Goal: Task Accomplishment & Management: Use online tool/utility

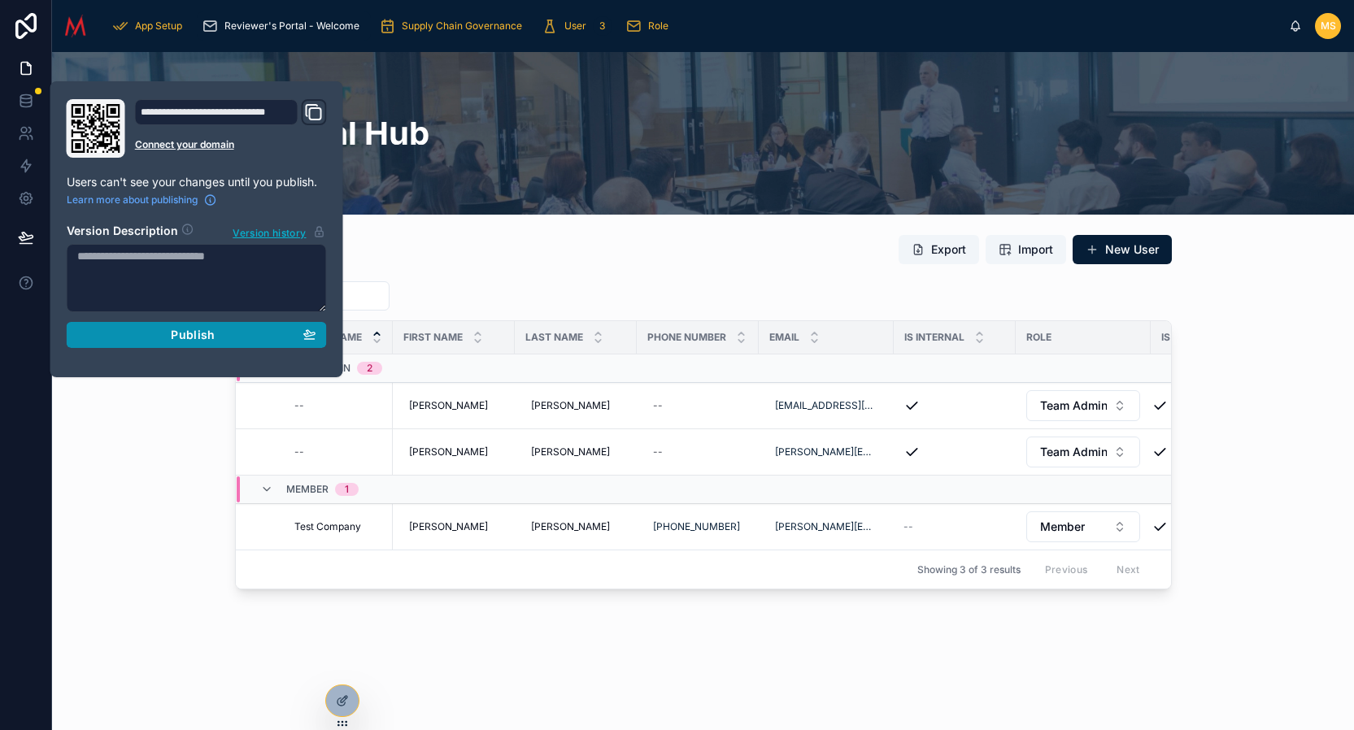
click at [193, 342] on button "Publish" at bounding box center [197, 335] width 260 height 26
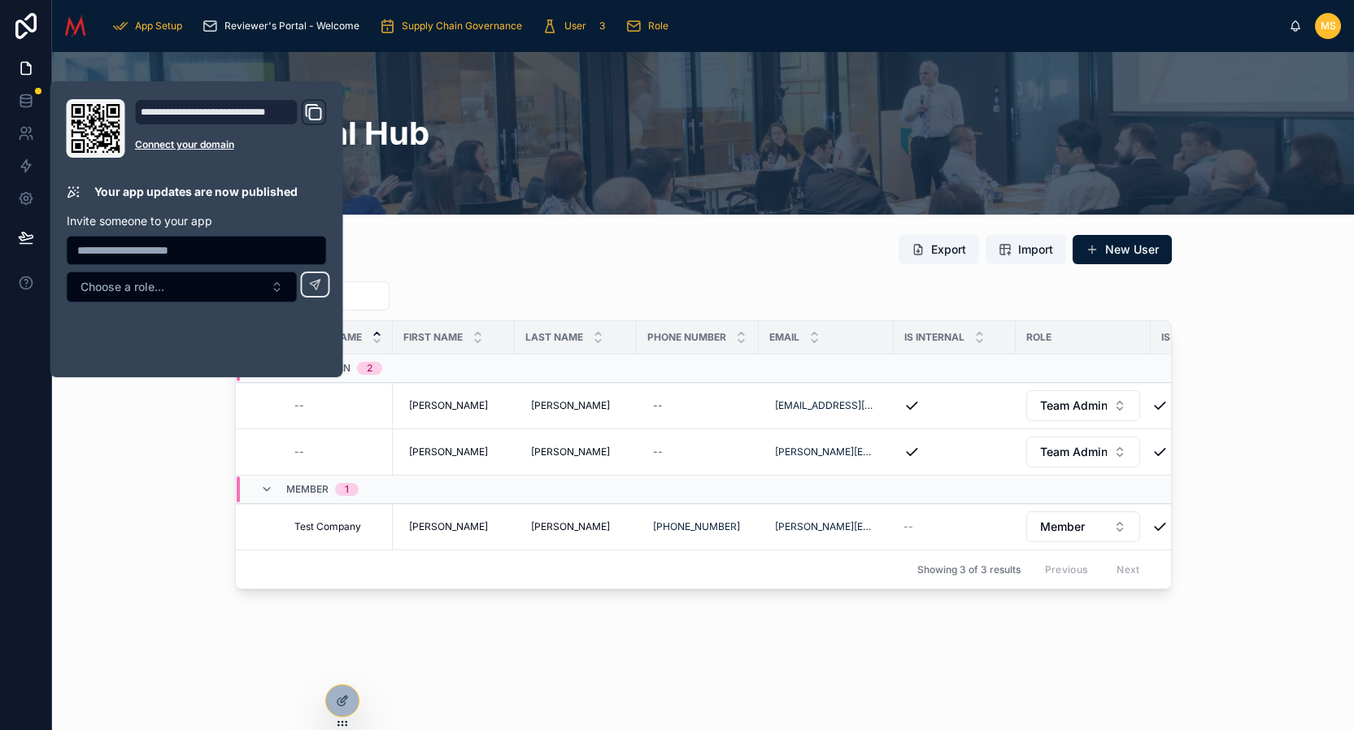
click at [172, 447] on div "Users Export Import New User Company Name First name Last name Phone Number Ema…" at bounding box center [703, 412] width 1276 height 368
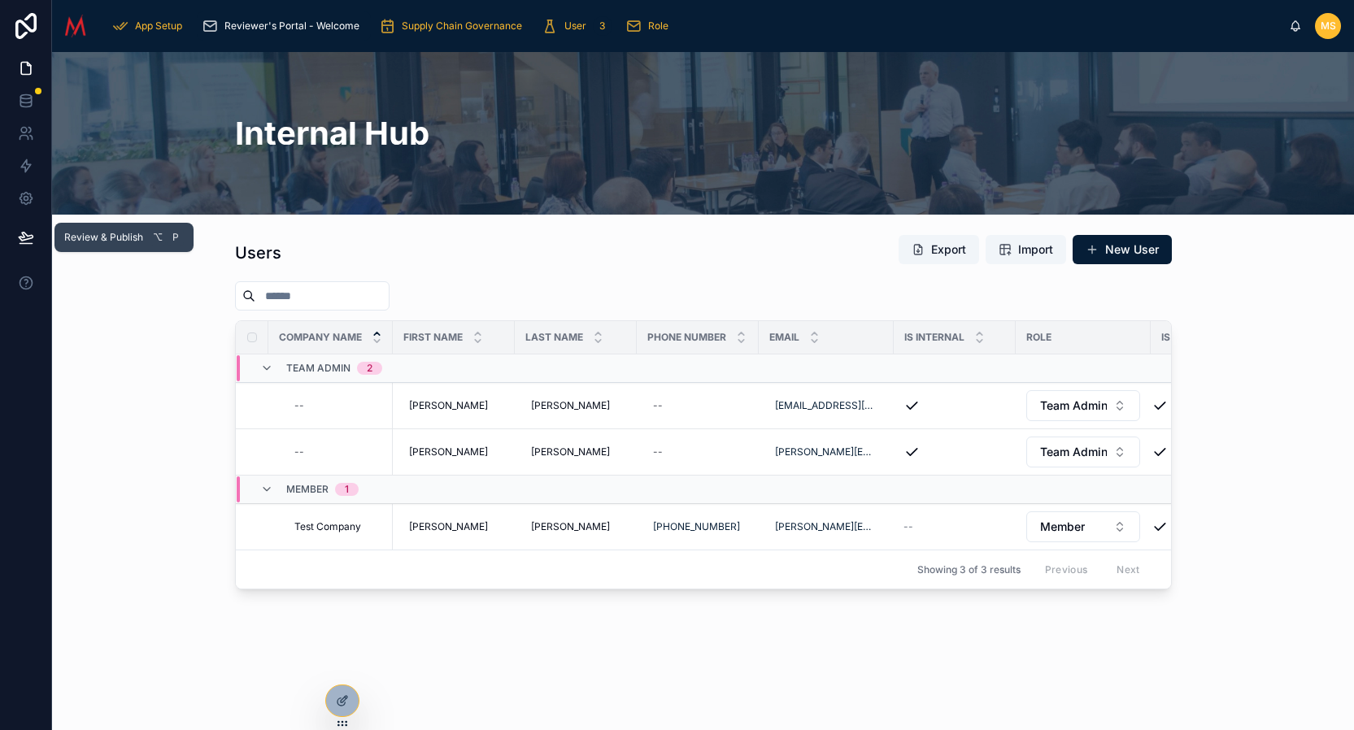
click at [31, 241] on icon at bounding box center [26, 237] width 16 height 16
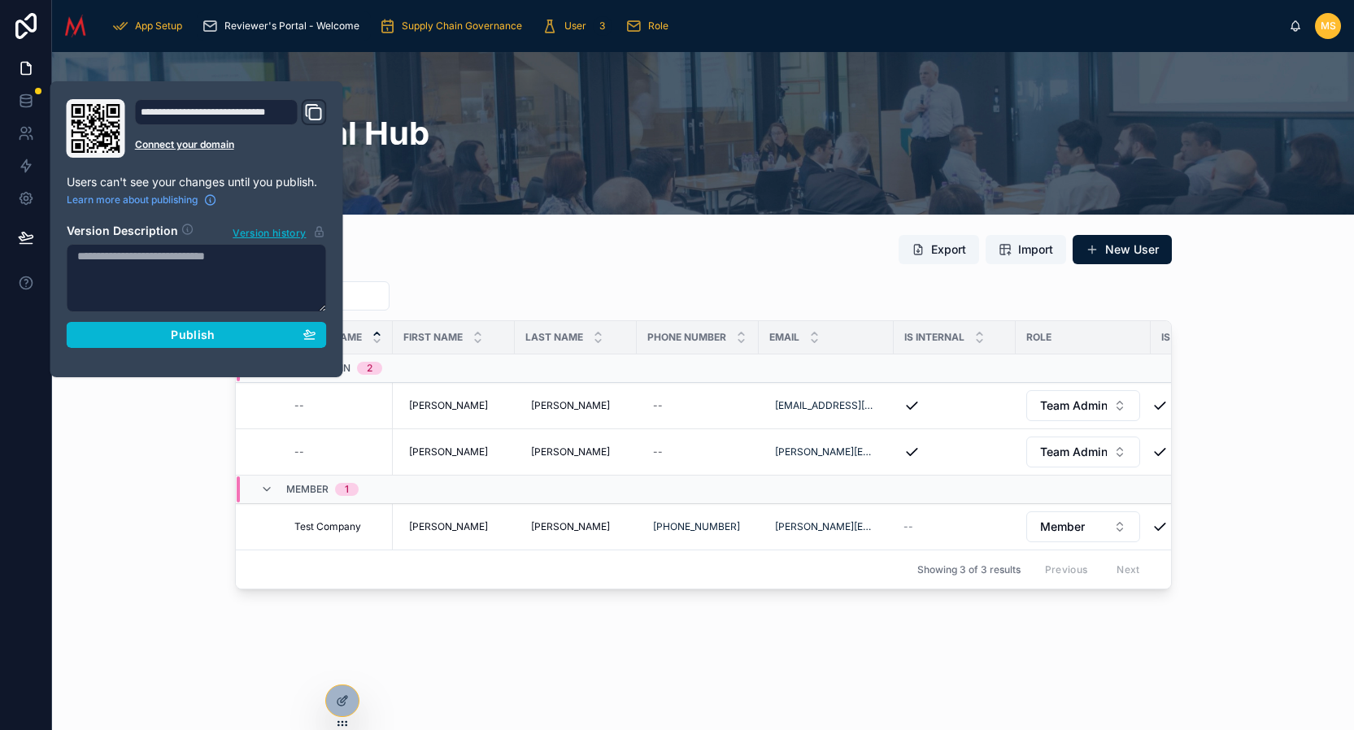
click at [154, 459] on div "Users Export Import New User Company Name First name Last name Phone Number Ema…" at bounding box center [703, 412] width 1276 height 368
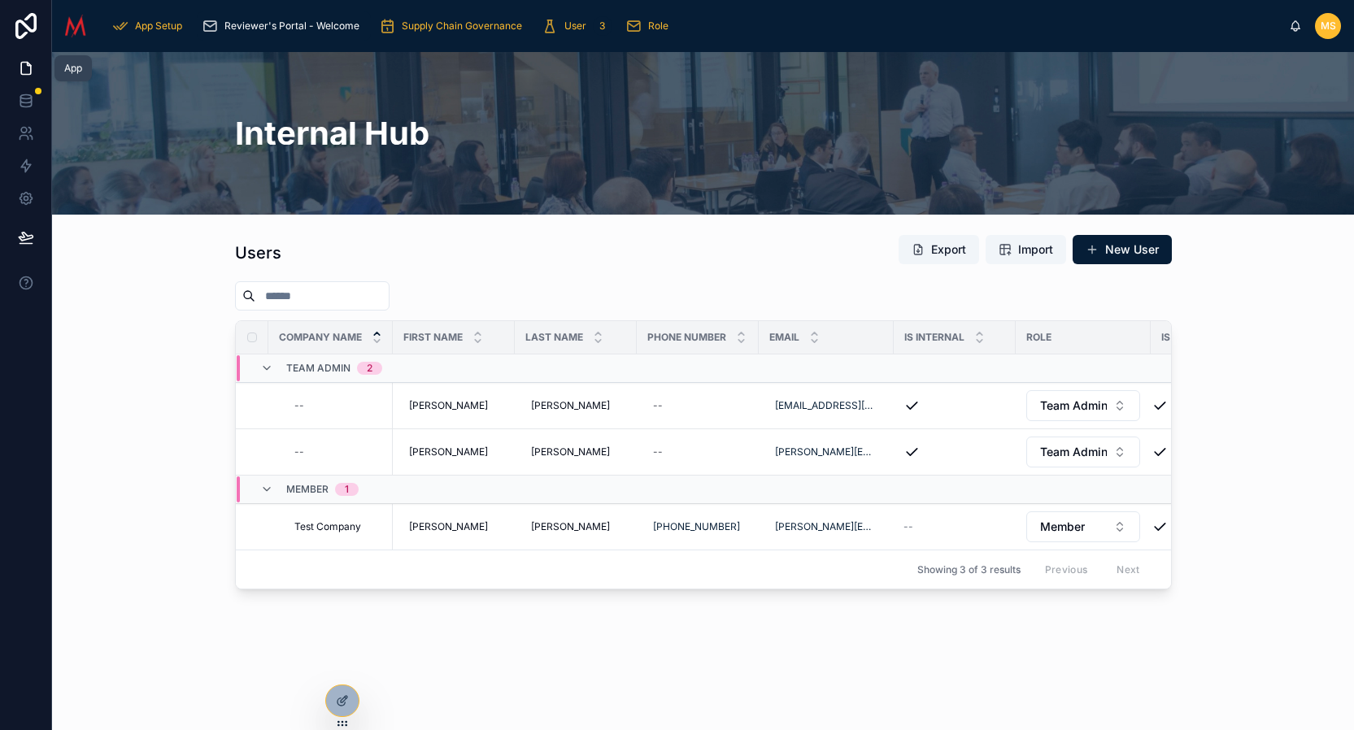
click at [28, 66] on icon at bounding box center [28, 64] width 3 height 3
click at [440, 27] on span "Supply Chain Governance" at bounding box center [462, 26] width 120 height 13
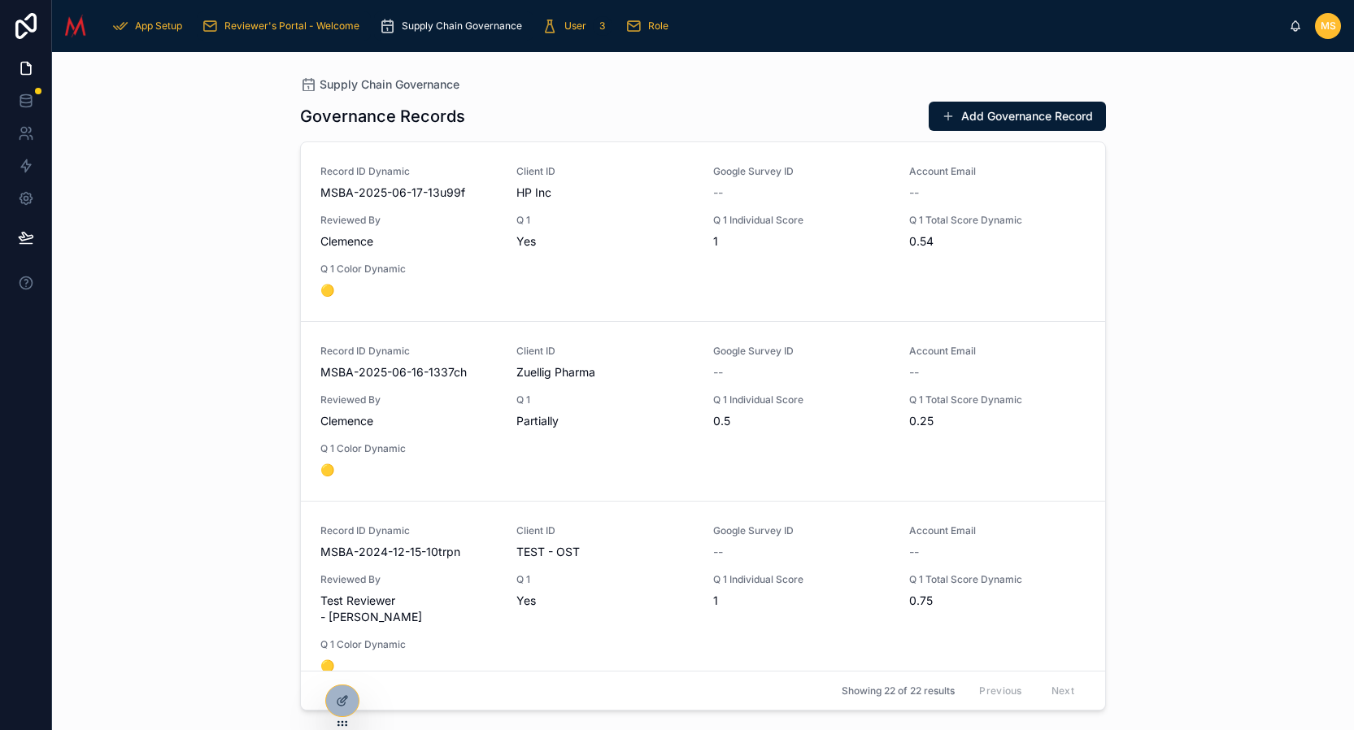
click at [270, 32] on span "Reviewer's Portal - Welcome" at bounding box center [291, 26] width 135 height 13
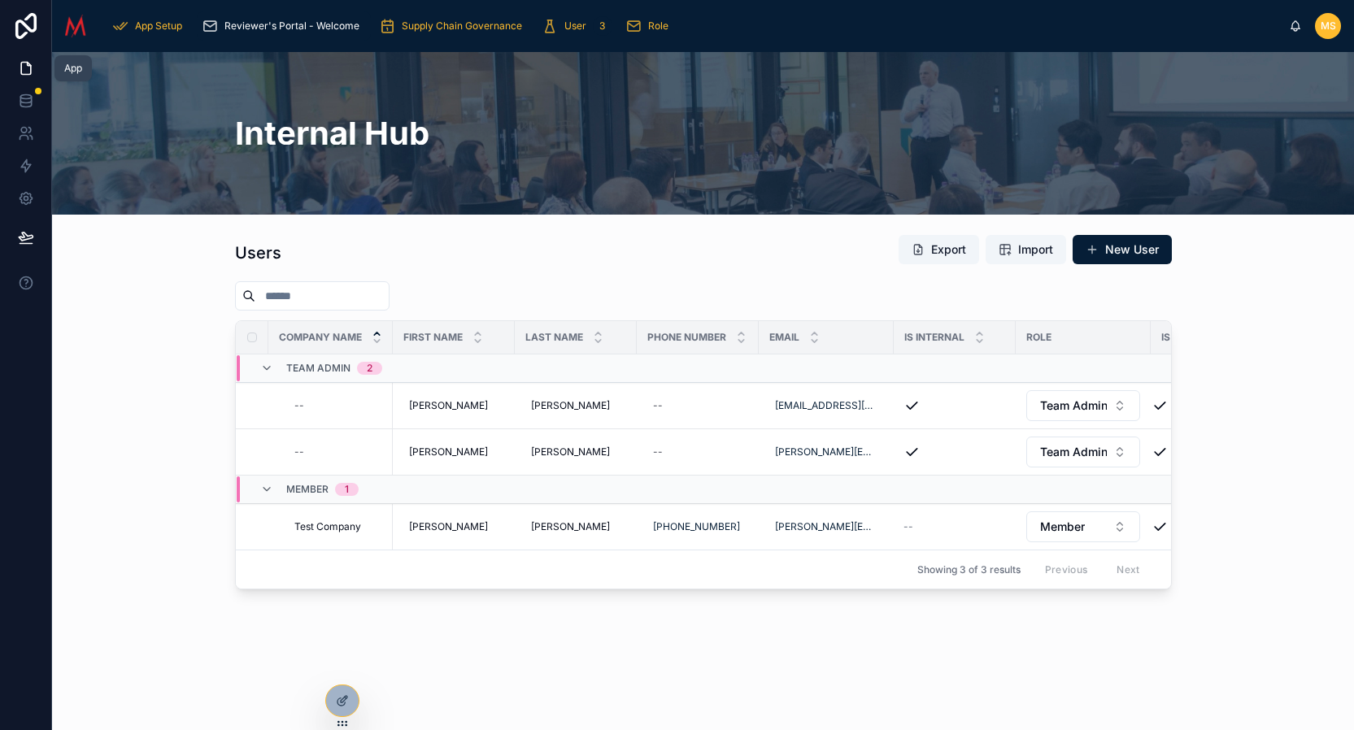
click at [26, 67] on icon at bounding box center [26, 68] width 16 height 16
click at [346, 703] on icon at bounding box center [342, 701] width 13 height 13
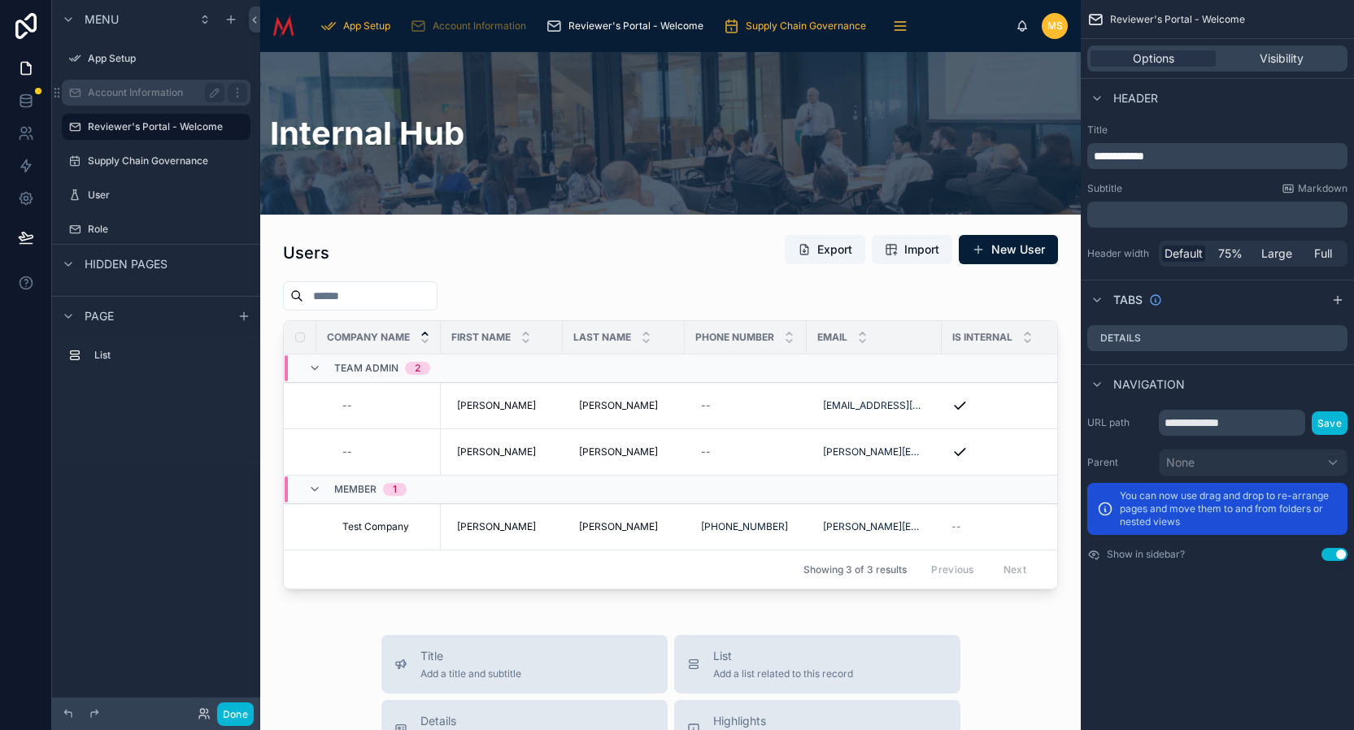
click at [142, 89] on label "Account Information" at bounding box center [153, 92] width 130 height 13
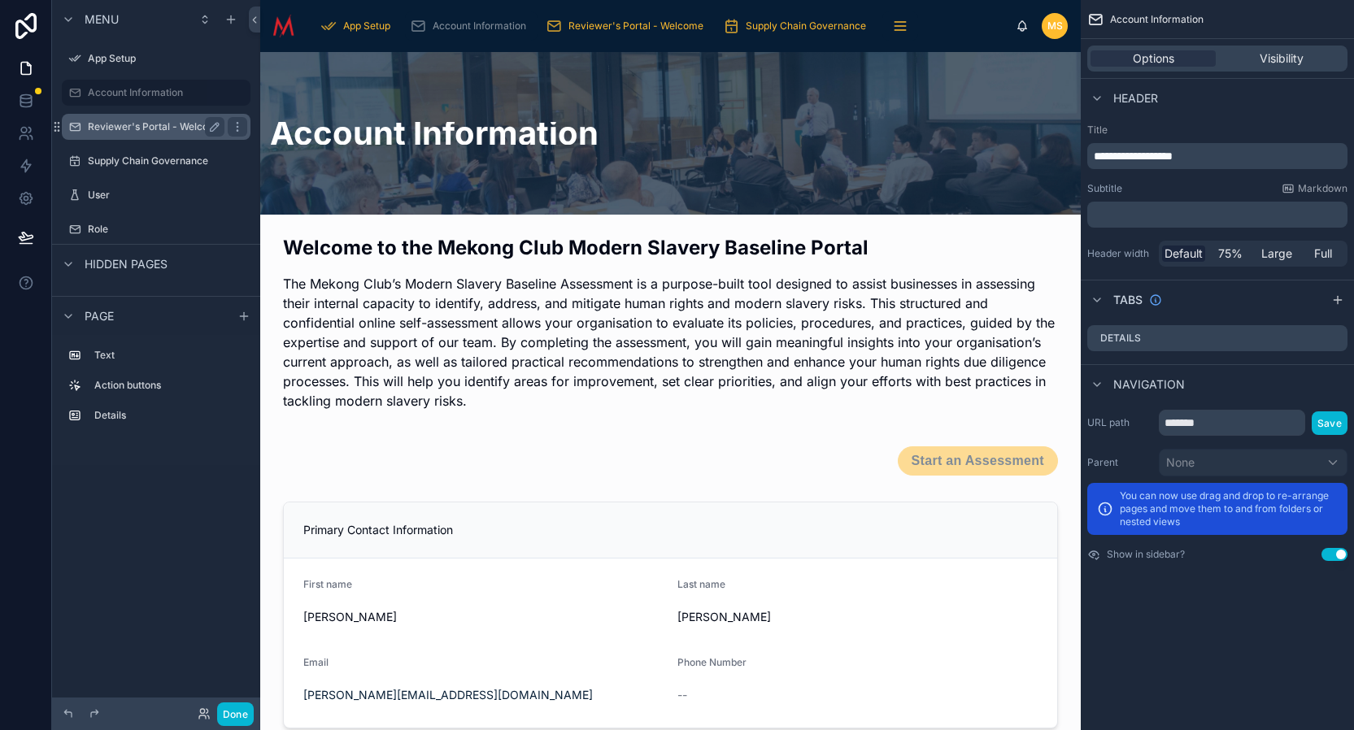
click at [147, 129] on label "Reviewer's Portal - Welcome" at bounding box center [155, 126] width 135 height 13
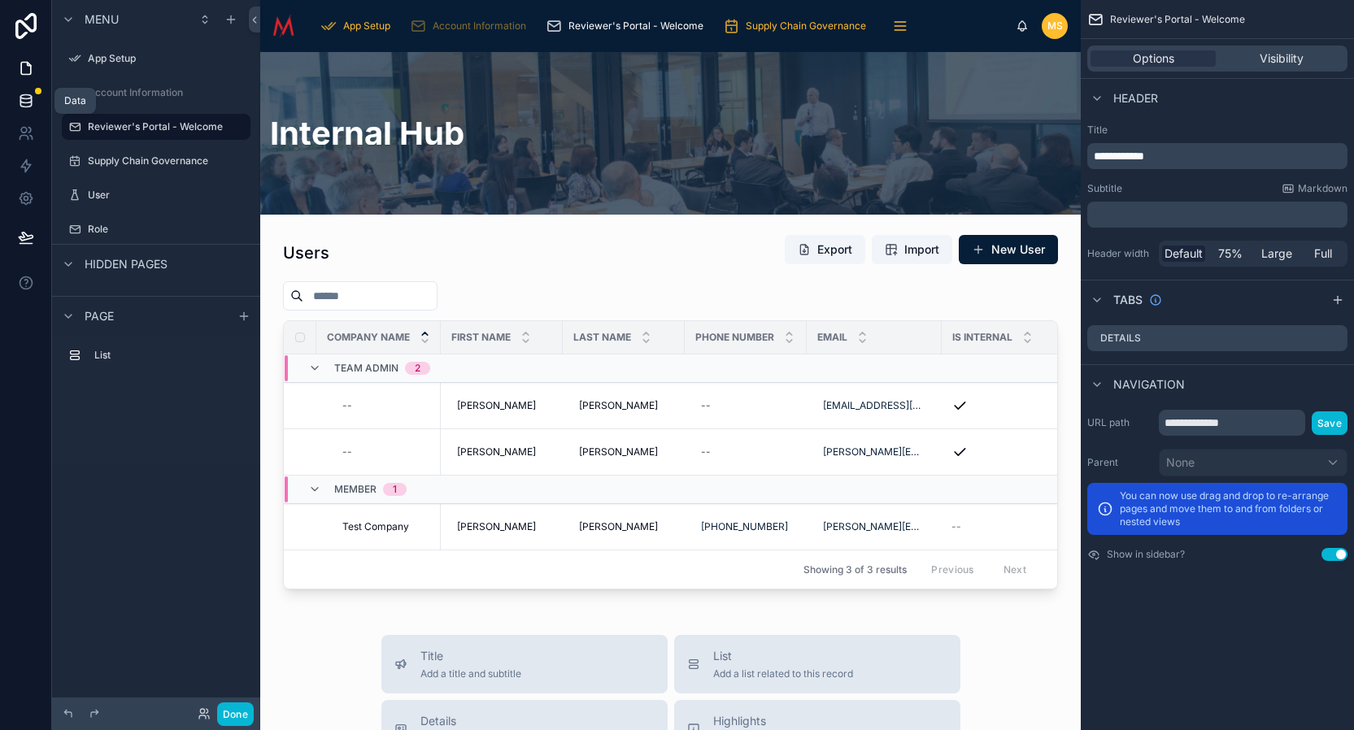
click at [25, 101] on icon at bounding box center [26, 101] width 16 height 16
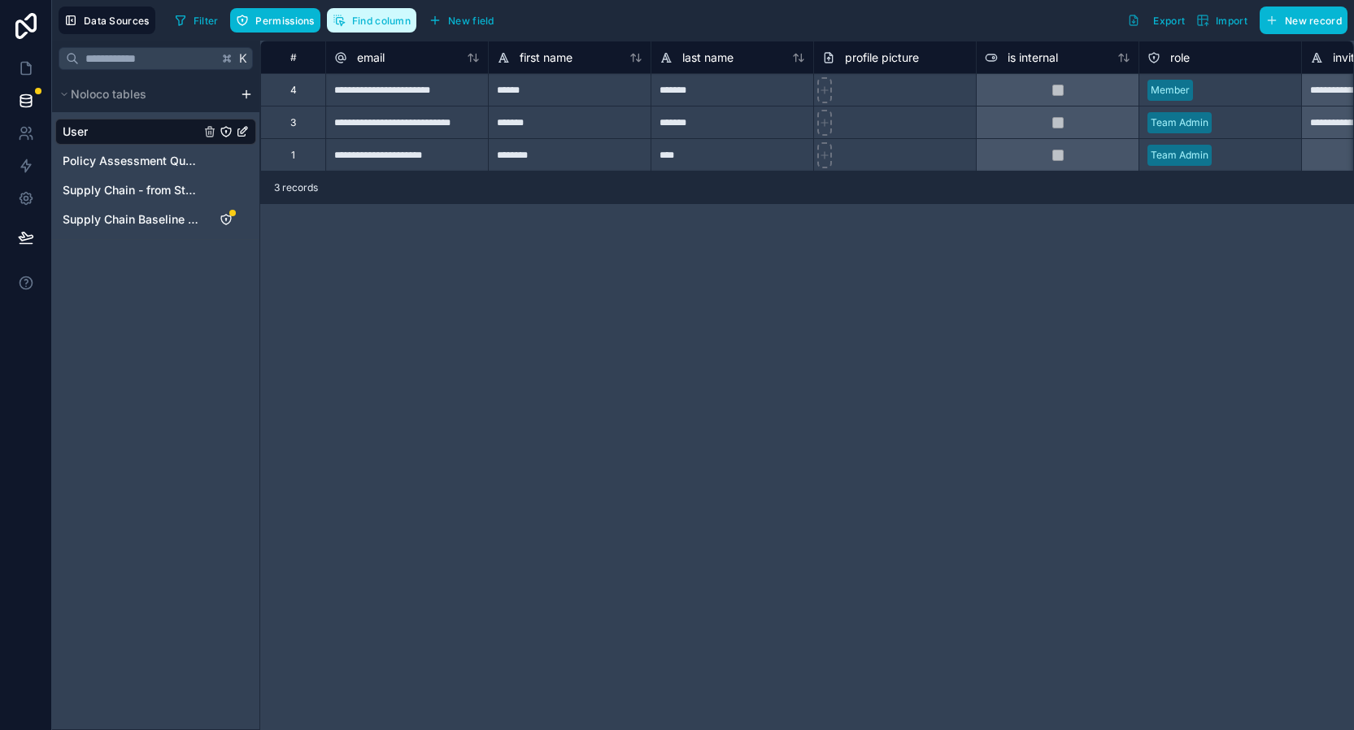
click at [371, 23] on span "Find column" at bounding box center [381, 21] width 59 height 12
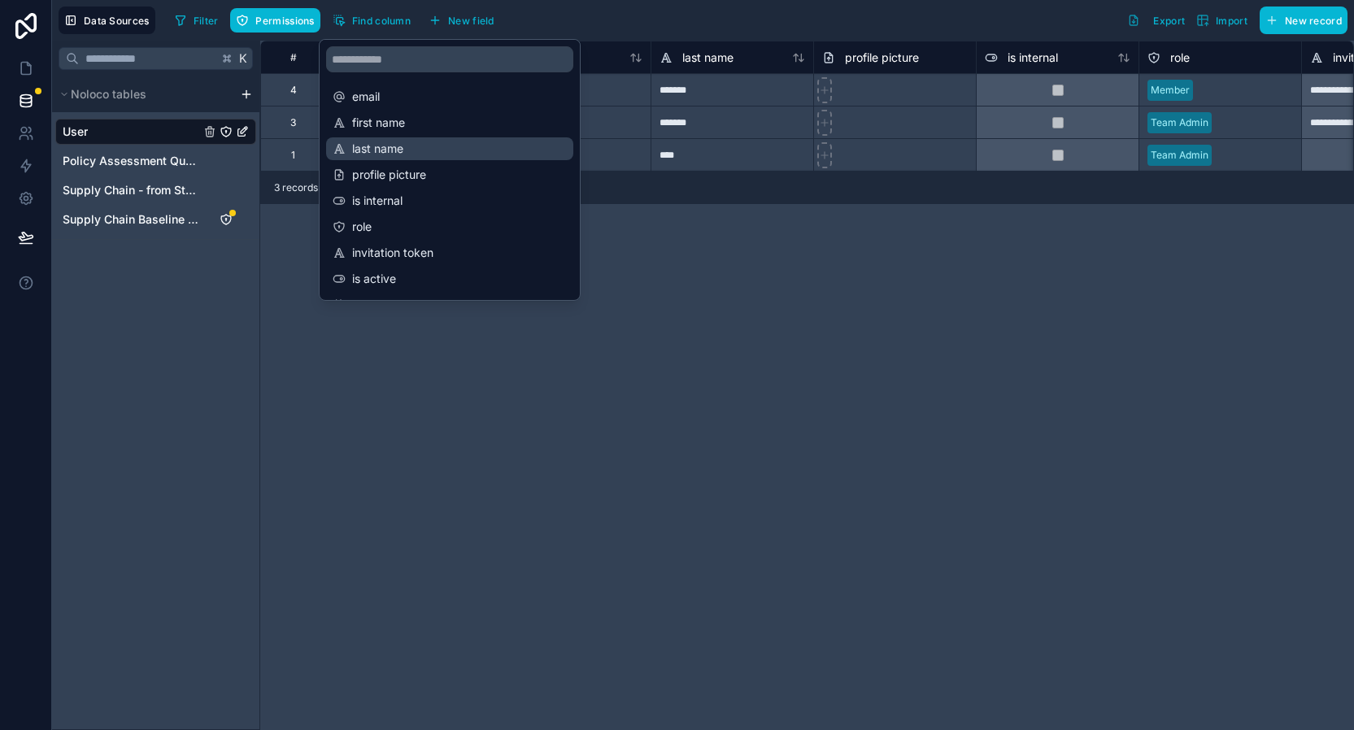
drag, startPoint x: 414, startPoint y: 125, endPoint x: 413, endPoint y: 155, distance: 30.1
click at [413, 157] on div "email first name last name profile picture is internal role invitation token is…" at bounding box center [450, 319] width 260 height 481
drag, startPoint x: 413, startPoint y: 155, endPoint x: 413, endPoint y: 113, distance: 42.3
click at [413, 113] on div "email first name last name profile picture is internal role invitation token is…" at bounding box center [450, 319] width 260 height 481
click at [564, 17] on div "Filter Permissions Find column New field Export Import New record" at bounding box center [757, 21] width 1179 height 28
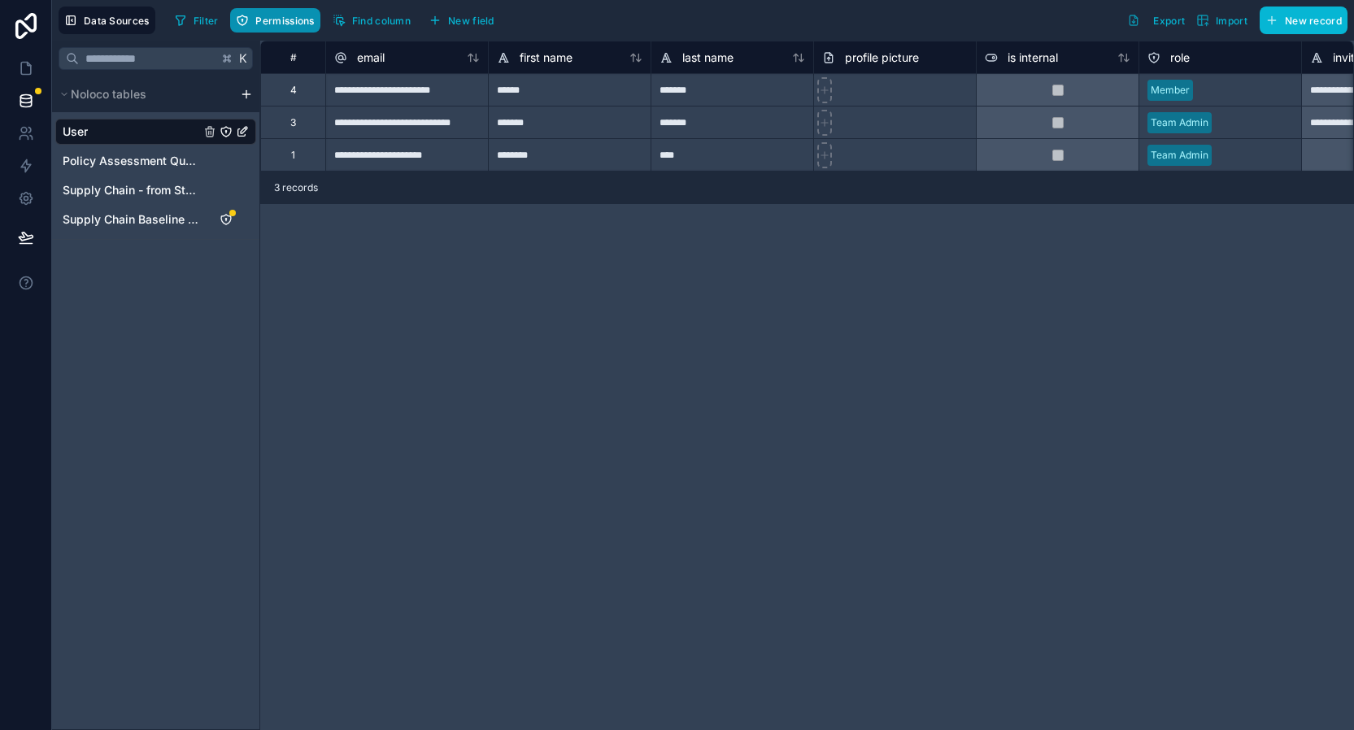
click at [274, 17] on span "Permissions" at bounding box center [284, 21] width 59 height 12
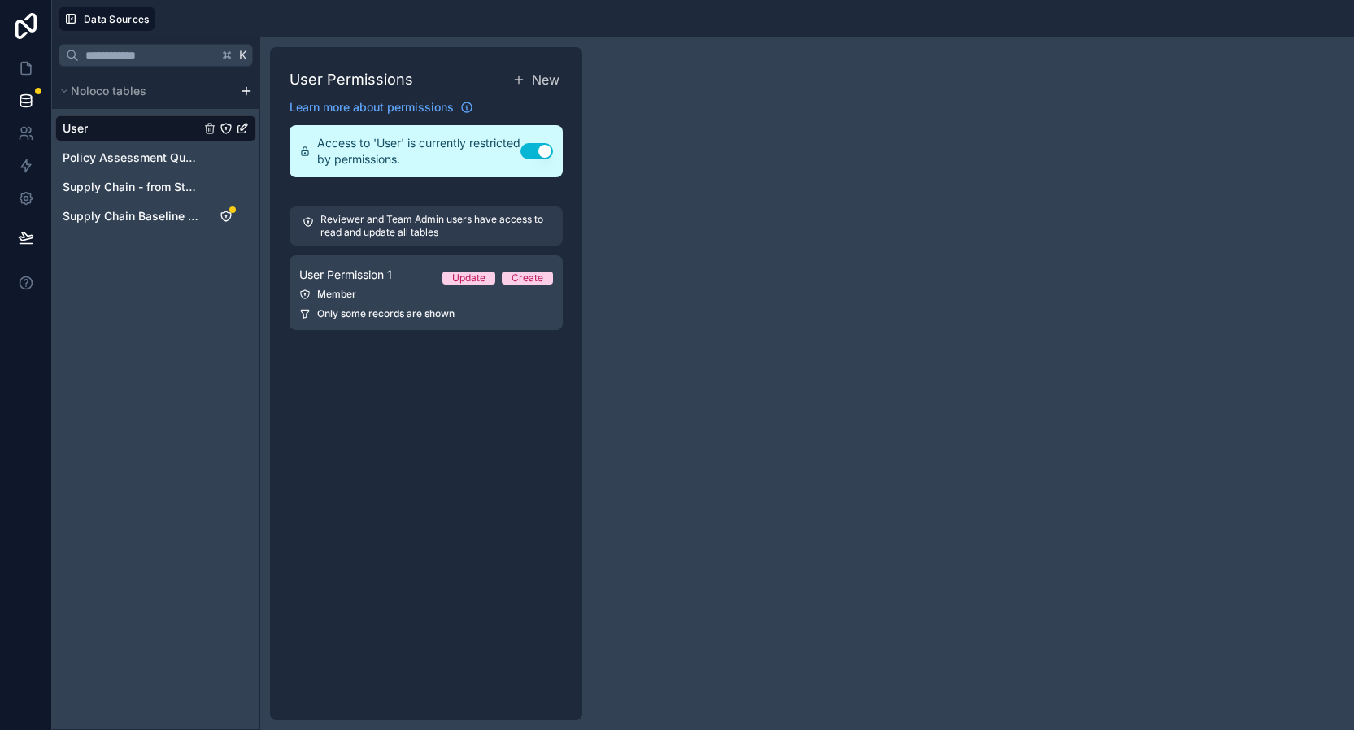
click at [678, 246] on div "User Permissions New Learn more about permissions Access to 'User' is currently…" at bounding box center [807, 383] width 1094 height 693
click at [657, 155] on div "User Permissions New Learn more about permissions Access to 'User' is currently…" at bounding box center [807, 383] width 1094 height 693
click at [190, 380] on div "K Noloco tables User Policy Assessment Questions Supply Chain - from Stacker Su…" at bounding box center [156, 383] width 208 height 693
click at [80, 132] on span "User" at bounding box center [75, 128] width 25 height 16
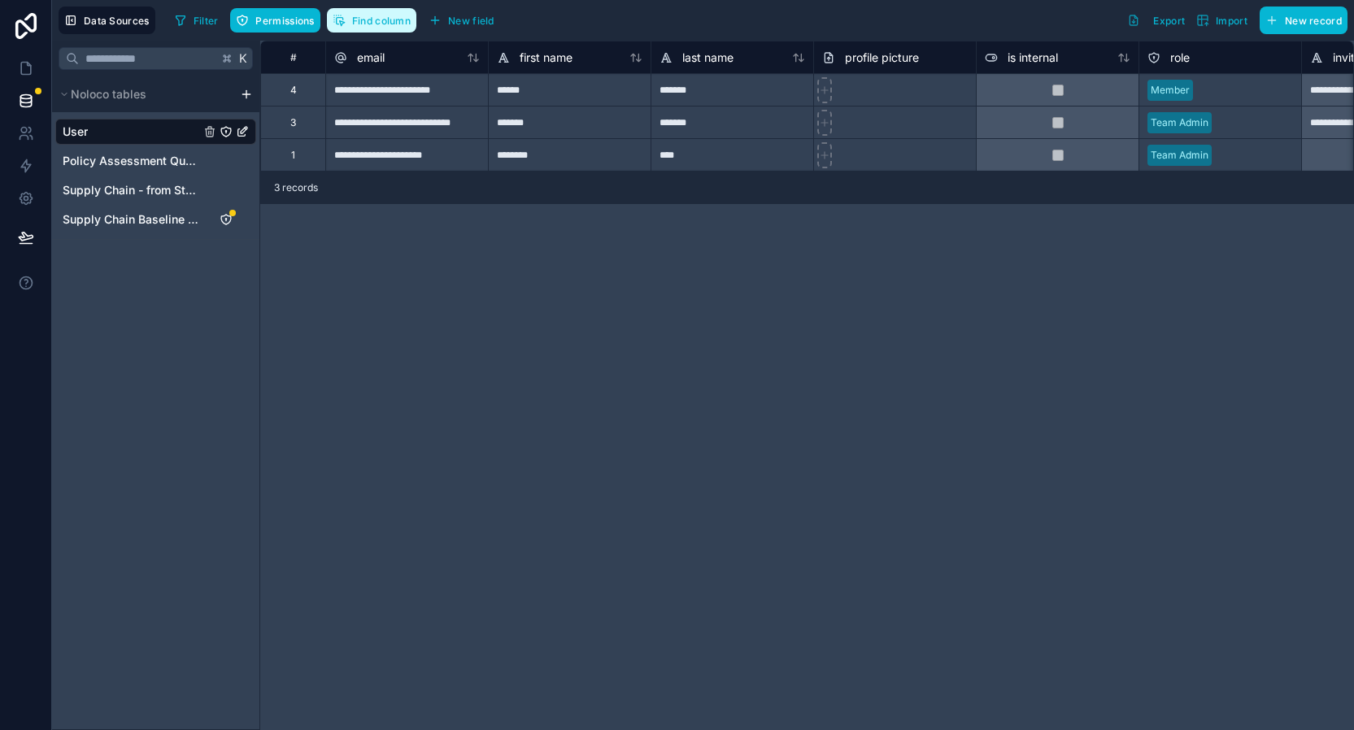
click at [371, 26] on span "Find column" at bounding box center [381, 21] width 59 height 12
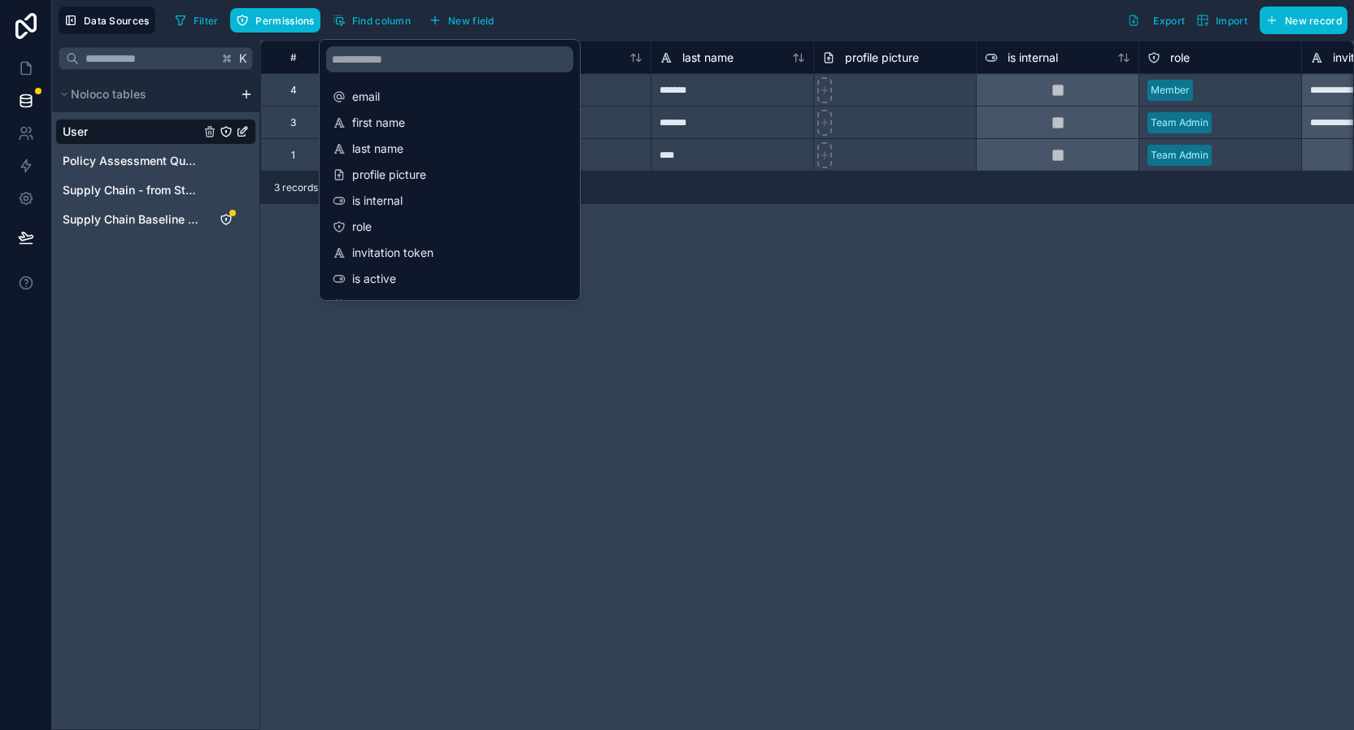
drag, startPoint x: 340, startPoint y: 97, endPoint x: 341, endPoint y: 136, distance: 39.0
click at [341, 136] on div "email first name last name profile picture is internal role invitation token is…" at bounding box center [450, 319] width 260 height 481
drag, startPoint x: 344, startPoint y: 100, endPoint x: 339, endPoint y: 137, distance: 36.9
click at [339, 137] on div "email first name last name profile picture is internal role invitation token is…" at bounding box center [450, 319] width 260 height 481
drag, startPoint x: 386, startPoint y: 174, endPoint x: 385, endPoint y: 137, distance: 37.4
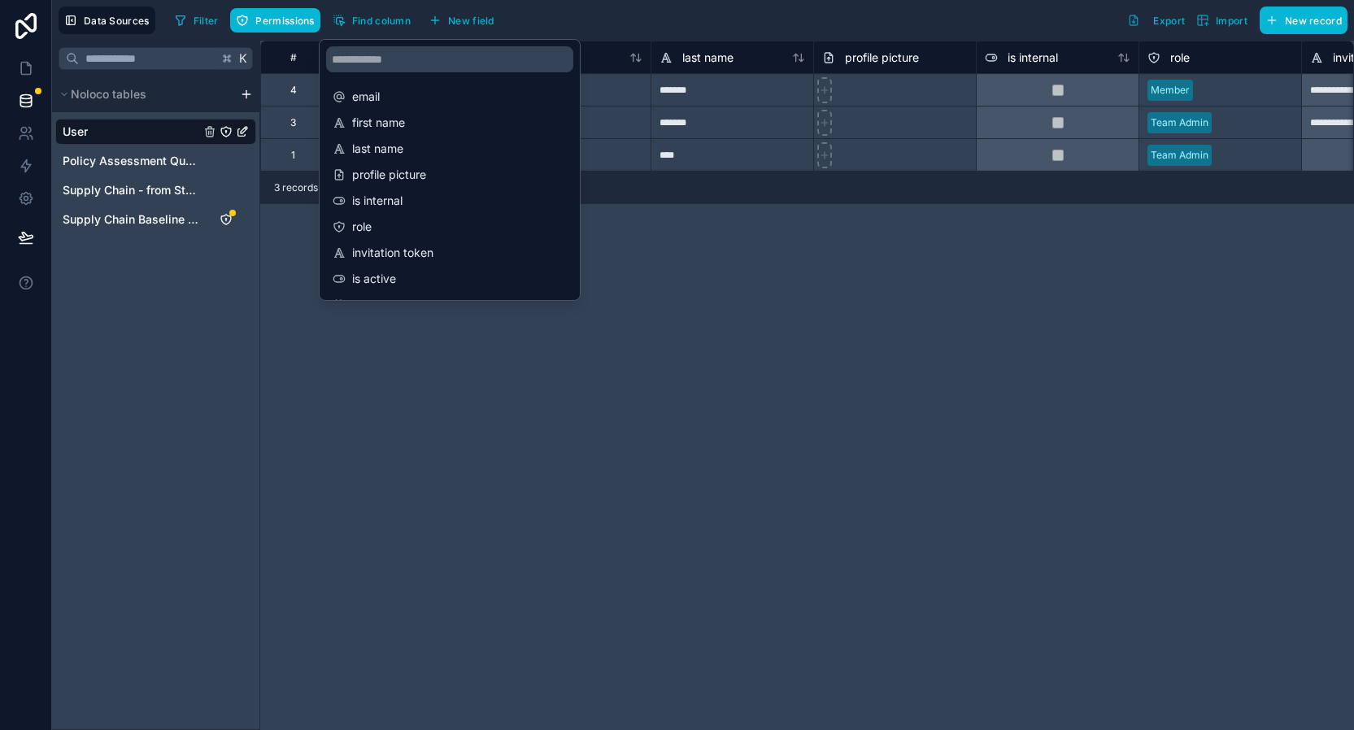
click at [385, 137] on div "email first name last name profile picture is internal role invitation token is…" at bounding box center [450, 319] width 260 height 481
click at [835, 412] on div "**********" at bounding box center [807, 386] width 1094 height 690
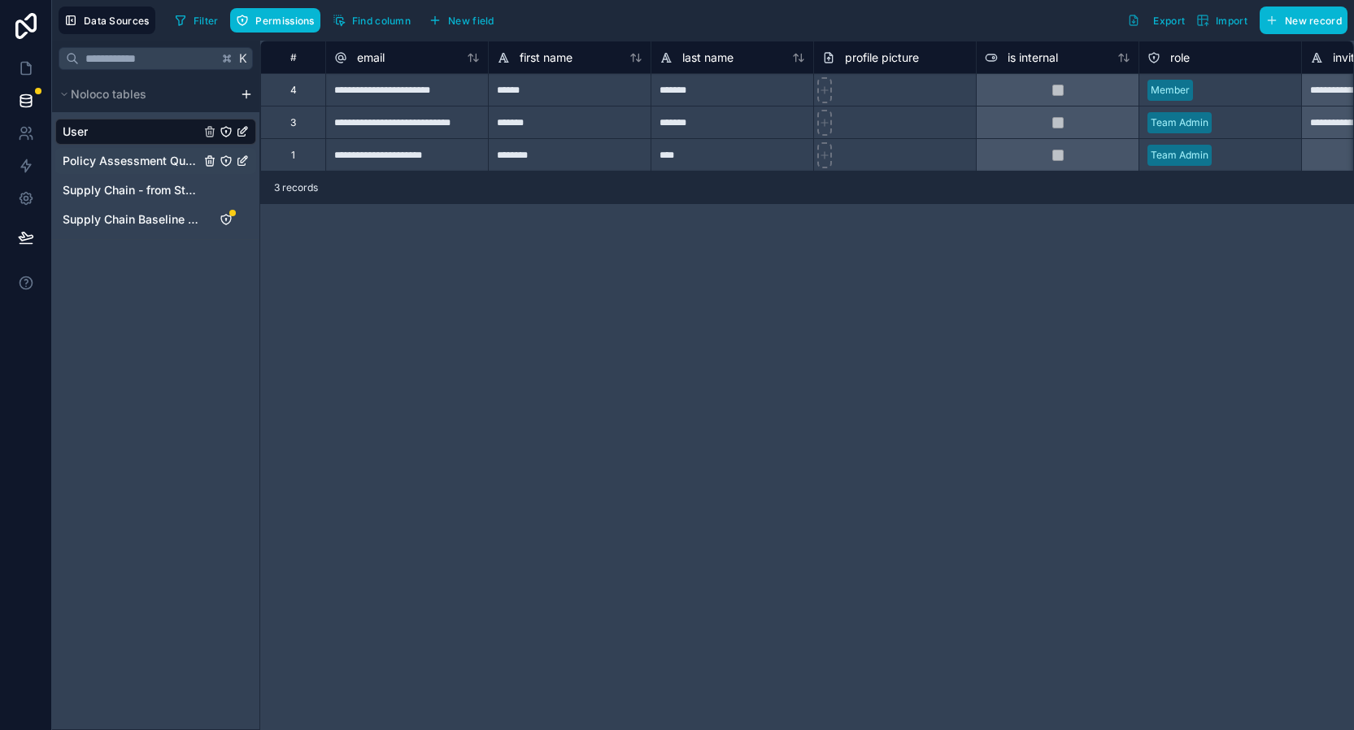
click at [131, 166] on span "Policy Assessment Questions" at bounding box center [131, 161] width 137 height 16
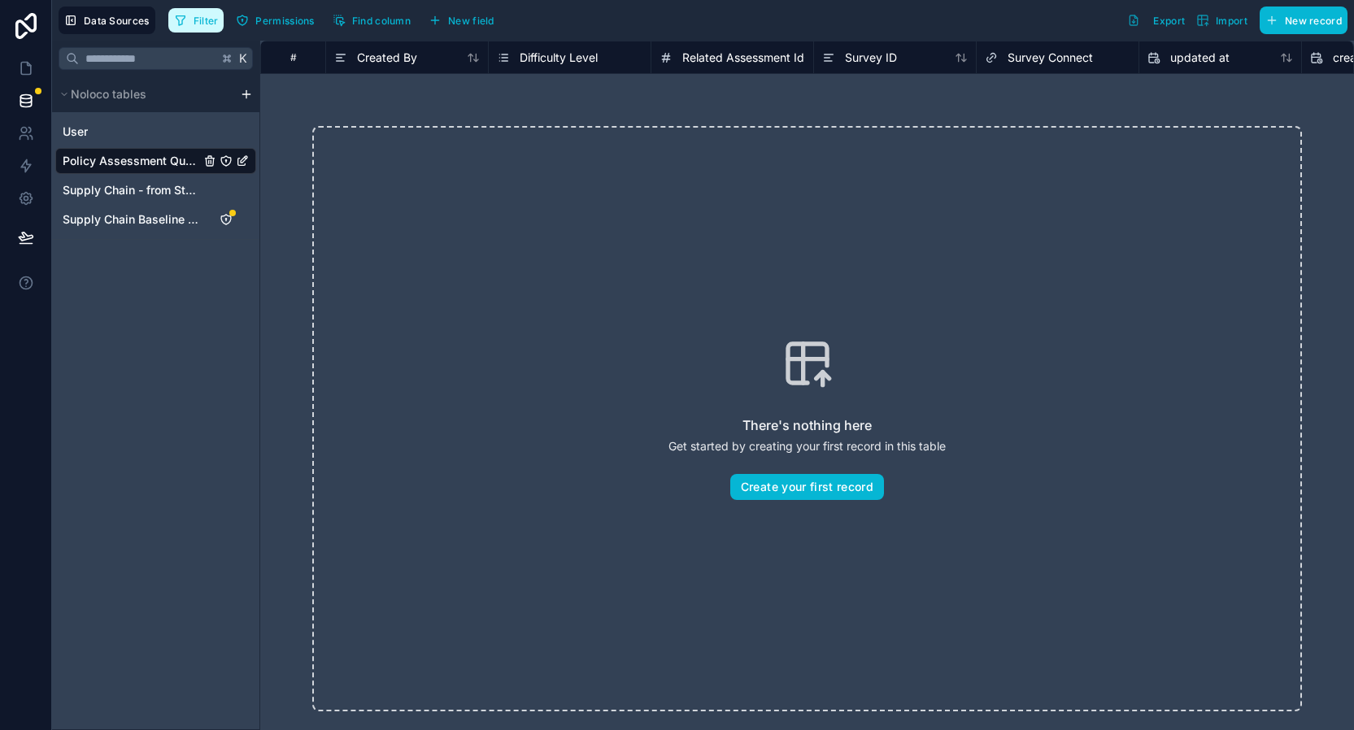
click at [196, 23] on span "Filter" at bounding box center [206, 21] width 25 height 12
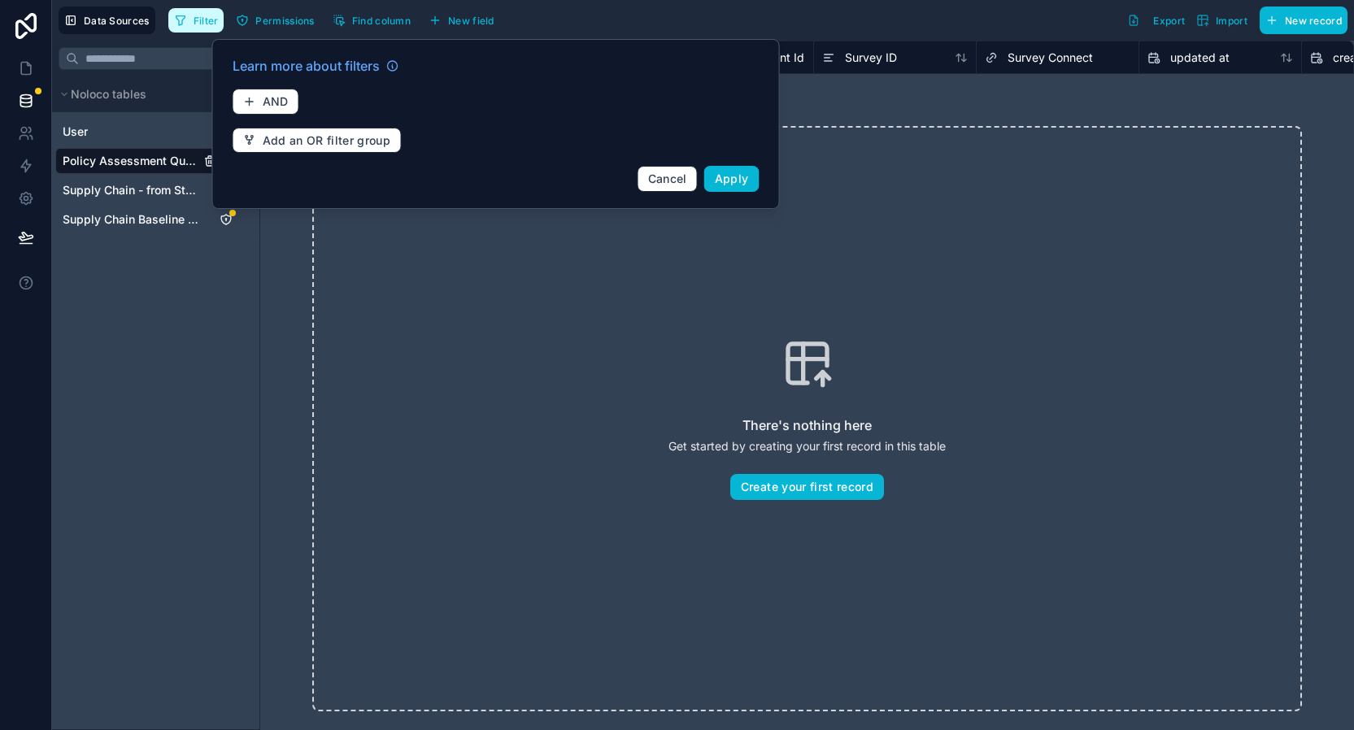
click at [196, 23] on span "Filter" at bounding box center [206, 21] width 25 height 12
click at [593, 25] on div "Filter Permissions Find column New field Export Import New record" at bounding box center [757, 21] width 1179 height 28
click at [376, 25] on span "Find column" at bounding box center [381, 21] width 59 height 12
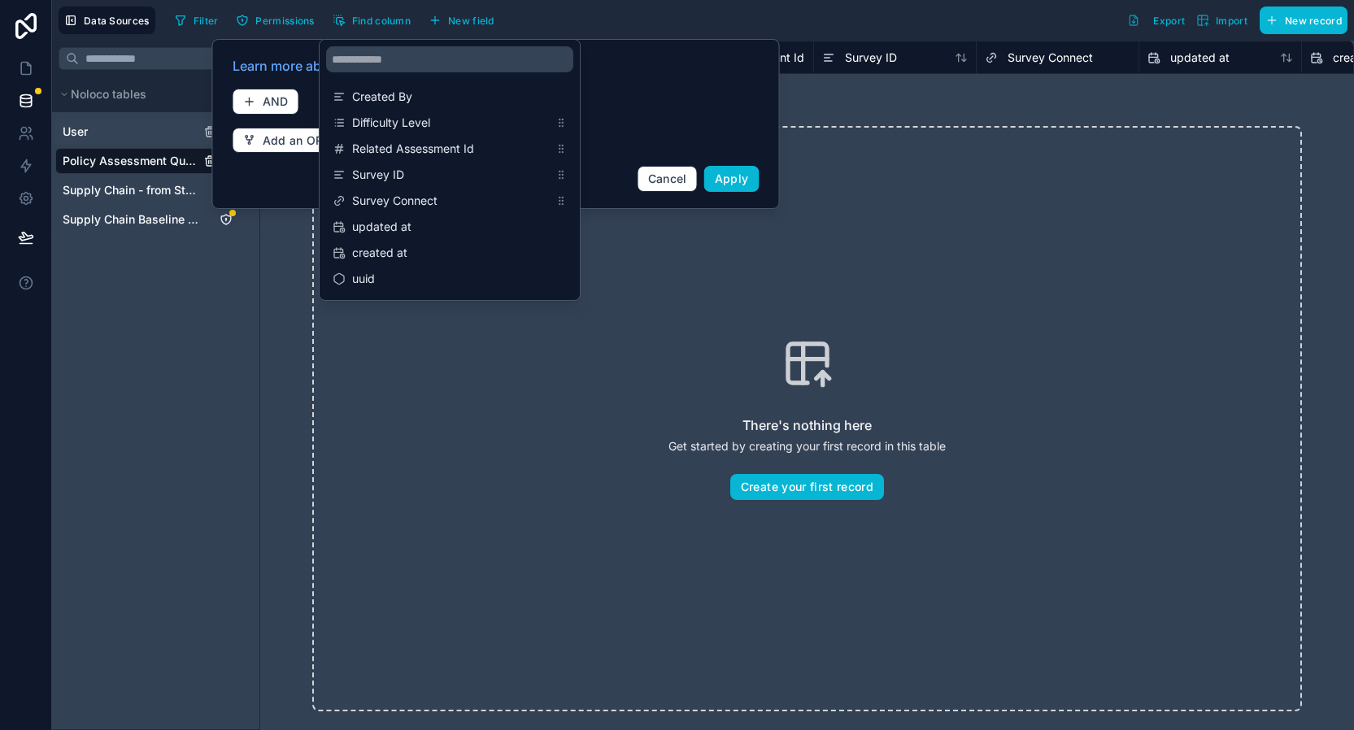
click at [97, 127] on div "User" at bounding box center [155, 132] width 201 height 26
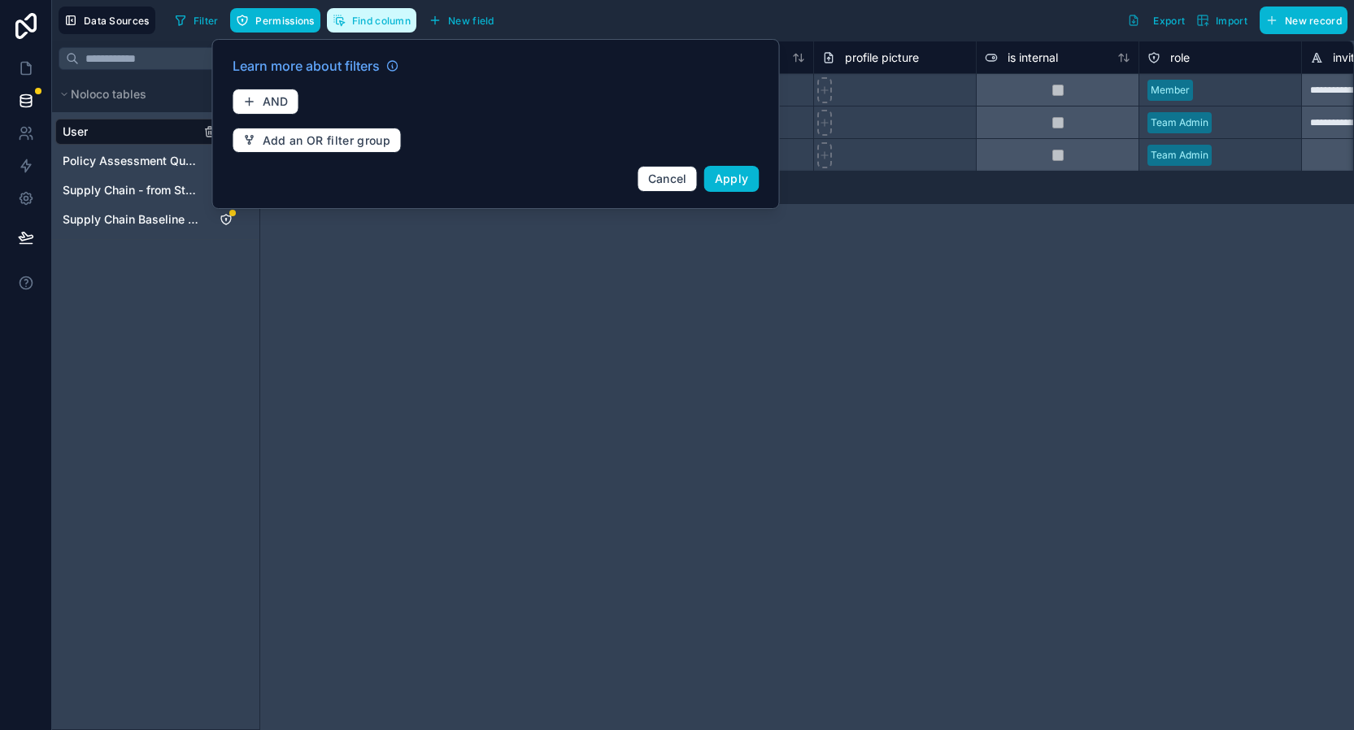
click at [373, 22] on span "Find column" at bounding box center [381, 21] width 59 height 12
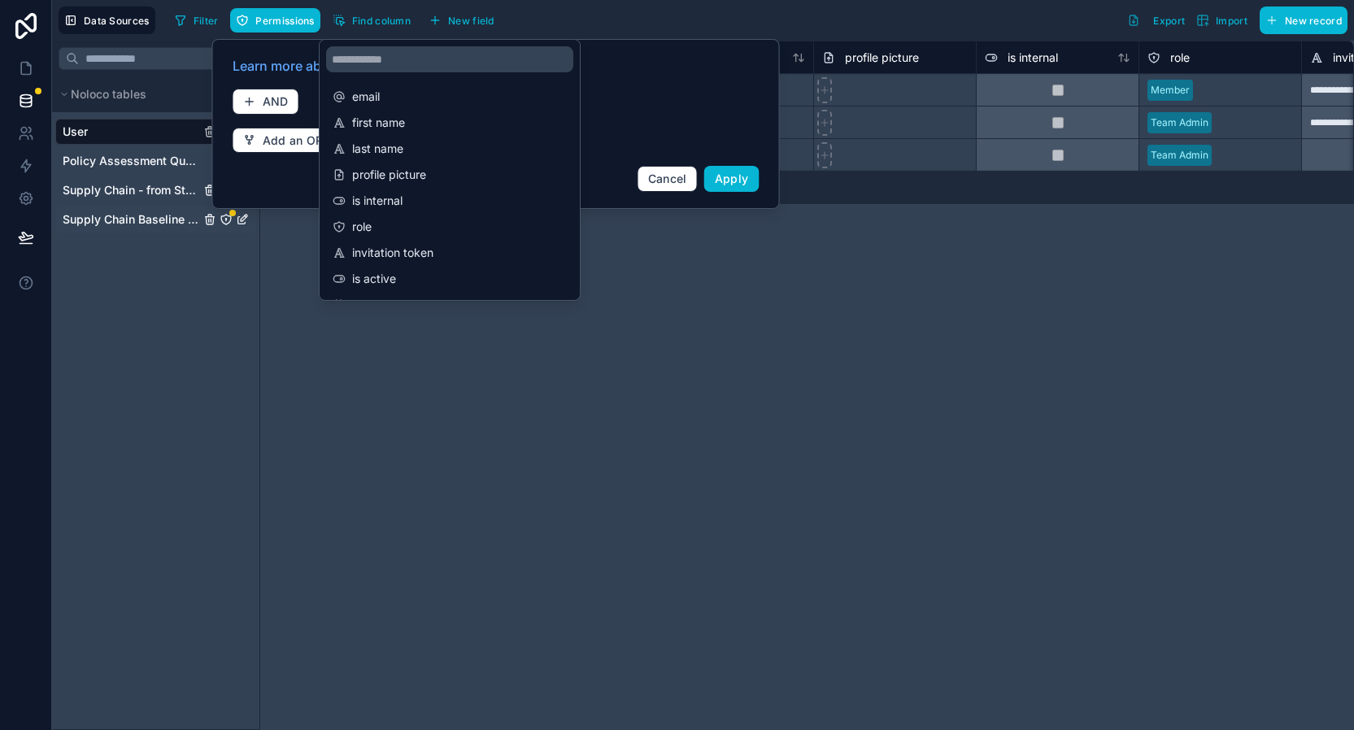
click at [117, 188] on span "Supply Chain - from Stacker" at bounding box center [131, 190] width 137 height 16
click at [118, 222] on span "Supply Chain Baseline Assessment" at bounding box center [131, 219] width 137 height 16
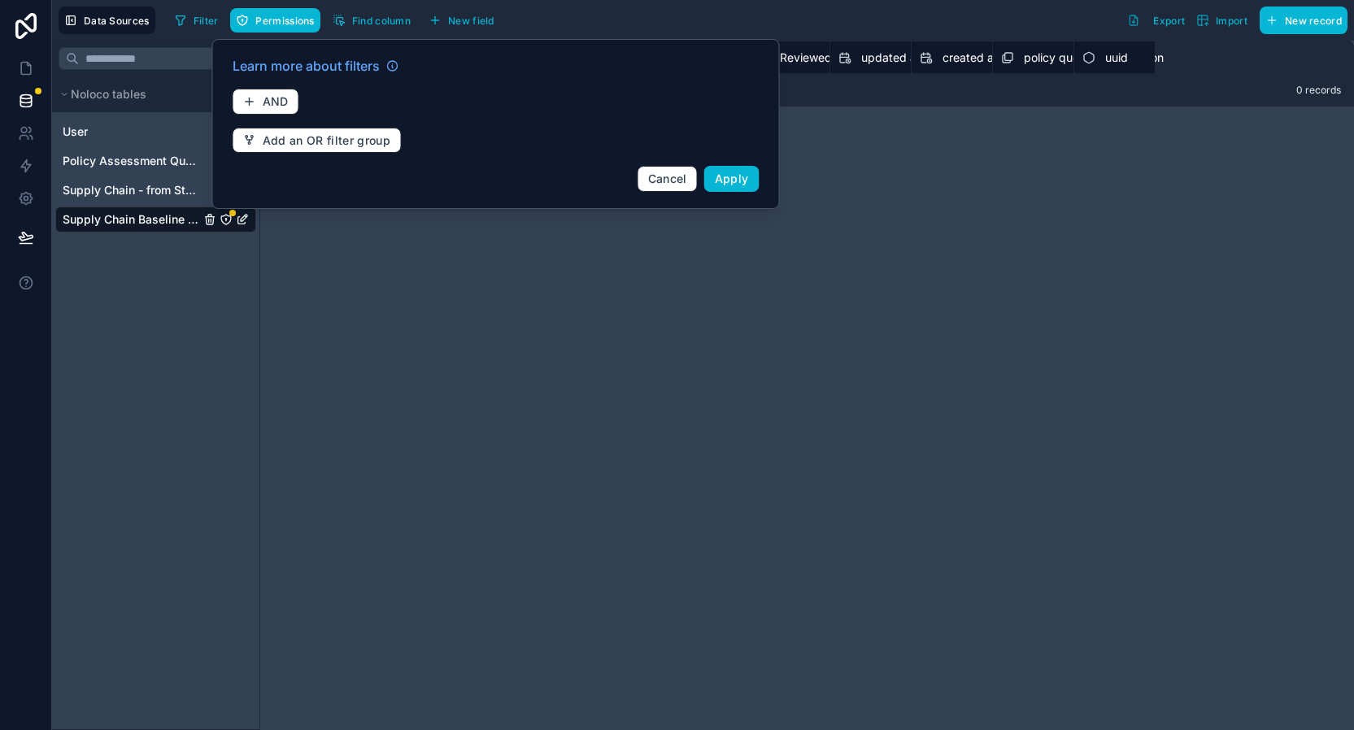
click at [154, 224] on span "Supply Chain Baseline Assessment" at bounding box center [131, 219] width 137 height 16
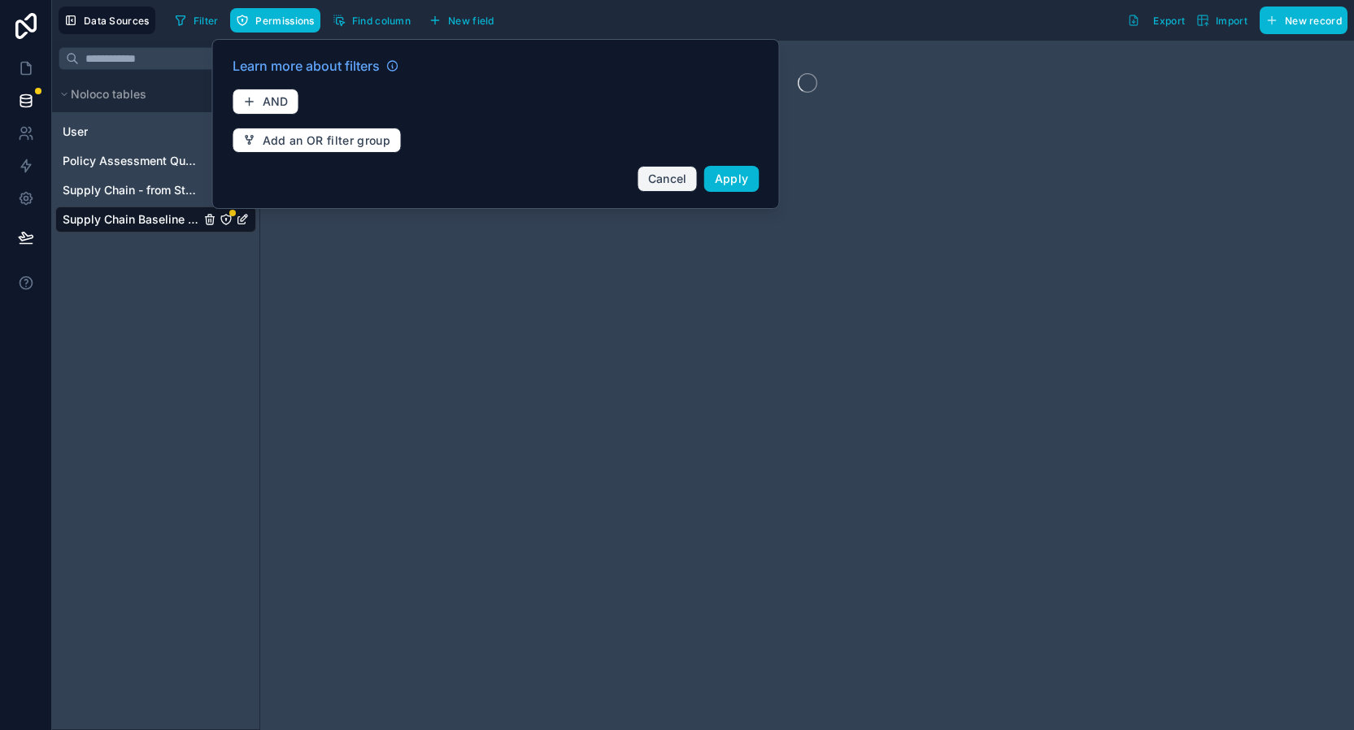
click at [659, 185] on span "Cancel" at bounding box center [667, 179] width 39 height 14
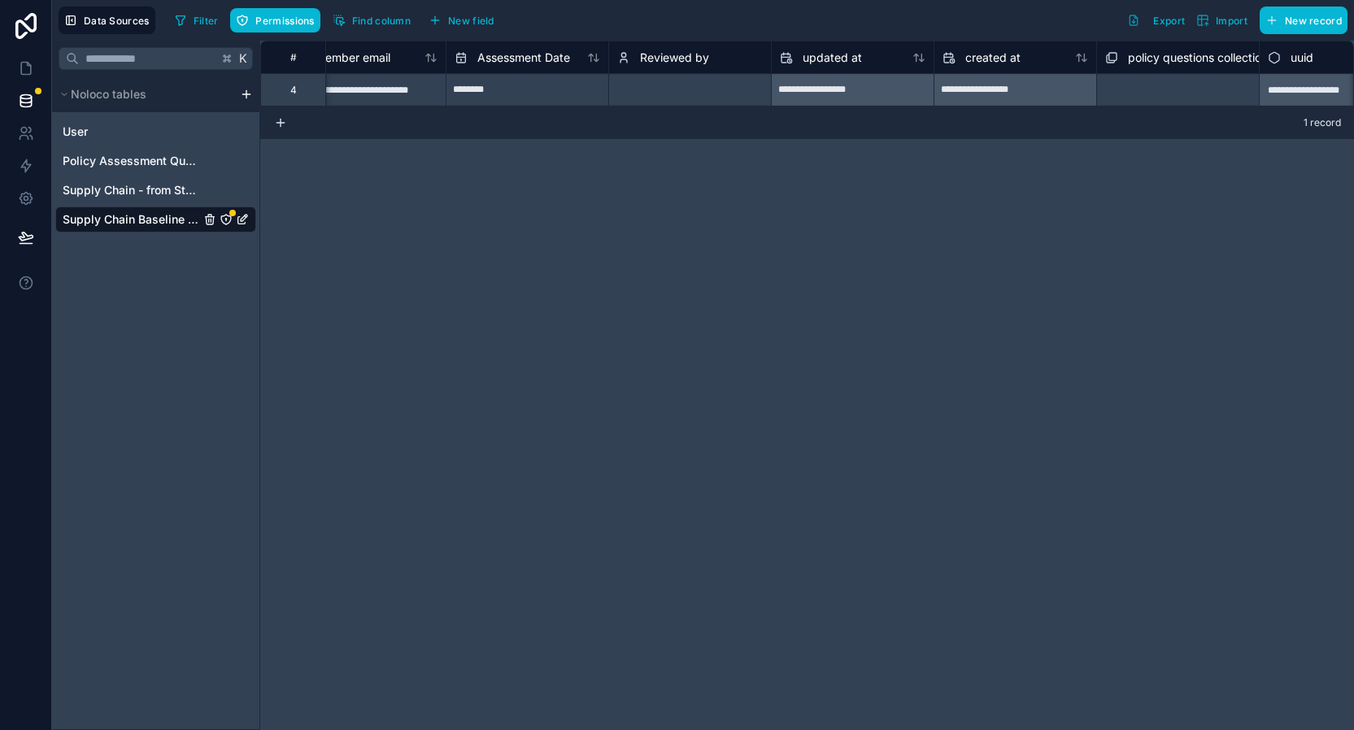
scroll to position [0, 599]
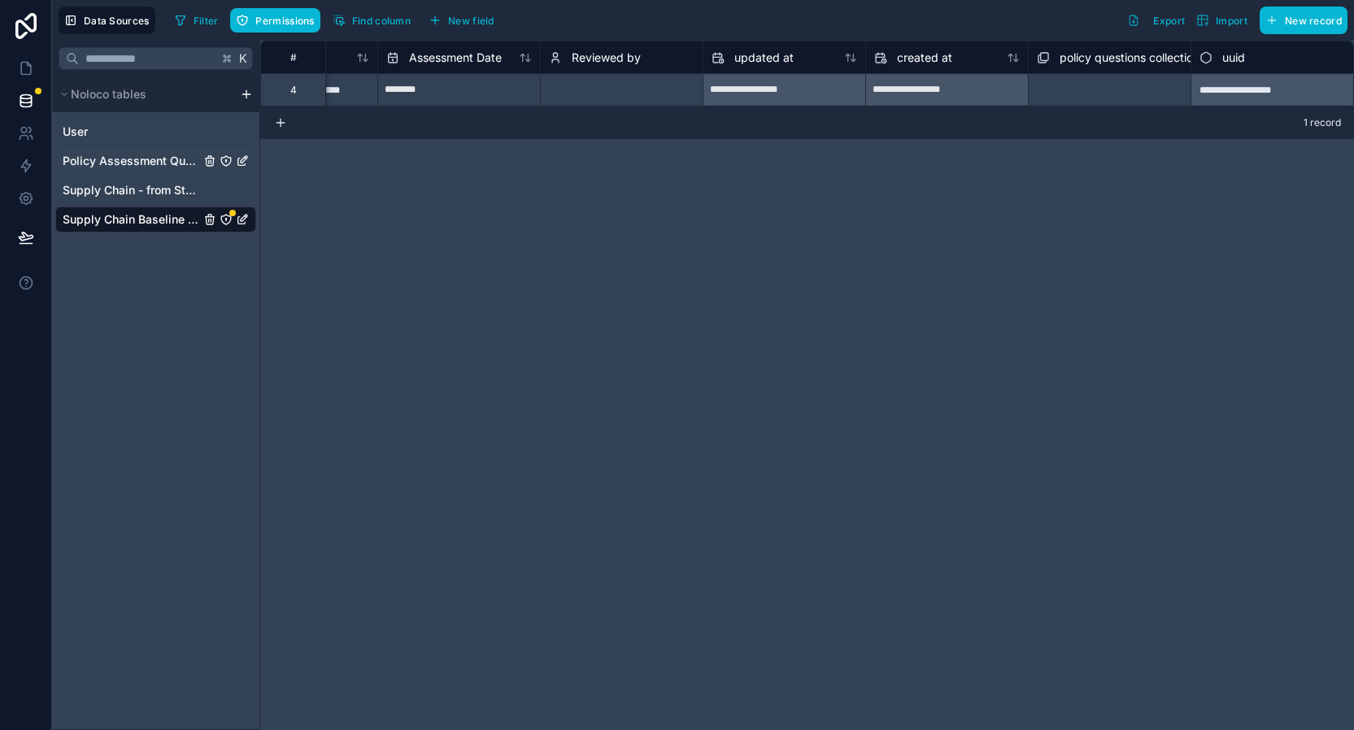
click at [141, 162] on span "Policy Assessment Questions" at bounding box center [131, 161] width 137 height 16
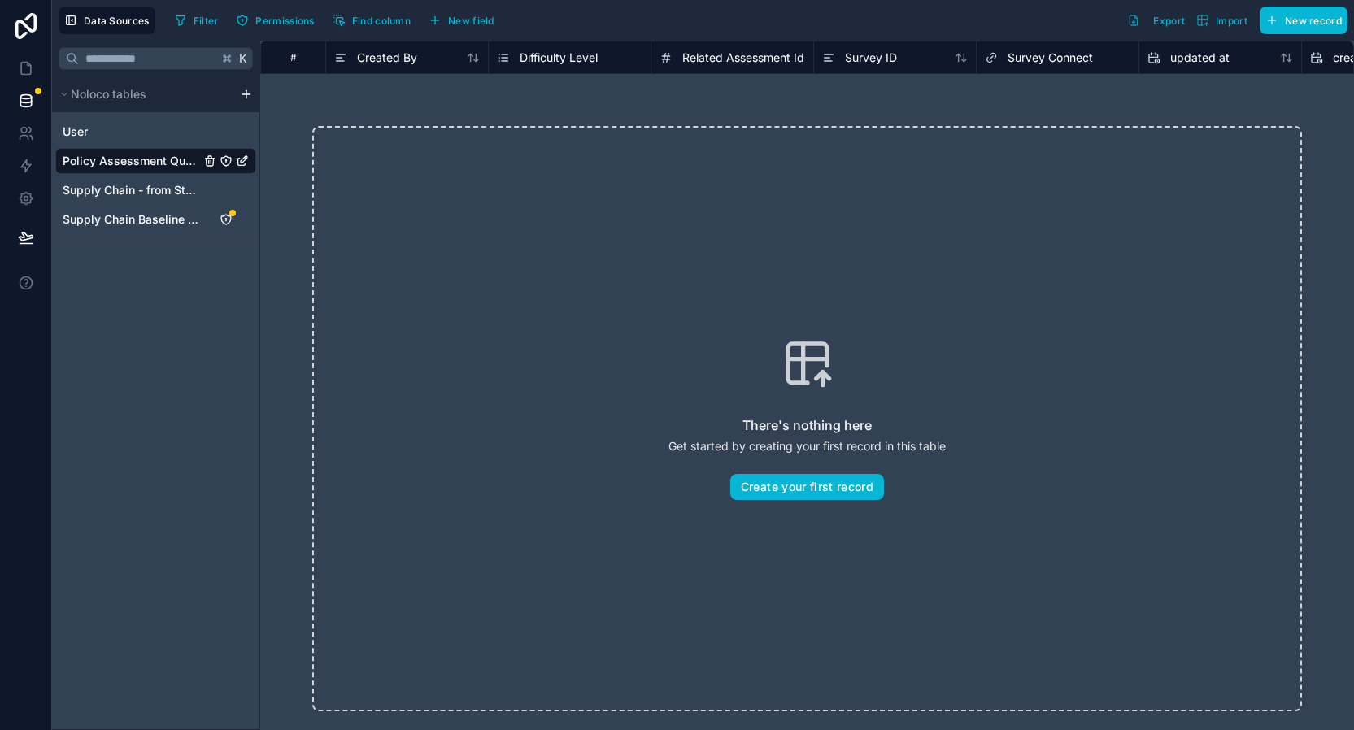
drag, startPoint x: 141, startPoint y: 159, endPoint x: 131, endPoint y: 261, distance: 102.9
click at [131, 169] on span "Policy Assessment Questions" at bounding box center [131, 161] width 137 height 16
click at [112, 305] on div "K Noloco tables User Policy Assessment Questions Supply Chain - from Stacker Su…" at bounding box center [156, 386] width 208 height 690
drag, startPoint x: 68, startPoint y: 157, endPoint x: 60, endPoint y: 258, distance: 101.1
click at [63, 169] on span "Policy Assessment Questions" at bounding box center [131, 161] width 137 height 16
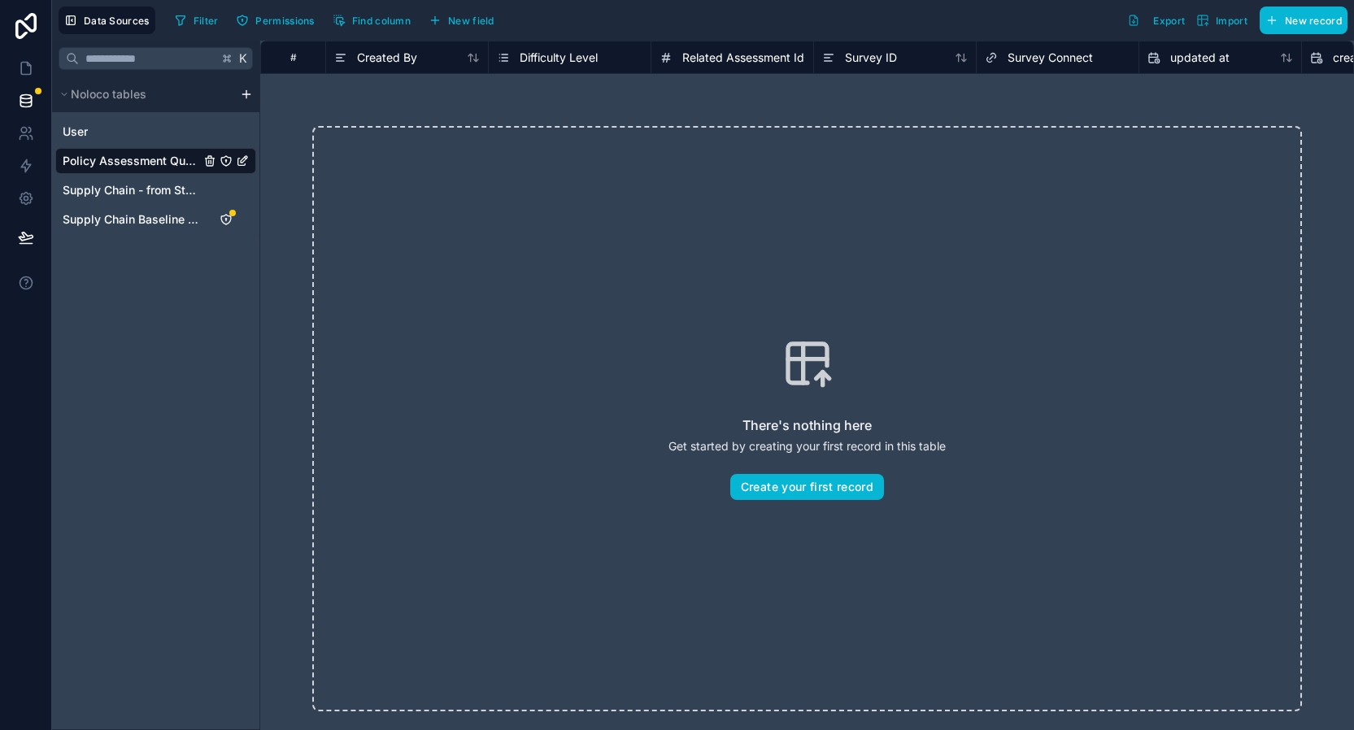
click at [75, 260] on div "K Noloco tables User Policy Assessment Questions Supply Chain - from Stacker Su…" at bounding box center [156, 386] width 208 height 690
click at [140, 198] on span "Supply Chain - from Stacker" at bounding box center [131, 190] width 137 height 16
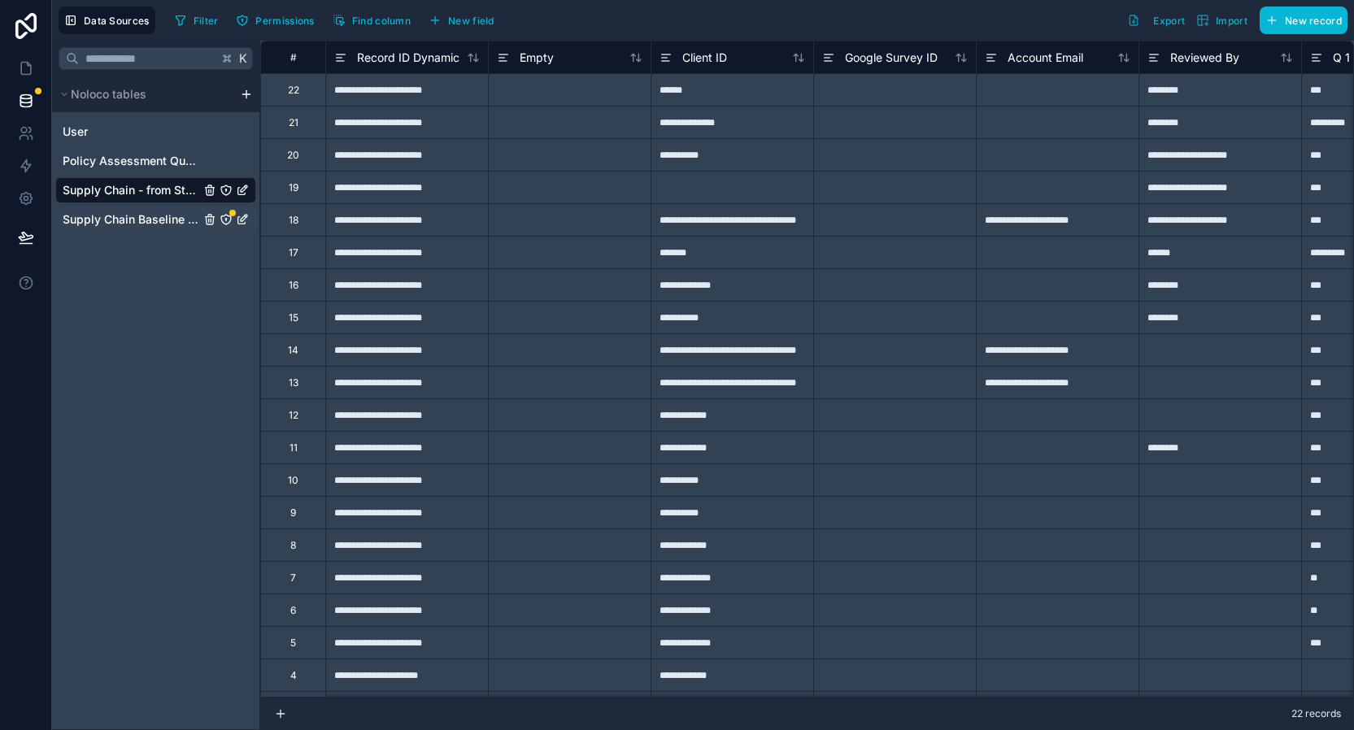
click at [129, 216] on span "Supply Chain Baseline Assessment" at bounding box center [131, 219] width 137 height 16
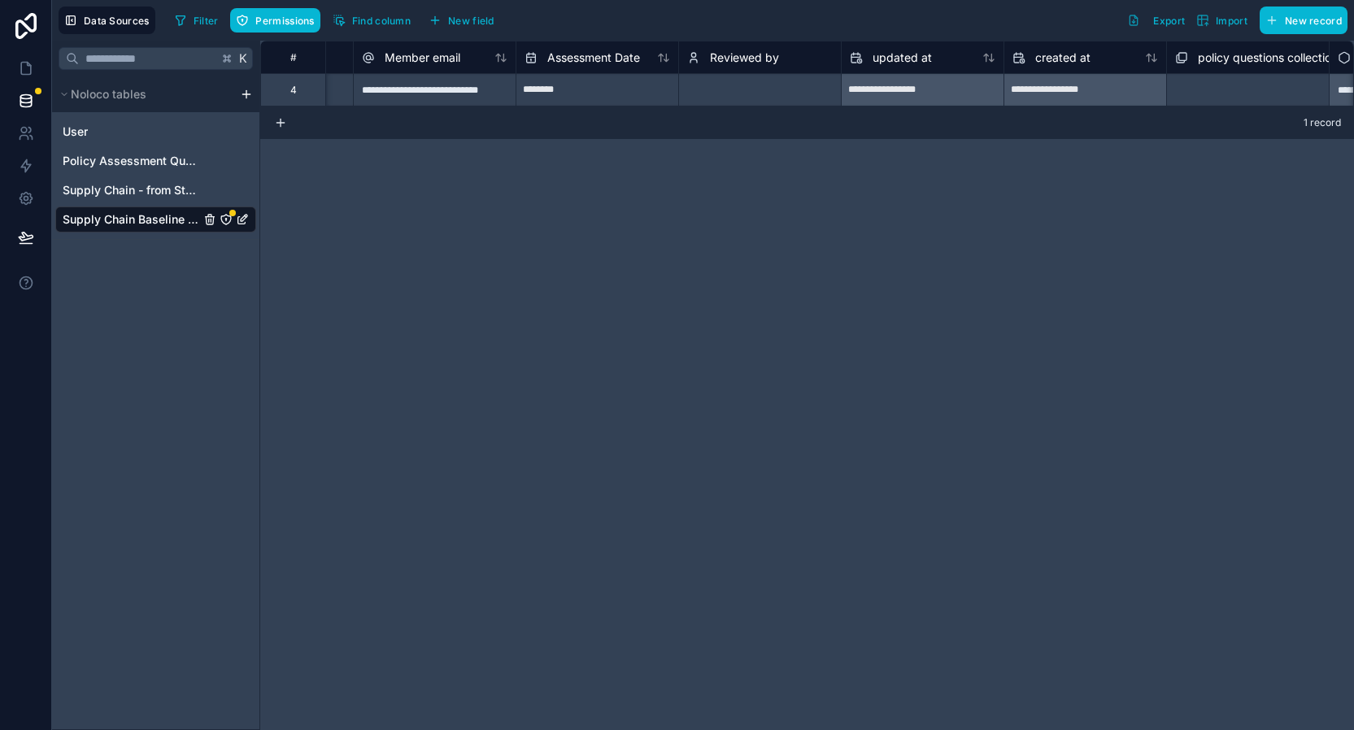
scroll to position [0, 599]
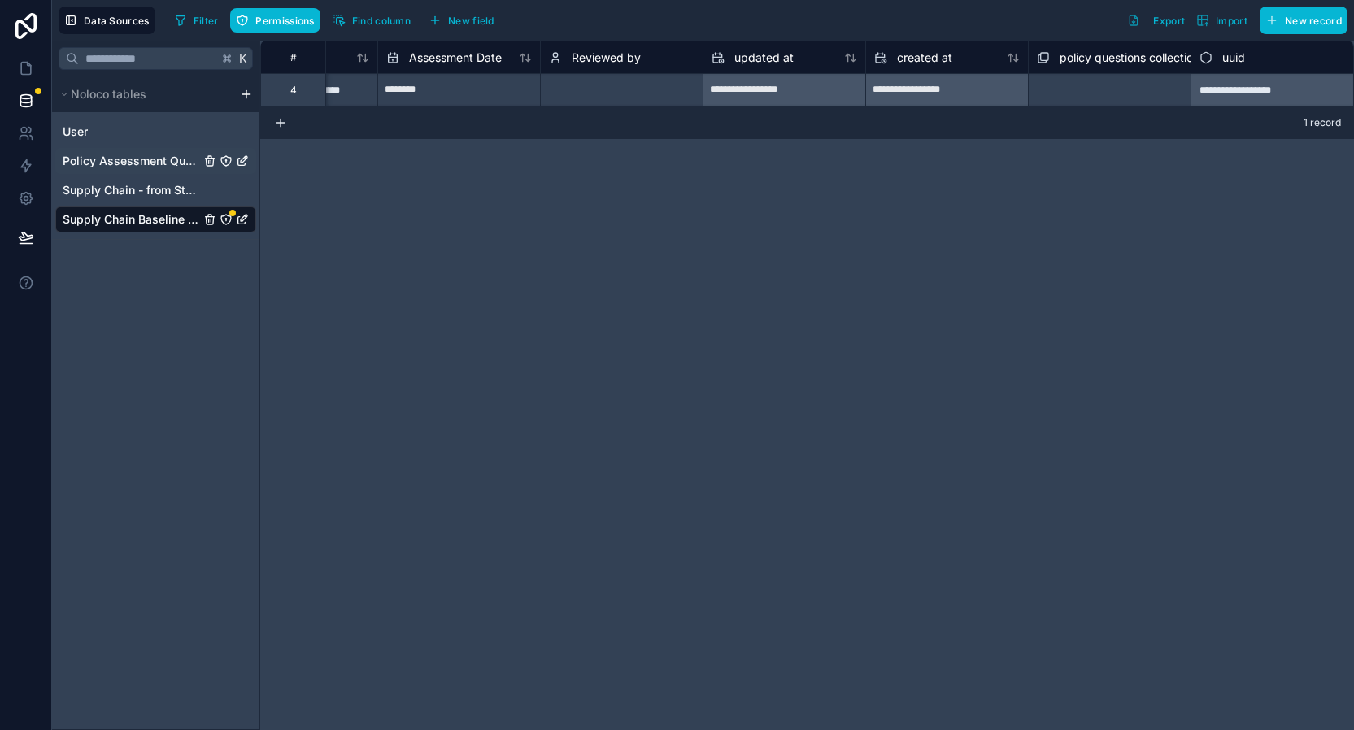
click at [127, 163] on span "Policy Assessment Questions" at bounding box center [131, 161] width 137 height 16
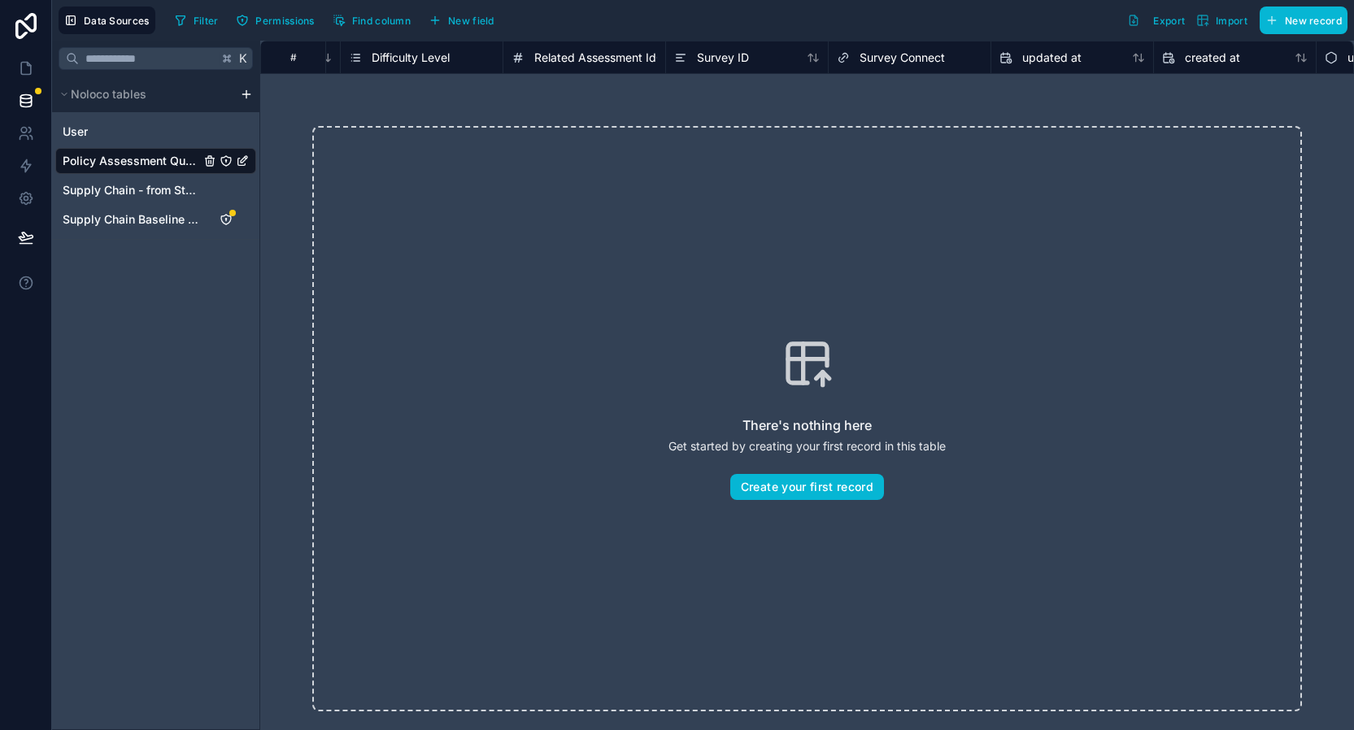
scroll to position [0, 273]
click at [769, 57] on span "Survey Connect" at bounding box center [776, 58] width 85 height 16
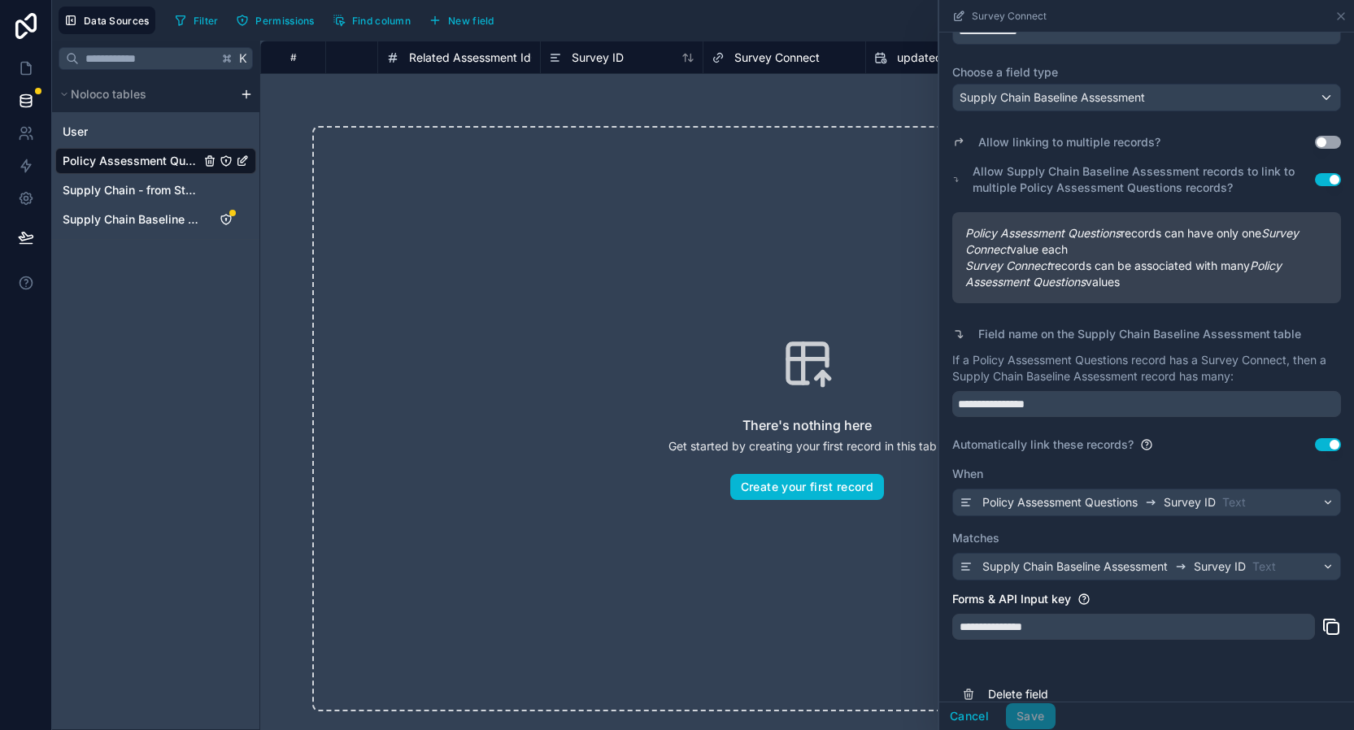
scroll to position [107, 0]
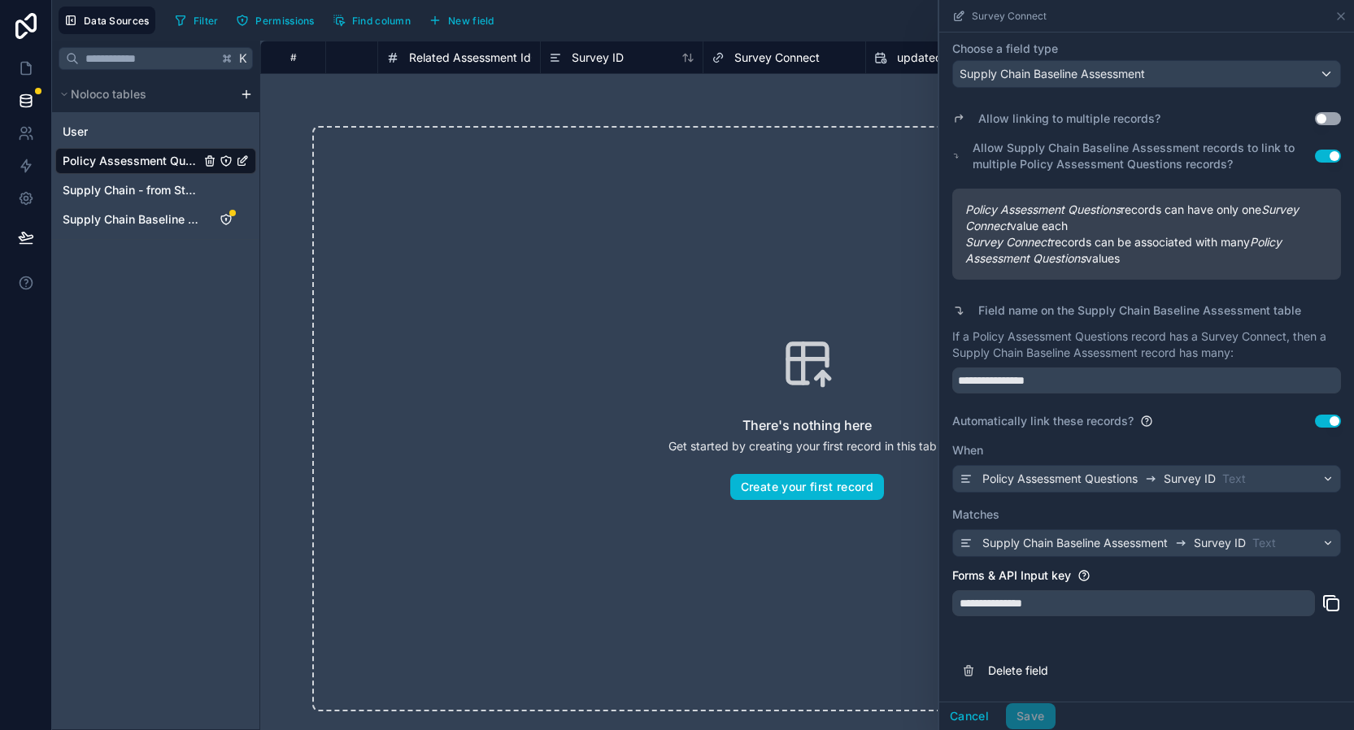
click at [141, 350] on div "K Noloco tables User Policy Assessment Questions Supply Chain - from Stacker Su…" at bounding box center [156, 386] width 208 height 690
click at [1341, 16] on icon at bounding box center [1341, 16] width 7 height 7
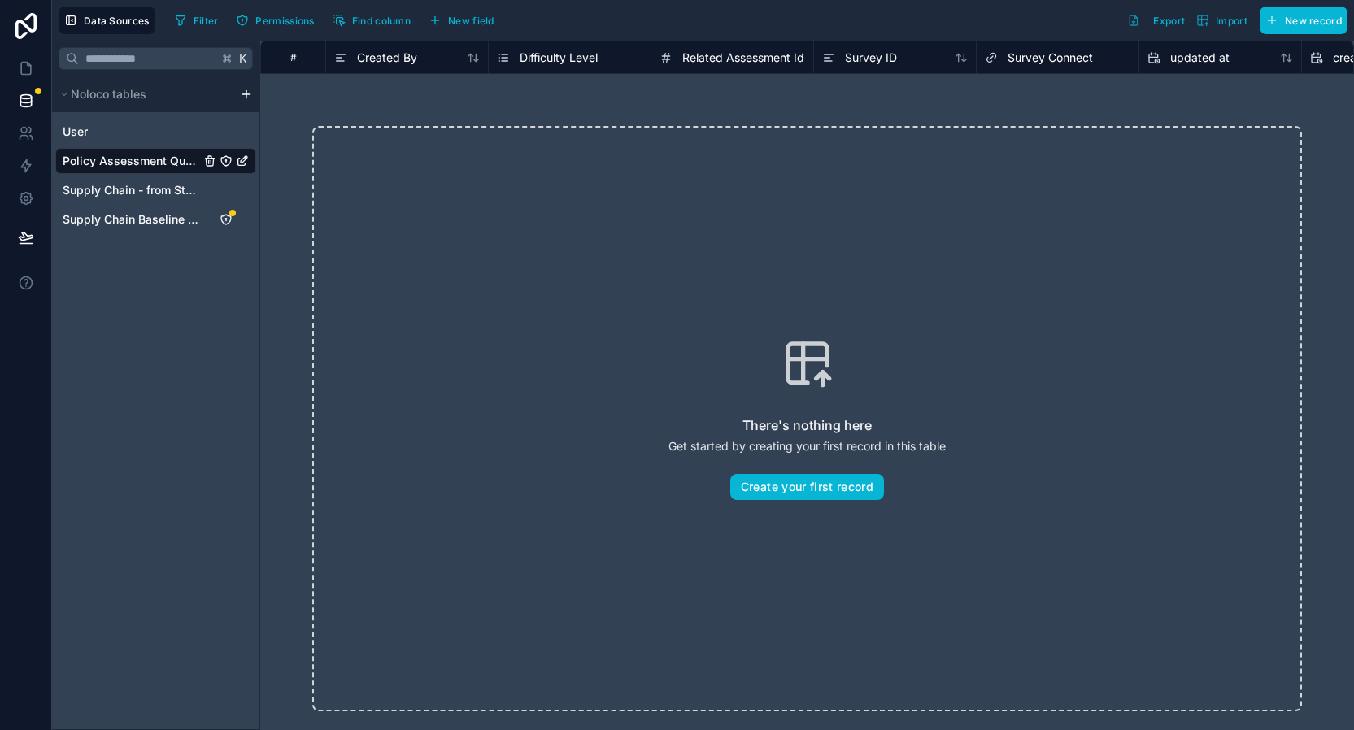
click at [557, 58] on span "Difficulty Level" at bounding box center [559, 58] width 78 height 16
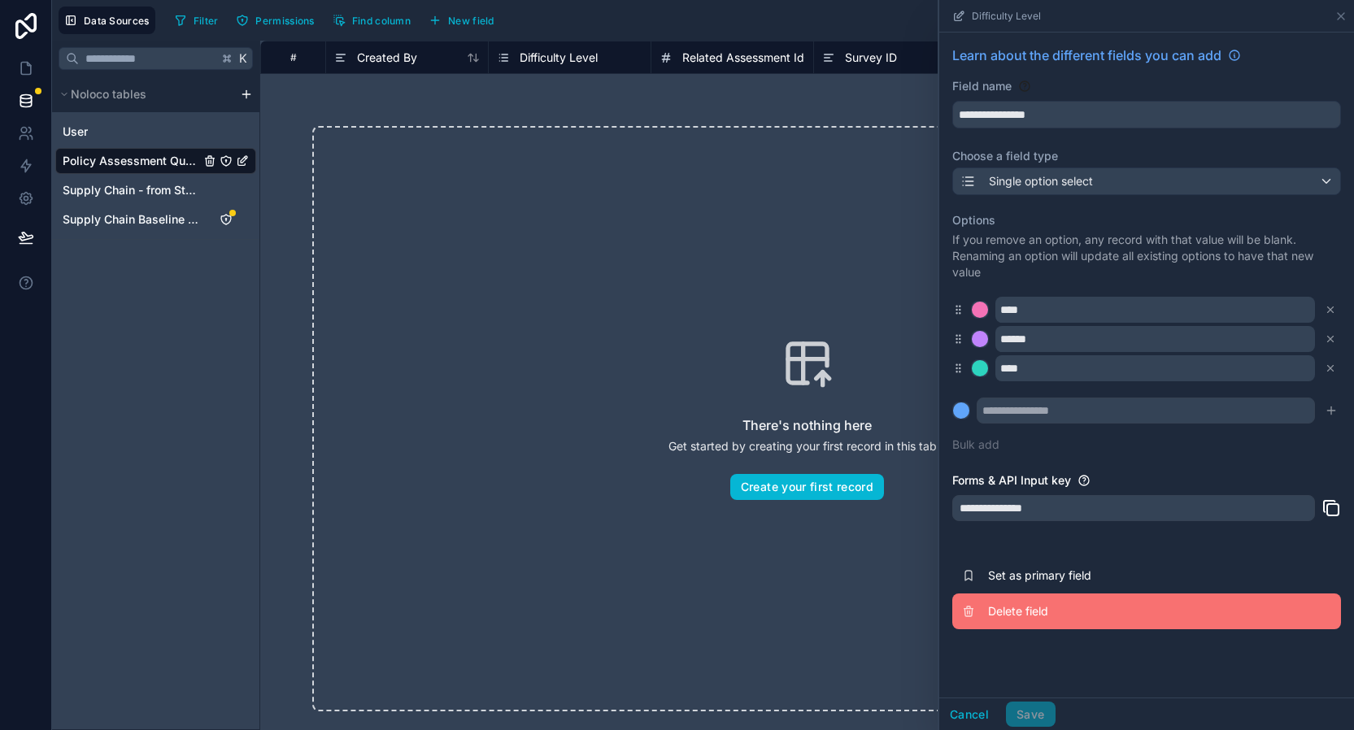
click at [1005, 605] on span "Delete field" at bounding box center [1105, 612] width 234 height 16
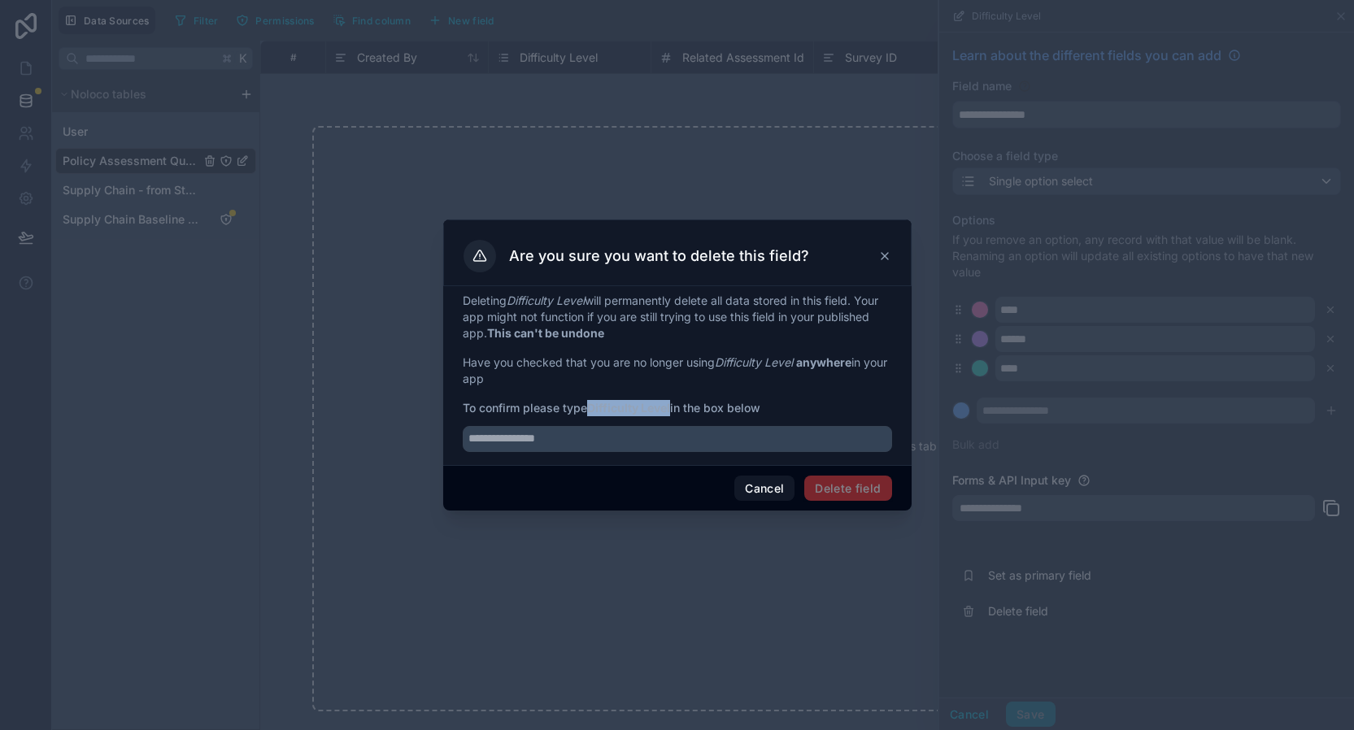
drag, startPoint x: 674, startPoint y: 407, endPoint x: 592, endPoint y: 407, distance: 82.1
click at [592, 407] on span "To confirm please type Difficulty Level in the box below" at bounding box center [677, 408] width 429 height 16
copy strong "Difficulty Level"
click at [696, 442] on input "text" at bounding box center [677, 439] width 429 height 26
paste input "**********"
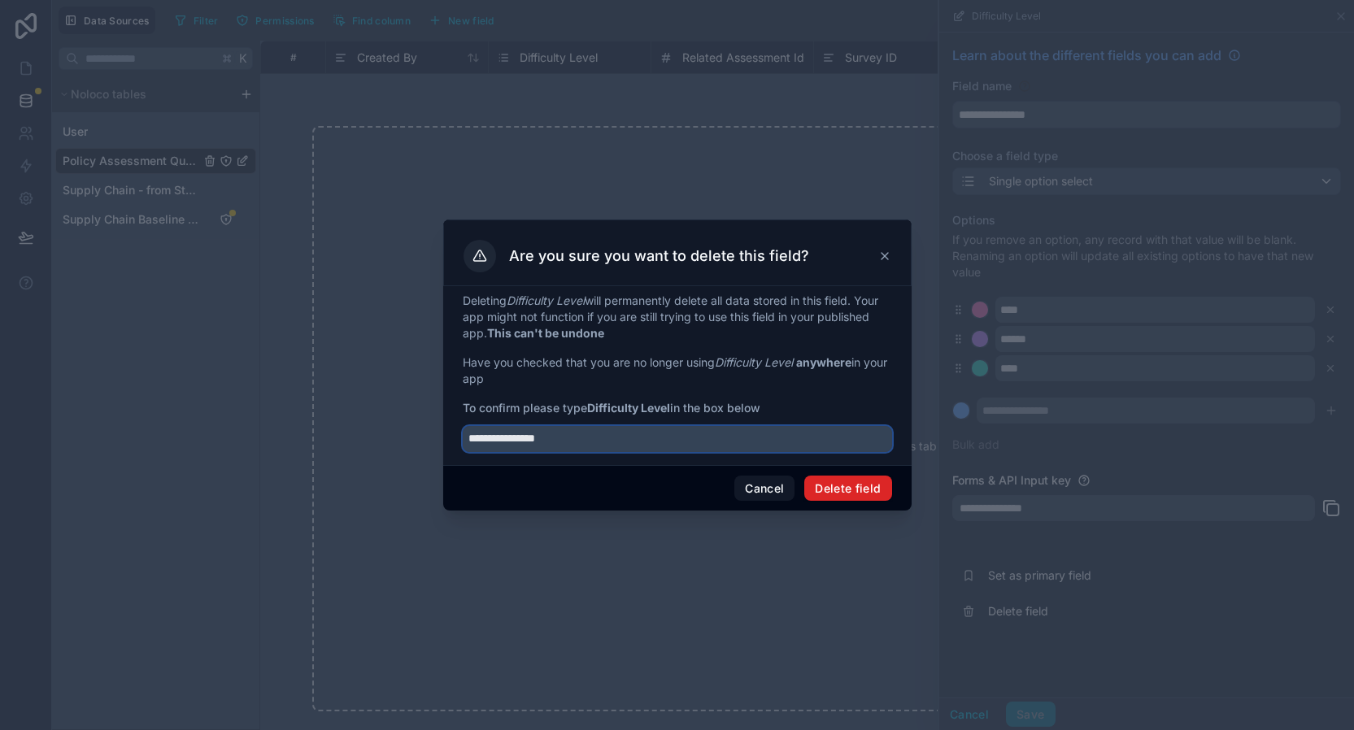
type input "**********"
click at [858, 490] on button "Delete field" at bounding box center [847, 489] width 87 height 26
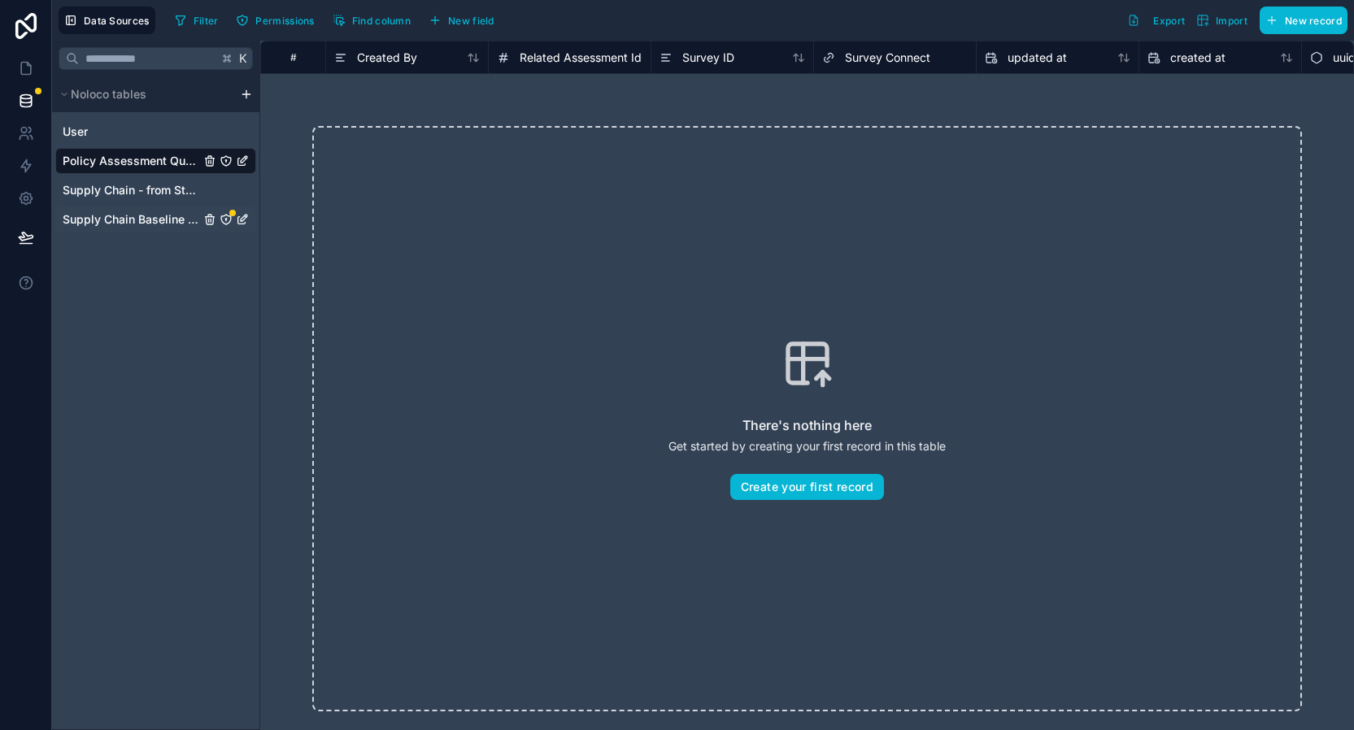
click at [104, 221] on span "Supply Chain Baseline Assessment" at bounding box center [131, 219] width 137 height 16
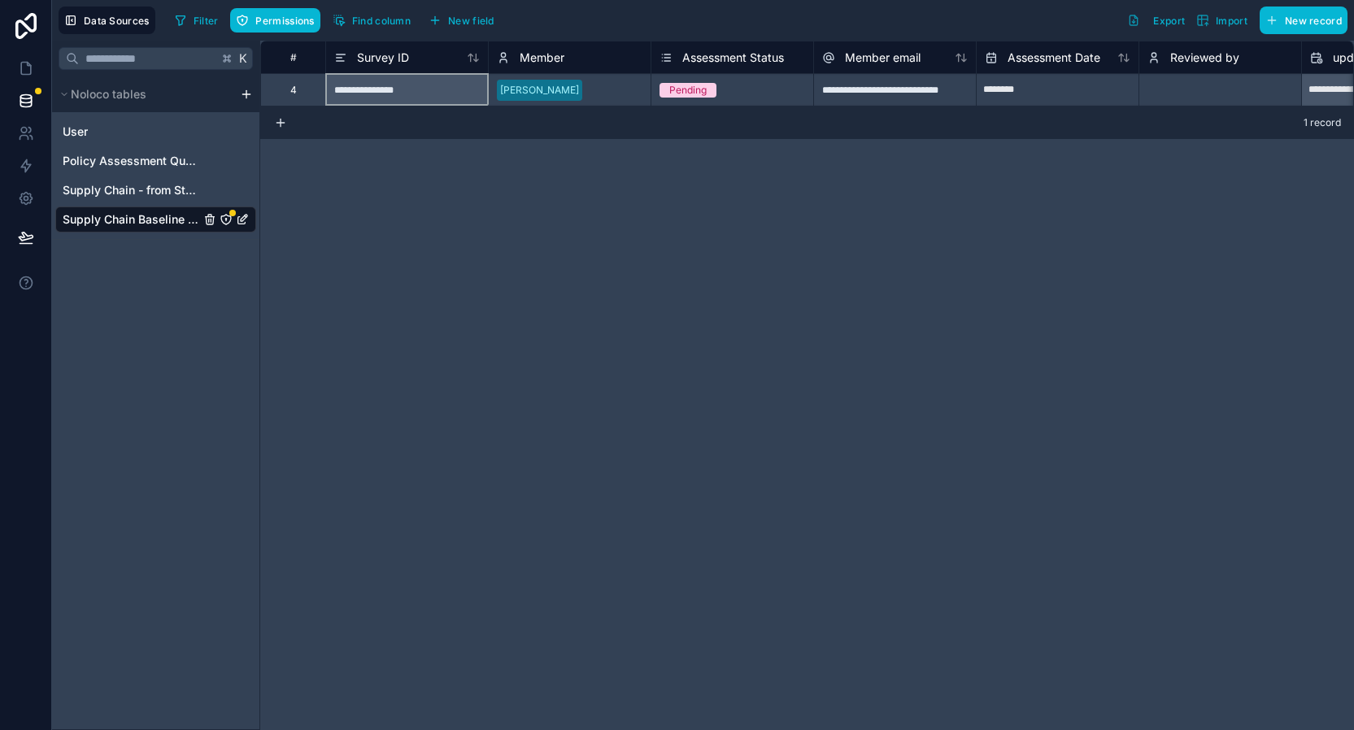
click at [373, 94] on div "**********" at bounding box center [406, 89] width 163 height 33
click at [24, 163] on icon at bounding box center [26, 166] width 10 height 12
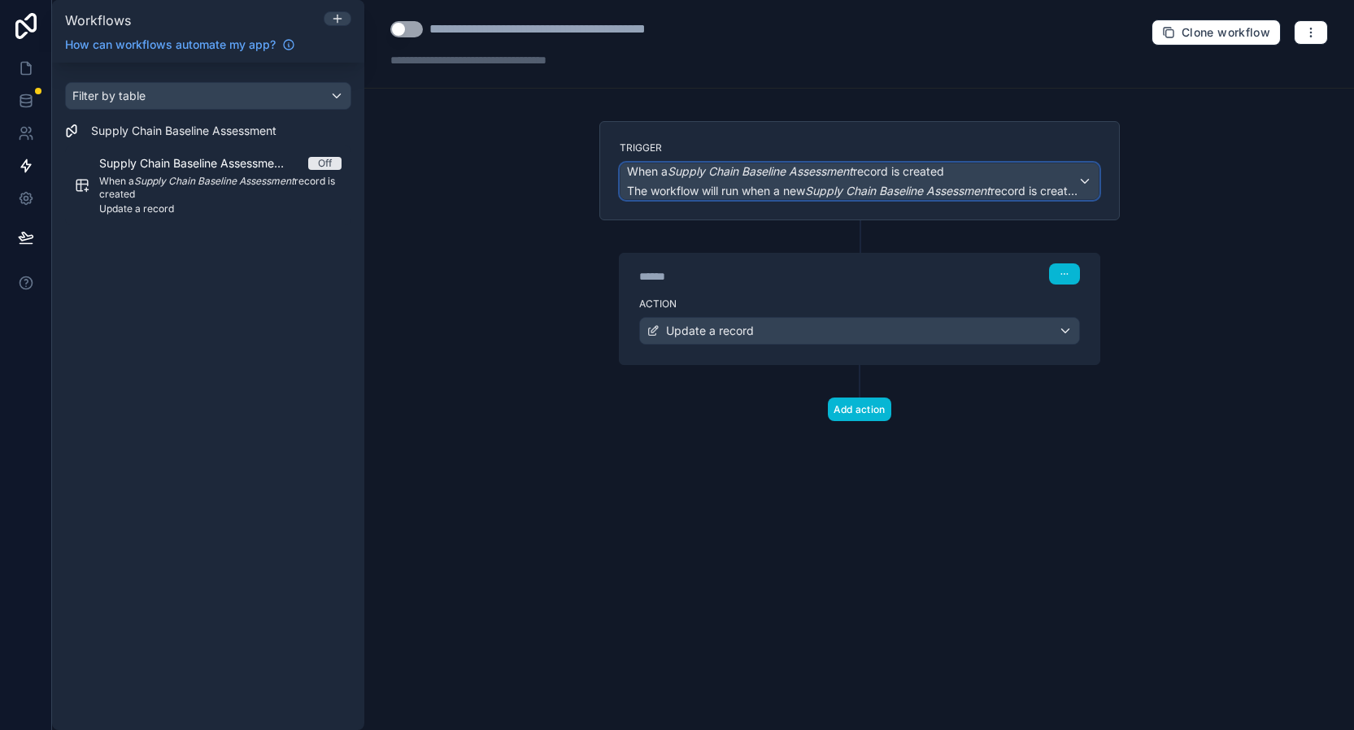
click at [1074, 181] on div "When a Supply Chain Baseline Assessment record is created The workflow will run…" at bounding box center [852, 181] width 451 height 36
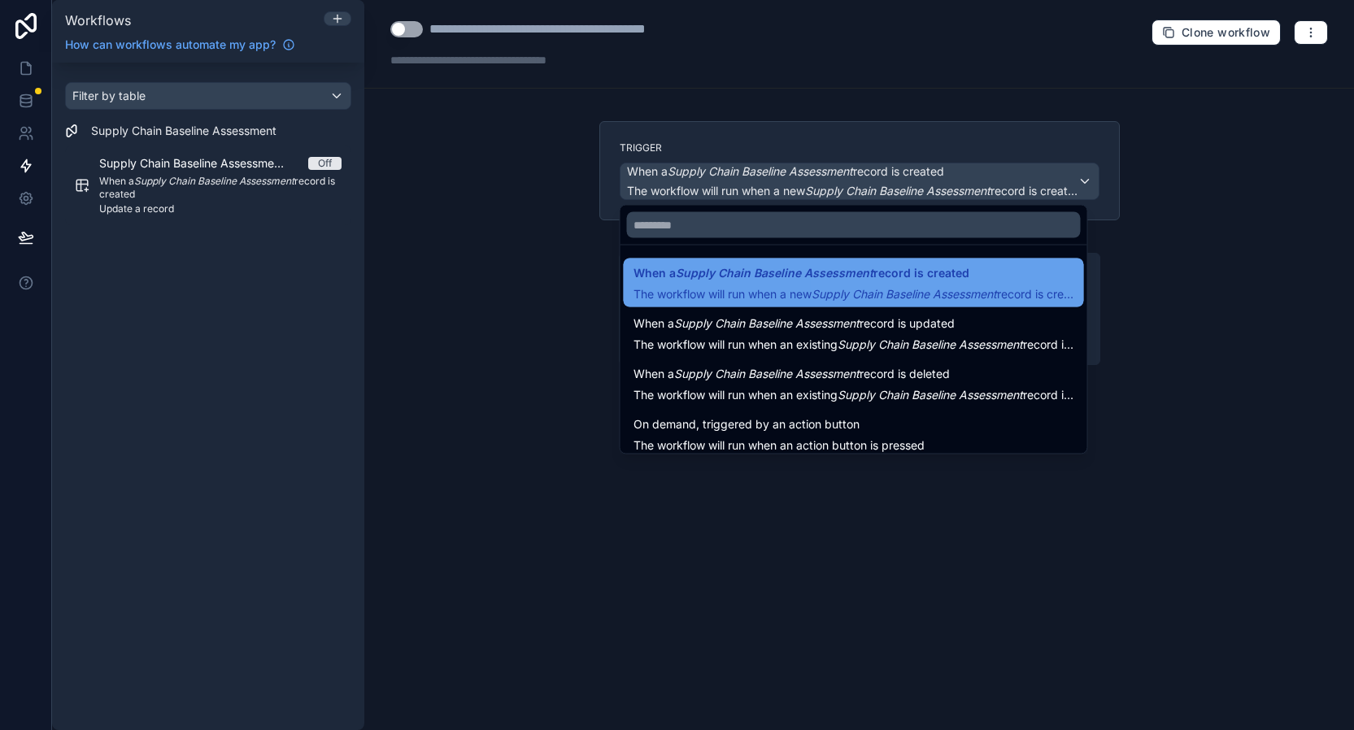
click at [1024, 291] on span "The workflow will run when a new Supply Chain Baseline Assessment record is cre…" at bounding box center [881, 294] width 494 height 14
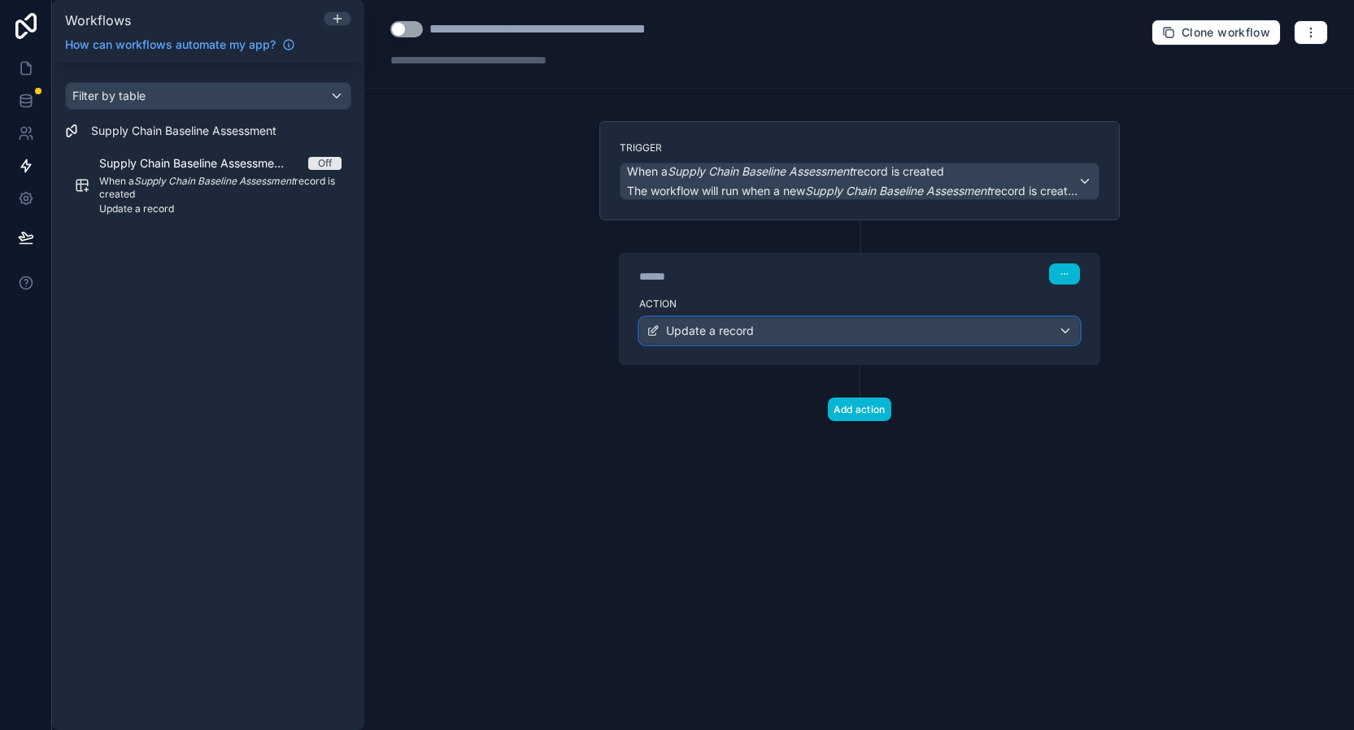
click at [920, 330] on div "Update a record" at bounding box center [859, 331] width 439 height 26
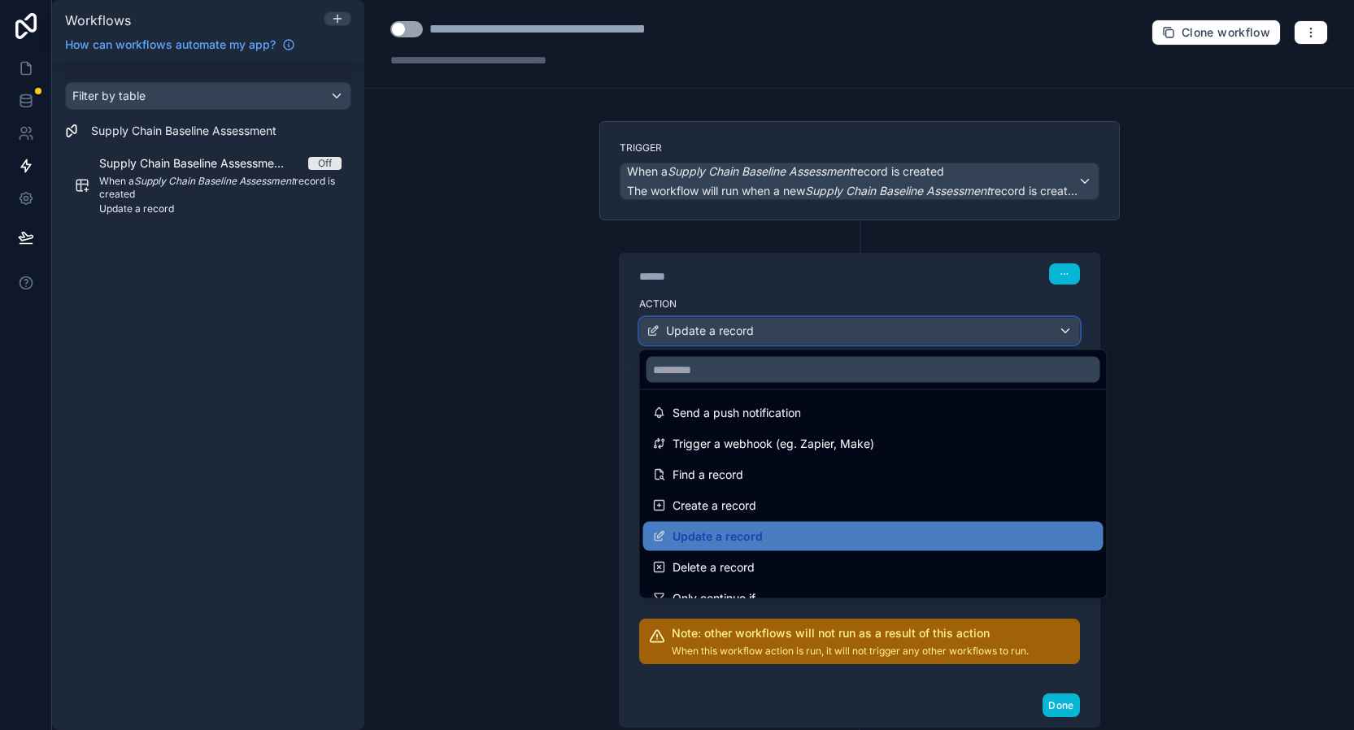
scroll to position [42, 0]
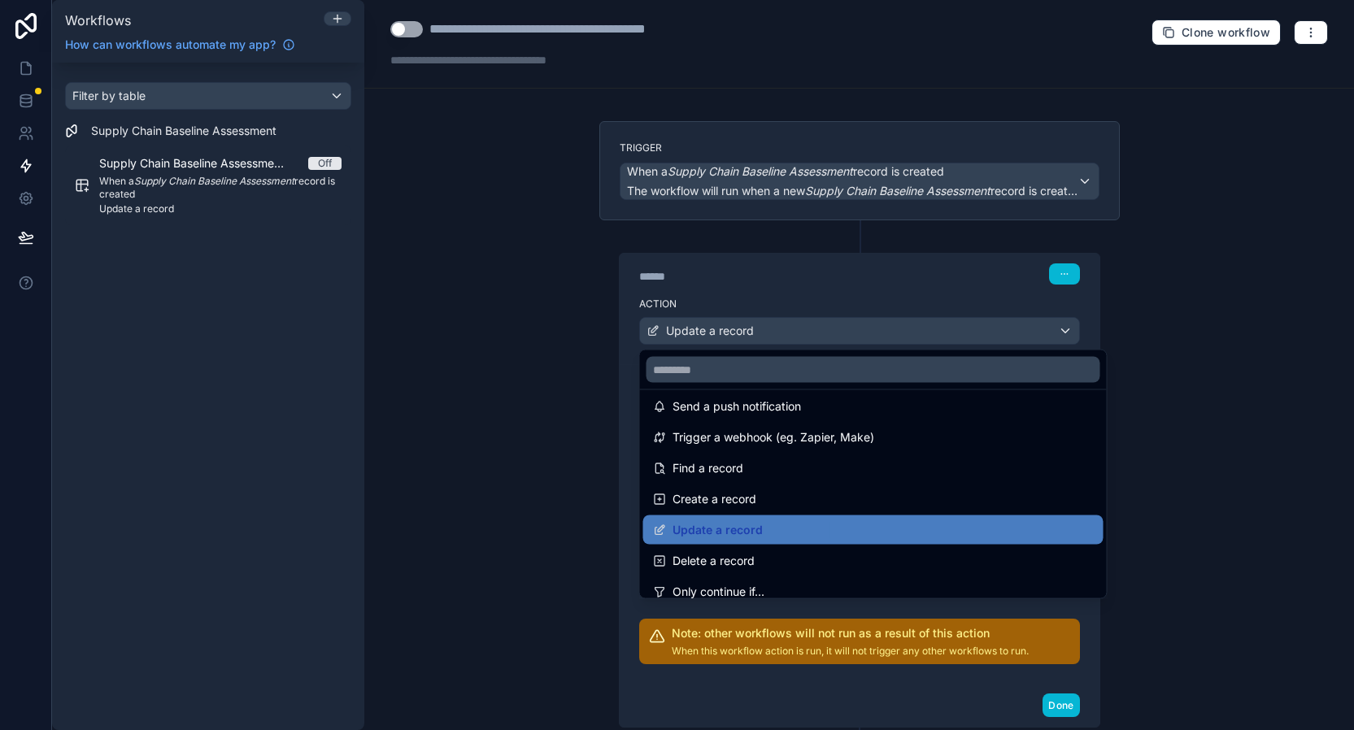
click at [454, 503] on div at bounding box center [677, 365] width 1354 height 730
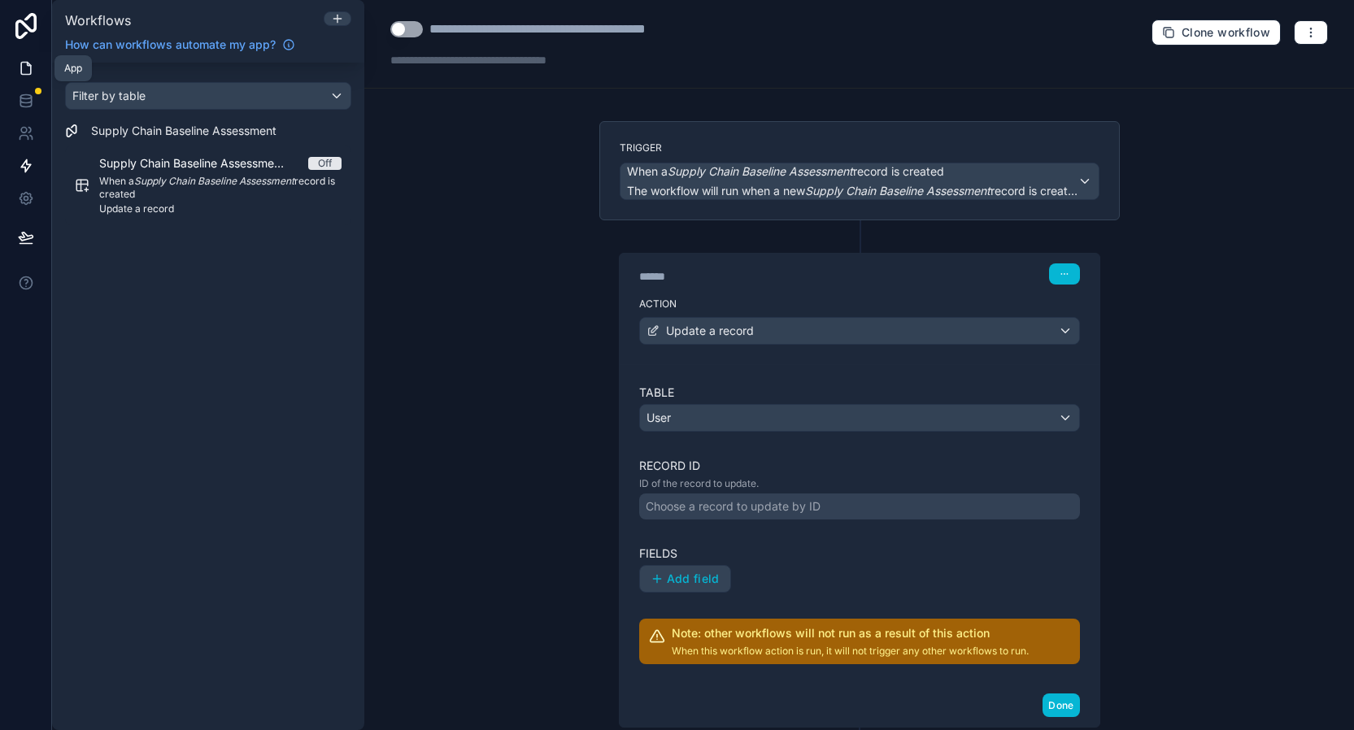
click at [30, 68] on icon at bounding box center [26, 69] width 10 height 12
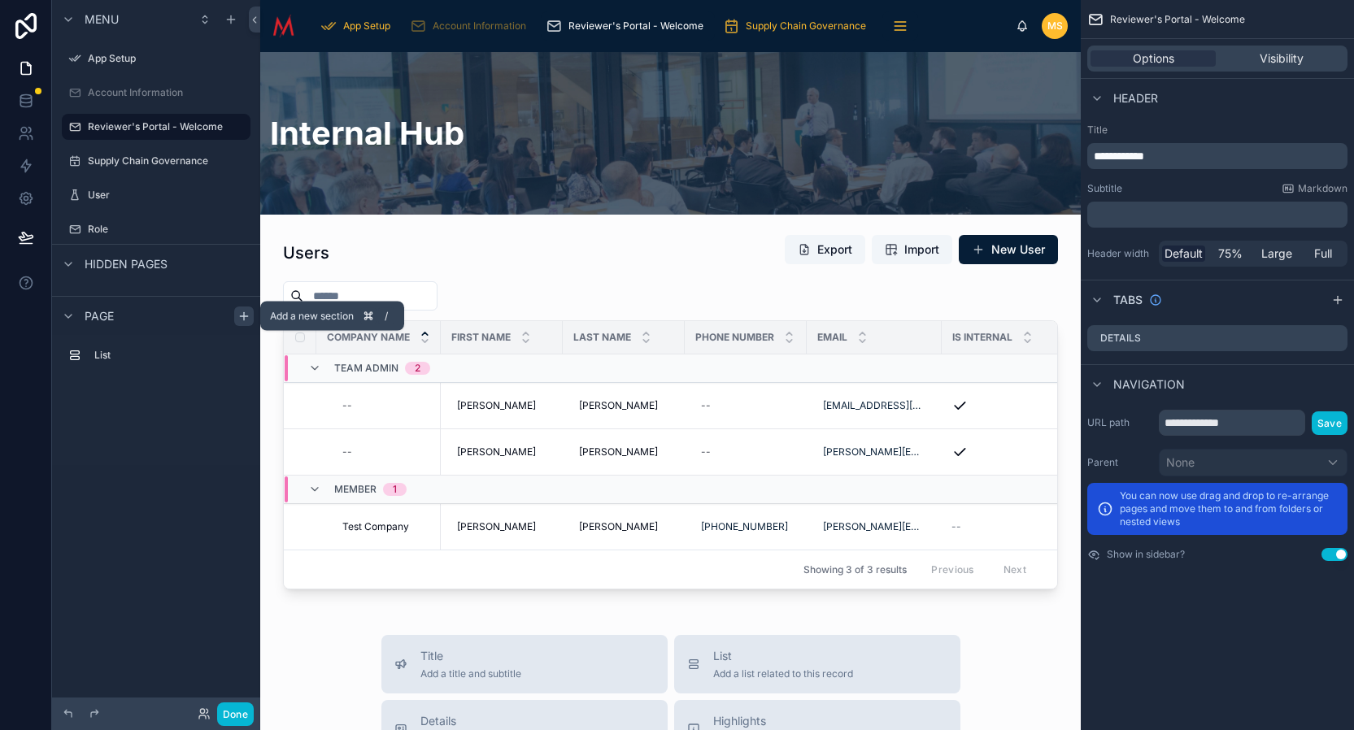
click at [244, 317] on icon "scrollable content" at bounding box center [244, 315] width 0 height 7
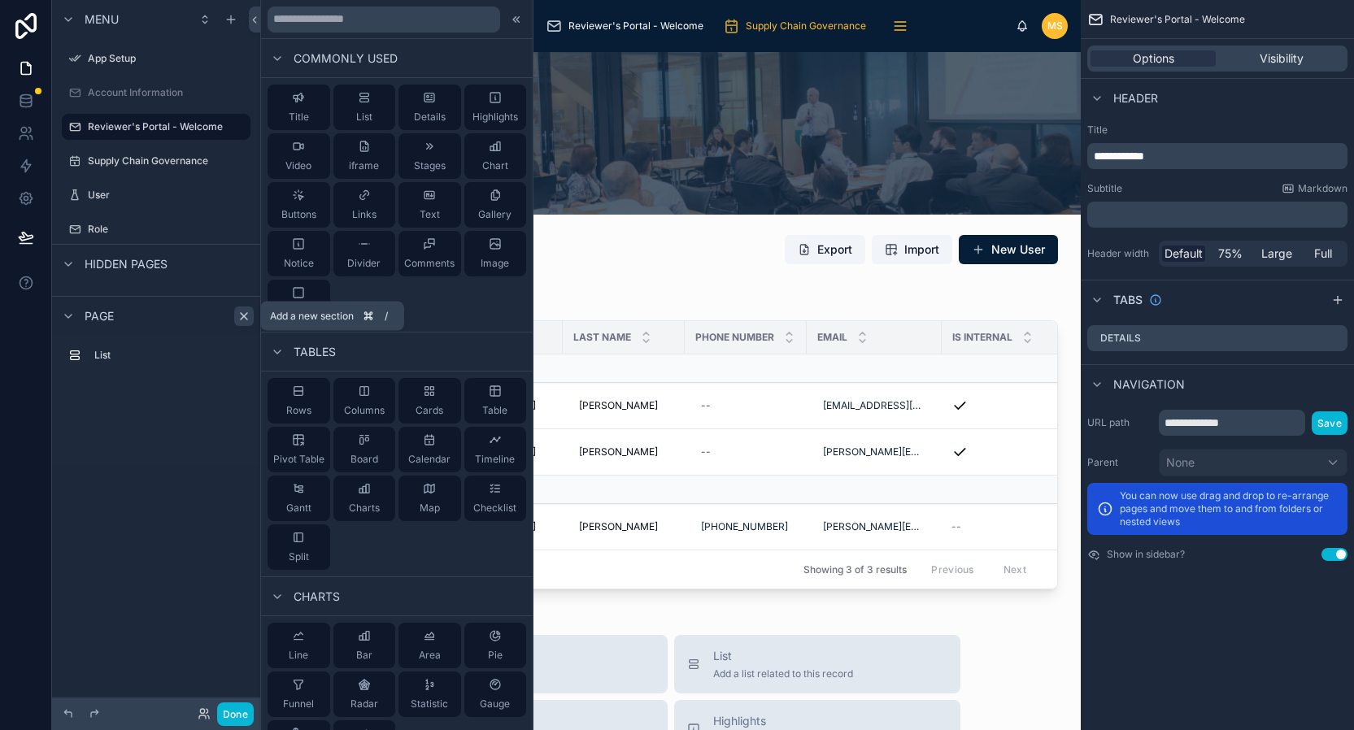
click at [244, 317] on icon "scrollable content" at bounding box center [243, 316] width 13 height 13
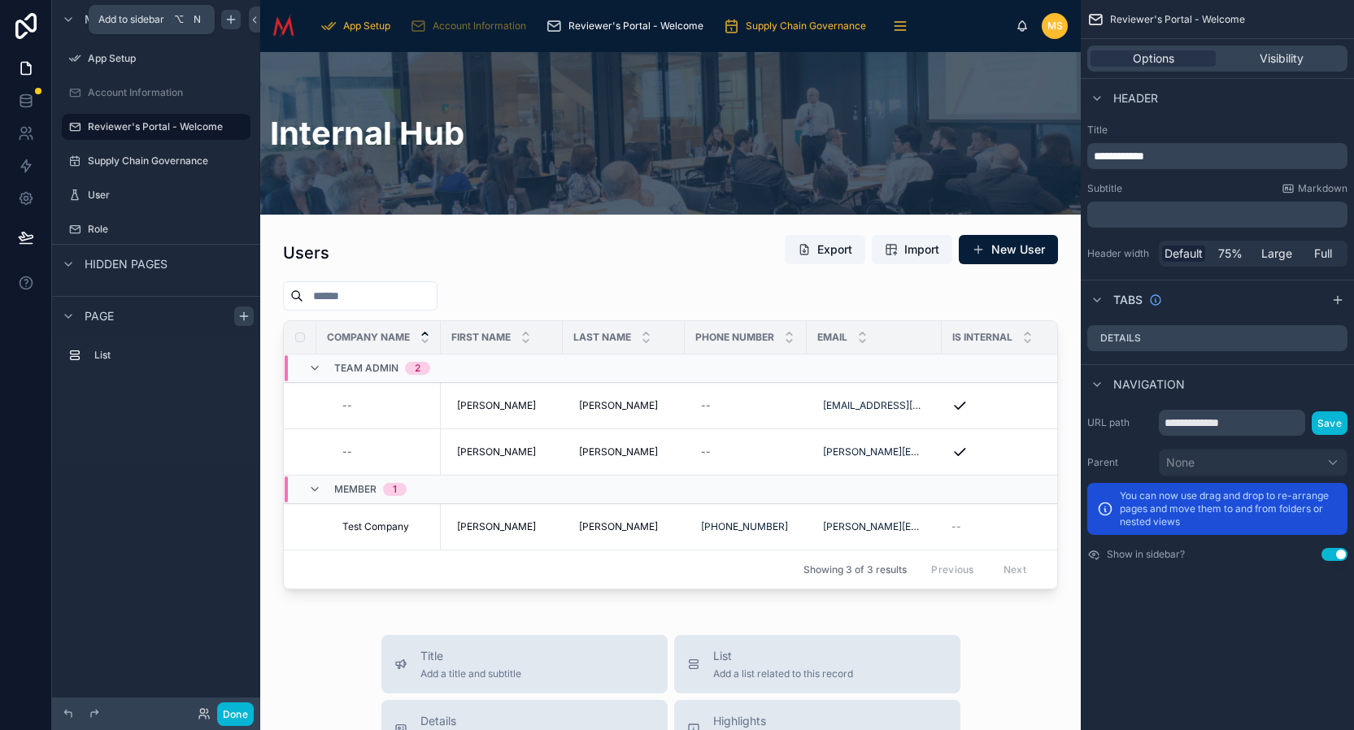
click at [237, 20] on icon "scrollable content" at bounding box center [230, 19] width 13 height 13
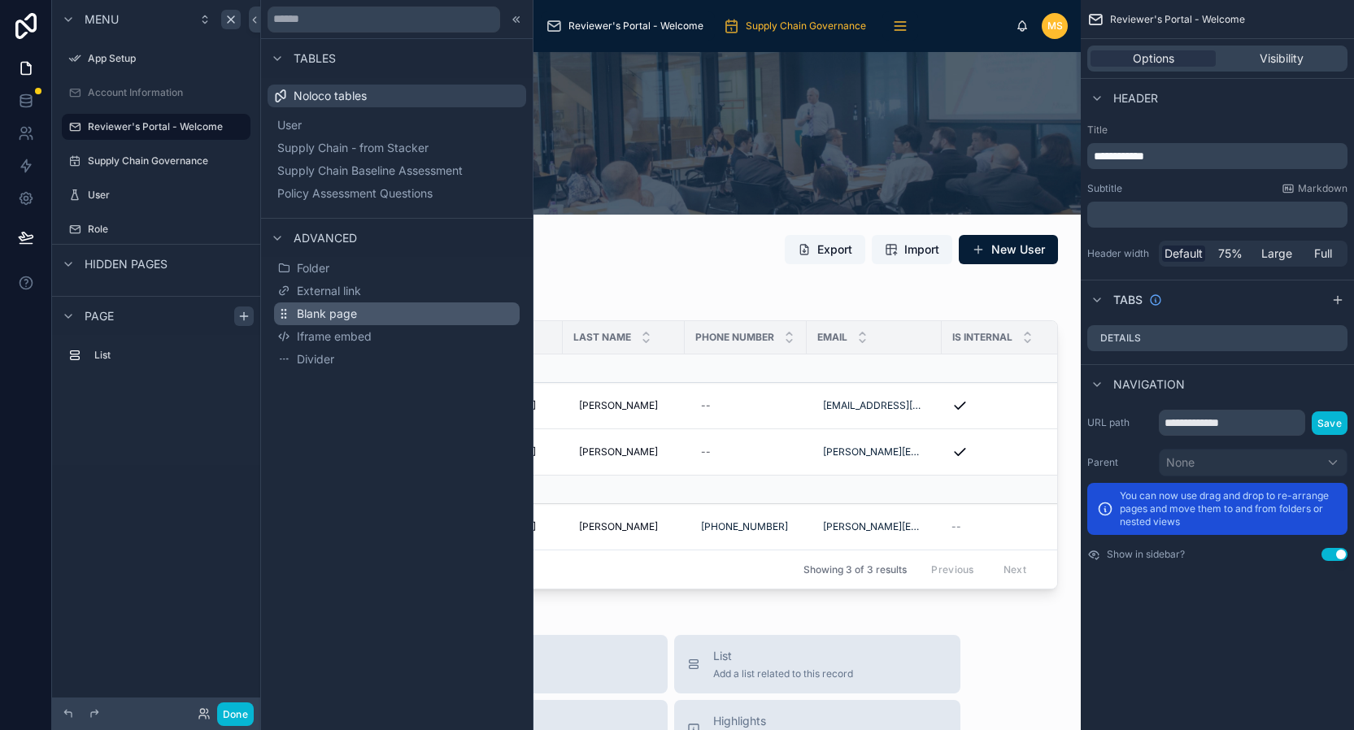
click at [357, 311] on button "Blank page" at bounding box center [397, 314] width 246 height 23
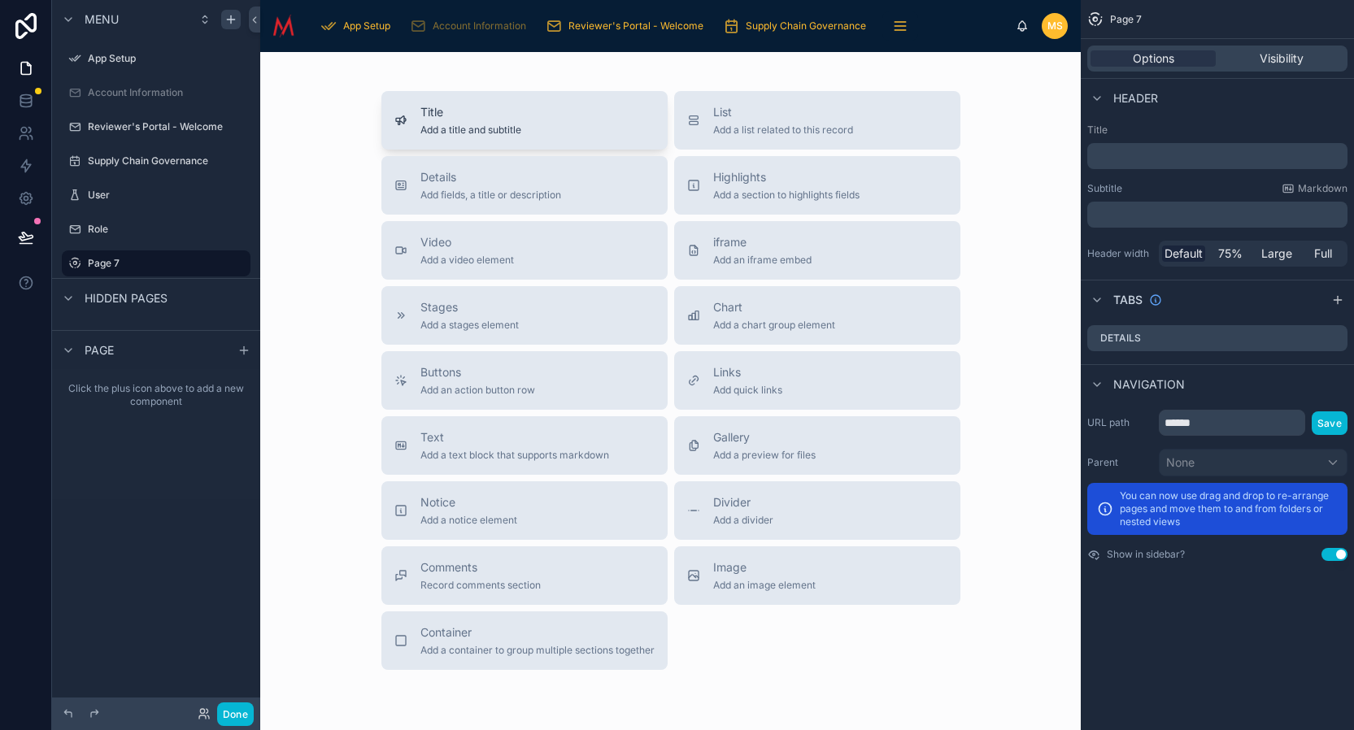
click at [503, 115] on span "Title" at bounding box center [470, 112] width 101 height 16
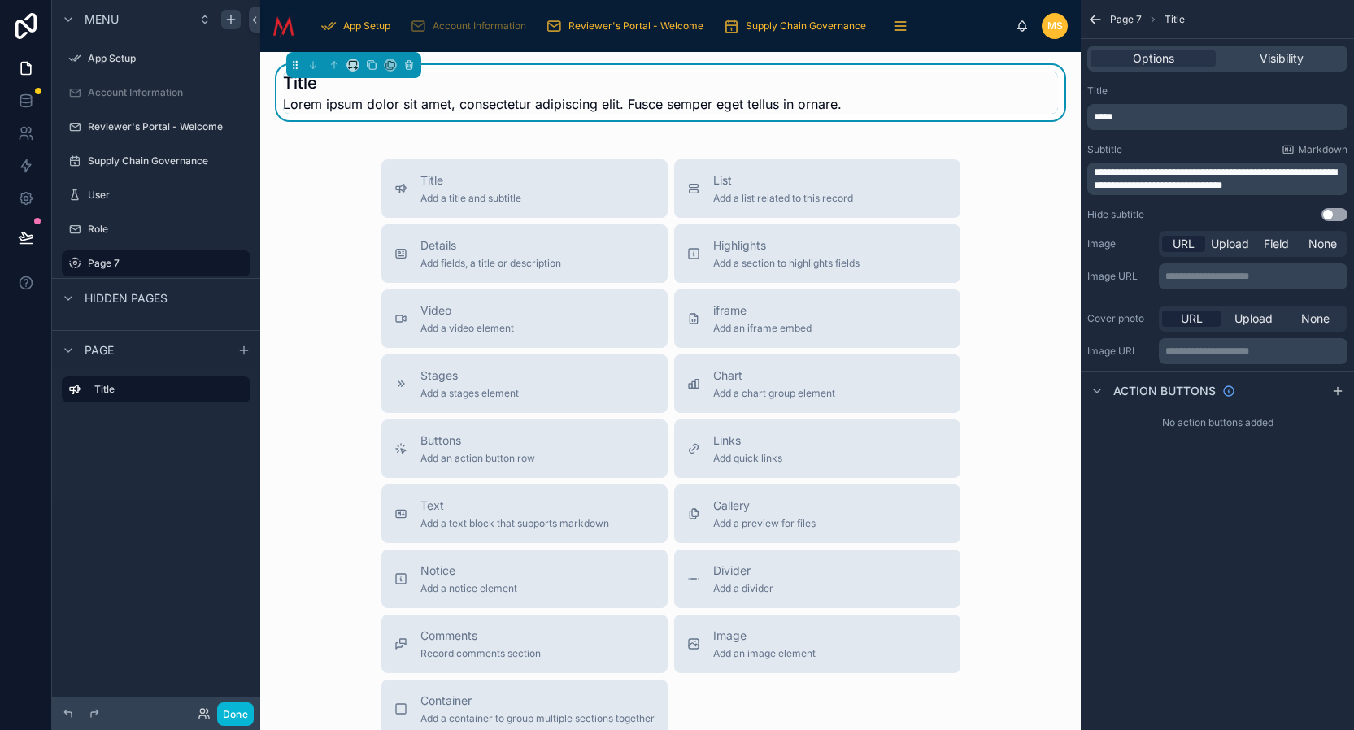
click at [1110, 116] on span "*****" at bounding box center [1103, 117] width 19 height 10
click at [817, 102] on span "Lorem ipsum dolor sit amet, consectetur adipiscing elit. Fusce semper eget tell…" at bounding box center [562, 104] width 559 height 20
click at [1205, 178] on span "**********" at bounding box center [1215, 179] width 243 height 23
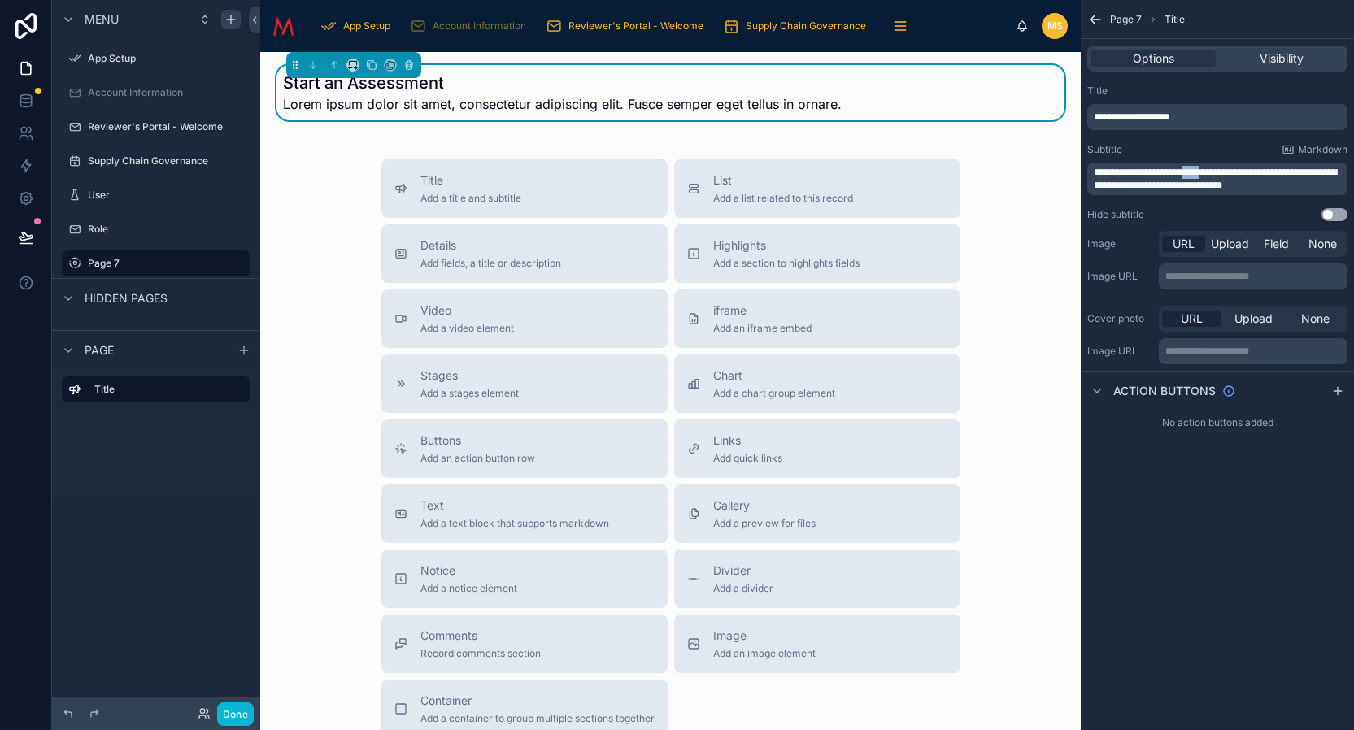
click at [1205, 178] on span "**********" at bounding box center [1215, 179] width 243 height 23
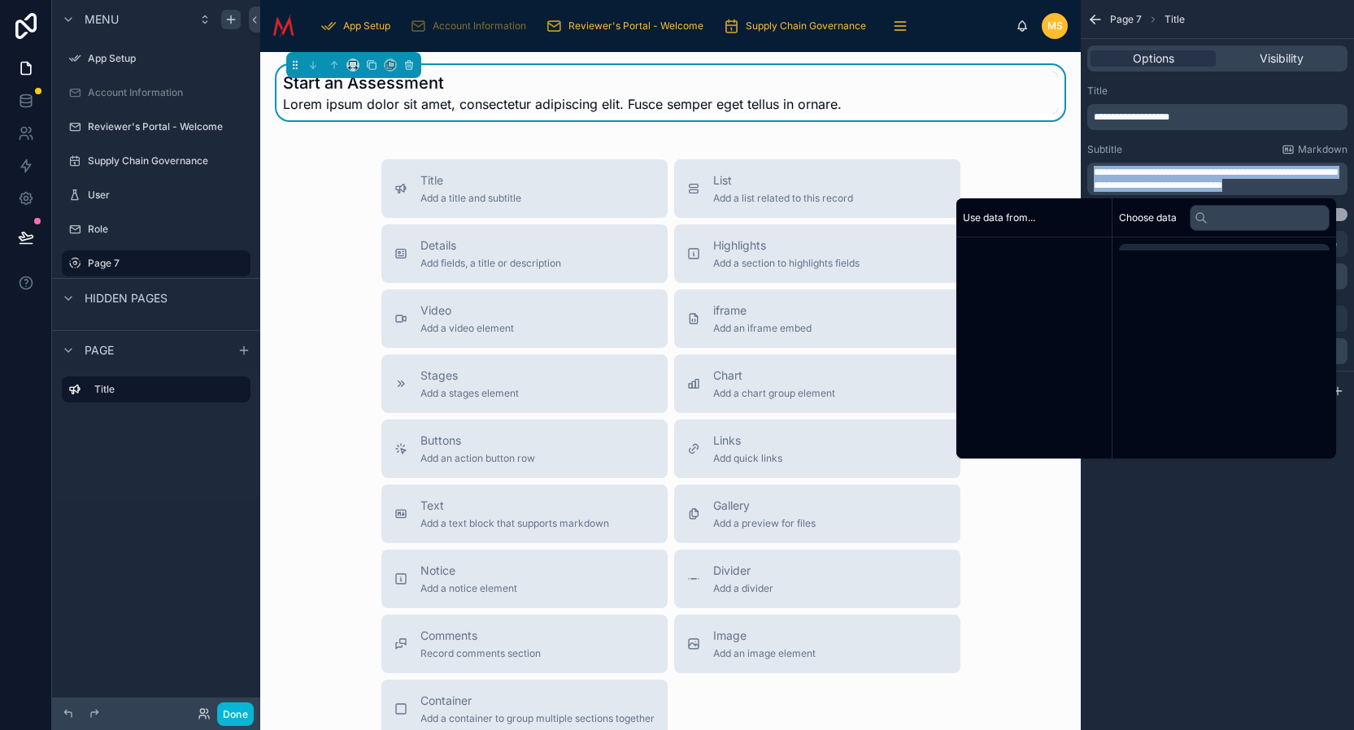
click at [1205, 178] on span "**********" at bounding box center [1215, 179] width 243 height 23
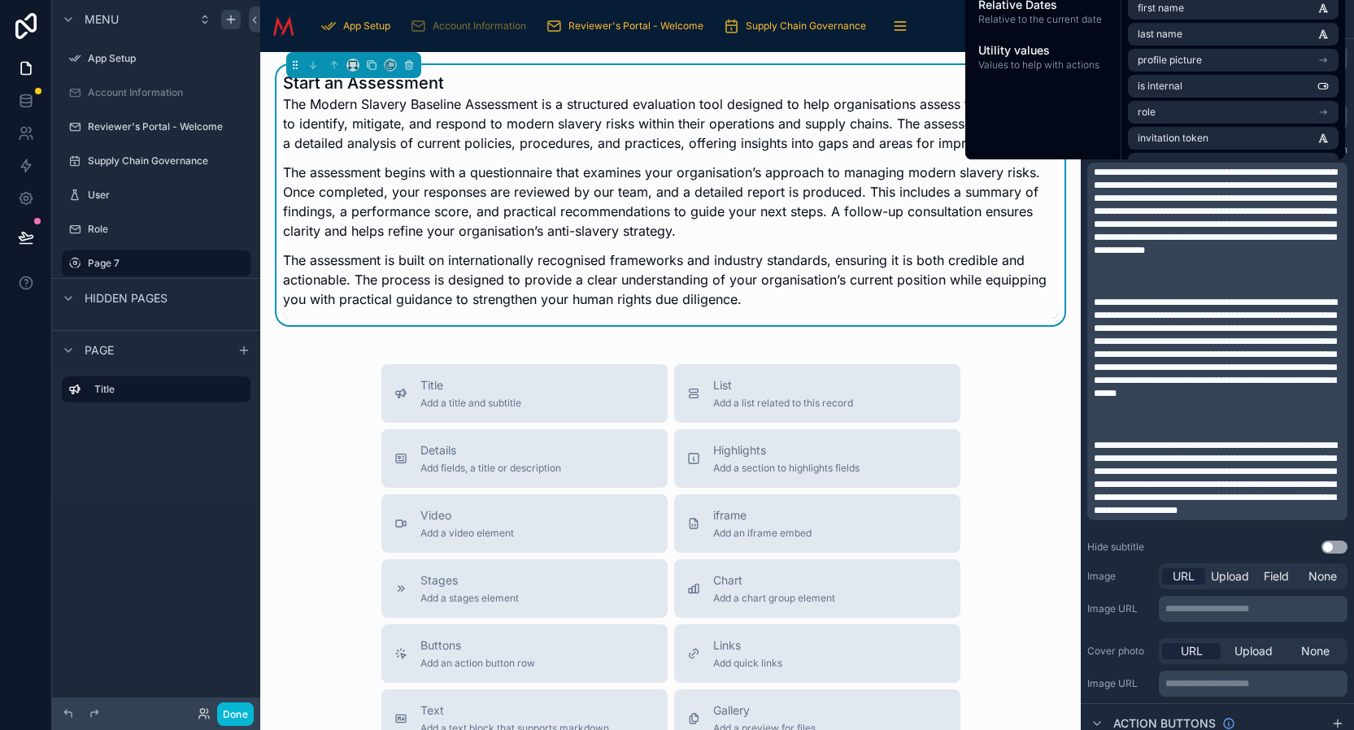
click at [1023, 370] on div "Title Add a title and subtitle List Add a list related to this record Details A…" at bounding box center [670, 653] width 795 height 579
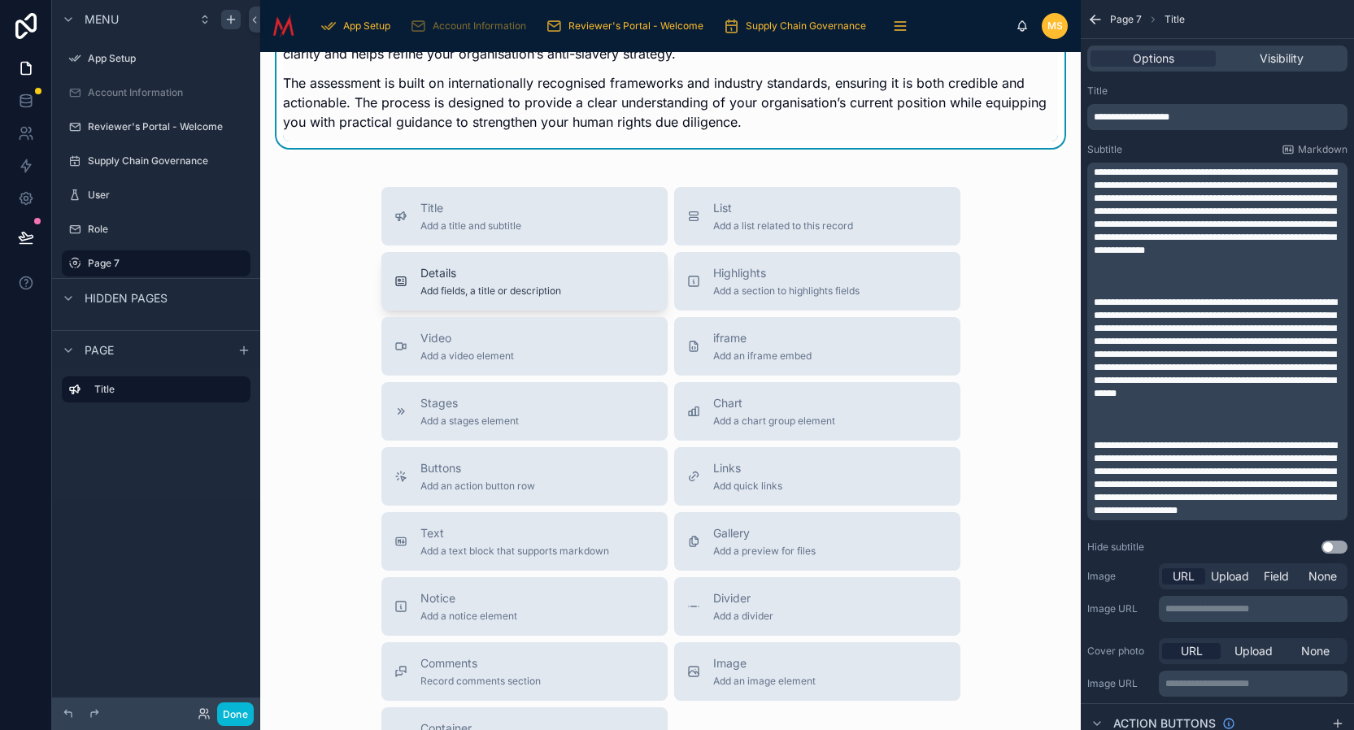
scroll to position [198, 0]
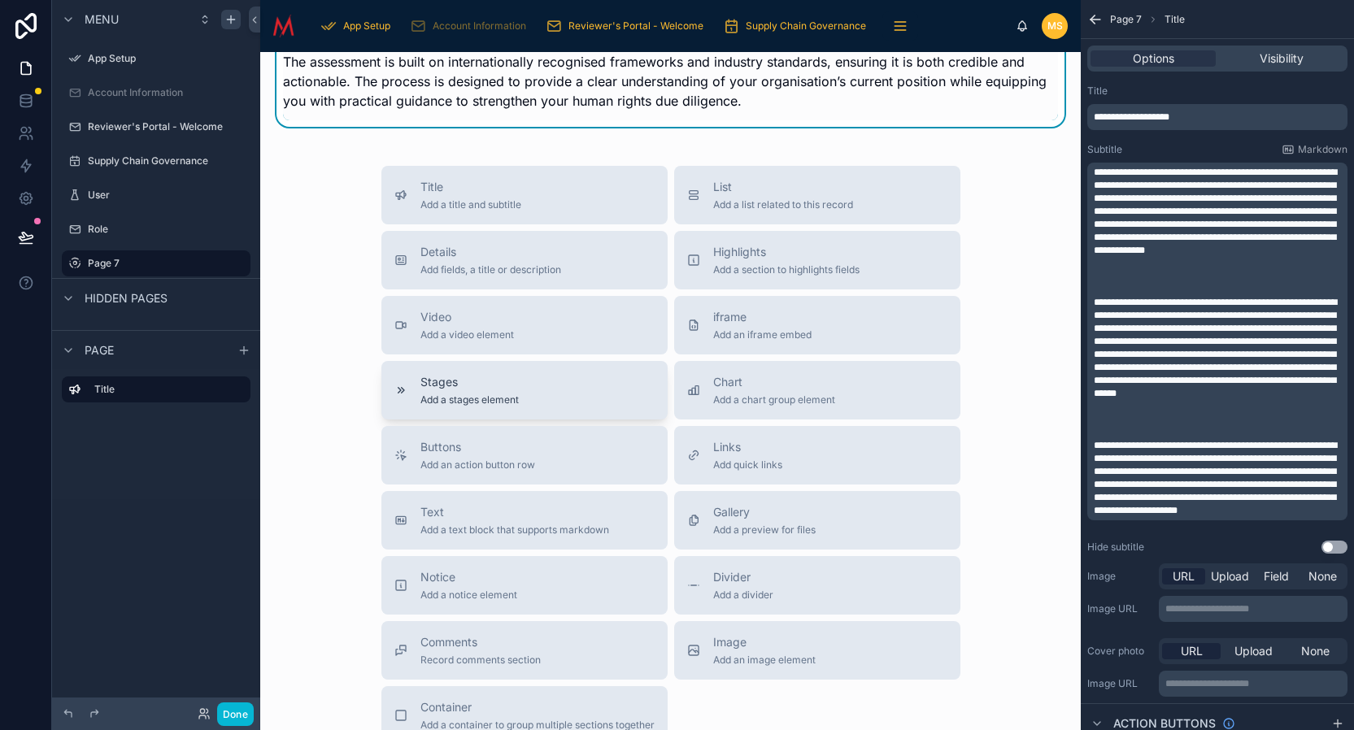
click at [495, 402] on span "Add a stages element" at bounding box center [469, 400] width 98 height 13
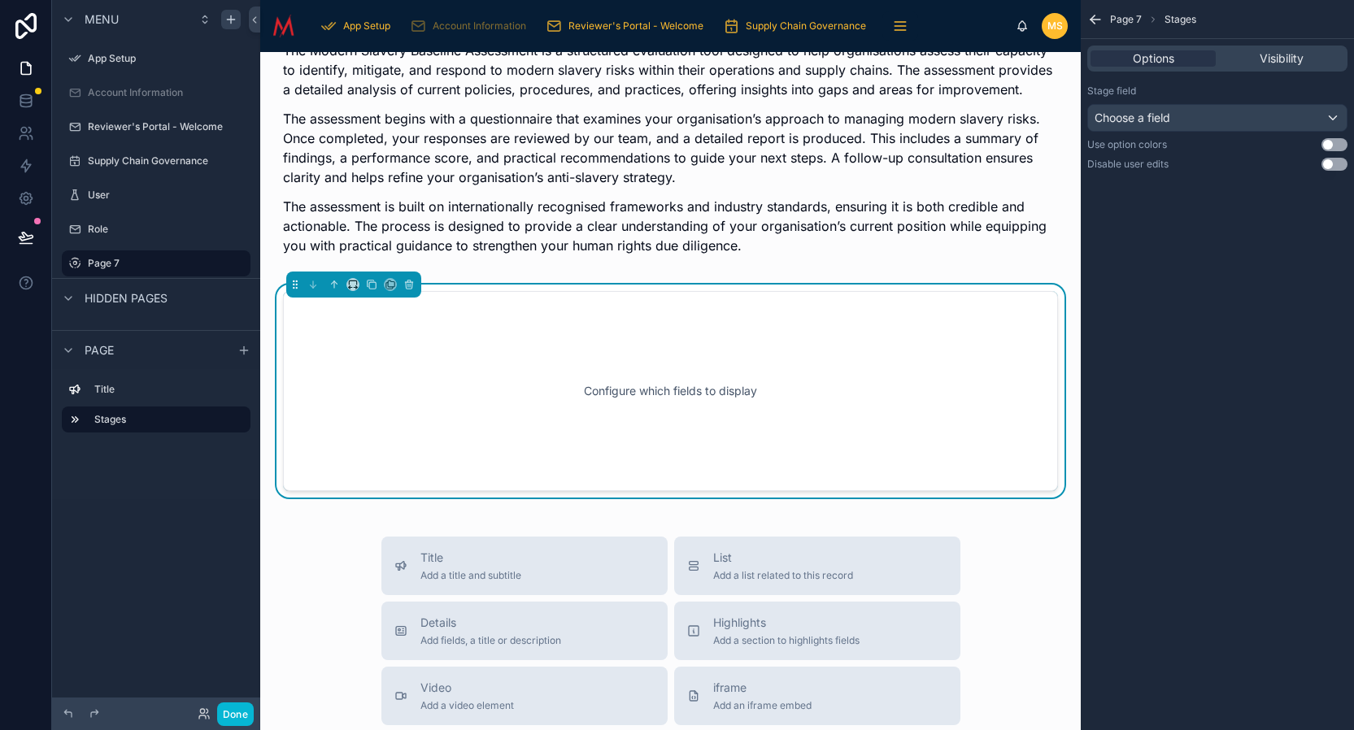
scroll to position [54, 0]
click at [1334, 168] on button "Use setting" at bounding box center [1335, 164] width 26 height 13
click at [668, 413] on div "Configure which fields to display" at bounding box center [670, 391] width 721 height 146
click at [650, 380] on div "Configure which fields to display" at bounding box center [670, 391] width 721 height 146
click at [692, 395] on div "Configure which fields to display" at bounding box center [670, 391] width 721 height 146
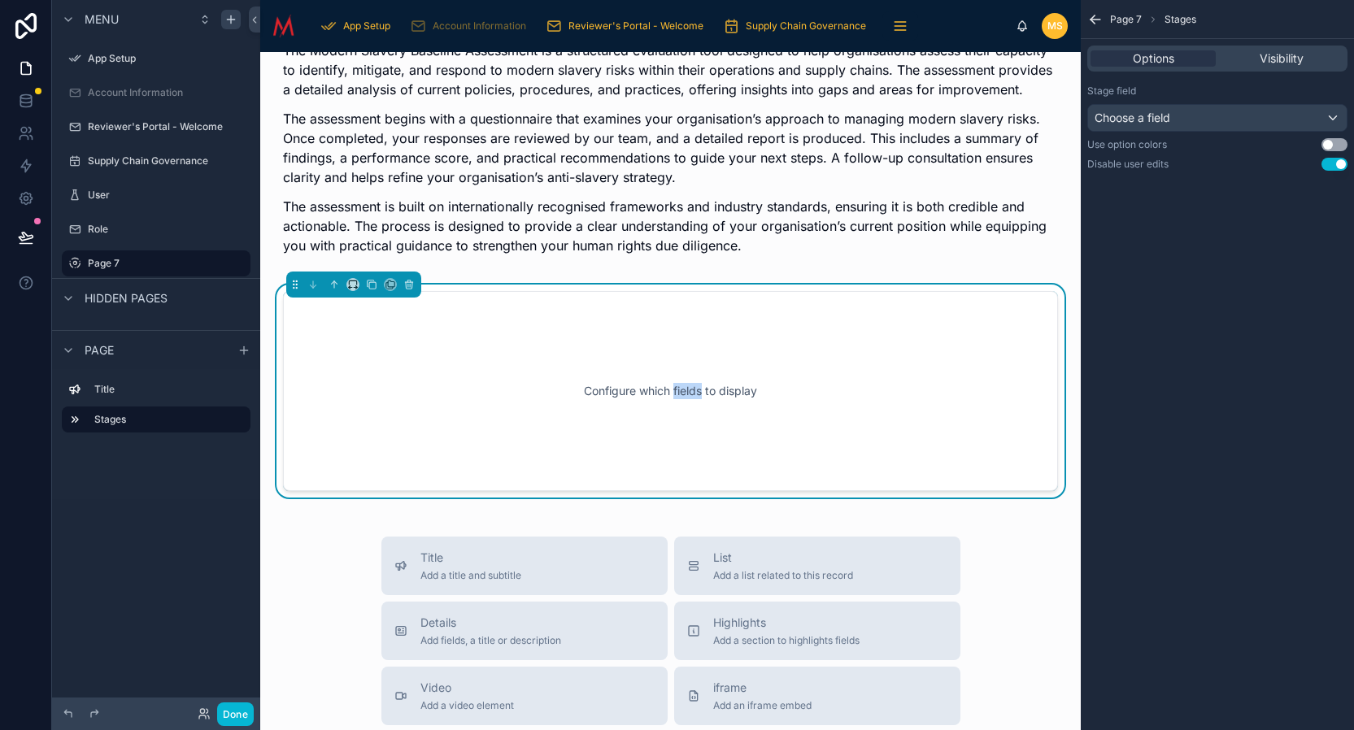
click at [692, 395] on div "Configure which fields to display" at bounding box center [670, 391] width 721 height 146
click at [860, 381] on div "Configure which fields to display" at bounding box center [670, 391] width 721 height 146
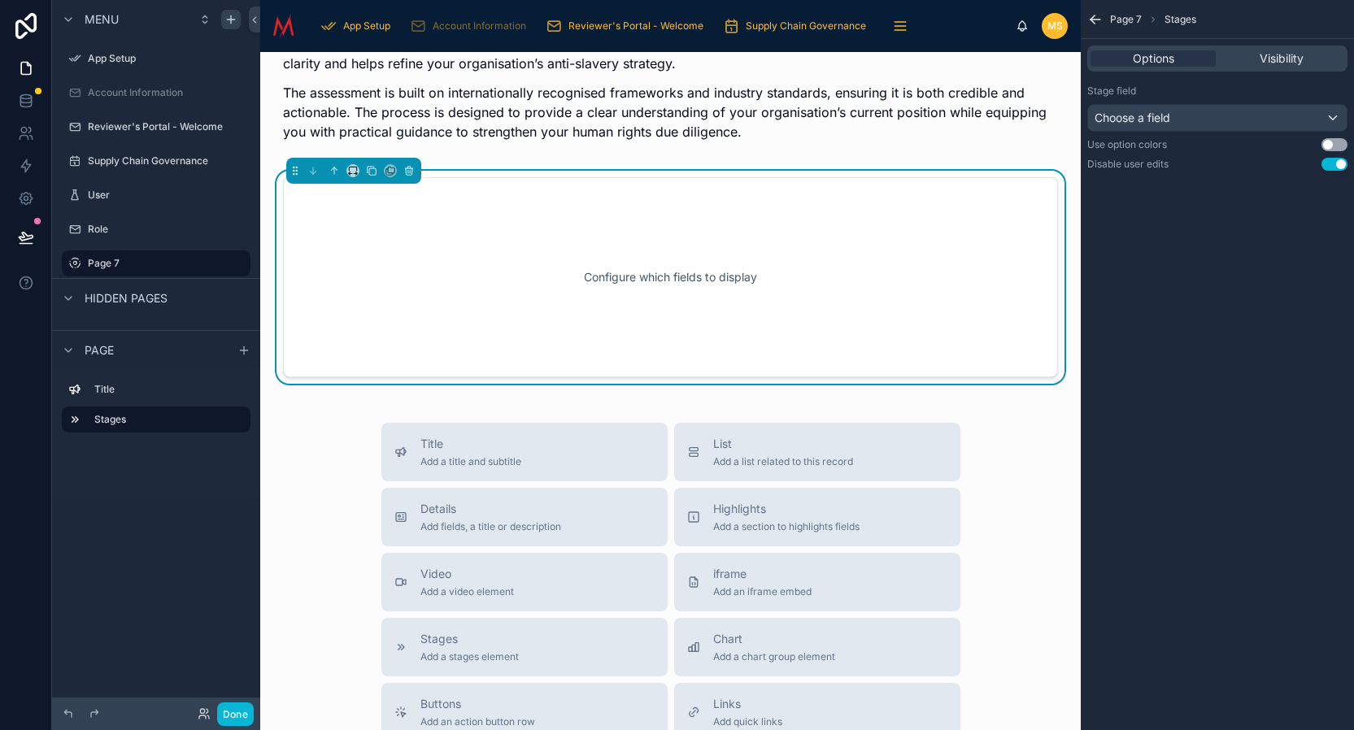
scroll to position [0, 0]
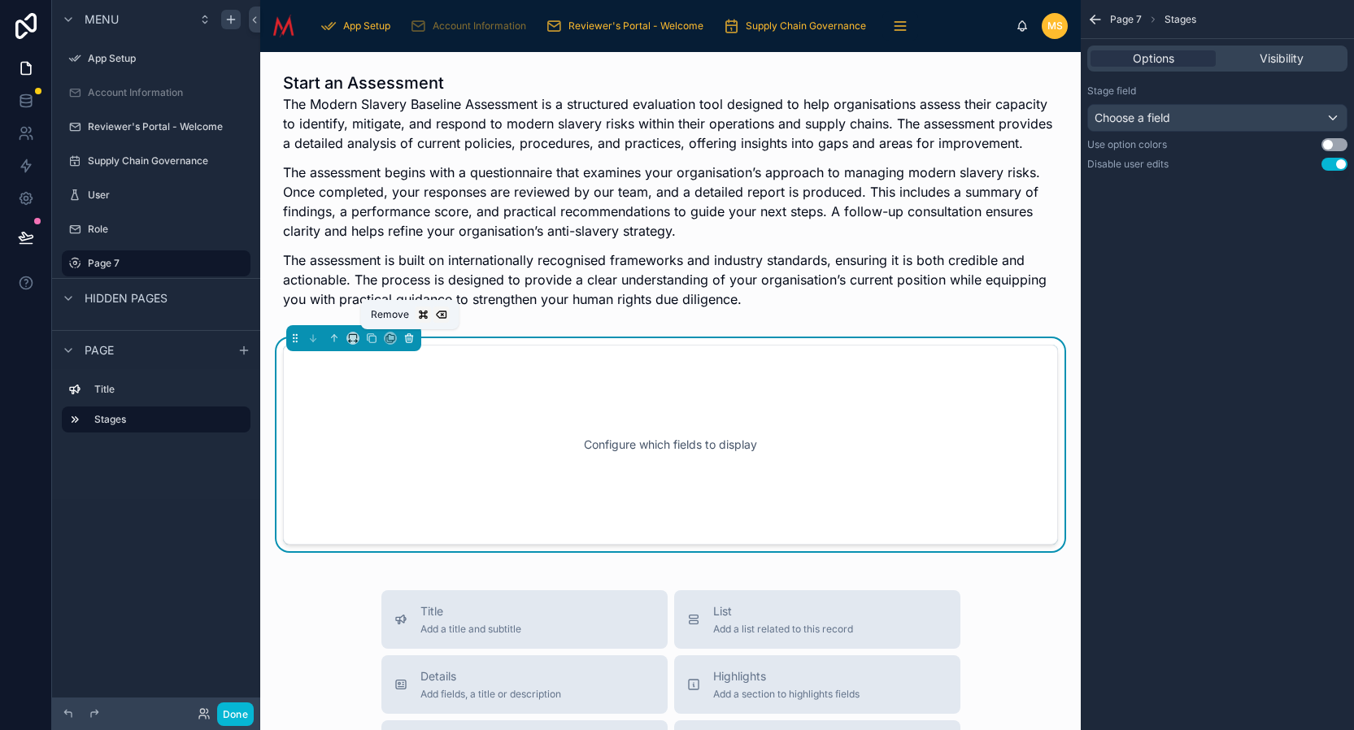
click at [409, 339] on icon at bounding box center [408, 338] width 11 height 11
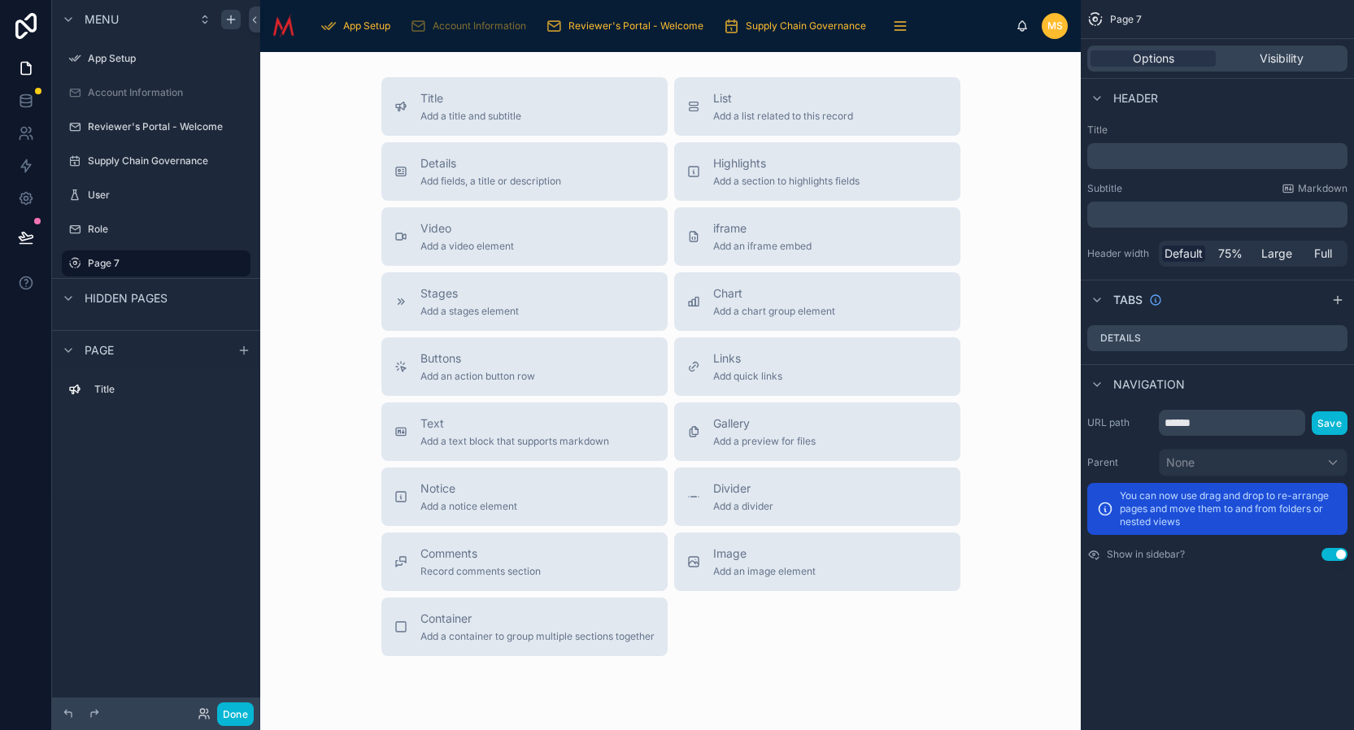
scroll to position [299, 0]
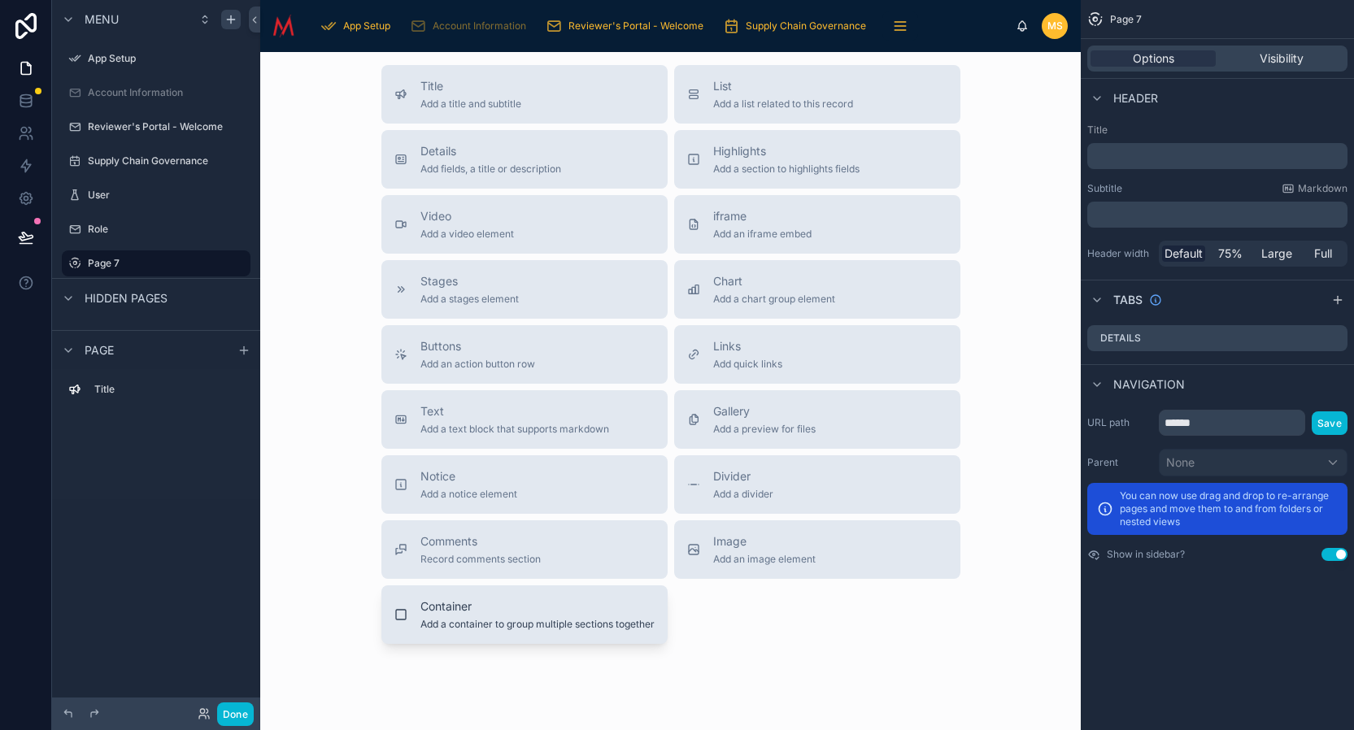
click at [540, 630] on span "Add a container to group multiple sections together" at bounding box center [537, 624] width 234 height 13
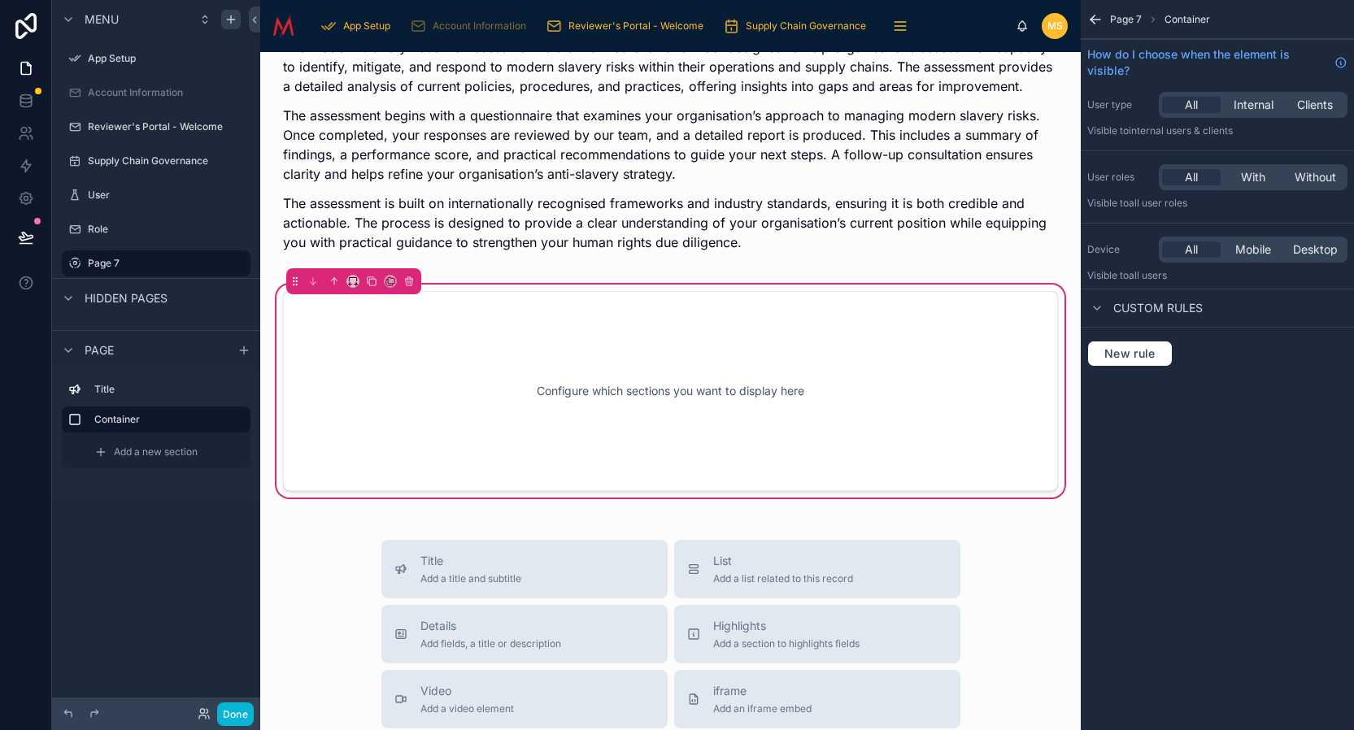
scroll to position [57, 0]
click at [658, 384] on div "Configure which sections you want to display here" at bounding box center [670, 391] width 721 height 146
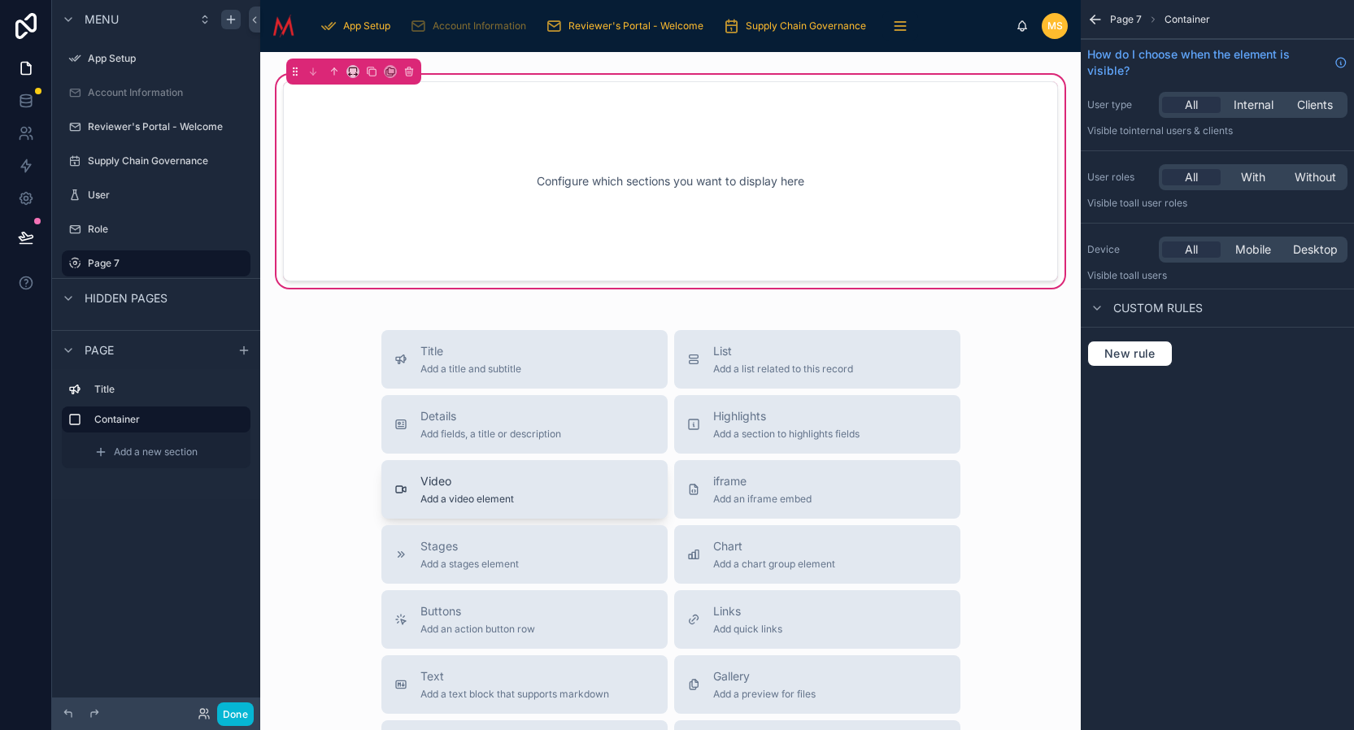
scroll to position [268, 0]
drag, startPoint x: 510, startPoint y: 425, endPoint x: 595, endPoint y: 199, distance: 240.9
click at [595, 198] on div "Start an Assessment The Modern Slavery Baseline Assessment is a structured eval…" at bounding box center [670, 411] width 821 height 1254
click at [532, 429] on span "Add fields, a title or description" at bounding box center [490, 432] width 141 height 13
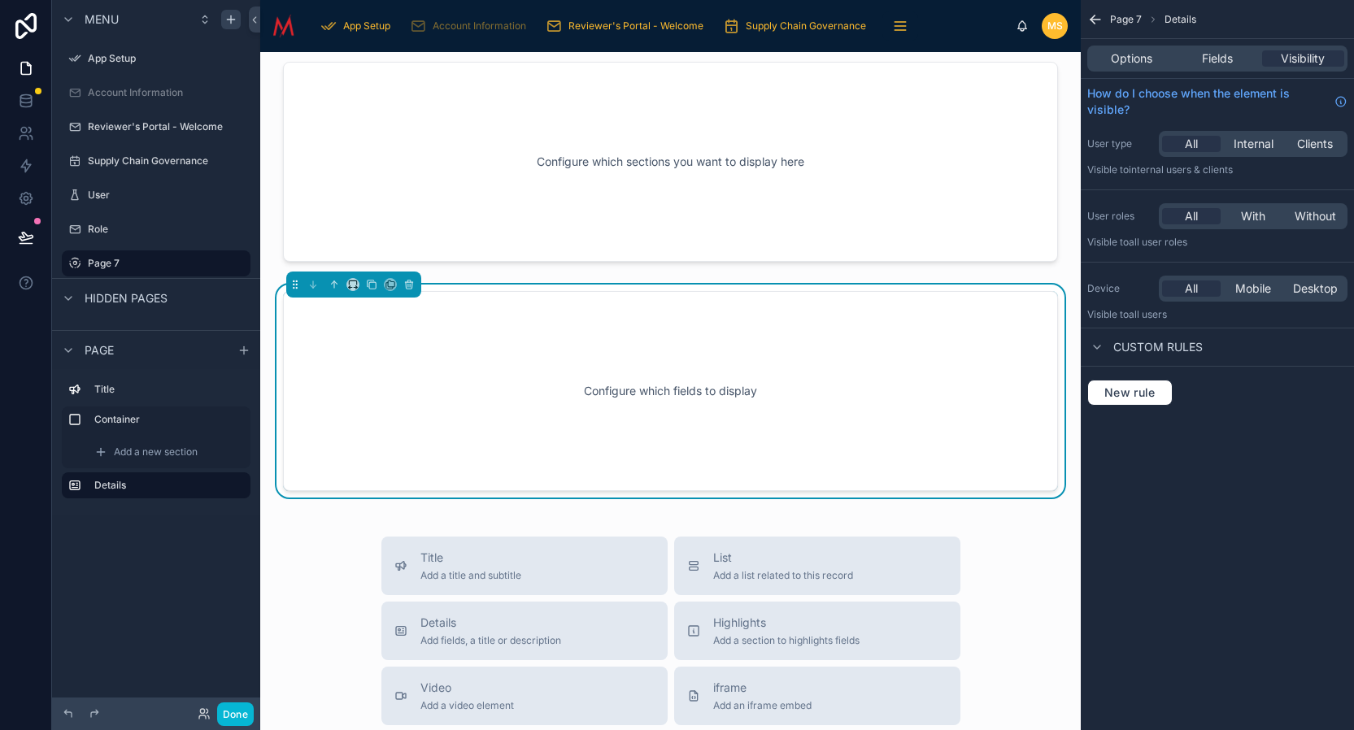
scroll to position [286, 0]
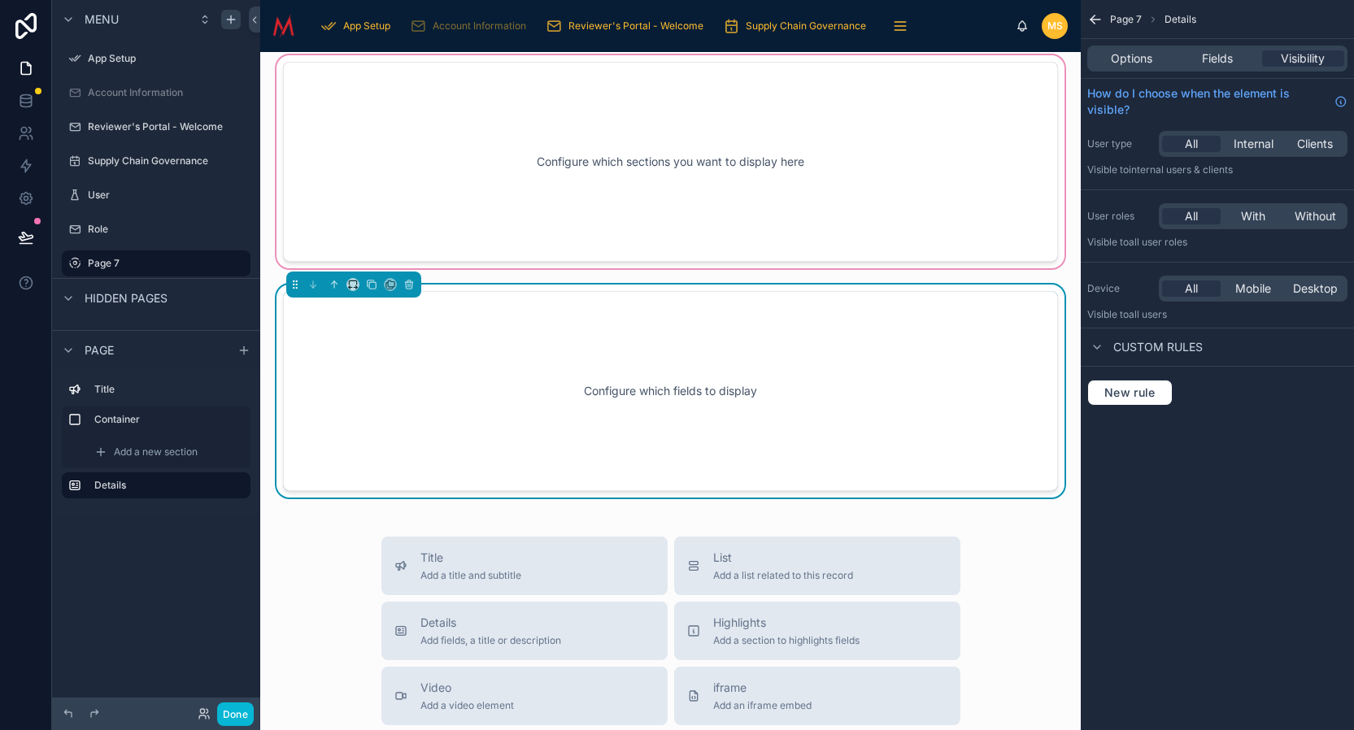
drag, startPoint x: 596, startPoint y: 370, endPoint x: 634, endPoint y: 159, distance: 214.1
click at [634, 159] on div "Start an Assessment The Modern Slavery Baseline Assessment is a structured eval…" at bounding box center [670, 506] width 821 height 1480
drag, startPoint x: 579, startPoint y: 388, endPoint x: 559, endPoint y: 190, distance: 198.7
click at [559, 190] on div "Start an Assessment The Modern Slavery Baseline Assessment is a structured eval…" at bounding box center [670, 506] width 821 height 1480
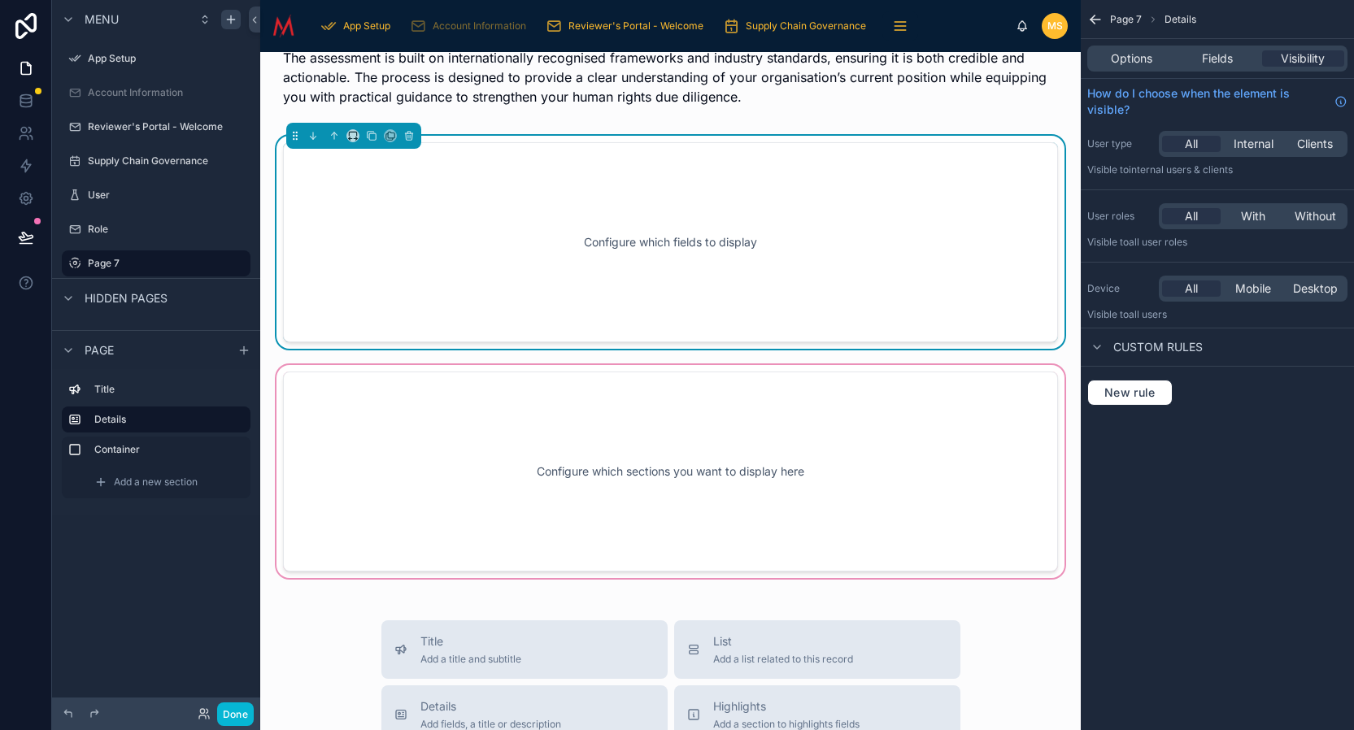
scroll to position [189, 0]
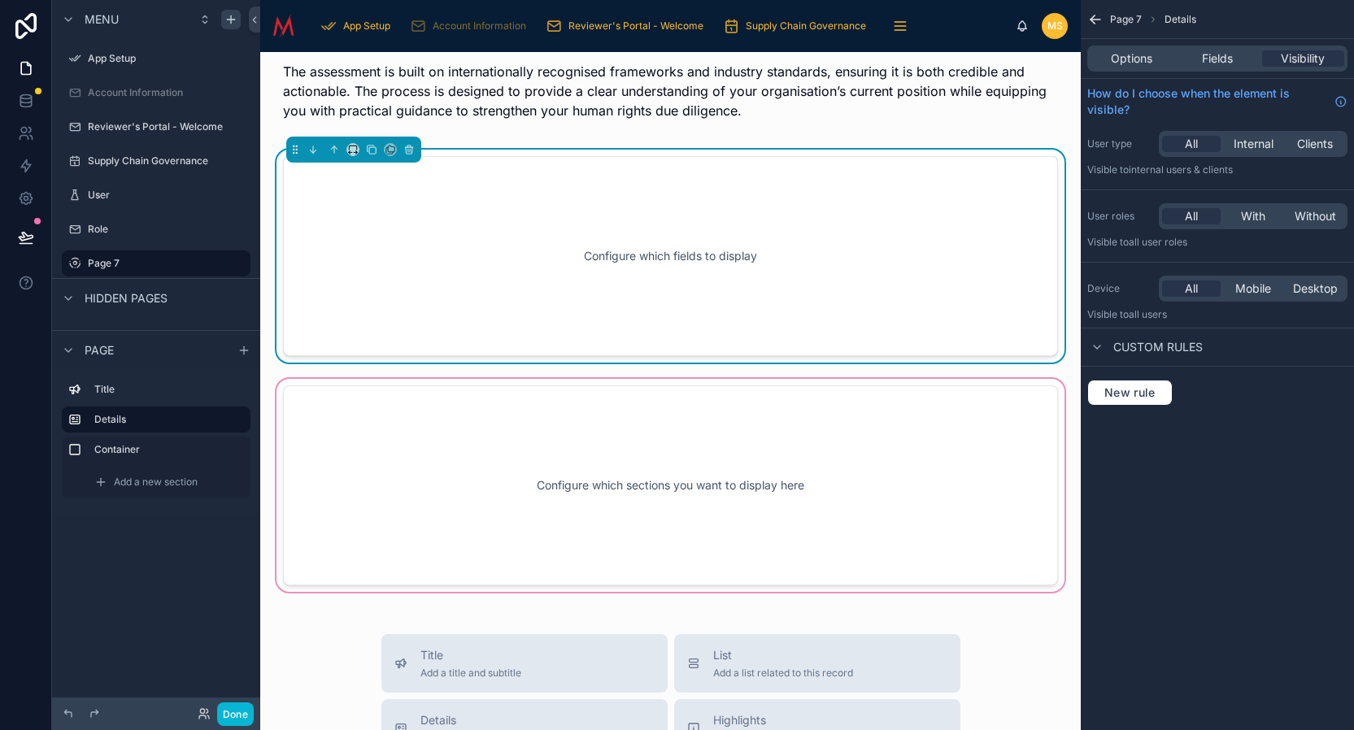
click at [431, 440] on div at bounding box center [670, 486] width 795 height 220
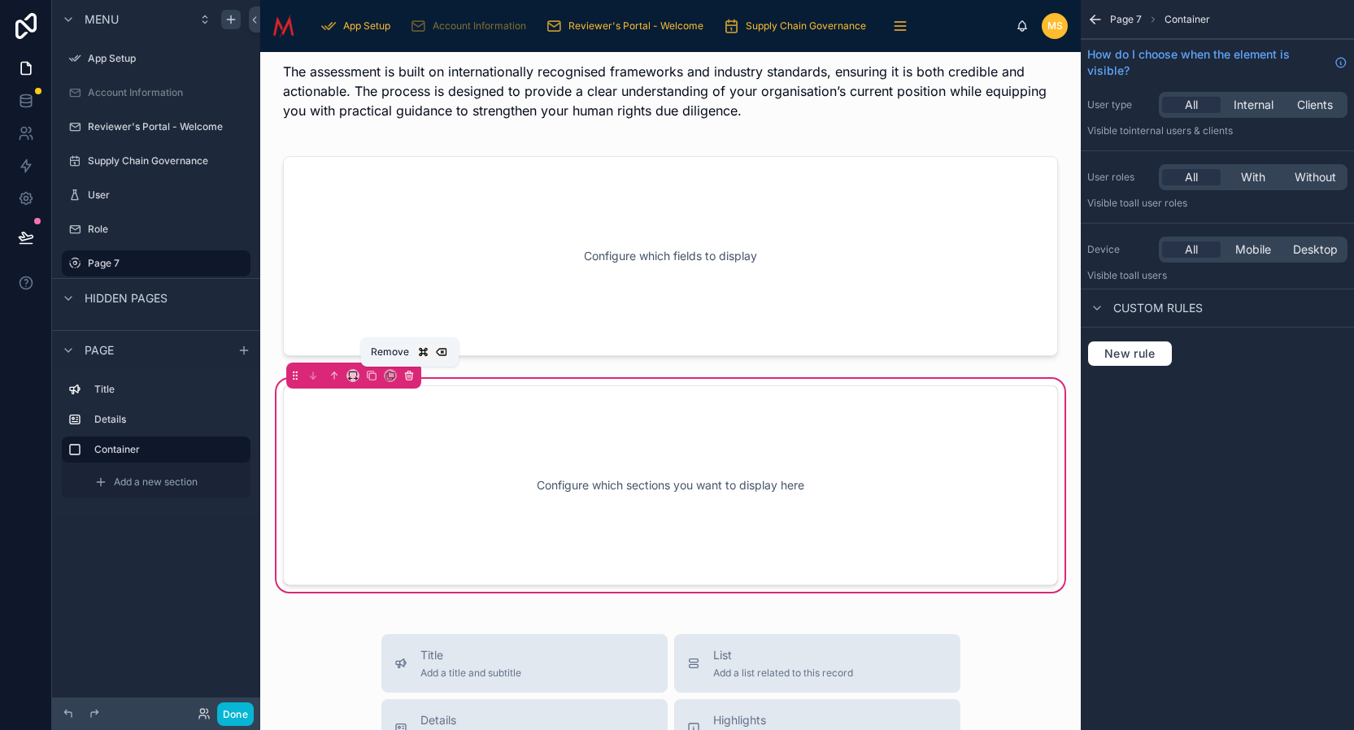
click at [410, 381] on button at bounding box center [409, 376] width 18 height 18
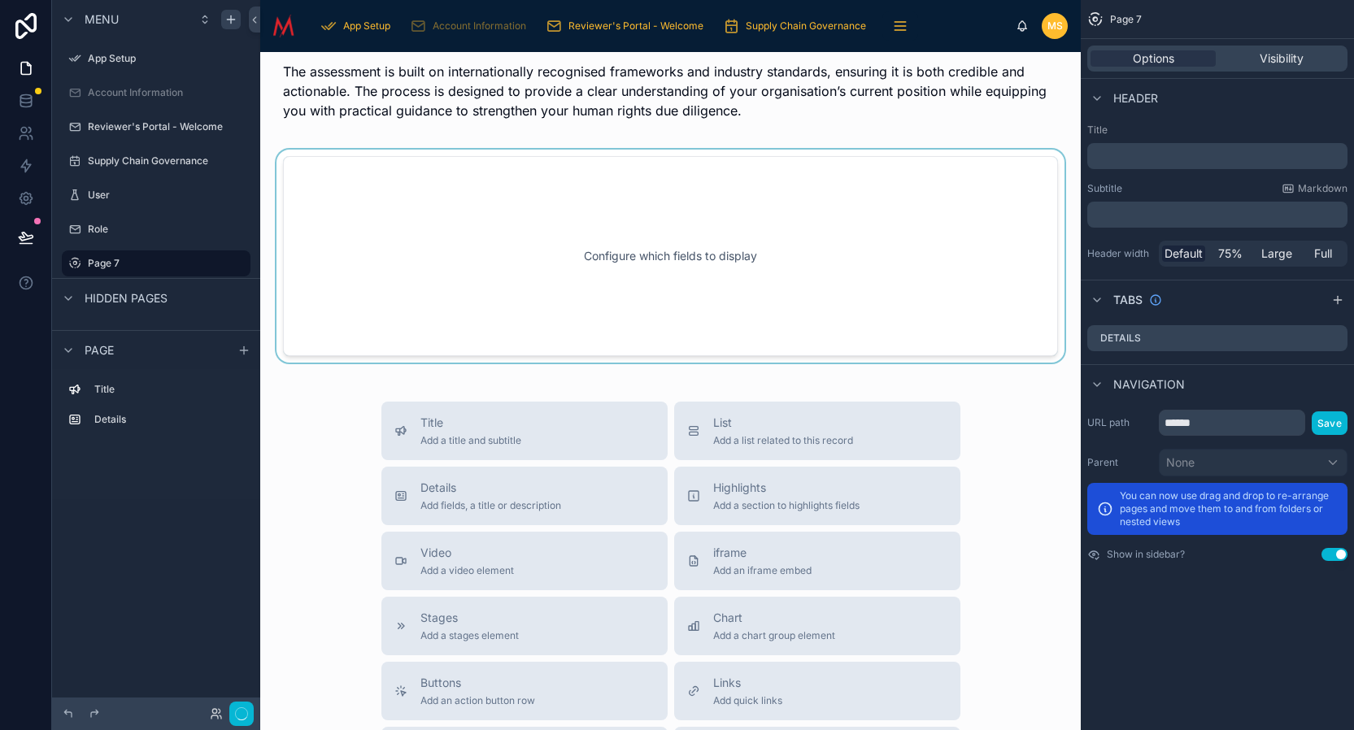
click at [515, 239] on div at bounding box center [670, 256] width 795 height 213
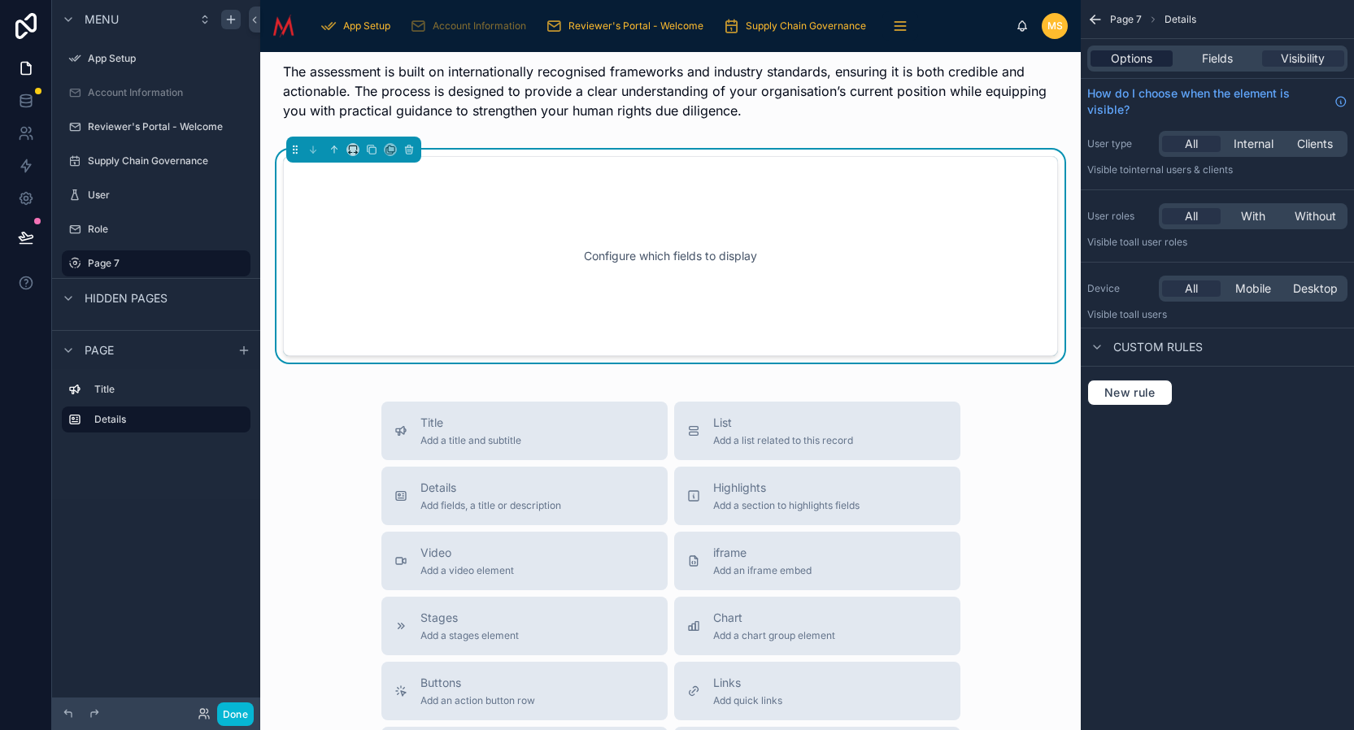
click at [1135, 60] on span "Options" at bounding box center [1131, 58] width 41 height 16
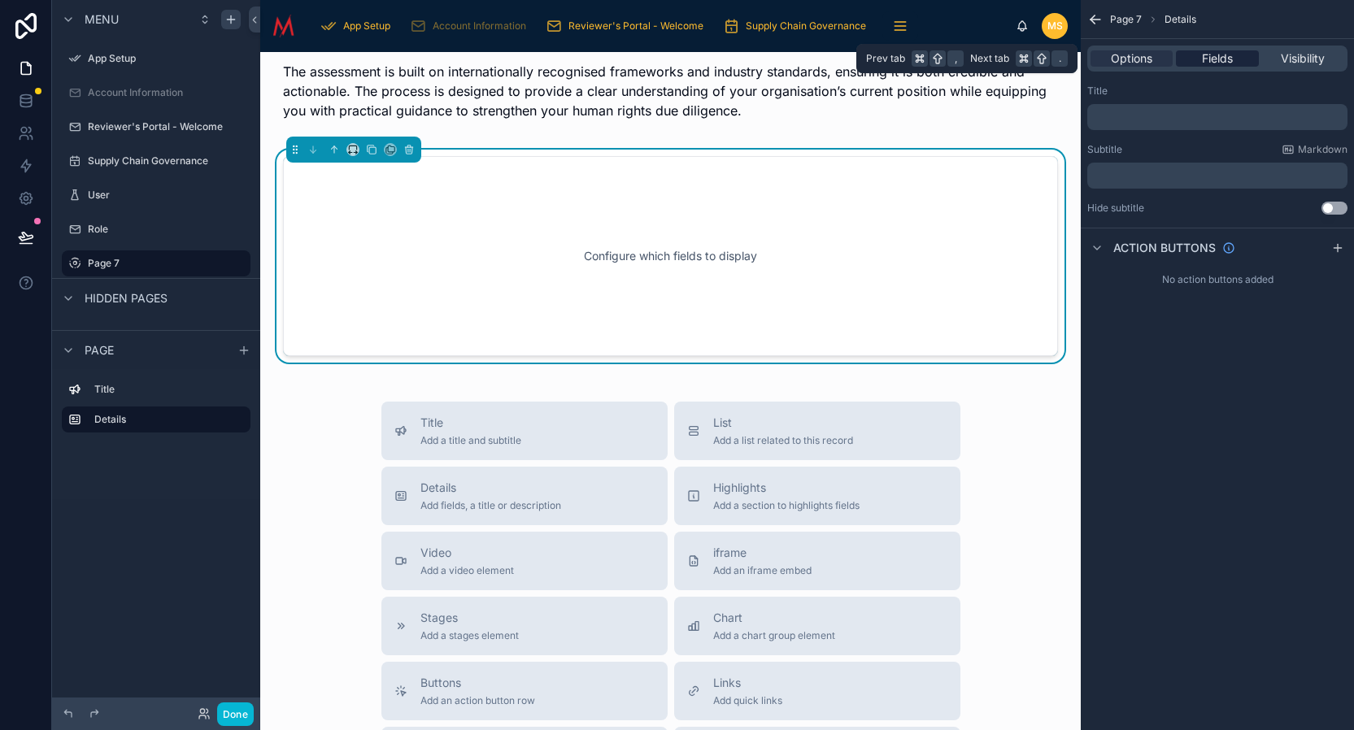
click at [1236, 61] on div "Fields" at bounding box center [1217, 58] width 82 height 16
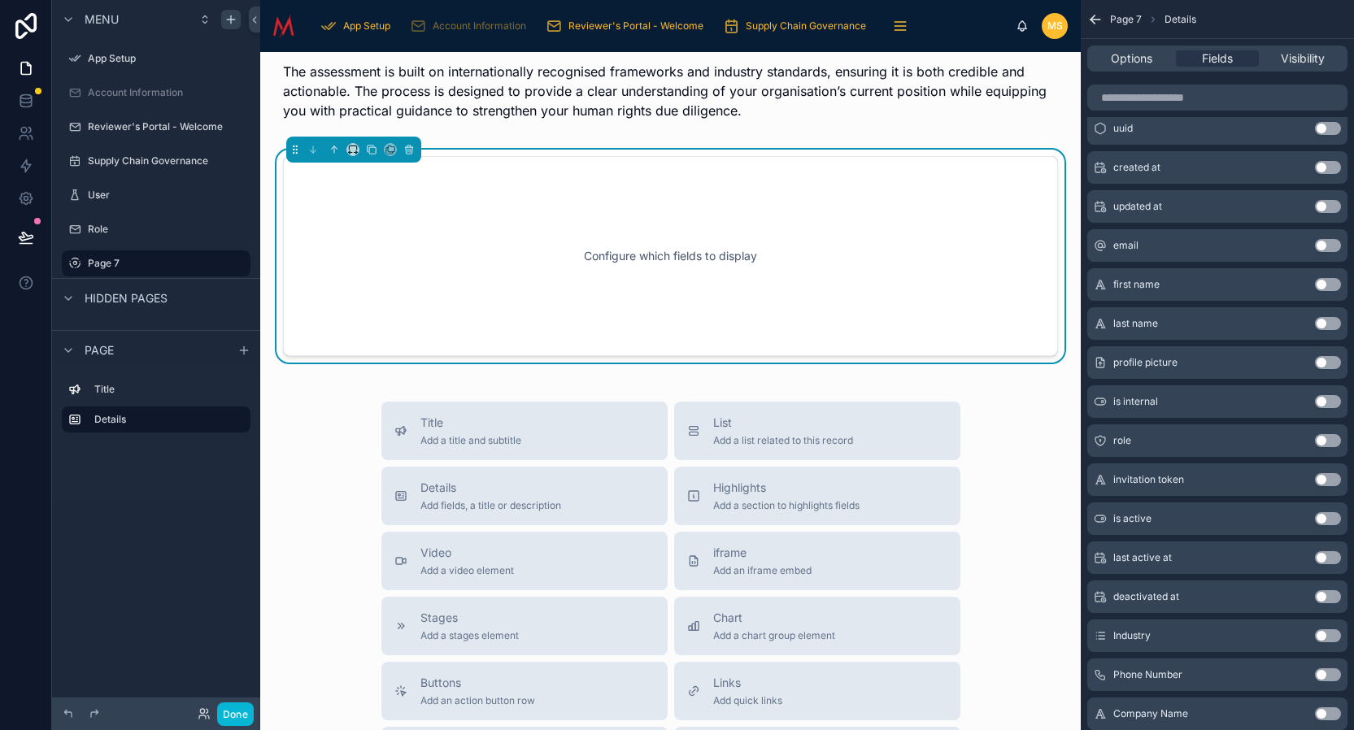
scroll to position [0, 0]
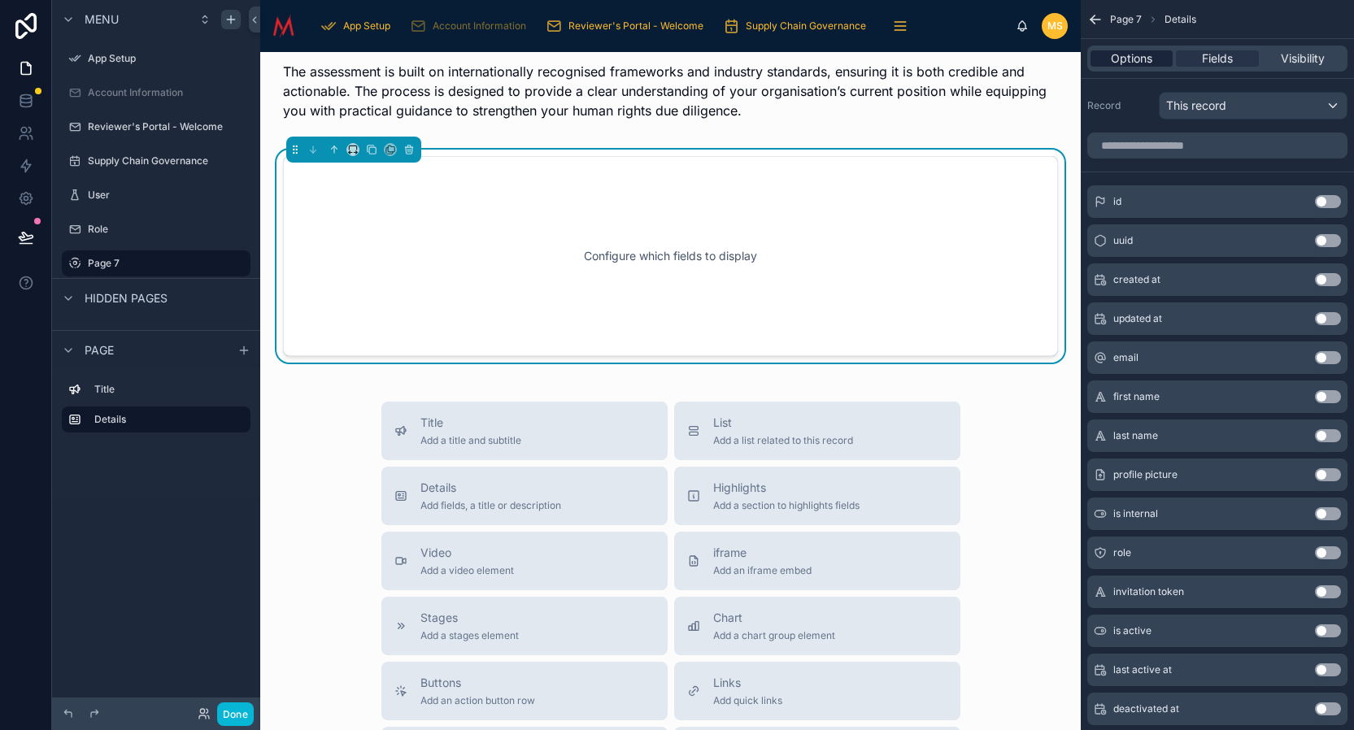
click at [1129, 59] on span "Options" at bounding box center [1131, 58] width 41 height 16
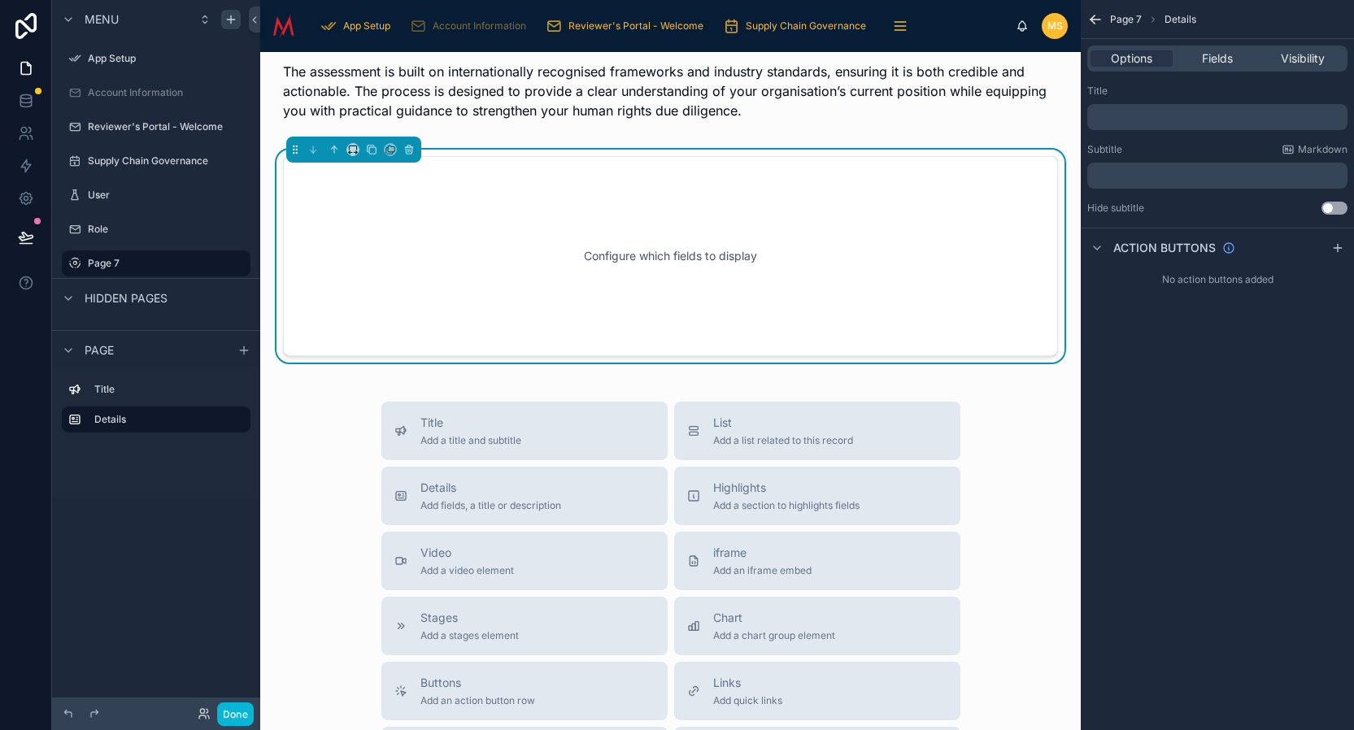
click at [935, 229] on div "Configure which fields to display" at bounding box center [670, 256] width 721 height 146
click at [280, 416] on div "Title Add a title and subtitle List Add a list related to this record Details A…" at bounding box center [670, 691] width 795 height 579
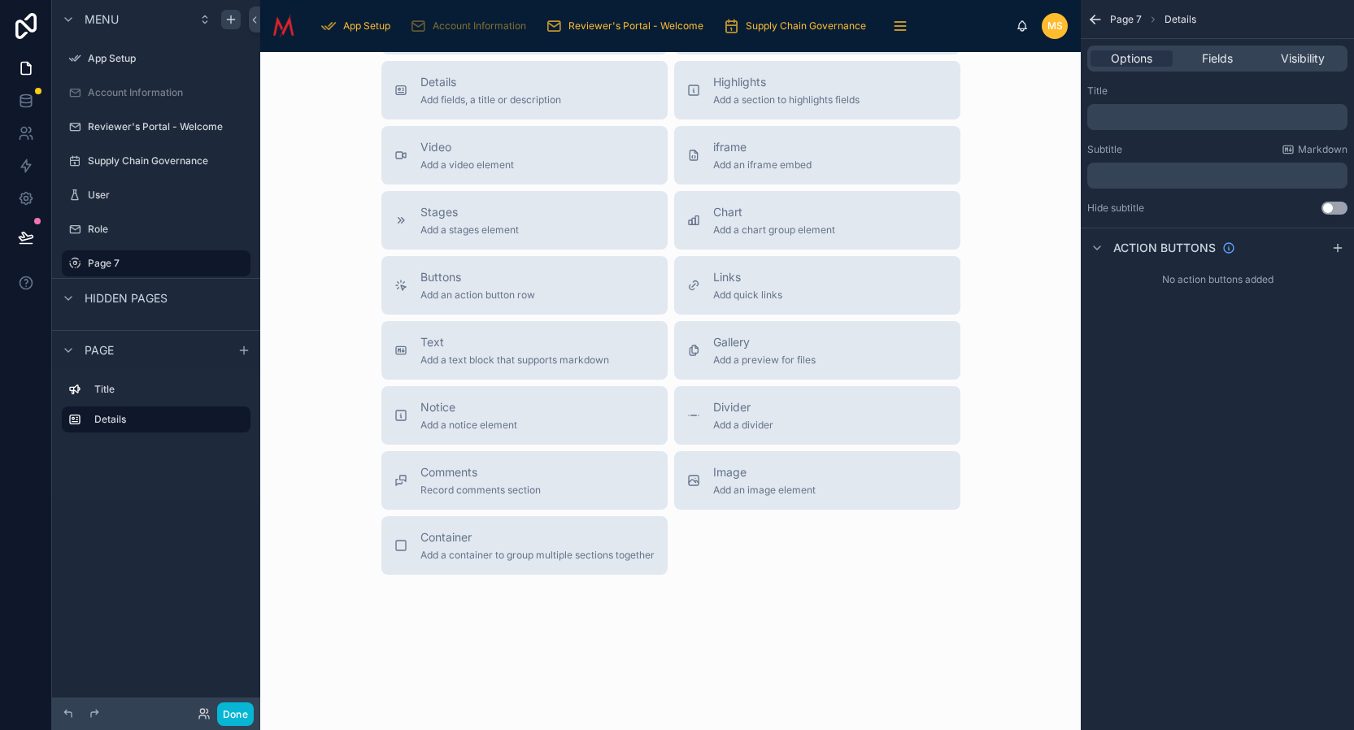
scroll to position [595, 0]
click at [620, 530] on span "Container" at bounding box center [537, 537] width 234 height 16
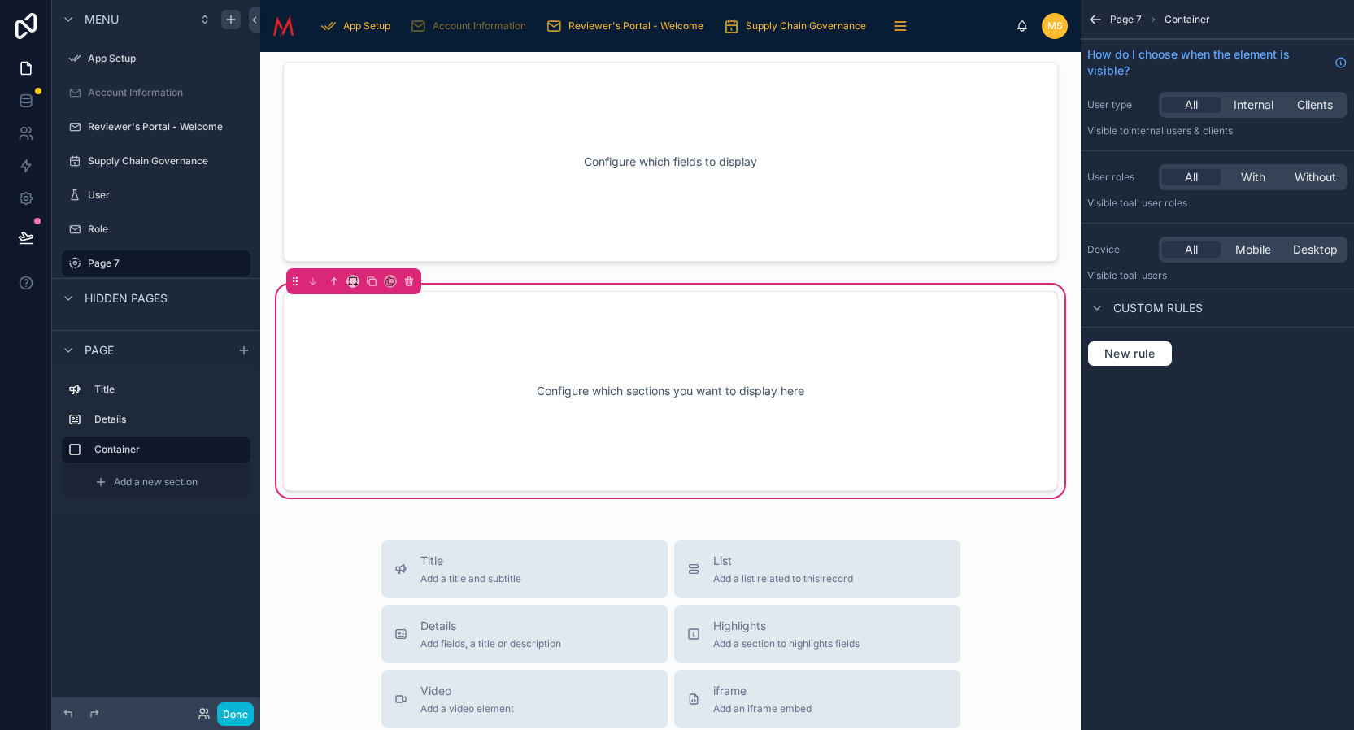
scroll to position [283, 0]
click at [609, 348] on div "Configure which sections you want to display here" at bounding box center [670, 391] width 721 height 146
click at [99, 481] on icon "scrollable content" at bounding box center [100, 482] width 13 height 13
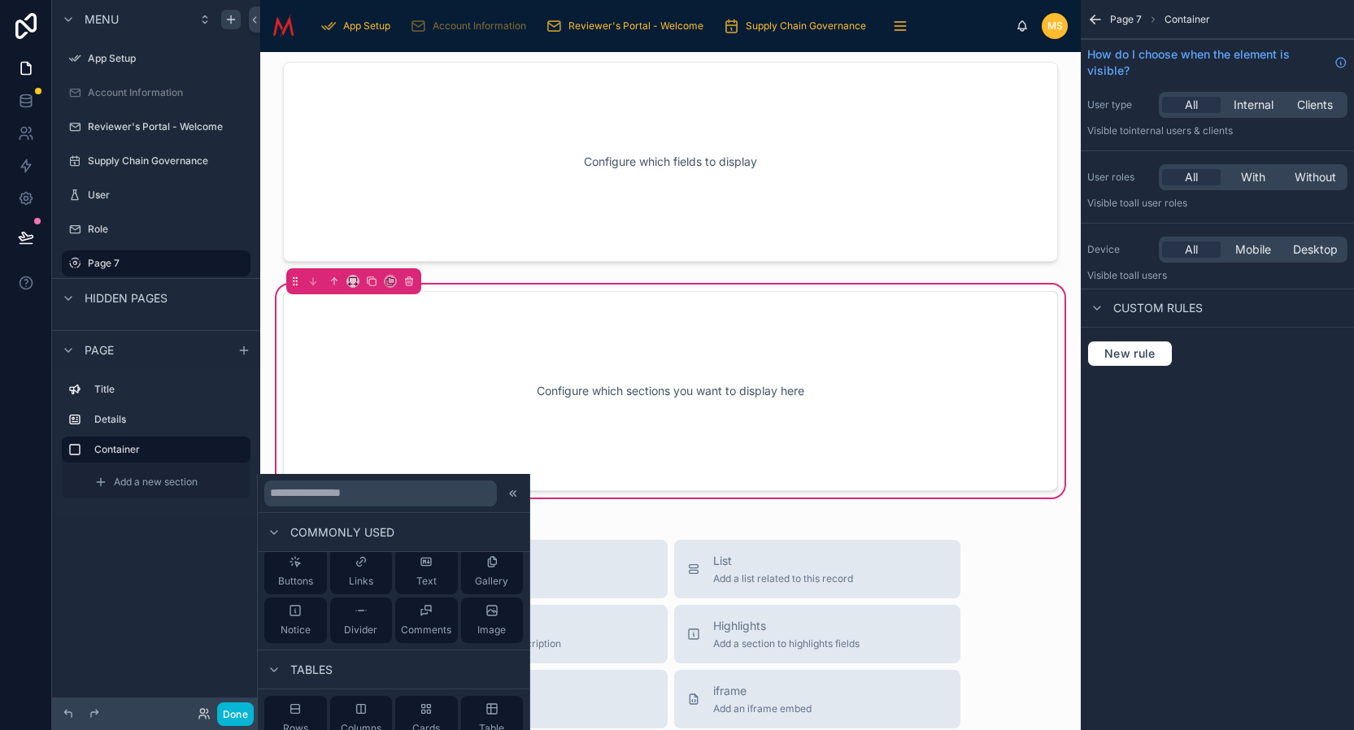
scroll to position [110, 0]
click at [168, 591] on div "Menu App Setup Account Information Reviewer's Portal - Welcome Supply Chain Gov…" at bounding box center [156, 355] width 208 height 711
click at [231, 21] on icon "scrollable content" at bounding box center [231, 18] width 0 height 7
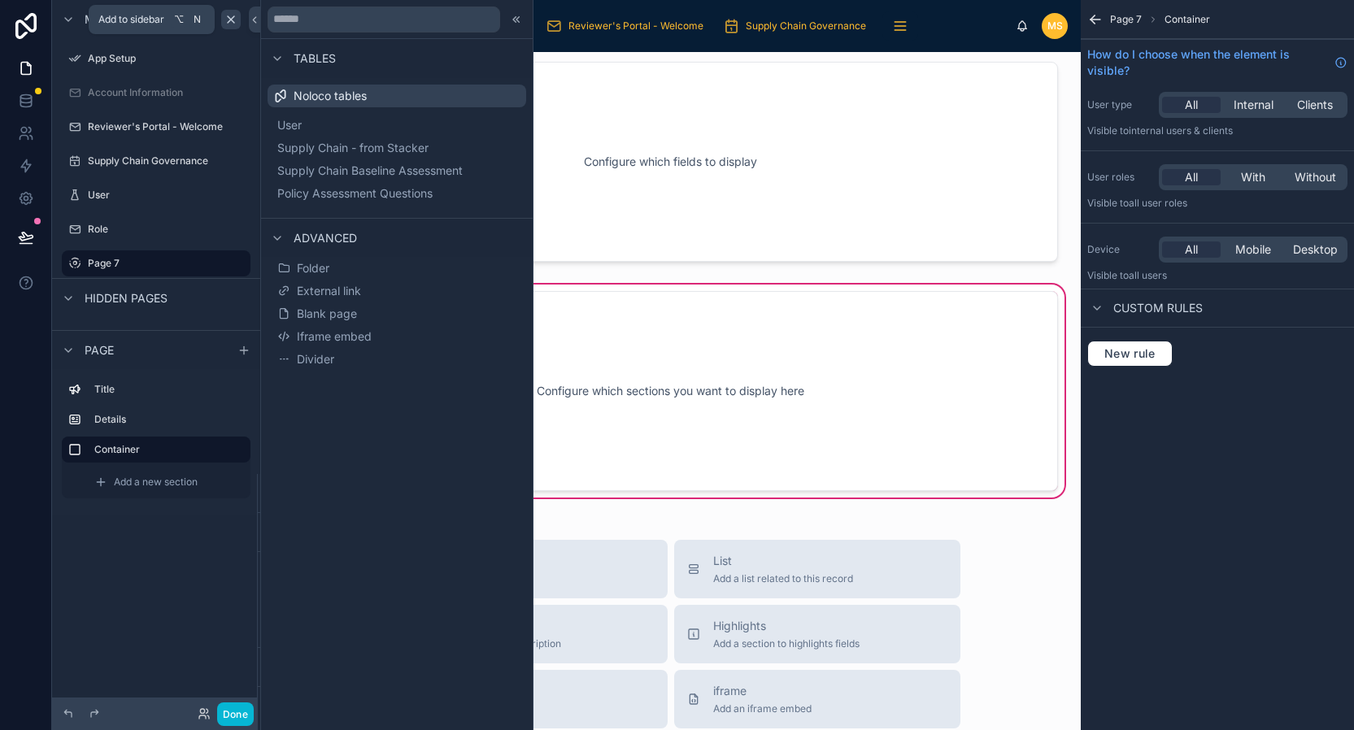
click at [231, 21] on icon "scrollable content" at bounding box center [230, 19] width 13 height 13
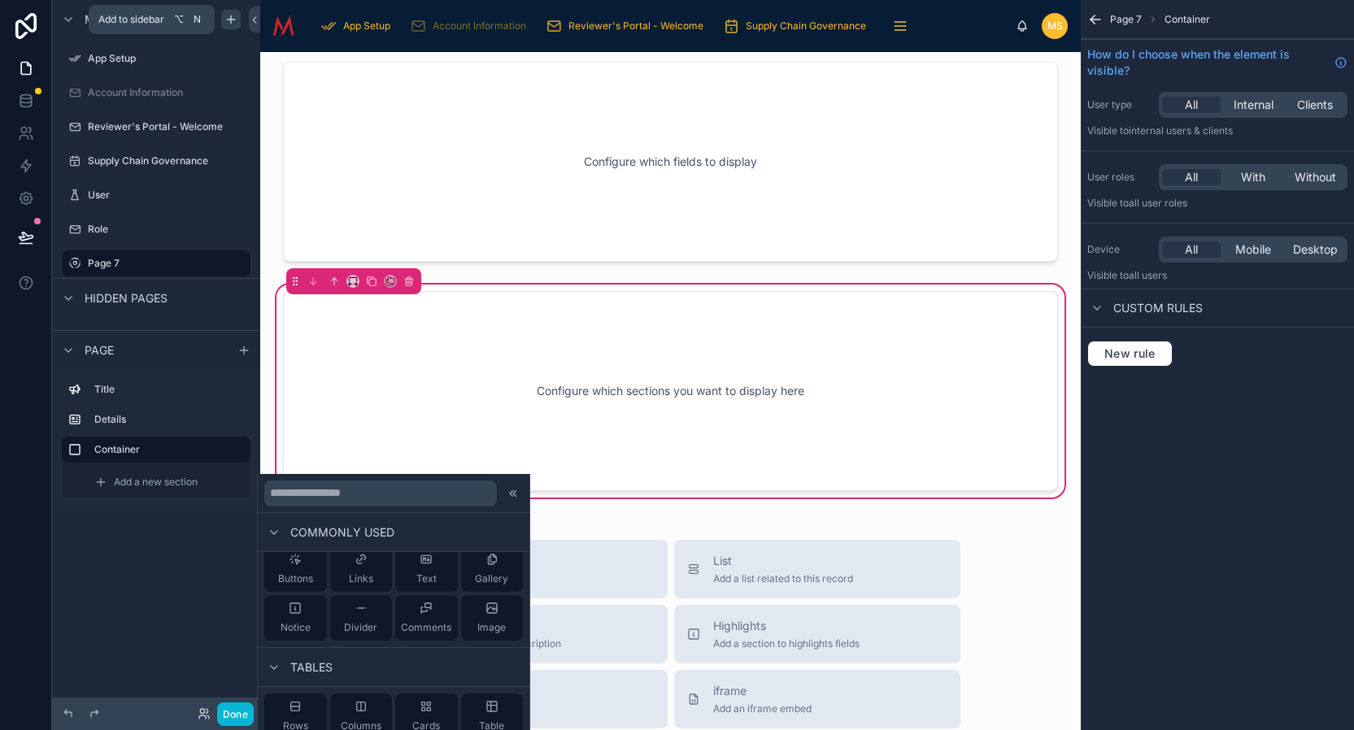
click at [231, 21] on icon "scrollable content" at bounding box center [231, 18] width 0 height 7
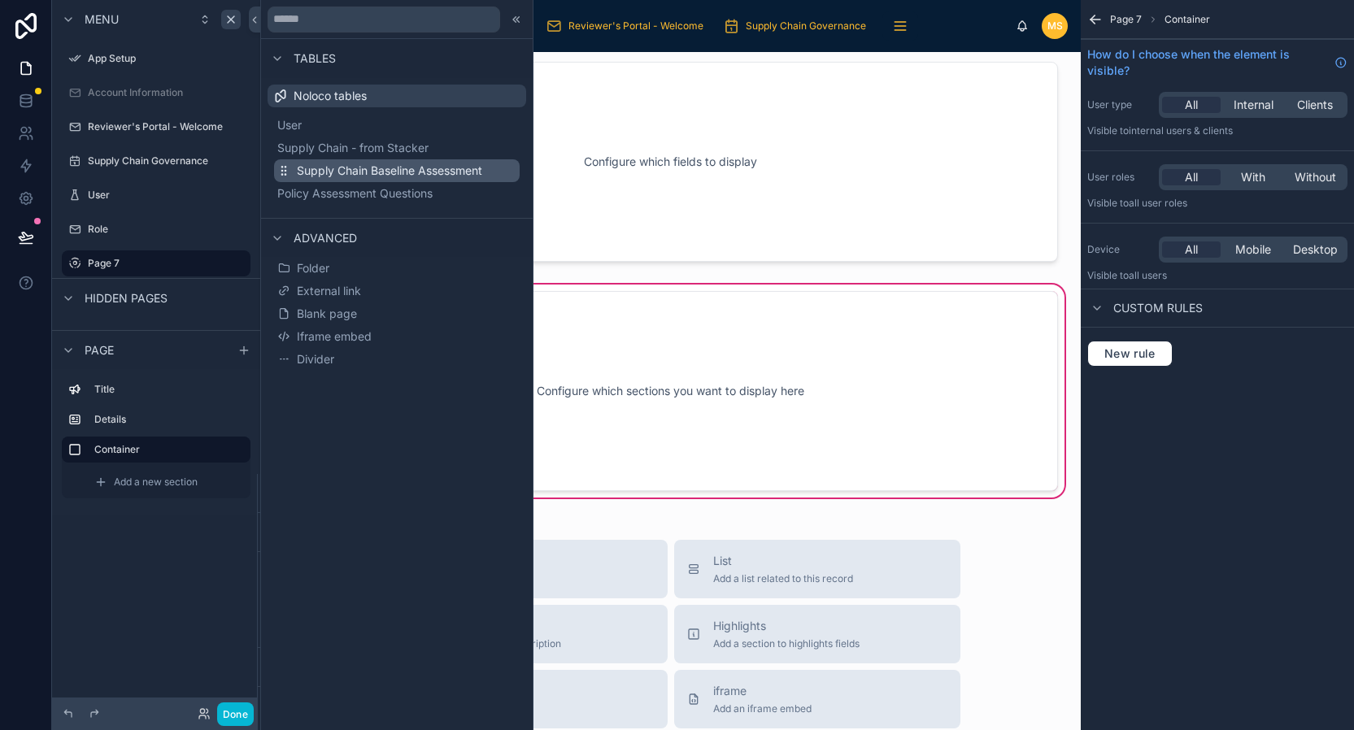
click at [342, 172] on span "Supply Chain Baseline Assessment" at bounding box center [389, 171] width 185 height 16
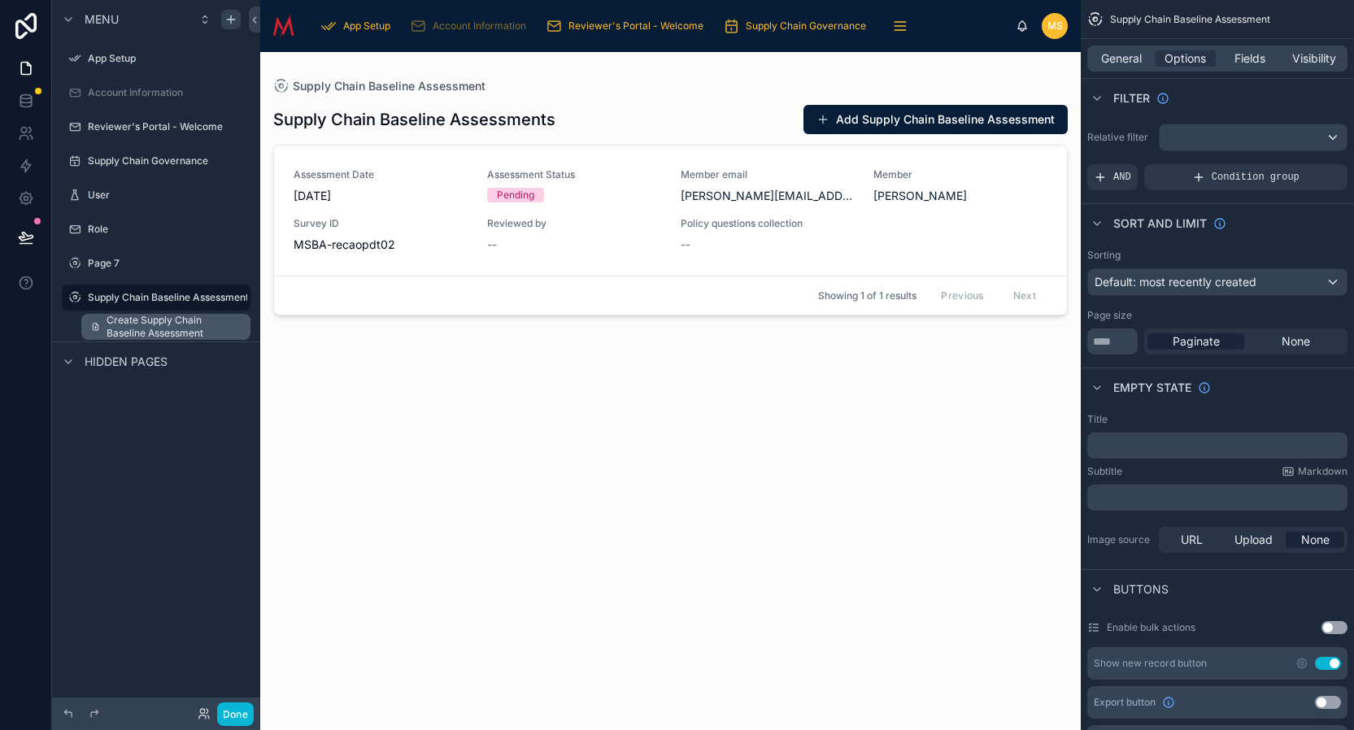
click at [172, 328] on span "Create Supply Chain Baseline Assessment" at bounding box center [174, 327] width 134 height 26
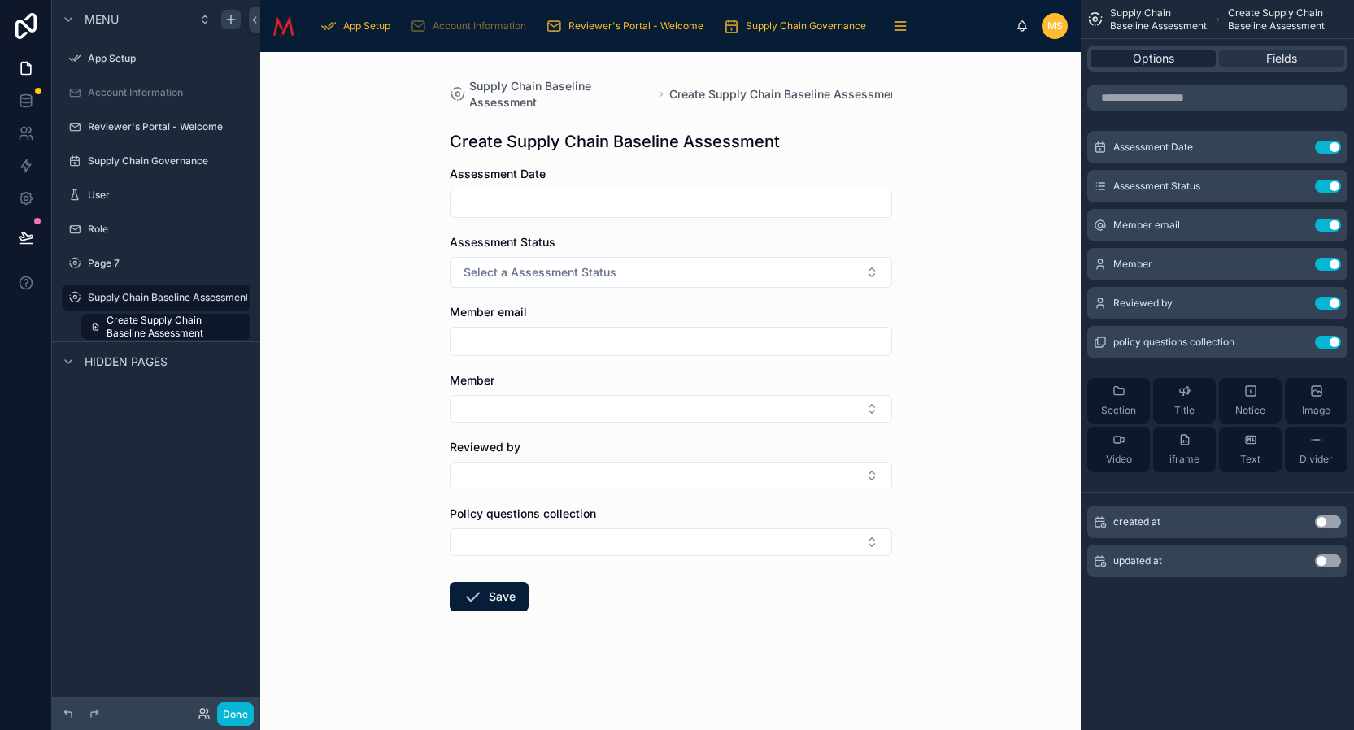
click at [1169, 65] on span "Options" at bounding box center [1153, 58] width 41 height 16
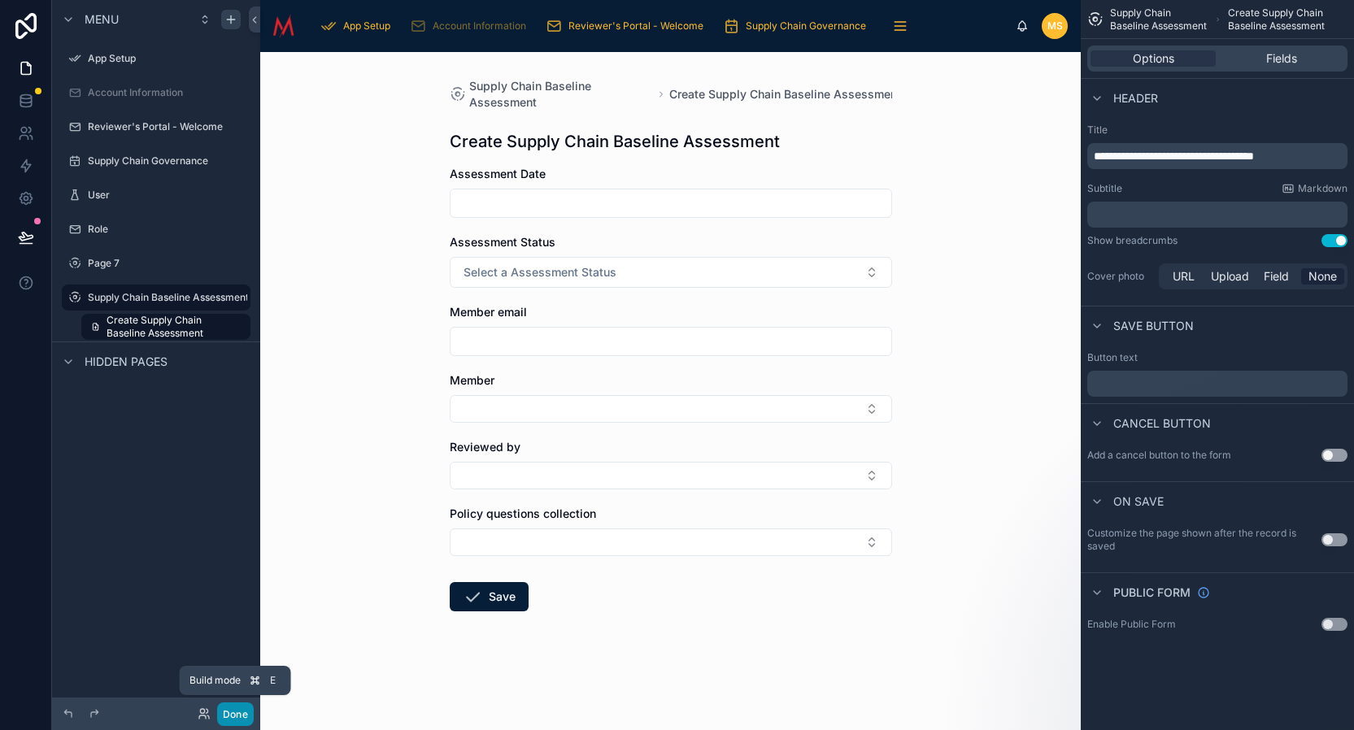
click at [245, 714] on button "Done" at bounding box center [235, 715] width 37 height 24
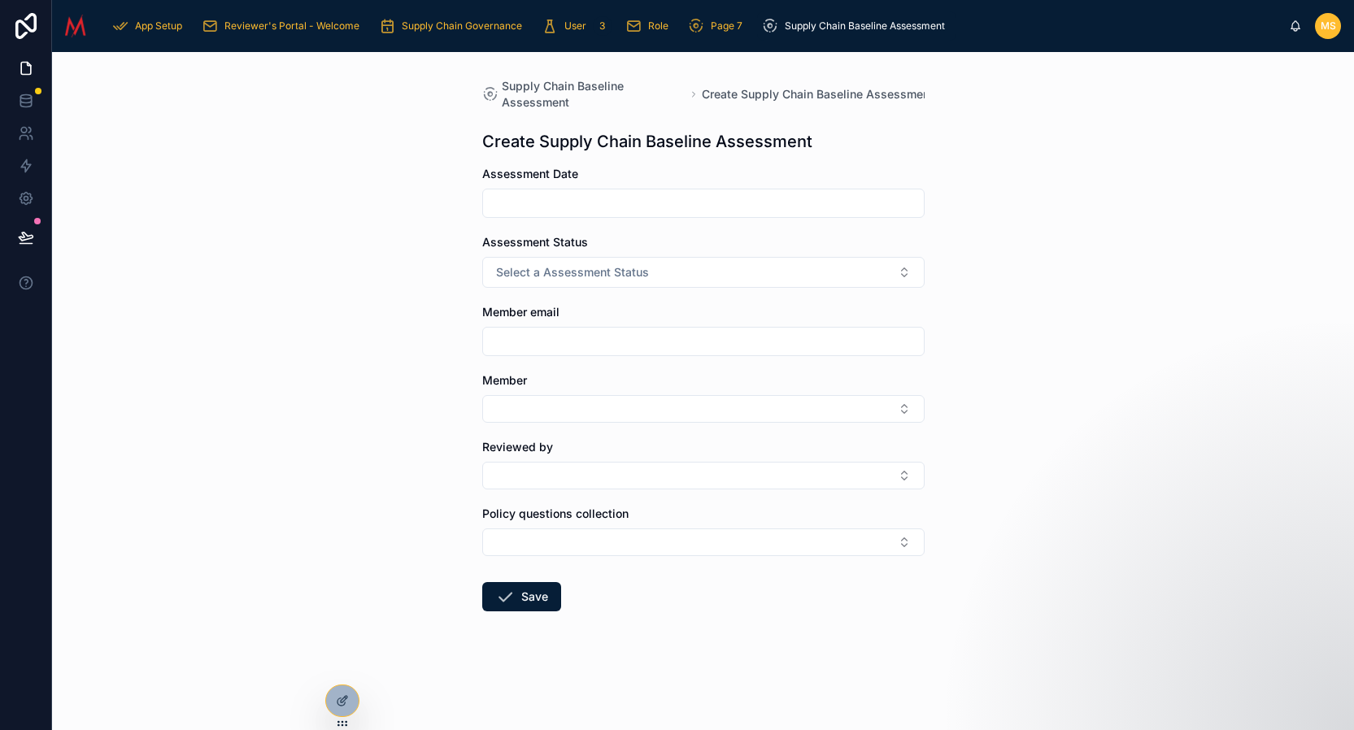
click at [1329, 31] on span "MS" at bounding box center [1328, 26] width 15 height 13
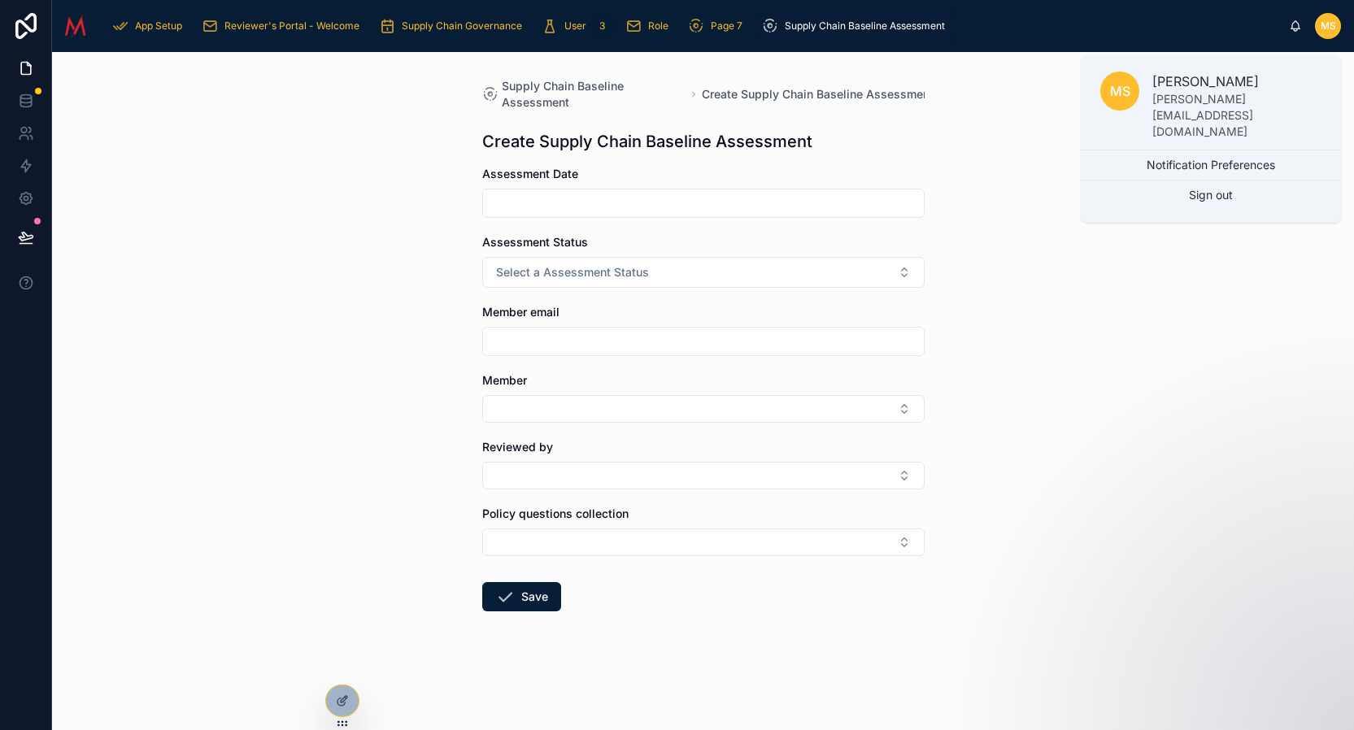
click at [1171, 356] on div "Supply Chain Baseline Assessment Create Supply Chain Baseline Assessment Create…" at bounding box center [703, 391] width 1302 height 678
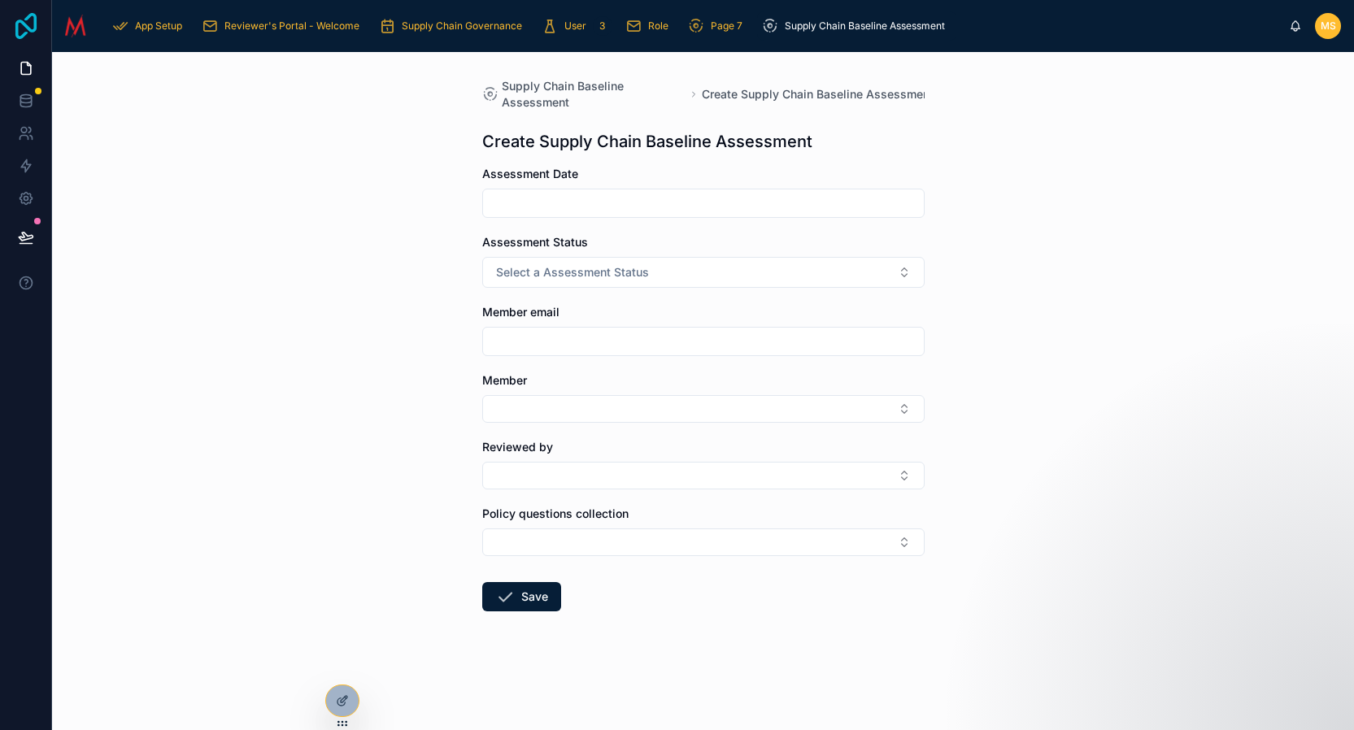
click at [32, 27] on icon at bounding box center [26, 26] width 33 height 26
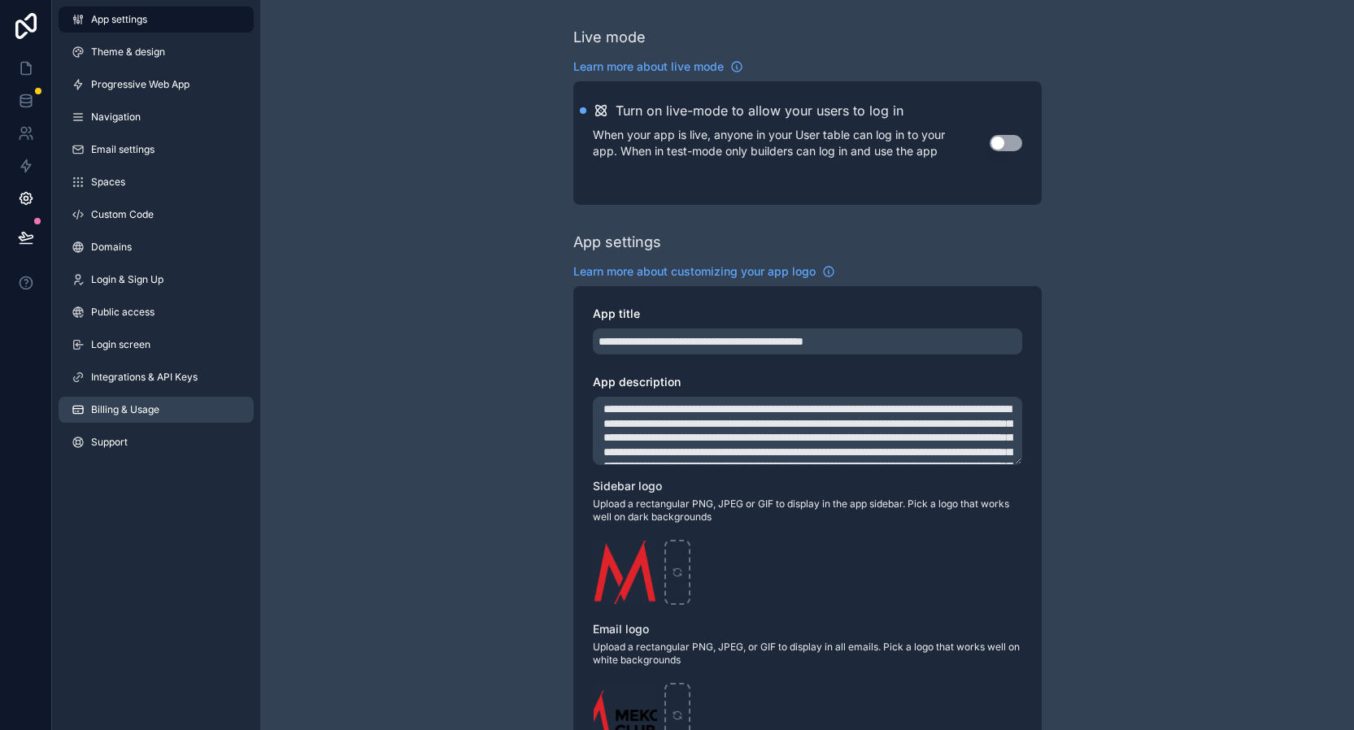
click at [173, 412] on link "Billing & Usage" at bounding box center [156, 410] width 195 height 26
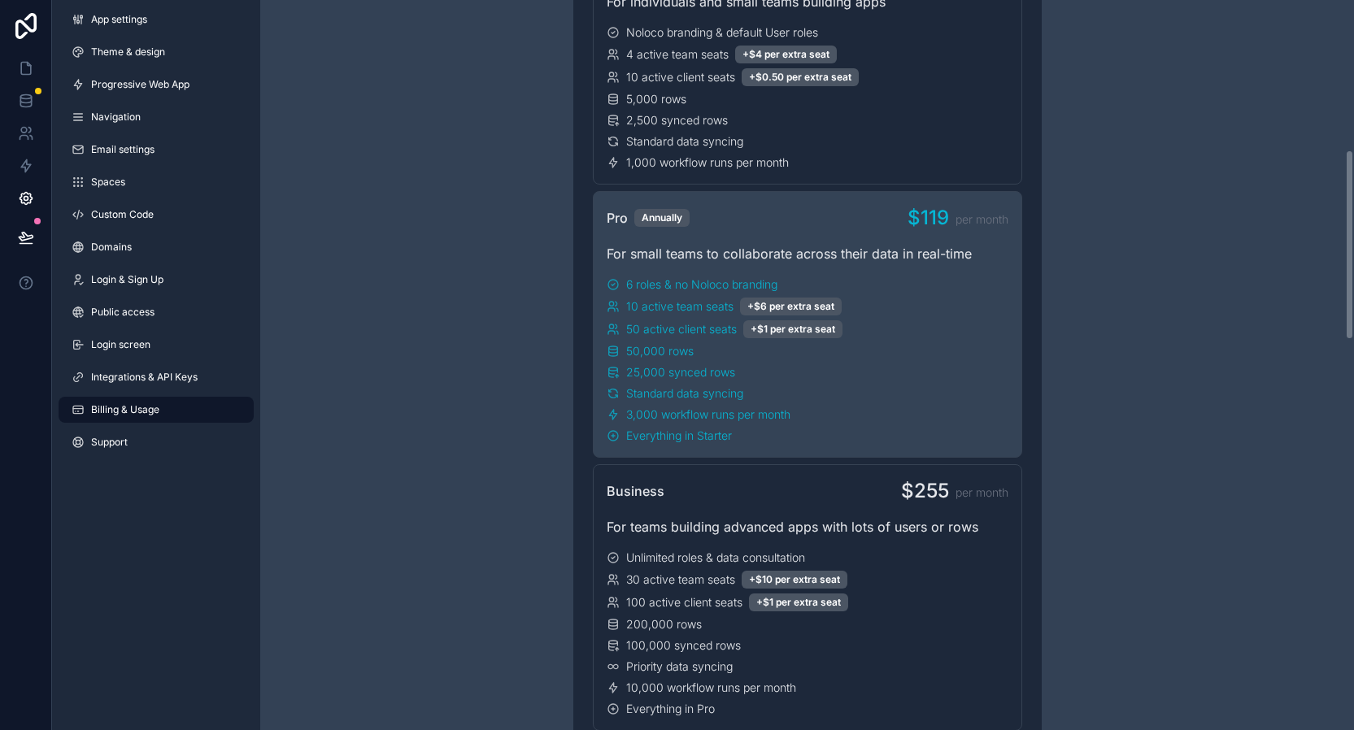
scroll to position [580, 0]
click at [28, 163] on icon at bounding box center [26, 166] width 16 height 16
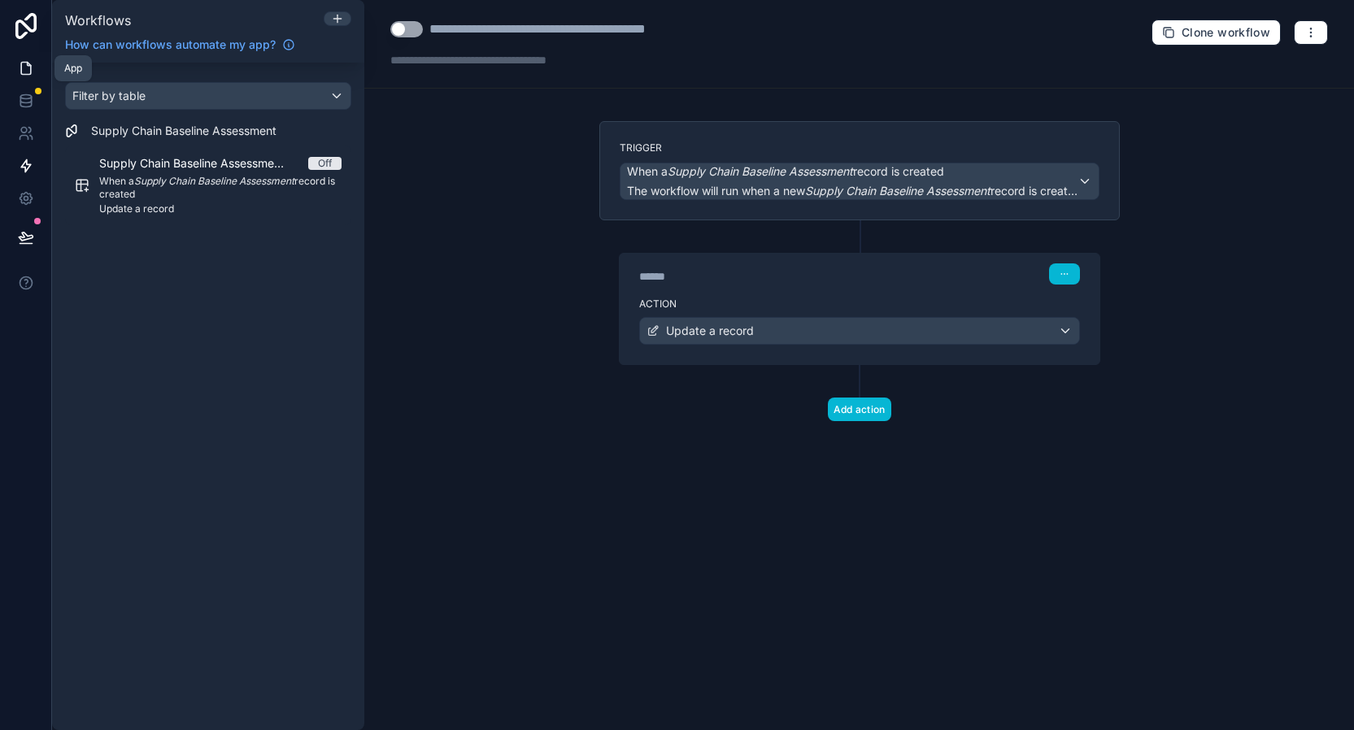
click at [25, 70] on icon at bounding box center [26, 68] width 16 height 16
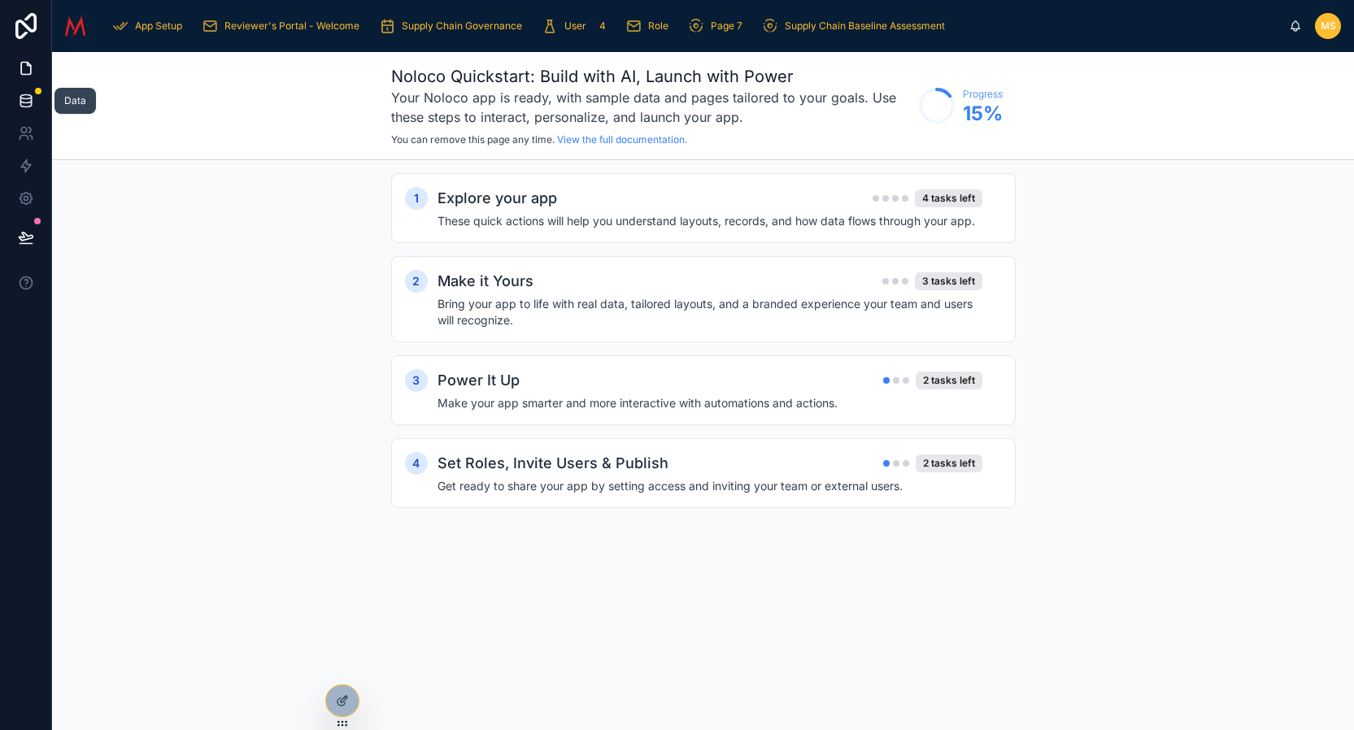
click at [22, 104] on icon at bounding box center [26, 101] width 16 height 16
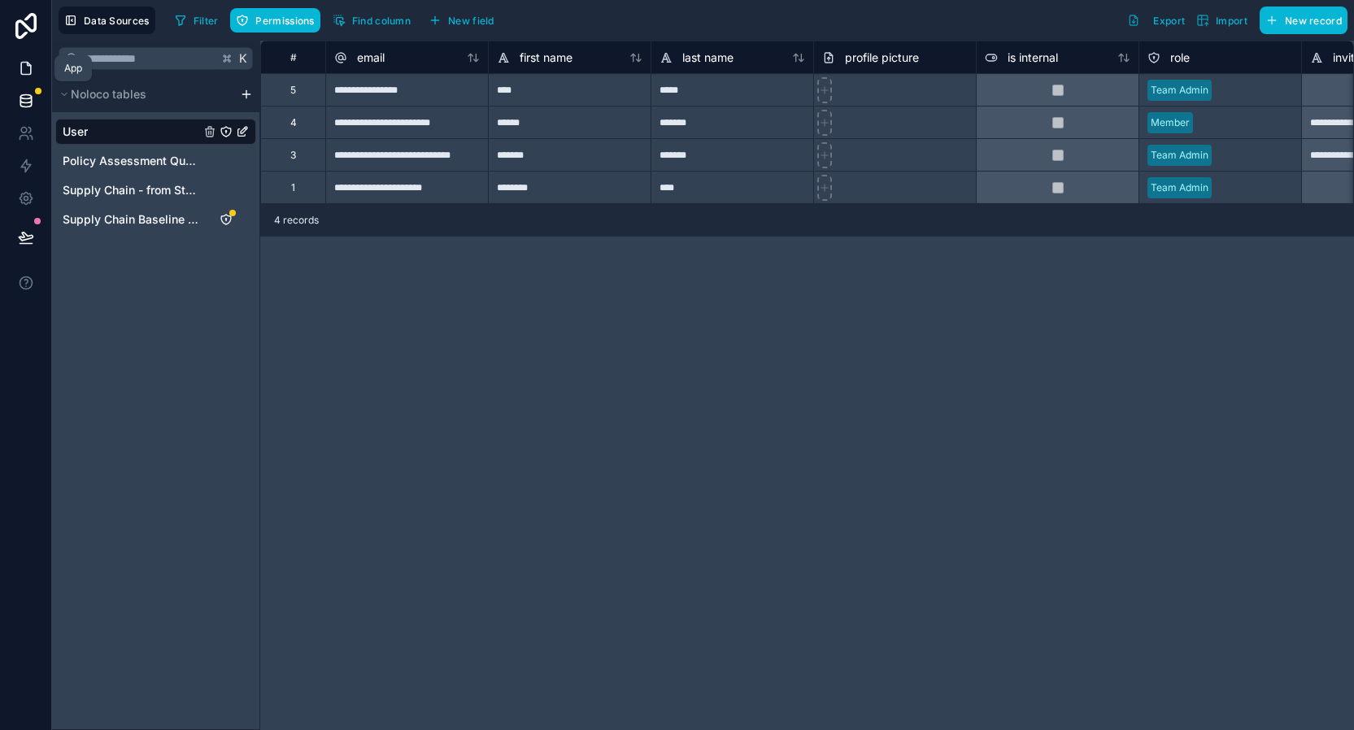
click at [27, 68] on icon at bounding box center [26, 68] width 16 height 16
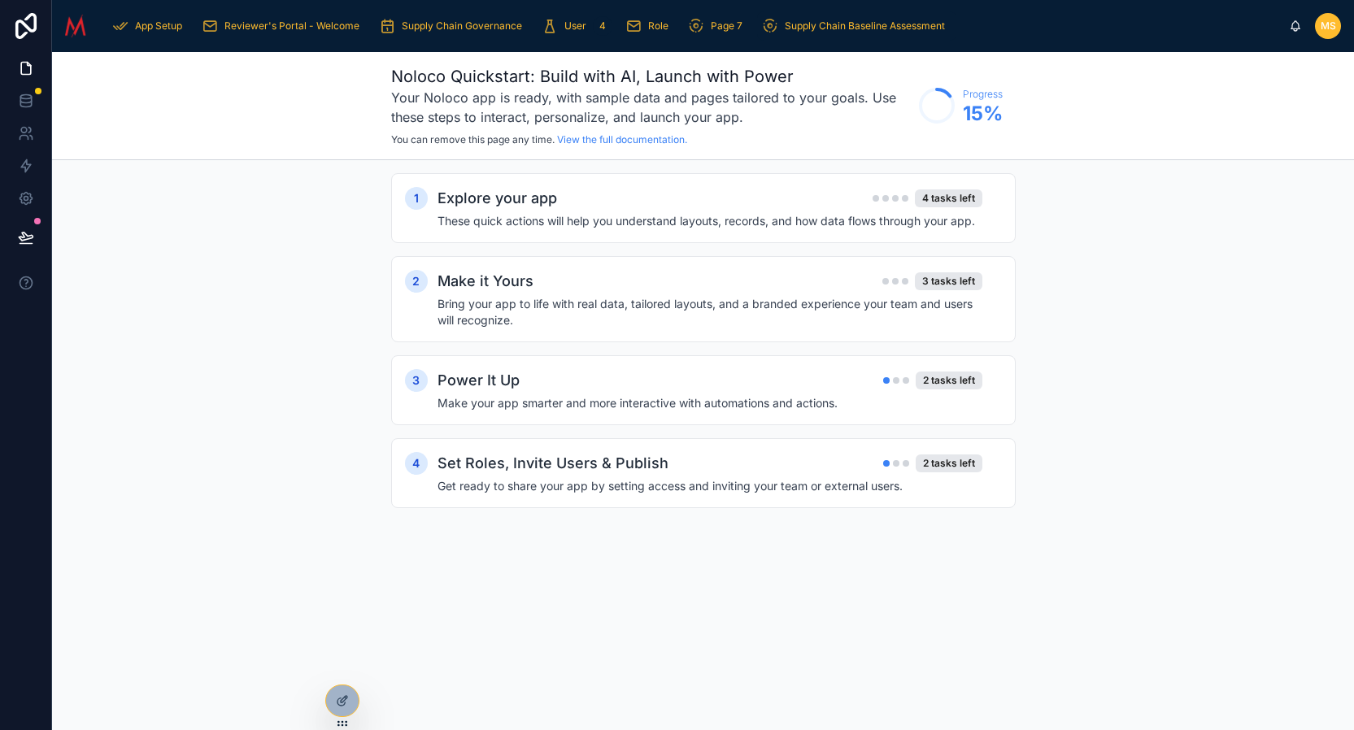
click at [854, 28] on span "Supply Chain Baseline Assessment" at bounding box center [865, 26] width 160 height 13
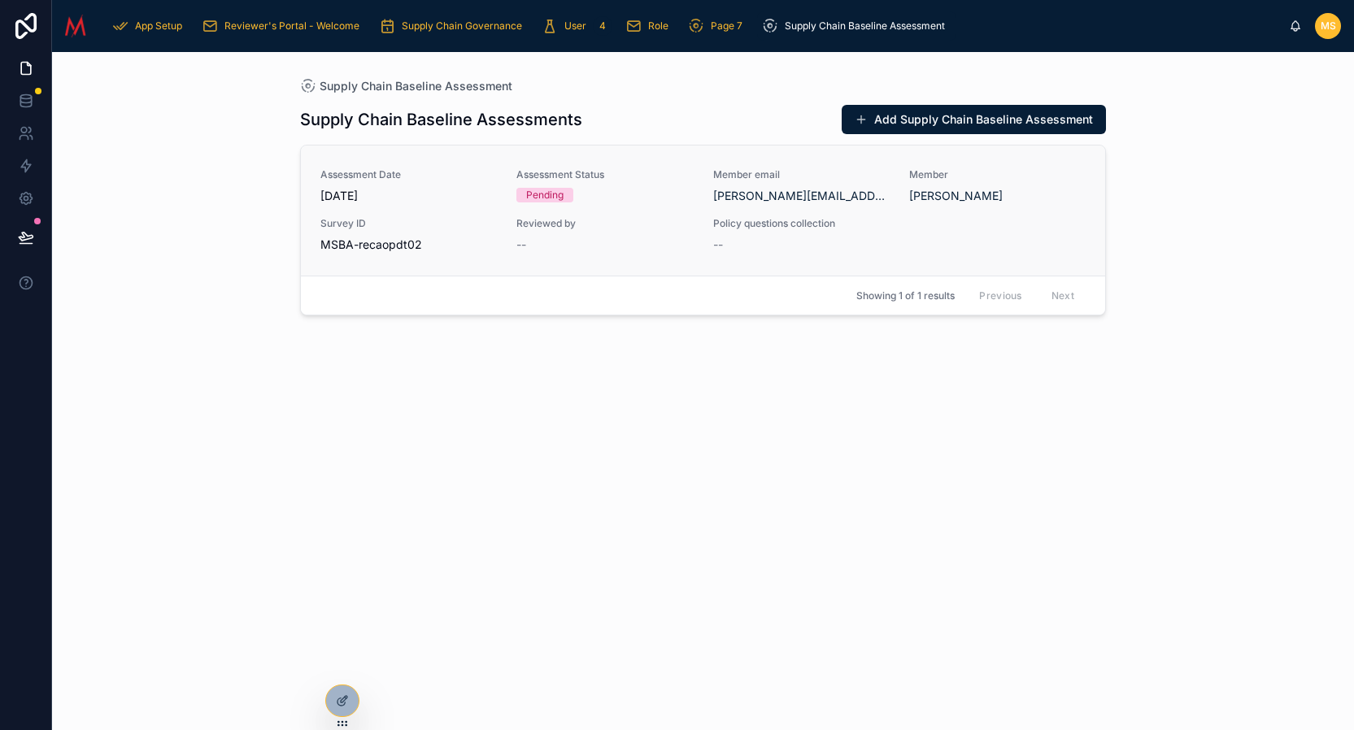
click at [614, 243] on div "--" at bounding box center [604, 245] width 176 height 16
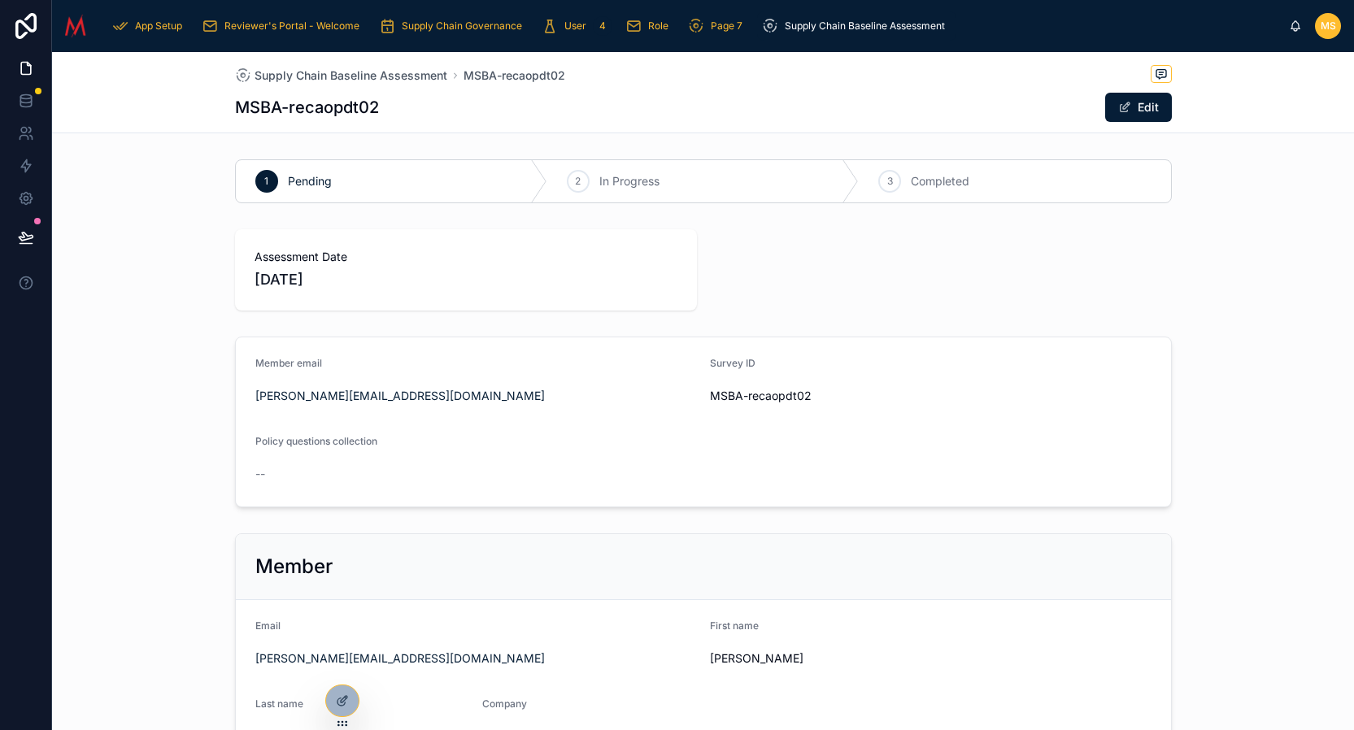
click at [1331, 34] on div "MS" at bounding box center [1328, 26] width 26 height 26
click at [1244, 262] on div "Assessment Date 8/1/2025" at bounding box center [703, 270] width 1302 height 94
click at [341, 697] on icon at bounding box center [342, 701] width 13 height 13
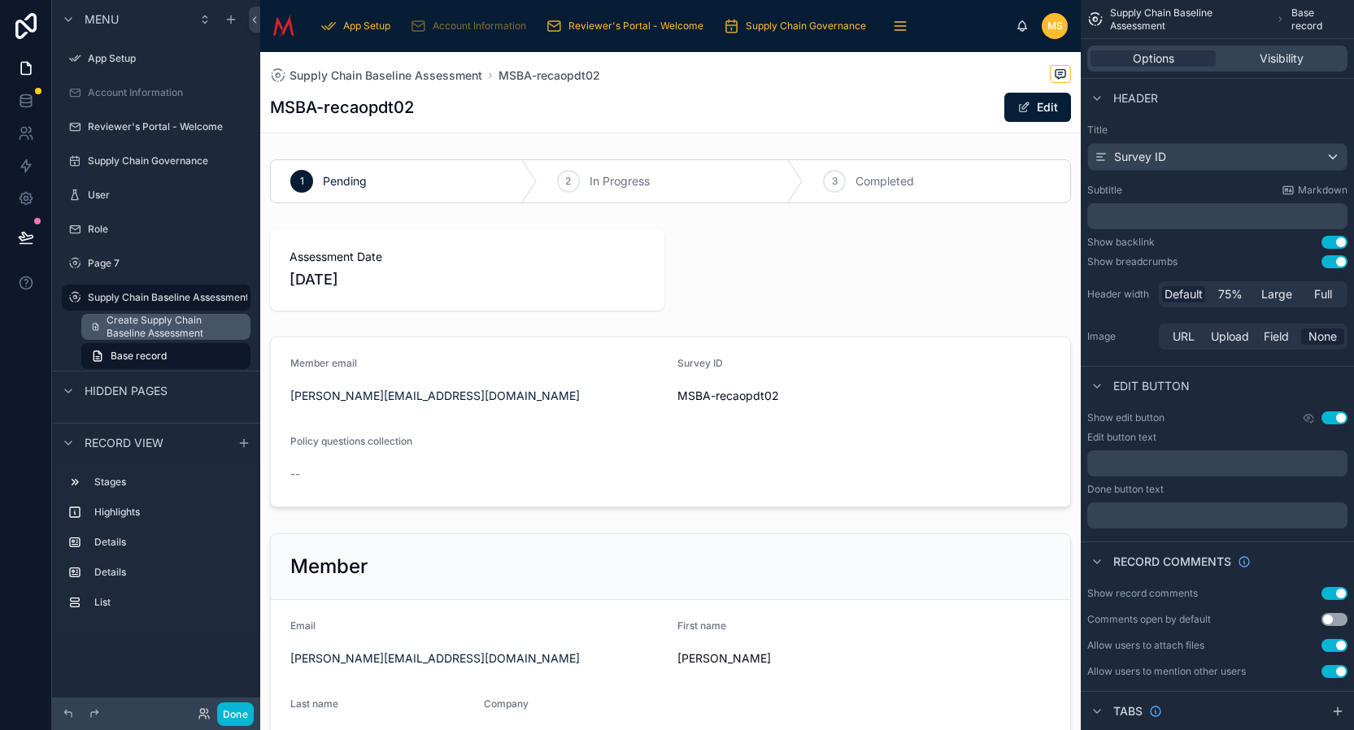
click at [189, 327] on span "Create Supply Chain Baseline Assessment" at bounding box center [174, 327] width 134 height 26
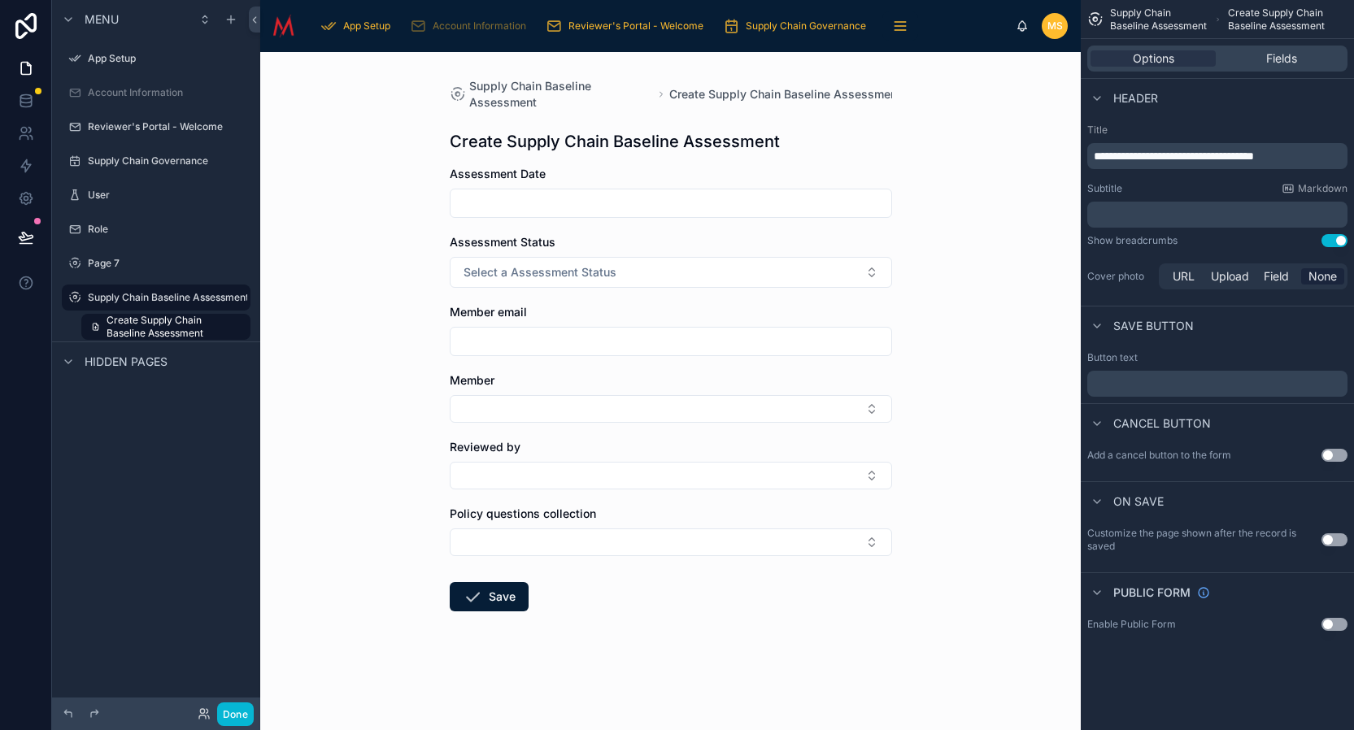
click at [1331, 542] on button "Use setting" at bounding box center [1335, 540] width 26 height 13
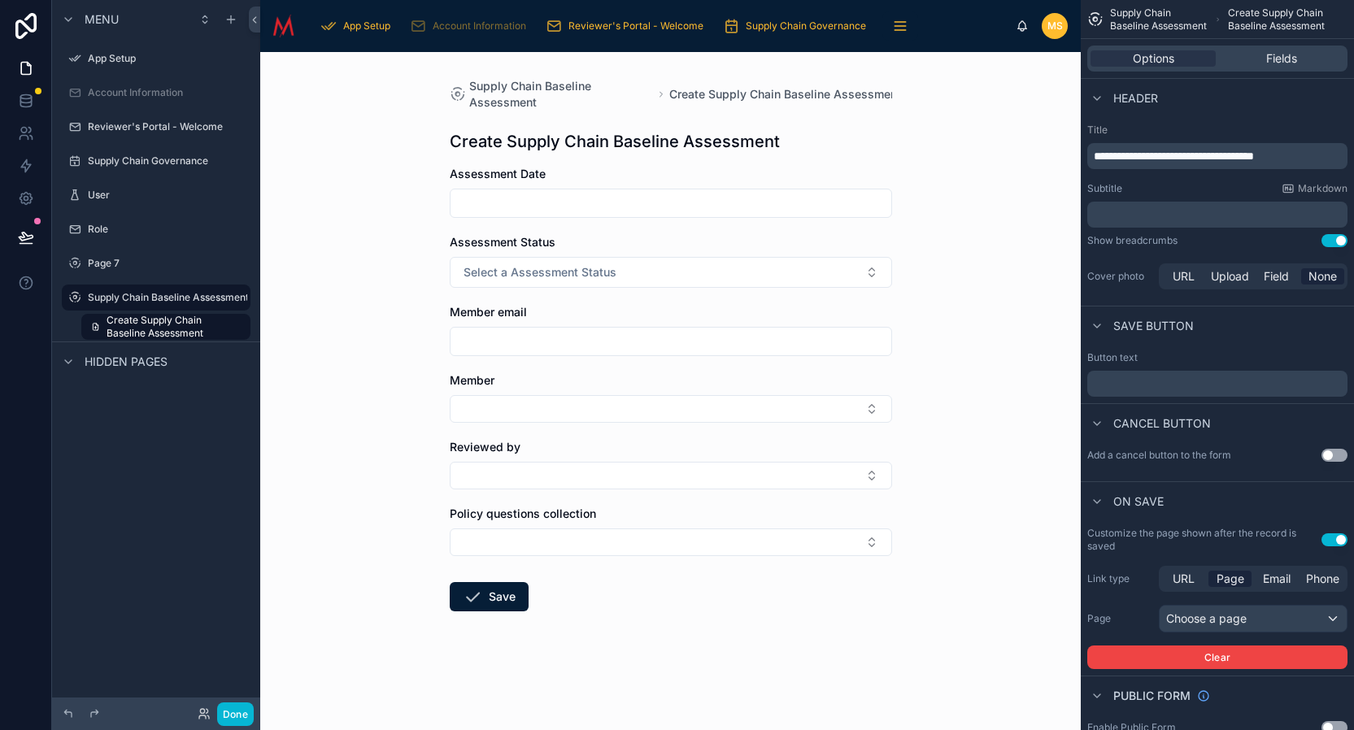
scroll to position [37, 0]
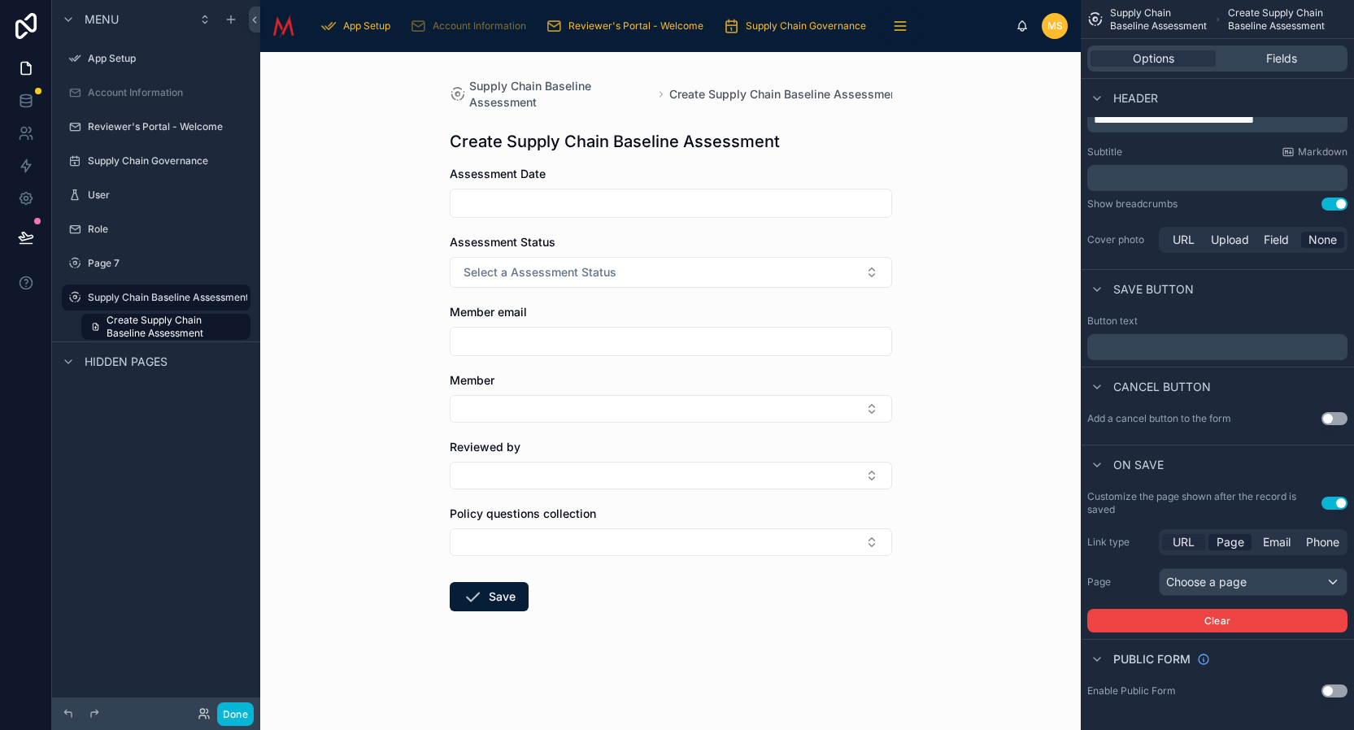
click at [1185, 542] on span "URL" at bounding box center [1184, 542] width 22 height 16
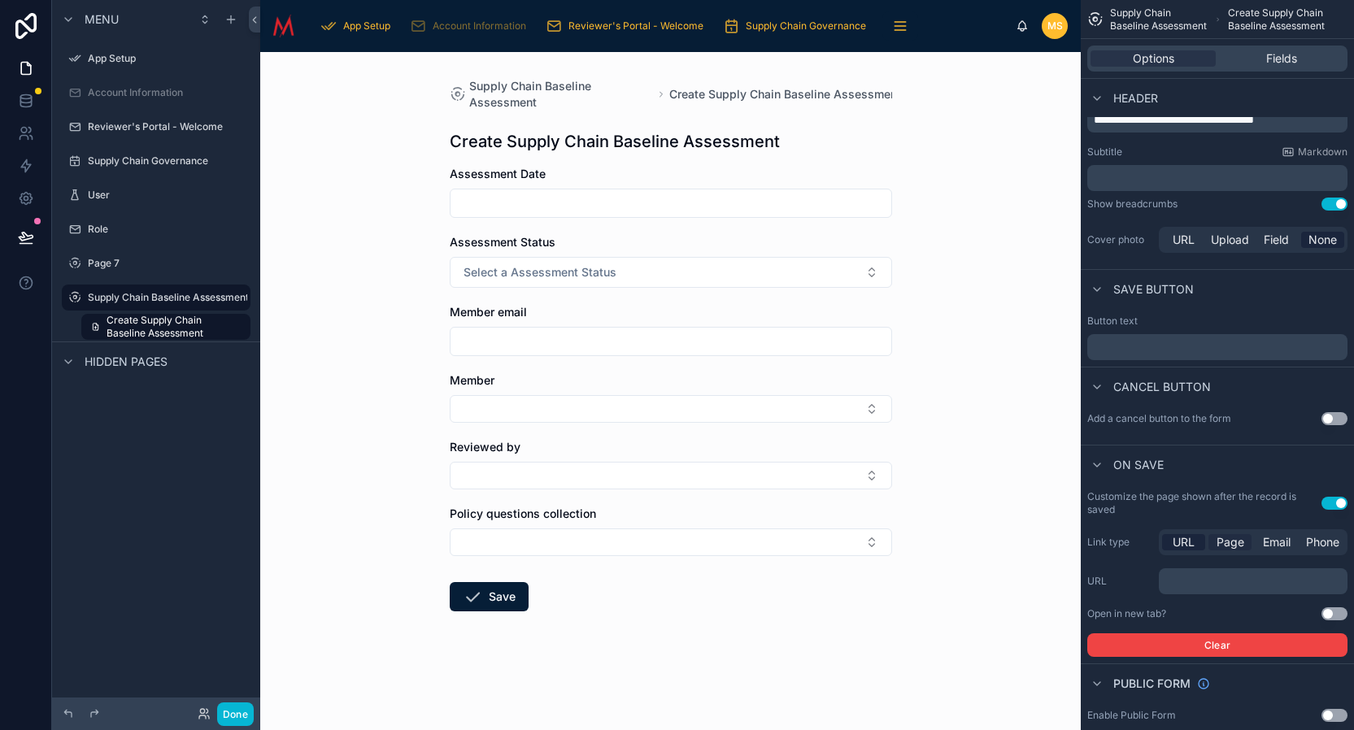
click at [1240, 542] on span "Page" at bounding box center [1231, 542] width 28 height 16
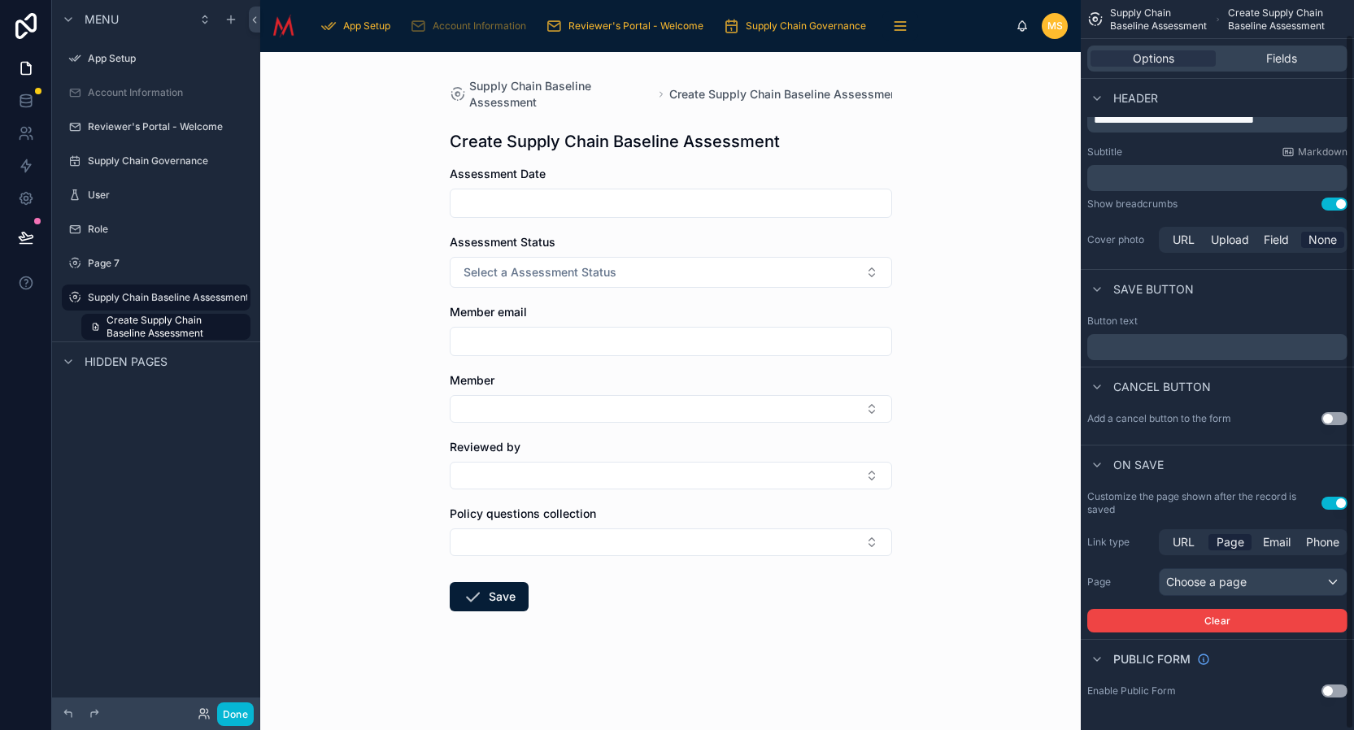
click at [1333, 505] on button "Use setting" at bounding box center [1335, 503] width 26 height 13
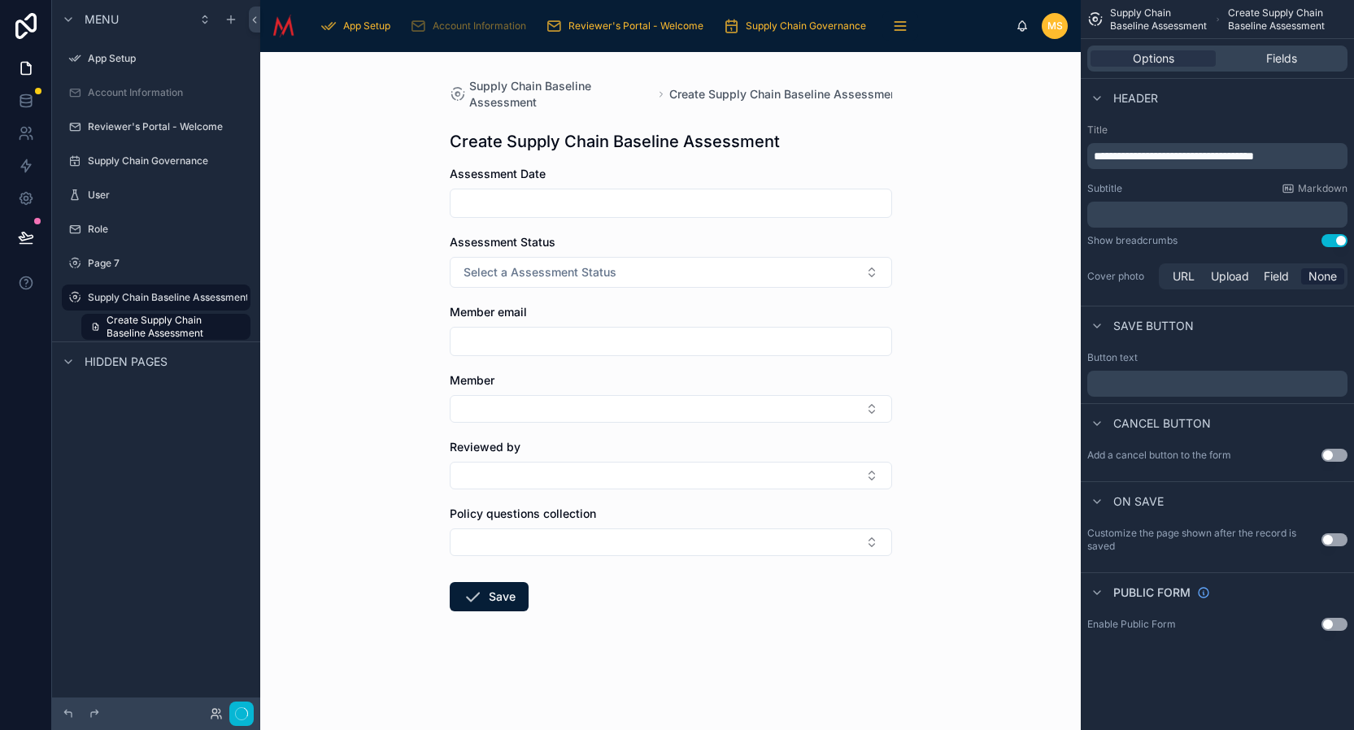
scroll to position [0, 0]
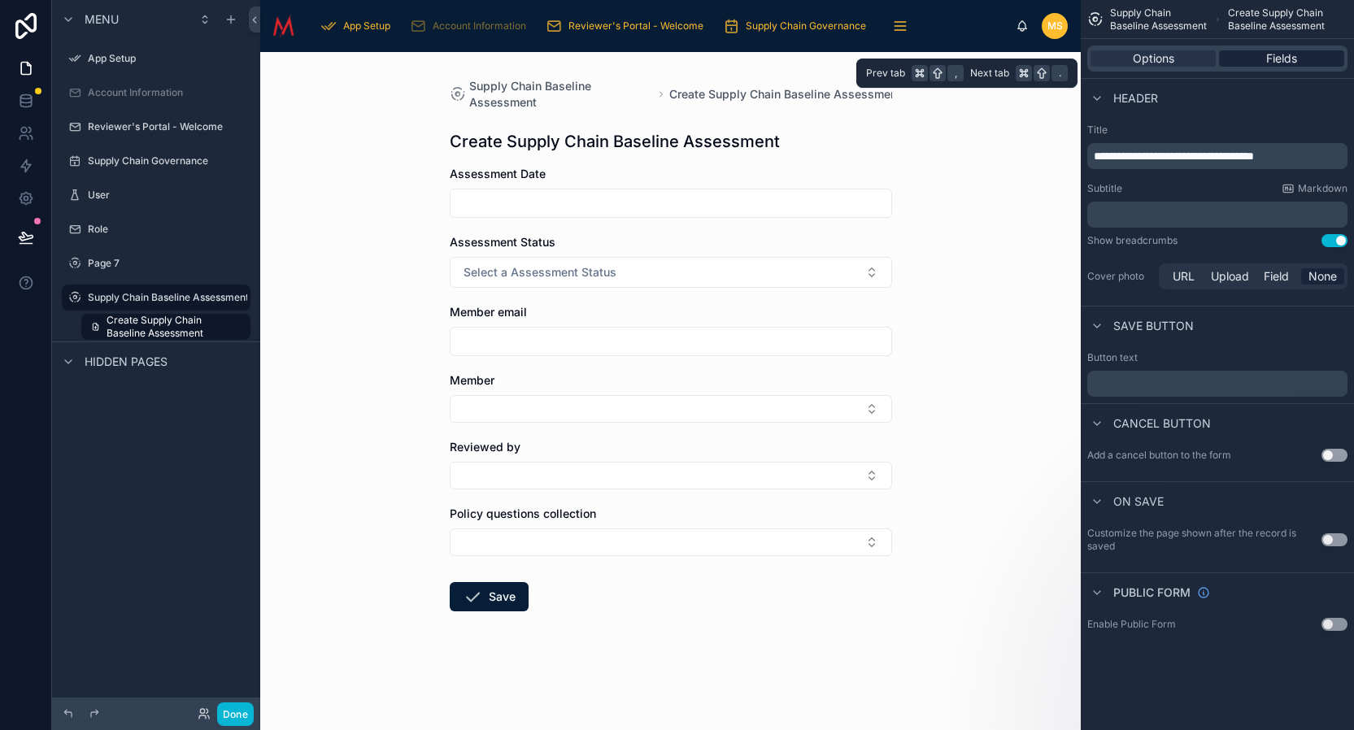
click at [1270, 59] on span "Fields" at bounding box center [1281, 58] width 31 height 16
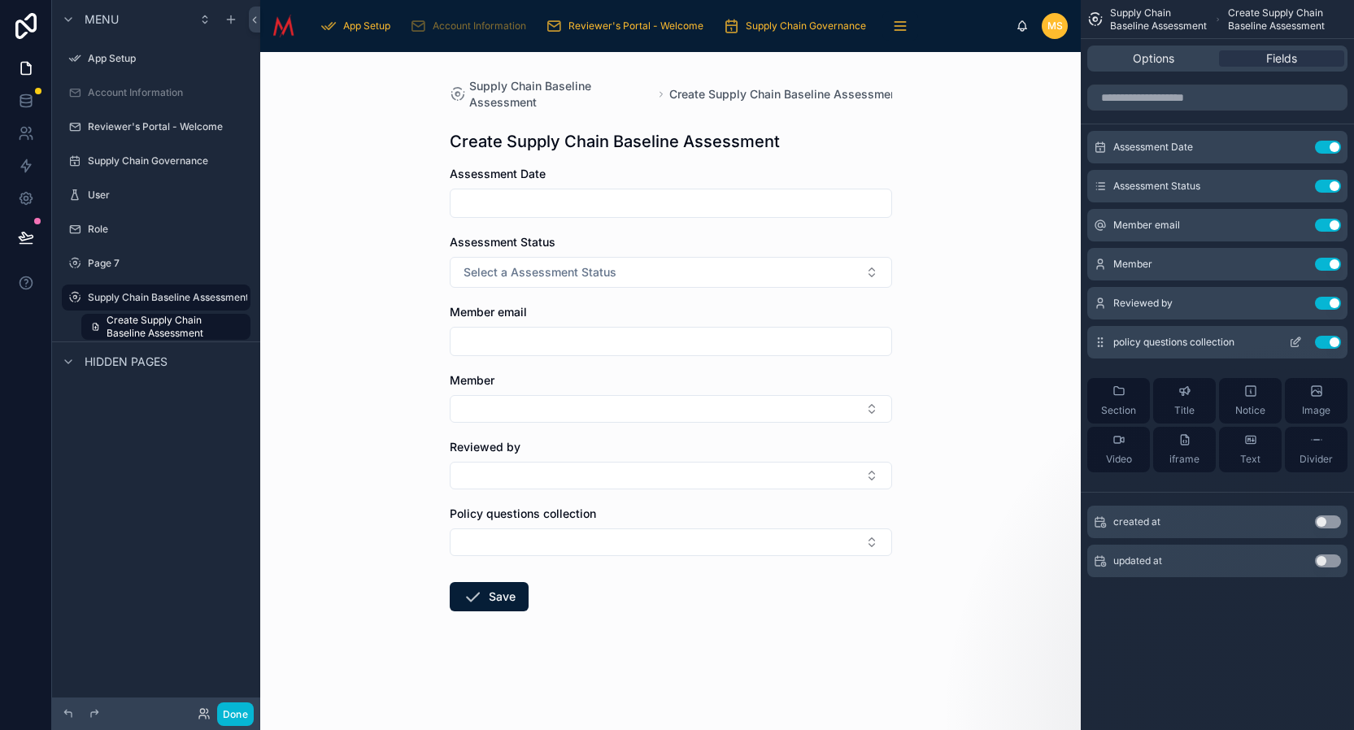
click at [1293, 345] on icon "scrollable content" at bounding box center [1295, 342] width 13 height 13
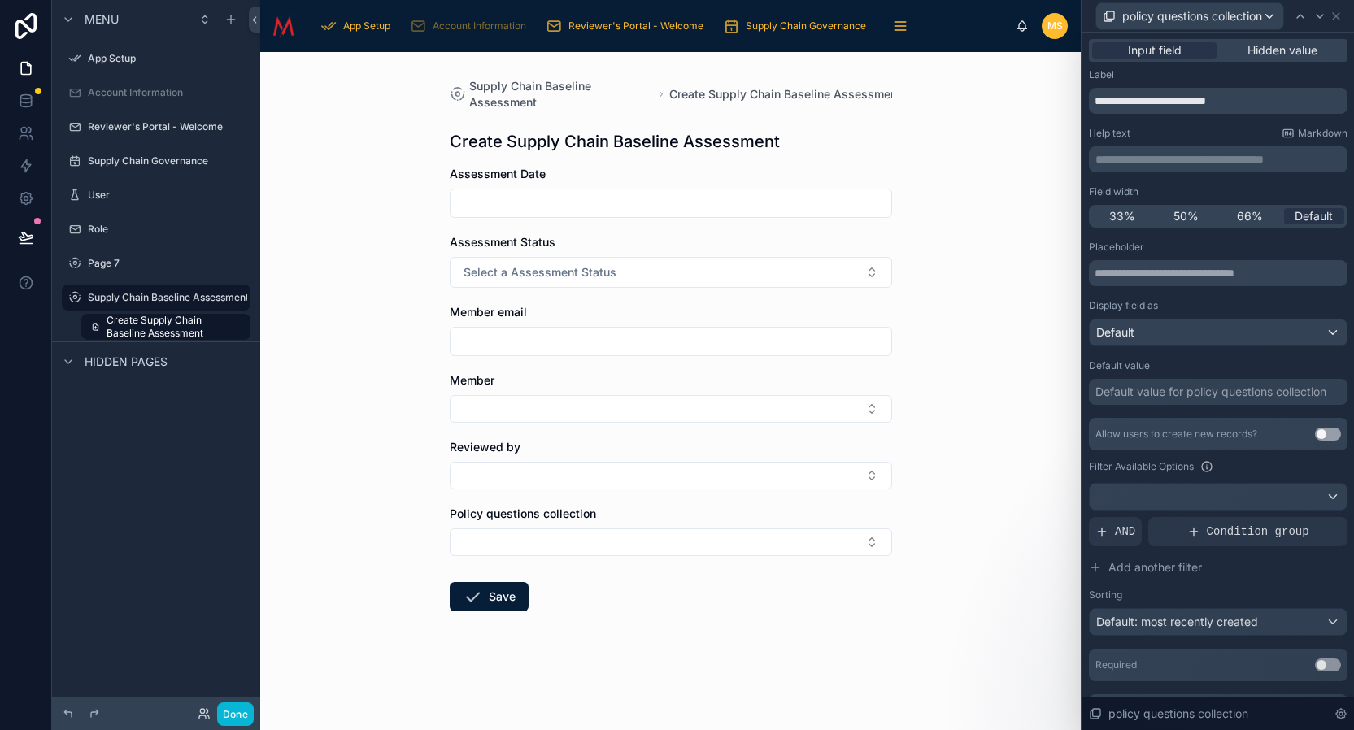
click at [133, 541] on div "Menu App Setup Account Information Reviewer's Portal - Welcome Supply Chain Gov…" at bounding box center [156, 355] width 208 height 711
click at [24, 98] on icon at bounding box center [26, 101] width 16 height 16
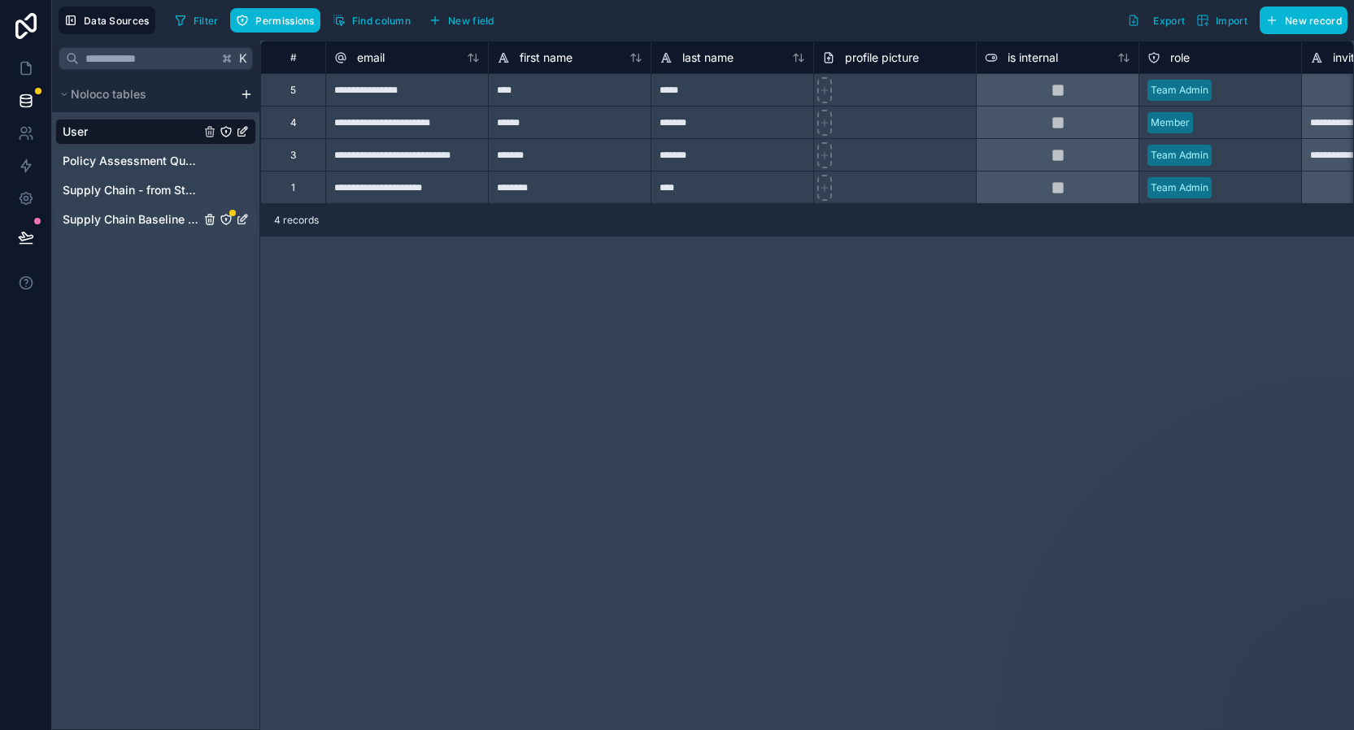
click at [154, 220] on span "Supply Chain Baseline Assessment" at bounding box center [131, 219] width 137 height 16
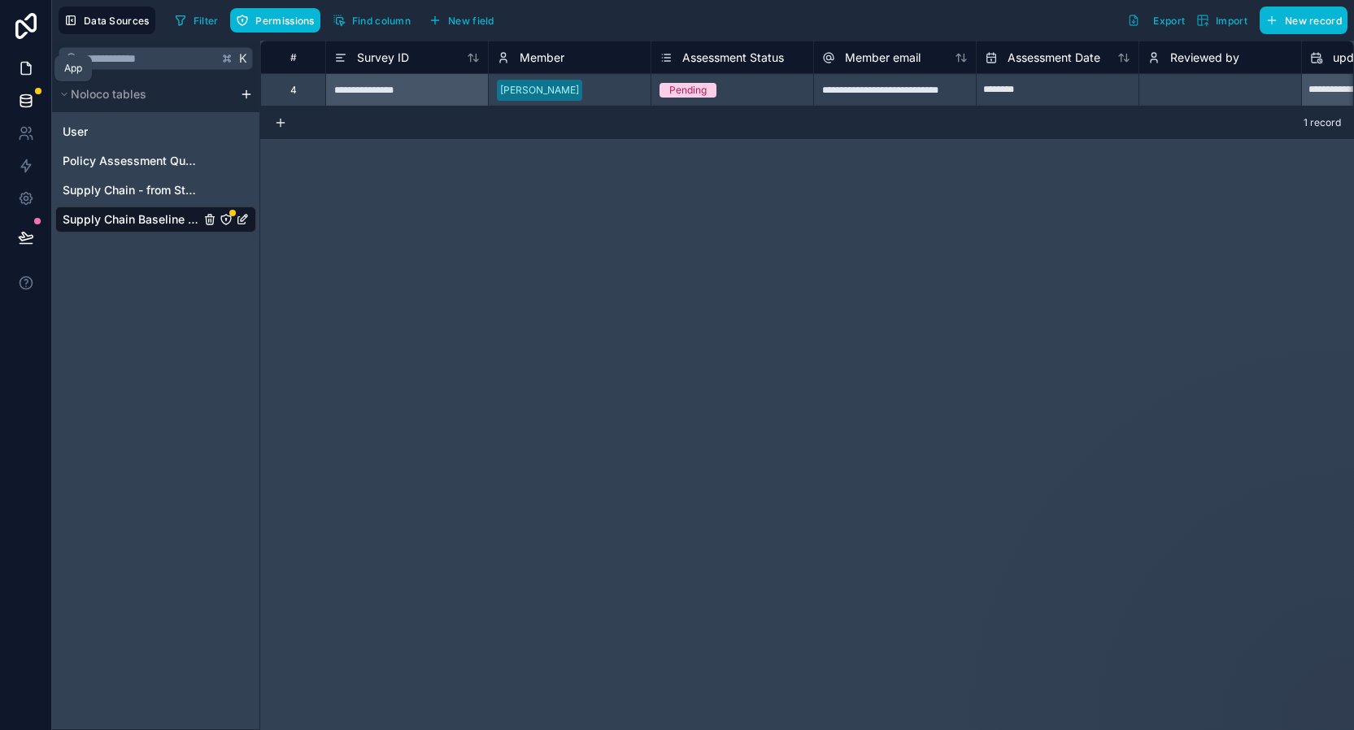
click at [26, 69] on icon at bounding box center [26, 68] width 16 height 16
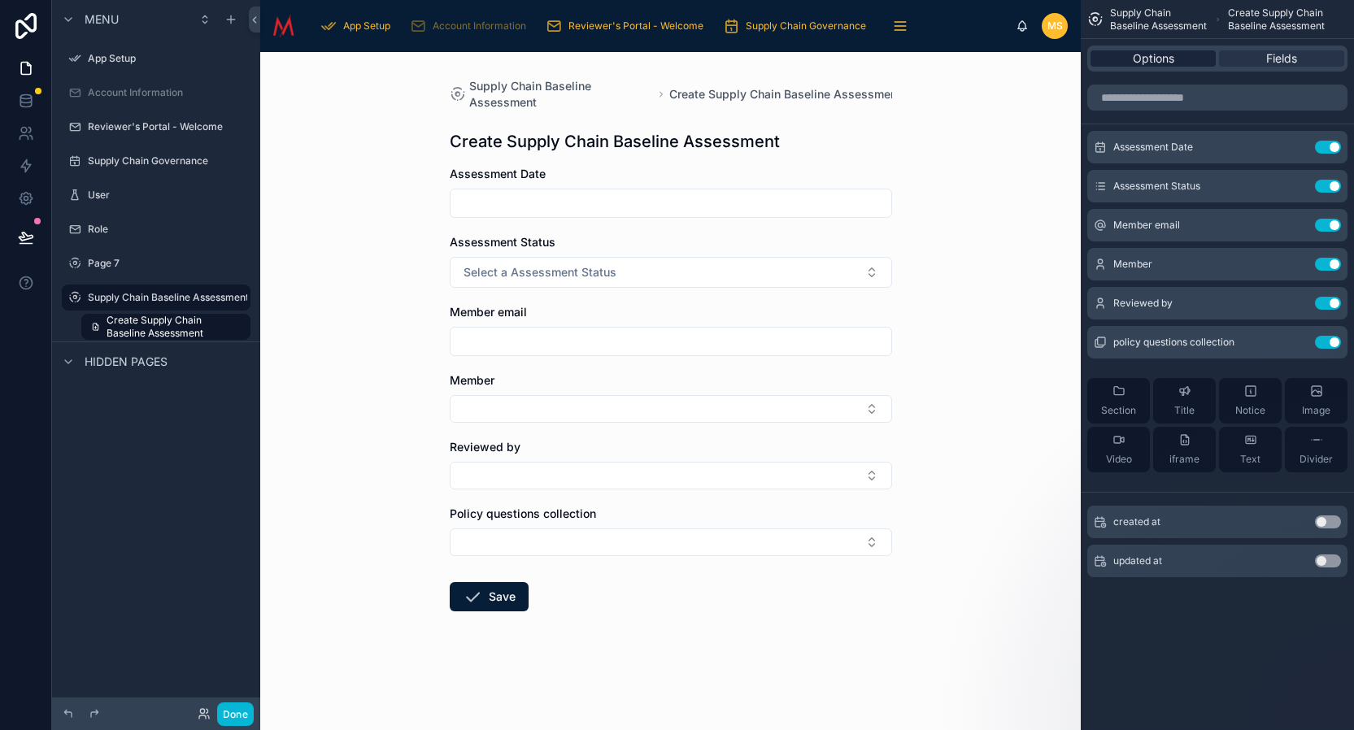
click at [1167, 55] on span "Options" at bounding box center [1153, 58] width 41 height 16
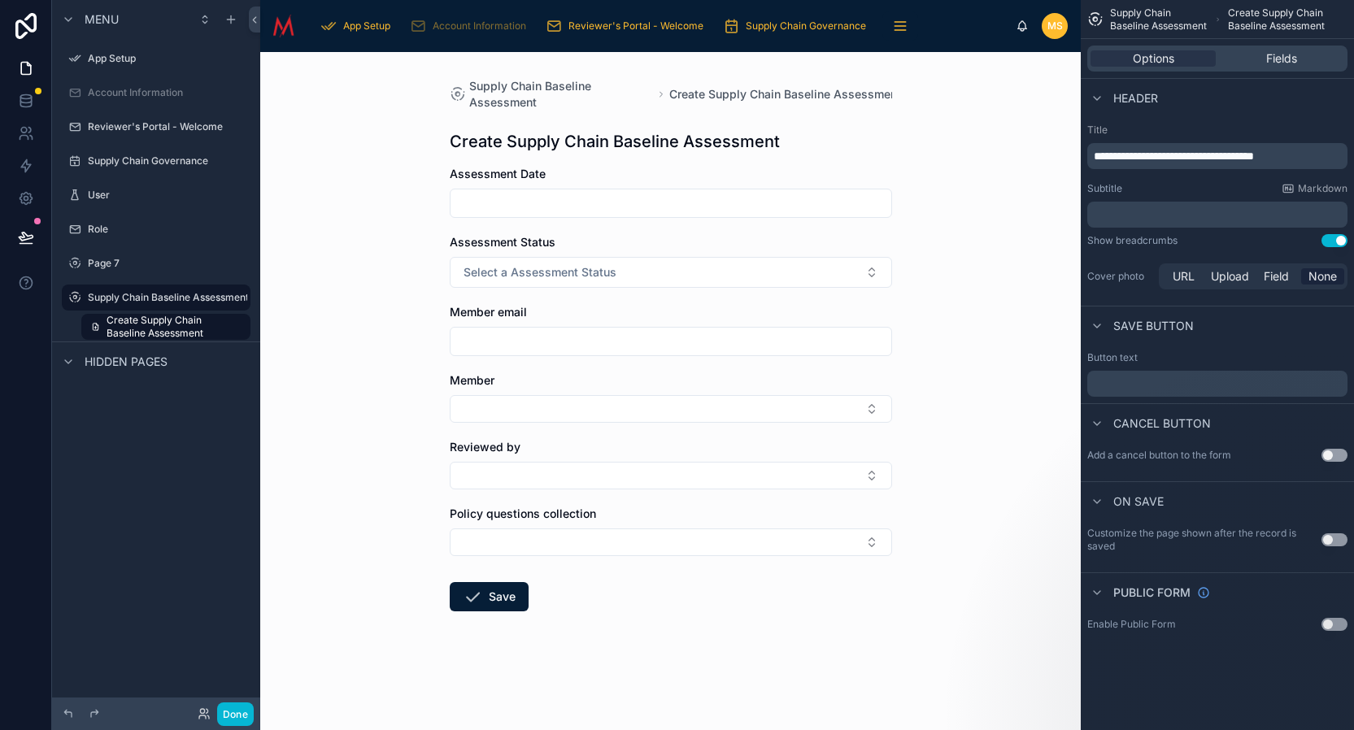
click at [1333, 539] on button "Use setting" at bounding box center [1335, 540] width 26 height 13
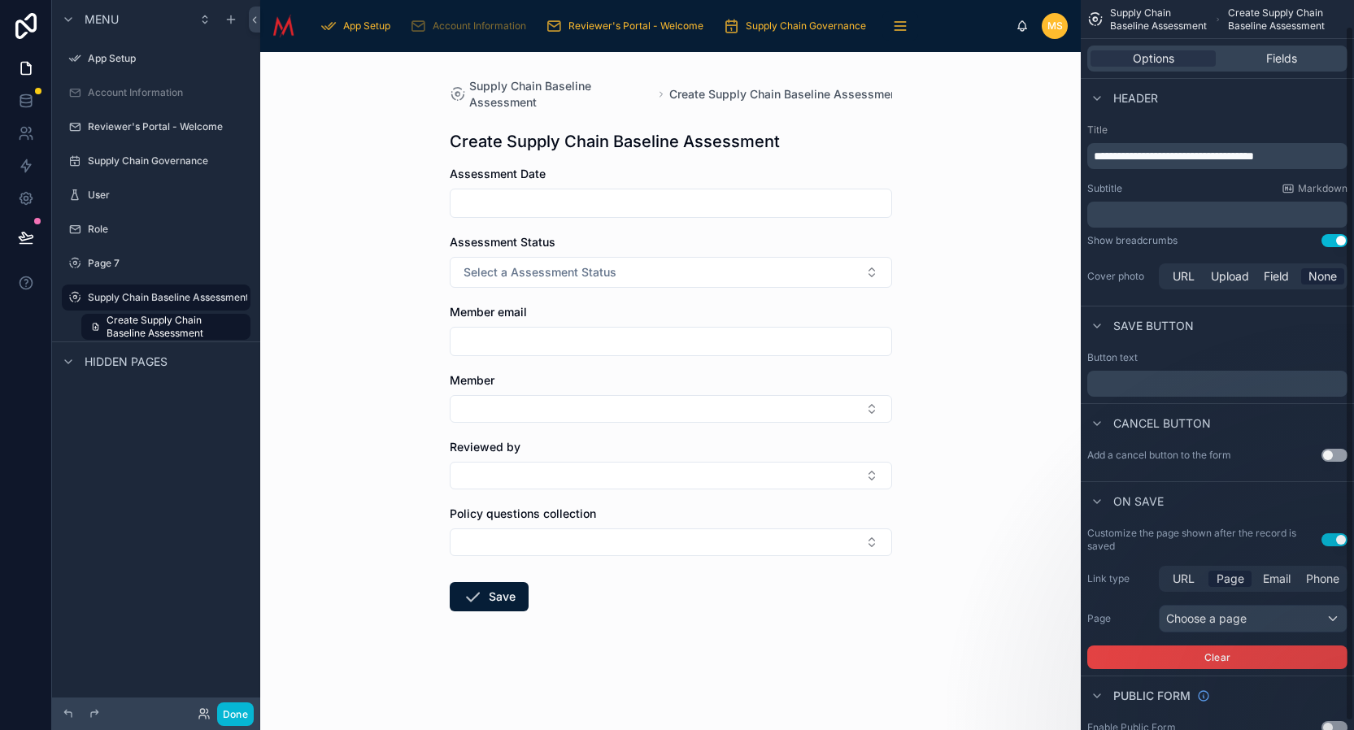
scroll to position [37, 0]
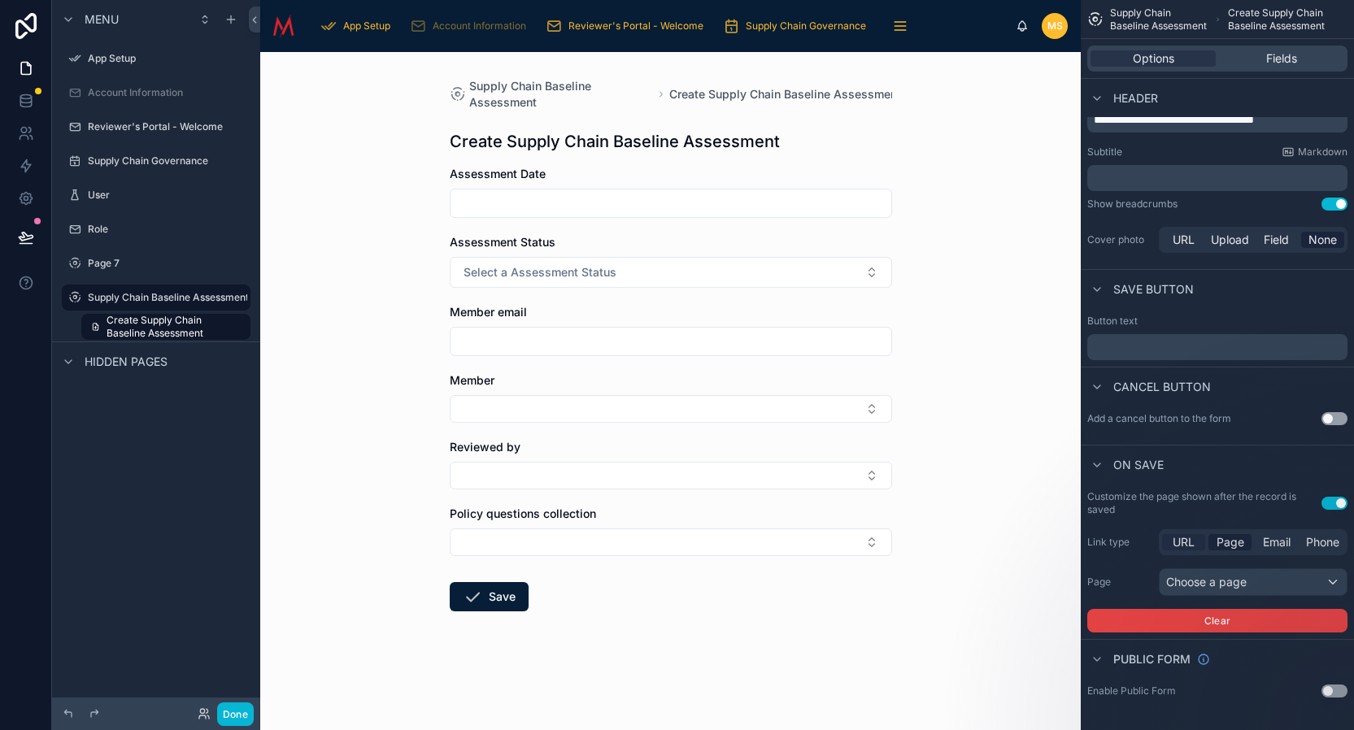
click at [1185, 544] on span "URL" at bounding box center [1184, 542] width 22 height 16
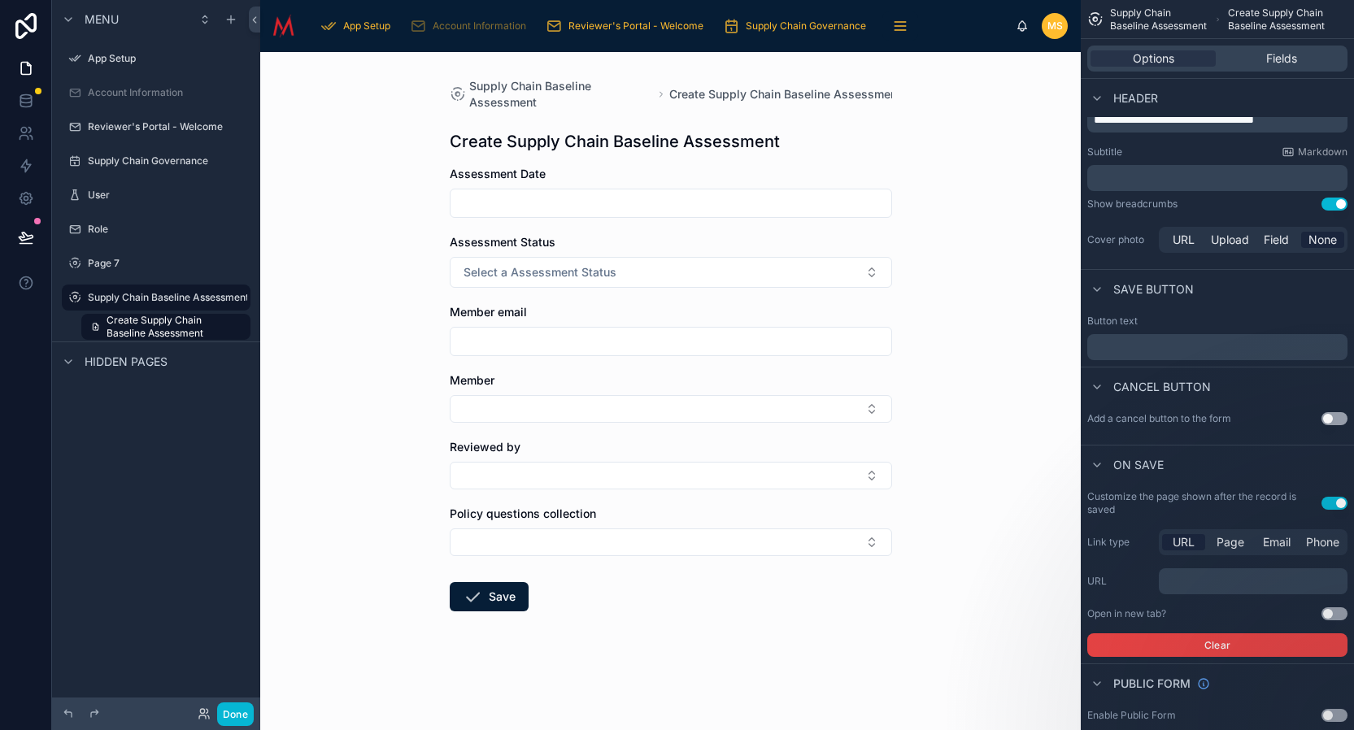
scroll to position [61, 0]
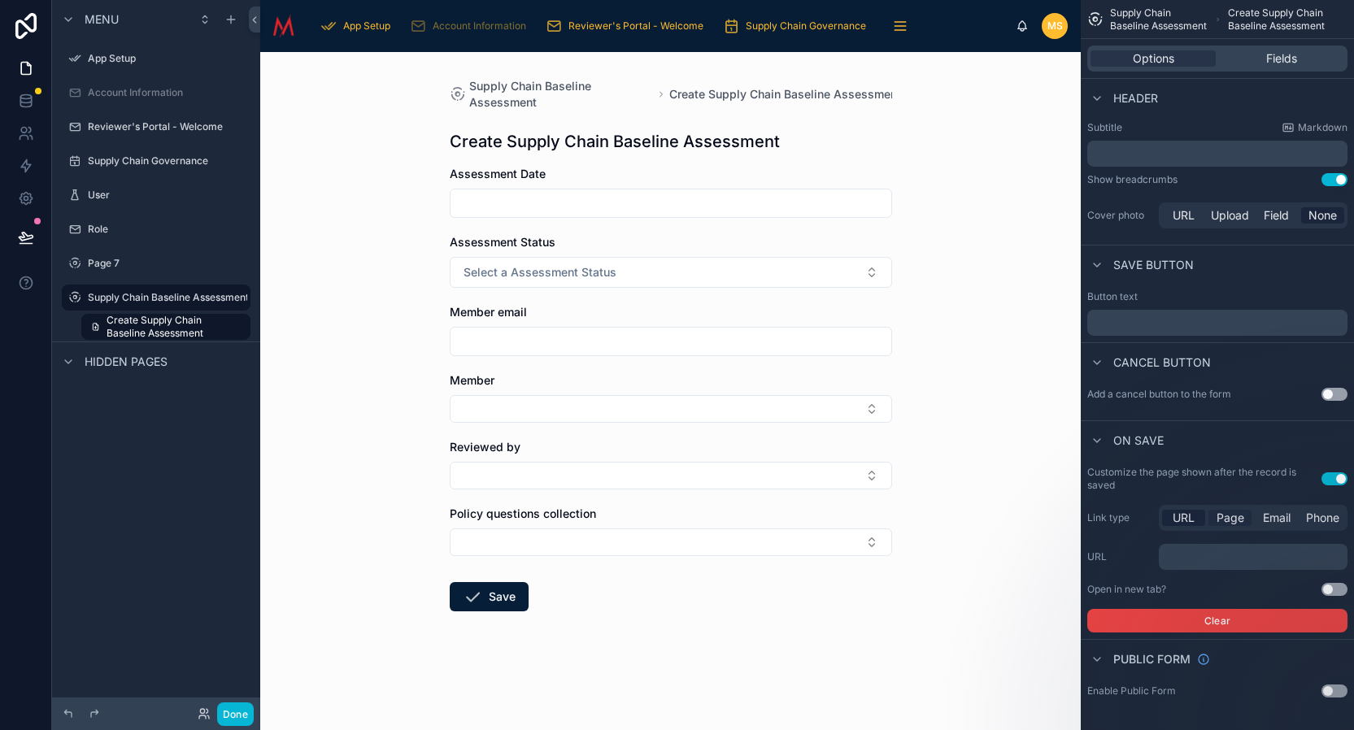
click at [1227, 519] on span "Page" at bounding box center [1231, 518] width 28 height 16
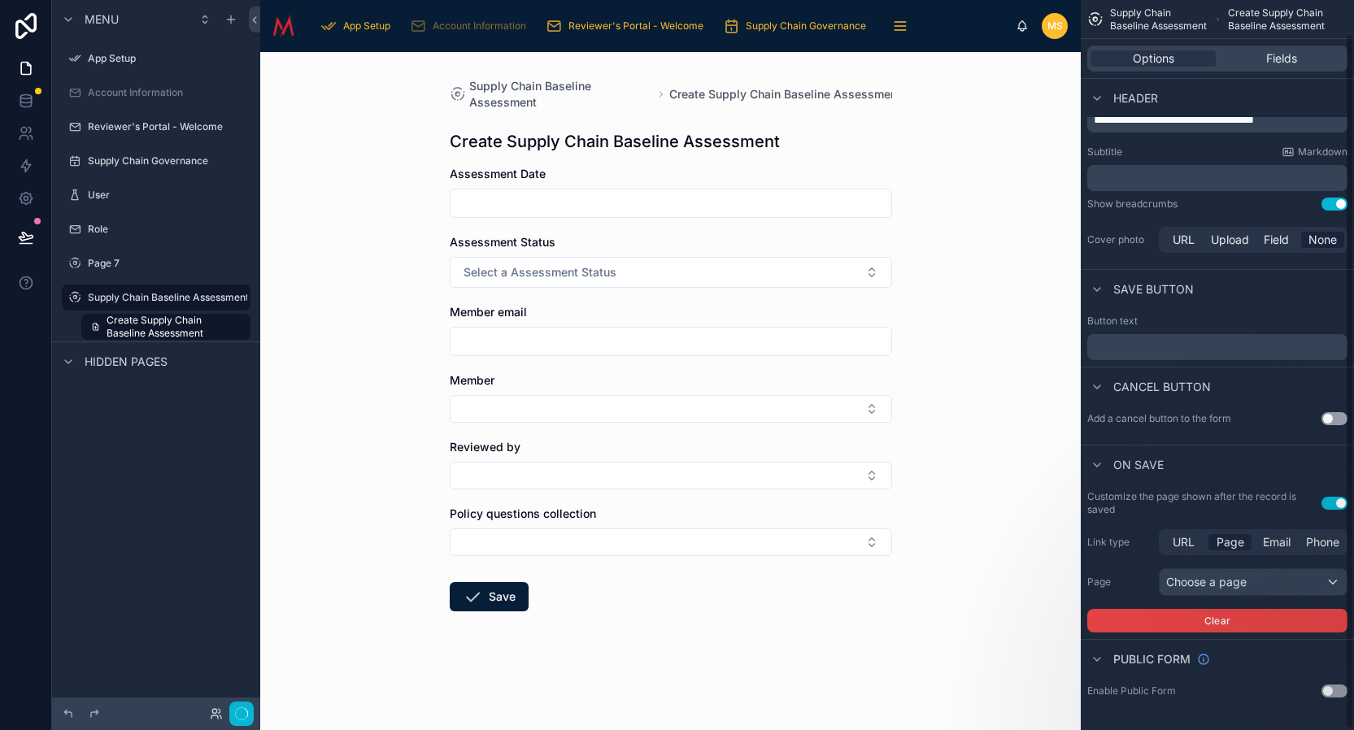
scroll to position [37, 0]
click at [1254, 580] on div "Choose a page" at bounding box center [1253, 582] width 187 height 26
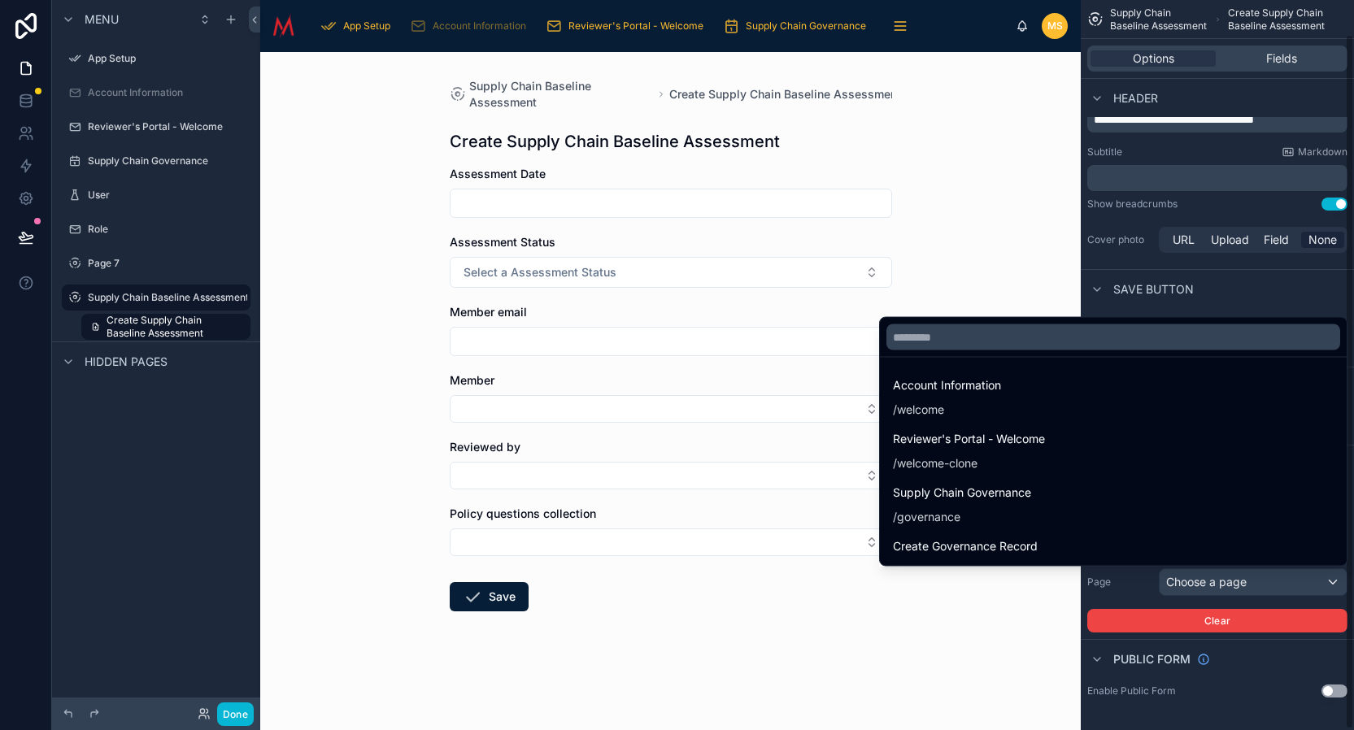
click at [1277, 290] on div "scrollable content" at bounding box center [677, 365] width 1354 height 730
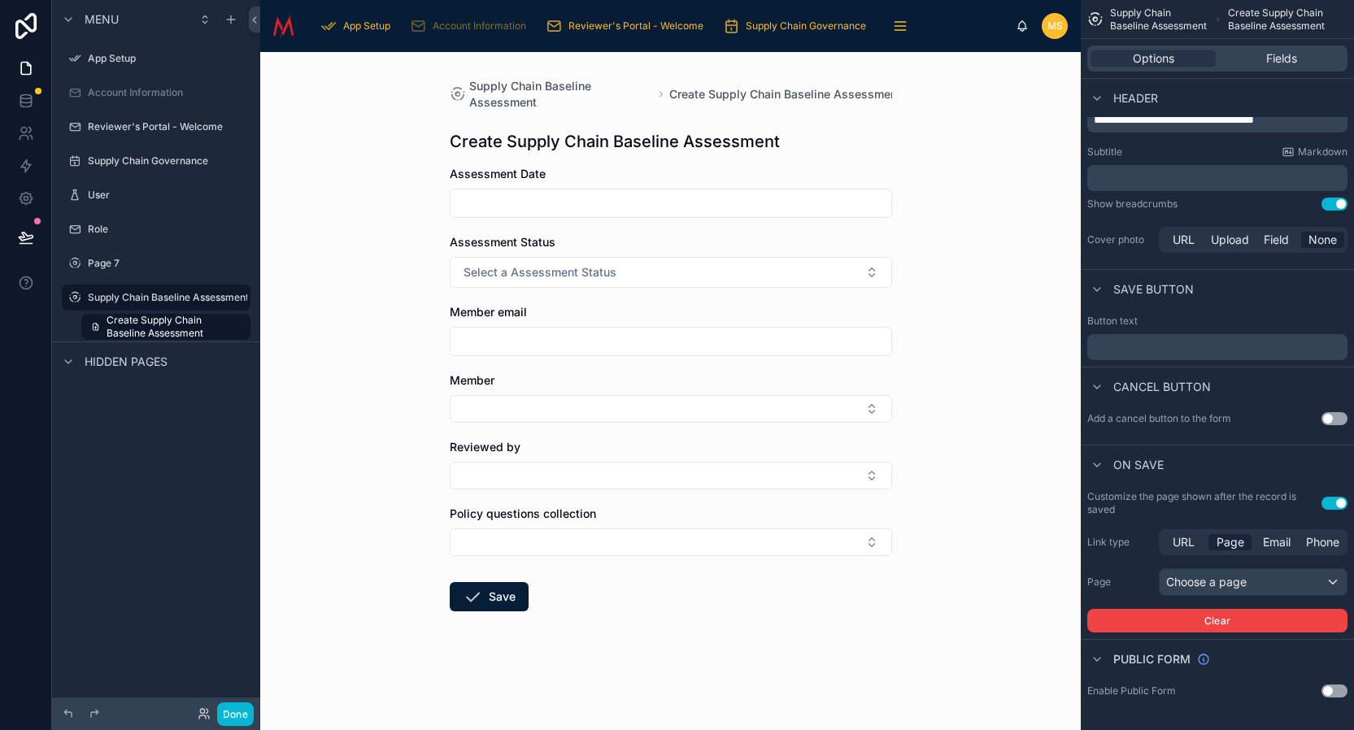
click at [1126, 349] on p "﻿" at bounding box center [1219, 347] width 251 height 13
click at [1213, 584] on div "Choose a page" at bounding box center [1253, 582] width 187 height 26
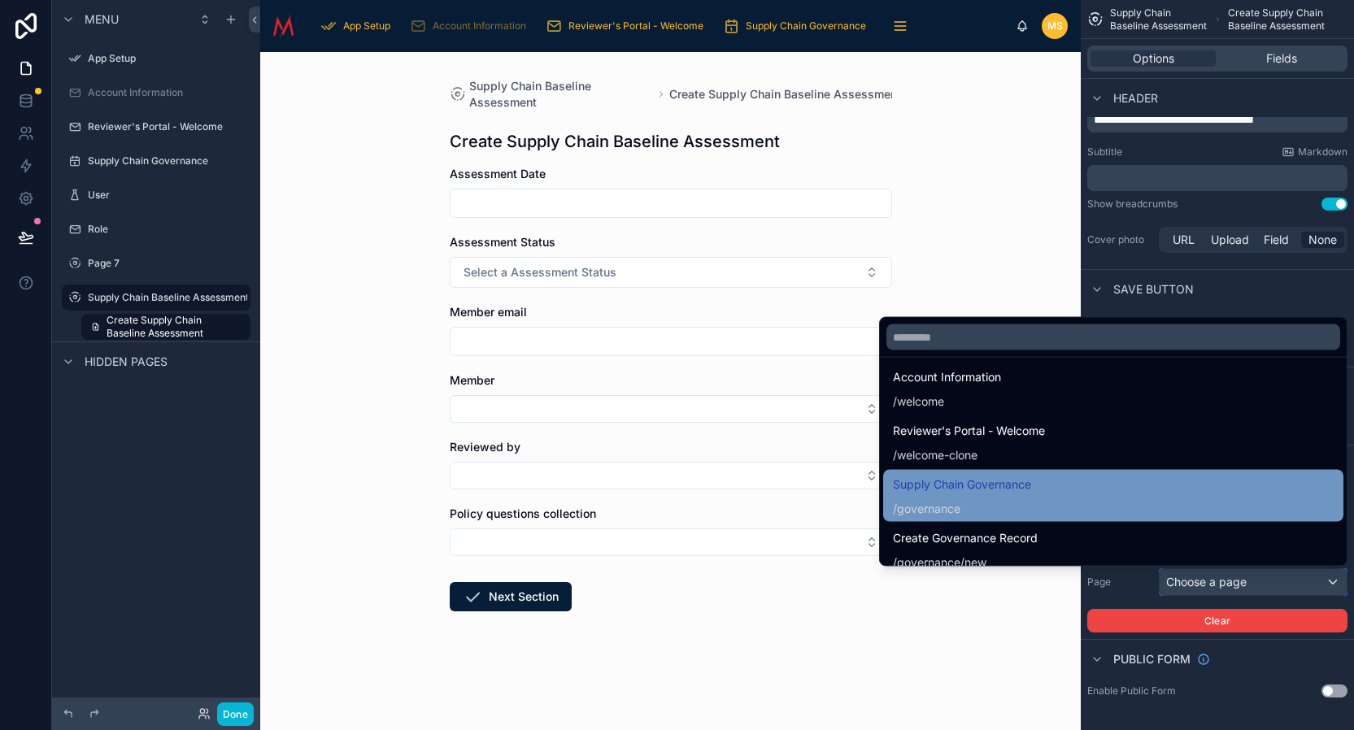
scroll to position [0, 0]
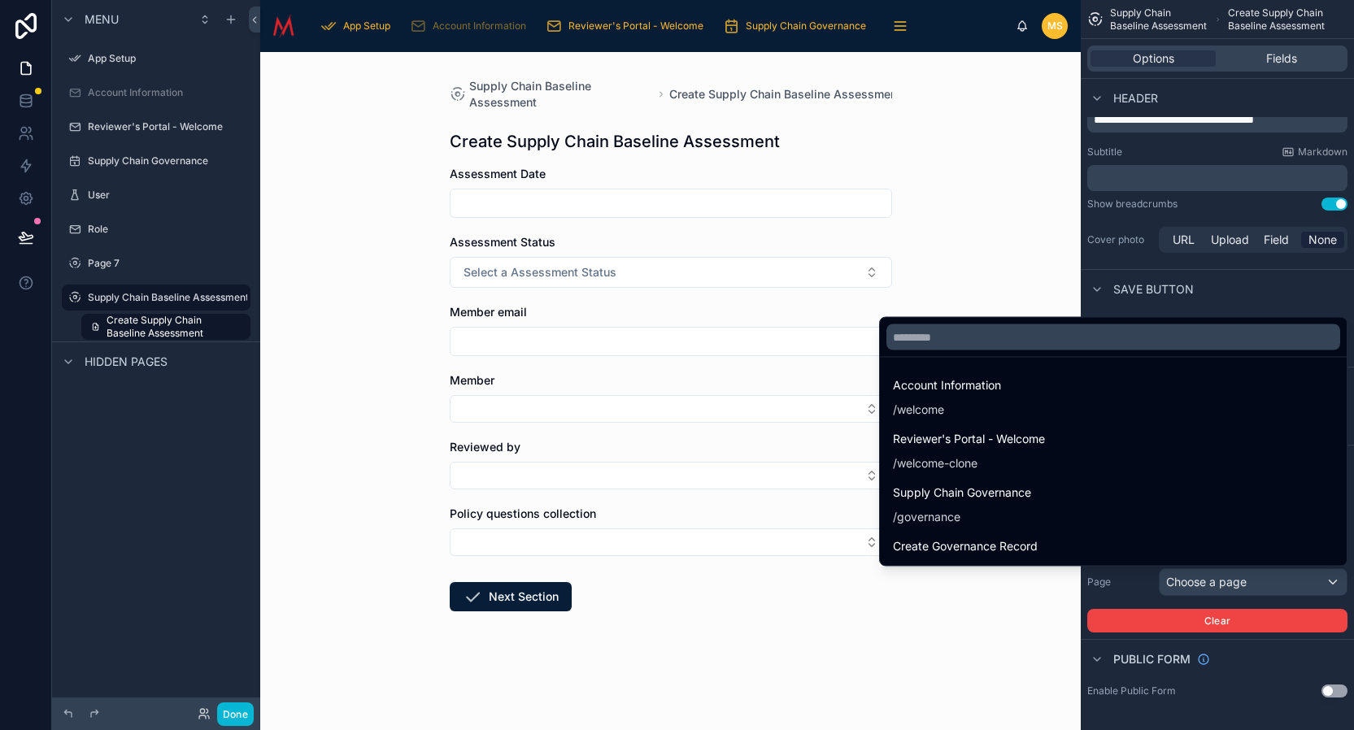
click at [790, 659] on form "Assessment Date Assessment Status Select a Assessment Status Member email Membe…" at bounding box center [671, 441] width 442 height 550
click at [129, 260] on div "scrollable content" at bounding box center [677, 365] width 1354 height 730
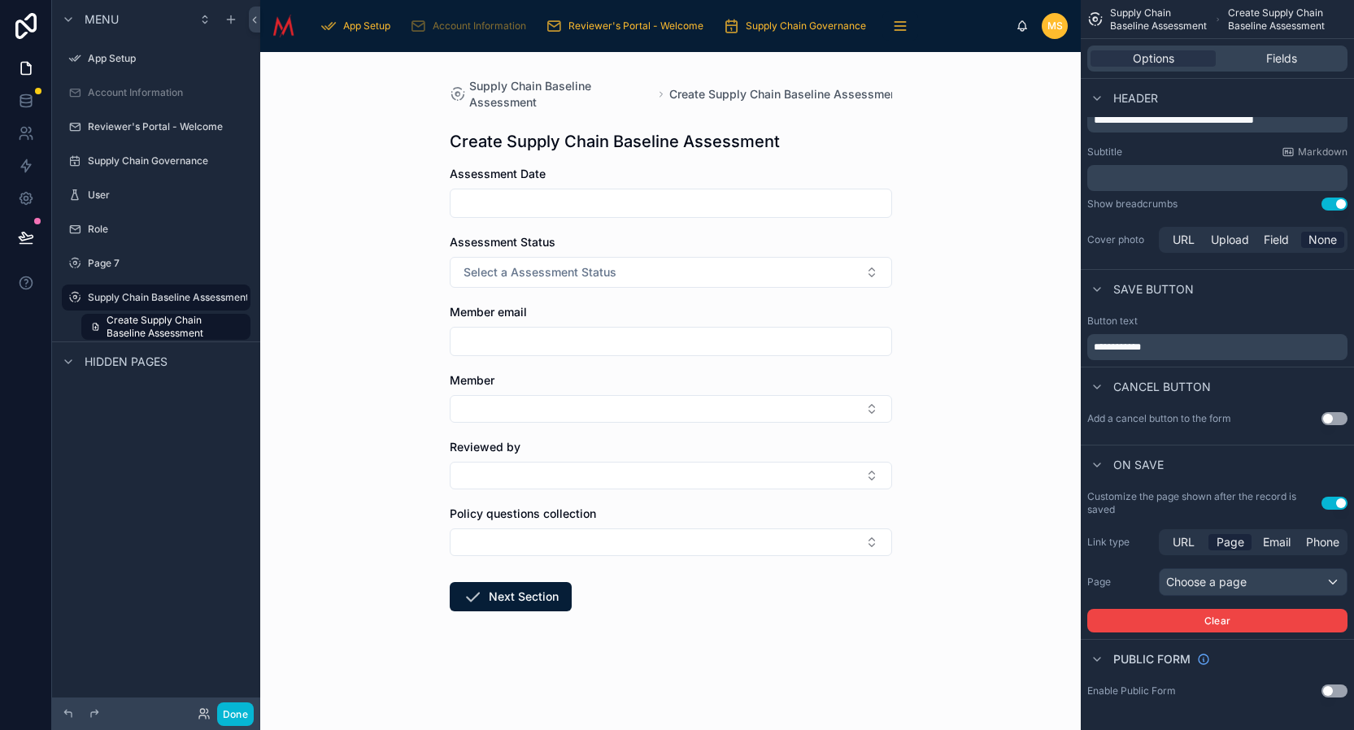
click at [129, 260] on label "Page 7" at bounding box center [167, 263] width 159 height 13
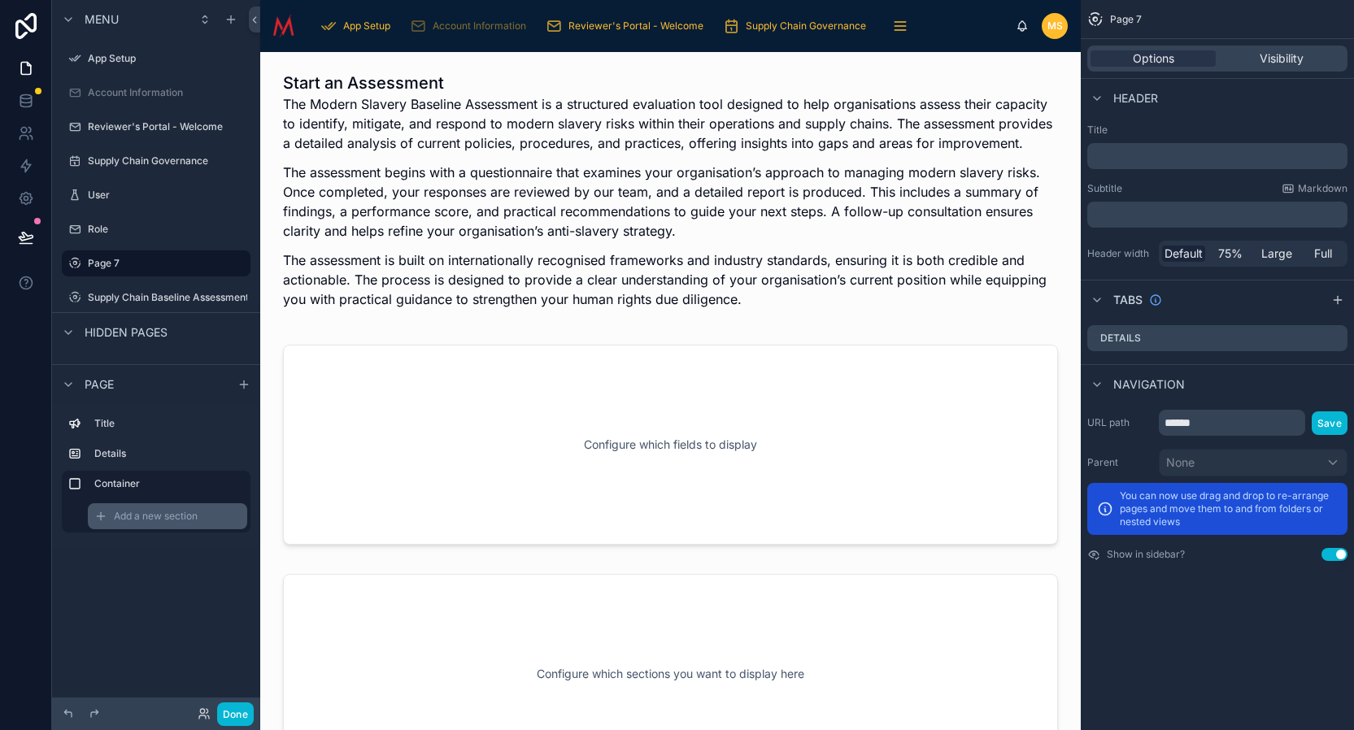
click at [106, 519] on icon "scrollable content" at bounding box center [100, 516] width 13 height 13
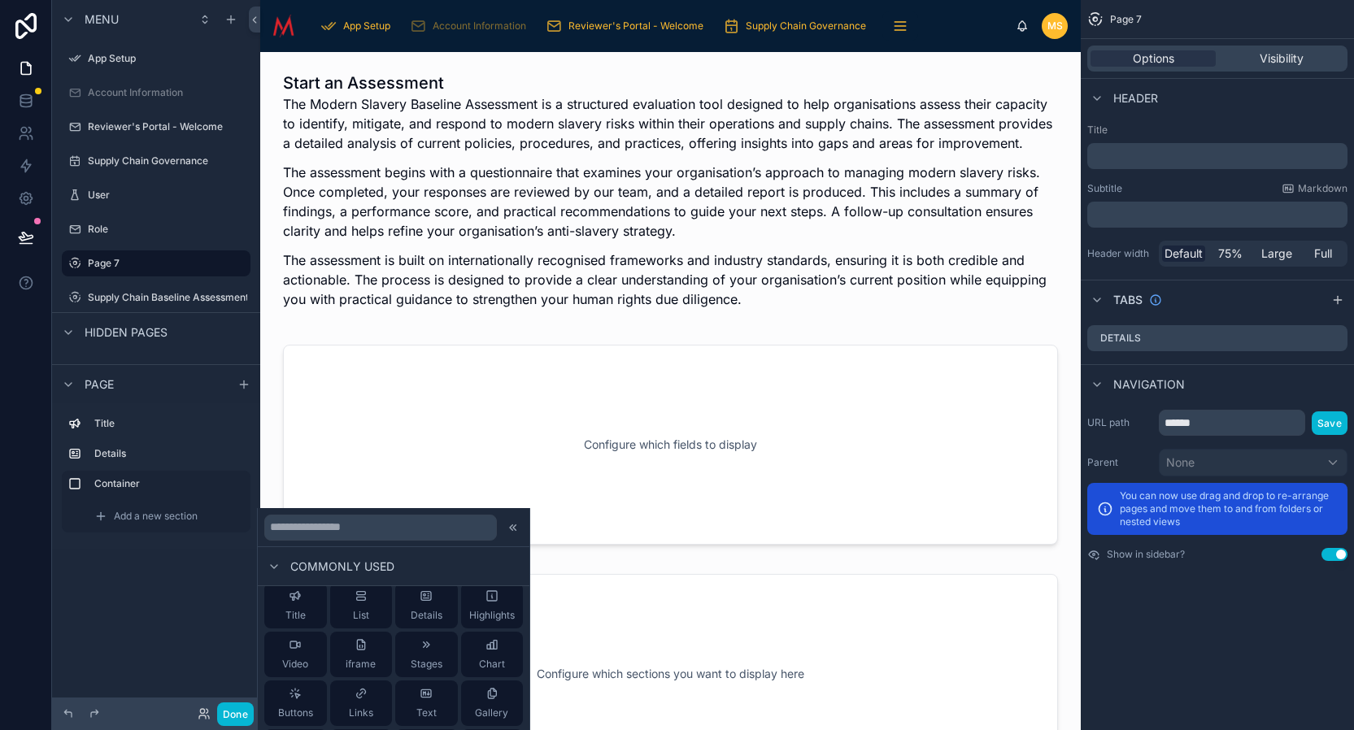
scroll to position [11, 0]
click at [431, 613] on span "Details" at bounding box center [427, 614] width 32 height 13
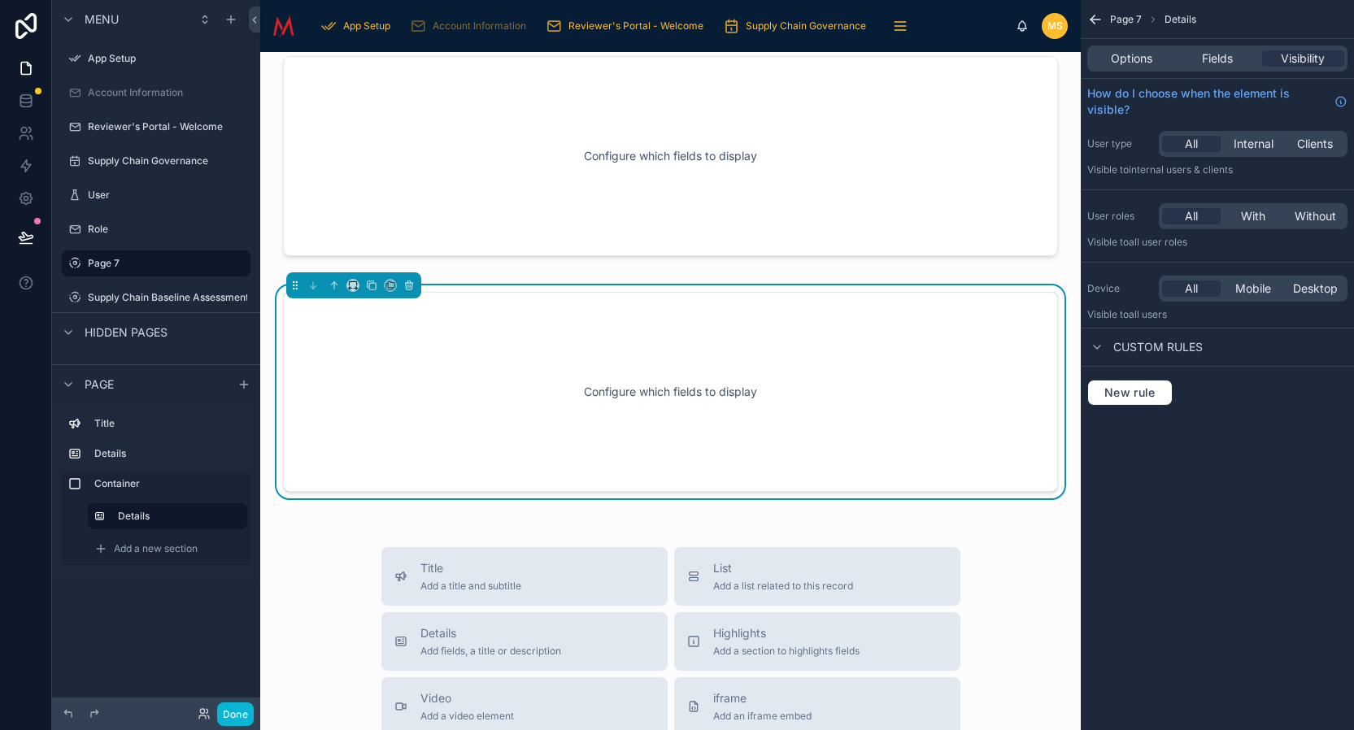
scroll to position [290, 0]
click at [102, 549] on icon "scrollable content" at bounding box center [100, 549] width 7 height 0
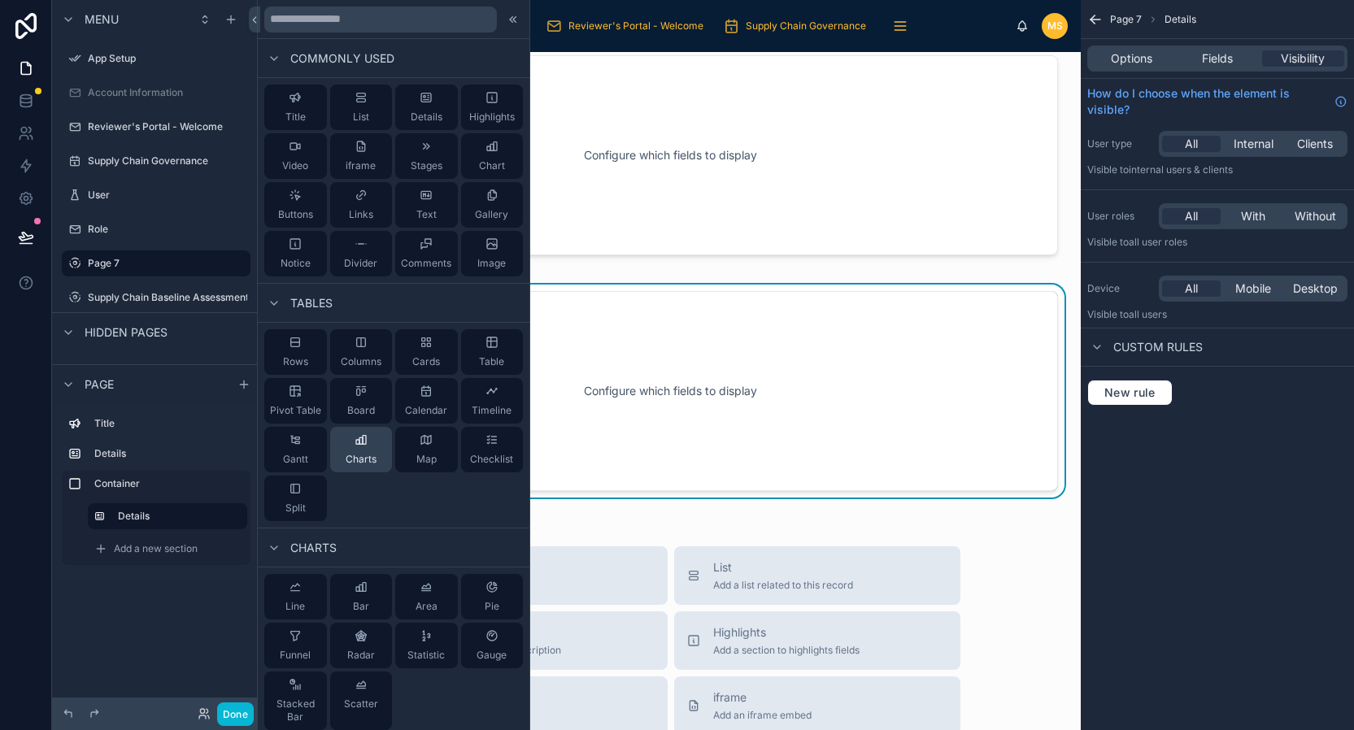
click at [367, 462] on span "Charts" at bounding box center [361, 459] width 31 height 13
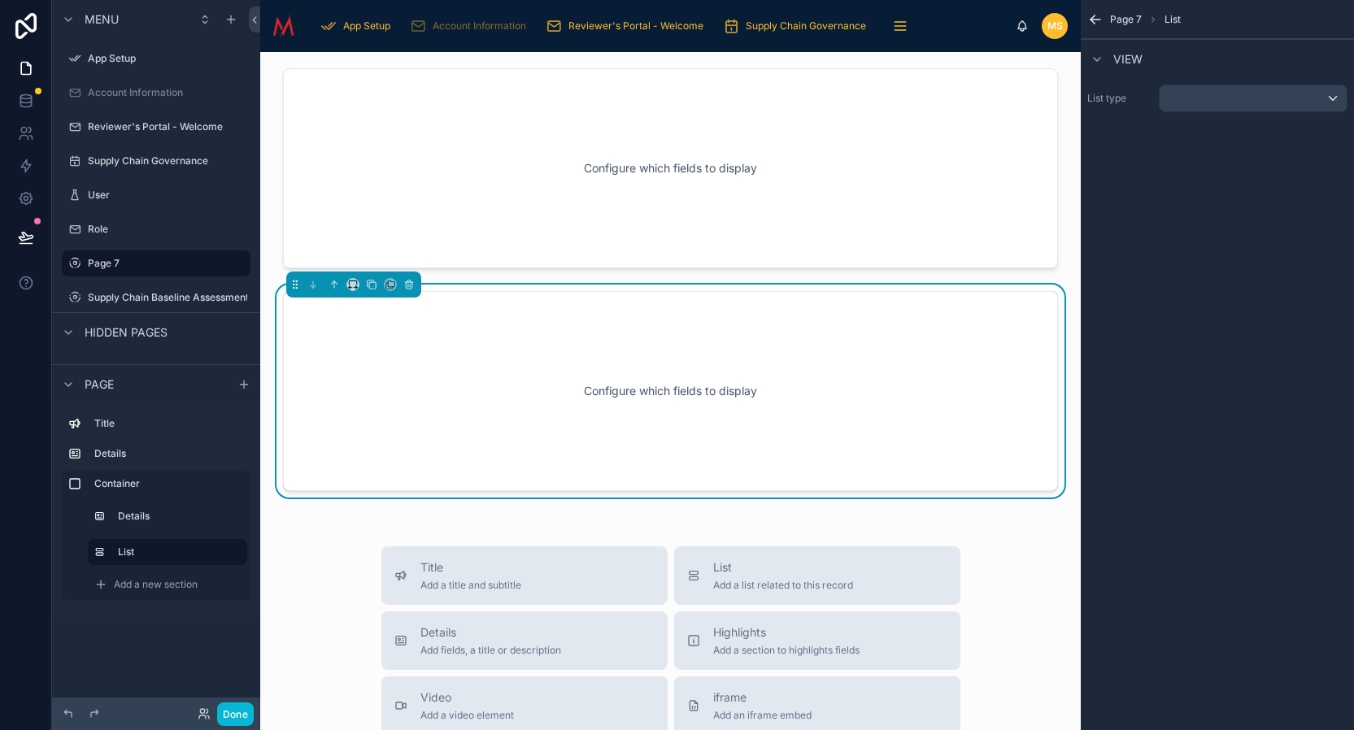
scroll to position [512, 0]
click at [1075, 538] on div "Start an Assessment The Modern Slavery Baseline Assessment is a structured eval…" at bounding box center [670, 398] width 821 height 1716
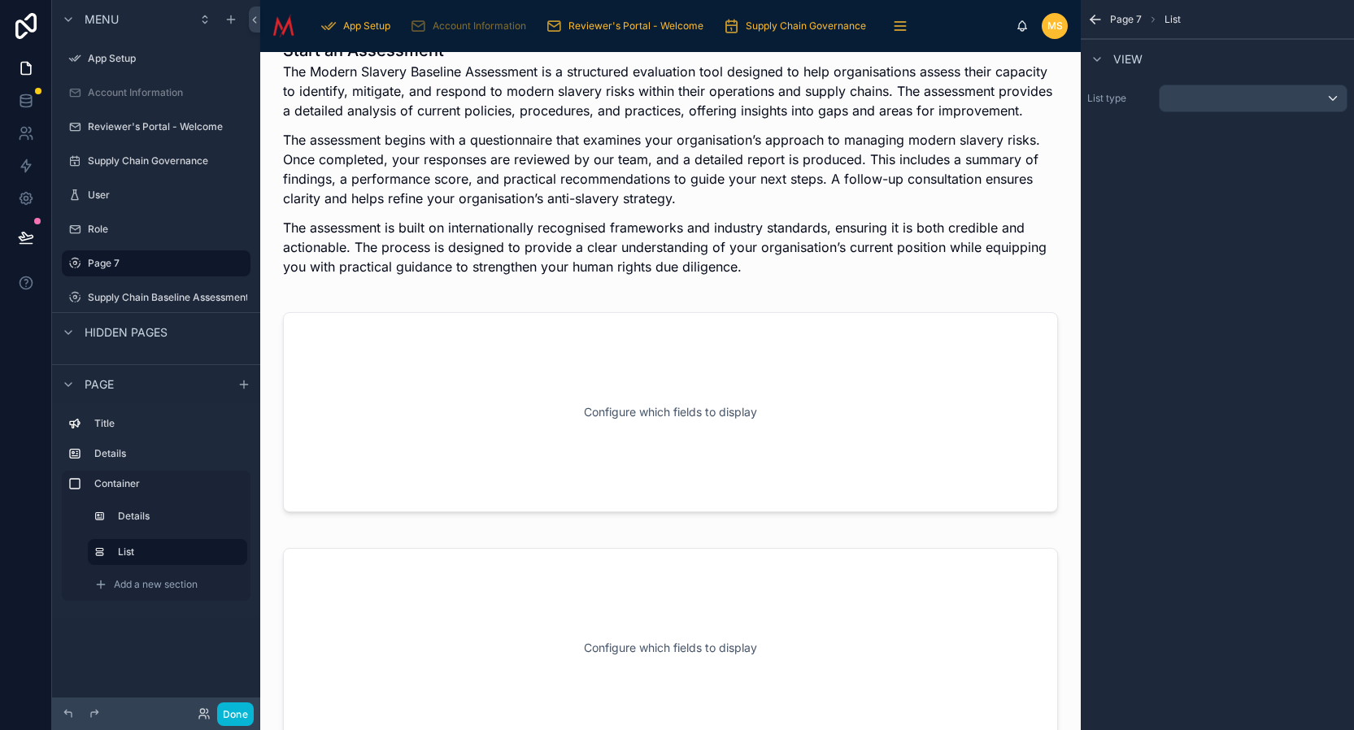
scroll to position [15, 0]
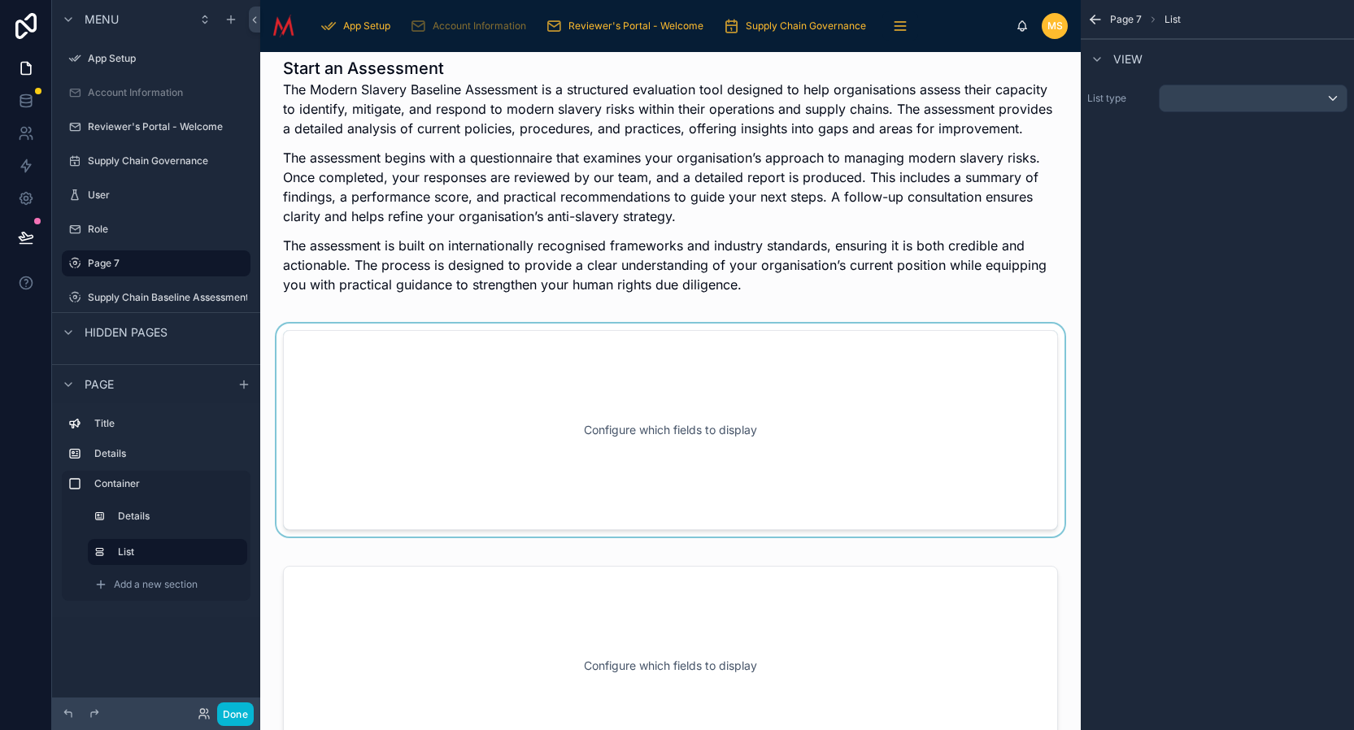
click at [371, 452] on div at bounding box center [670, 430] width 795 height 213
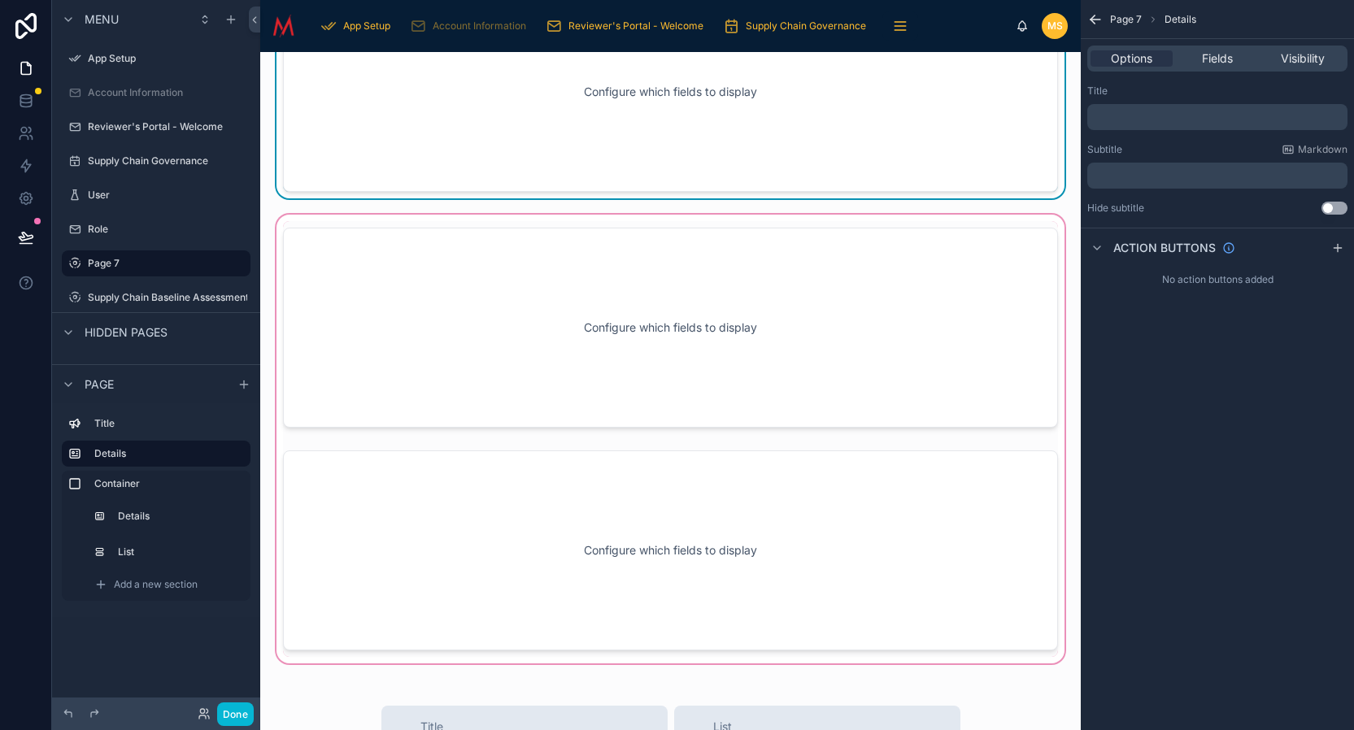
scroll to position [351, 0]
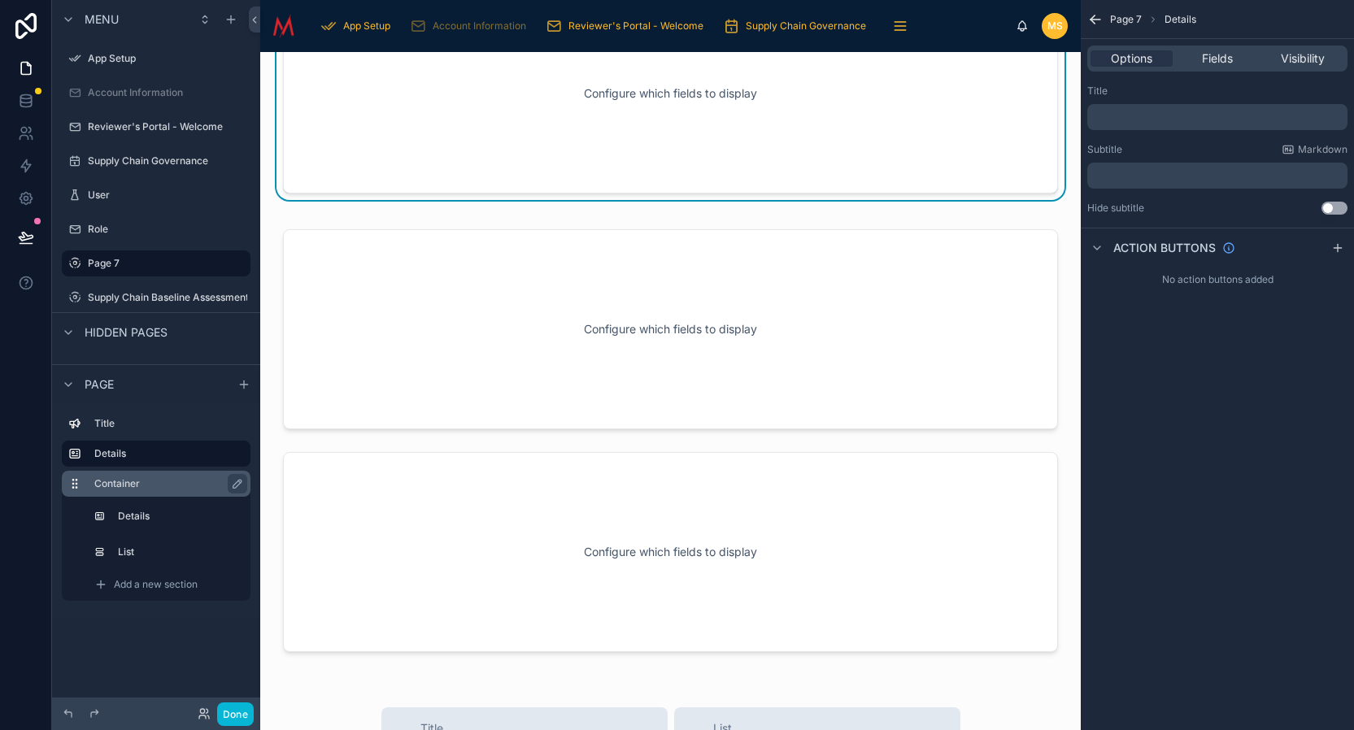
click at [201, 483] on label "Container" at bounding box center [165, 483] width 143 height 13
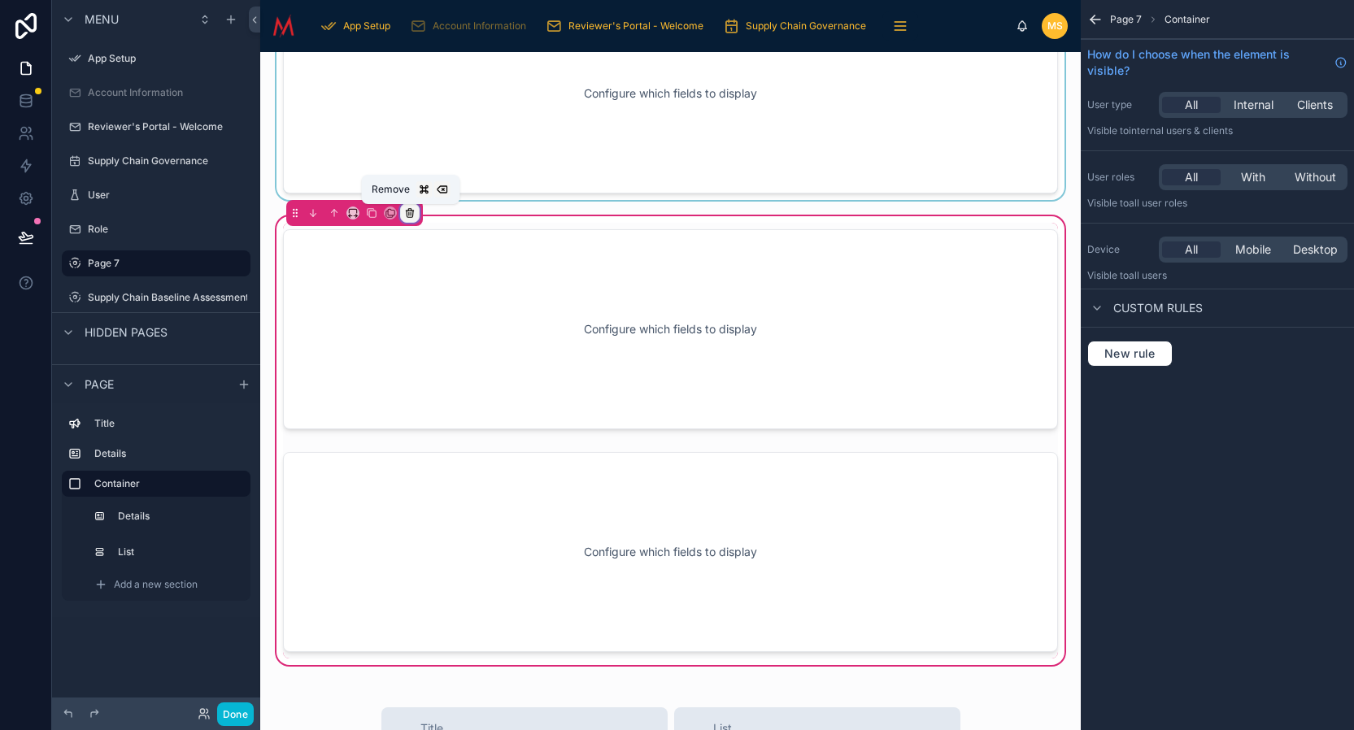
click at [407, 212] on icon at bounding box center [410, 214] width 7 height 7
click at [434, 281] on span "Remove entire container" at bounding box center [478, 278] width 129 height 20
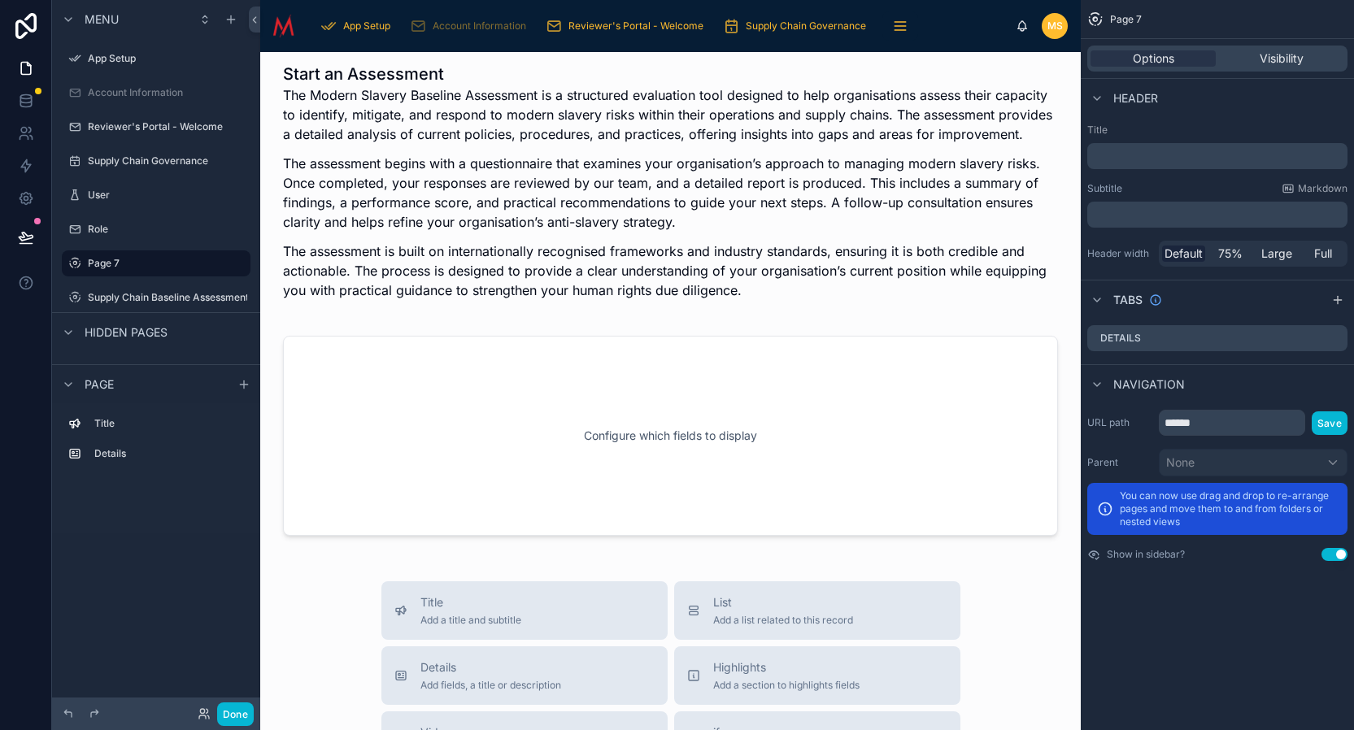
scroll to position [0, 0]
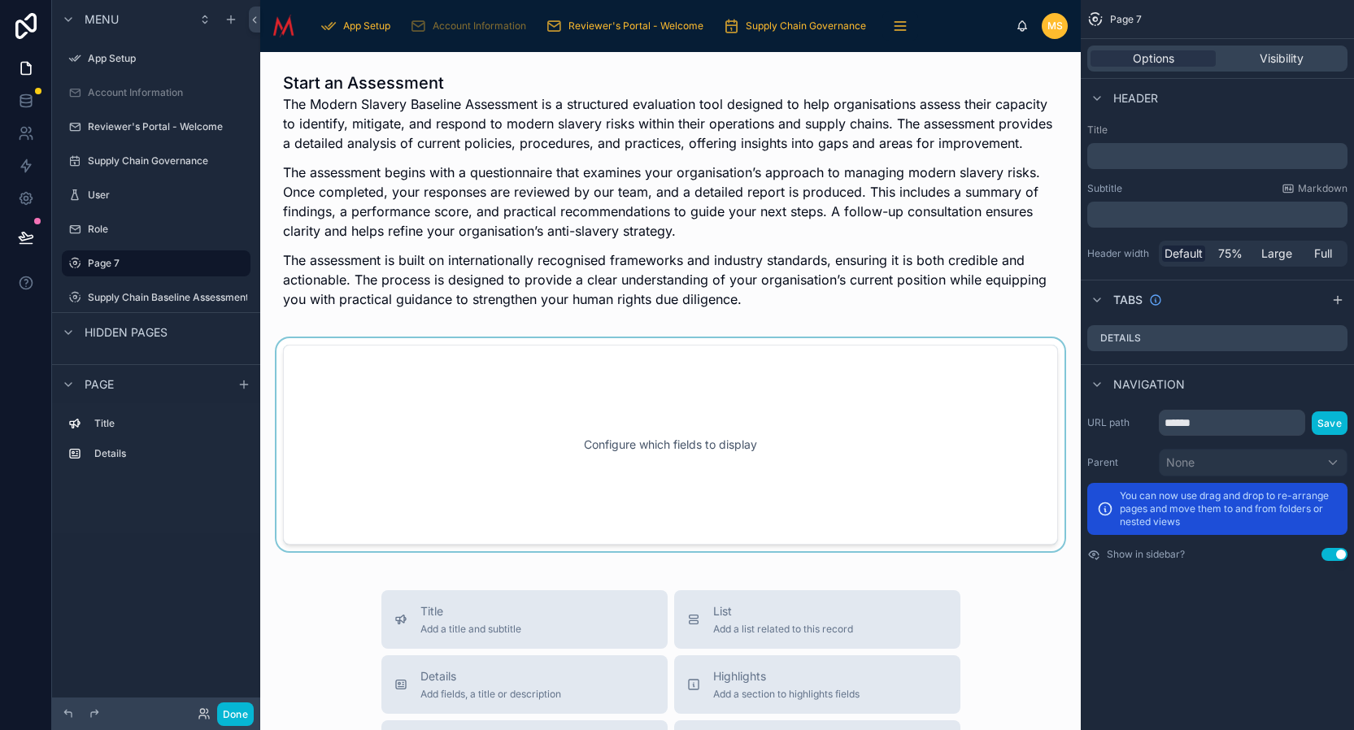
click at [629, 481] on div at bounding box center [670, 444] width 795 height 213
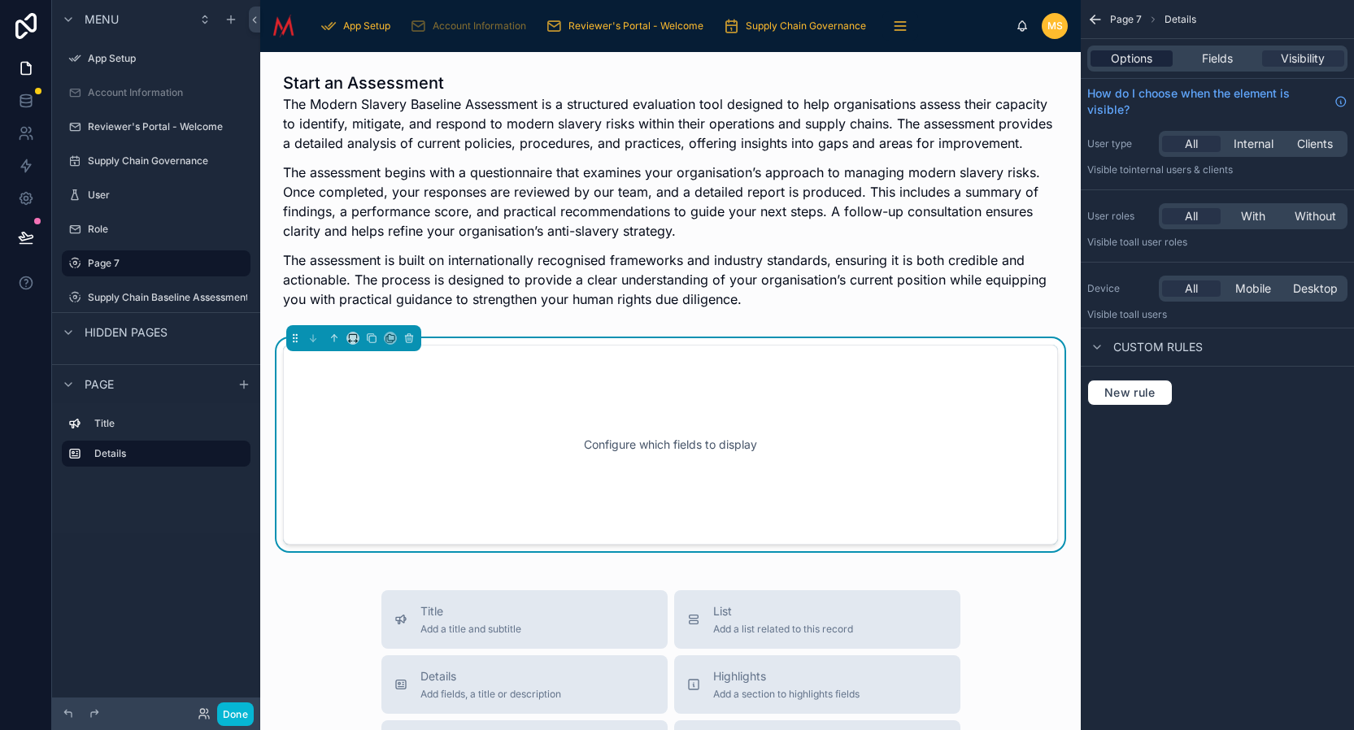
click at [1123, 60] on span "Options" at bounding box center [1131, 58] width 41 height 16
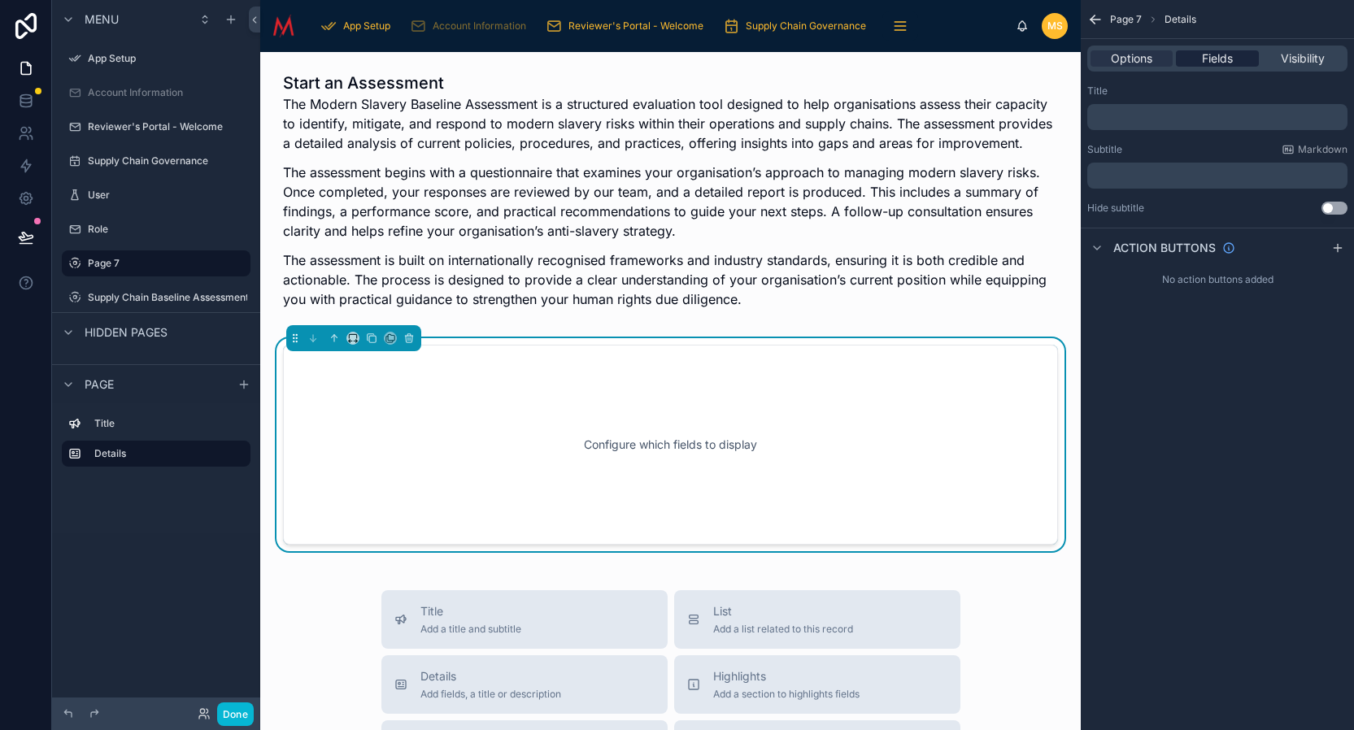
click at [1205, 59] on span "Fields" at bounding box center [1217, 58] width 31 height 16
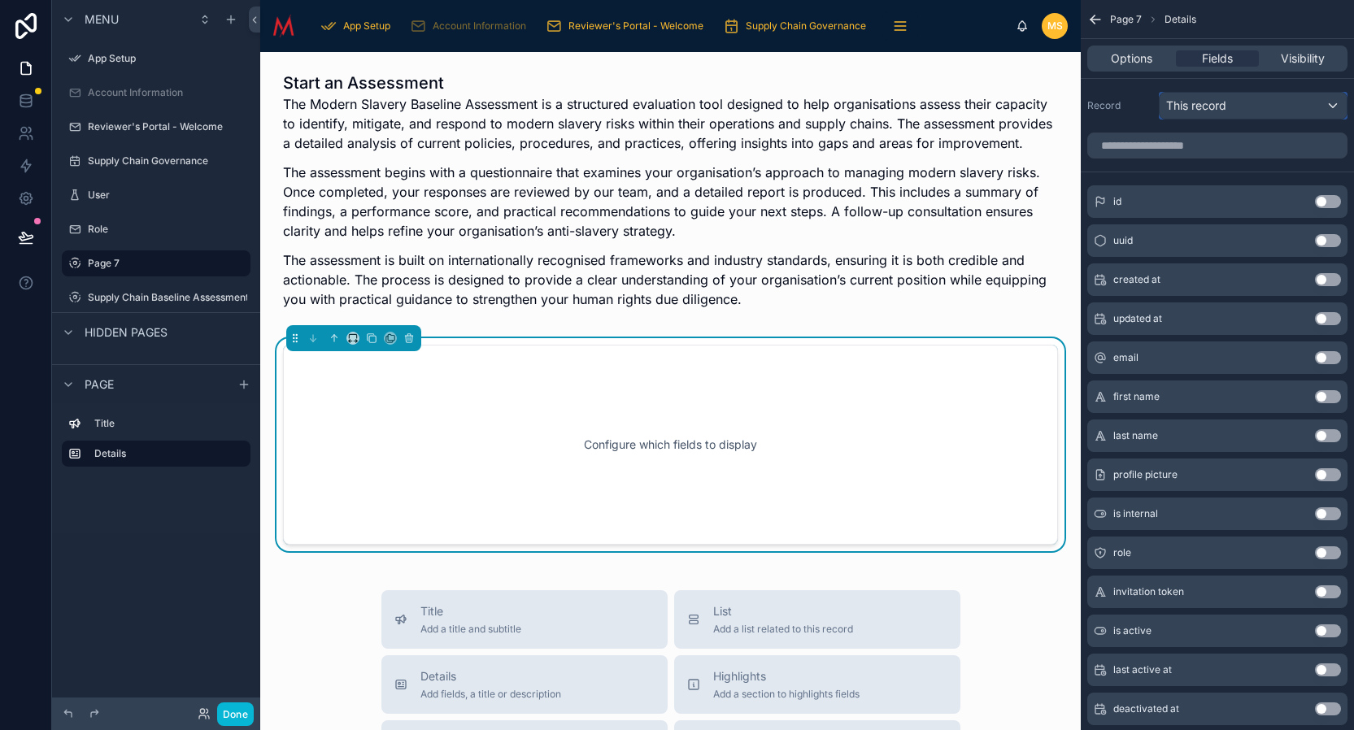
click at [1236, 107] on div "This record" at bounding box center [1253, 106] width 187 height 26
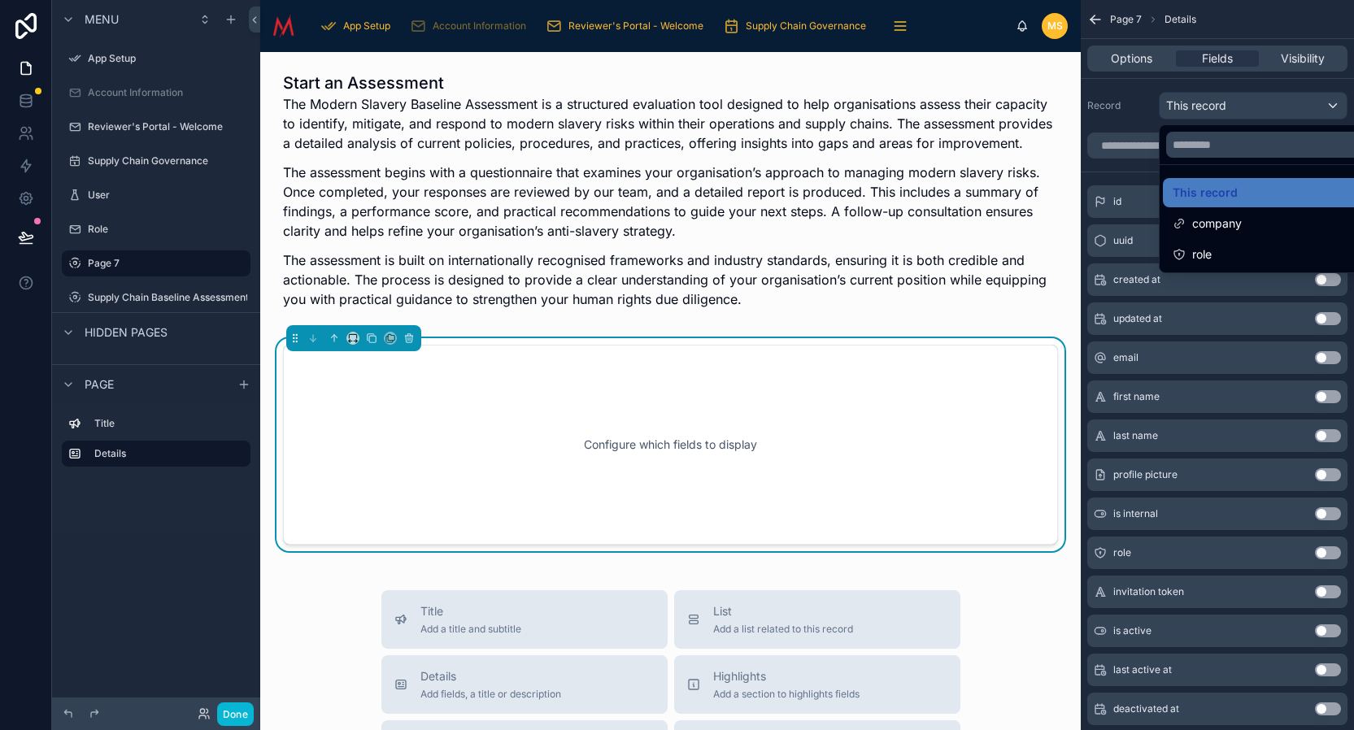
click at [1236, 107] on div "scrollable content" at bounding box center [677, 365] width 1354 height 730
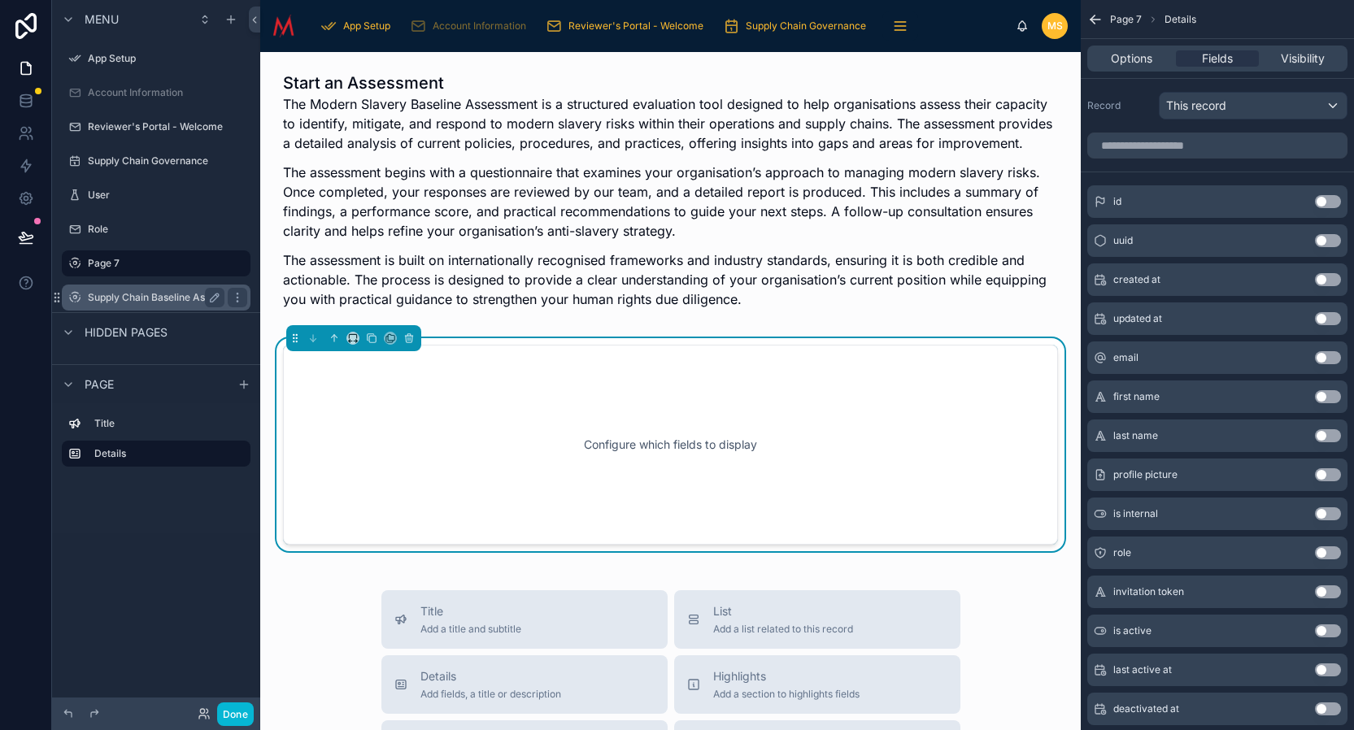
click at [124, 296] on label "Supply Chain Baseline Assessment" at bounding box center [168, 297] width 161 height 13
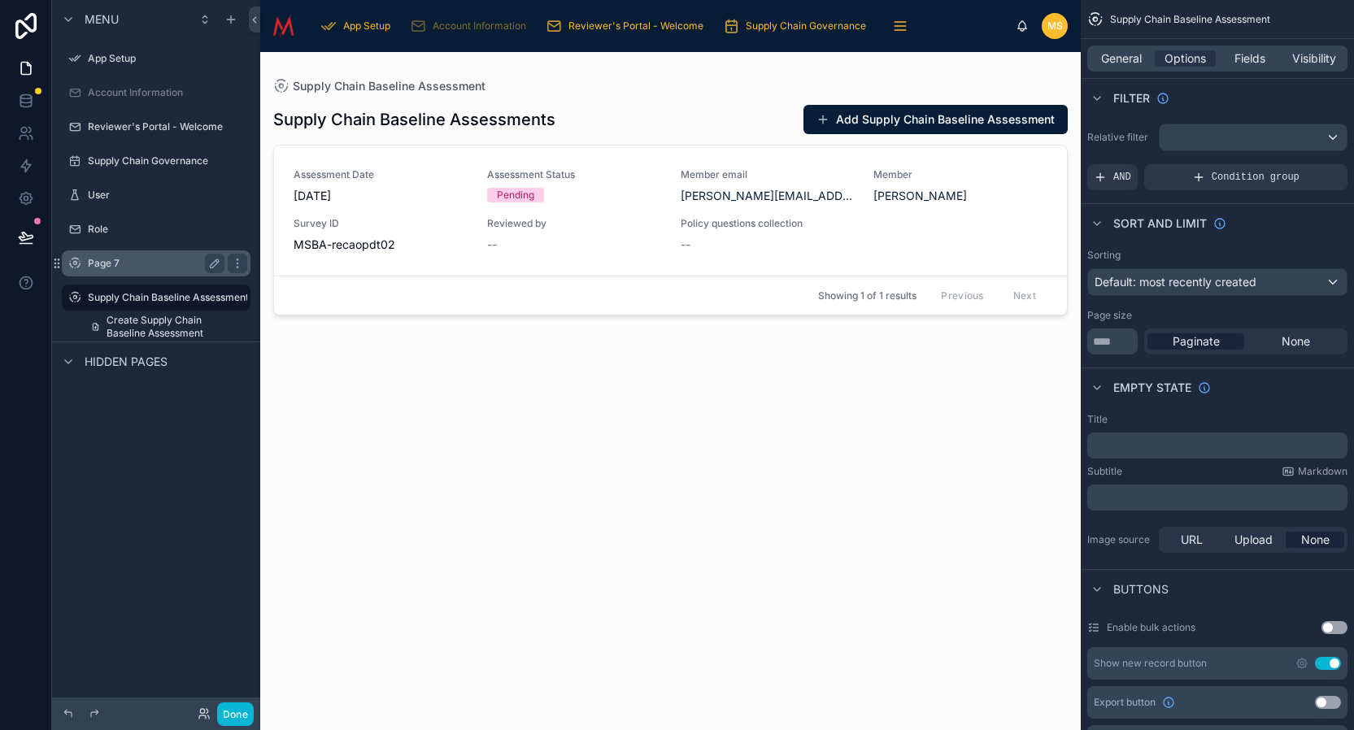
click at [116, 264] on label "Page 7" at bounding box center [153, 263] width 130 height 13
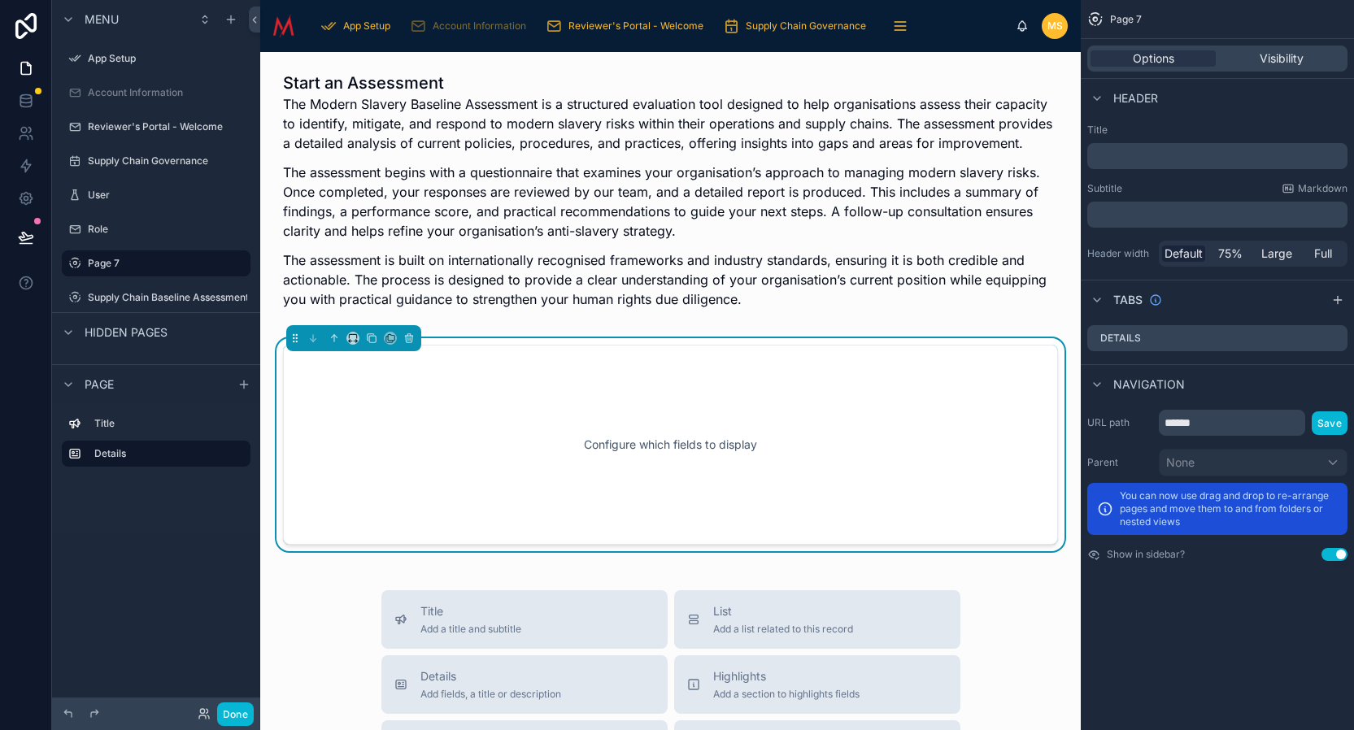
click at [562, 421] on div "Configure which fields to display" at bounding box center [670, 445] width 721 height 146
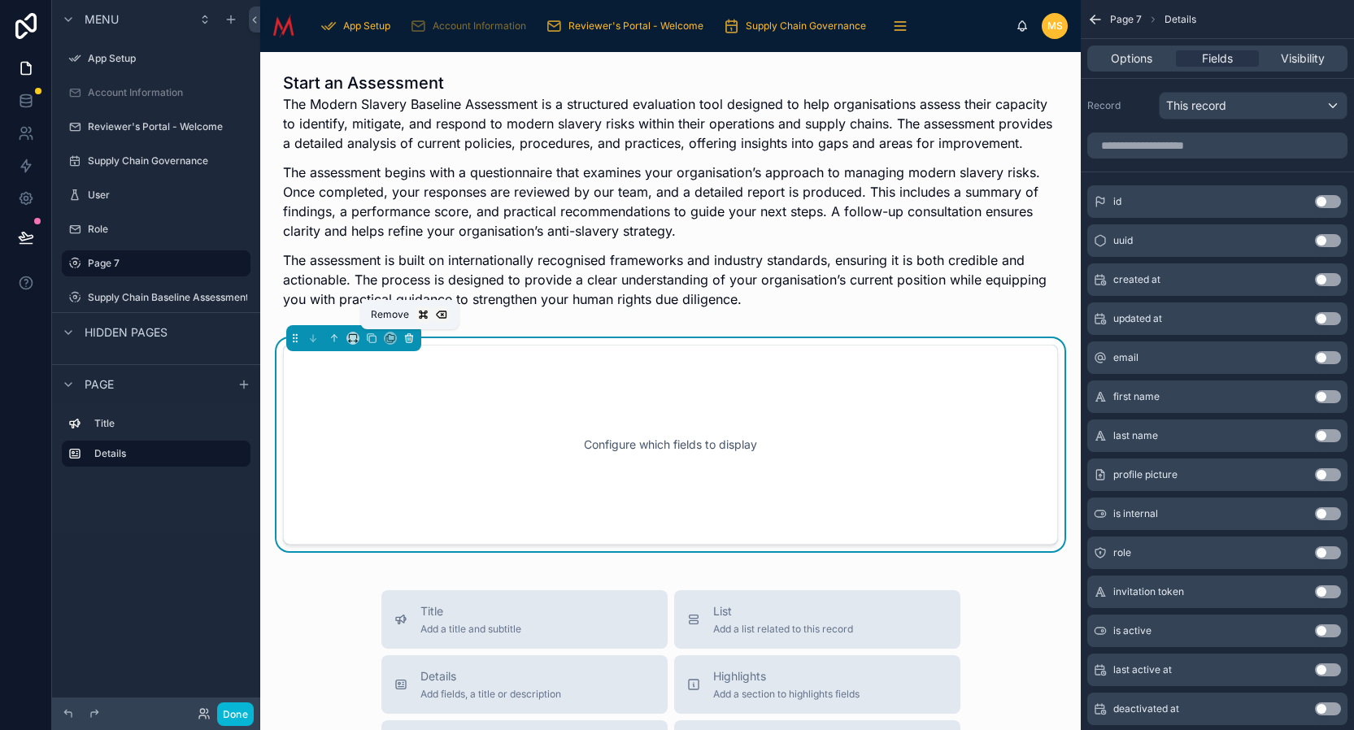
click at [412, 338] on icon at bounding box center [409, 339] width 7 height 7
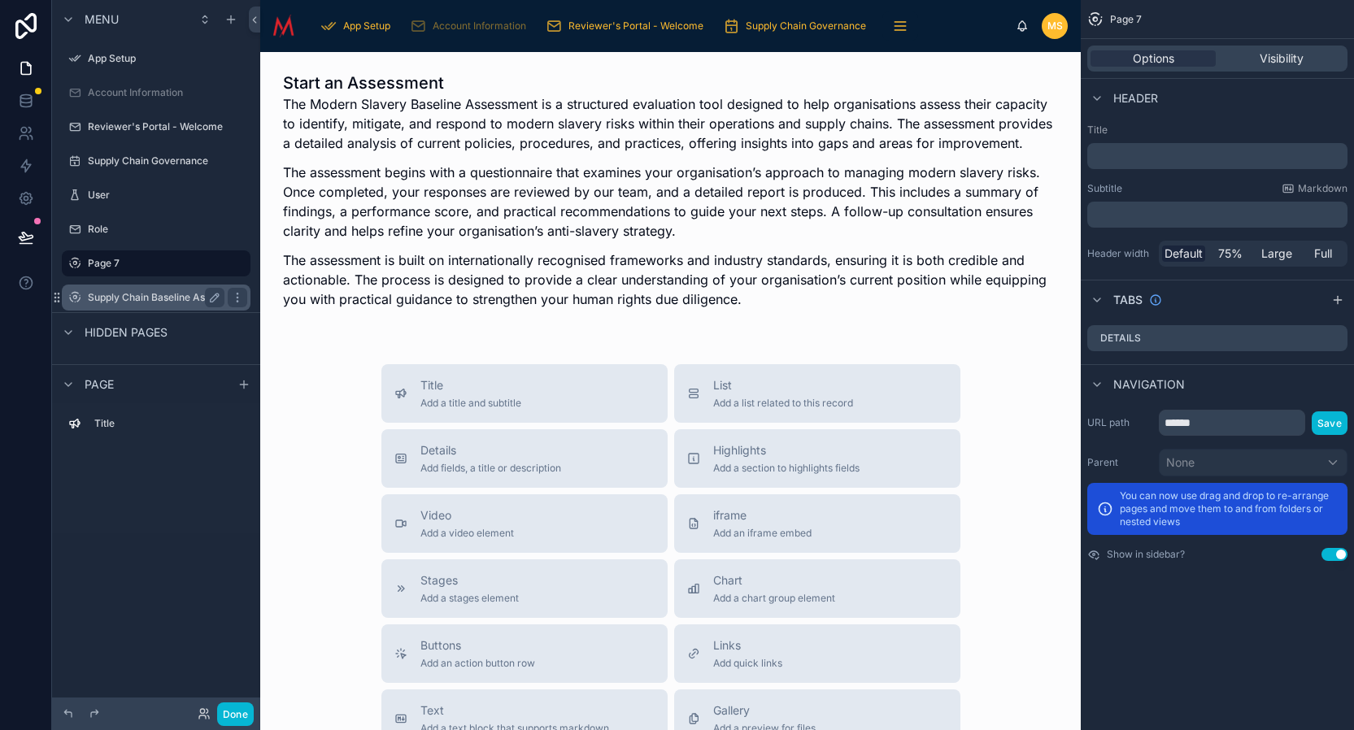
click at [164, 299] on label "Supply Chain Baseline Assessment" at bounding box center [168, 297] width 161 height 13
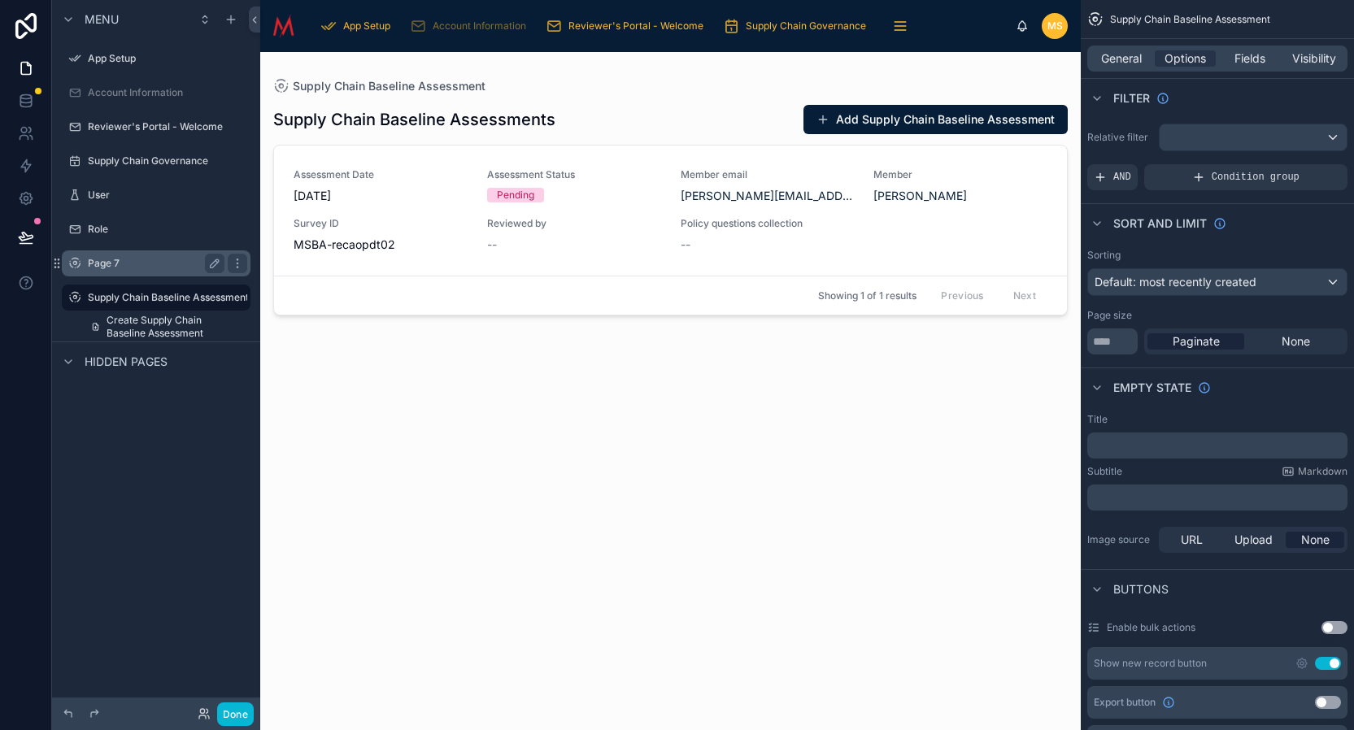
click at [115, 261] on label "Page 7" at bounding box center [153, 263] width 130 height 13
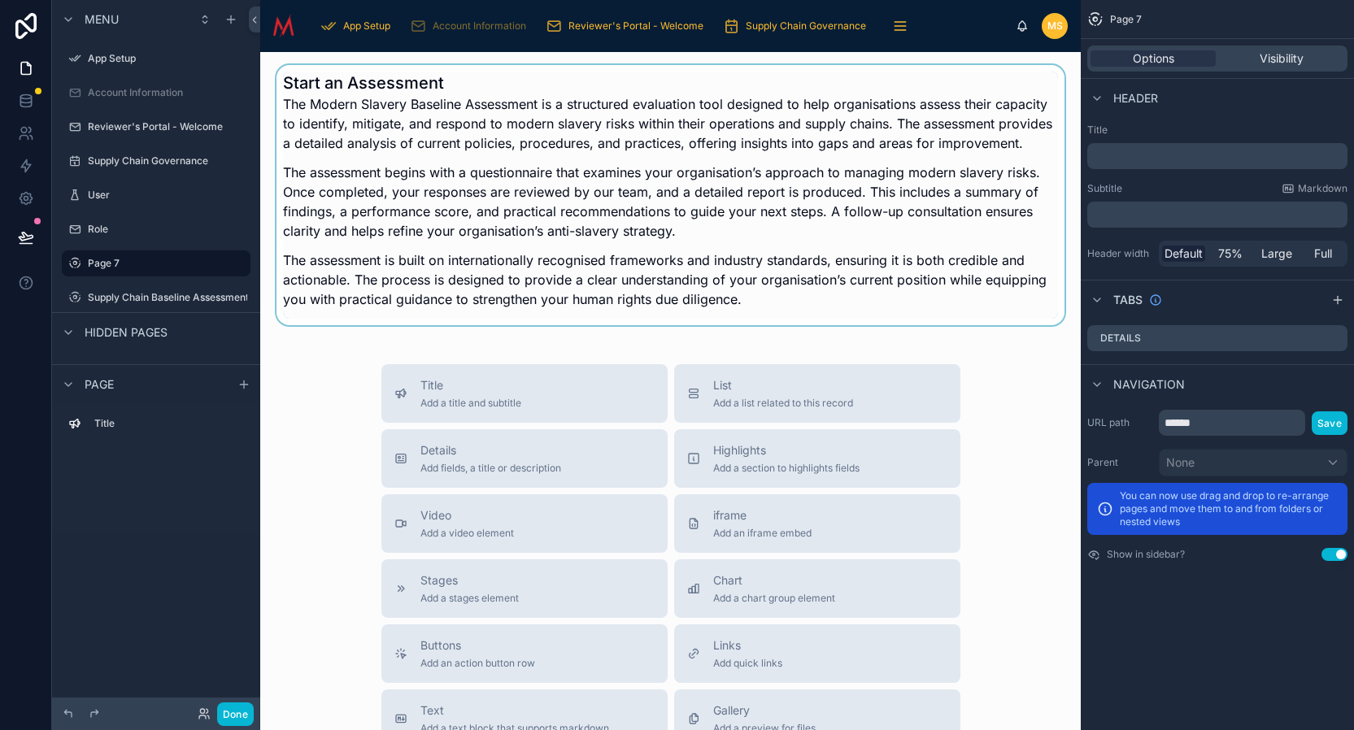
click at [490, 292] on div at bounding box center [670, 195] width 795 height 260
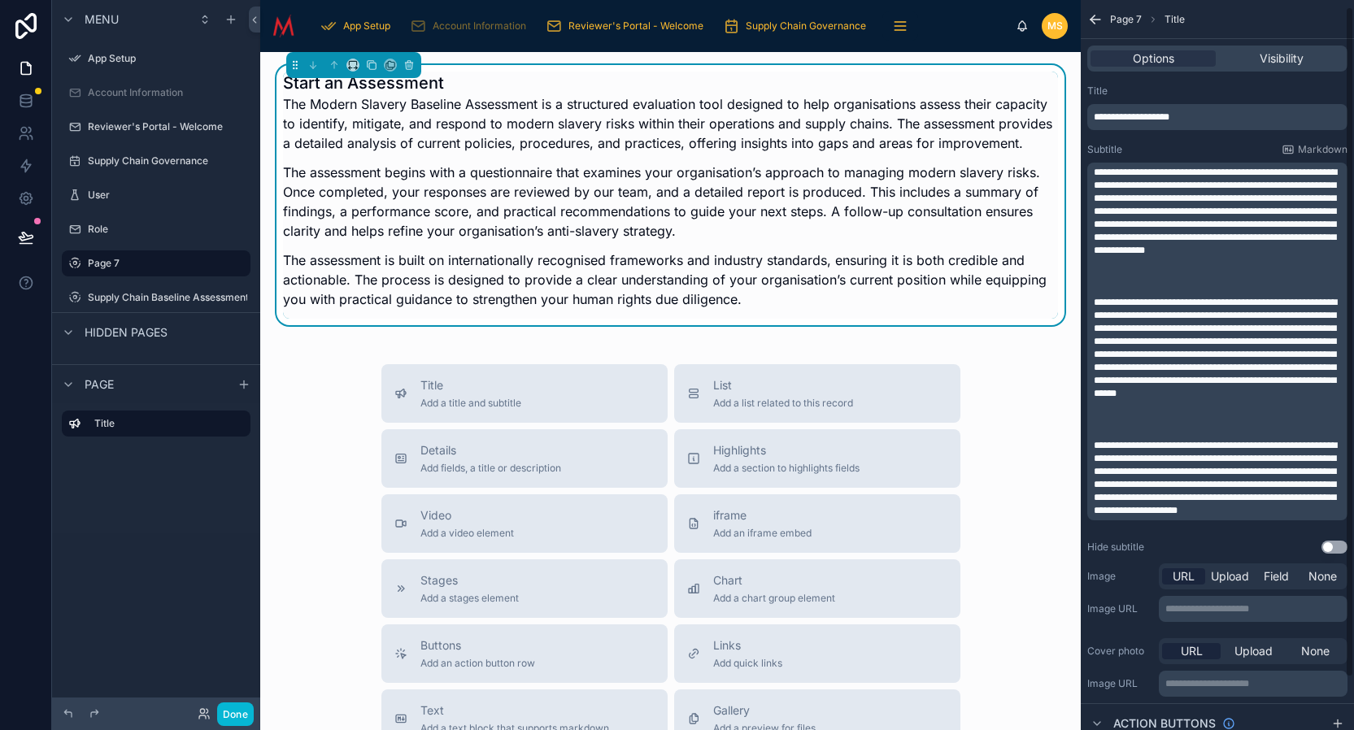
scroll to position [64, 0]
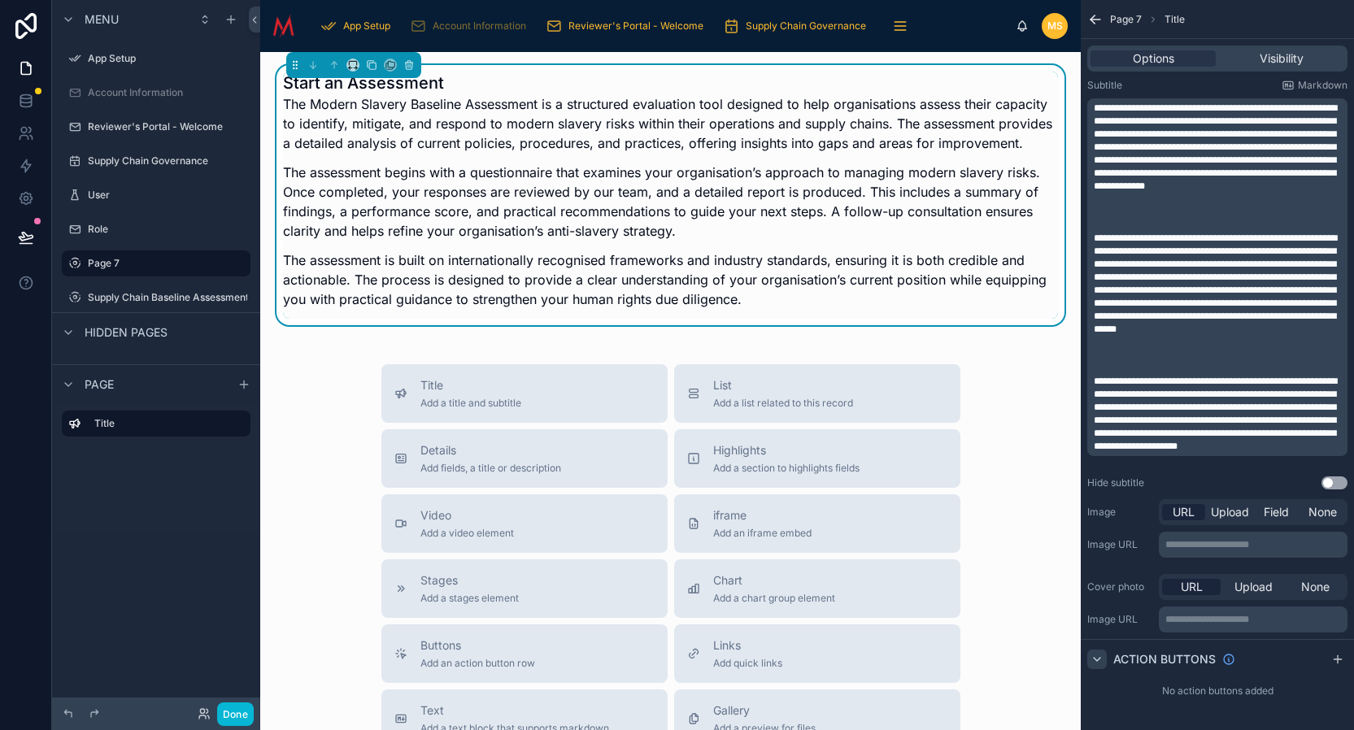
click at [1100, 656] on icon "scrollable content" at bounding box center [1097, 659] width 13 height 13
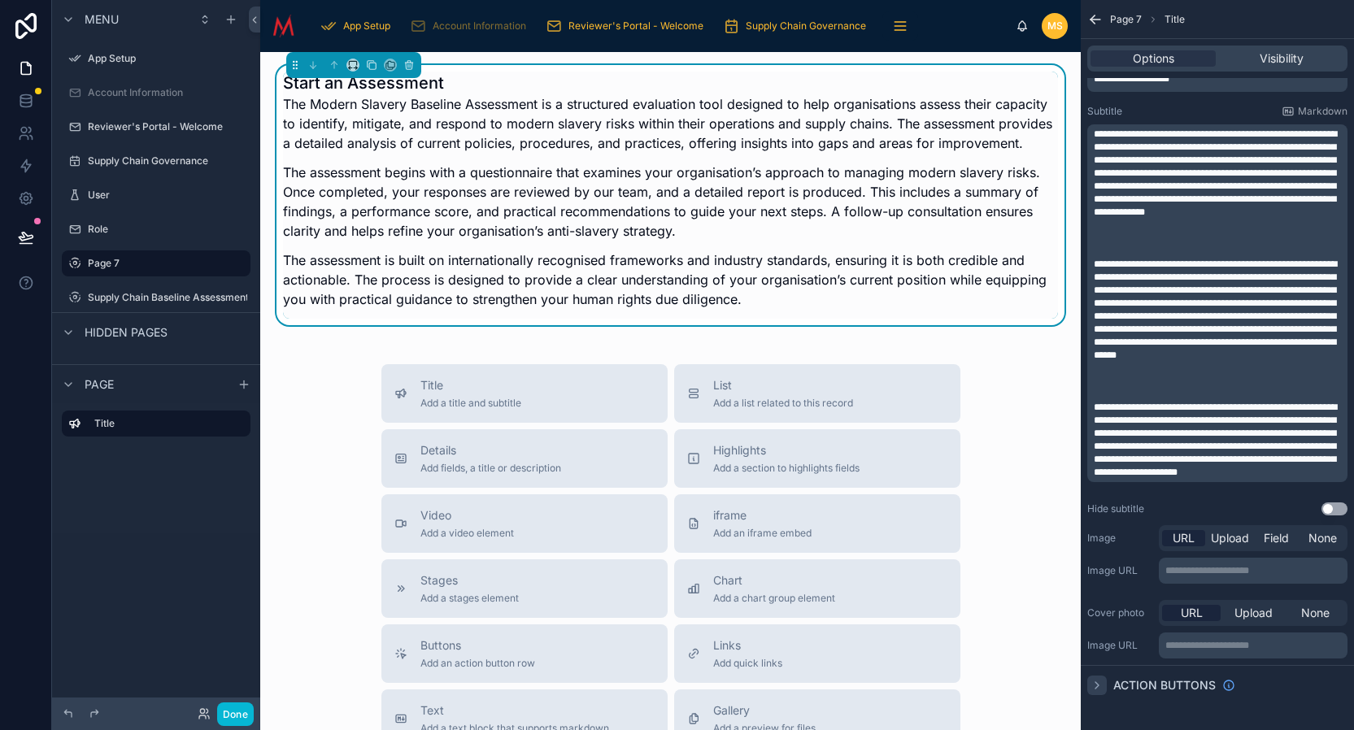
click at [1100, 686] on icon "scrollable content" at bounding box center [1097, 685] width 13 height 13
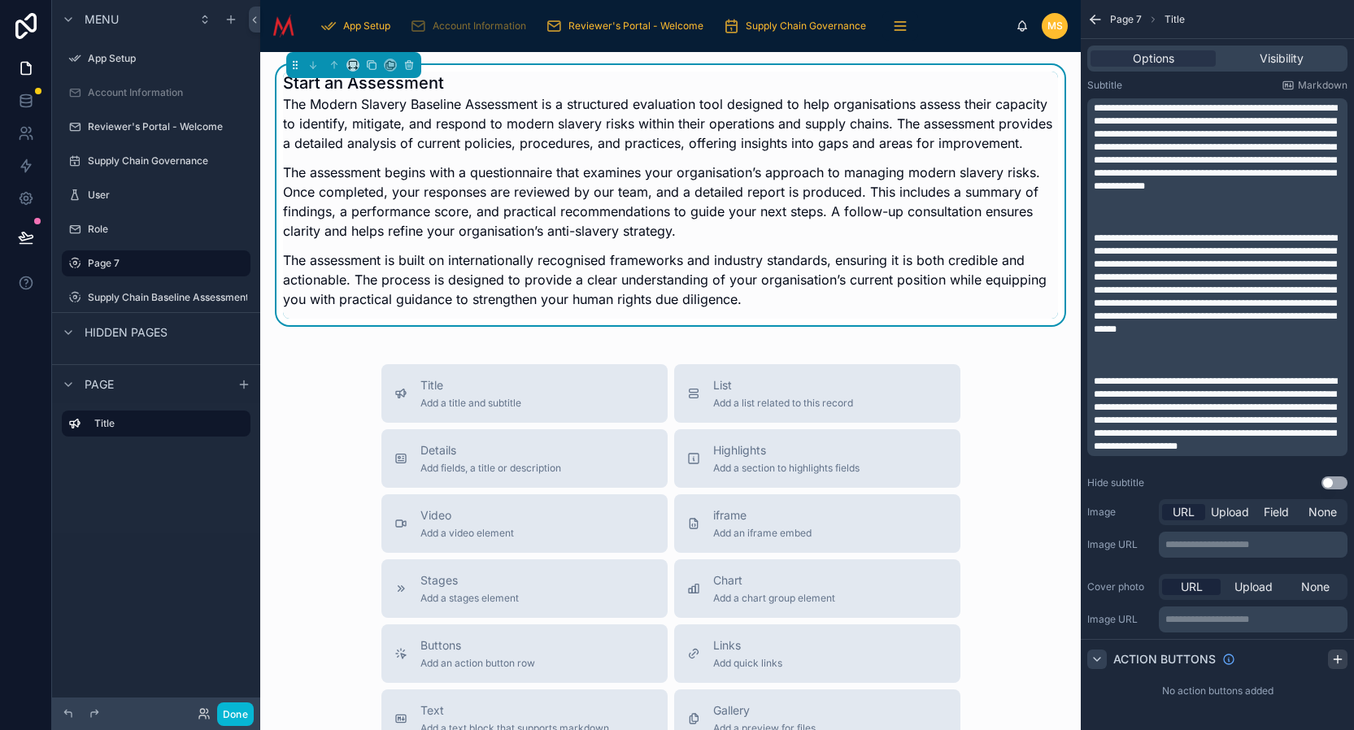
click at [1336, 660] on icon "scrollable content" at bounding box center [1337, 660] width 7 height 0
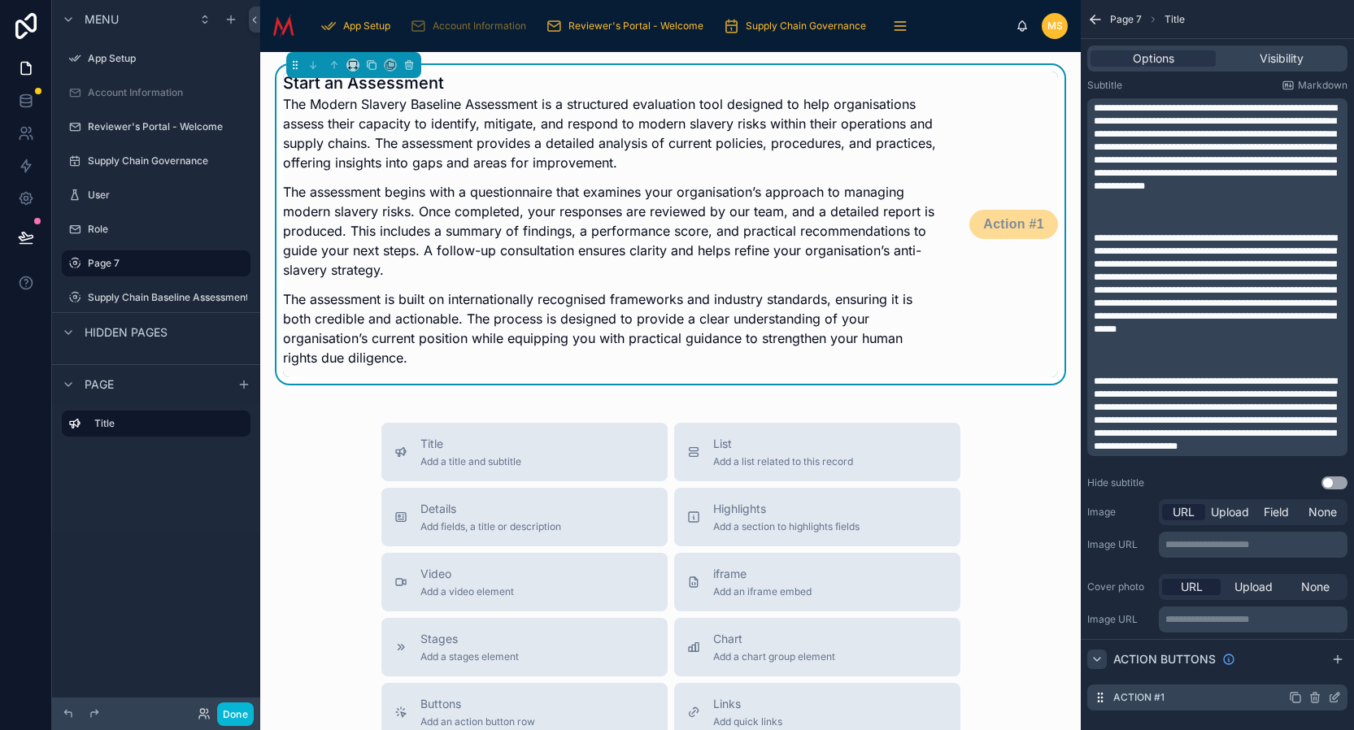
click at [1334, 699] on icon "scrollable content" at bounding box center [1336, 696] width 7 height 7
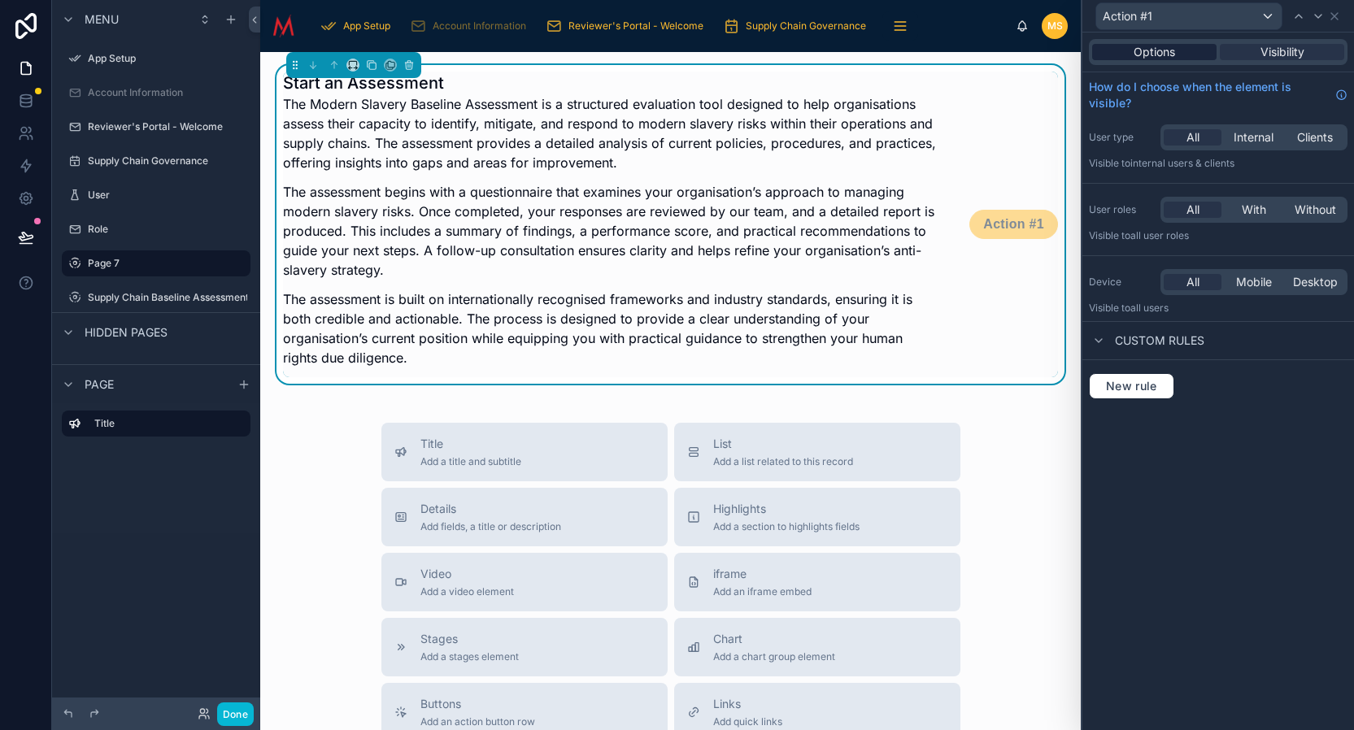
click at [1146, 52] on span "Options" at bounding box center [1154, 52] width 41 height 16
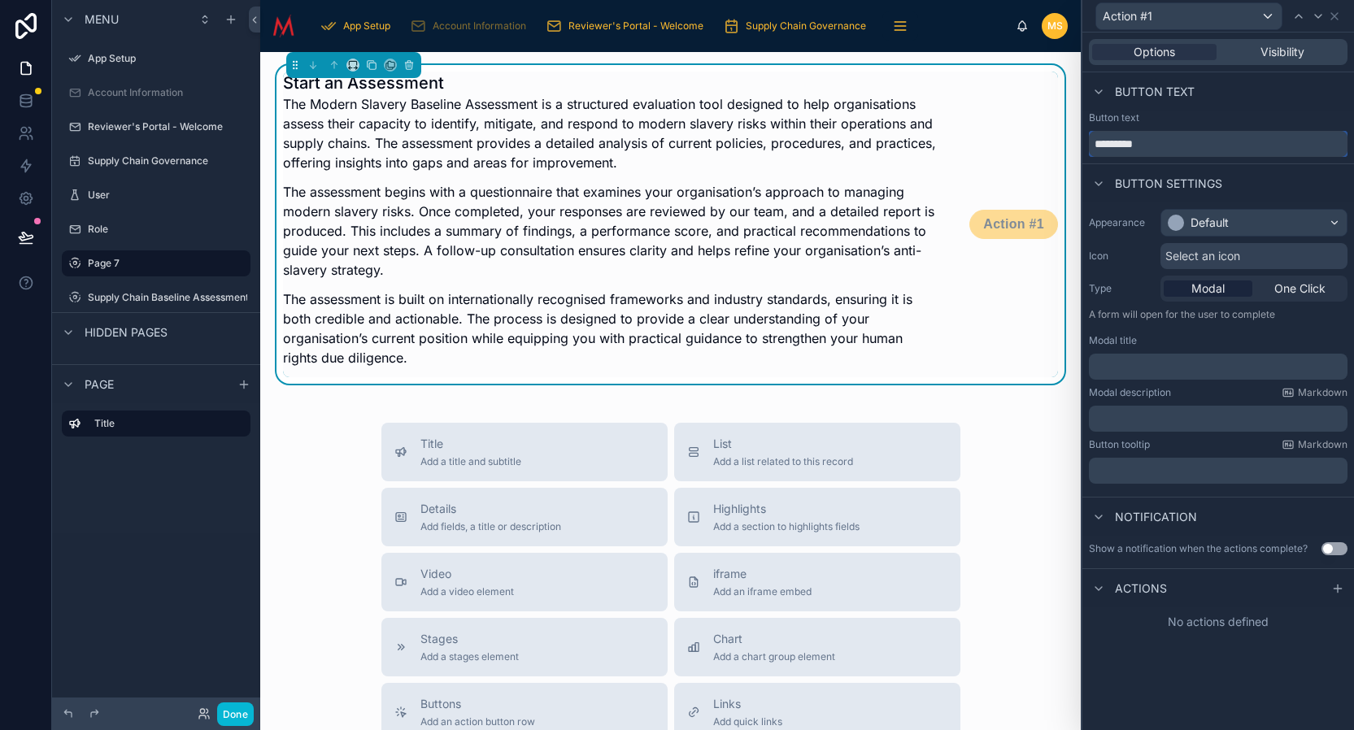
click at [1149, 145] on input "*********" at bounding box center [1218, 144] width 259 height 26
type input "**********"
click at [1295, 288] on span "One Click" at bounding box center [1300, 289] width 51 height 16
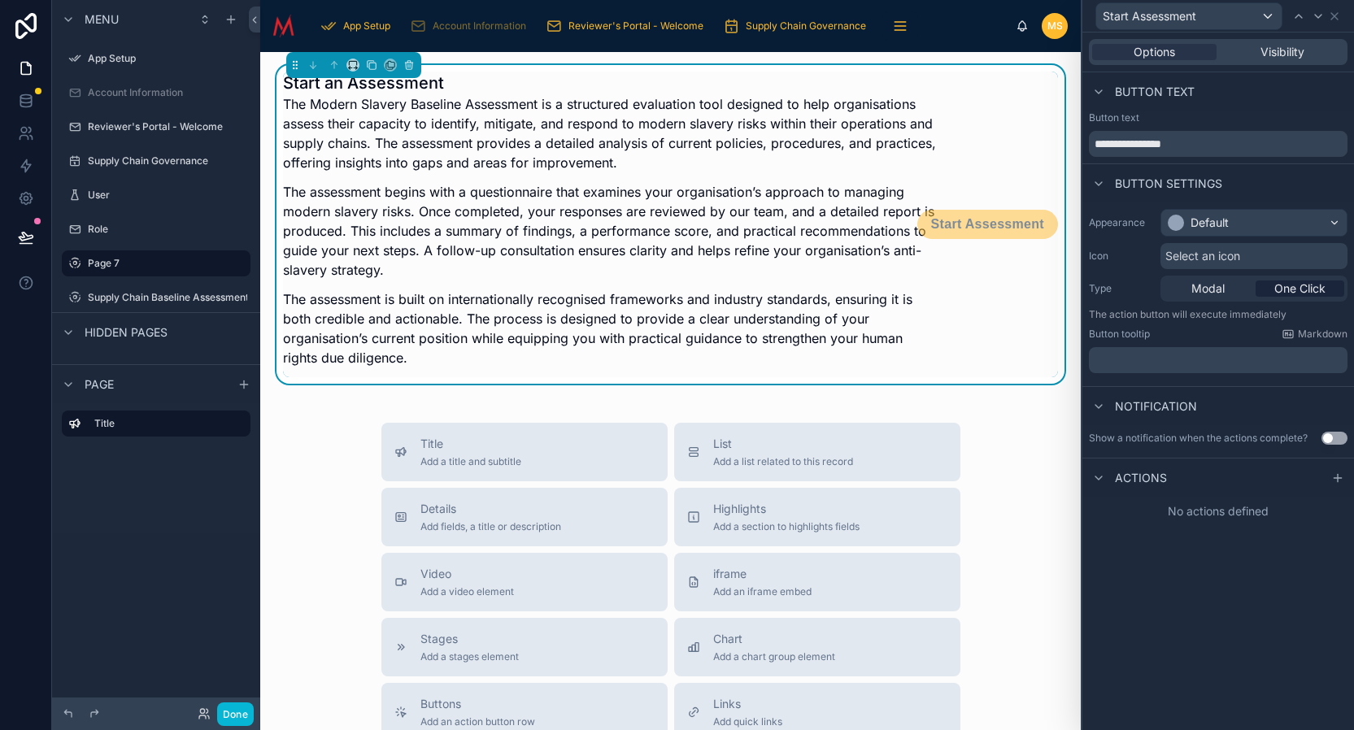
click at [1192, 362] on p "﻿" at bounding box center [1220, 360] width 249 height 16
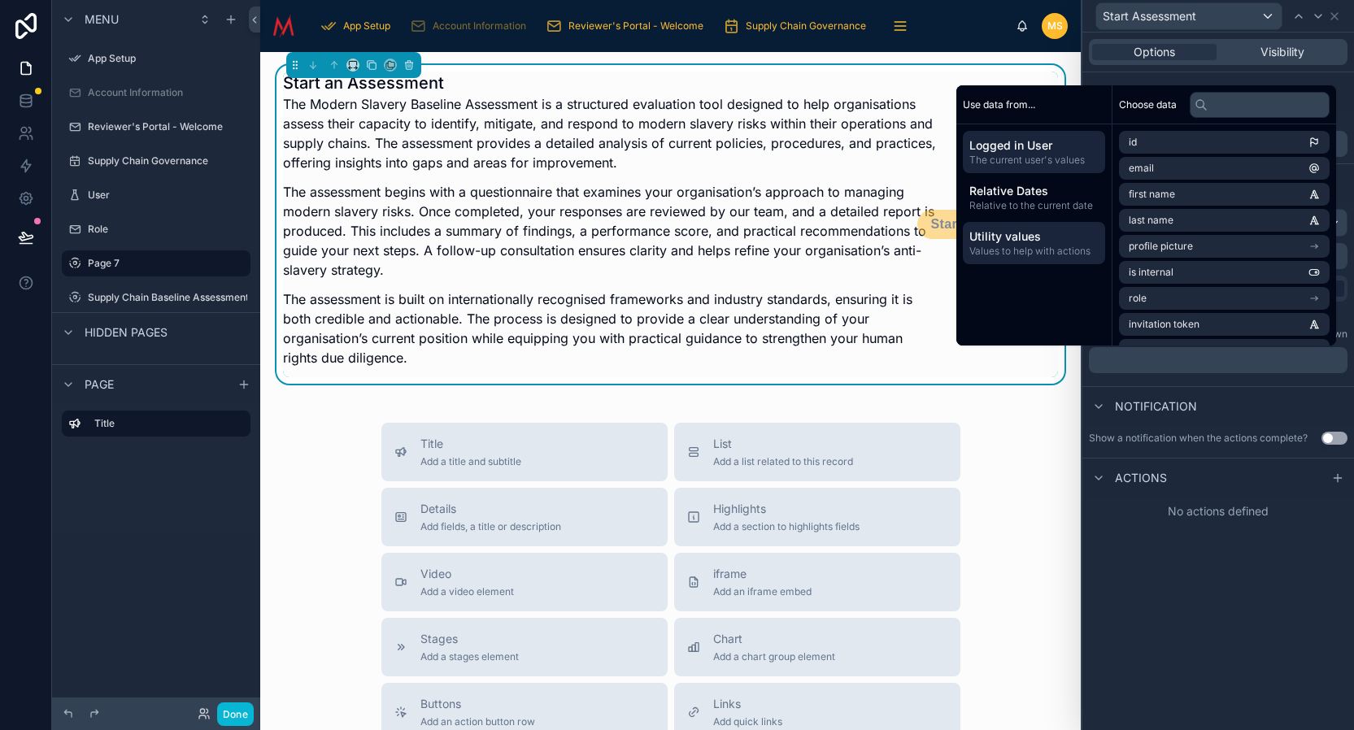
click at [1041, 251] on span "Values to help with actions" at bounding box center [1034, 251] width 129 height 13
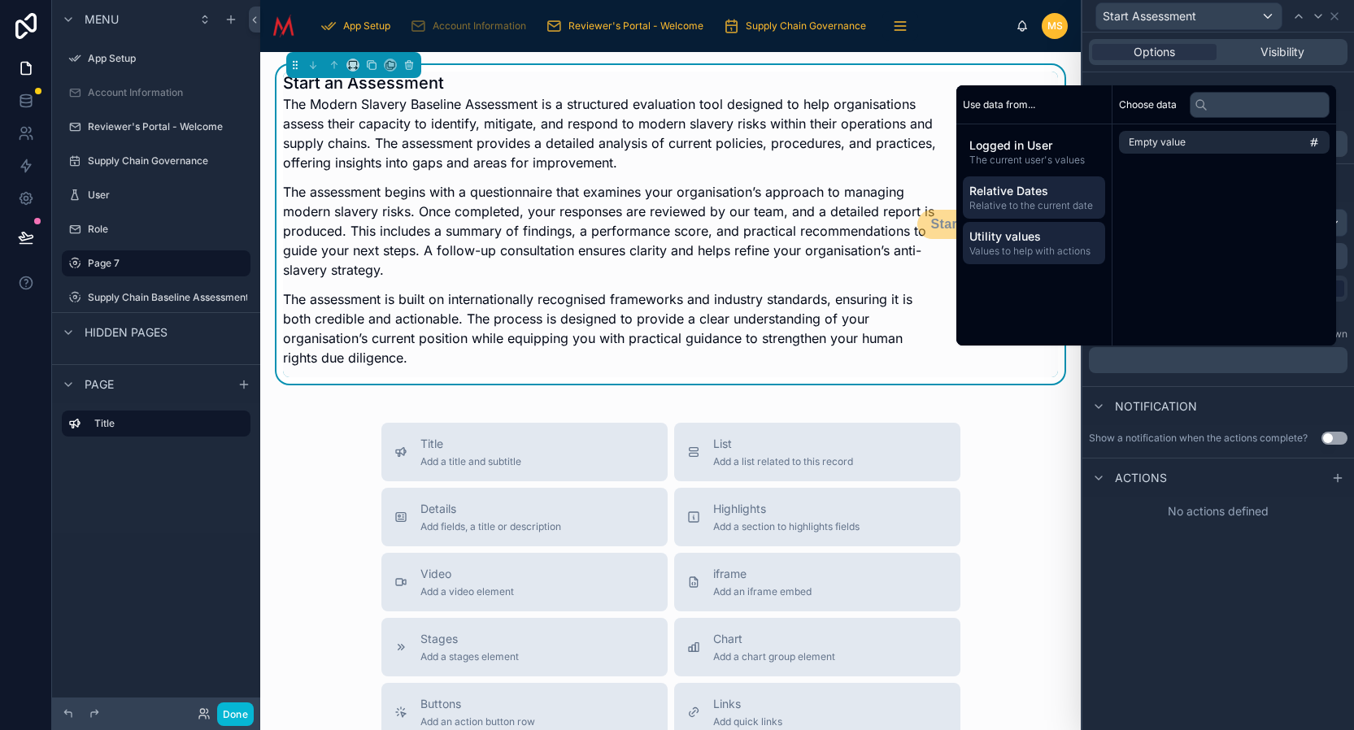
click at [1039, 203] on span "Relative to the current date" at bounding box center [1034, 205] width 129 height 13
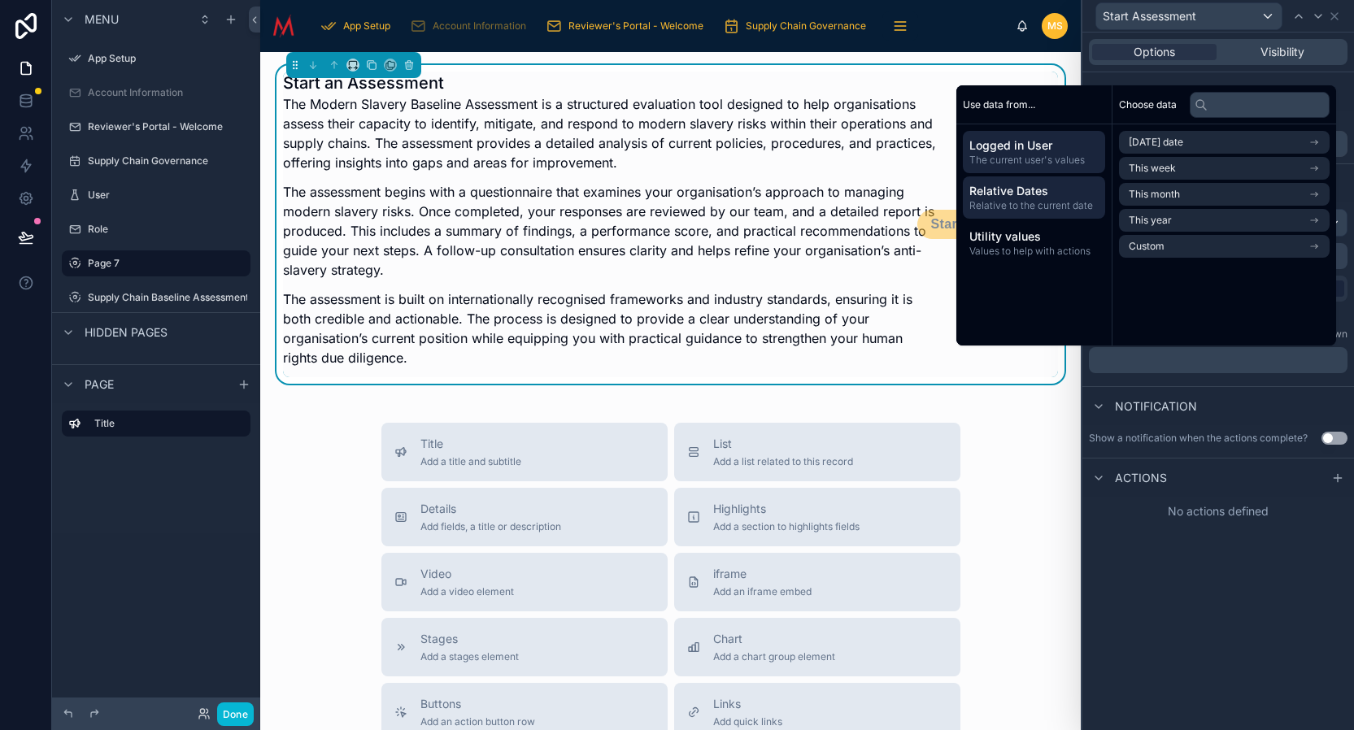
click at [1036, 144] on span "Logged in User" at bounding box center [1034, 145] width 129 height 16
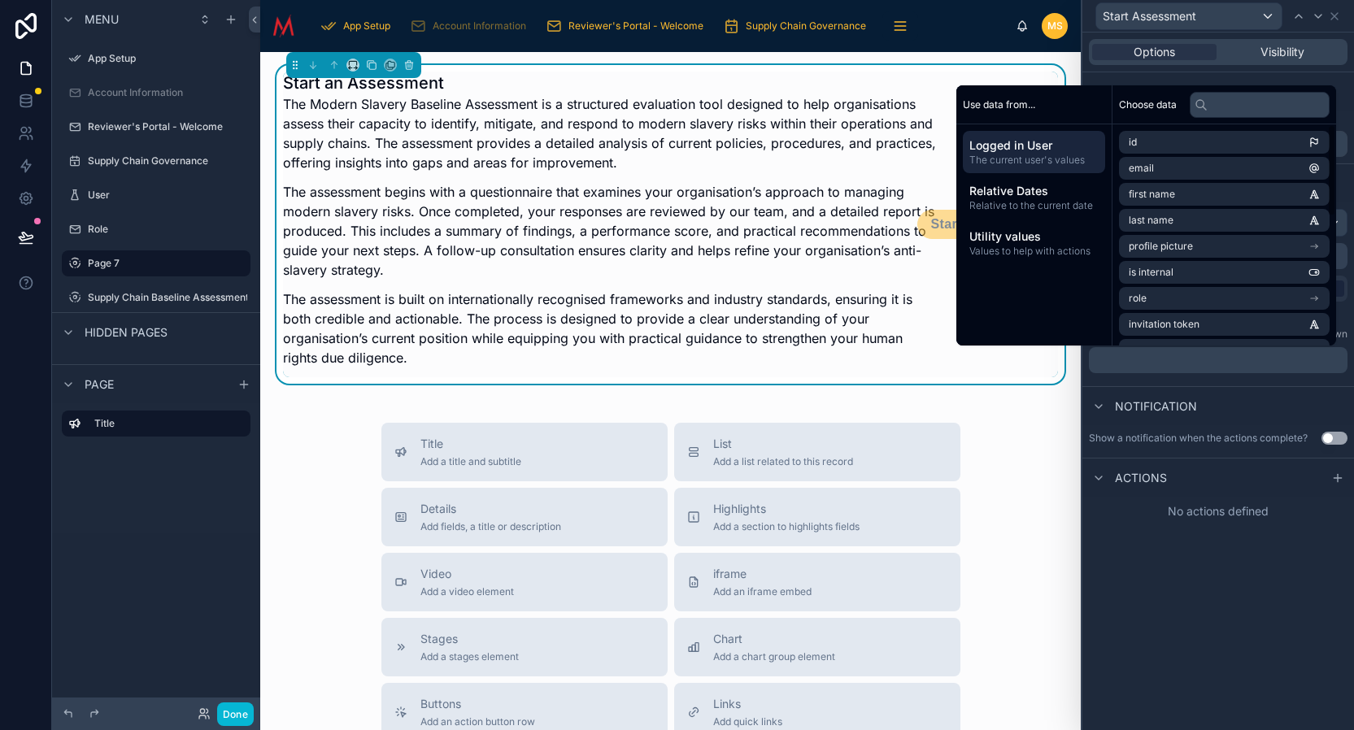
click at [1130, 552] on div "**********" at bounding box center [1219, 382] width 272 height 698
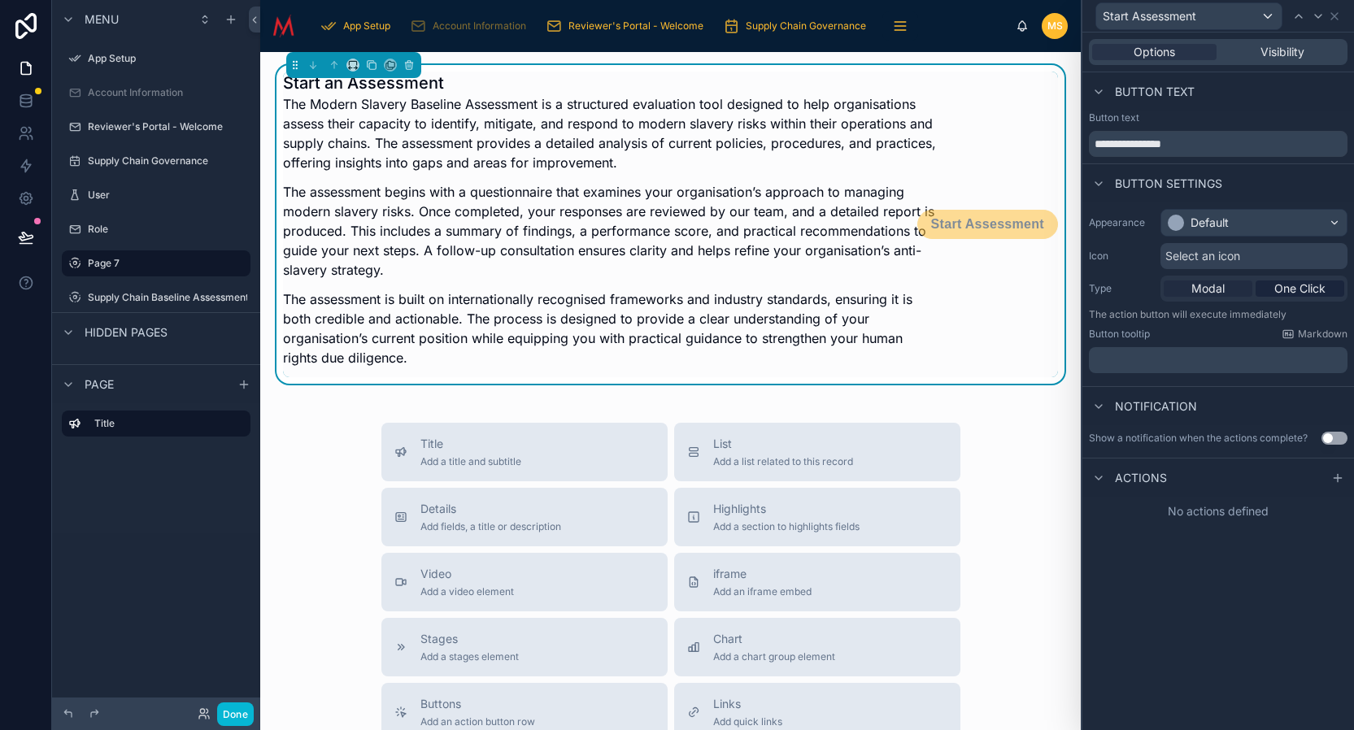
click at [1219, 285] on span "Modal" at bounding box center [1208, 289] width 33 height 16
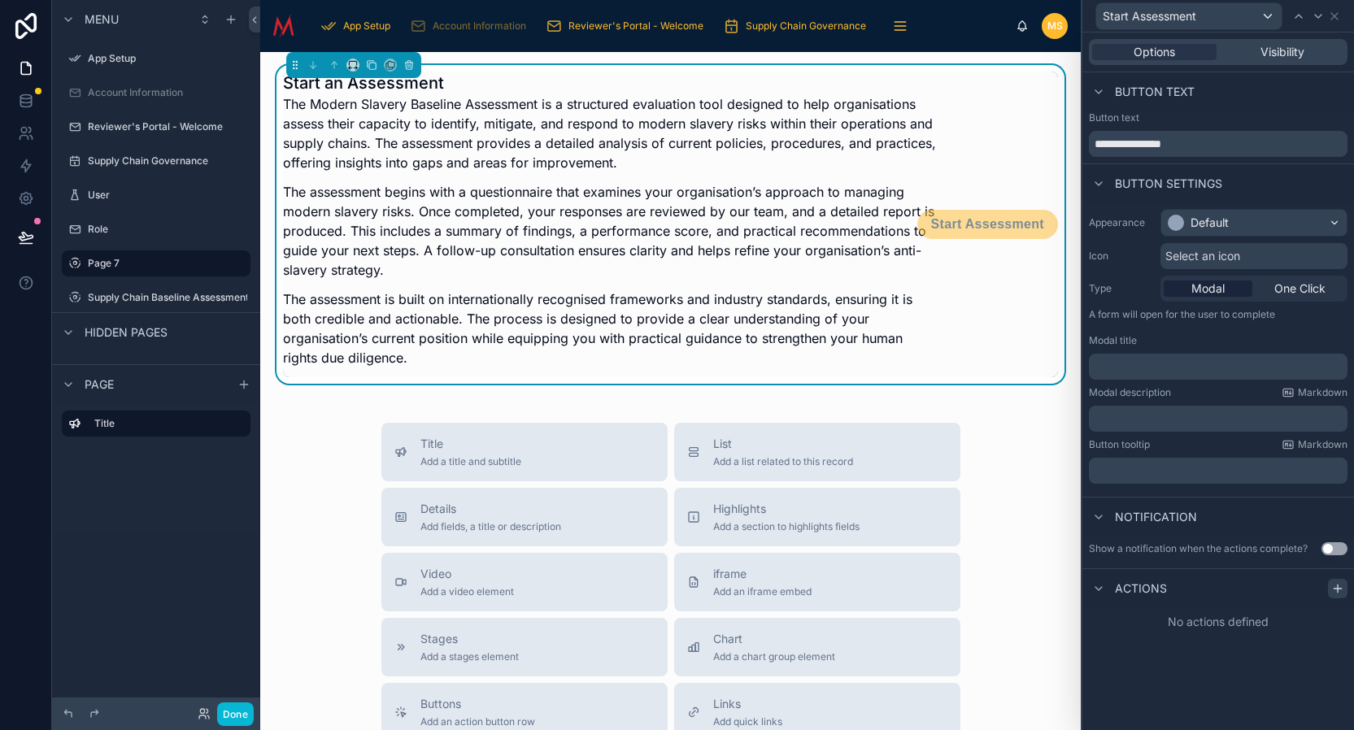
click at [1340, 594] on icon at bounding box center [1337, 588] width 13 height 13
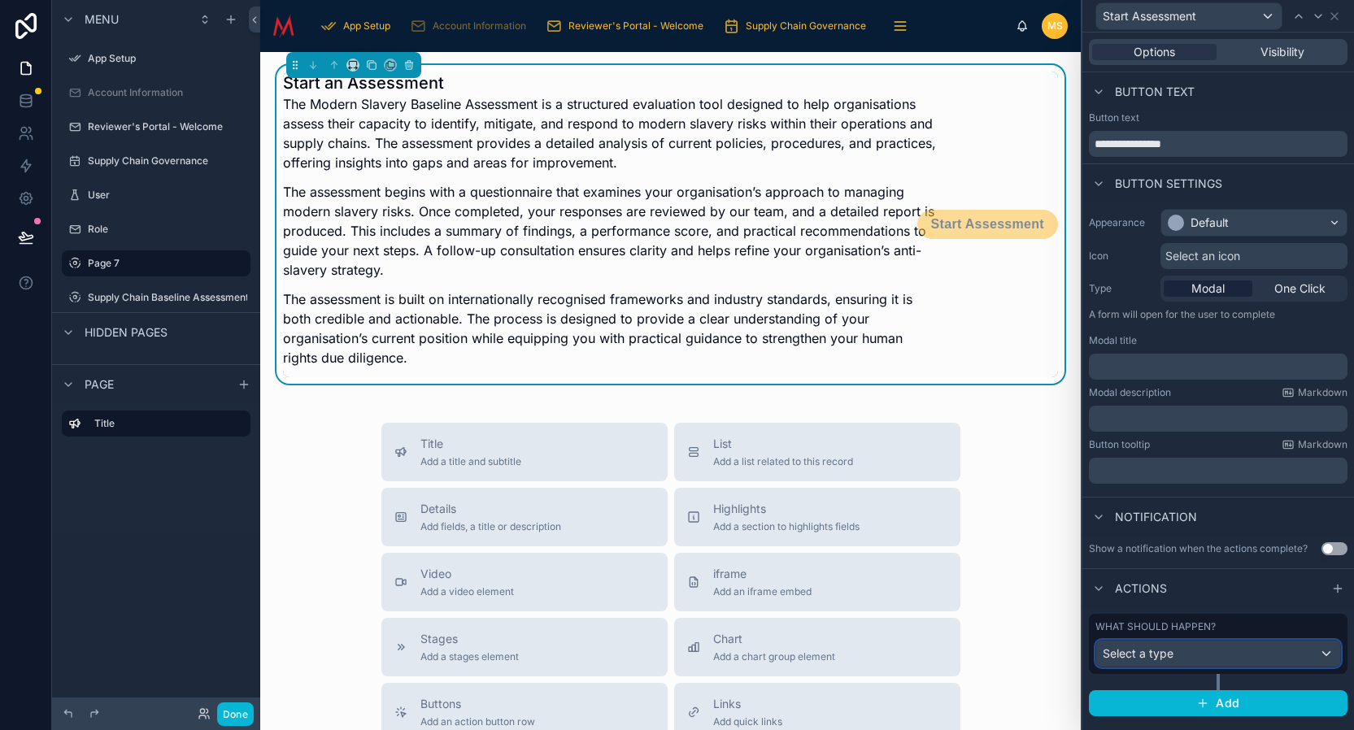
click at [1273, 657] on div "Select a type" at bounding box center [1218, 654] width 244 height 26
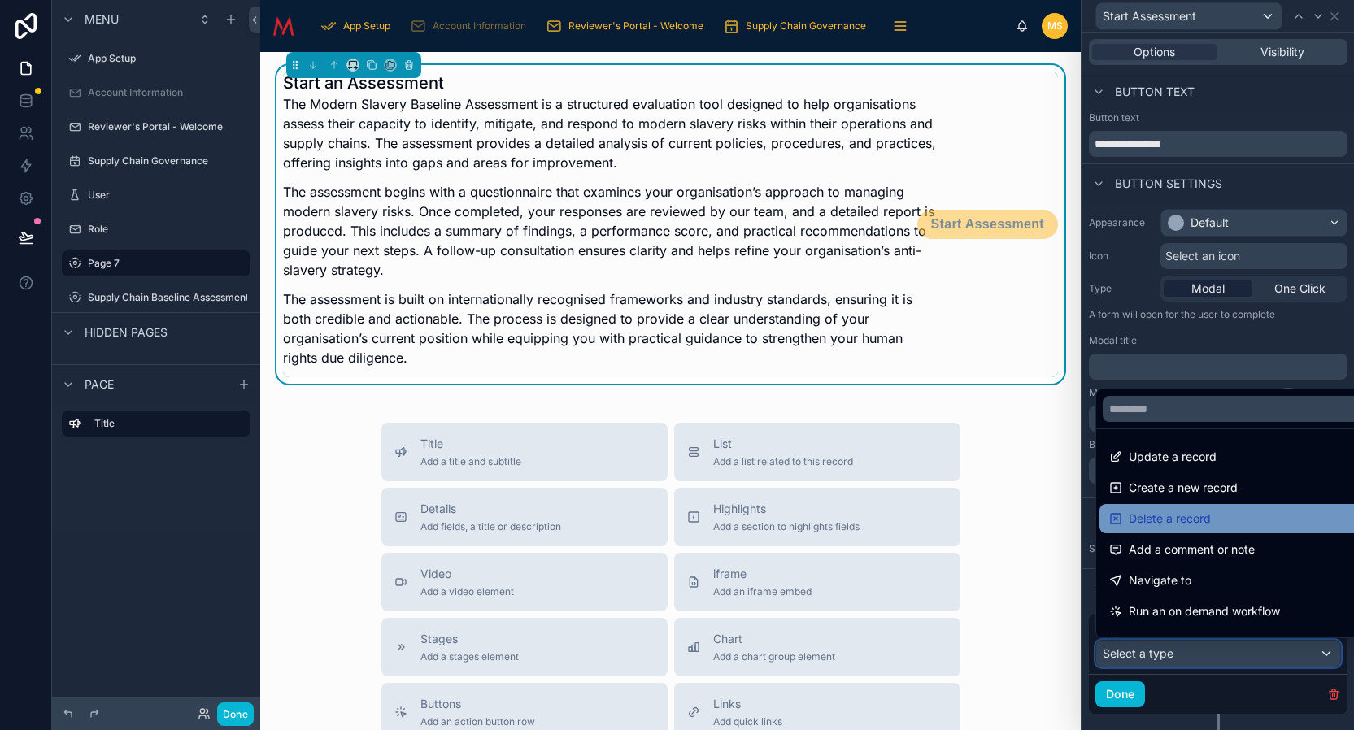
scroll to position [1, 0]
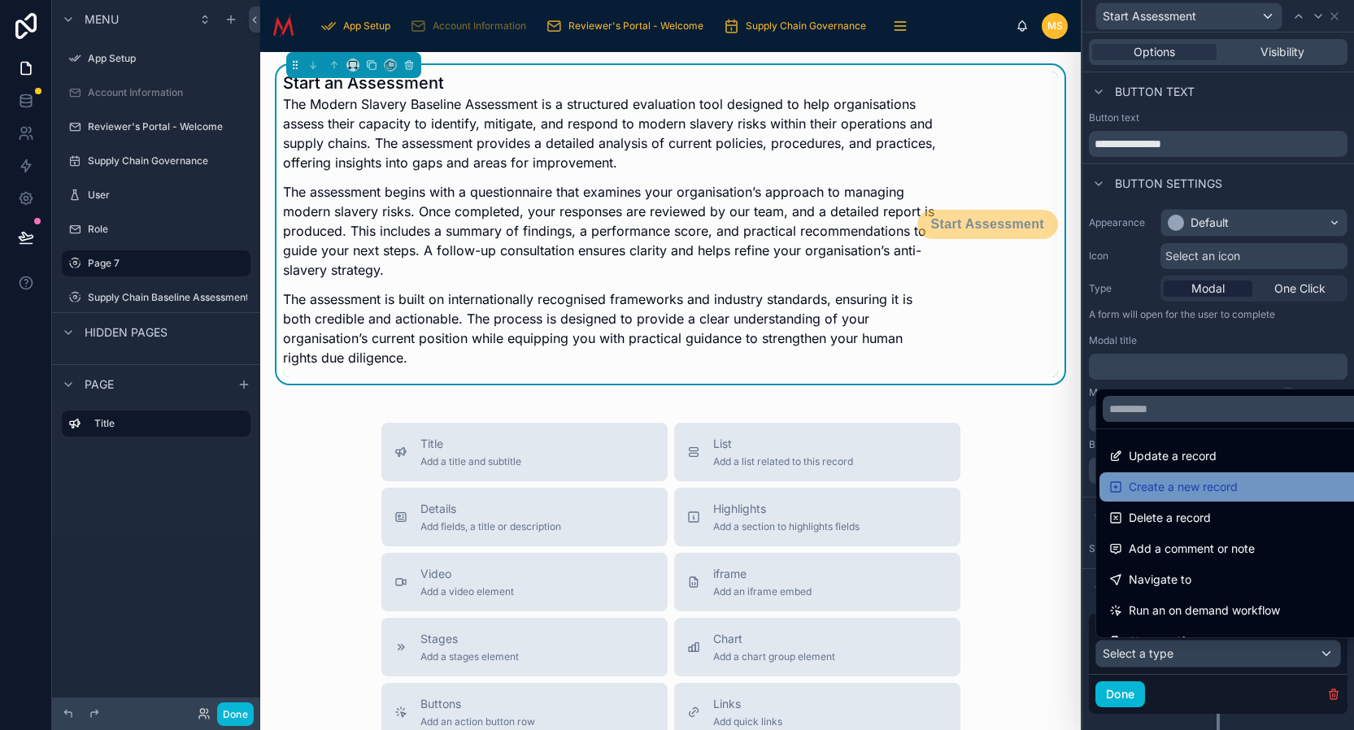
click at [1200, 488] on span "Create a new record" at bounding box center [1183, 487] width 109 height 20
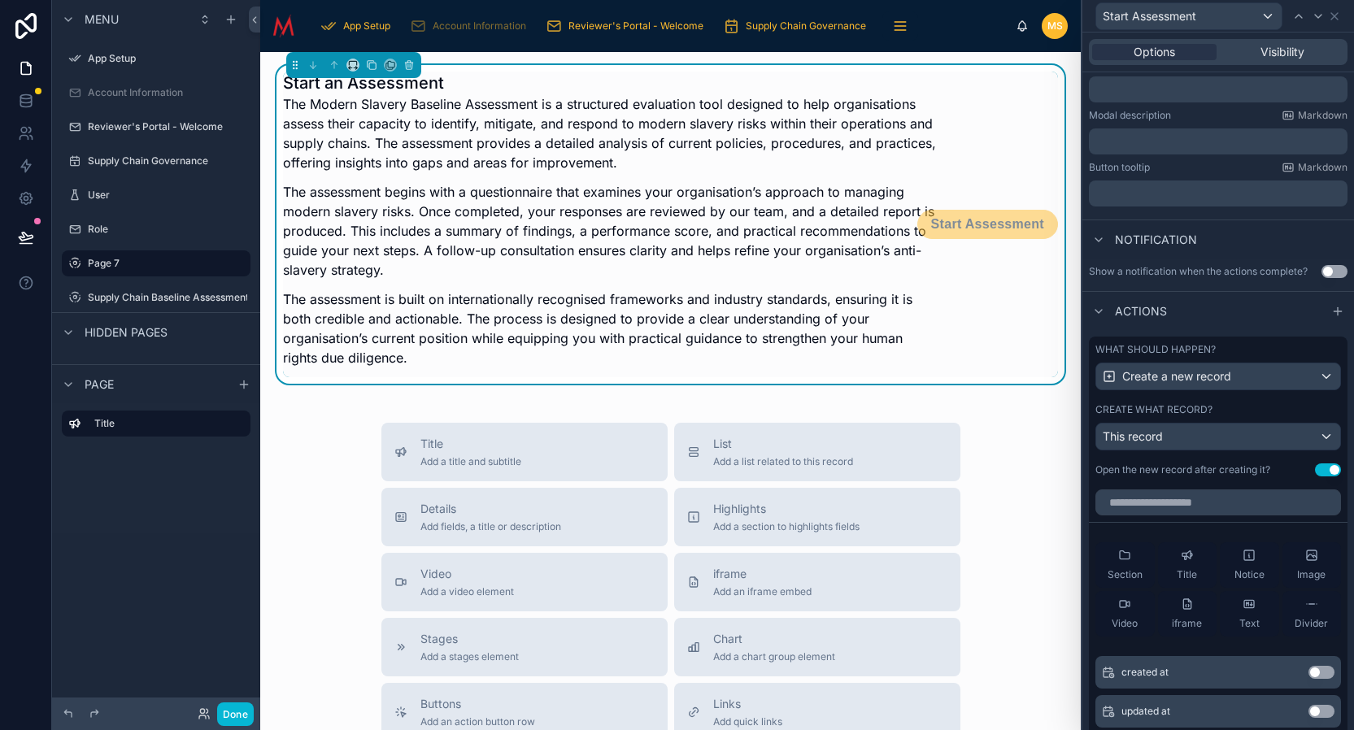
scroll to position [291, 0]
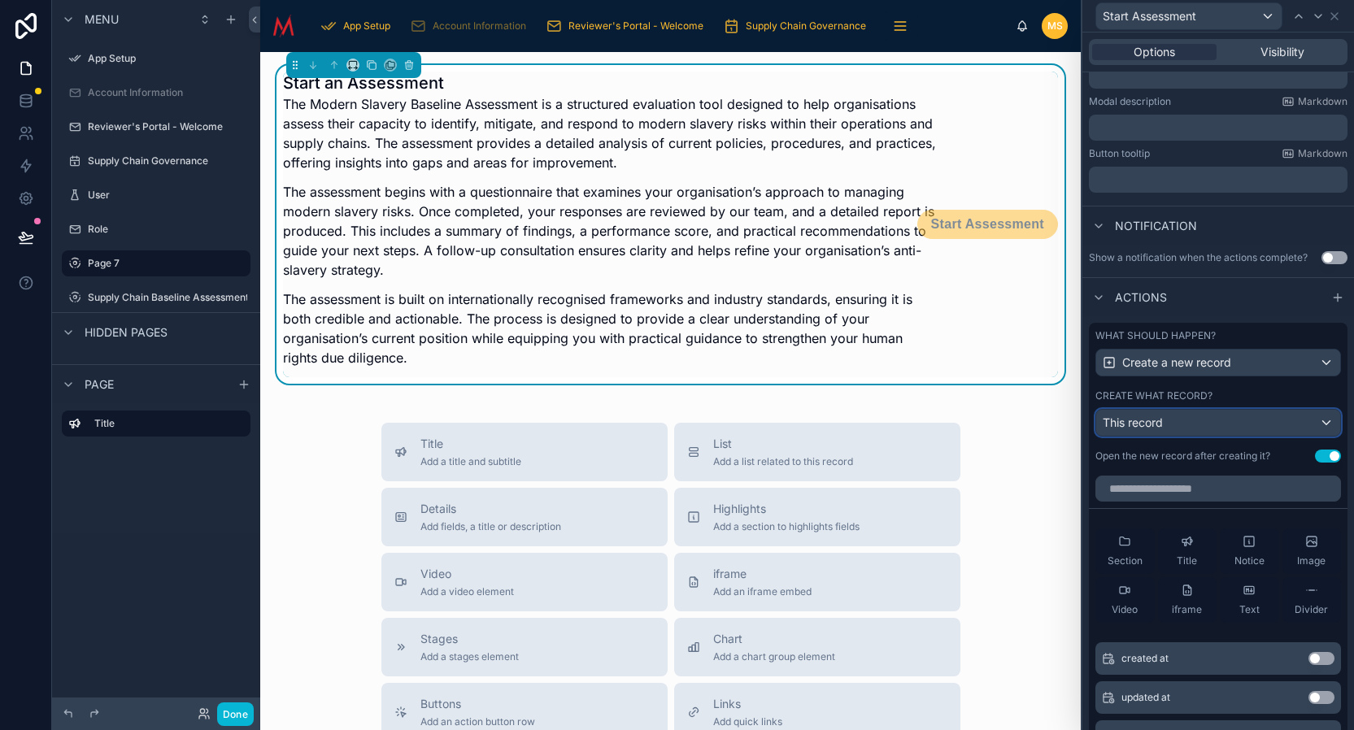
click at [1292, 424] on div "This record" at bounding box center [1218, 423] width 244 height 26
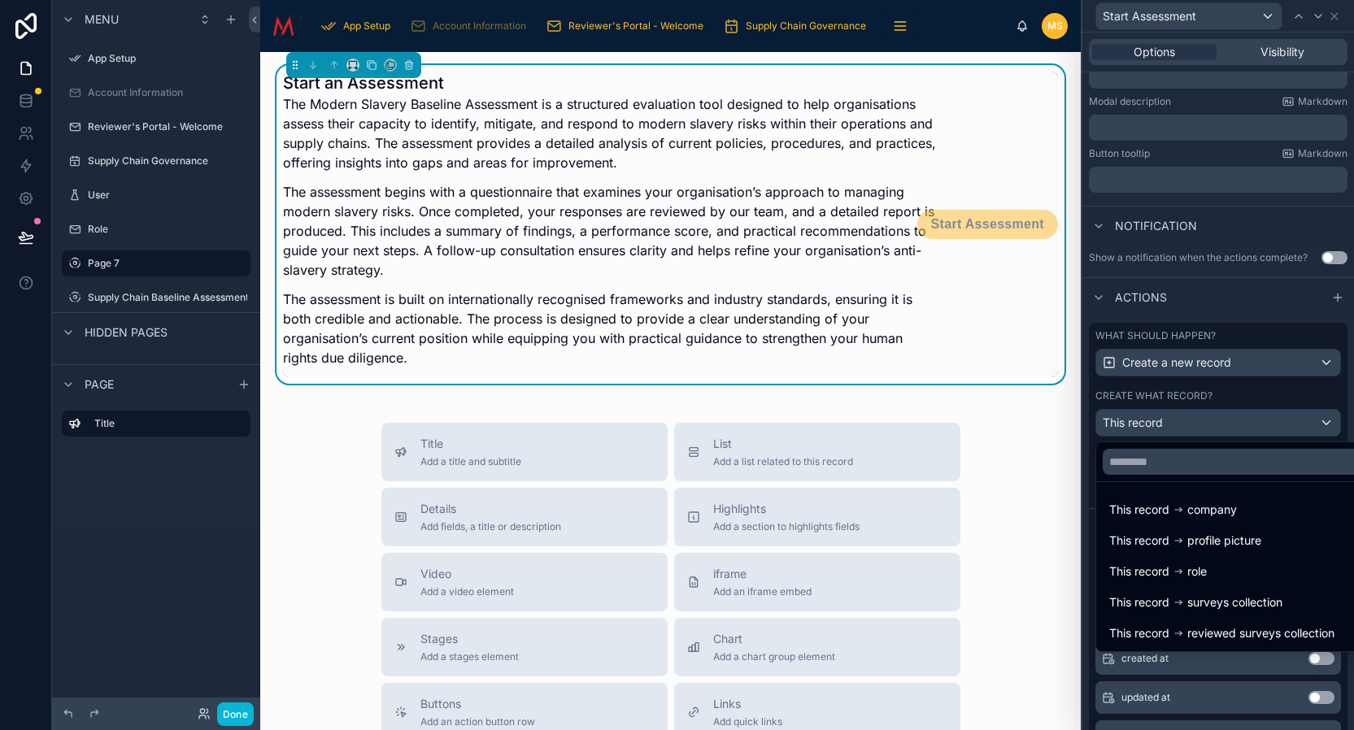
click at [1256, 425] on div at bounding box center [1219, 365] width 272 height 730
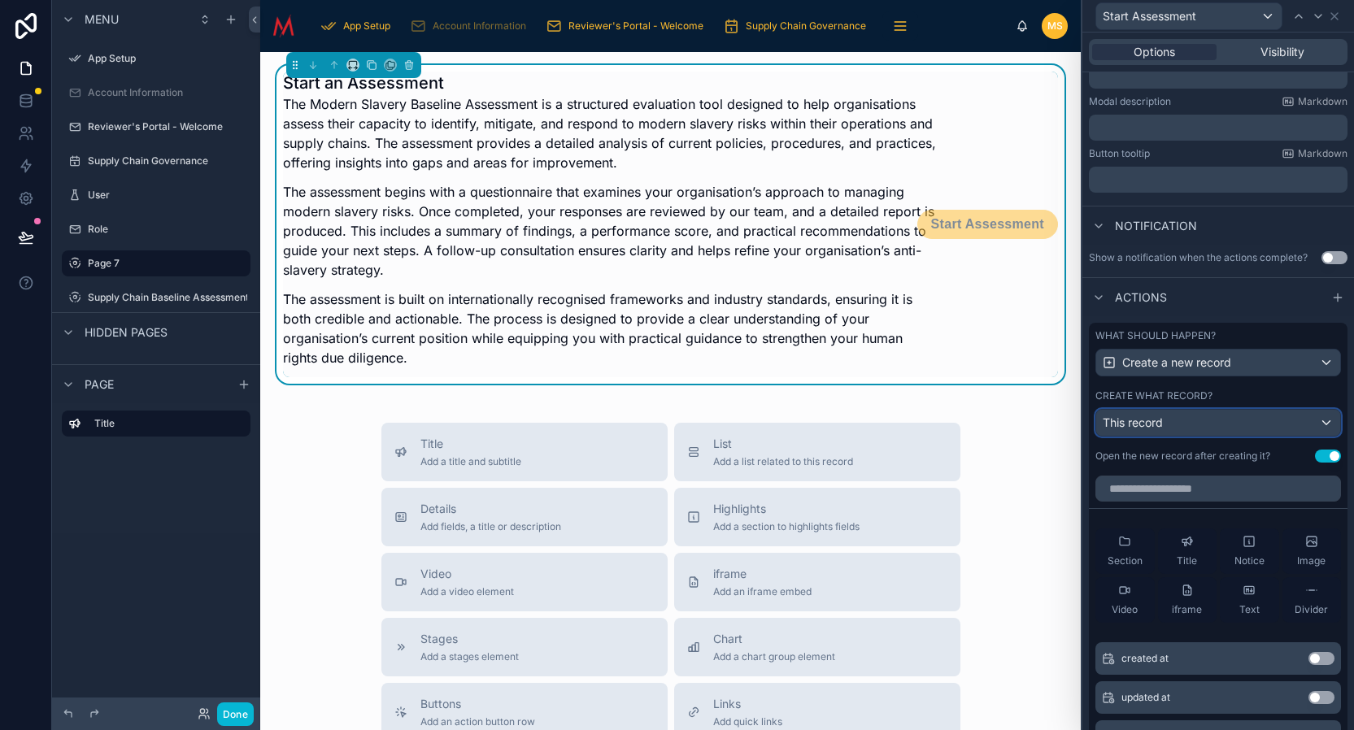
click at [1256, 425] on div "This record" at bounding box center [1218, 423] width 244 height 26
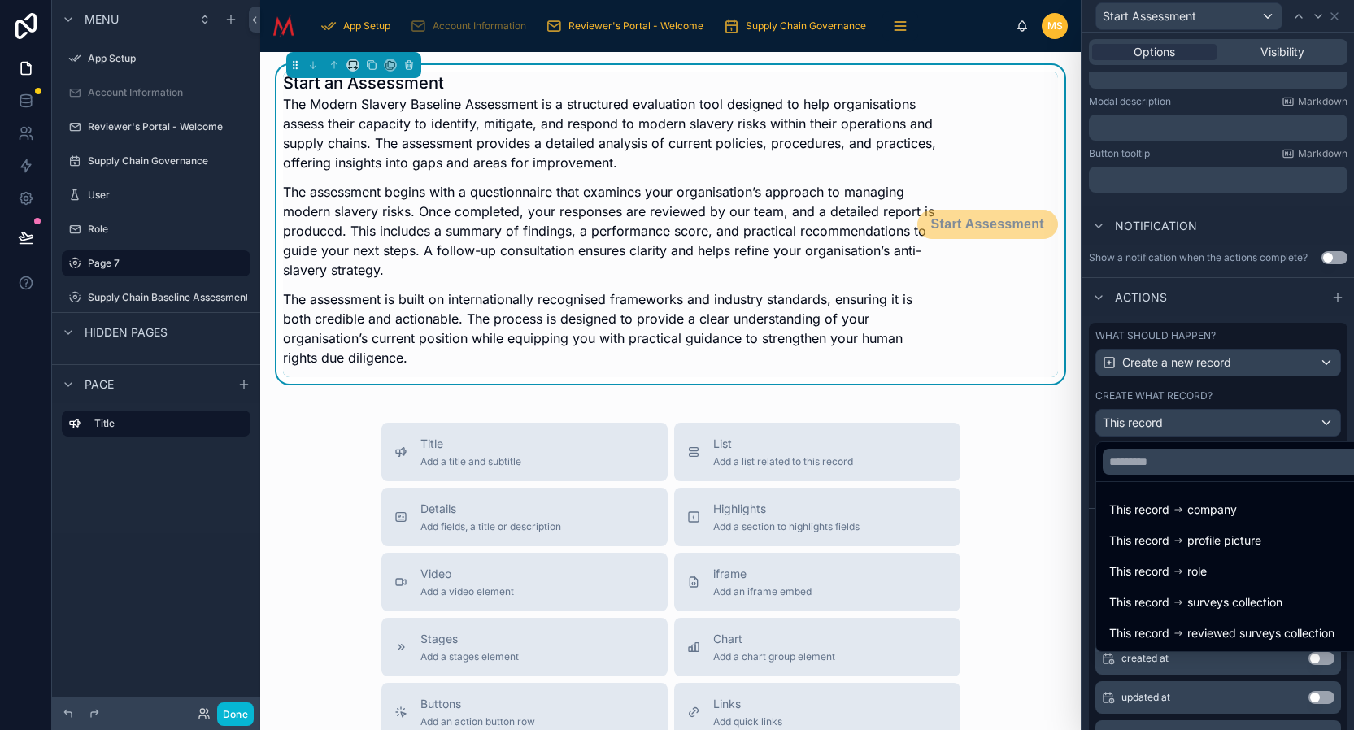
click at [1276, 420] on div at bounding box center [1219, 365] width 272 height 730
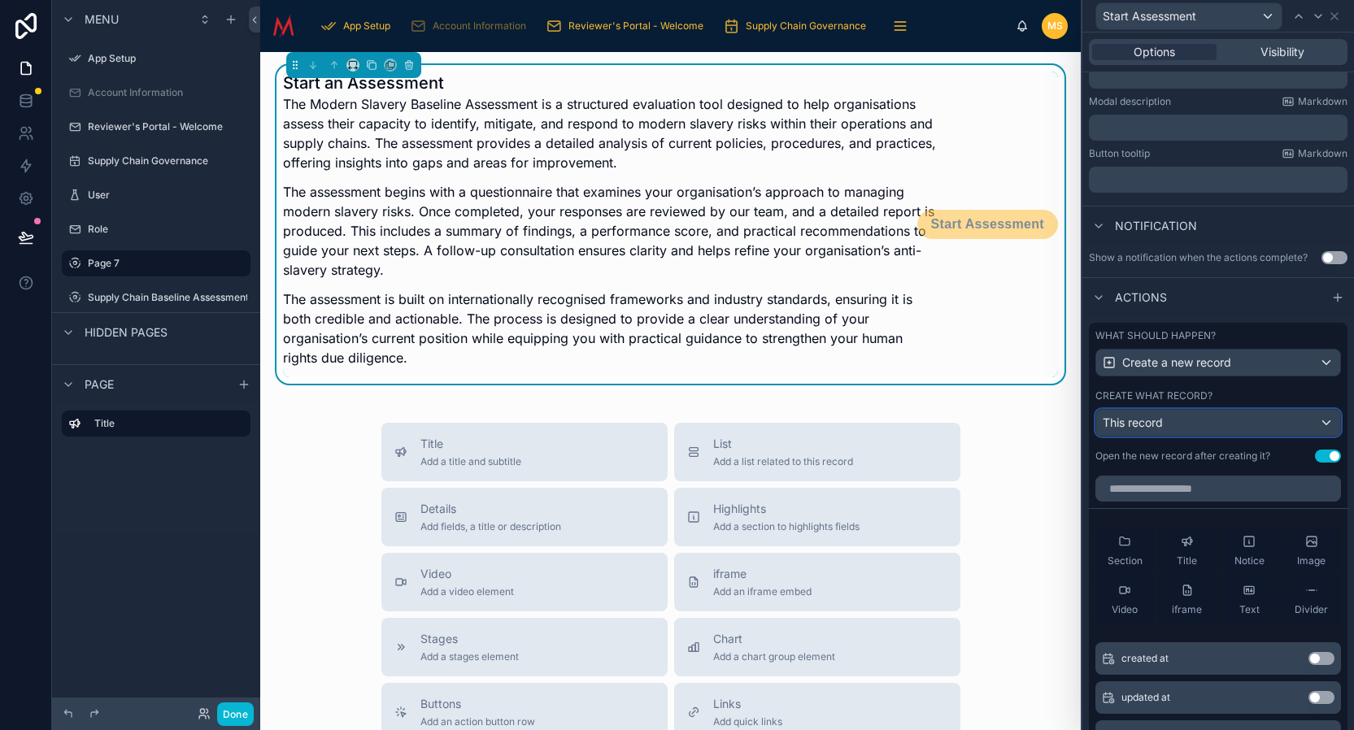
click at [1279, 420] on div "This record" at bounding box center [1218, 423] width 244 height 26
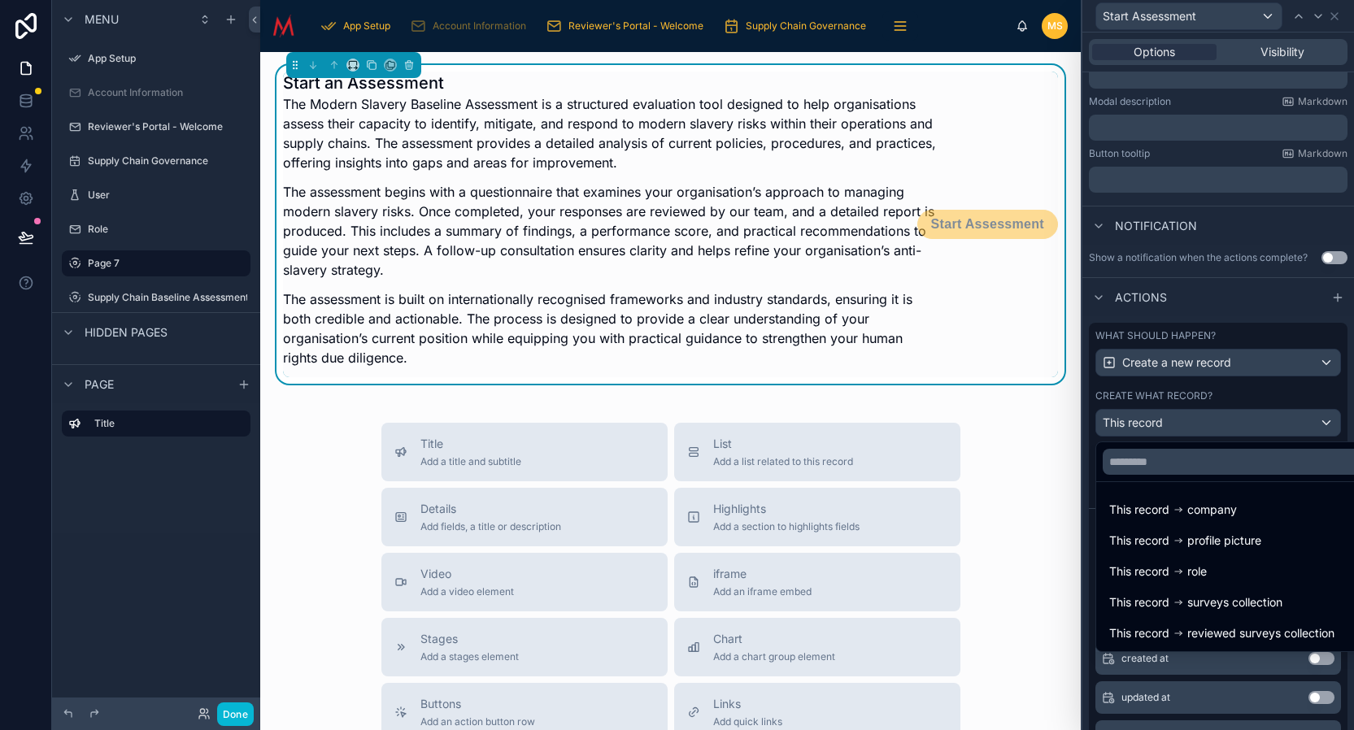
click at [1263, 309] on div at bounding box center [1219, 365] width 272 height 730
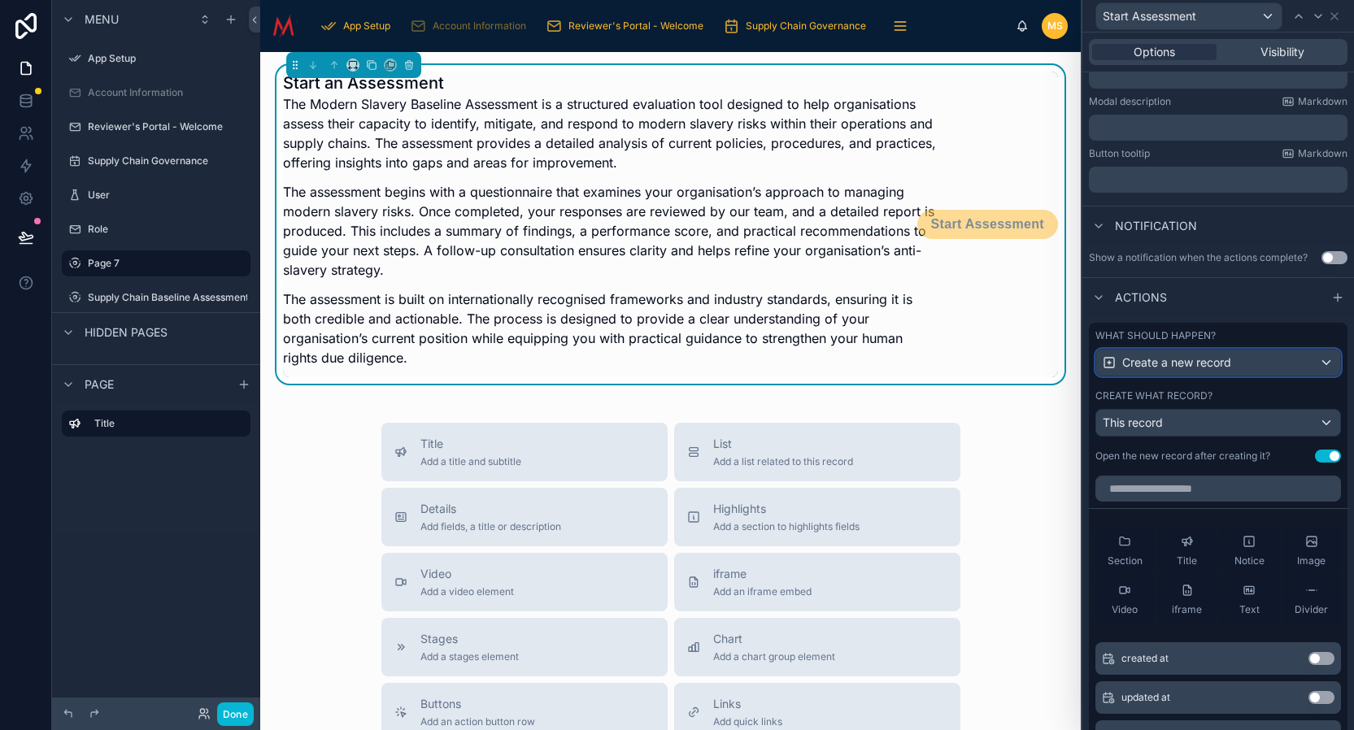
click at [1325, 364] on div "Create a new record" at bounding box center [1218, 363] width 244 height 26
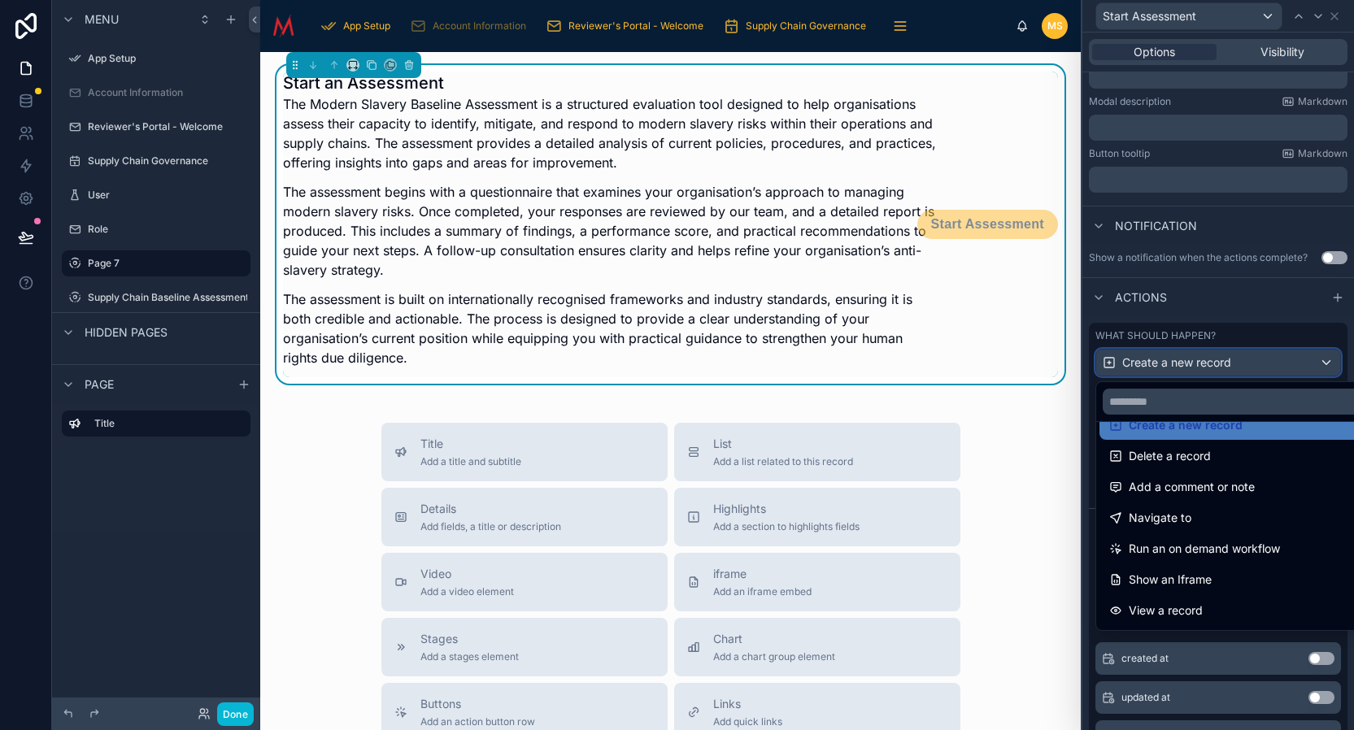
scroll to position [0, 0]
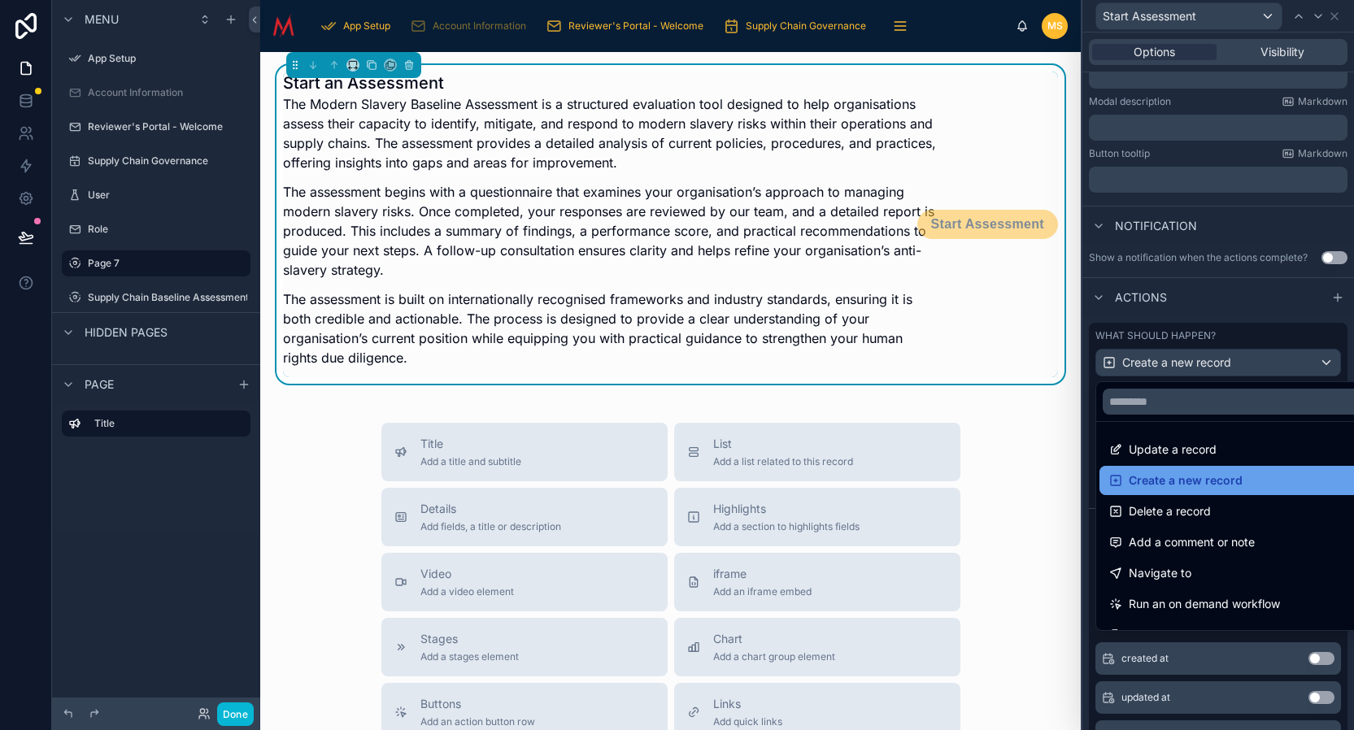
click at [1212, 477] on span "Create a new record" at bounding box center [1186, 481] width 114 height 20
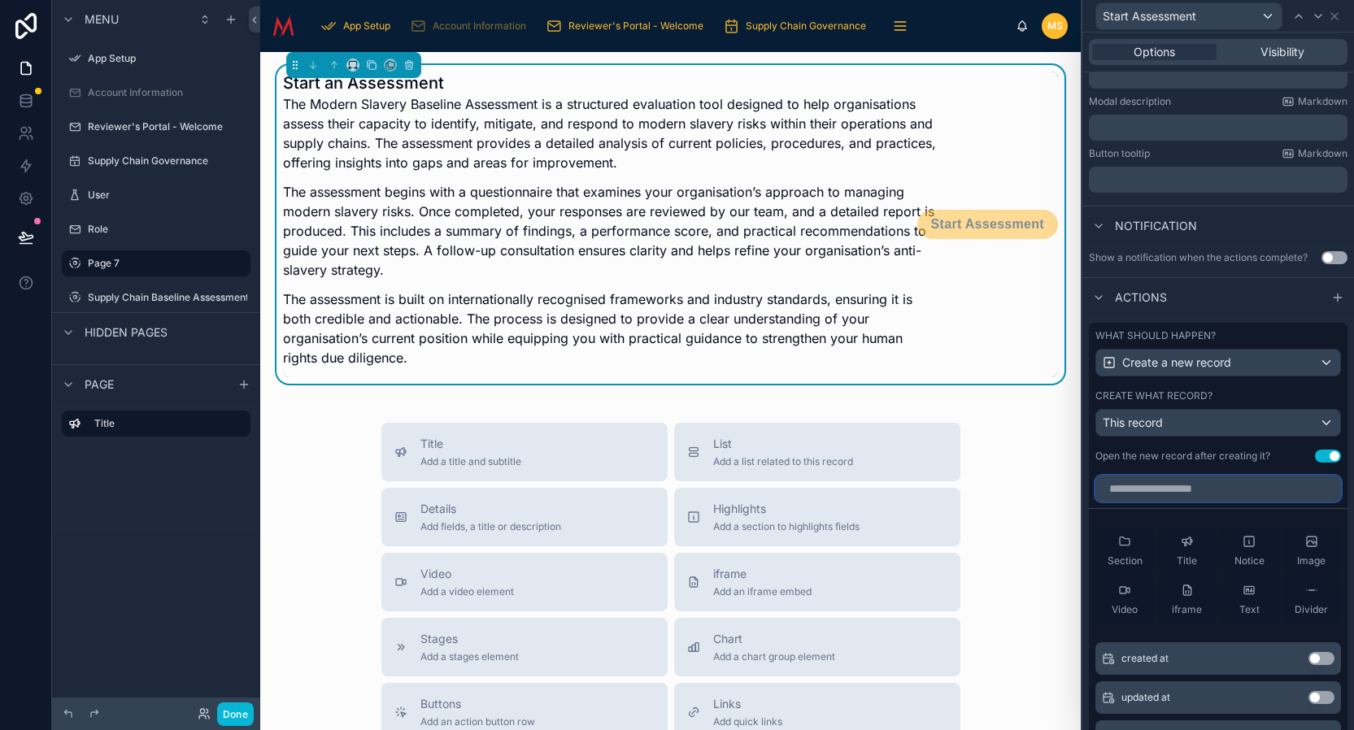
click at [1233, 496] on input "text" at bounding box center [1219, 489] width 246 height 26
click at [1297, 364] on div "Create a new record" at bounding box center [1218, 363] width 244 height 26
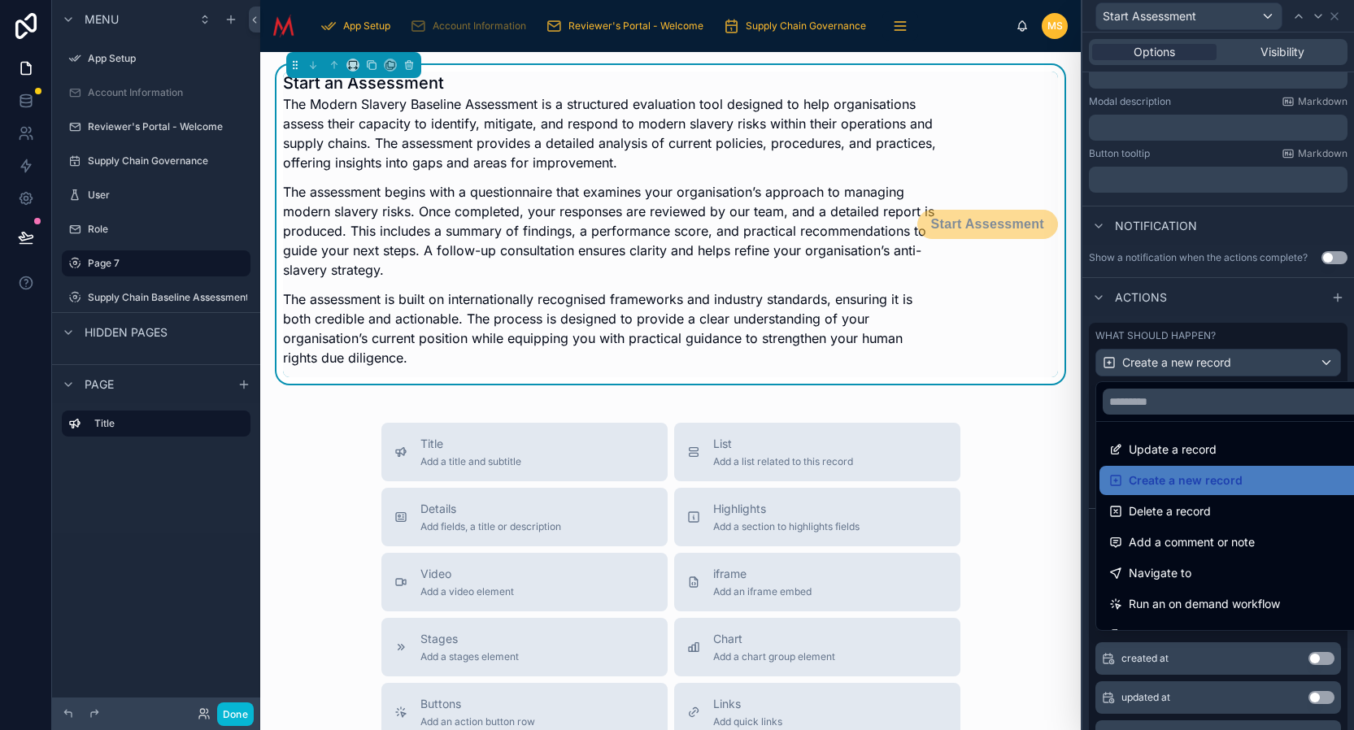
click at [1298, 364] on div at bounding box center [1219, 365] width 272 height 730
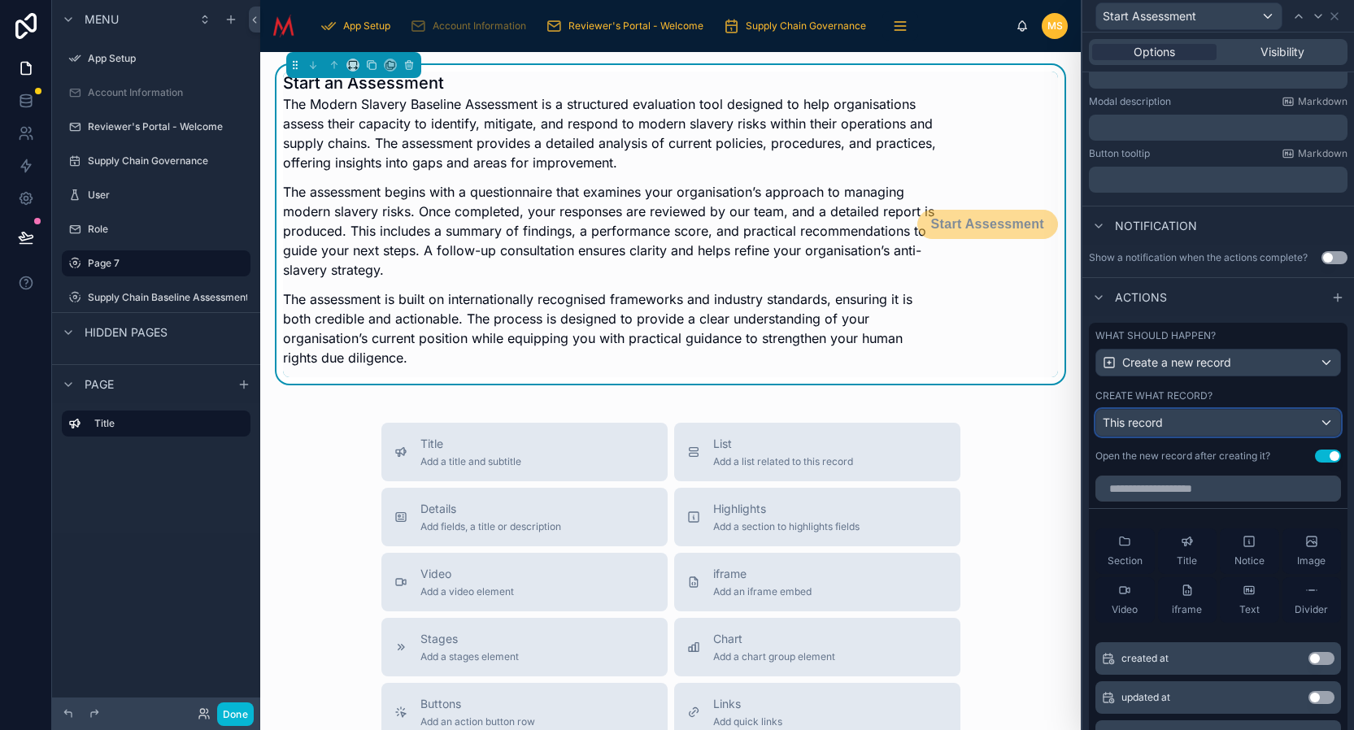
click at [1296, 426] on div "This record" at bounding box center [1218, 423] width 244 height 26
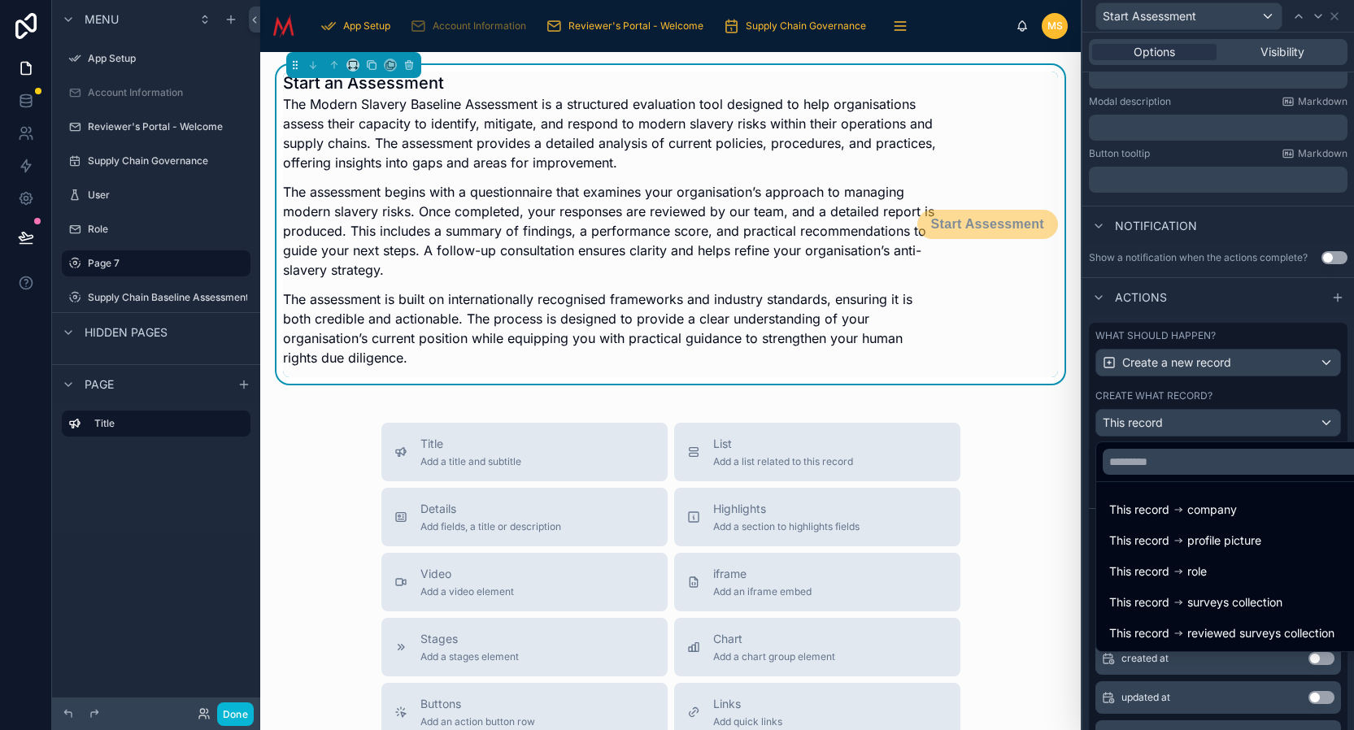
click at [1310, 427] on div at bounding box center [1219, 365] width 272 height 730
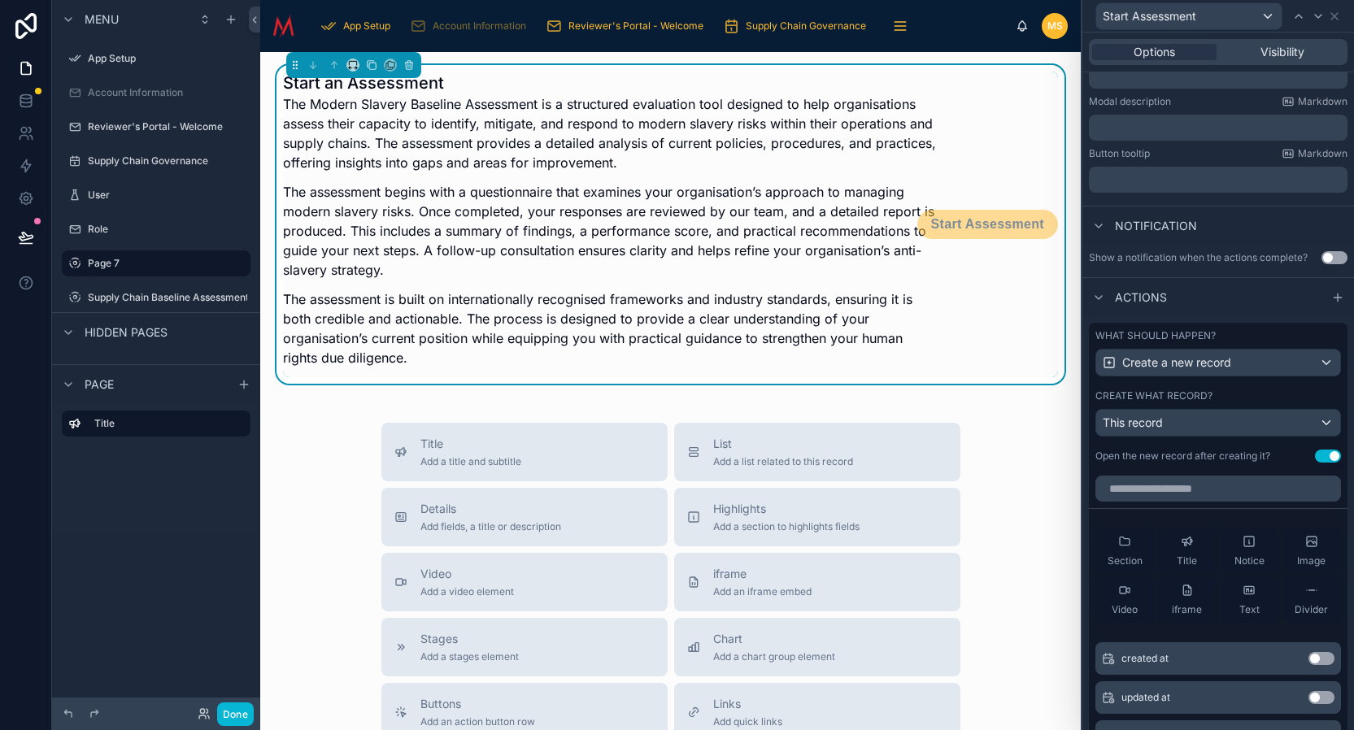
click at [373, 325] on p "The assessment is built on internationally recognised frameworks and industry s…" at bounding box center [609, 329] width 653 height 78
click at [77, 263] on icon "scrollable content" at bounding box center [74, 263] width 13 height 13
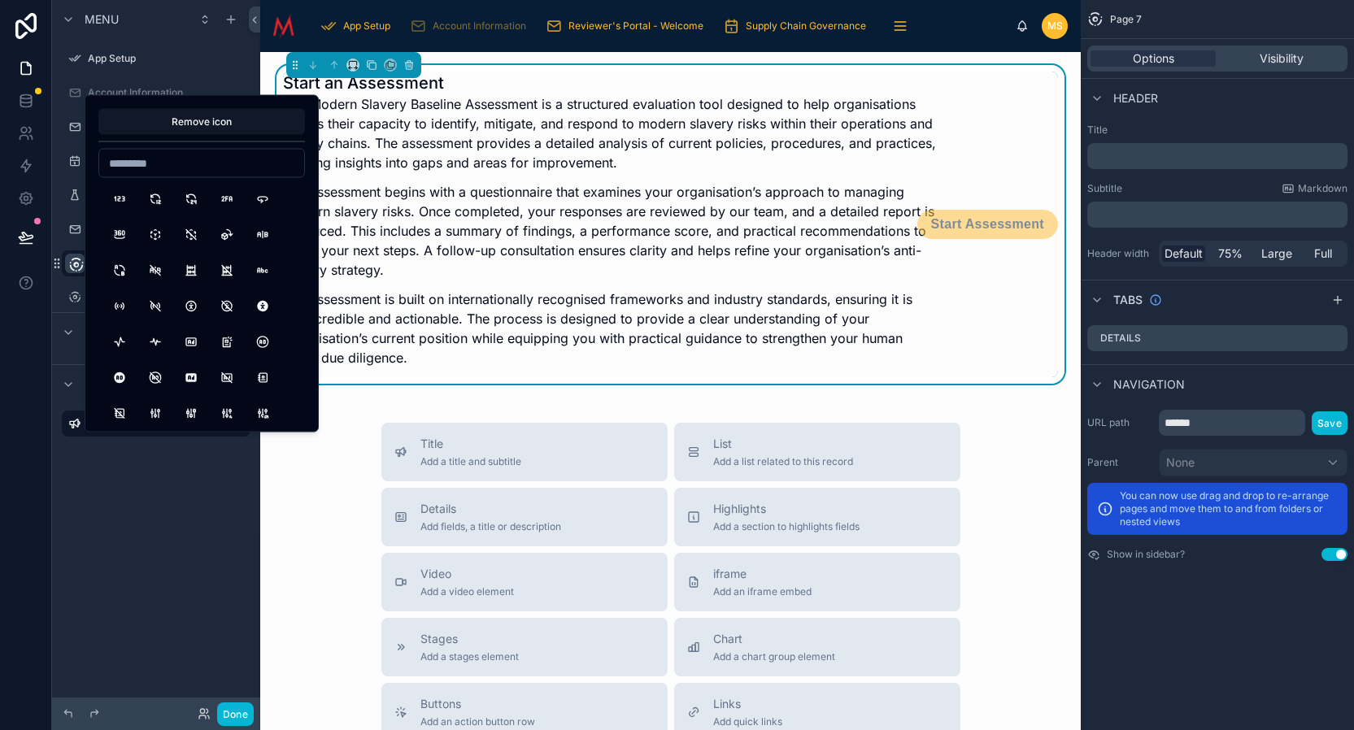
click at [128, 582] on div "Menu App Setup Account Information Reviewer's Portal - Welcome Supply Chain Gov…" at bounding box center [156, 355] width 208 height 711
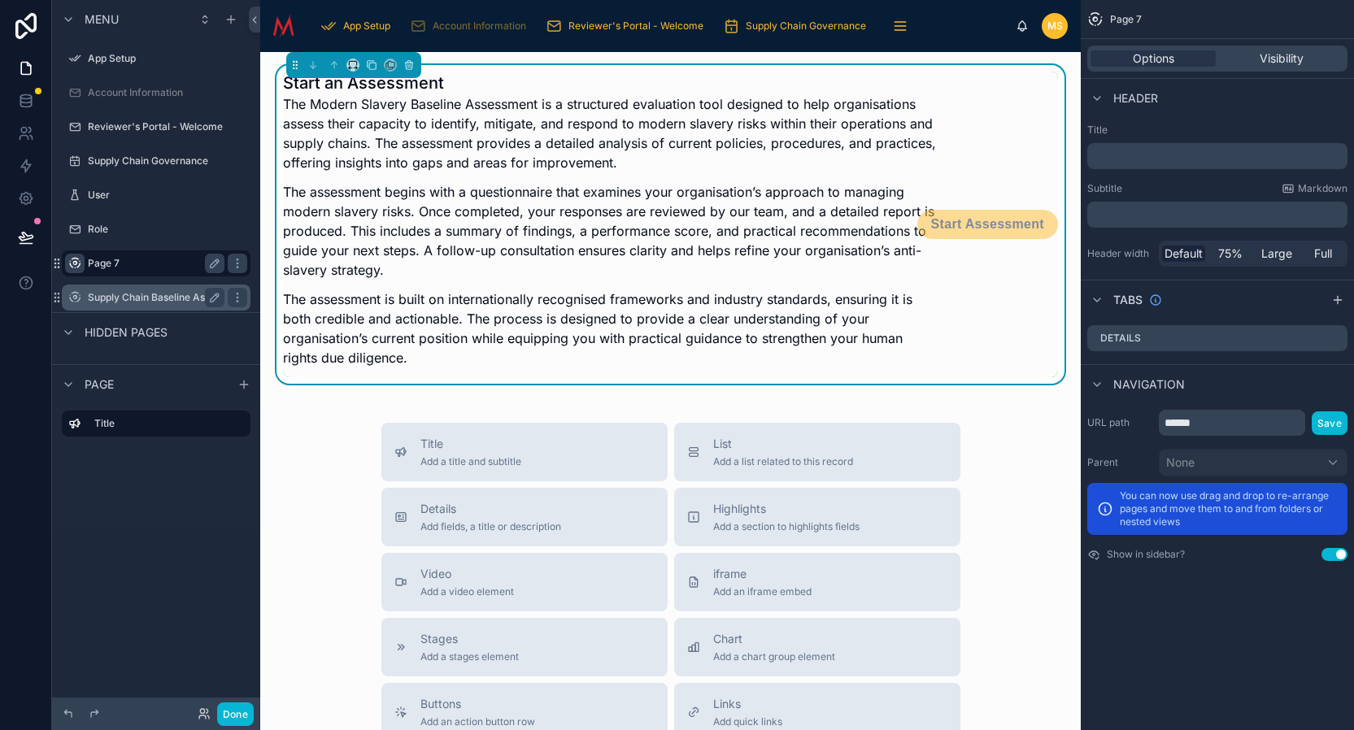
click at [176, 295] on label "Supply Chain Baseline Assessment" at bounding box center [168, 297] width 161 height 13
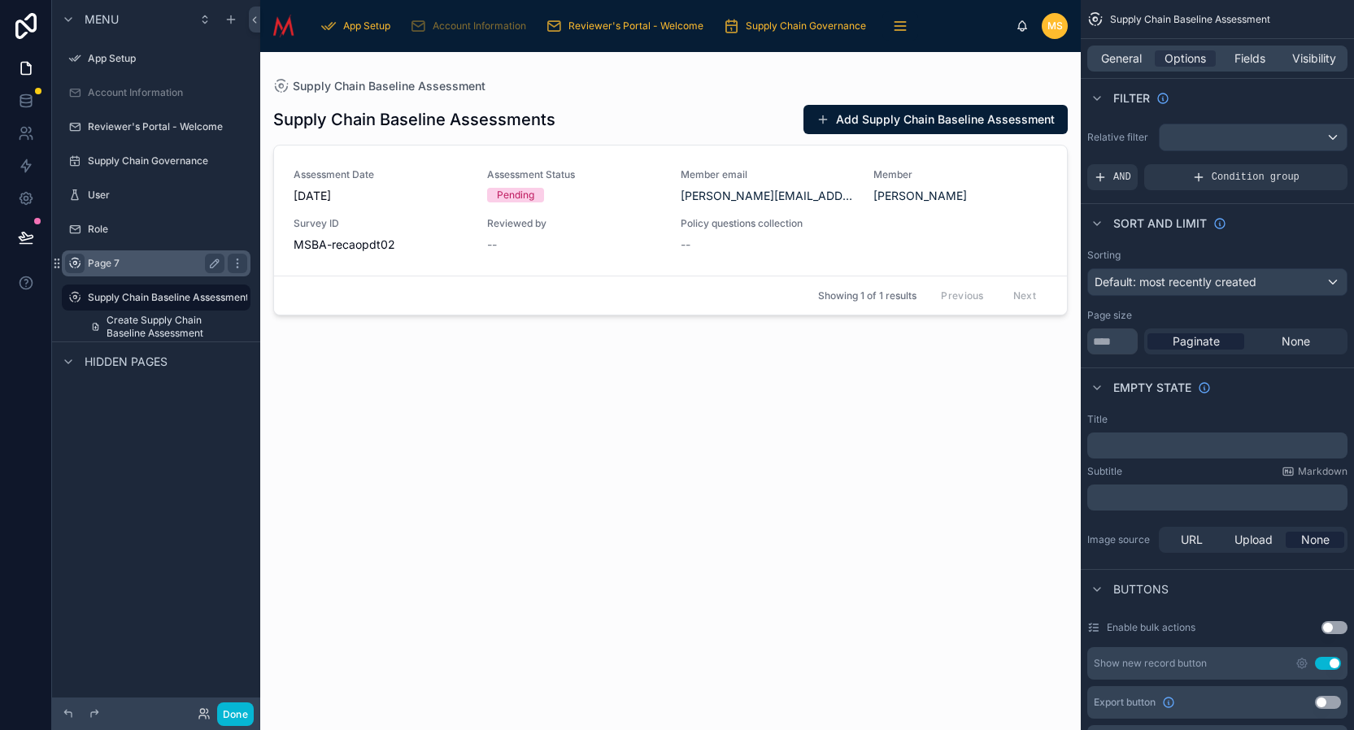
click at [174, 264] on label "Page 7" at bounding box center [153, 263] width 130 height 13
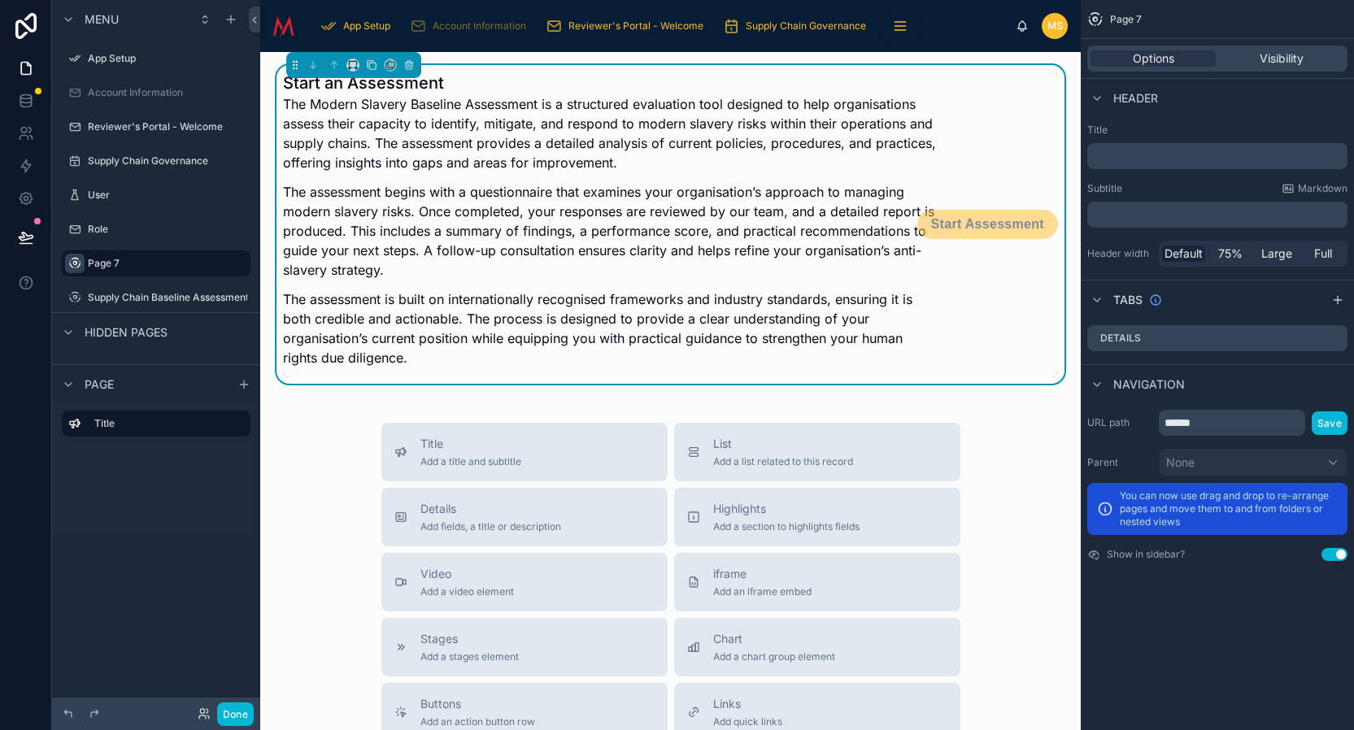
click at [582, 147] on p "The Modern Slavery Baseline Assessment is a structured evaluation tool designed…" at bounding box center [609, 133] width 653 height 78
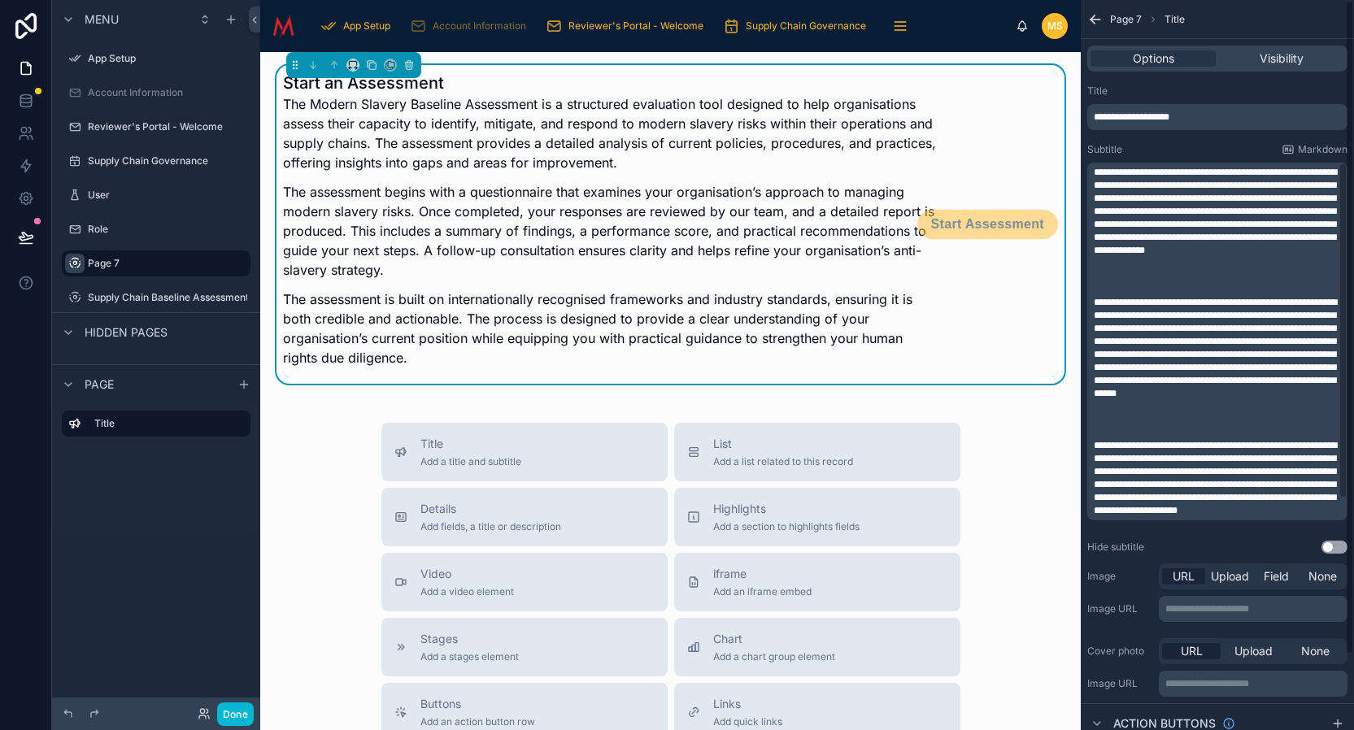
click at [1231, 209] on span "**********" at bounding box center [1215, 212] width 243 height 88
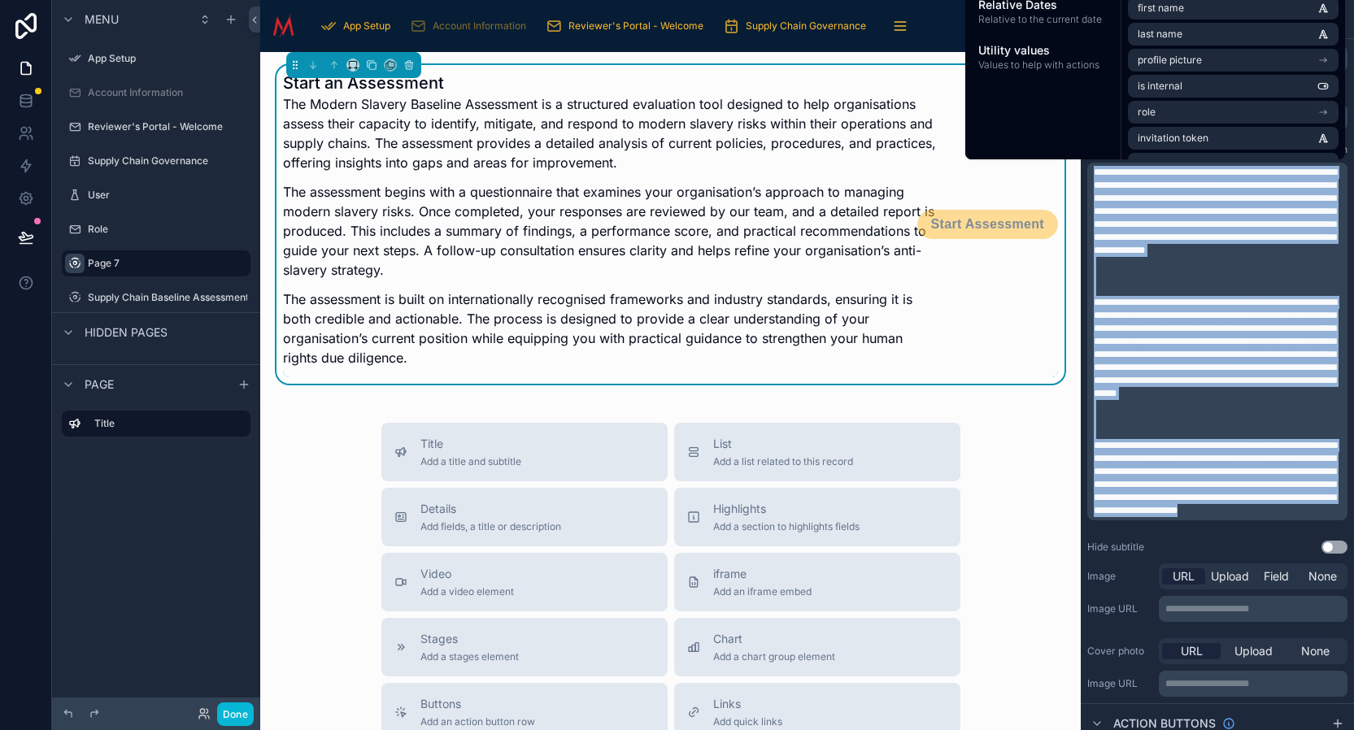
copy div "**********"
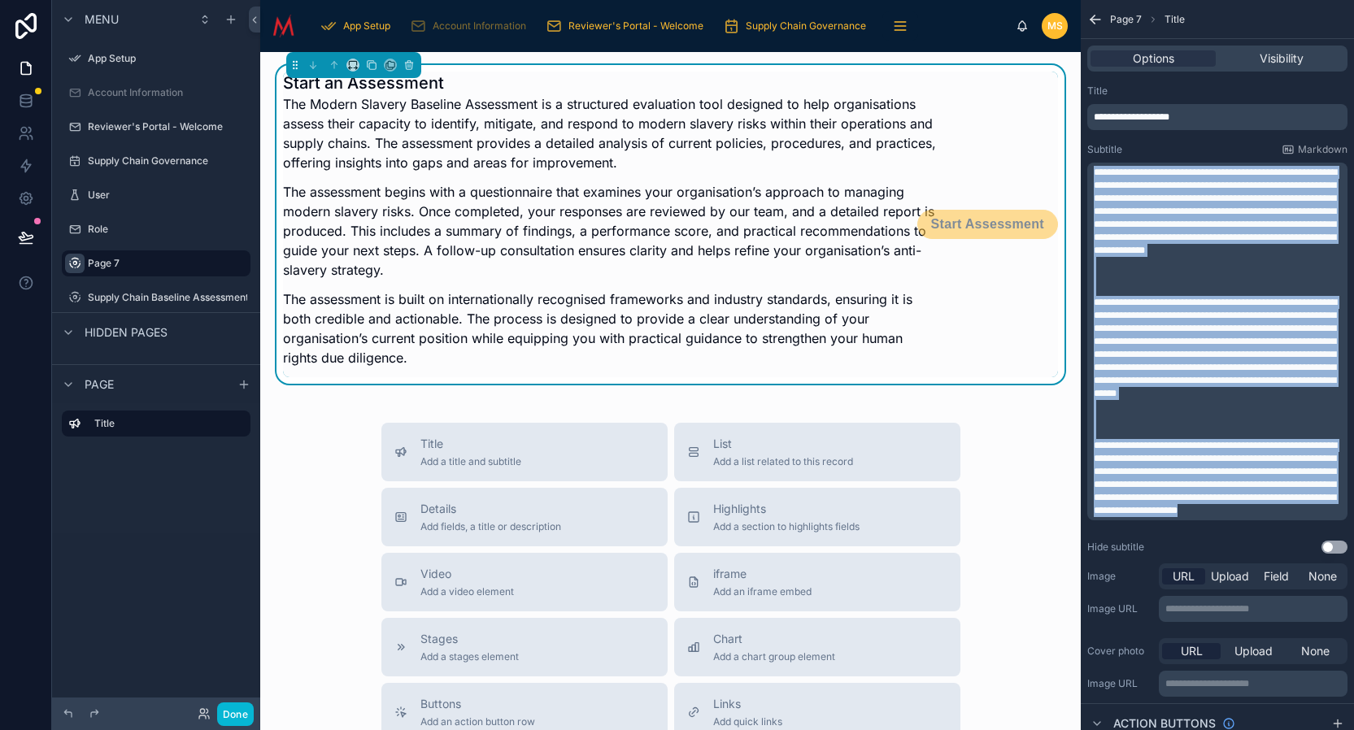
click at [165, 499] on div "Title" at bounding box center [156, 468] width 208 height 130
click at [242, 262] on icon "scrollable content" at bounding box center [237, 263] width 13 height 13
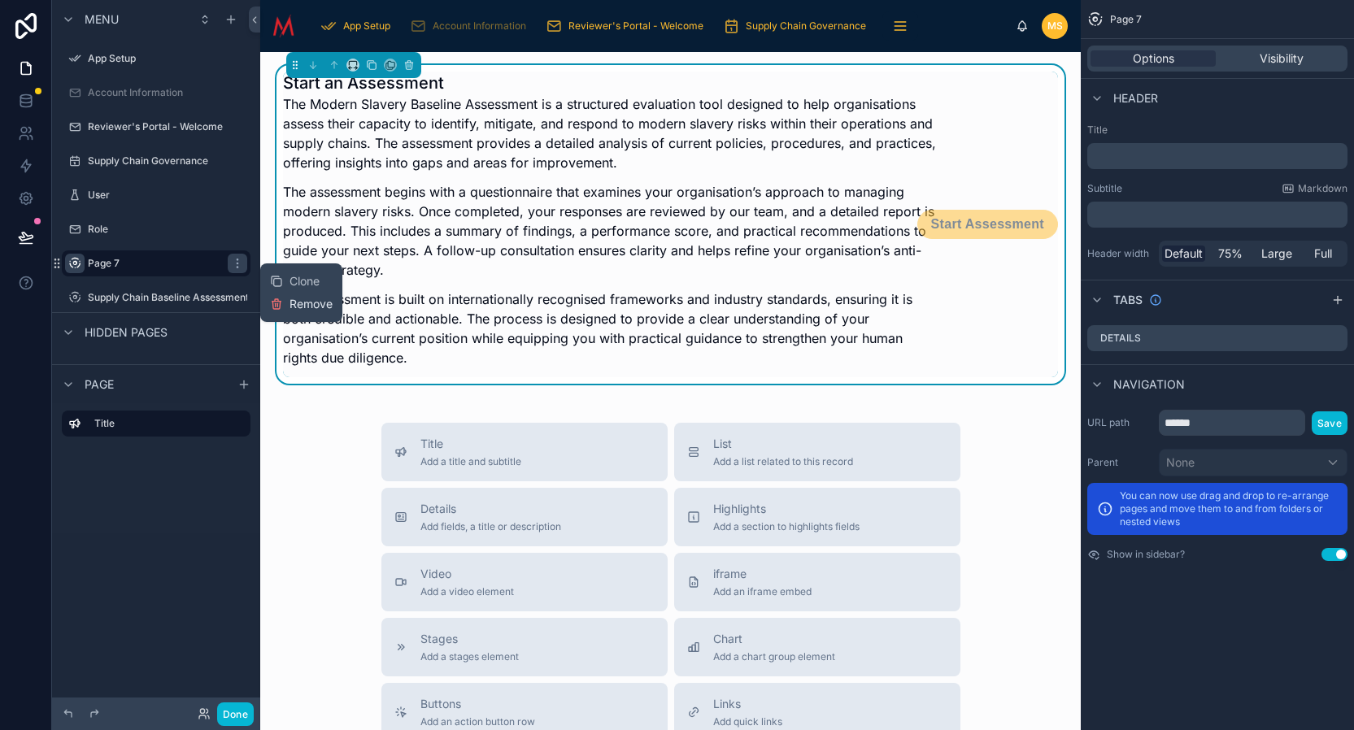
click at [308, 301] on span "Remove" at bounding box center [311, 304] width 43 height 16
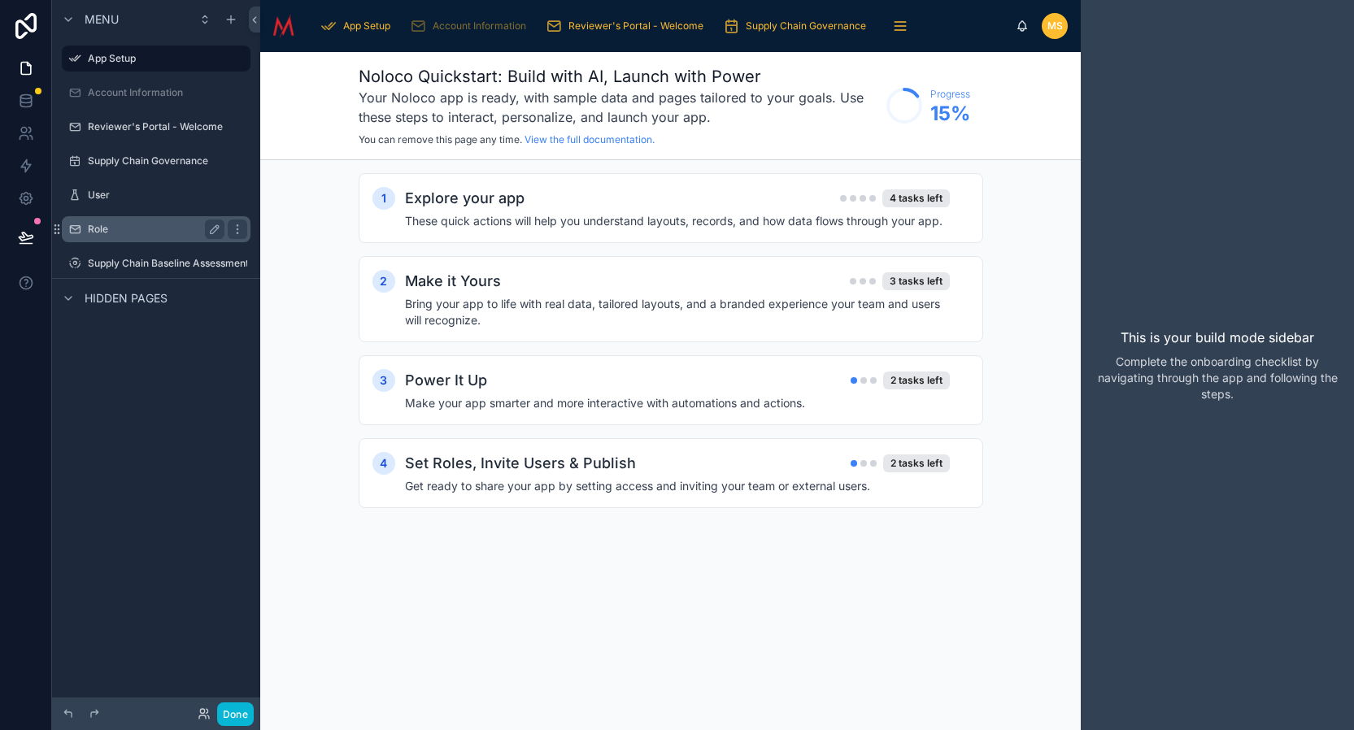
click at [179, 224] on label "Role" at bounding box center [153, 229] width 130 height 13
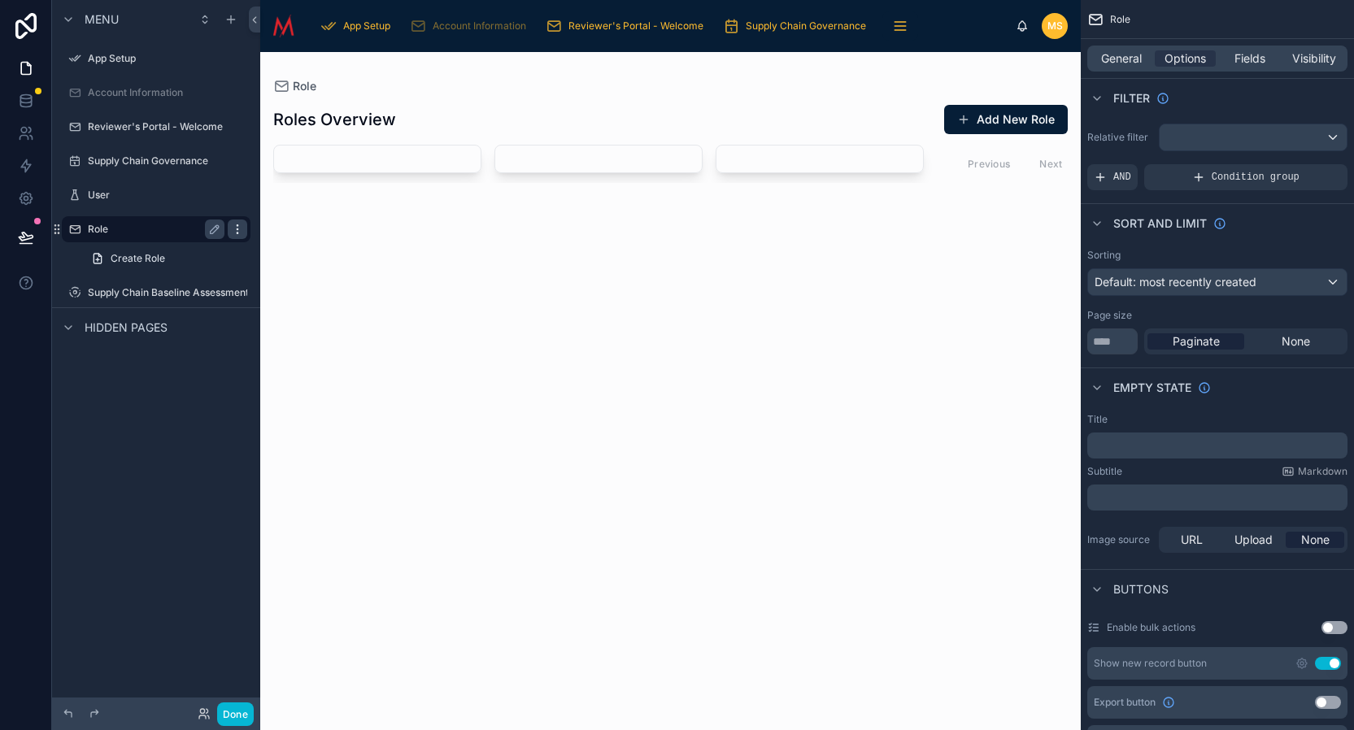
click at [239, 229] on icon "scrollable content" at bounding box center [237, 229] width 13 height 13
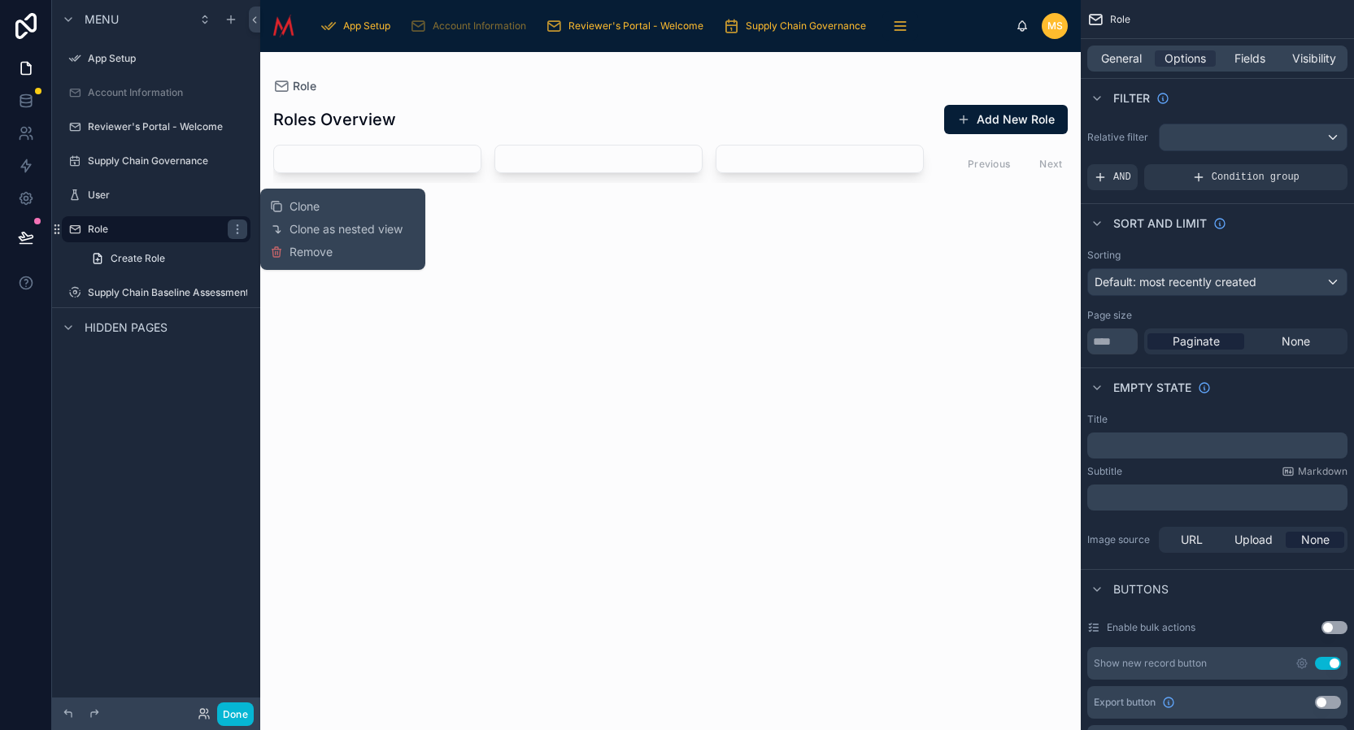
click at [162, 416] on div "Menu App Setup Account Information Reviewer's Portal - Welcome Supply Chain Gov…" at bounding box center [156, 355] width 208 height 711
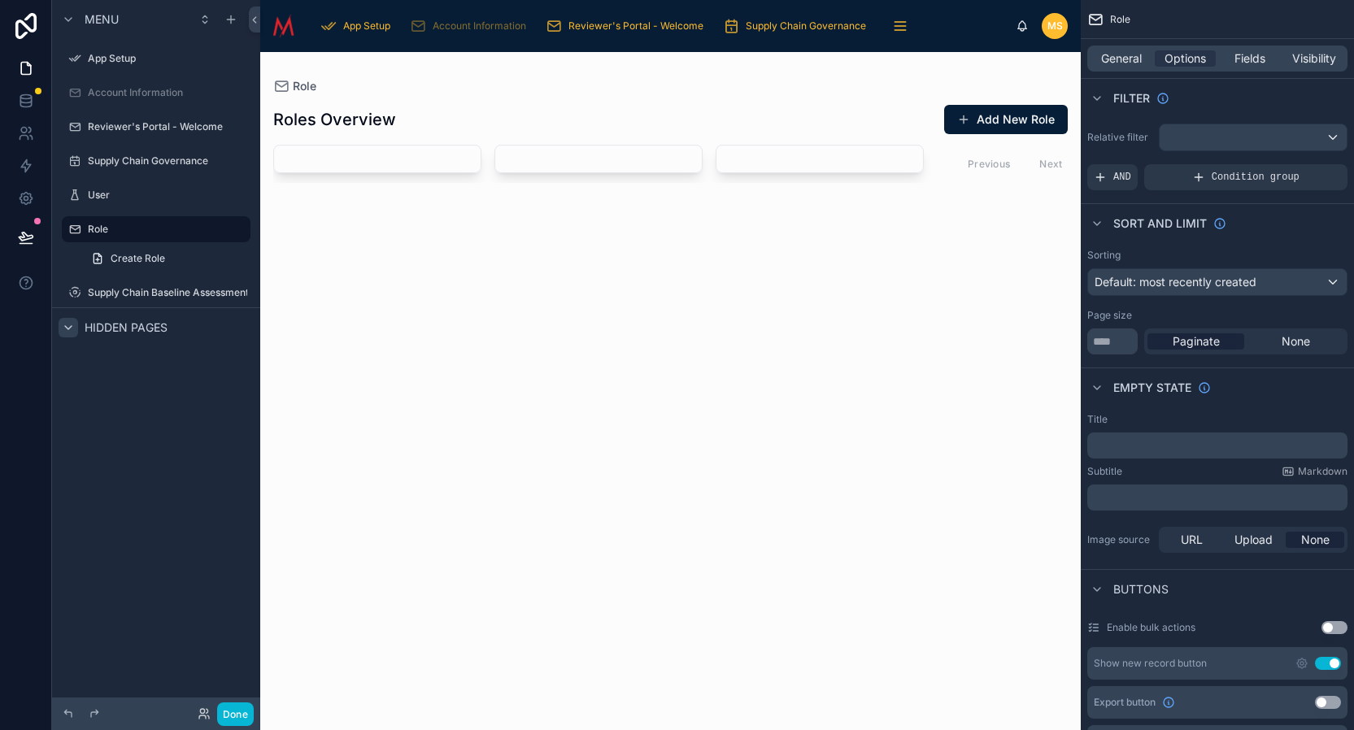
click at [70, 328] on icon "scrollable content" at bounding box center [68, 327] width 7 height 3
click at [70, 328] on icon "scrollable content" at bounding box center [68, 328] width 3 height 7
click at [181, 226] on label "Role" at bounding box center [153, 229] width 130 height 13
click at [240, 229] on icon "scrollable content" at bounding box center [237, 229] width 13 height 13
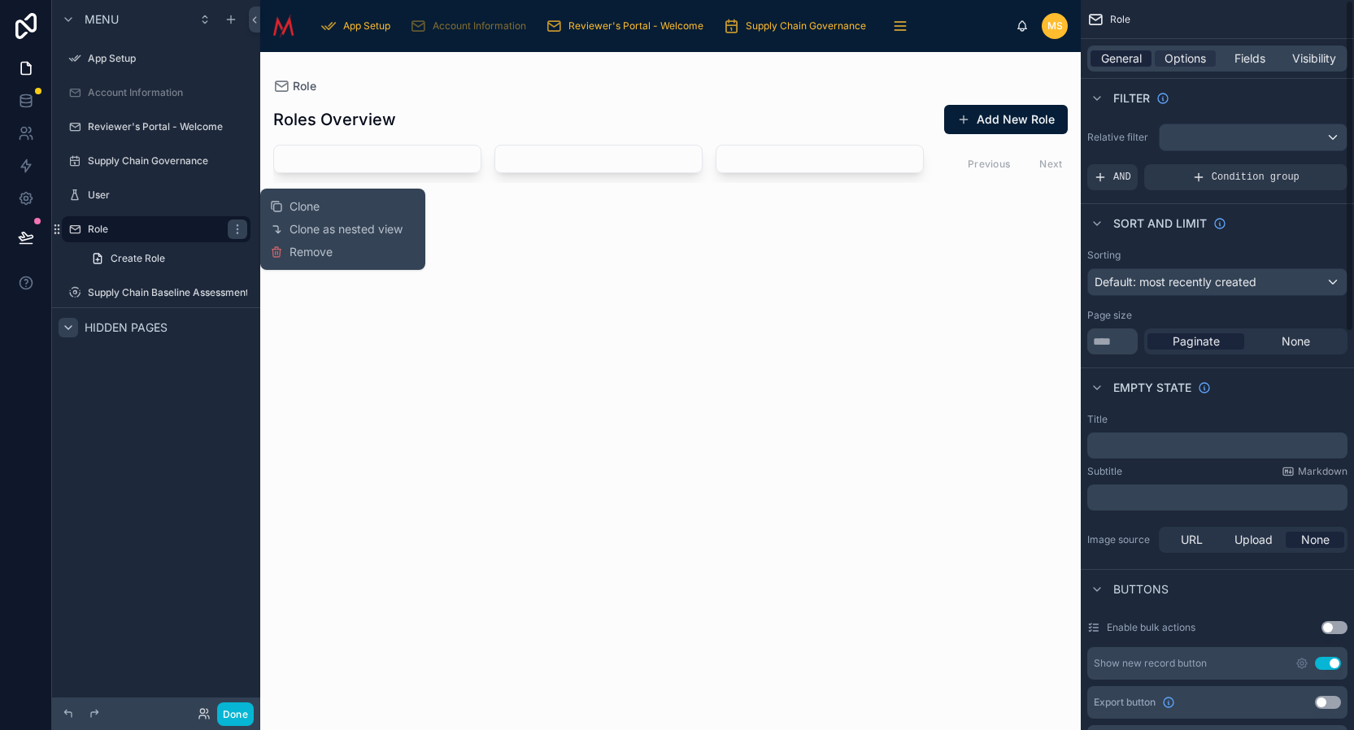
click at [1132, 57] on span "General" at bounding box center [1121, 58] width 41 height 16
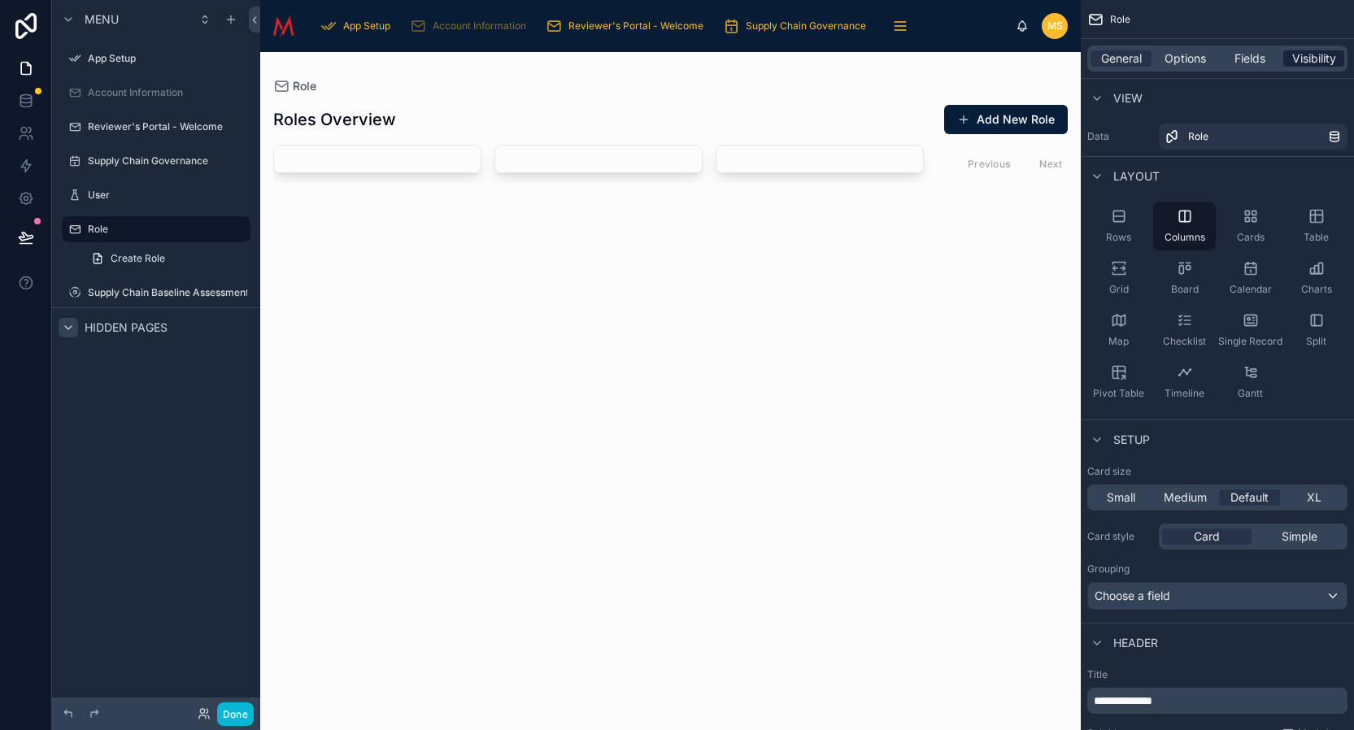
click at [1324, 63] on span "Visibility" at bounding box center [1314, 58] width 44 height 16
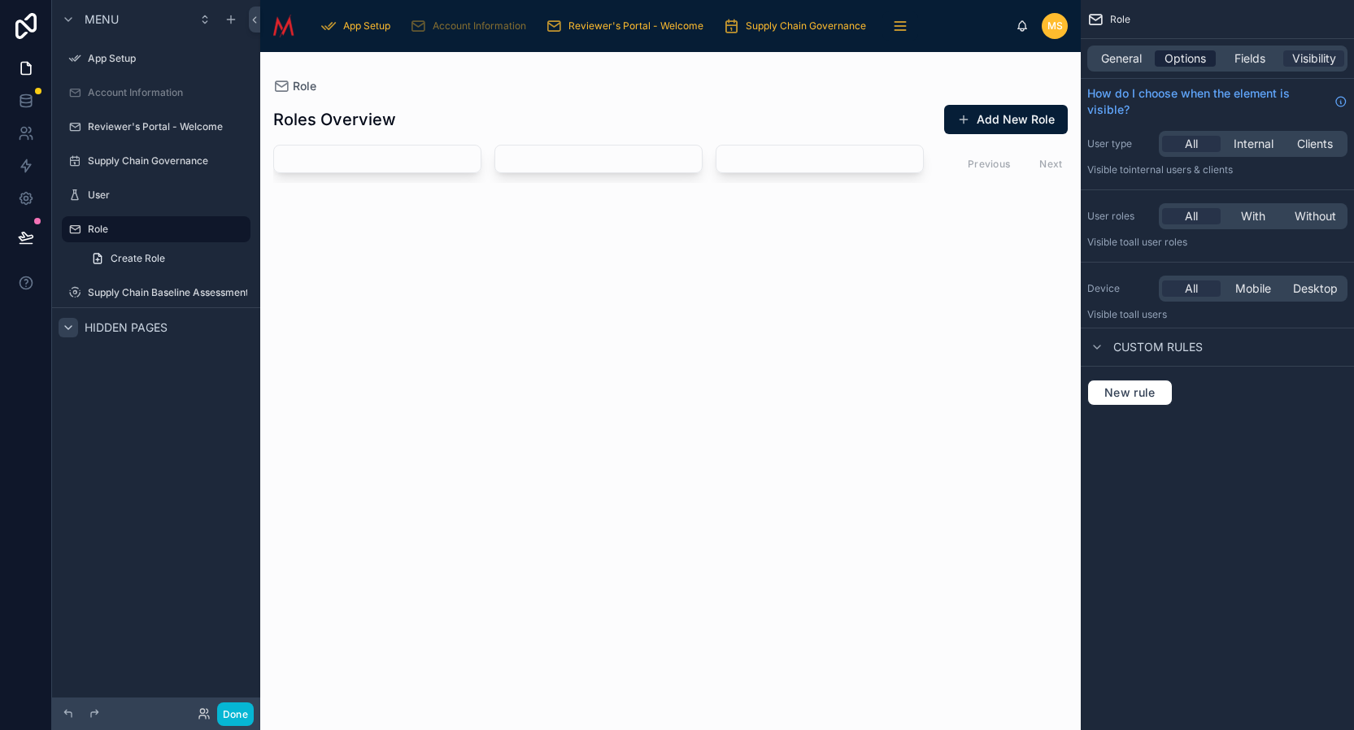
click at [1179, 55] on span "Options" at bounding box center [1185, 58] width 41 height 16
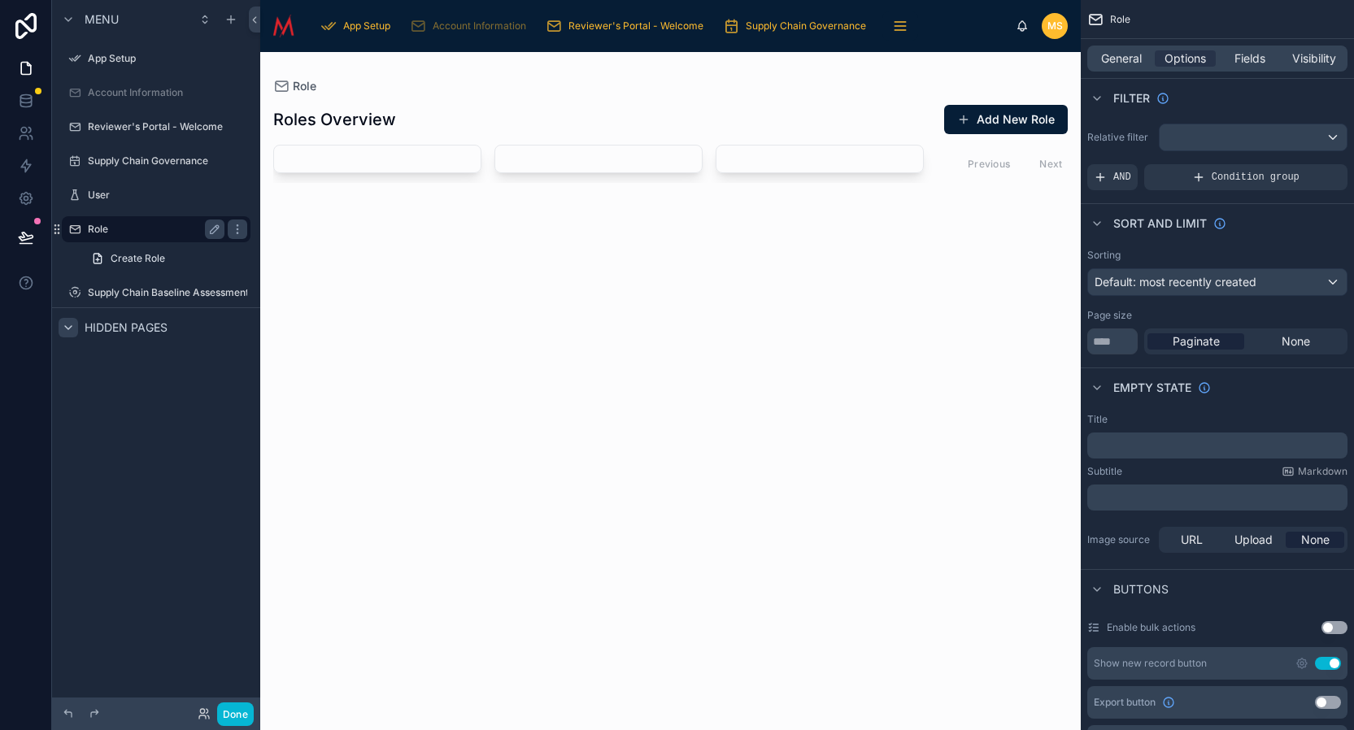
click at [171, 228] on label "Role" at bounding box center [153, 229] width 130 height 13
click at [239, 228] on icon "scrollable content" at bounding box center [237, 229] width 13 height 13
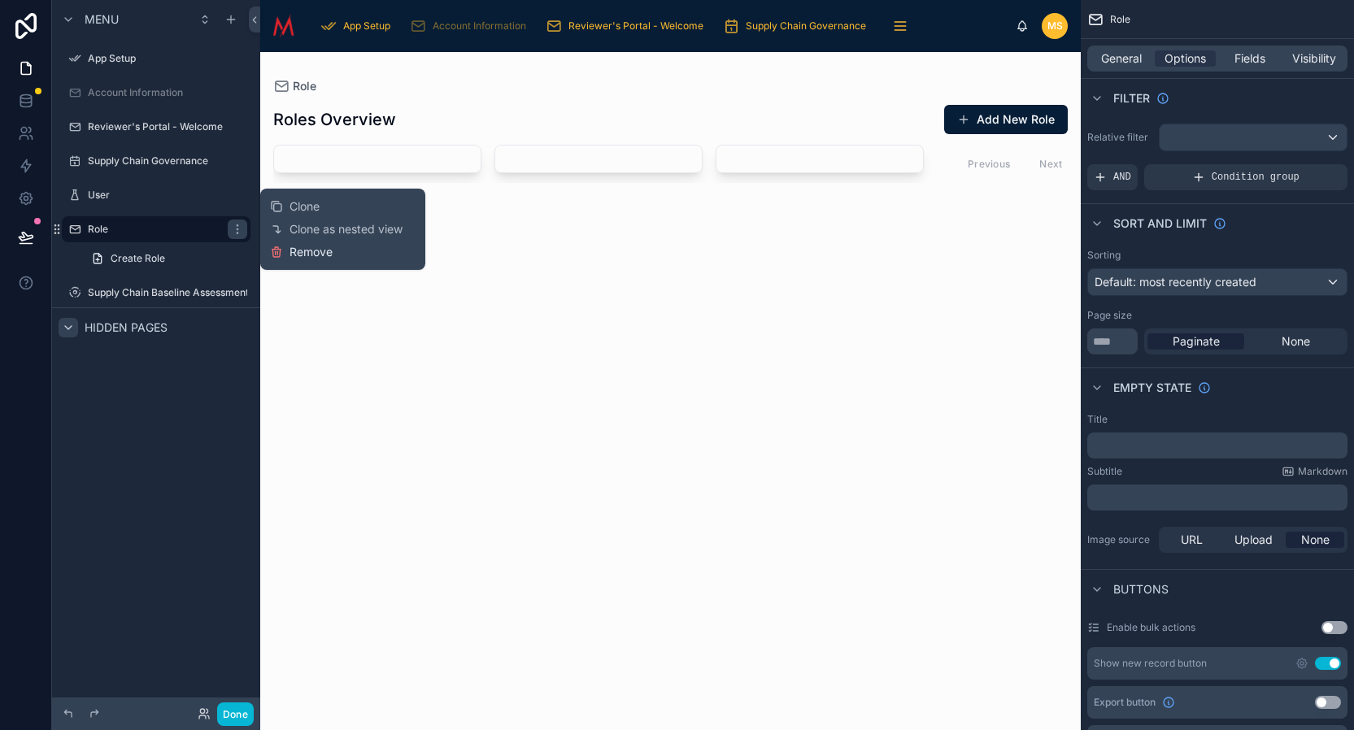
click at [312, 251] on span "Remove" at bounding box center [311, 252] width 43 height 16
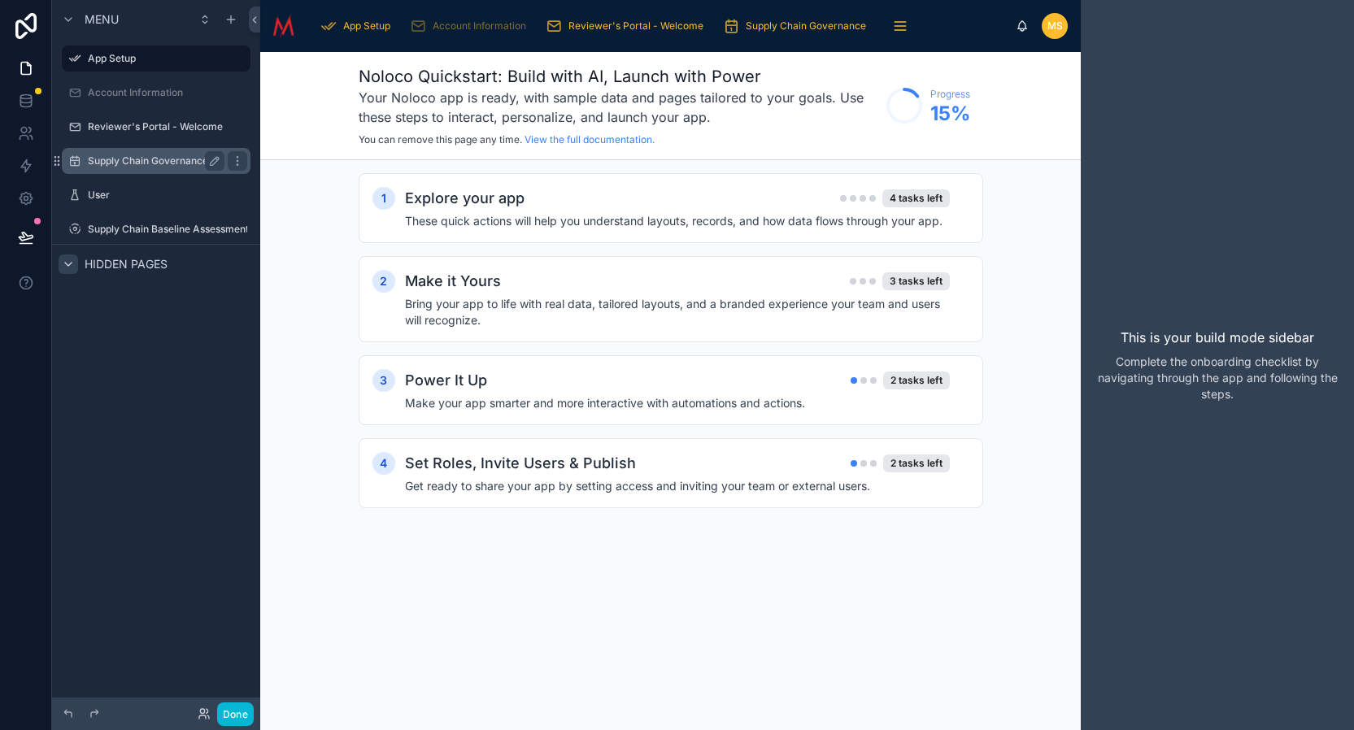
click at [147, 161] on label "Supply Chain Governance" at bounding box center [153, 161] width 130 height 13
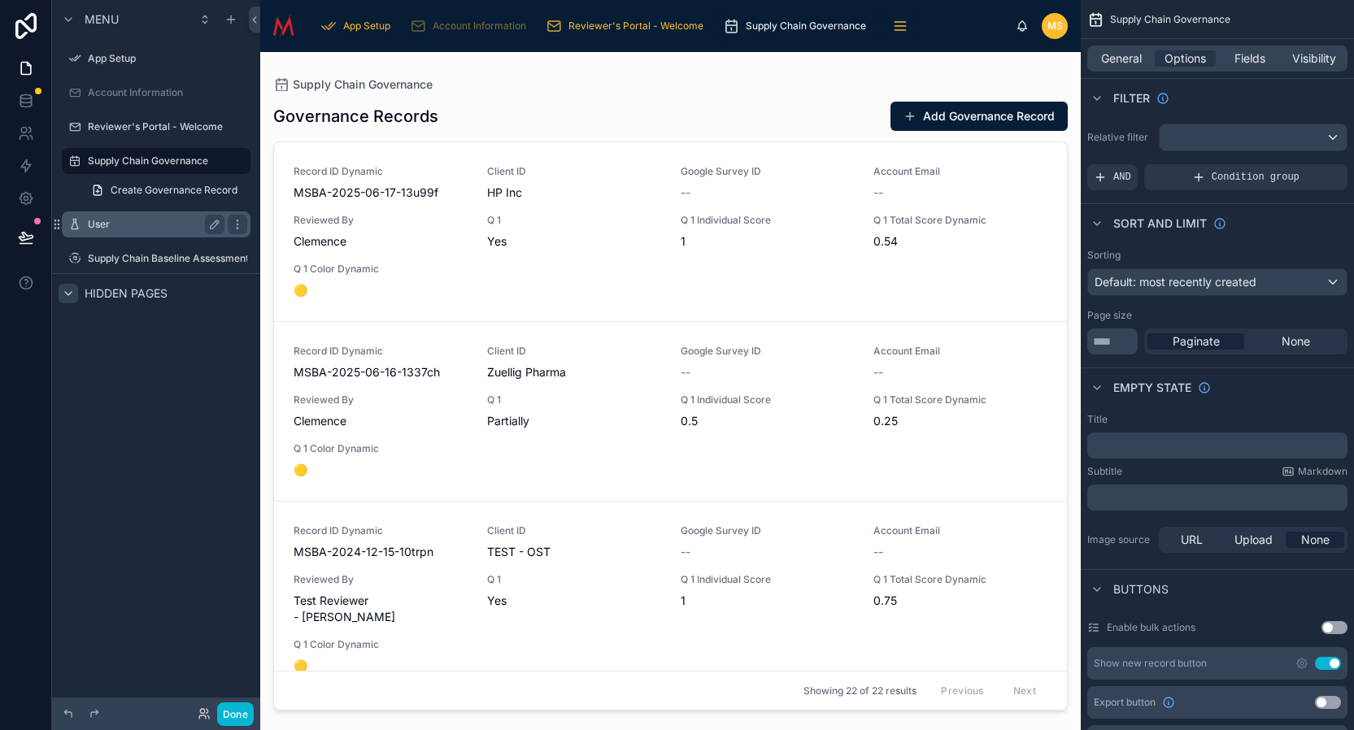
click at [116, 224] on label "User" at bounding box center [153, 224] width 130 height 13
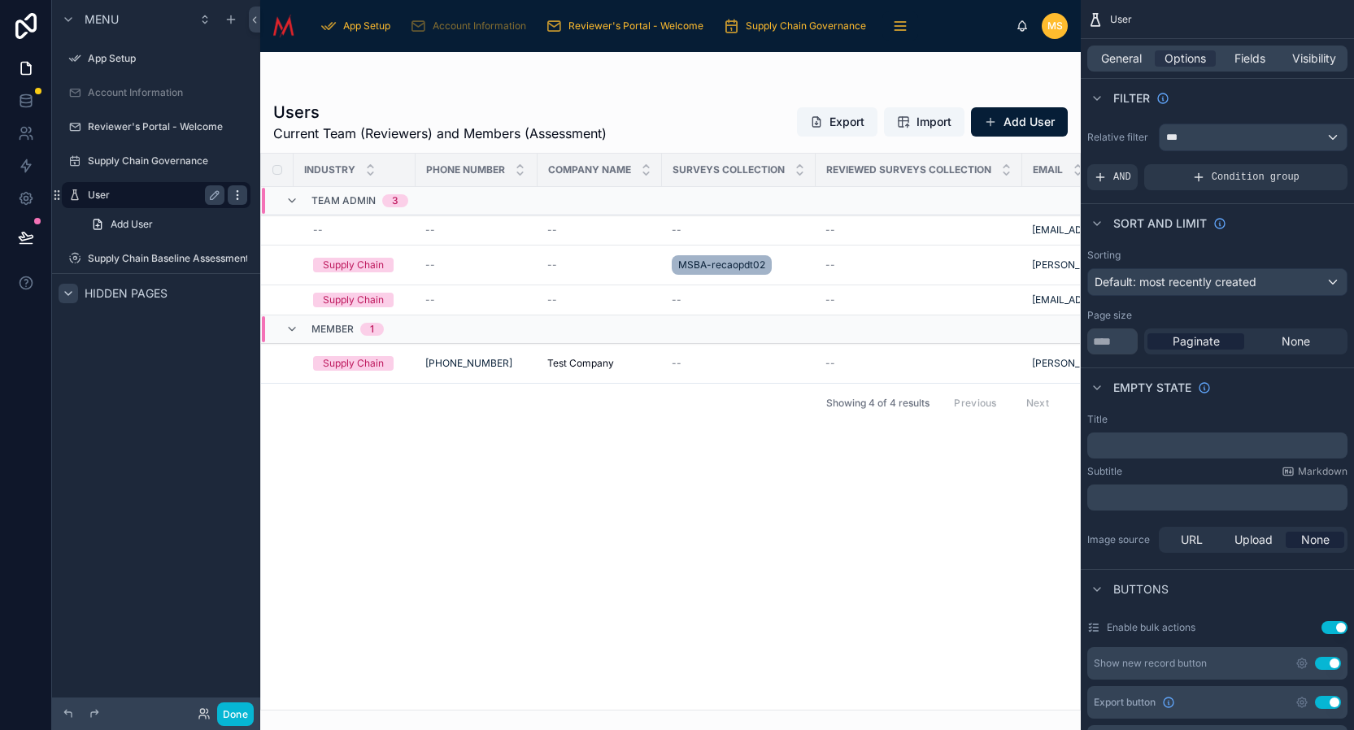
click at [241, 193] on icon "scrollable content" at bounding box center [237, 195] width 13 height 13
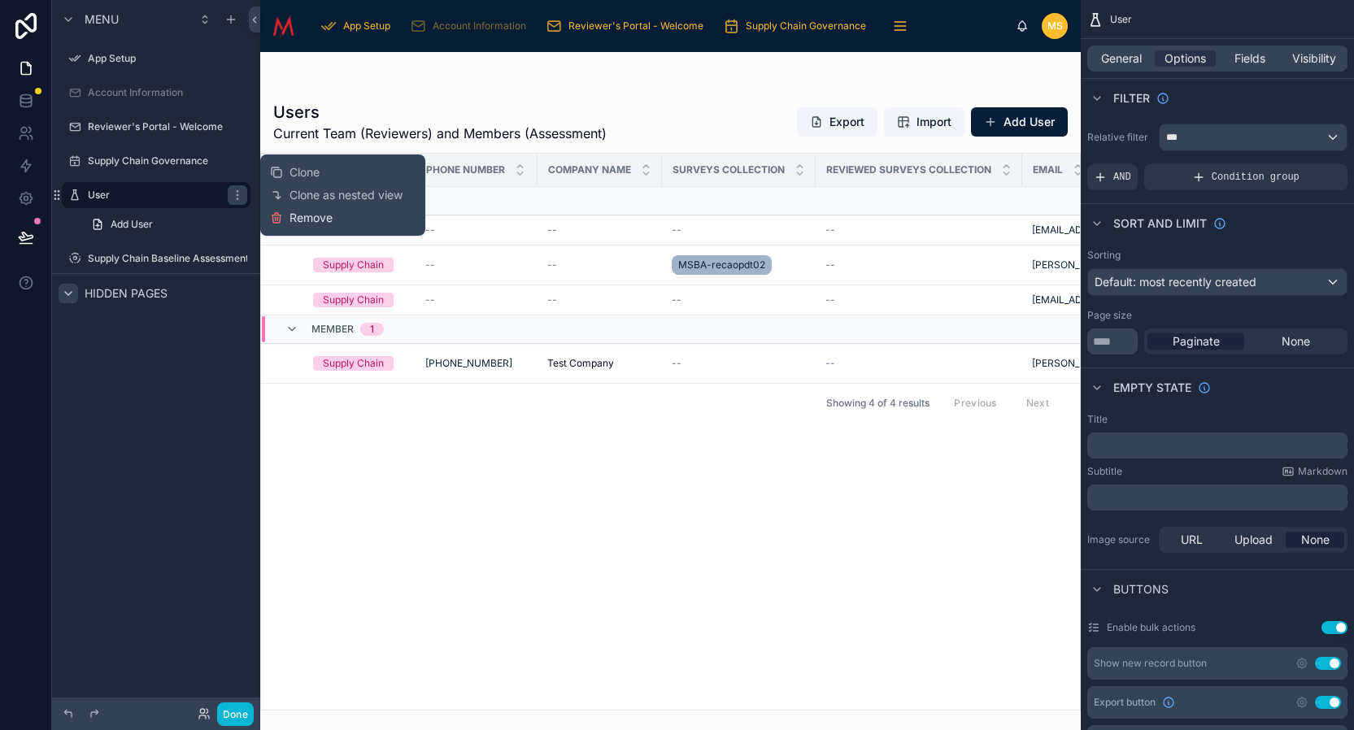
click at [299, 220] on span "Remove" at bounding box center [311, 218] width 43 height 16
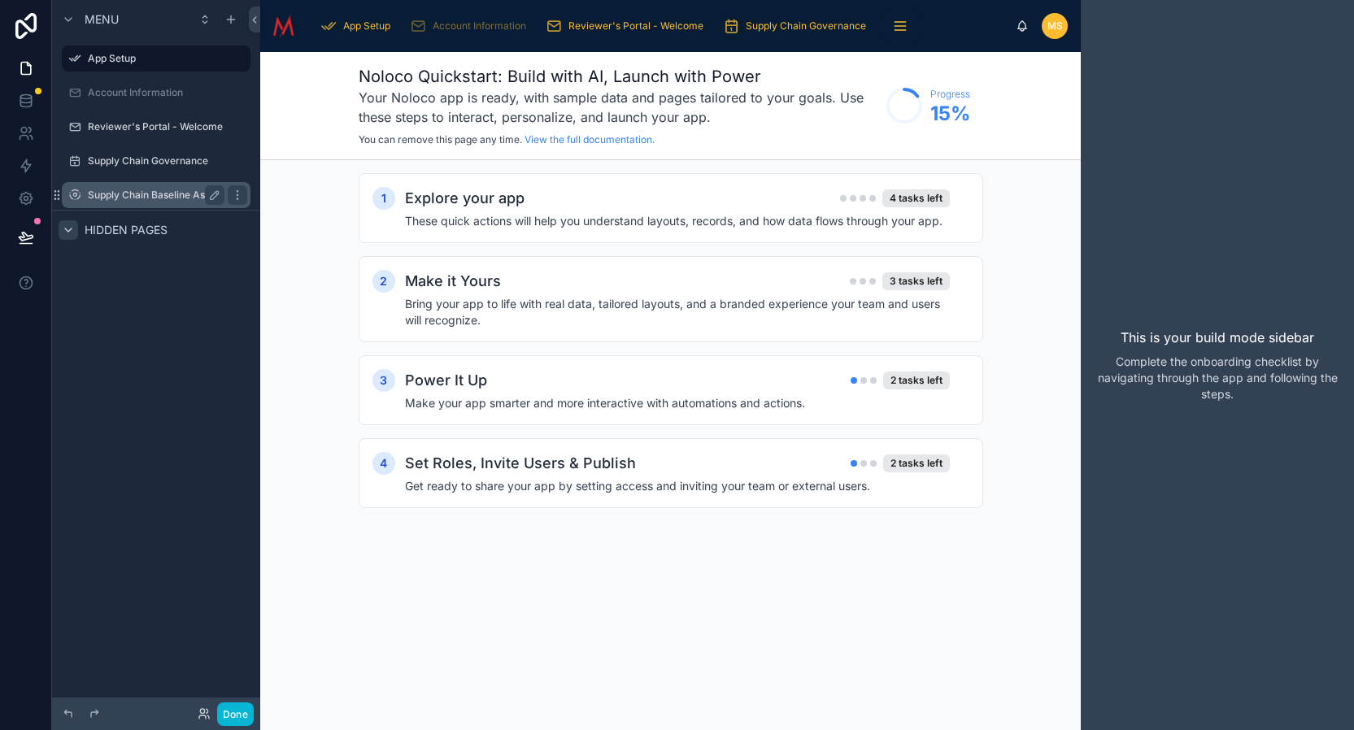
click at [176, 193] on label "Supply Chain Baseline Assessment" at bounding box center [168, 195] width 161 height 13
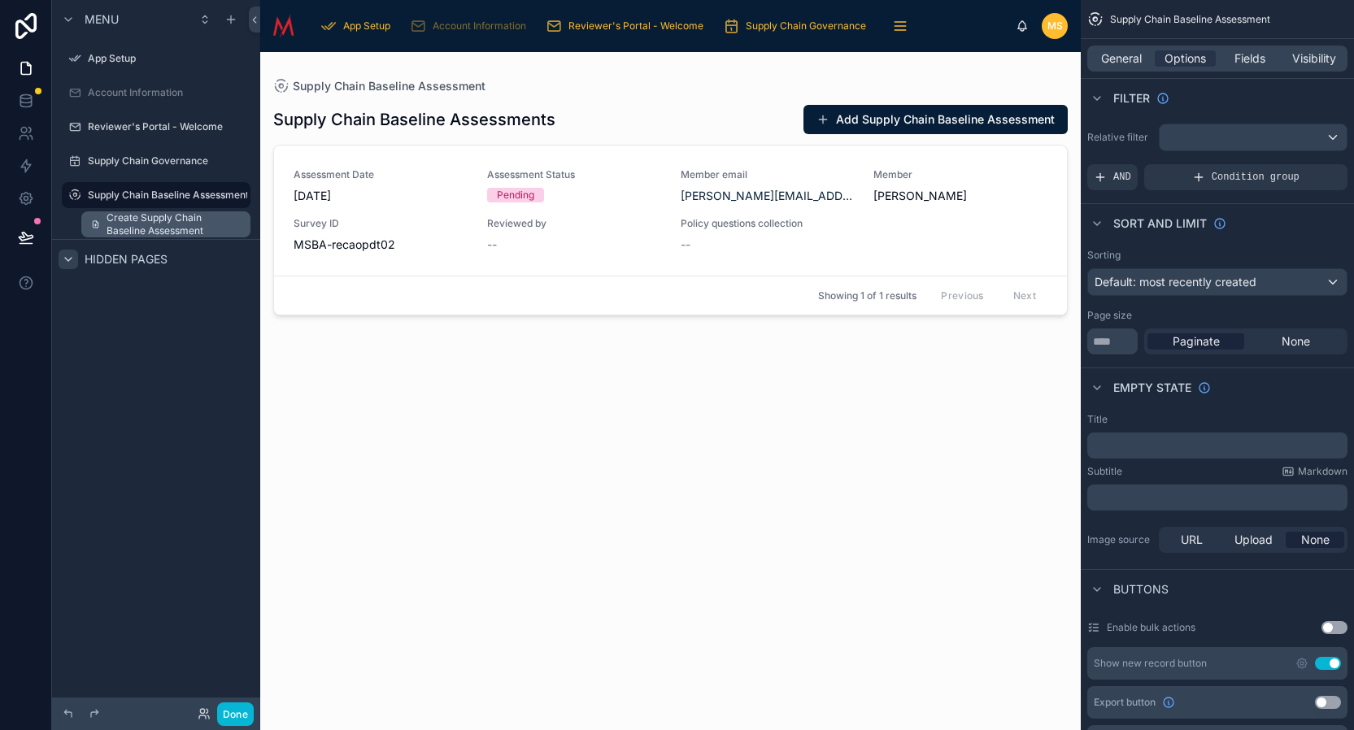
click at [180, 227] on span "Create Supply Chain Baseline Assessment" at bounding box center [174, 224] width 134 height 26
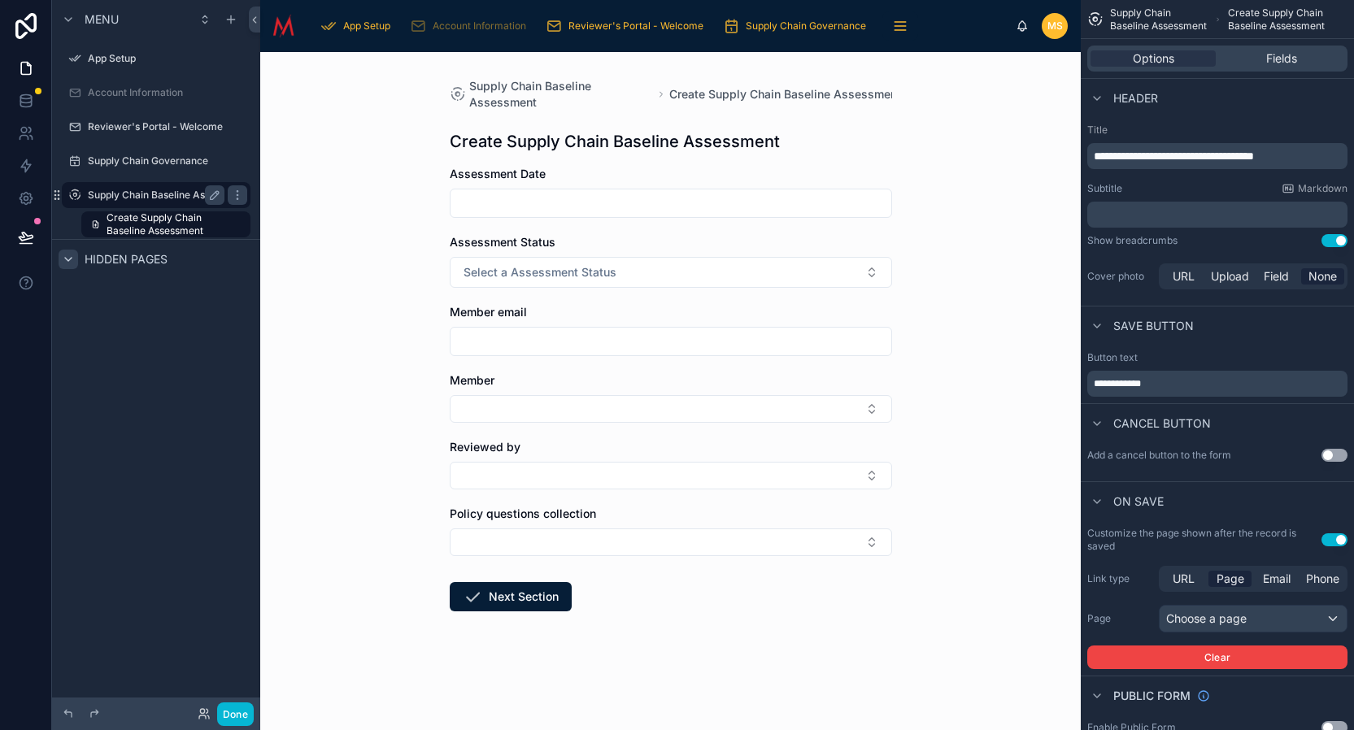
click at [171, 194] on label "Supply Chain Baseline Assessment" at bounding box center [168, 195] width 161 height 13
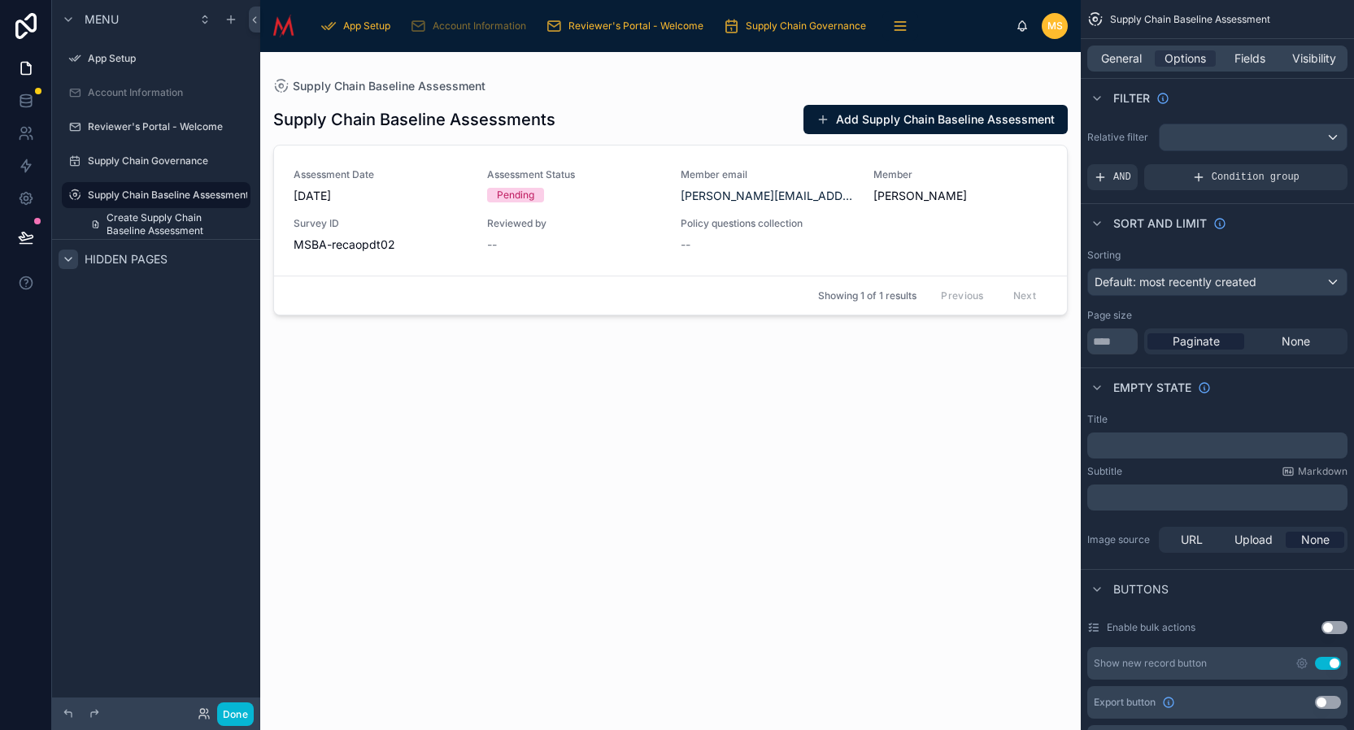
click at [965, 120] on div at bounding box center [670, 381] width 821 height 659
click at [965, 120] on button "Add Supply Chain Baseline Assessment" at bounding box center [936, 119] width 264 height 29
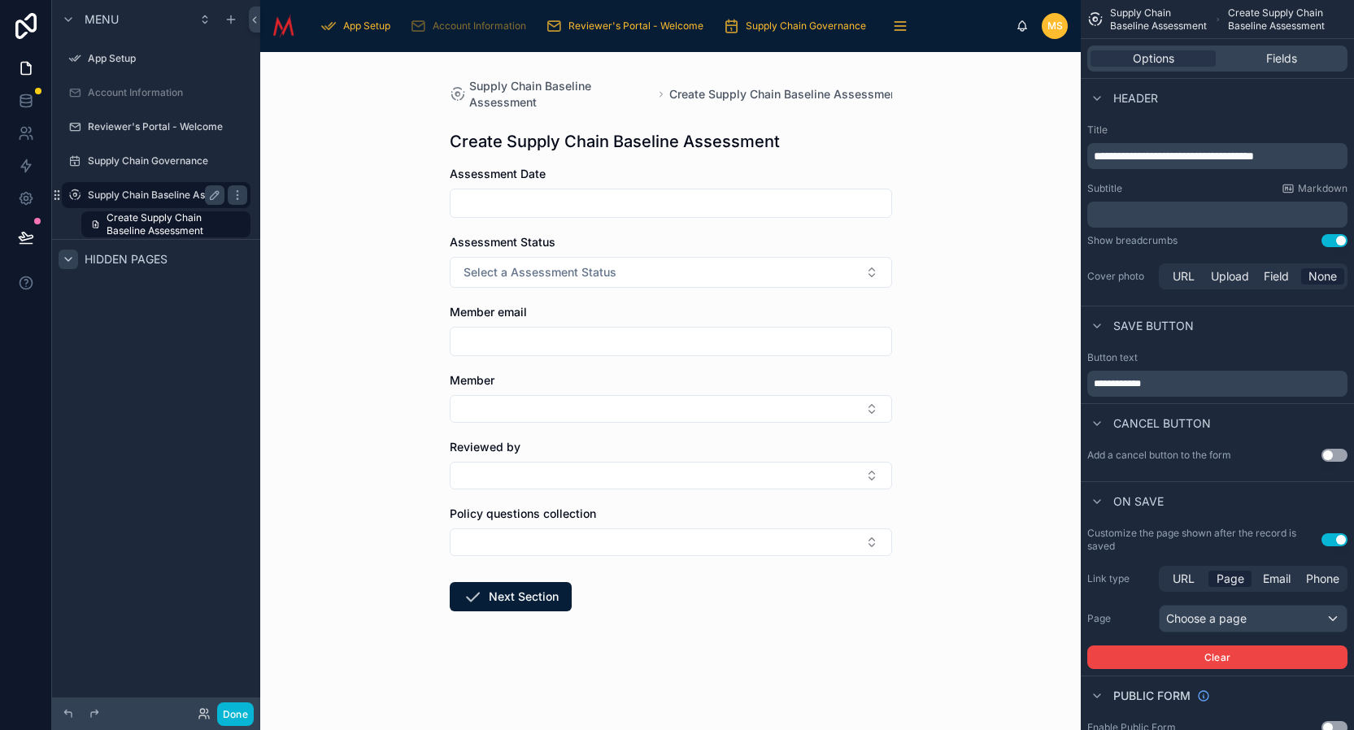
click at [161, 198] on label "Supply Chain Baseline Assessment" at bounding box center [168, 195] width 161 height 13
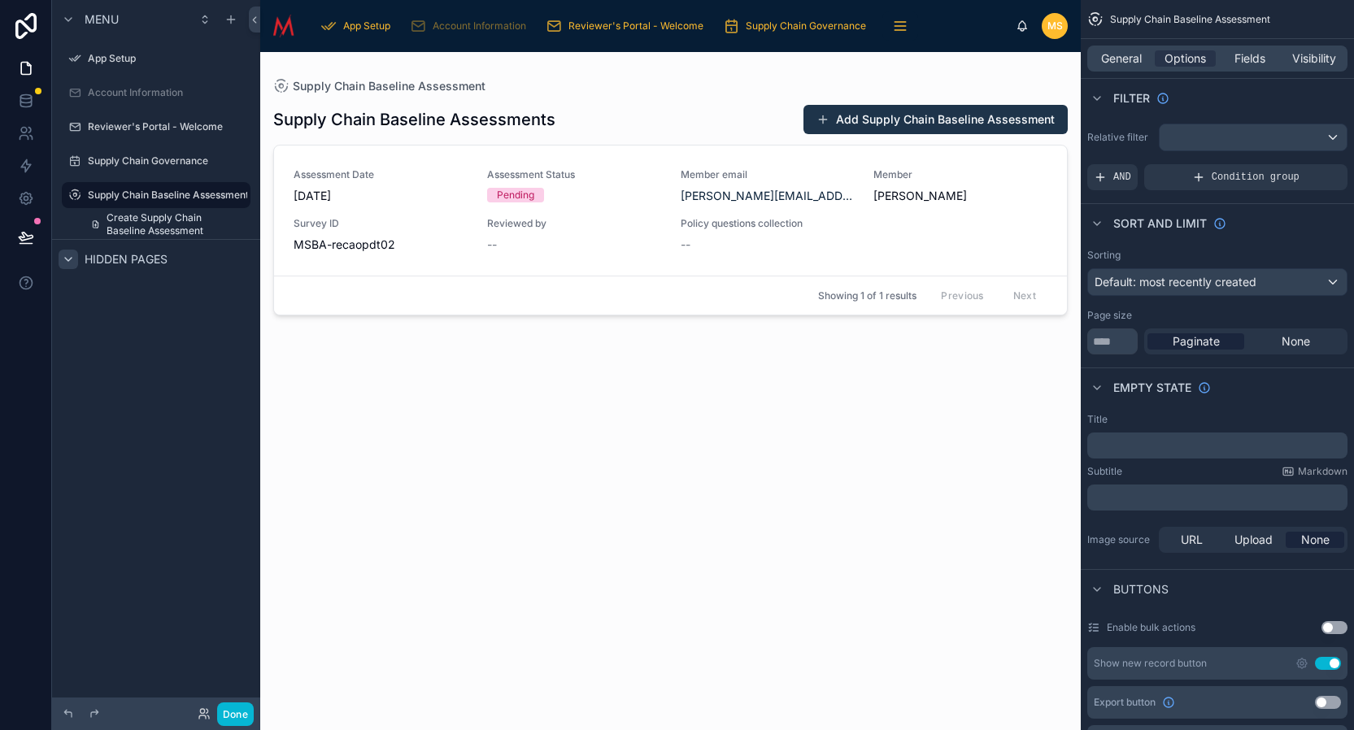
click at [902, 117] on button "Add Supply Chain Baseline Assessment" at bounding box center [936, 119] width 264 height 29
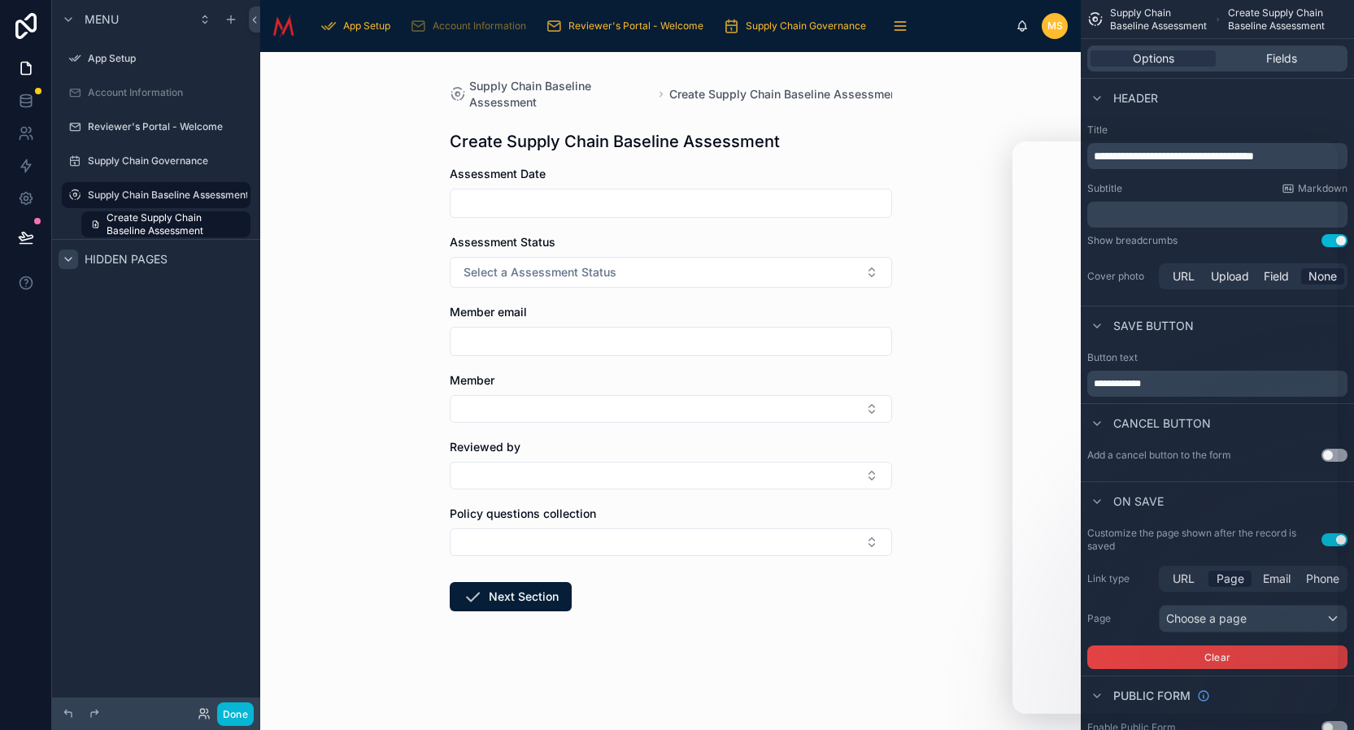
click at [181, 340] on div "Menu App Setup Account Information Reviewer's Portal - Welcome Supply Chain Gov…" at bounding box center [156, 355] width 208 height 711
click at [216, 562] on div "Menu App Setup Account Information Reviewer's Portal - Welcome Supply Chain Gov…" at bounding box center [156, 355] width 208 height 711
click at [68, 261] on icon "scrollable content" at bounding box center [68, 259] width 7 height 3
click at [68, 261] on icon "scrollable content" at bounding box center [68, 259] width 3 height 7
click at [232, 21] on icon "scrollable content" at bounding box center [230, 19] width 13 height 13
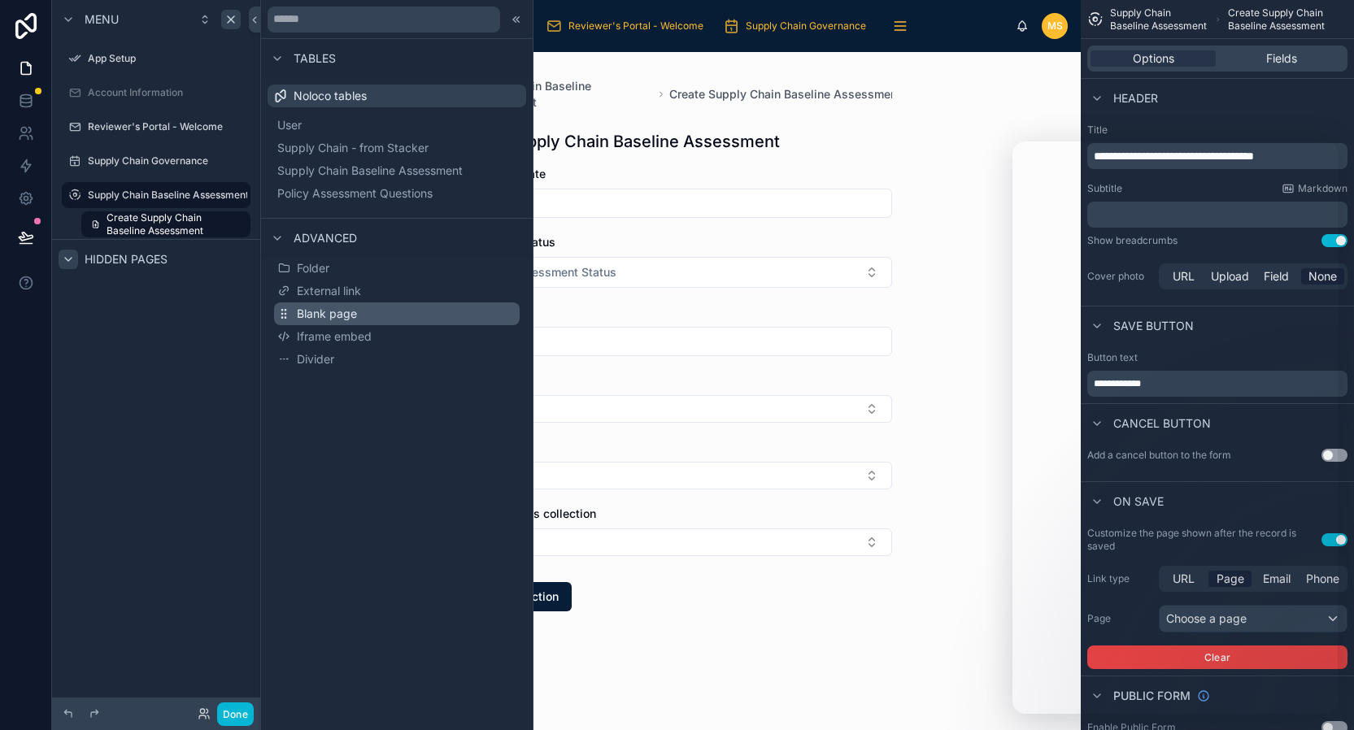
click at [321, 317] on span "Blank page" at bounding box center [327, 314] width 60 height 16
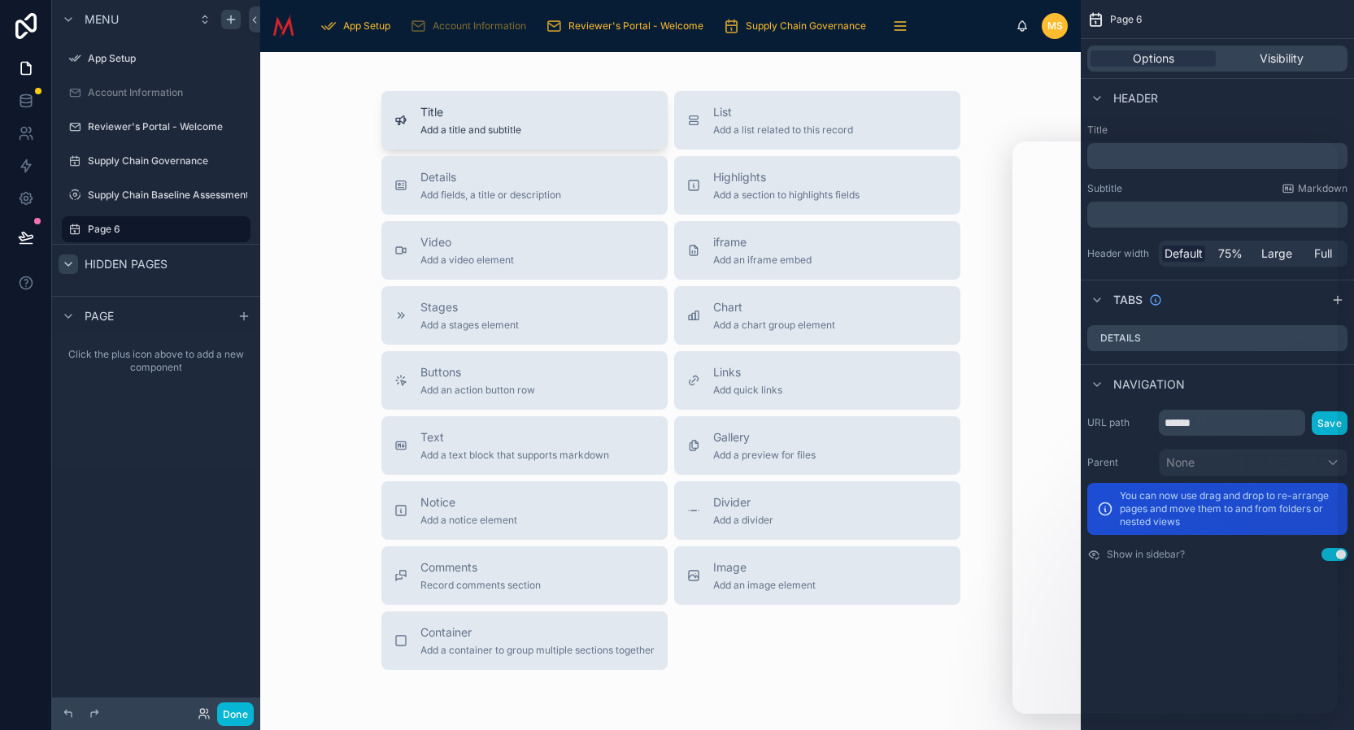
click at [484, 120] on div "Title Add a title and subtitle" at bounding box center [470, 120] width 101 height 33
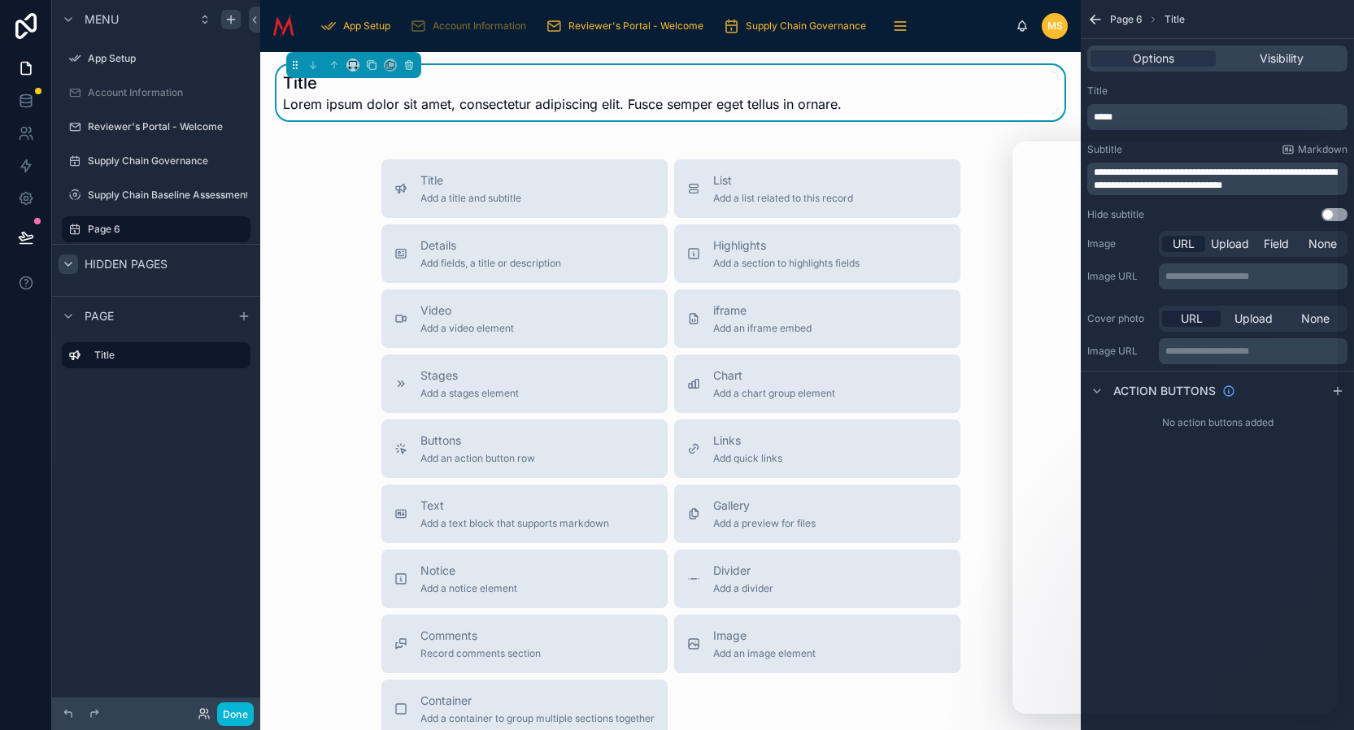
click at [499, 90] on h1 "Title" at bounding box center [562, 83] width 559 height 23
click at [306, 86] on h1 "Title" at bounding box center [562, 83] width 559 height 23
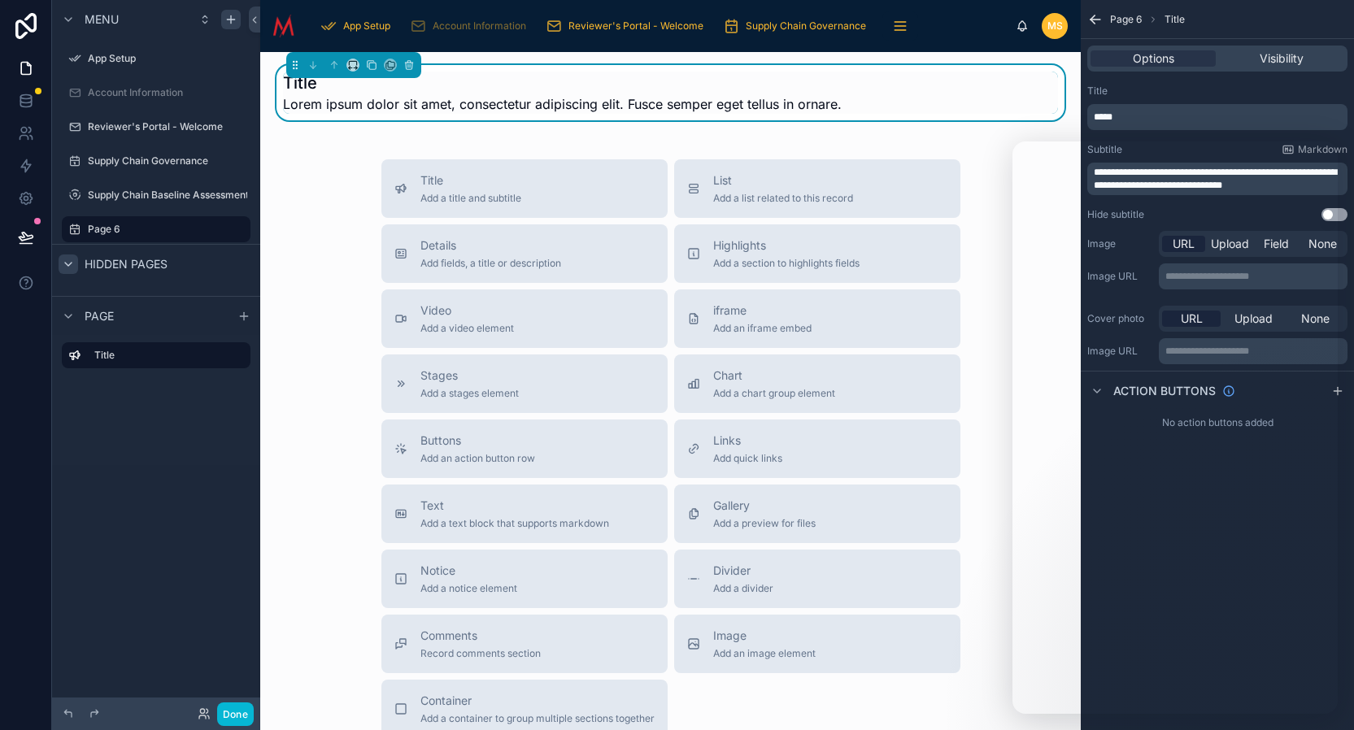
click at [1153, 119] on p "*****" at bounding box center [1219, 117] width 251 height 13
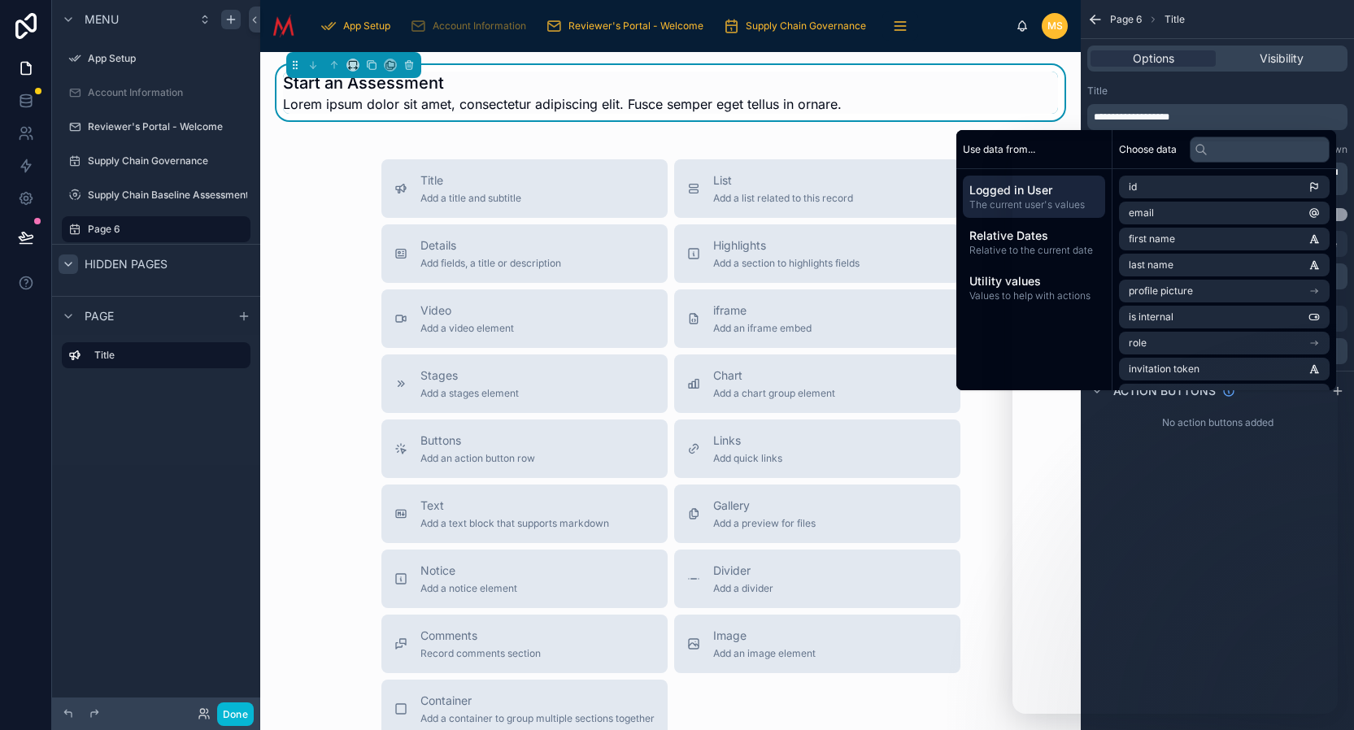
click at [1335, 90] on div "Title" at bounding box center [1217, 91] width 260 height 13
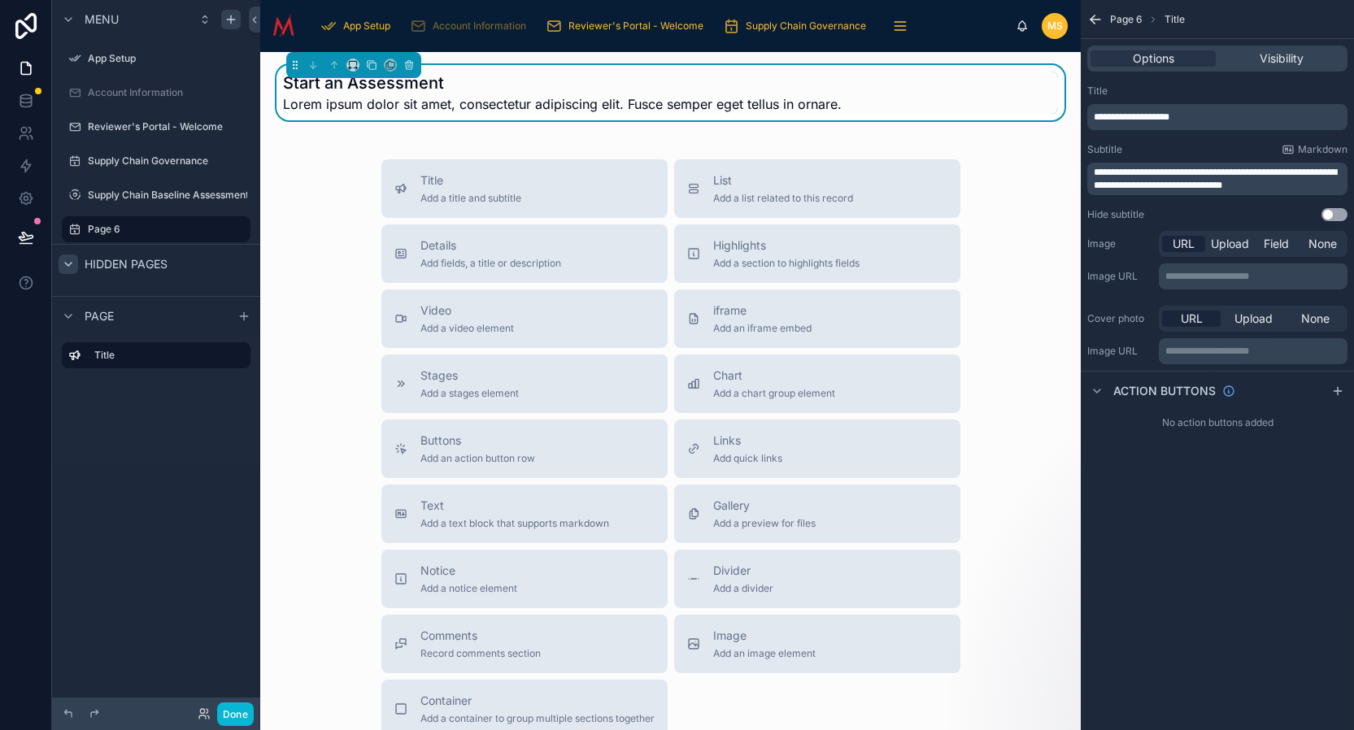
click at [1174, 178] on span "**********" at bounding box center [1215, 179] width 243 height 23
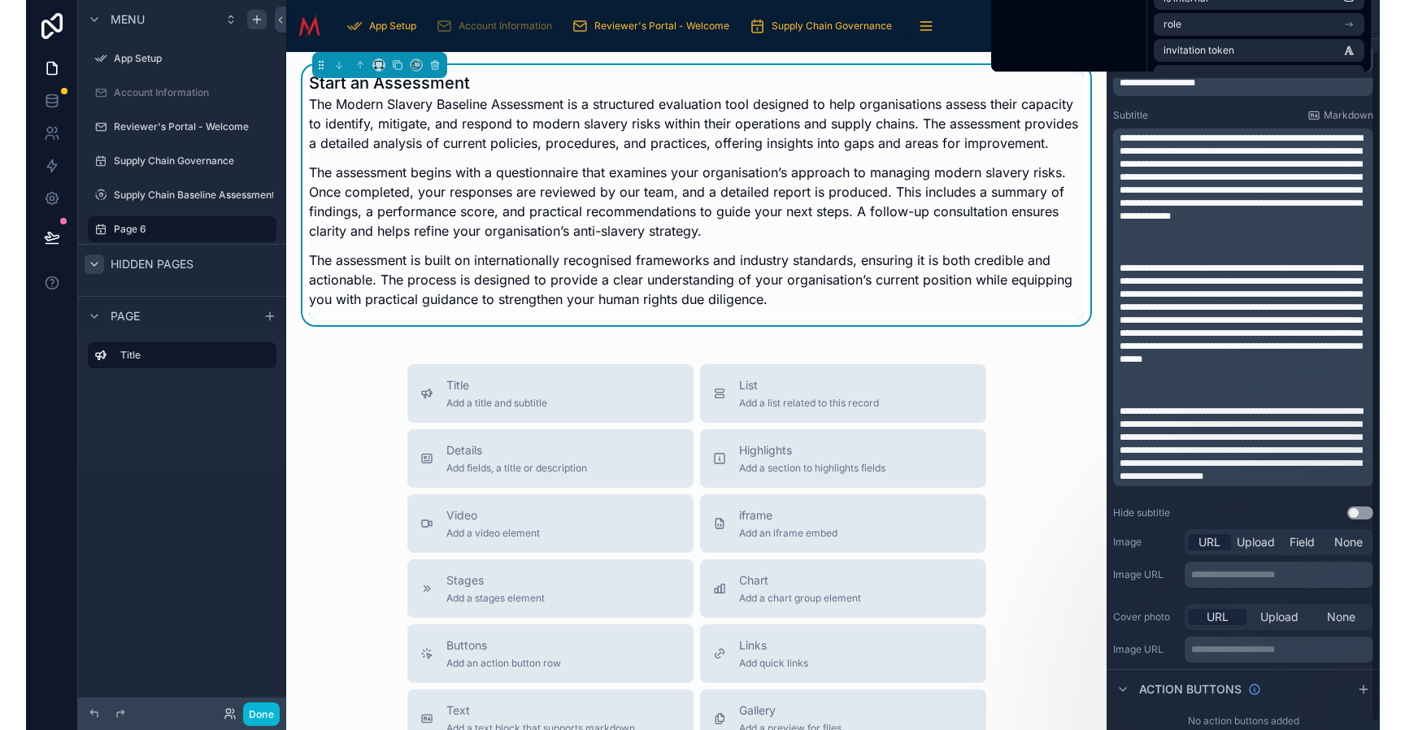
scroll to position [64, 0]
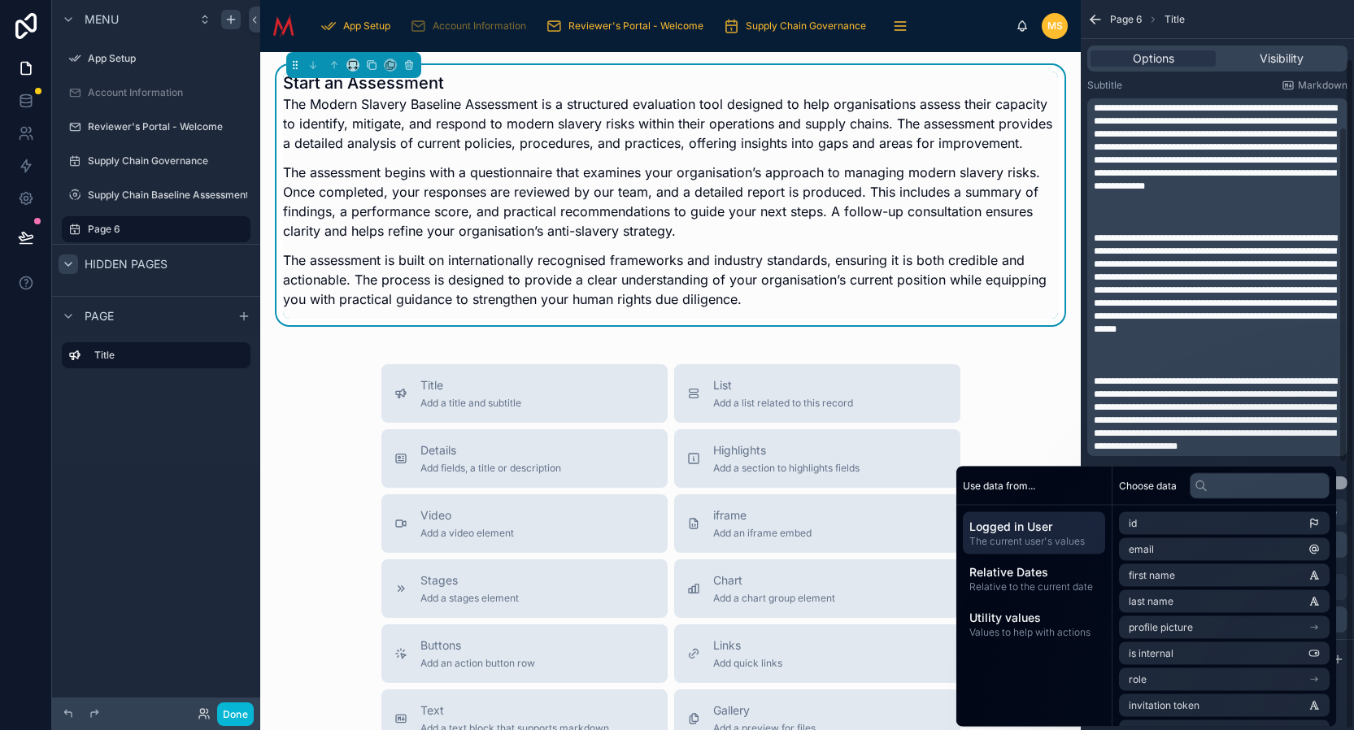
click at [1072, 316] on div "Start an Assessment The Modern Slavery Baseline Assessment is a structured eval…" at bounding box center [670, 563] width 821 height 1022
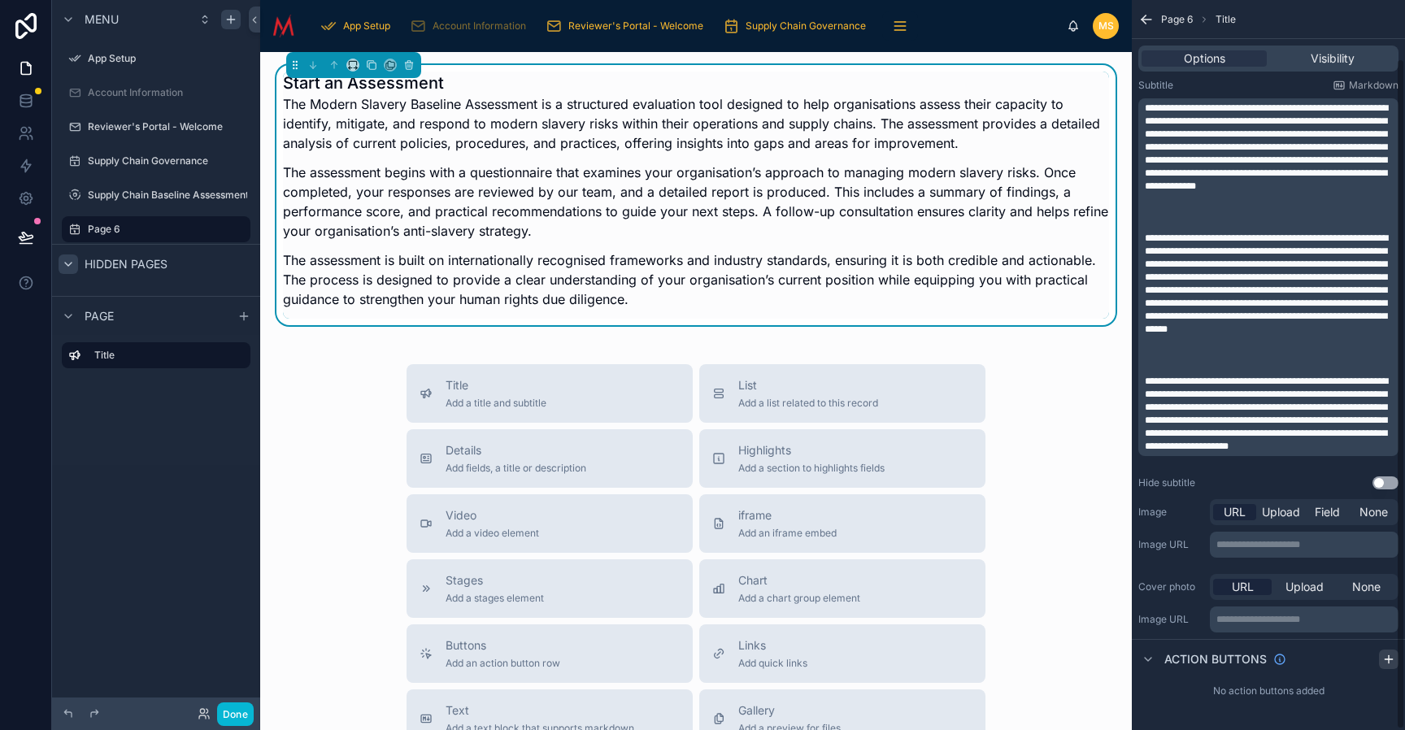
click at [1353, 657] on icon "scrollable content" at bounding box center [1389, 659] width 13 height 13
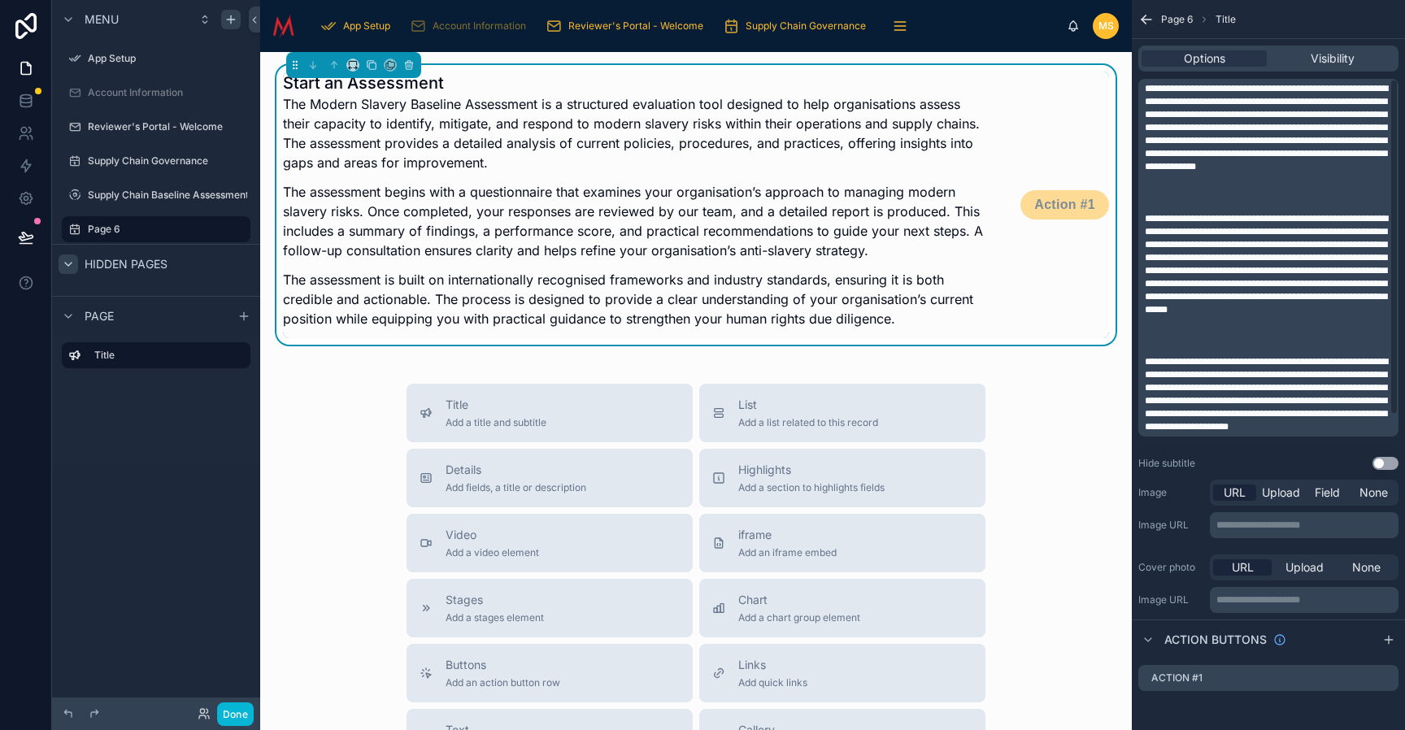
scroll to position [32, 0]
click at [1353, 679] on icon "scrollable content" at bounding box center [1366, 678] width 13 height 13
click at [1353, 651] on icon at bounding box center [1359, 652] width 13 height 13
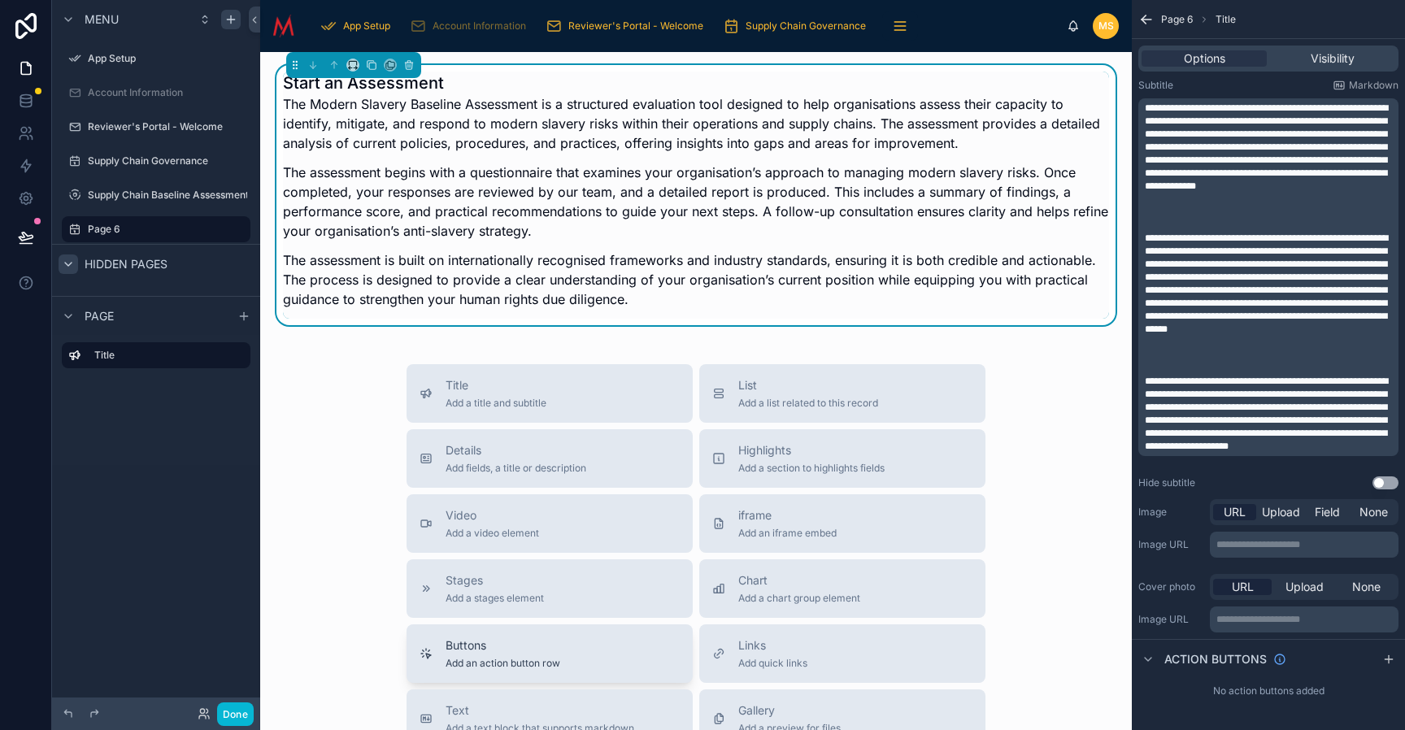
click at [498, 660] on span "Add an action button row" at bounding box center [503, 663] width 115 height 13
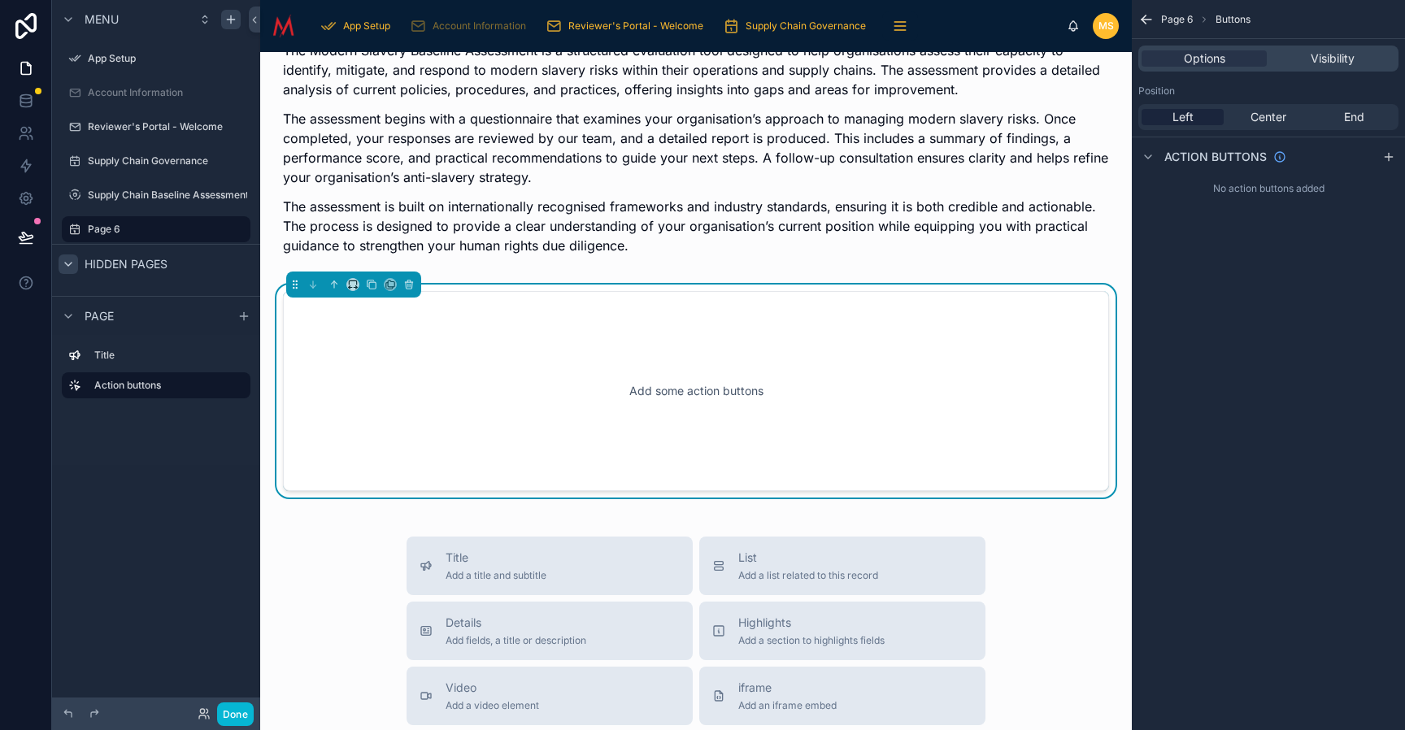
scroll to position [54, 0]
click at [595, 352] on div "Add some action buttons" at bounding box center [696, 391] width 773 height 146
click at [1353, 159] on icon "scrollable content" at bounding box center [1389, 156] width 13 height 13
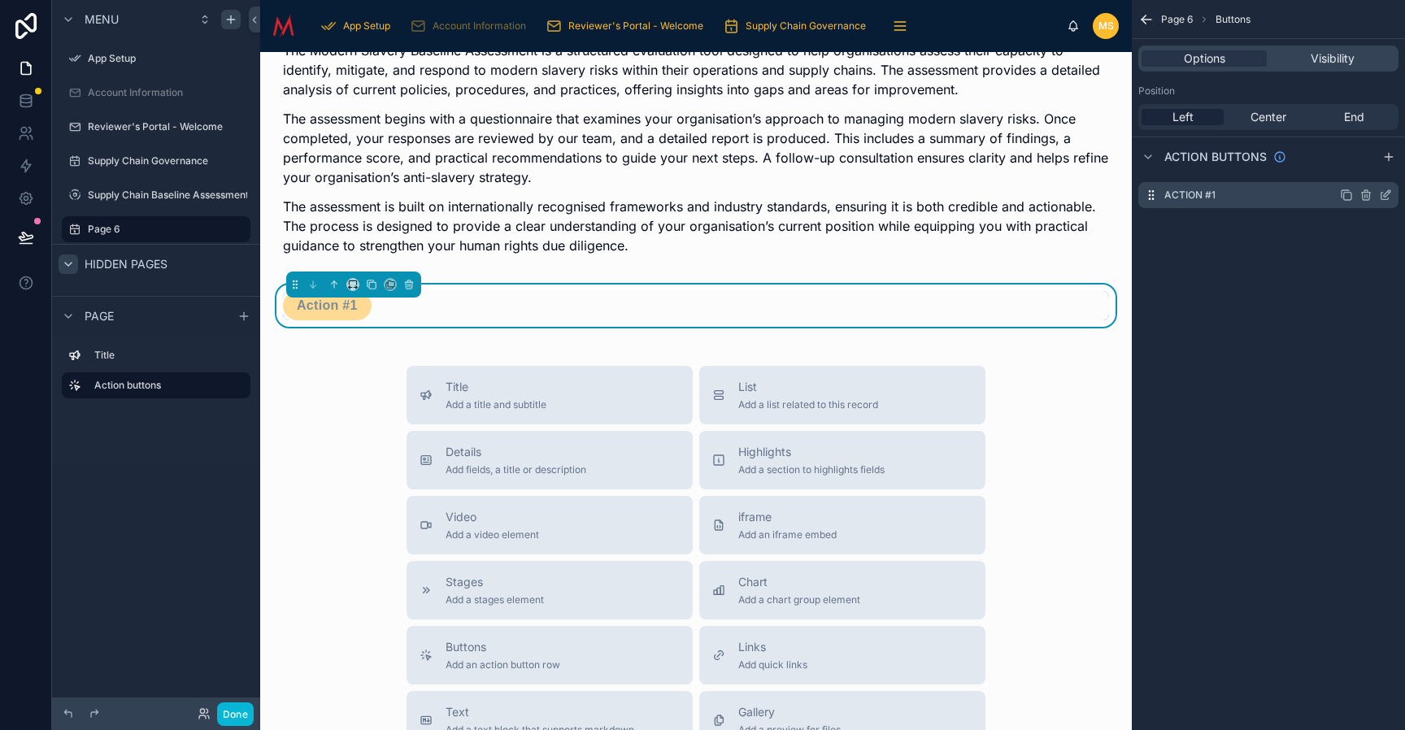
click at [1196, 196] on label "Action #1" at bounding box center [1190, 195] width 51 height 13
click at [1353, 194] on icon "scrollable content" at bounding box center [1387, 193] width 7 height 7
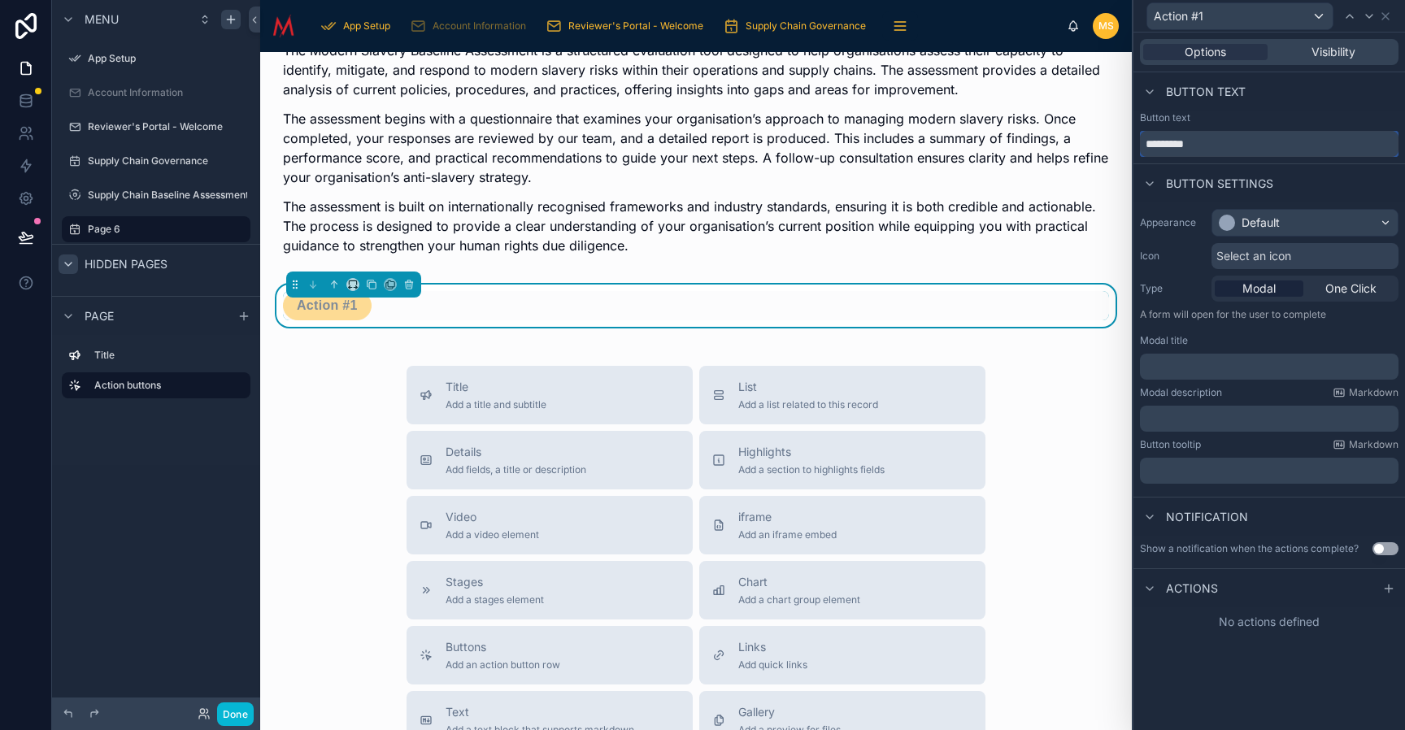
click at [1205, 144] on input "*********" at bounding box center [1269, 144] width 259 height 26
type input "**********"
click at [1353, 591] on icon at bounding box center [1389, 588] width 13 height 13
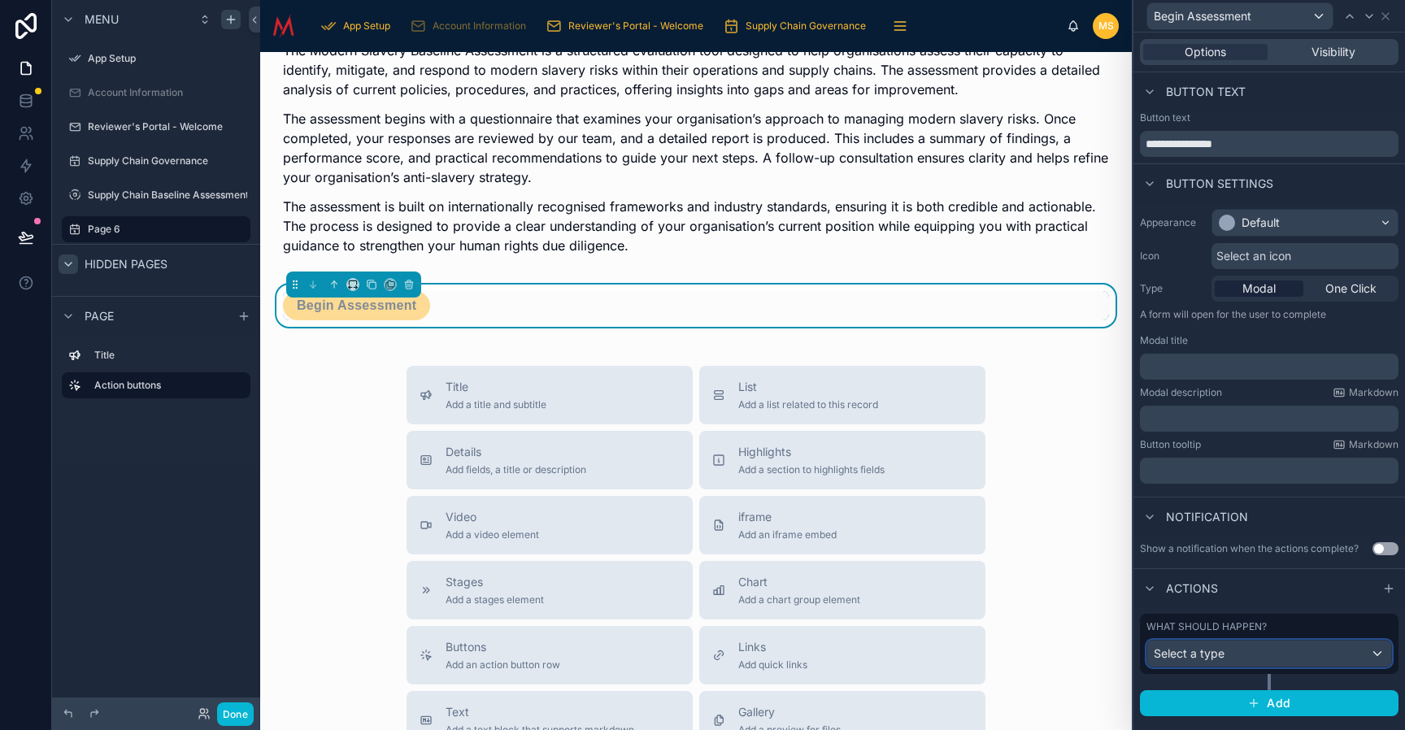
click at [1288, 658] on div "Select a type" at bounding box center [1270, 654] width 244 height 26
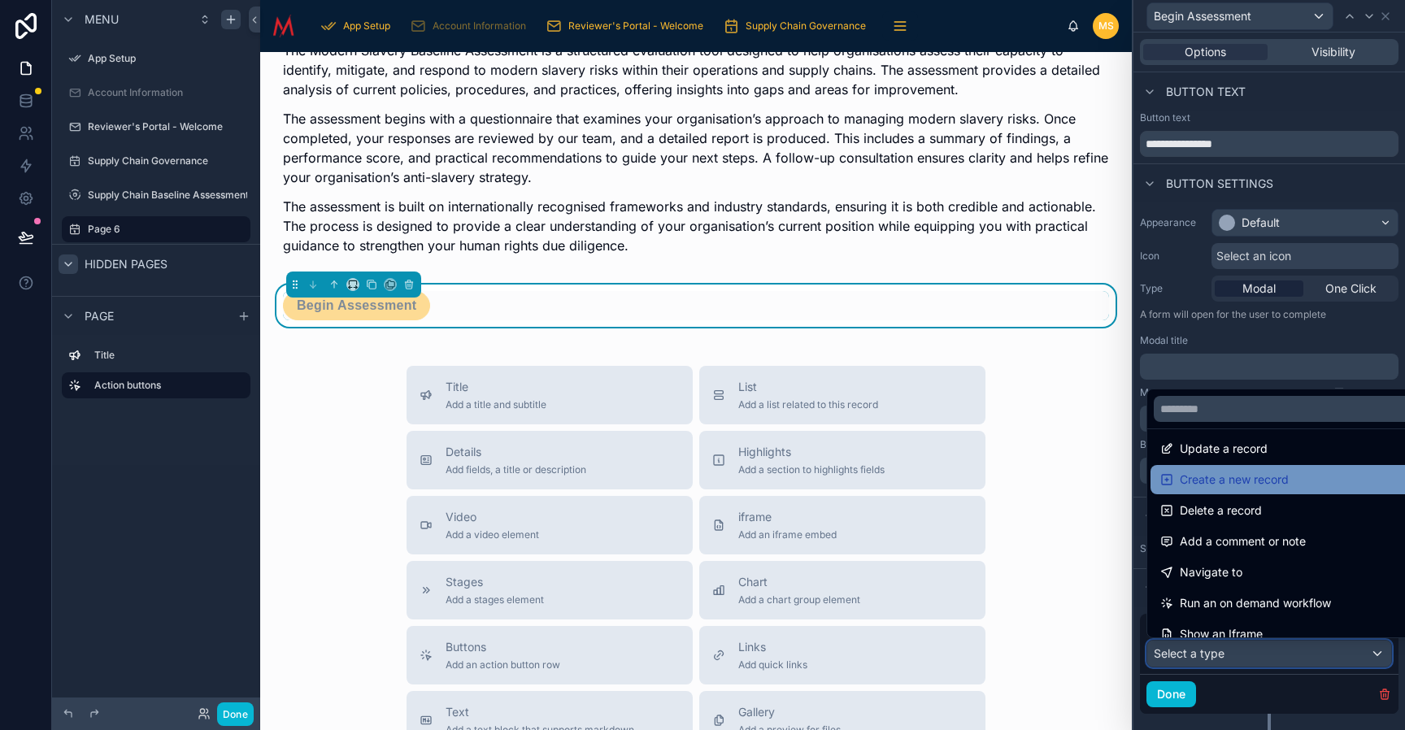
scroll to position [0, 0]
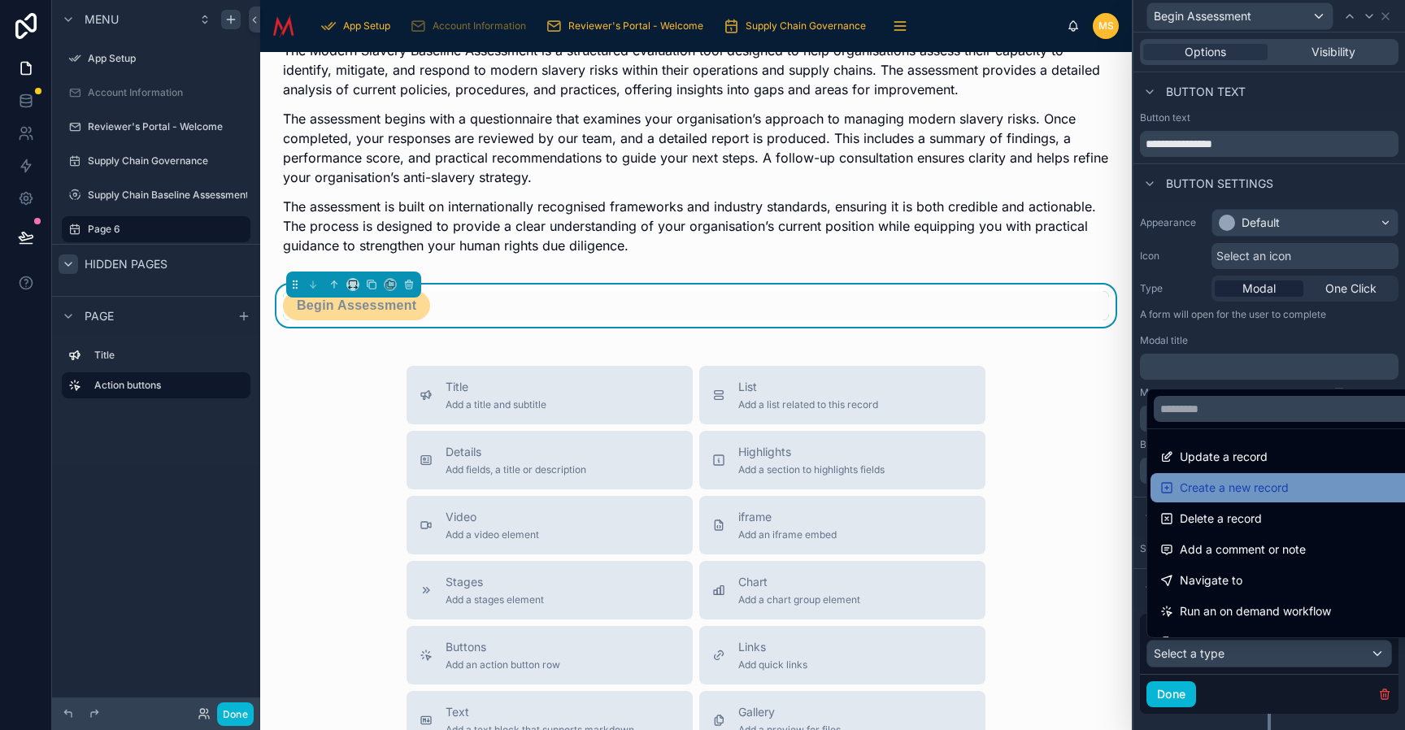
click at [1260, 492] on span "Create a new record" at bounding box center [1234, 488] width 109 height 20
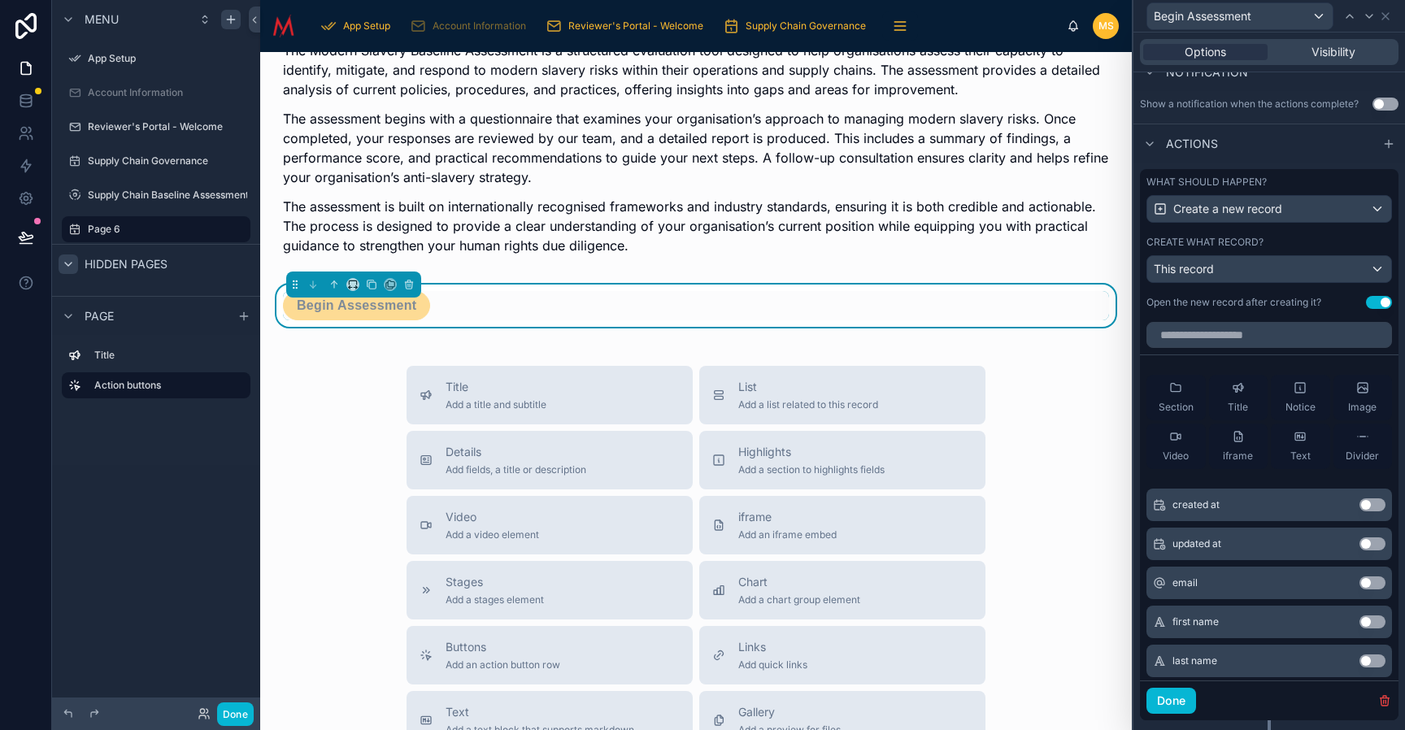
scroll to position [483, 0]
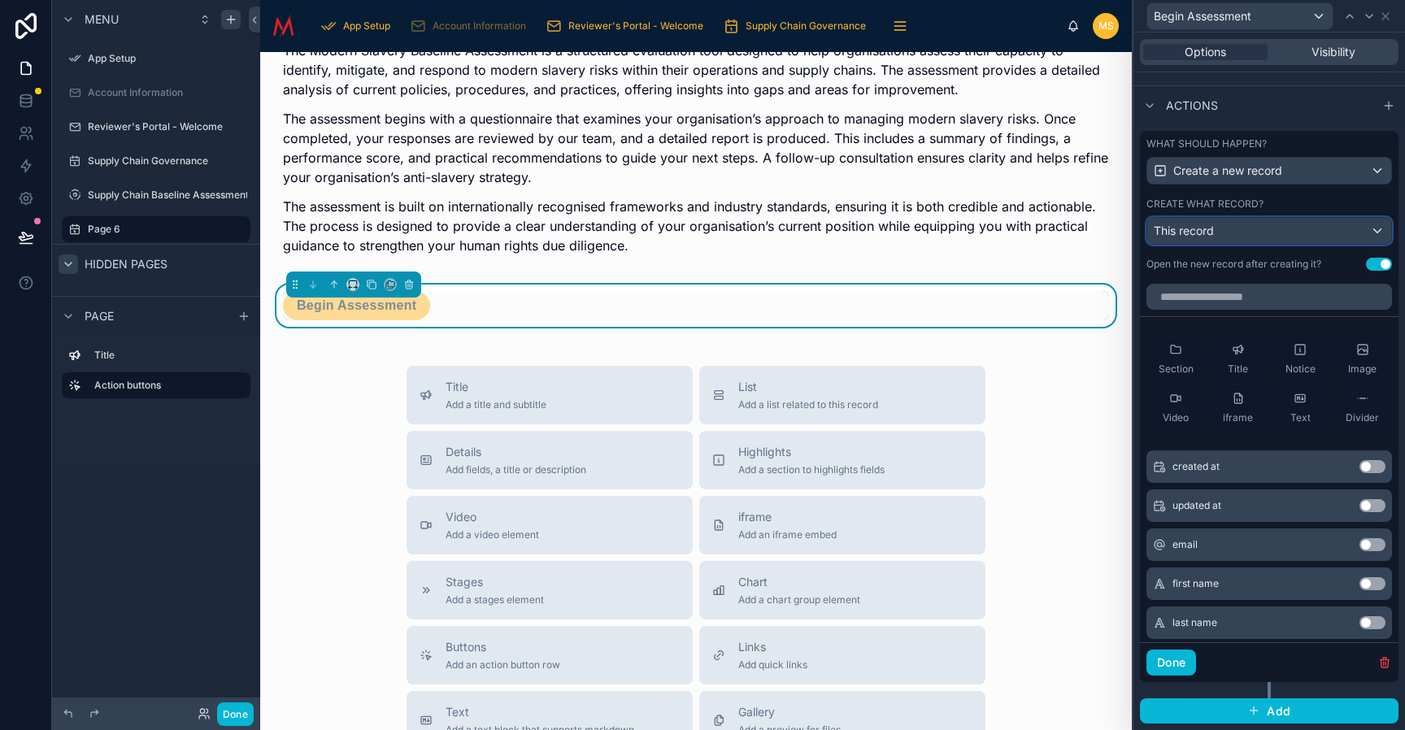
click at [1353, 233] on div "This record" at bounding box center [1270, 231] width 244 height 26
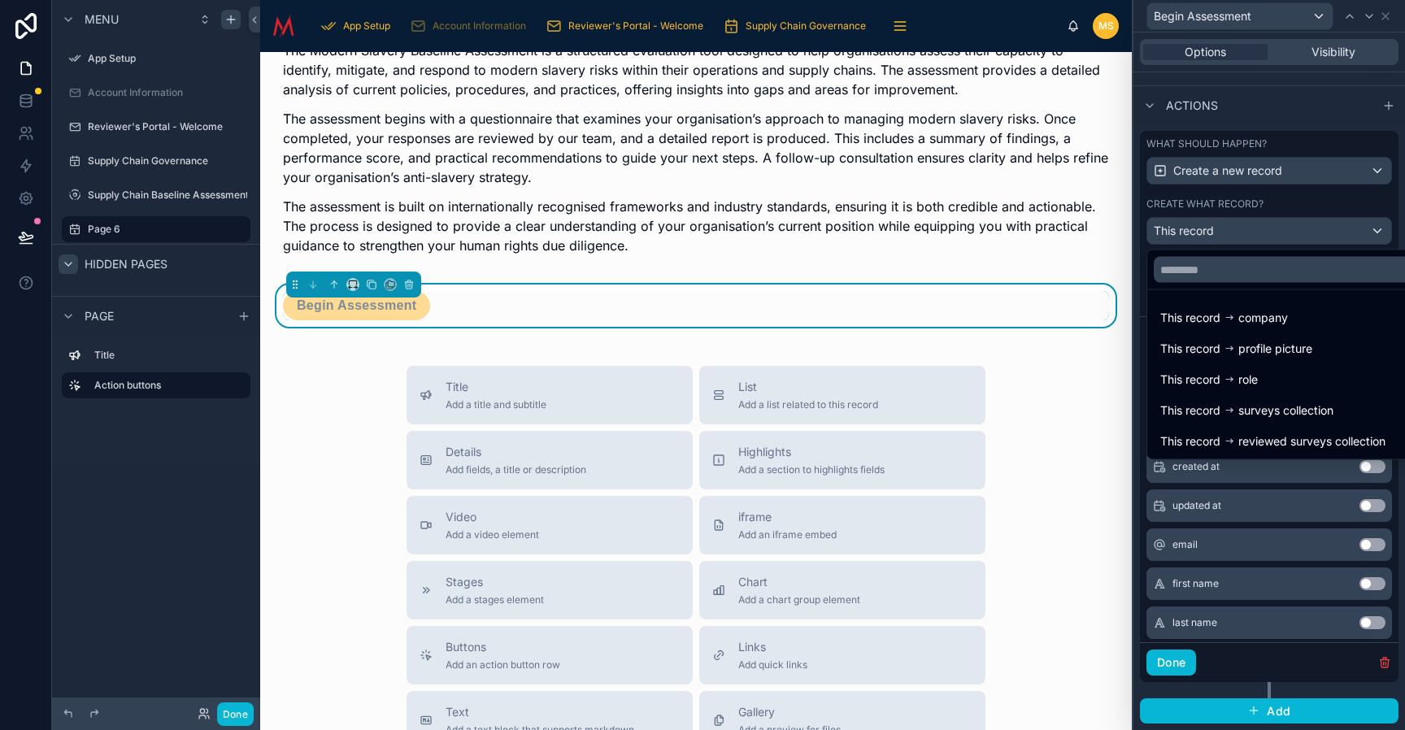
click at [1244, 227] on div at bounding box center [1270, 365] width 272 height 730
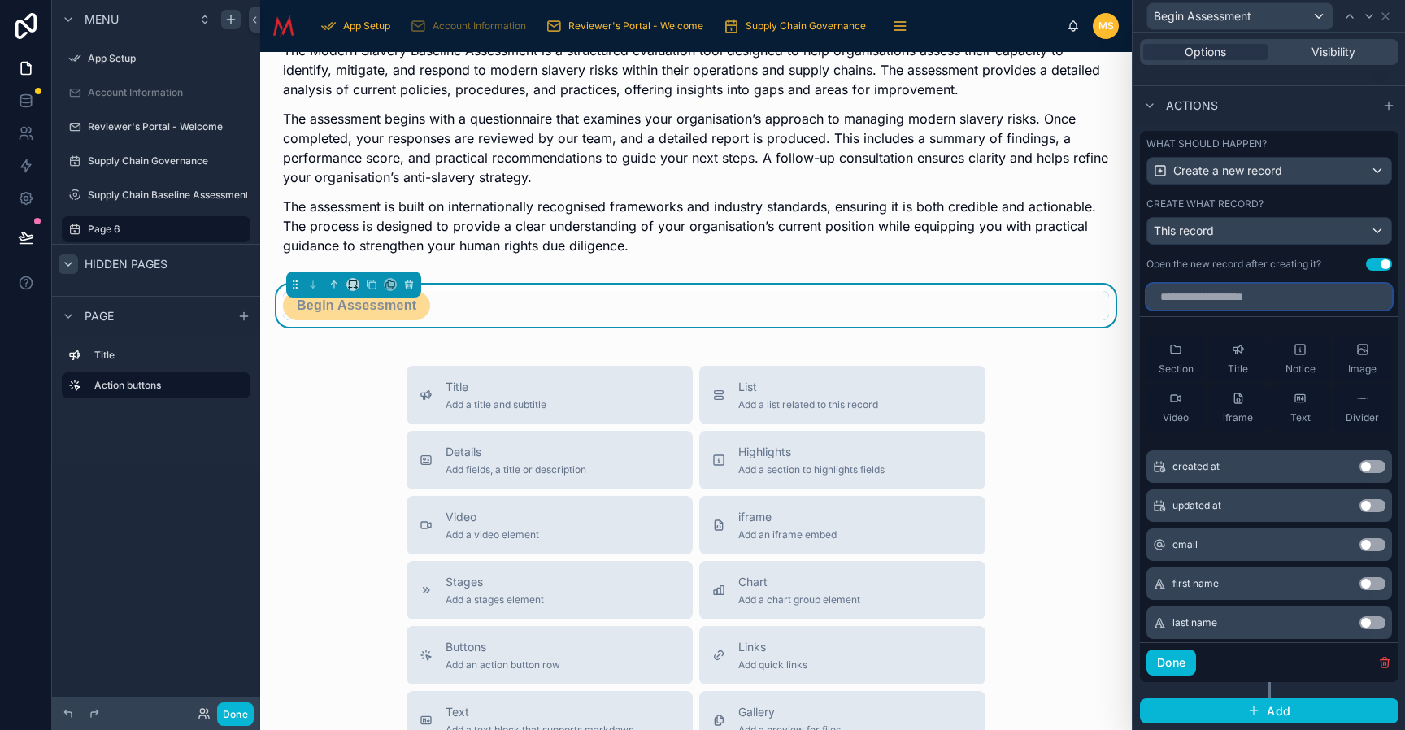
click at [1218, 297] on input "text" at bounding box center [1270, 297] width 246 height 26
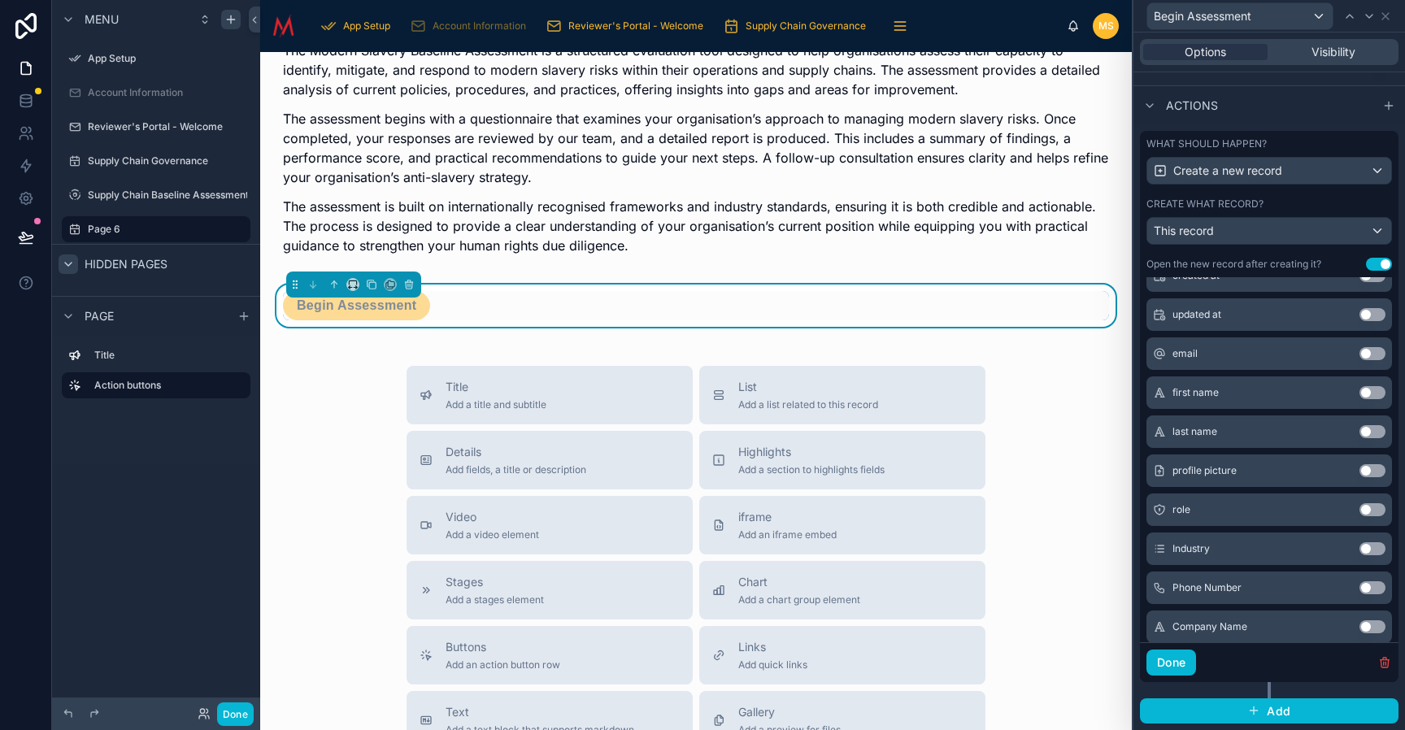
scroll to position [0, 0]
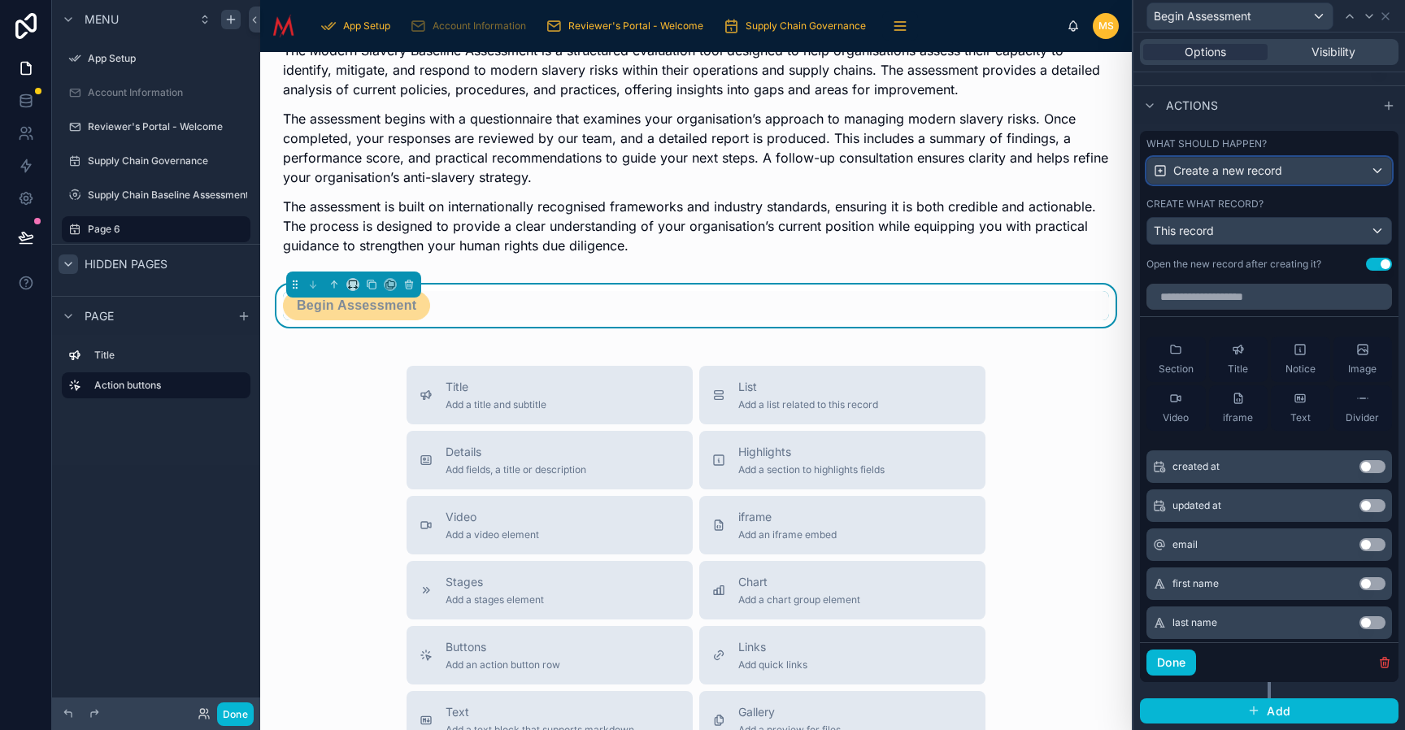
click at [1353, 175] on div "Create a new record" at bounding box center [1270, 171] width 244 height 26
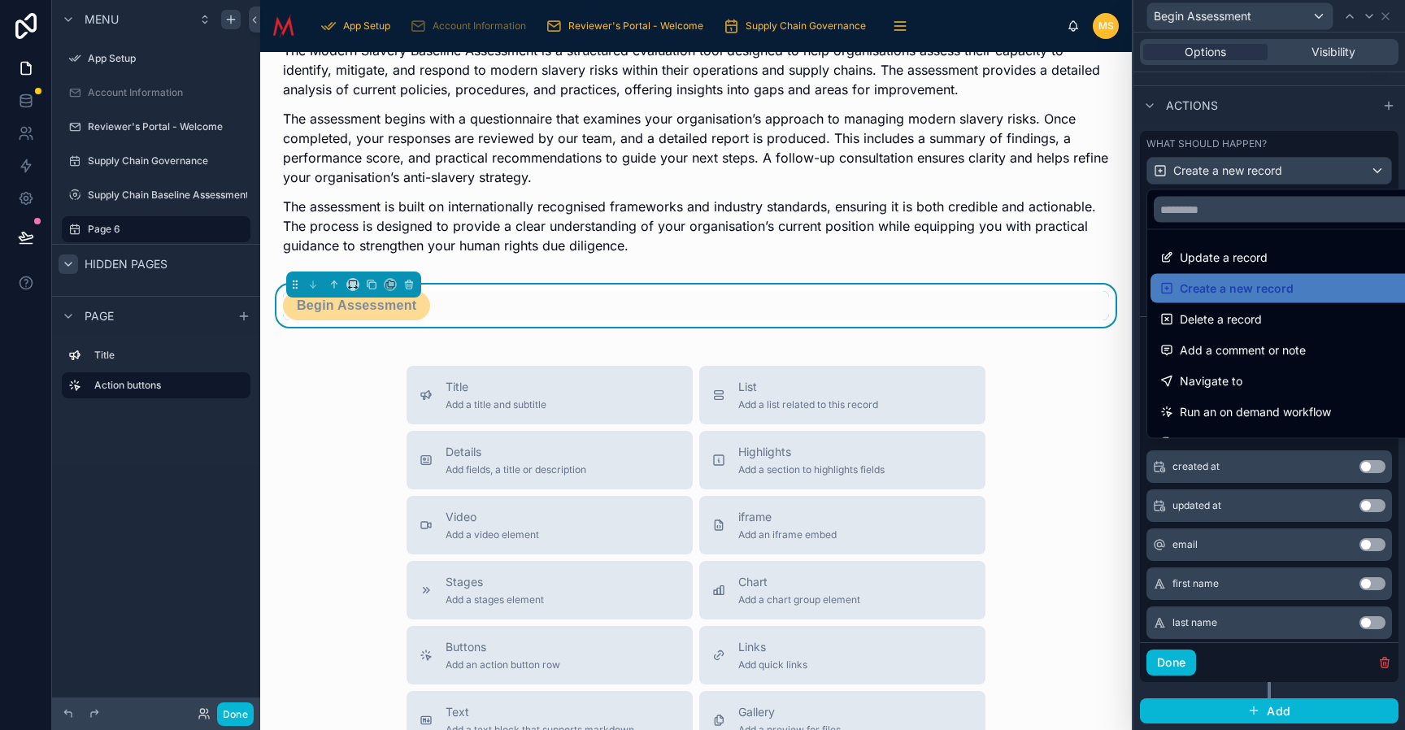
click at [1353, 173] on div at bounding box center [1270, 365] width 272 height 730
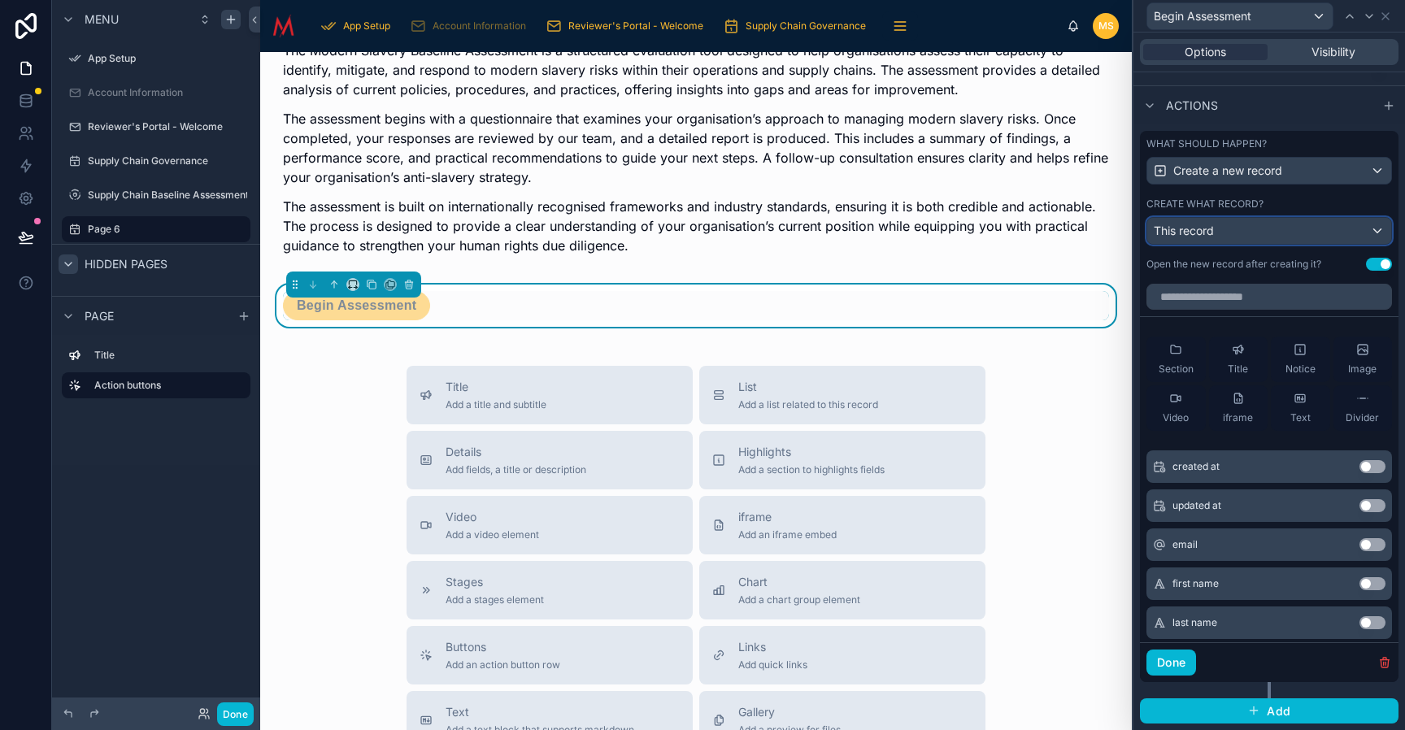
click at [1268, 238] on div "This record" at bounding box center [1270, 231] width 244 height 26
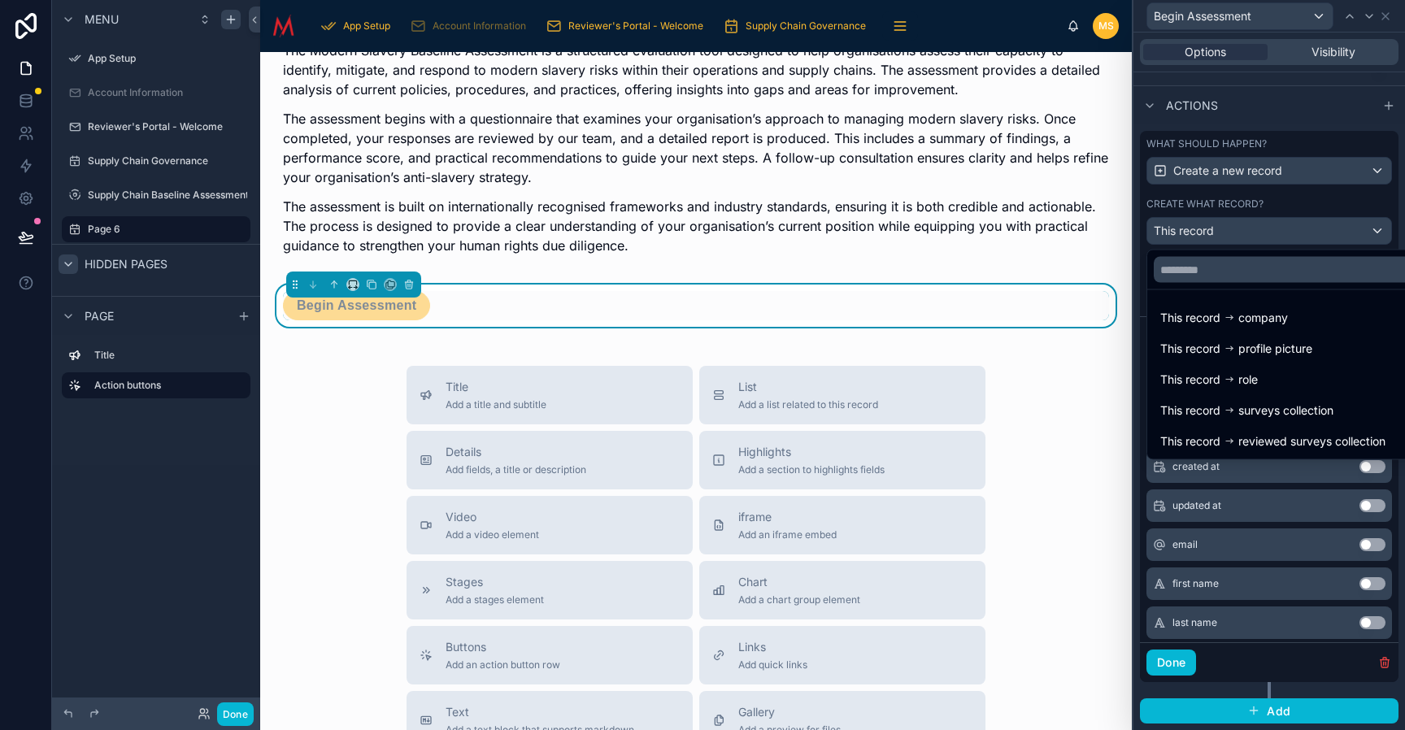
click at [1304, 173] on div at bounding box center [1270, 365] width 272 height 730
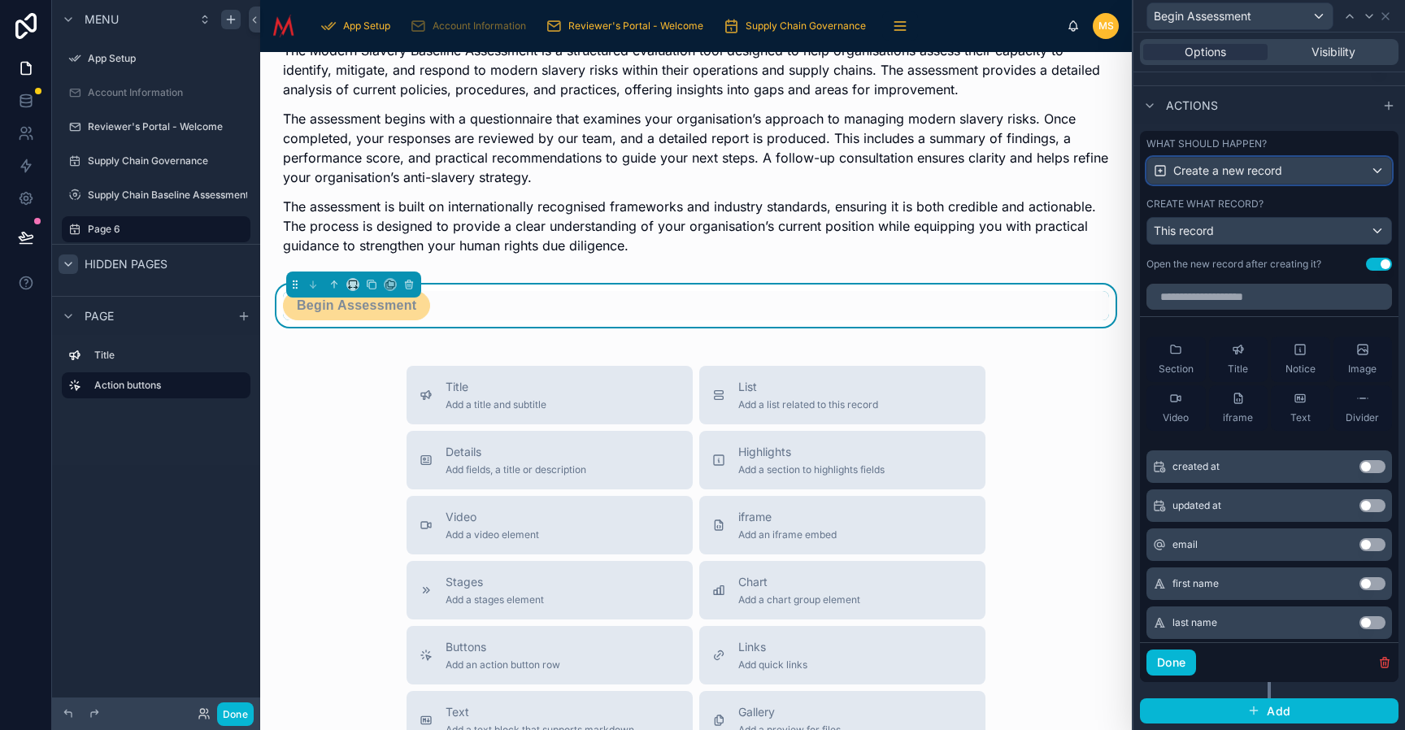
click at [1304, 173] on div "Create a new record" at bounding box center [1270, 171] width 244 height 26
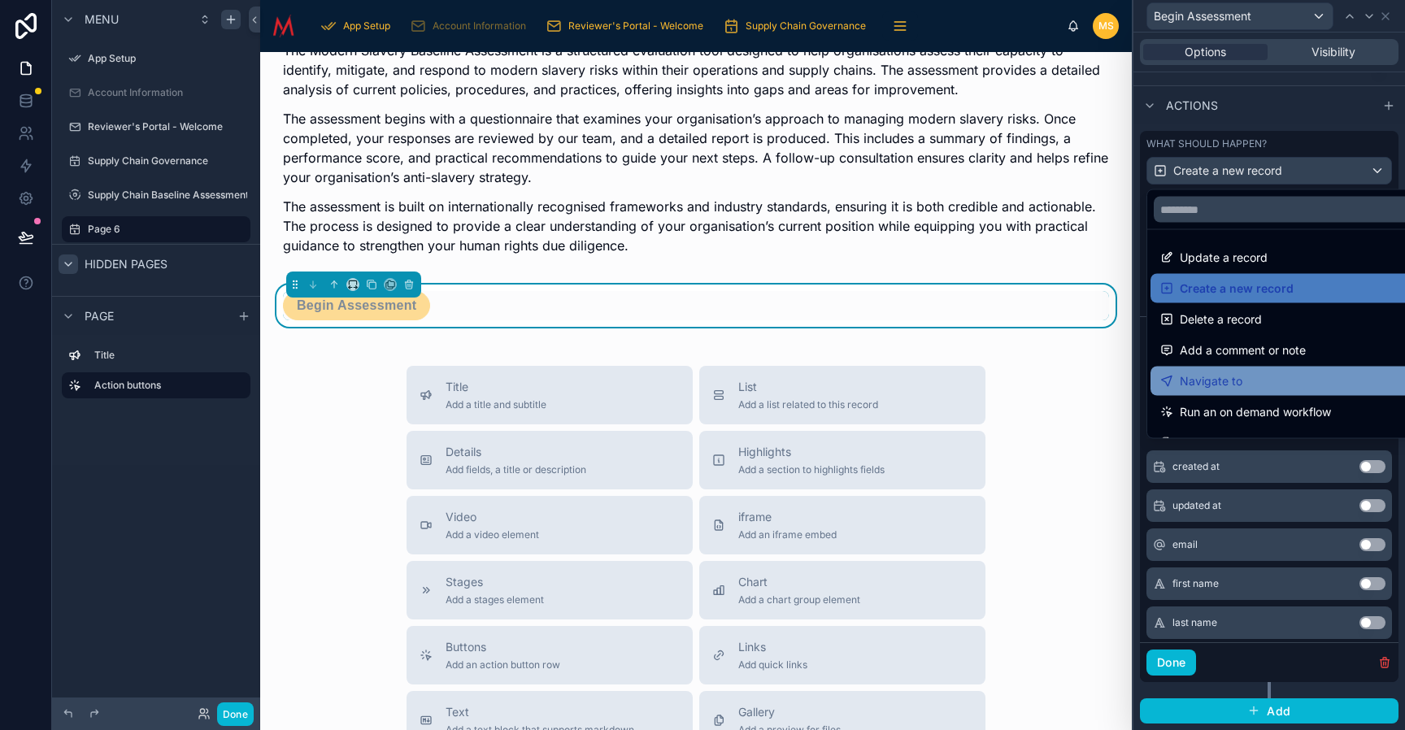
click at [1261, 381] on div "Navigate to" at bounding box center [1288, 382] width 255 height 20
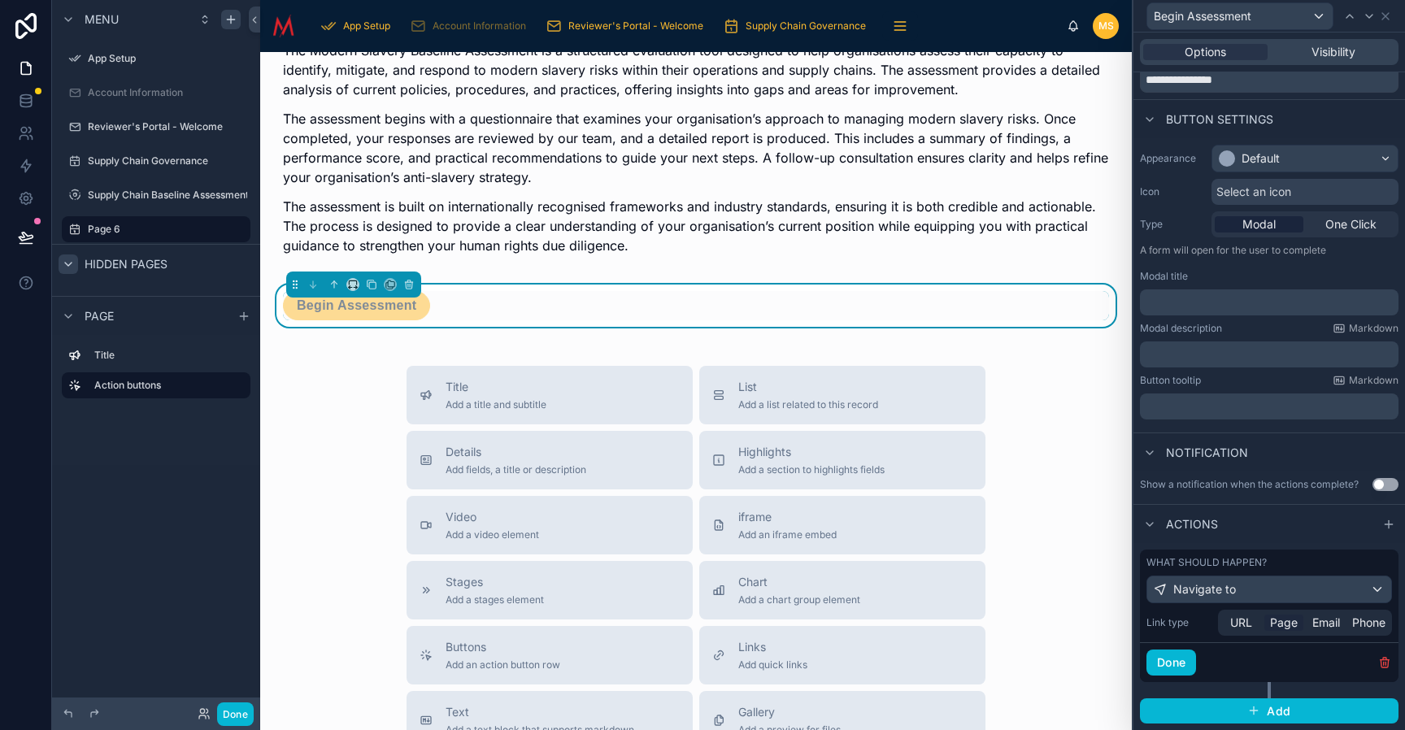
click at [1289, 621] on span "Page" at bounding box center [1284, 623] width 28 height 16
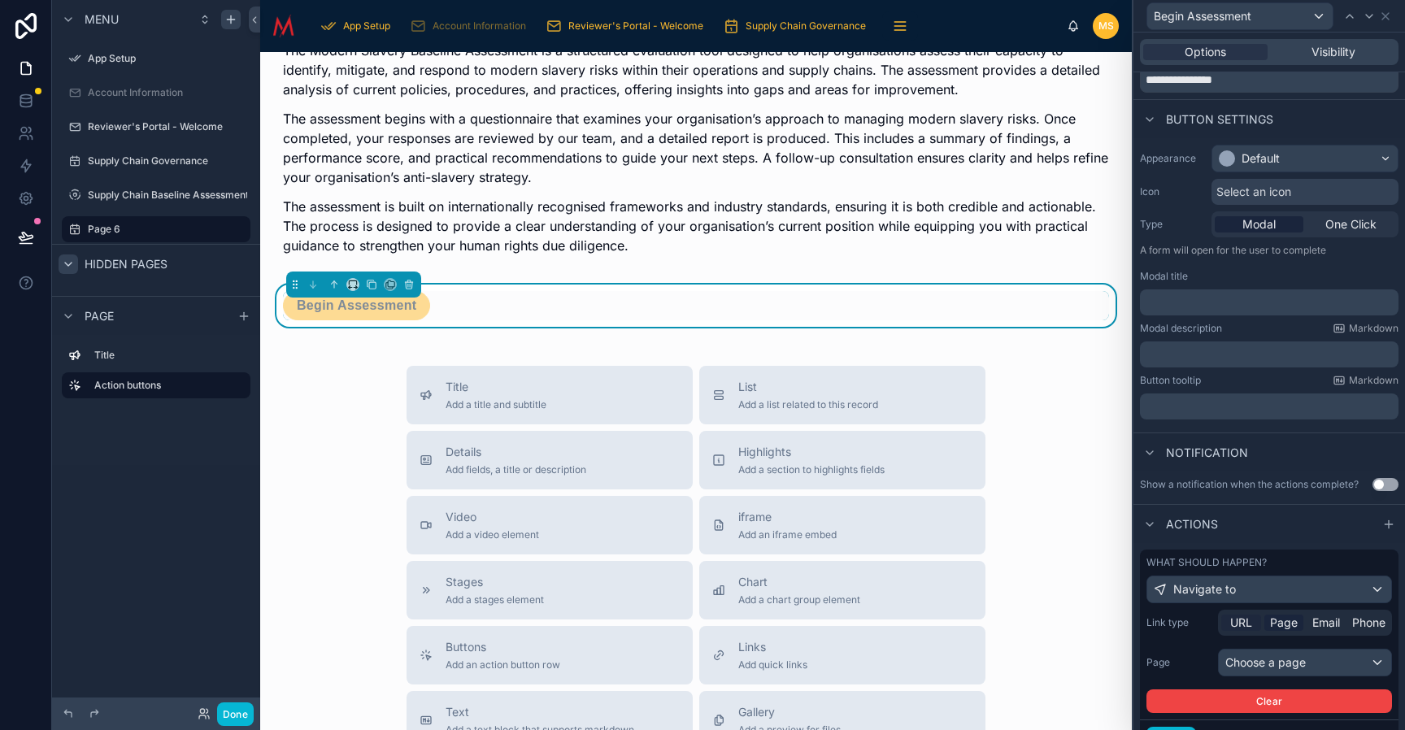
scroll to position [142, 0]
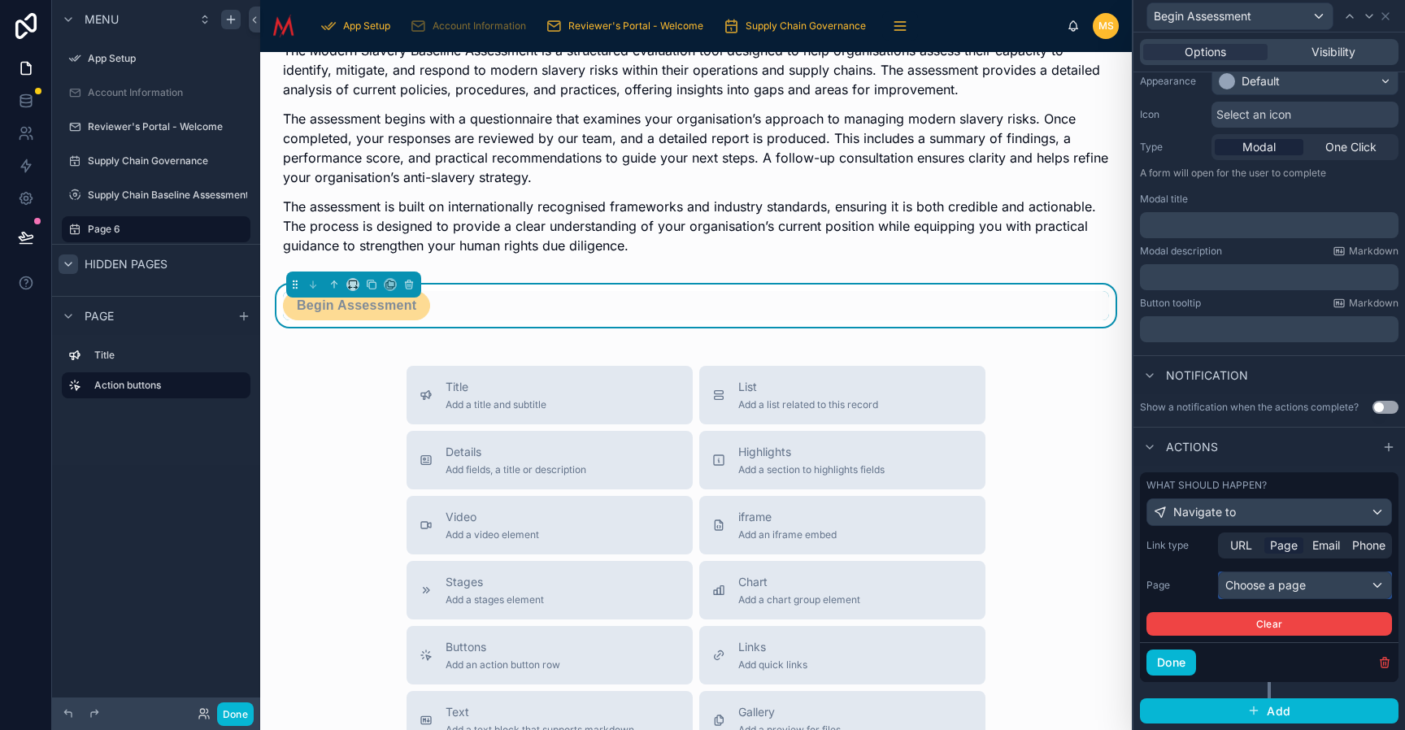
click at [1341, 590] on div "Choose a page" at bounding box center [1305, 586] width 172 height 26
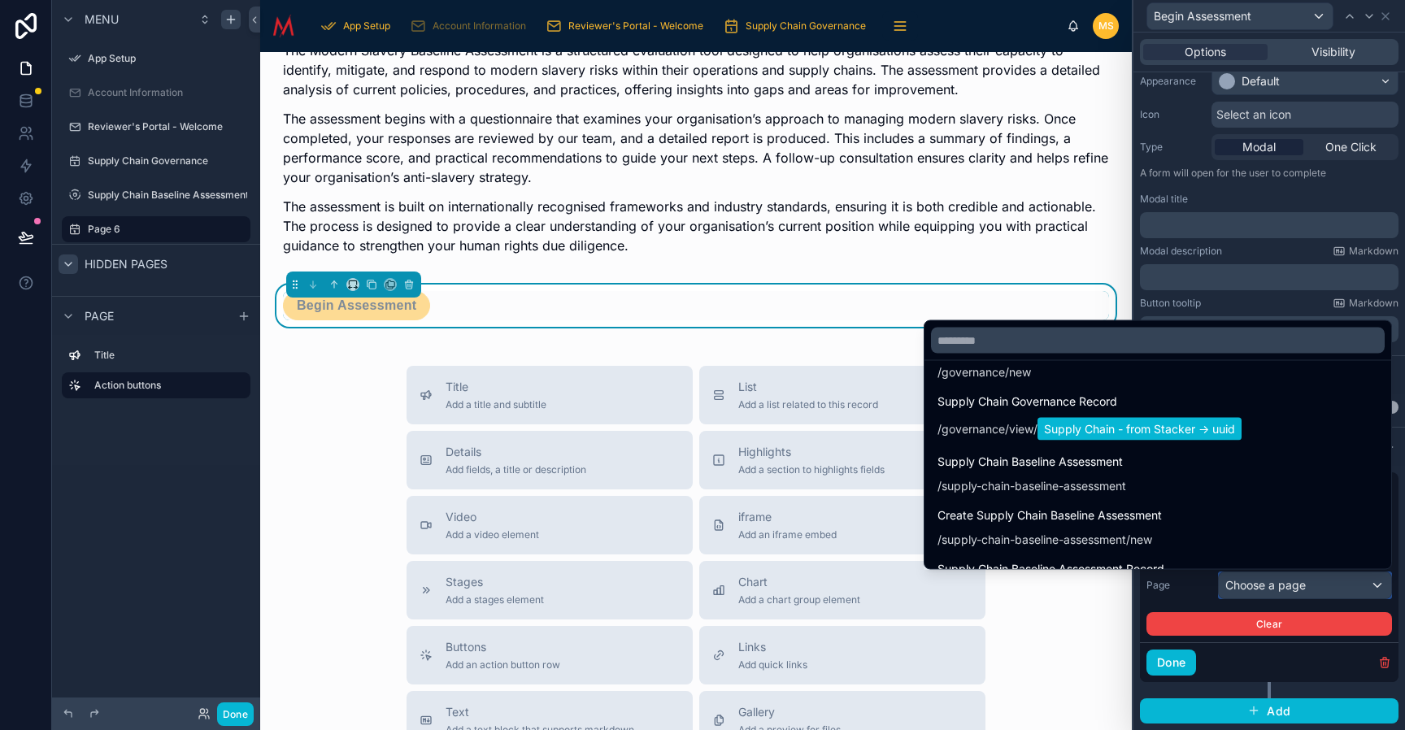
scroll to position [222, 0]
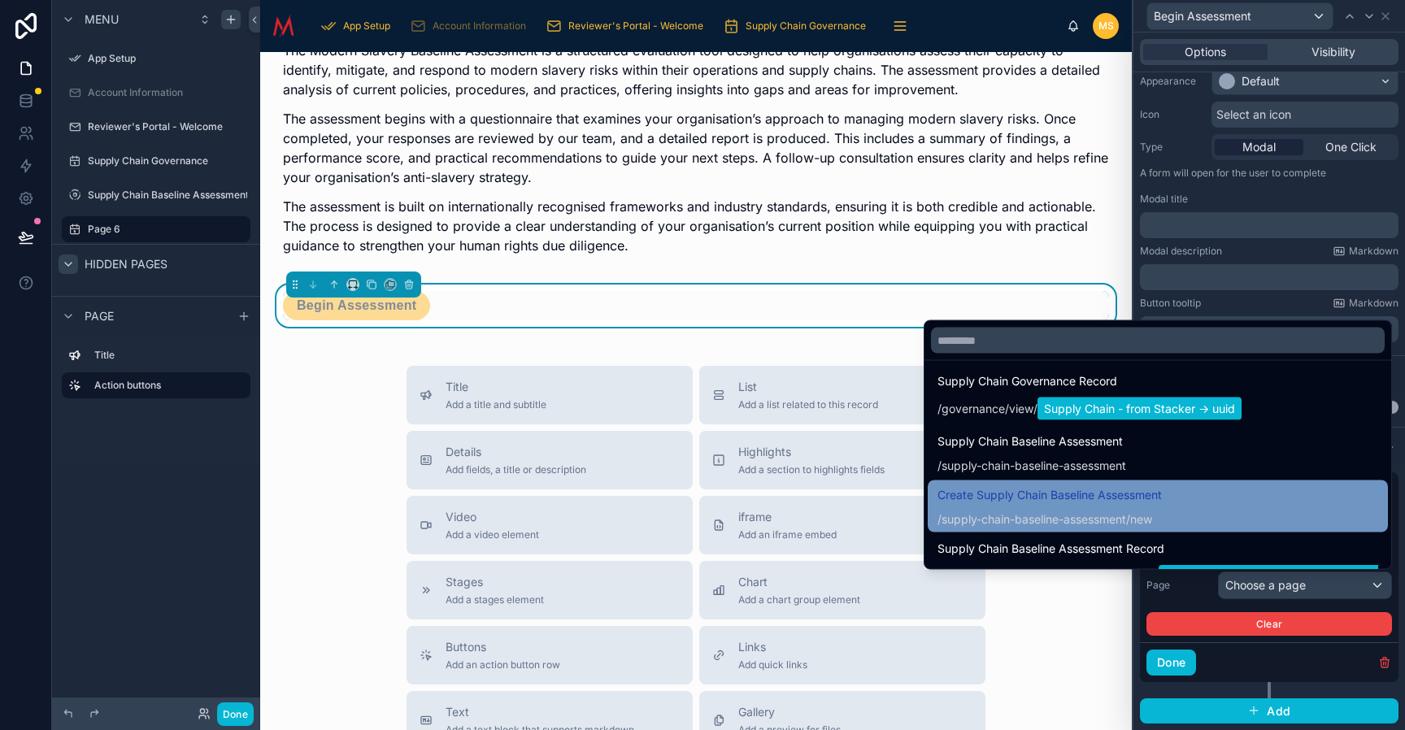
click at [1199, 504] on div "Create Supply Chain Baseline Assessment / supply-chain-baseline-assessment /new" at bounding box center [1158, 507] width 441 height 42
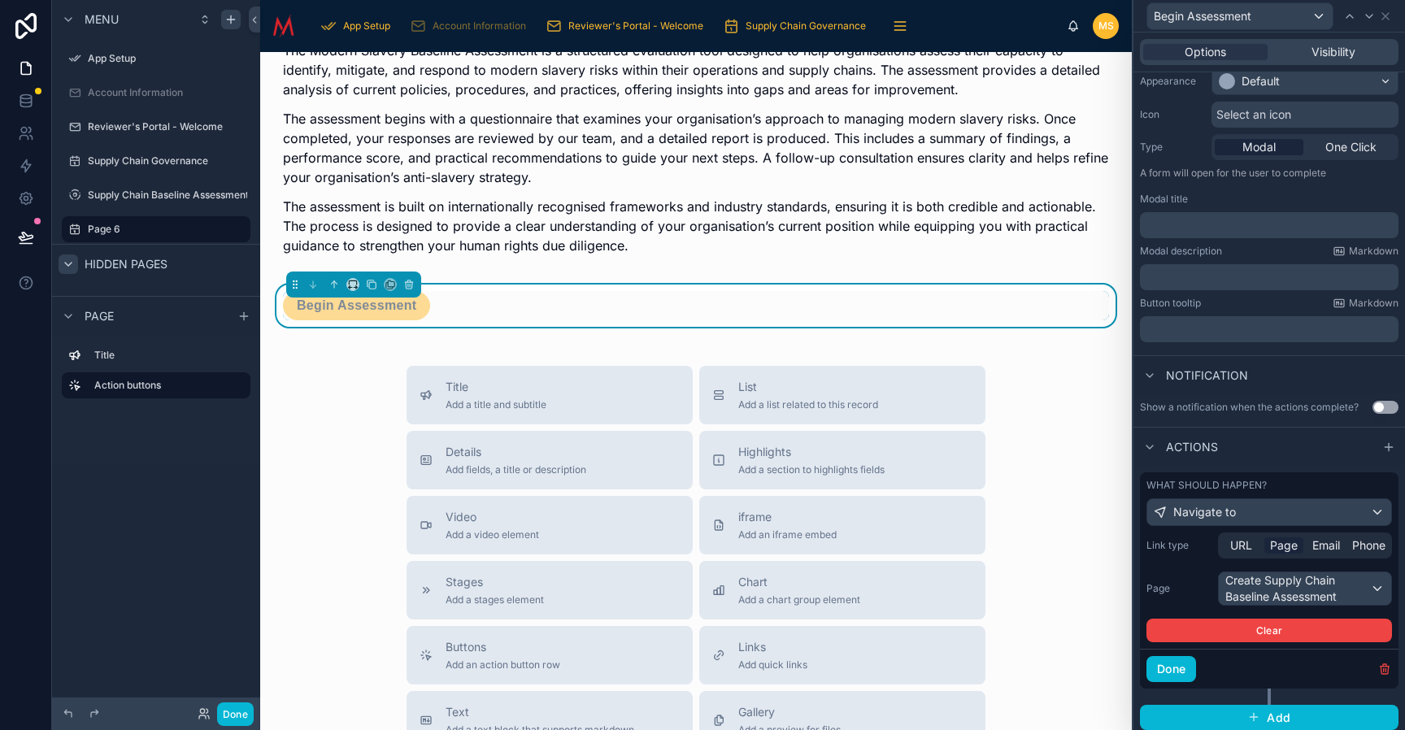
scroll to position [148, 0]
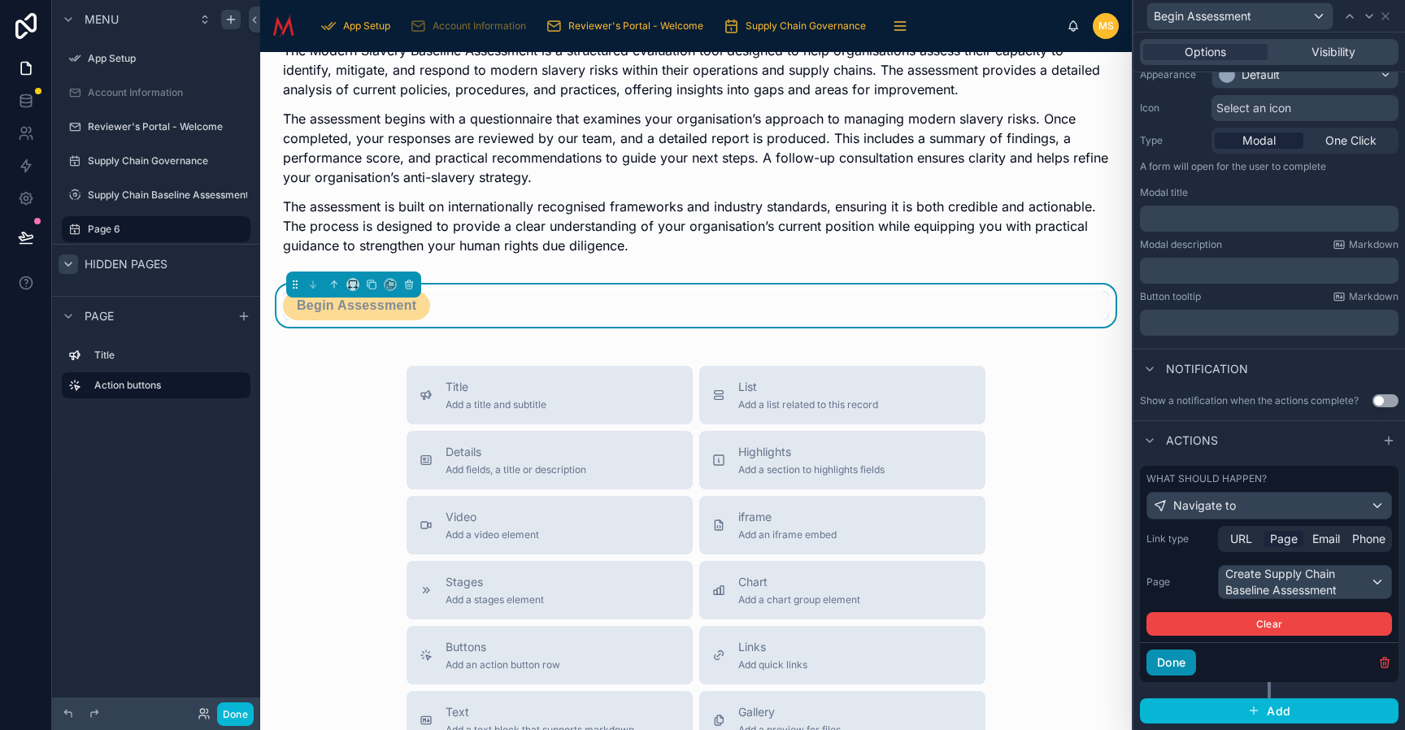
click at [1179, 667] on button "Done" at bounding box center [1172, 663] width 50 height 26
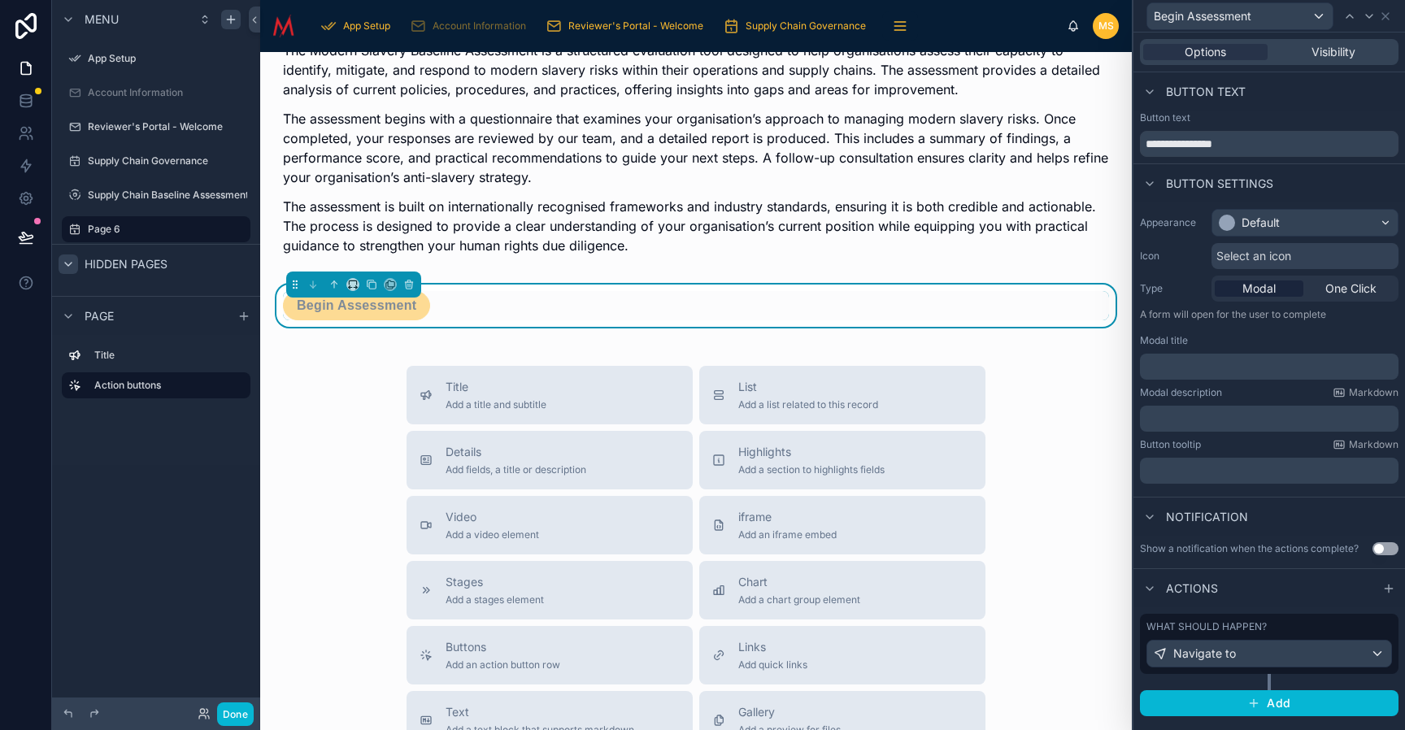
scroll to position [0, 0]
click at [1353, 290] on span "One Click" at bounding box center [1351, 289] width 51 height 16
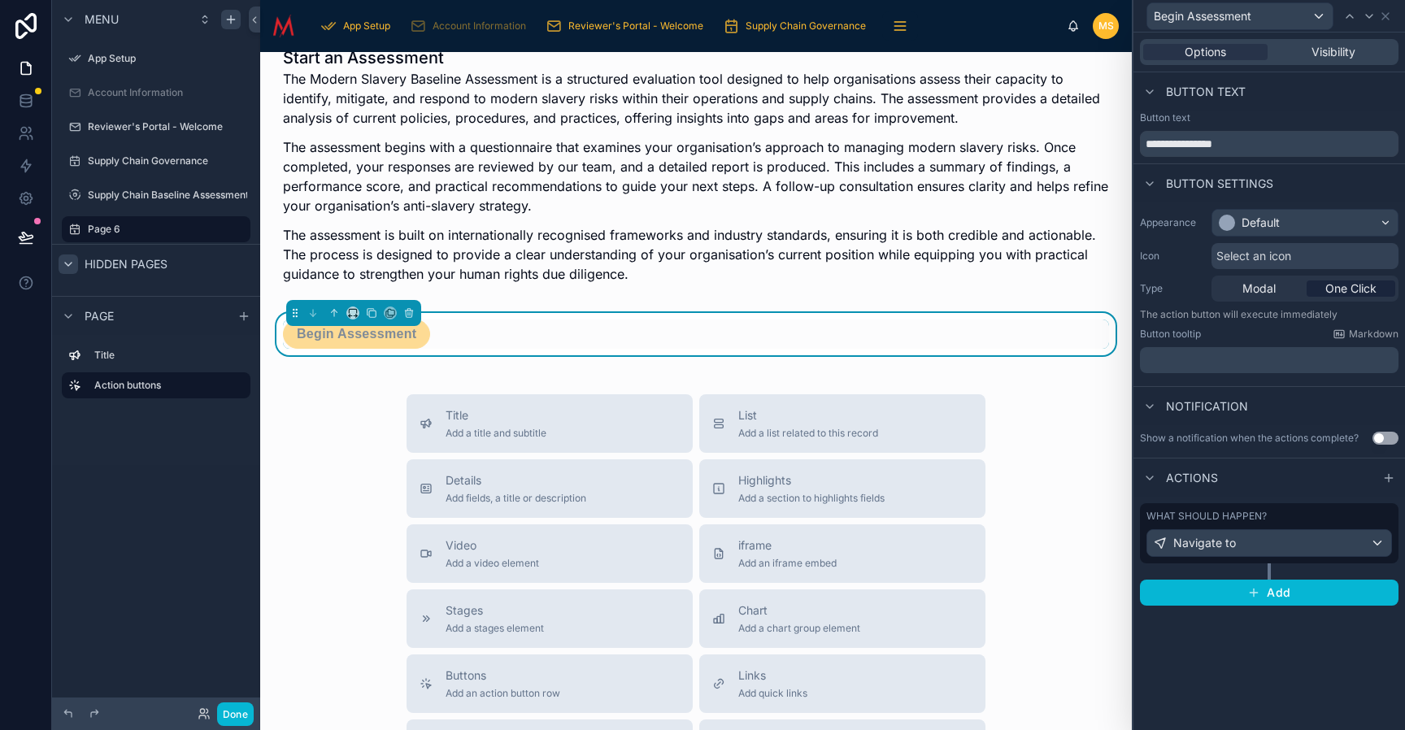
scroll to position [4, 0]
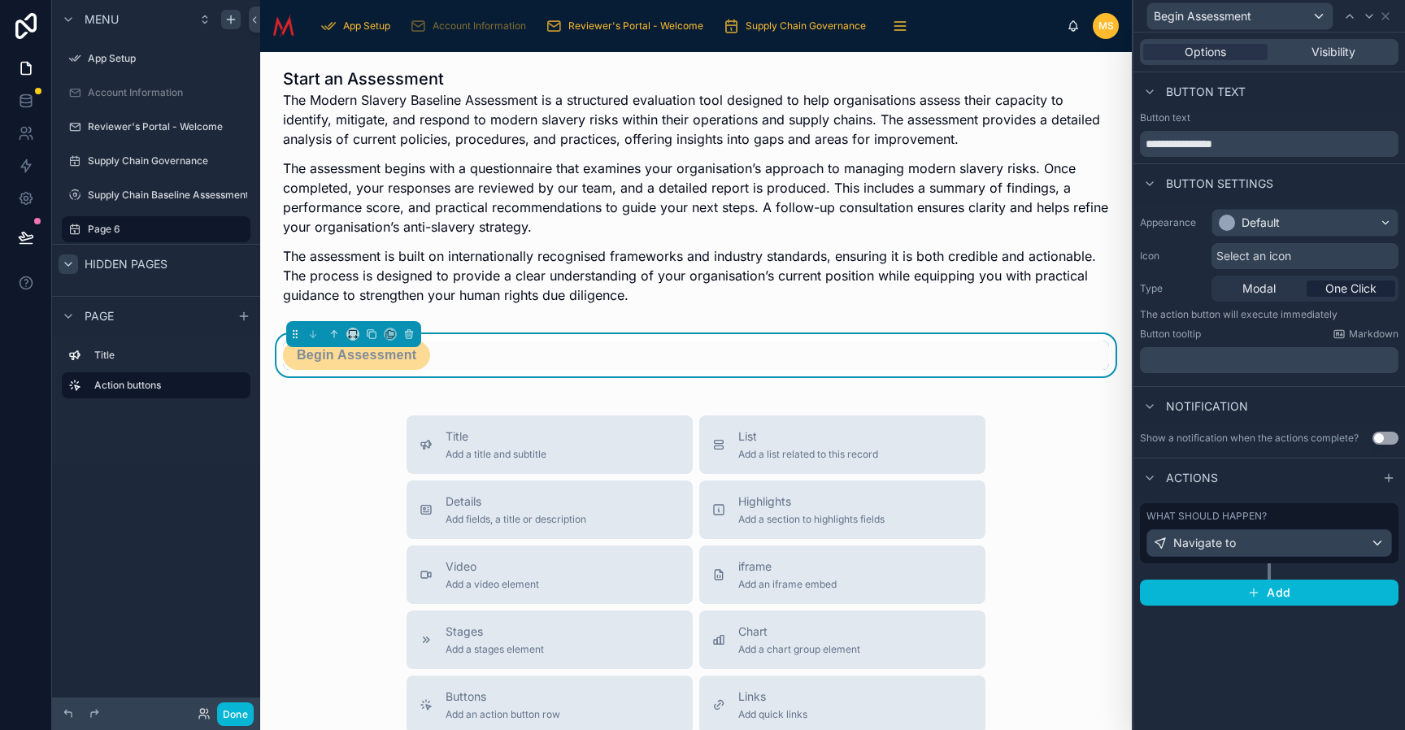
click at [1044, 421] on div "Title Add a title and subtitle List Add a list related to this record Details A…" at bounding box center [696, 705] width 846 height 579
click at [1342, 55] on span "Visibility" at bounding box center [1334, 52] width 44 height 16
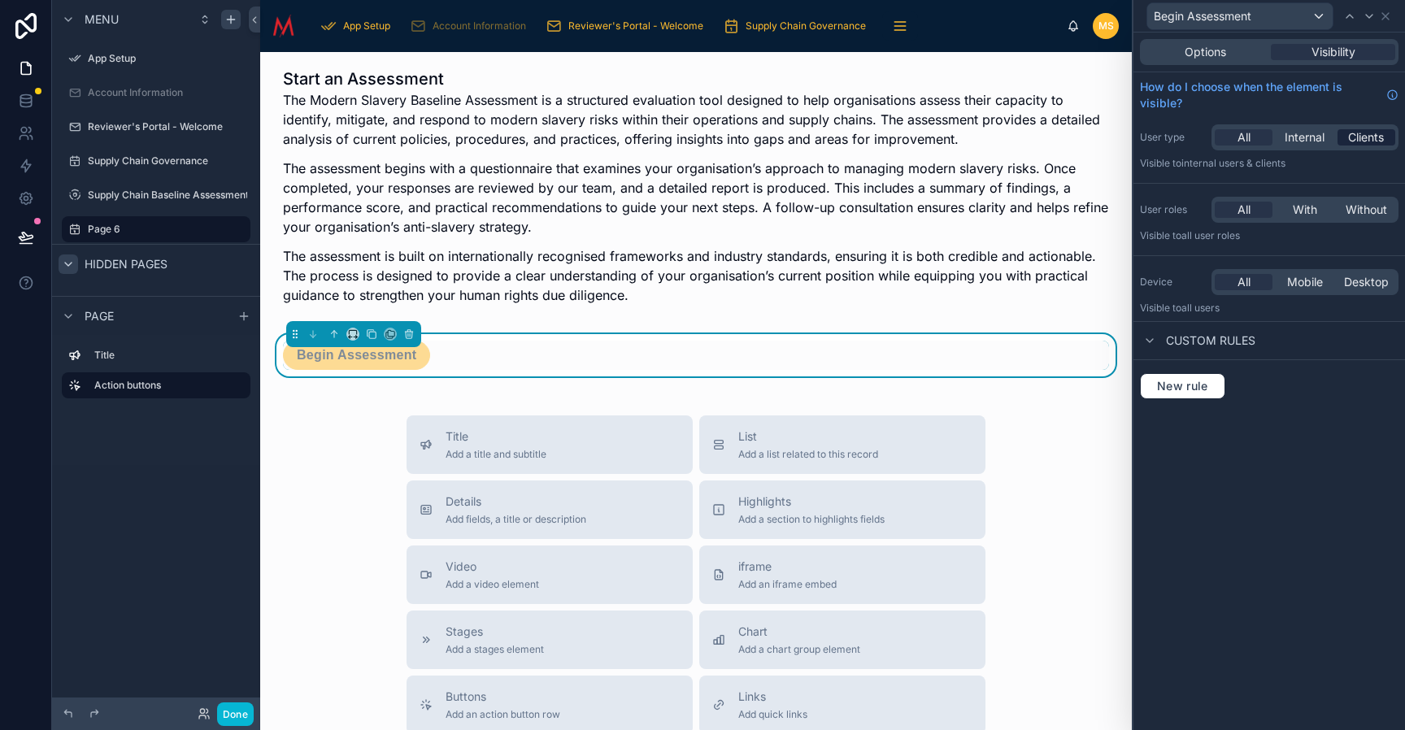
click at [1353, 141] on span "Clients" at bounding box center [1367, 137] width 36 height 16
click at [1037, 427] on div "Title Add a title and subtitle List Add a list related to this record Details A…" at bounding box center [696, 705] width 846 height 579
click at [291, 432] on div "Title Add a title and subtitle List Add a list related to this record Details A…" at bounding box center [696, 705] width 846 height 579
click at [265, 250] on div "Start an Assessment The Modern Slavery Baseline Assessment is a structured eval…" at bounding box center [696, 586] width 872 height 1077
click at [103, 319] on span "Page" at bounding box center [99, 316] width 29 height 16
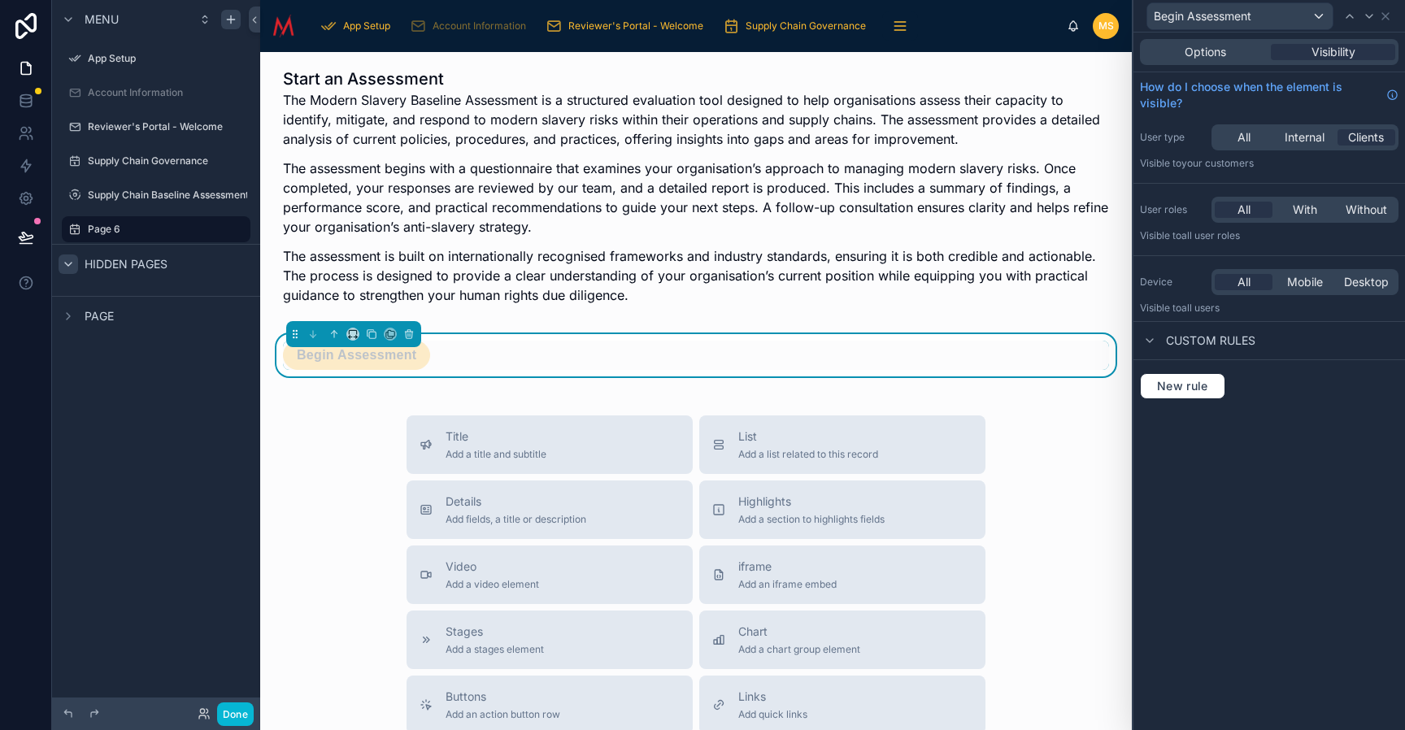
click at [103, 319] on span "Page" at bounding box center [99, 316] width 29 height 16
click at [98, 312] on span "Page" at bounding box center [99, 316] width 29 height 16
click at [118, 354] on label "Title" at bounding box center [165, 355] width 143 height 13
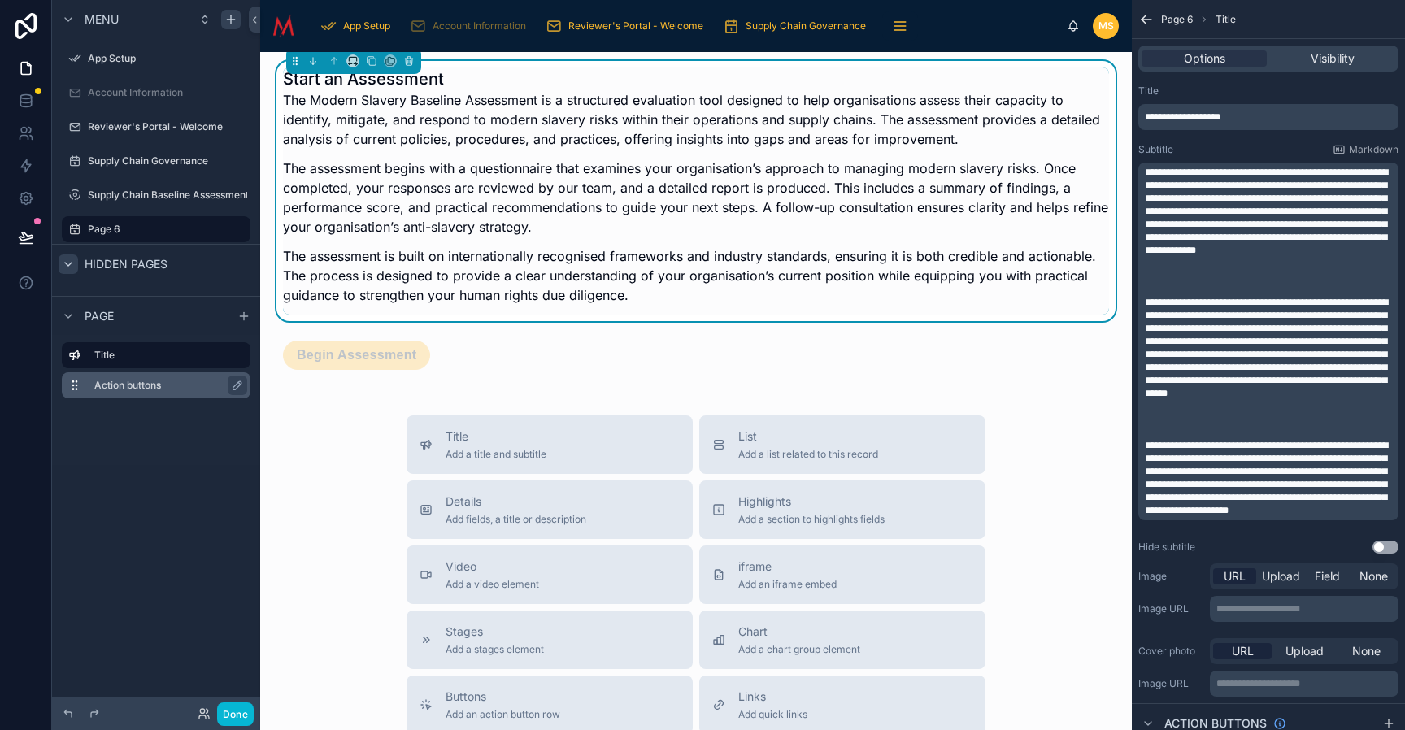
click at [119, 386] on label "Action buttons" at bounding box center [165, 385] width 143 height 13
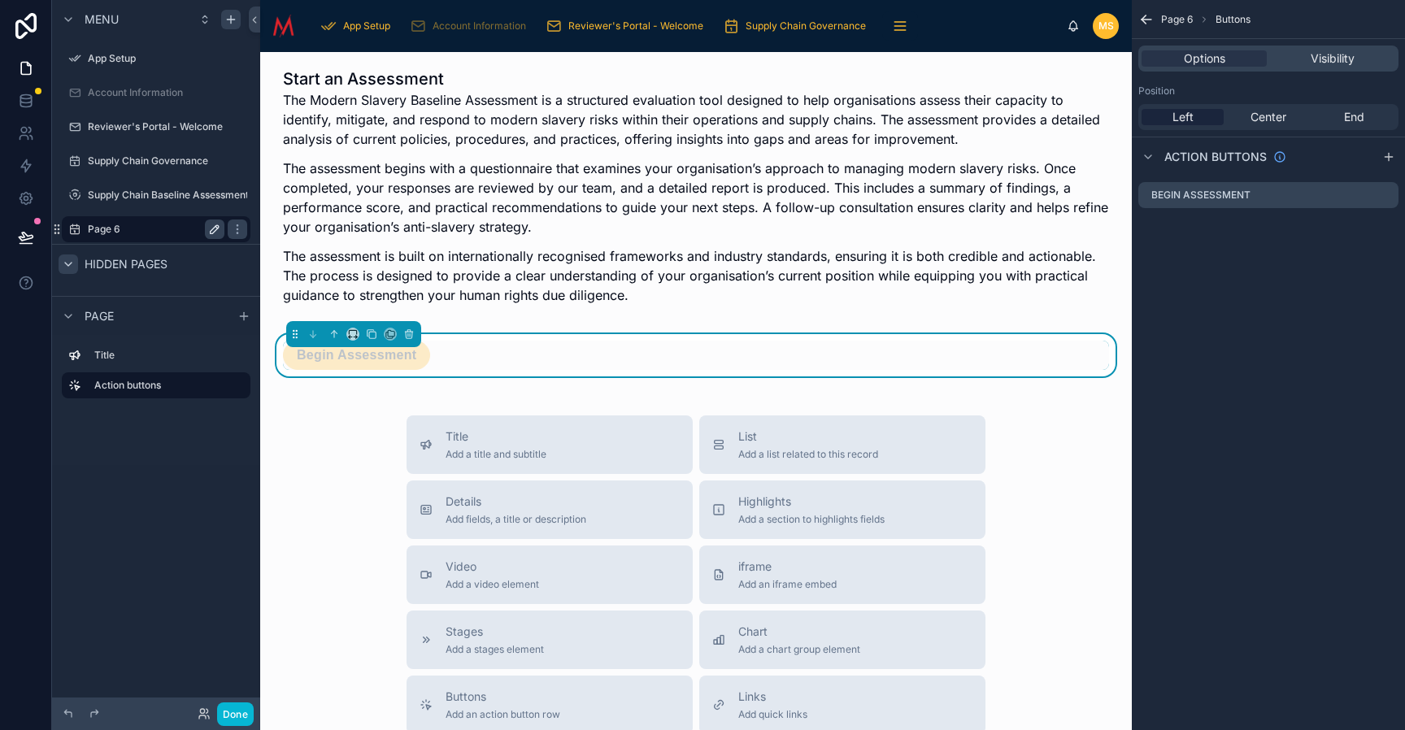
click at [216, 230] on icon "scrollable content" at bounding box center [214, 229] width 13 height 13
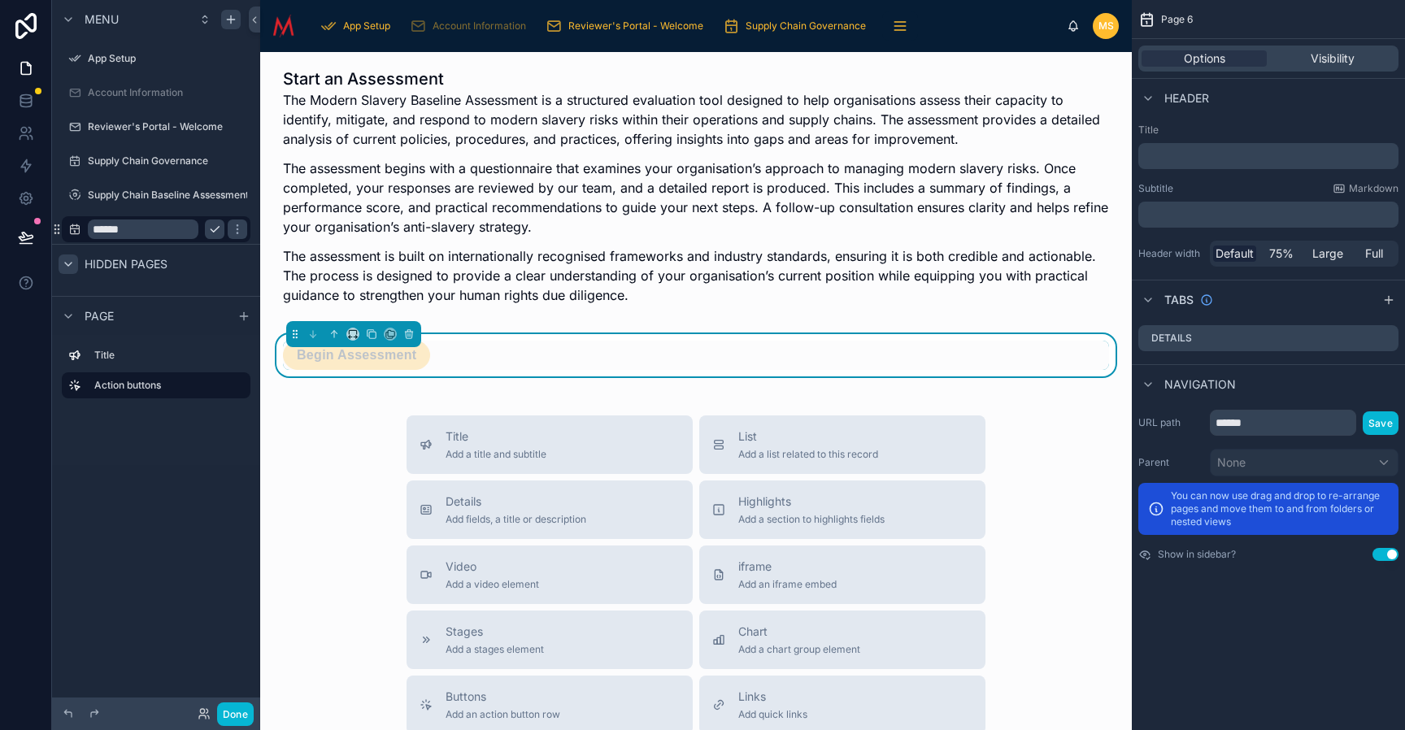
click at [1181, 157] on p "﻿" at bounding box center [1270, 156] width 251 height 16
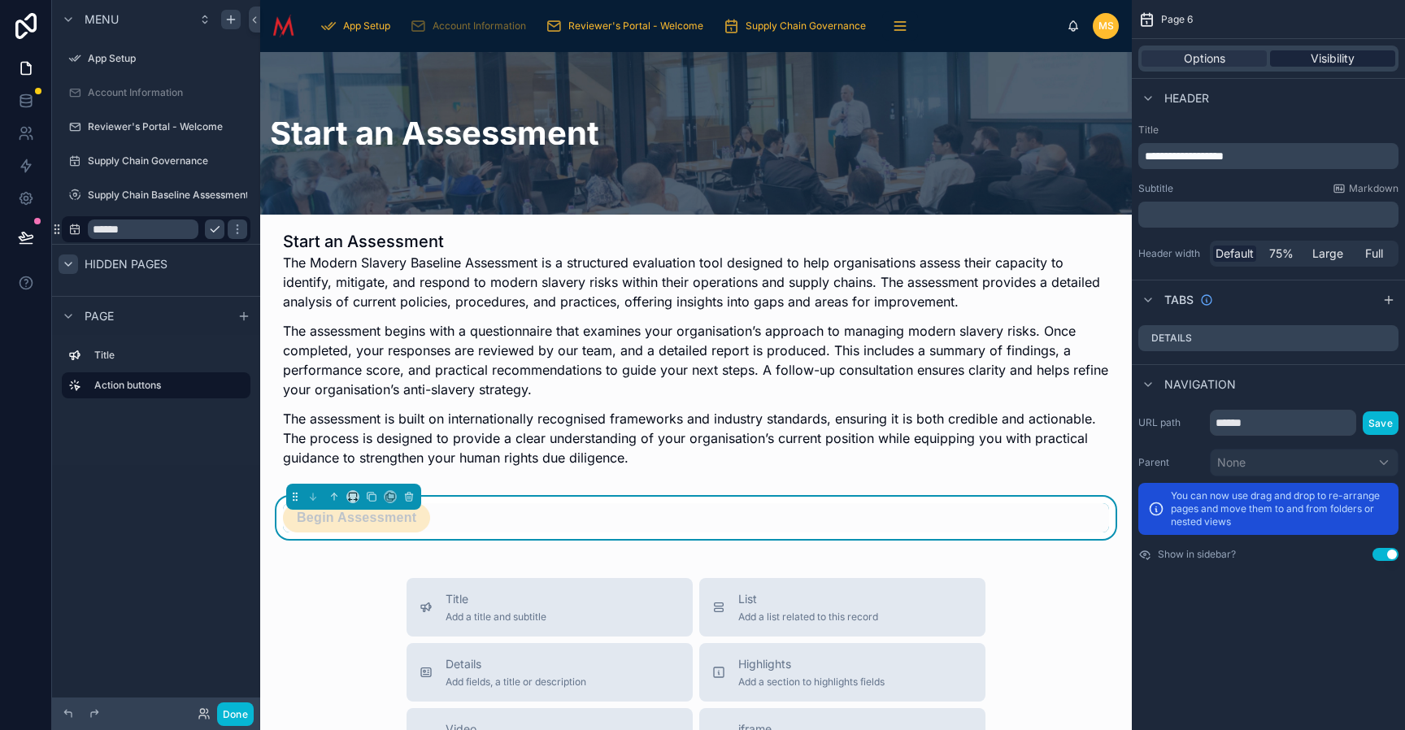
click at [1324, 61] on span "Visibility" at bounding box center [1333, 58] width 44 height 16
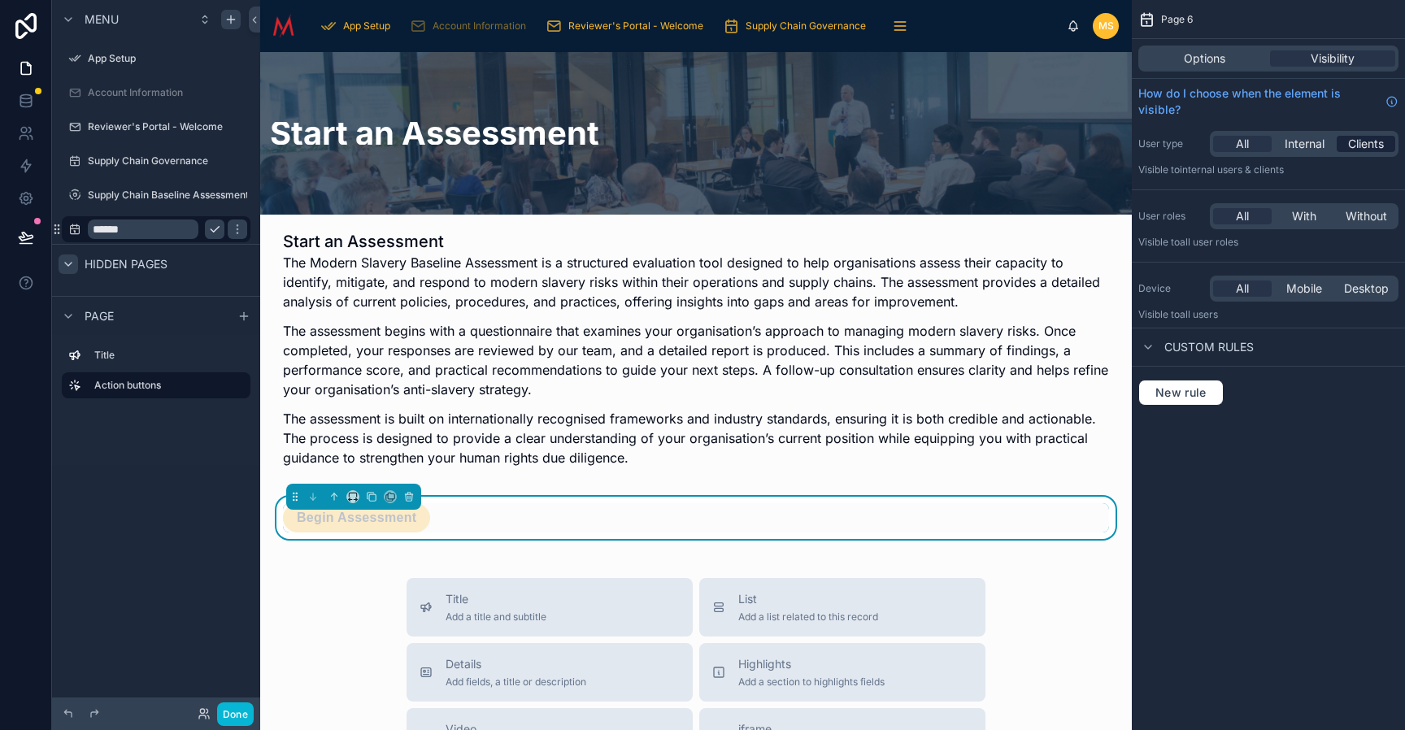
click at [1353, 146] on span "Clients" at bounding box center [1367, 144] width 36 height 16
click at [689, 516] on div "Begin Assessment" at bounding box center [696, 517] width 826 height 29
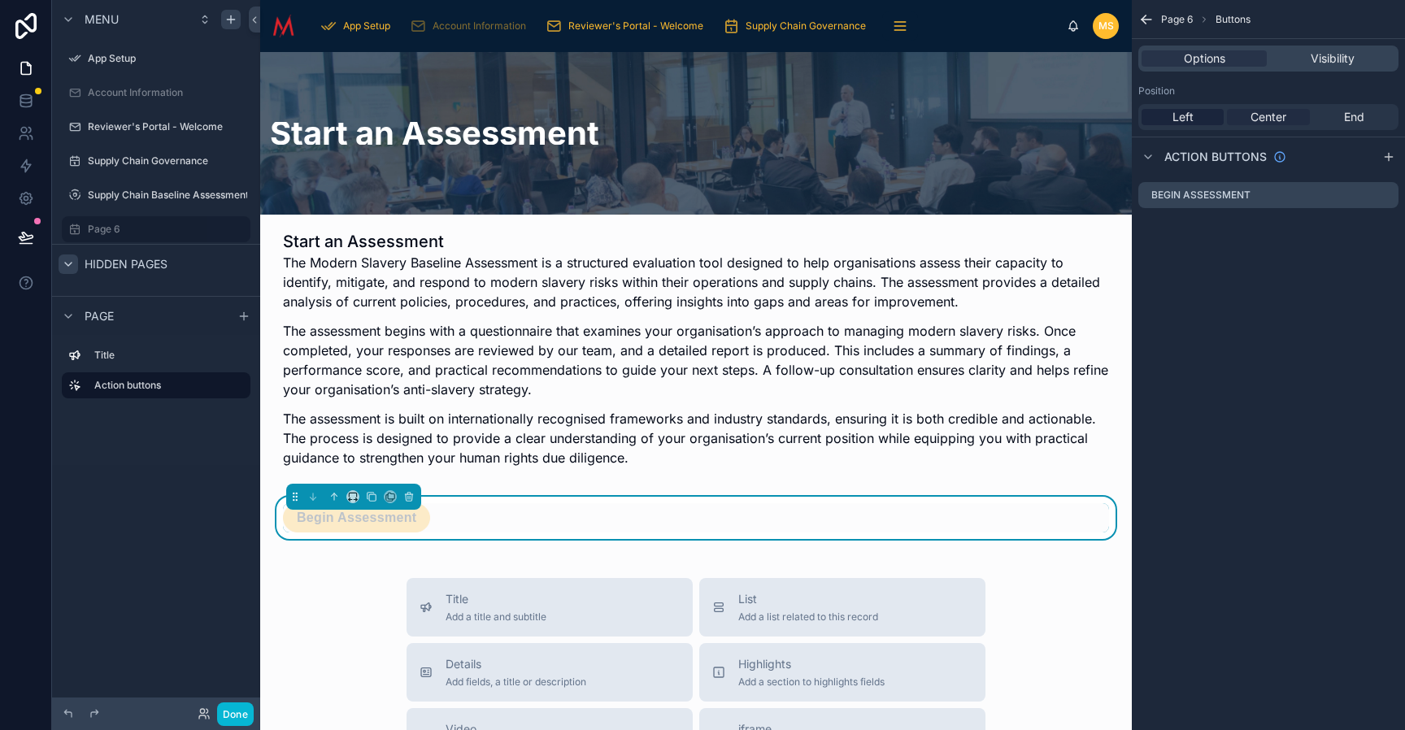
click at [1283, 119] on span "Center" at bounding box center [1269, 117] width 36 height 16
click at [1349, 120] on span "End" at bounding box center [1354, 117] width 20 height 16
click at [1176, 114] on span "Left" at bounding box center [1183, 117] width 21 height 16
click at [1351, 59] on span "Visibility" at bounding box center [1333, 58] width 44 height 16
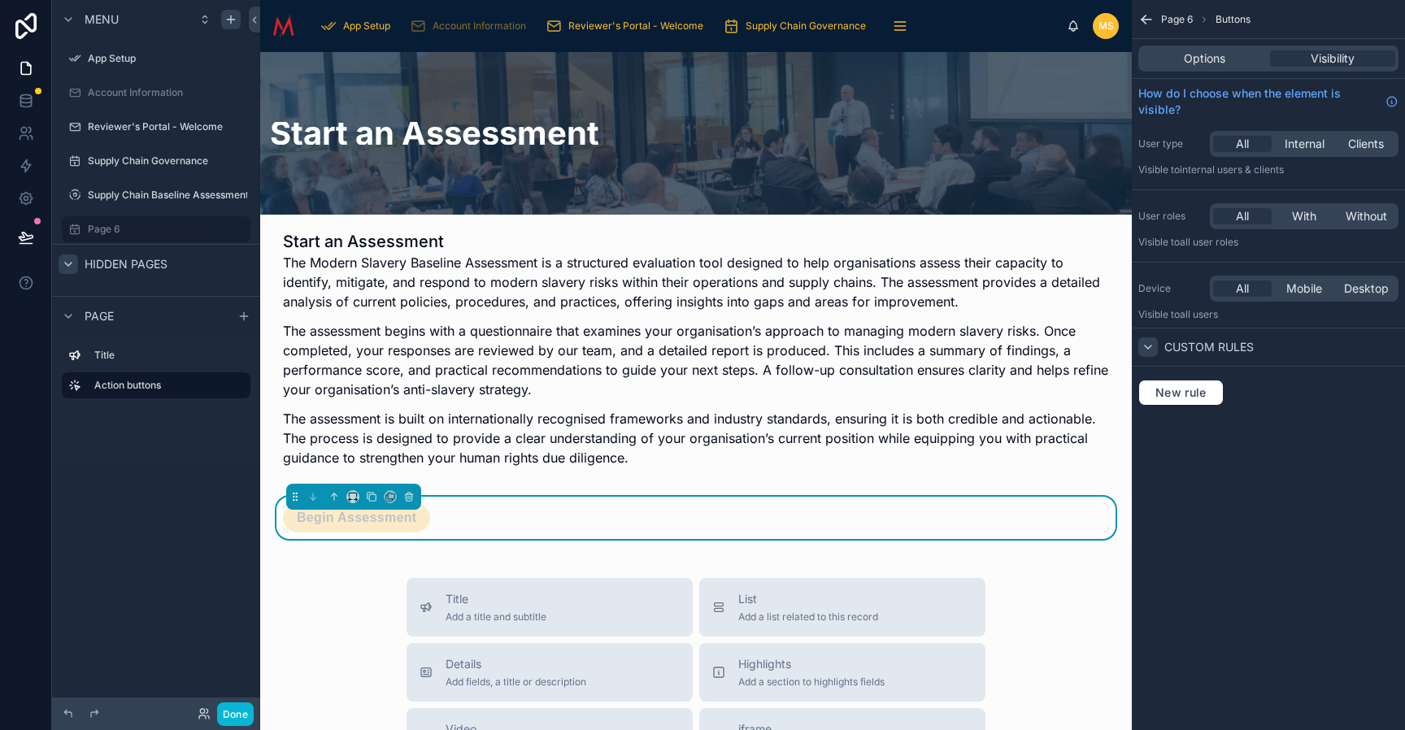
click at [1152, 347] on icon "scrollable content" at bounding box center [1148, 347] width 13 height 13
click at [1148, 22] on icon "scrollable content" at bounding box center [1147, 19] width 16 height 16
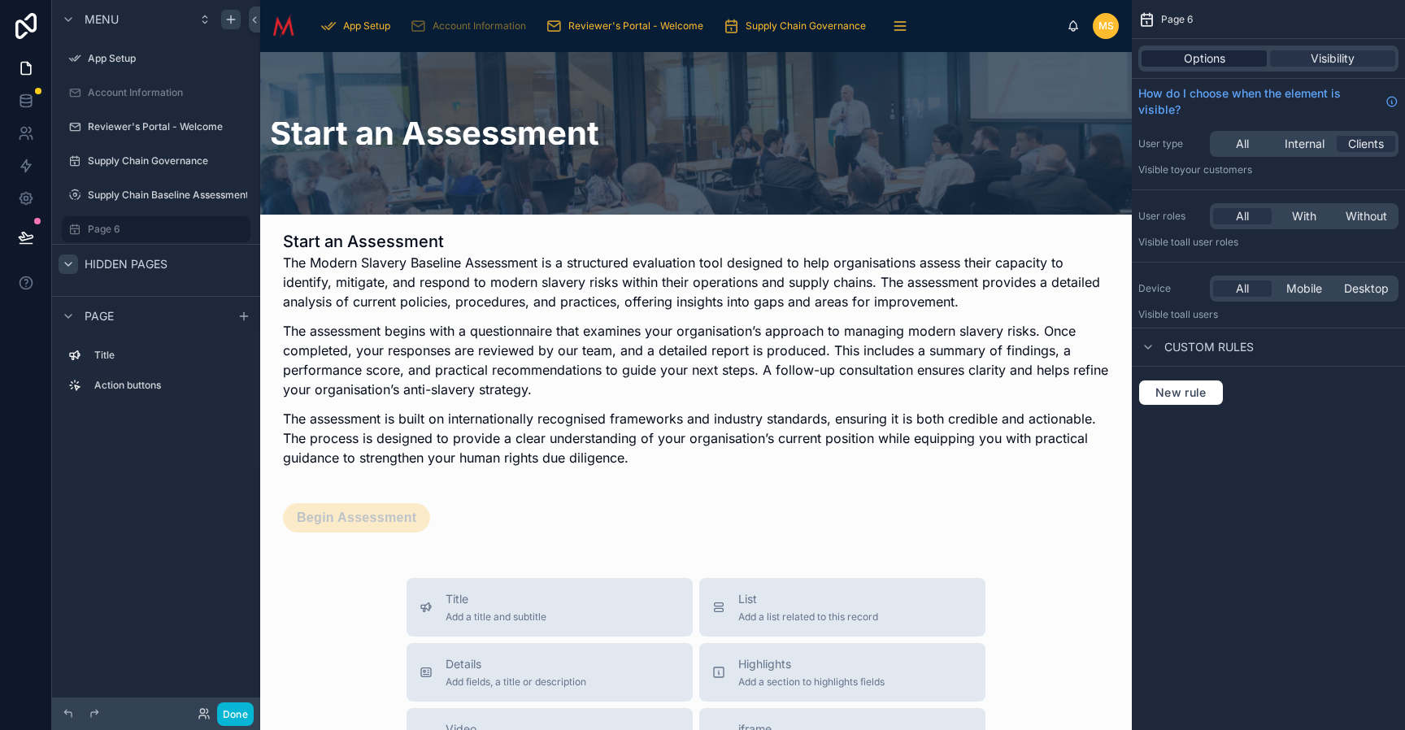
click at [1214, 55] on span "Options" at bounding box center [1204, 58] width 41 height 16
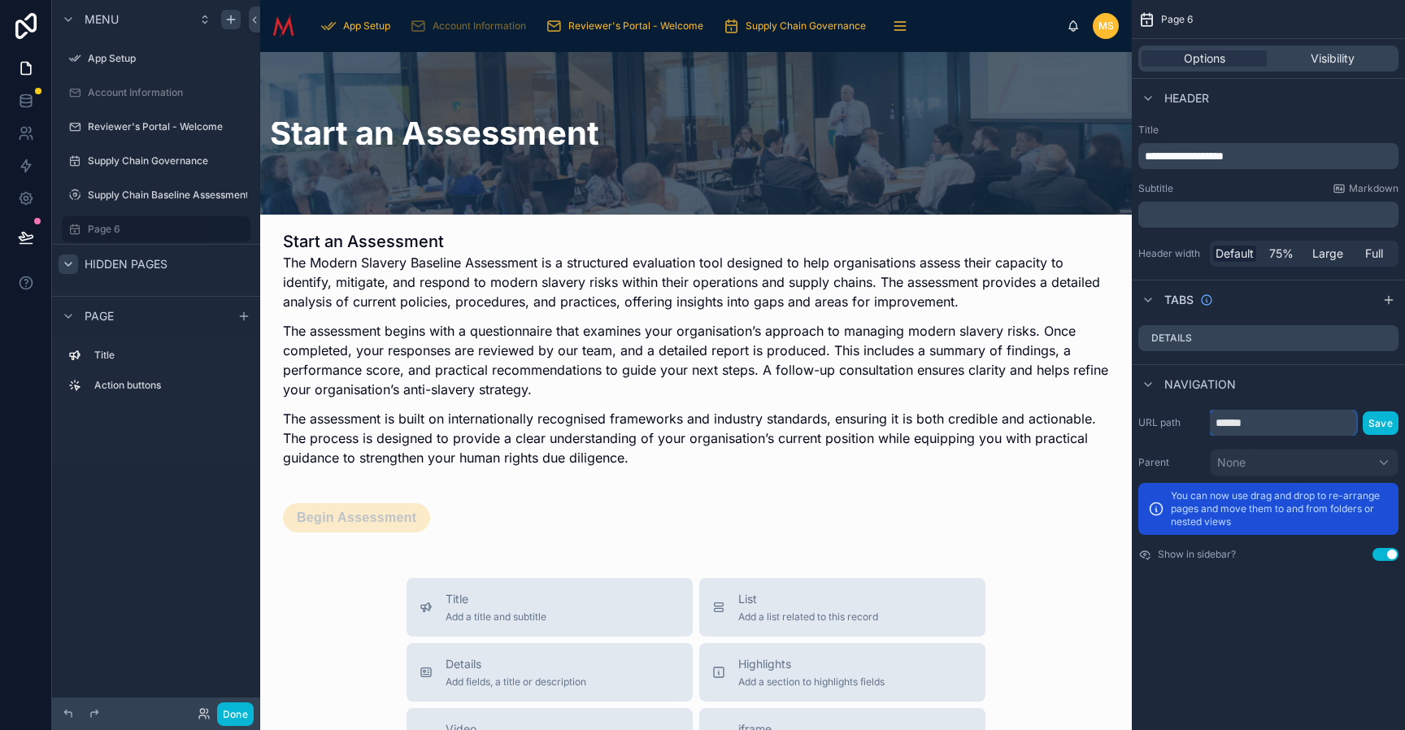
click at [1273, 427] on input "******" at bounding box center [1283, 423] width 146 height 26
type input "**********"
click at [1353, 424] on button "Save" at bounding box center [1381, 424] width 36 height 24
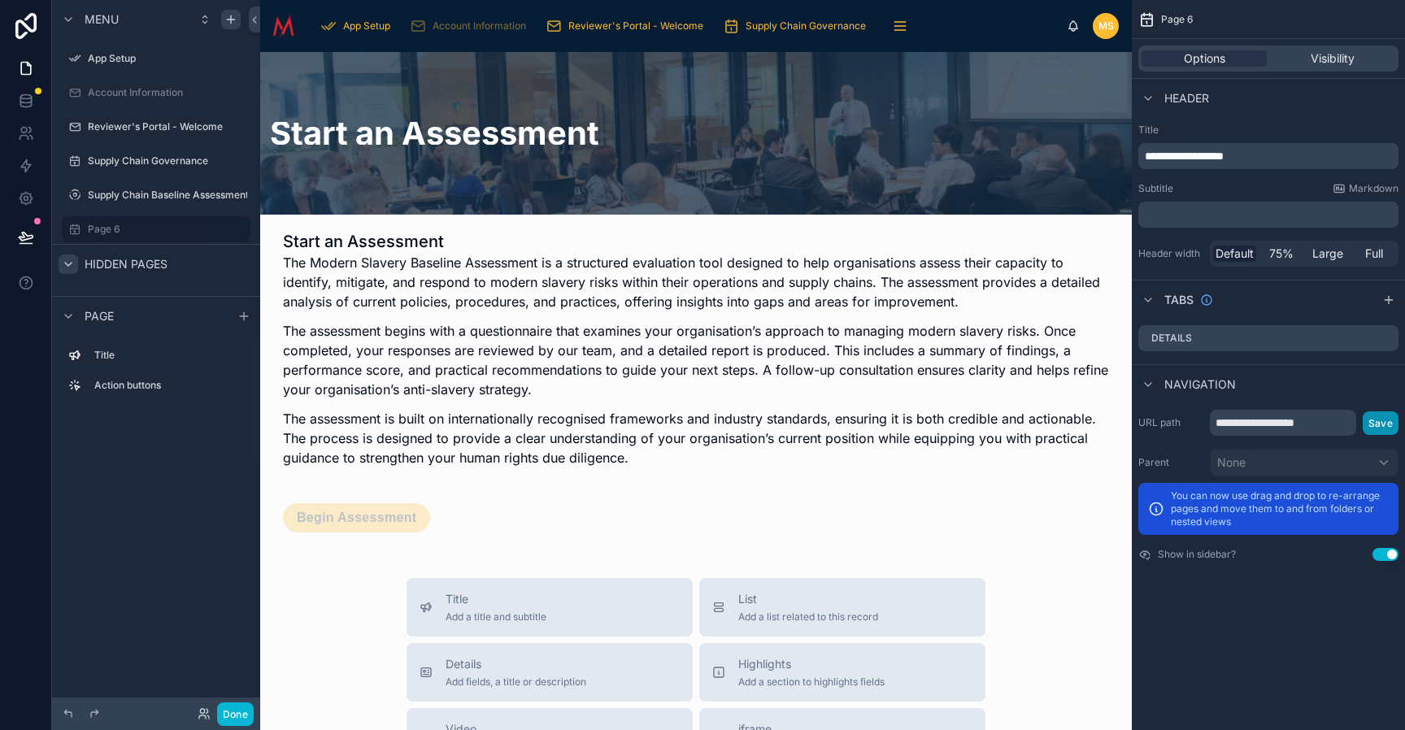
click at [1353, 421] on button "Save" at bounding box center [1381, 424] width 36 height 24
click at [242, 714] on button "Done" at bounding box center [235, 715] width 37 height 24
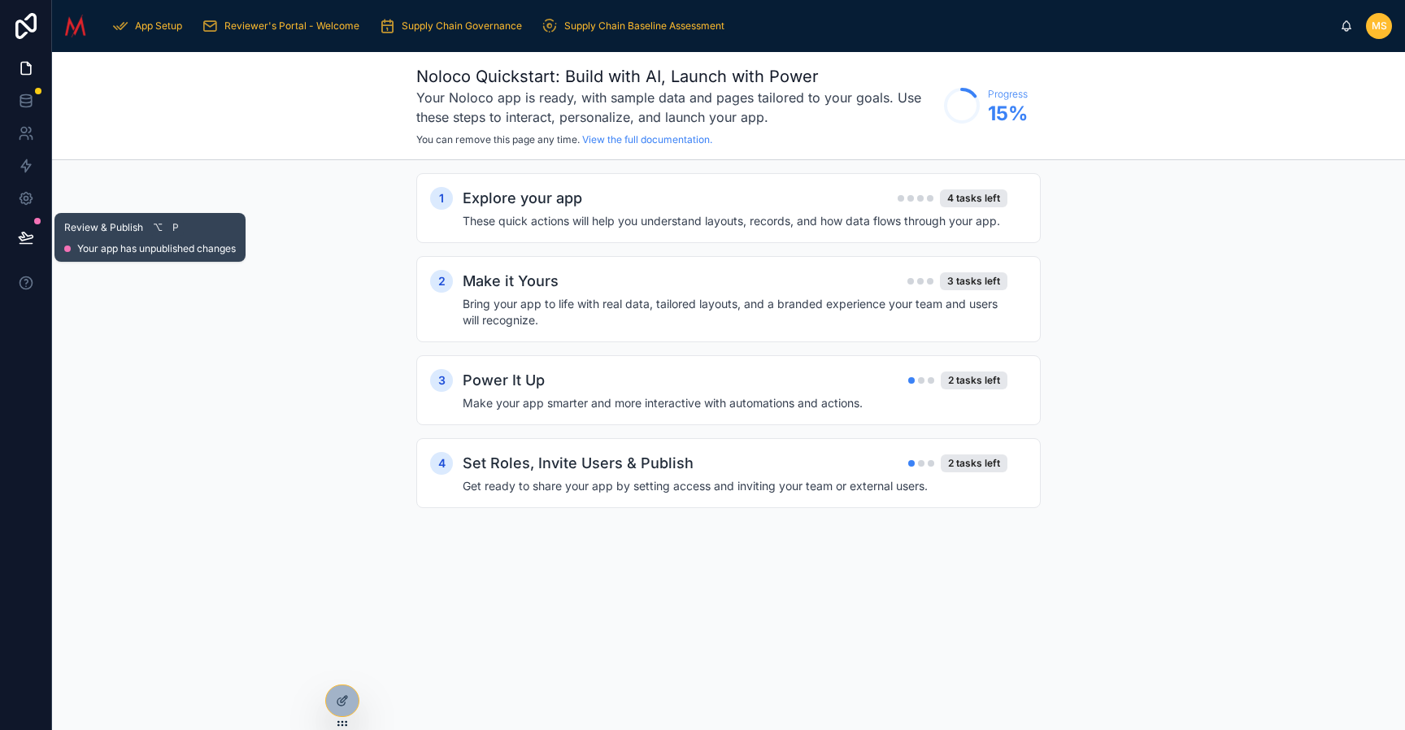
click at [30, 235] on icon at bounding box center [26, 237] width 14 height 8
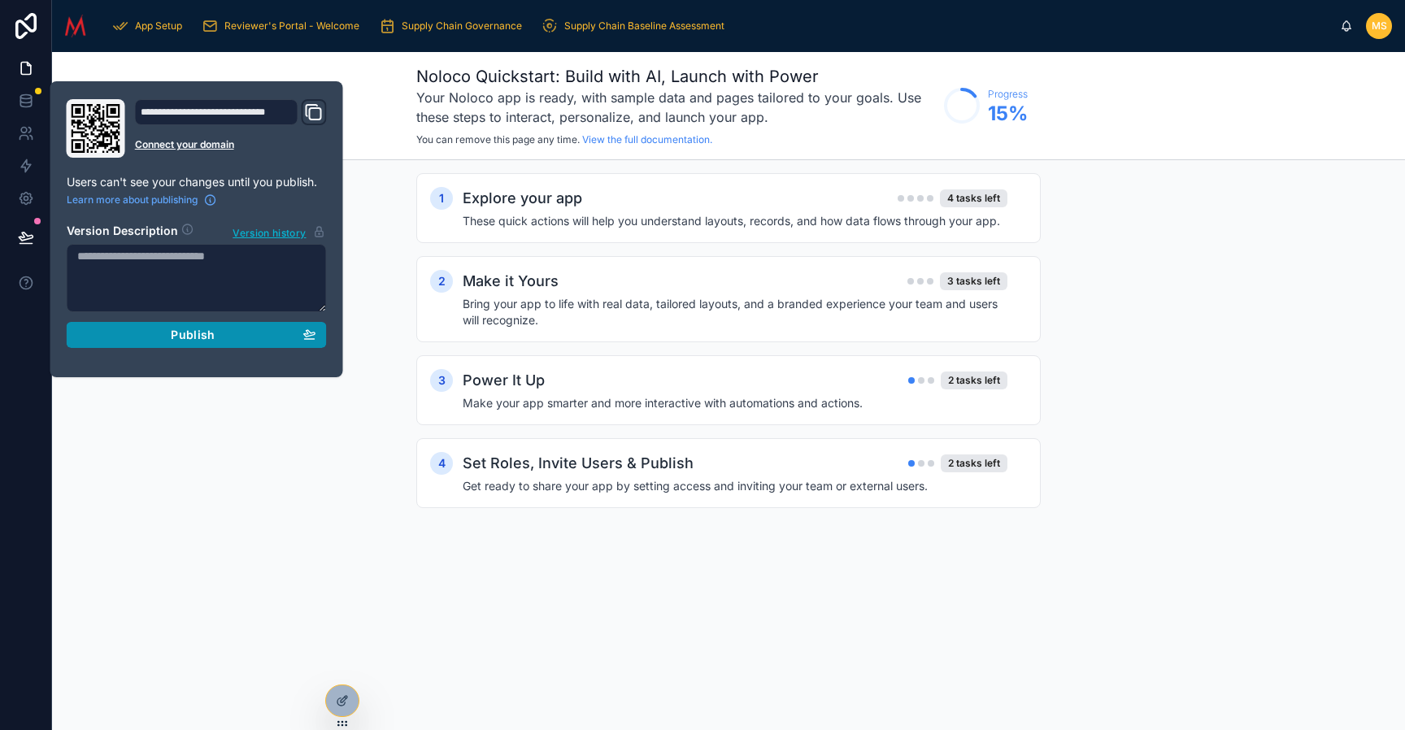
click at [169, 337] on div "Publish" at bounding box center [196, 335] width 239 height 15
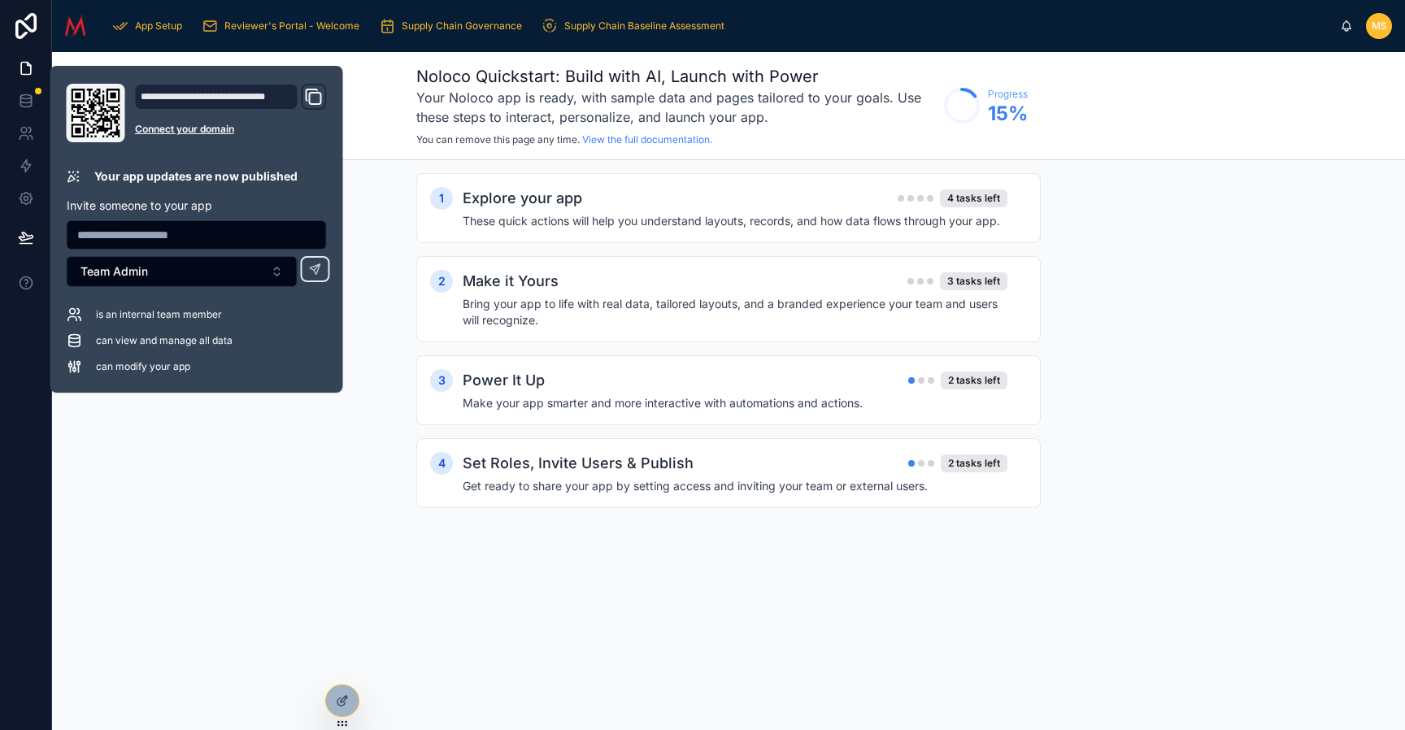
click at [193, 405] on div "1 Explore your app 4 tasks left These quick actions will help you understand la…" at bounding box center [728, 357] width 1353 height 394
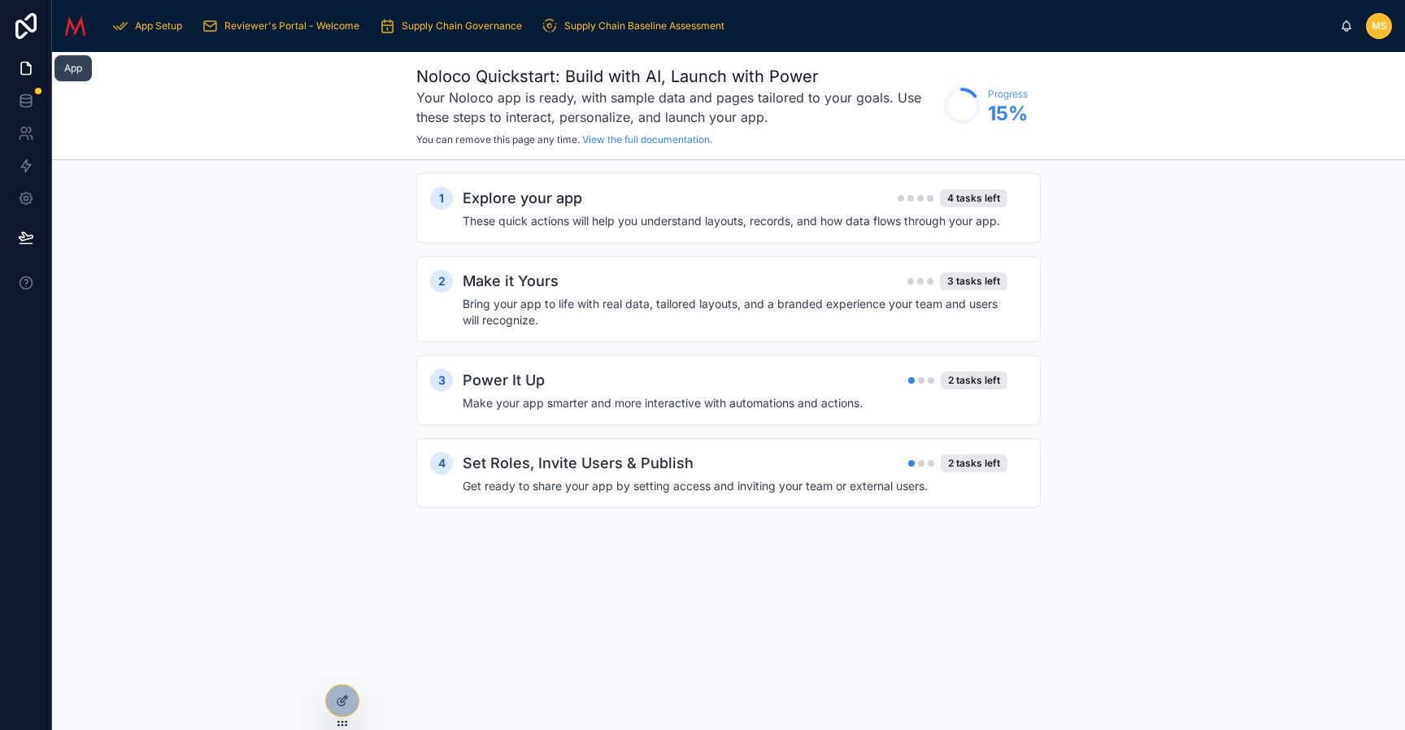
click at [25, 64] on icon at bounding box center [26, 68] width 16 height 16
click at [338, 696] on icon at bounding box center [342, 701] width 13 height 13
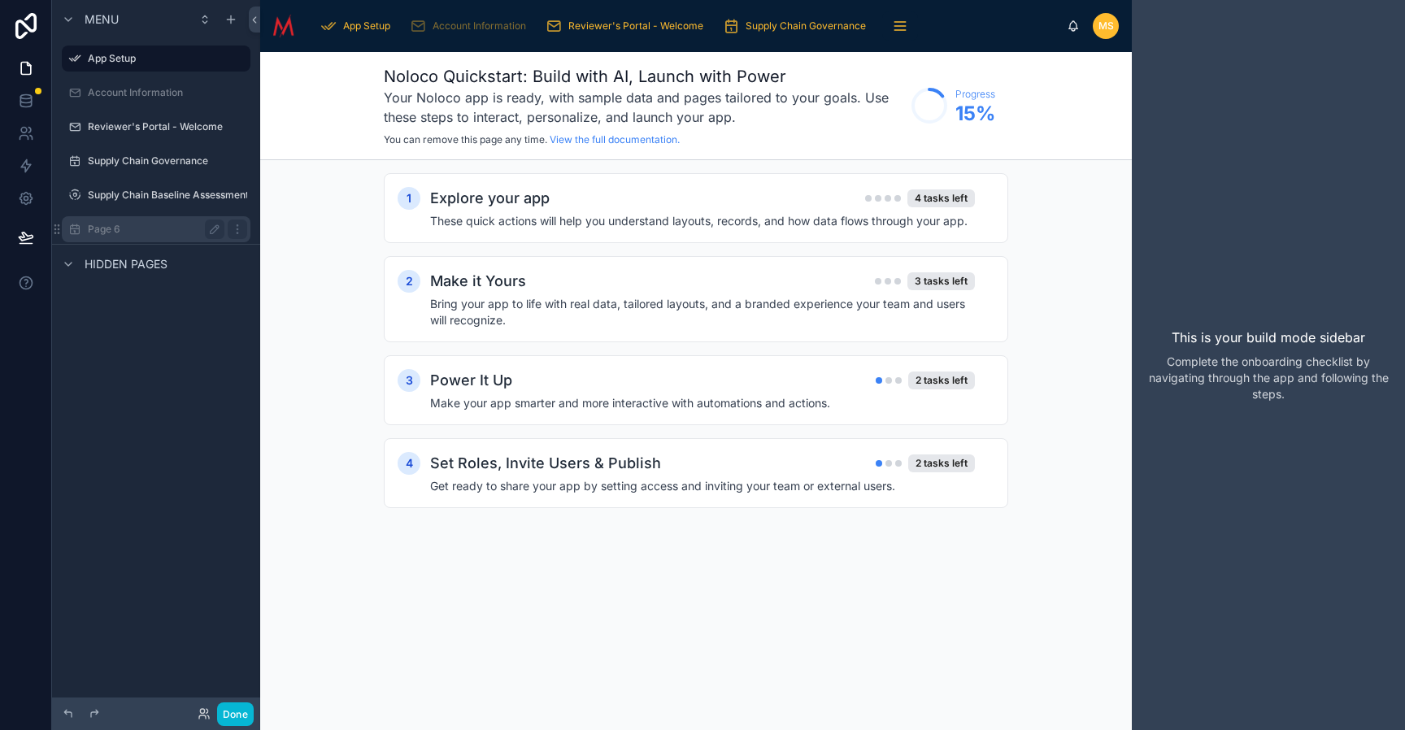
click at [148, 231] on label "Page 6" at bounding box center [153, 229] width 130 height 13
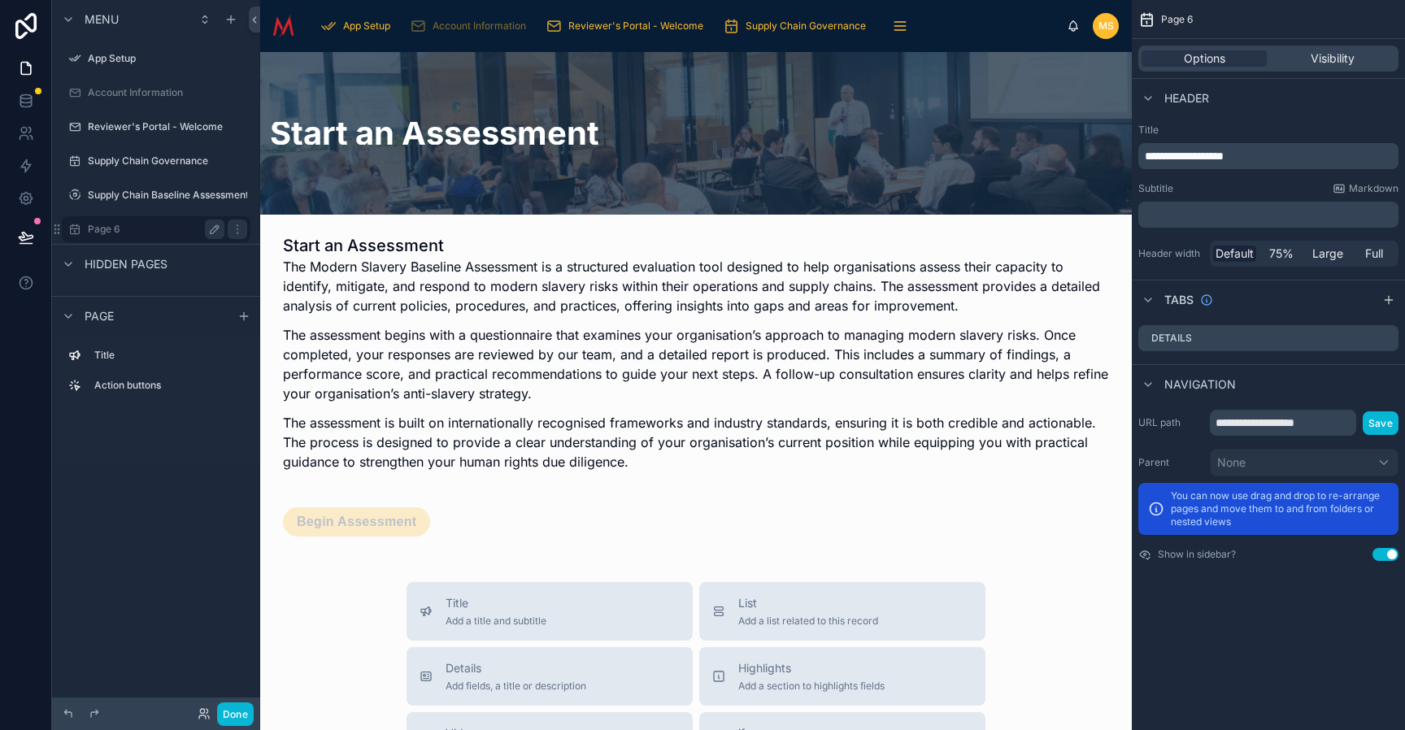
click at [215, 229] on icon "scrollable content" at bounding box center [215, 229] width 8 height 8
click at [154, 226] on input "******" at bounding box center [143, 230] width 111 height 20
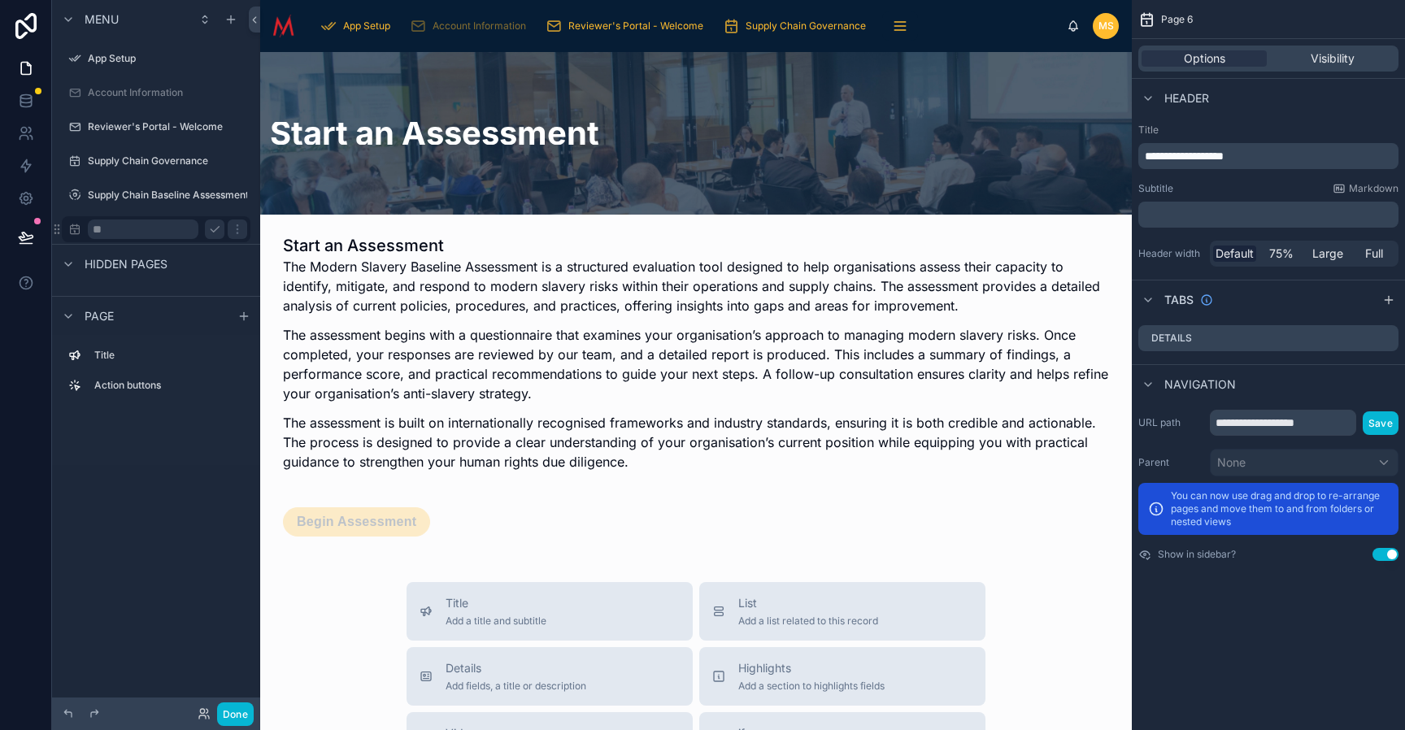
type input "*"
type input "**********"
click at [233, 229] on icon "scrollable content" at bounding box center [237, 230] width 8 height 6
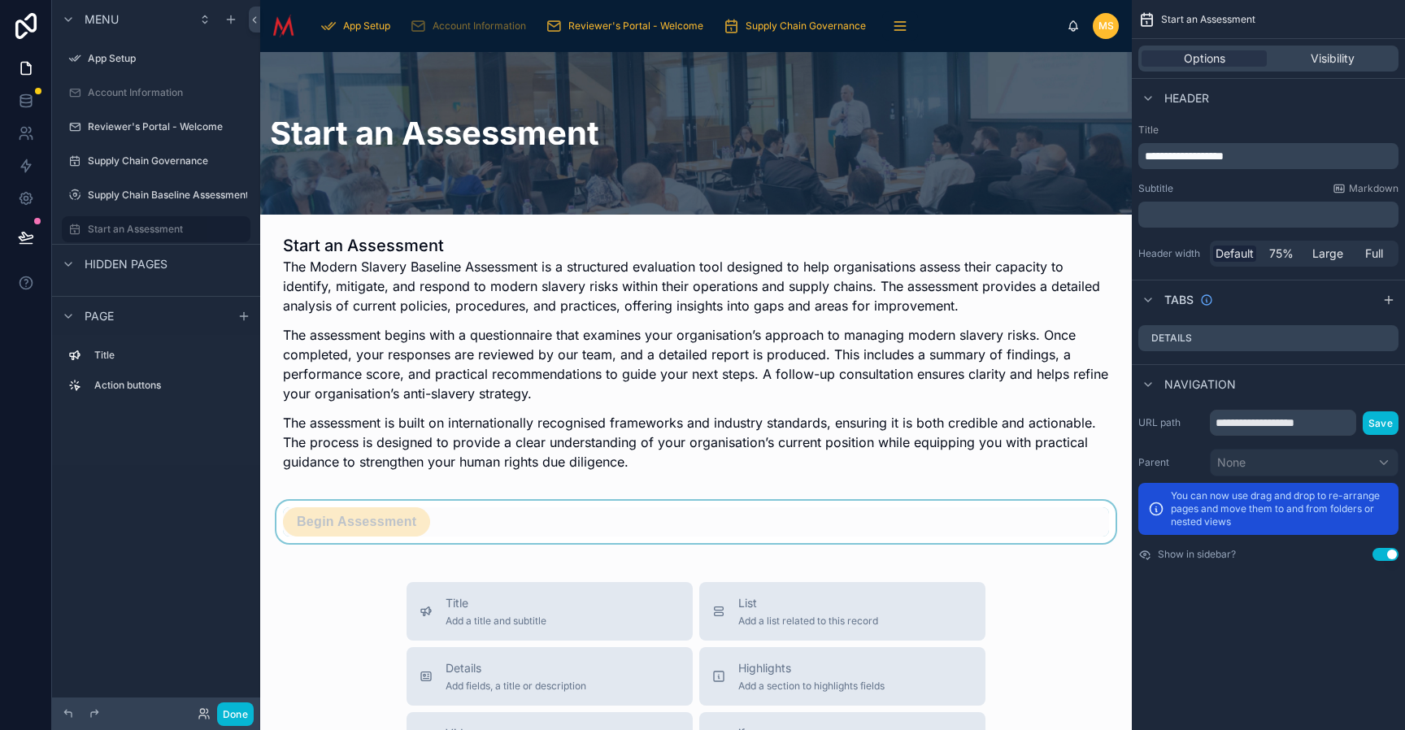
click at [400, 522] on div at bounding box center [696, 522] width 846 height 42
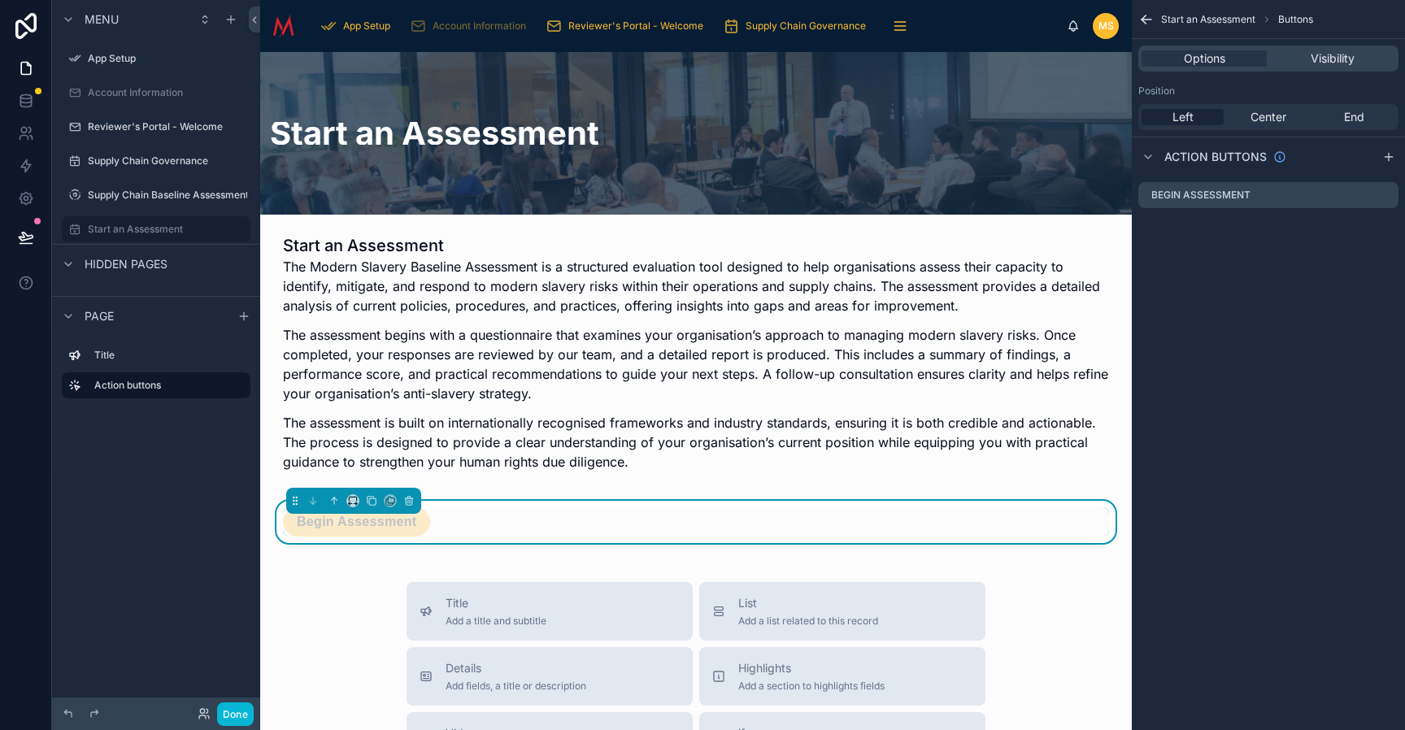
click at [240, 711] on button "Done" at bounding box center [235, 715] width 37 height 24
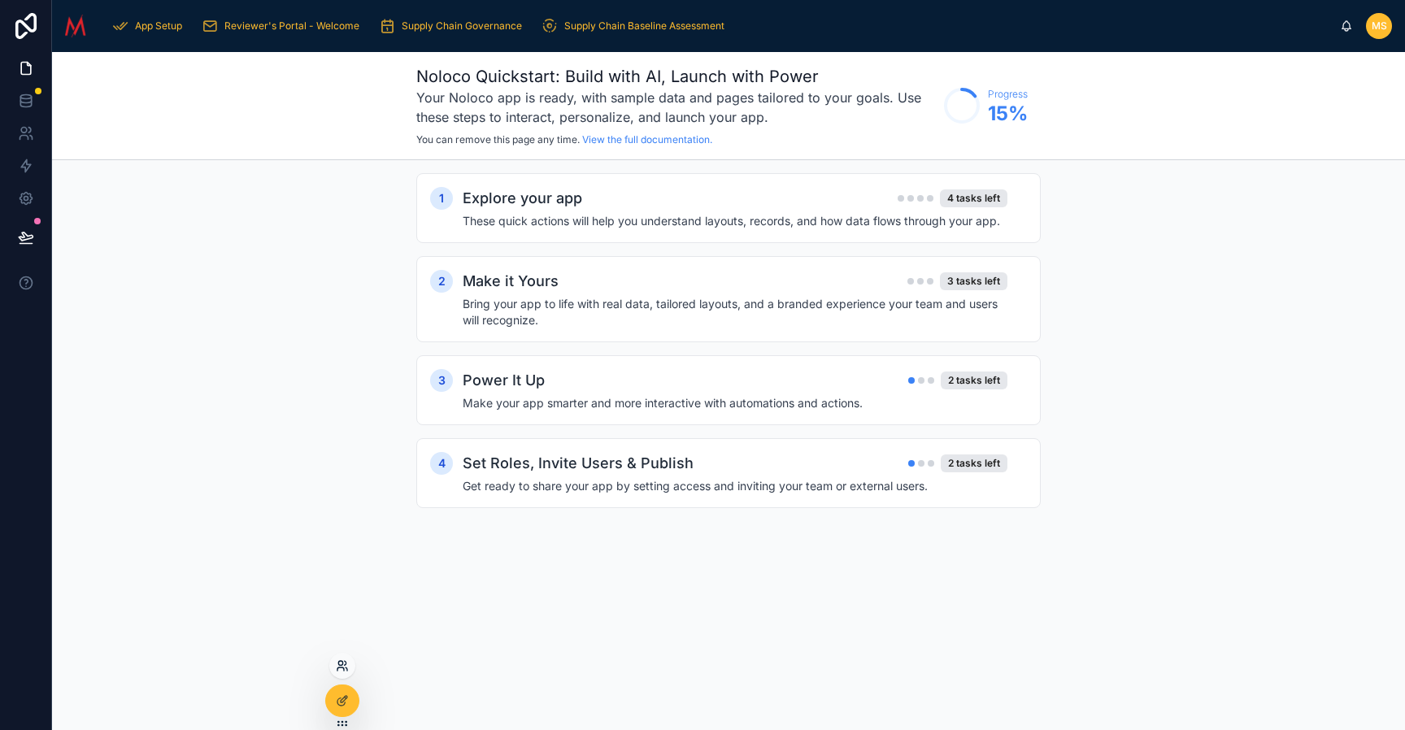
click at [346, 664] on icon at bounding box center [346, 663] width 2 height 4
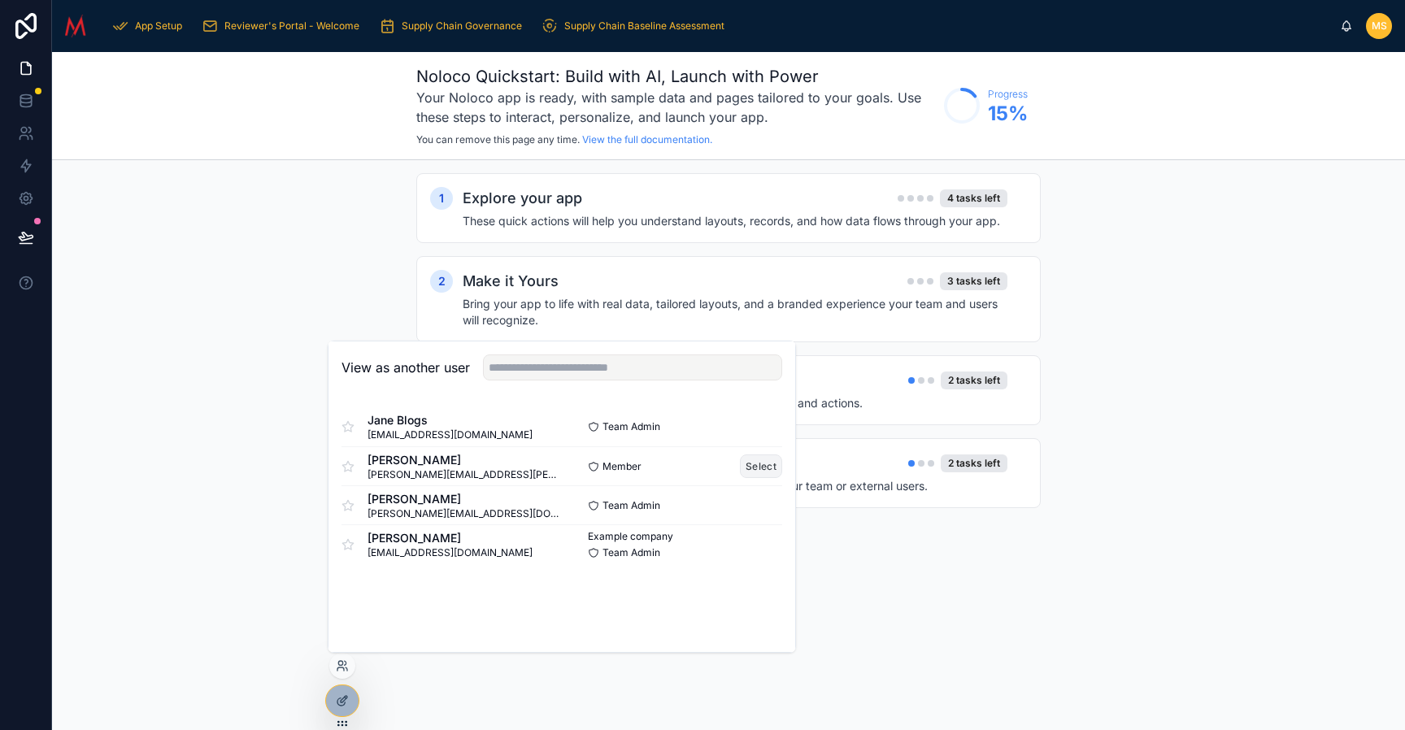
click at [768, 468] on button "Select" at bounding box center [761, 467] width 42 height 24
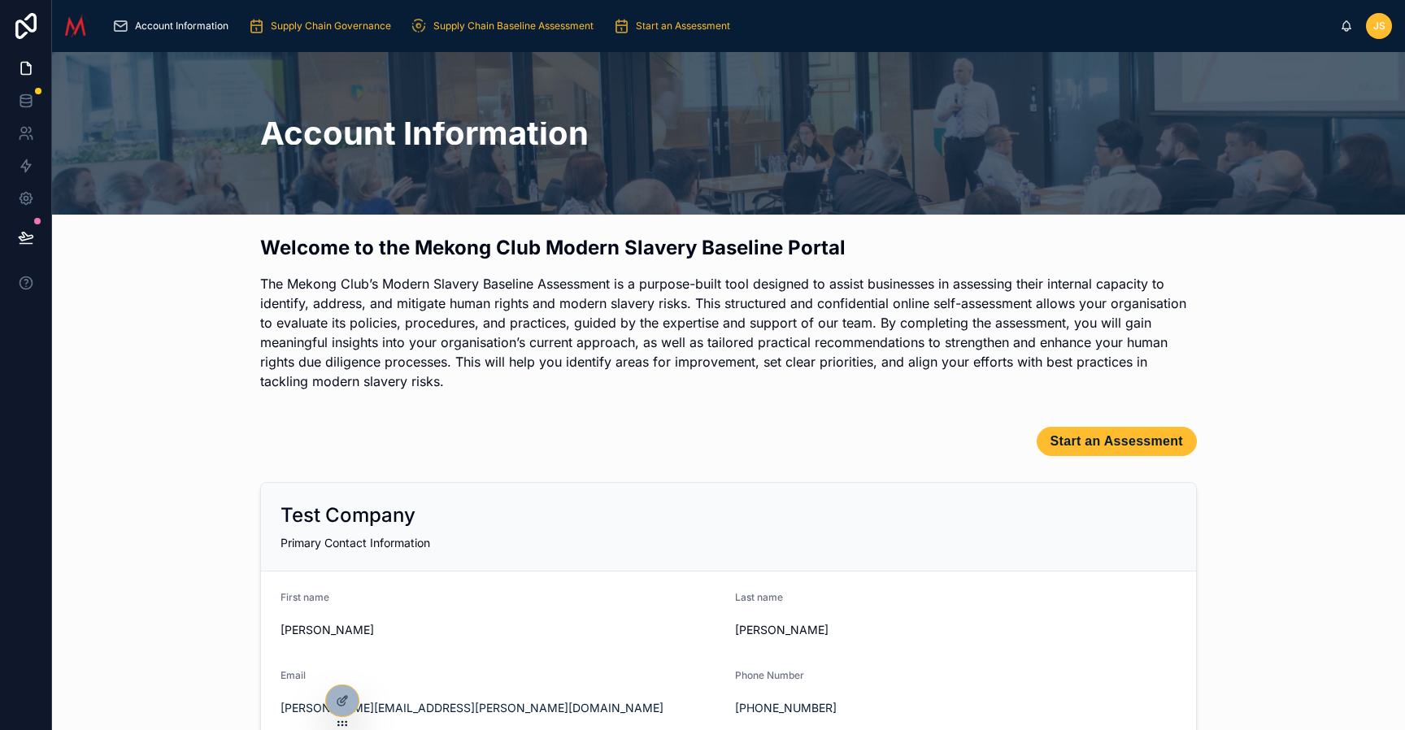
click at [674, 28] on span "Start an Assessment" at bounding box center [683, 26] width 94 height 13
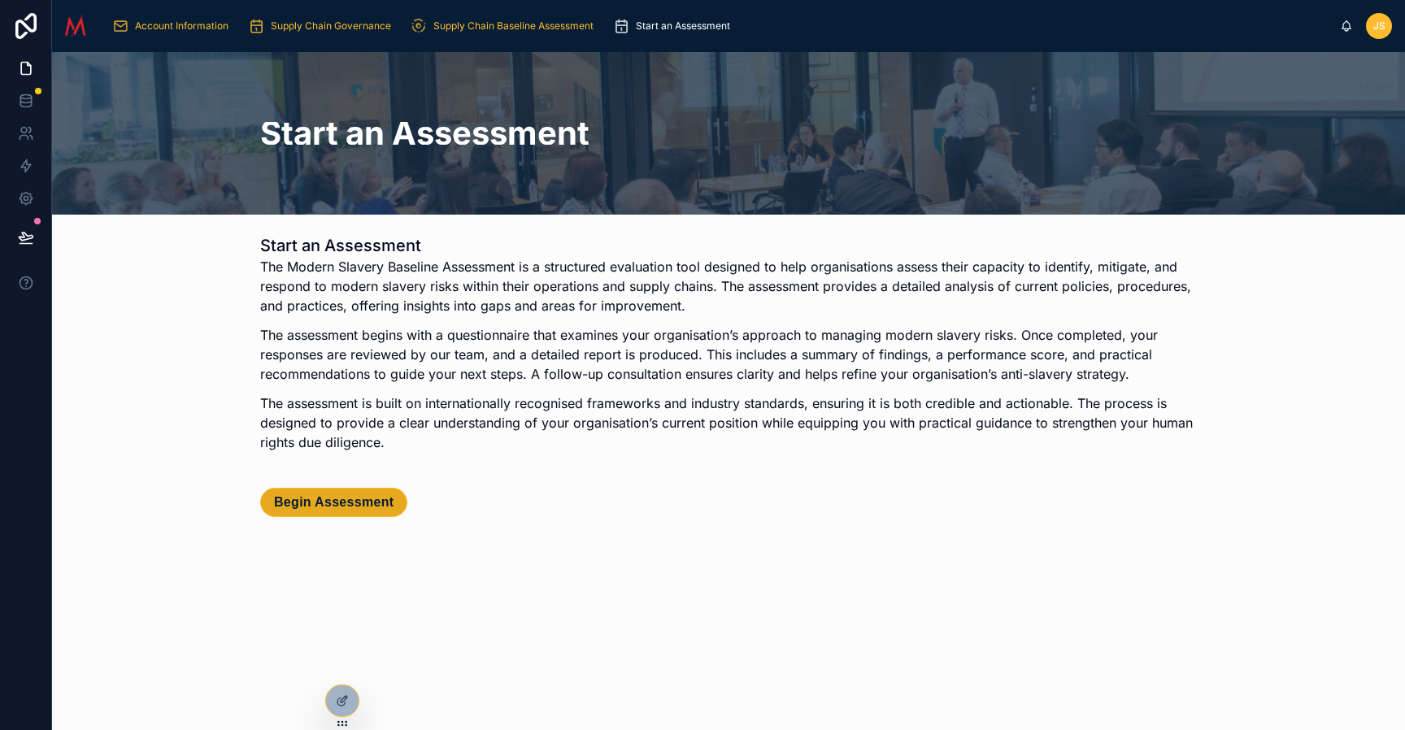
click at [377, 503] on span "Begin Assessment" at bounding box center [334, 503] width 120 height 16
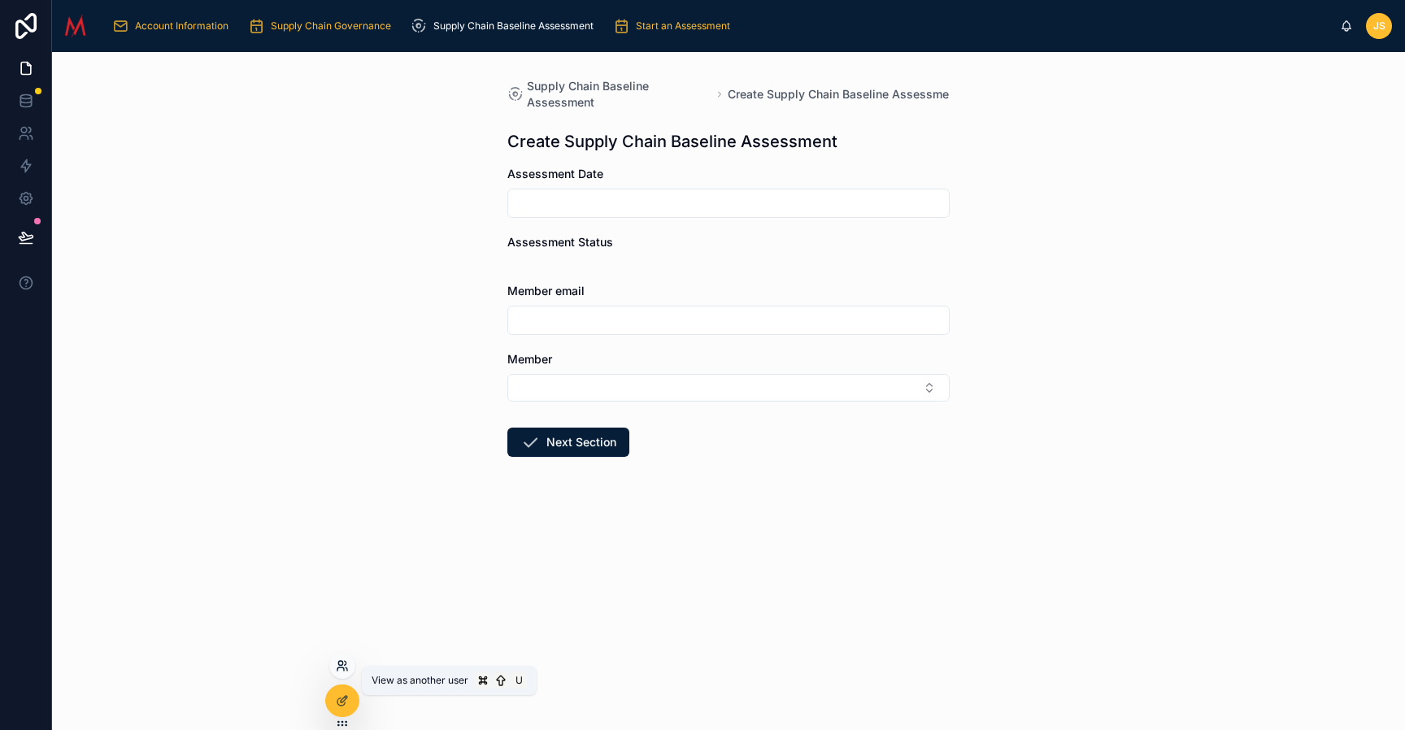
click at [344, 667] on icon at bounding box center [342, 666] width 13 height 13
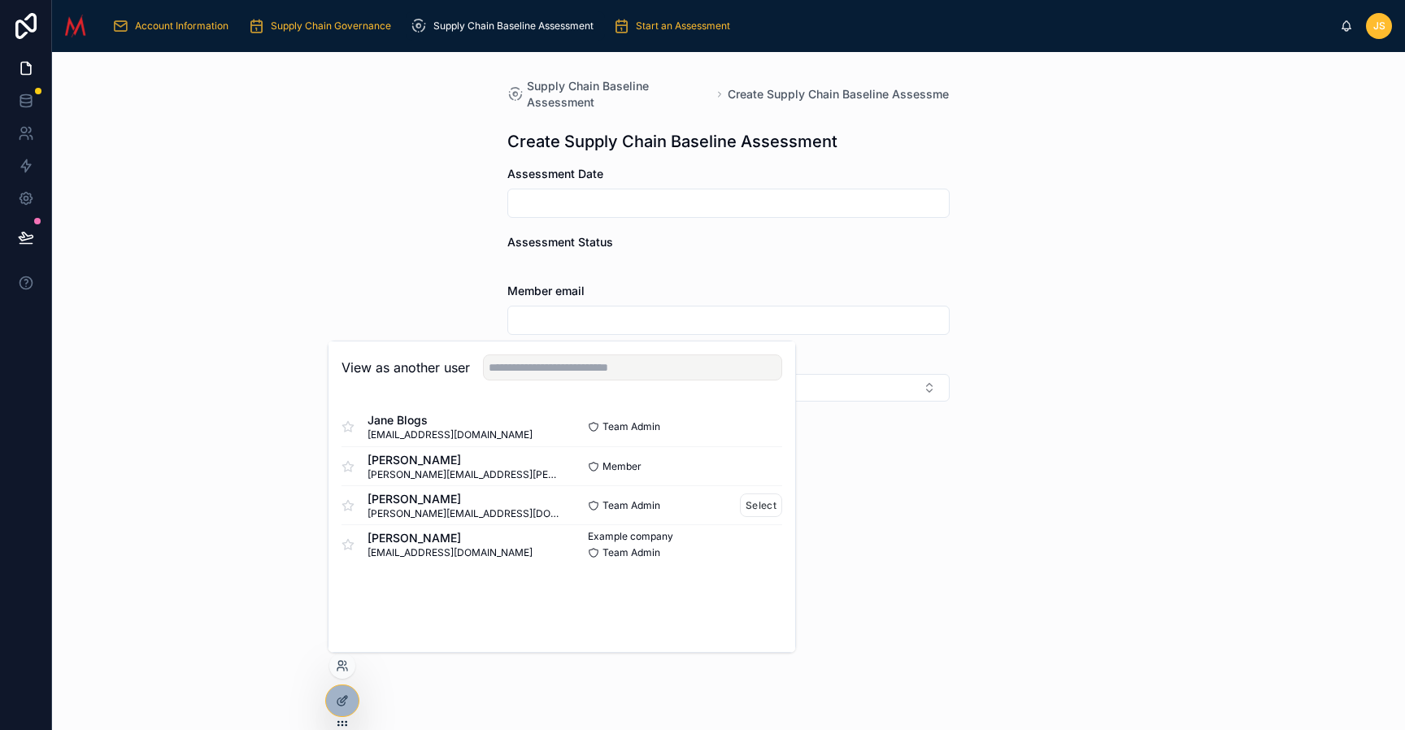
click at [481, 508] on span "[PERSON_NAME][EMAIL_ADDRESS][DOMAIN_NAME]" at bounding box center [465, 514] width 194 height 13
click at [765, 504] on button "Select" at bounding box center [761, 506] width 42 height 24
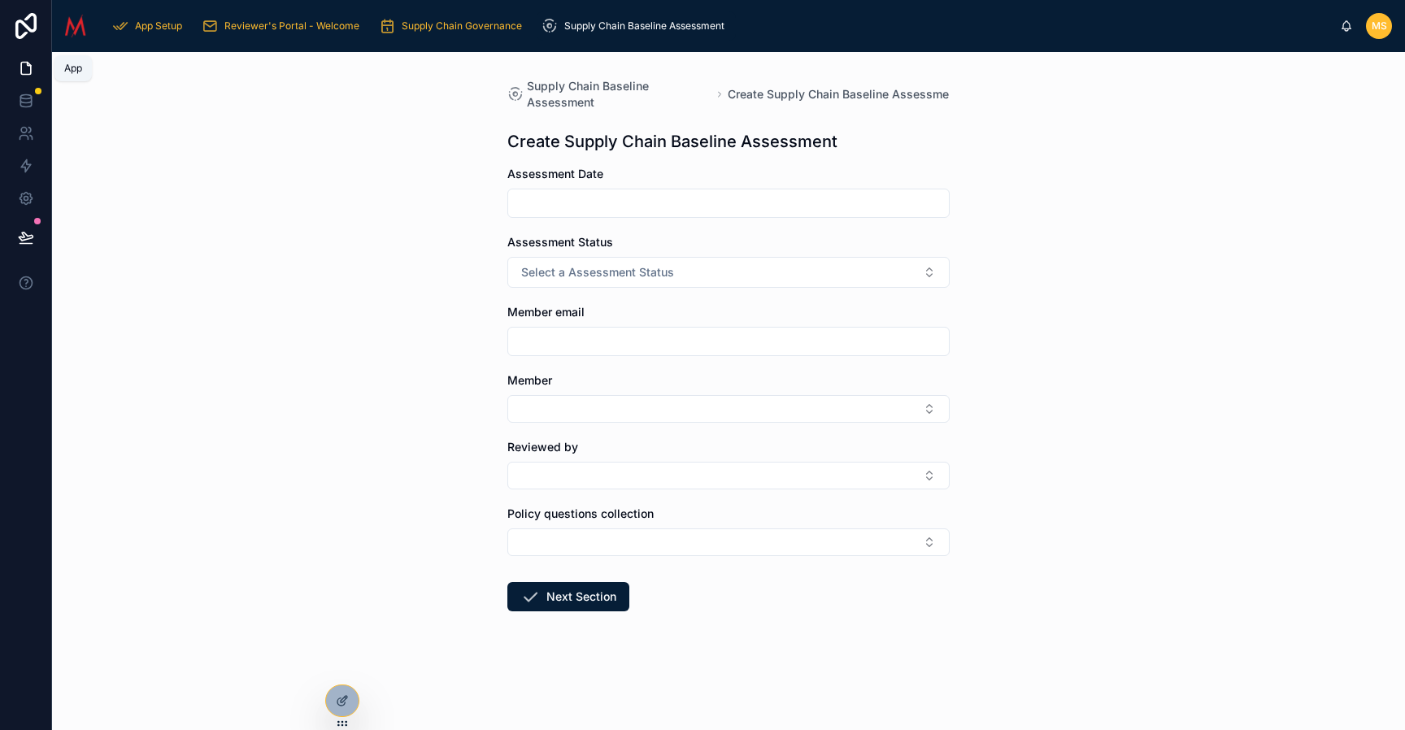
click at [25, 68] on icon at bounding box center [26, 68] width 16 height 16
click at [26, 103] on icon at bounding box center [25, 100] width 11 height 7
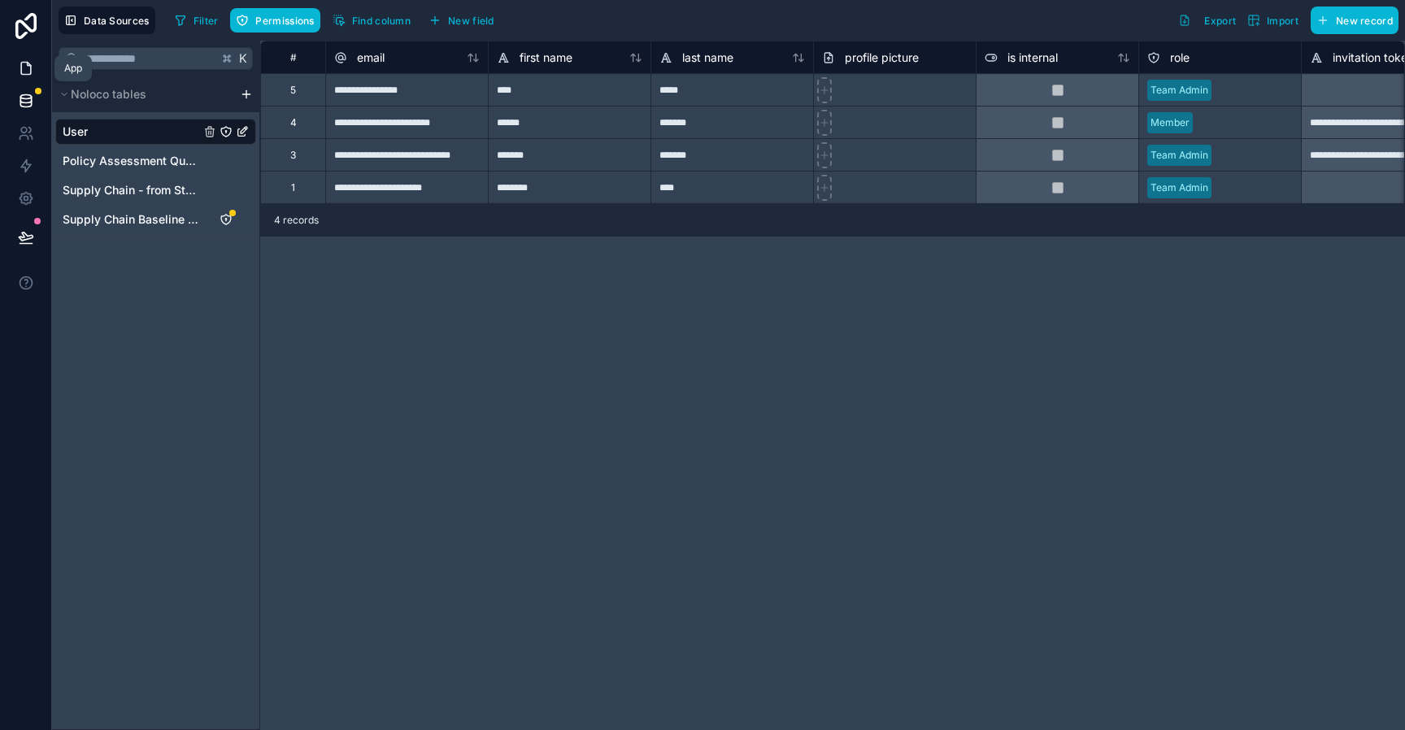
click at [26, 66] on icon at bounding box center [26, 68] width 16 height 16
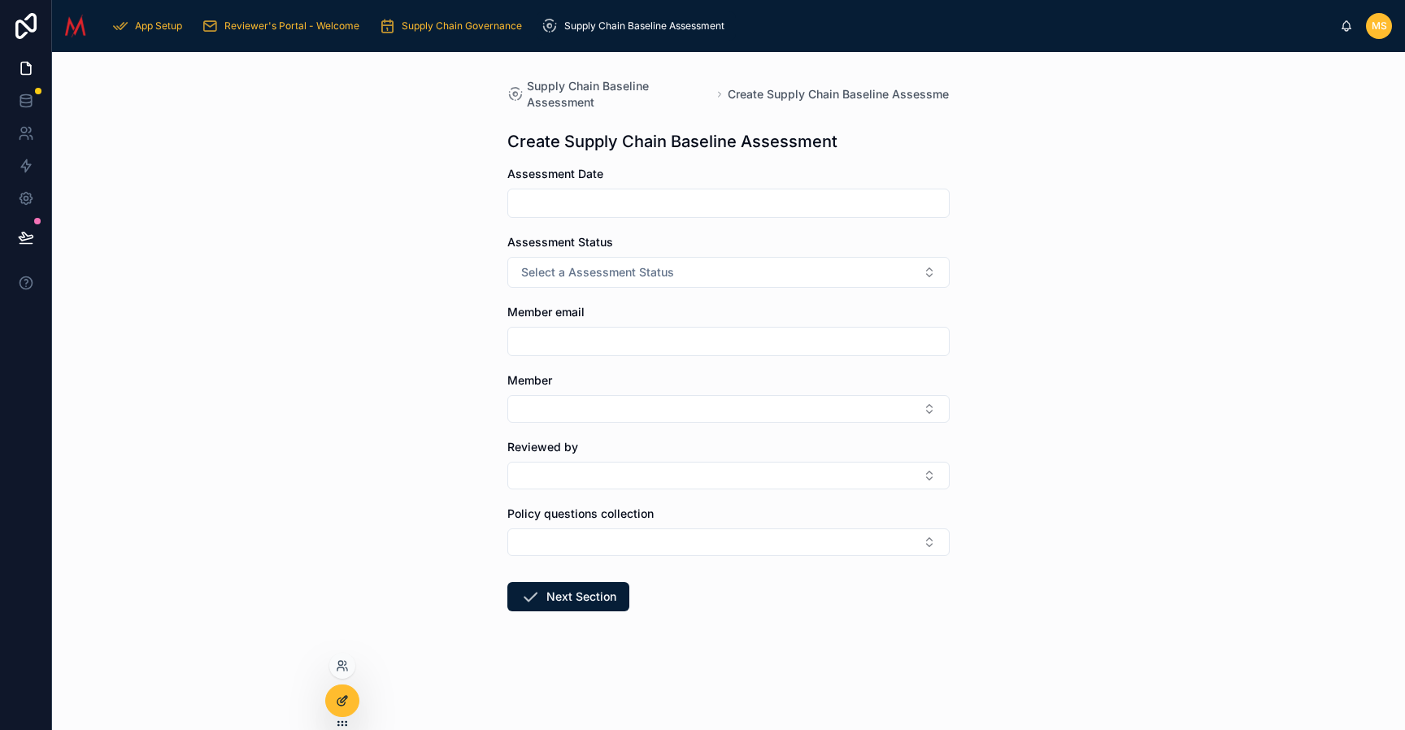
click at [341, 705] on icon at bounding box center [342, 701] width 13 height 13
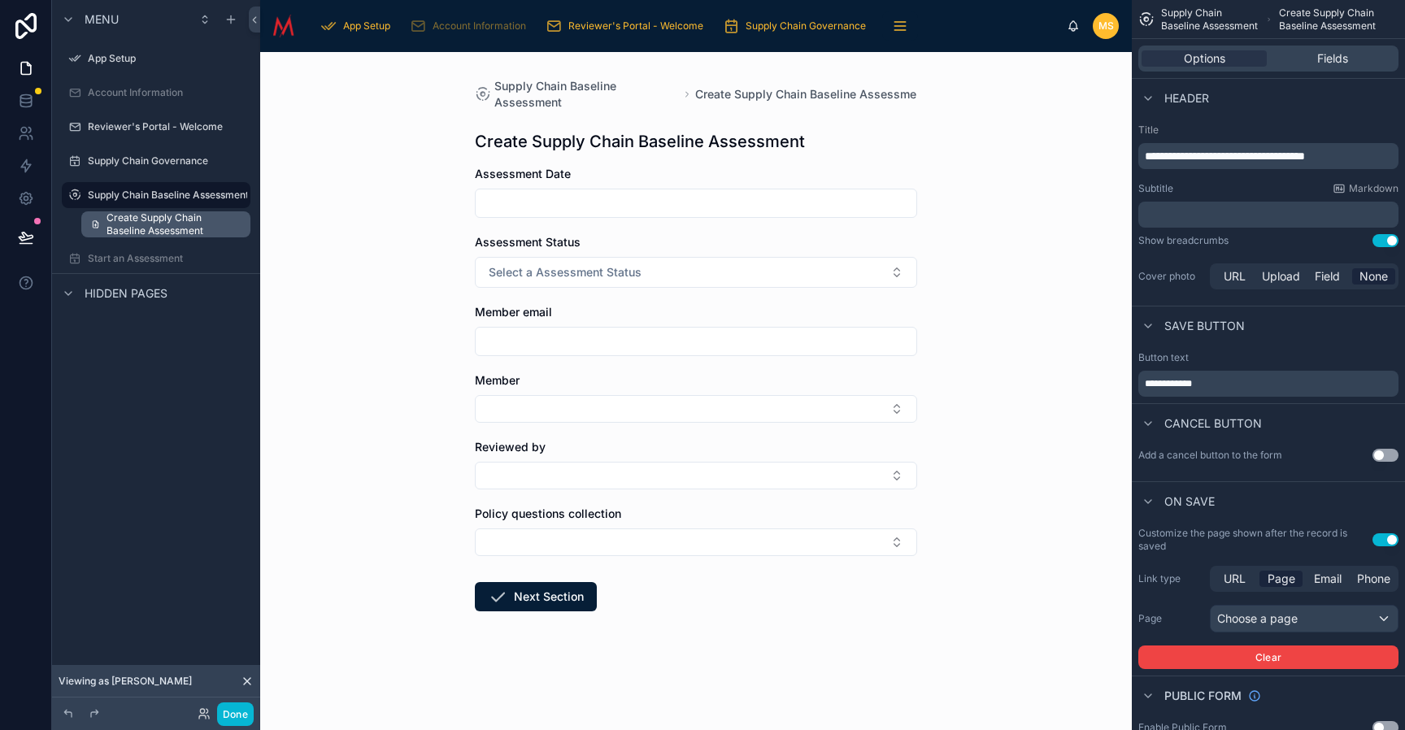
click at [220, 228] on span "Create Supply Chain Baseline Assessment" at bounding box center [174, 224] width 134 height 26
click at [181, 190] on label "Supply Chain Baseline Assessment" at bounding box center [168, 195] width 161 height 13
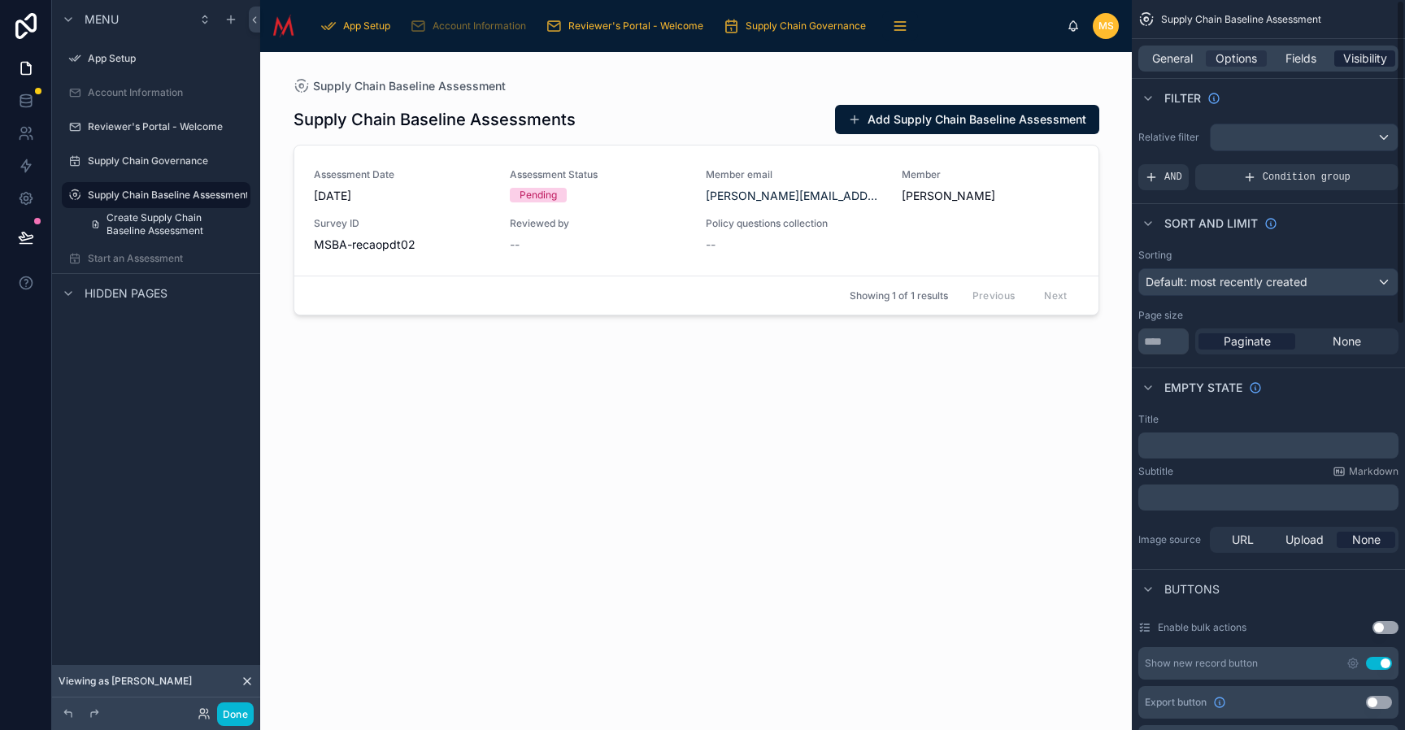
click at [1370, 61] on span "Visibility" at bounding box center [1366, 58] width 44 height 16
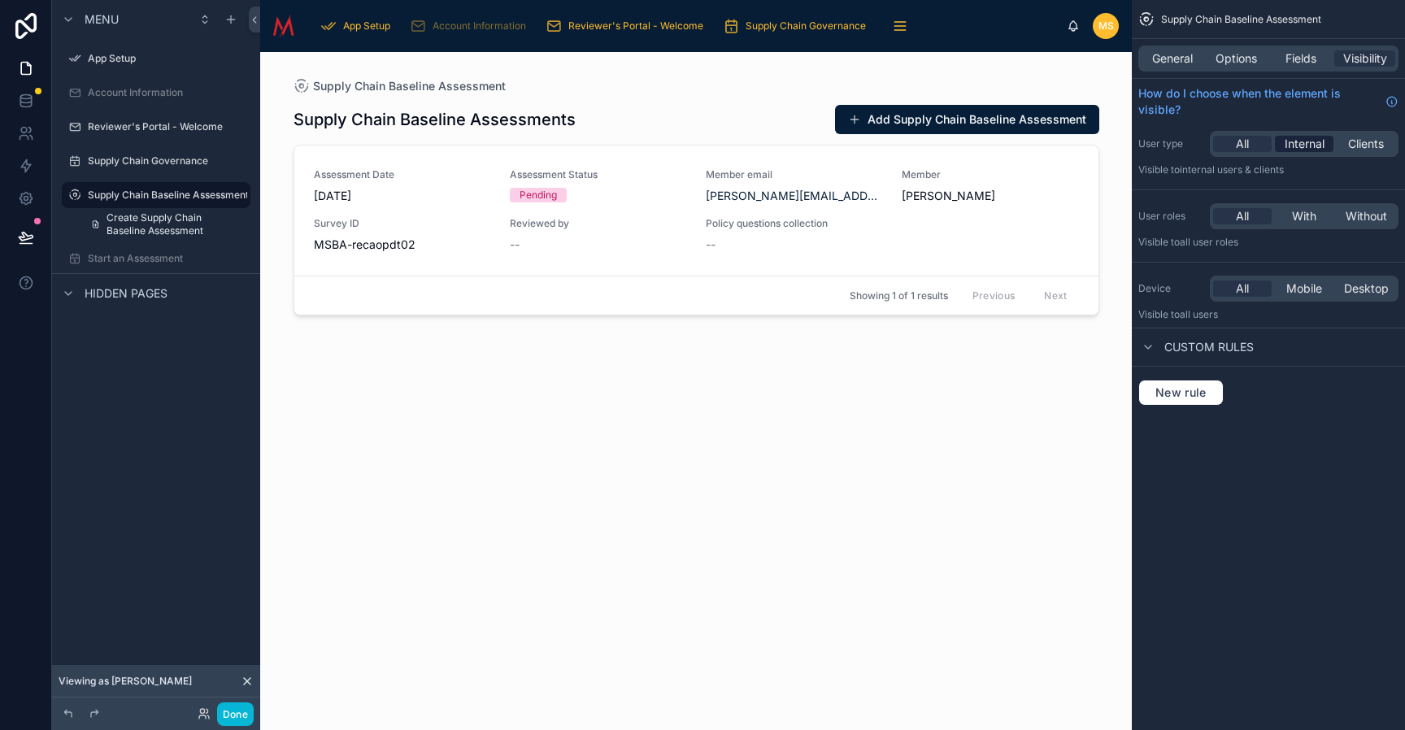
click at [1309, 145] on span "Internal" at bounding box center [1305, 144] width 40 height 16
click at [787, 492] on div at bounding box center [697, 381] width 832 height 659
click at [178, 162] on label "Supply Chain Governance" at bounding box center [153, 161] width 130 height 13
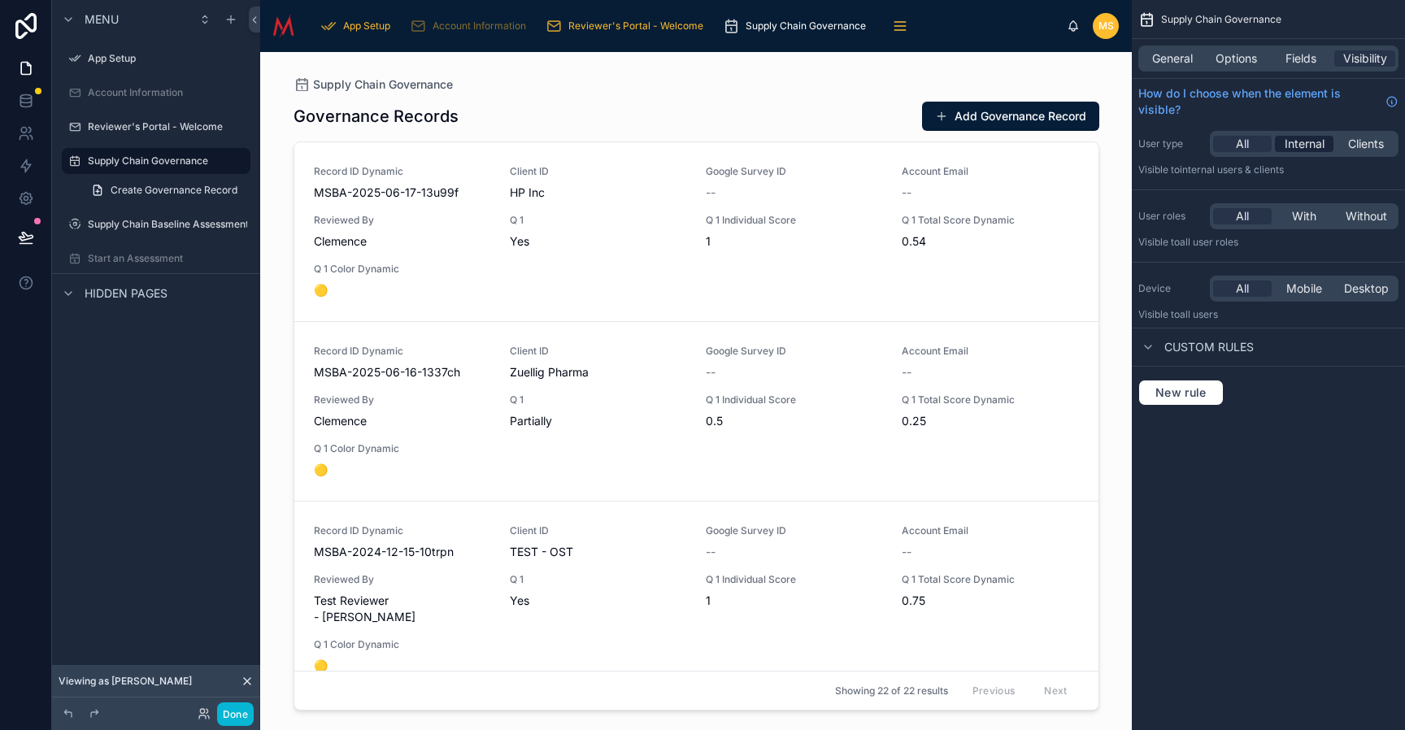
click at [1303, 144] on span "Internal" at bounding box center [1305, 144] width 40 height 16
click at [158, 408] on div "Menu App Setup Account Information Reviewer's Portal - Welcome Supply Chain Gov…" at bounding box center [156, 355] width 208 height 711
click at [172, 259] on label "Start an Assessment" at bounding box center [153, 258] width 130 height 13
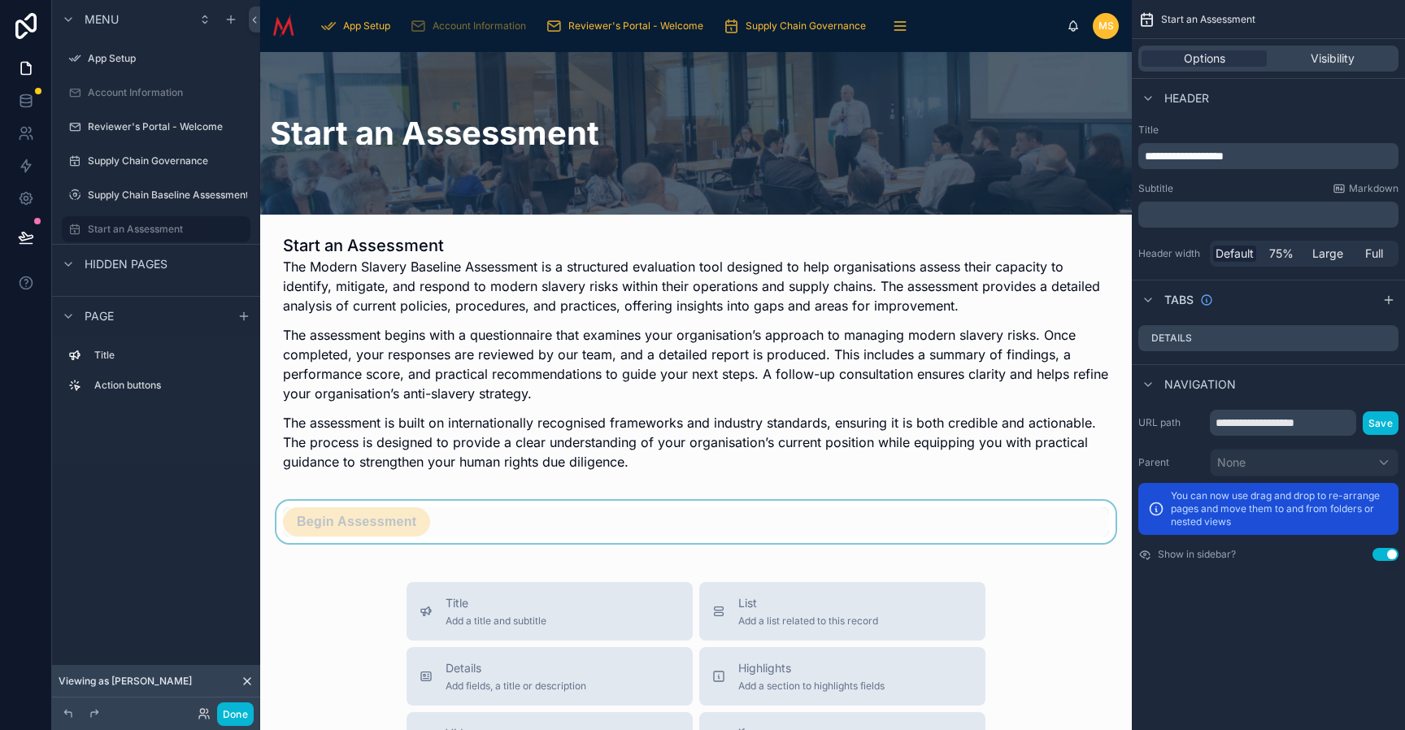
click at [445, 517] on div at bounding box center [696, 522] width 846 height 42
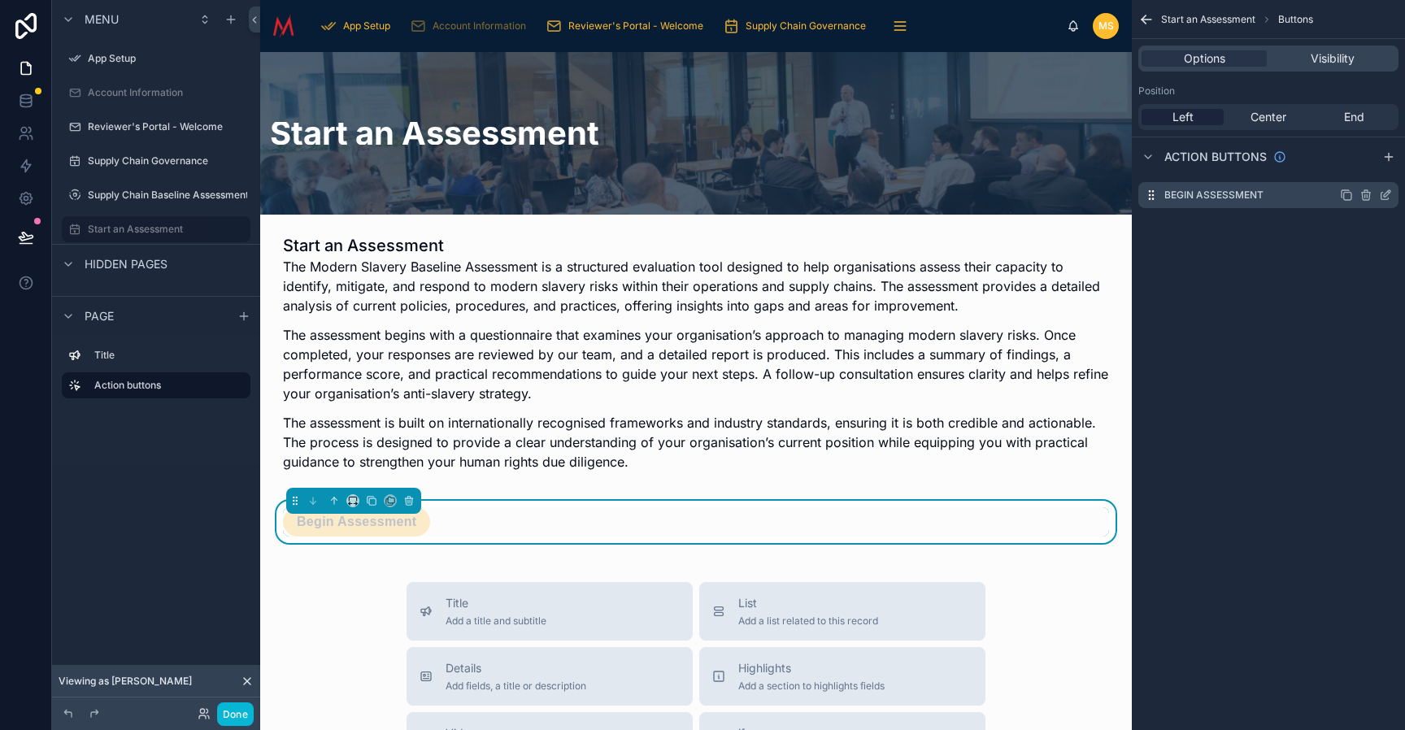
click at [1284, 198] on div "Begin Assessment" at bounding box center [1269, 195] width 260 height 26
click at [1386, 197] on icon "scrollable content" at bounding box center [1387, 193] width 7 height 7
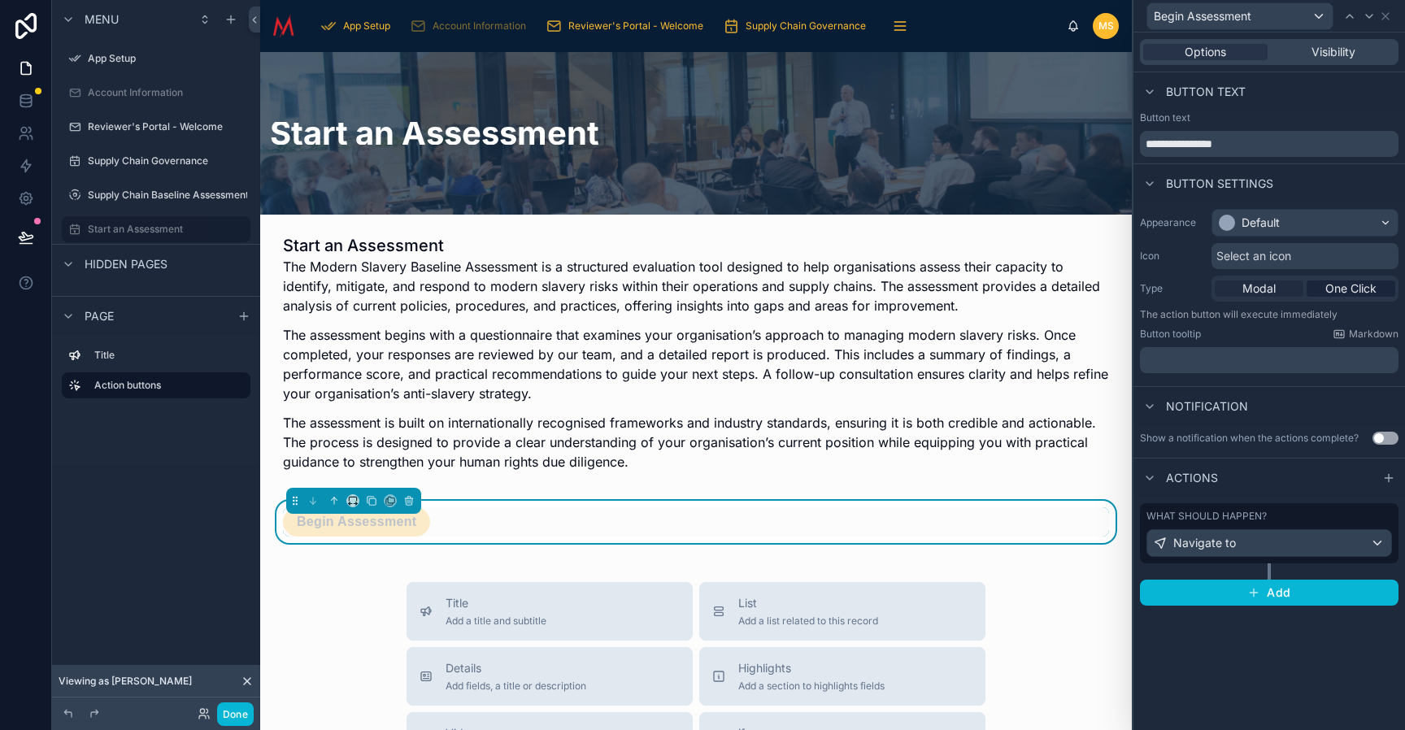
click at [1263, 289] on span "Modal" at bounding box center [1259, 289] width 33 height 16
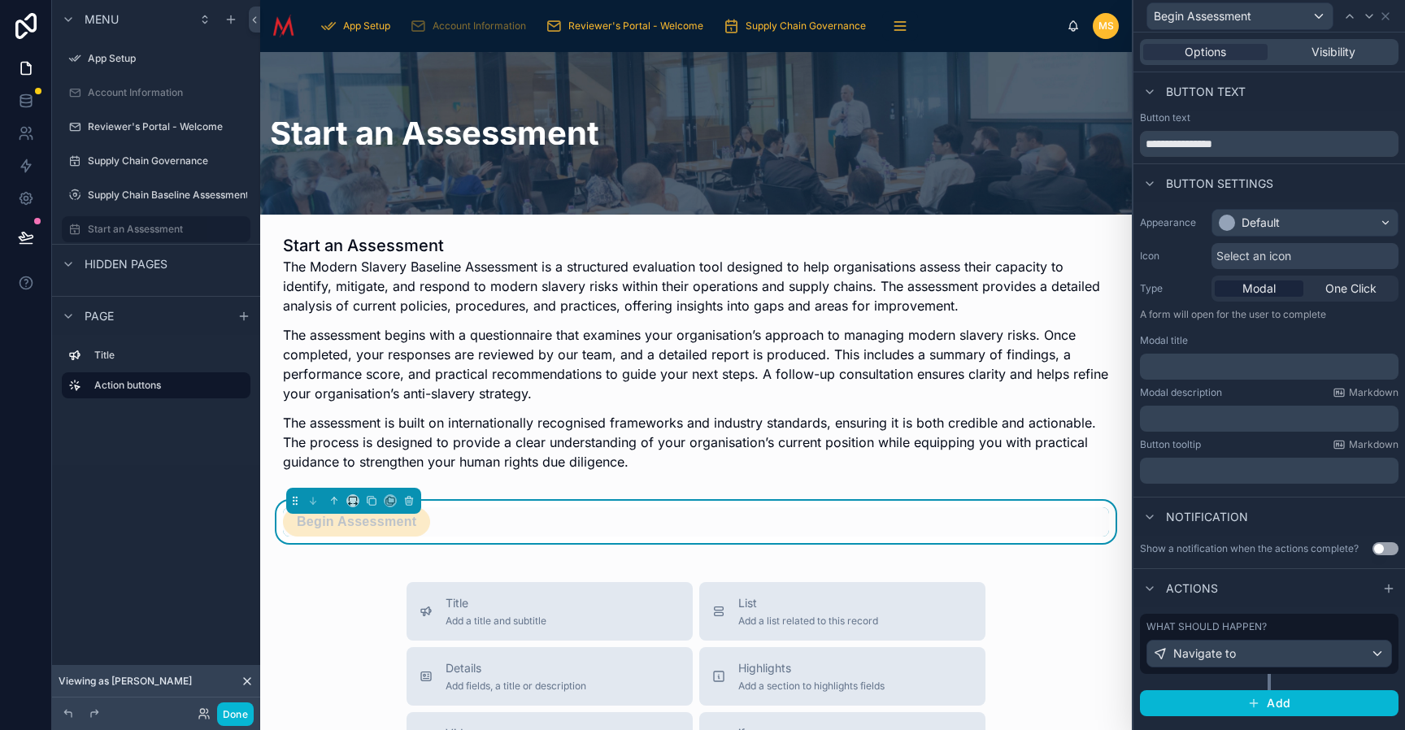
click at [1178, 368] on p "﻿" at bounding box center [1271, 367] width 249 height 16
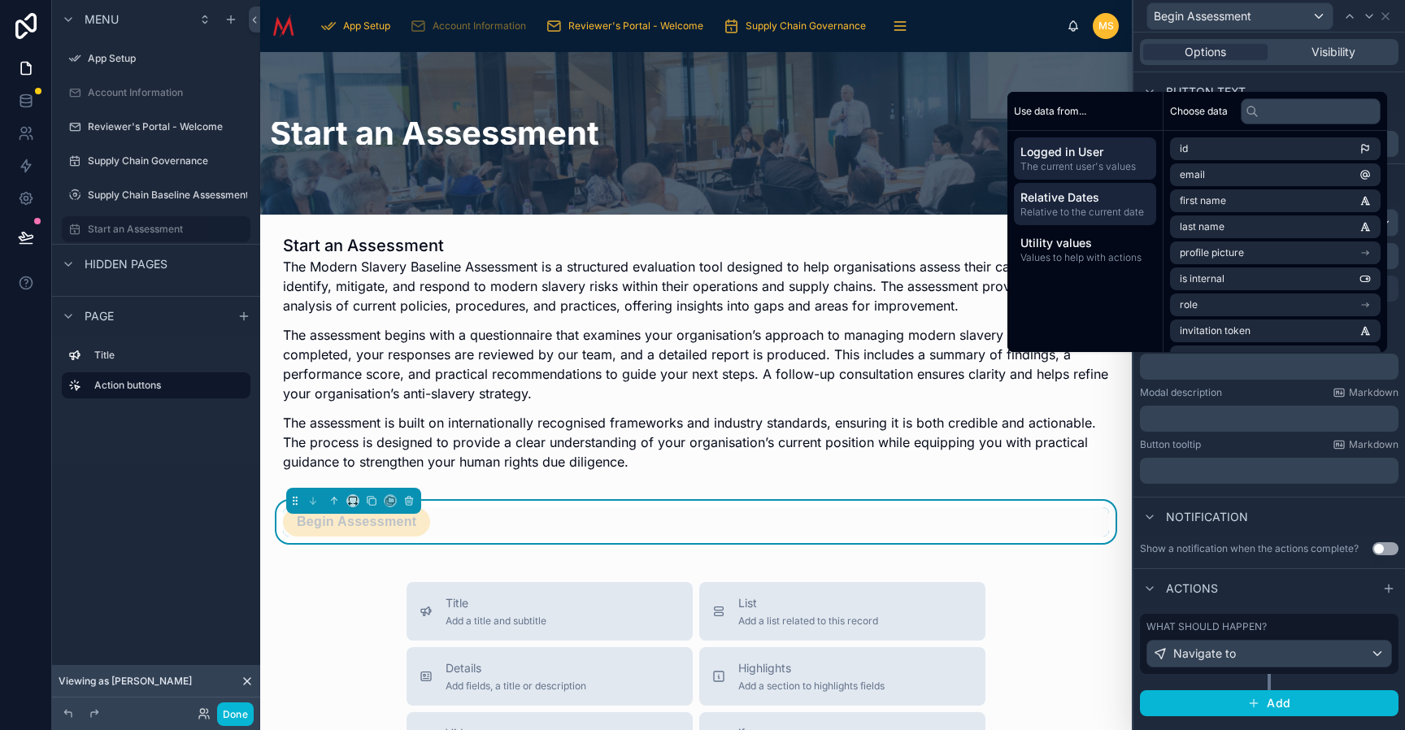
click at [1072, 202] on span "Relative Dates" at bounding box center [1085, 198] width 129 height 16
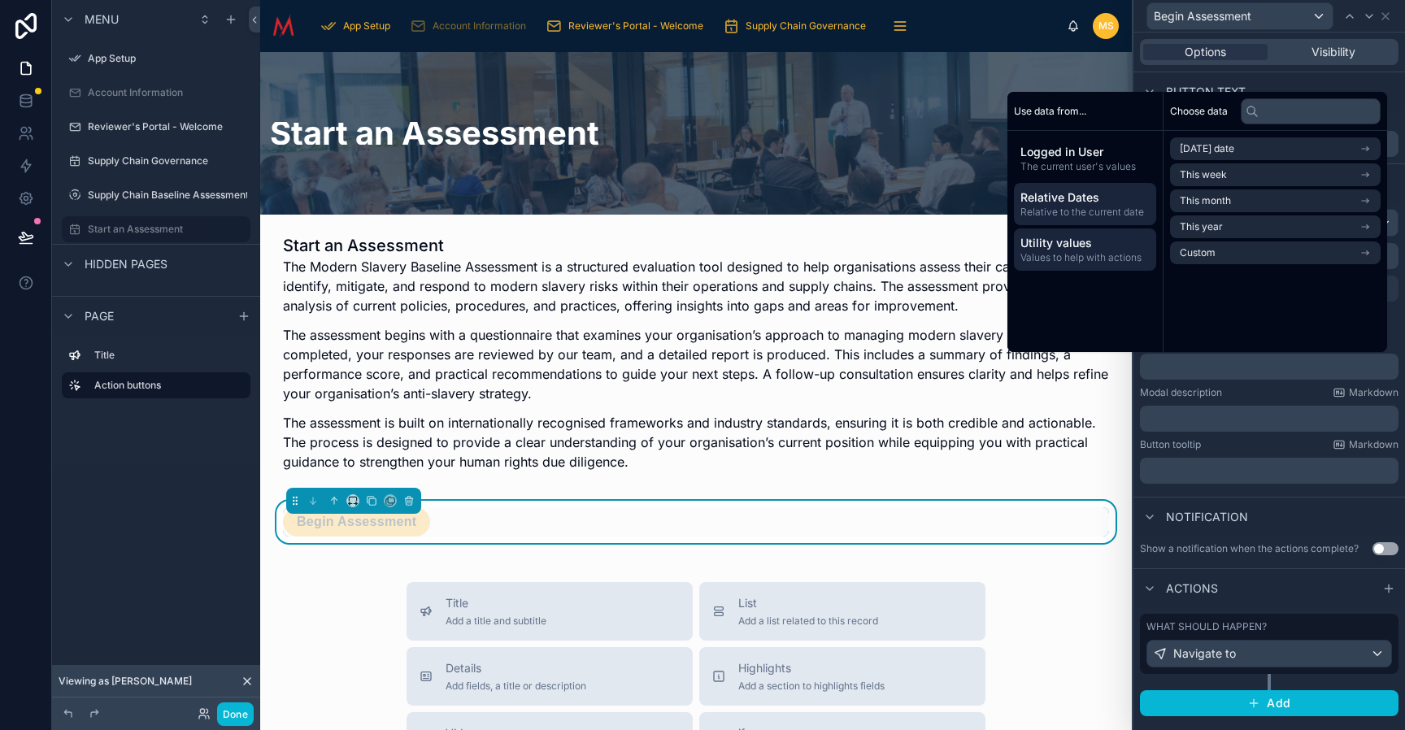
click at [1056, 249] on span "Utility values" at bounding box center [1085, 243] width 129 height 16
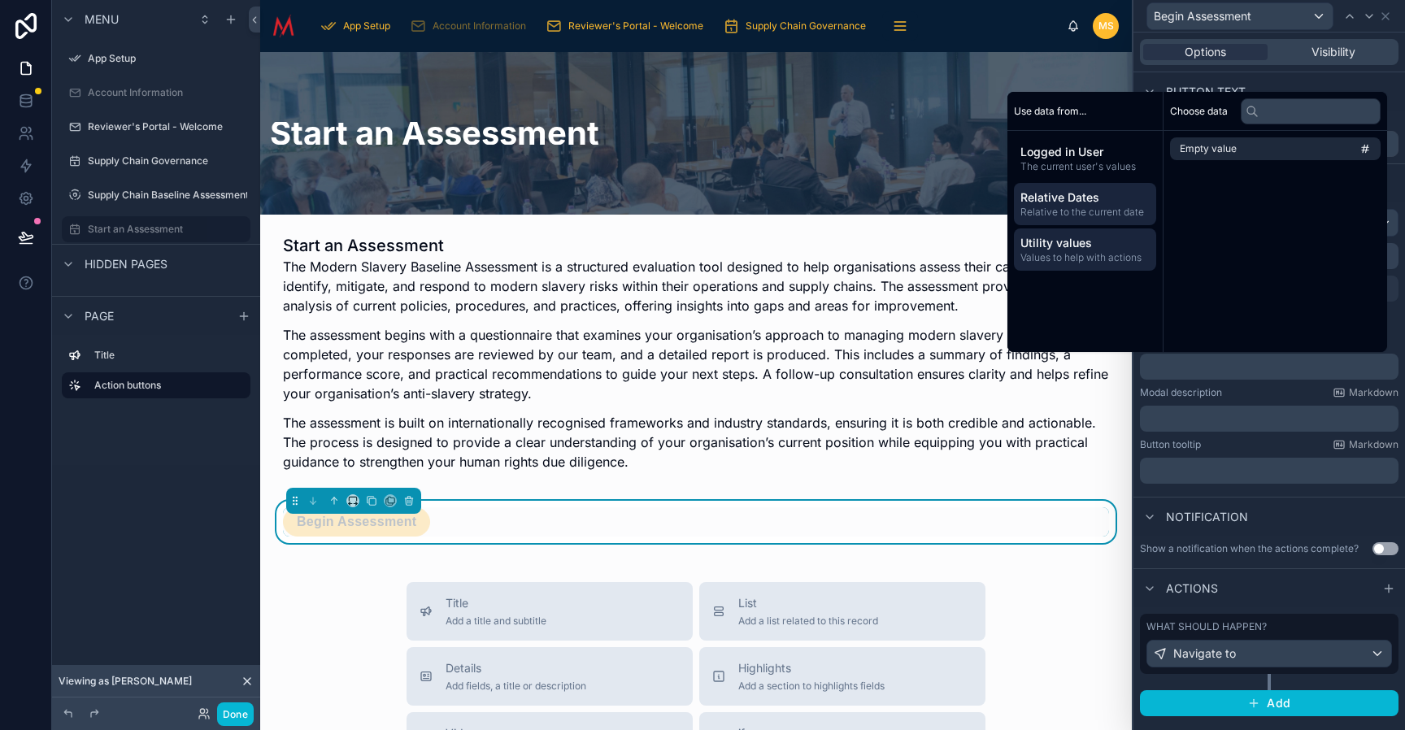
click at [1083, 206] on span "Relative to the current date" at bounding box center [1085, 212] width 129 height 13
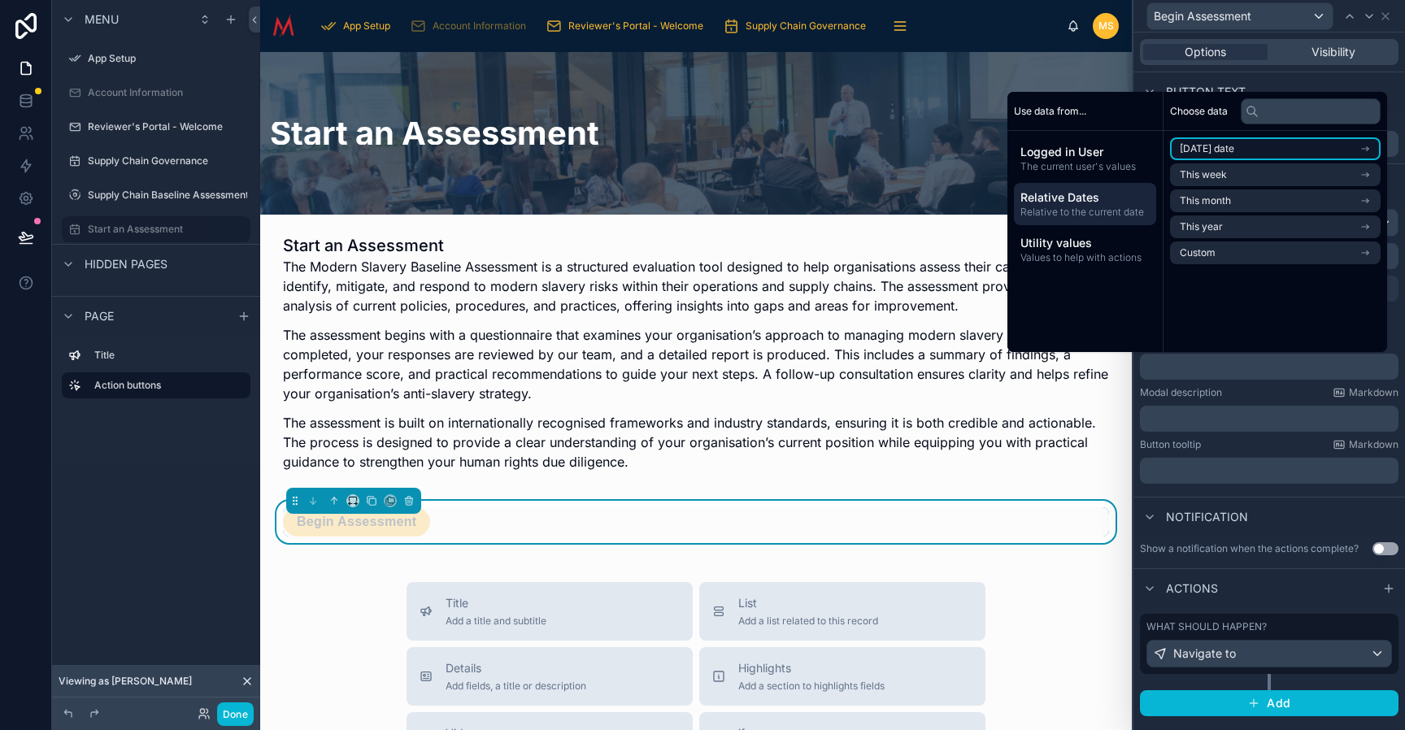
click at [1240, 148] on li "Today's date" at bounding box center [1275, 148] width 211 height 23
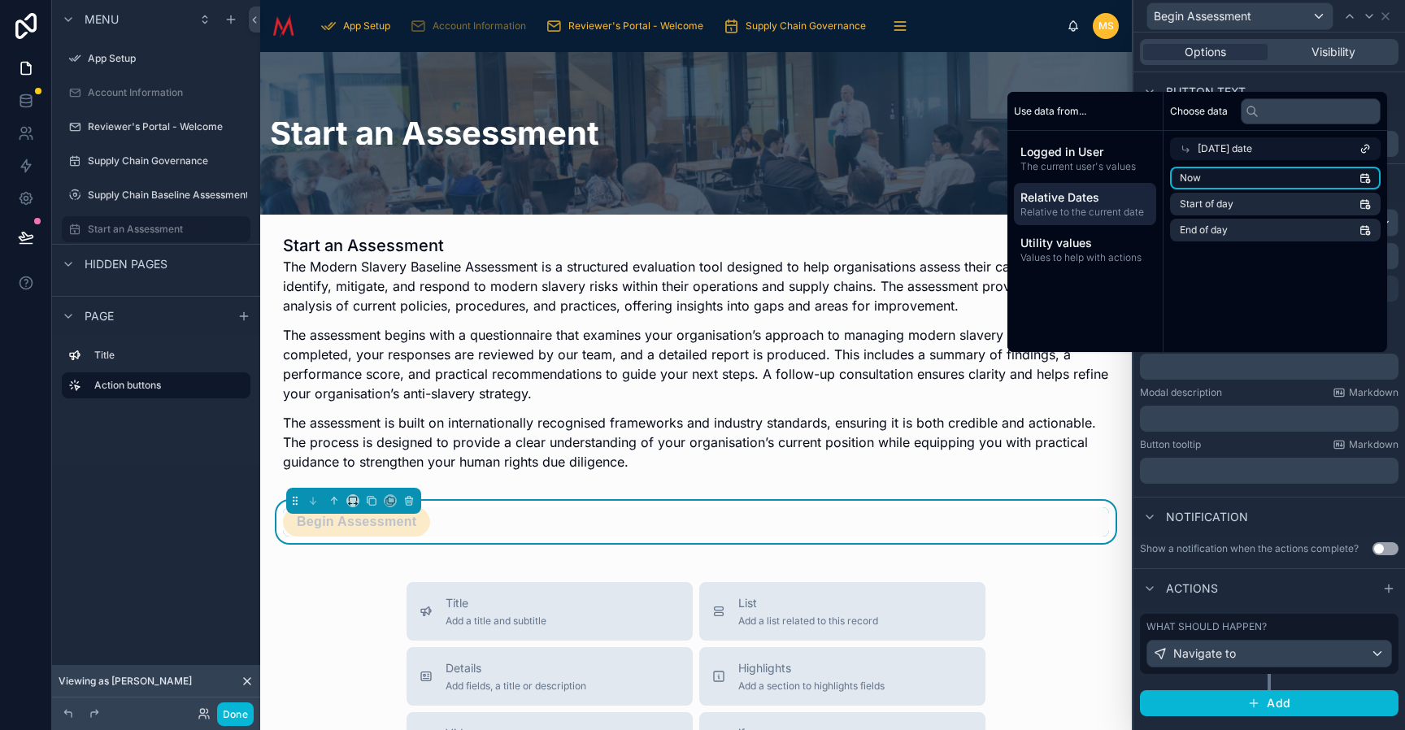
click at [1226, 179] on li "Now" at bounding box center [1275, 178] width 211 height 23
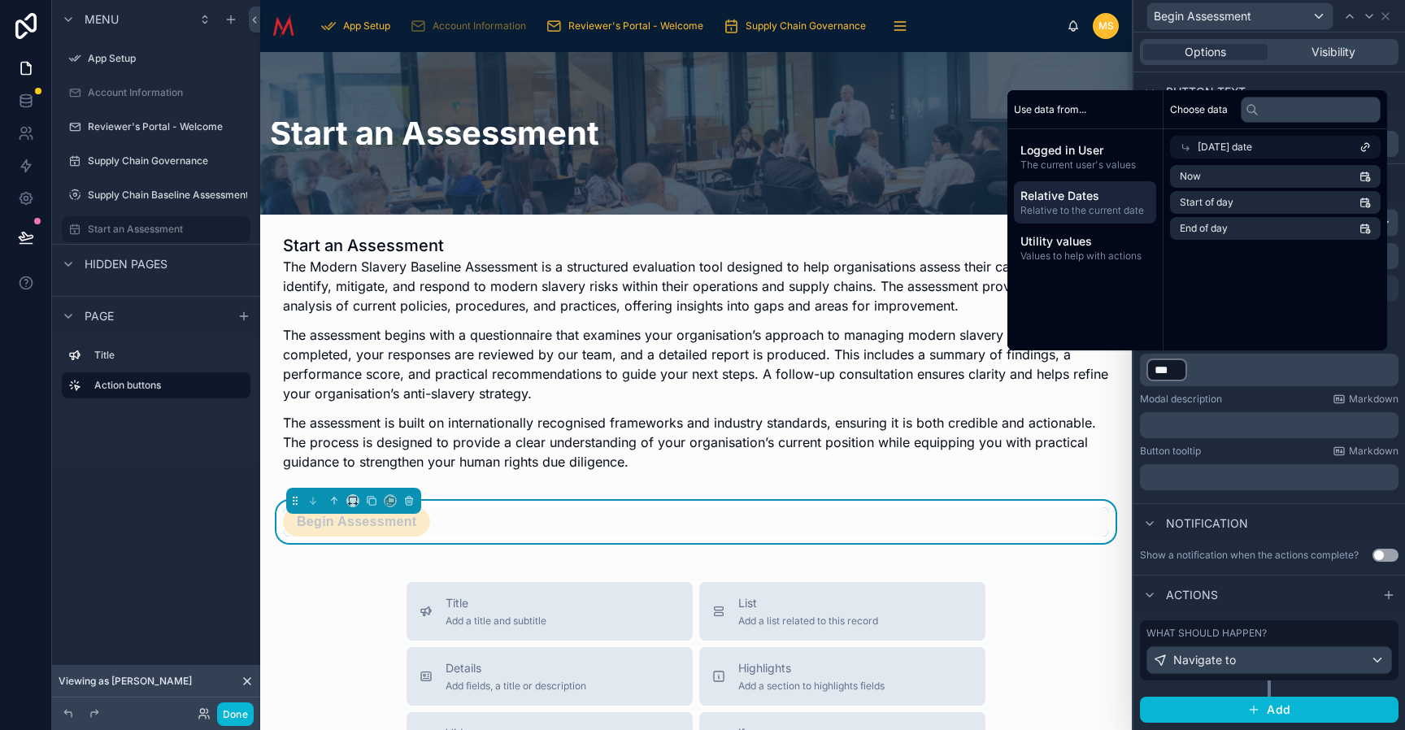
click at [1237, 377] on p "﻿ *** ﻿ ﻿" at bounding box center [1271, 370] width 249 height 26
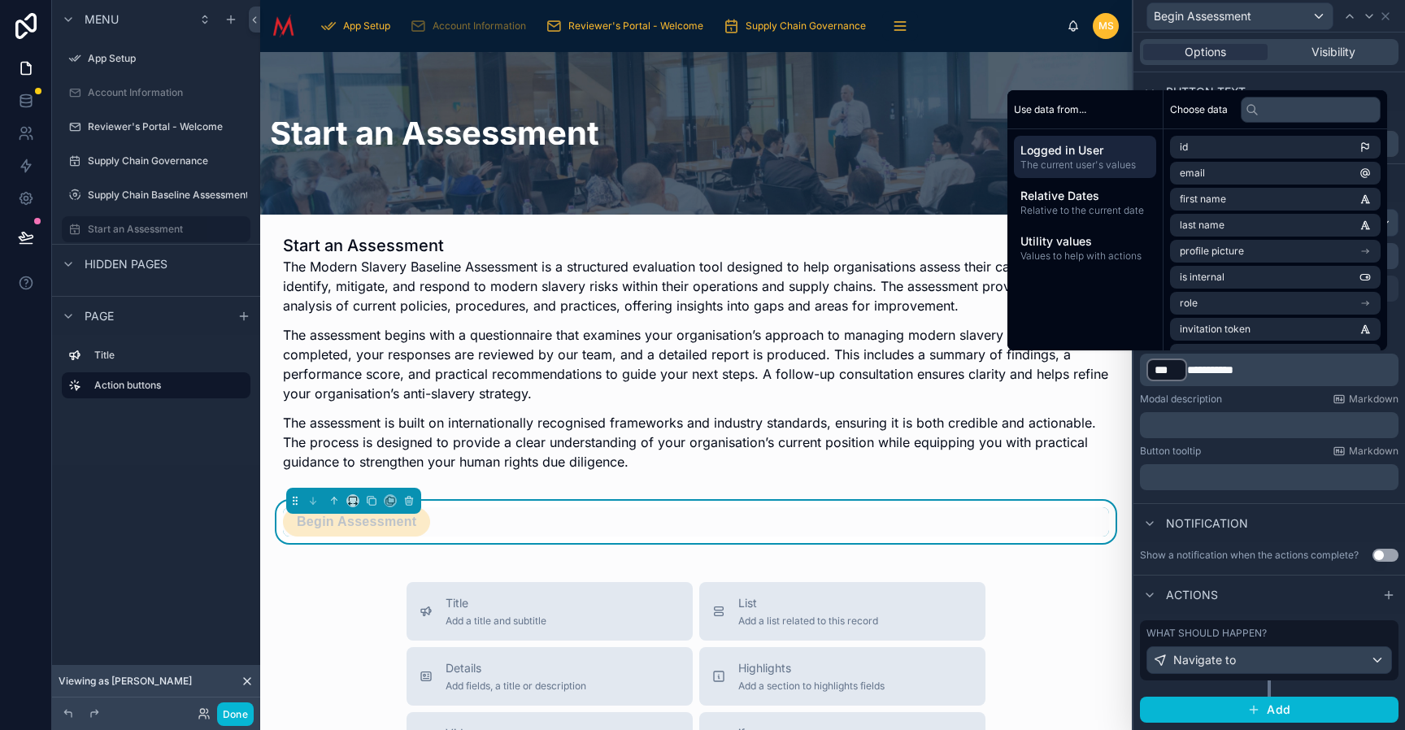
click at [1230, 420] on p "﻿" at bounding box center [1271, 425] width 249 height 16
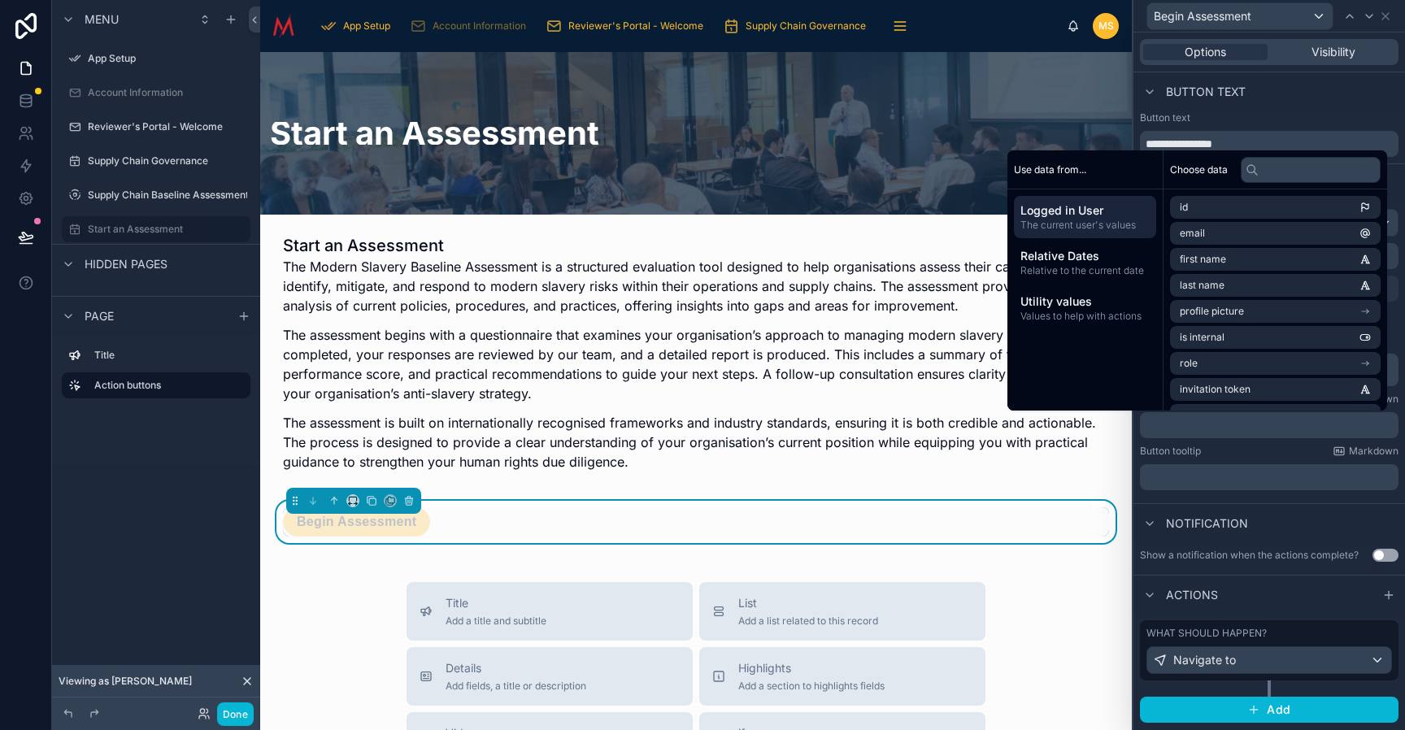
click at [1231, 451] on div "Button tooltip Markdown" at bounding box center [1269, 451] width 259 height 13
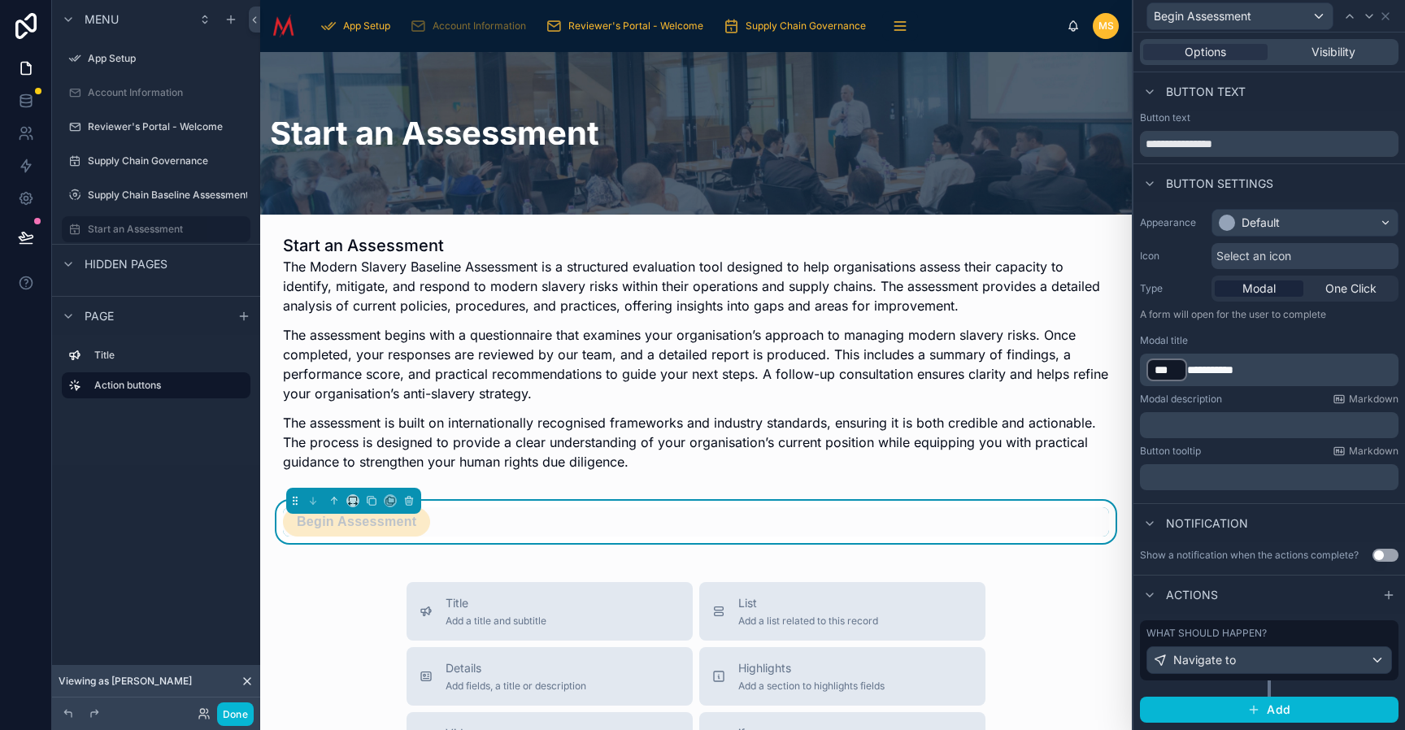
click at [242, 712] on button "Done" at bounding box center [235, 715] width 37 height 24
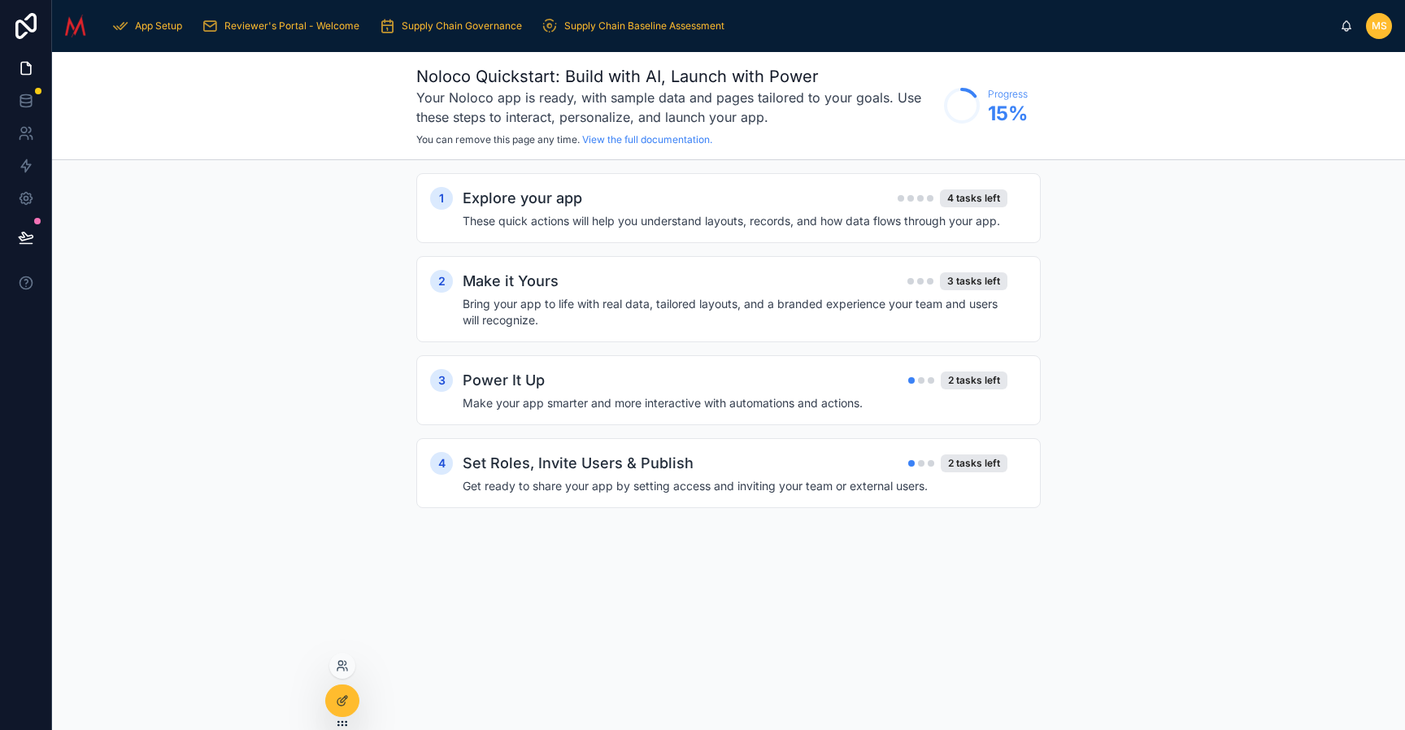
click at [346, 659] on div at bounding box center [342, 666] width 26 height 26
click at [339, 665] on icon at bounding box center [340, 663] width 4 height 4
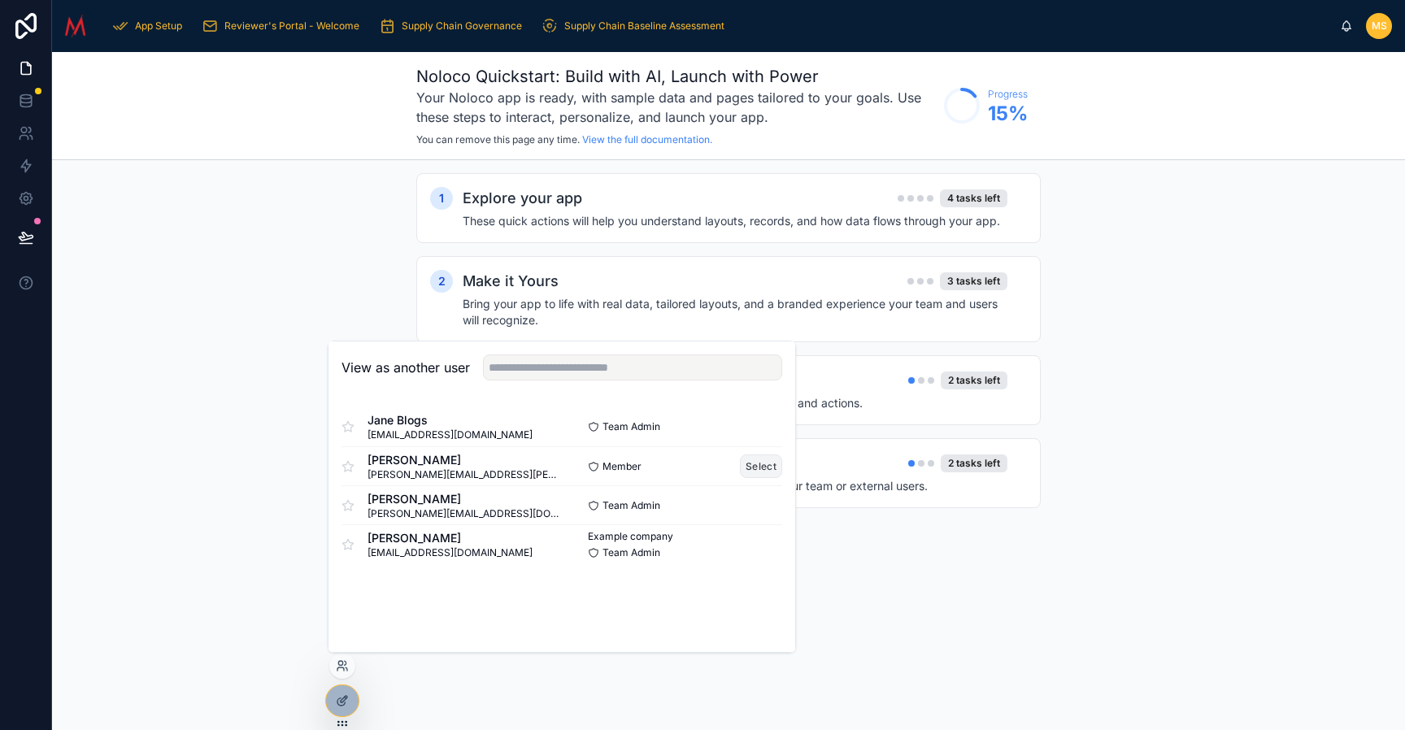
click at [769, 463] on button "Select" at bounding box center [761, 467] width 42 height 24
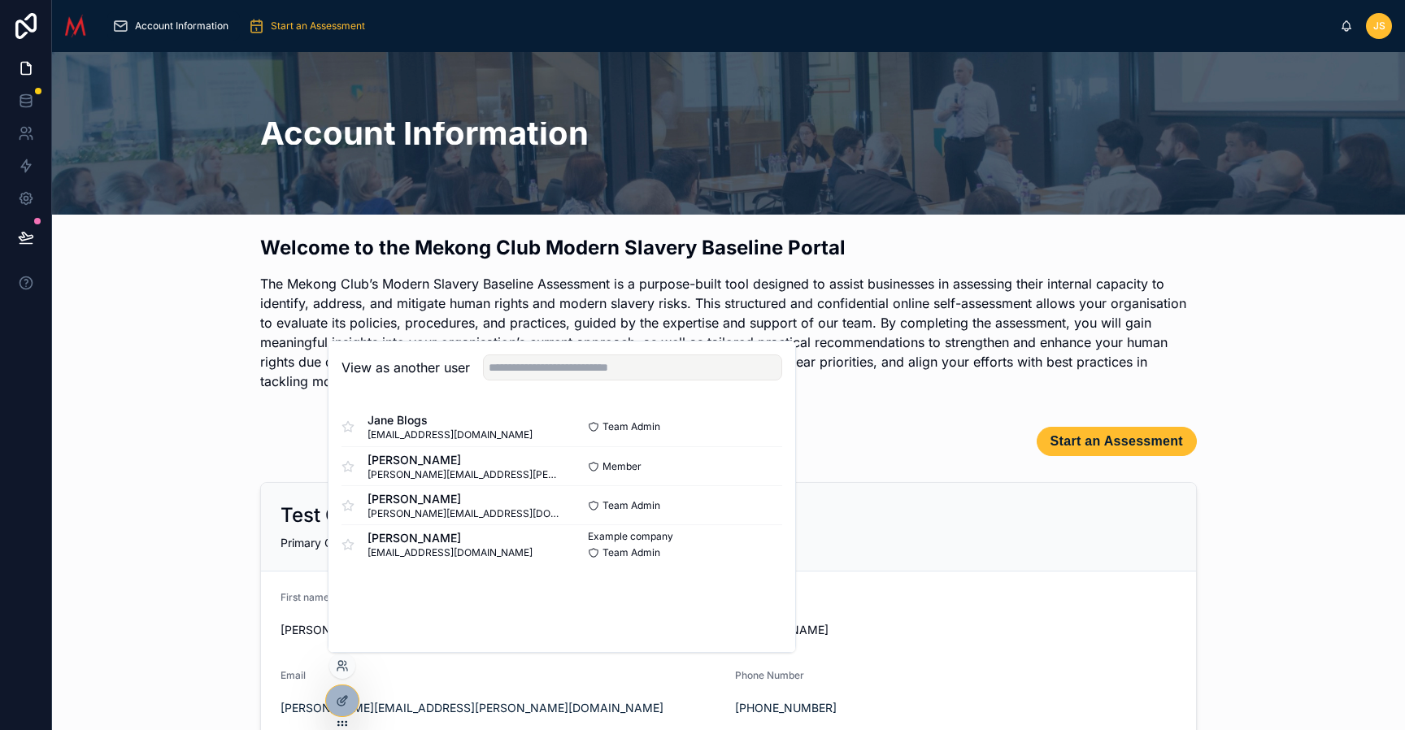
click at [137, 379] on div "Welcome to the Mekong Club Modern Slavery Baseline Portal The Mekong Club’s Mod…" at bounding box center [728, 318] width 1327 height 180
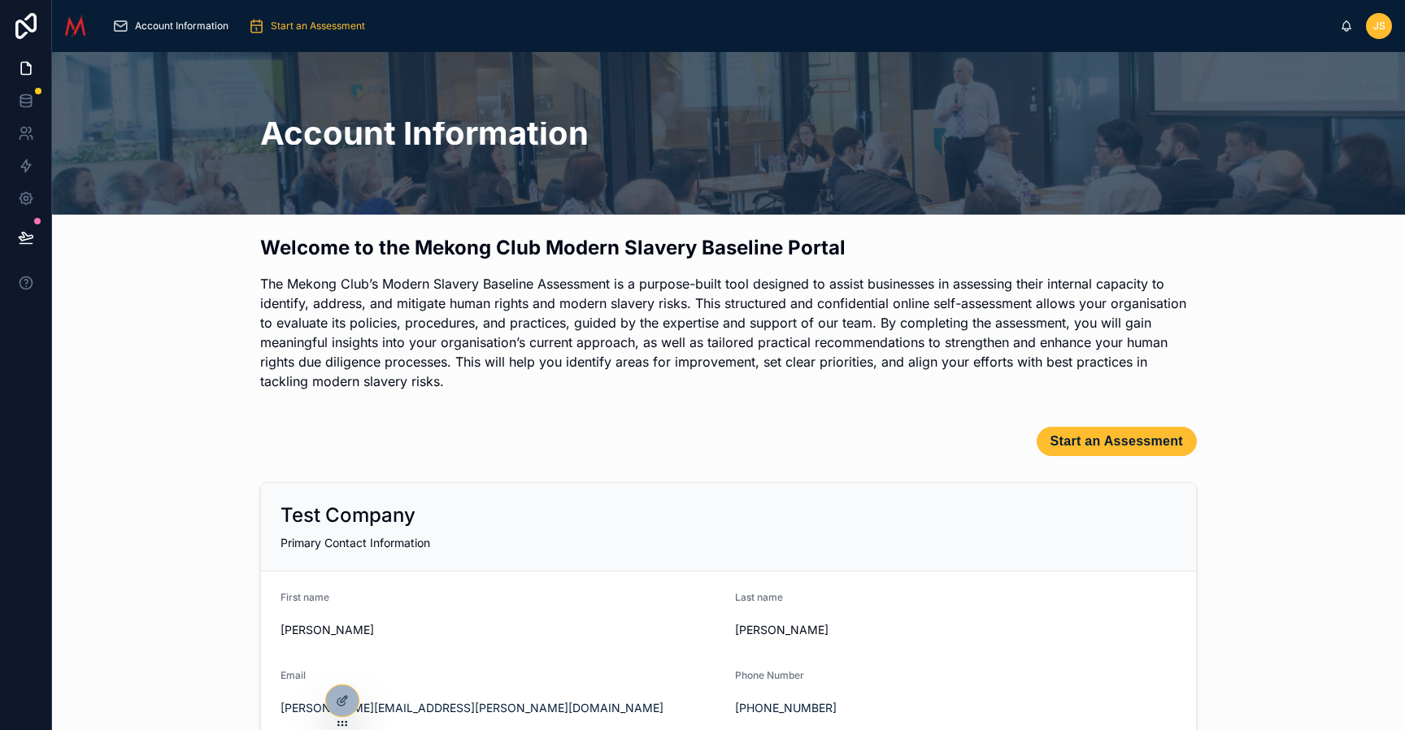
click at [314, 27] on span "Start an Assessment" at bounding box center [318, 26] width 94 height 13
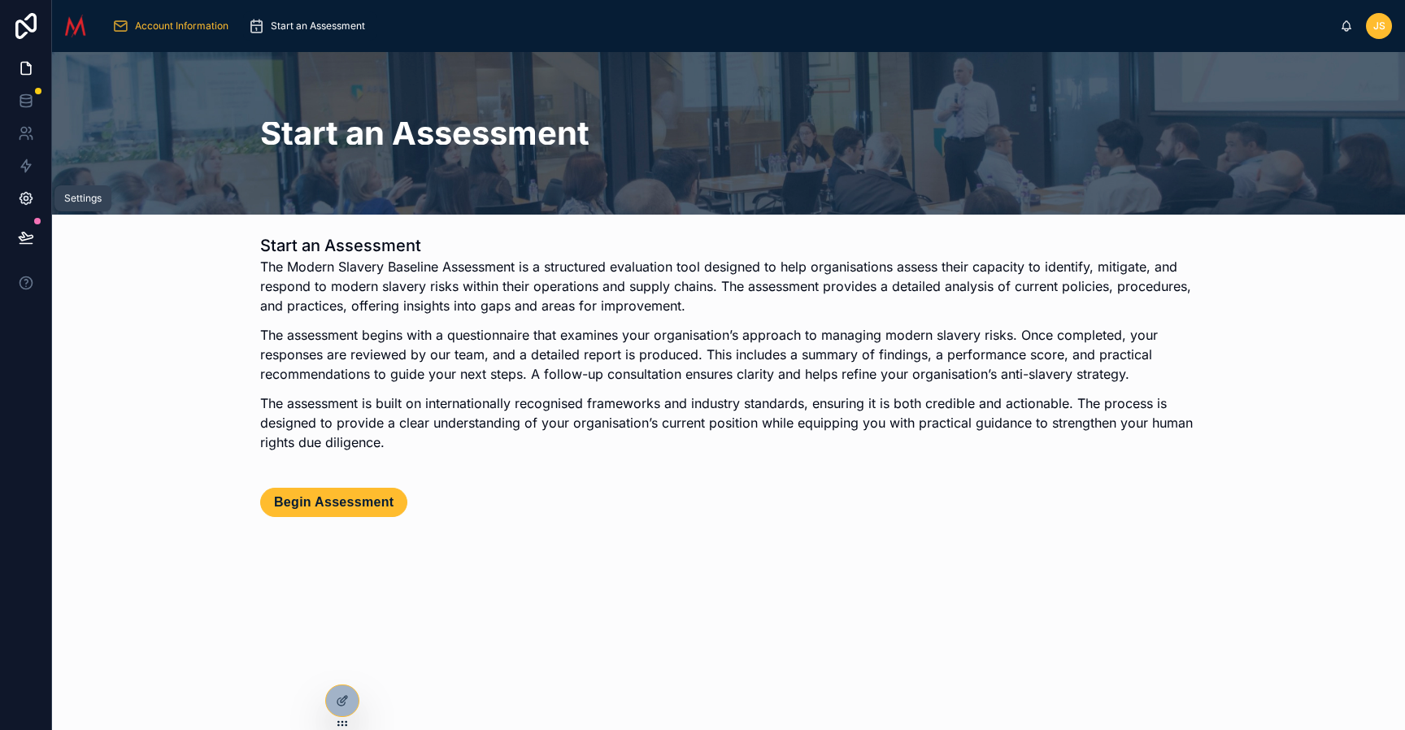
click at [24, 201] on icon at bounding box center [26, 198] width 16 height 16
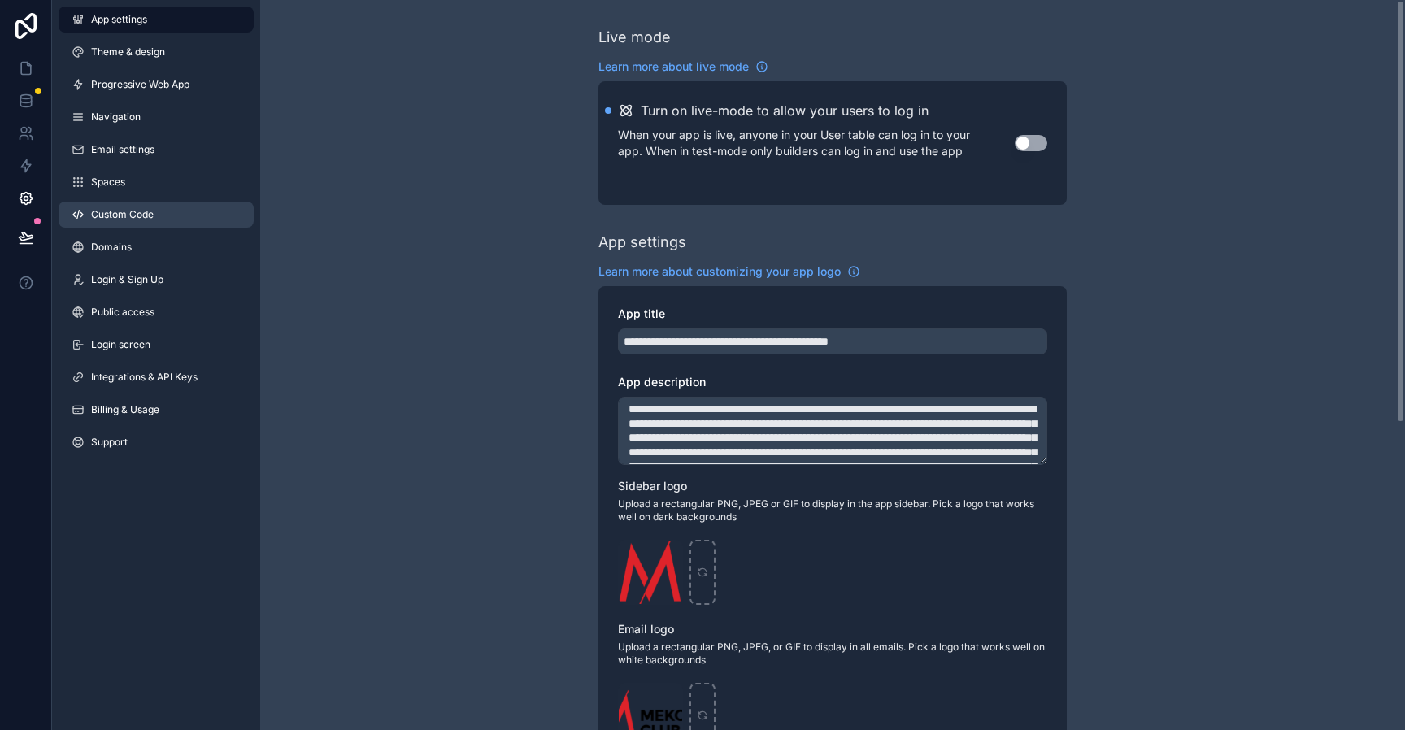
click at [111, 214] on span "Custom Code" at bounding box center [122, 214] width 63 height 13
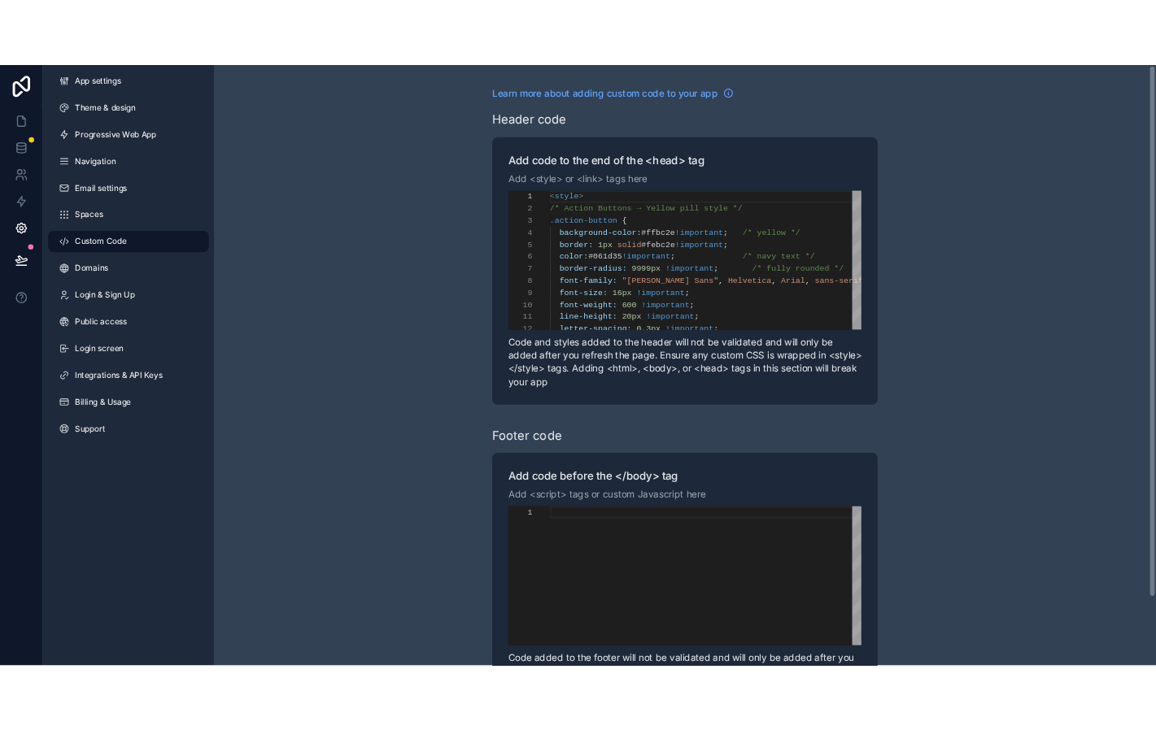
scroll to position [146, 0]
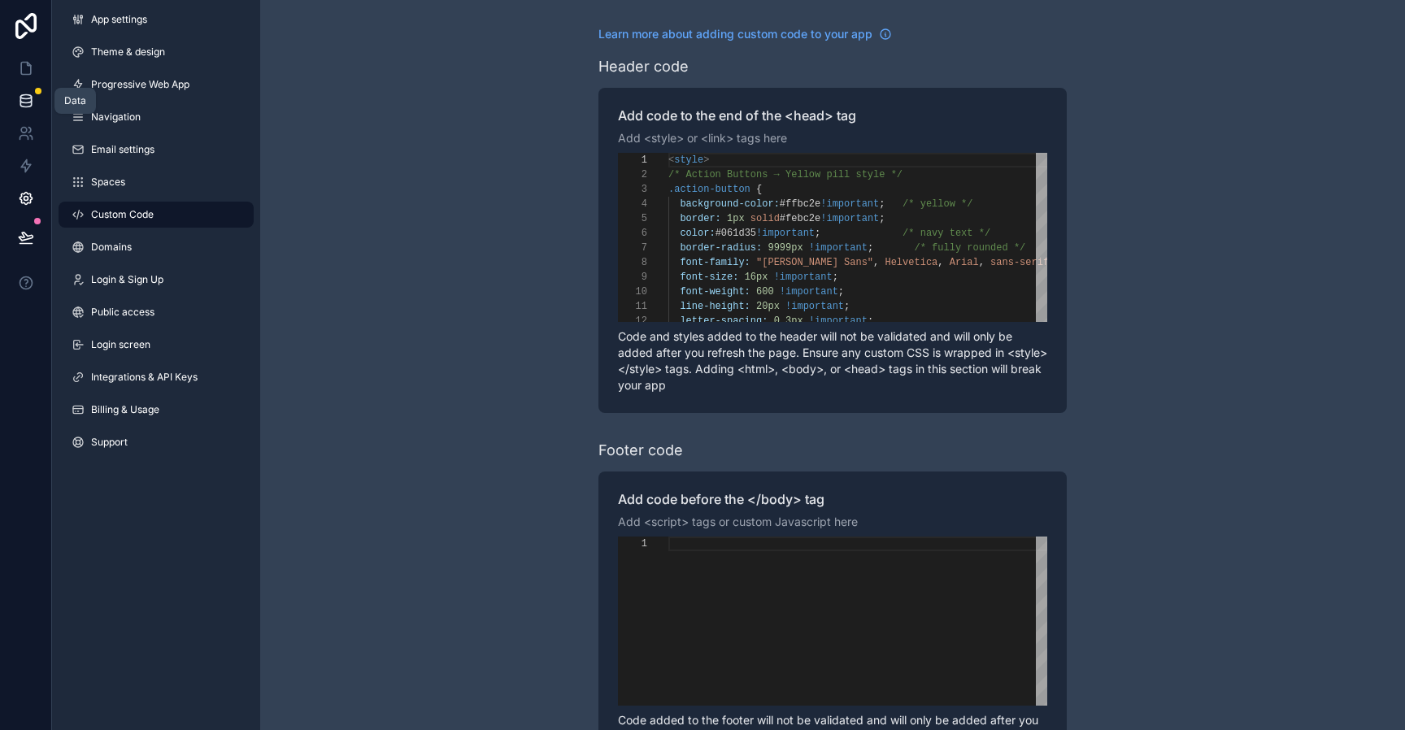
click at [28, 108] on icon at bounding box center [26, 101] width 16 height 16
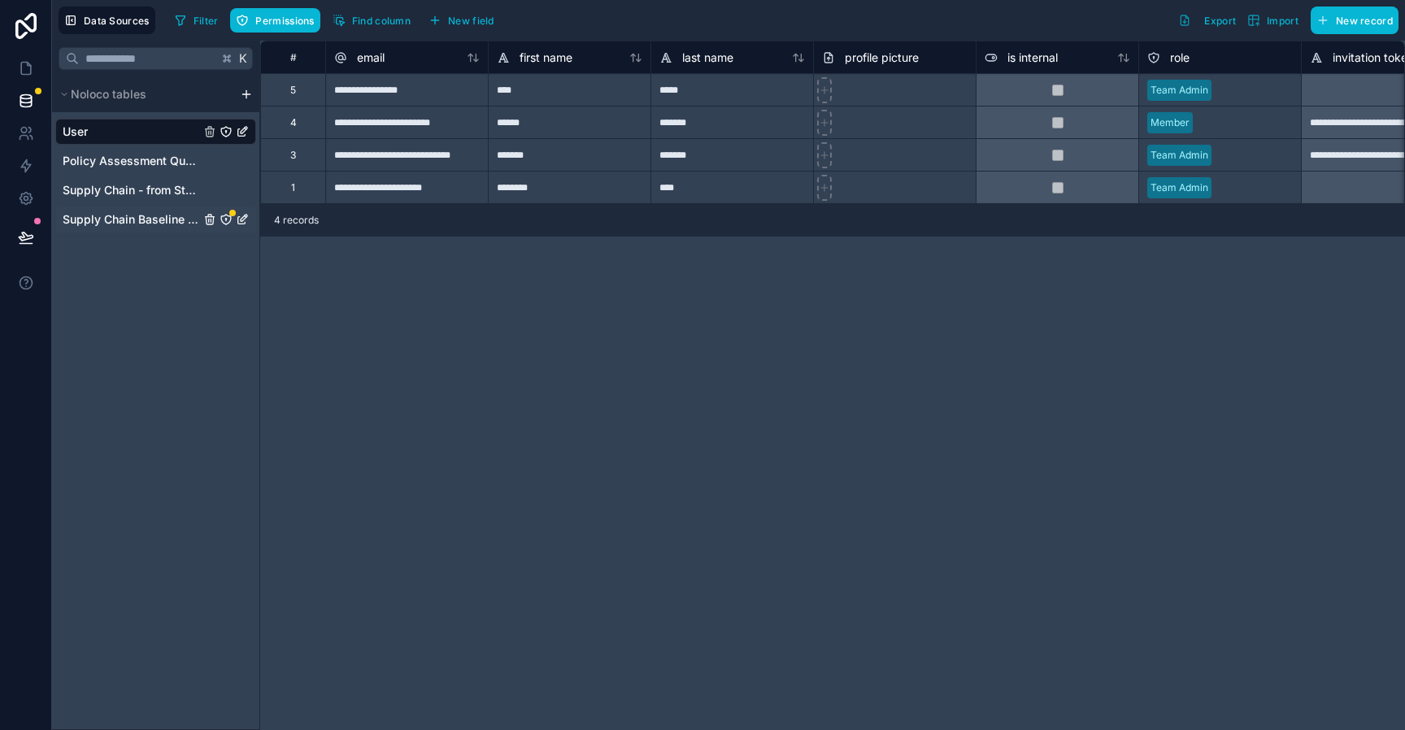
click at [138, 220] on span "Supply Chain Baseline Assessment" at bounding box center [131, 219] width 137 height 16
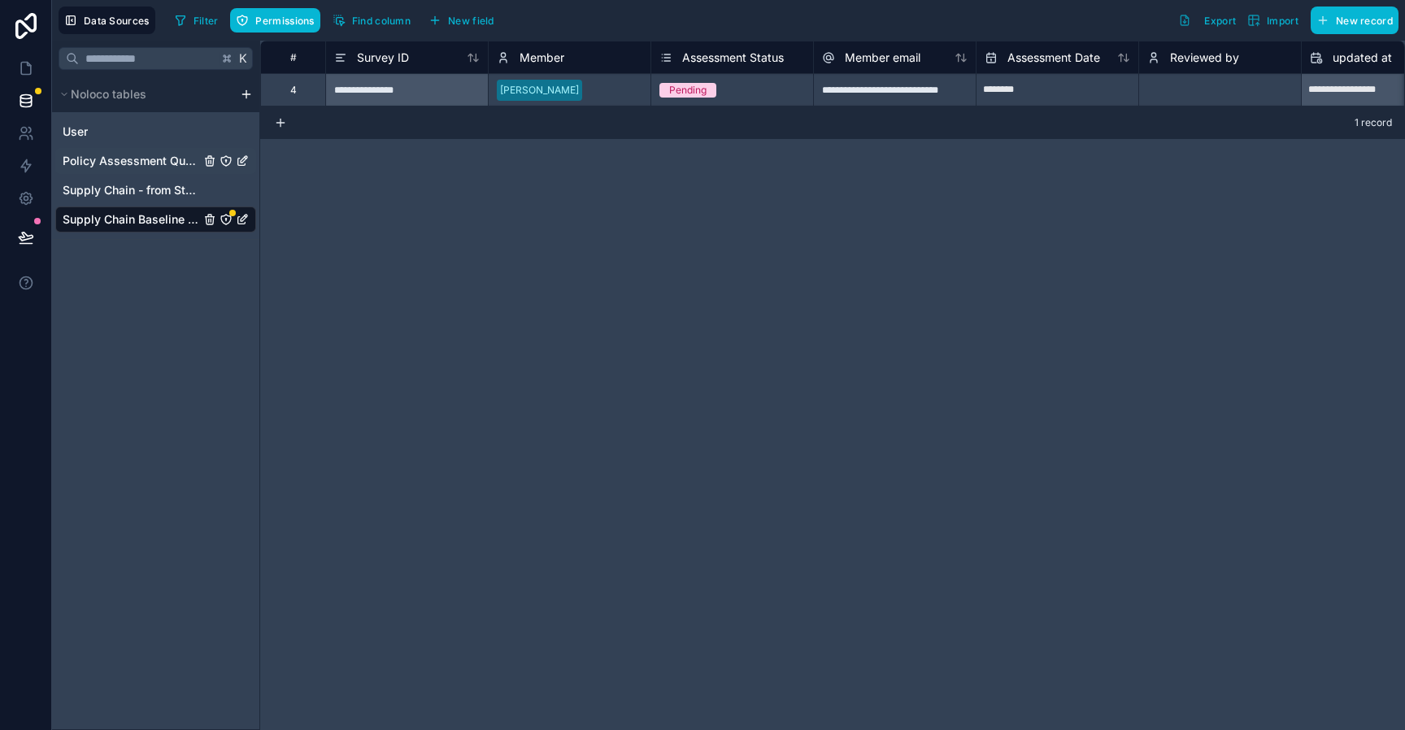
click at [146, 161] on span "Policy Assessment Questions" at bounding box center [131, 161] width 137 height 16
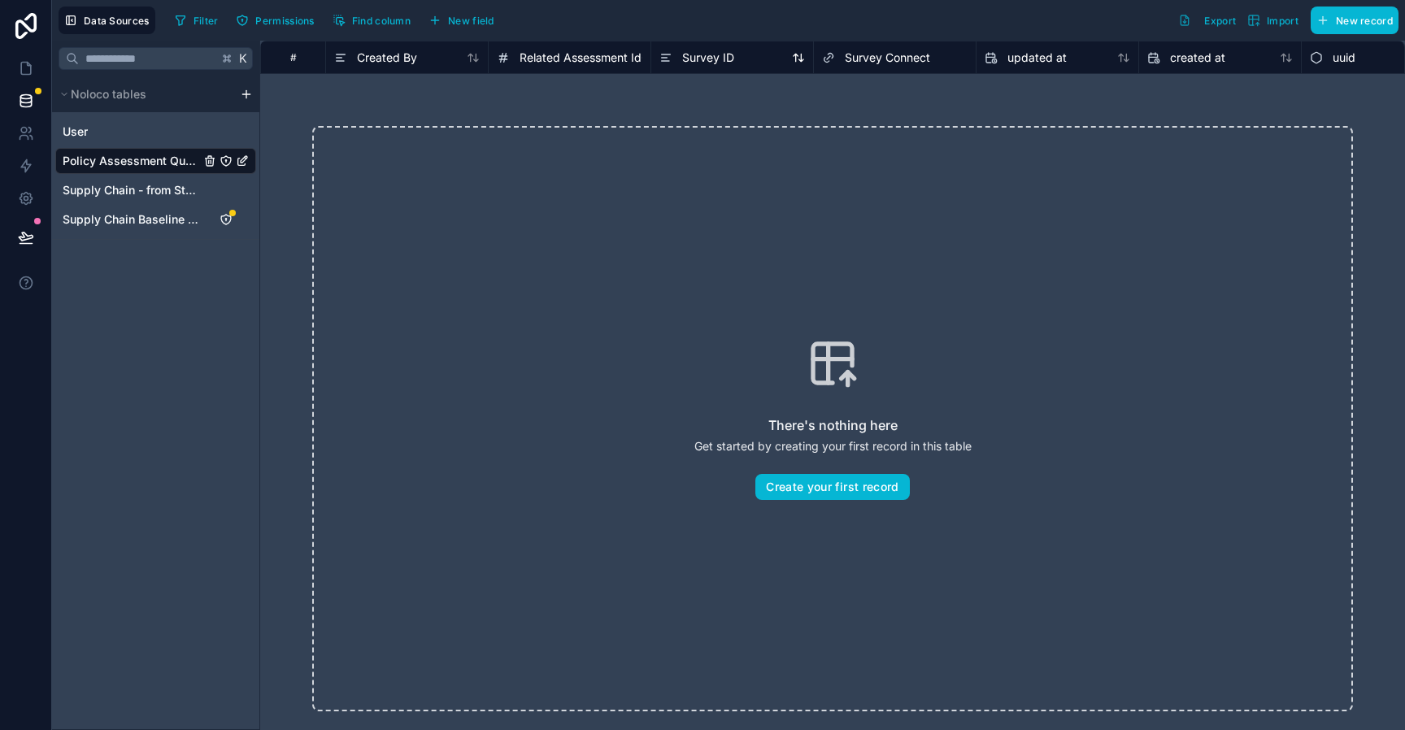
click at [729, 59] on span "Survey ID" at bounding box center [708, 58] width 52 height 16
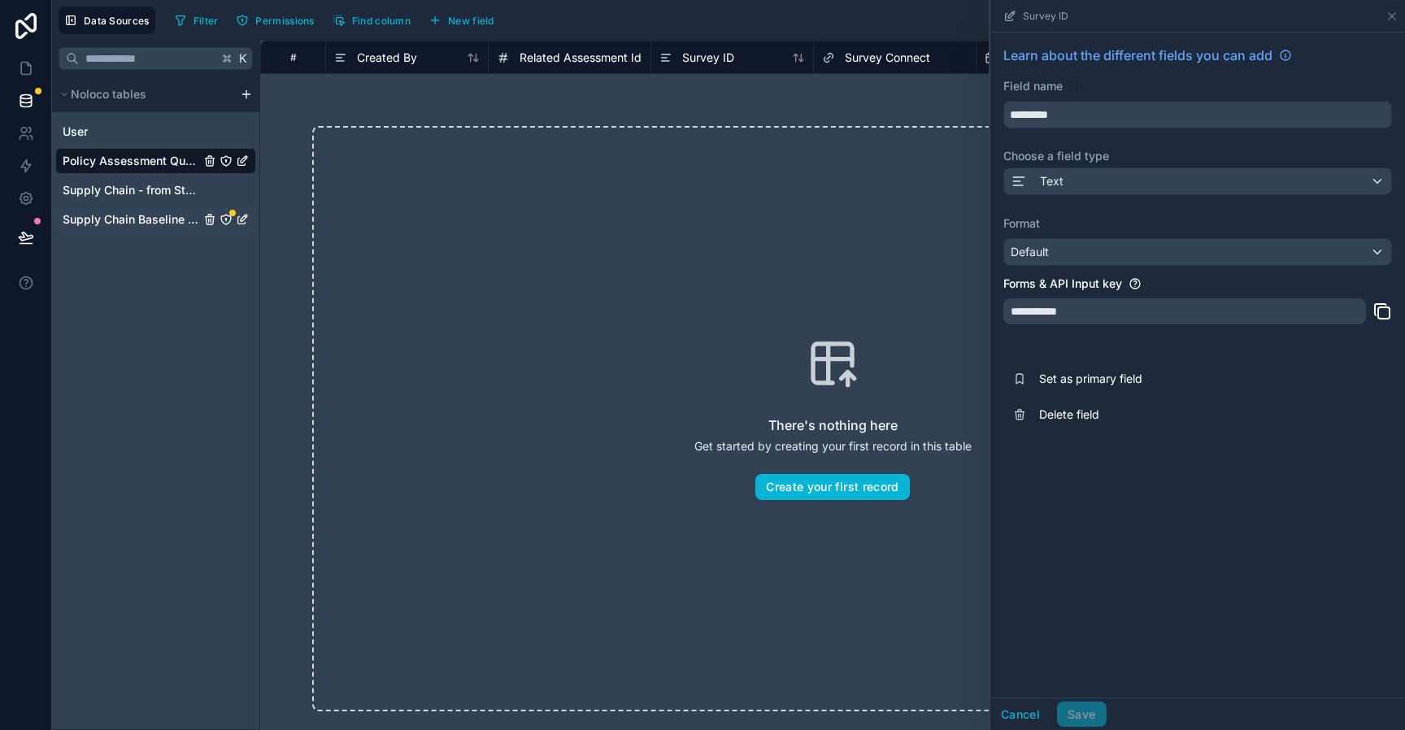
click at [136, 222] on span "Supply Chain Baseline Assessment" at bounding box center [131, 219] width 137 height 16
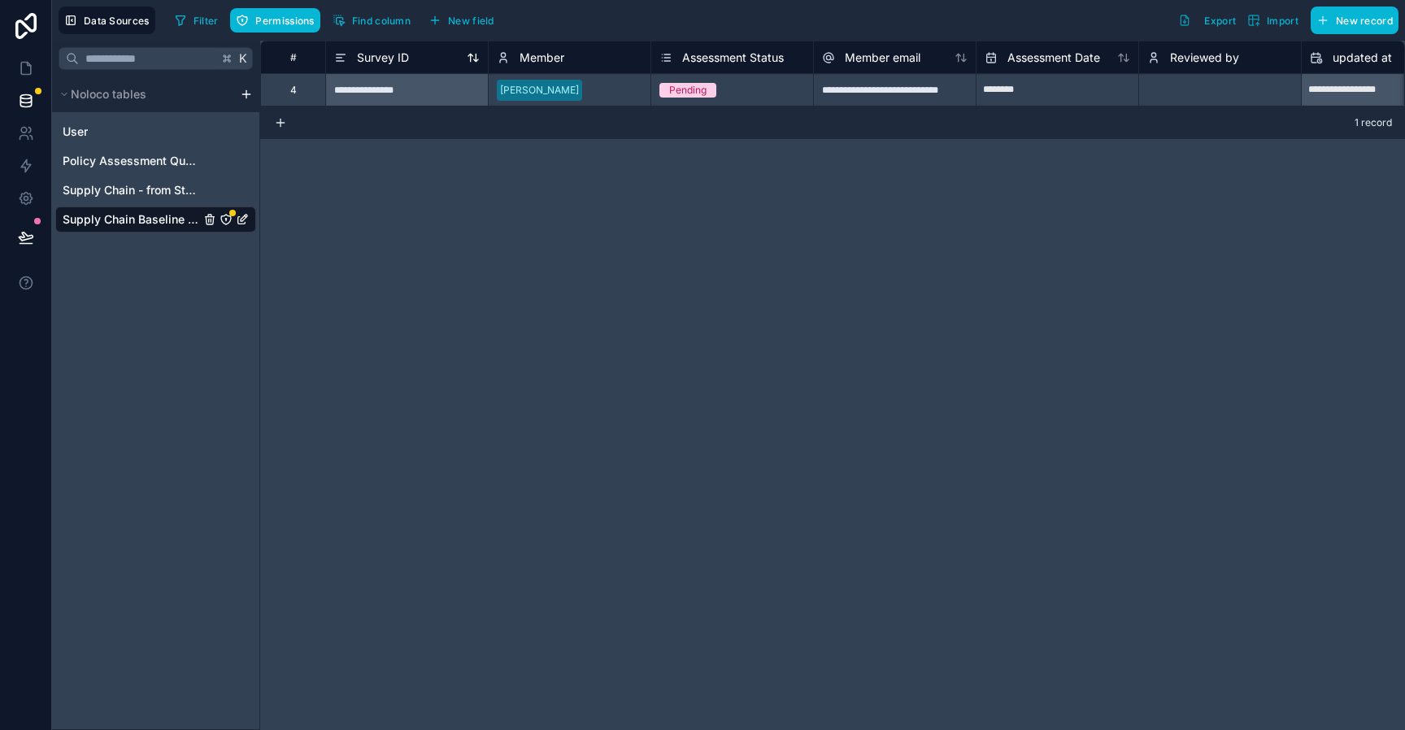
click at [403, 64] on span "Survey ID" at bounding box center [383, 58] width 52 height 16
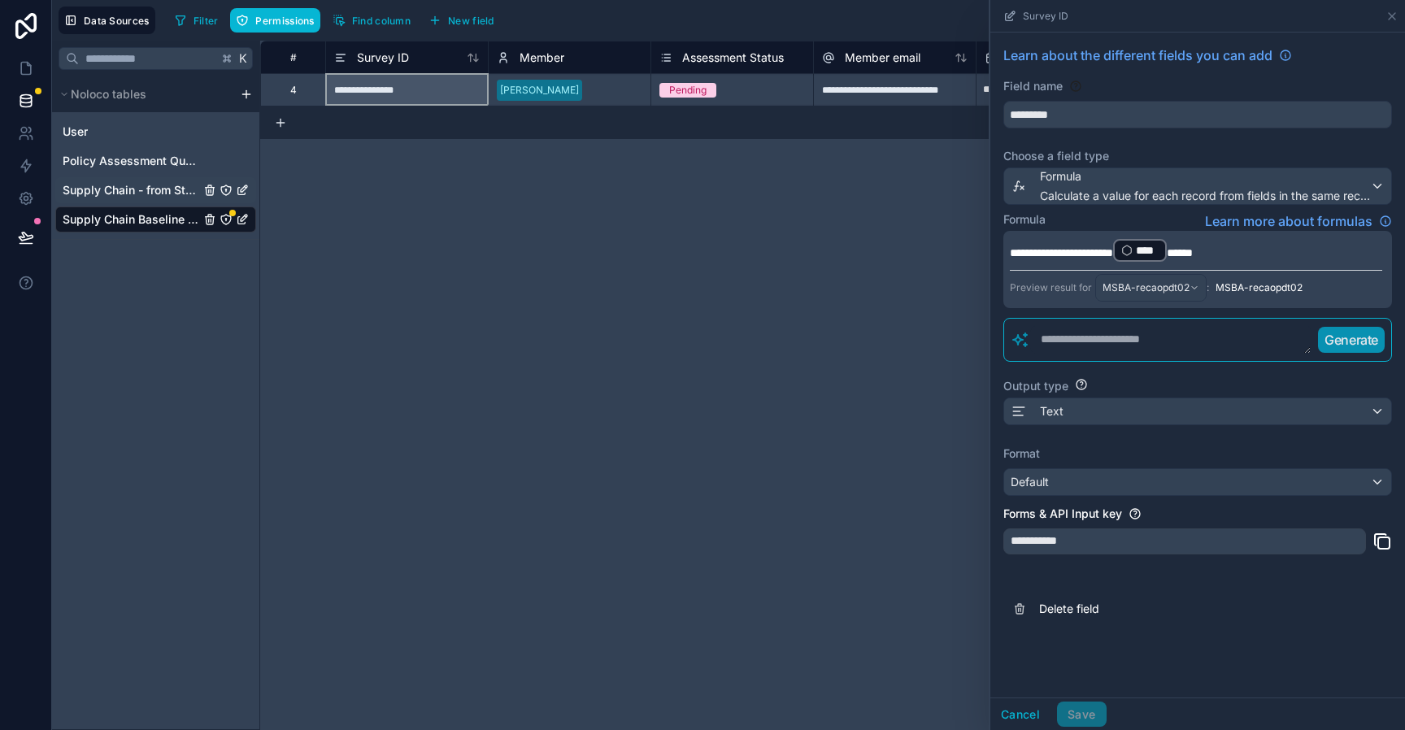
click at [150, 190] on span "Supply Chain - from Stacker" at bounding box center [131, 190] width 137 height 16
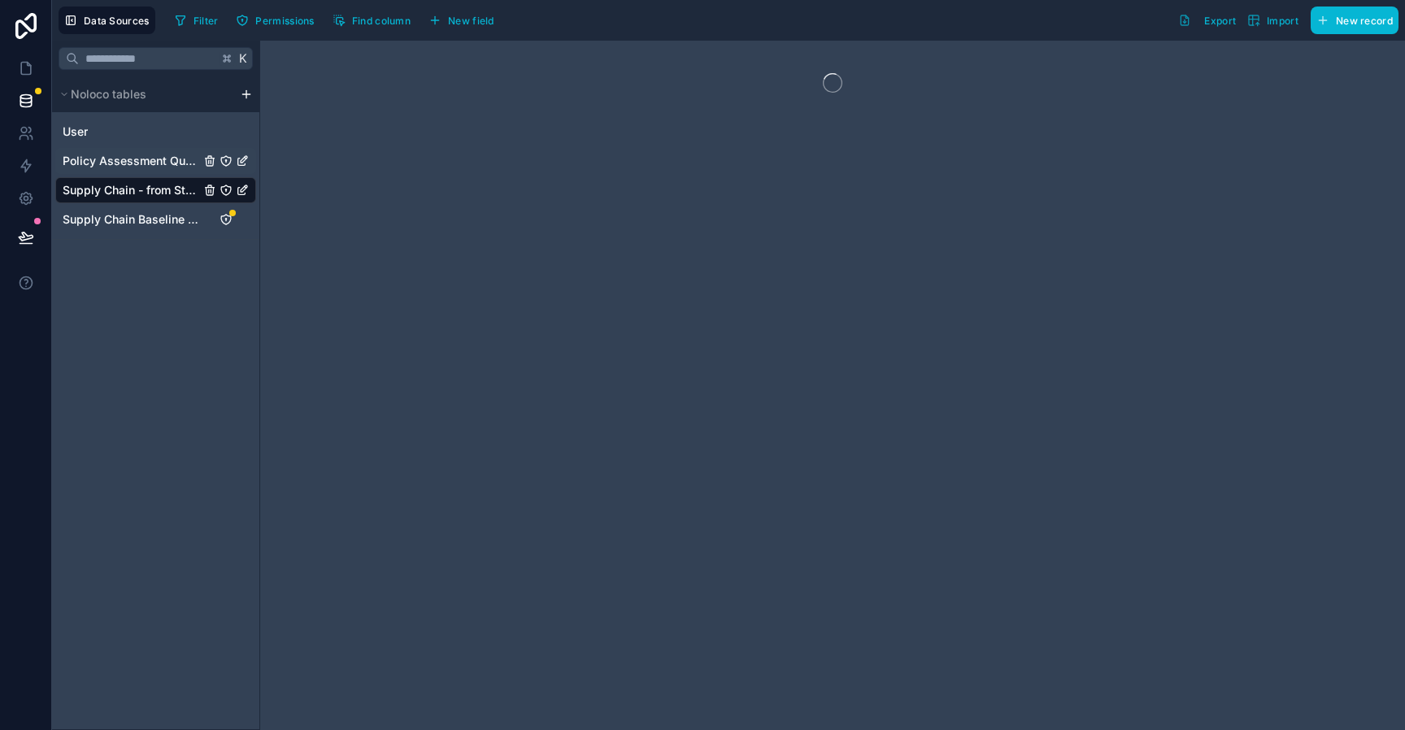
click at [137, 166] on span "Policy Assessment Questions" at bounding box center [131, 161] width 137 height 16
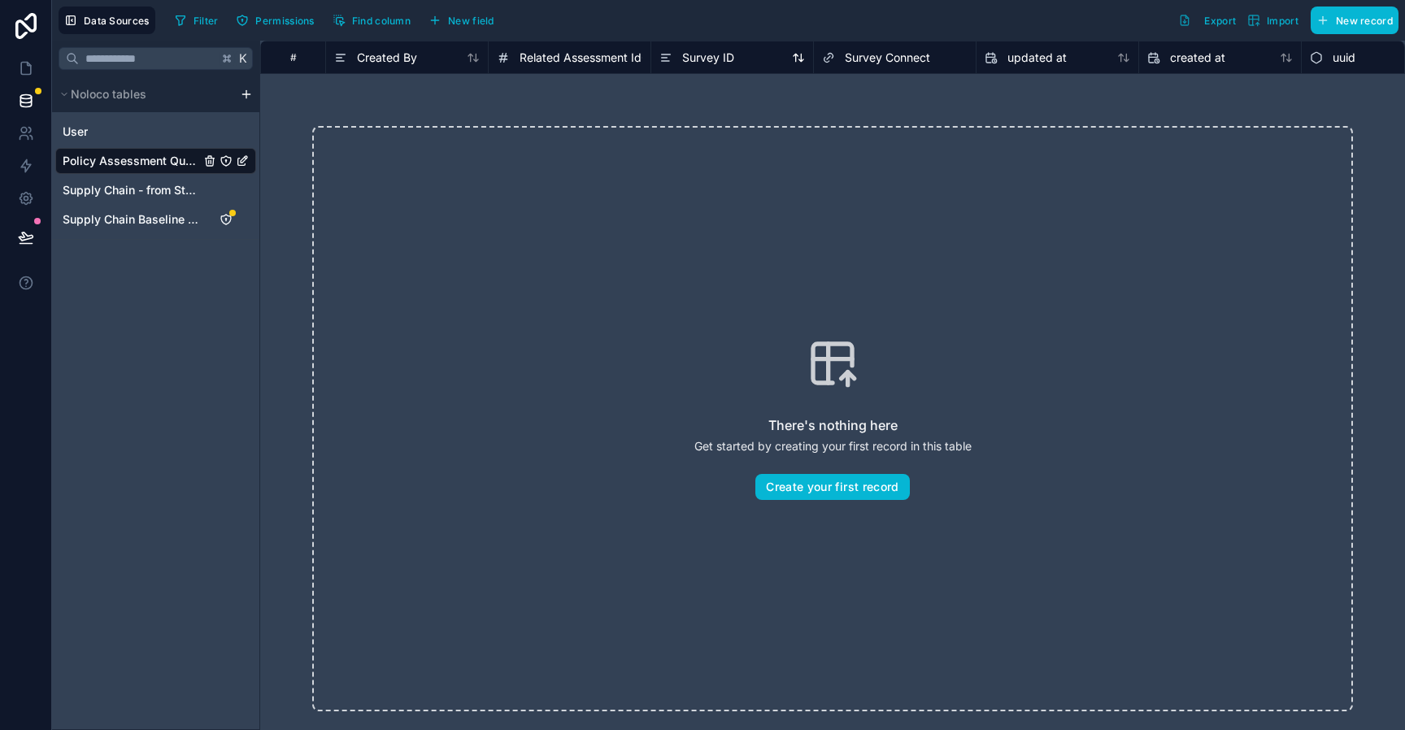
click at [731, 63] on span "Survey ID" at bounding box center [708, 58] width 52 height 16
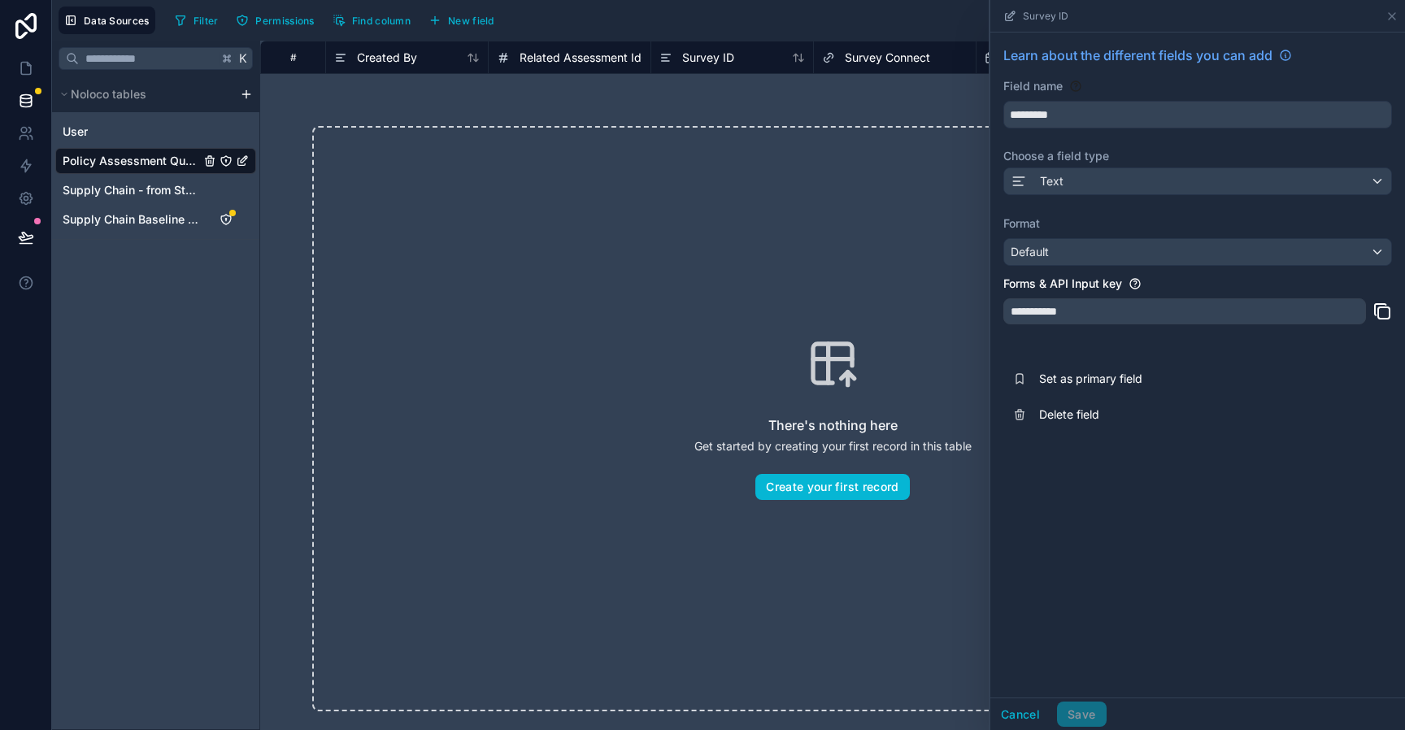
click at [626, 100] on div "There's nothing here Get started by creating your first record in this table Cr…" at bounding box center [832, 419] width 1145 height 690
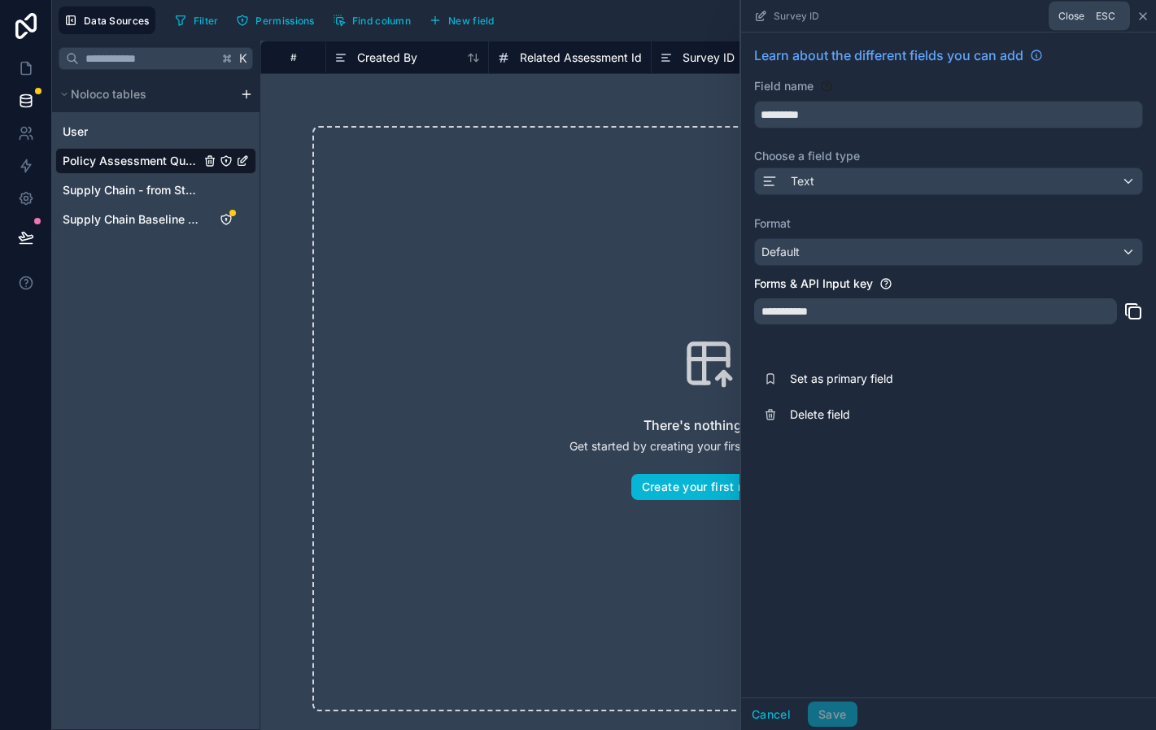
click at [1142, 19] on icon at bounding box center [1142, 16] width 13 height 13
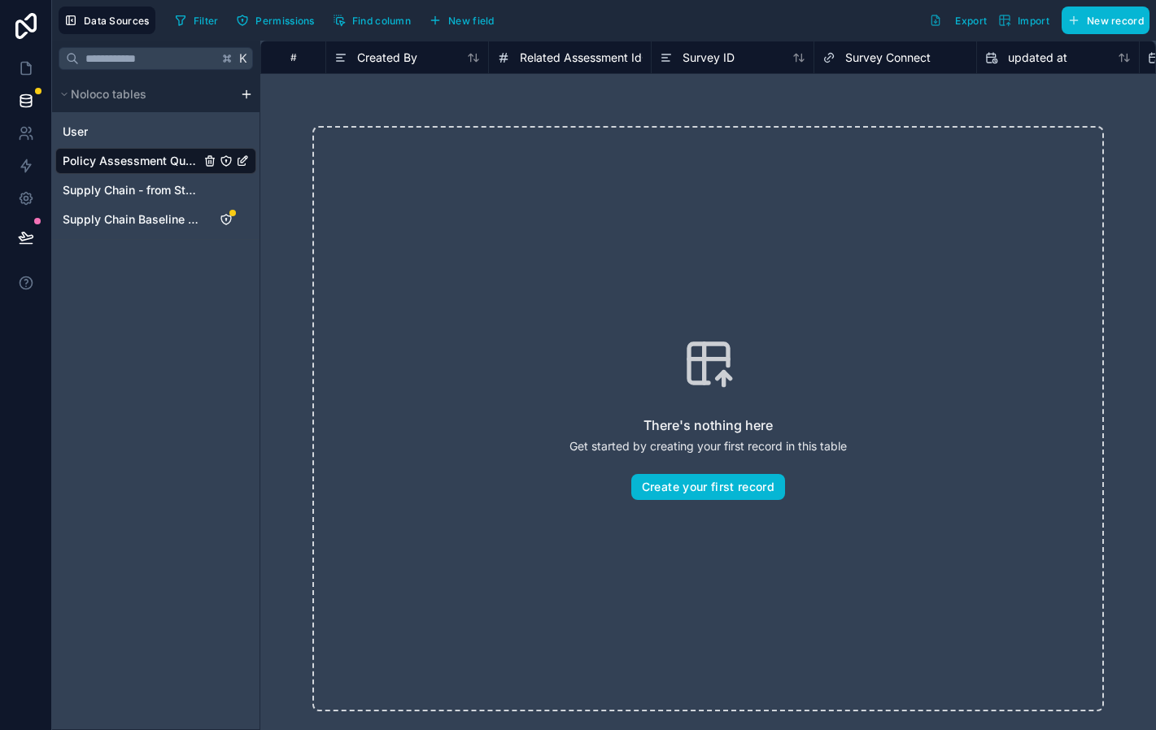
click at [595, 53] on span "Related Assessment Id" at bounding box center [581, 58] width 122 height 16
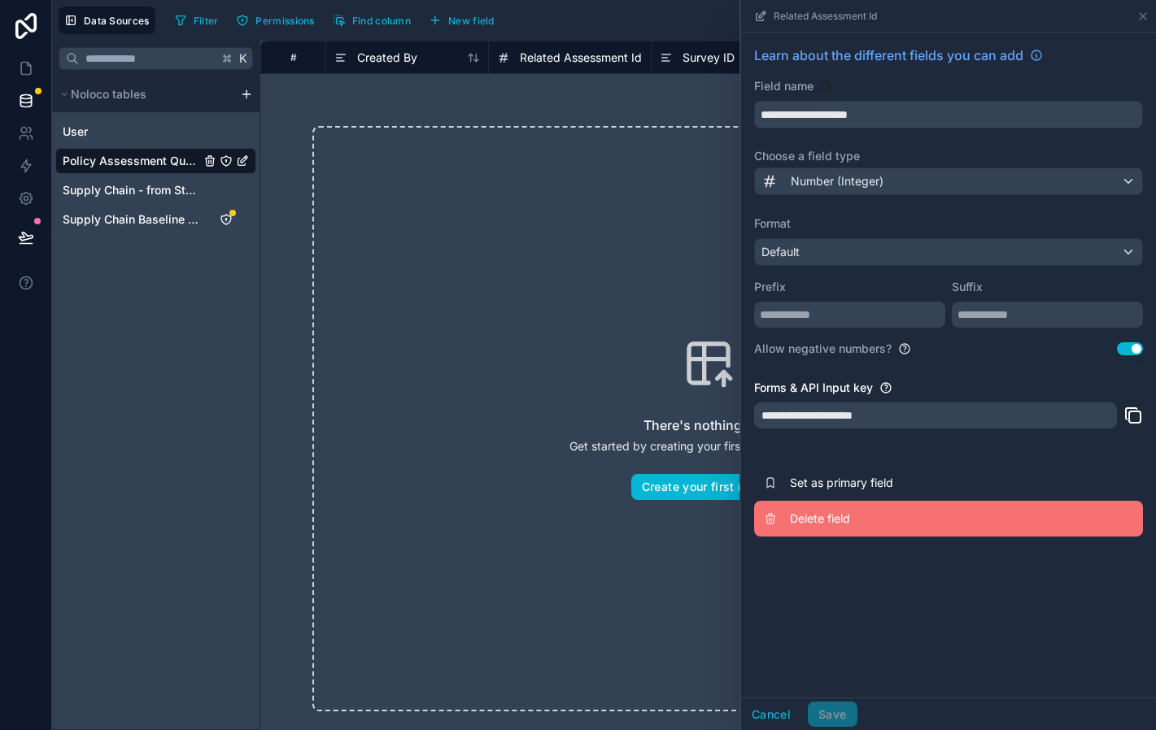
click at [827, 512] on span "Delete field" at bounding box center [907, 519] width 234 height 16
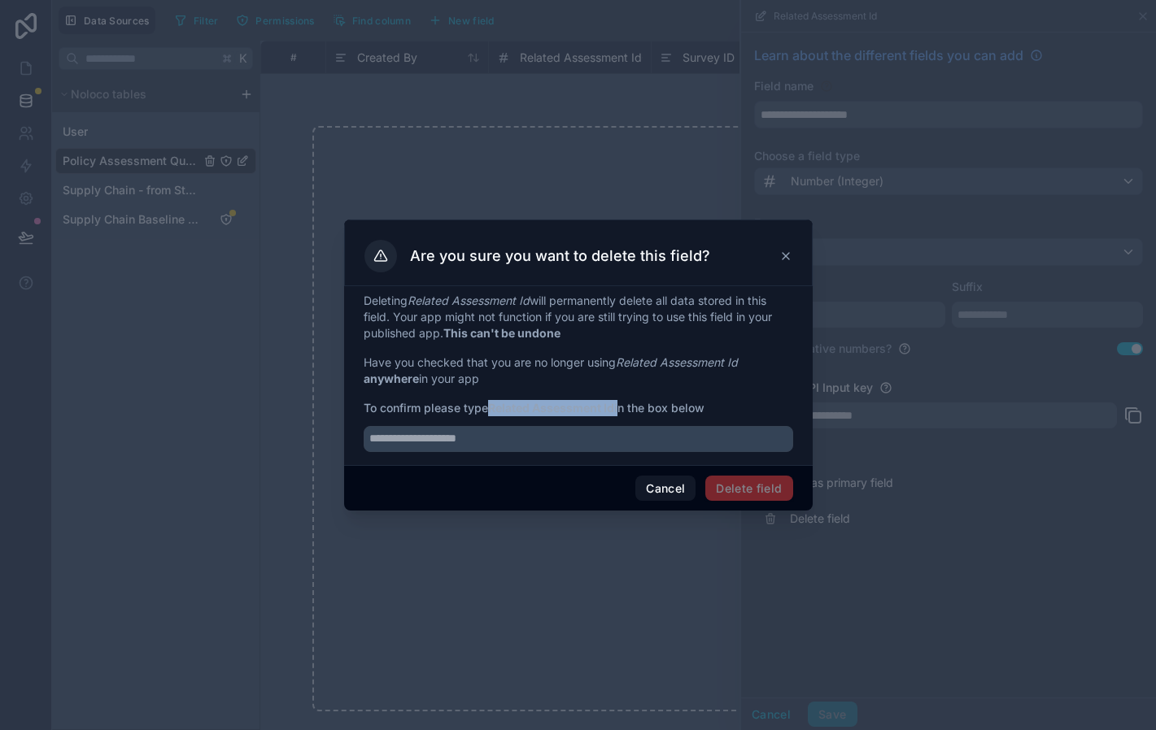
drag, startPoint x: 620, startPoint y: 408, endPoint x: 495, endPoint y: 409, distance: 125.3
click at [494, 408] on span "To confirm please type Related Assessment Id in the box below" at bounding box center [578, 408] width 429 height 16
copy span "Related Assessment Id"
click at [515, 442] on input "text" at bounding box center [578, 439] width 429 height 26
paste input "**********"
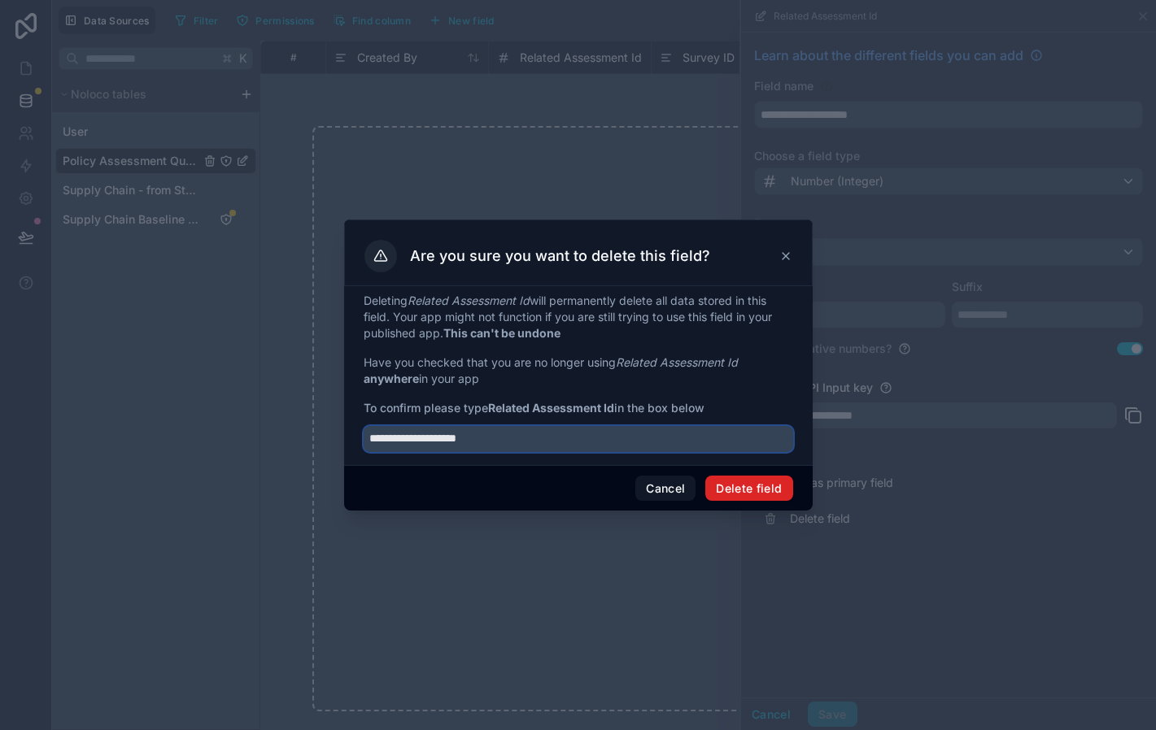
type input "**********"
click at [760, 490] on button "Delete field" at bounding box center [748, 489] width 87 height 26
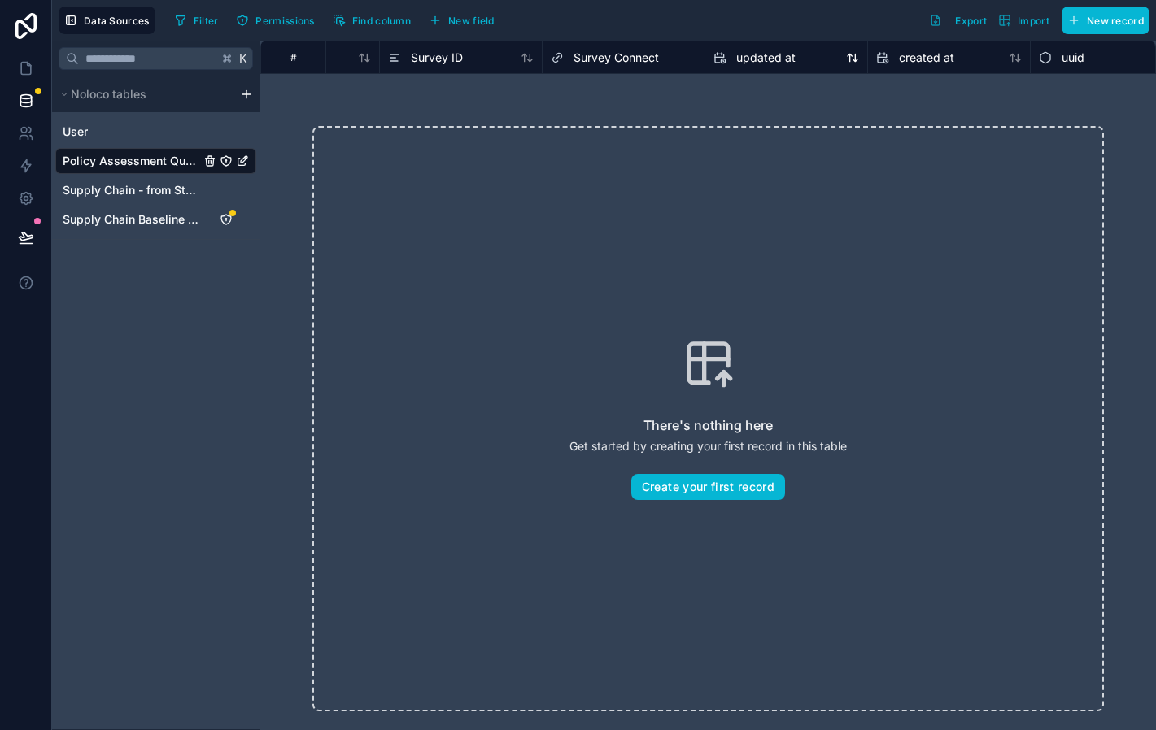
scroll to position [0, 146]
click at [25, 69] on icon at bounding box center [26, 68] width 16 height 16
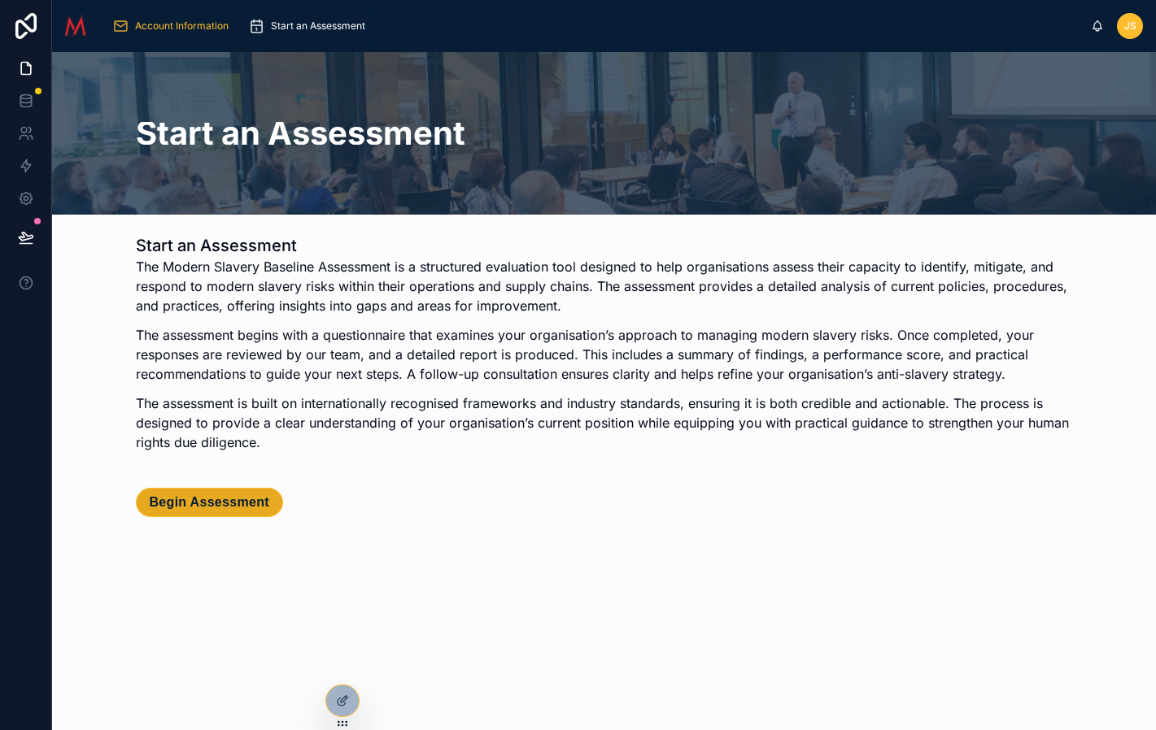
click at [224, 509] on span "Begin Assessment" at bounding box center [210, 503] width 120 height 16
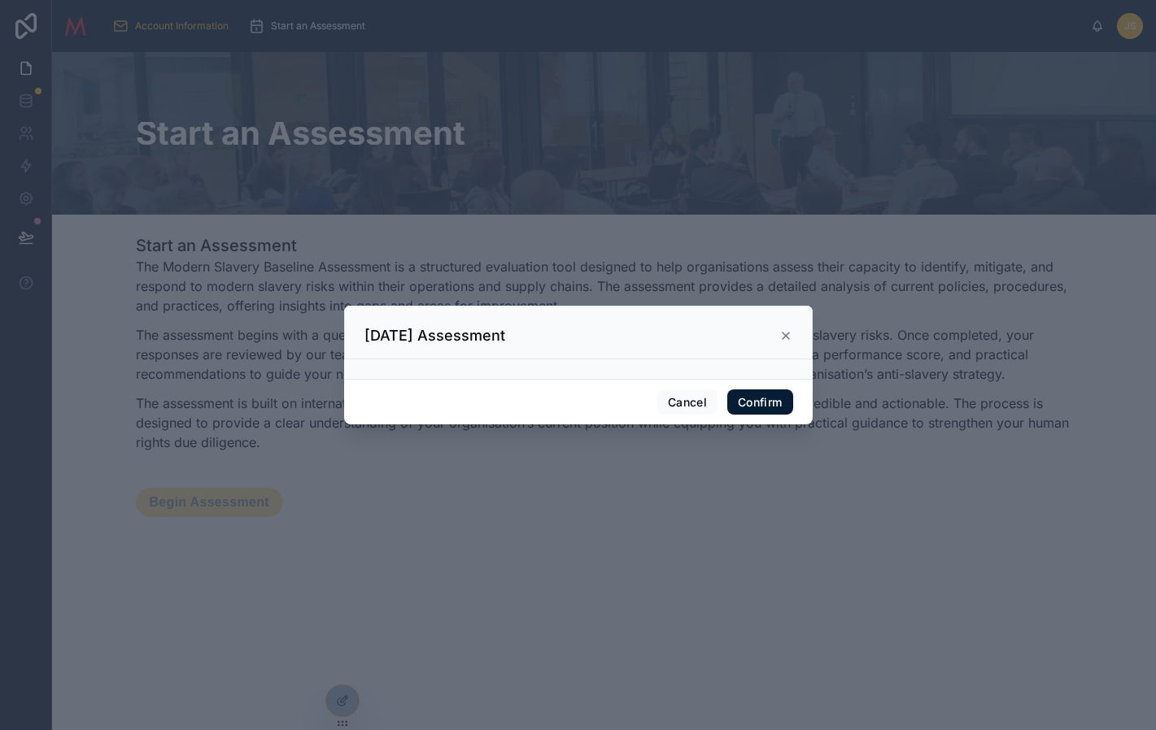
click at [769, 405] on button "Confirm" at bounding box center [759, 403] width 65 height 26
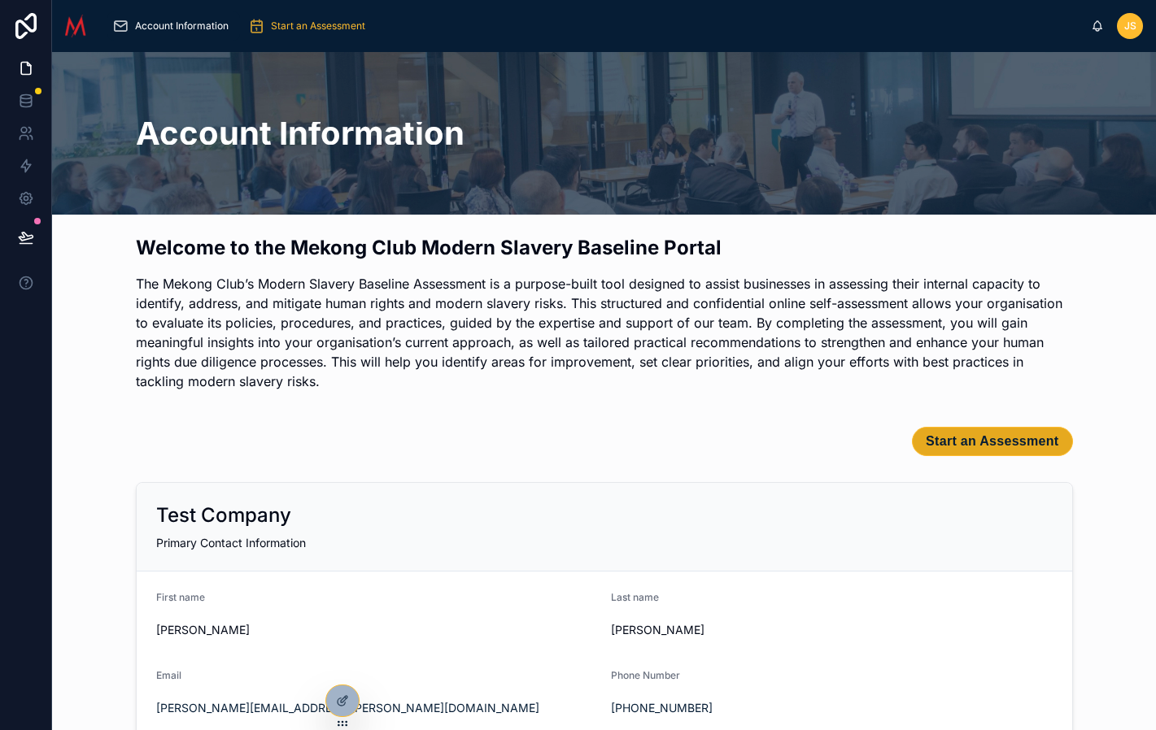
click at [1011, 442] on span "Start an Assessment" at bounding box center [992, 442] width 133 height 16
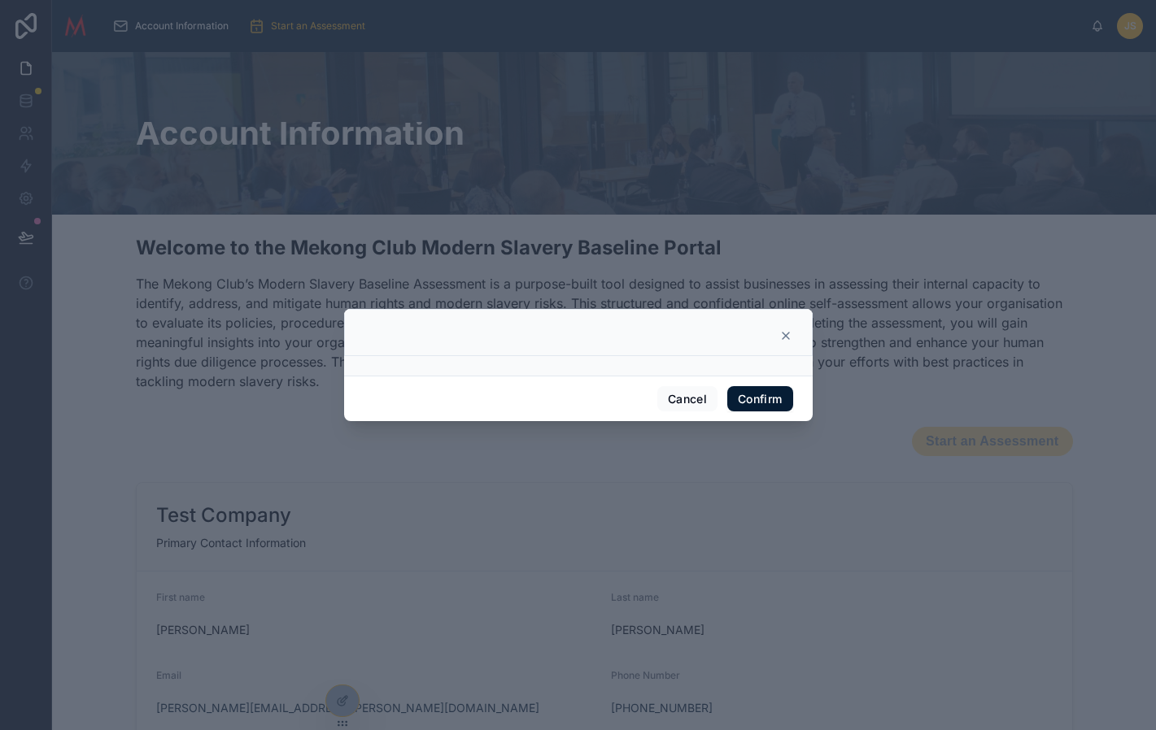
click at [577, 361] on div at bounding box center [578, 366] width 468 height 20
click at [576, 382] on div "Cancel Confirm" at bounding box center [578, 399] width 468 height 46
click at [692, 401] on button "Cancel" at bounding box center [687, 399] width 60 height 26
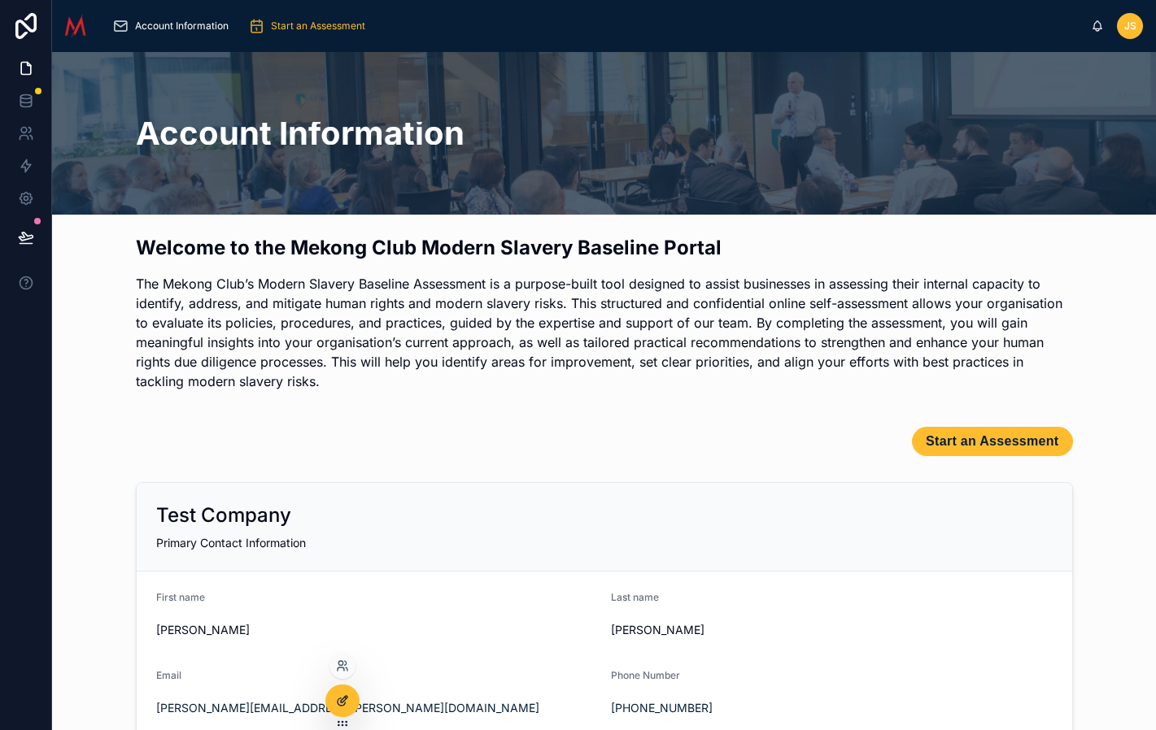
click at [342, 708] on div at bounding box center [342, 701] width 33 height 31
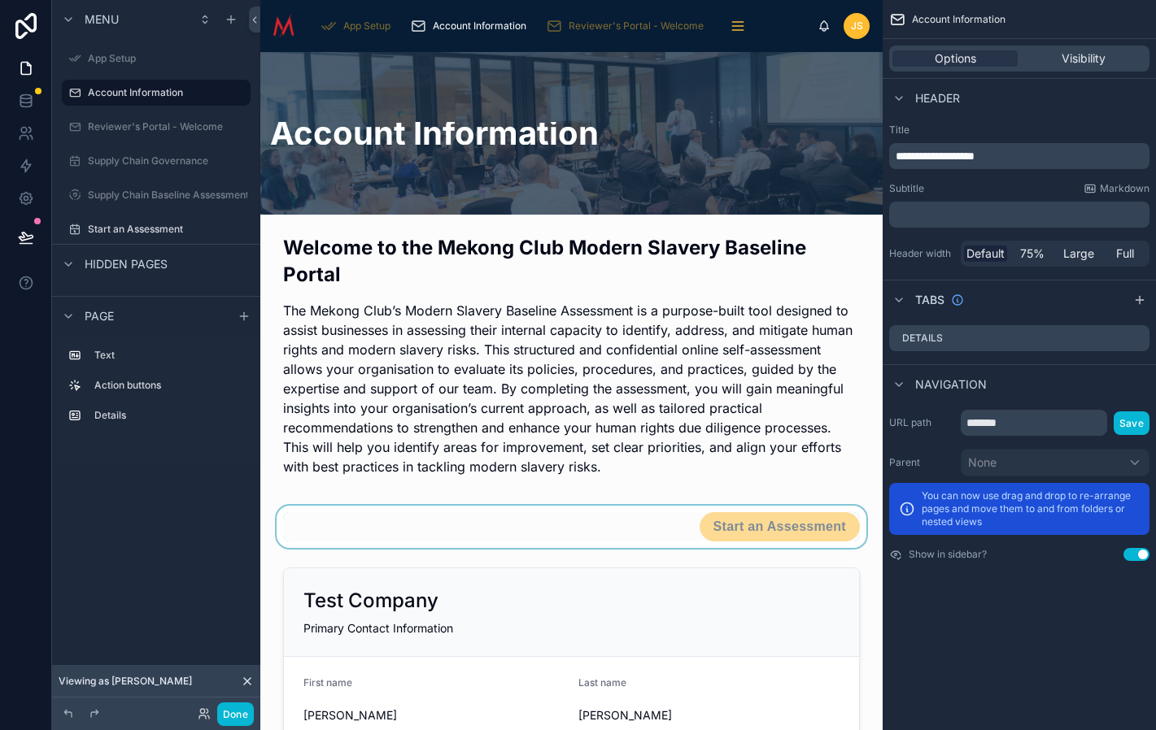
click at [804, 536] on div at bounding box center [571, 527] width 596 height 42
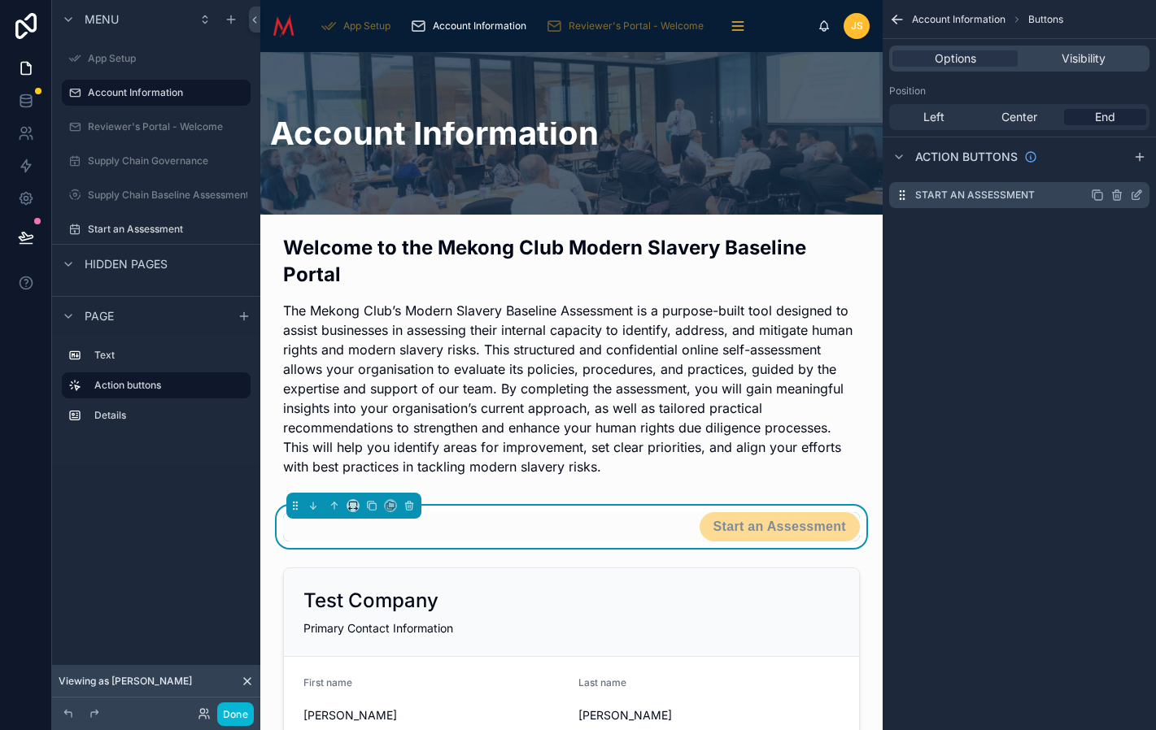
click at [1057, 197] on div "Start an Assessment" at bounding box center [1019, 195] width 260 height 26
click at [1136, 198] on icon "scrollable content" at bounding box center [1136, 195] width 13 height 13
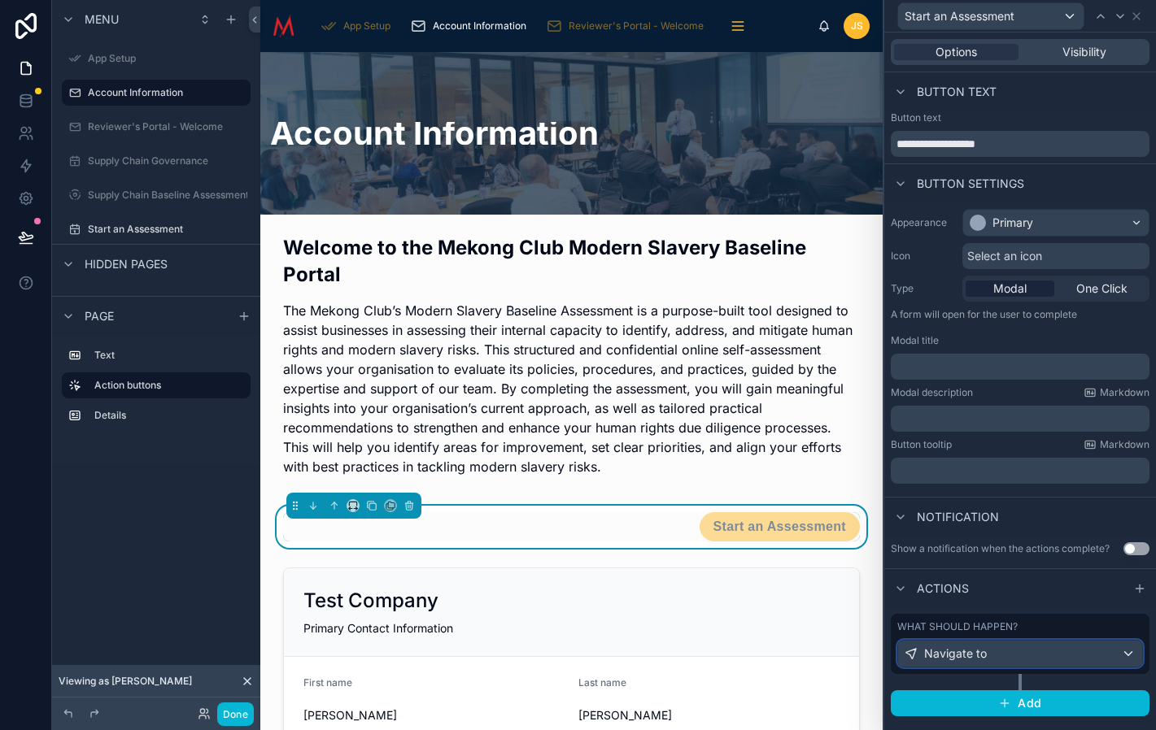
click at [1035, 656] on div "Navigate to" at bounding box center [1020, 654] width 244 height 26
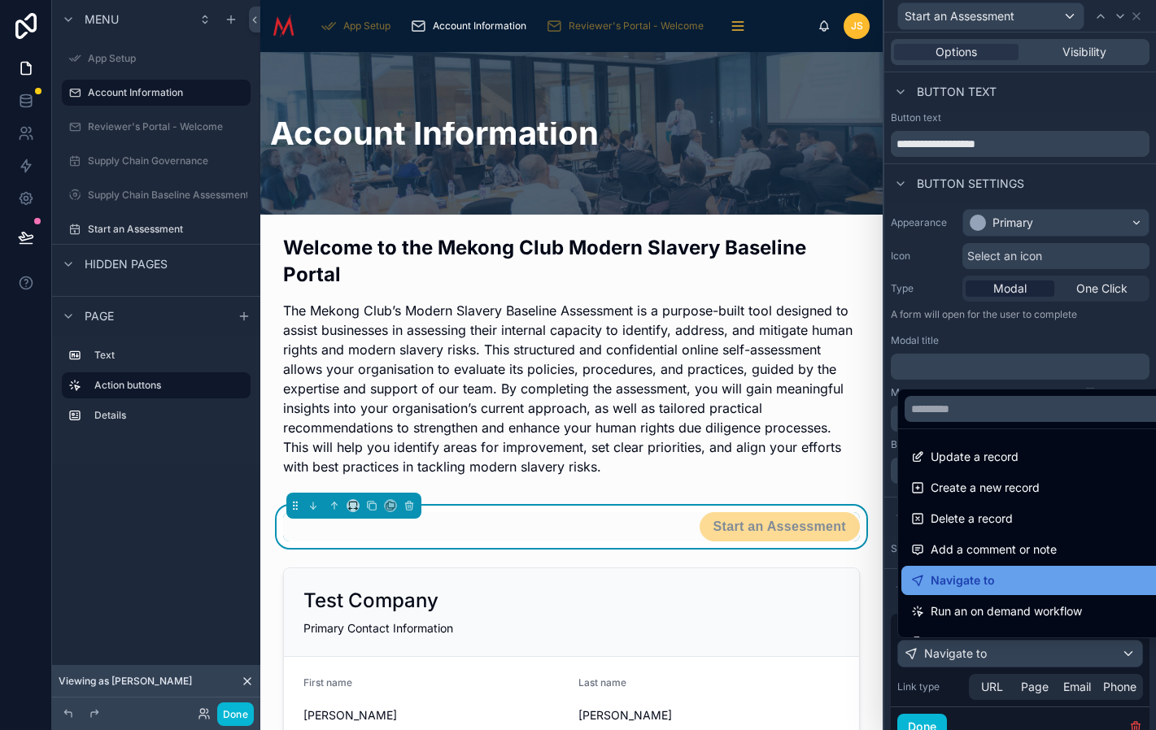
click at [983, 577] on span "Navigate to" at bounding box center [962, 581] width 64 height 20
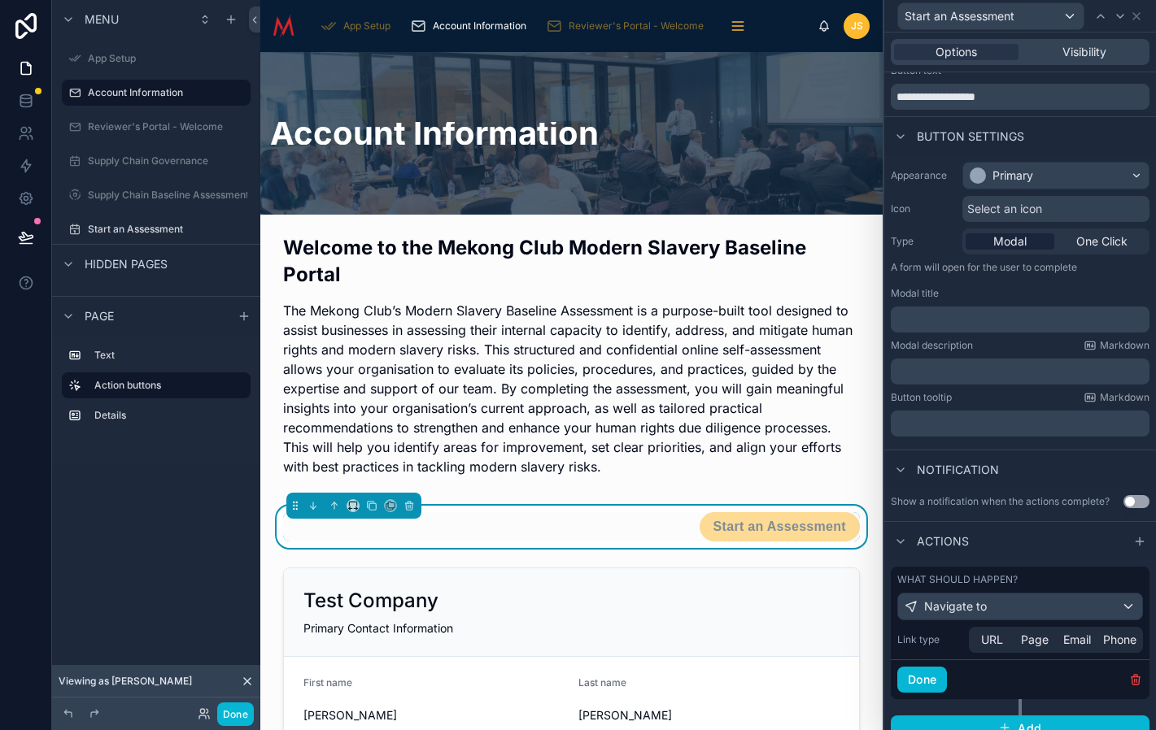
scroll to position [64, 0]
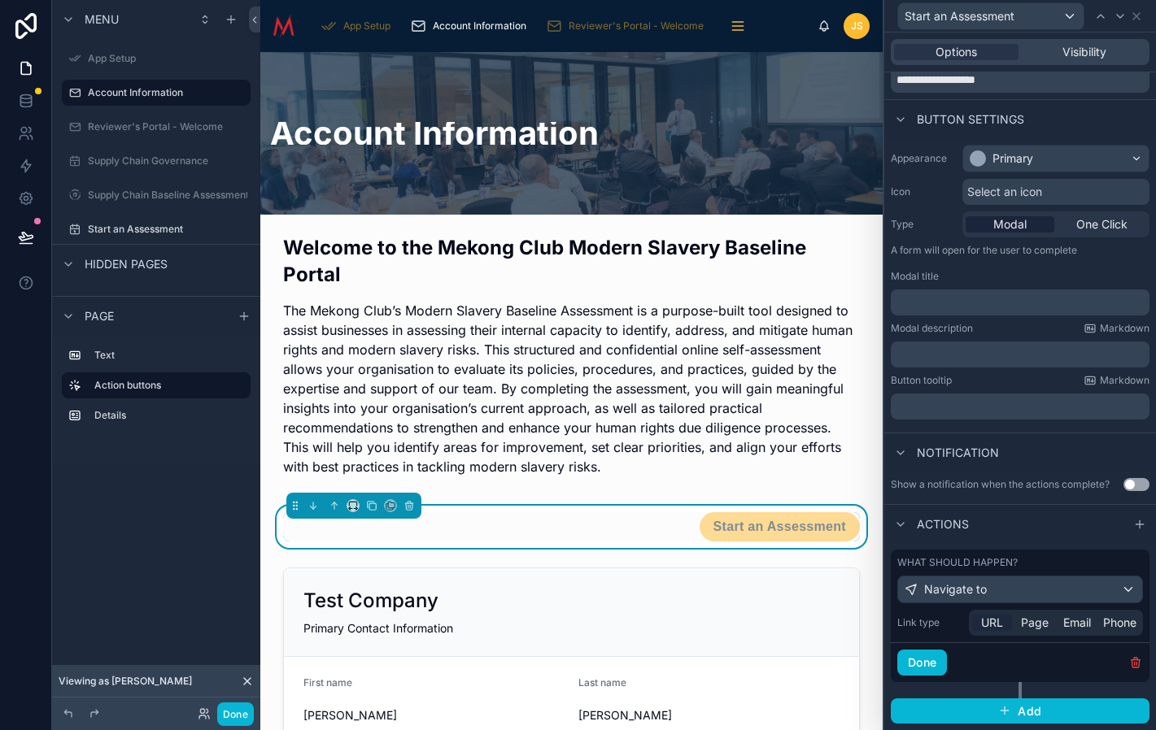
click at [988, 620] on span "URL" at bounding box center [992, 623] width 22 height 16
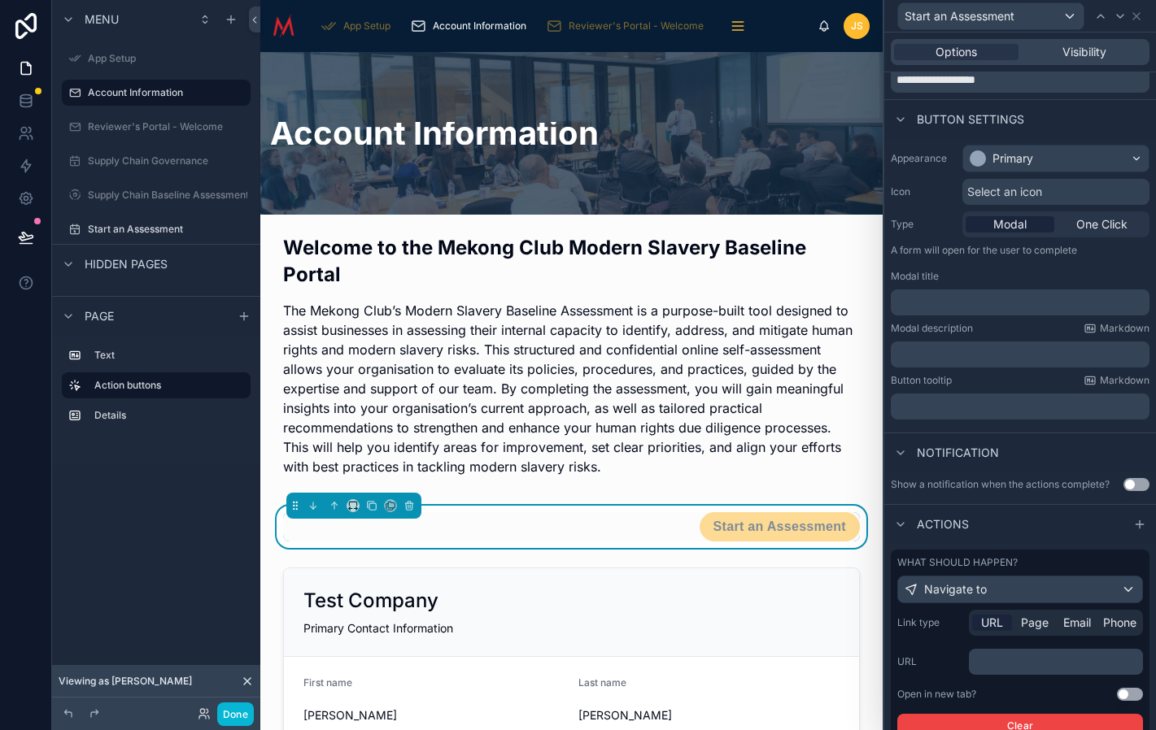
click at [1024, 667] on p "﻿" at bounding box center [1057, 662] width 164 height 16
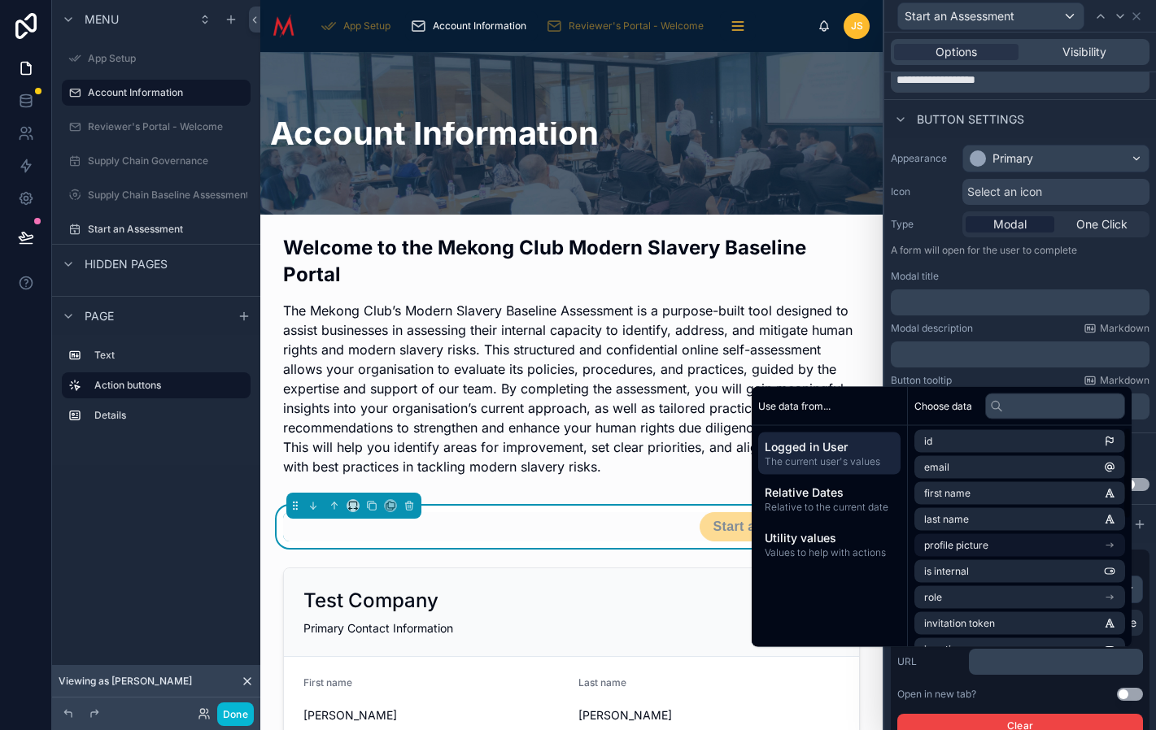
scroll to position [0, 0]
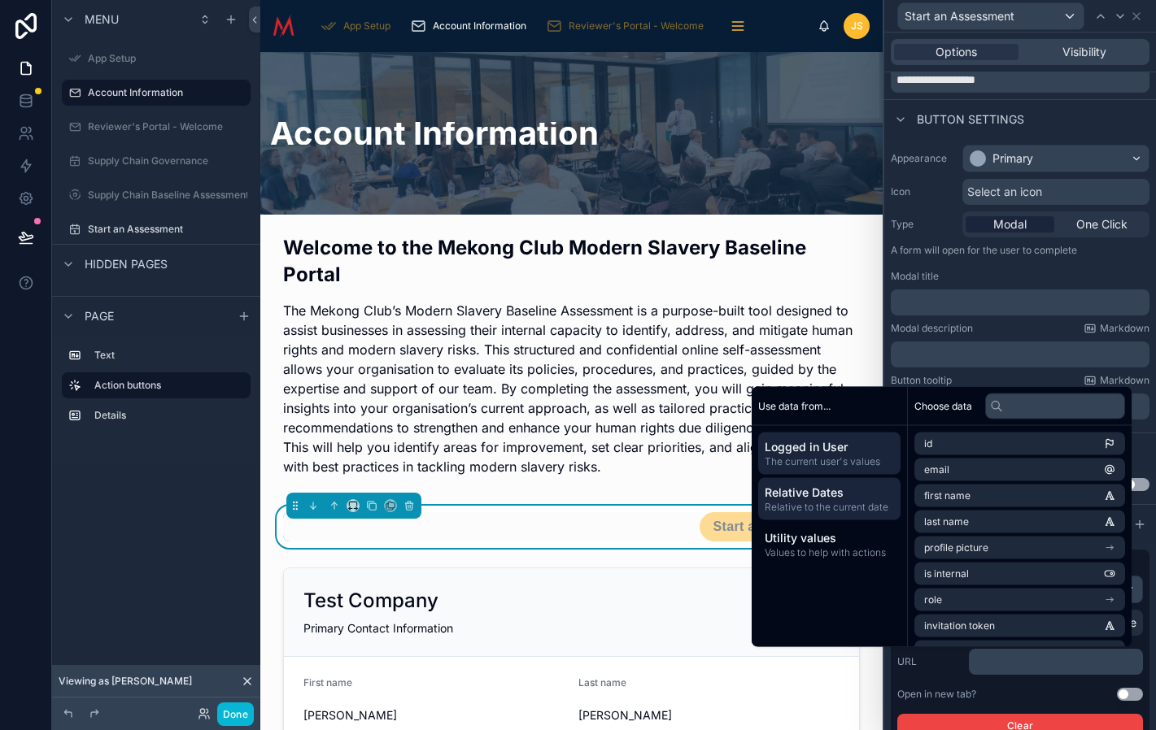
click at [778, 507] on span "Relative to the current date" at bounding box center [829, 507] width 129 height 13
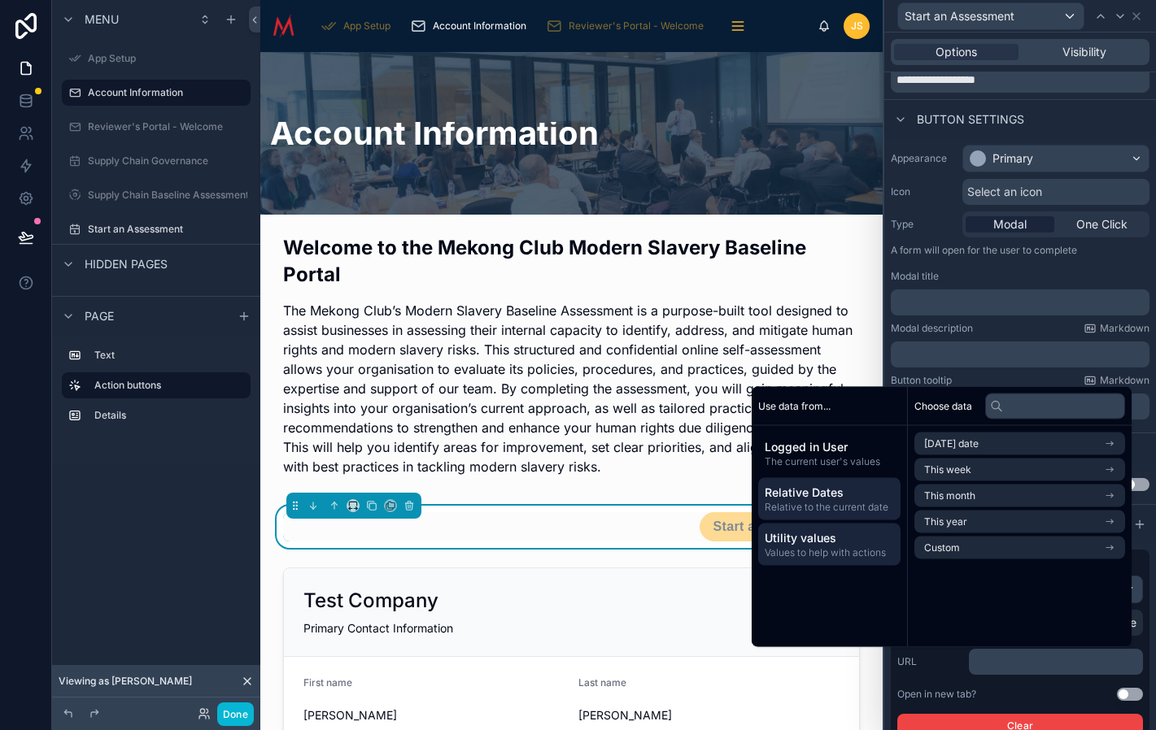
click at [808, 547] on span "Values to help with actions" at bounding box center [829, 553] width 129 height 13
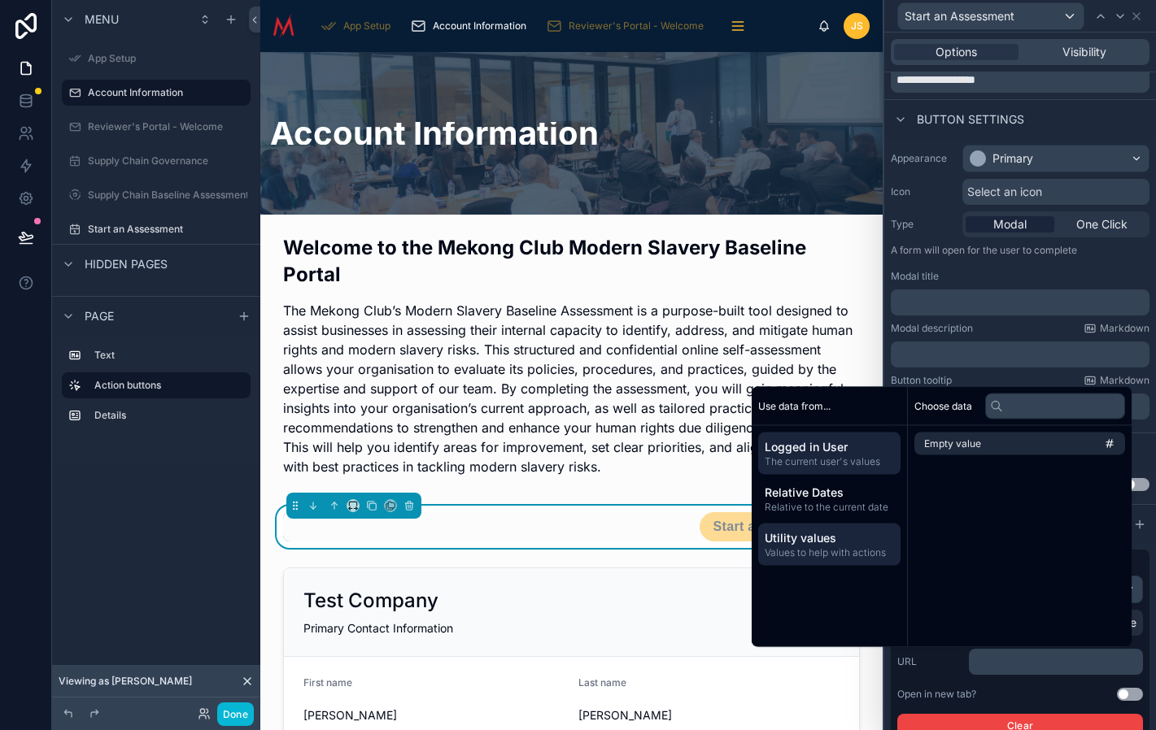
click at [815, 449] on span "Logged in User" at bounding box center [829, 447] width 129 height 16
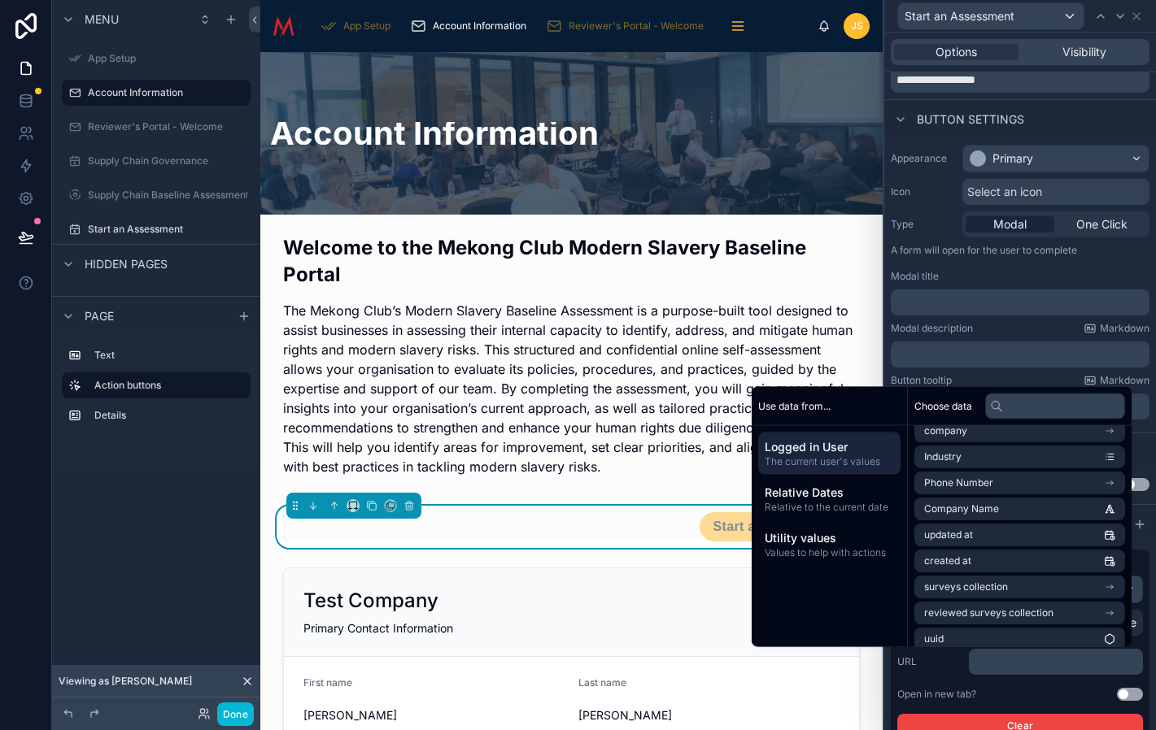
scroll to position [309, 0]
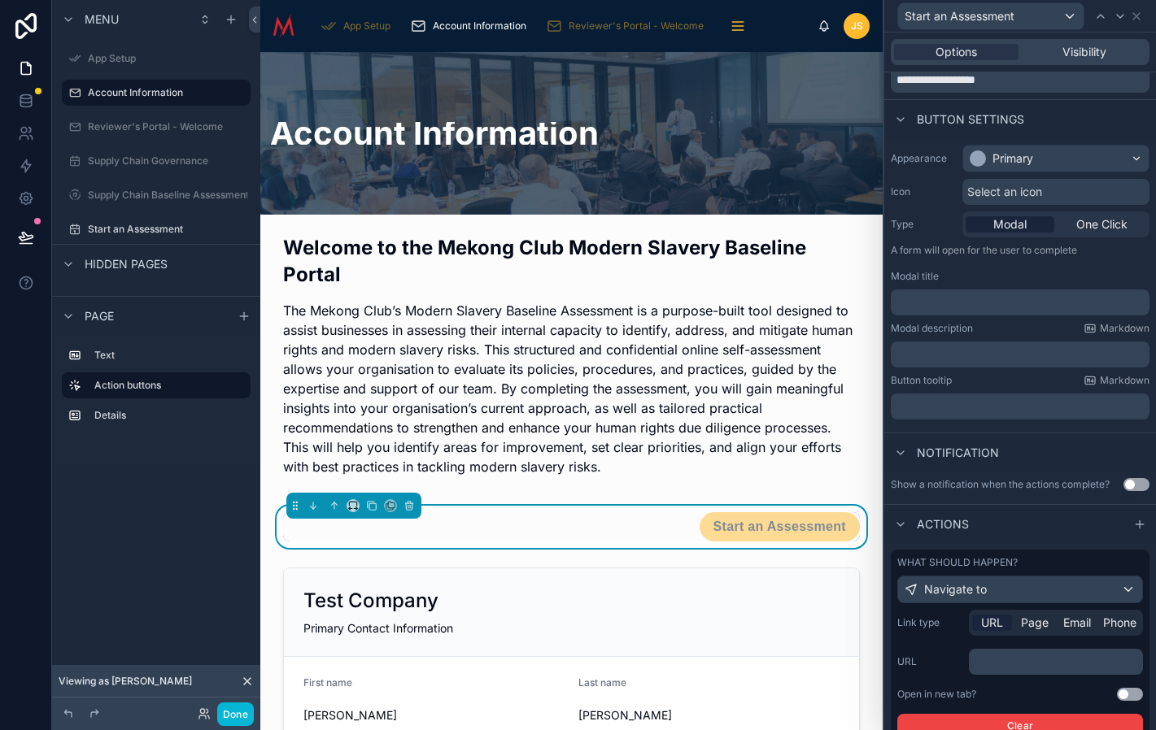
click at [1002, 332] on div "Modal description Markdown" at bounding box center [1020, 328] width 259 height 13
click at [1104, 228] on span "One Click" at bounding box center [1101, 224] width 51 height 16
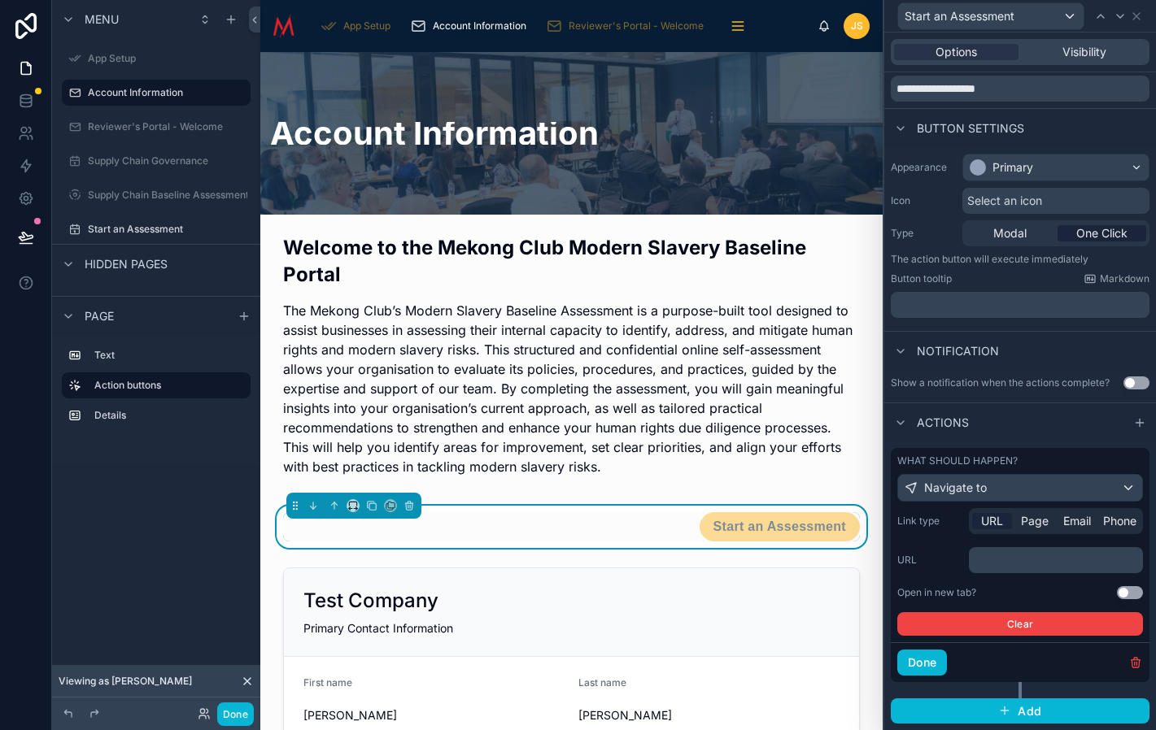
scroll to position [55, 0]
click at [1035, 559] on p "﻿" at bounding box center [1057, 560] width 164 height 16
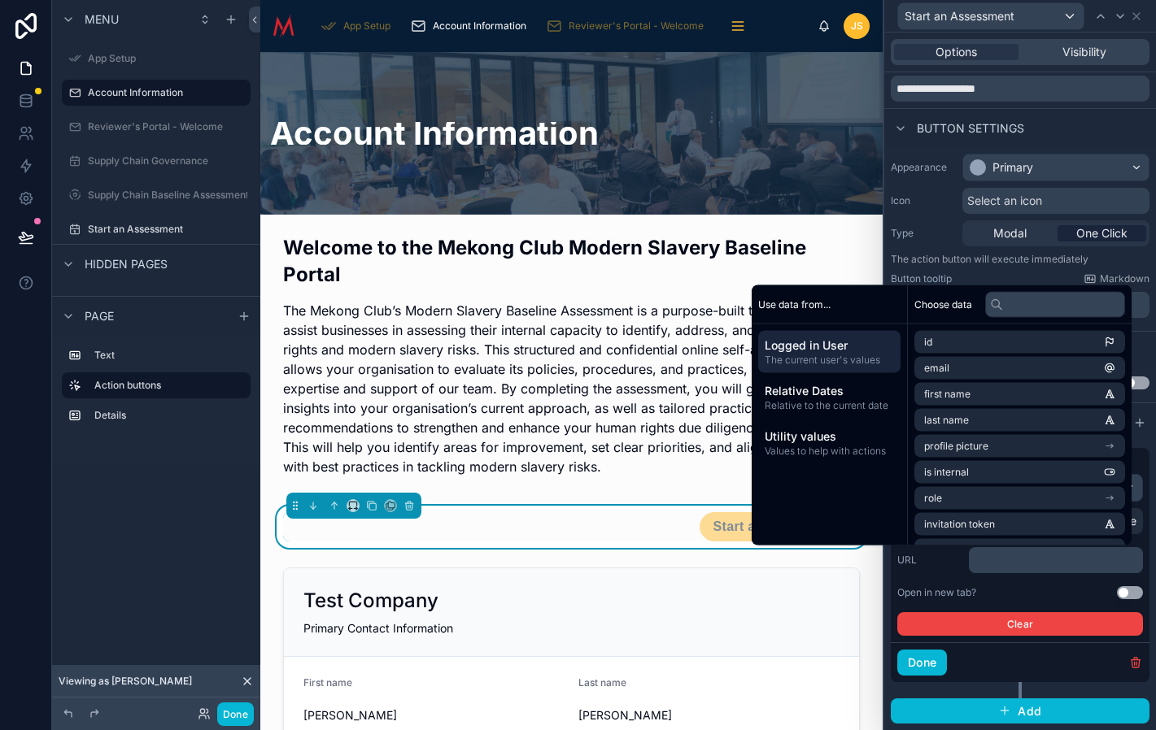
click at [927, 571] on div "URL ﻿" at bounding box center [1020, 560] width 246 height 26
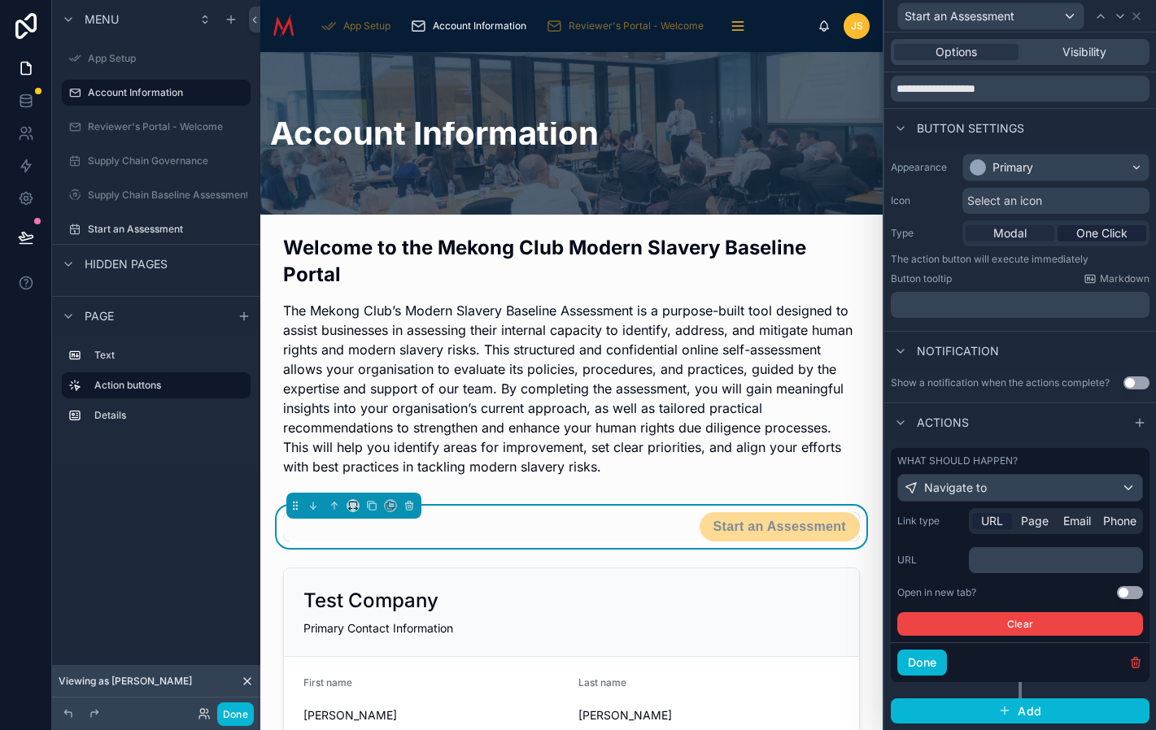
click at [1017, 236] on span "Modal" at bounding box center [1009, 233] width 33 height 16
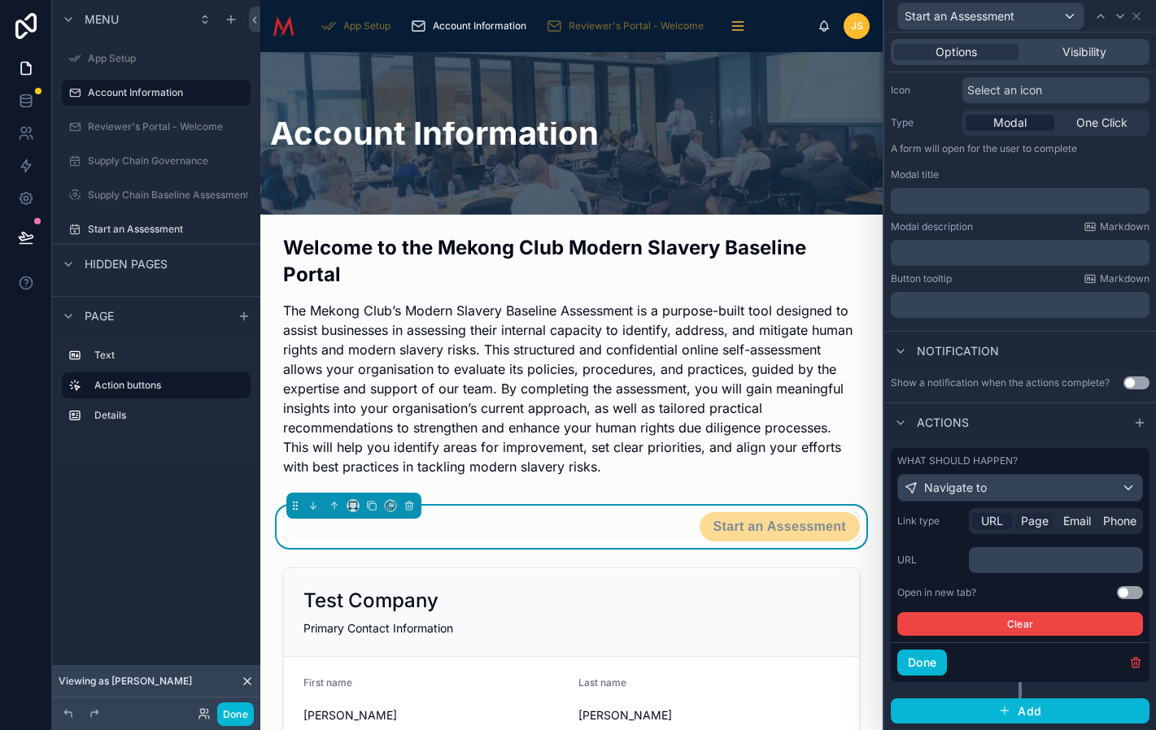
click at [1035, 525] on span "Page" at bounding box center [1035, 521] width 28 height 16
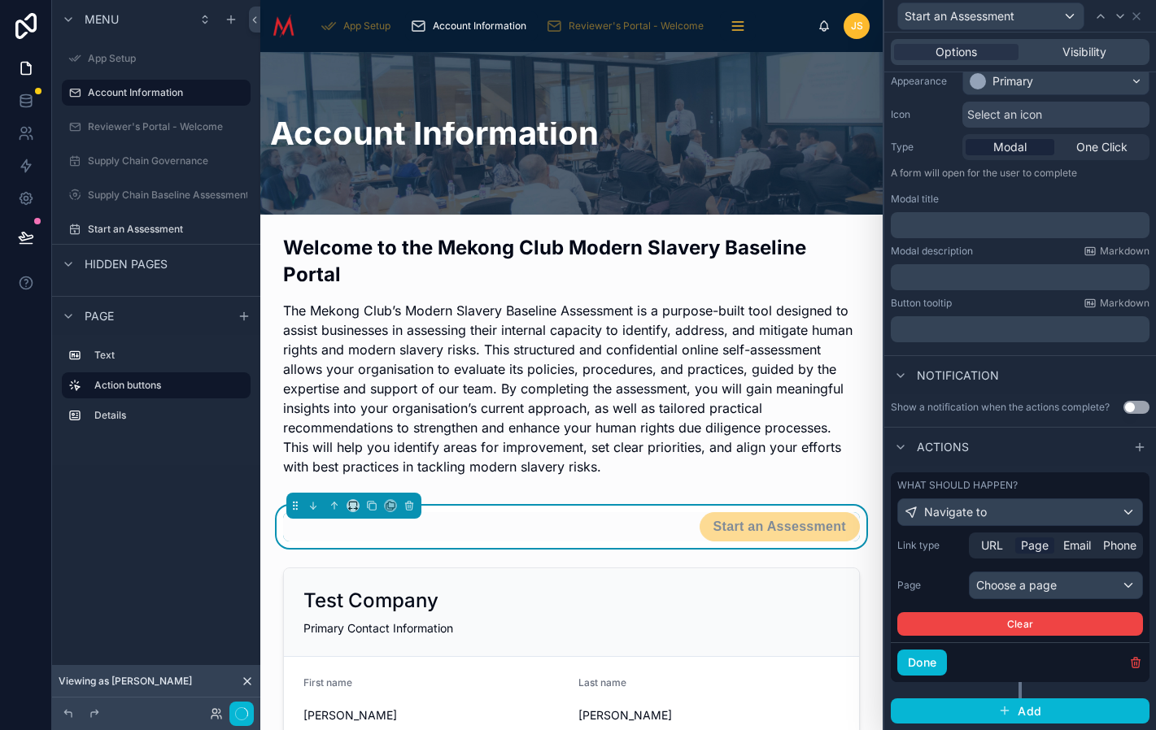
scroll to position [142, 0]
click at [1019, 586] on div "Choose a page" at bounding box center [1056, 586] width 172 height 26
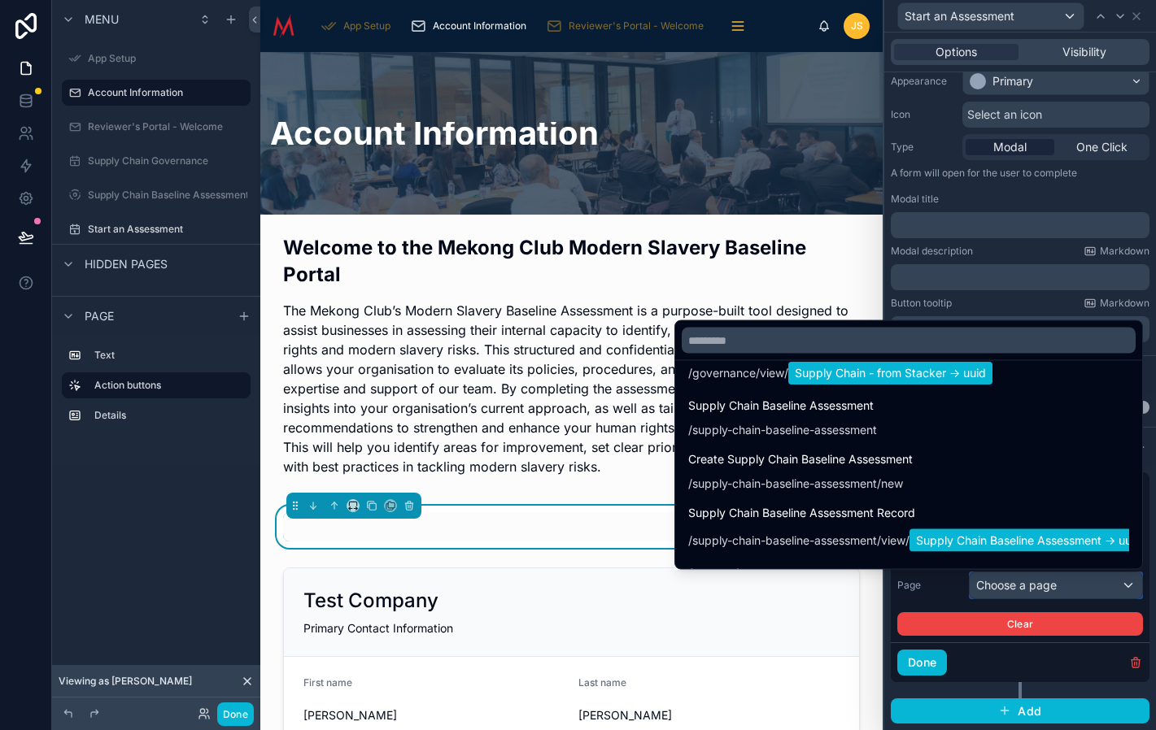
scroll to position [260, 0]
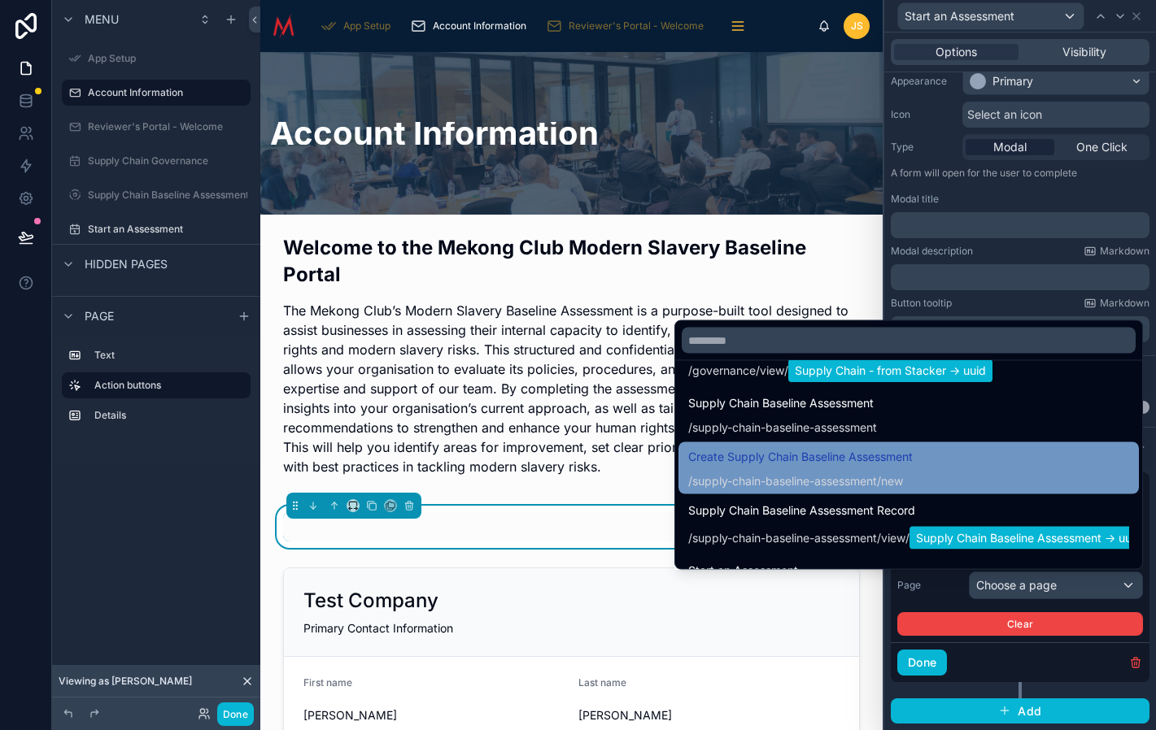
click at [815, 475] on span "supply-chain-baseline-assessment" at bounding box center [784, 481] width 185 height 16
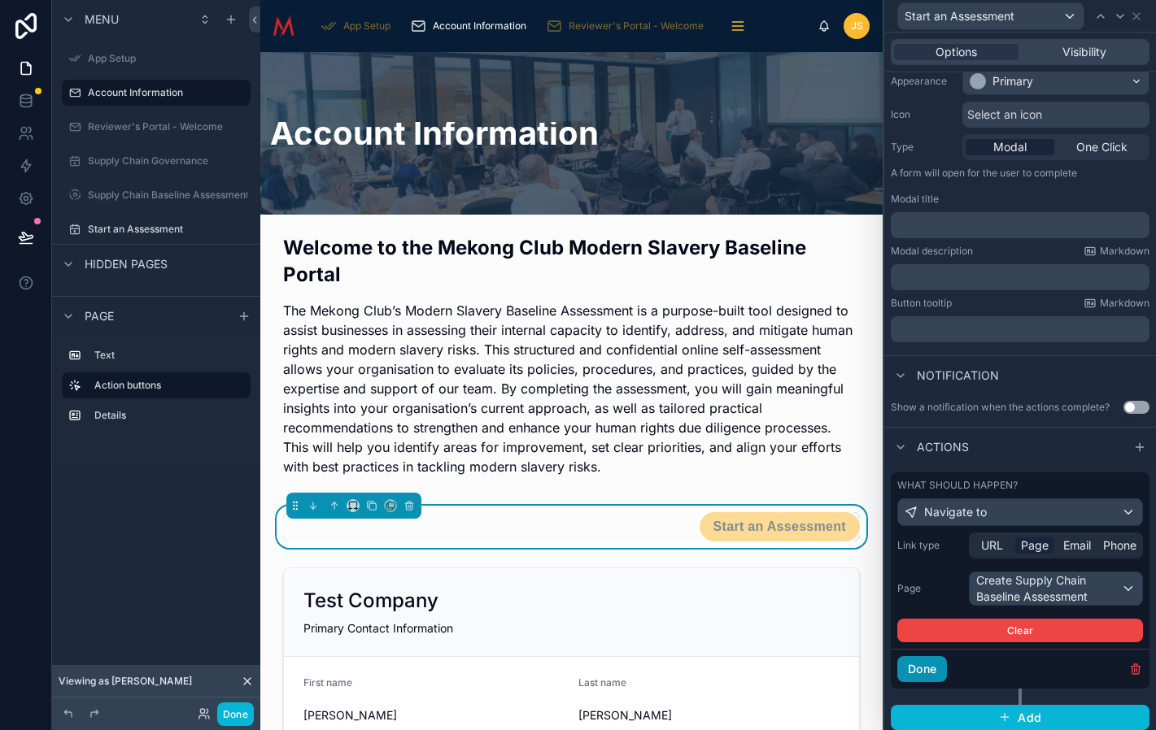
click at [924, 673] on button "Done" at bounding box center [922, 669] width 50 height 26
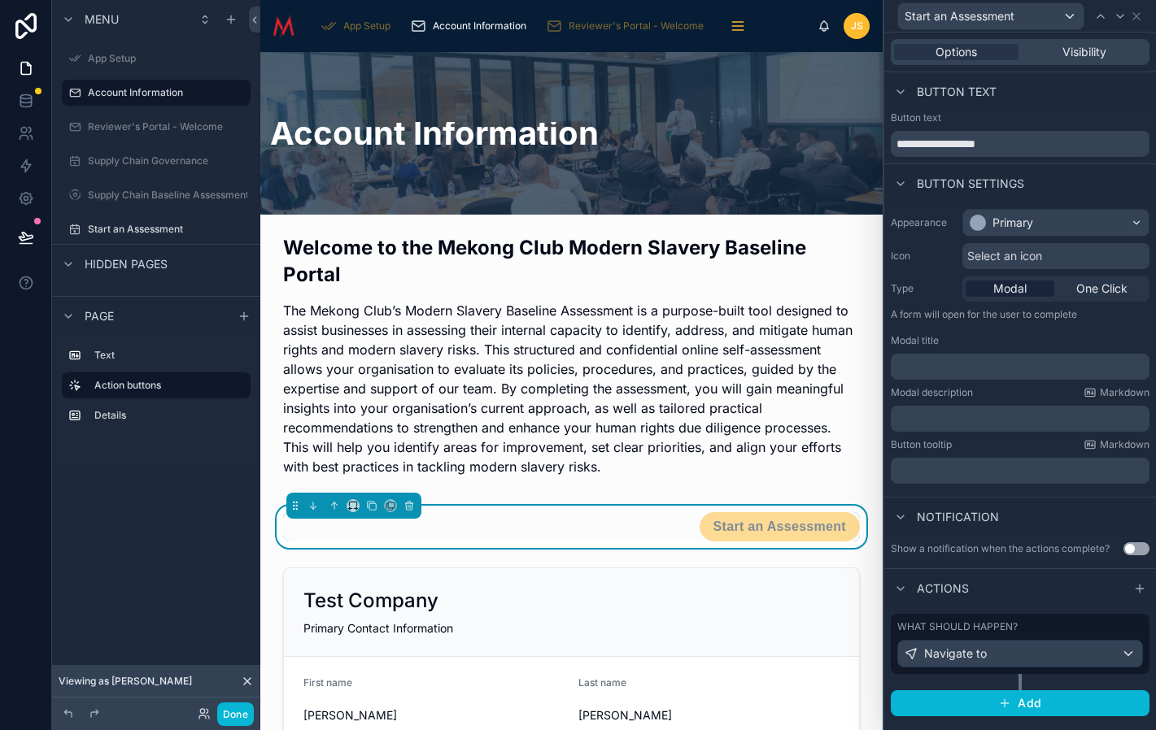
scroll to position [0, 0]
click at [241, 712] on button "Done" at bounding box center [235, 715] width 37 height 24
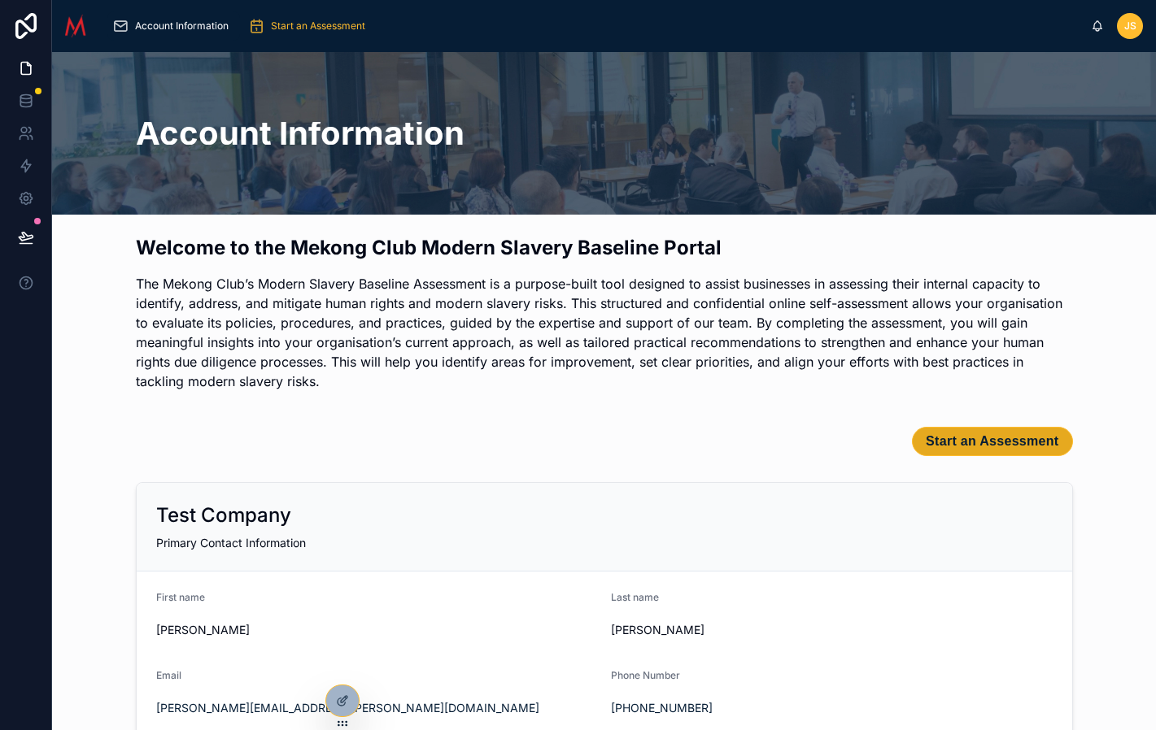
click at [1021, 440] on span "Start an Assessment" at bounding box center [992, 442] width 133 height 16
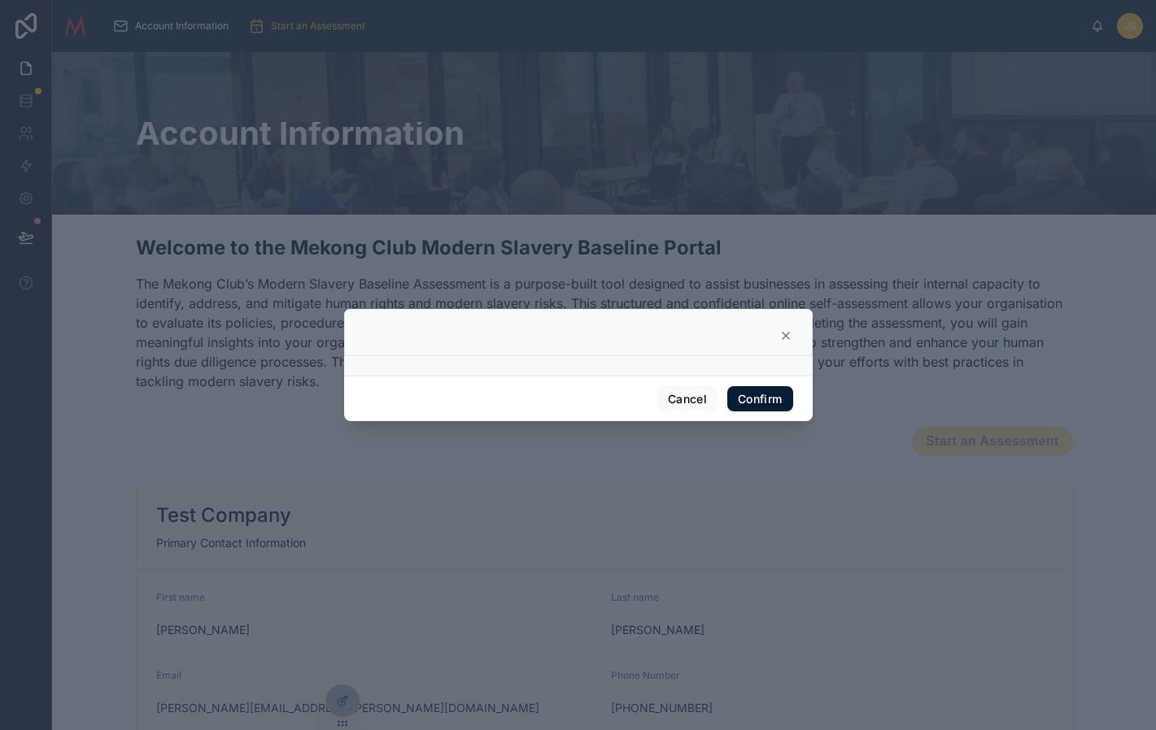
click at [787, 333] on icon at bounding box center [785, 335] width 13 height 13
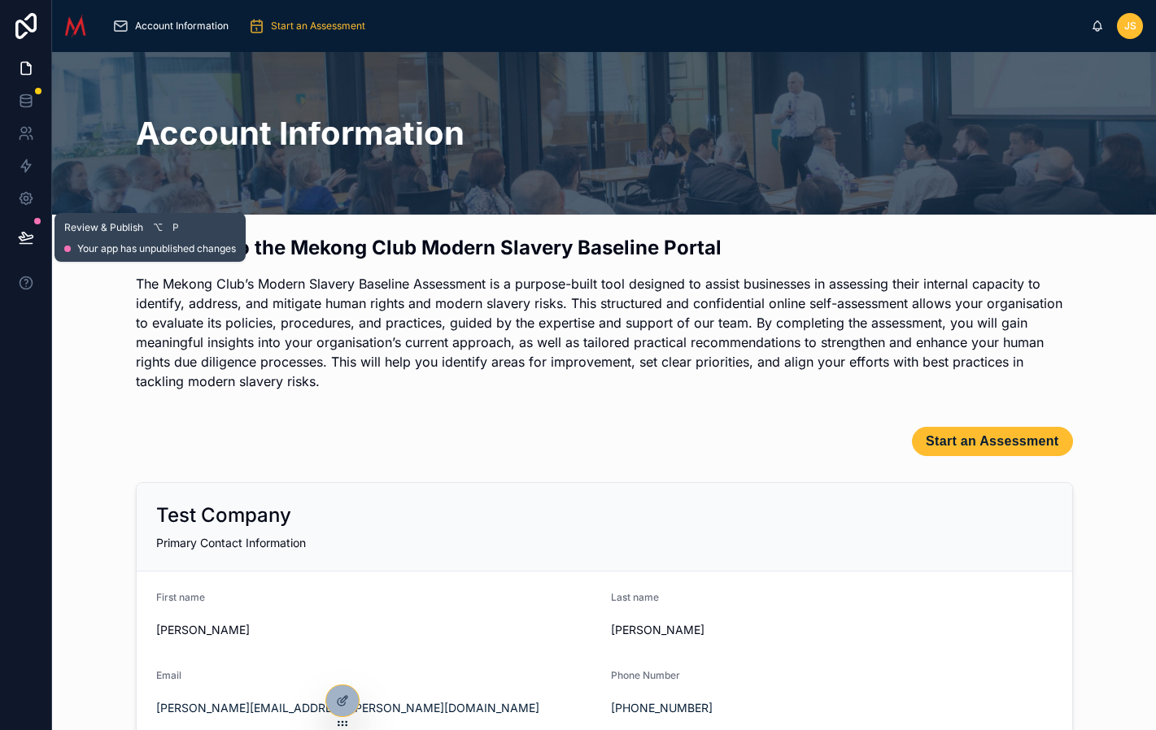
click at [26, 227] on button at bounding box center [26, 238] width 36 height 46
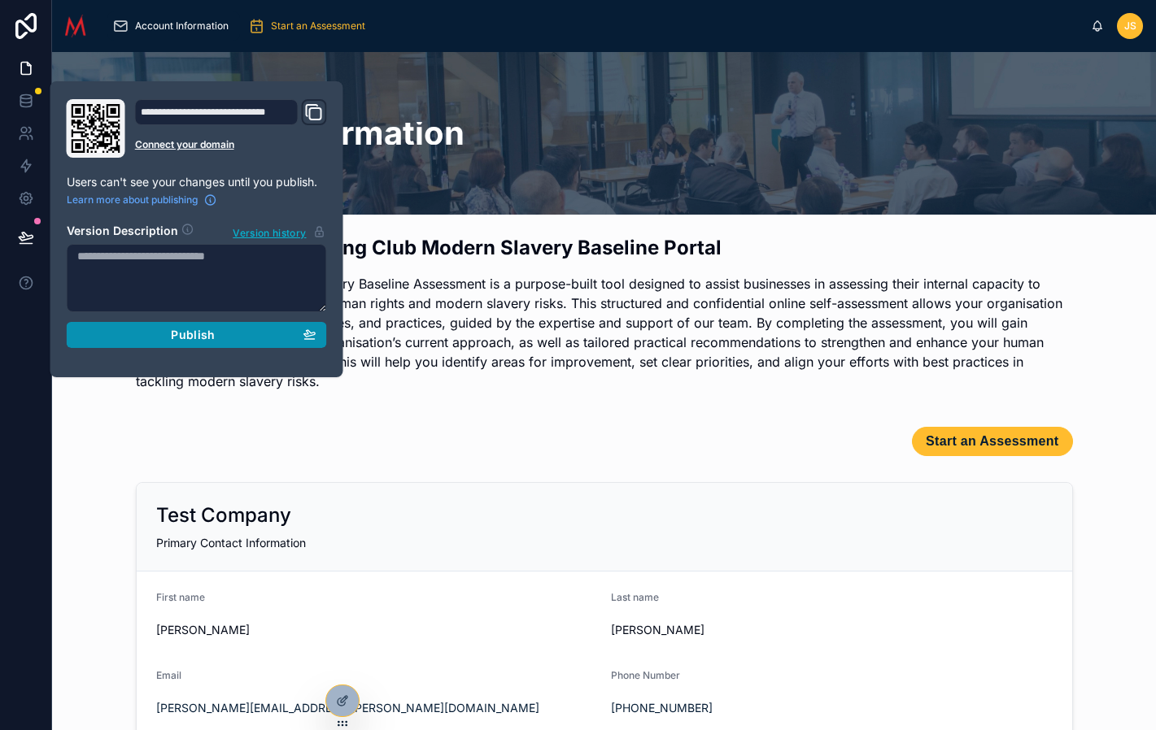
click at [184, 341] on span "Publish" at bounding box center [193, 335] width 44 height 15
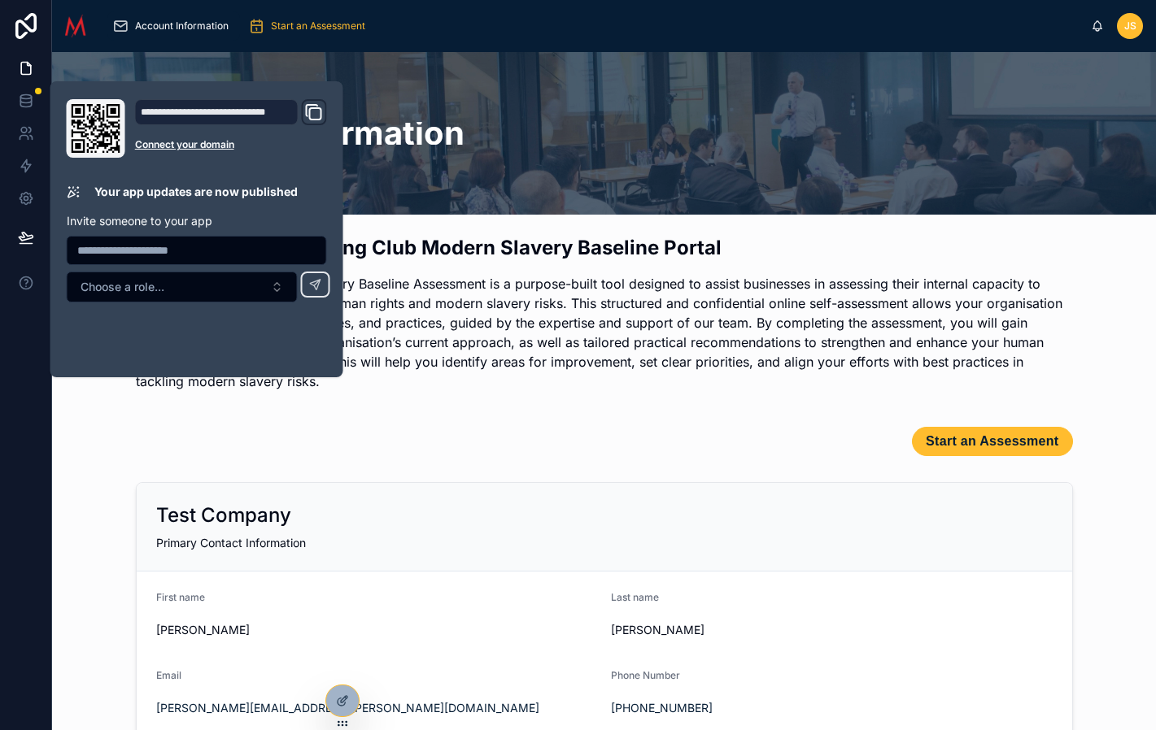
click at [95, 485] on div "Test Company Primary Contact Information First name Joshua Last name Steindl Em…" at bounding box center [604, 612] width 1078 height 272
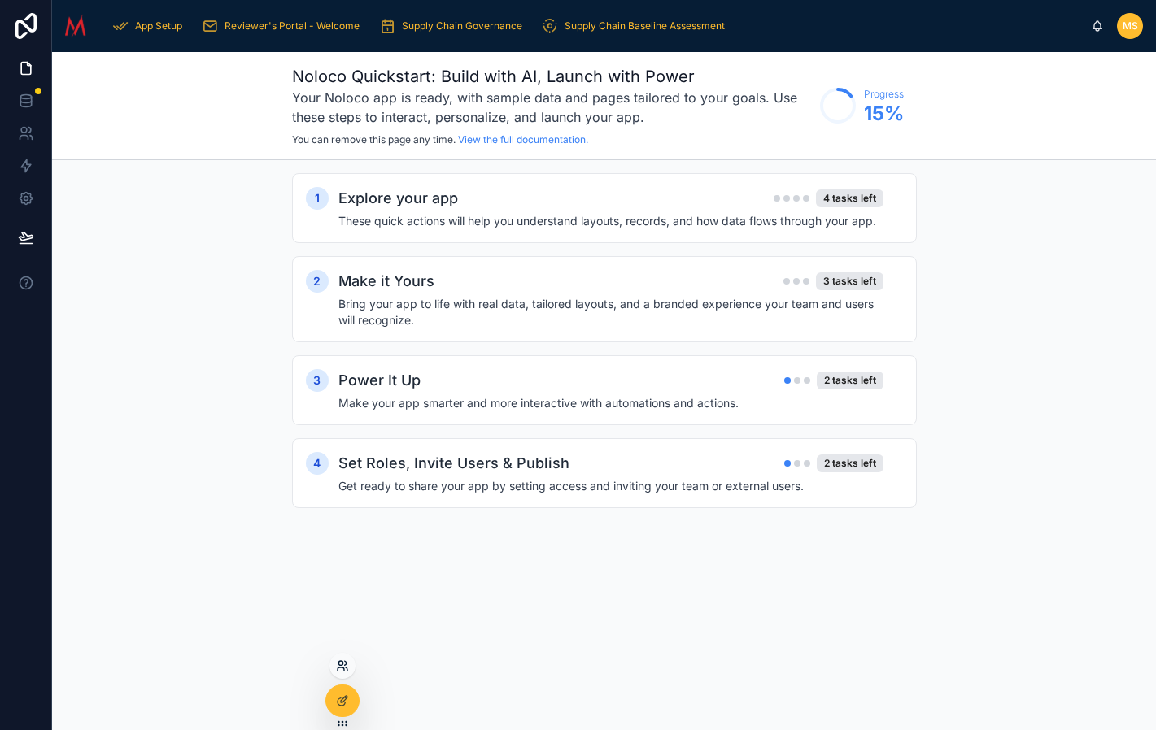
click at [342, 663] on icon at bounding box center [342, 666] width 13 height 13
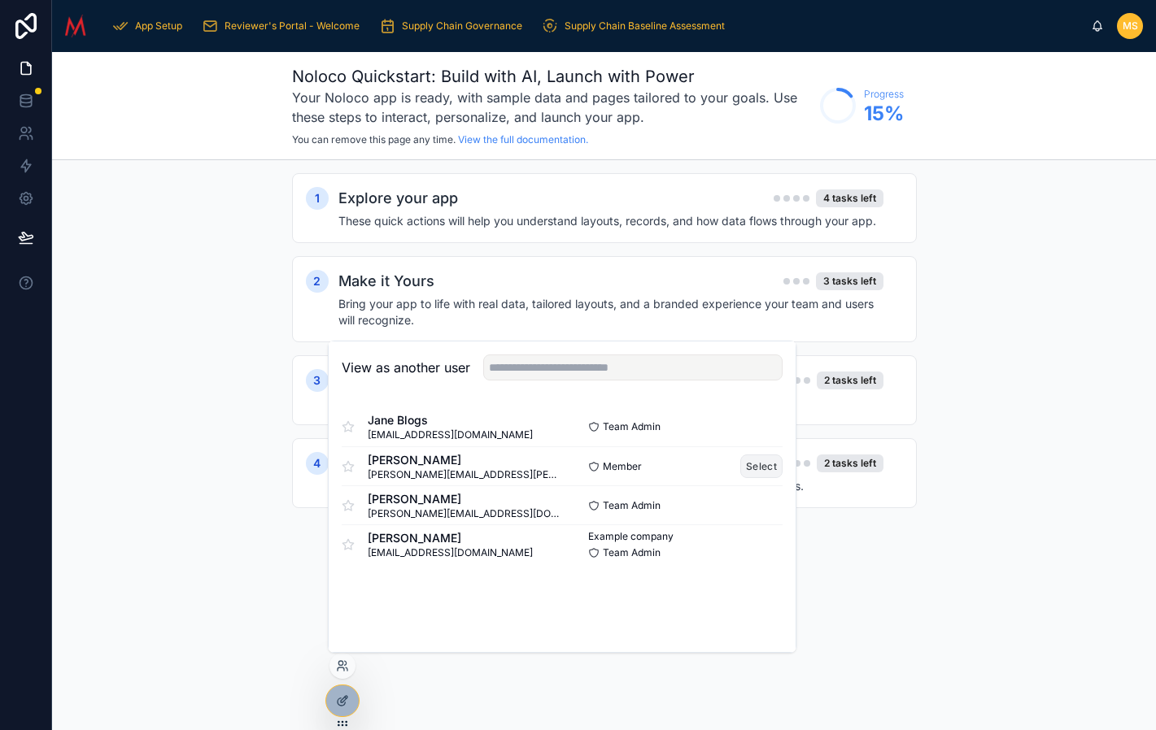
click at [754, 468] on button "Select" at bounding box center [761, 467] width 42 height 24
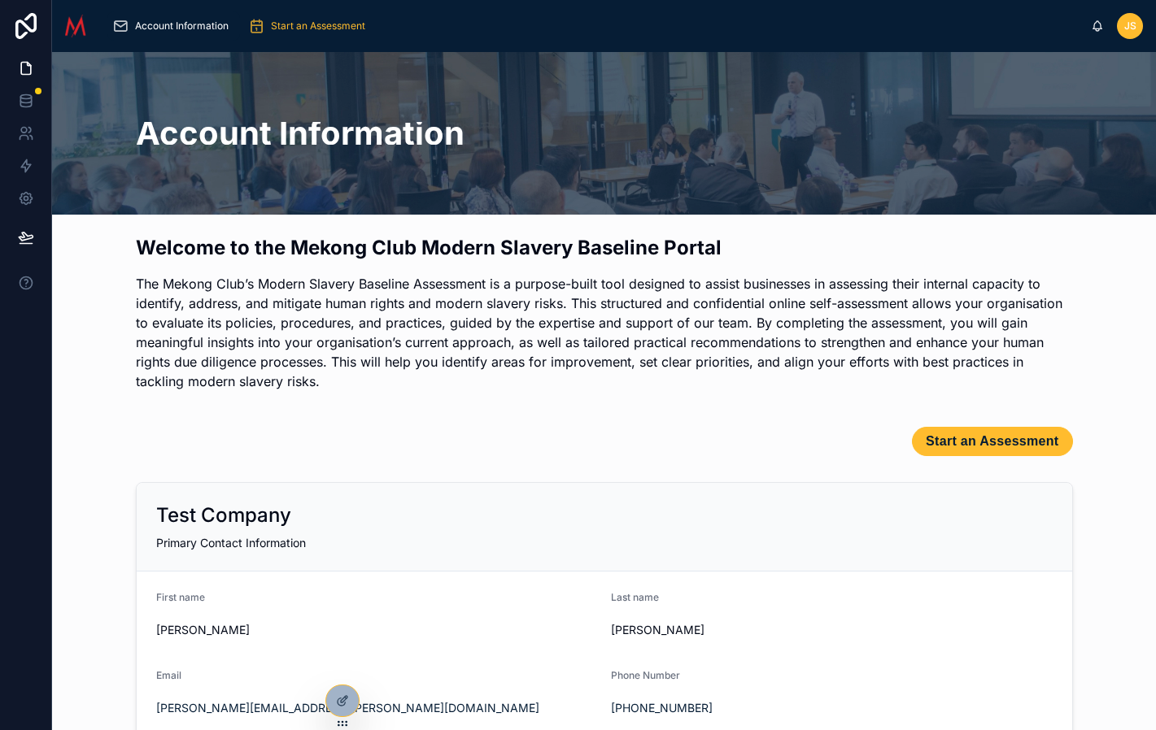
click at [992, 442] on span "Start an Assessment" at bounding box center [992, 442] width 133 height 16
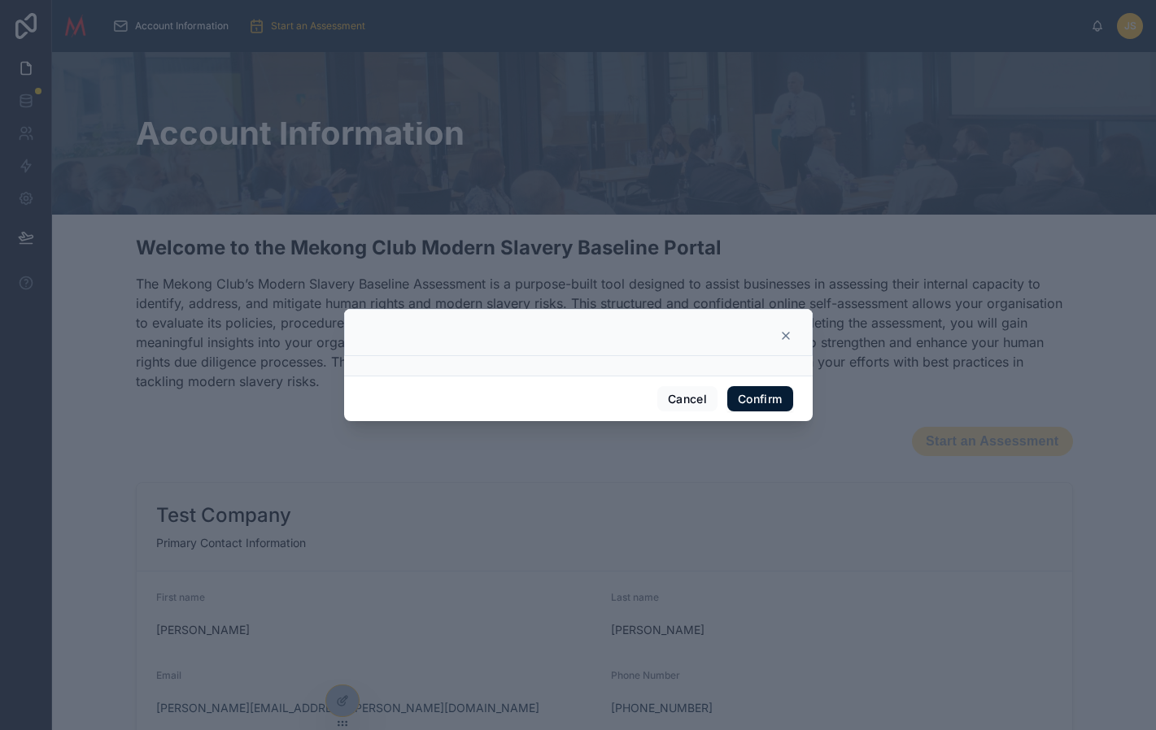
click at [787, 336] on icon at bounding box center [785, 335] width 13 height 13
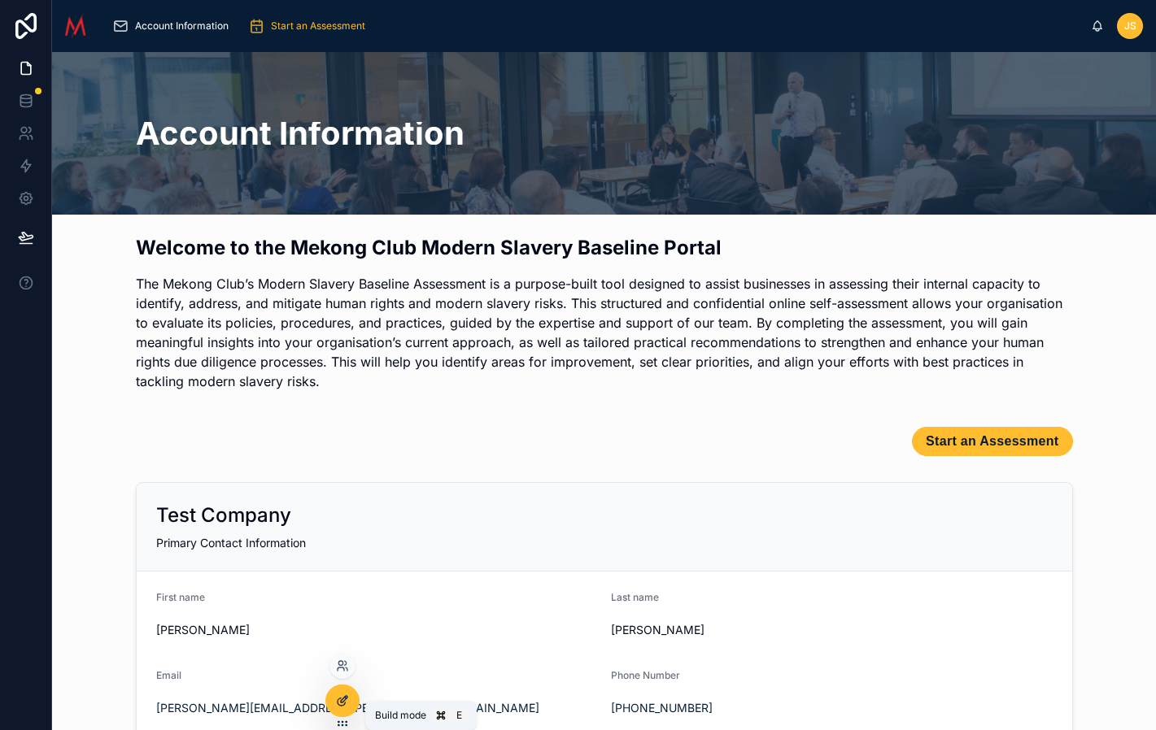
click at [347, 695] on icon at bounding box center [342, 701] width 13 height 13
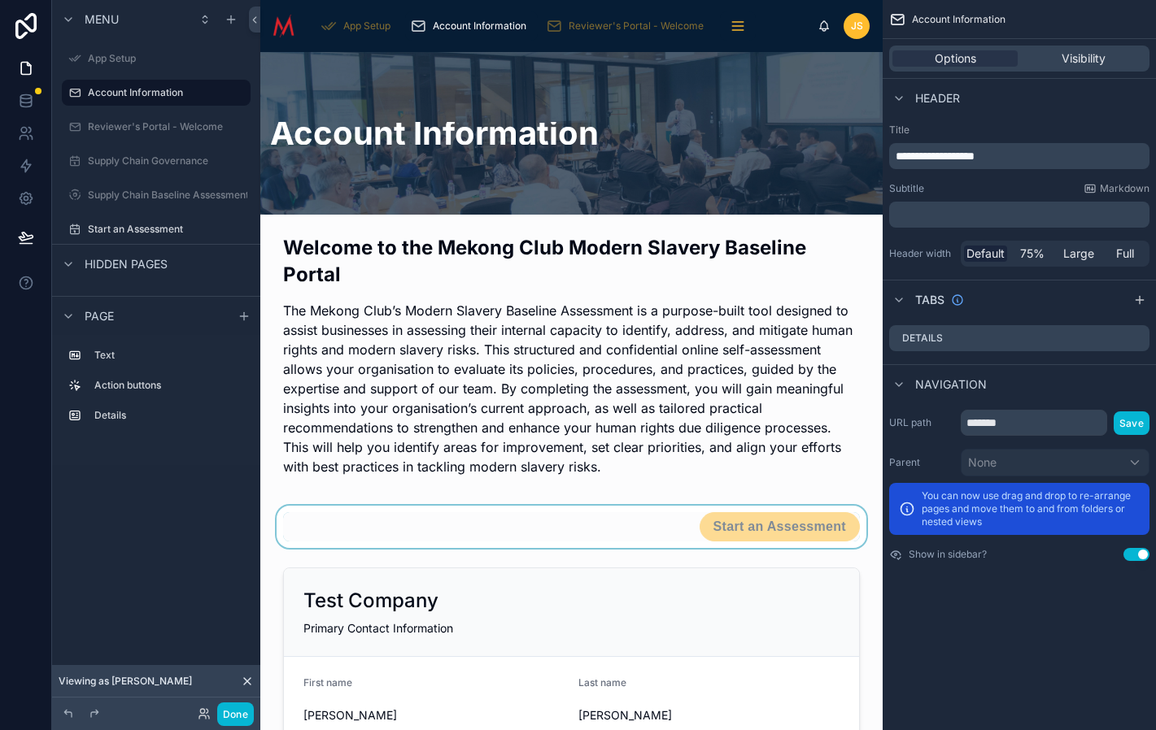
click at [792, 518] on div at bounding box center [571, 527] width 596 height 42
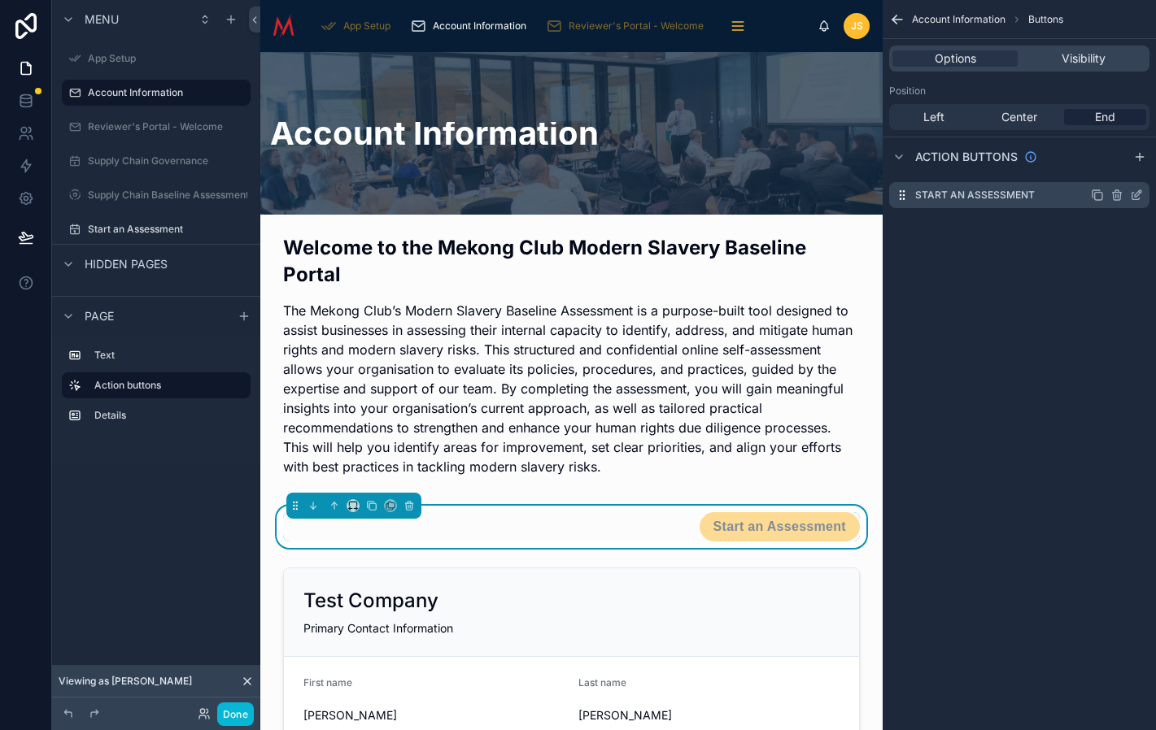
click at [1139, 196] on icon "scrollable content" at bounding box center [1136, 195] width 13 height 13
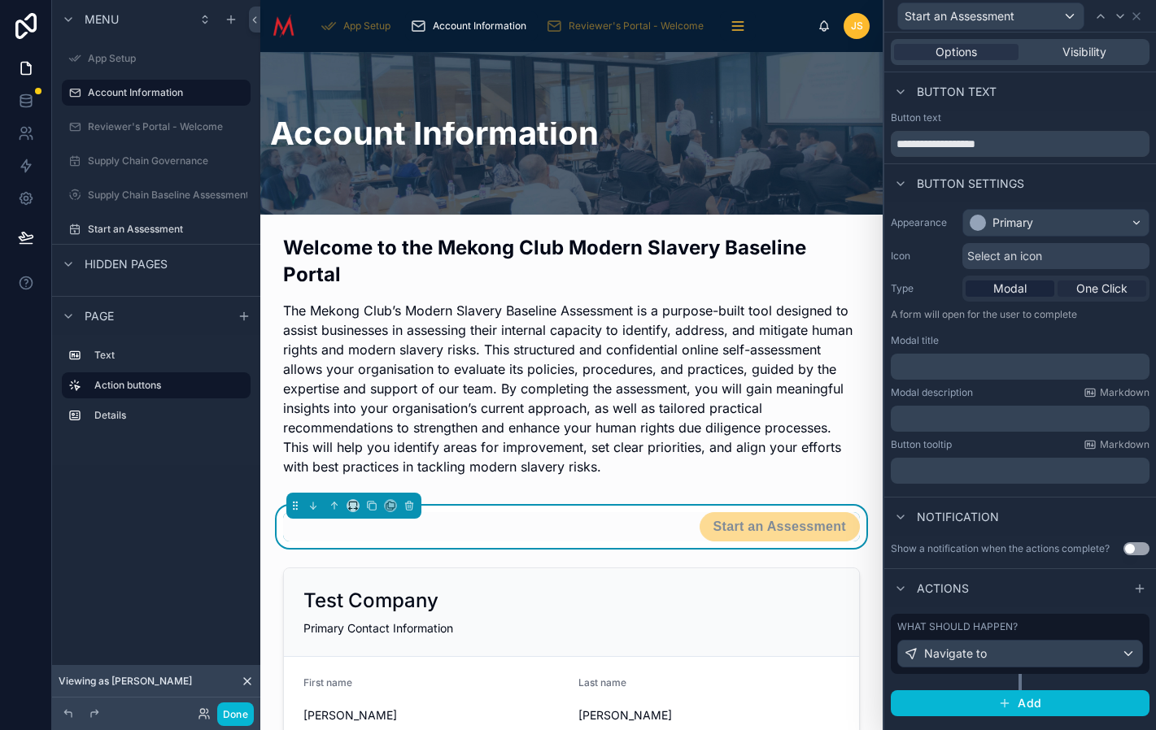
click at [1103, 293] on span "One Click" at bounding box center [1101, 289] width 51 height 16
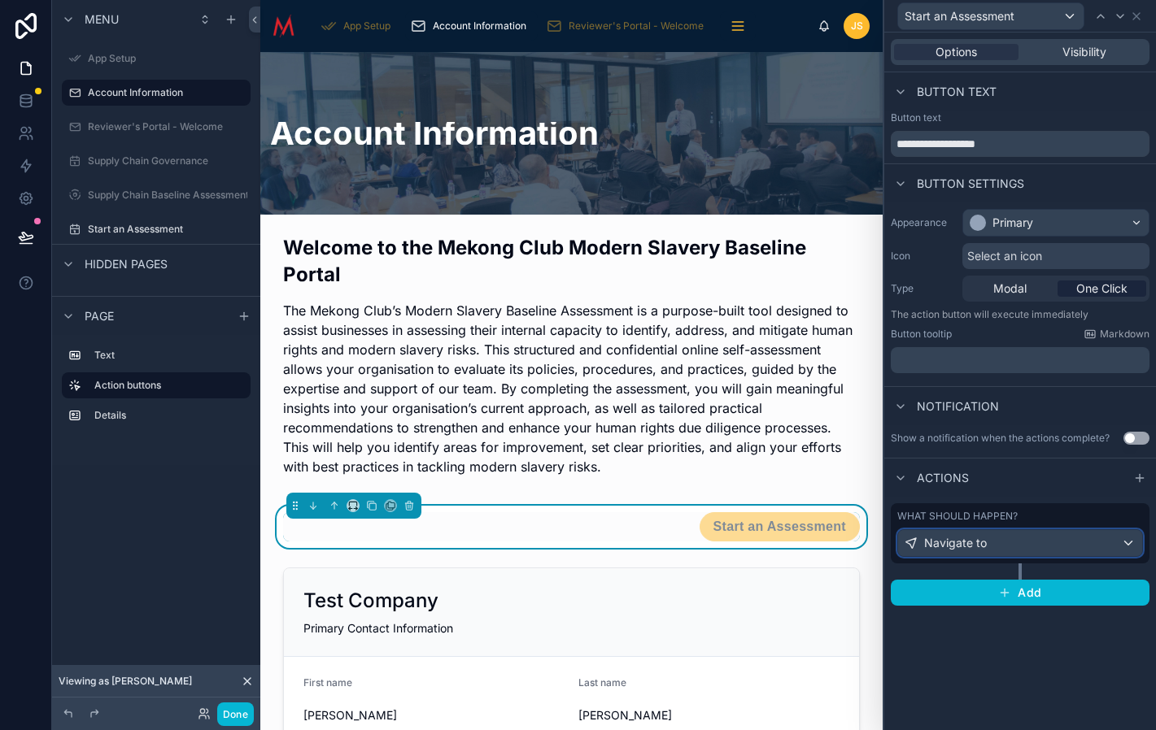
click at [1004, 542] on div "Navigate to" at bounding box center [1020, 543] width 244 height 26
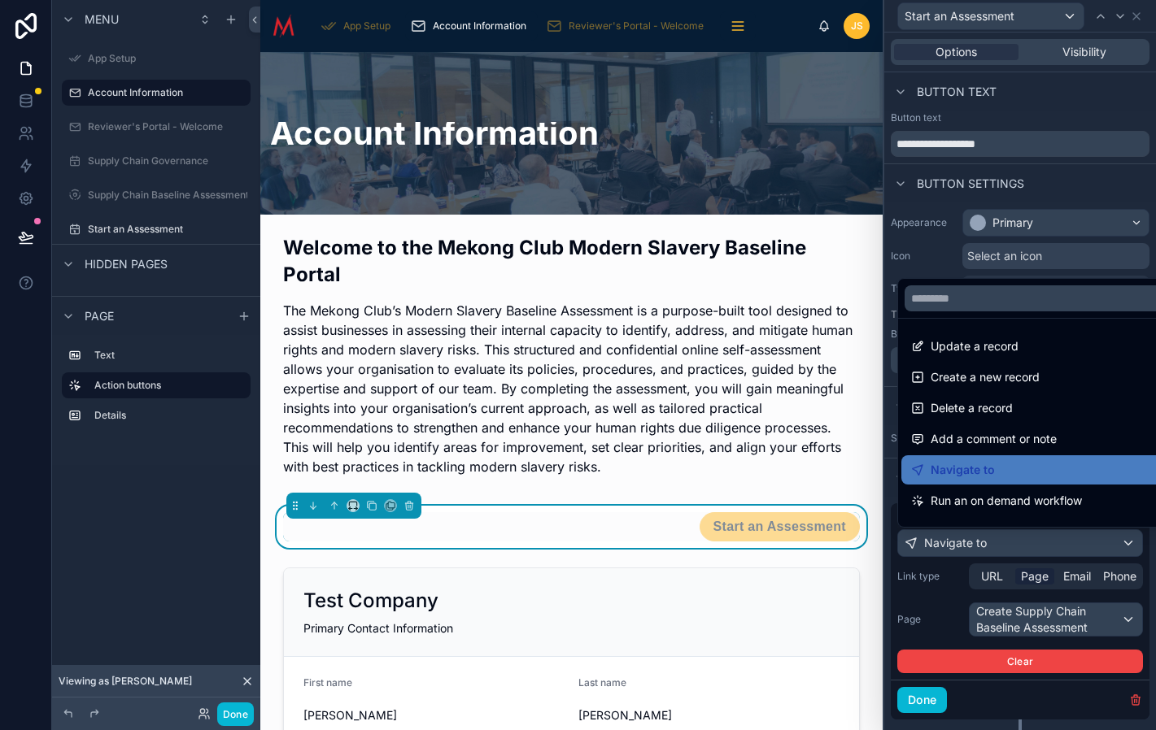
click at [1035, 578] on div at bounding box center [1020, 365] width 272 height 730
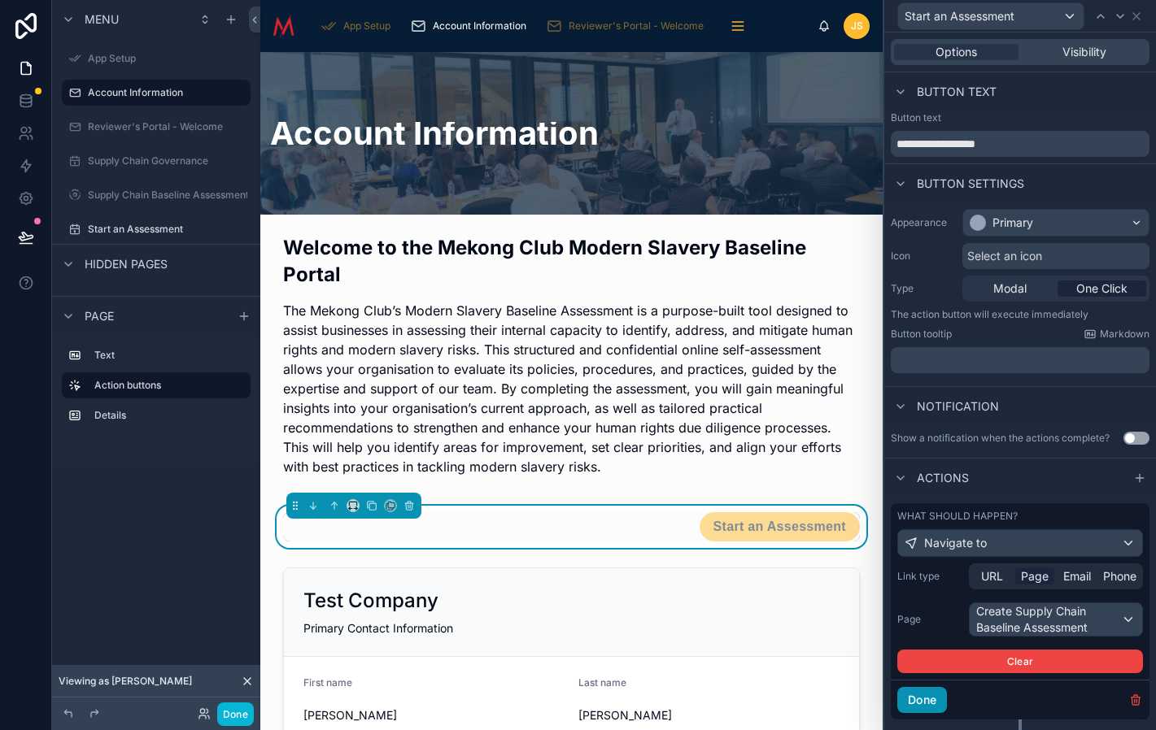
click at [930, 700] on button "Done" at bounding box center [922, 700] width 50 height 26
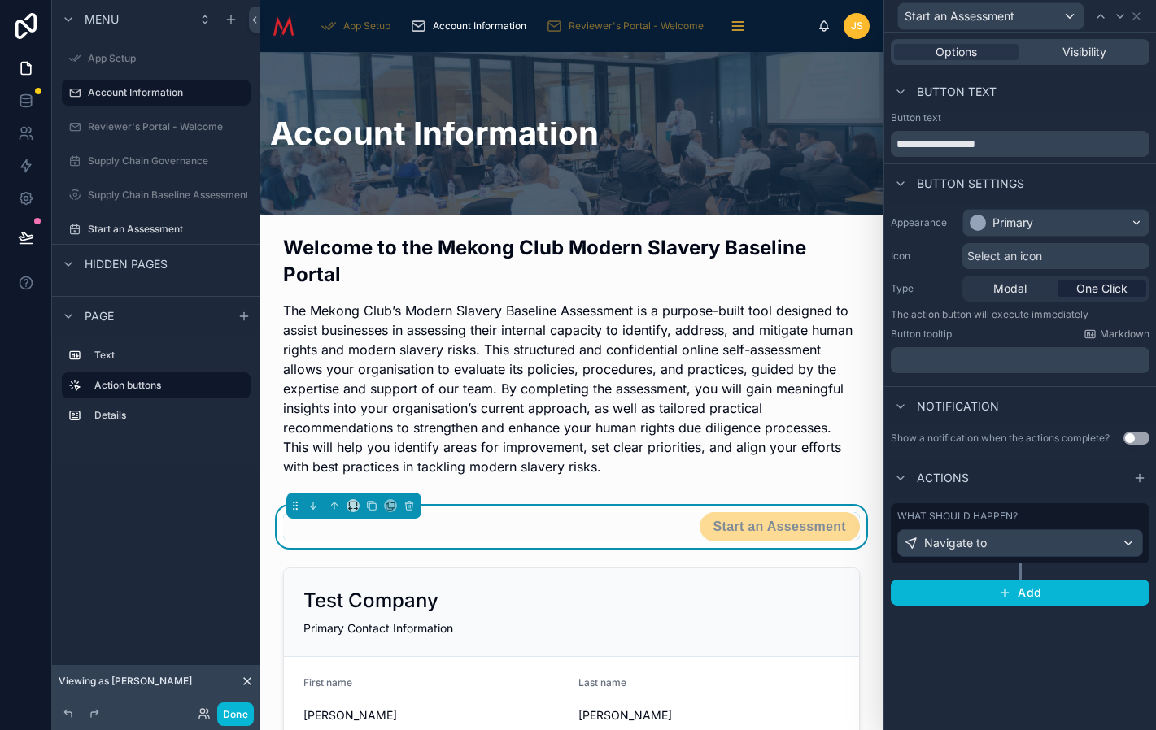
click at [1026, 643] on div "**********" at bounding box center [1020, 382] width 272 height 698
click at [233, 712] on button "Done" at bounding box center [235, 715] width 37 height 24
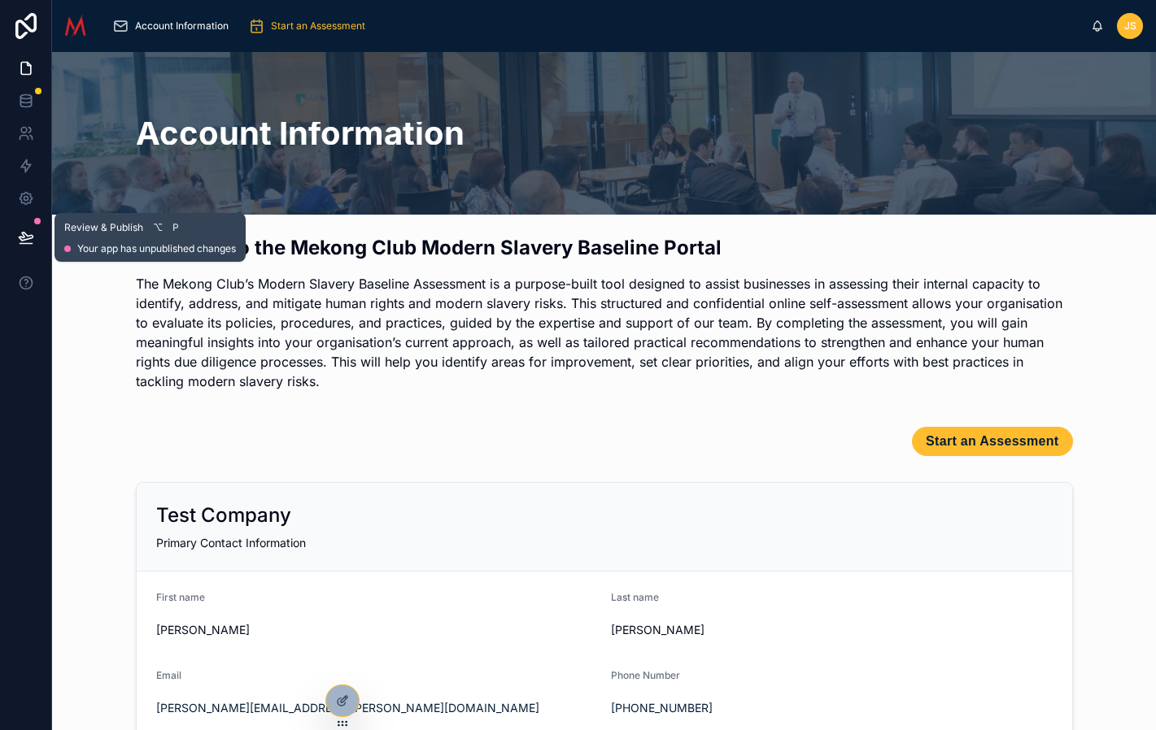
click at [28, 236] on icon at bounding box center [26, 237] width 14 height 8
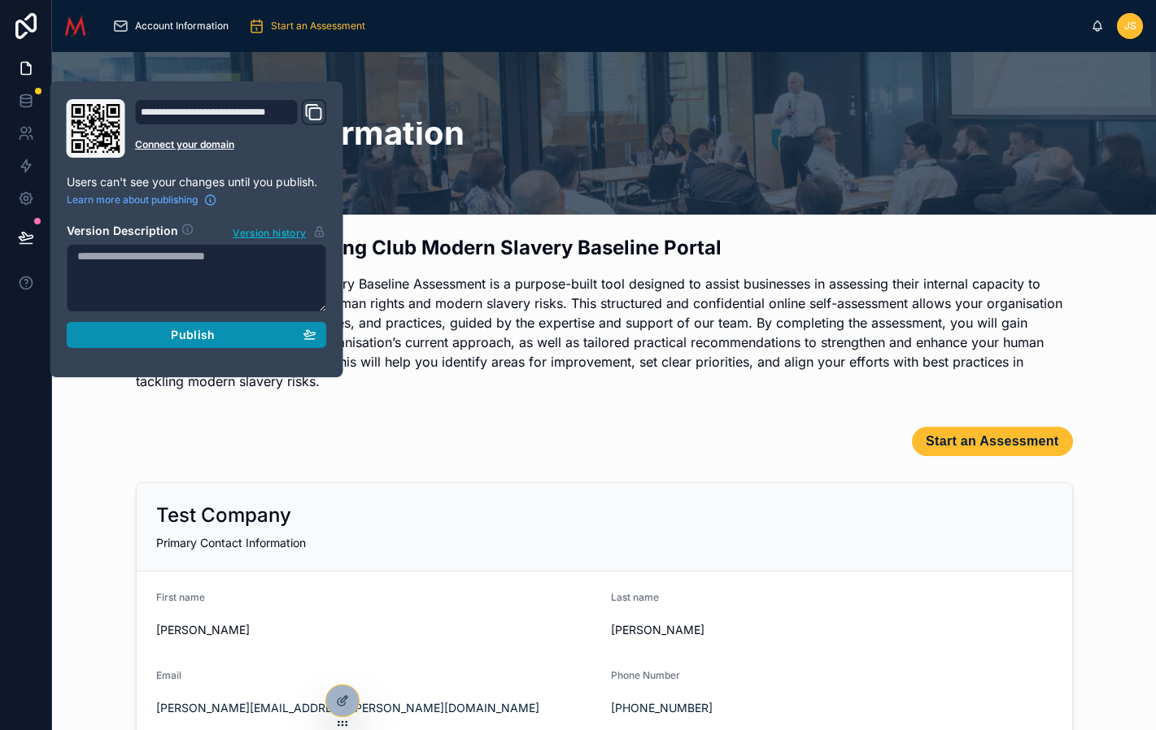
click at [196, 341] on span "Publish" at bounding box center [193, 335] width 44 height 15
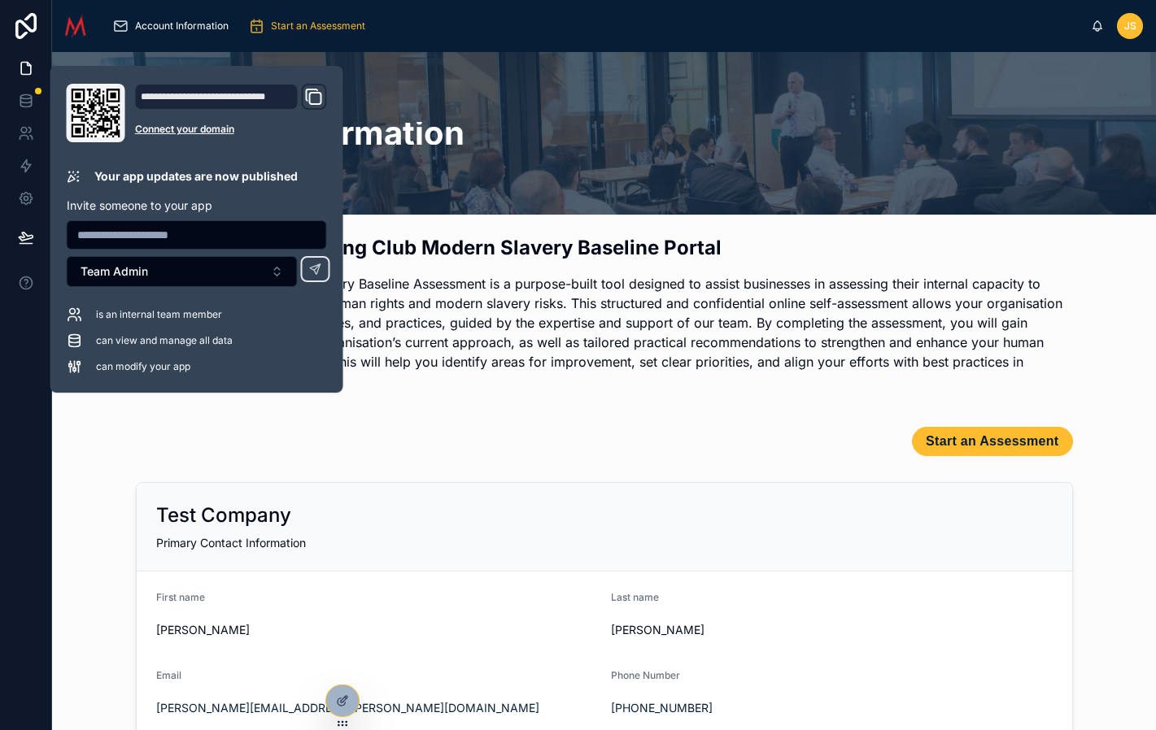
click at [119, 476] on div "Welcome to the Mekong Club Modern Slavery Baseline Portal The Mekong Club’s Mod…" at bounding box center [604, 534] width 1104 height 638
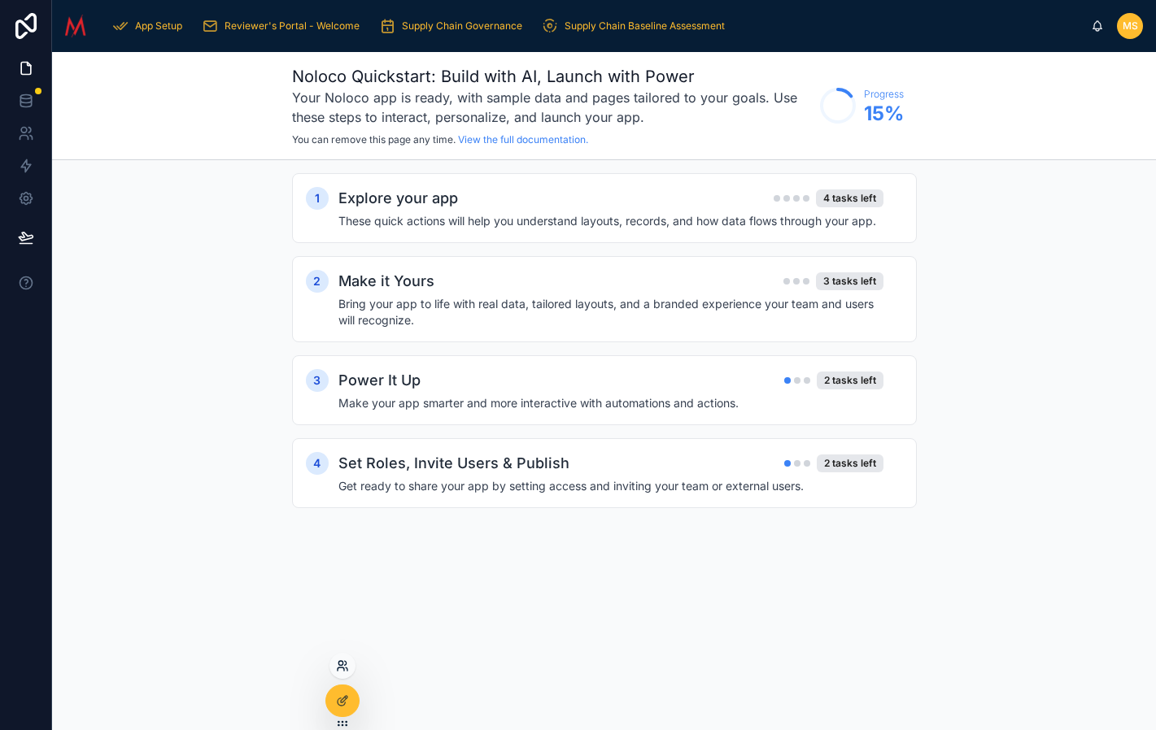
click at [346, 664] on icon at bounding box center [342, 666] width 13 height 13
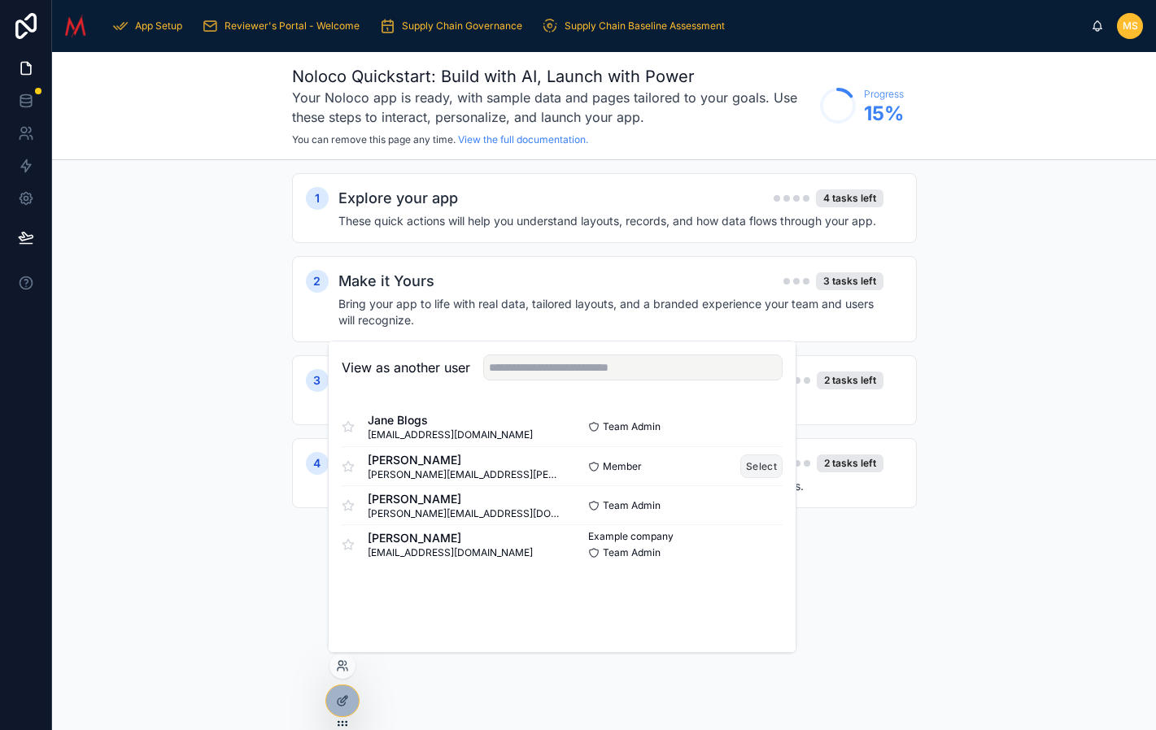
click at [761, 467] on button "Select" at bounding box center [761, 467] width 42 height 24
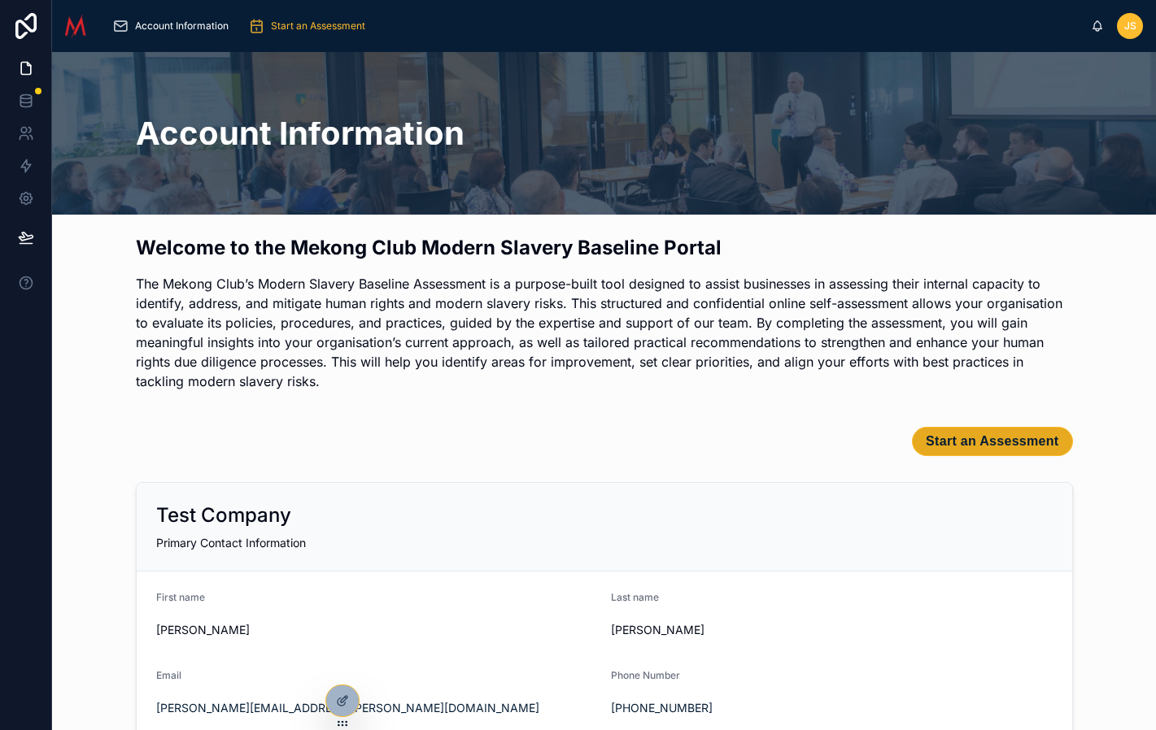
click at [995, 448] on span "Start an Assessment" at bounding box center [992, 442] width 133 height 16
click at [965, 443] on span "Start an Assessment" at bounding box center [992, 442] width 133 height 16
click at [946, 445] on span "Start an Assessment" at bounding box center [992, 442] width 133 height 16
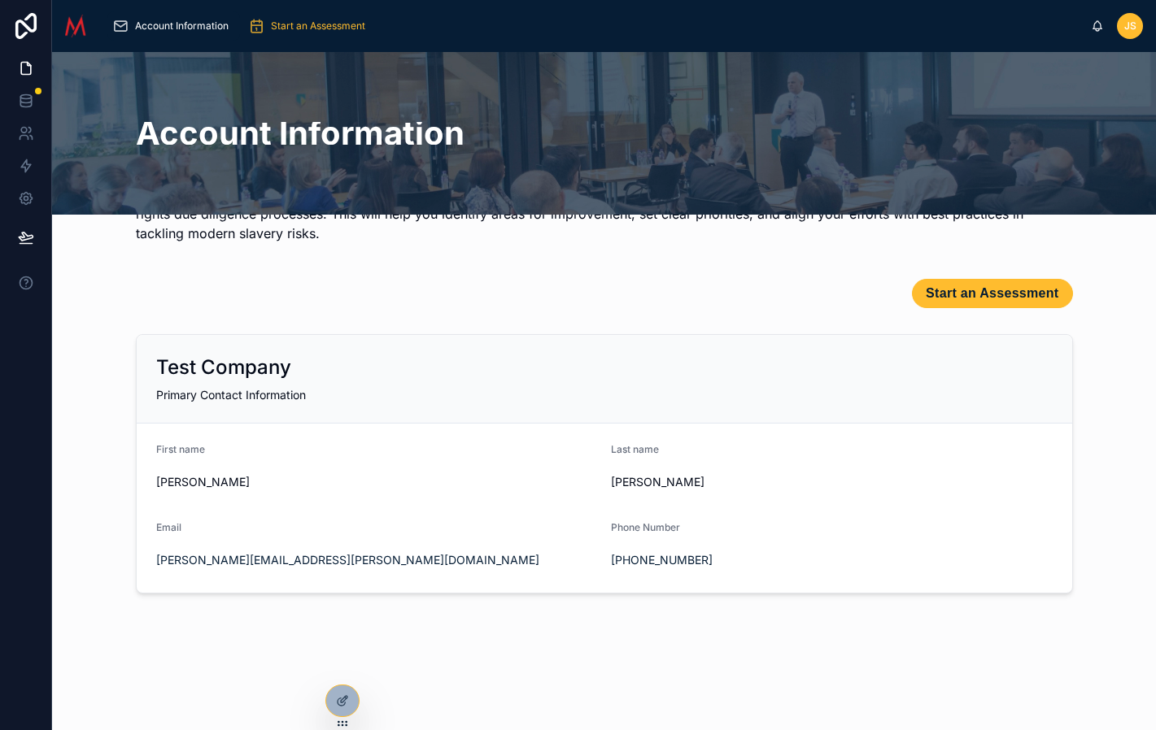
click at [532, 447] on div "First name" at bounding box center [377, 453] width 442 height 20
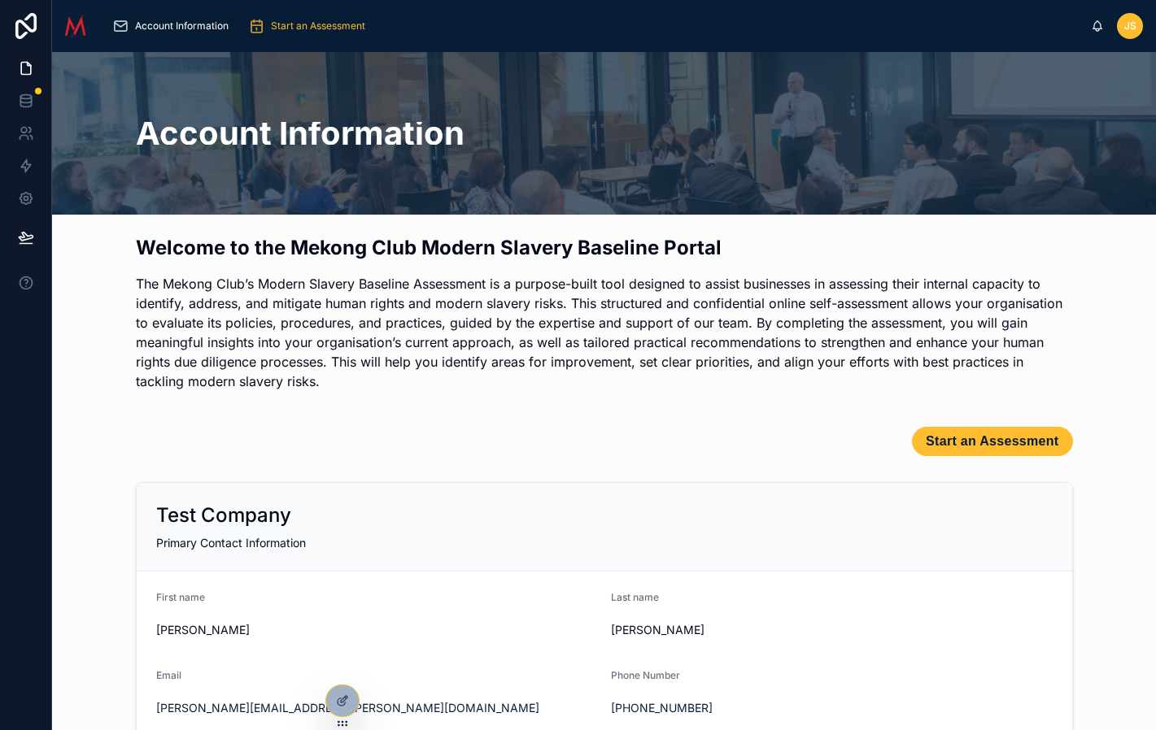
click at [316, 28] on span "Start an Assessment" at bounding box center [318, 26] width 94 height 13
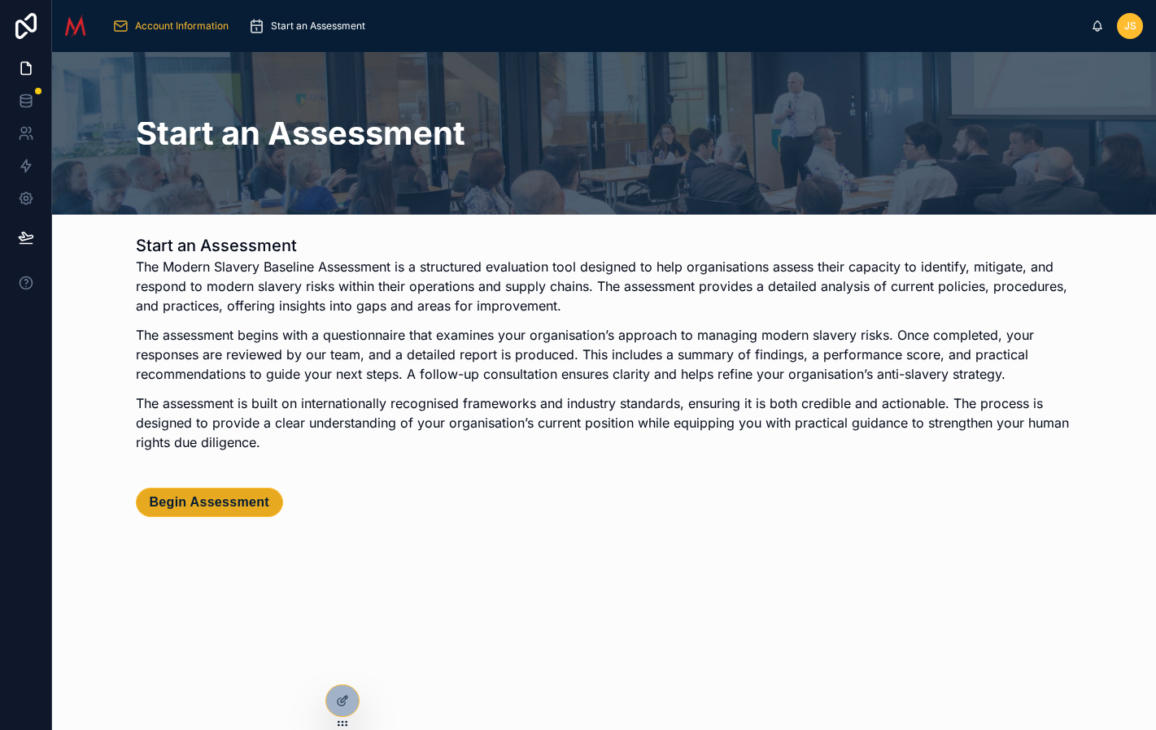
click at [223, 503] on span "Begin Assessment" at bounding box center [210, 503] width 120 height 16
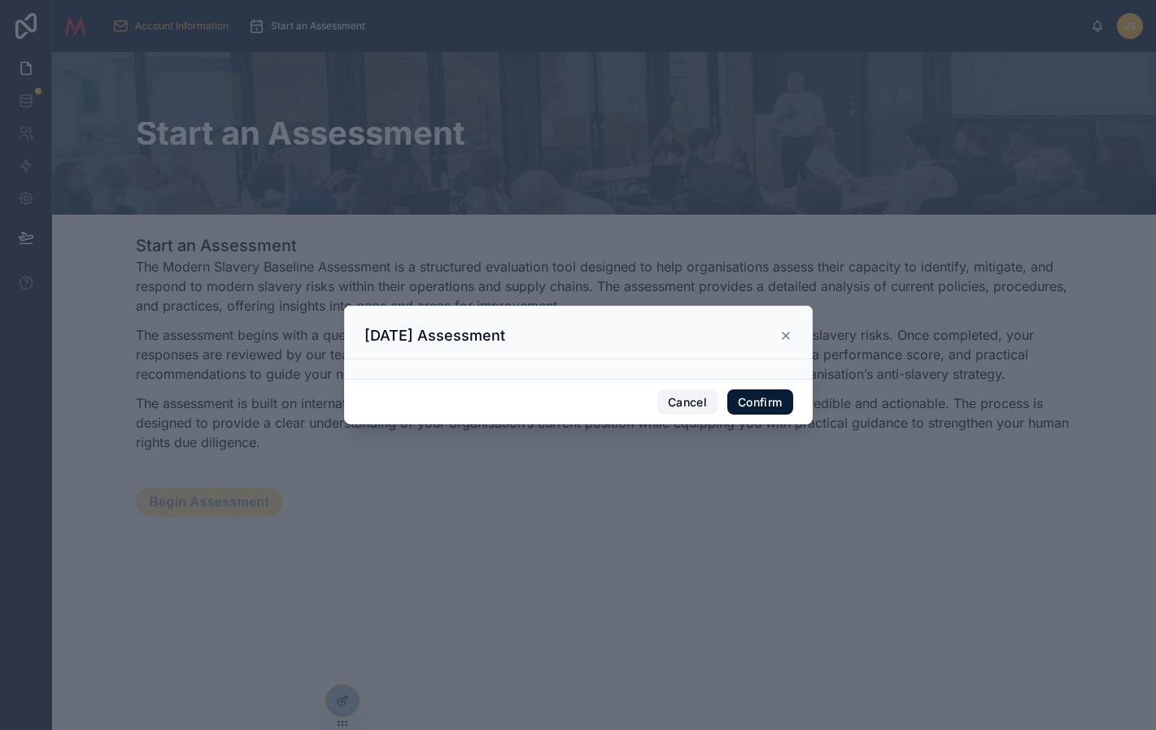
click at [684, 403] on button "Cancel" at bounding box center [687, 403] width 60 height 26
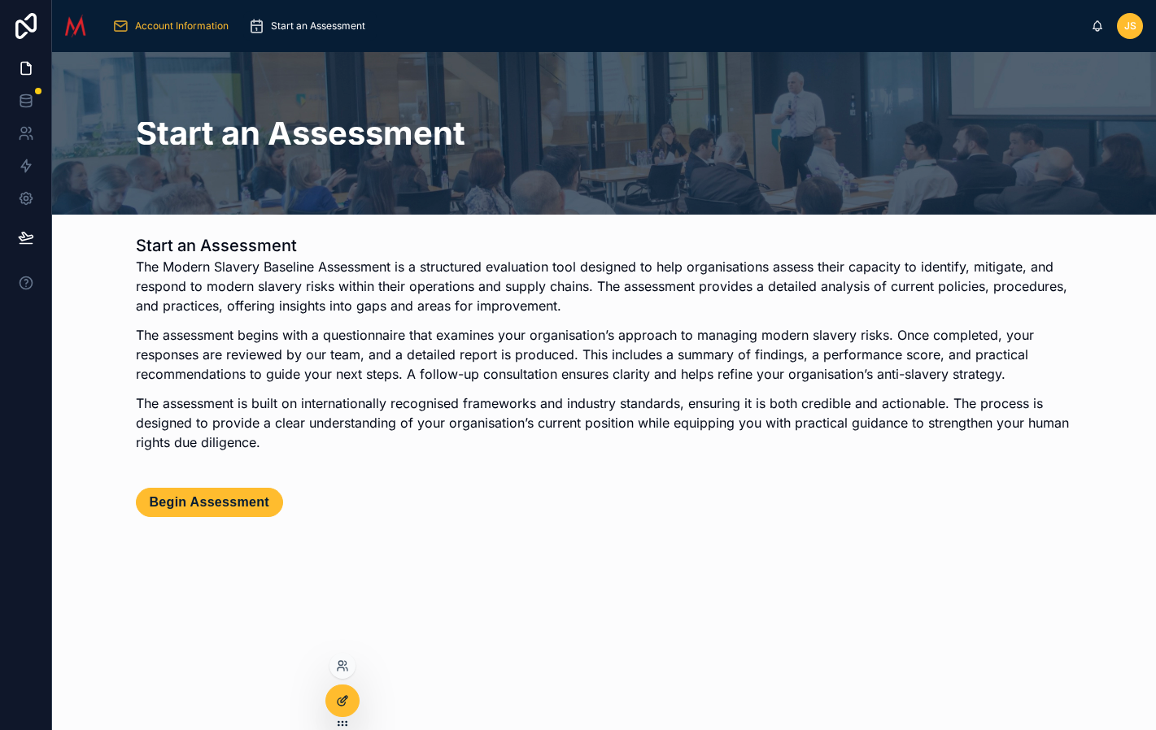
click at [342, 695] on icon at bounding box center [342, 701] width 13 height 13
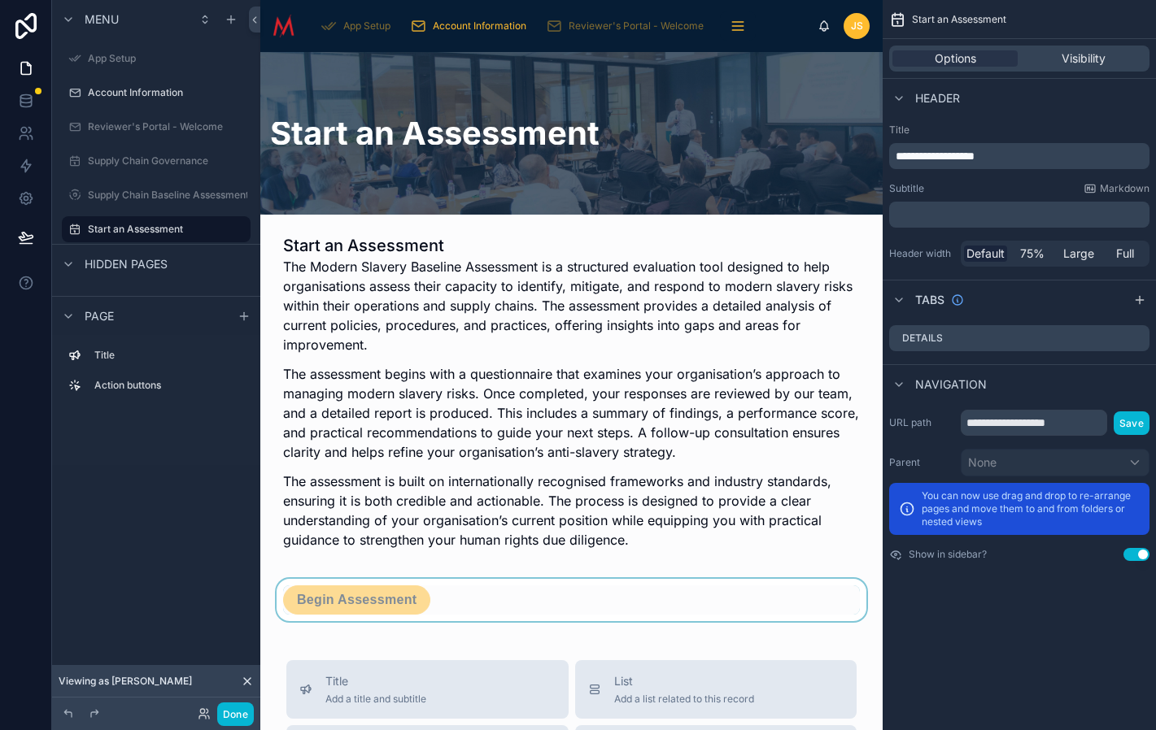
click at [467, 601] on div at bounding box center [571, 600] width 596 height 42
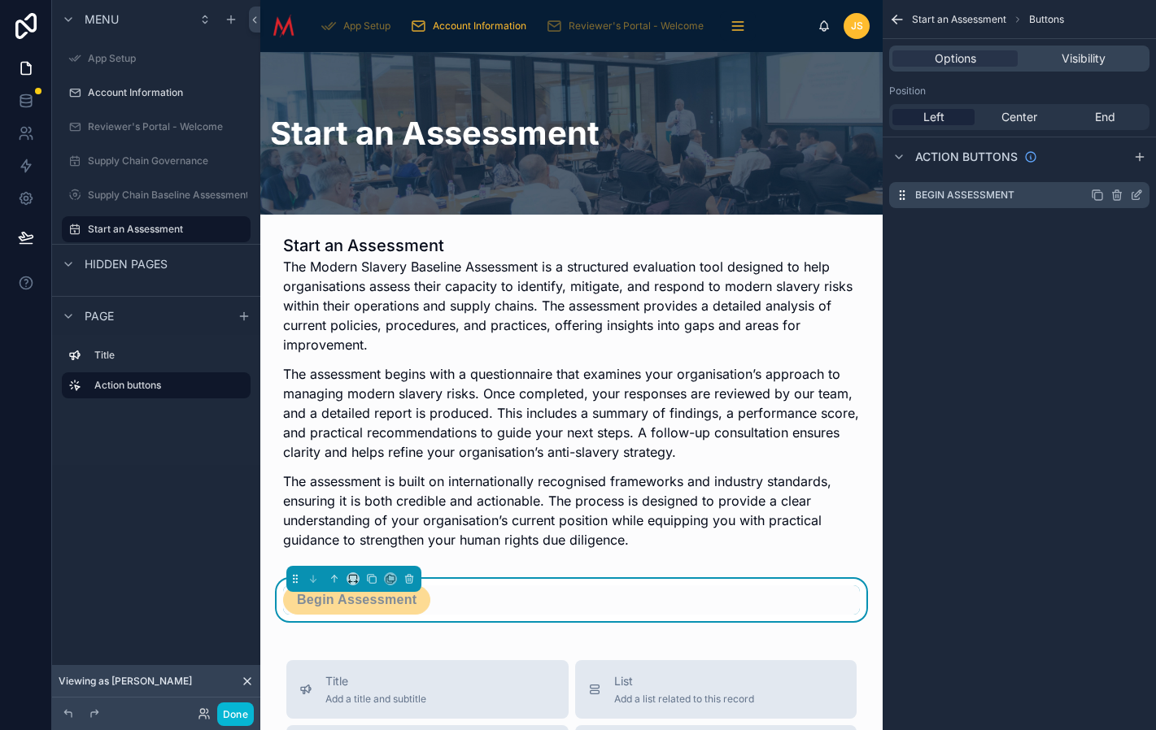
click at [1136, 197] on icon "scrollable content" at bounding box center [1138, 193] width 7 height 7
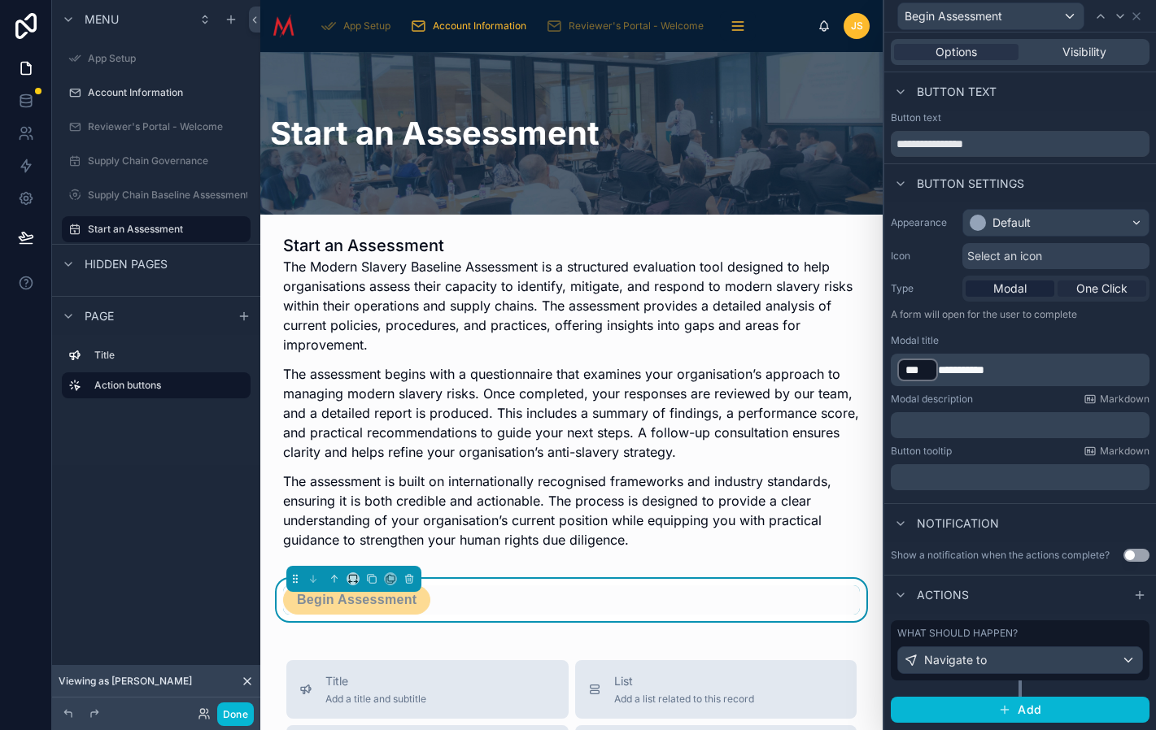
click at [1109, 288] on span "One Click" at bounding box center [1101, 289] width 51 height 16
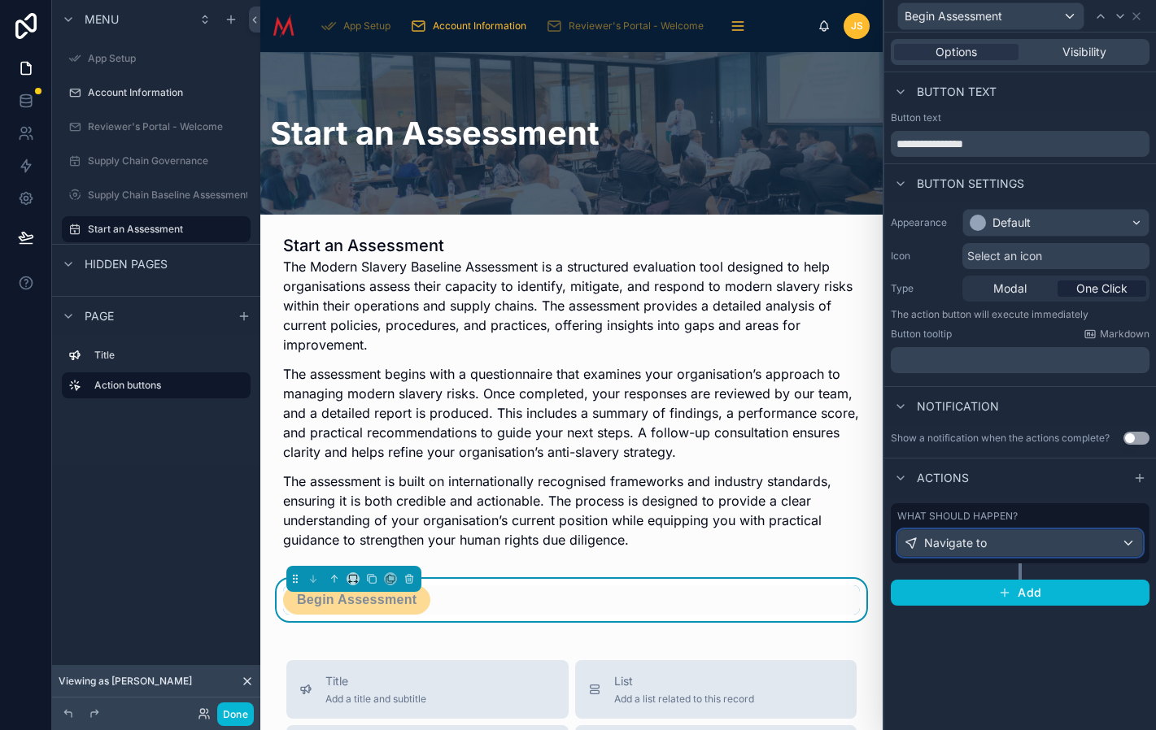
click at [1015, 546] on div "Navigate to" at bounding box center [1020, 543] width 244 height 26
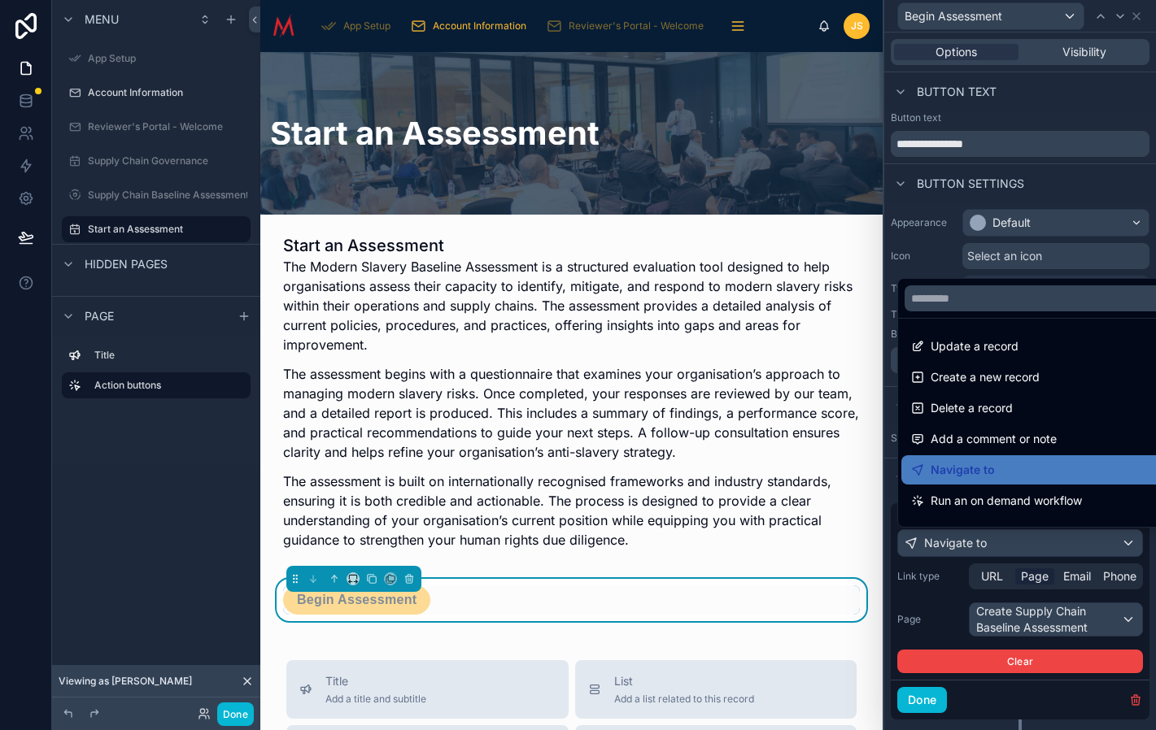
click at [1072, 622] on div at bounding box center [1020, 365] width 272 height 730
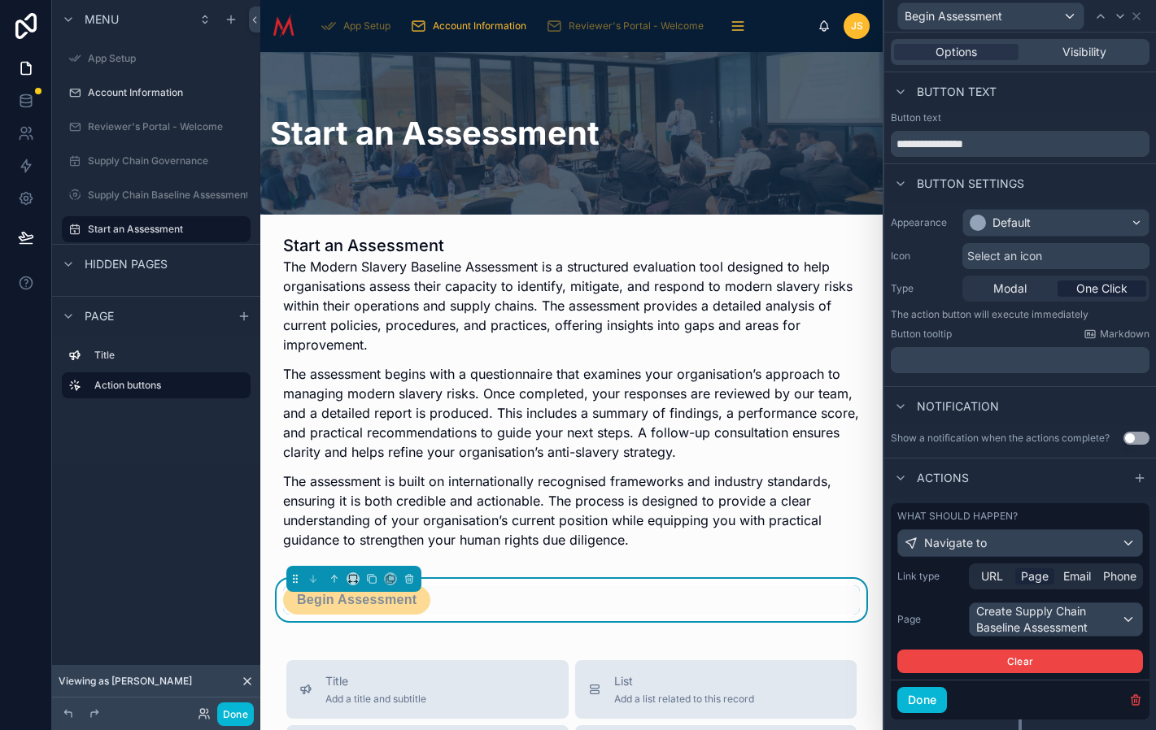
scroll to position [37, 0]
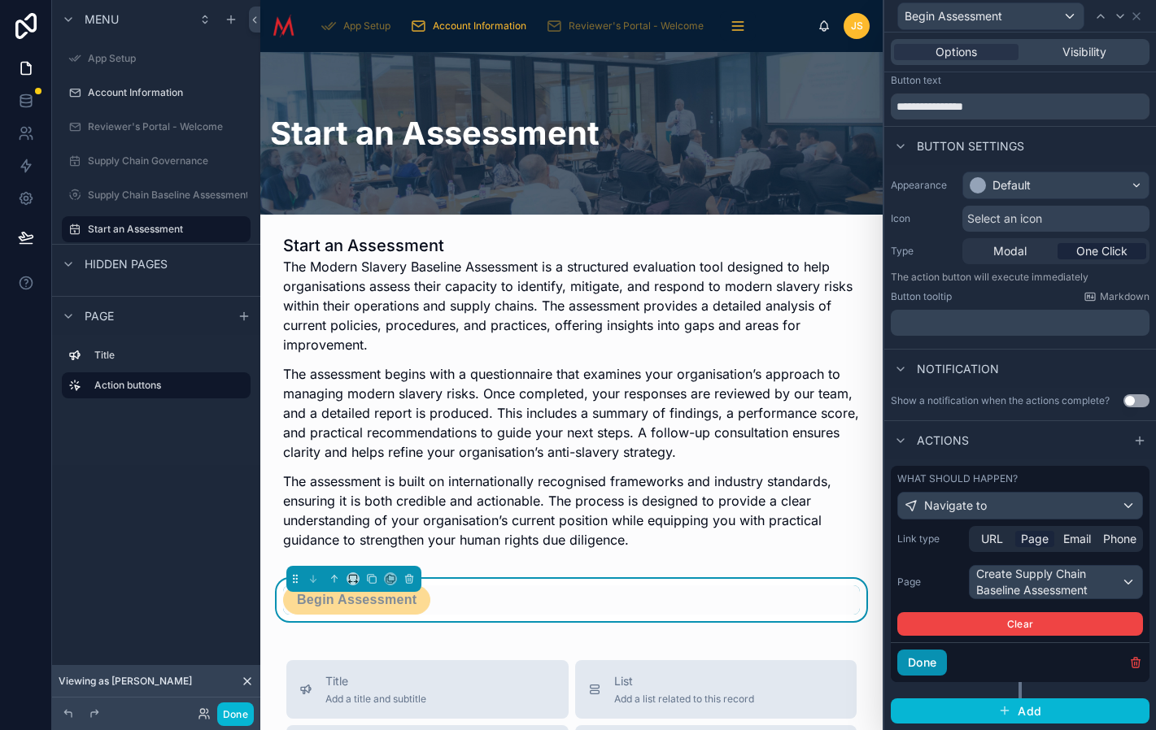
click at [932, 660] on button "Done" at bounding box center [922, 663] width 50 height 26
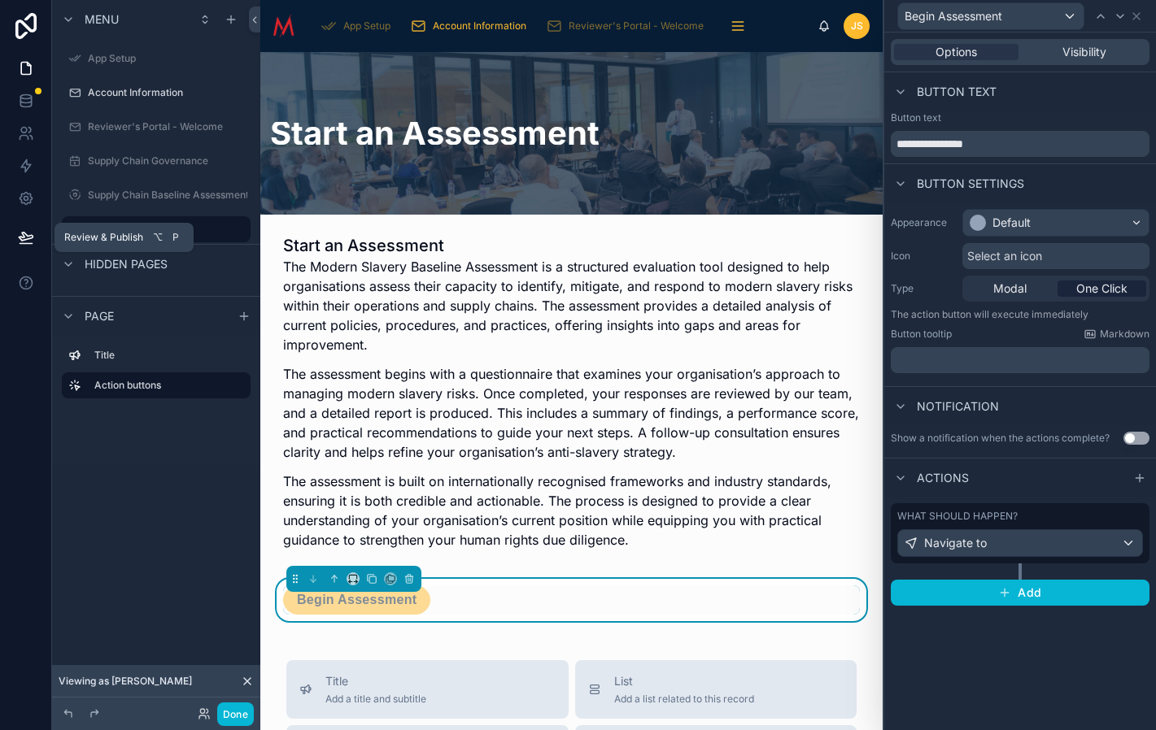
click at [90, 241] on span "Review & Publish" at bounding box center [103, 237] width 79 height 13
click at [28, 240] on icon at bounding box center [26, 237] width 16 height 16
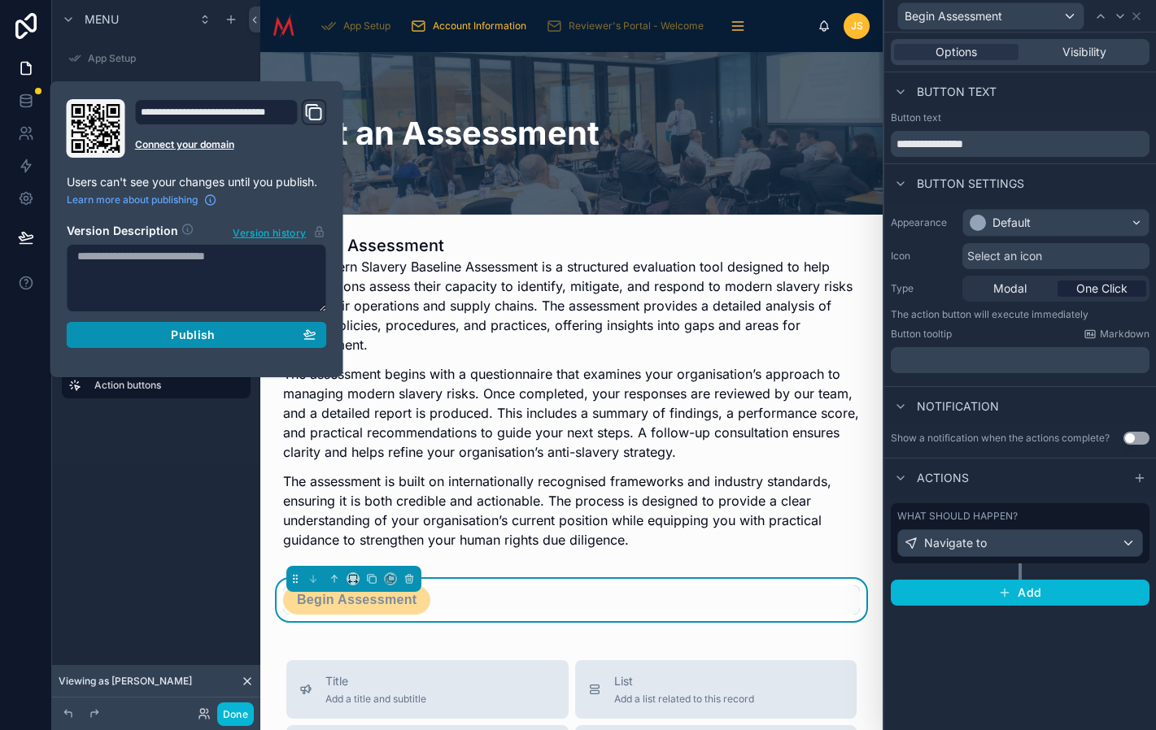
click at [207, 331] on span "Publish" at bounding box center [193, 335] width 44 height 15
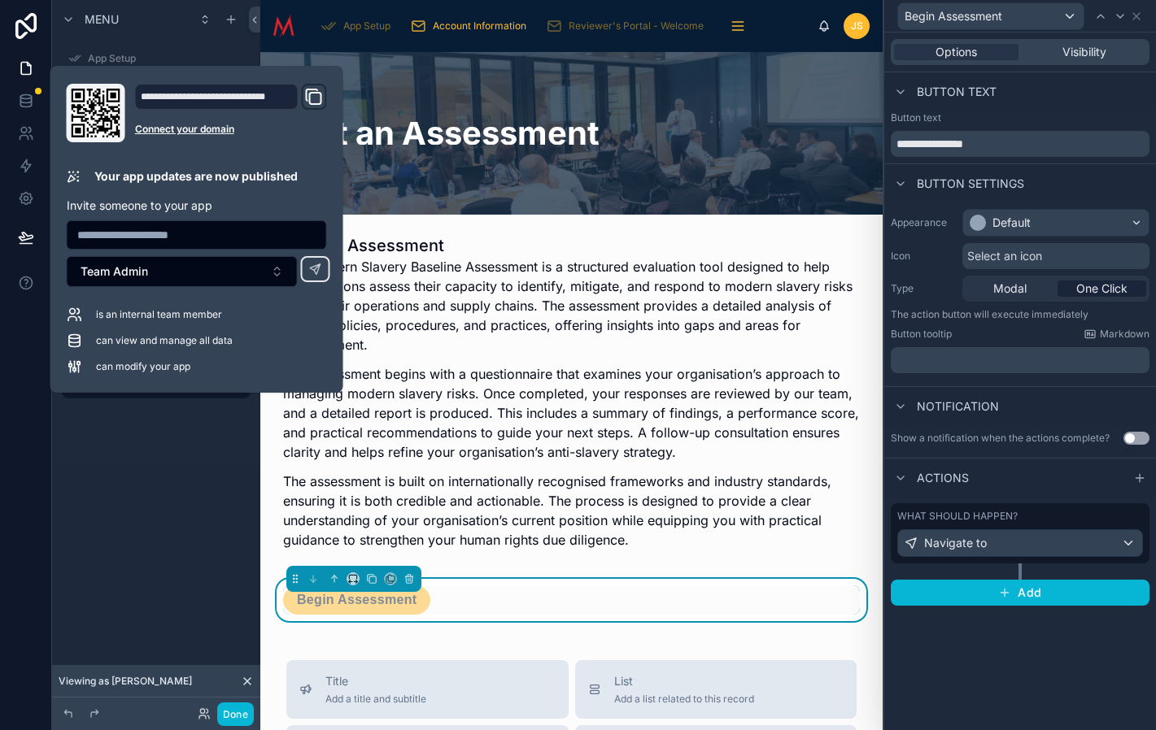
click at [217, 482] on div "Menu App Setup Account Information Reviewer's Portal - Welcome Supply Chain Gov…" at bounding box center [156, 252] width 208 height 504
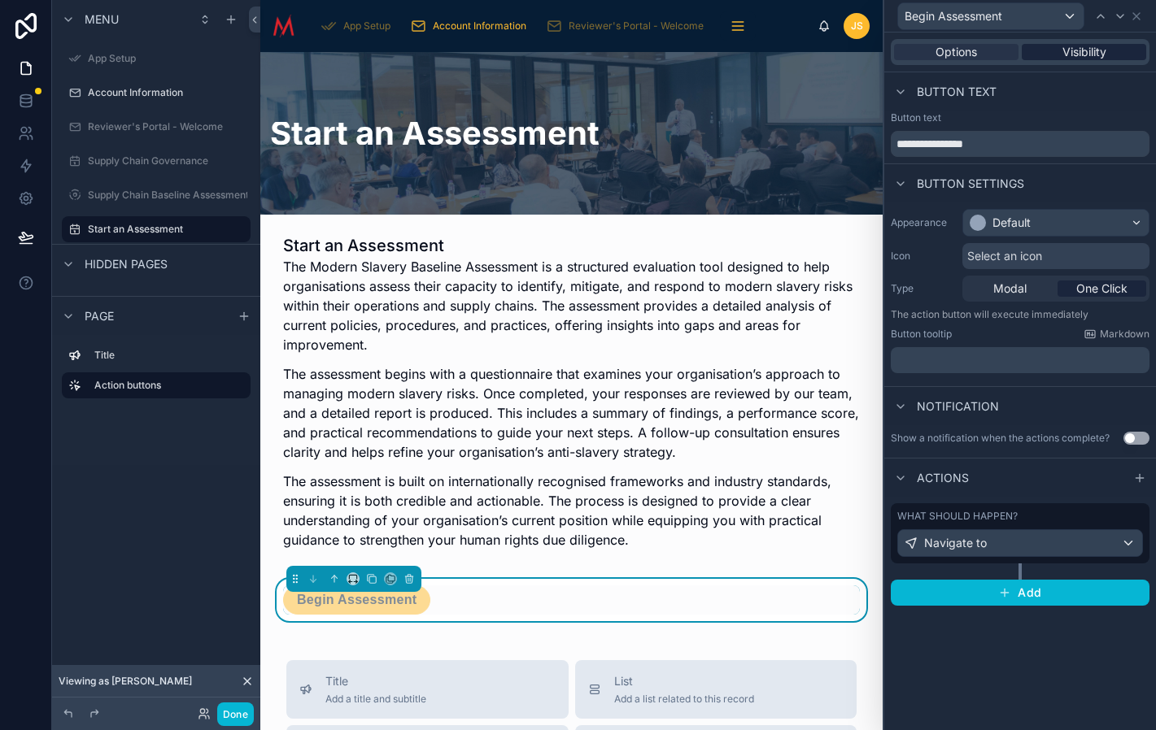
click at [1080, 54] on span "Visibility" at bounding box center [1084, 52] width 44 height 16
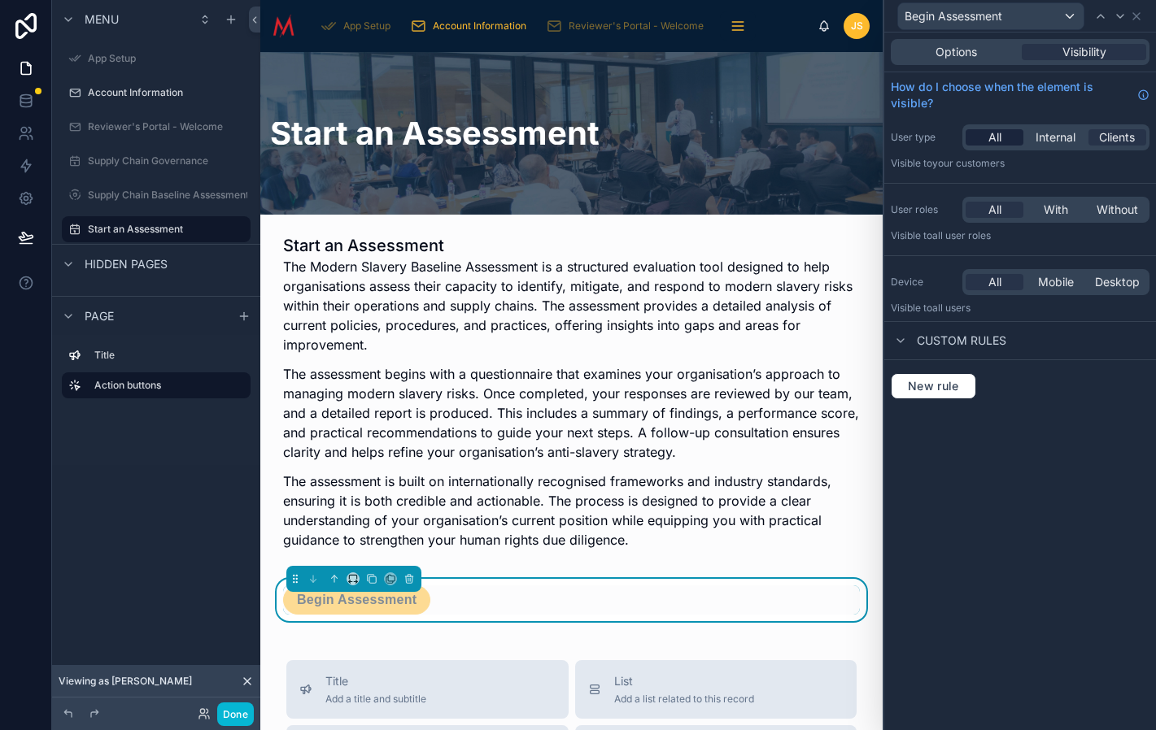
click at [991, 134] on span "All" at bounding box center [994, 137] width 13 height 16
click at [235, 713] on button "Done" at bounding box center [235, 715] width 37 height 24
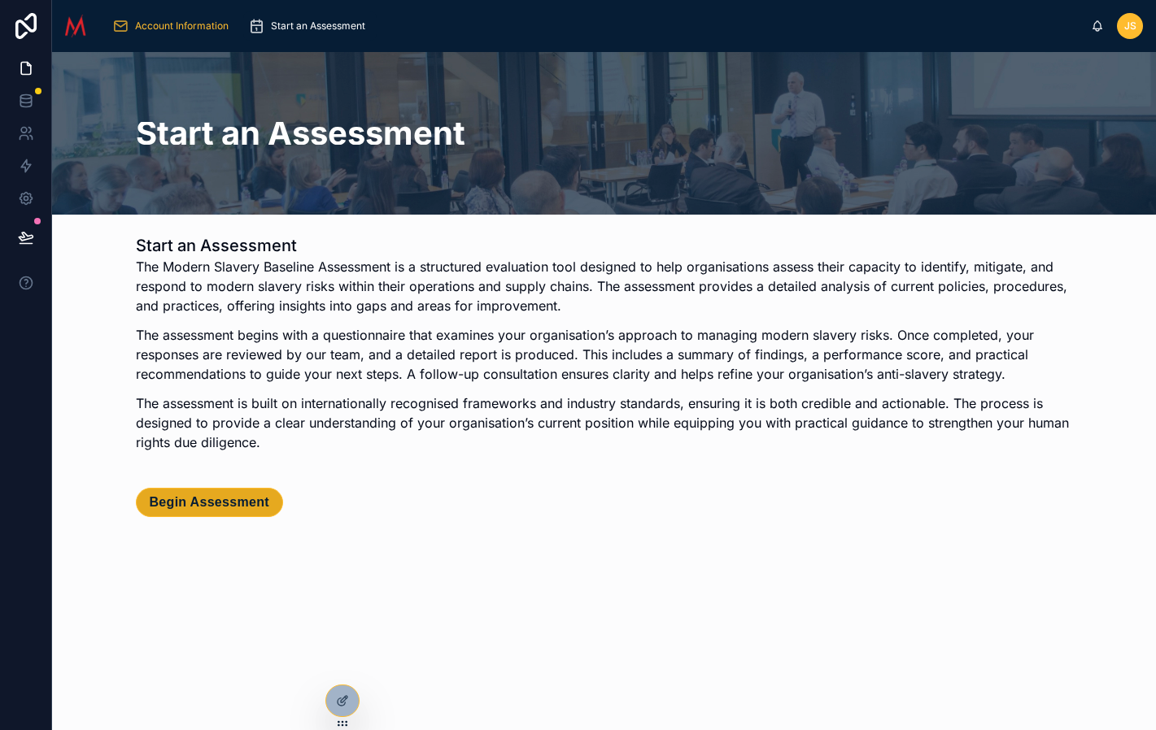
click at [209, 507] on span "Begin Assessment" at bounding box center [210, 503] width 120 height 16
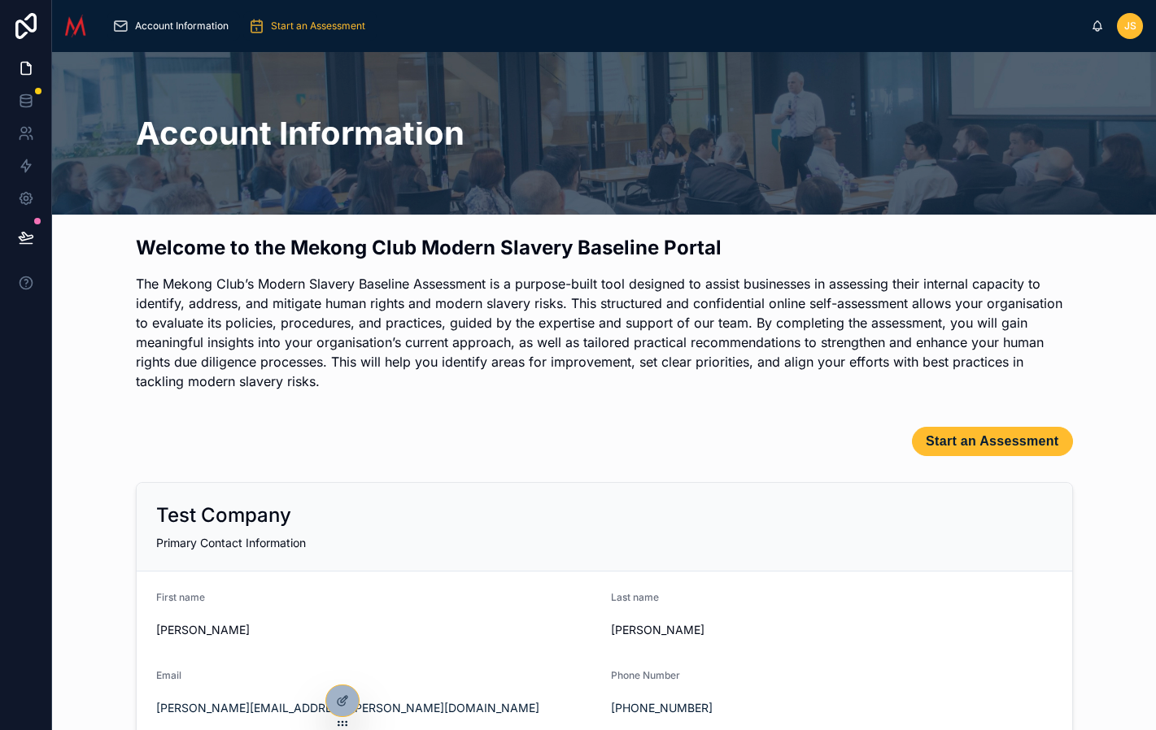
click at [342, 28] on span "Start an Assessment" at bounding box center [318, 26] width 94 height 13
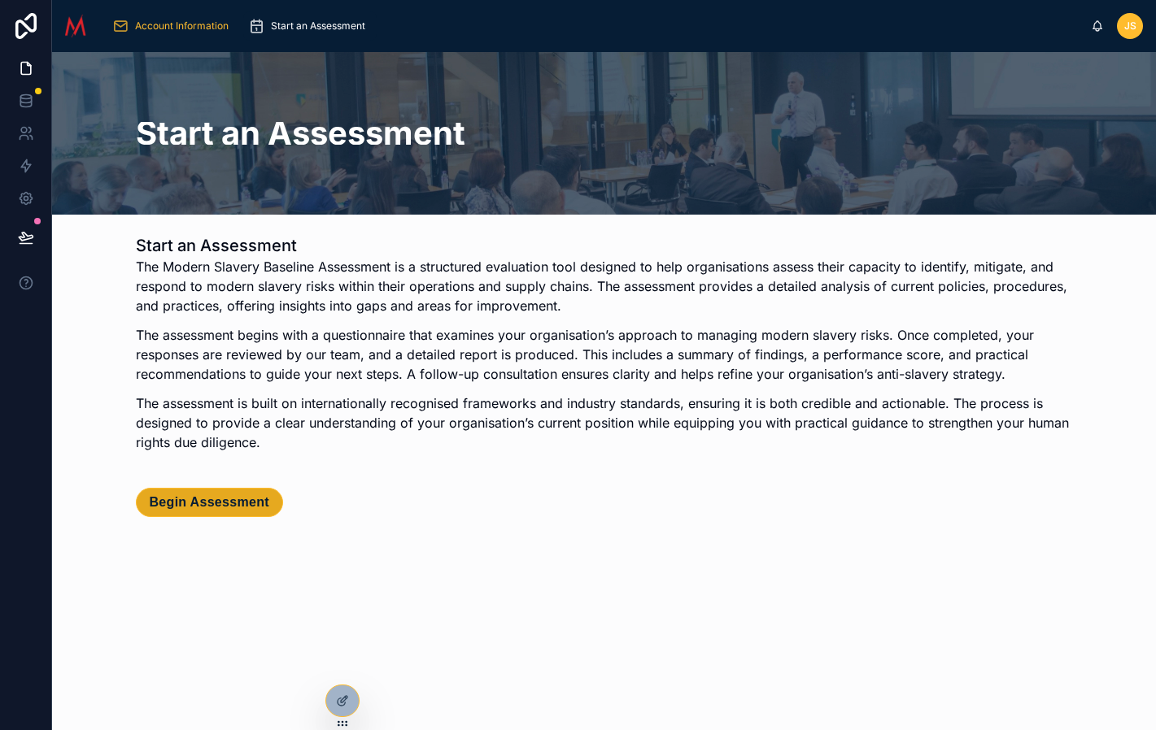
click at [235, 496] on span "Begin Assessment" at bounding box center [210, 503] width 120 height 16
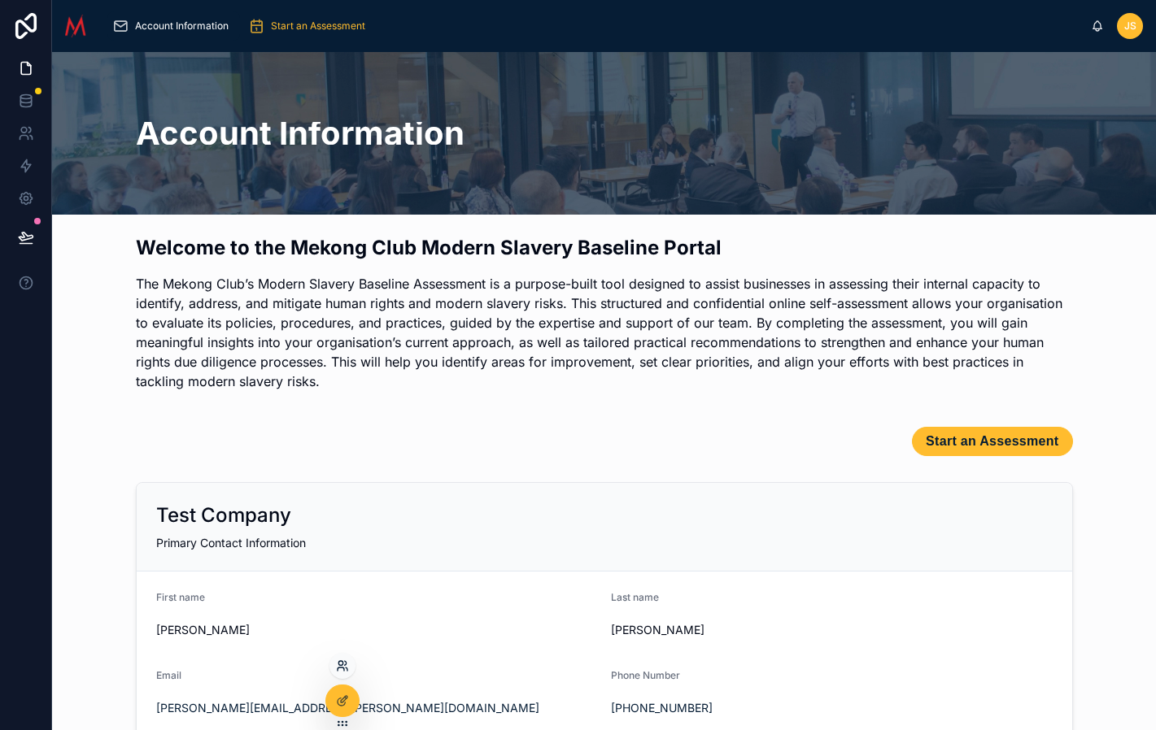
click at [341, 661] on icon at bounding box center [340, 663] width 4 height 4
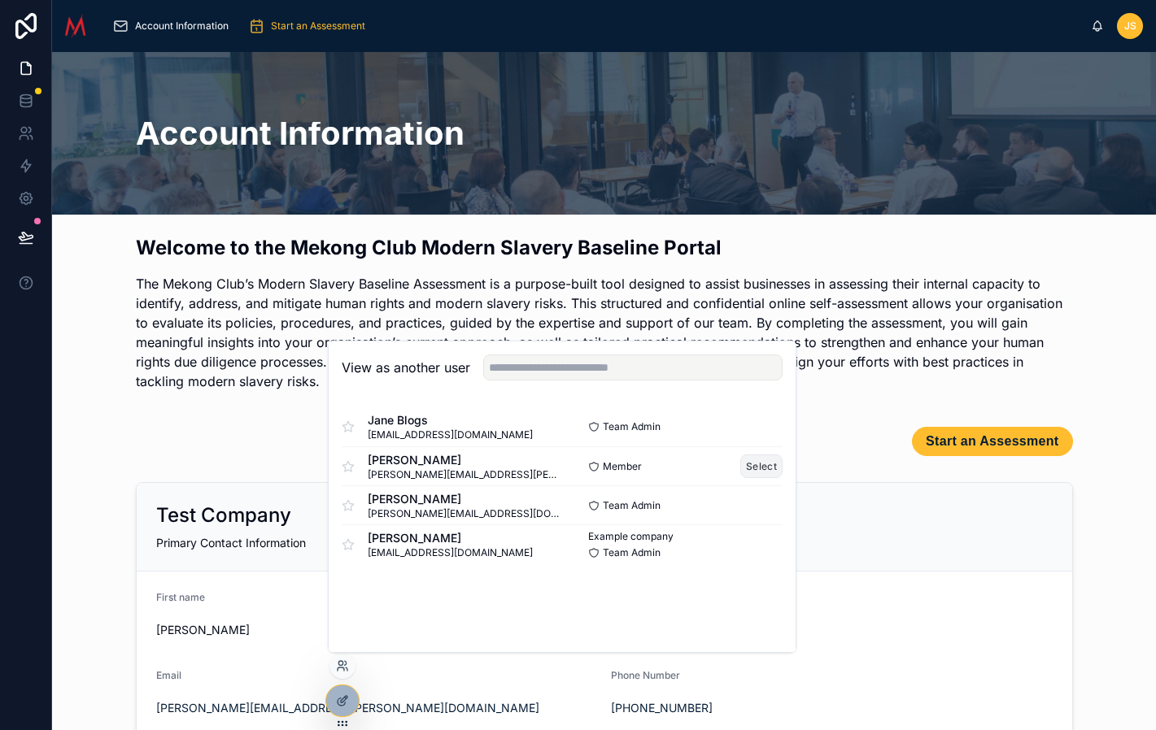
click at [756, 471] on button "Select" at bounding box center [761, 467] width 42 height 24
click at [770, 459] on button "Select" at bounding box center [761, 467] width 42 height 24
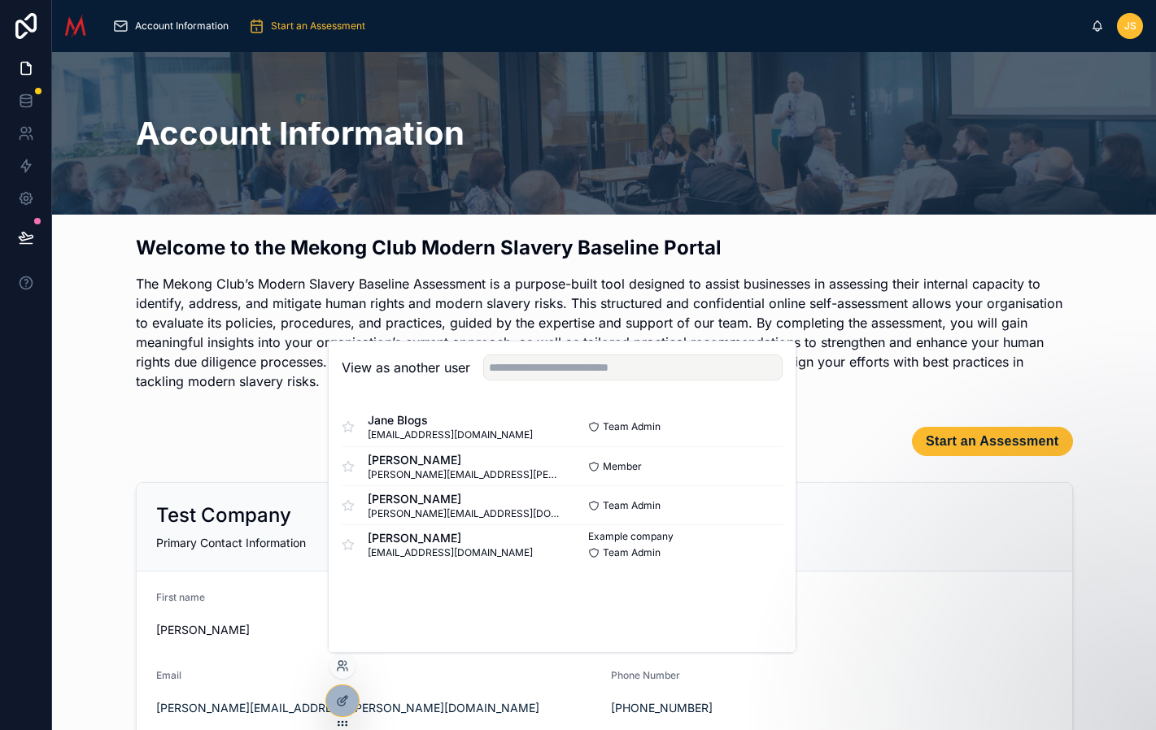
click at [887, 338] on p "The Mekong Club’s Modern Slavery Baseline Assessment is a purpose-built tool de…" at bounding box center [604, 332] width 937 height 117
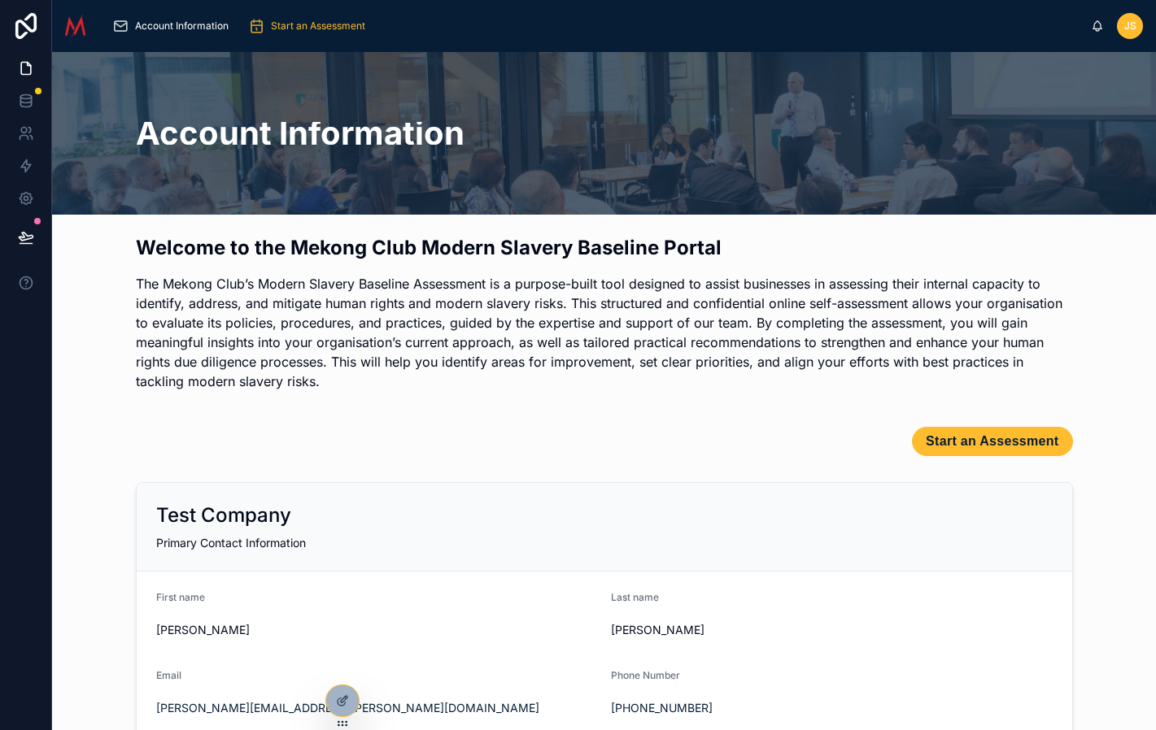
click at [436, 536] on div "Primary Contact Information" at bounding box center [604, 543] width 896 height 16
click at [332, 702] on div at bounding box center [342, 701] width 33 height 31
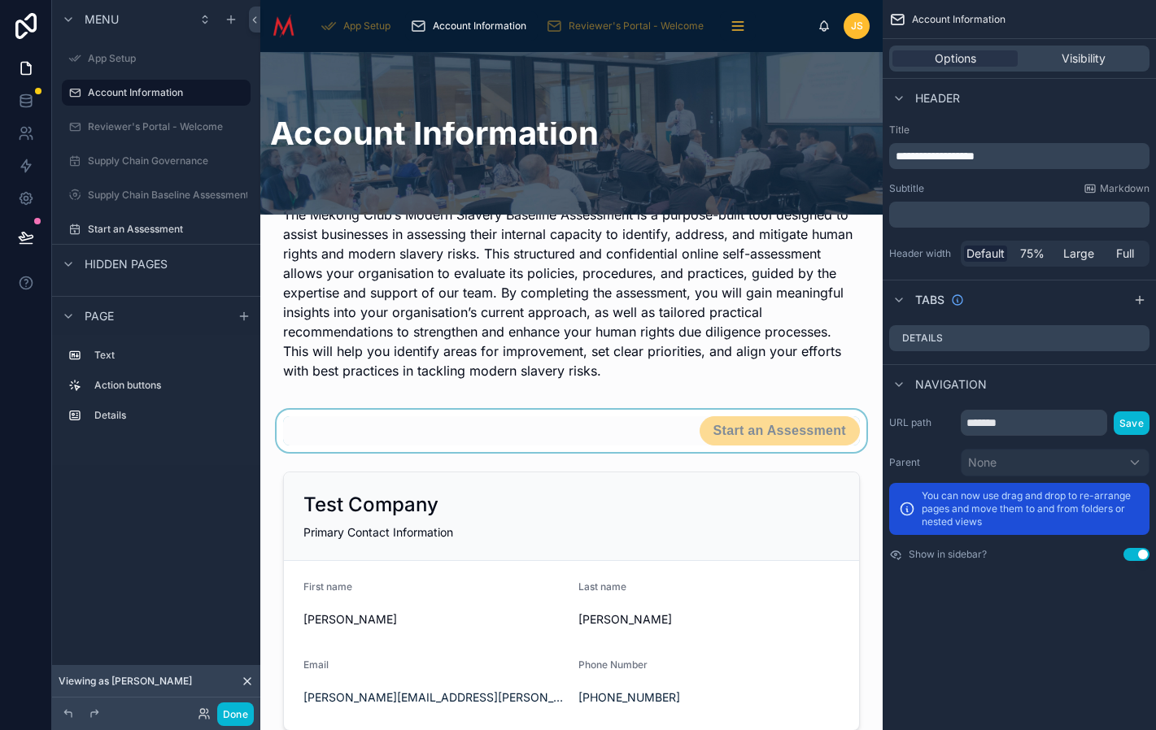
scroll to position [102, 0]
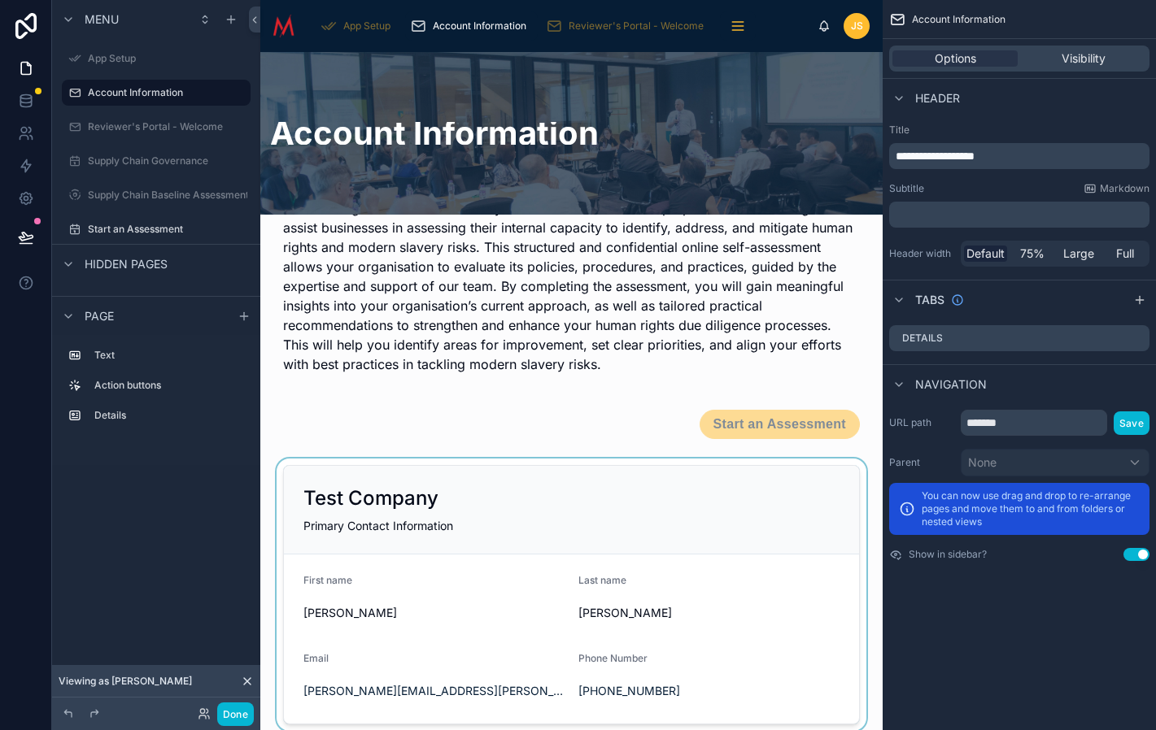
click at [585, 497] on div at bounding box center [571, 595] width 596 height 272
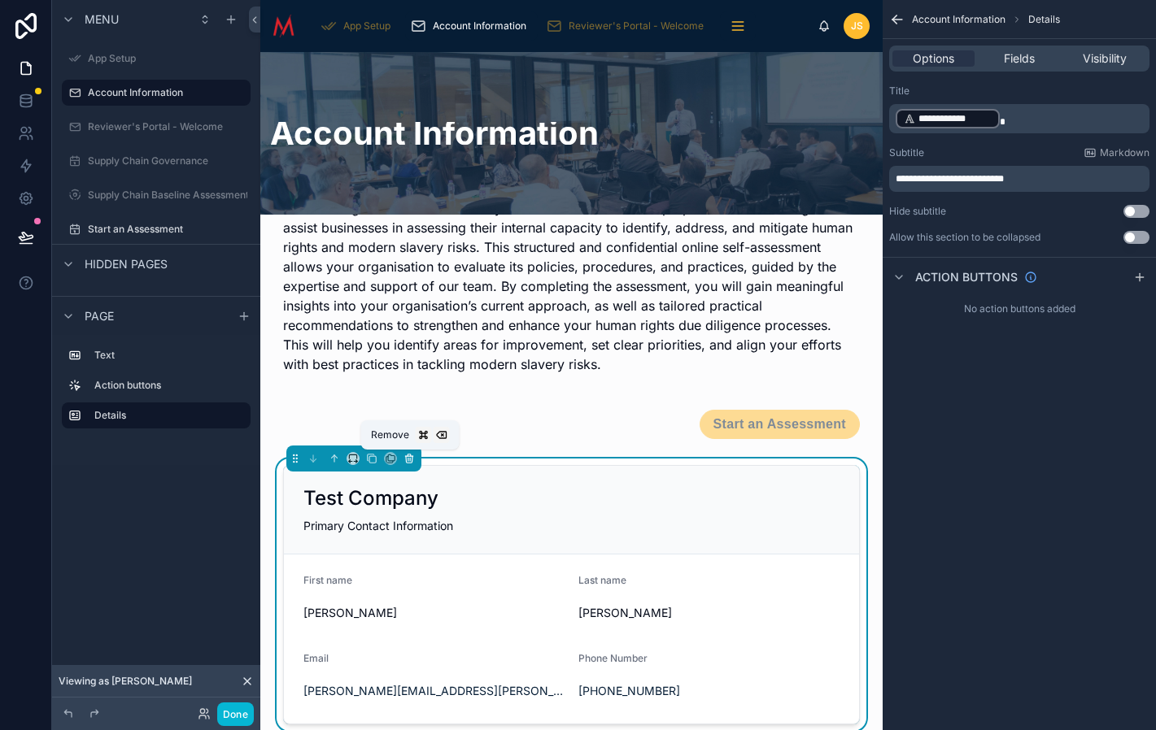
click at [408, 462] on icon at bounding box center [408, 458] width 11 height 11
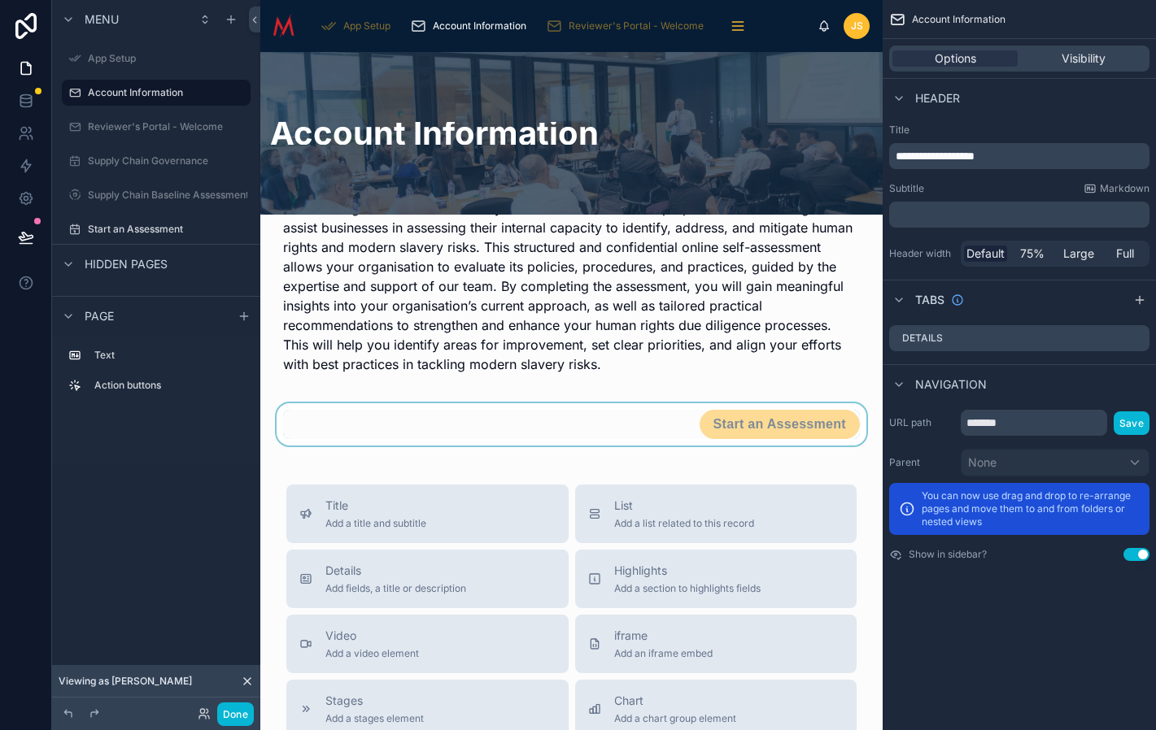
click at [824, 435] on div at bounding box center [571, 424] width 596 height 42
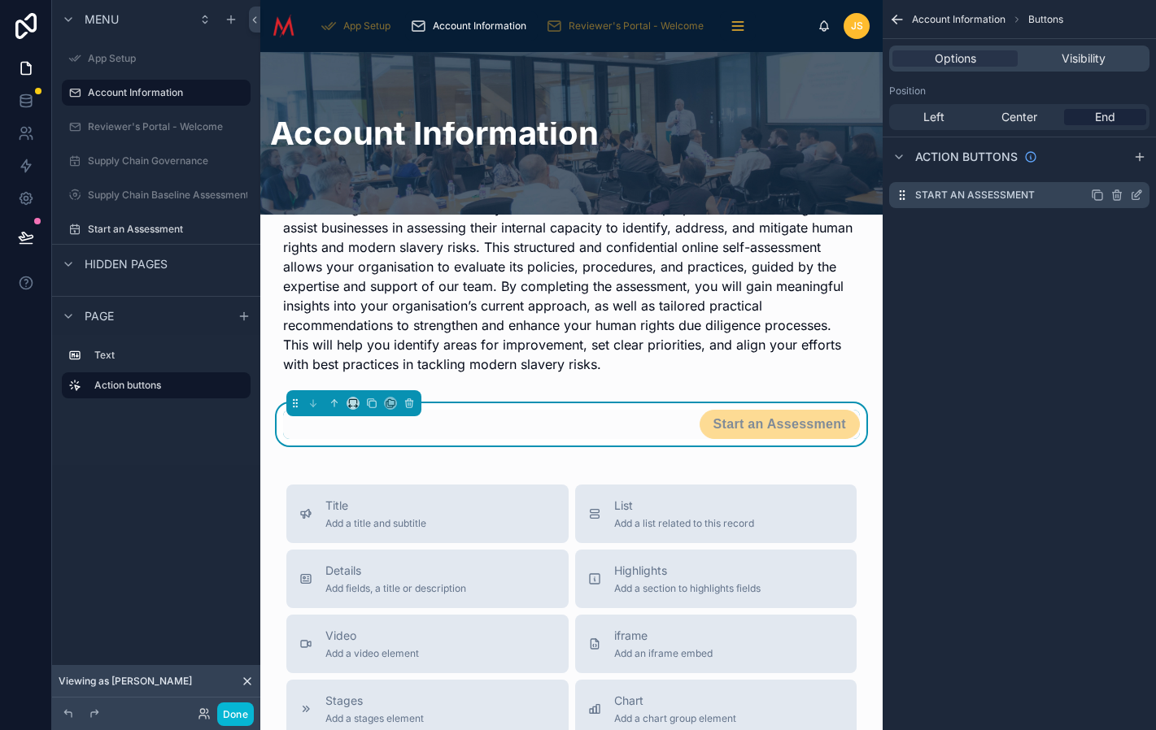
click at [1135, 198] on icon "scrollable content" at bounding box center [1136, 195] width 13 height 13
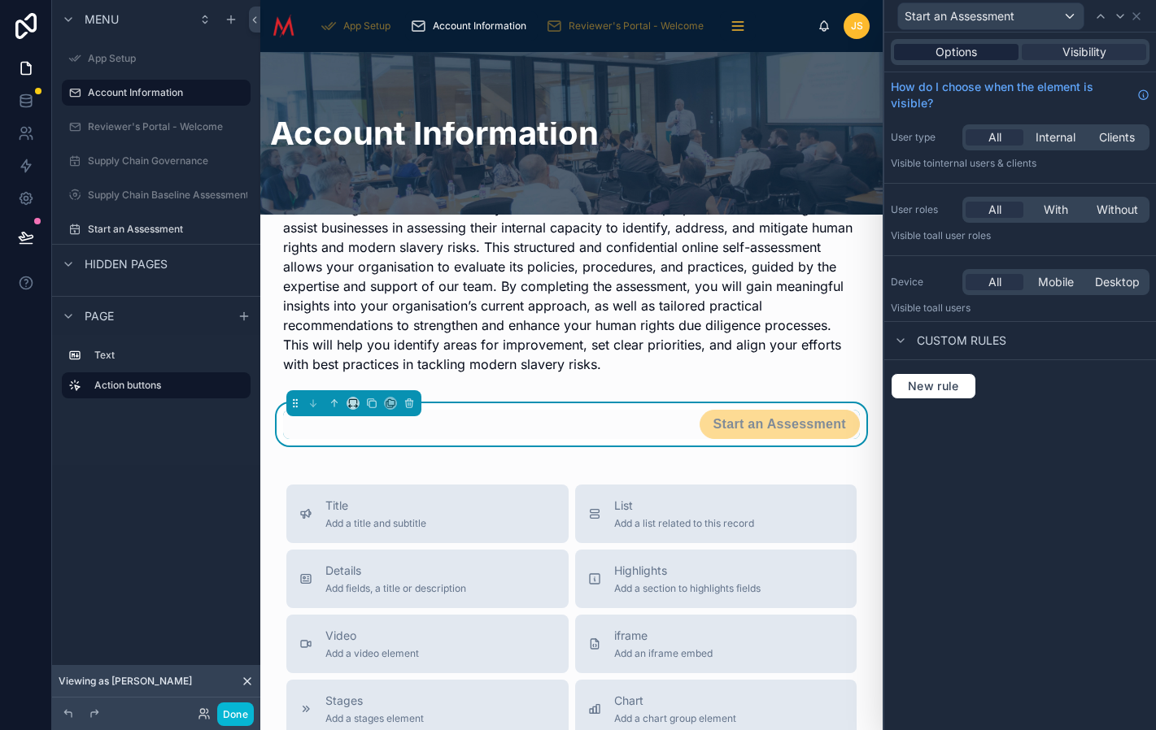
click at [965, 47] on span "Options" at bounding box center [955, 52] width 41 height 16
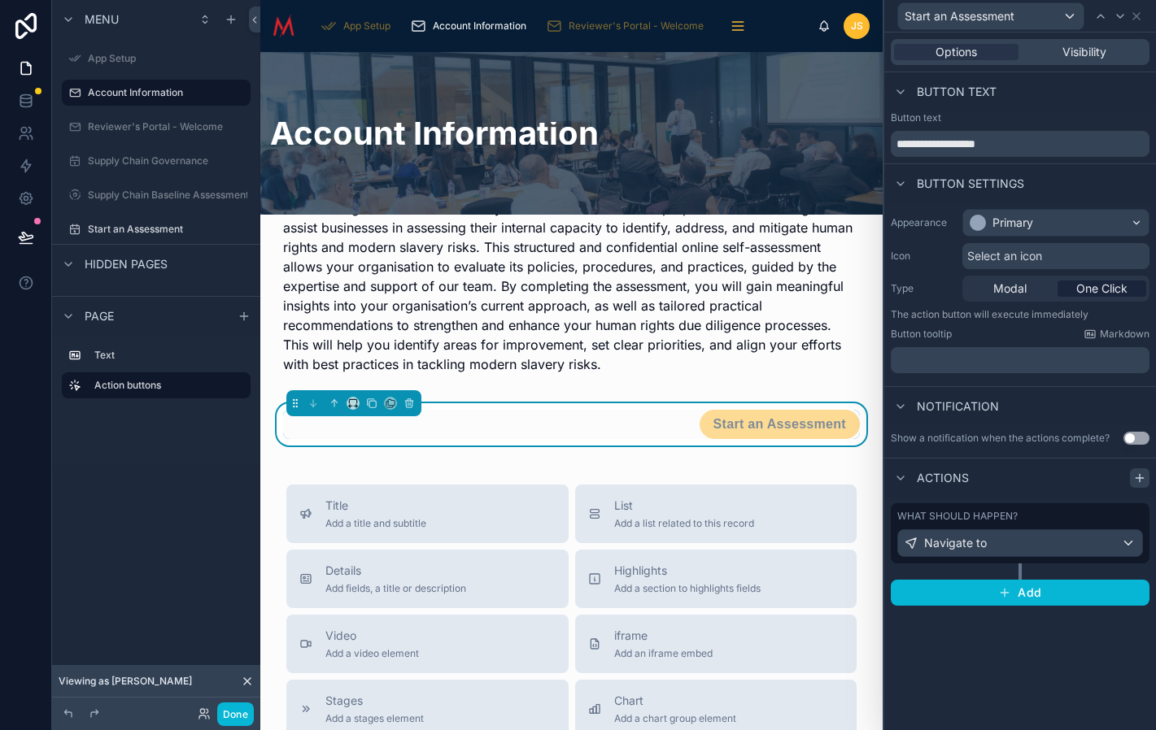
click at [1139, 479] on icon at bounding box center [1139, 478] width 13 height 13
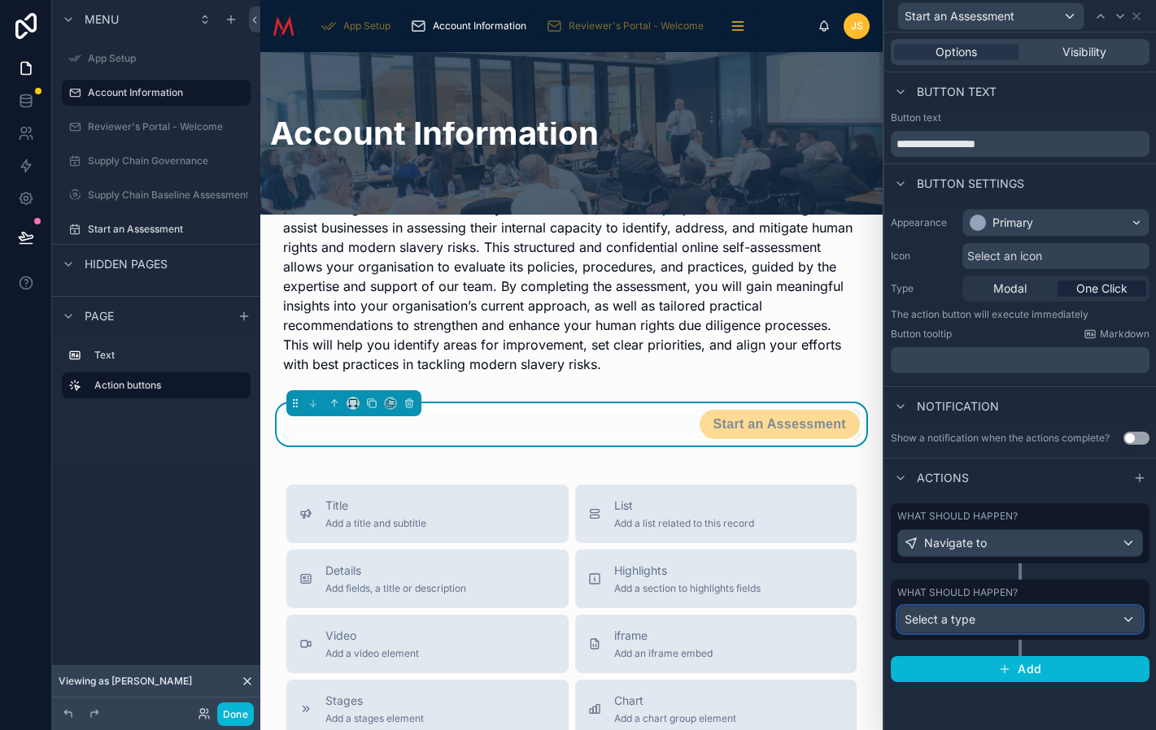
click at [1024, 618] on div "Select a type" at bounding box center [1020, 620] width 244 height 26
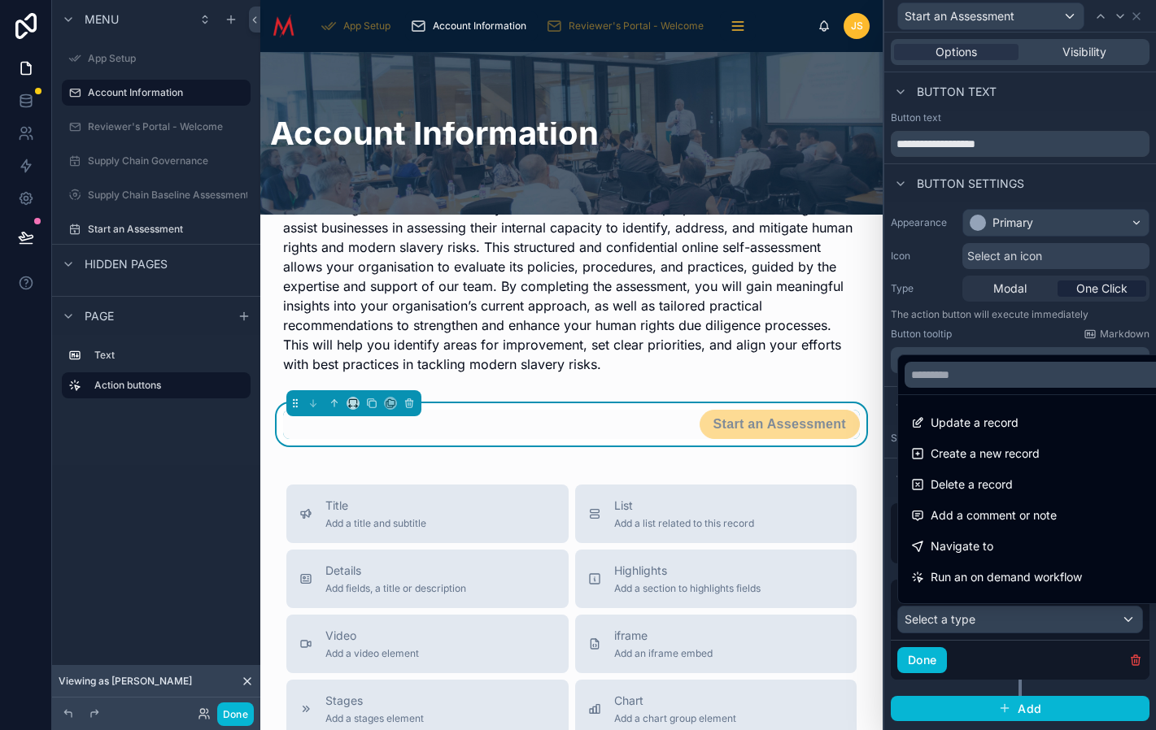
click at [1135, 660] on div at bounding box center [1020, 365] width 272 height 730
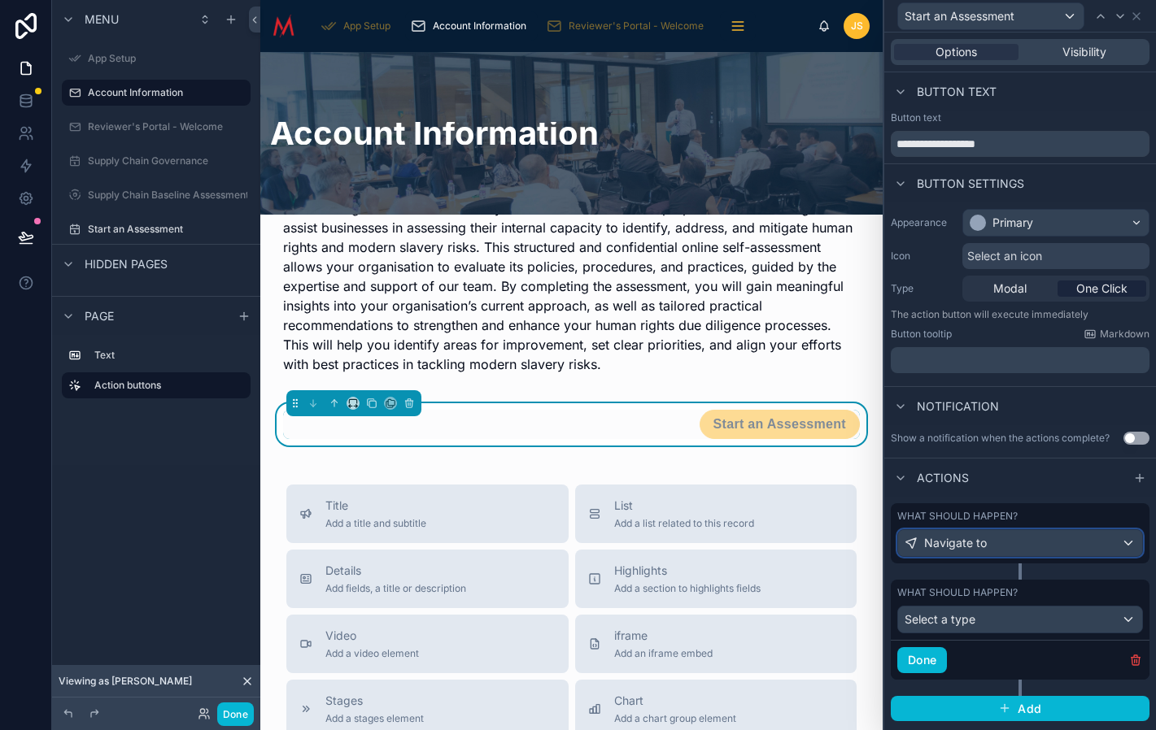
click at [1105, 542] on div "Navigate to" at bounding box center [1020, 543] width 244 height 26
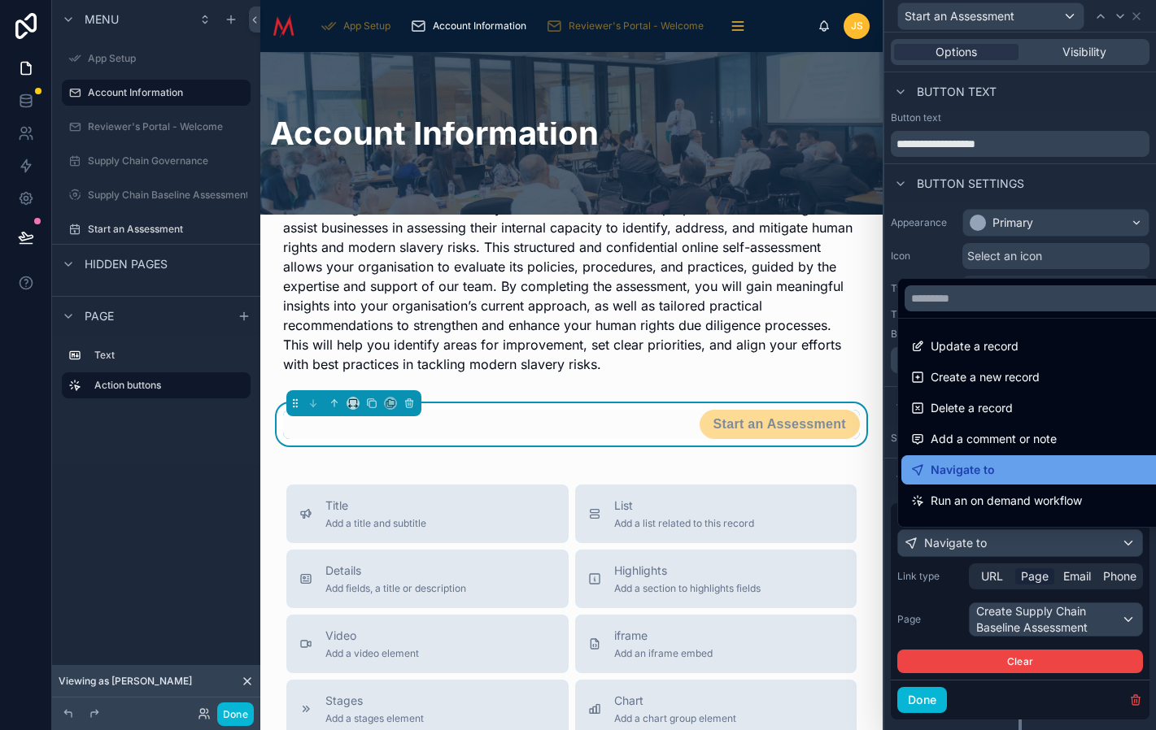
click at [983, 466] on span "Navigate to" at bounding box center [962, 470] width 64 height 20
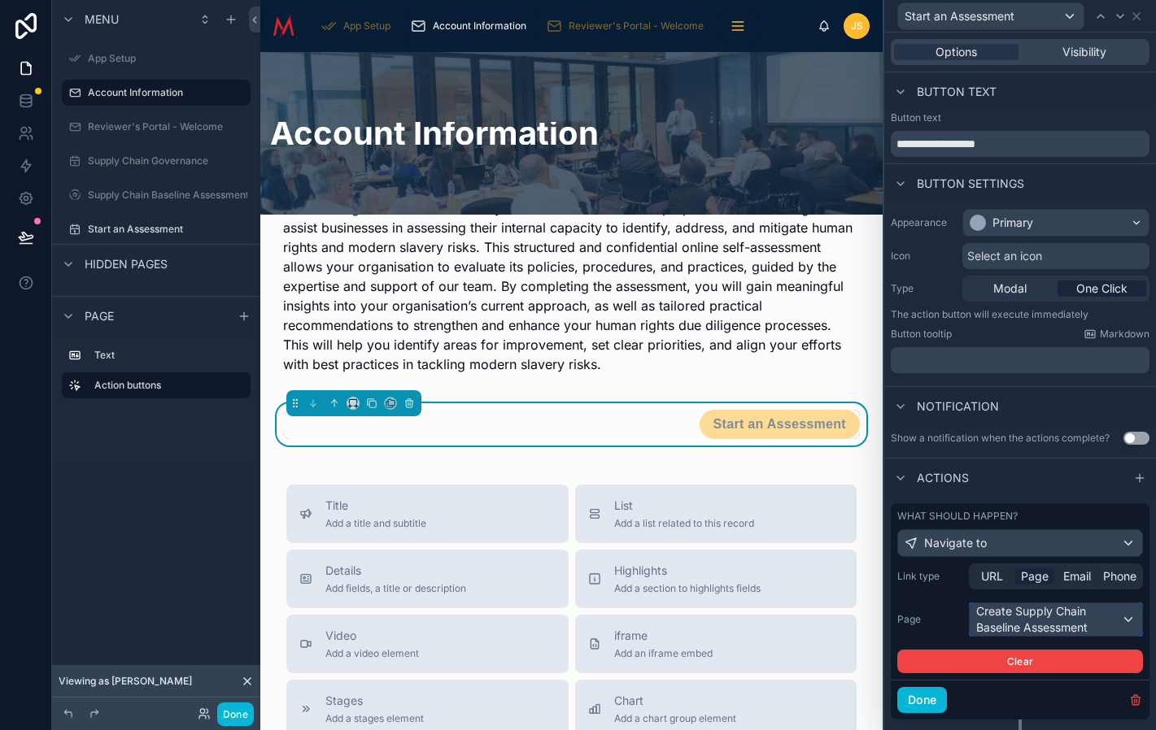
click at [1109, 621] on div "Create Supply Chain Baseline Assessment" at bounding box center [1056, 620] width 172 height 33
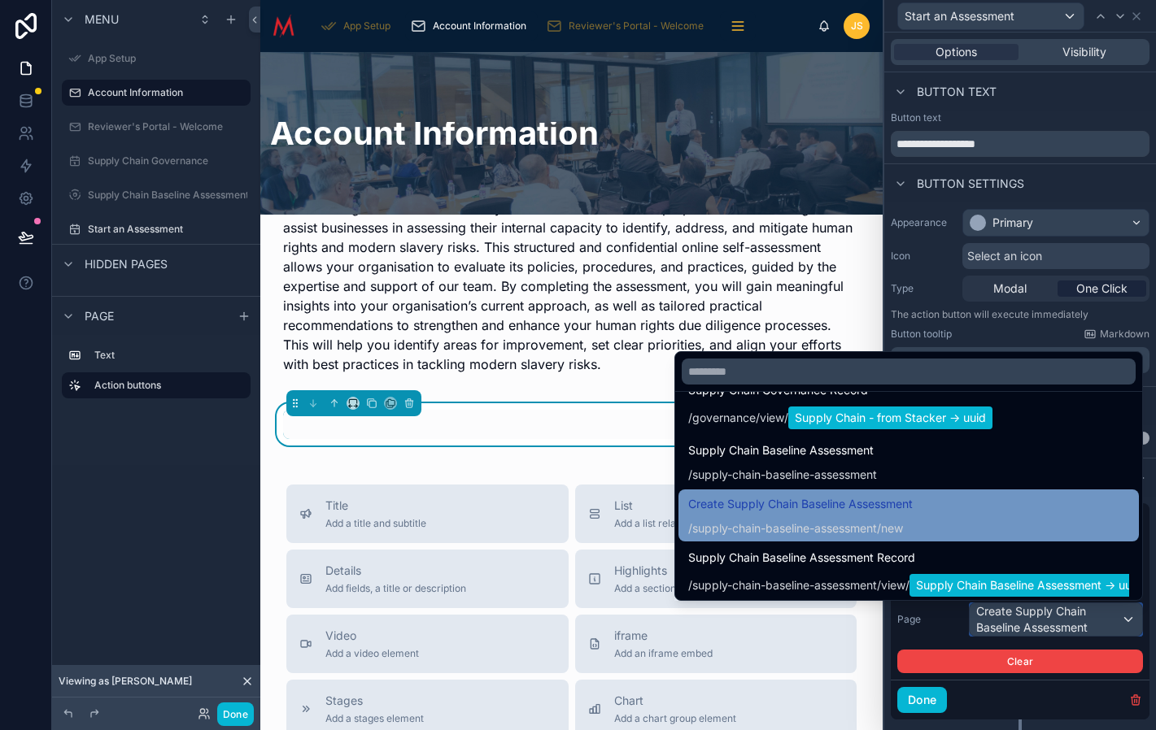
scroll to position [242, 0]
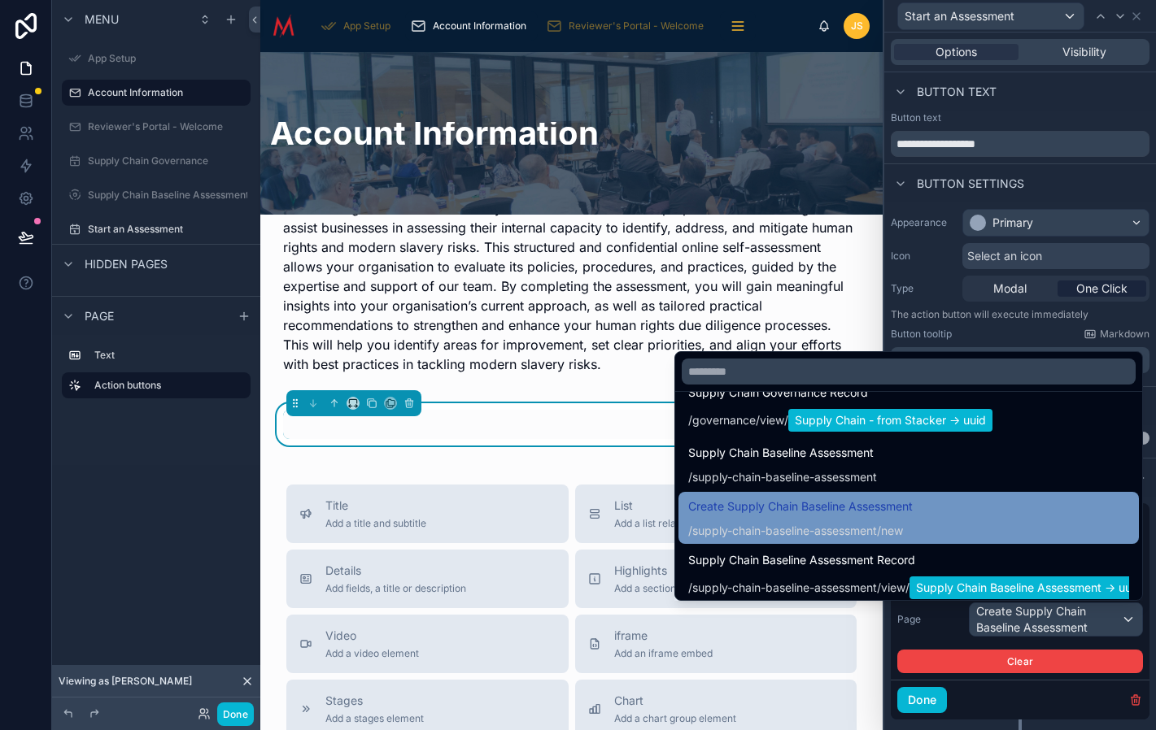
click at [930, 522] on div "Create Supply Chain Baseline Assessment / supply-chain-baseline-assessment /new" at bounding box center [908, 518] width 441 height 42
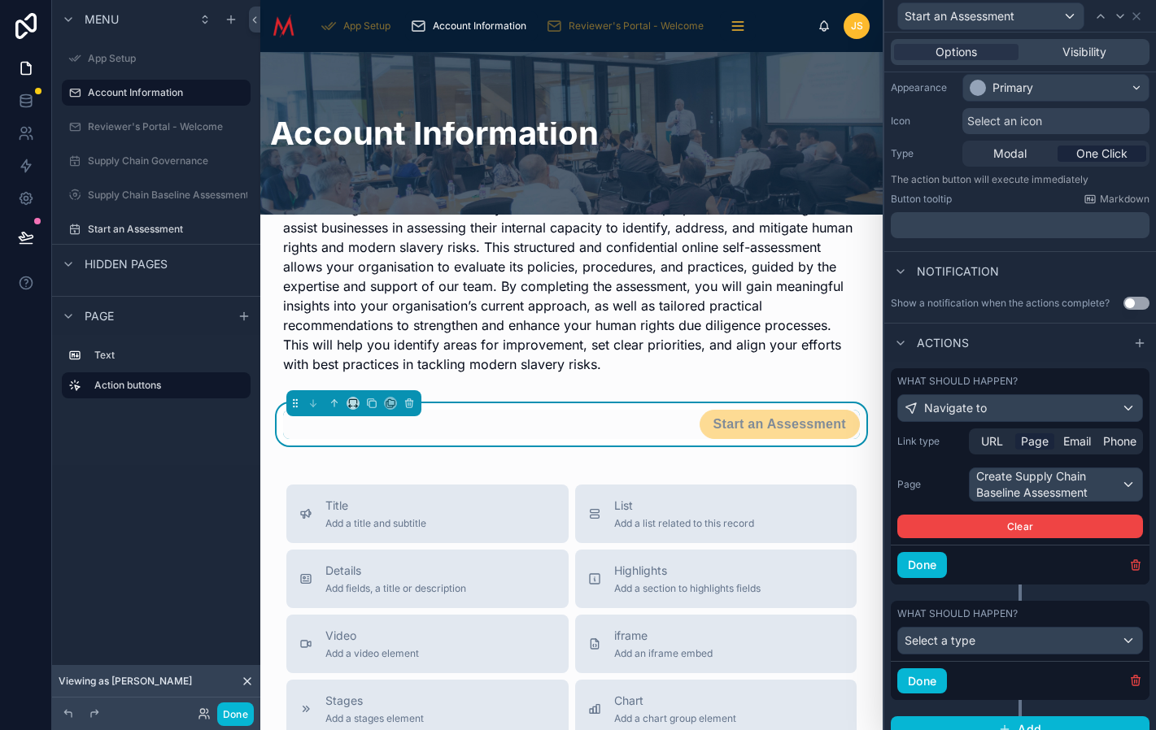
scroll to position [154, 0]
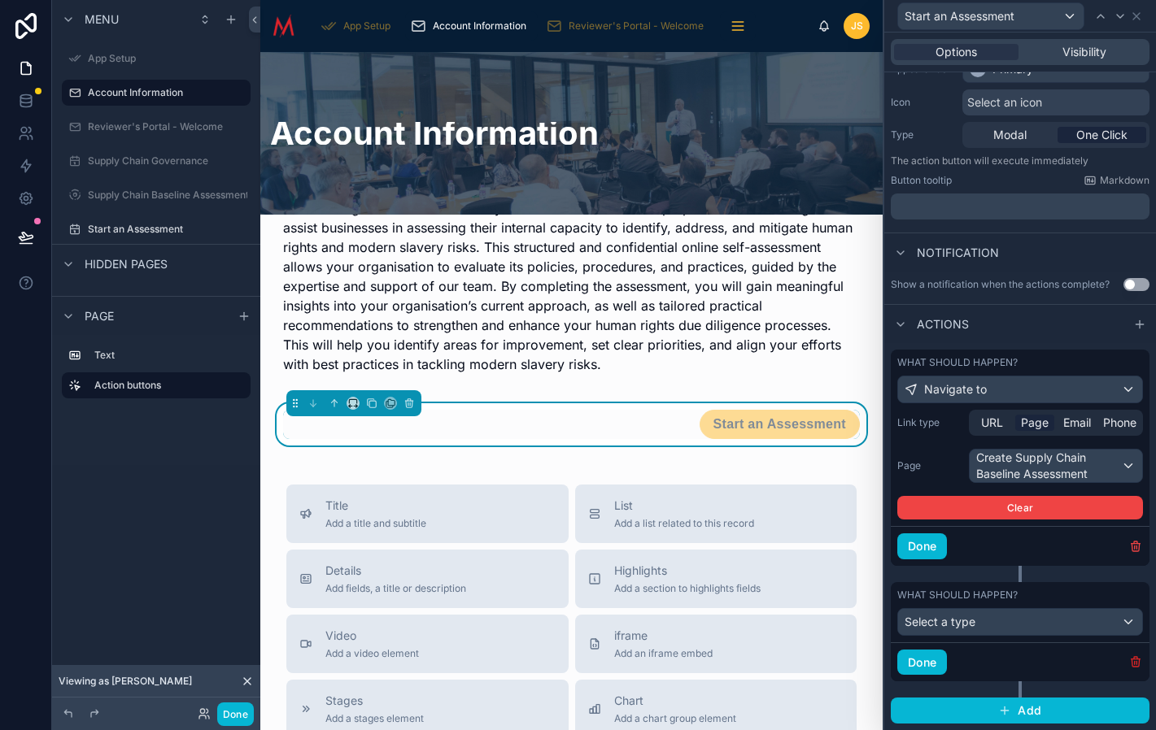
click at [1133, 661] on icon "button" at bounding box center [1135, 662] width 13 height 13
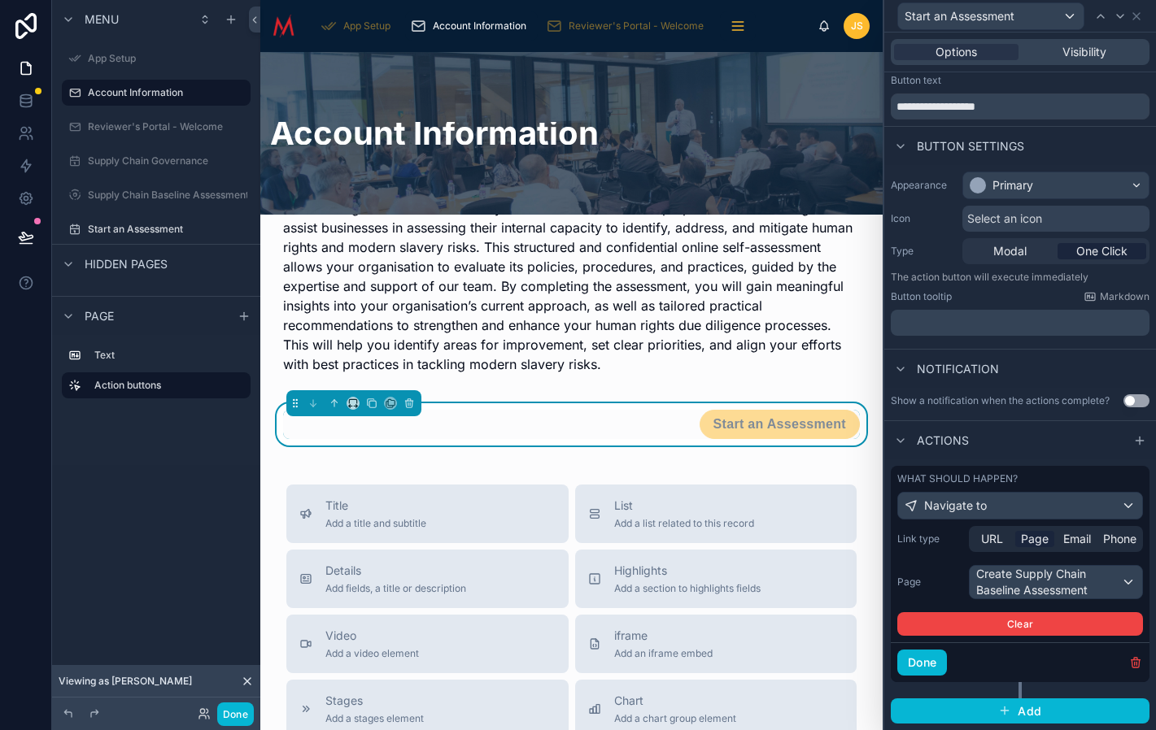
click at [1071, 214] on div "Select an icon" at bounding box center [1055, 219] width 187 height 26
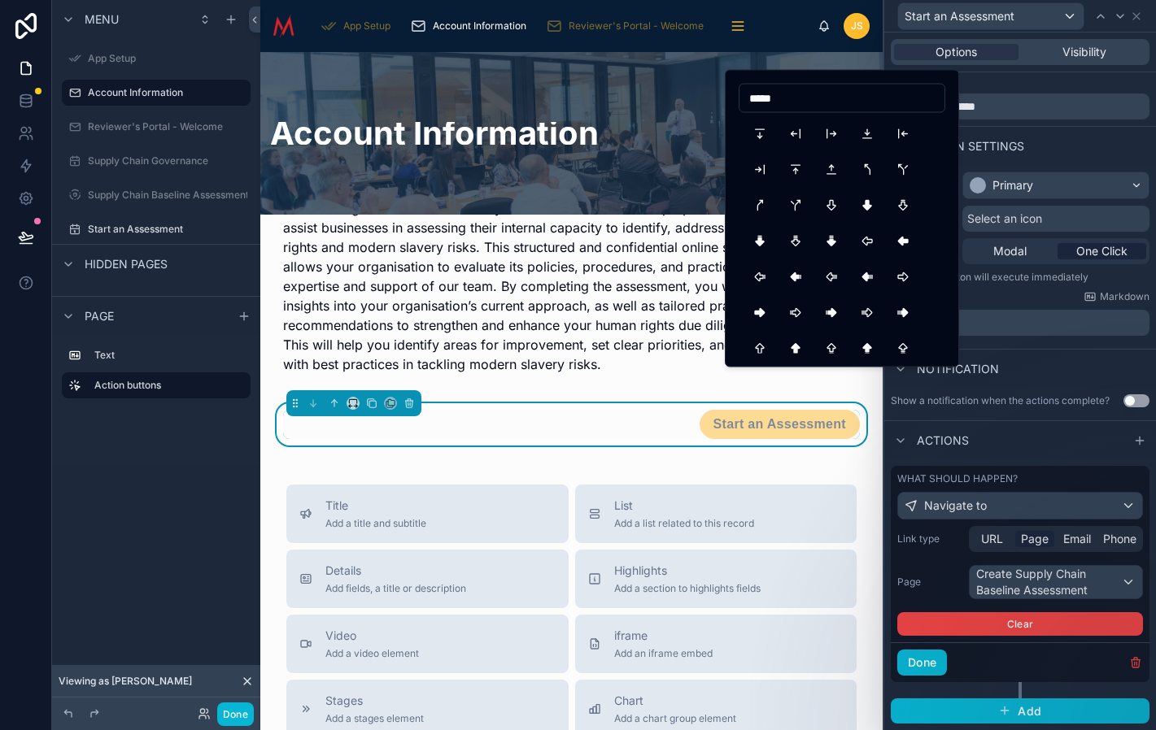
scroll to position [144, 0]
type input "*****"
click at [830, 311] on button "ArrowBigRightLineFilled" at bounding box center [831, 312] width 29 height 29
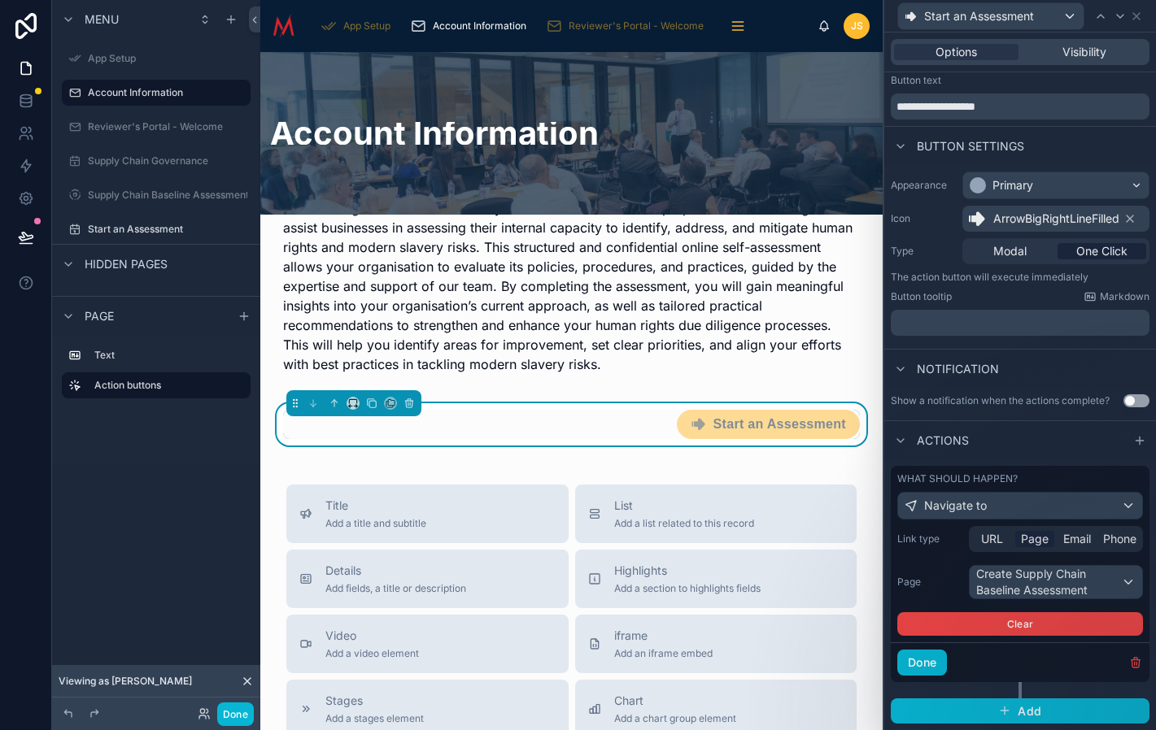
click at [1113, 359] on div "Notification" at bounding box center [1020, 368] width 272 height 39
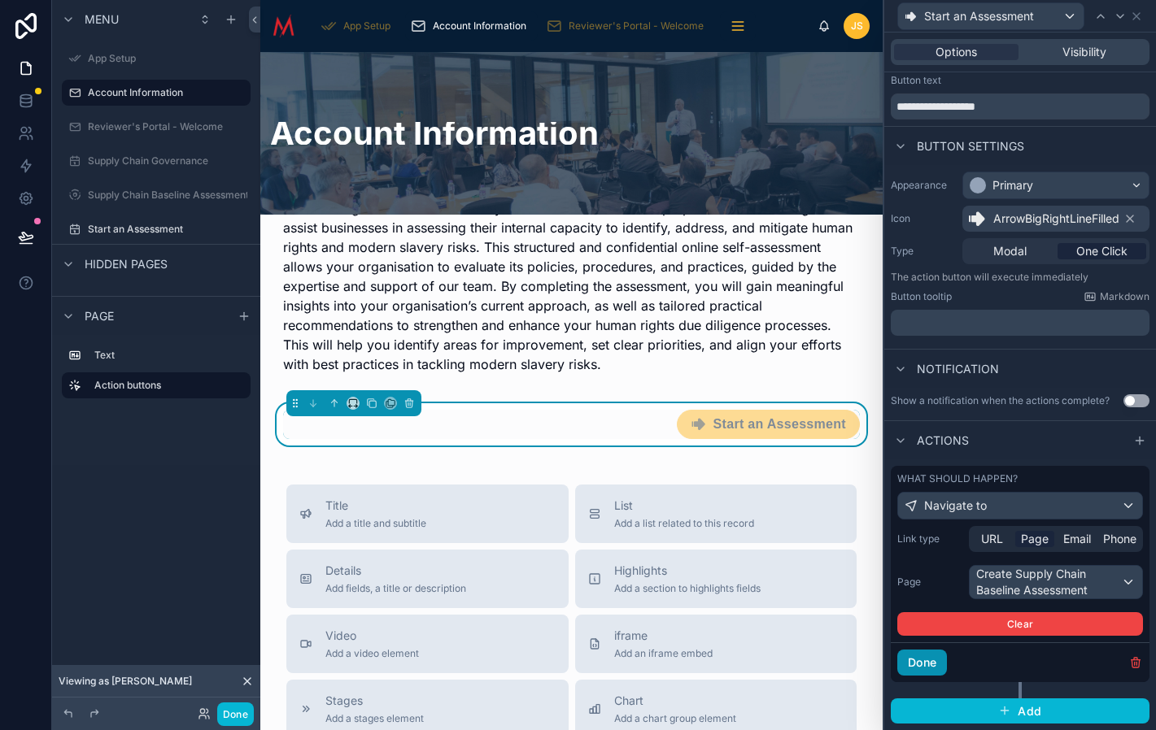
click at [932, 665] on button "Done" at bounding box center [922, 663] width 50 height 26
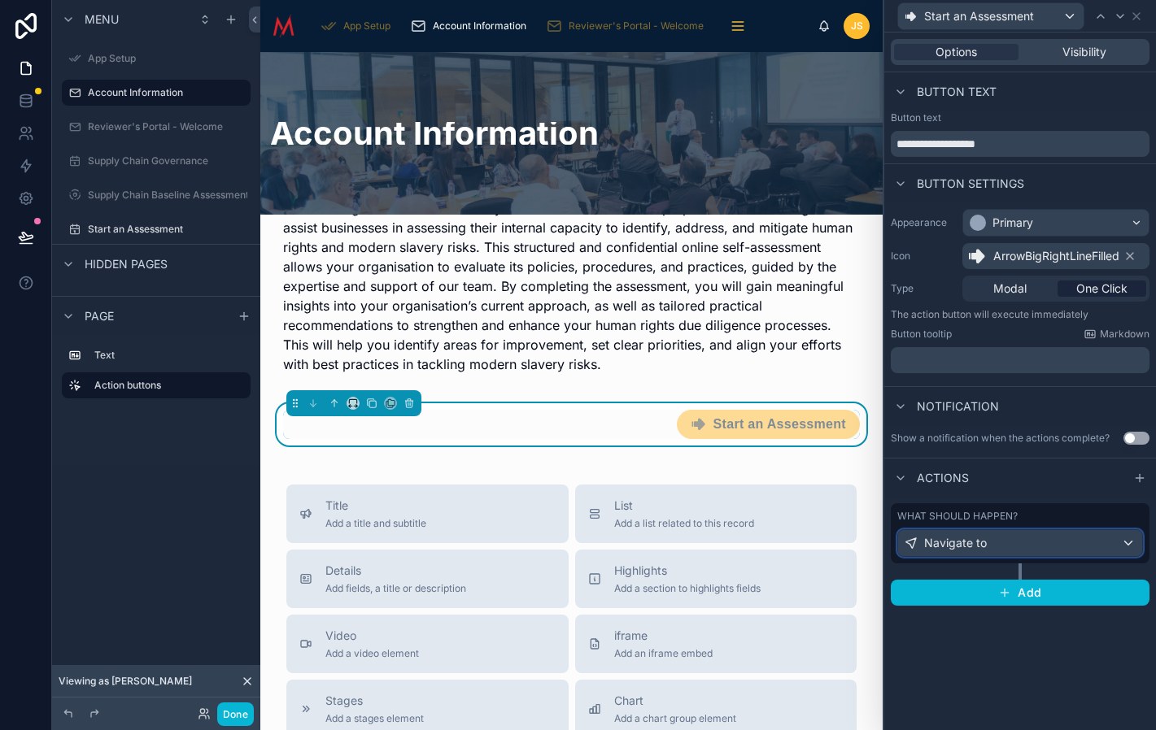
click at [1104, 544] on div "Navigate to" at bounding box center [1020, 543] width 244 height 26
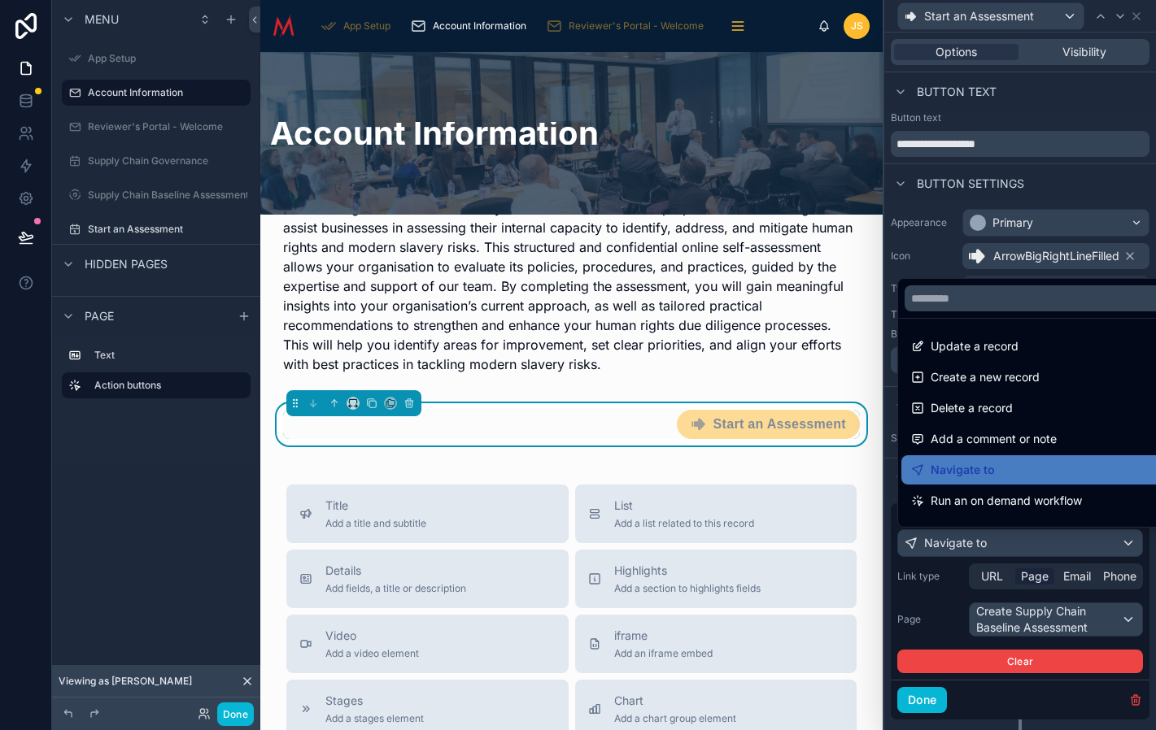
click at [926, 704] on div at bounding box center [1020, 365] width 272 height 730
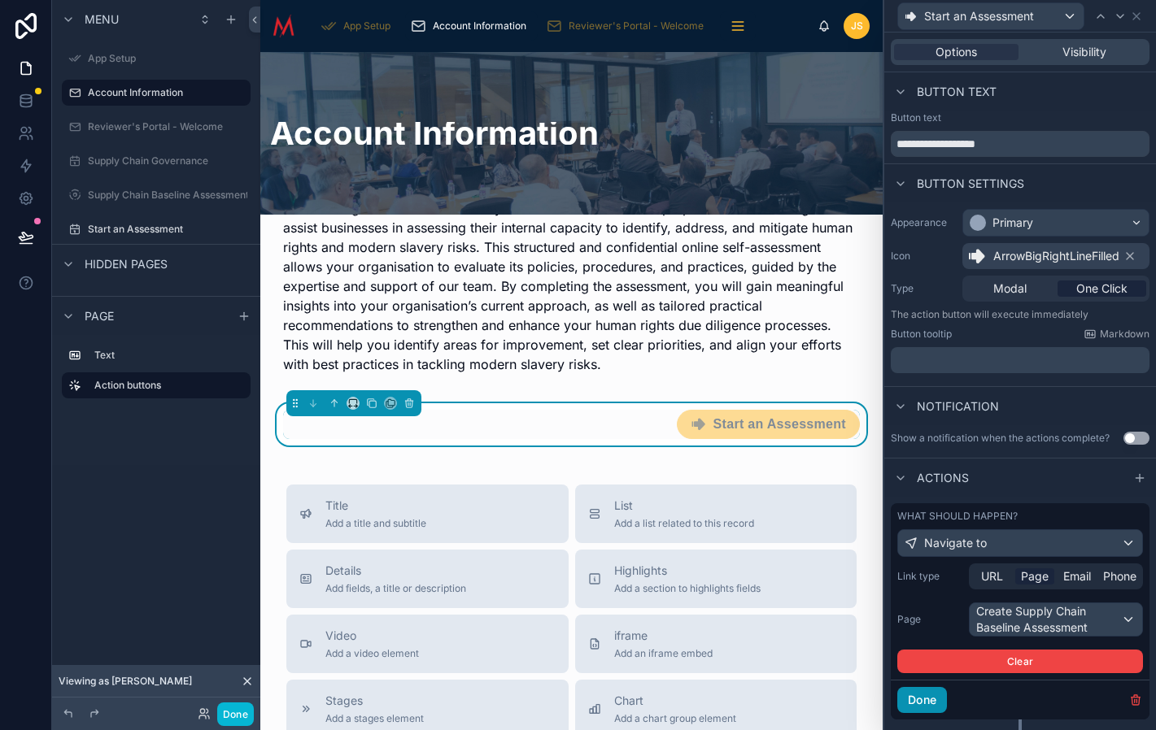
click at [926, 700] on button "Done" at bounding box center [922, 700] width 50 height 26
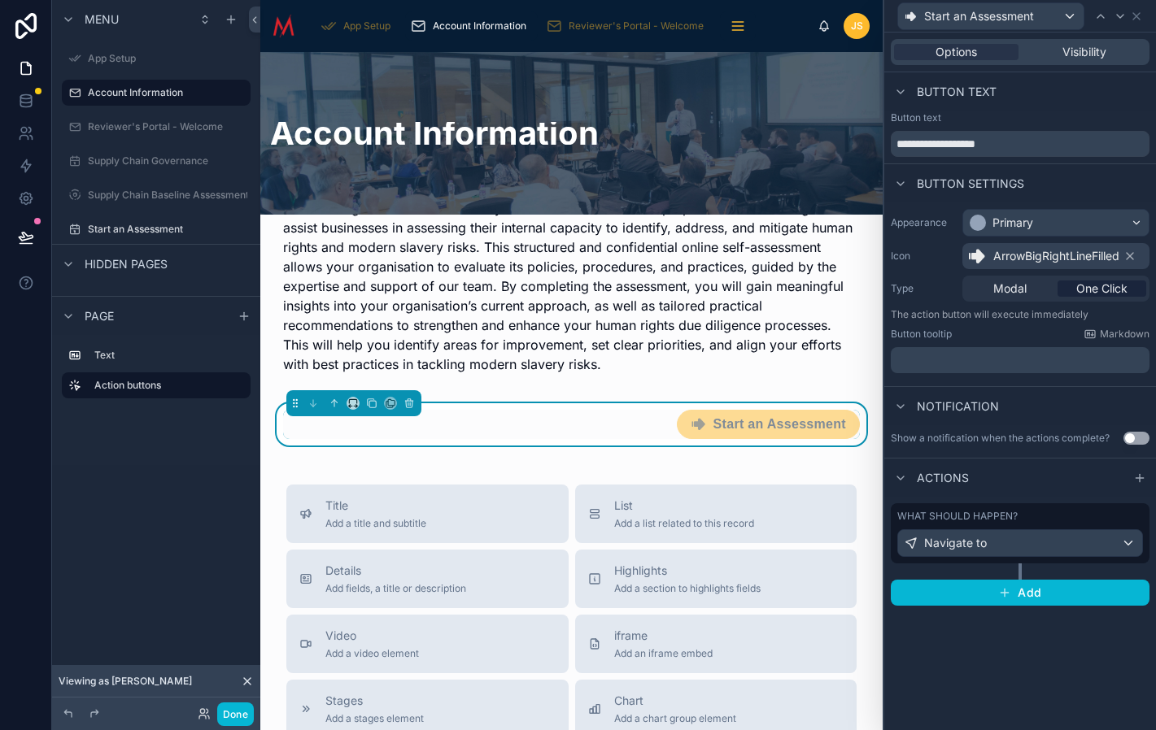
click at [923, 676] on div "**********" at bounding box center [1020, 382] width 272 height 698
click at [239, 712] on button "Done" at bounding box center [235, 715] width 37 height 24
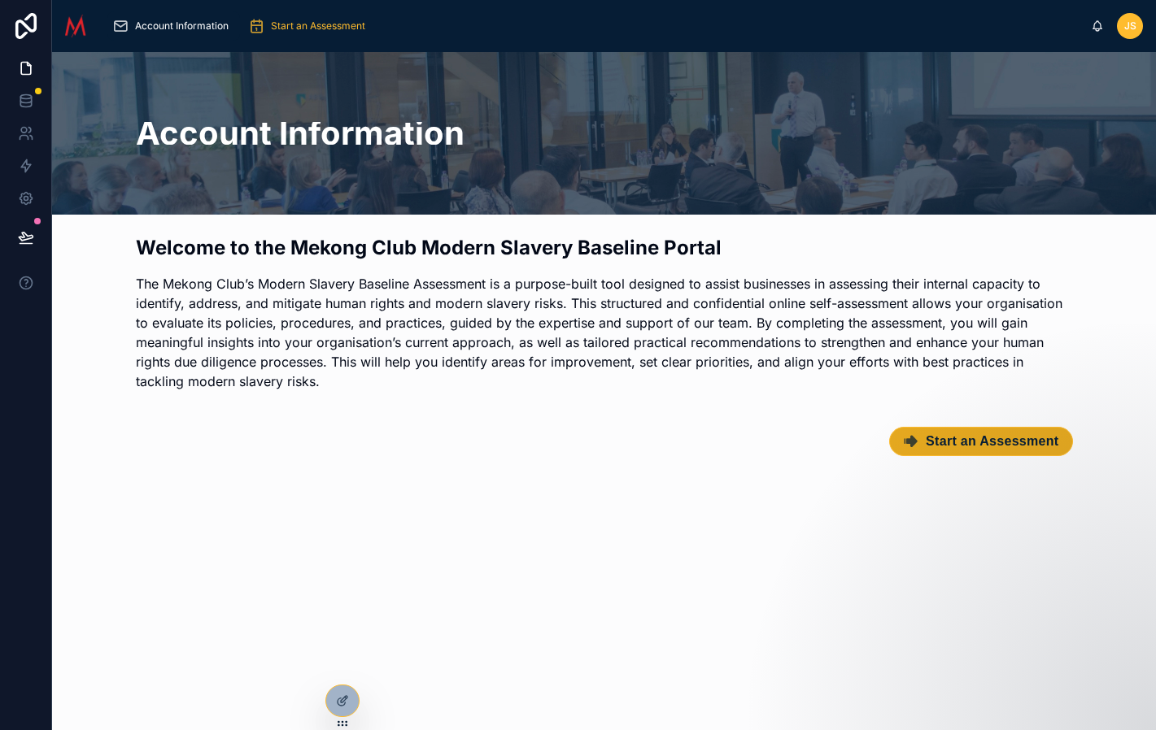
click at [992, 439] on span "Start an Assessment" at bounding box center [992, 442] width 133 height 16
click at [1028, 446] on span "Start an Assessment" at bounding box center [992, 442] width 133 height 16
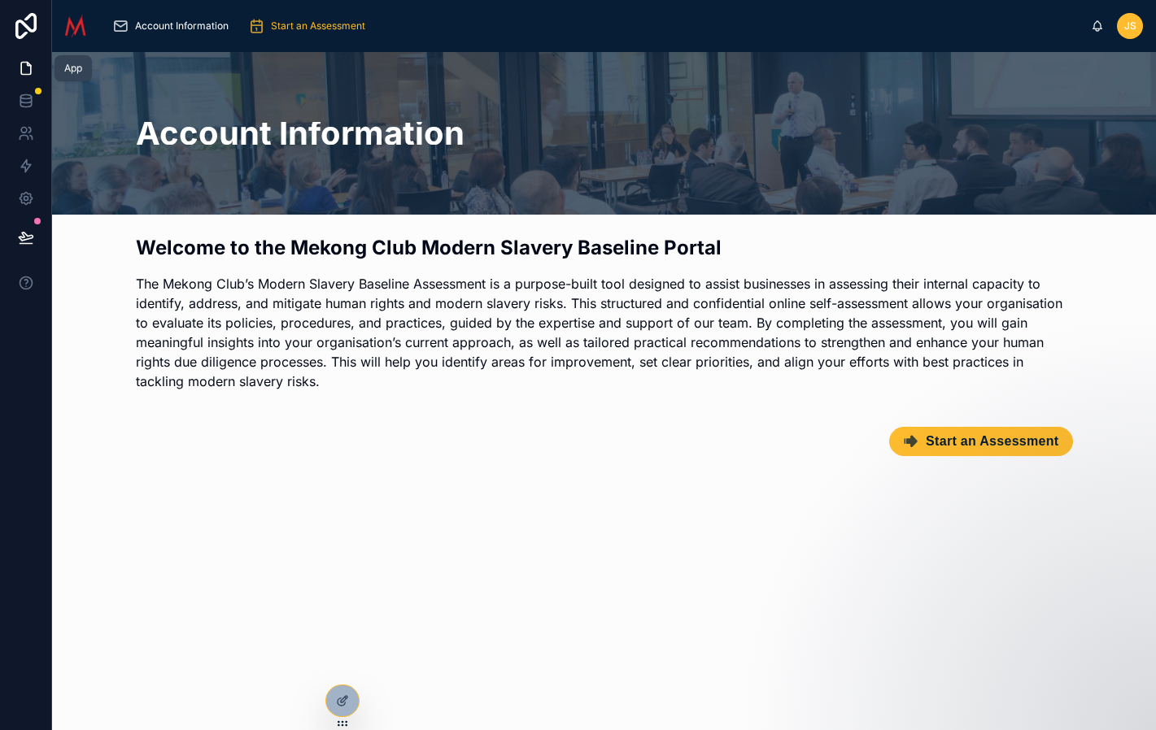
click at [27, 71] on icon at bounding box center [26, 68] width 16 height 16
click at [345, 698] on icon at bounding box center [346, 698] width 2 height 2
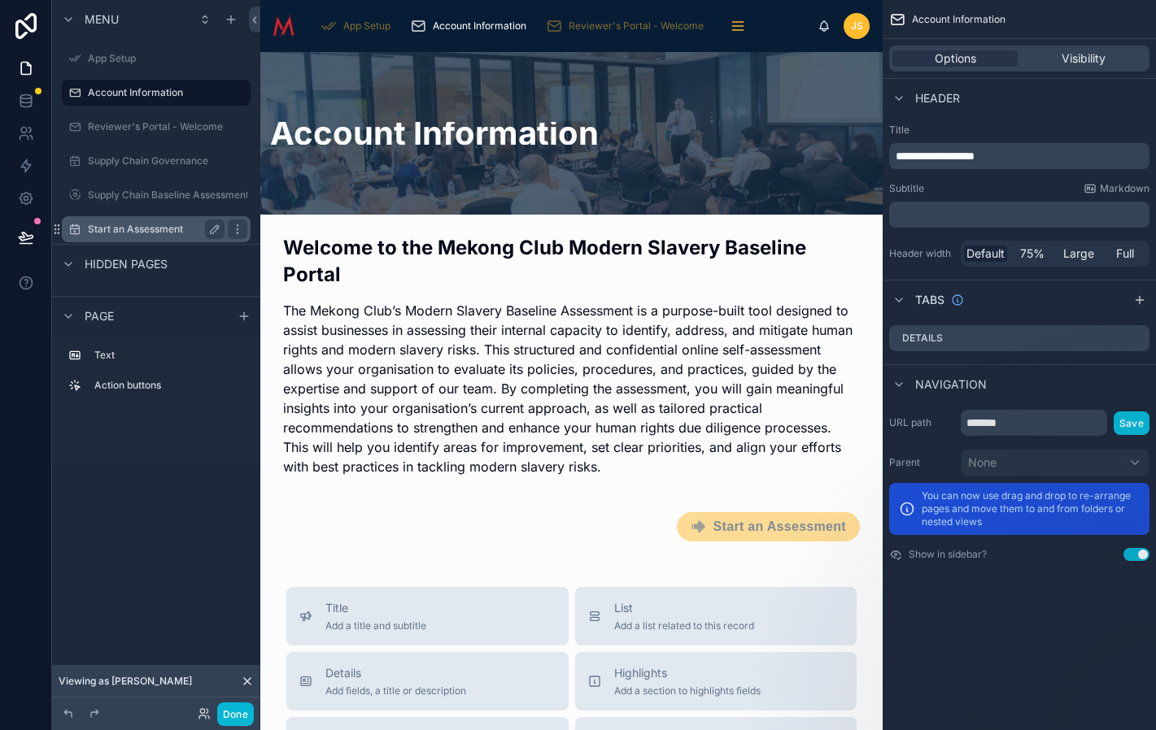
click at [161, 234] on label "Start an Assessment" at bounding box center [153, 229] width 130 height 13
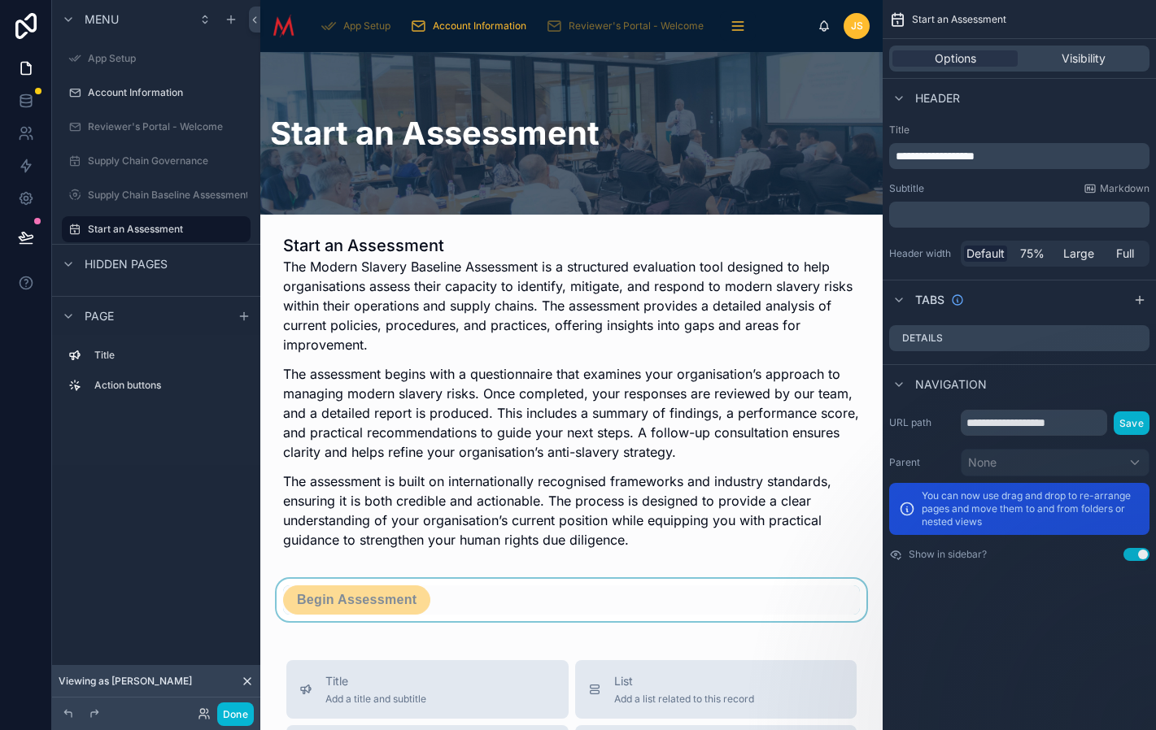
click at [366, 599] on div at bounding box center [571, 600] width 596 height 42
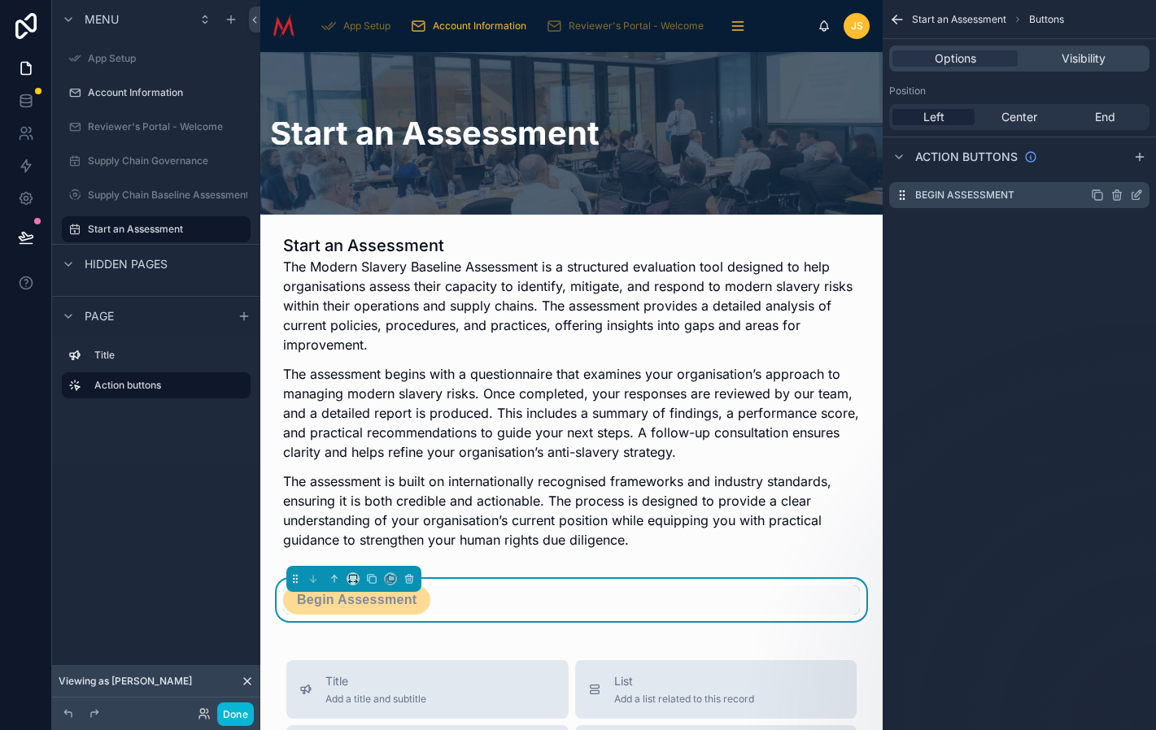
click at [1136, 197] on icon "scrollable content" at bounding box center [1138, 193] width 7 height 7
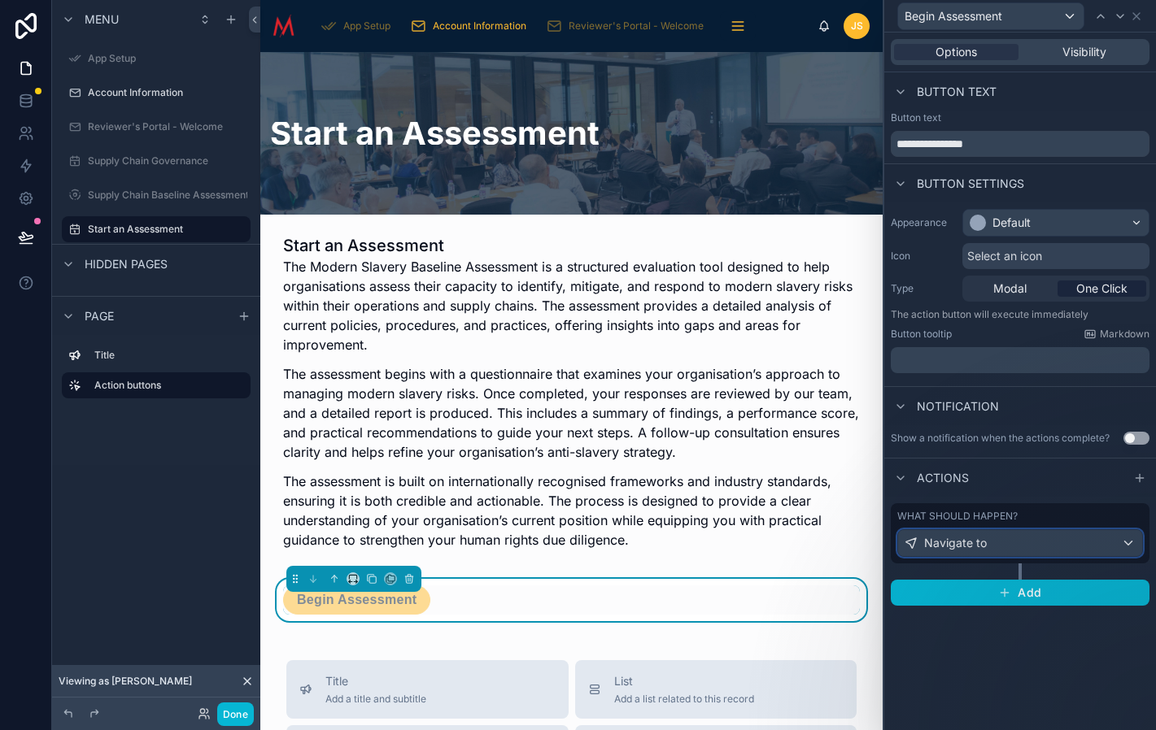
click at [1128, 542] on div "Navigate to" at bounding box center [1020, 543] width 244 height 26
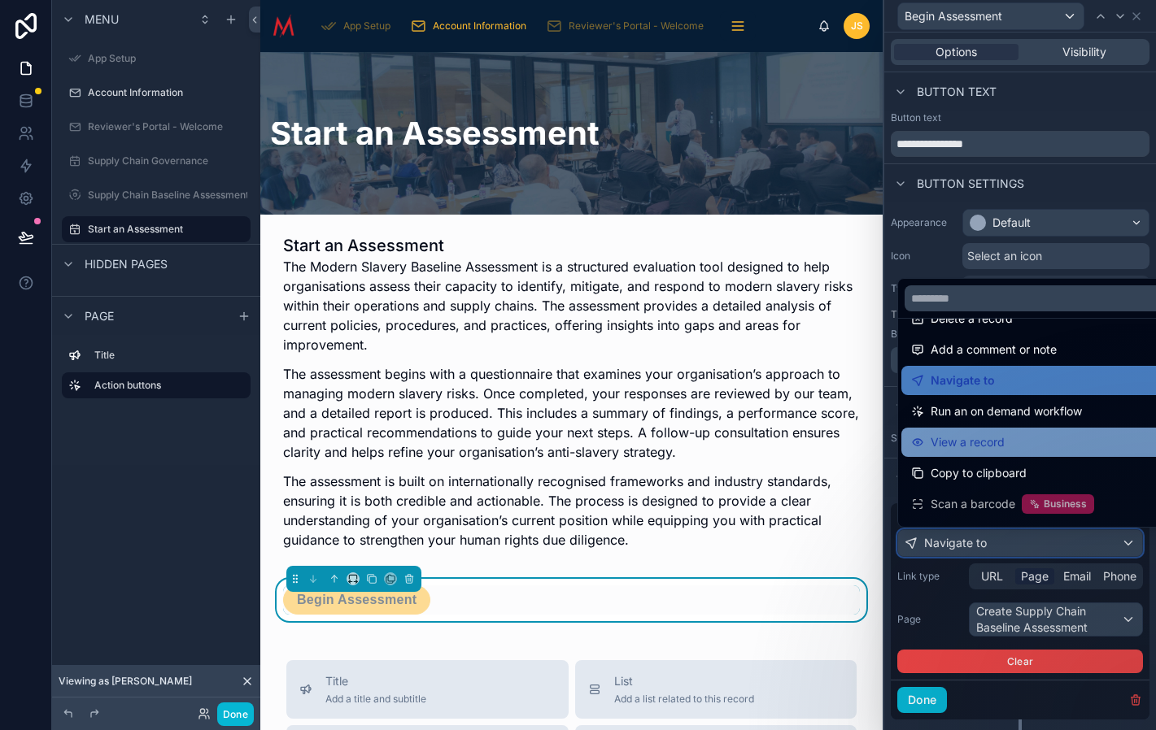
scroll to position [115, 0]
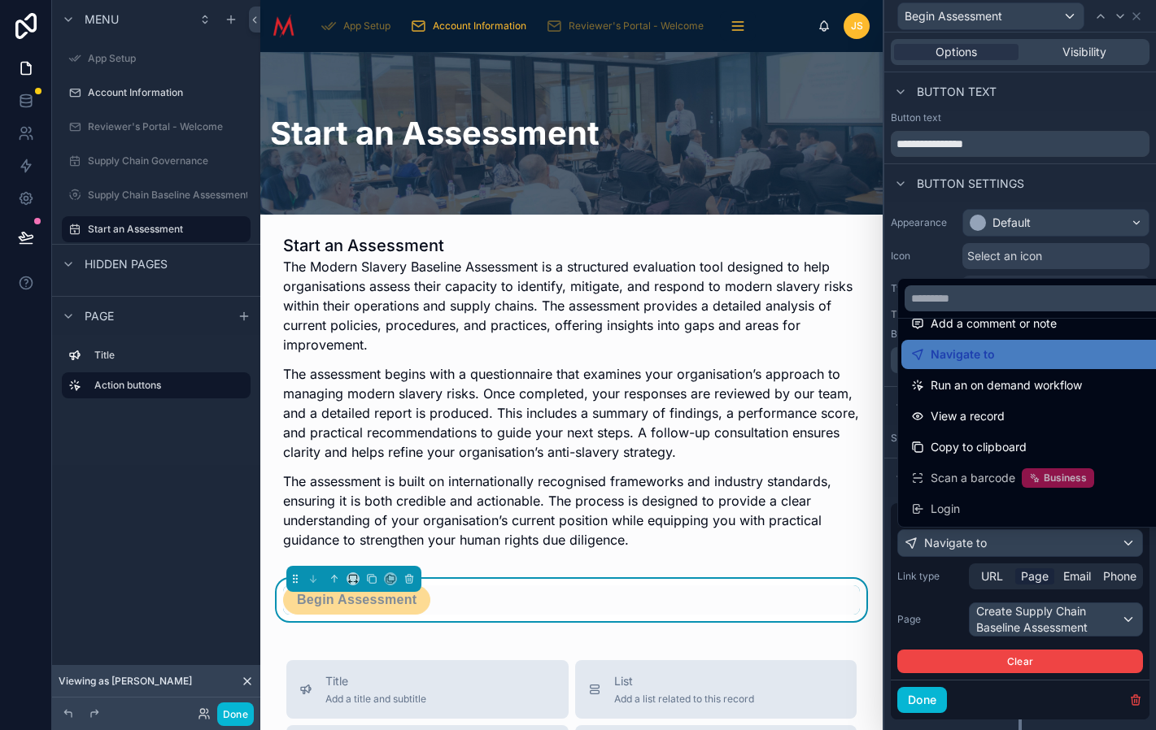
click at [1095, 616] on div at bounding box center [1020, 365] width 272 height 730
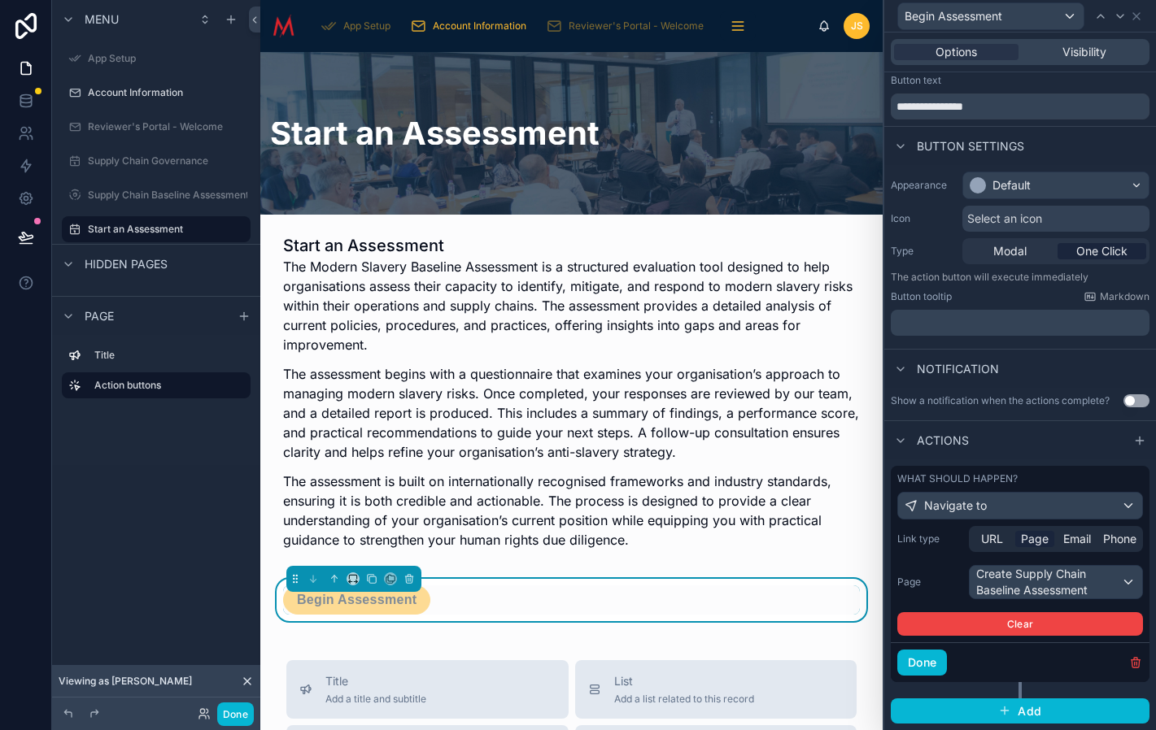
scroll to position [0, 0]
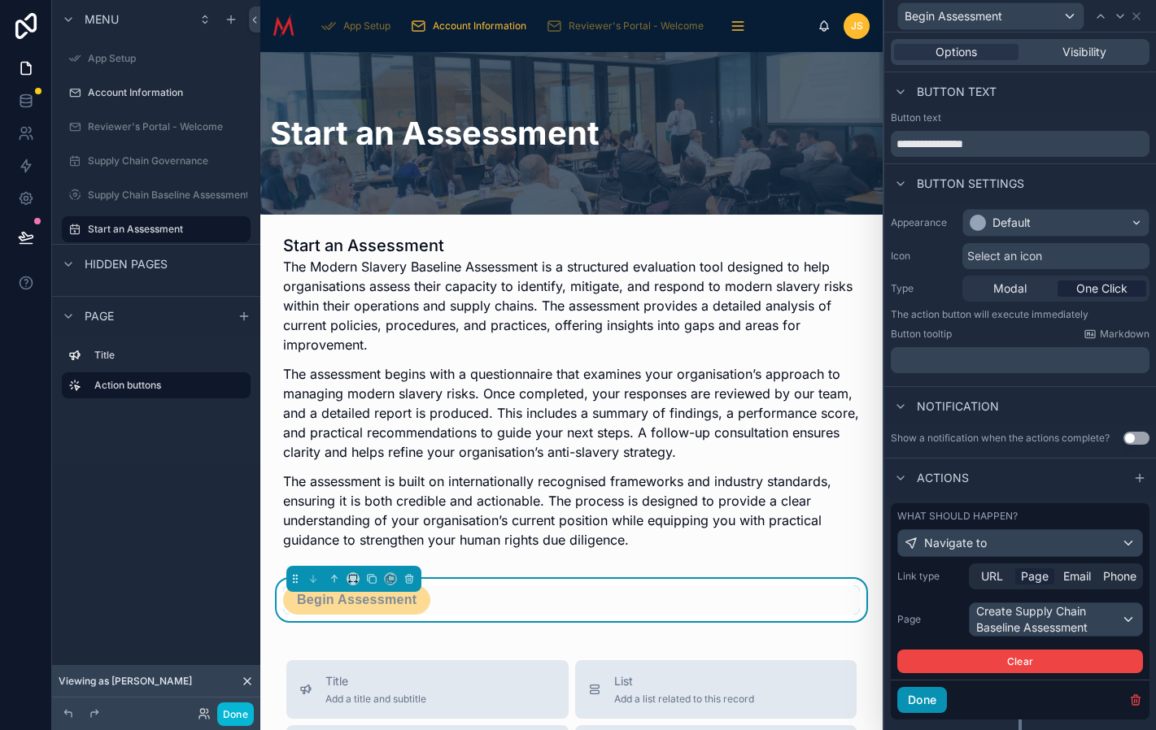
click at [925, 696] on button "Done" at bounding box center [922, 700] width 50 height 26
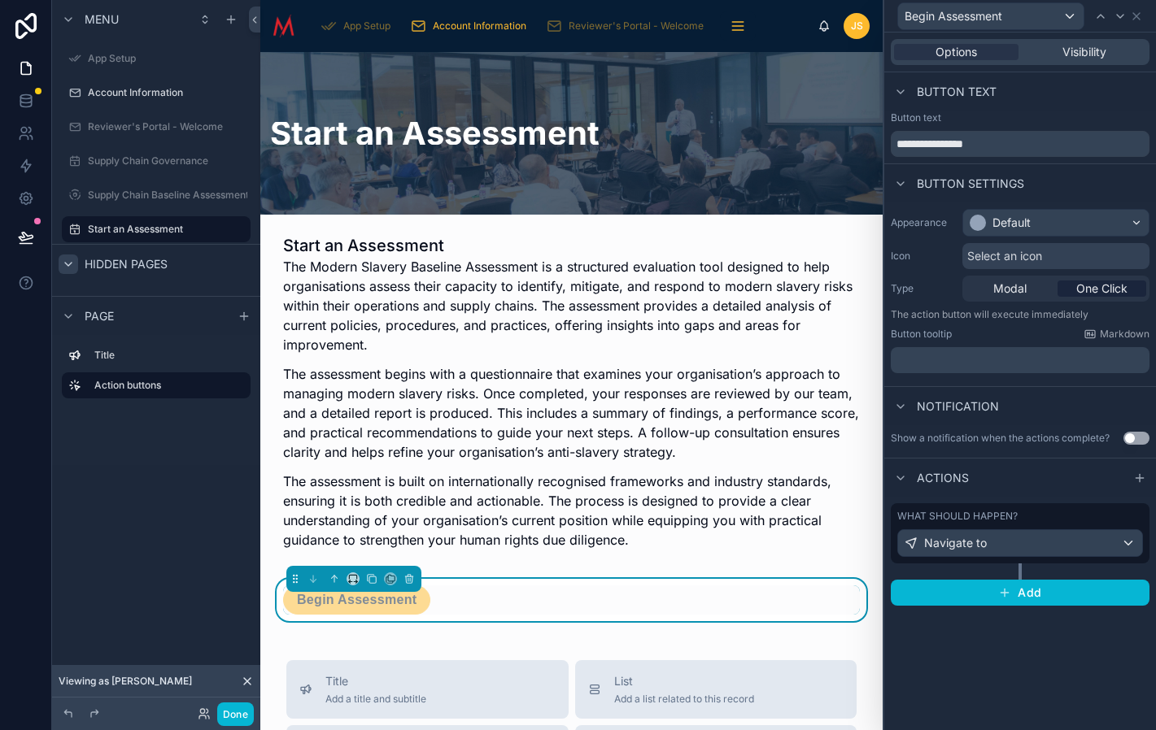
click at [69, 264] on icon "scrollable content" at bounding box center [68, 264] width 7 height 3
click at [69, 264] on icon "scrollable content" at bounding box center [68, 264] width 3 height 7
click at [229, 18] on icon "scrollable content" at bounding box center [230, 19] width 13 height 13
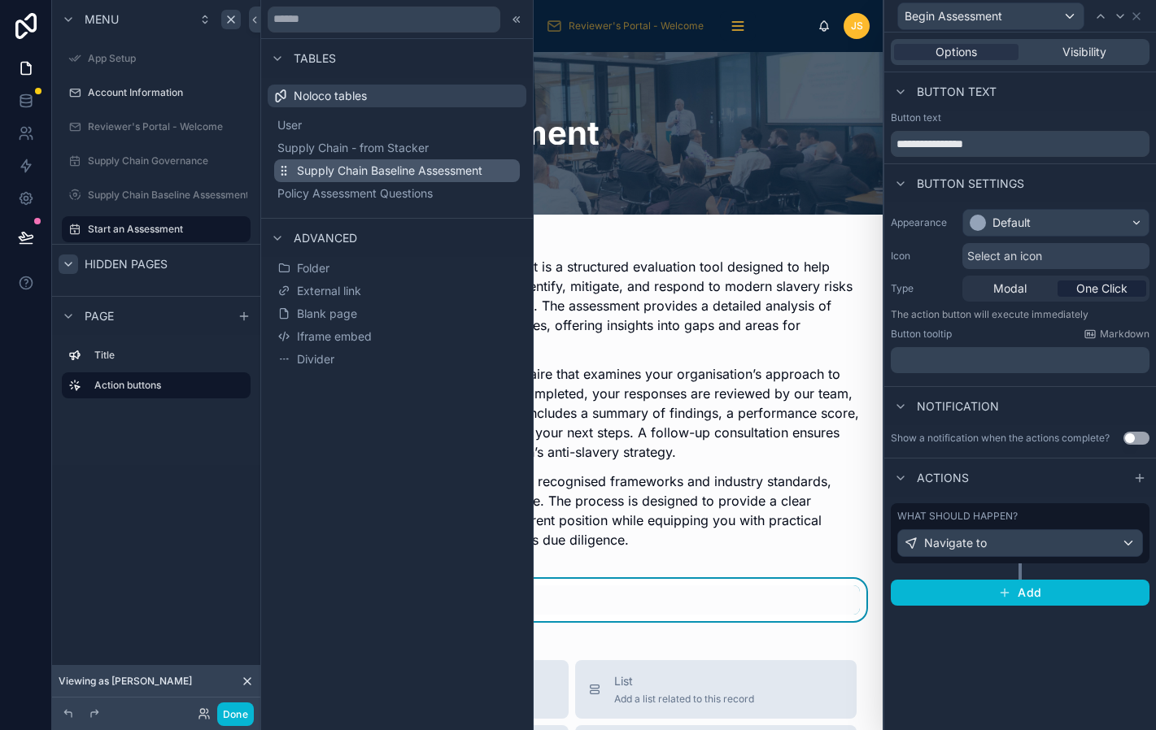
click at [381, 168] on span "Supply Chain Baseline Assessment" at bounding box center [389, 171] width 185 height 16
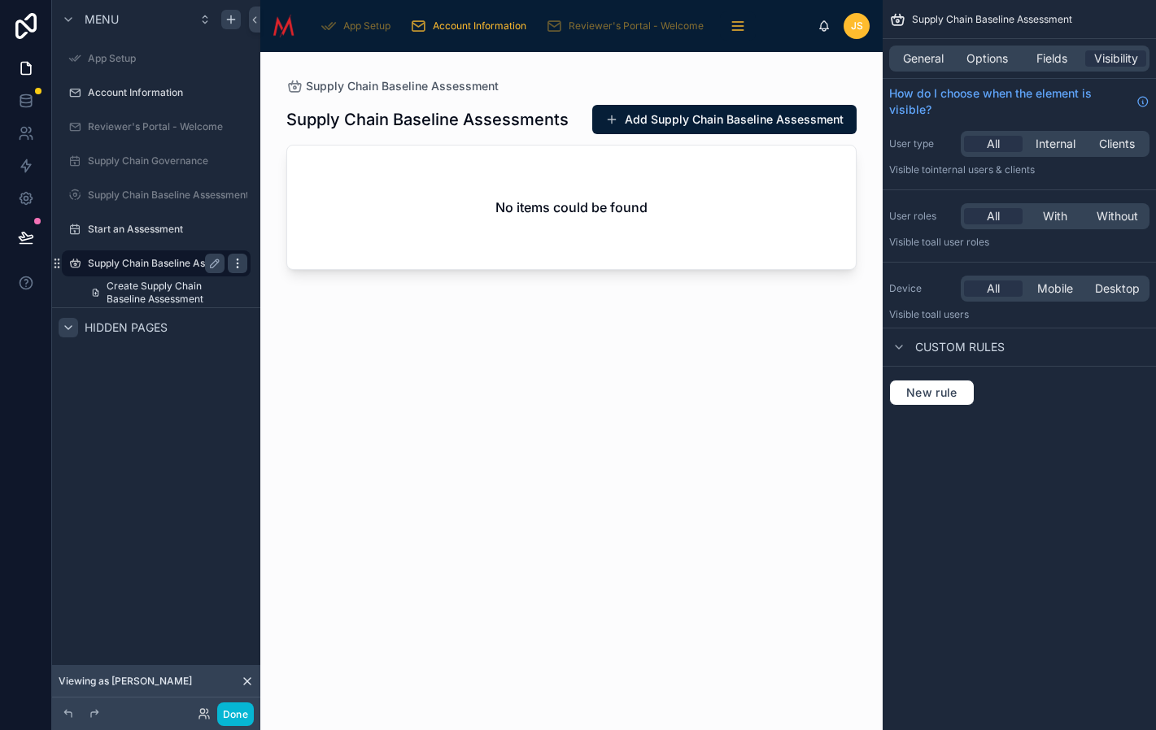
click at [236, 262] on icon "scrollable content" at bounding box center [237, 263] width 13 height 13
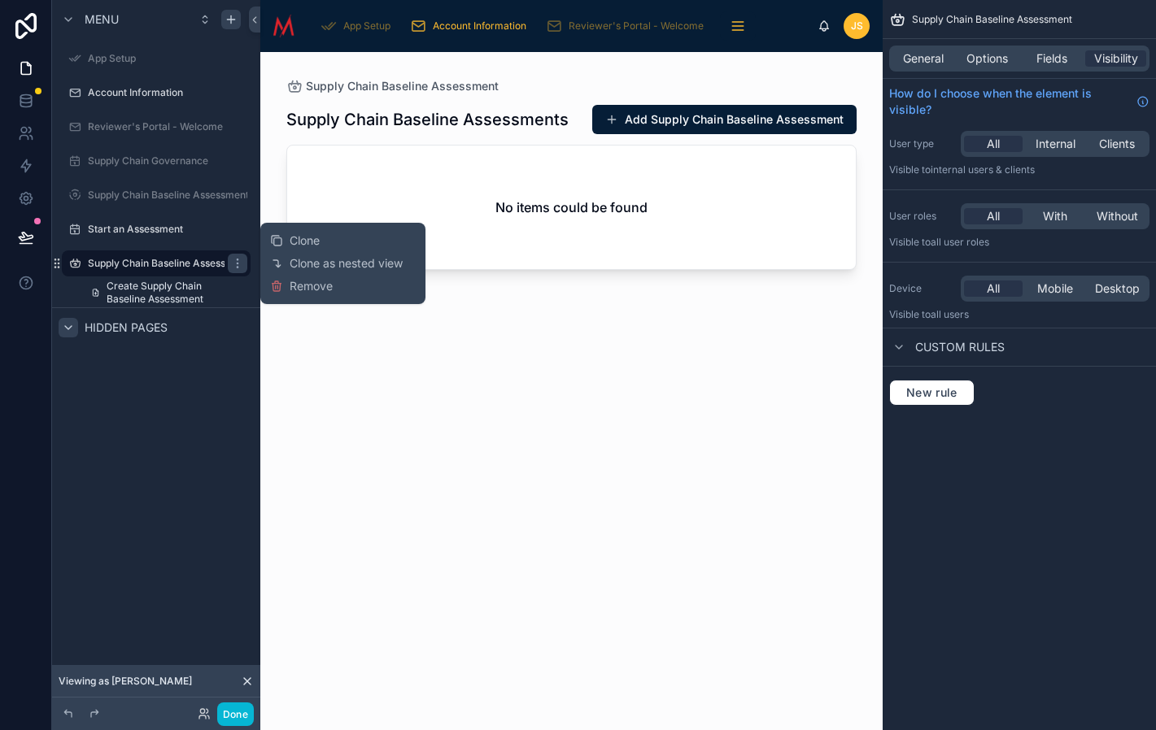
click at [181, 459] on div "Menu App Setup Account Information Reviewer's Portal - Welcome Supply Chain Gov…" at bounding box center [156, 355] width 208 height 711
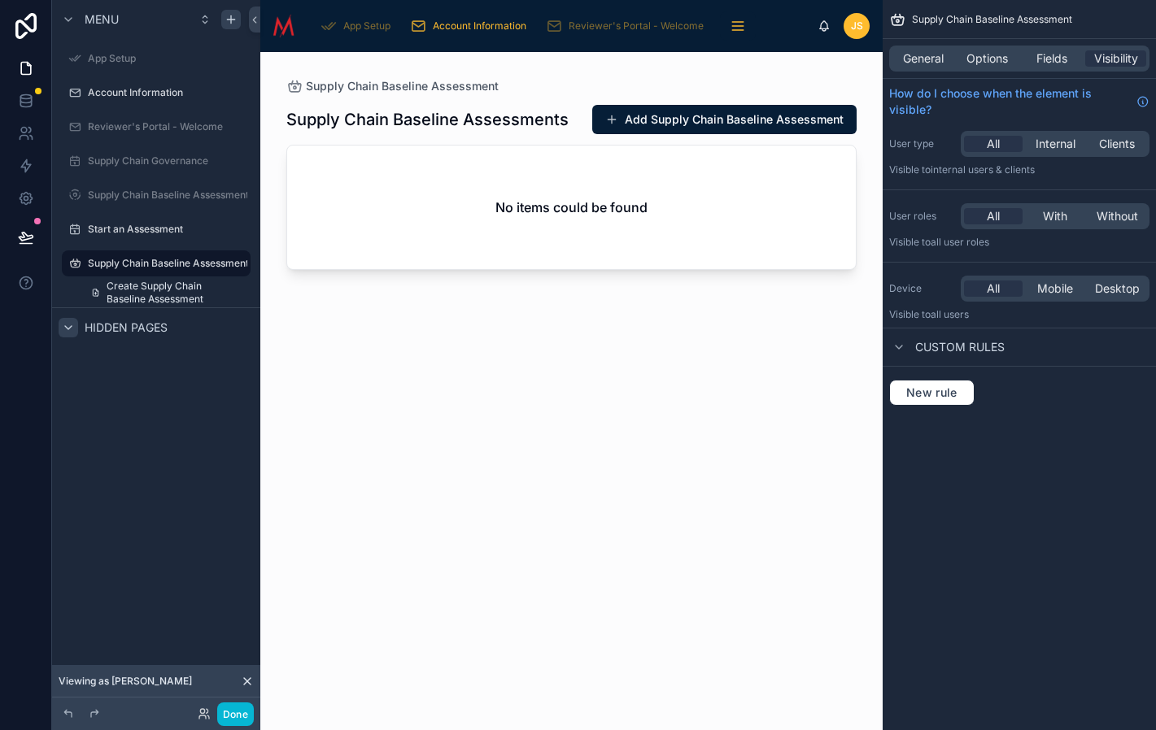
click at [521, 346] on div at bounding box center [571, 381] width 622 height 659
click at [927, 61] on span "General" at bounding box center [923, 58] width 41 height 16
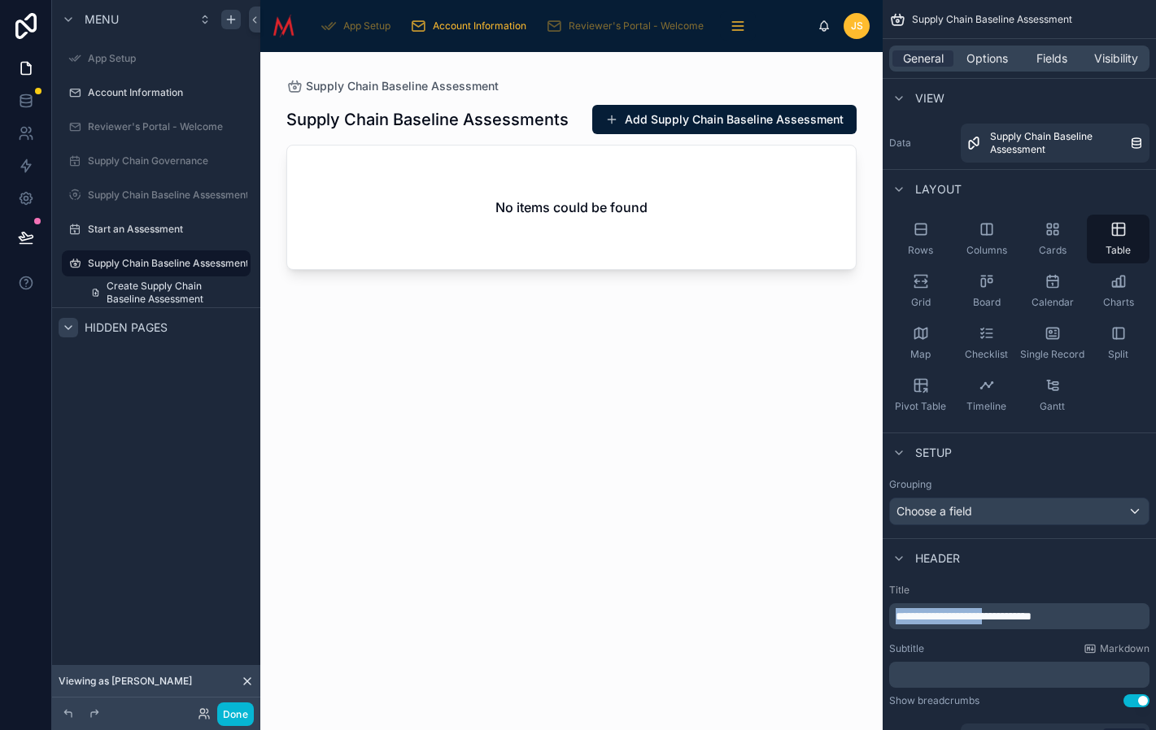
drag, startPoint x: 1015, startPoint y: 618, endPoint x: 876, endPoint y: 620, distance: 139.1
click at [889, 620] on div "**********" at bounding box center [1019, 617] width 260 height 26
click at [1118, 59] on span "Visibility" at bounding box center [1116, 58] width 44 height 16
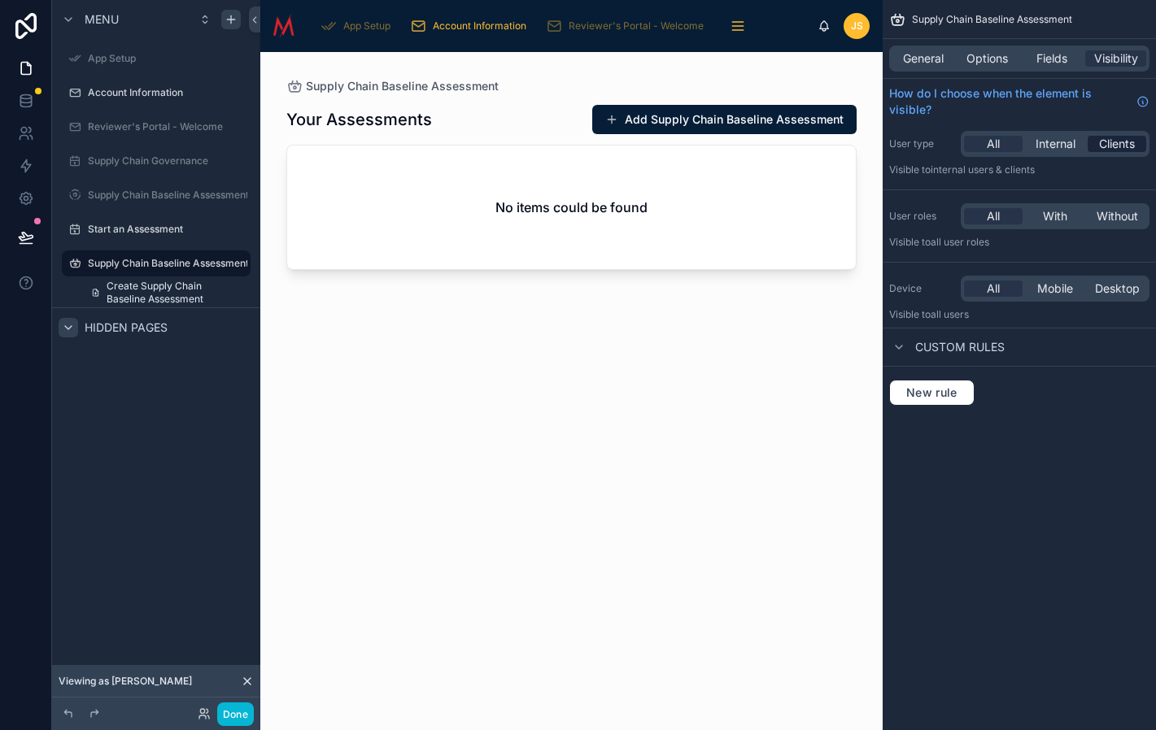
click at [1121, 145] on span "Clients" at bounding box center [1117, 144] width 36 height 16
click at [236, 717] on button "Done" at bounding box center [235, 715] width 37 height 24
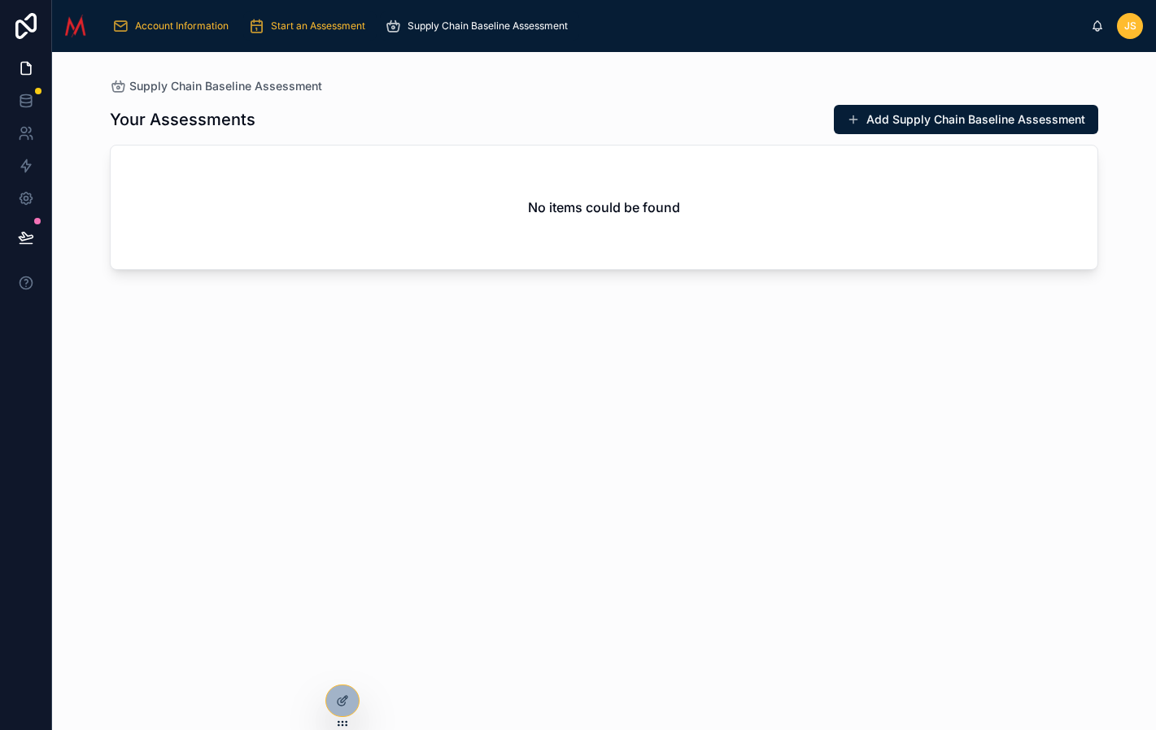
click at [321, 26] on span "Start an Assessment" at bounding box center [318, 26] width 94 height 13
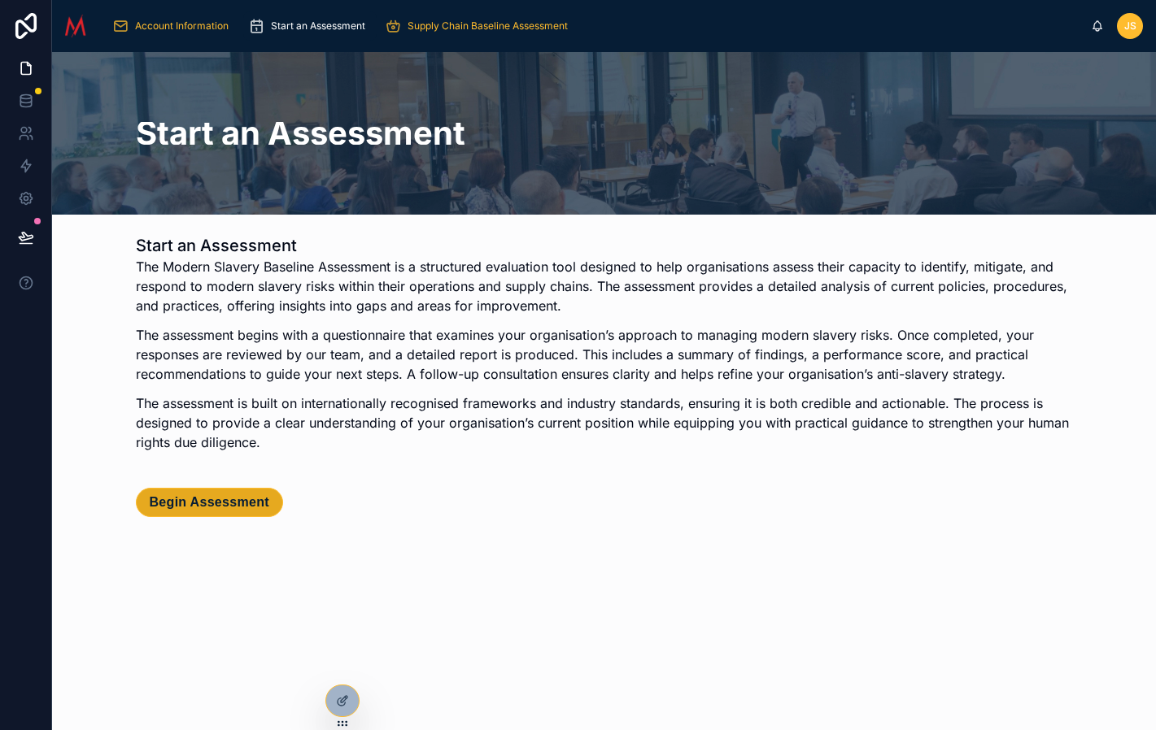
click at [211, 500] on span "Begin Assessment" at bounding box center [210, 503] width 120 height 16
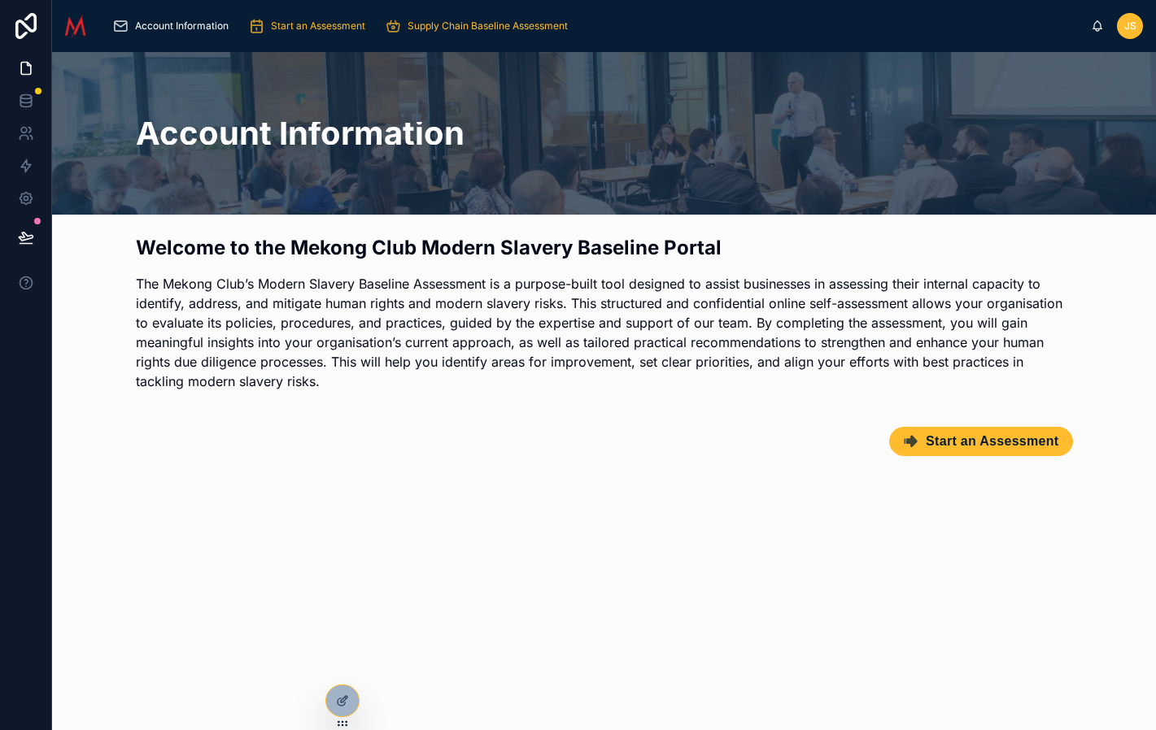
click at [332, 27] on span "Start an Assessment" at bounding box center [318, 26] width 94 height 13
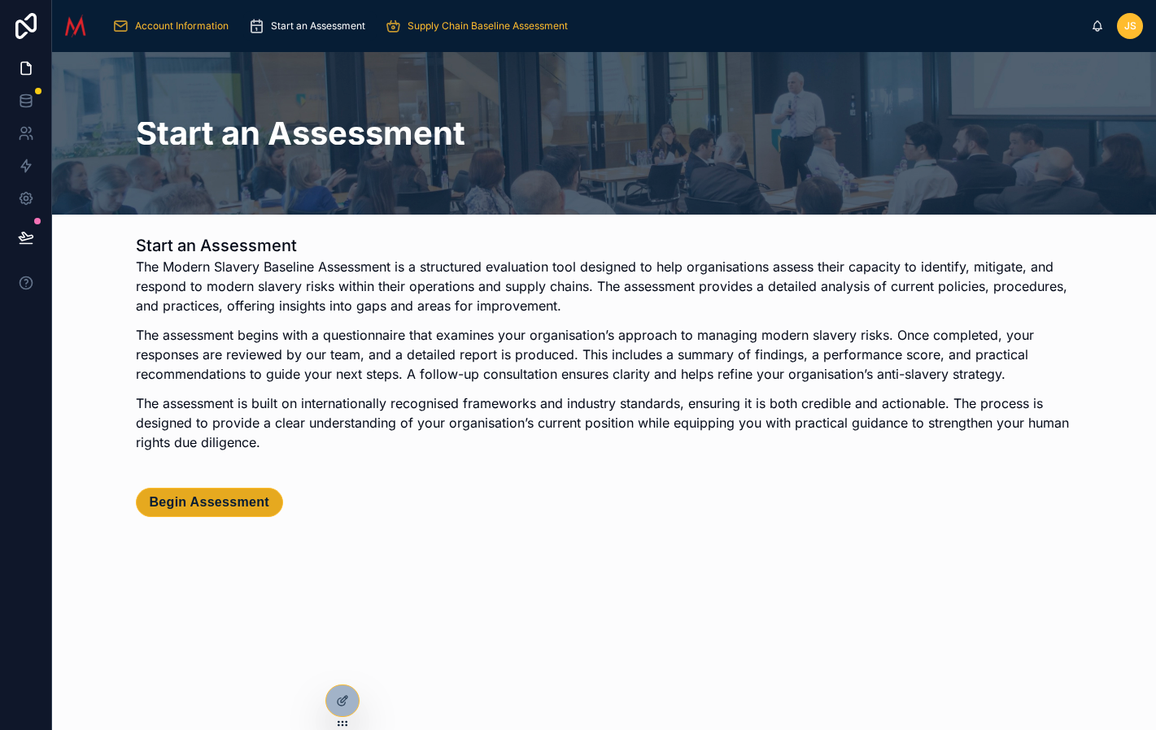
click at [231, 508] on span "Begin Assessment" at bounding box center [210, 503] width 120 height 16
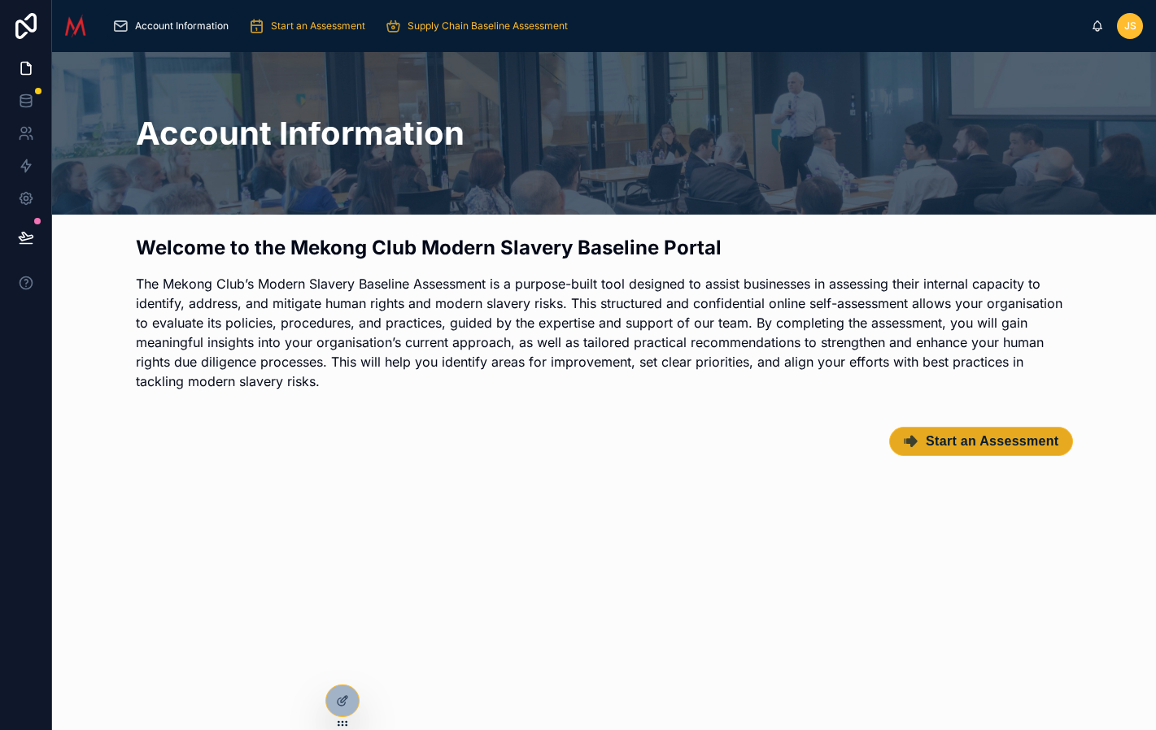
click at [978, 442] on span "Start an Assessment" at bounding box center [992, 442] width 133 height 16
click at [527, 26] on span "Supply Chain Baseline Assessment" at bounding box center [487, 26] width 160 height 13
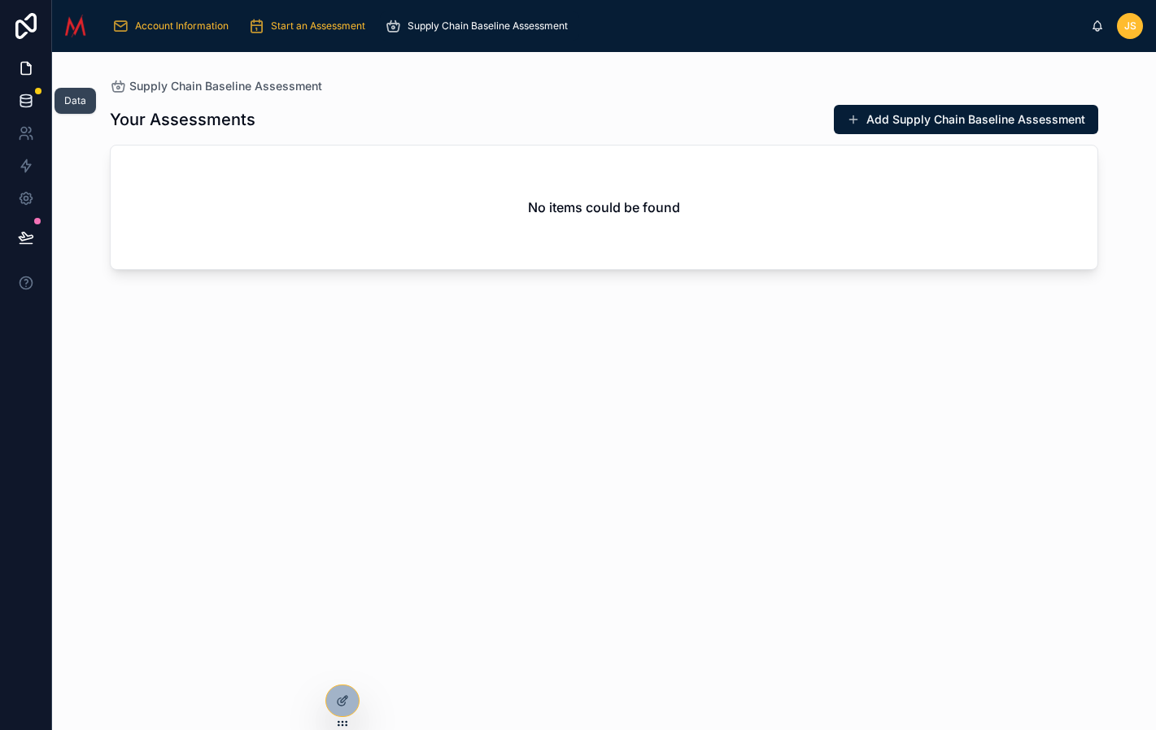
click at [25, 102] on icon at bounding box center [26, 101] width 16 height 16
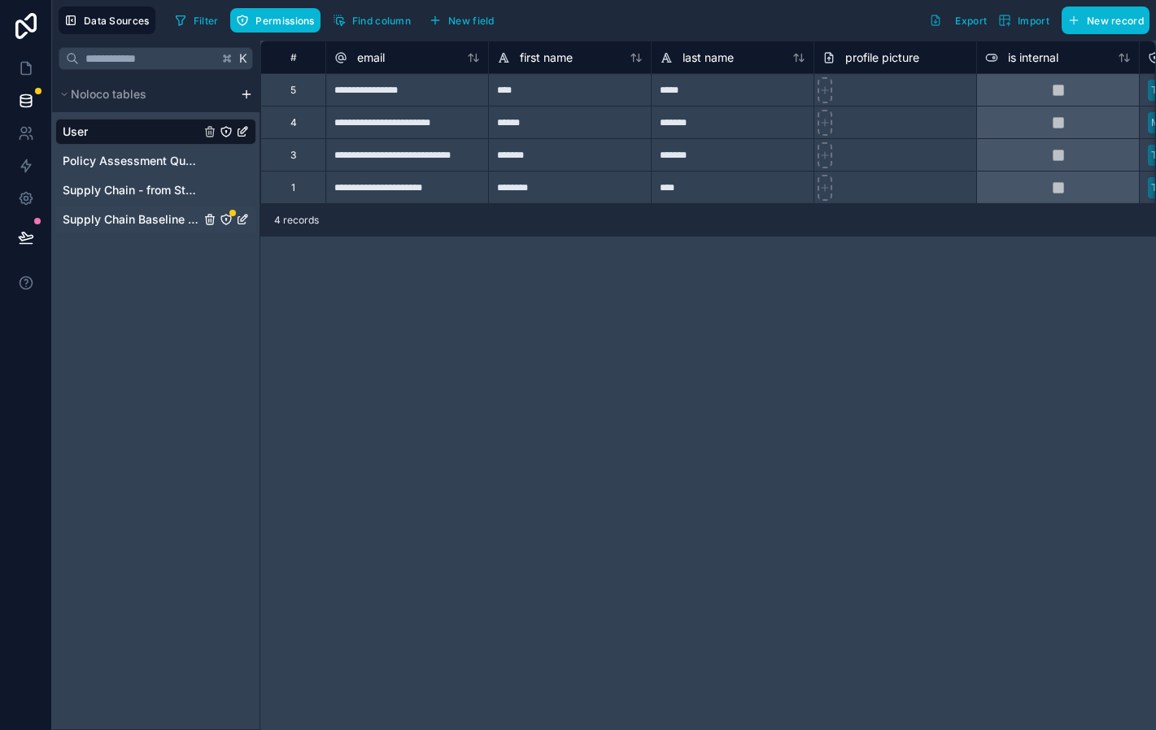
click at [141, 224] on span "Supply Chain Baseline Assessment" at bounding box center [131, 219] width 137 height 16
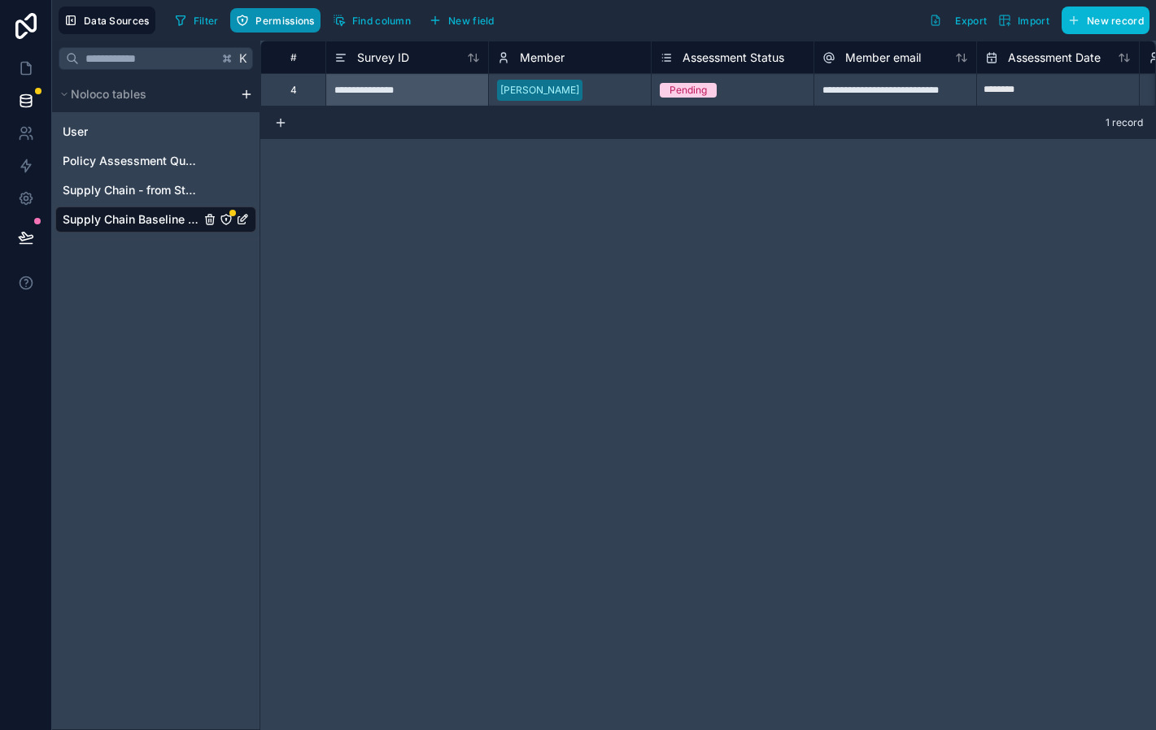
click at [274, 20] on span "Permissions" at bounding box center [284, 21] width 59 height 12
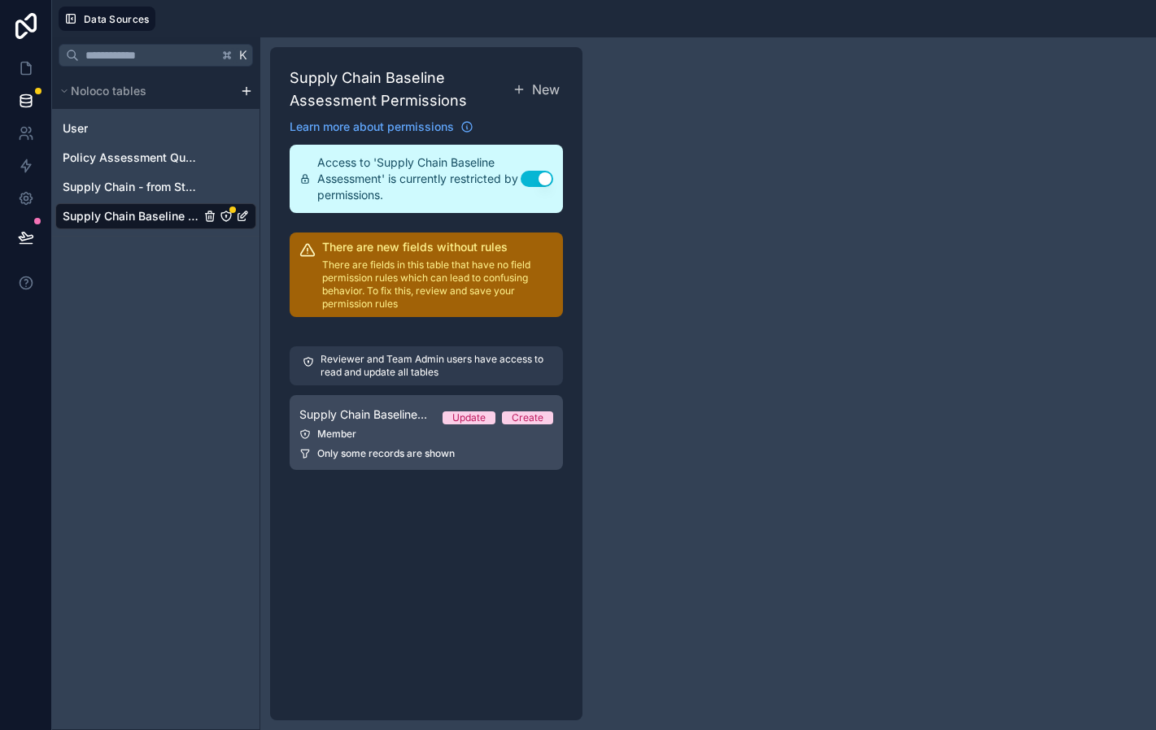
click at [378, 428] on div "Member" at bounding box center [426, 434] width 254 height 13
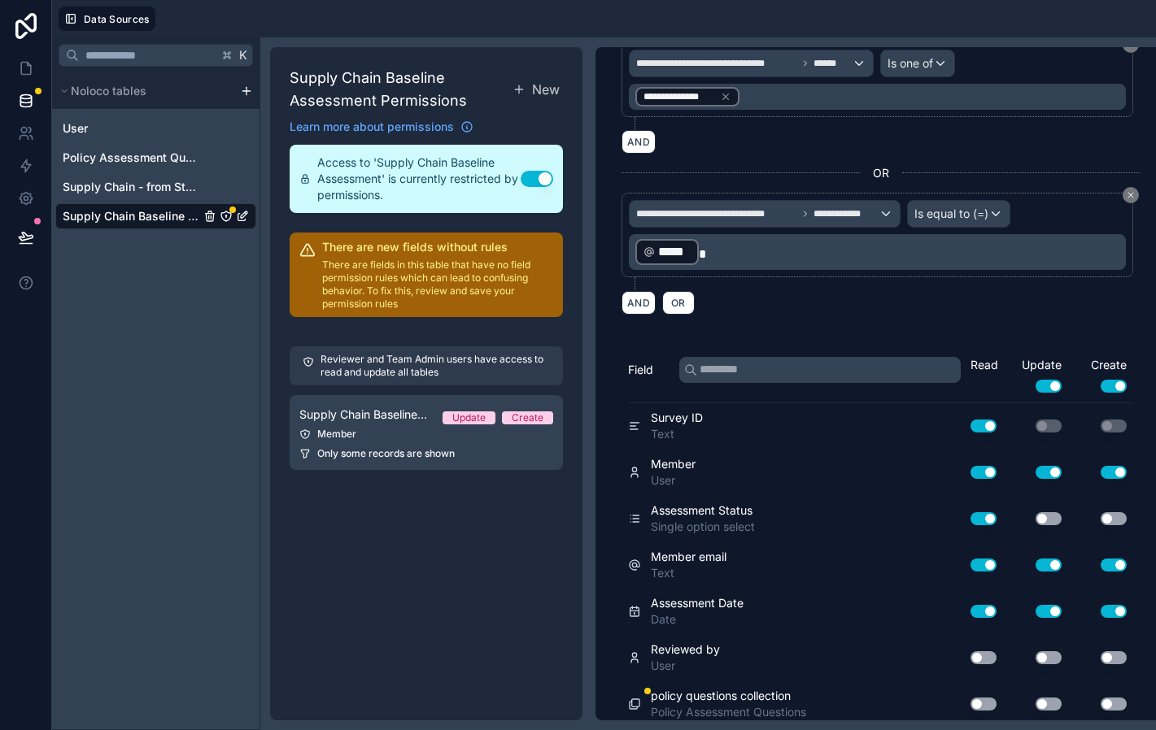
scroll to position [229, 0]
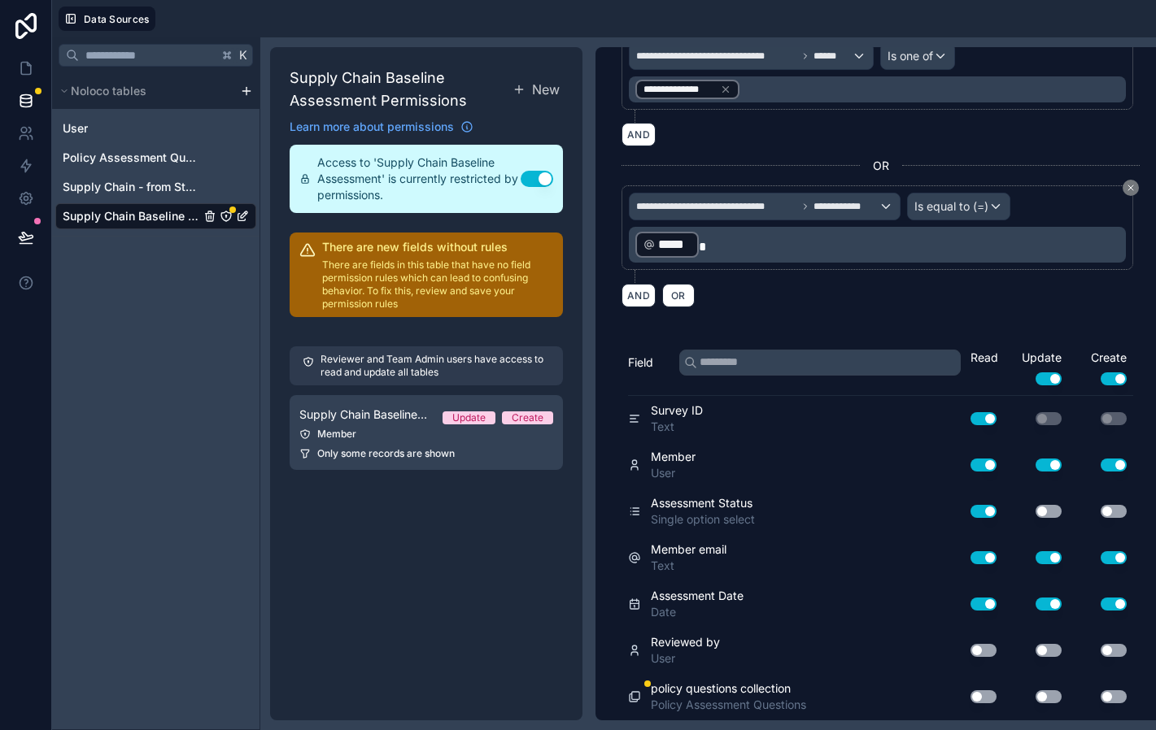
click at [981, 698] on button "Use setting" at bounding box center [983, 697] width 26 height 13
click at [1049, 699] on button "Use setting" at bounding box center [1048, 697] width 26 height 13
click at [1052, 699] on button "Use setting" at bounding box center [1048, 697] width 26 height 13
click at [990, 697] on button "Use setting" at bounding box center [983, 697] width 26 height 13
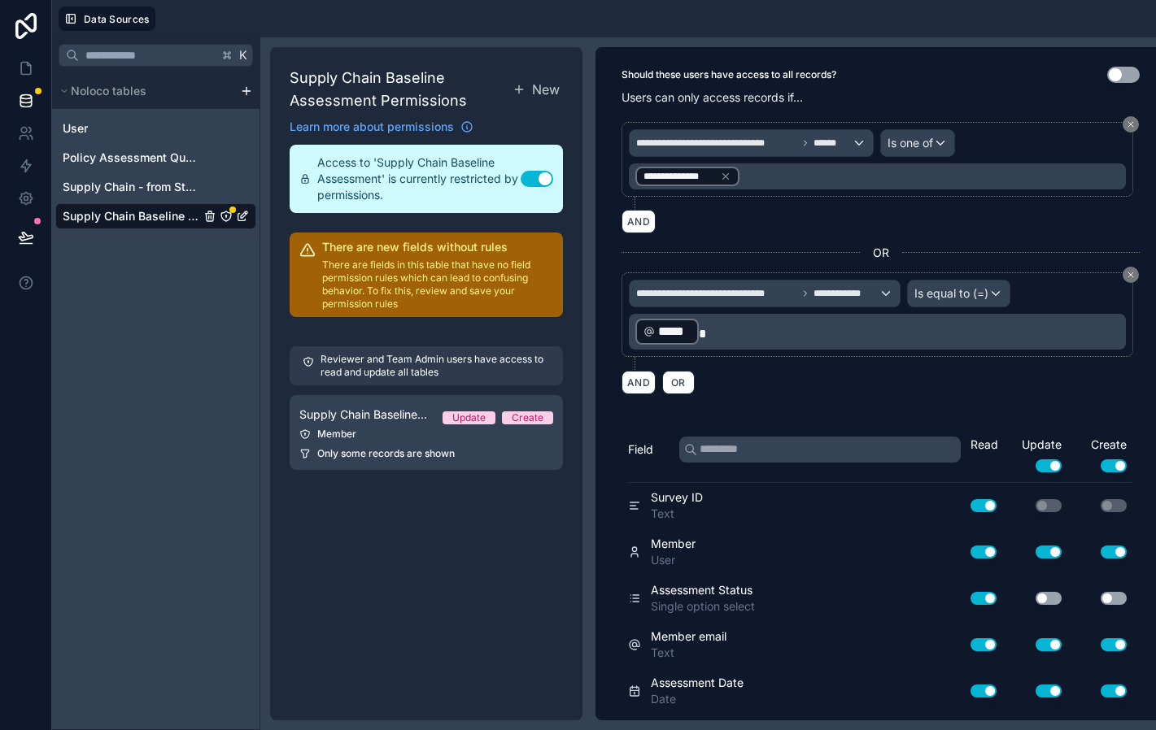
scroll to position [0, 0]
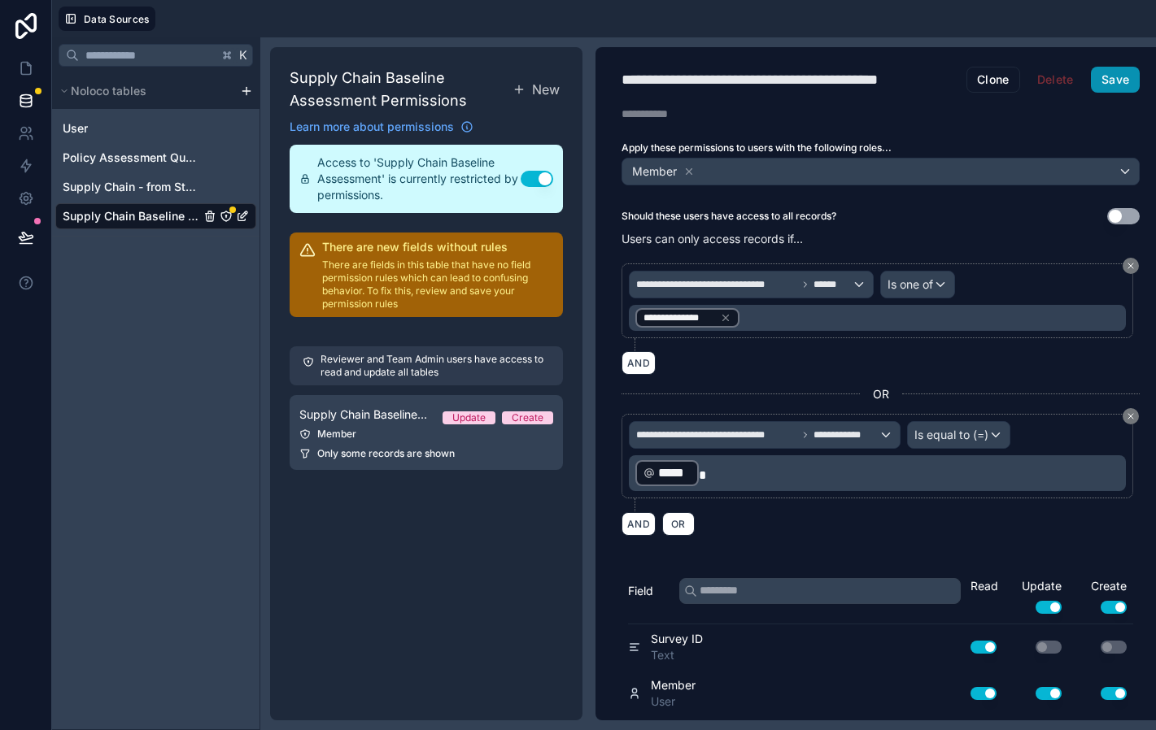
click at [1129, 84] on button "Save" at bounding box center [1115, 80] width 49 height 26
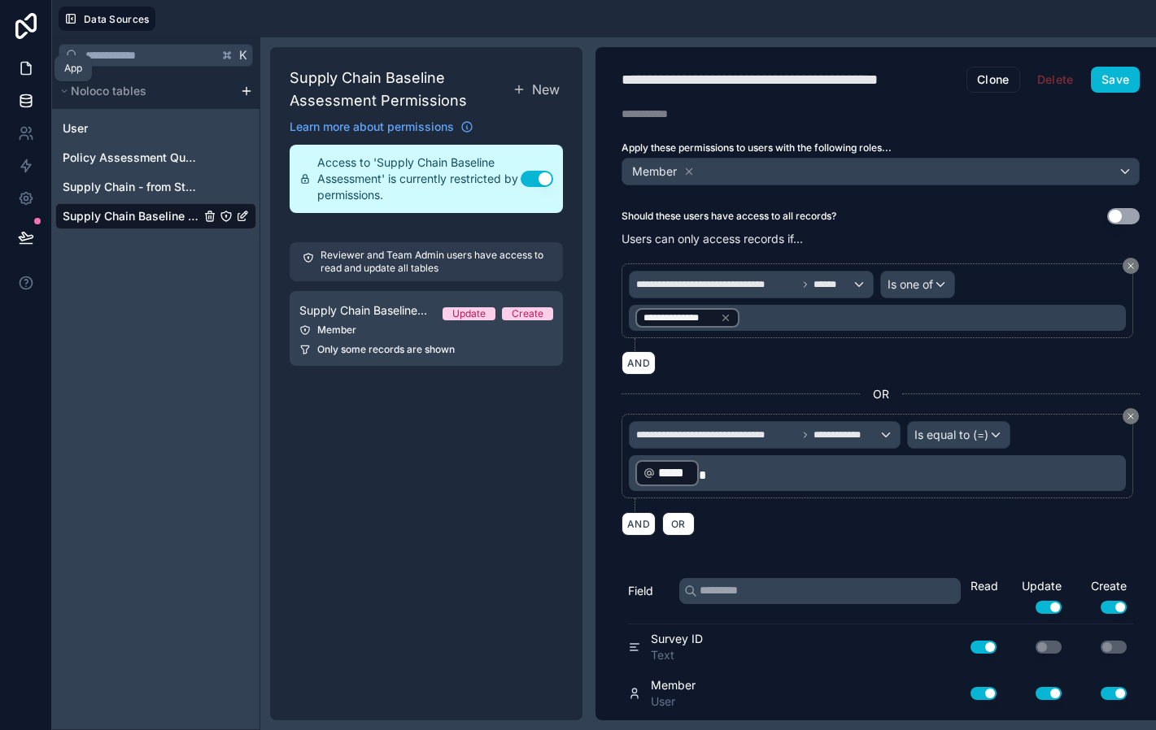
click at [26, 67] on icon at bounding box center [26, 68] width 16 height 16
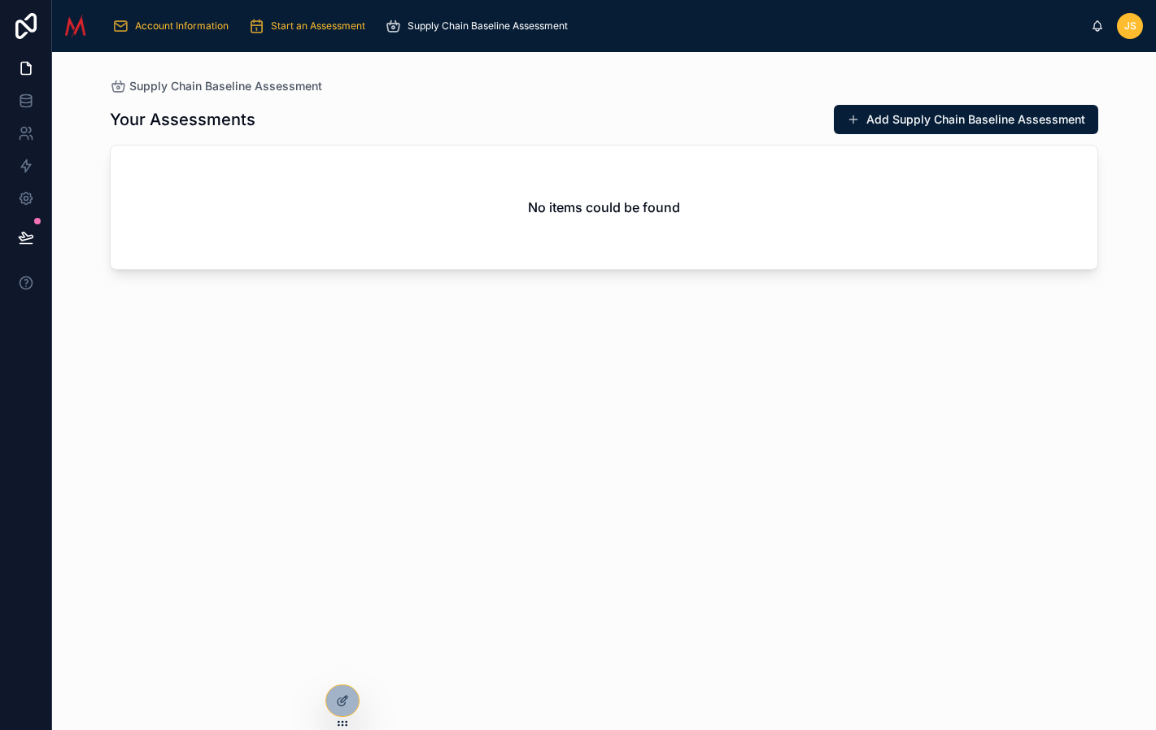
click at [320, 21] on span "Start an Assessment" at bounding box center [318, 26] width 94 height 13
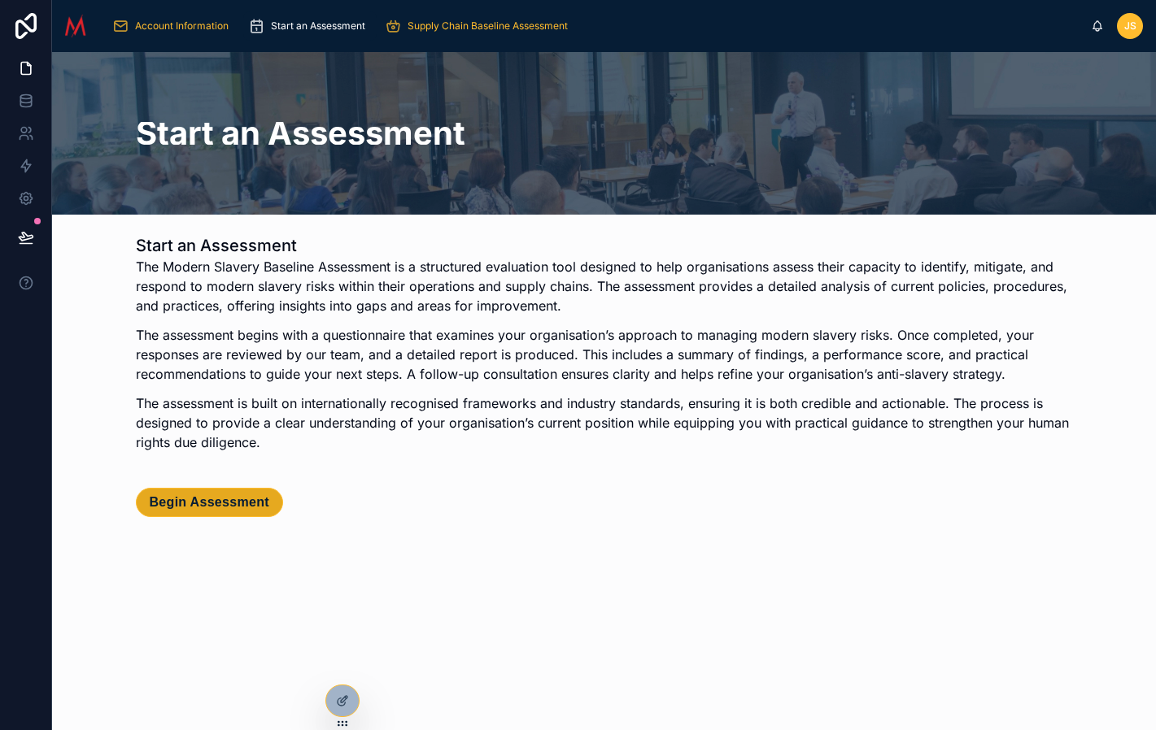
click at [233, 504] on span "Begin Assessment" at bounding box center [210, 503] width 120 height 16
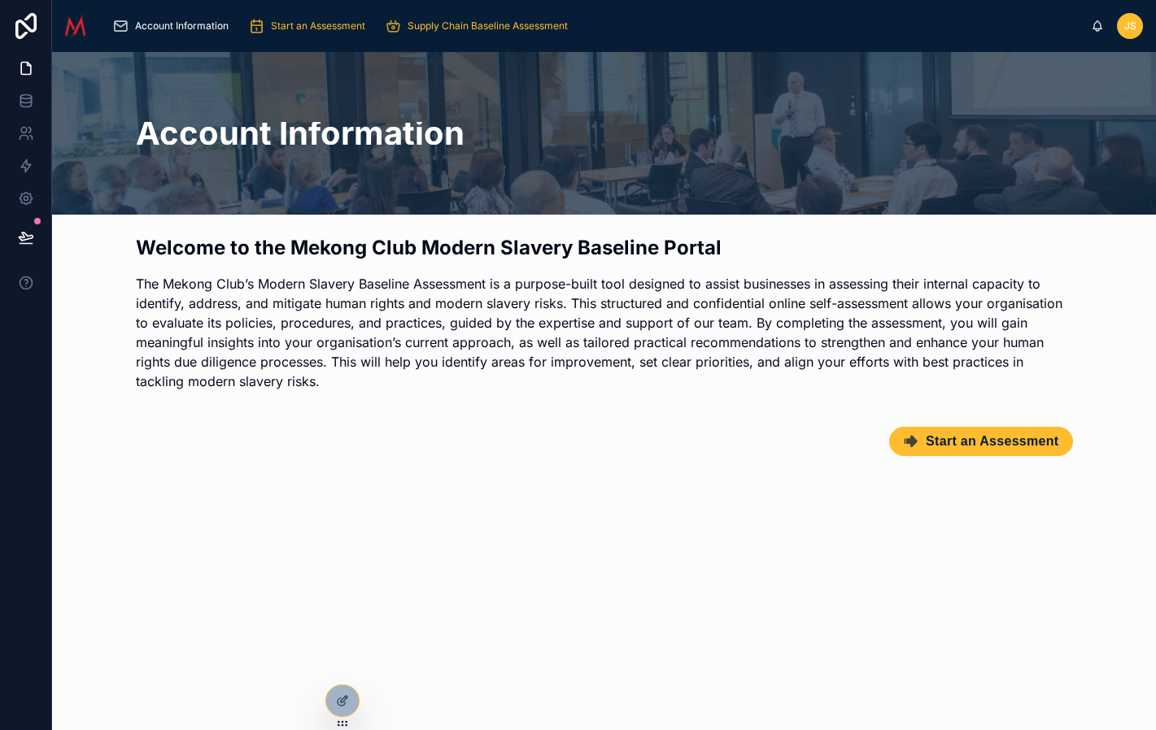
click at [333, 28] on span "Start an Assessment" at bounding box center [318, 26] width 94 height 13
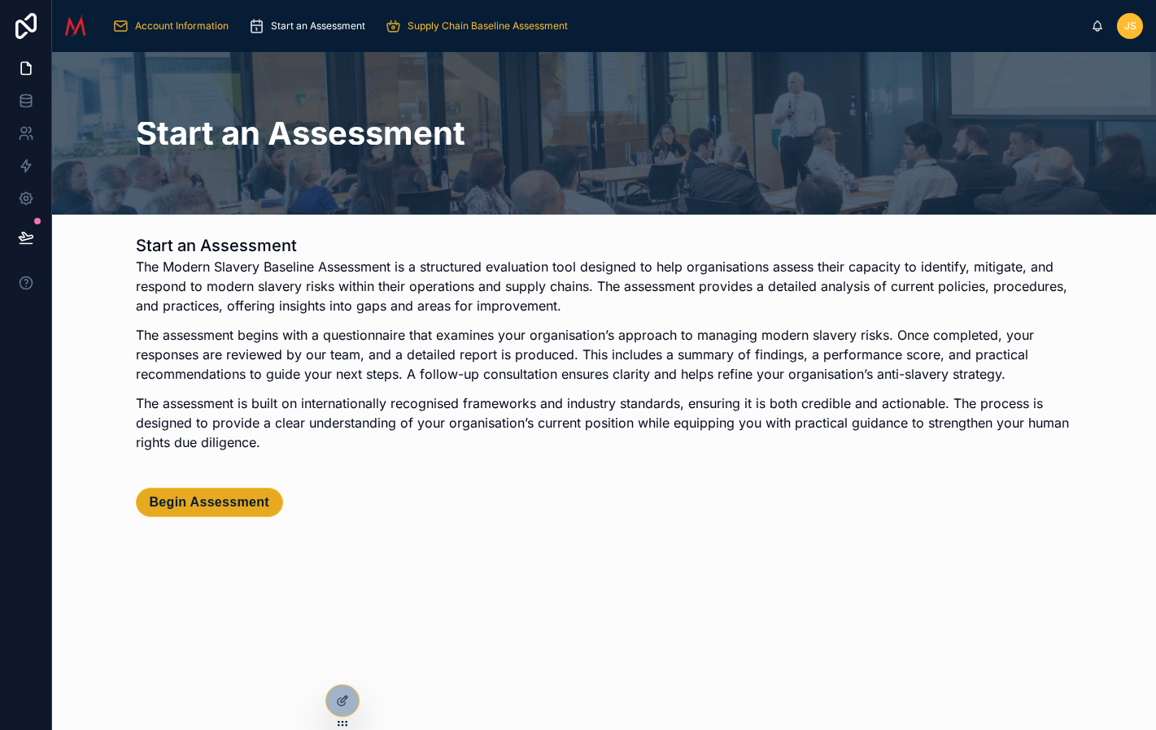
click at [234, 506] on span "Begin Assessment" at bounding box center [210, 503] width 120 height 16
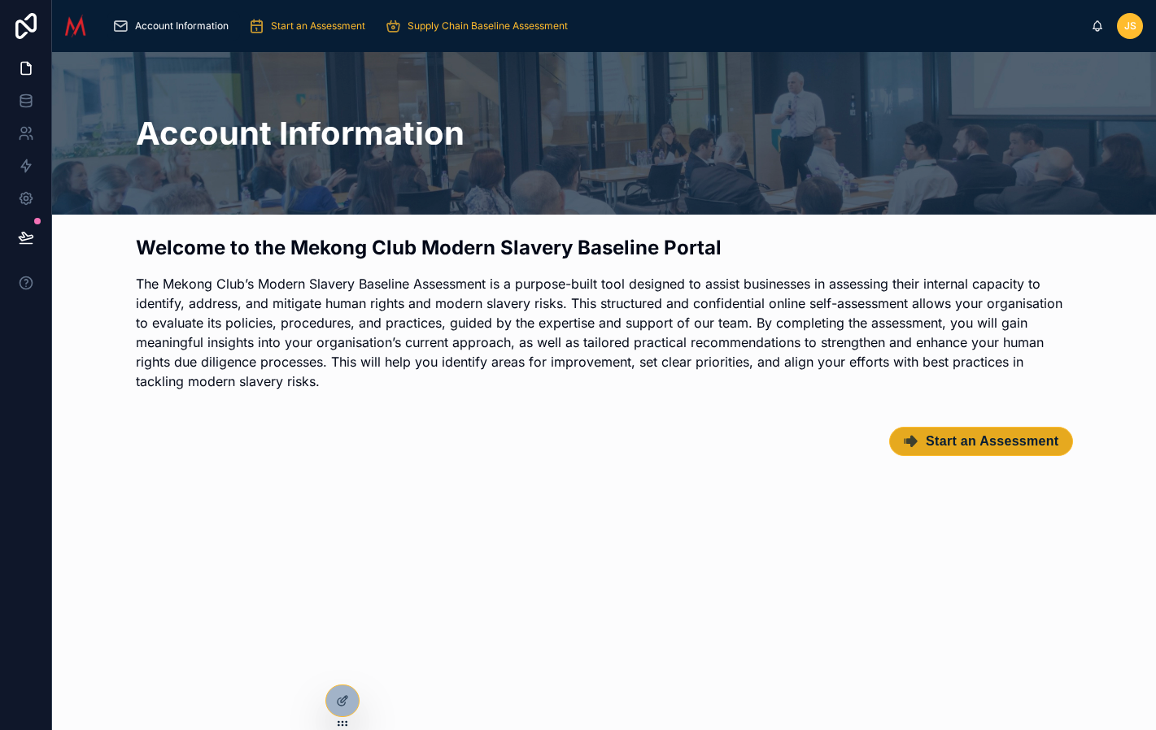
click at [999, 444] on span "Start an Assessment" at bounding box center [992, 442] width 133 height 16
click at [1025, 442] on span "Start an Assessment" at bounding box center [992, 442] width 133 height 16
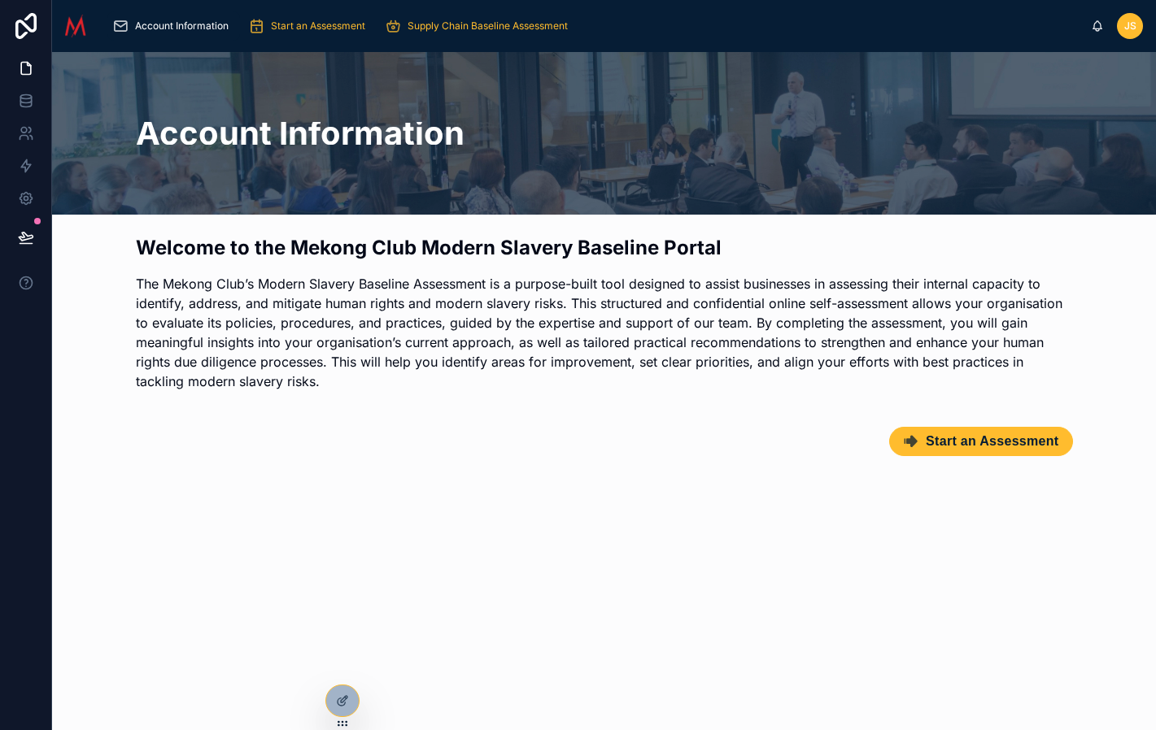
click at [1025, 442] on span "Start an Assessment" at bounding box center [992, 442] width 133 height 16
click at [345, 698] on icon at bounding box center [346, 698] width 2 height 2
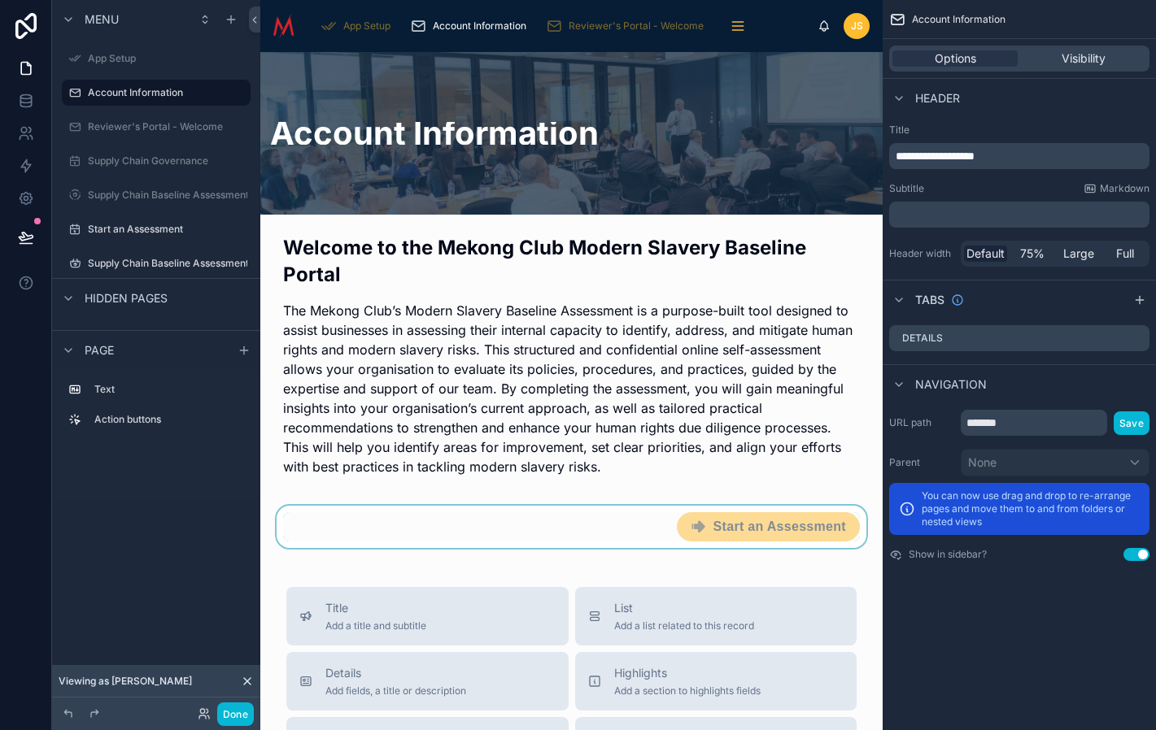
click at [792, 521] on div at bounding box center [571, 527] width 596 height 42
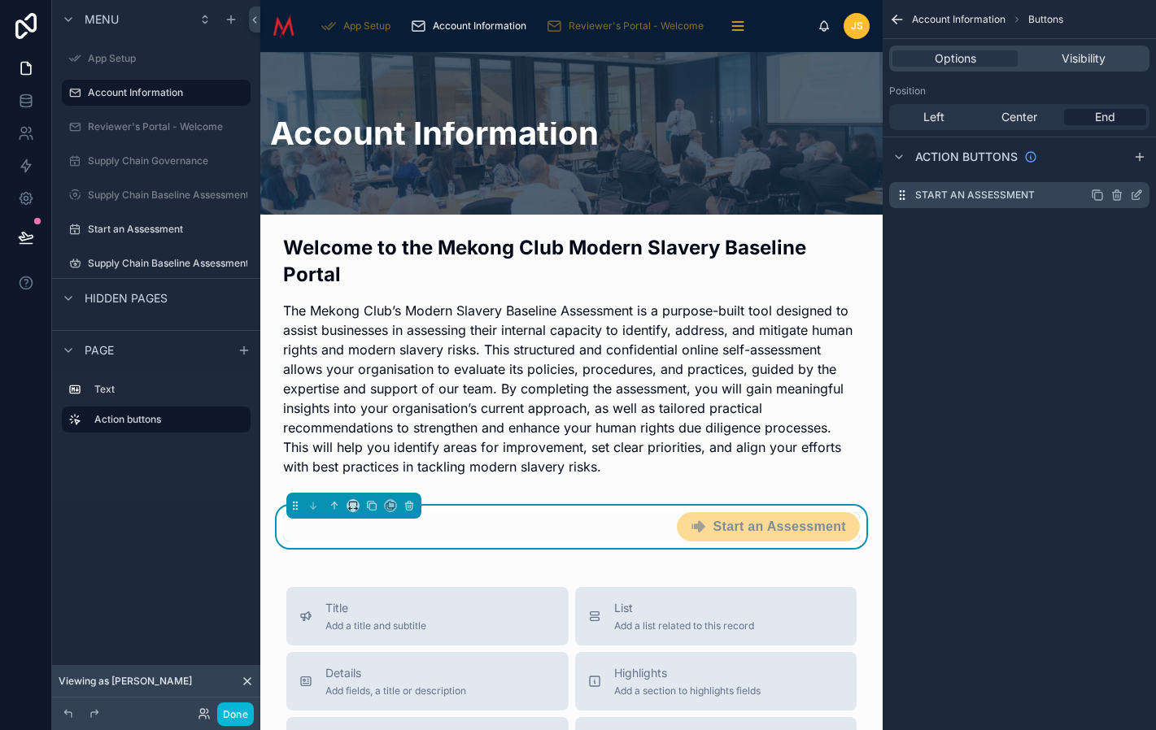
click at [1137, 198] on icon "scrollable content" at bounding box center [1136, 195] width 13 height 13
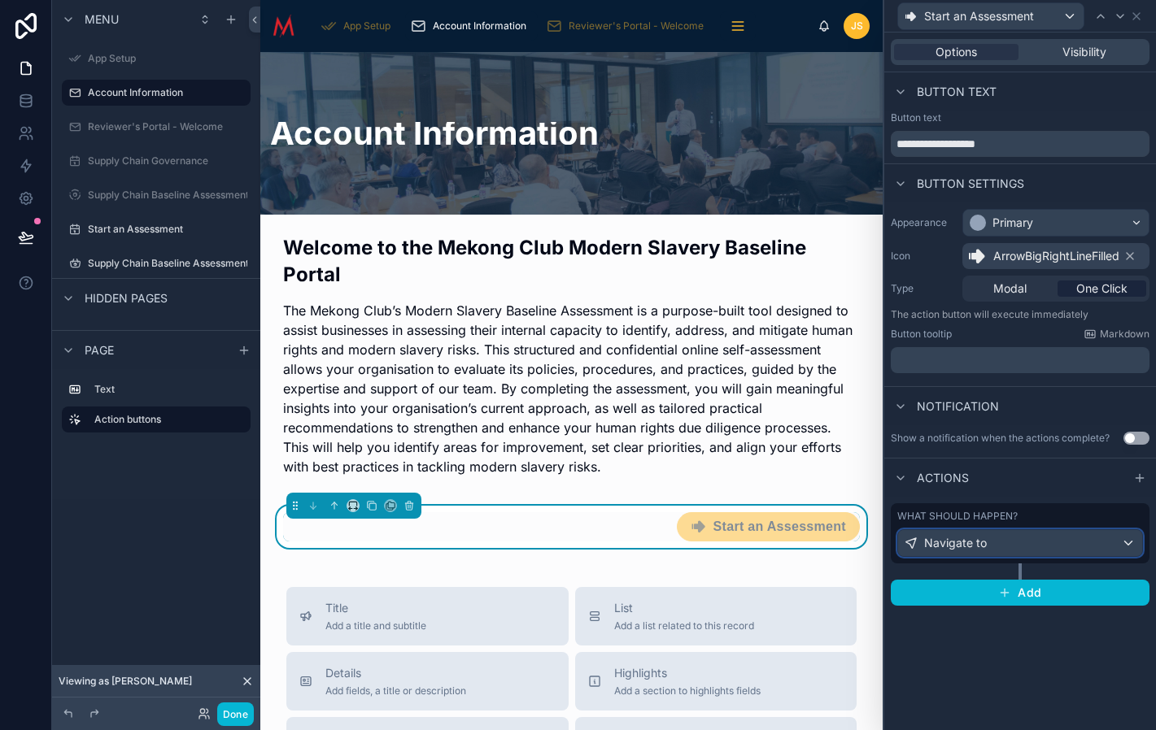
click at [1014, 543] on div "Navigate to" at bounding box center [1020, 543] width 244 height 26
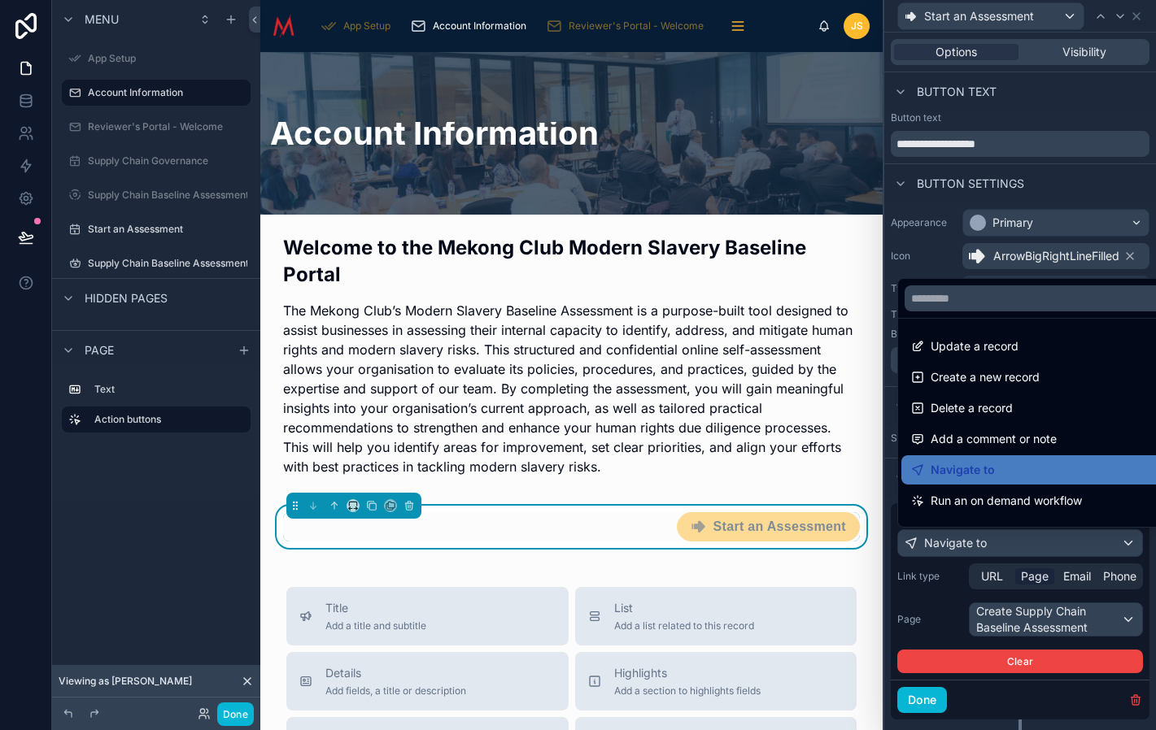
click at [991, 580] on div at bounding box center [1020, 365] width 272 height 730
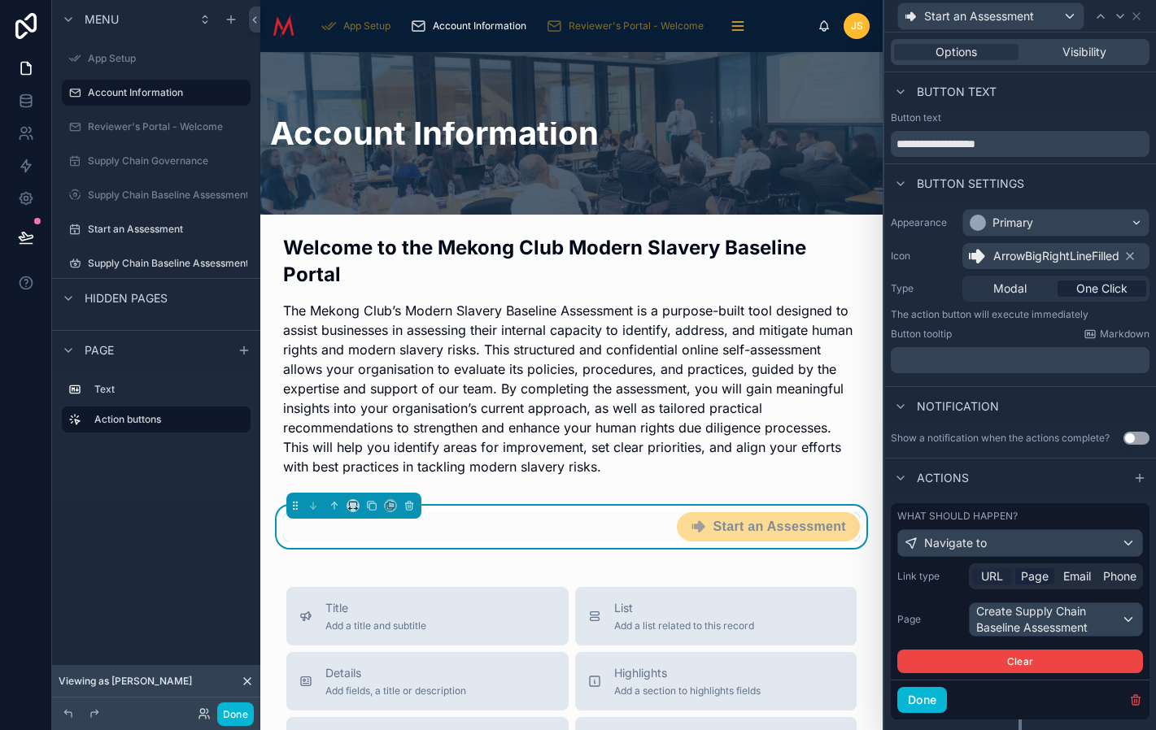
click at [992, 580] on span "URL" at bounding box center [992, 577] width 22 height 16
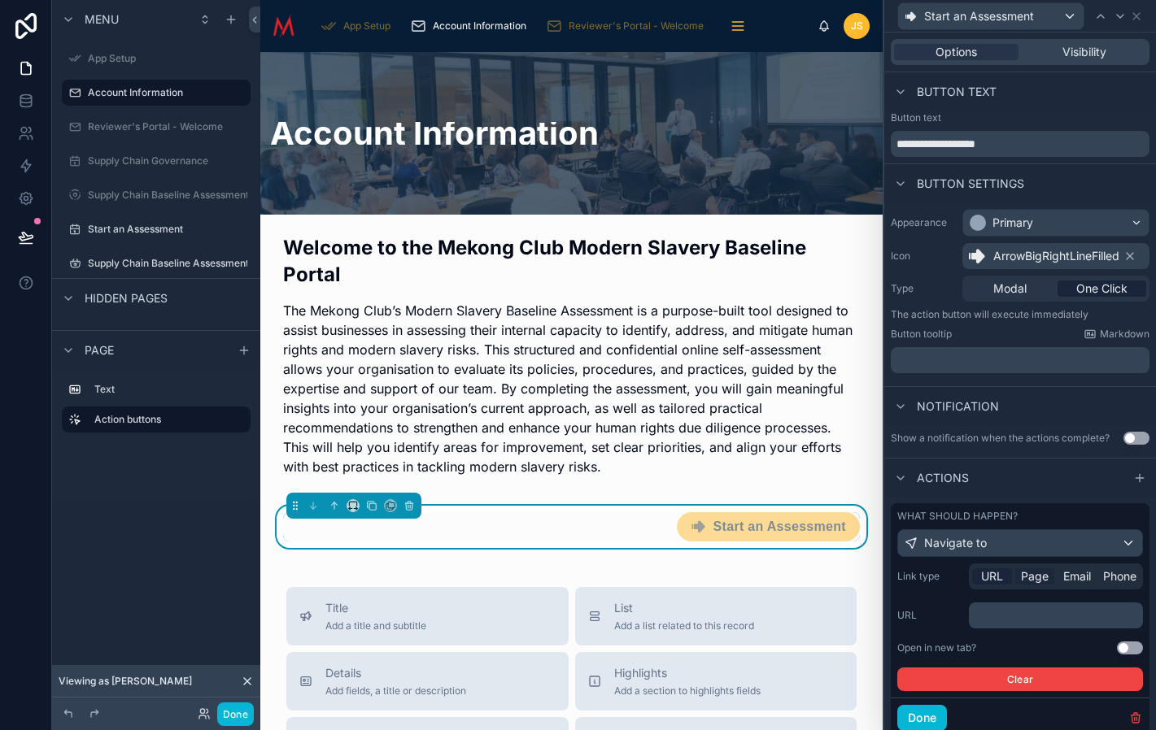
click at [1029, 582] on span "Page" at bounding box center [1035, 577] width 28 height 16
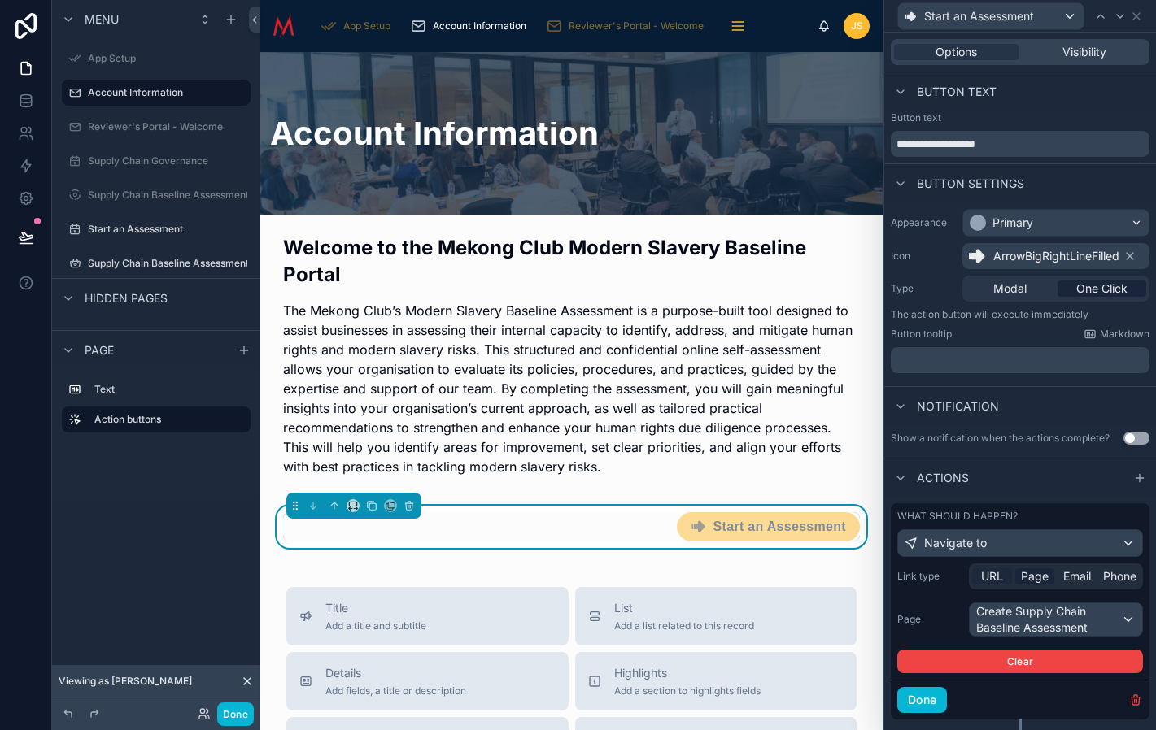
click at [993, 578] on span "URL" at bounding box center [992, 577] width 22 height 16
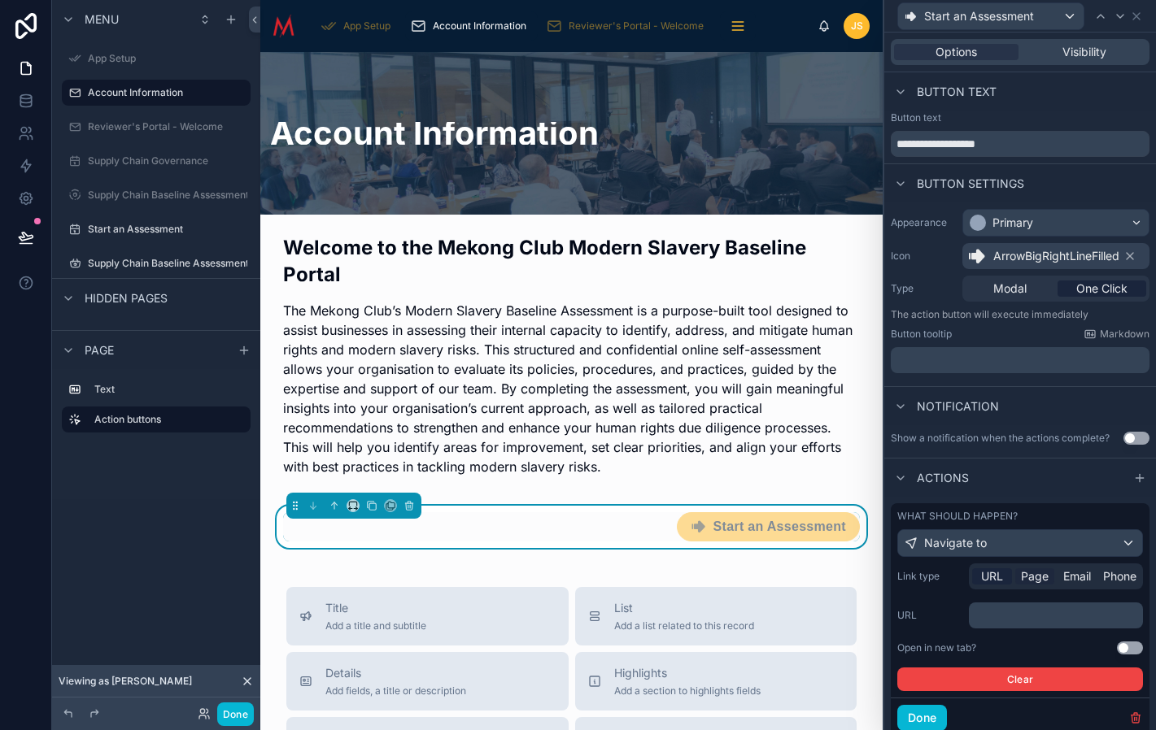
click at [1035, 581] on span "Page" at bounding box center [1035, 577] width 28 height 16
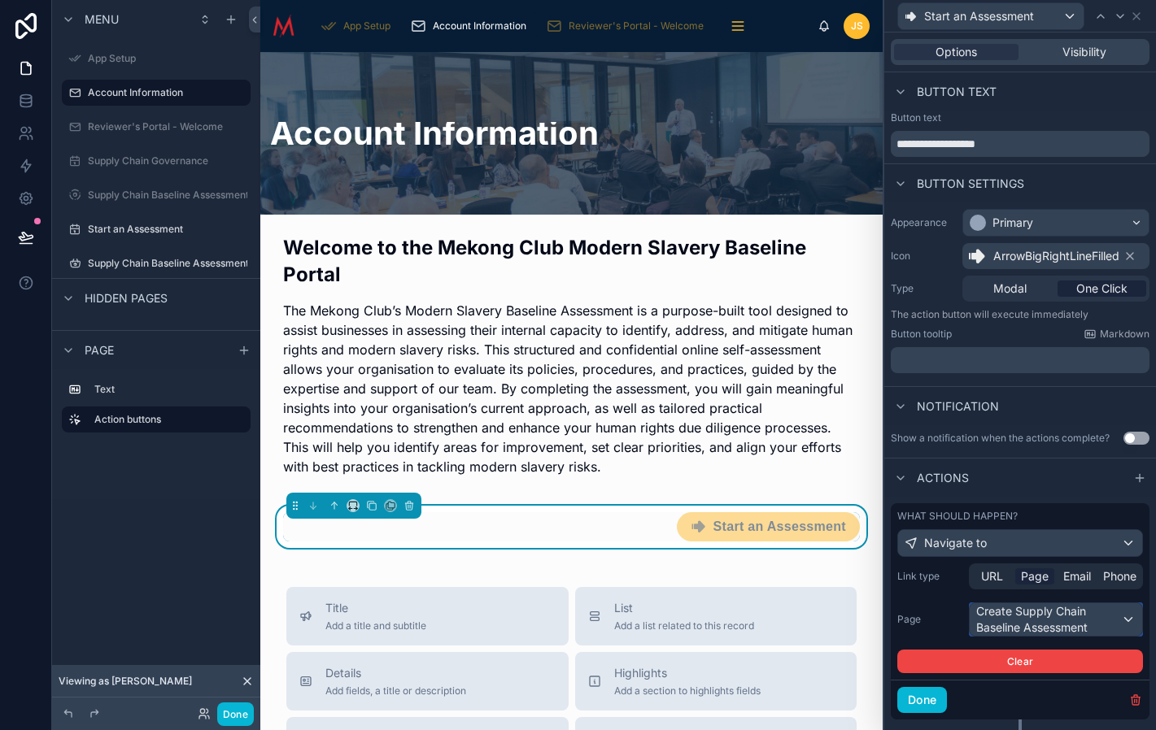
click at [1041, 625] on div "Create Supply Chain Baseline Assessment" at bounding box center [1056, 620] width 172 height 33
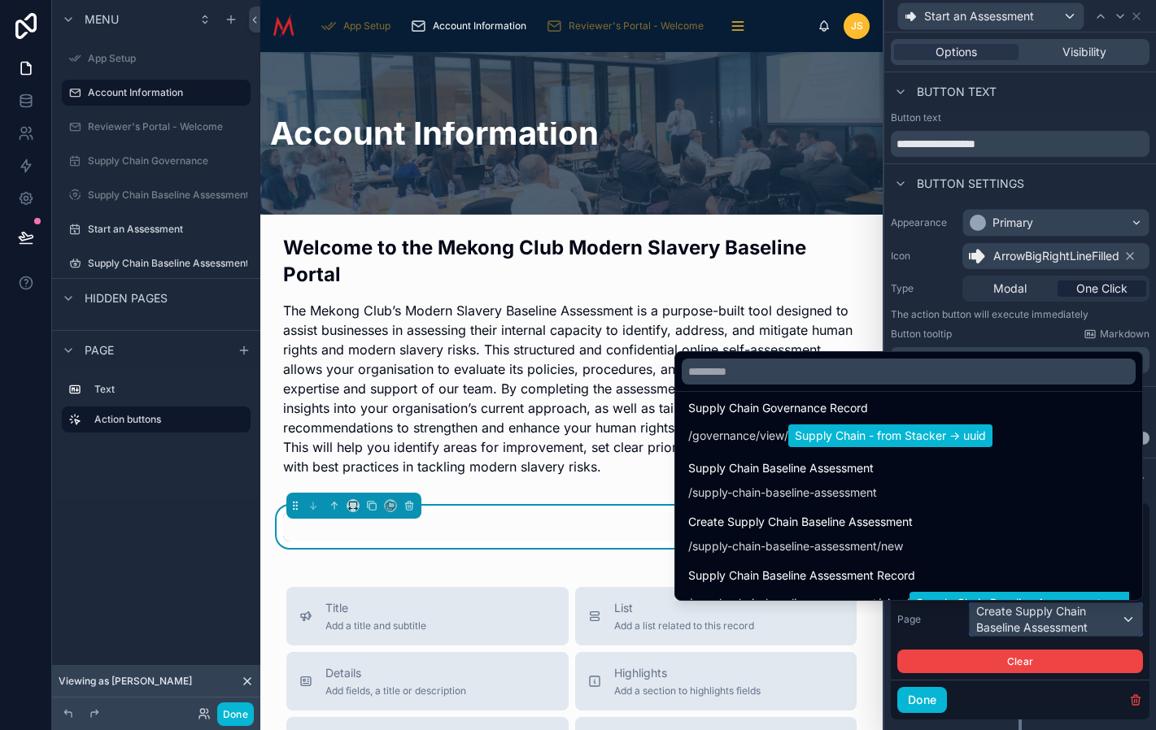
scroll to position [232, 0]
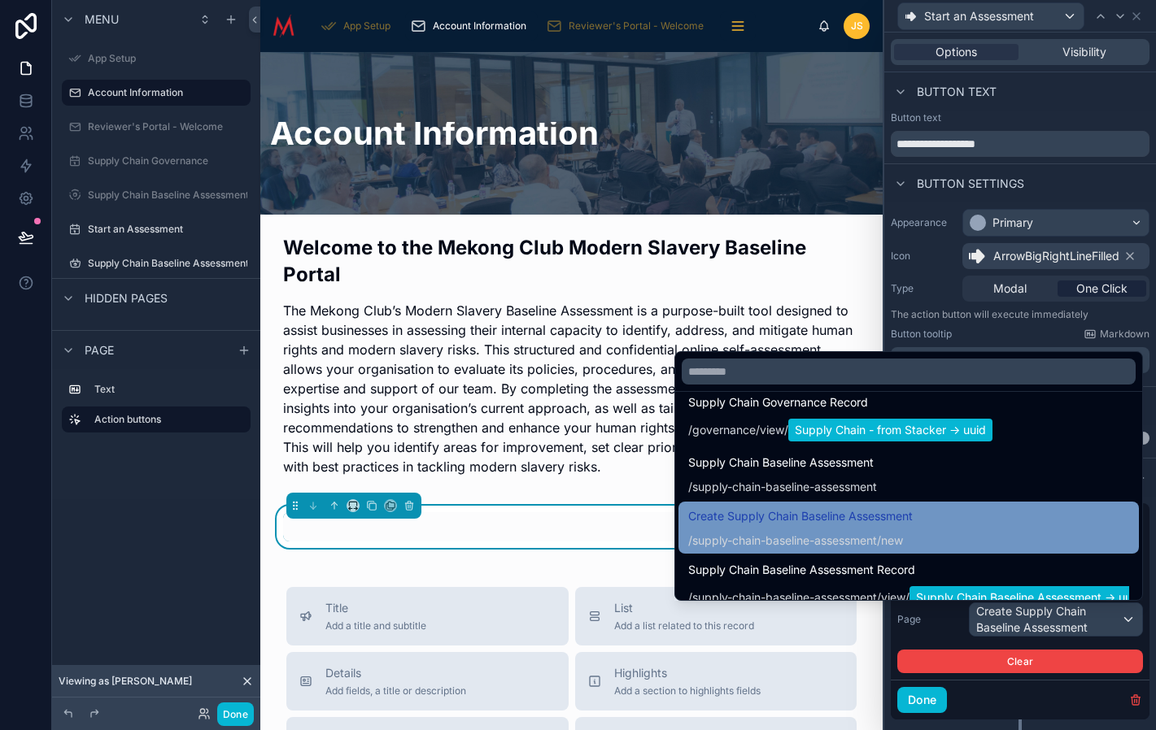
click at [955, 538] on div "Create Supply Chain Baseline Assessment / supply-chain-baseline-assessment /new" at bounding box center [908, 528] width 441 height 42
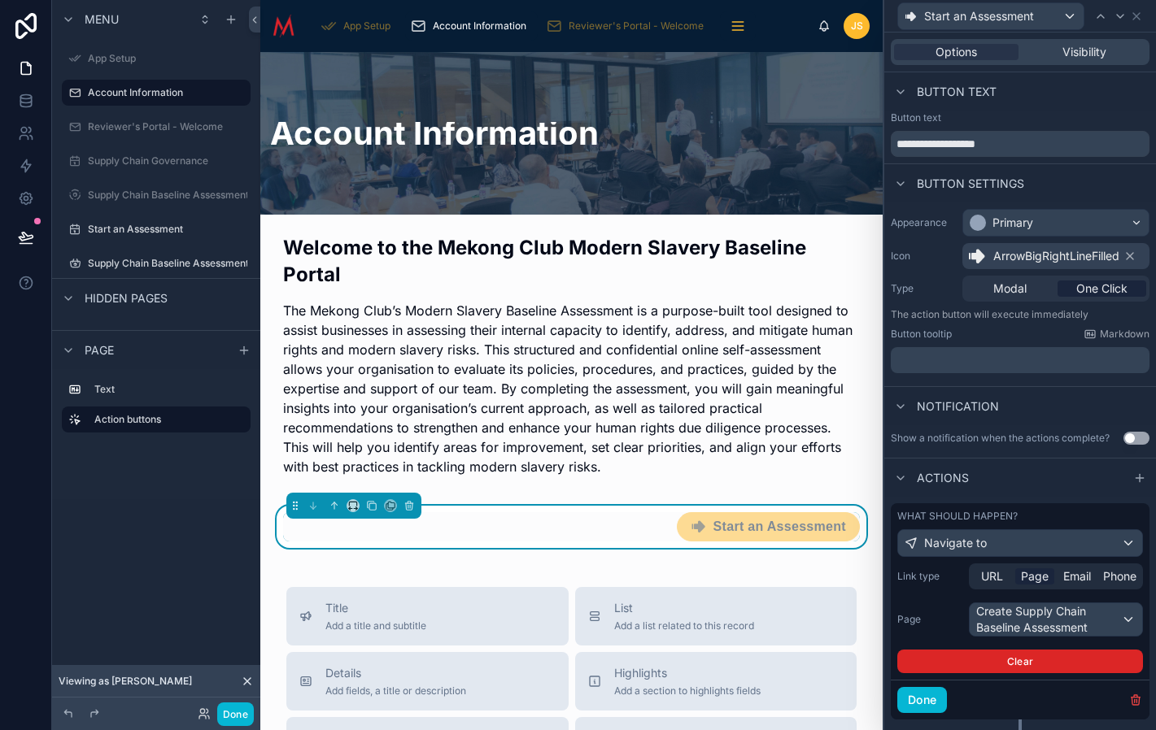
click at [991, 662] on button "Clear" at bounding box center [1020, 662] width 246 height 24
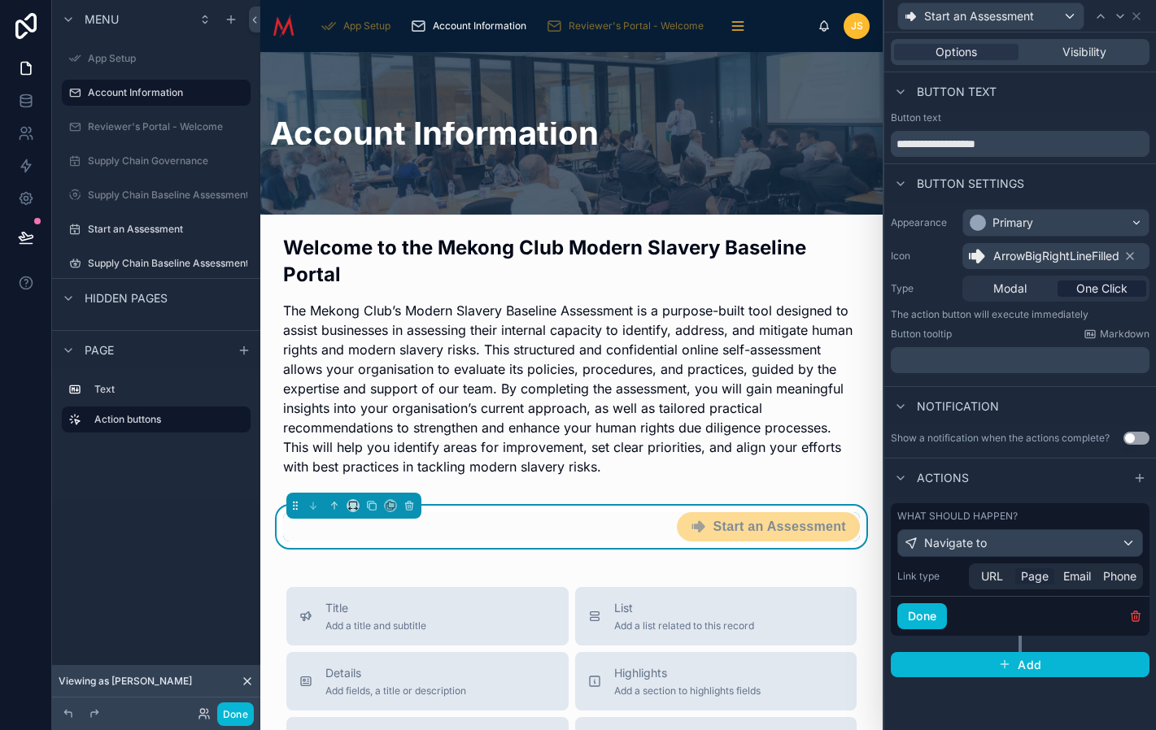
click at [1038, 577] on span "Page" at bounding box center [1035, 577] width 28 height 16
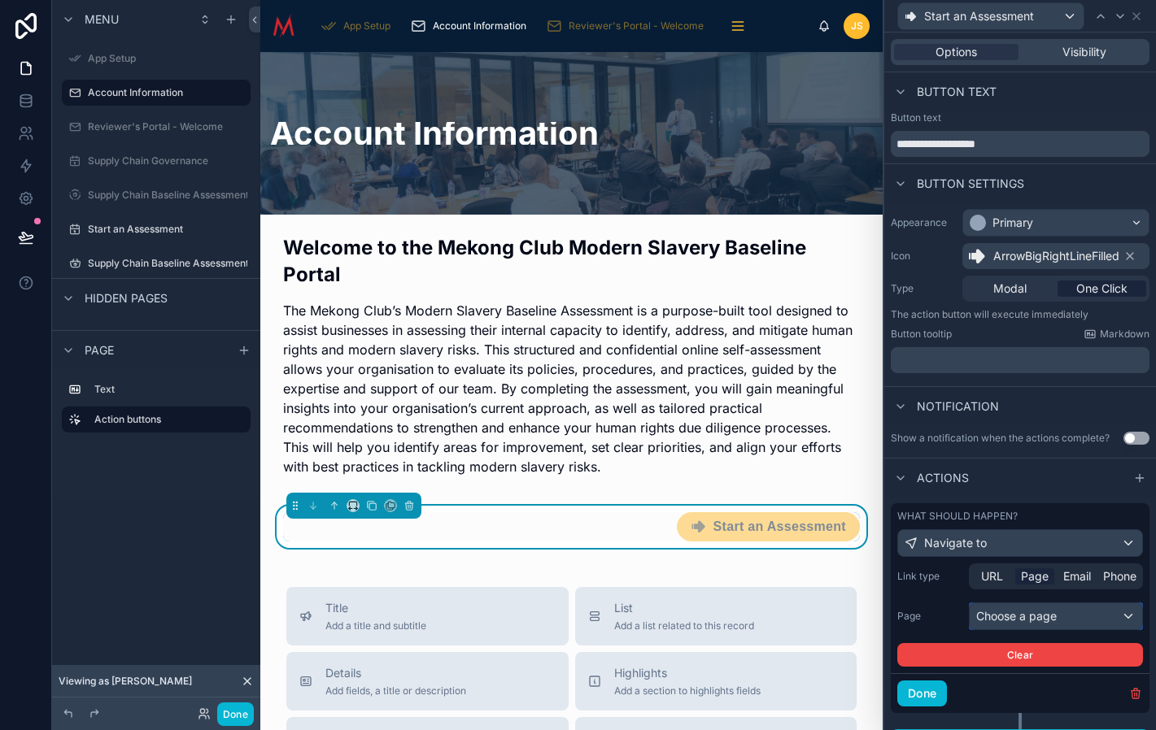
click at [1052, 618] on div "Choose a page" at bounding box center [1056, 617] width 172 height 26
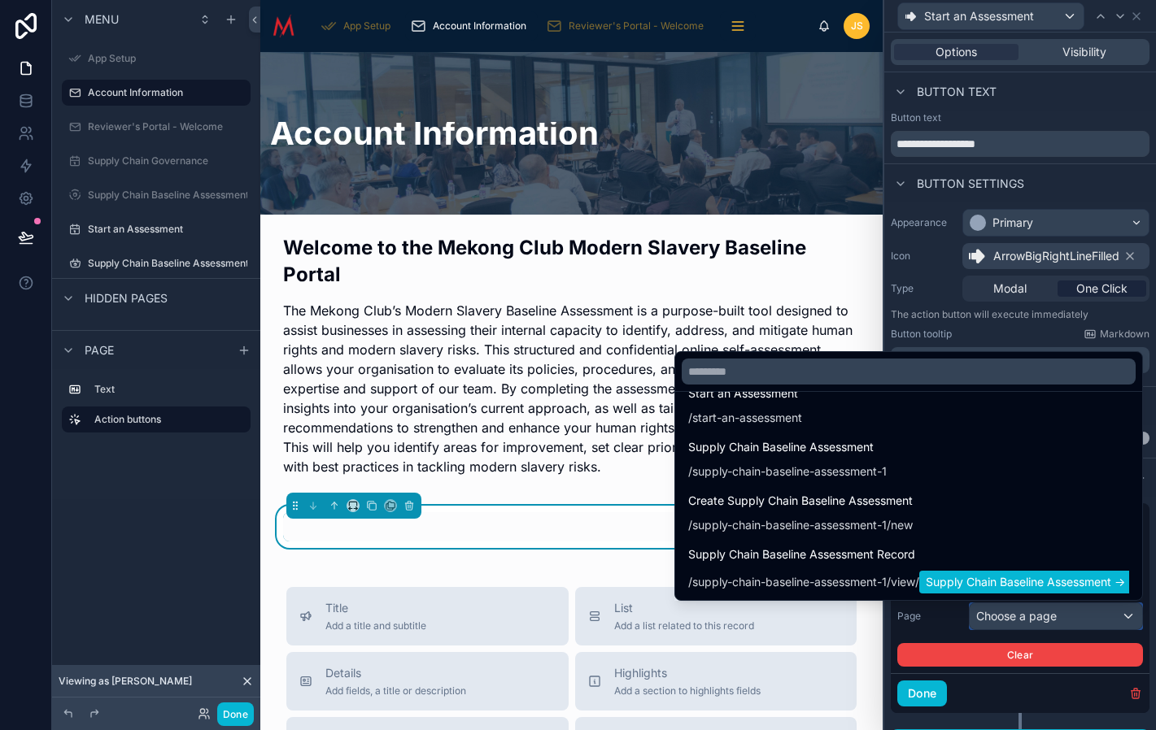
scroll to position [470, 0]
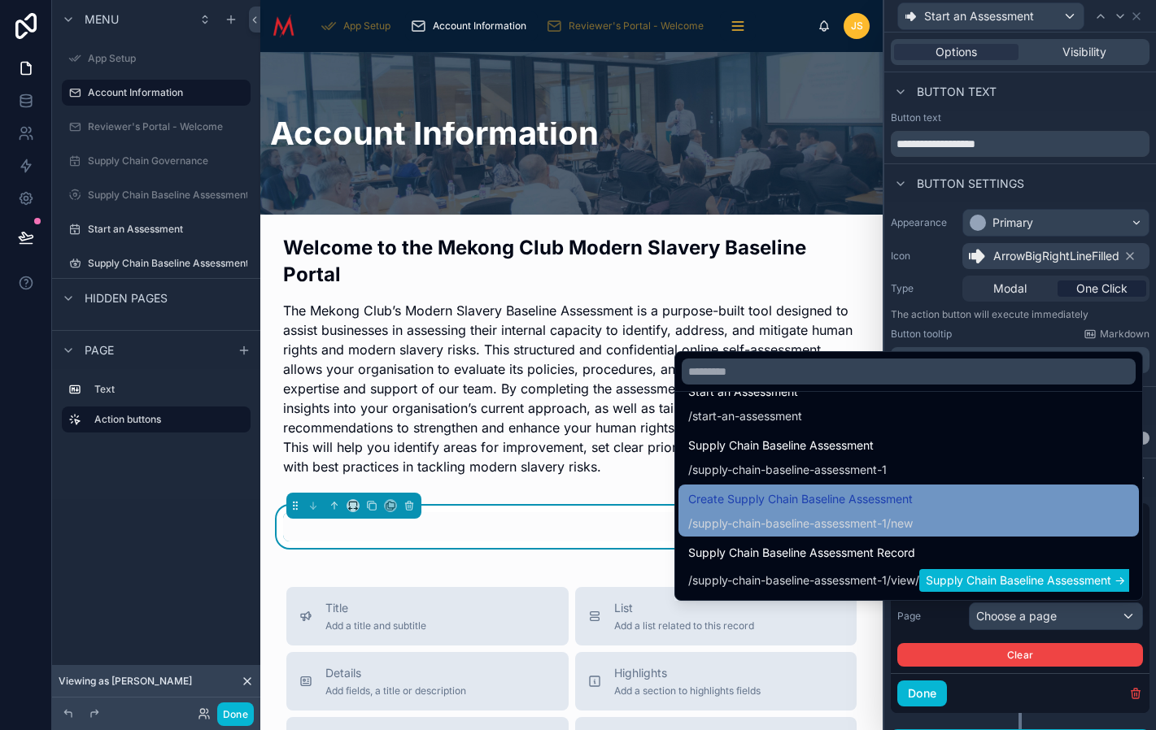
click at [941, 515] on div "Create Supply Chain Baseline Assessment / supply-chain-baseline-assessment-1 /n…" at bounding box center [908, 511] width 441 height 42
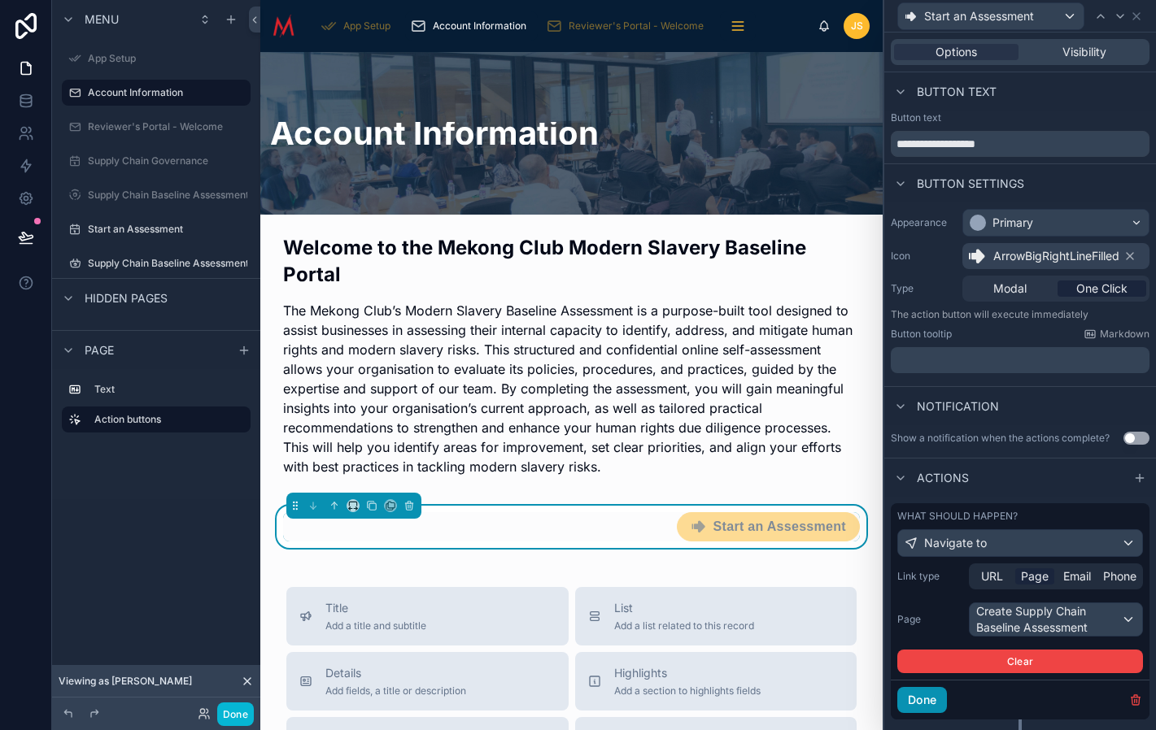
click at [935, 698] on button "Done" at bounding box center [922, 700] width 50 height 26
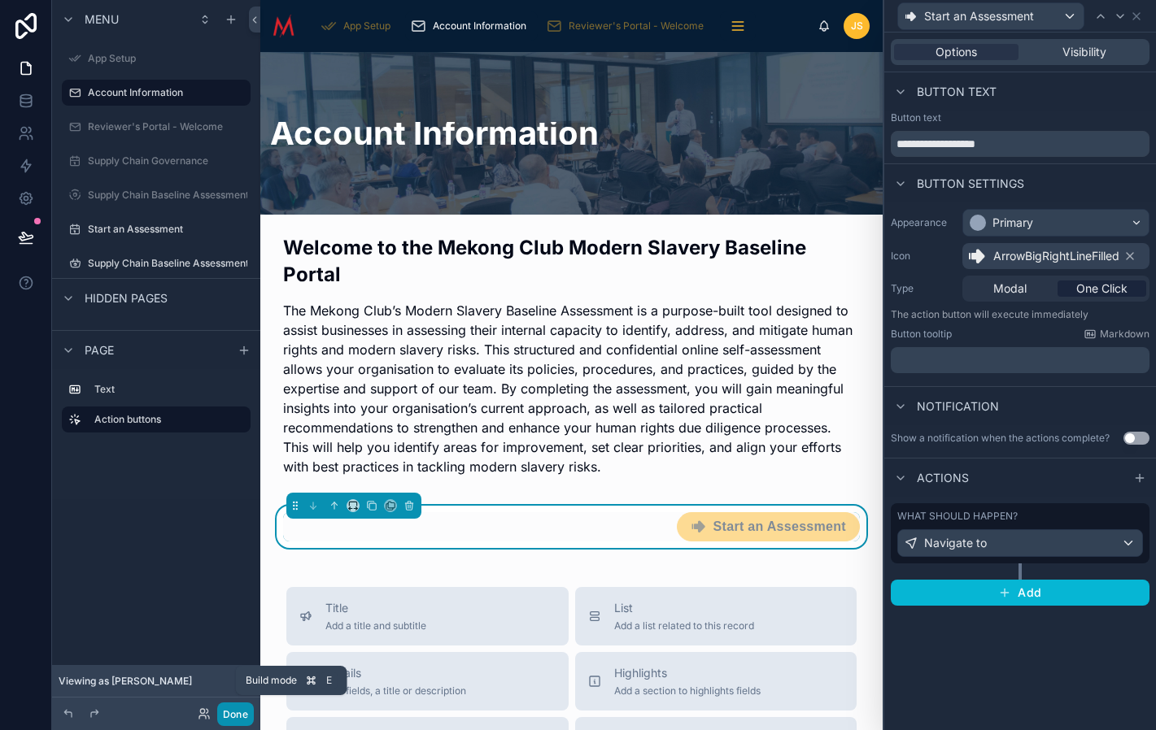
click at [239, 710] on button "Done" at bounding box center [235, 715] width 37 height 24
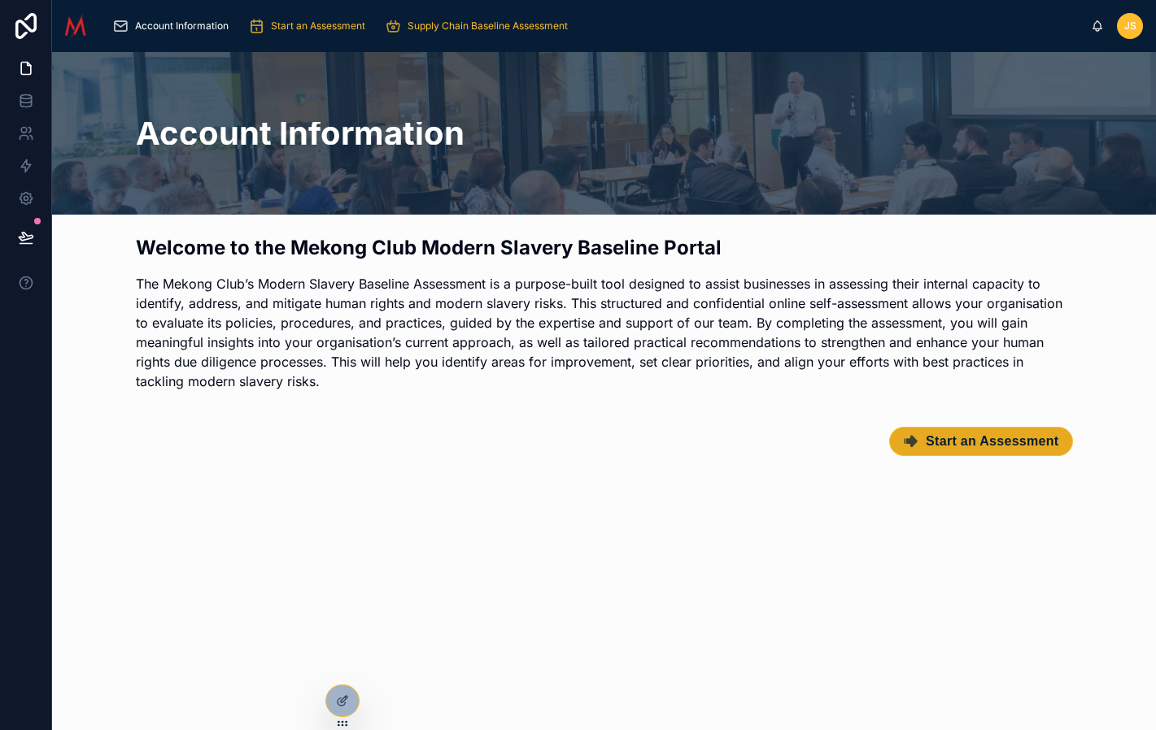
click at [983, 450] on button "Start an Assessment" at bounding box center [980, 441] width 183 height 29
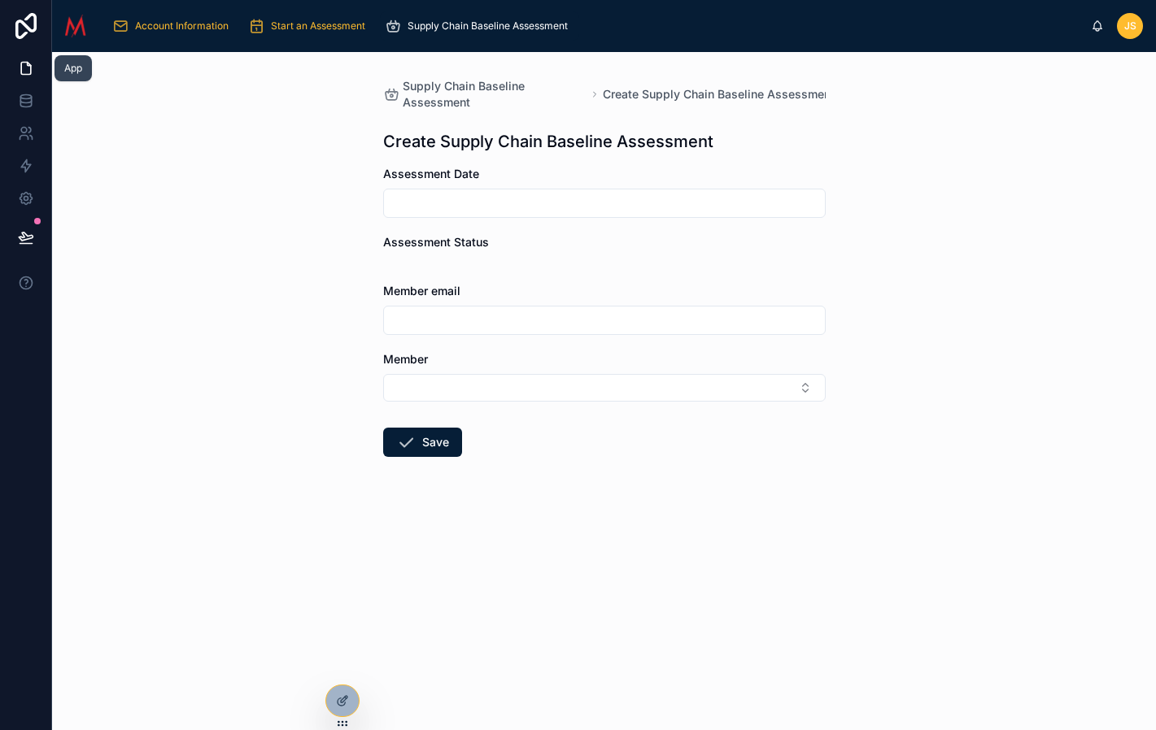
click at [33, 70] on icon at bounding box center [26, 68] width 16 height 16
click at [23, 67] on icon at bounding box center [26, 68] width 16 height 16
click at [345, 701] on icon at bounding box center [342, 701] width 13 height 13
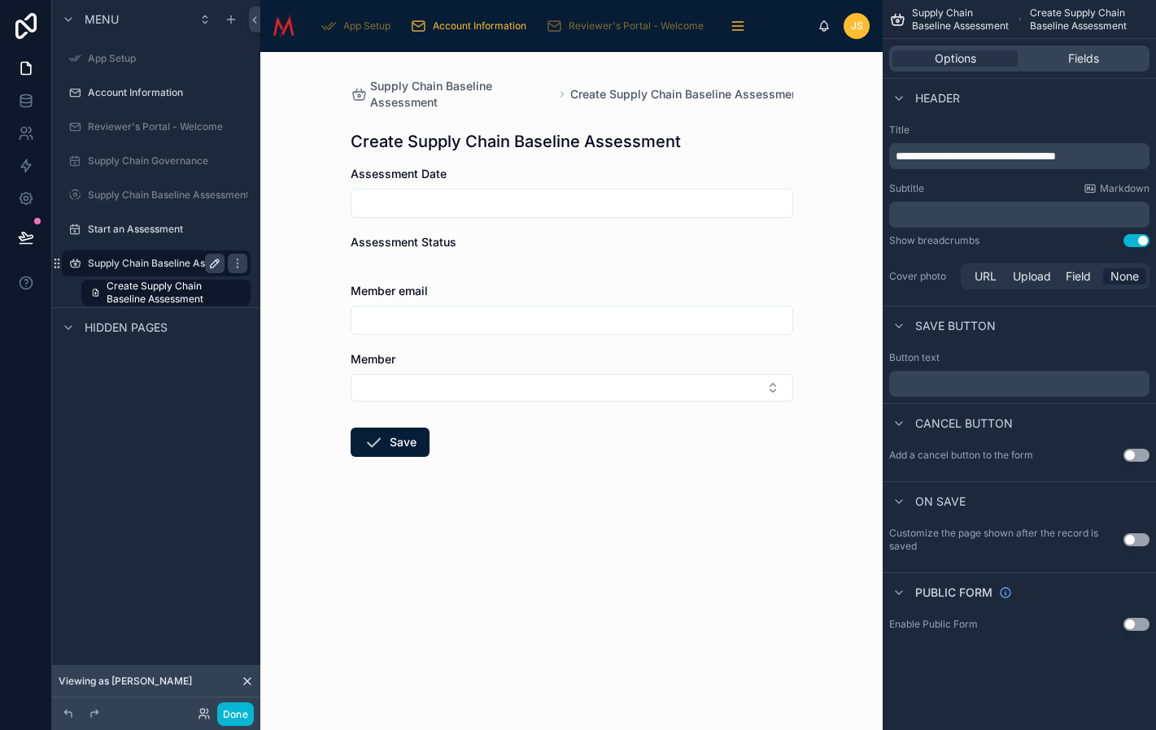
click at [215, 261] on icon "scrollable content" at bounding box center [215, 263] width 8 height 8
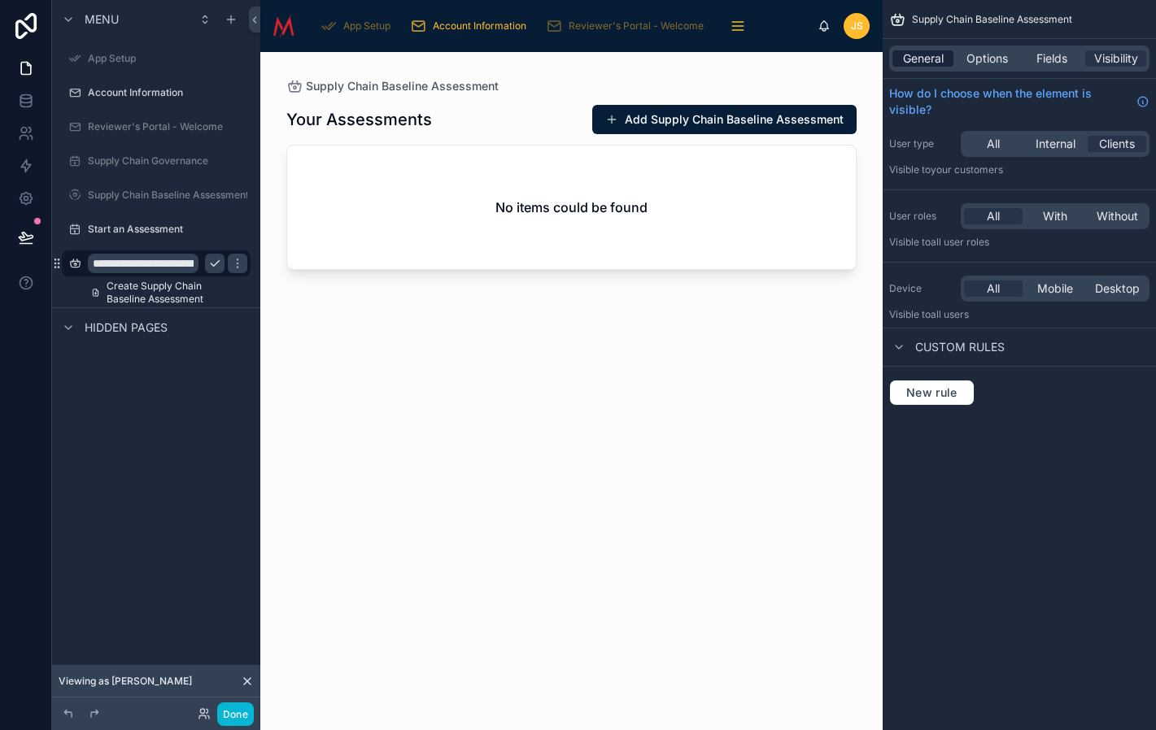
click at [917, 60] on span "General" at bounding box center [923, 58] width 41 height 16
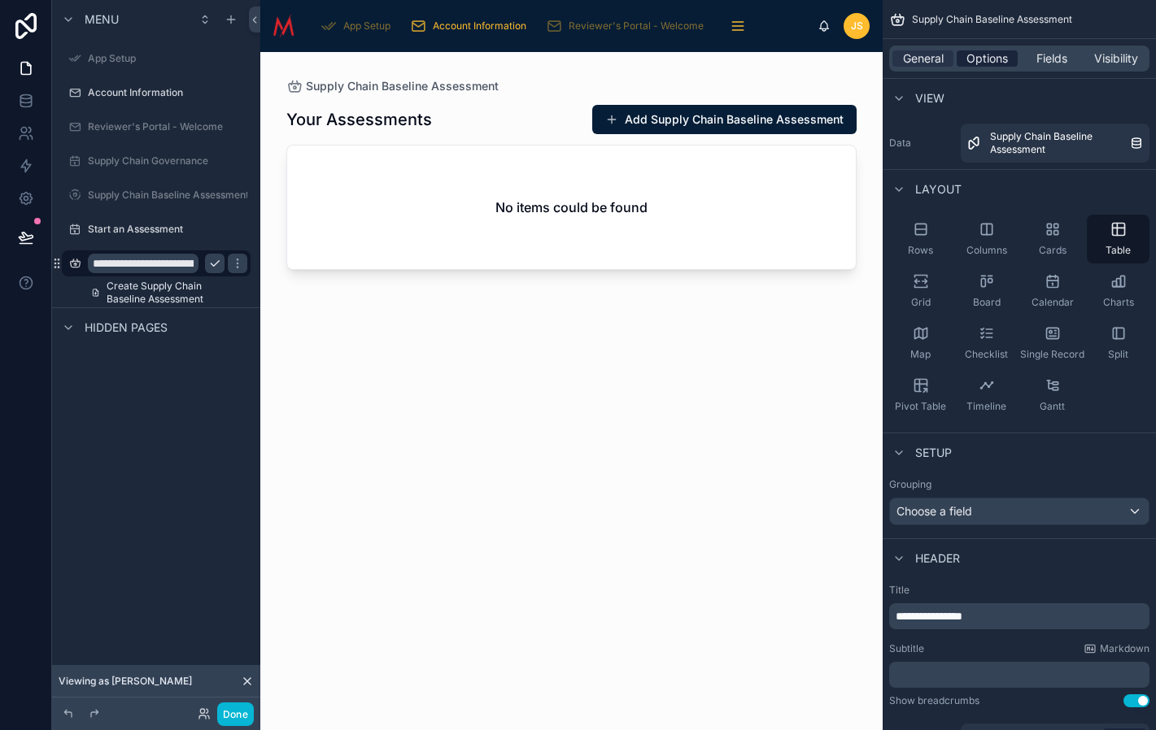
click at [999, 64] on span "Options" at bounding box center [986, 58] width 41 height 16
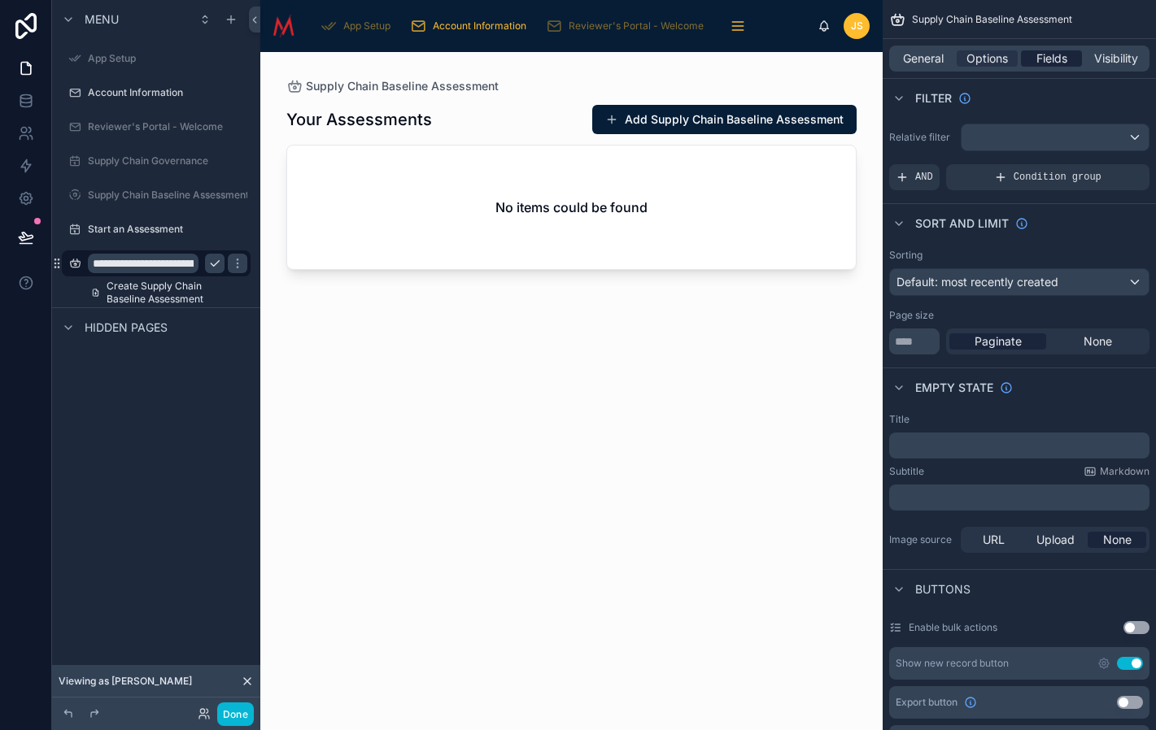
click at [1056, 59] on span "Fields" at bounding box center [1051, 58] width 31 height 16
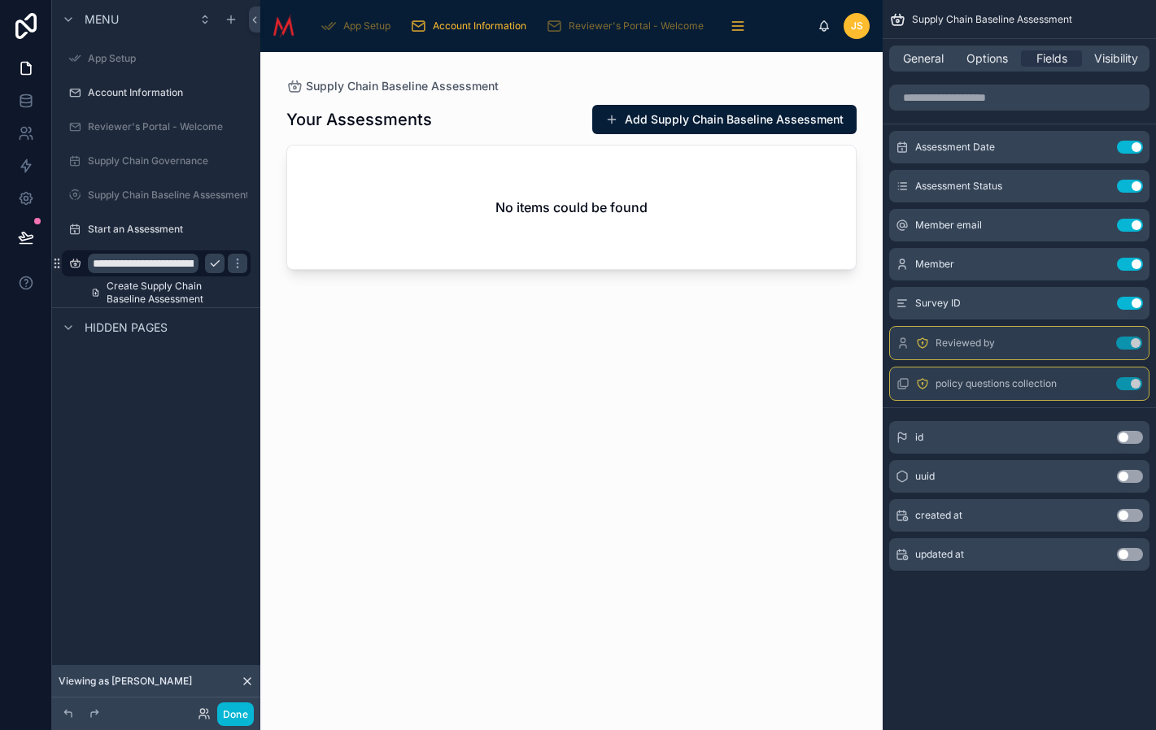
click at [168, 263] on input "**********" at bounding box center [143, 264] width 111 height 20
click at [1113, 63] on span "Visibility" at bounding box center [1116, 58] width 44 height 16
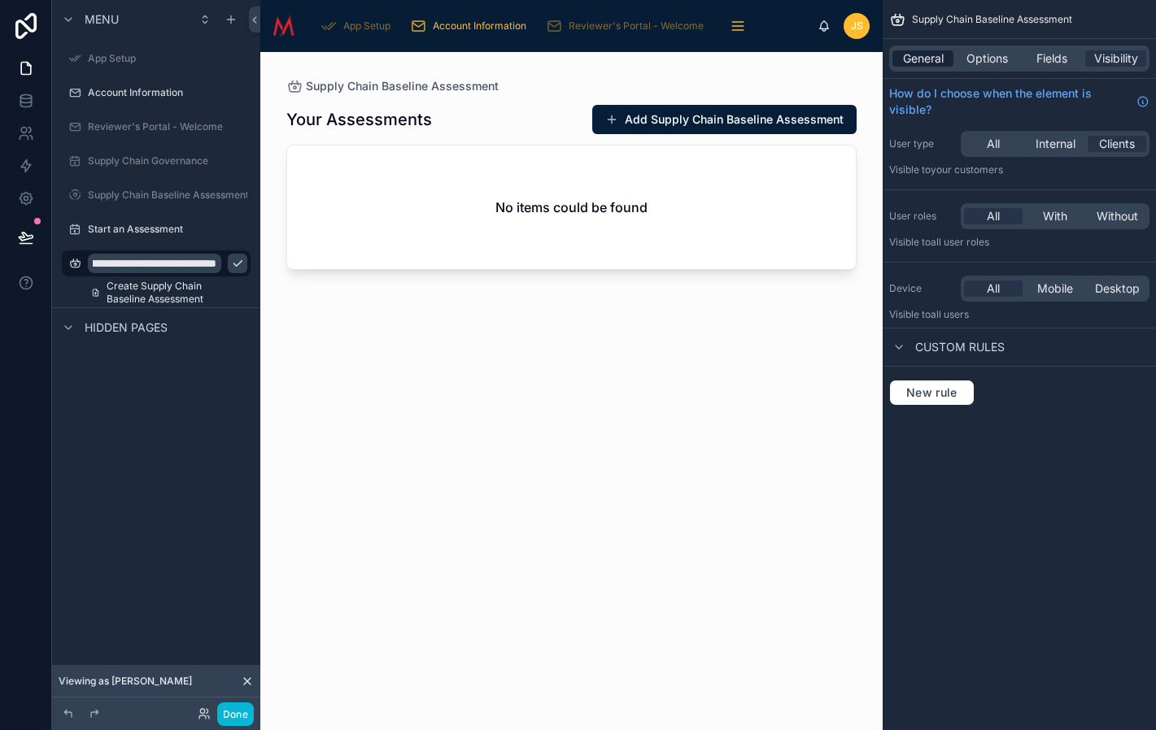
click at [923, 58] on span "General" at bounding box center [923, 58] width 41 height 16
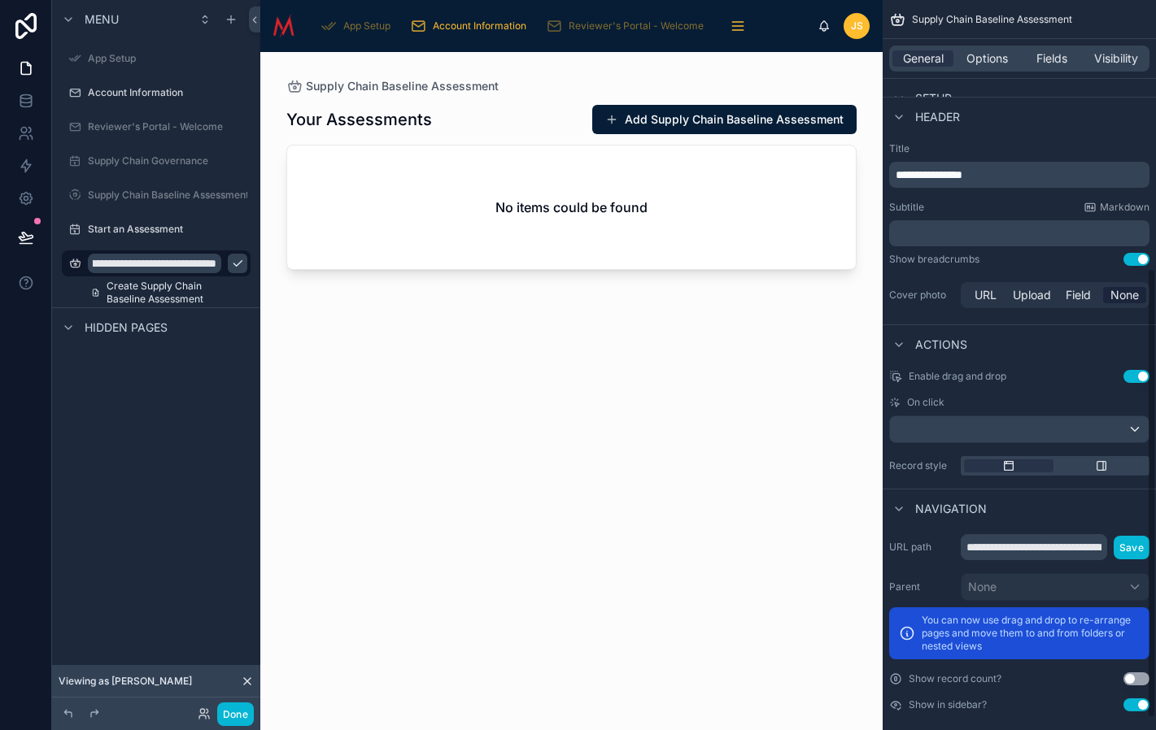
scroll to position [455, 0]
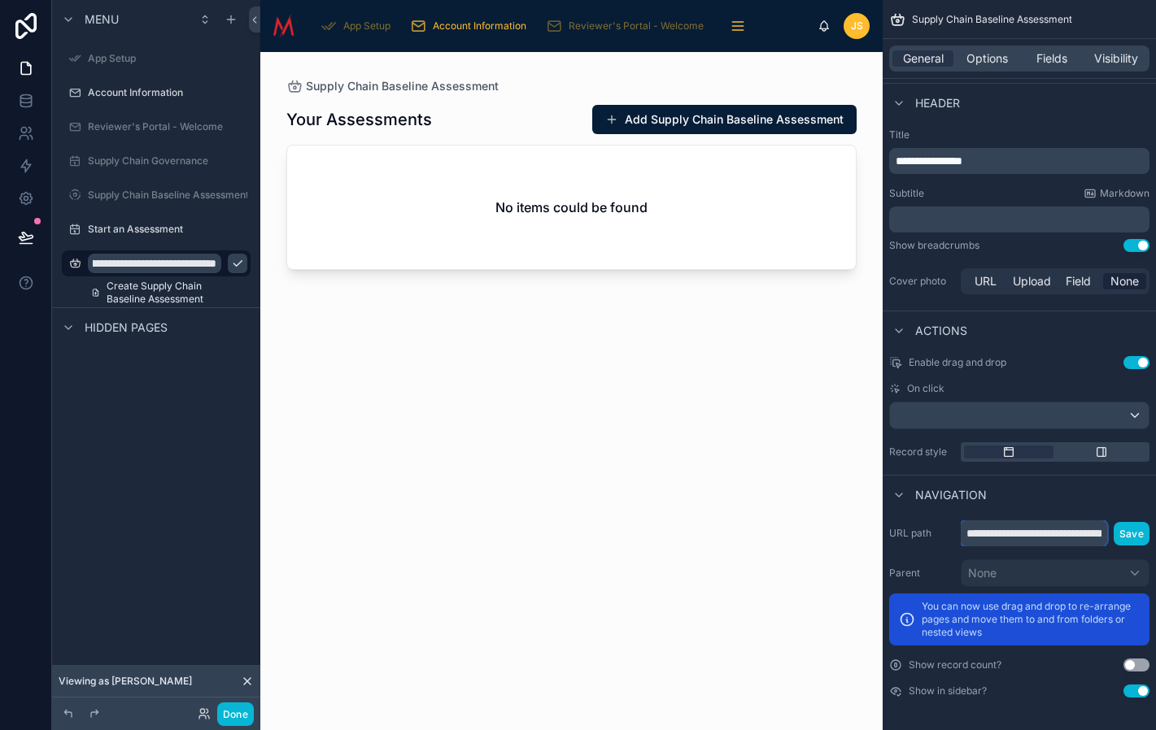
click at [1069, 537] on input "**********" at bounding box center [1034, 534] width 146 height 26
drag, startPoint x: 1036, startPoint y: 534, endPoint x: 968, endPoint y: 534, distance: 68.3
click at [968, 534] on input "**********" at bounding box center [1034, 534] width 147 height 26
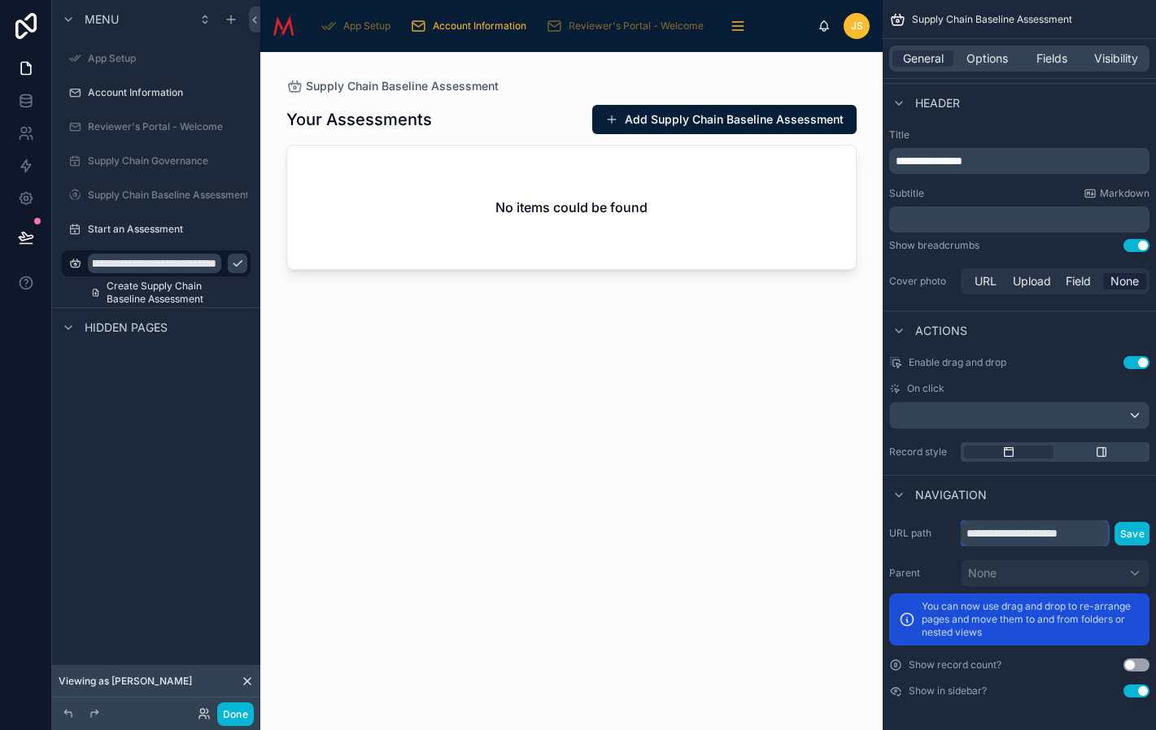
click at [1097, 532] on input "**********" at bounding box center [1034, 534] width 147 height 26
click at [967, 532] on input "**********" at bounding box center [1034, 534] width 147 height 26
click at [1013, 535] on input "**********" at bounding box center [1034, 534] width 147 height 26
click at [1024, 534] on input "**********" at bounding box center [1034, 534] width 147 height 26
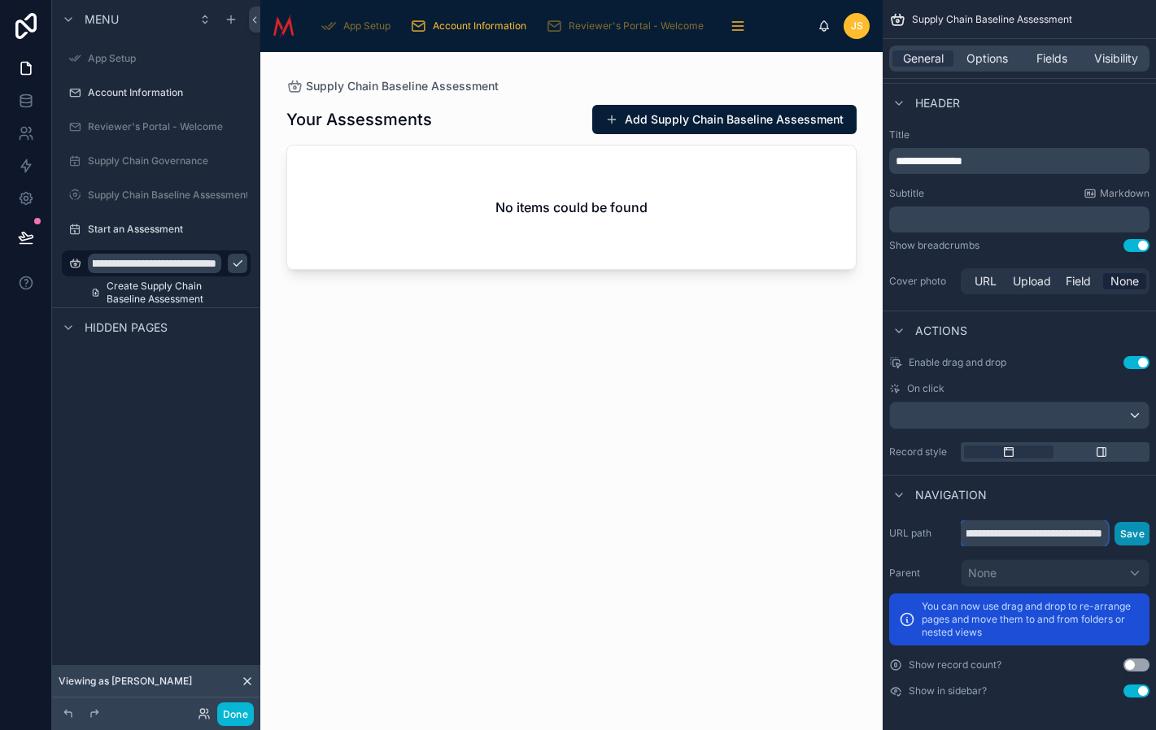
type input "**********"
click at [1136, 534] on button "Save" at bounding box center [1132, 534] width 36 height 24
click at [1131, 536] on button "Save" at bounding box center [1132, 534] width 36 height 24
click at [190, 289] on span "Create Supply Chain Baseline Assessment" at bounding box center [174, 293] width 134 height 26
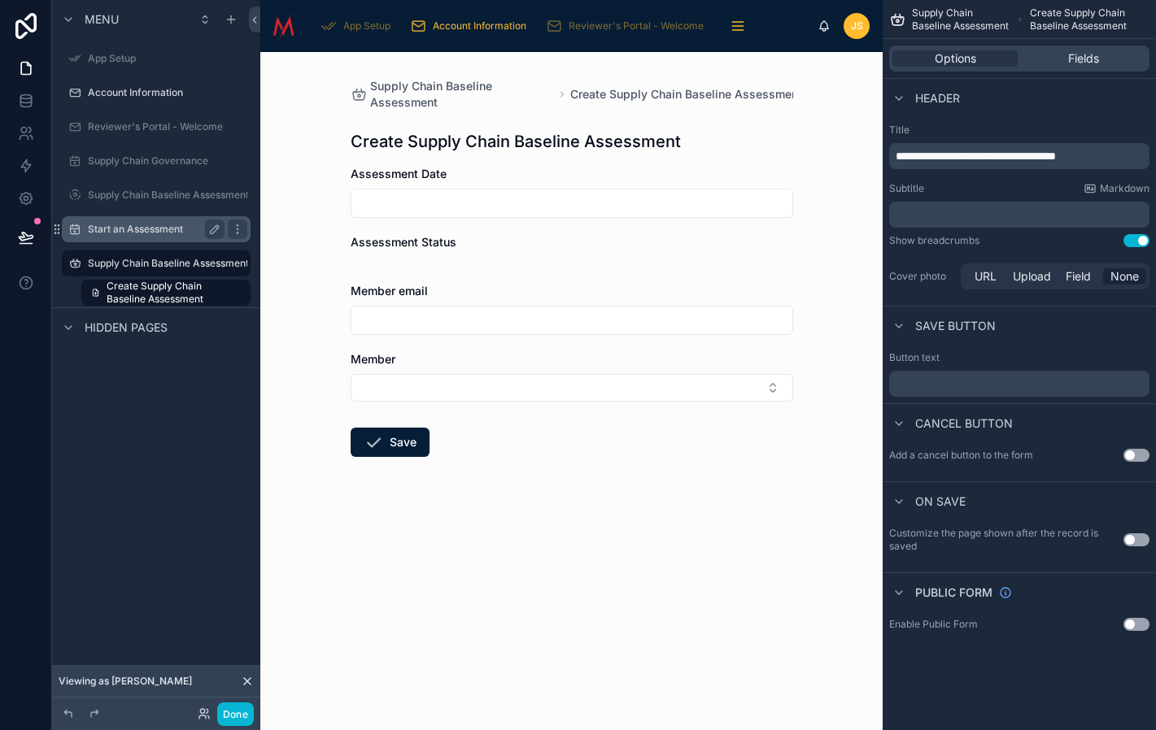
click at [145, 229] on label "Start an Assessment" at bounding box center [153, 229] width 130 height 13
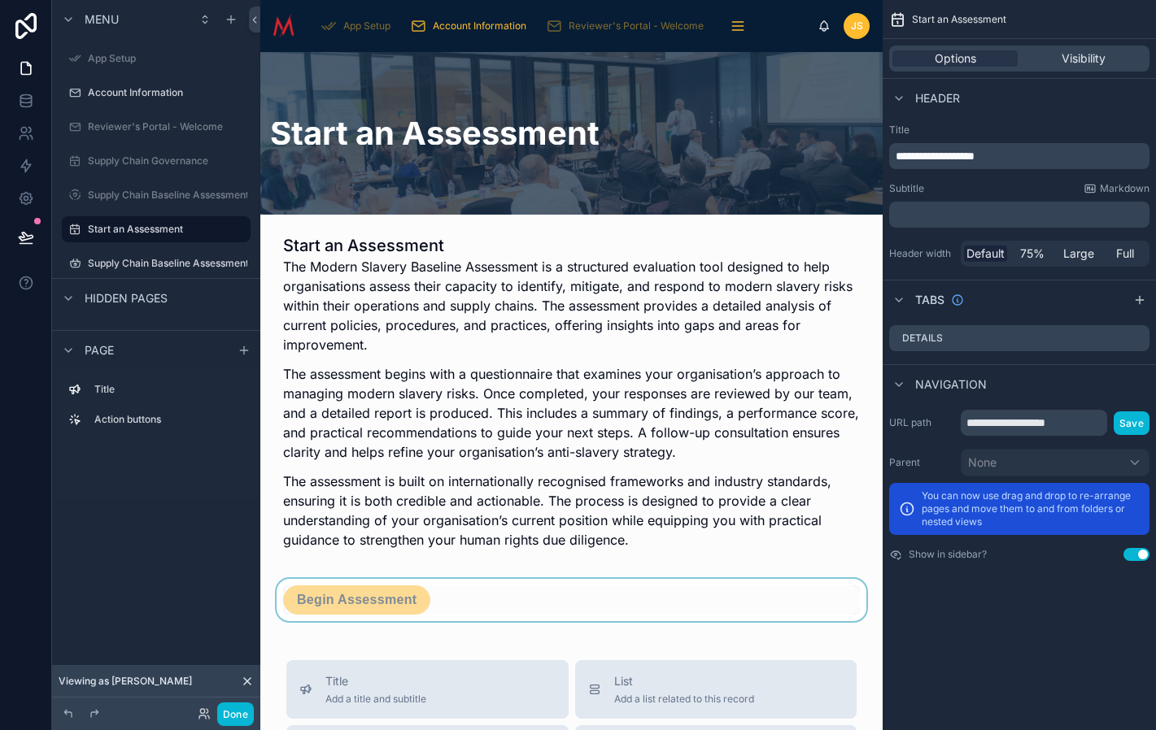
click at [420, 592] on div at bounding box center [571, 600] width 596 height 42
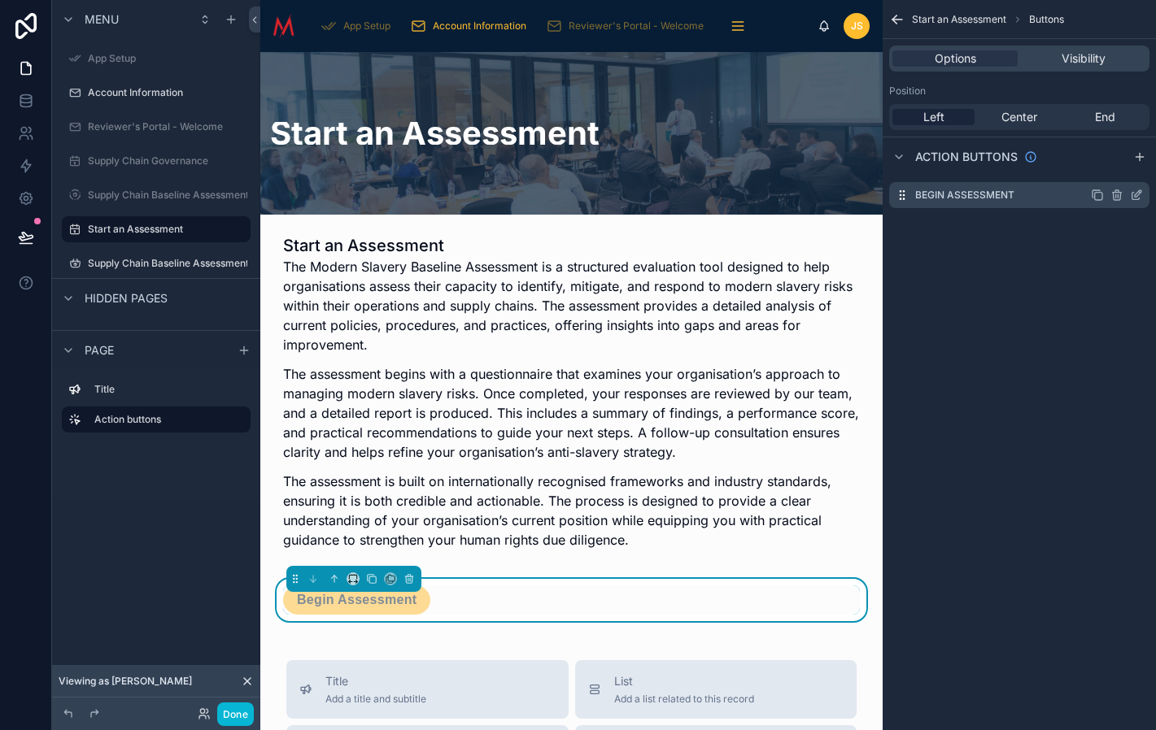
click at [1139, 197] on icon "scrollable content" at bounding box center [1136, 195] width 13 height 13
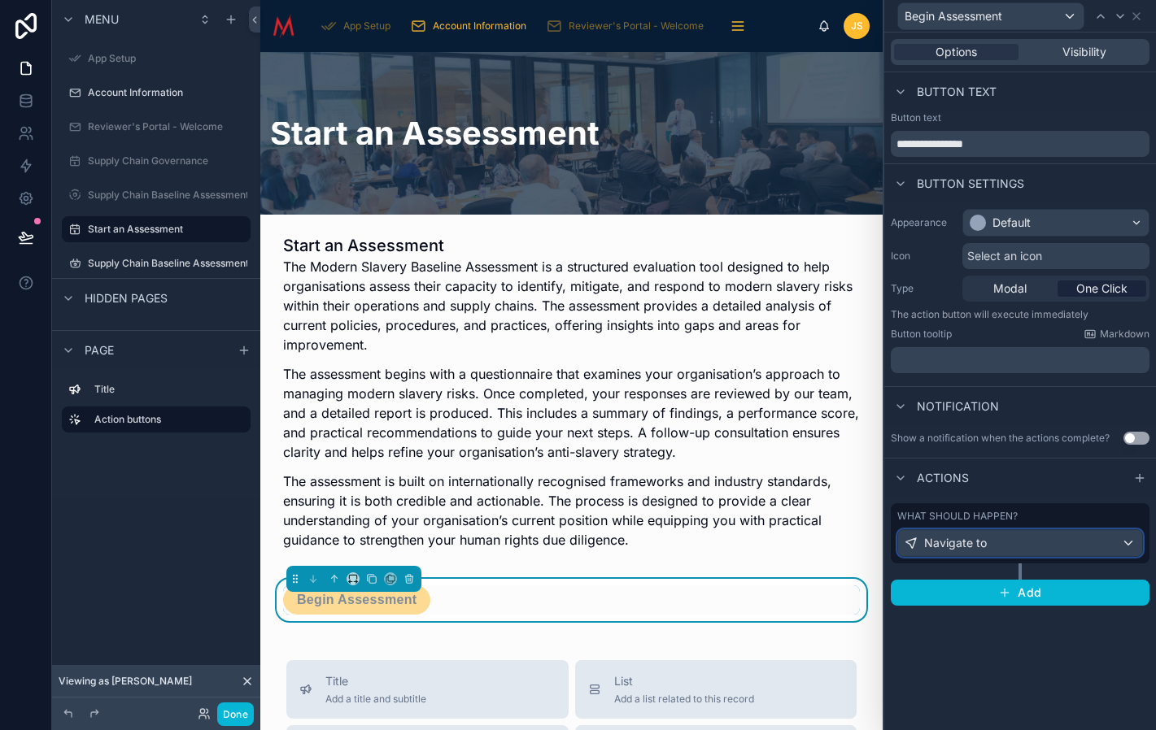
click at [1055, 542] on div "Navigate to" at bounding box center [1020, 543] width 244 height 26
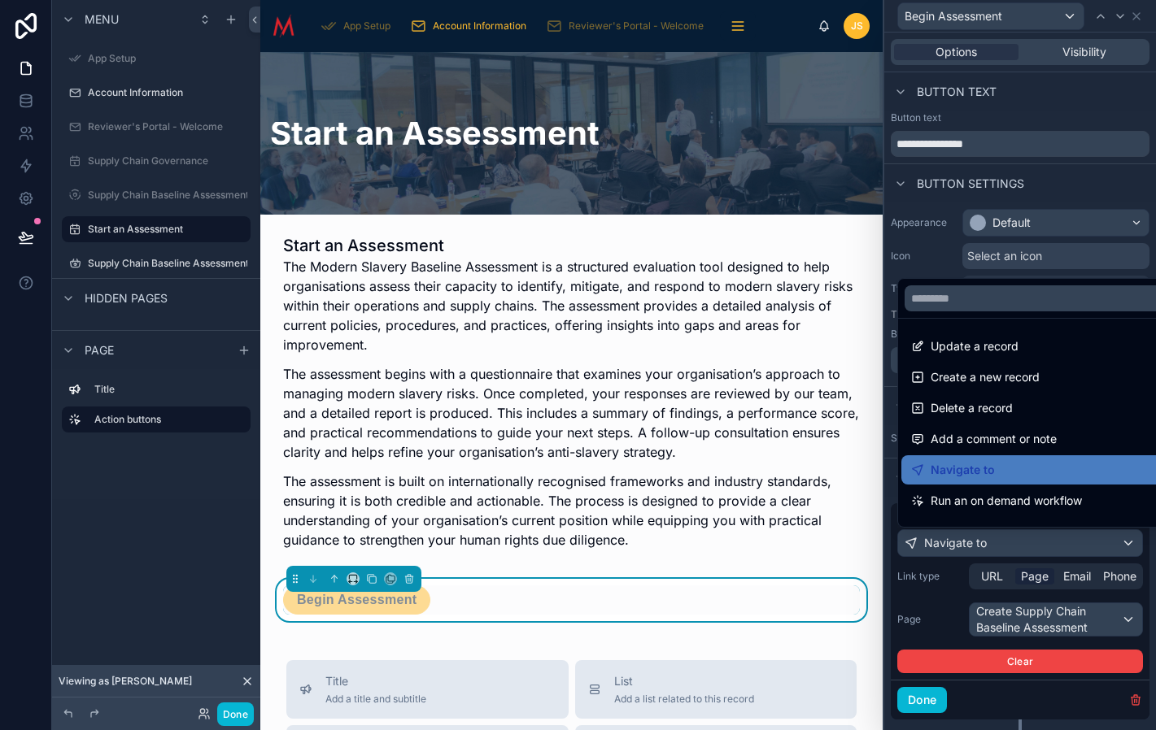
click at [1089, 620] on div at bounding box center [1020, 365] width 272 height 730
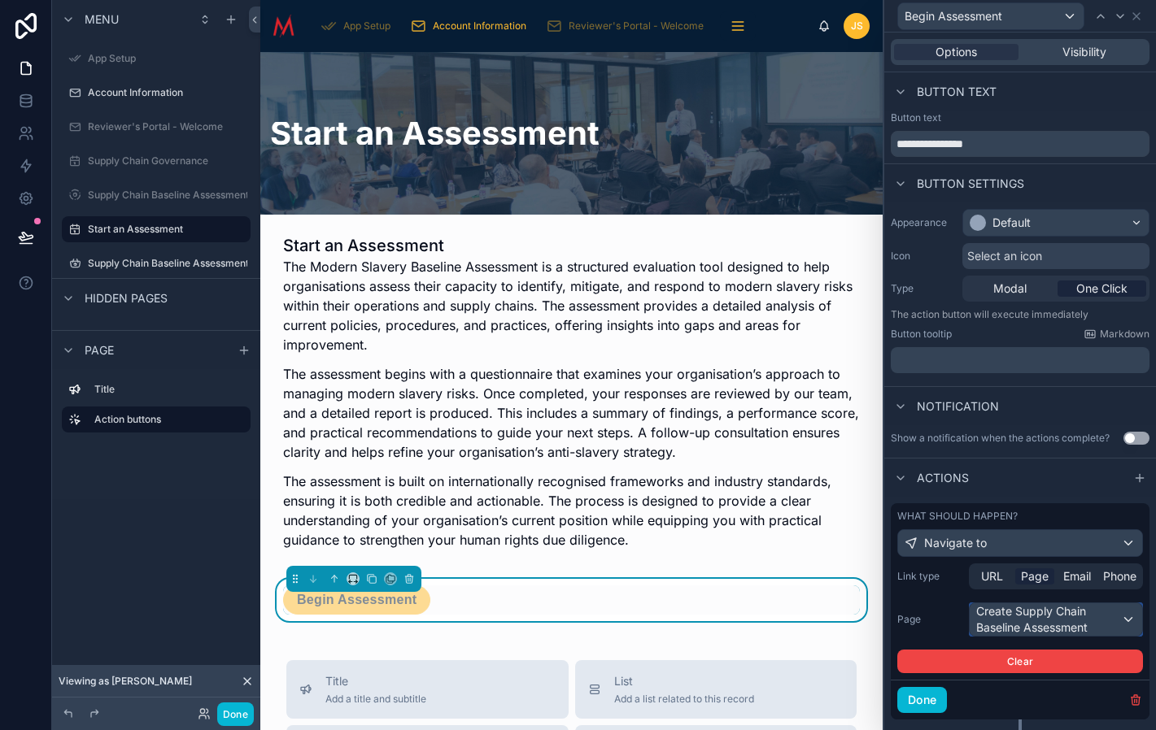
click at [1131, 620] on div "Create Supply Chain Baseline Assessment" at bounding box center [1056, 620] width 172 height 33
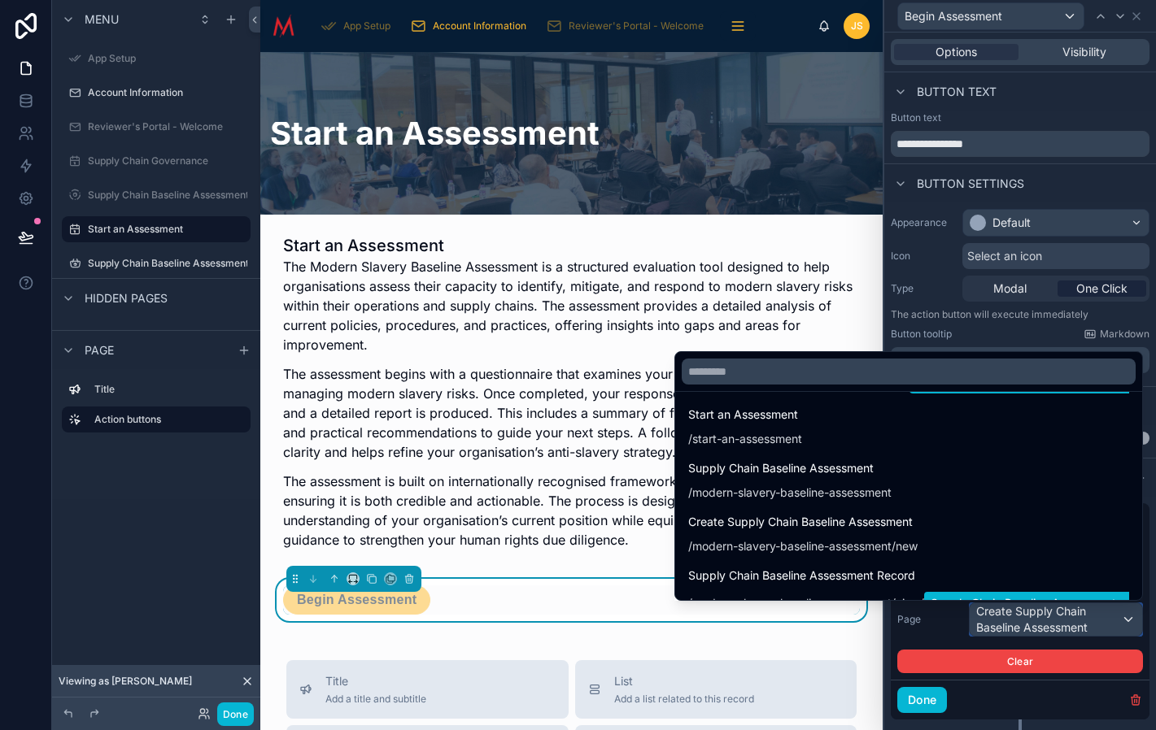
scroll to position [448, 0]
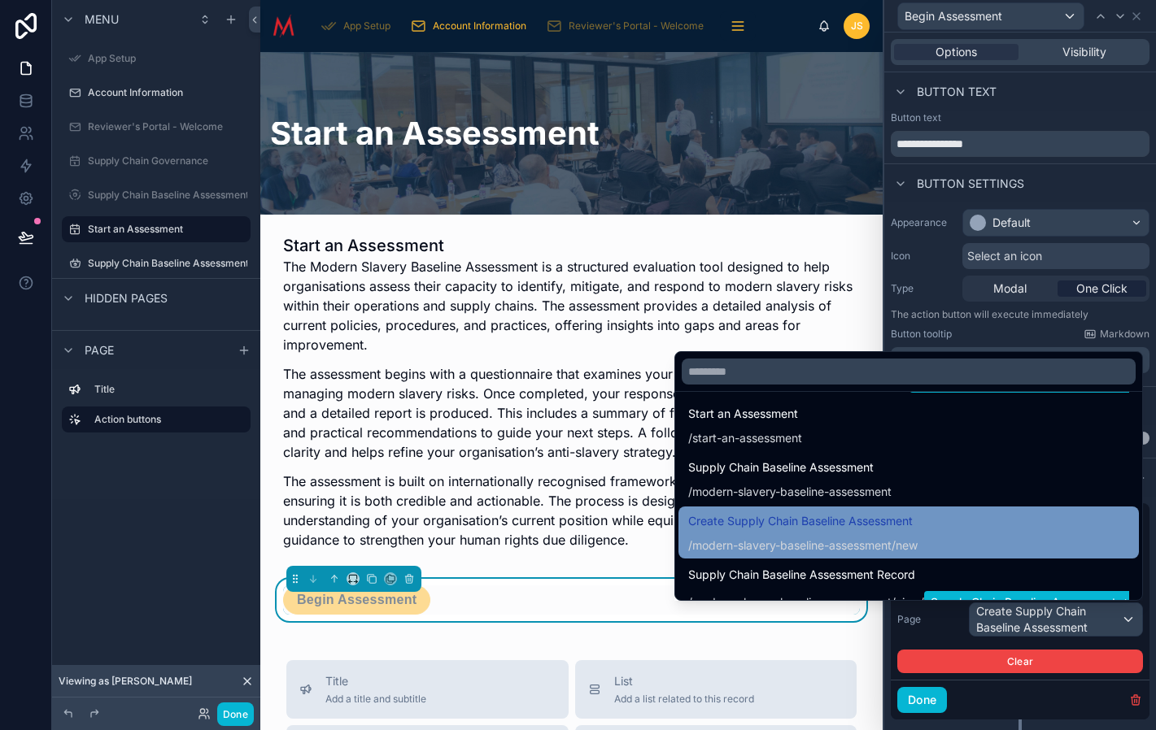
click at [866, 525] on span "Create Supply Chain Baseline Assessment" at bounding box center [802, 522] width 229 height 20
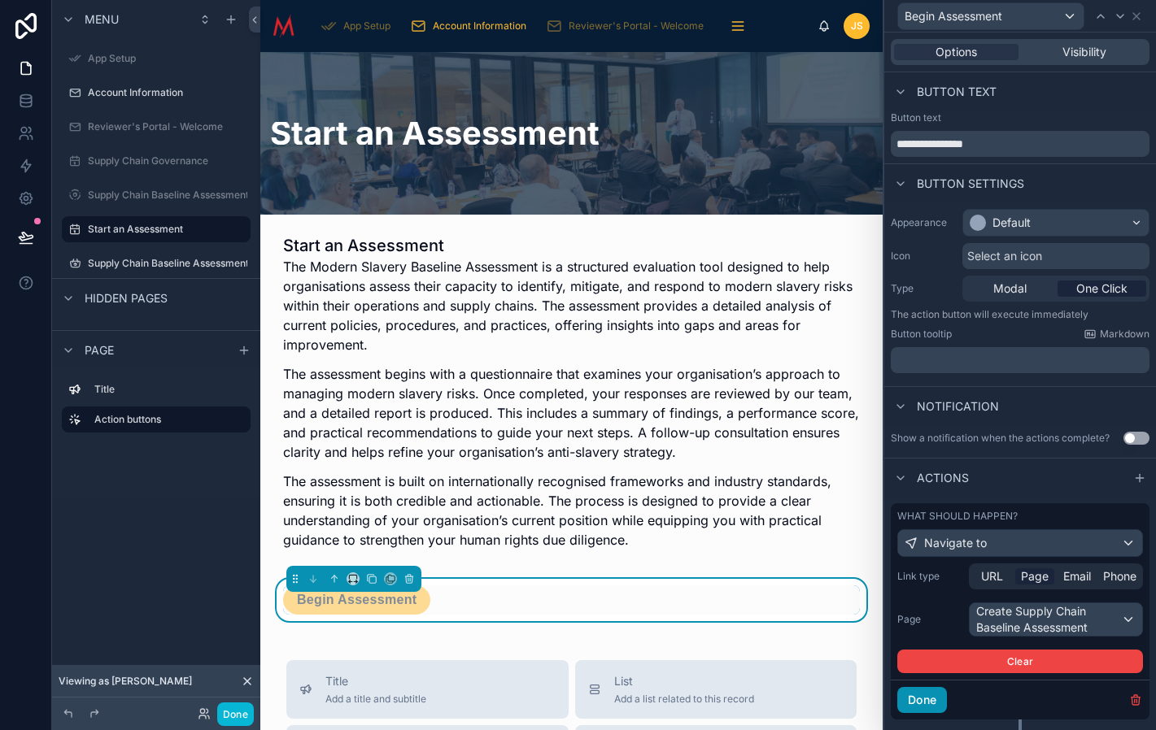
click at [925, 696] on button "Done" at bounding box center [922, 700] width 50 height 26
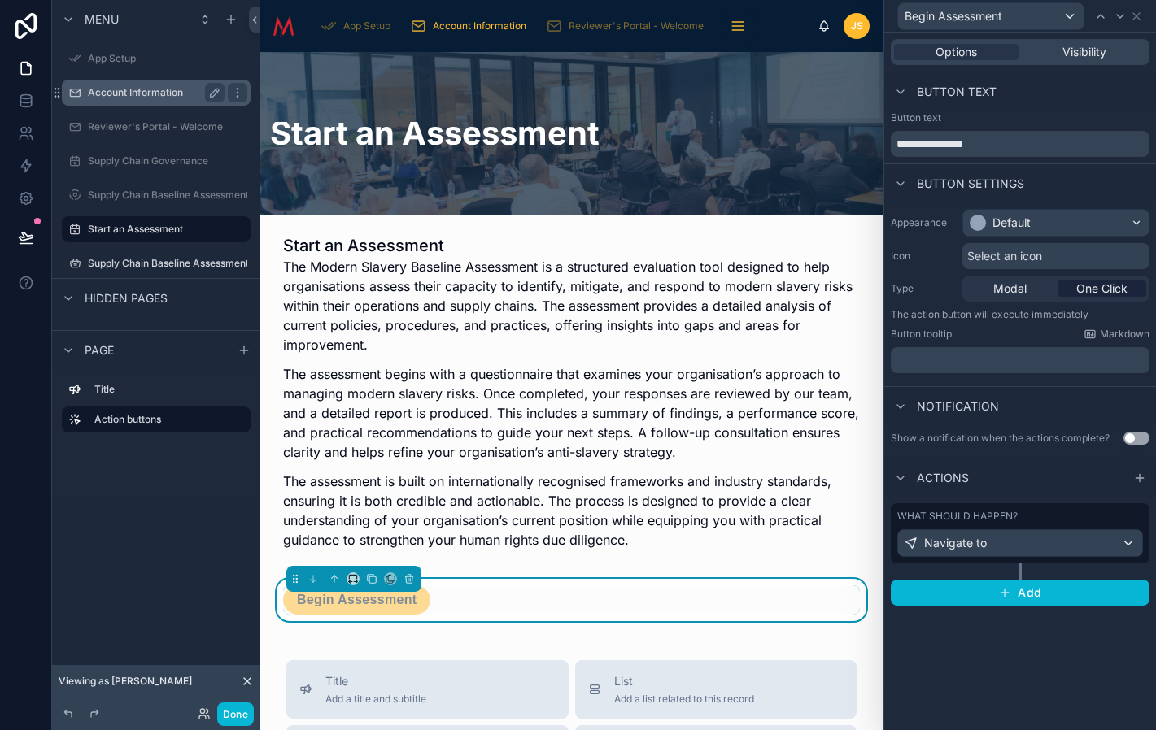
click at [137, 96] on label "Account Information" at bounding box center [153, 92] width 130 height 13
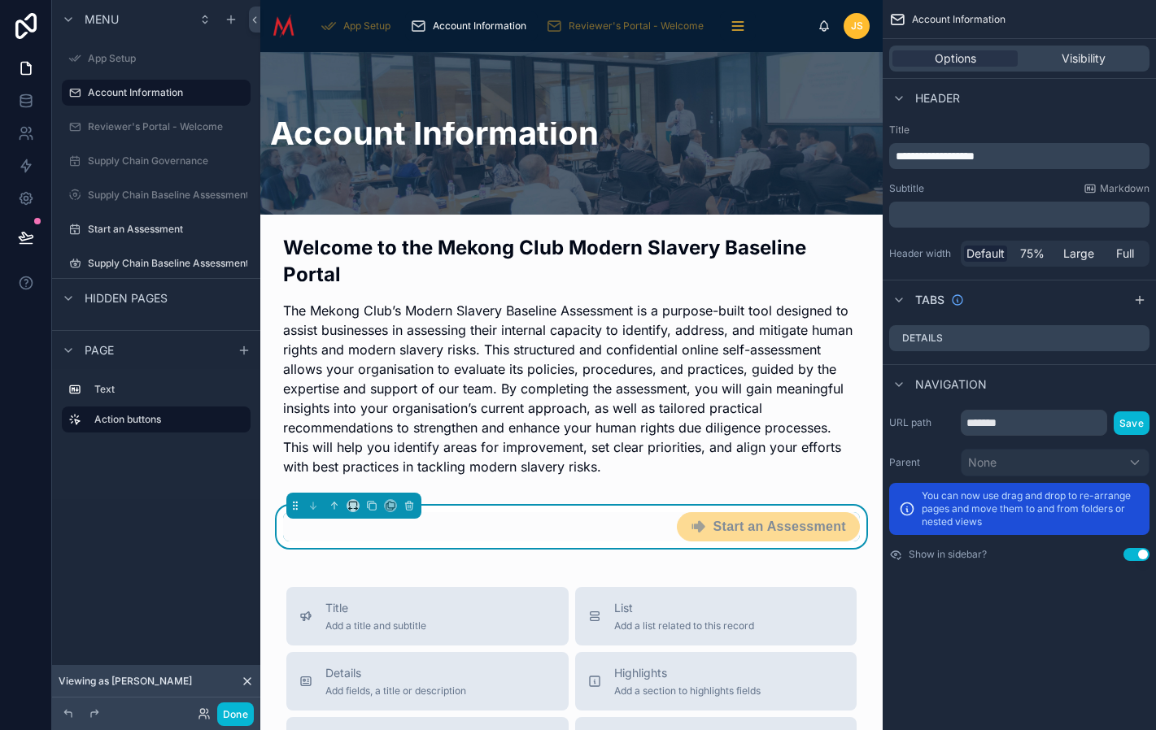
click at [643, 535] on div "Start an Assessment" at bounding box center [571, 526] width 577 height 29
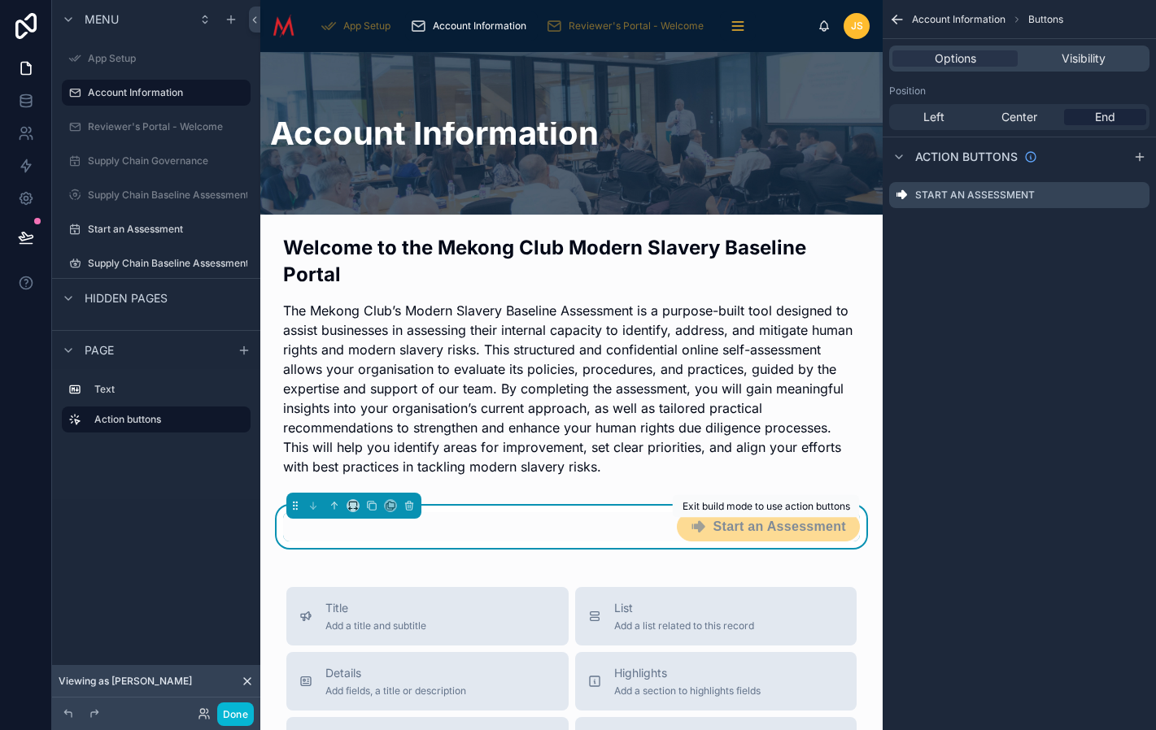
click at [696, 526] on span "Start an Assessment" at bounding box center [768, 529] width 183 height 16
click at [1135, 198] on icon "scrollable content" at bounding box center [1136, 195] width 13 height 13
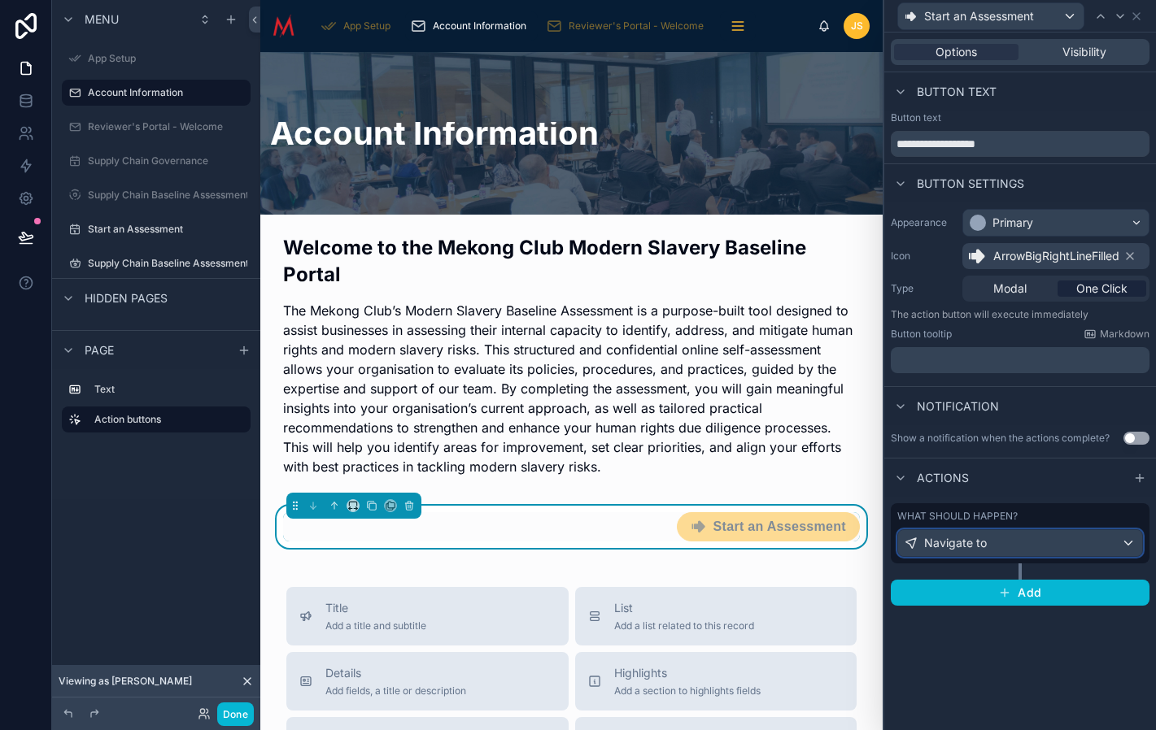
click at [1028, 543] on div "Navigate to" at bounding box center [1020, 543] width 244 height 26
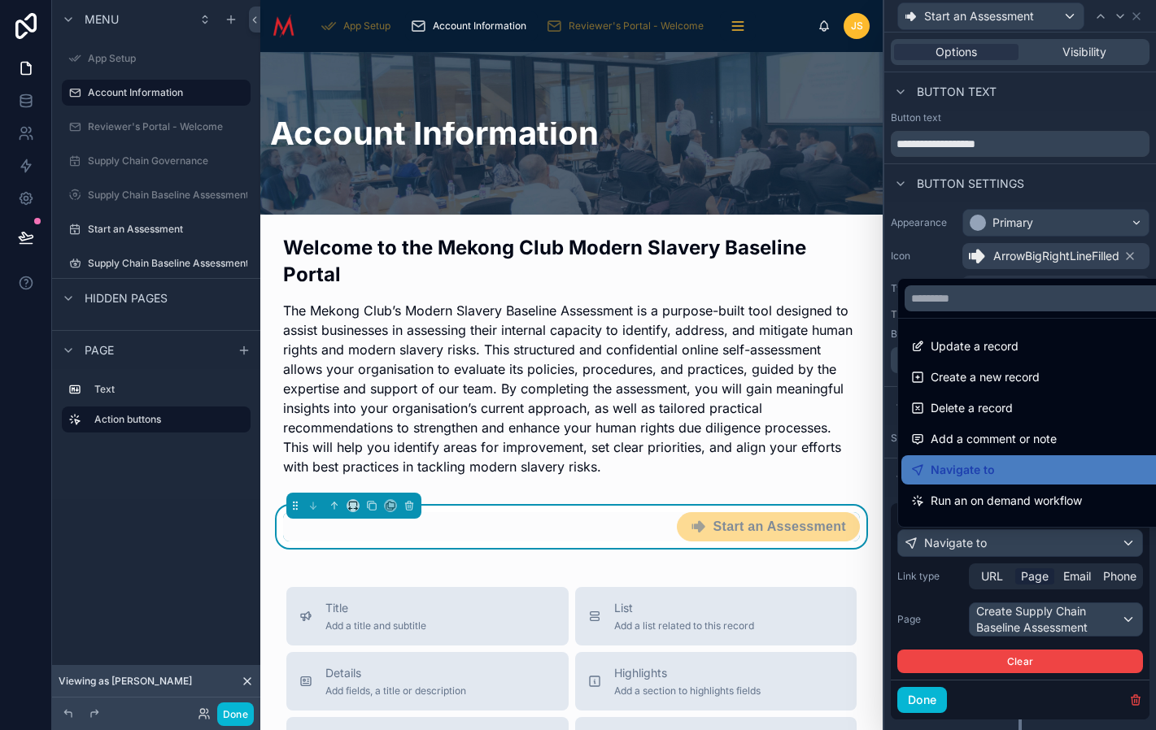
click at [1040, 574] on div at bounding box center [1020, 365] width 272 height 730
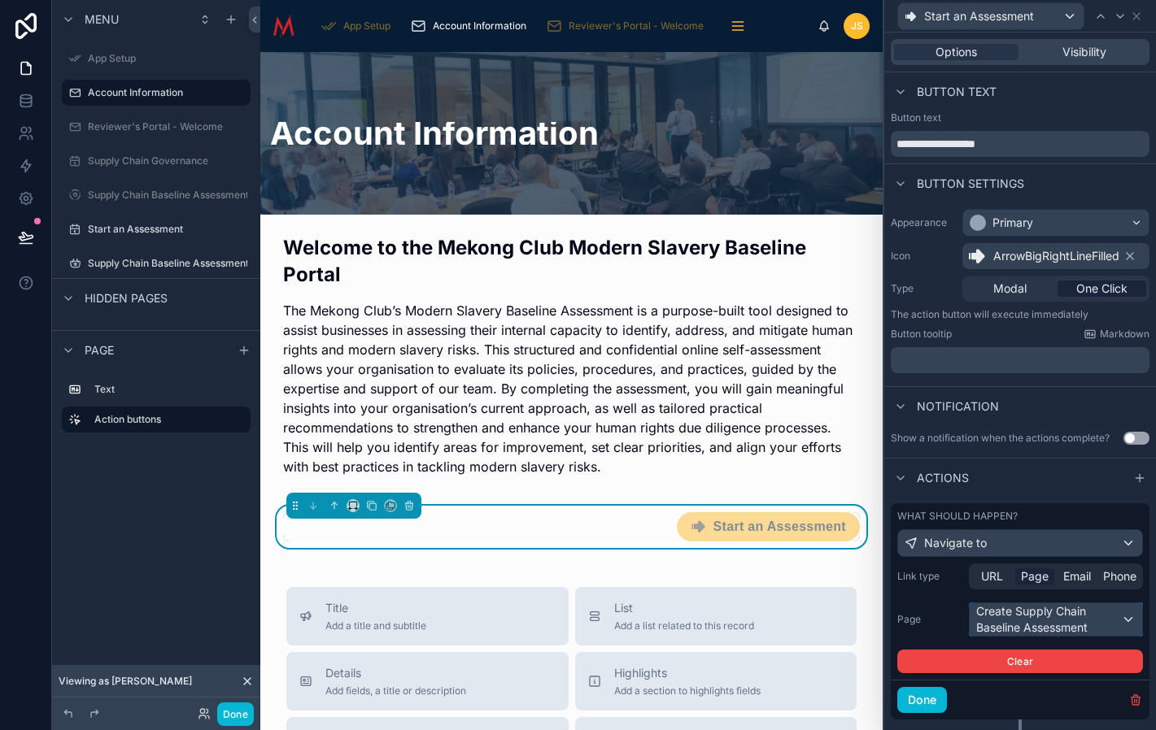
click at [1079, 621] on div "Create Supply Chain Baseline Assessment" at bounding box center [1056, 620] width 172 height 33
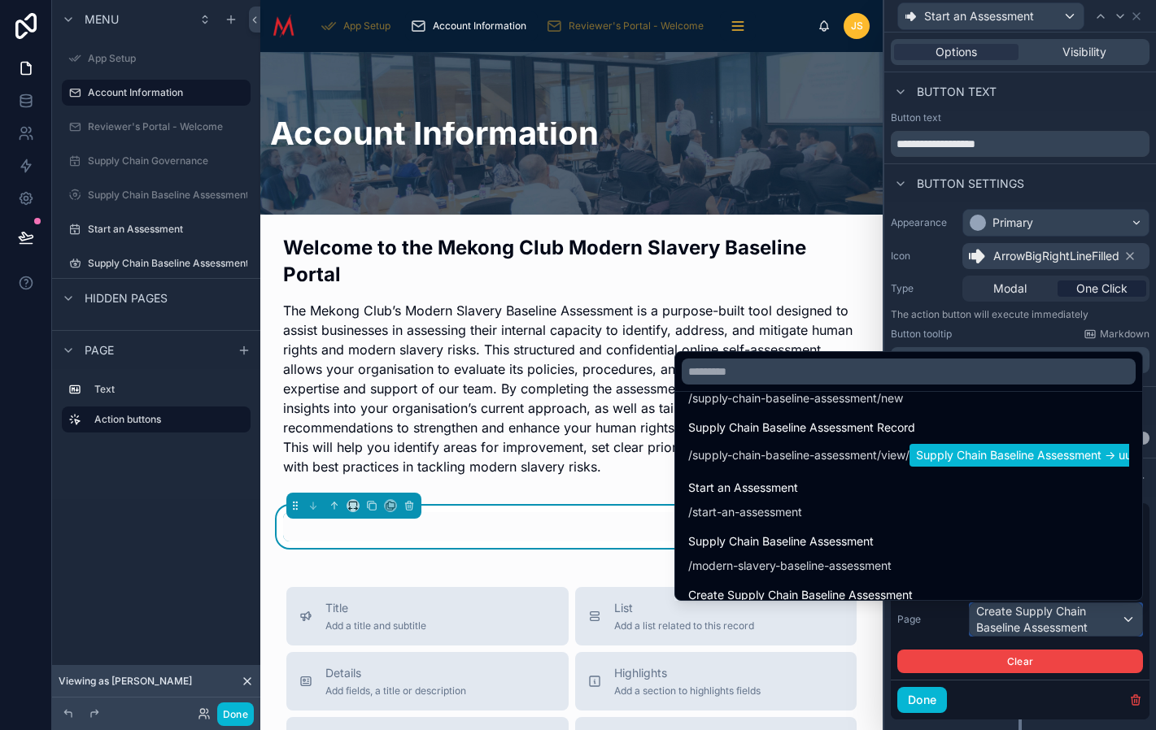
scroll to position [377, 0]
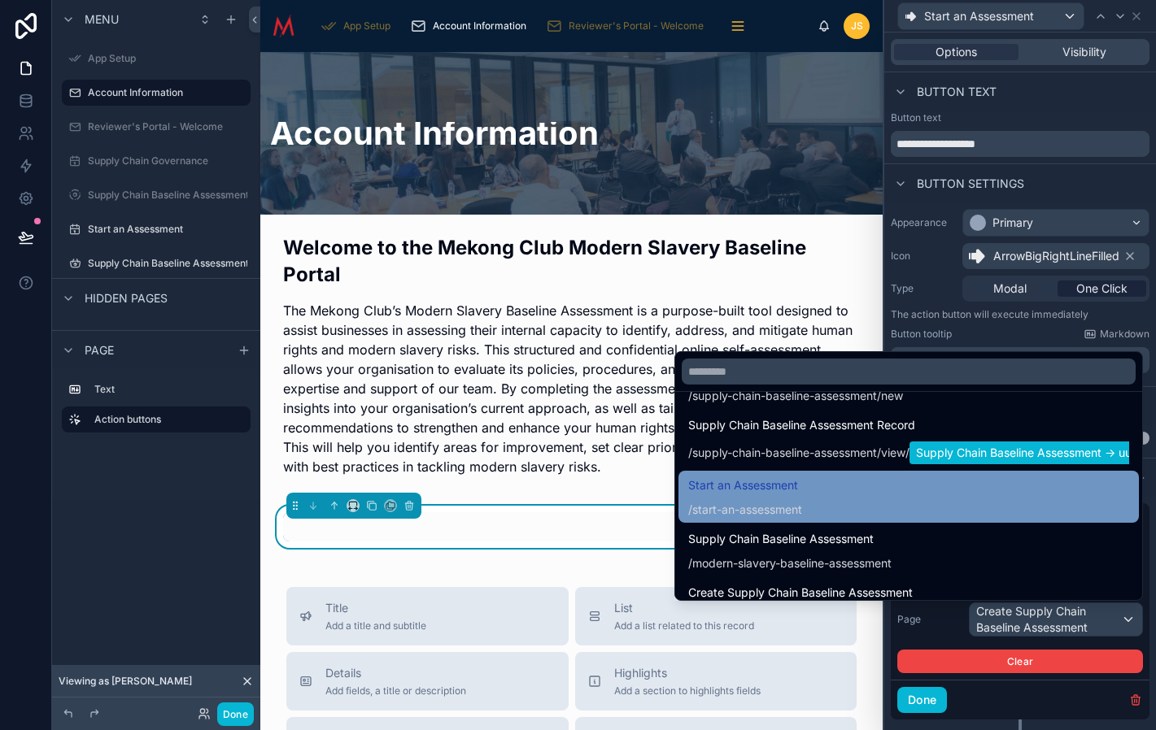
click at [834, 513] on div "Start an Assessment / start-an-assessment" at bounding box center [908, 497] width 441 height 42
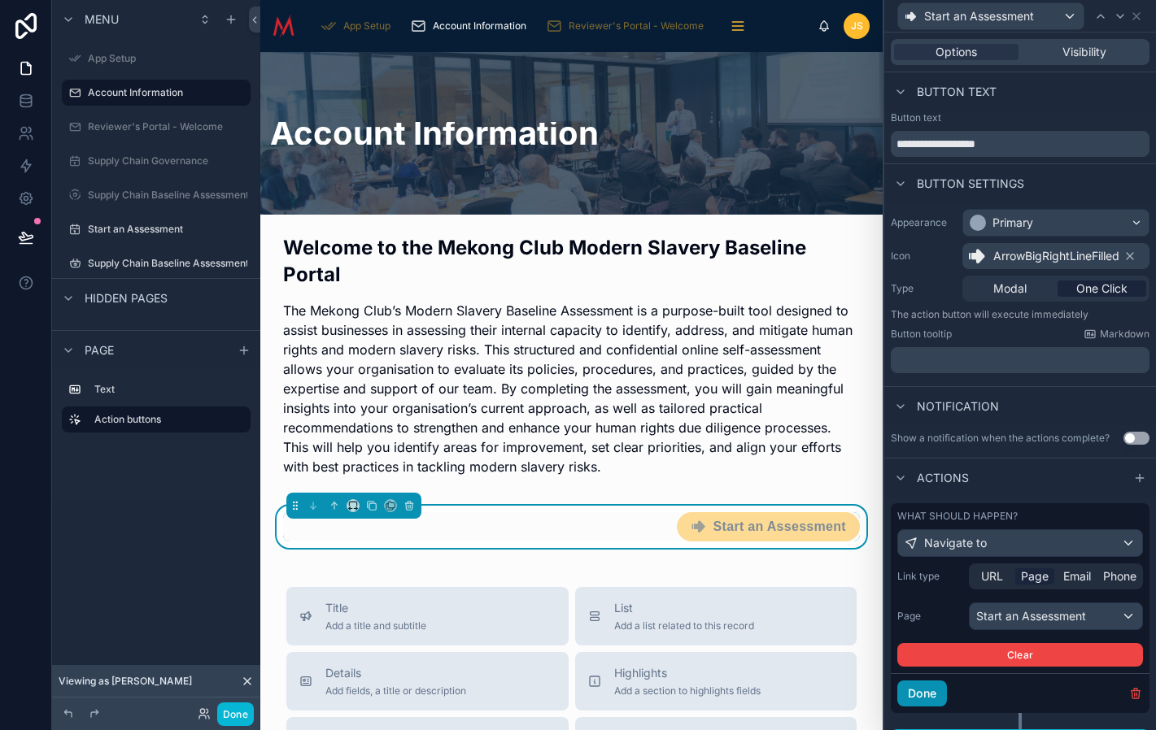
click at [930, 694] on button "Done" at bounding box center [922, 694] width 50 height 26
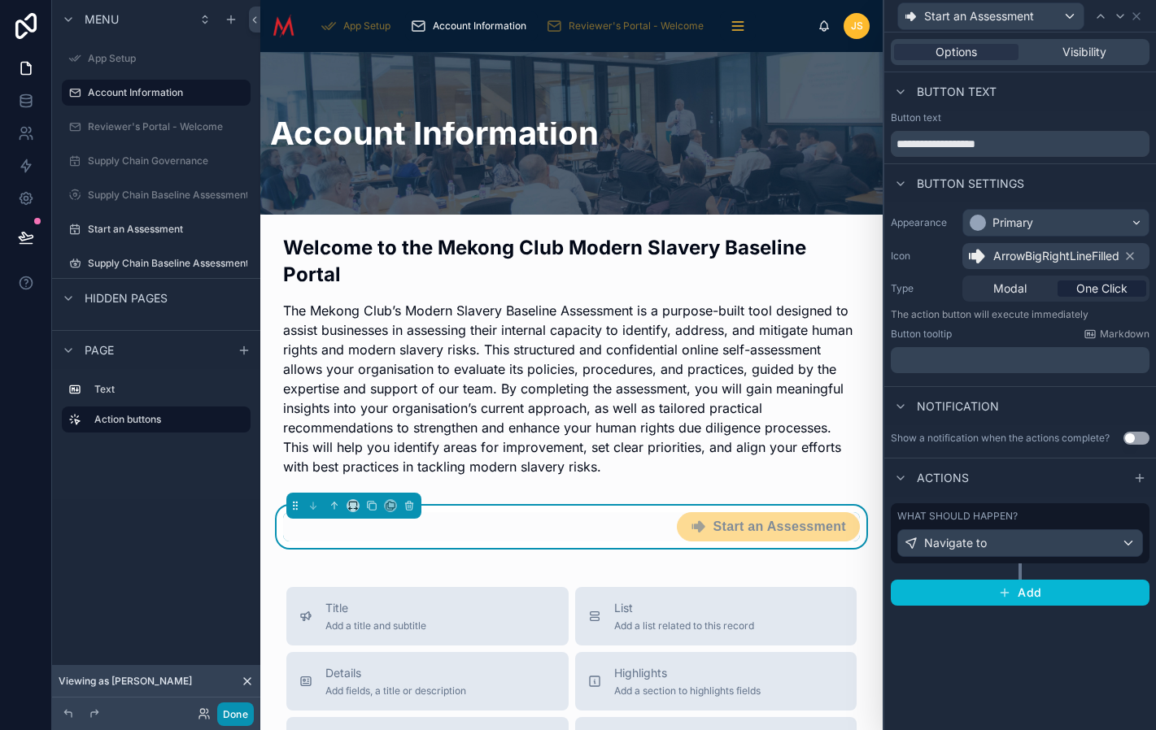
click at [238, 708] on button "Done" at bounding box center [235, 715] width 37 height 24
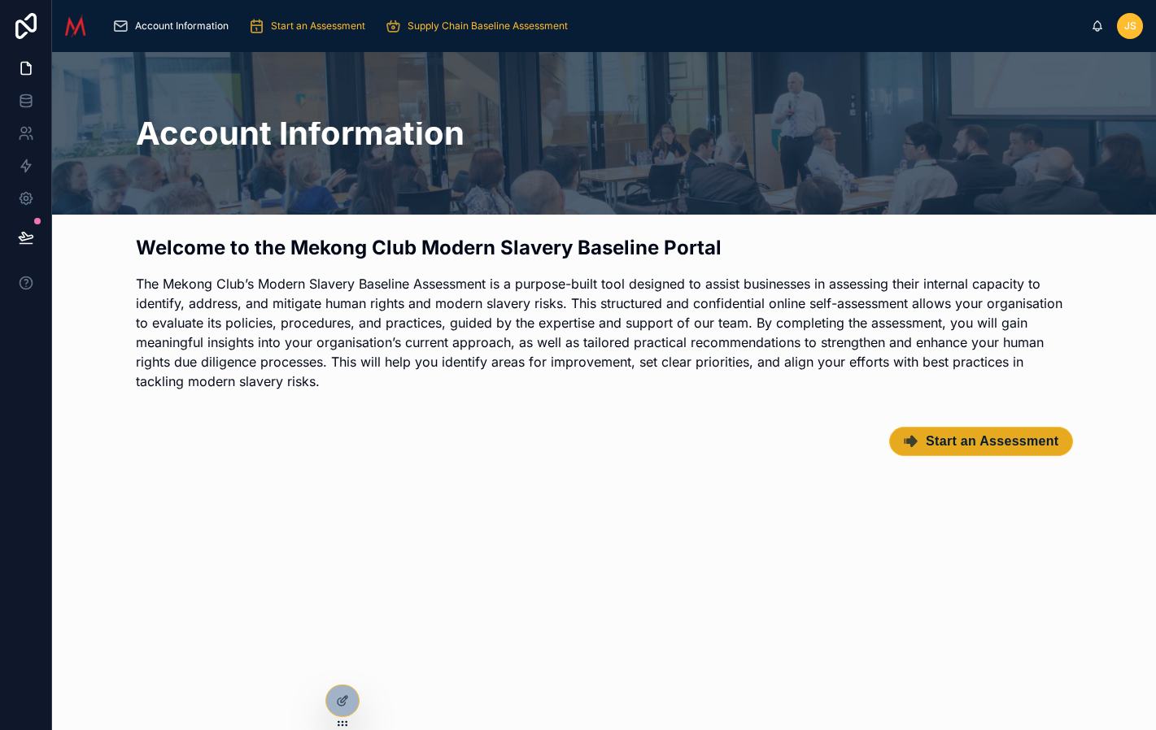
click at [977, 444] on span "Start an Assessment" at bounding box center [992, 442] width 133 height 16
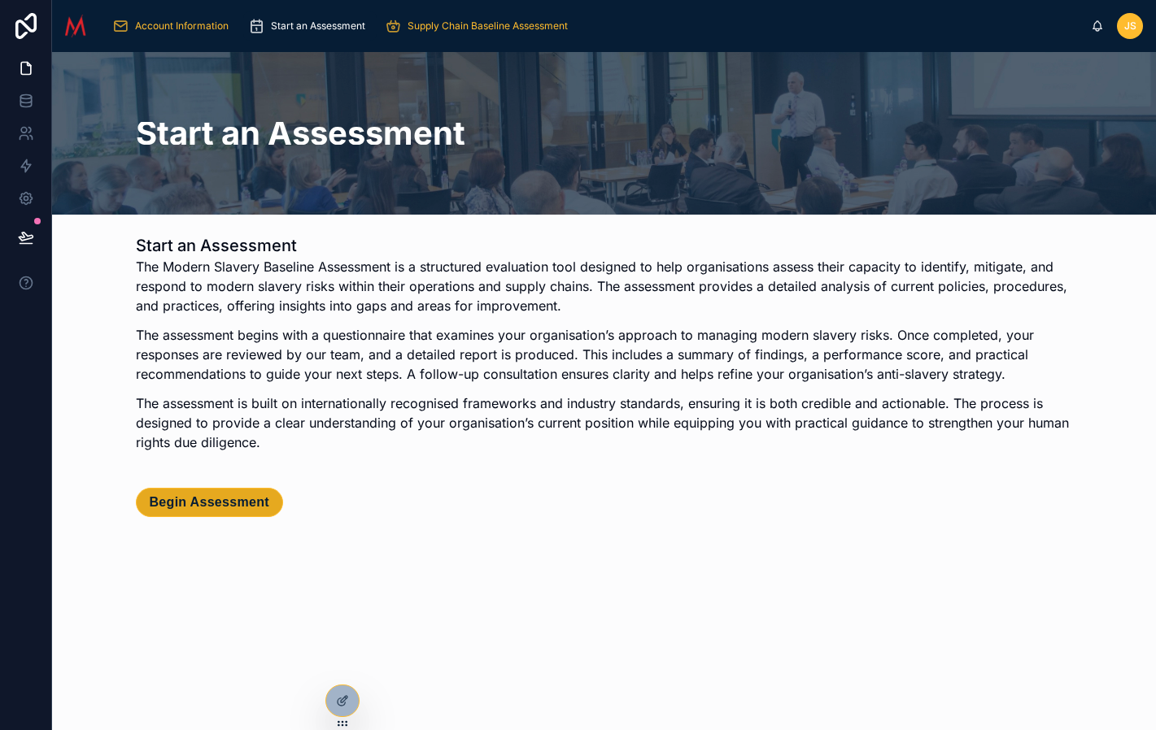
click at [213, 503] on span "Begin Assessment" at bounding box center [210, 503] width 120 height 16
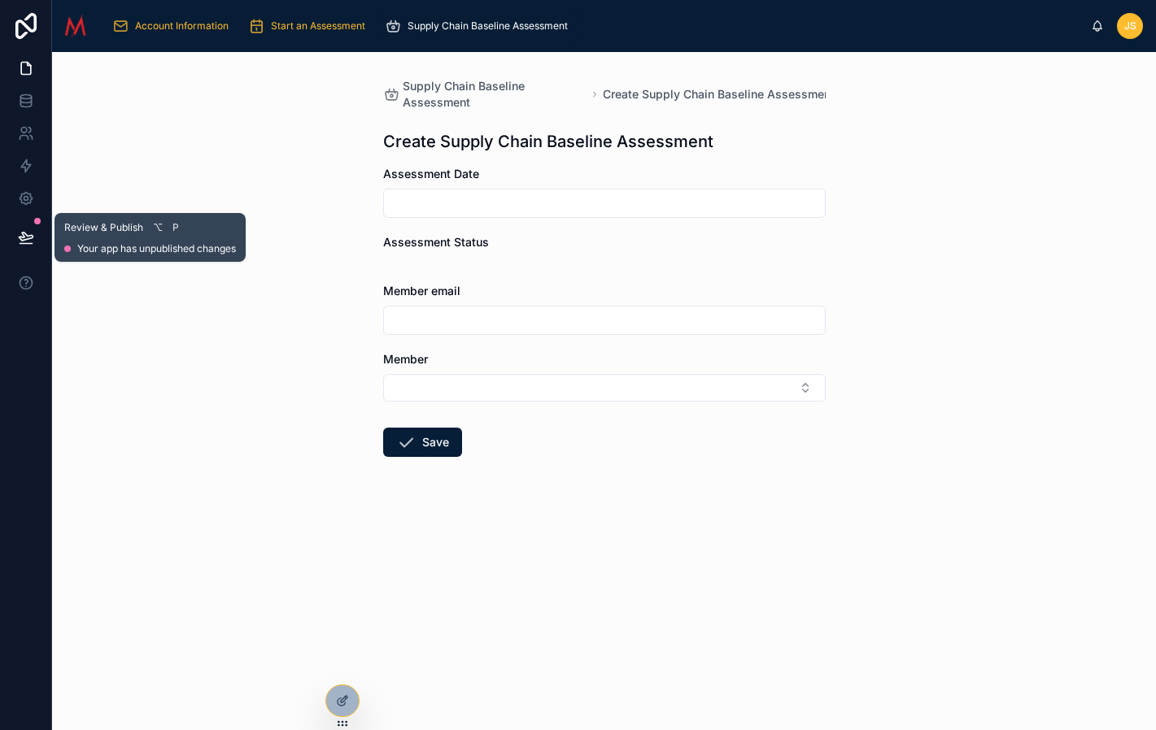
click at [33, 234] on icon at bounding box center [26, 237] width 16 height 16
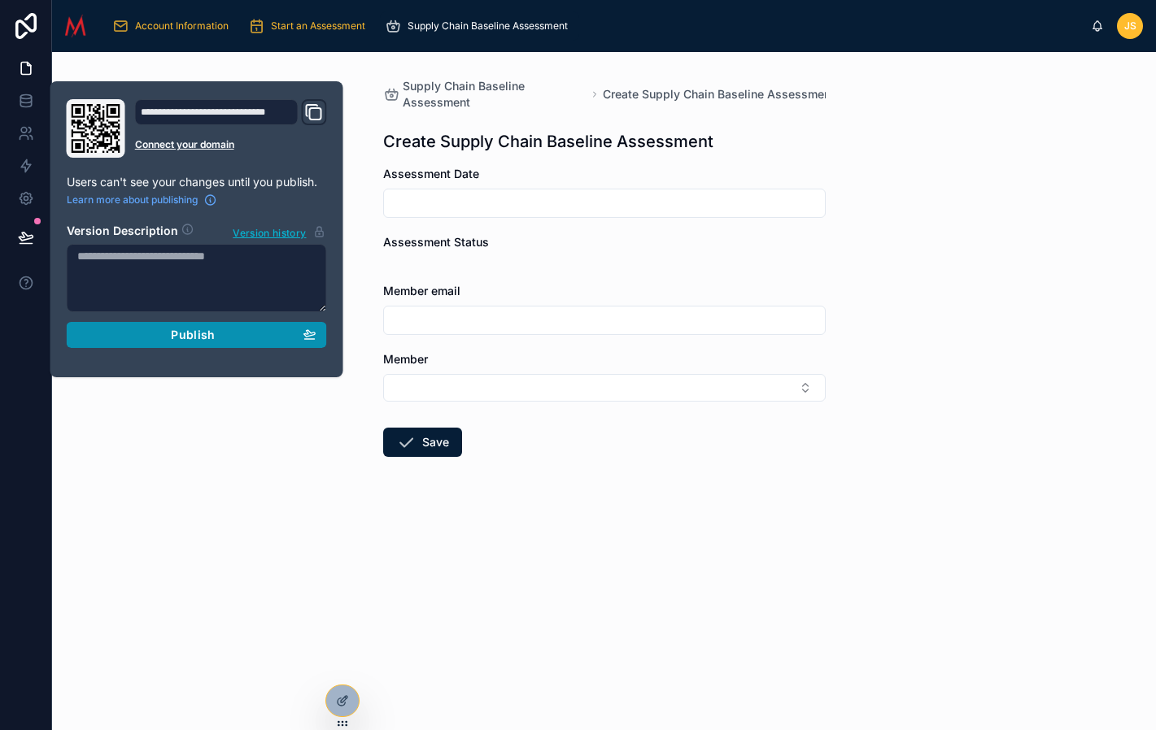
click at [205, 342] on button "Publish" at bounding box center [197, 335] width 260 height 26
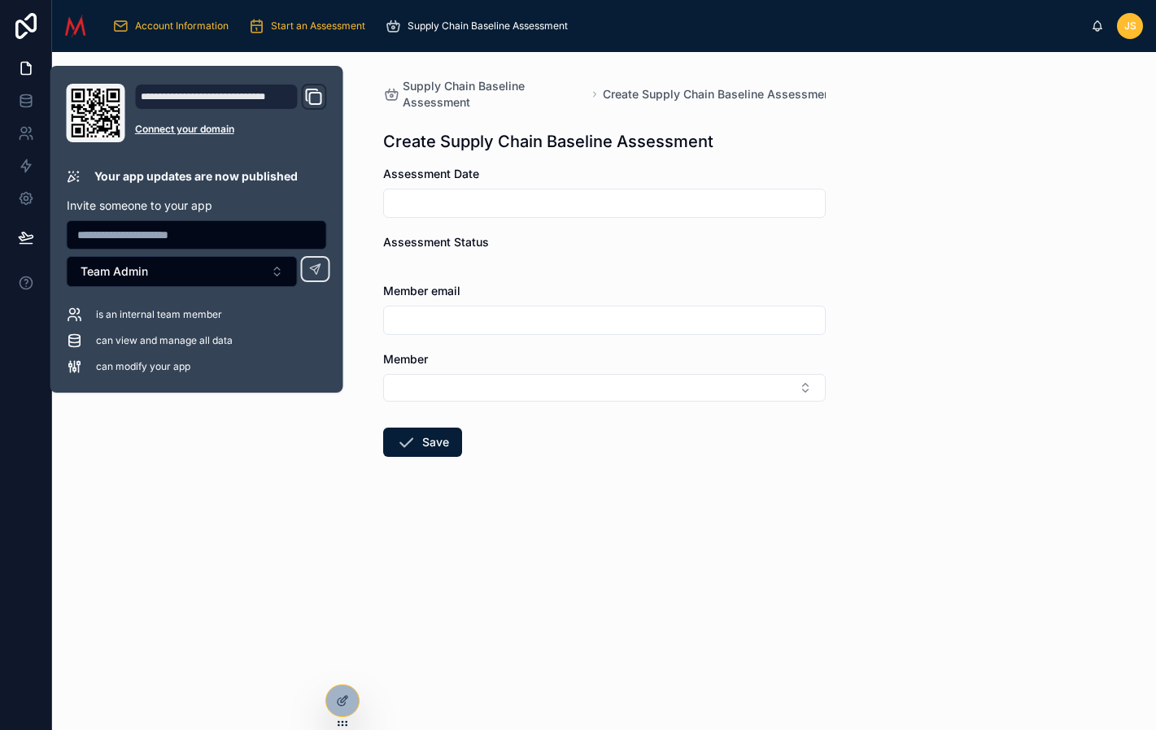
click at [189, 528] on div "Supply Chain Baseline Assessment Create Supply Chain Baseline Assessment Create…" at bounding box center [604, 391] width 1104 height 678
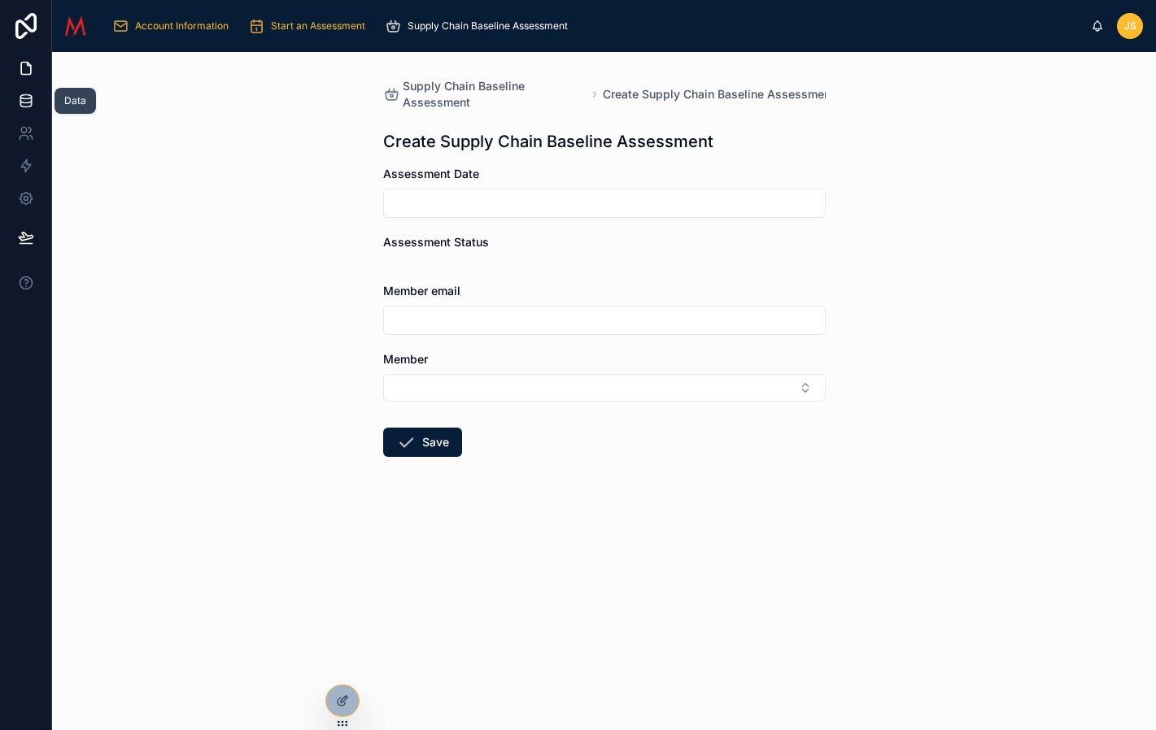
click at [30, 98] on icon at bounding box center [25, 97] width 11 height 4
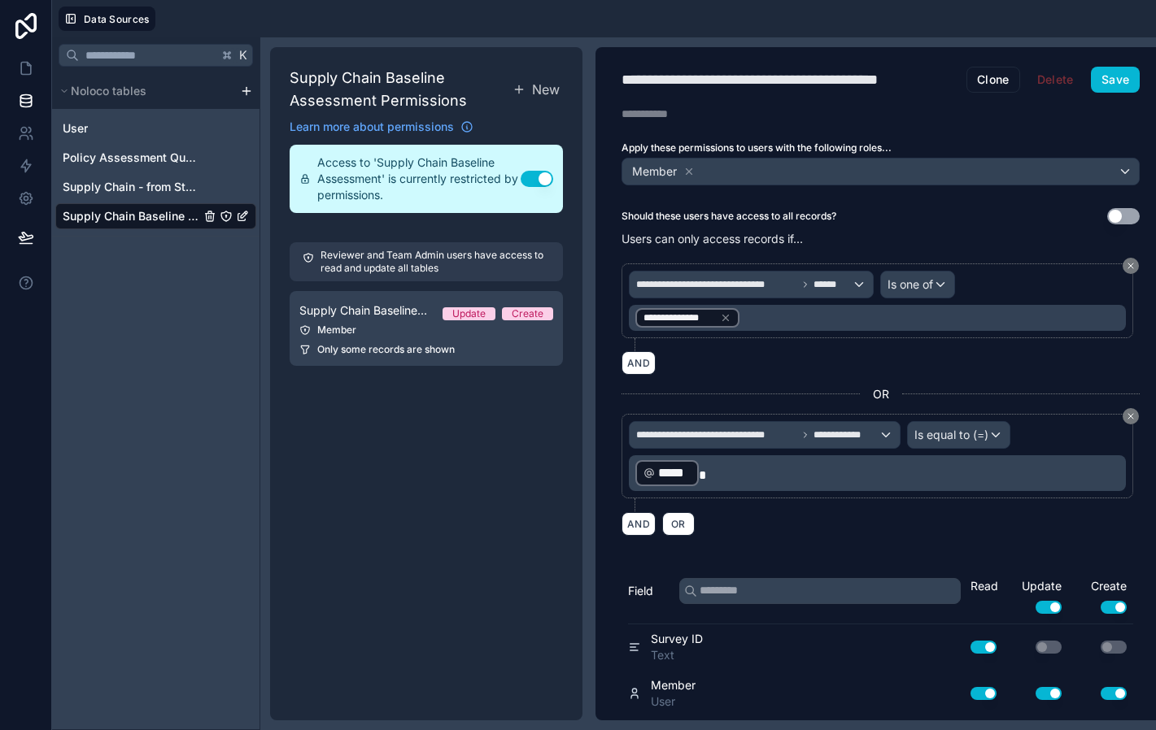
click at [155, 222] on span "Supply Chain Baseline Assessment" at bounding box center [131, 216] width 137 height 16
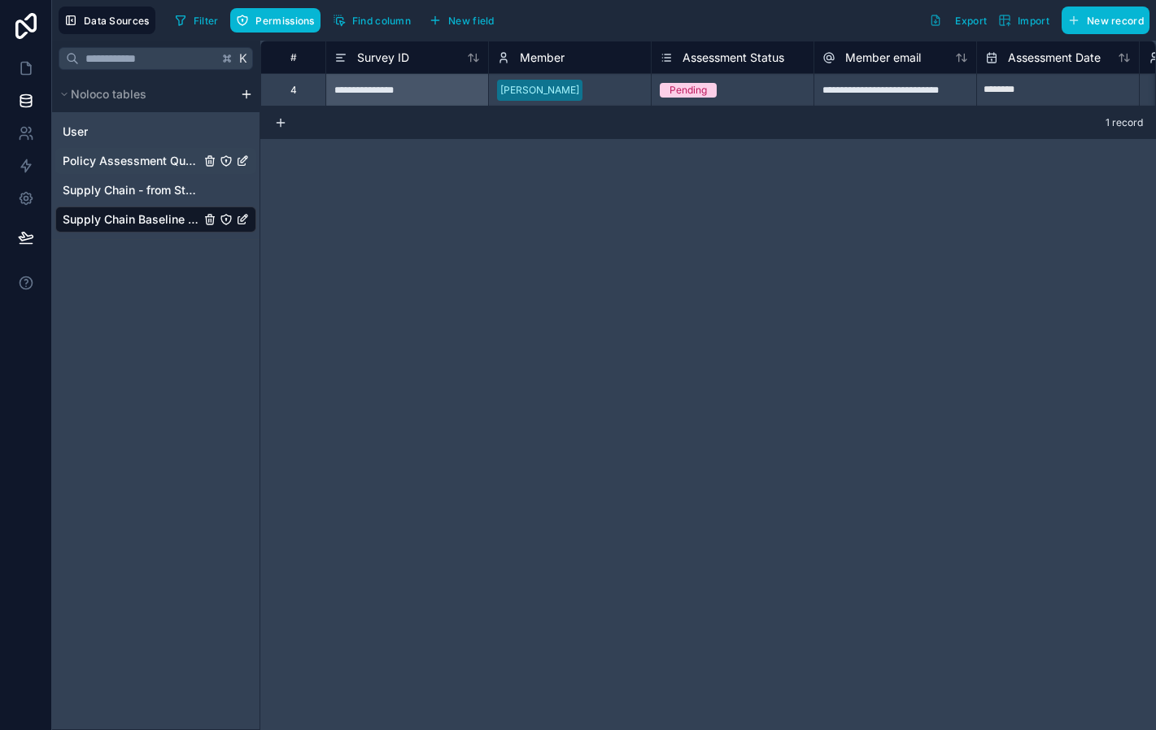
click at [152, 159] on span "Policy Assessment Questions" at bounding box center [131, 161] width 137 height 16
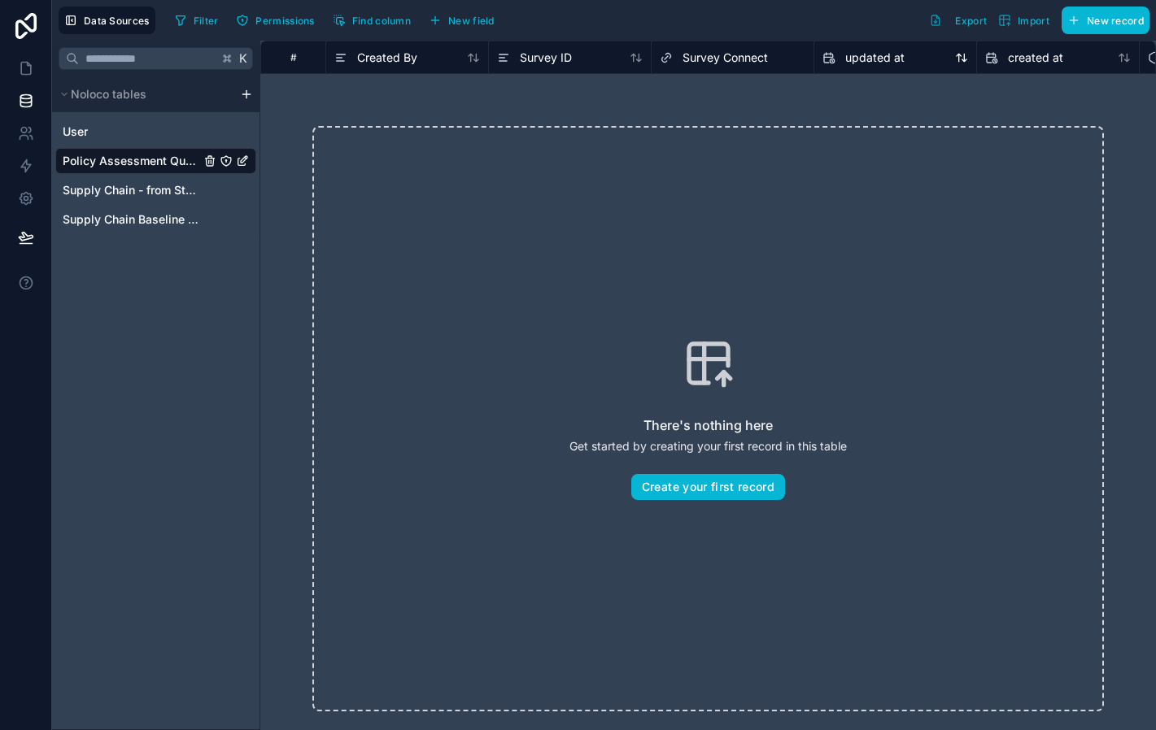
click at [901, 61] on span "updated at" at bounding box center [874, 58] width 59 height 16
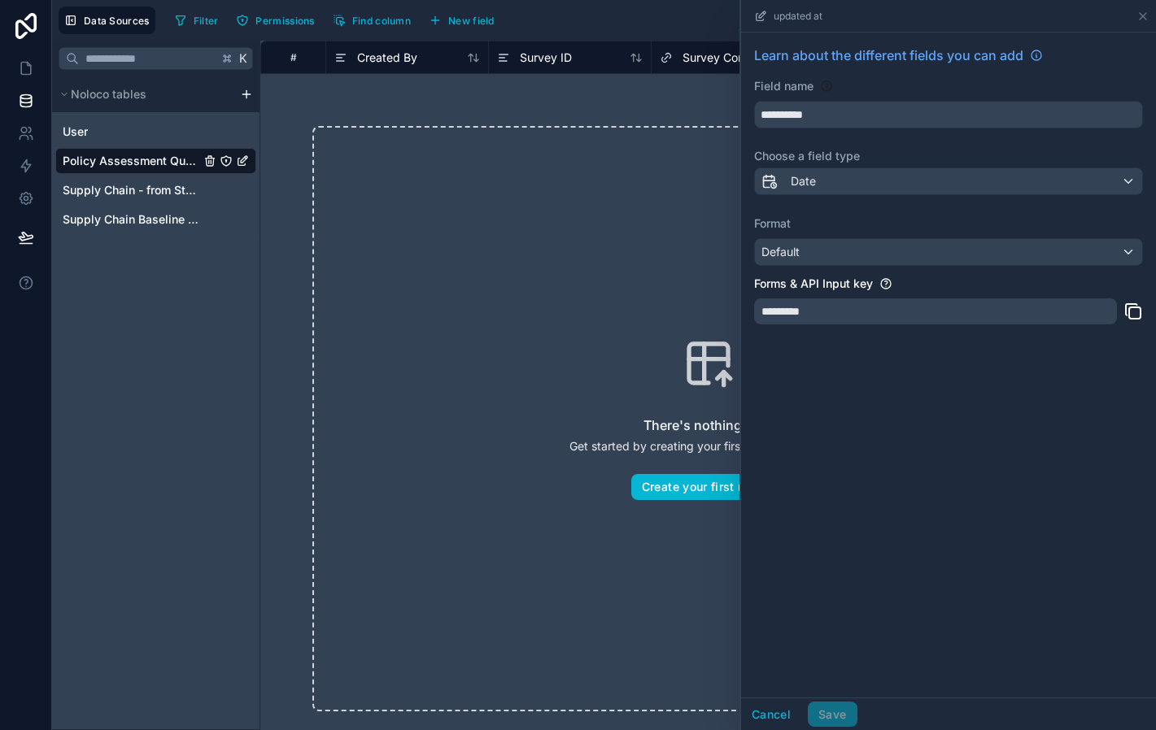
click at [1143, 23] on div "updated at" at bounding box center [948, 16] width 402 height 32
click at [1144, 20] on icon at bounding box center [1142, 16] width 13 height 13
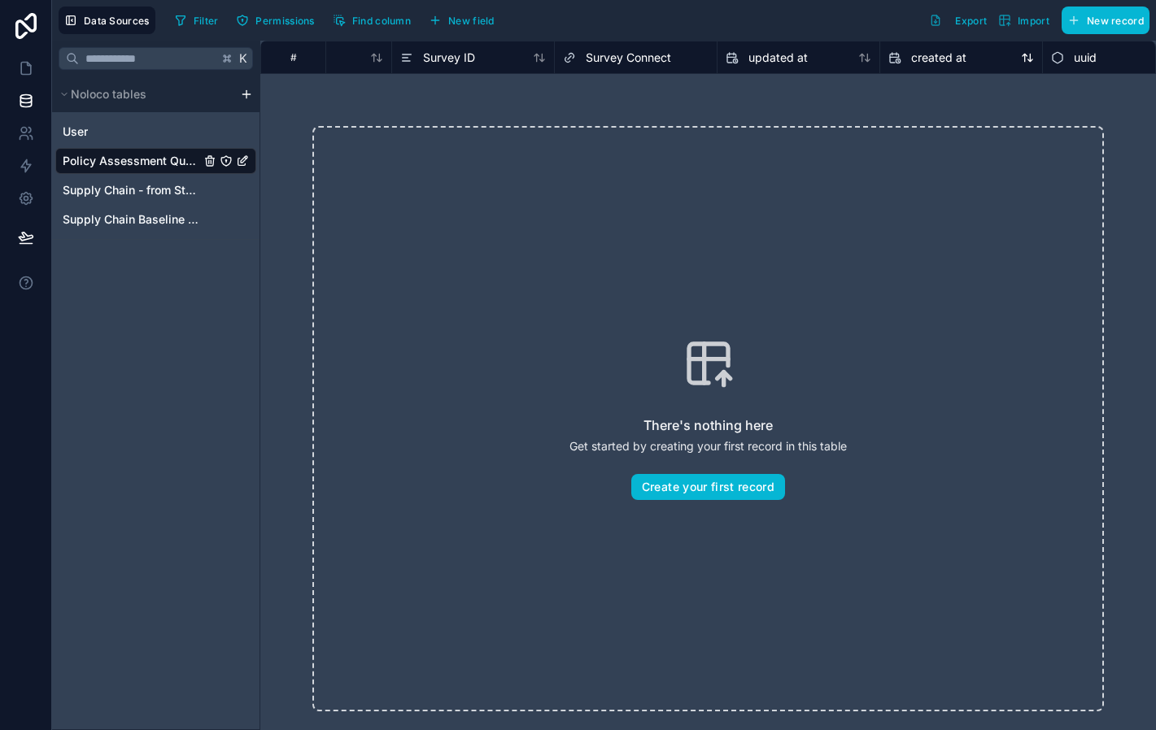
scroll to position [0, 146]
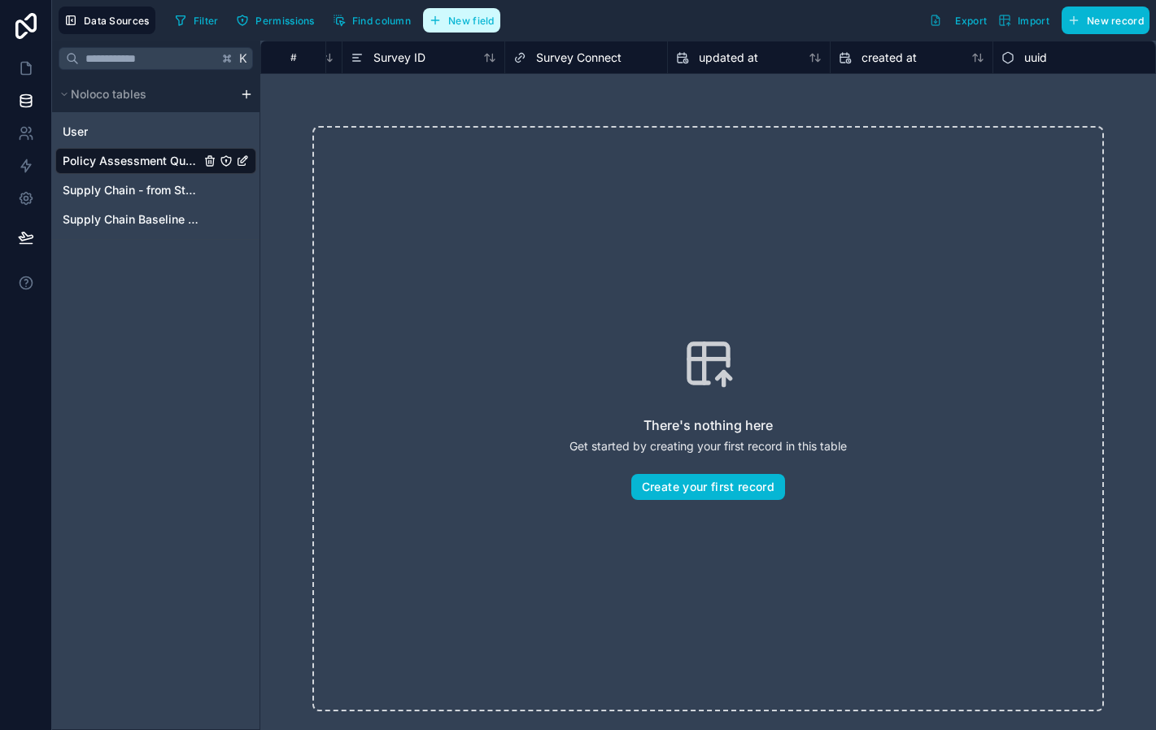
click at [472, 20] on span "New field" at bounding box center [471, 21] width 46 height 12
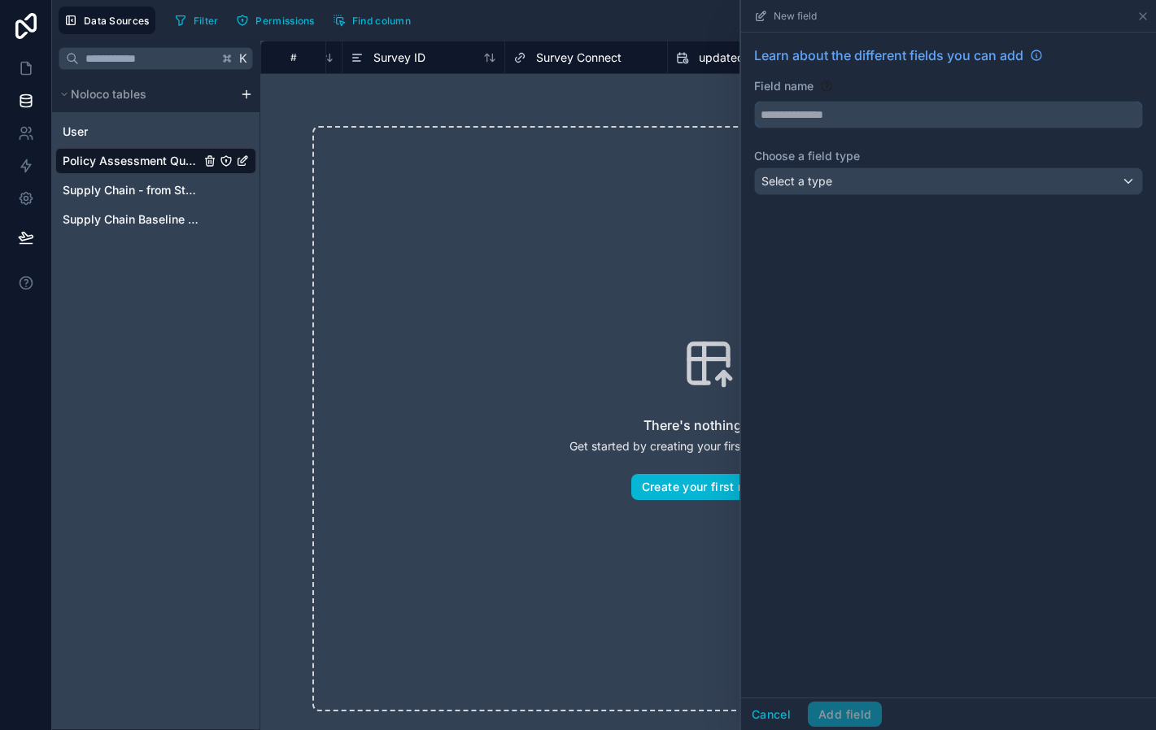
click at [957, 121] on input "text" at bounding box center [948, 115] width 387 height 26
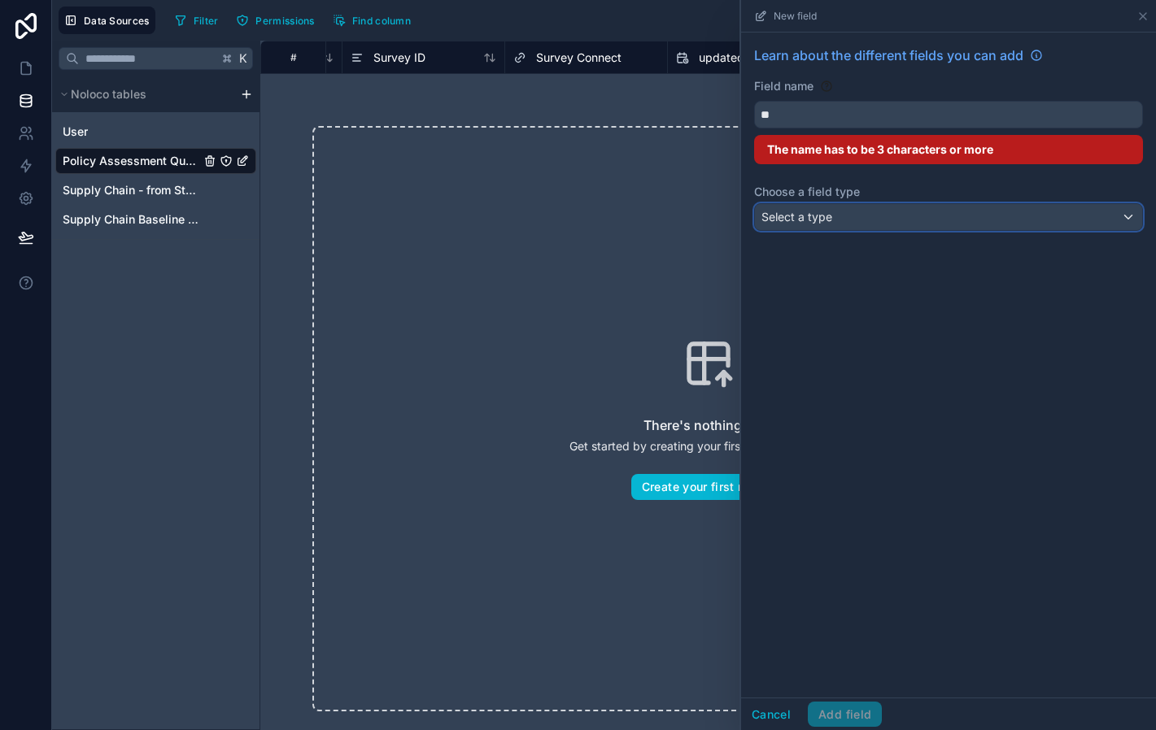
click at [900, 229] on div "Select a type" at bounding box center [948, 217] width 387 height 26
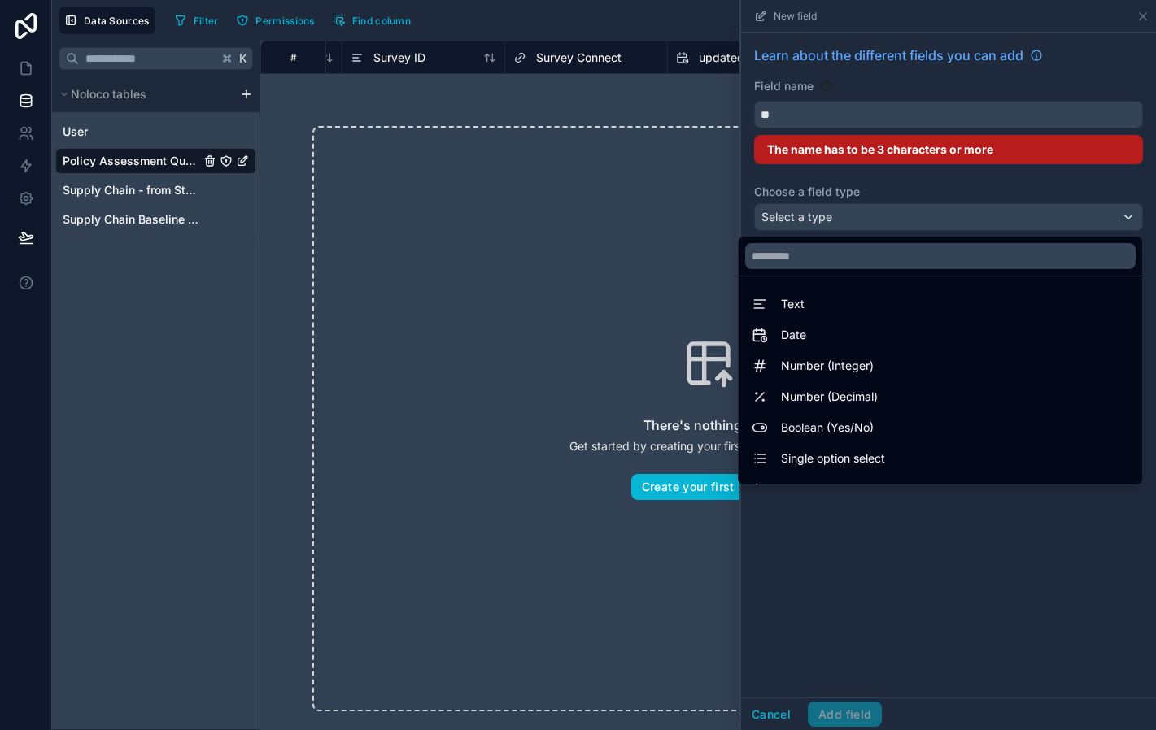
click at [826, 120] on div at bounding box center [948, 365] width 415 height 730
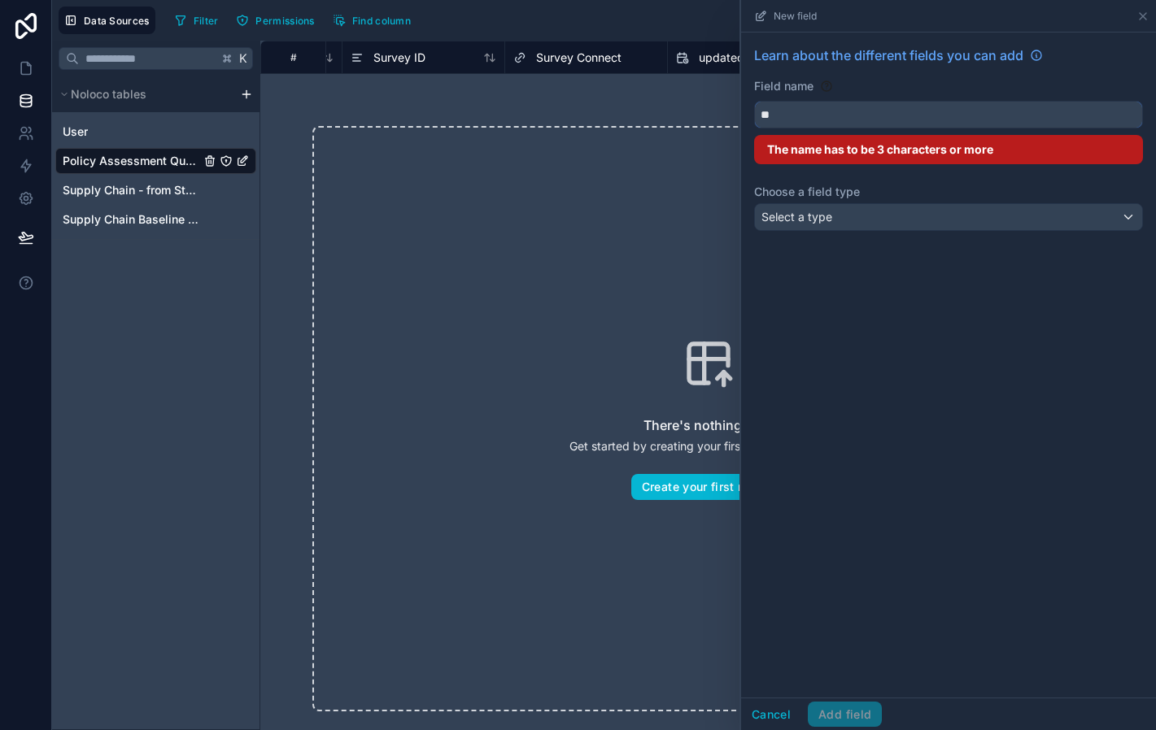
click at [812, 116] on input "**" at bounding box center [948, 115] width 387 height 26
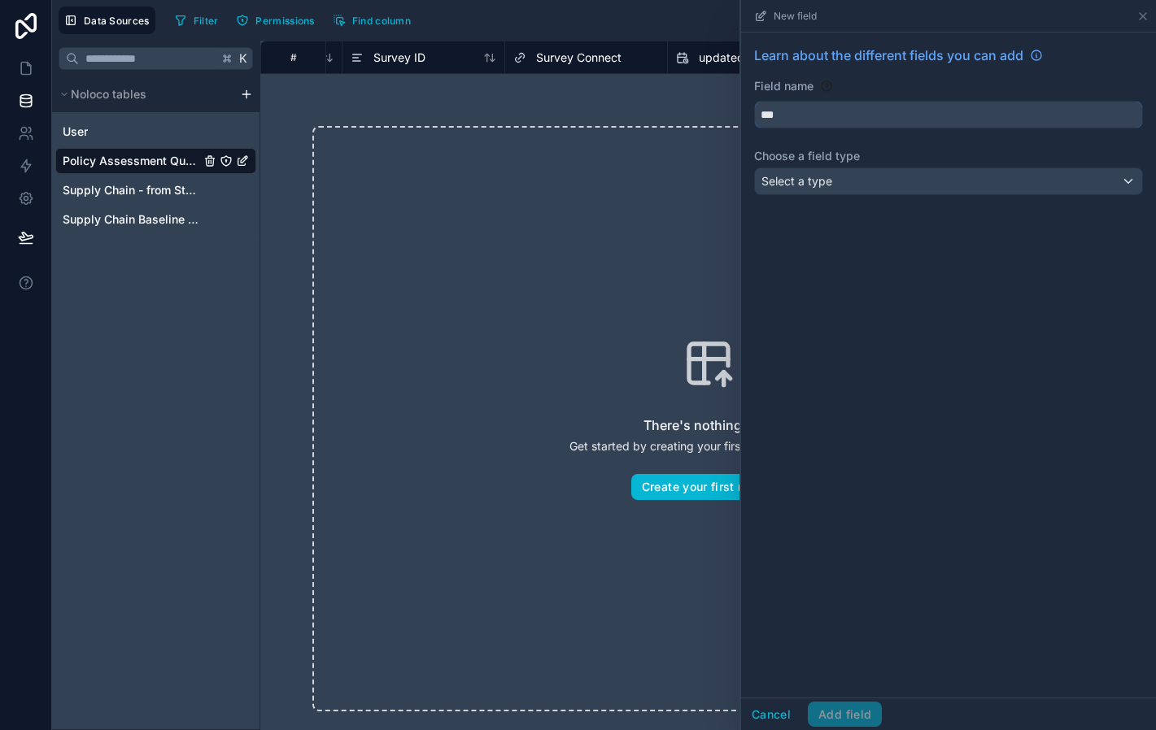
type input "***"
click at [843, 179] on div "Select a type" at bounding box center [948, 181] width 387 height 26
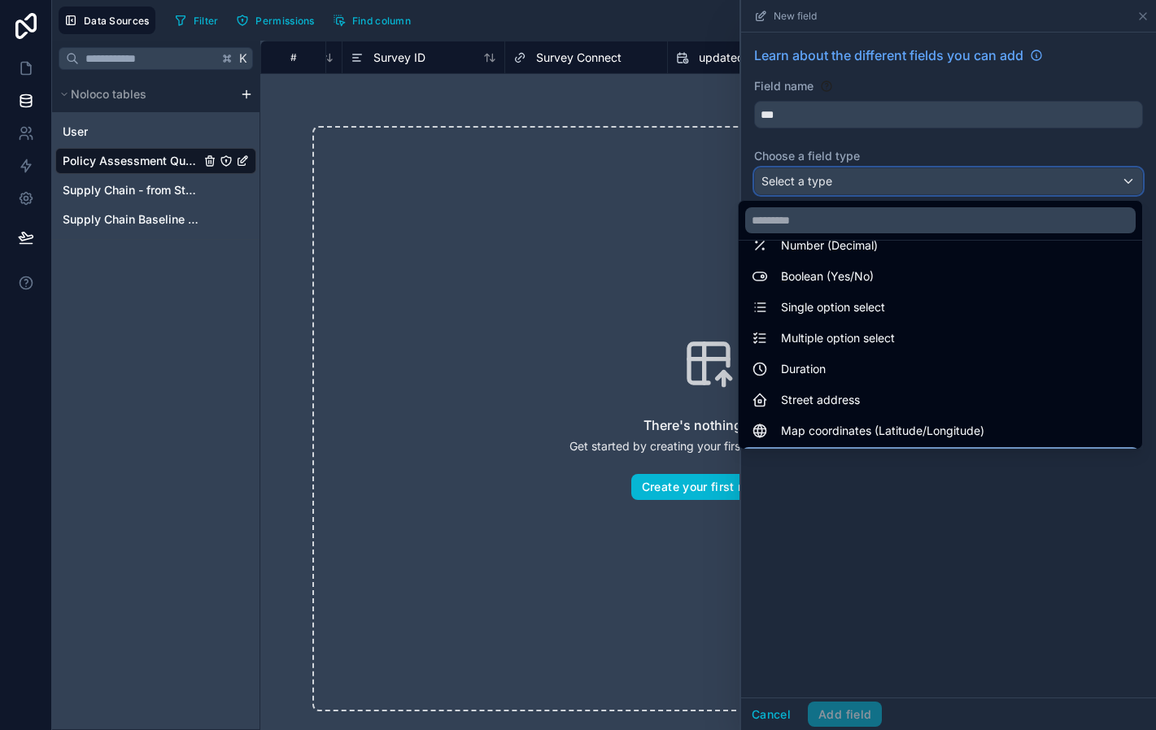
scroll to position [106, 0]
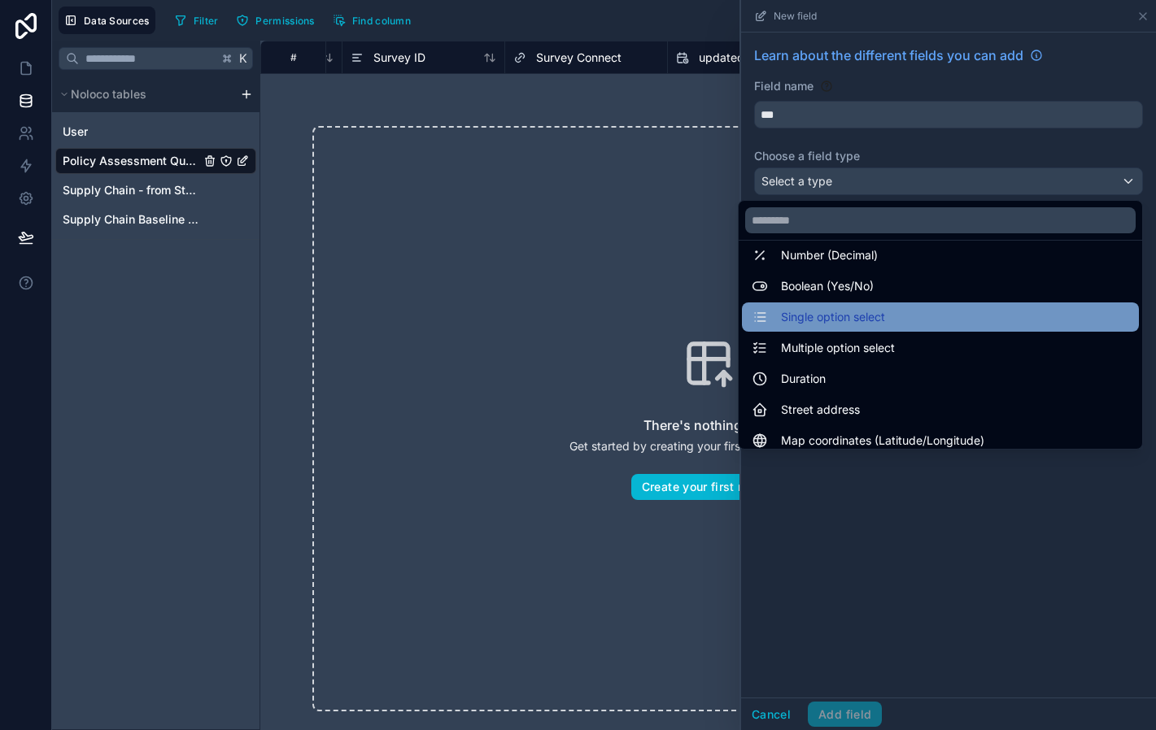
click at [848, 320] on span "Single option select" at bounding box center [833, 317] width 104 height 20
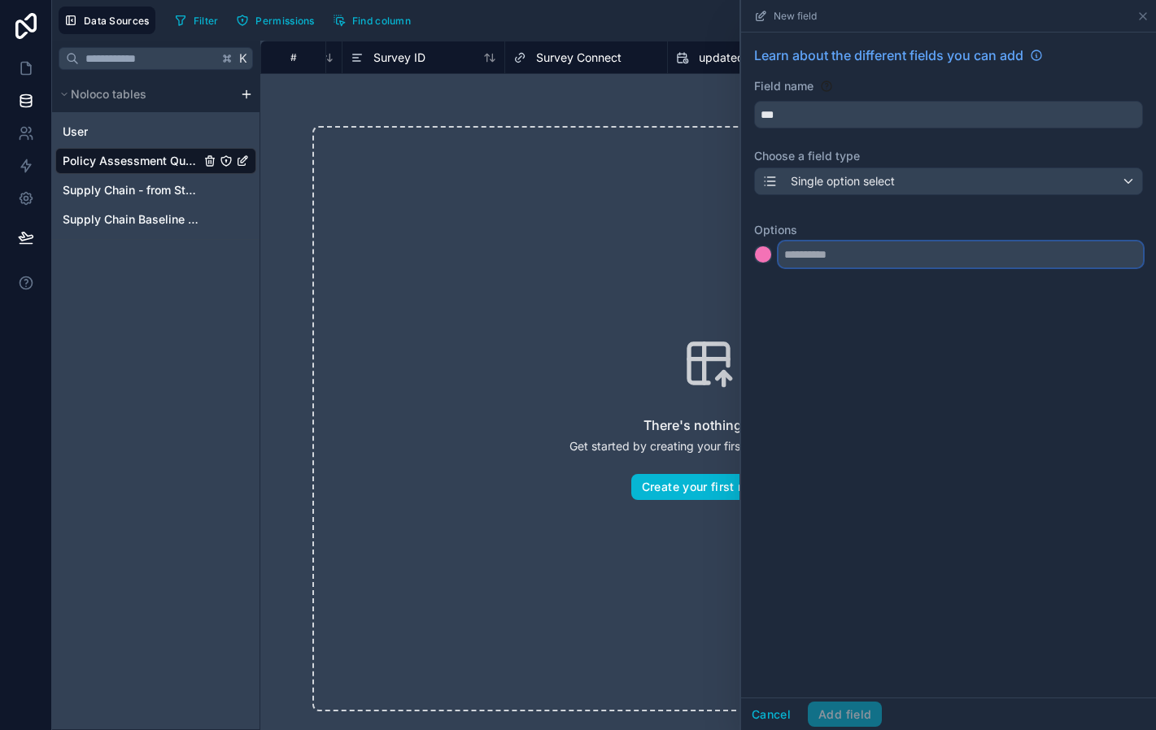
click at [839, 256] on input "text" at bounding box center [960, 255] width 364 height 26
click at [766, 256] on div at bounding box center [763, 254] width 16 height 16
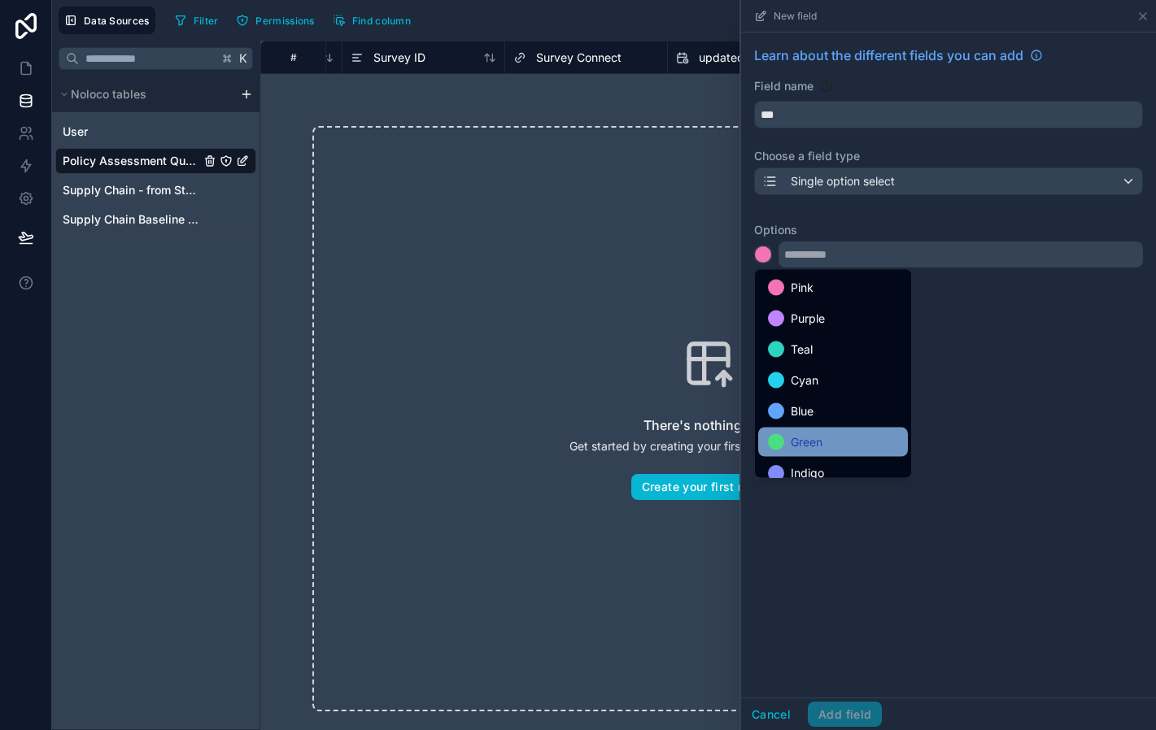
click at [828, 443] on div "Green" at bounding box center [833, 443] width 130 height 20
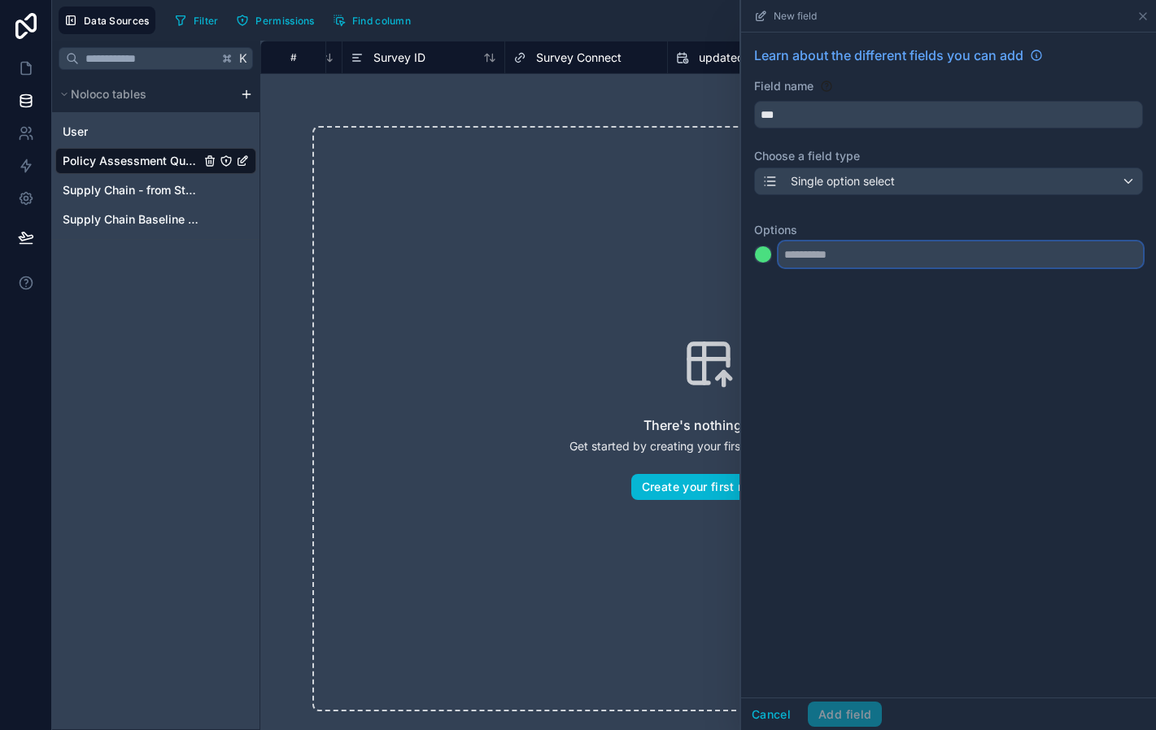
click at [833, 244] on input "text" at bounding box center [960, 255] width 364 height 26
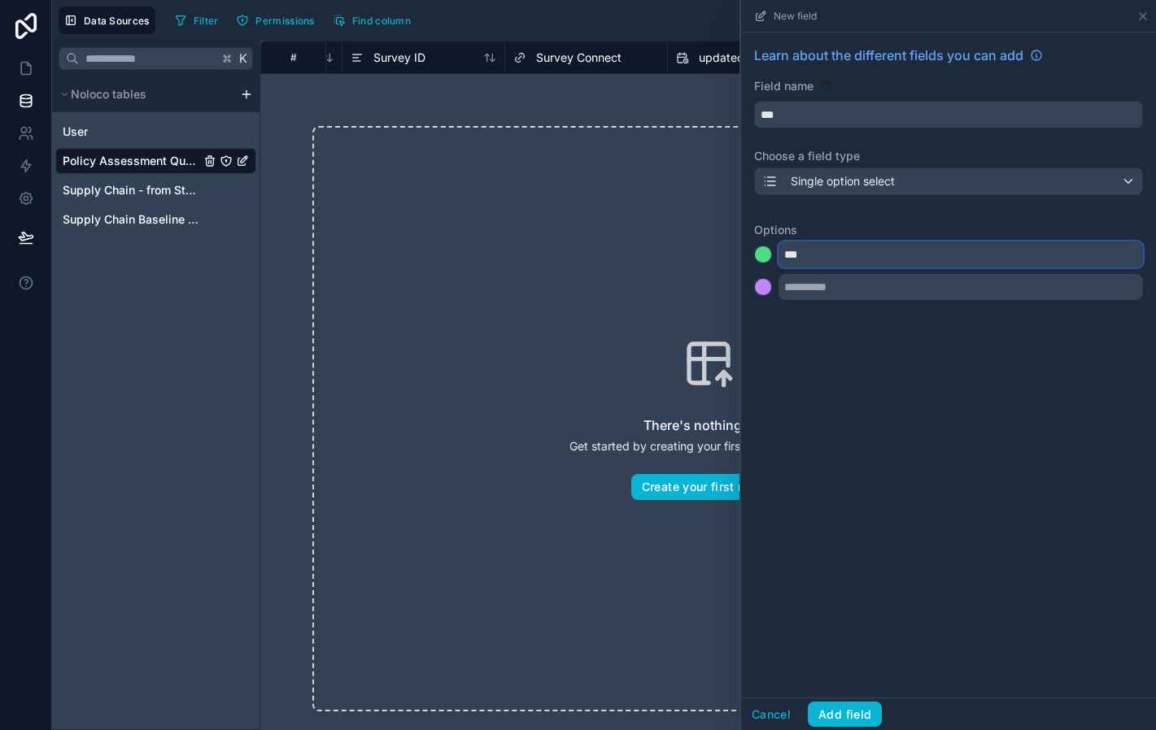
type input "***"
click at [767, 287] on div at bounding box center [763, 287] width 16 height 16
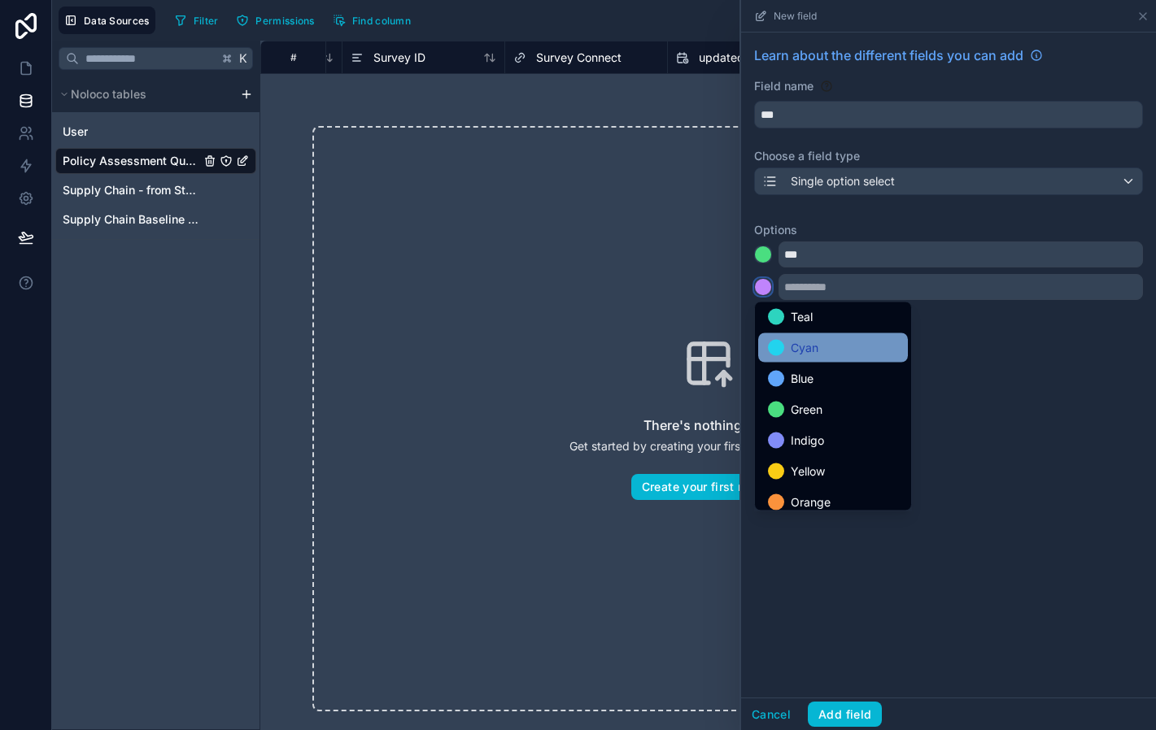
scroll to position [137, 0]
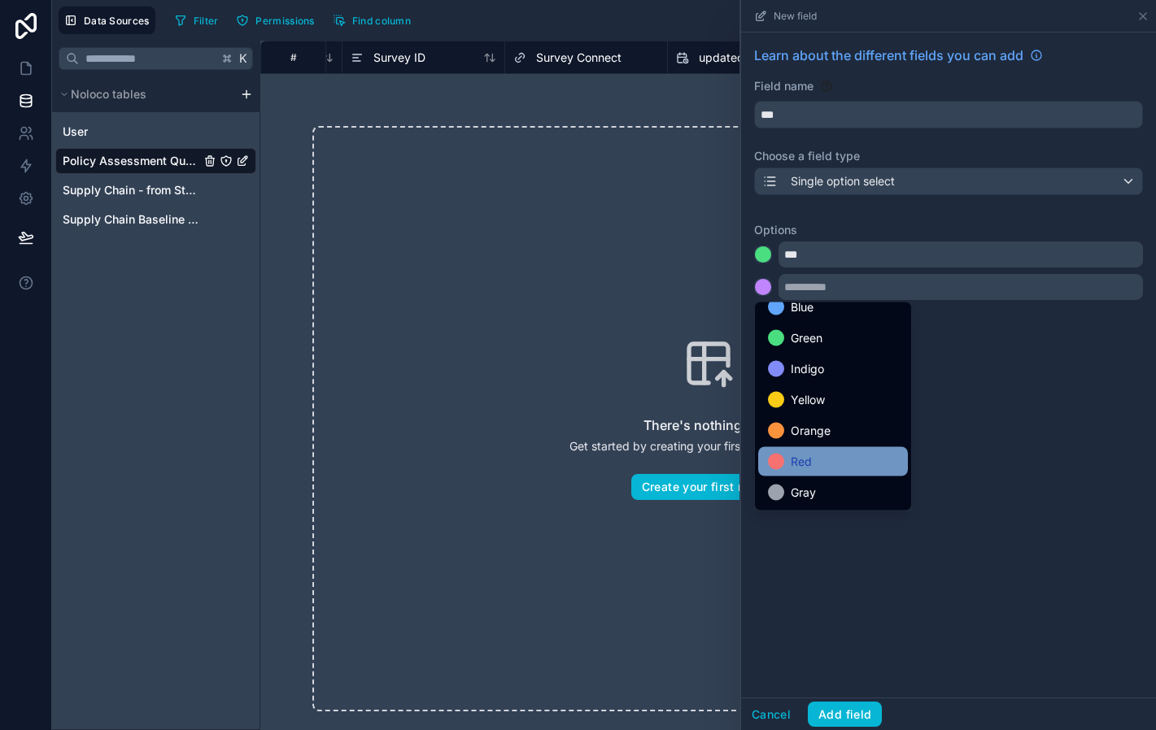
click at [827, 459] on div "Red" at bounding box center [833, 462] width 130 height 20
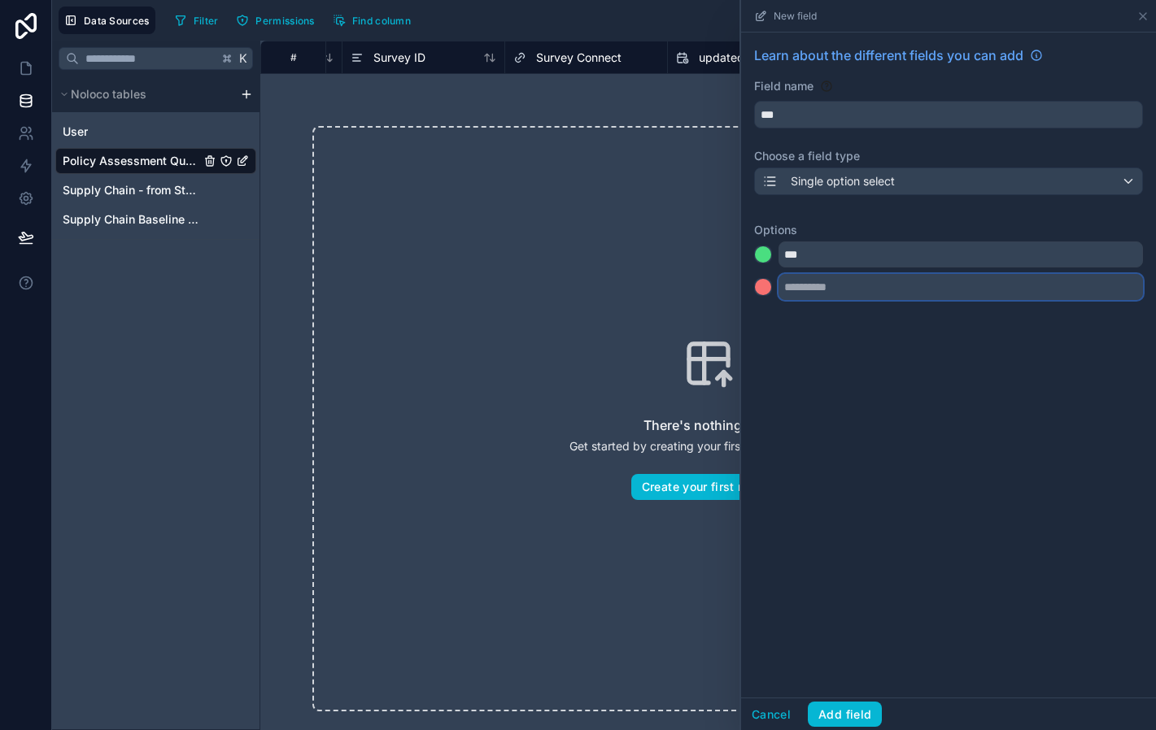
click at [813, 290] on input "text" at bounding box center [960, 287] width 364 height 26
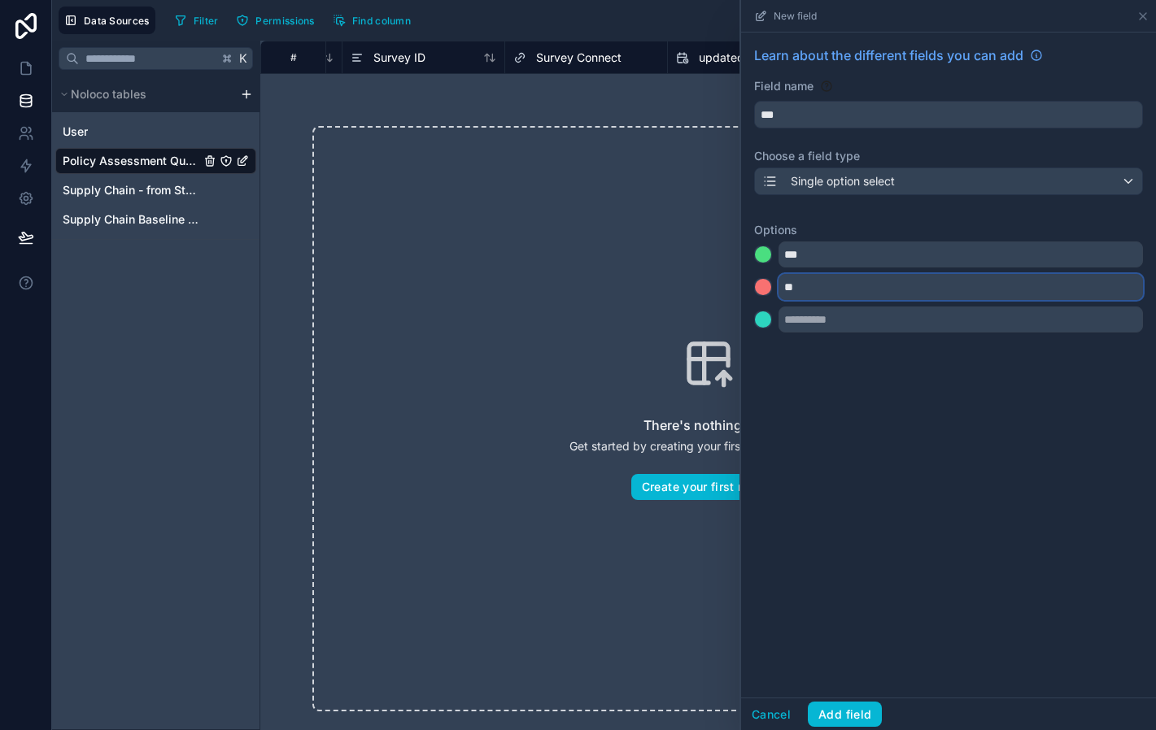
type input "**"
click at [763, 324] on div at bounding box center [763, 320] width 16 height 16
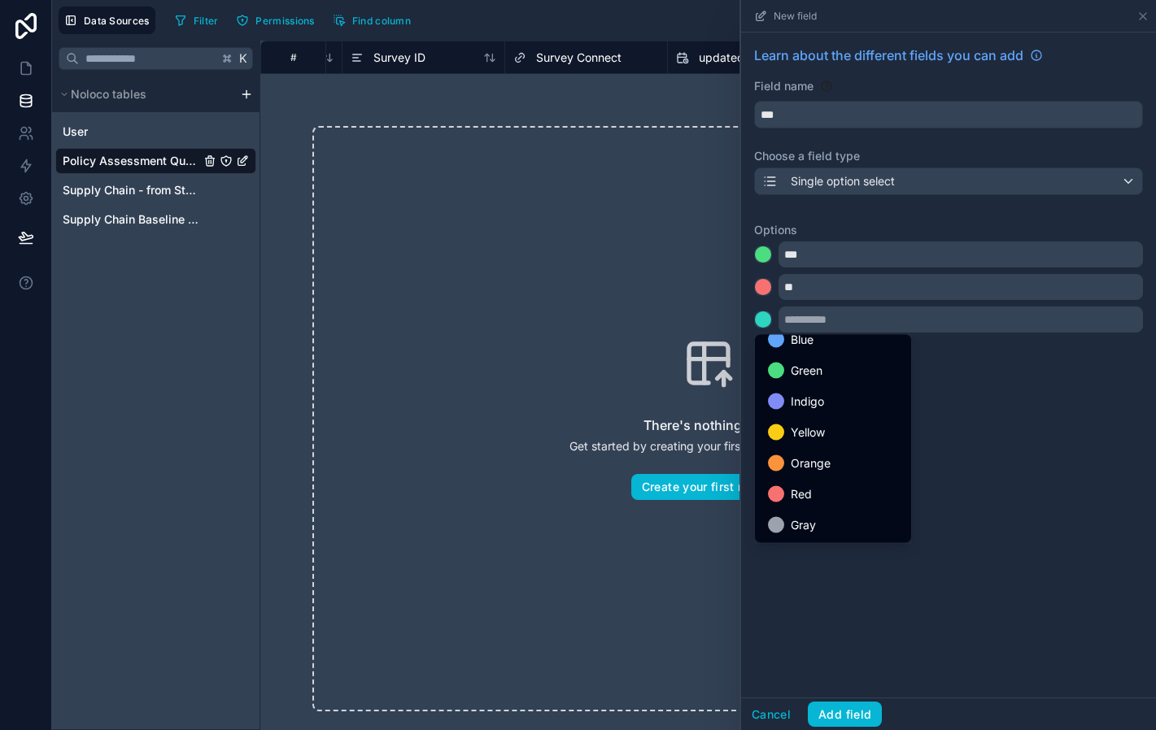
click at [818, 426] on span "Yellow" at bounding box center [808, 433] width 34 height 20
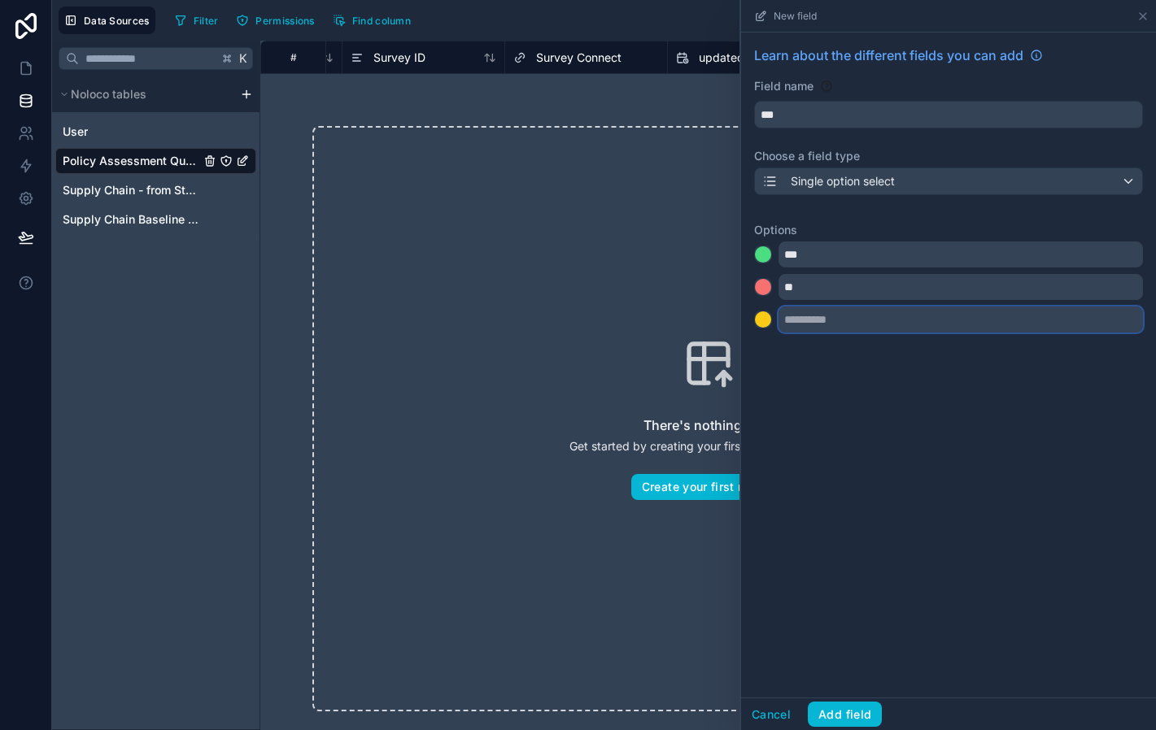
click at [832, 328] on input "text" at bounding box center [960, 320] width 364 height 26
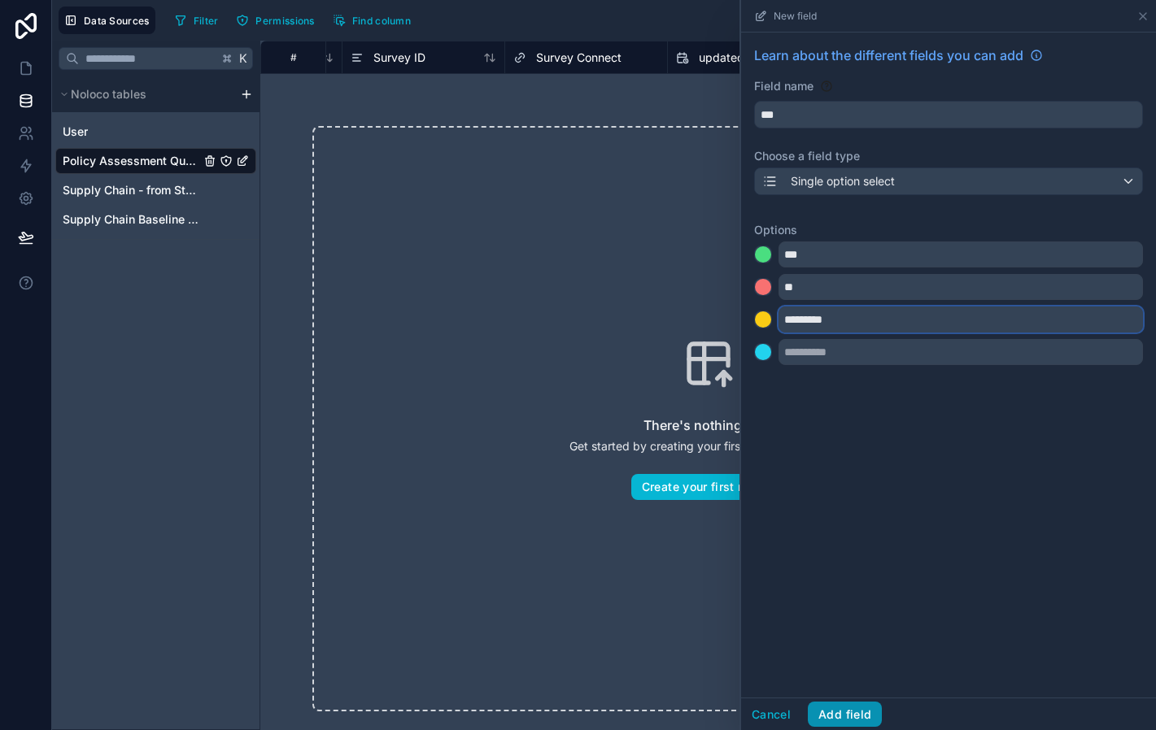
type input "*********"
click at [846, 710] on button "Add field" at bounding box center [845, 715] width 74 height 26
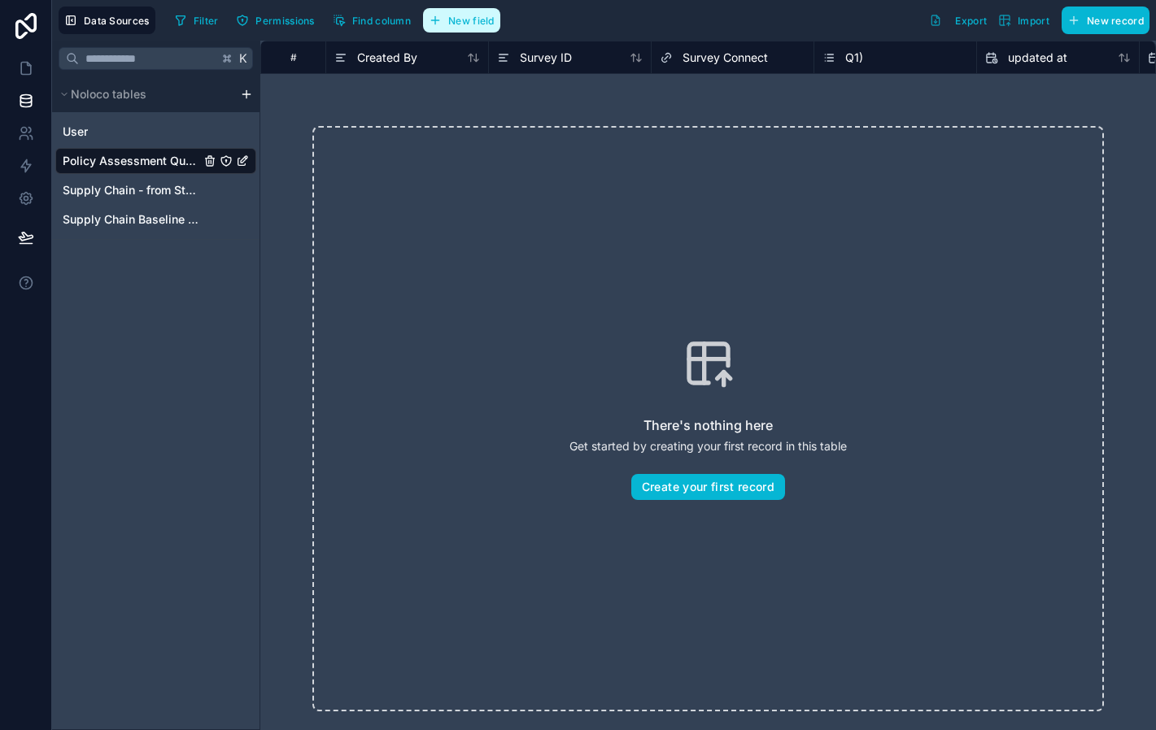
click at [473, 24] on span "New field" at bounding box center [471, 21] width 46 height 12
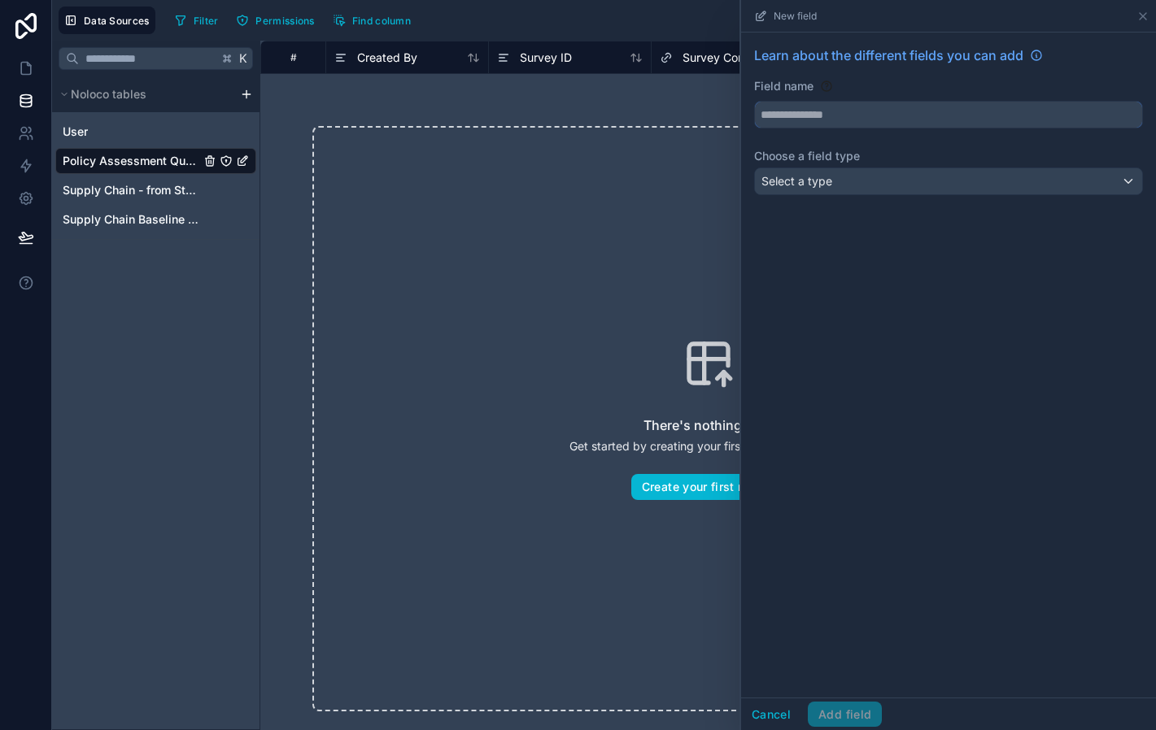
click at [857, 120] on input "text" at bounding box center [948, 115] width 387 height 26
type input "**********"
click at [854, 185] on div "Select a type" at bounding box center [948, 181] width 387 height 26
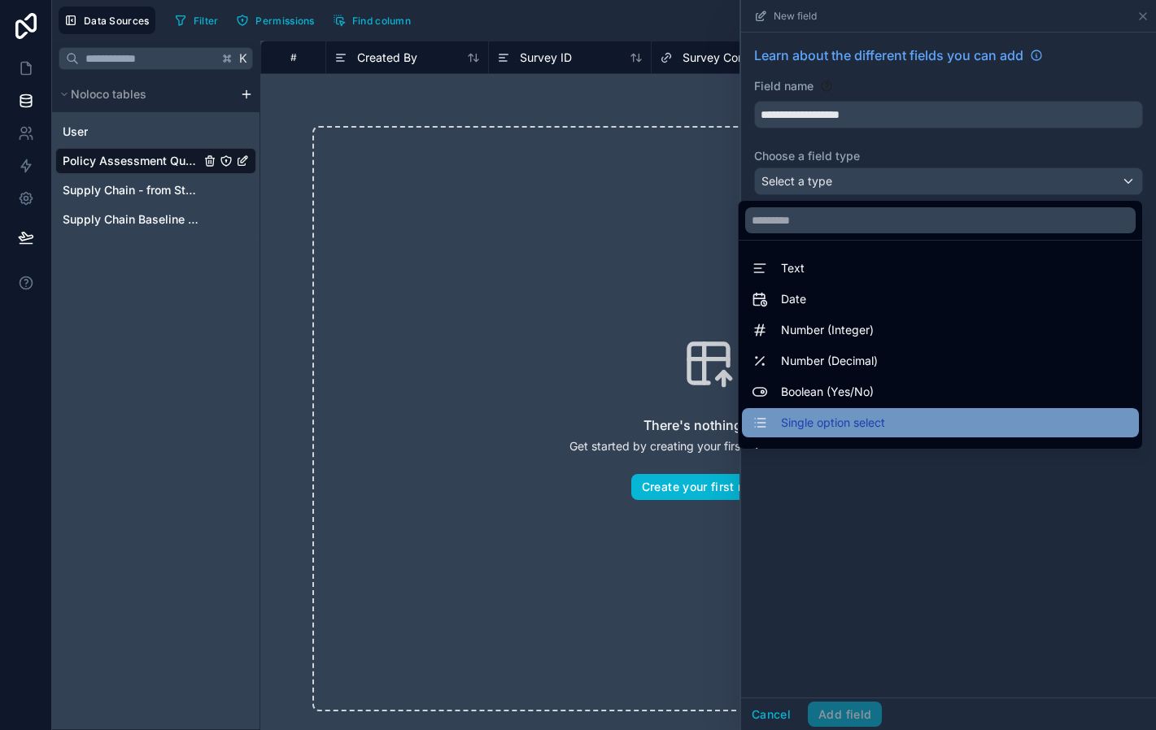
click at [835, 421] on span "Single option select" at bounding box center [833, 423] width 104 height 20
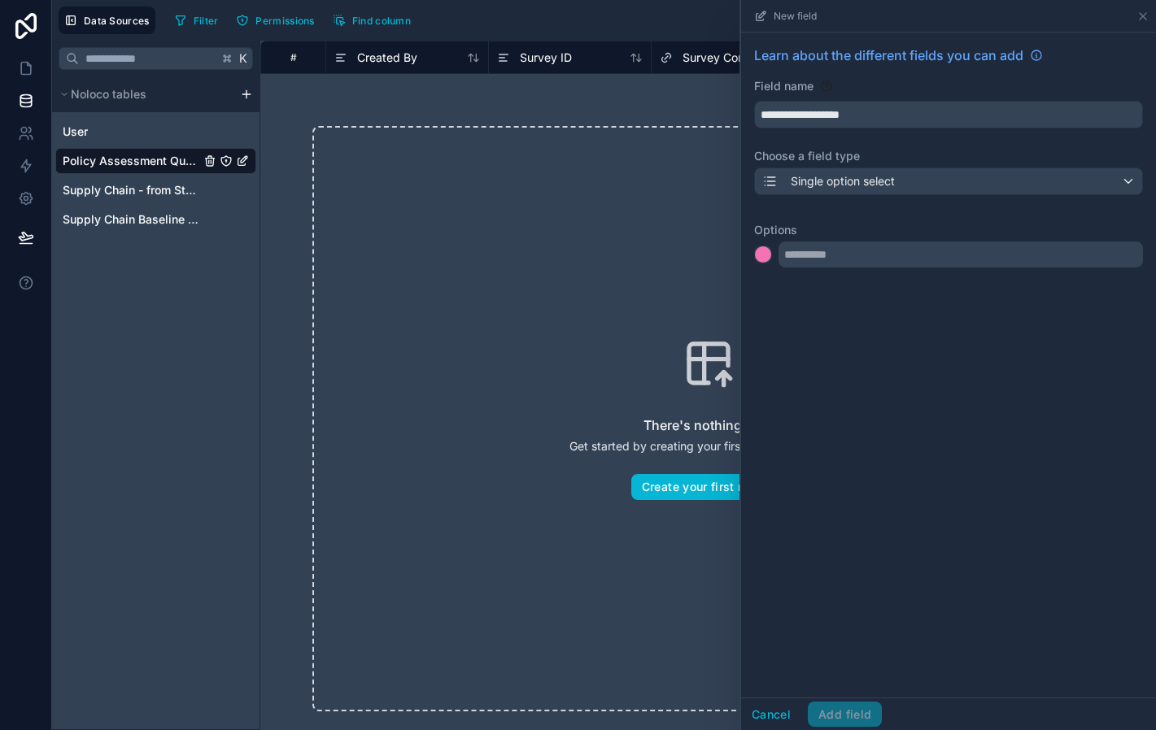
click at [771, 264] on div at bounding box center [763, 256] width 18 height 23
click at [765, 260] on div at bounding box center [763, 254] width 16 height 16
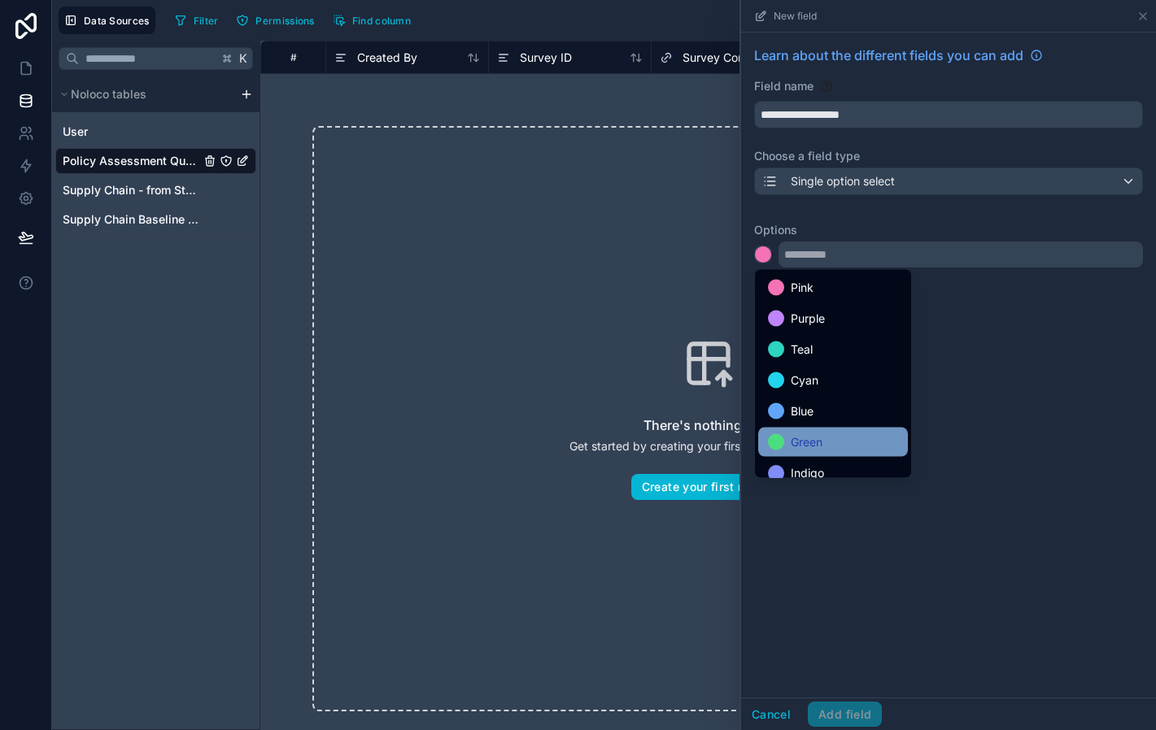
click at [822, 441] on span "Green" at bounding box center [807, 443] width 32 height 20
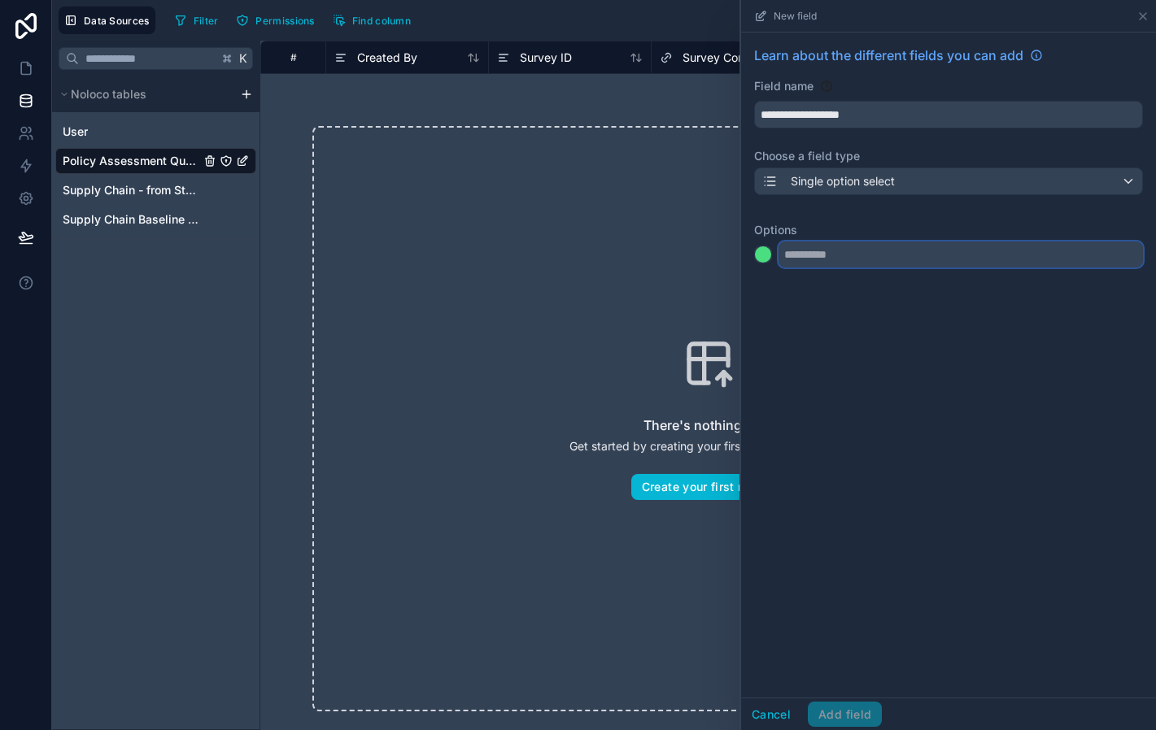
click at [800, 260] on input "text" at bounding box center [960, 255] width 364 height 26
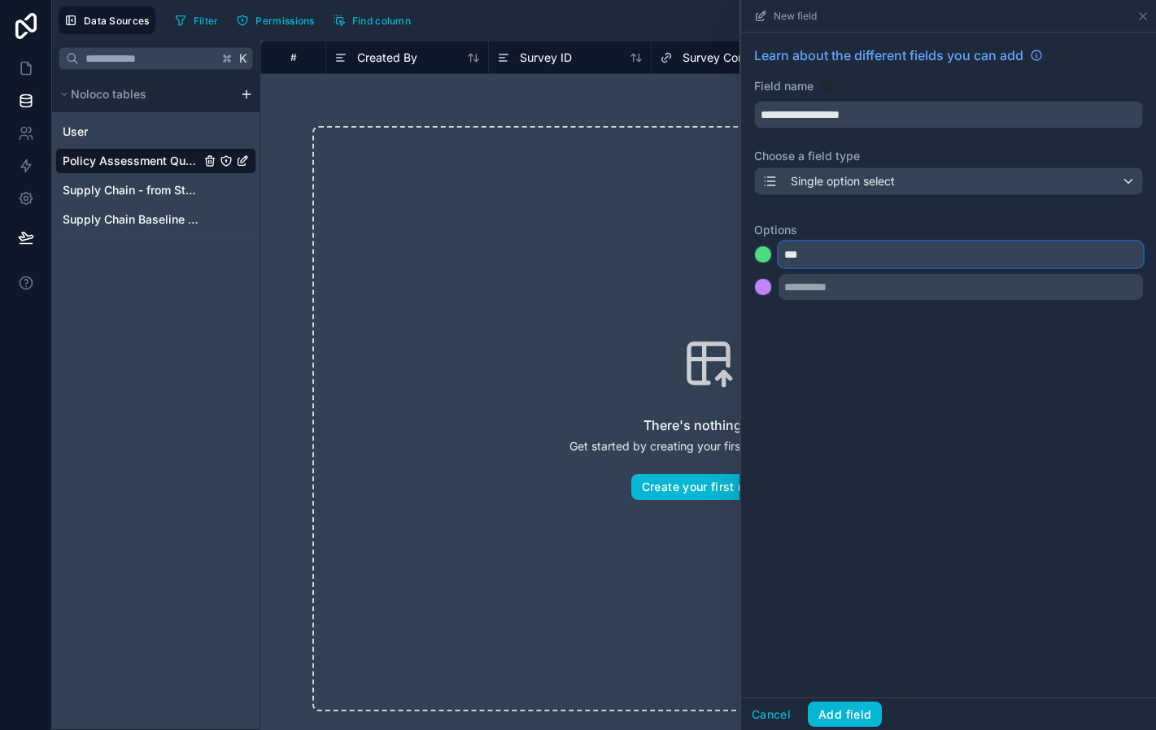
type input "***"
click at [811, 294] on input "text" at bounding box center [960, 287] width 364 height 26
click at [766, 290] on div at bounding box center [763, 287] width 16 height 16
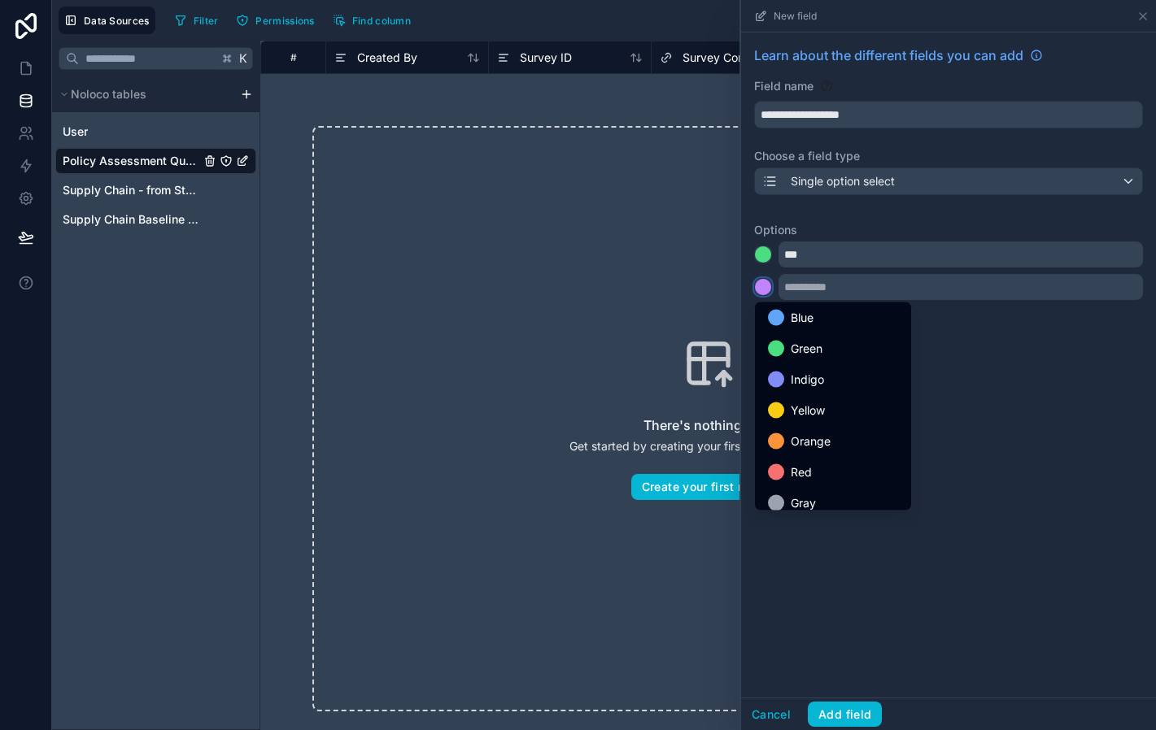
scroll to position [137, 0]
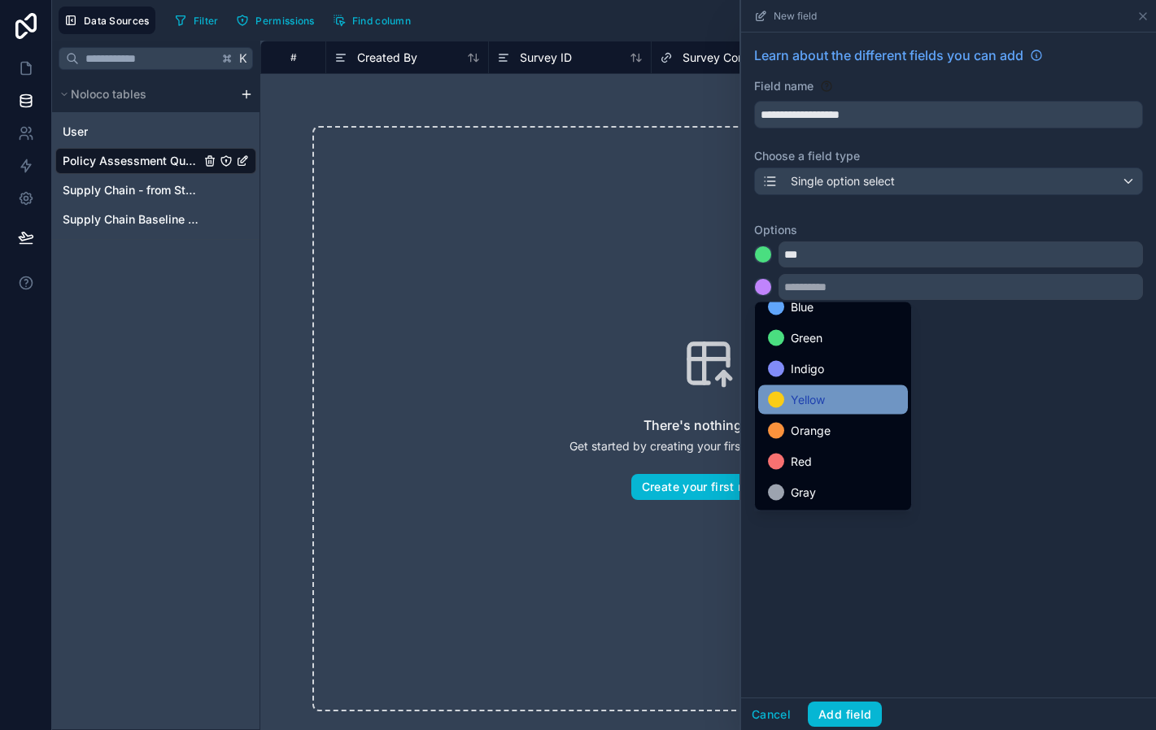
click at [811, 406] on span "Yellow" at bounding box center [808, 400] width 34 height 20
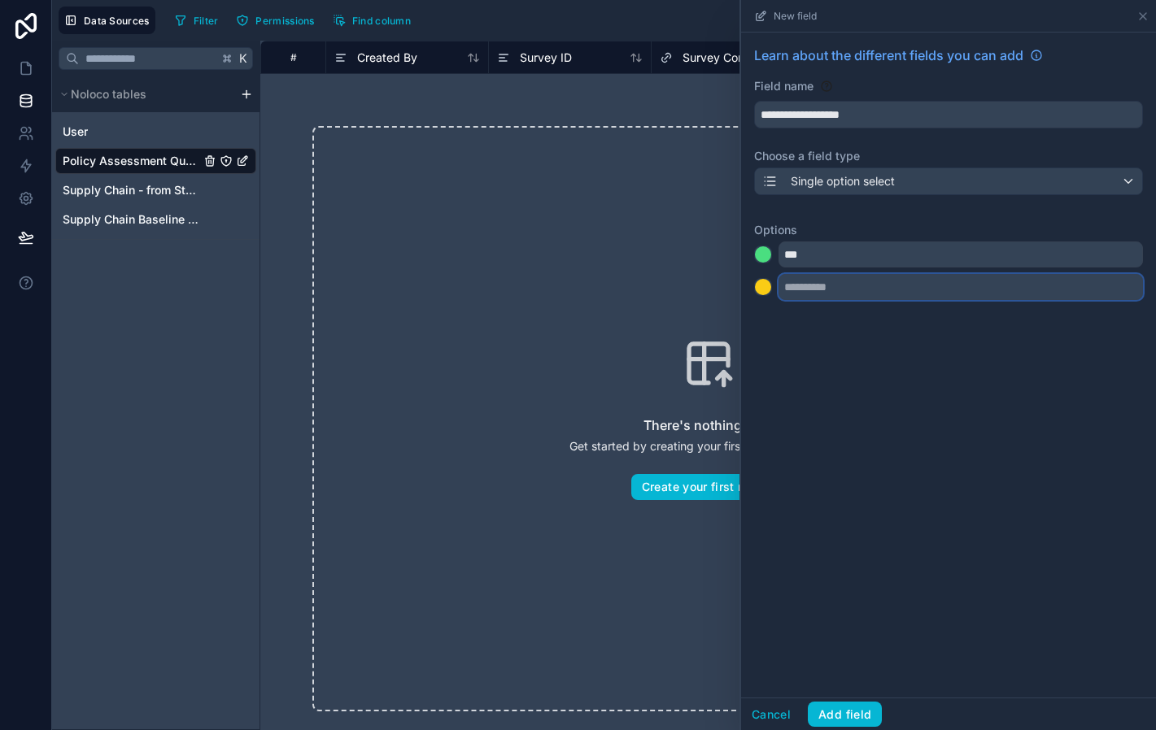
click at [812, 287] on input "text" at bounding box center [960, 287] width 364 height 26
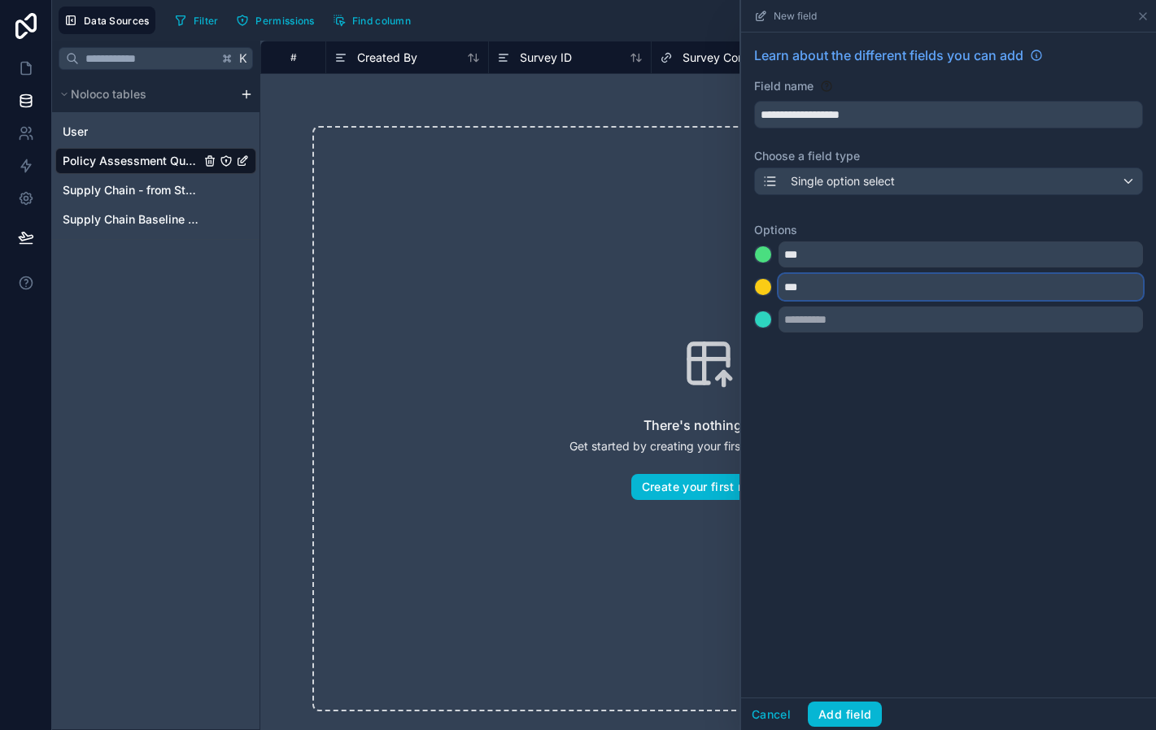
type input "***"
click at [766, 325] on div at bounding box center [763, 320] width 16 height 16
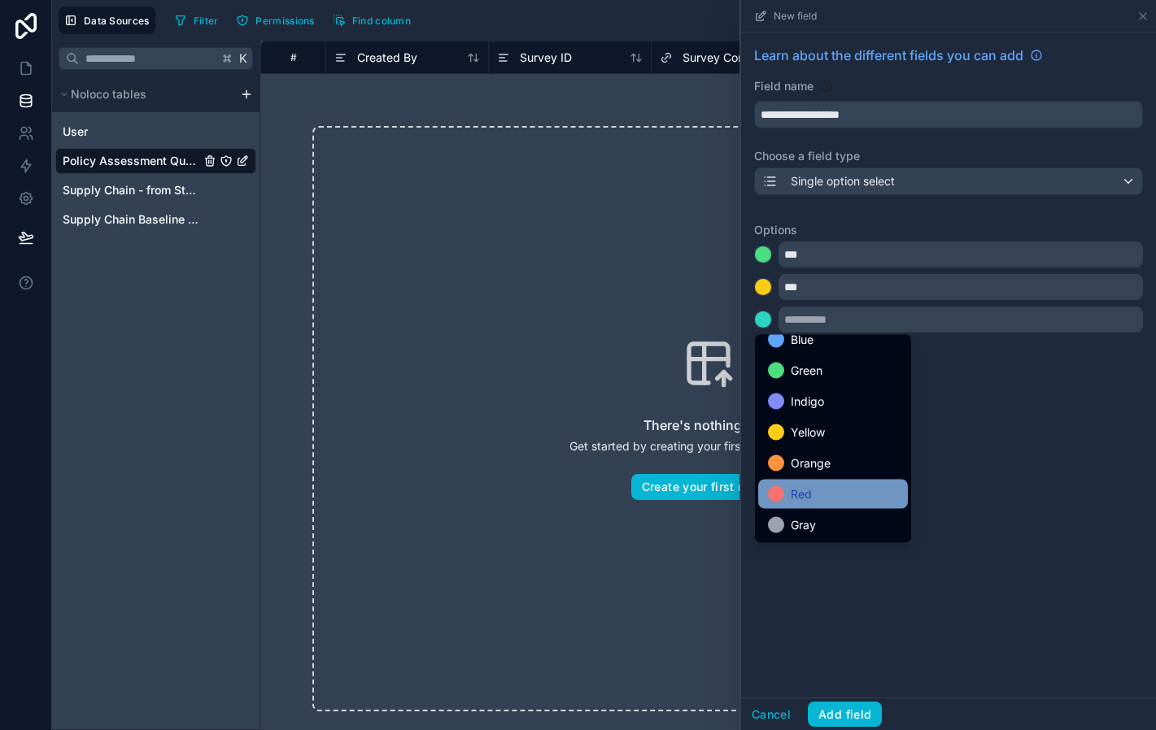
click at [817, 490] on div "Red" at bounding box center [833, 495] width 130 height 20
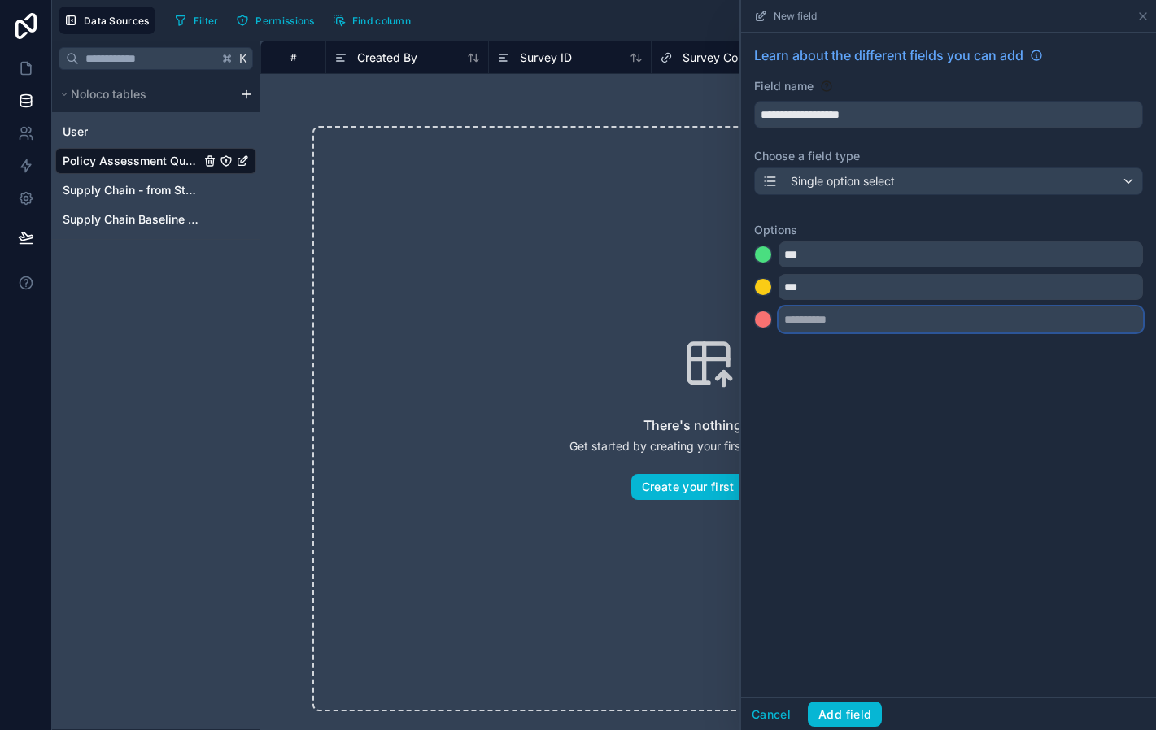
click at [816, 322] on input "text" at bounding box center [960, 320] width 364 height 26
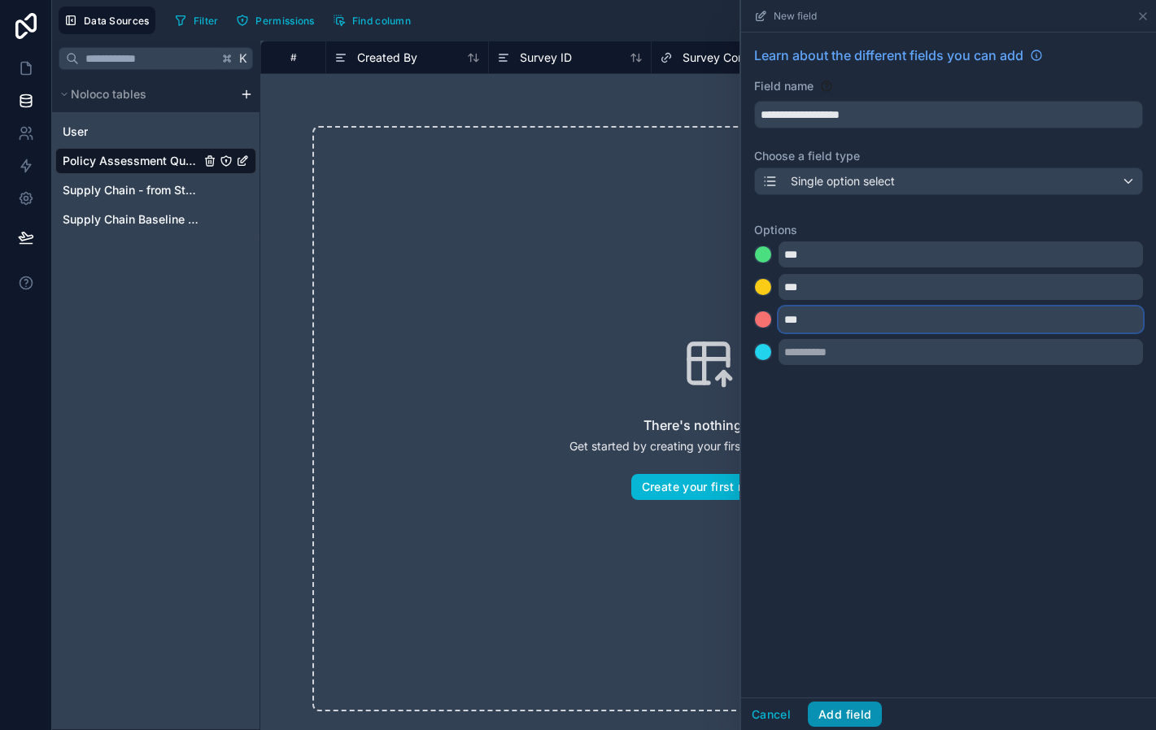
type input "***"
click at [840, 715] on button "Add field" at bounding box center [845, 715] width 74 height 26
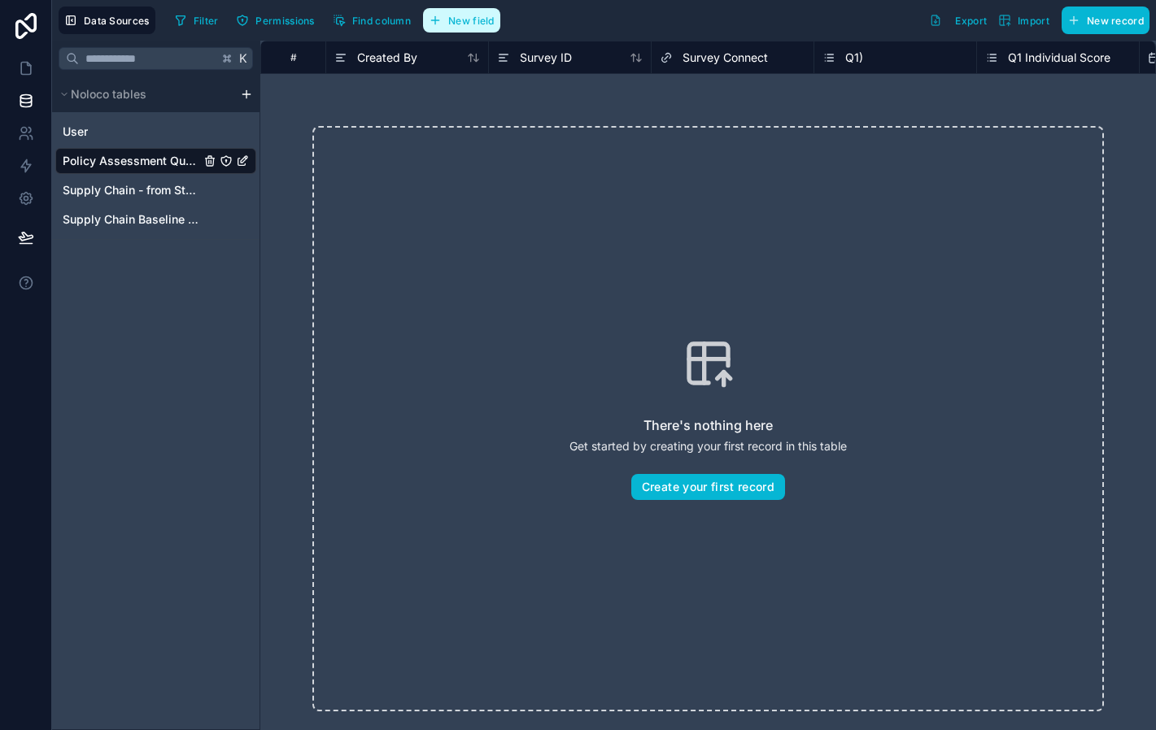
click at [466, 24] on span "New field" at bounding box center [471, 21] width 46 height 12
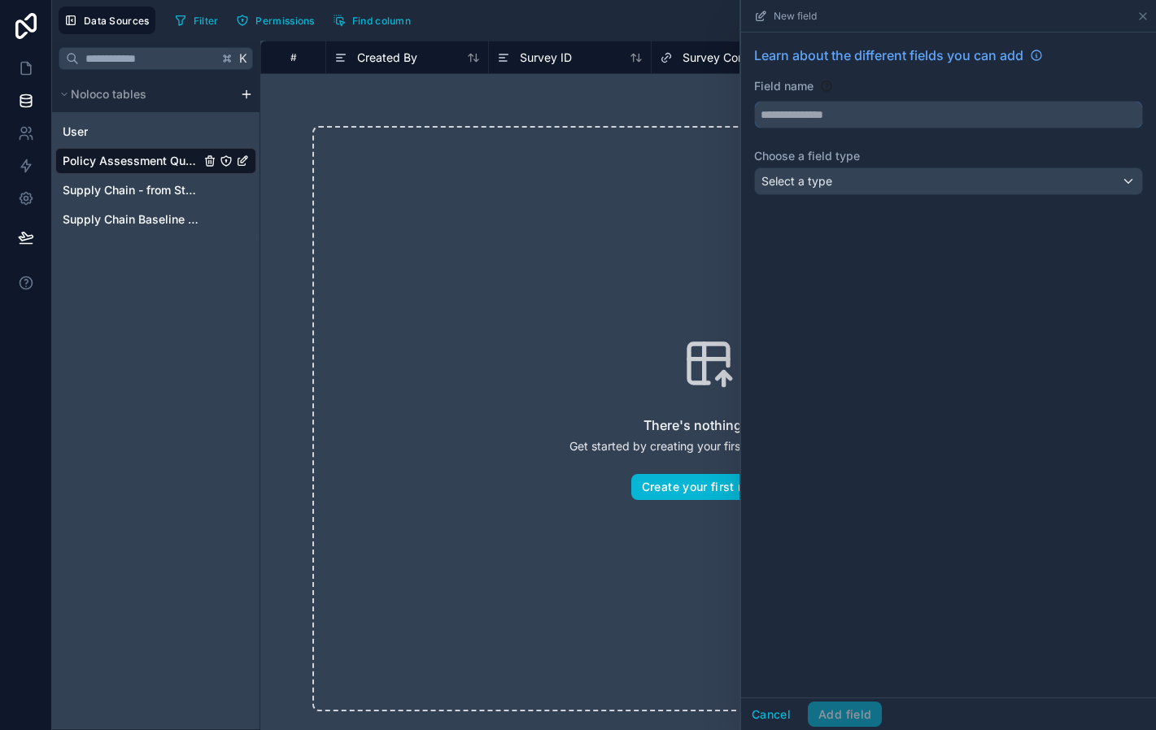
click at [839, 123] on input "text" at bounding box center [948, 115] width 387 height 26
type input "**********"
click at [834, 190] on div "Select a type" at bounding box center [948, 181] width 387 height 26
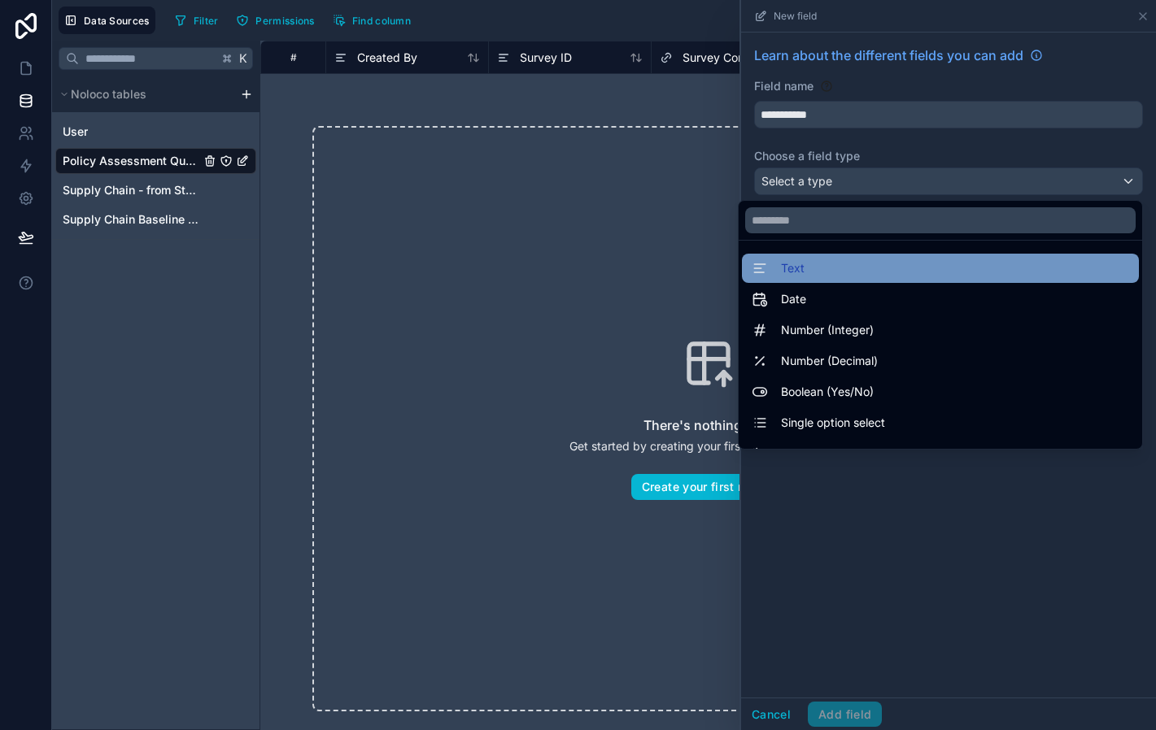
click at [840, 272] on div "Text" at bounding box center [940, 269] width 377 height 20
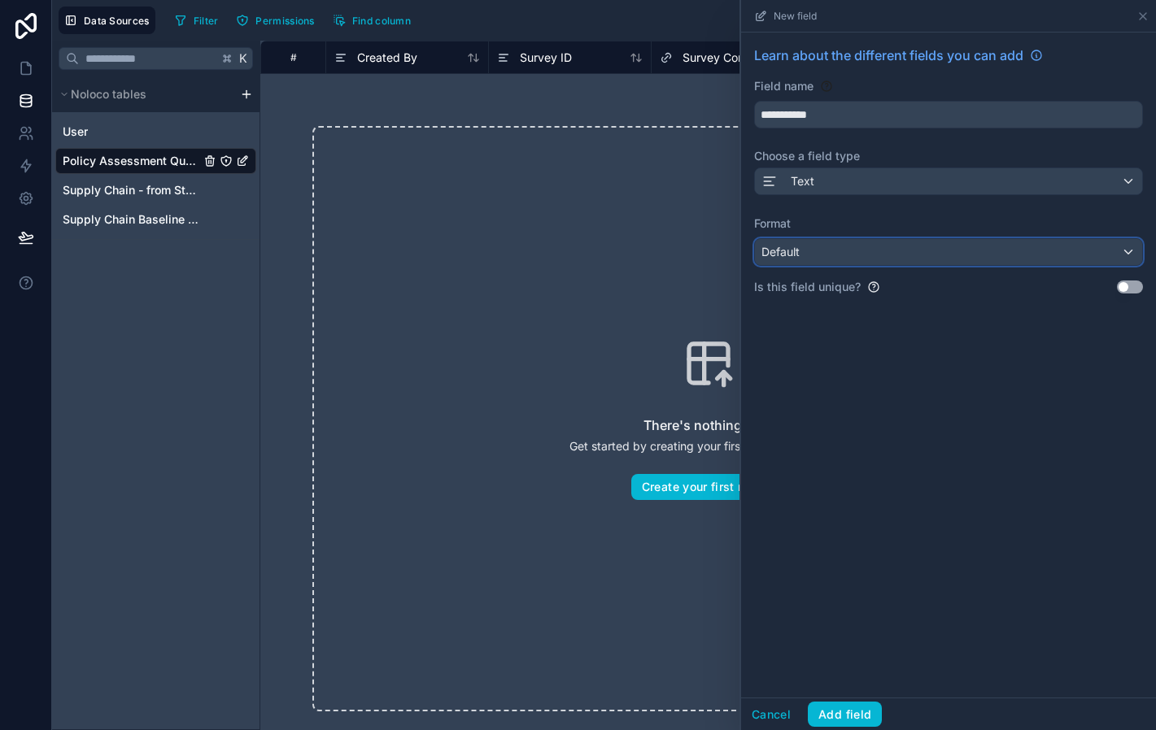
click at [839, 258] on div "Default" at bounding box center [948, 252] width 387 height 26
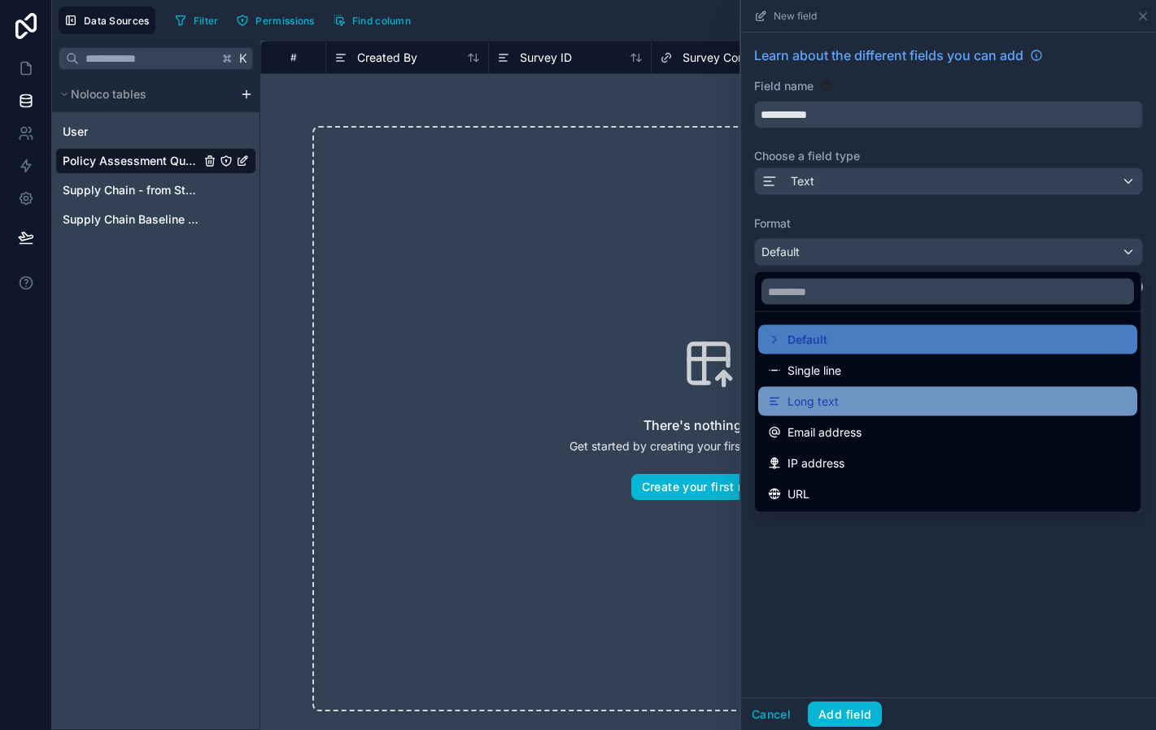
click at [840, 406] on div "Long text" at bounding box center [947, 402] width 359 height 20
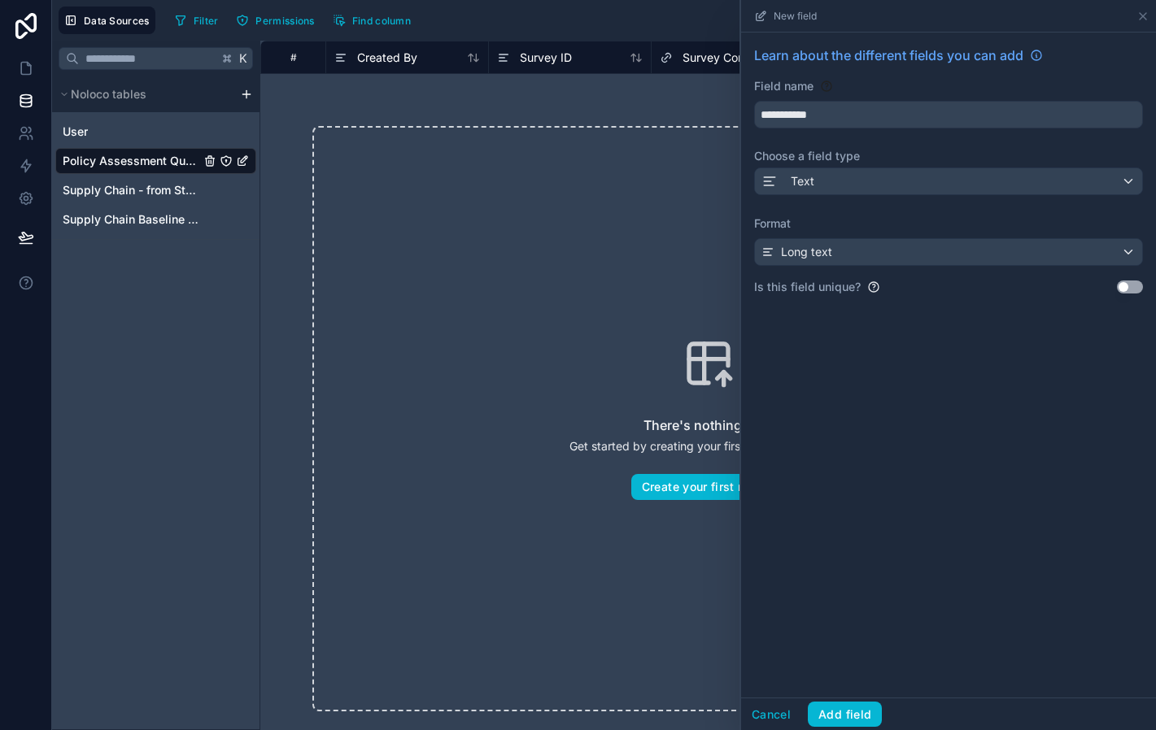
click at [844, 350] on div "**********" at bounding box center [948, 365] width 415 height 665
click at [834, 713] on button "Add field" at bounding box center [845, 715] width 74 height 26
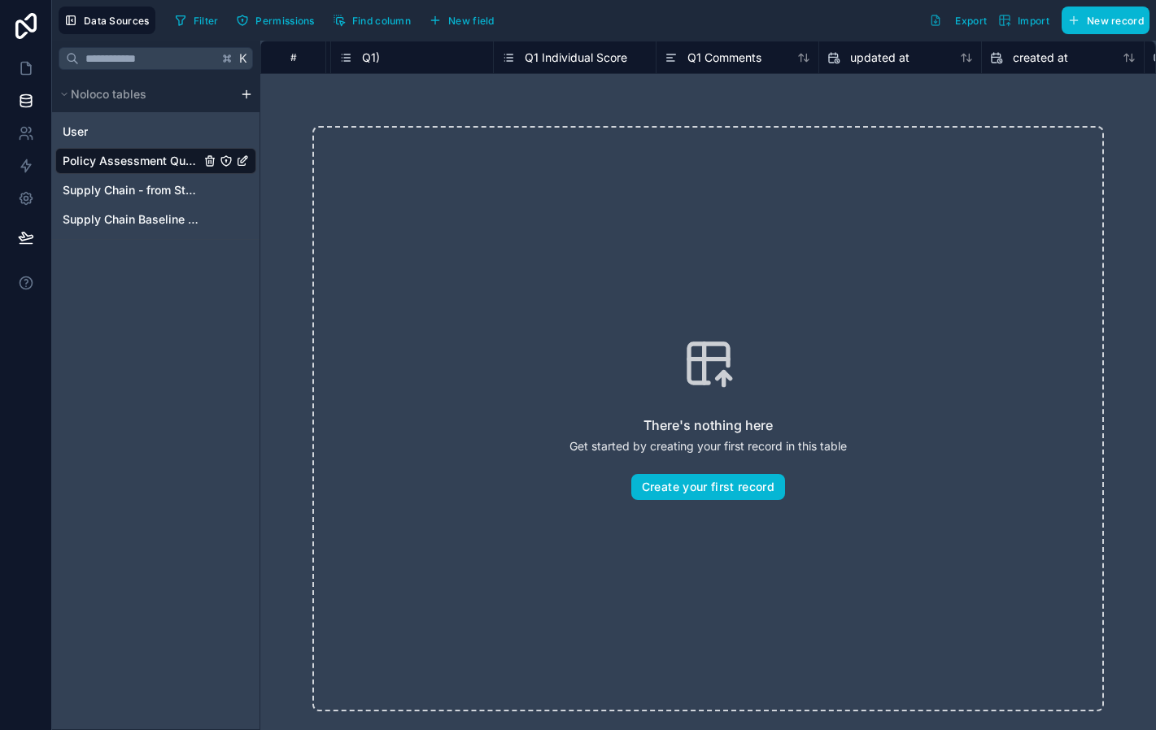
scroll to position [0, 480]
click at [391, 24] on span "Find column" at bounding box center [381, 21] width 59 height 12
click at [826, 101] on div "There's nothing here Get started by creating your first record in this table Cr…" at bounding box center [707, 419] width 895 height 690
click at [484, 20] on span "New field" at bounding box center [471, 21] width 46 height 12
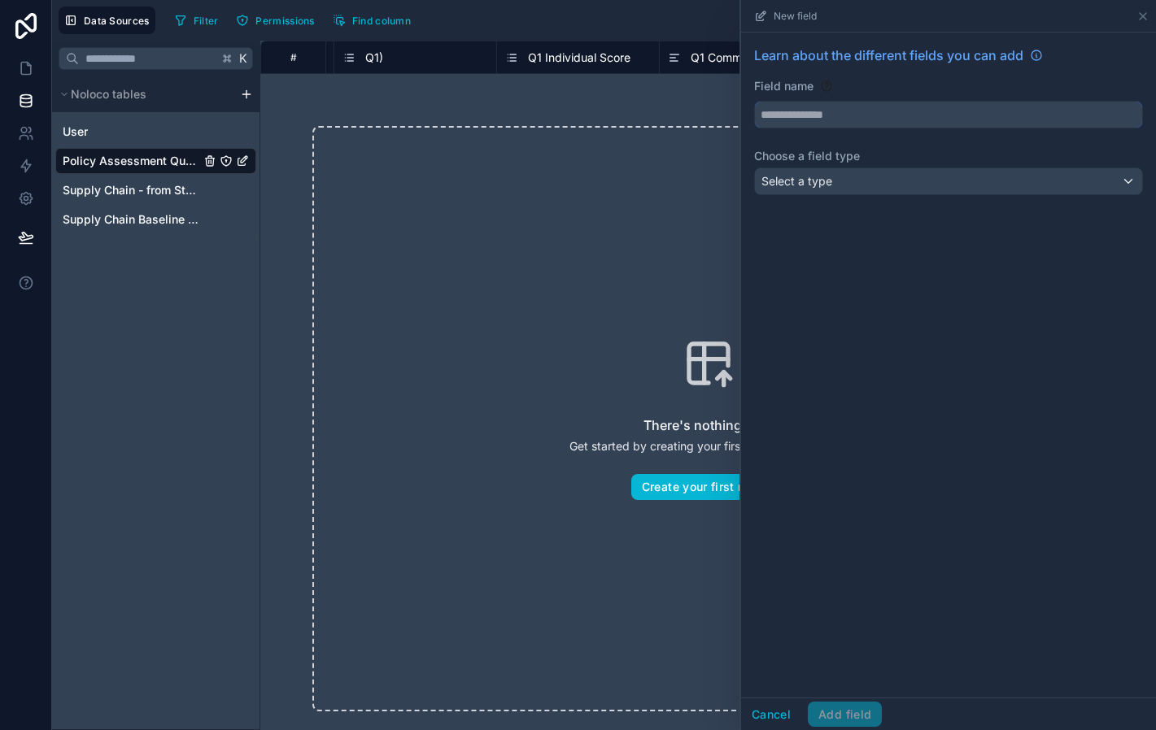
click at [853, 111] on input "text" at bounding box center [948, 115] width 387 height 26
type input "**********"
click at [887, 190] on div "Select a type" at bounding box center [948, 181] width 387 height 26
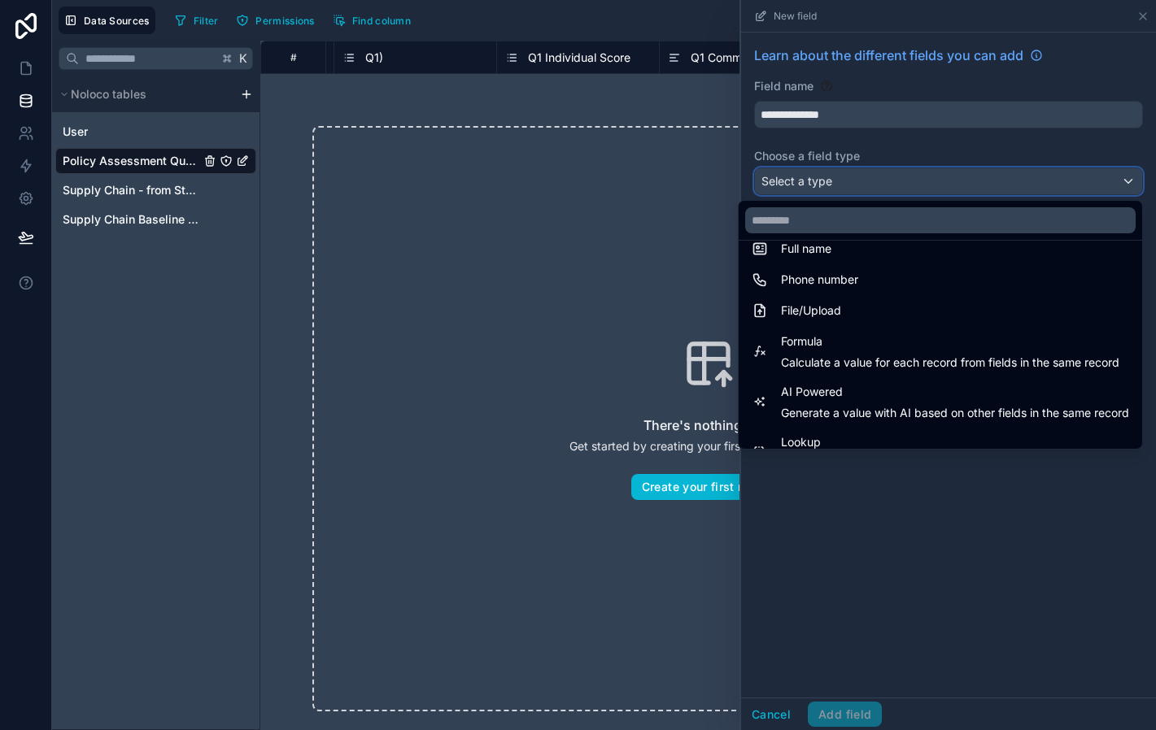
scroll to position [365, 0]
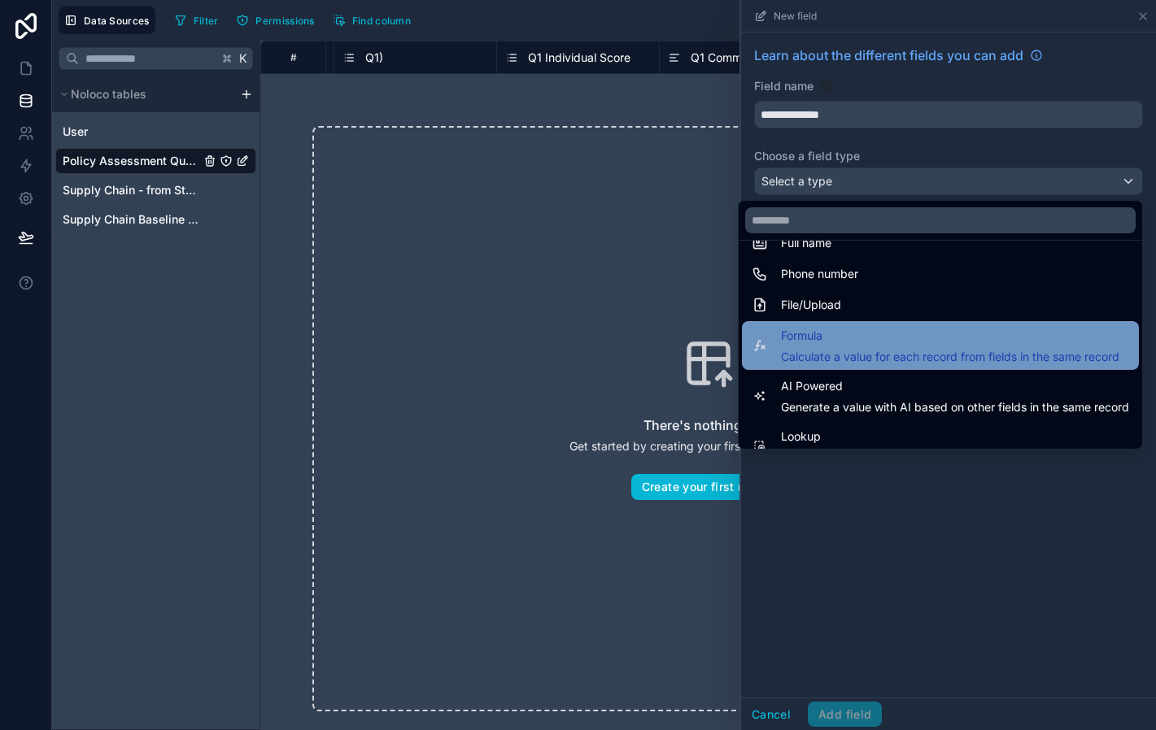
click at [891, 349] on div "Formula Calculate a value for each record from fields in the same record" at bounding box center [950, 345] width 338 height 39
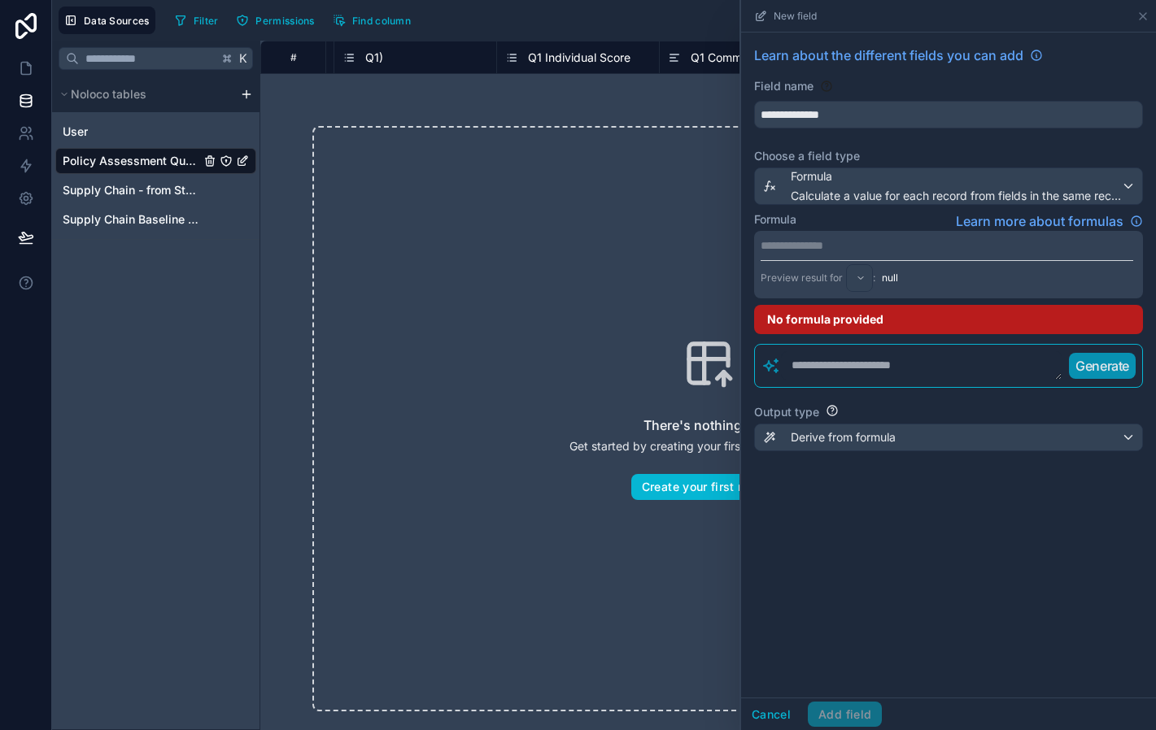
click at [827, 248] on p "**********" at bounding box center [946, 245] width 373 height 16
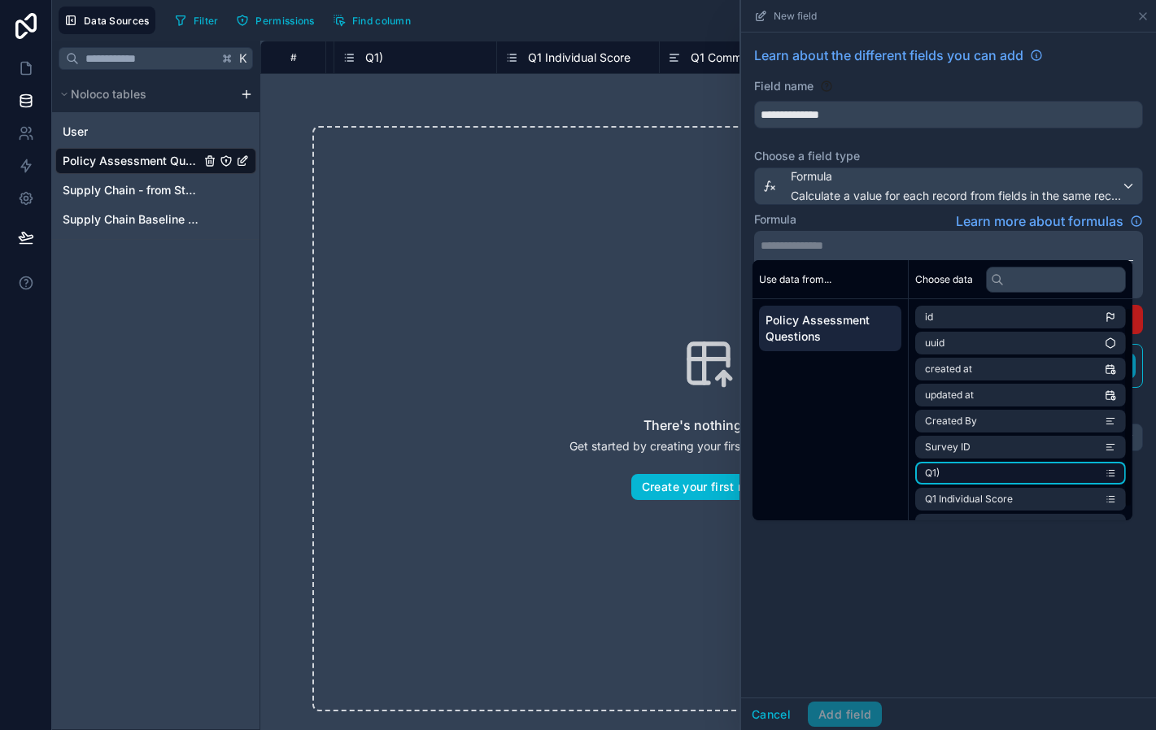
scroll to position [23, 0]
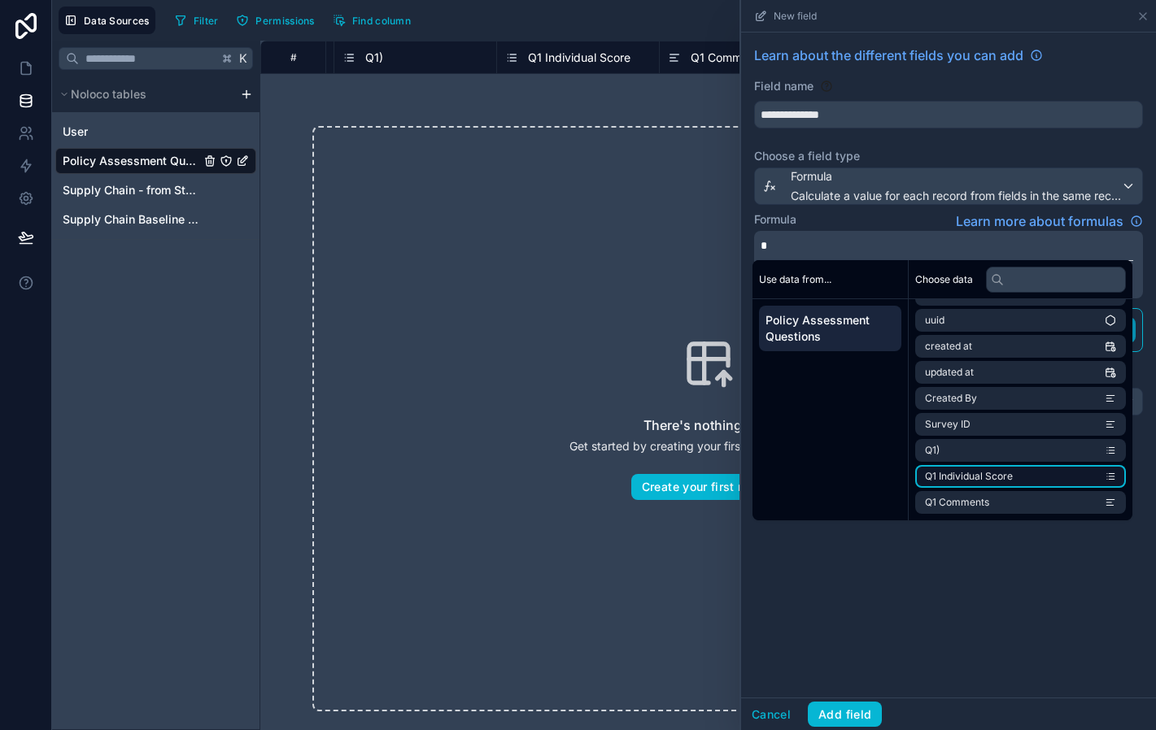
click at [1000, 475] on span "Q1 Individual Score" at bounding box center [969, 476] width 88 height 13
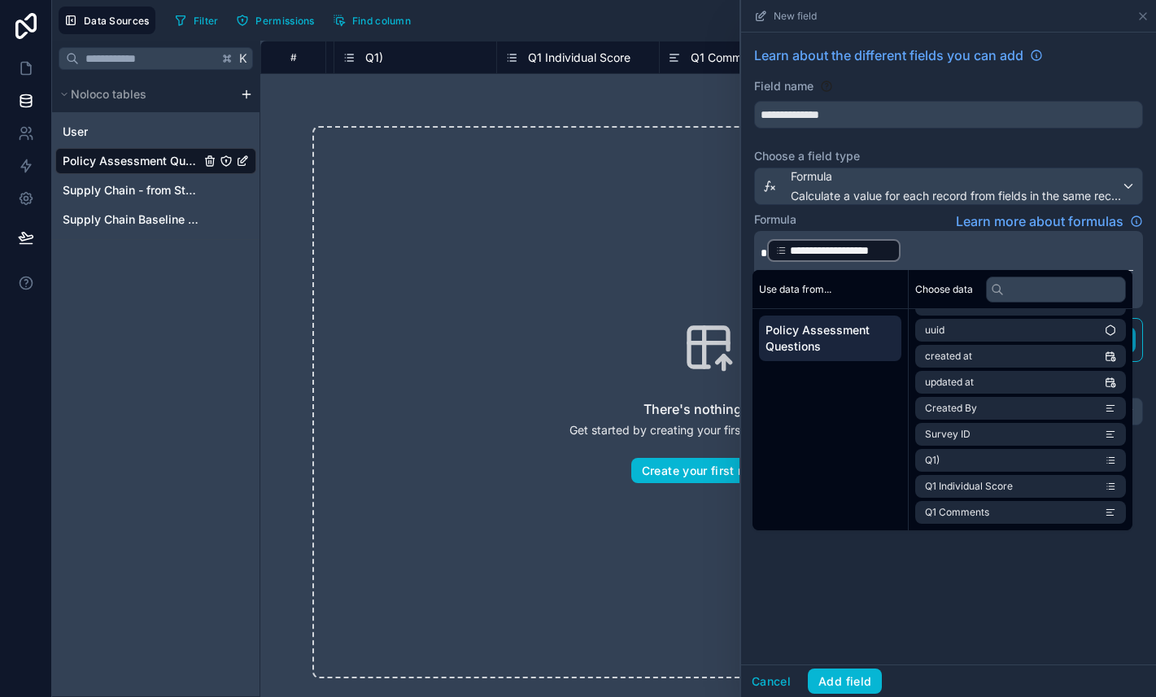
click at [921, 256] on p "**********" at bounding box center [946, 250] width 373 height 26
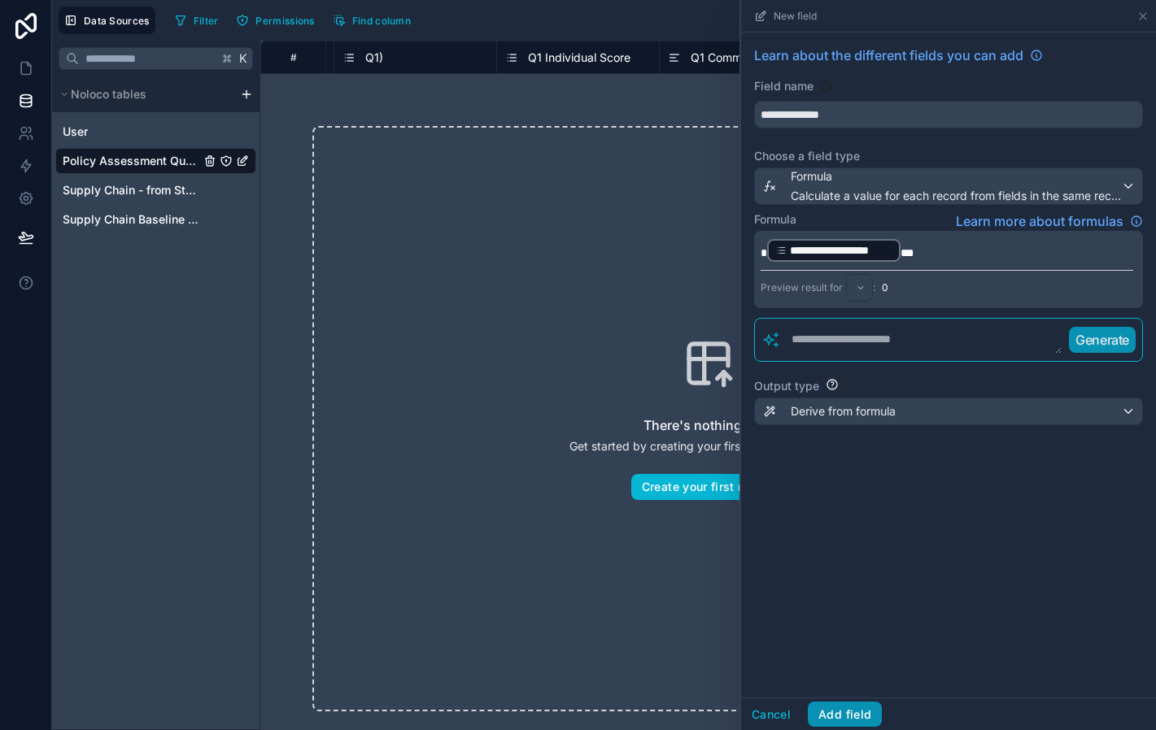
click at [845, 712] on button "Add field" at bounding box center [845, 715] width 74 height 26
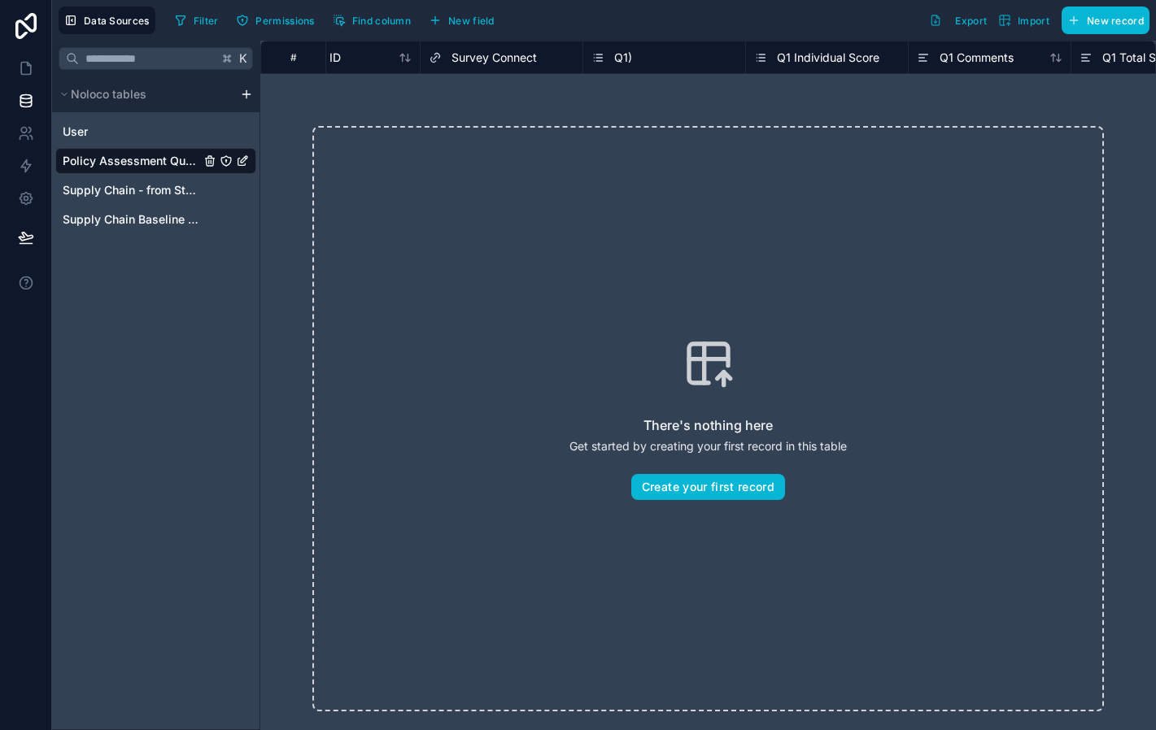
scroll to position [0, 250]
click at [843, 51] on span "Q1 Individual Score" at bounding box center [809, 58] width 102 height 16
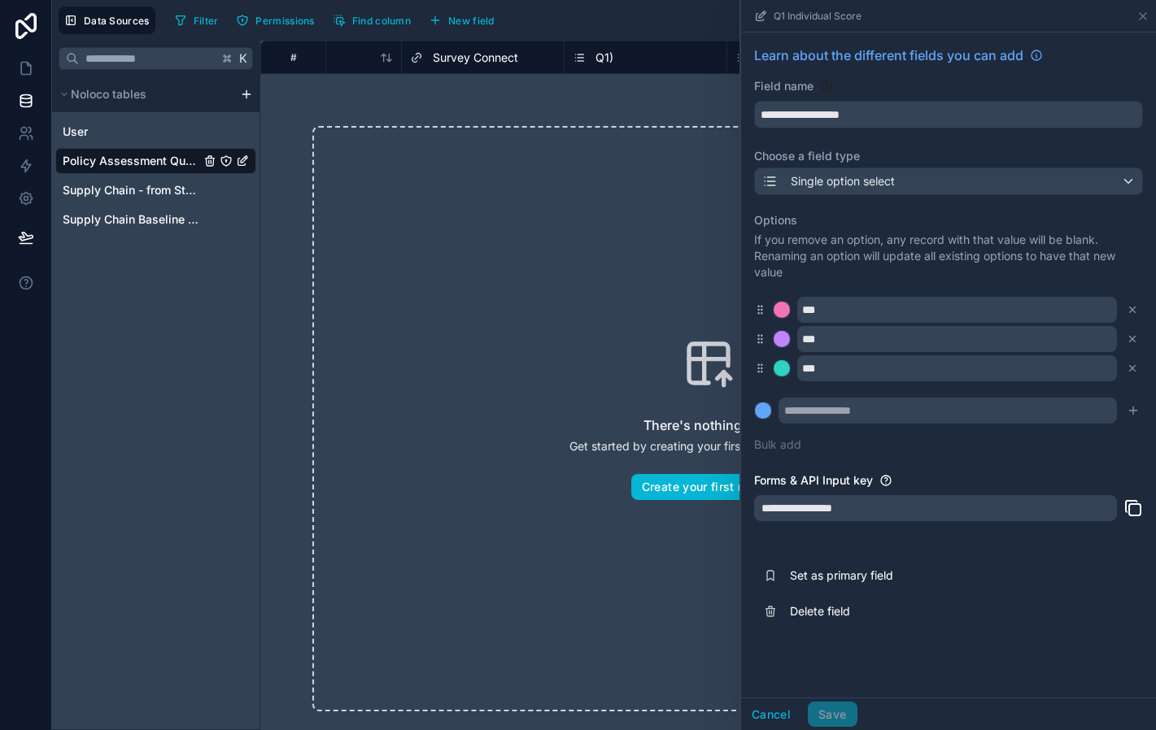
click at [673, 103] on div "There's nothing here Get started by creating your first record in this table Cr…" at bounding box center [707, 419] width 895 height 690
click at [1145, 15] on icon at bounding box center [1142, 16] width 13 height 13
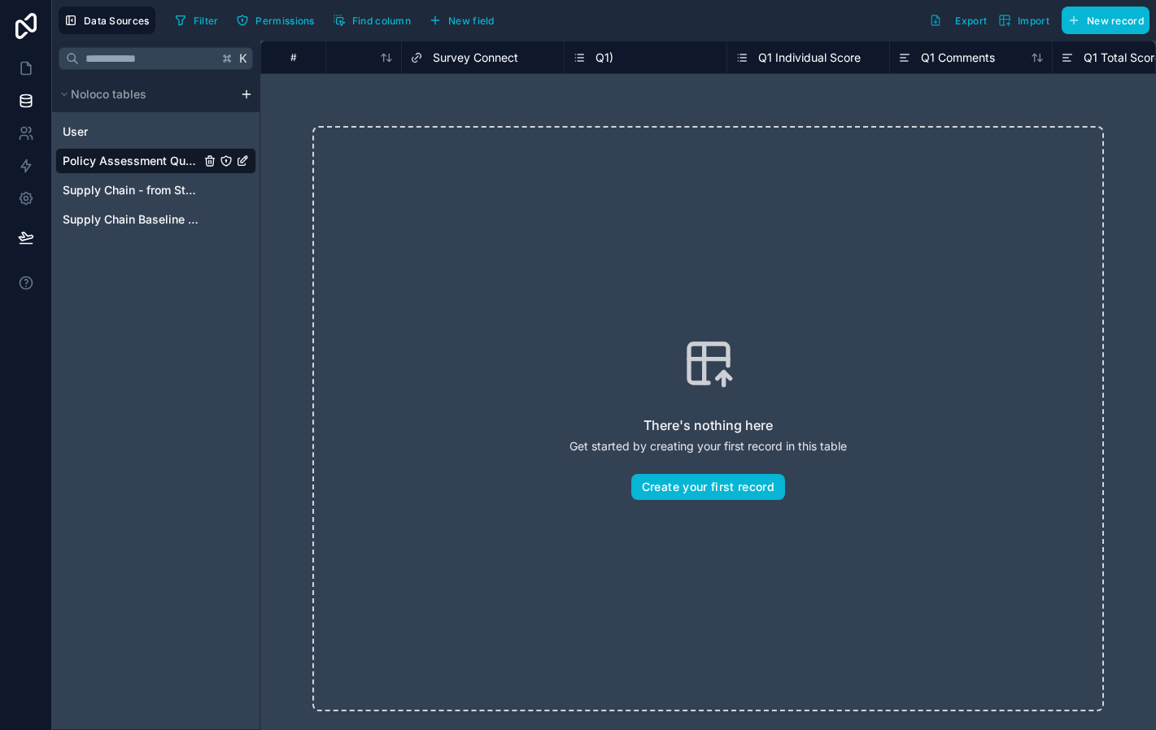
scroll to position [0, 310]
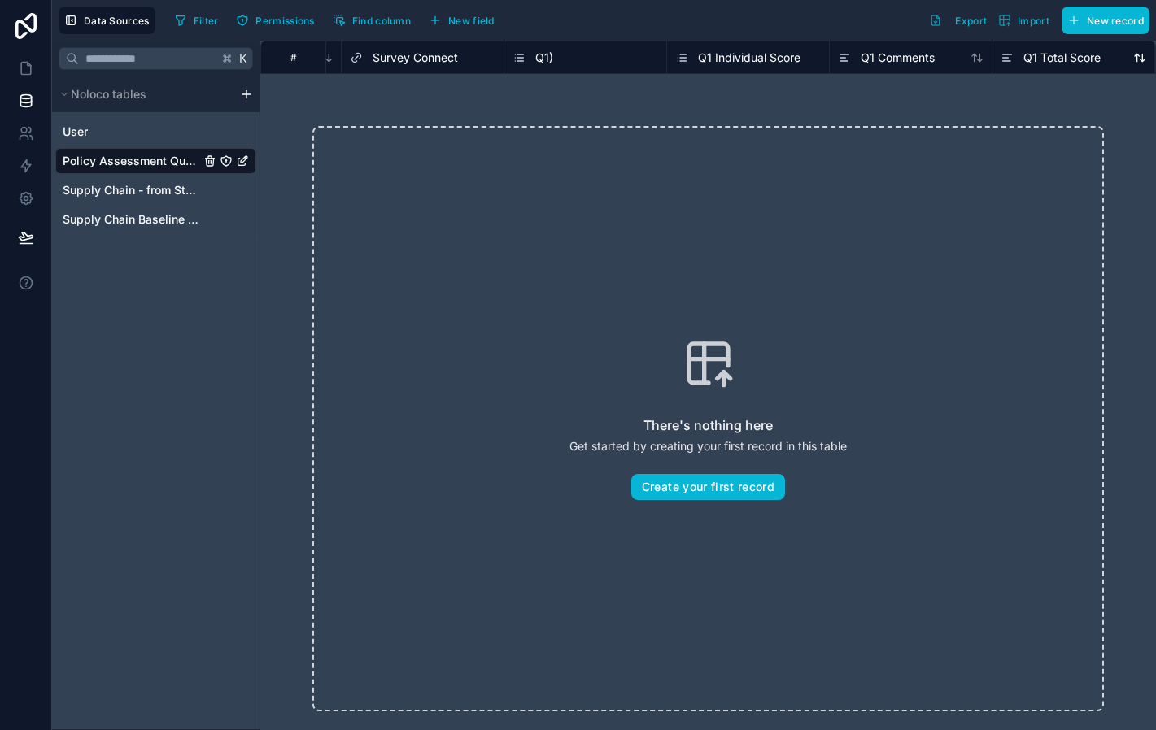
click at [1104, 62] on div "# Created By Survey ID Survey Connect Q1) Q1 Individual Score Q1 Comments Q1 To…" at bounding box center [707, 57] width 895 height 33
click at [1057, 57] on span "Q1 Total Score" at bounding box center [1061, 58] width 77 height 16
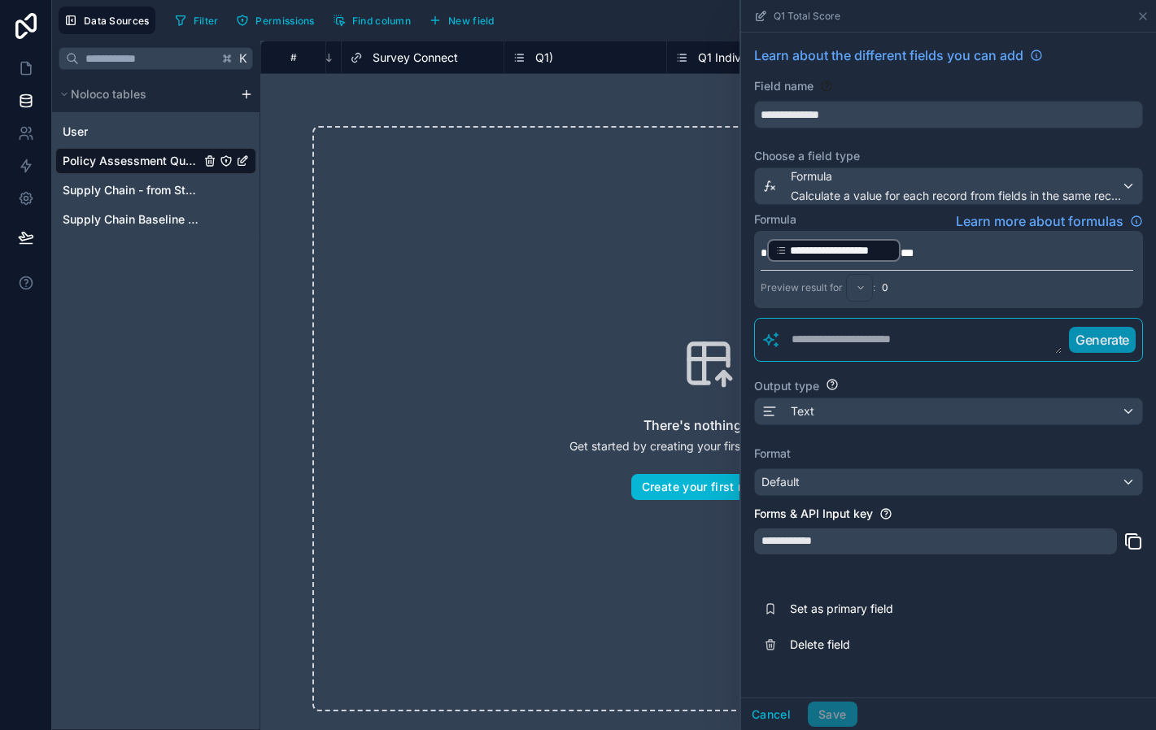
click at [922, 255] on p "**********" at bounding box center [946, 250] width 373 height 26
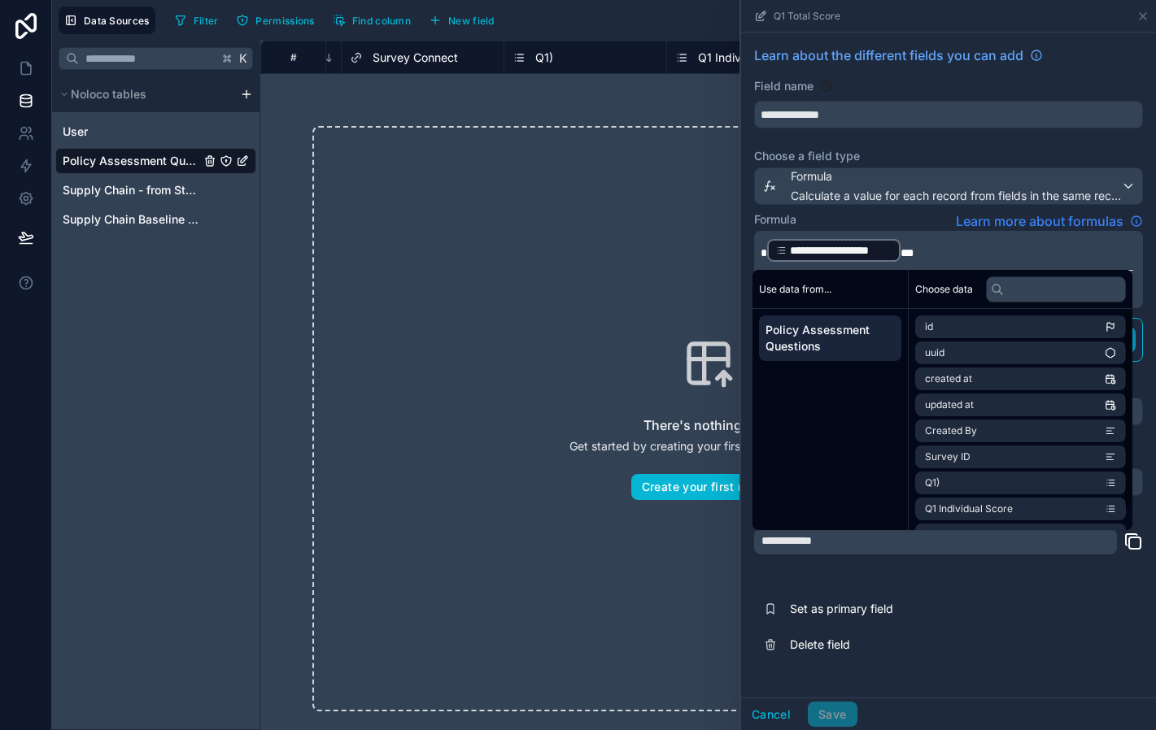
click at [1064, 222] on span "Learn more about formulas" at bounding box center [1040, 221] width 168 height 20
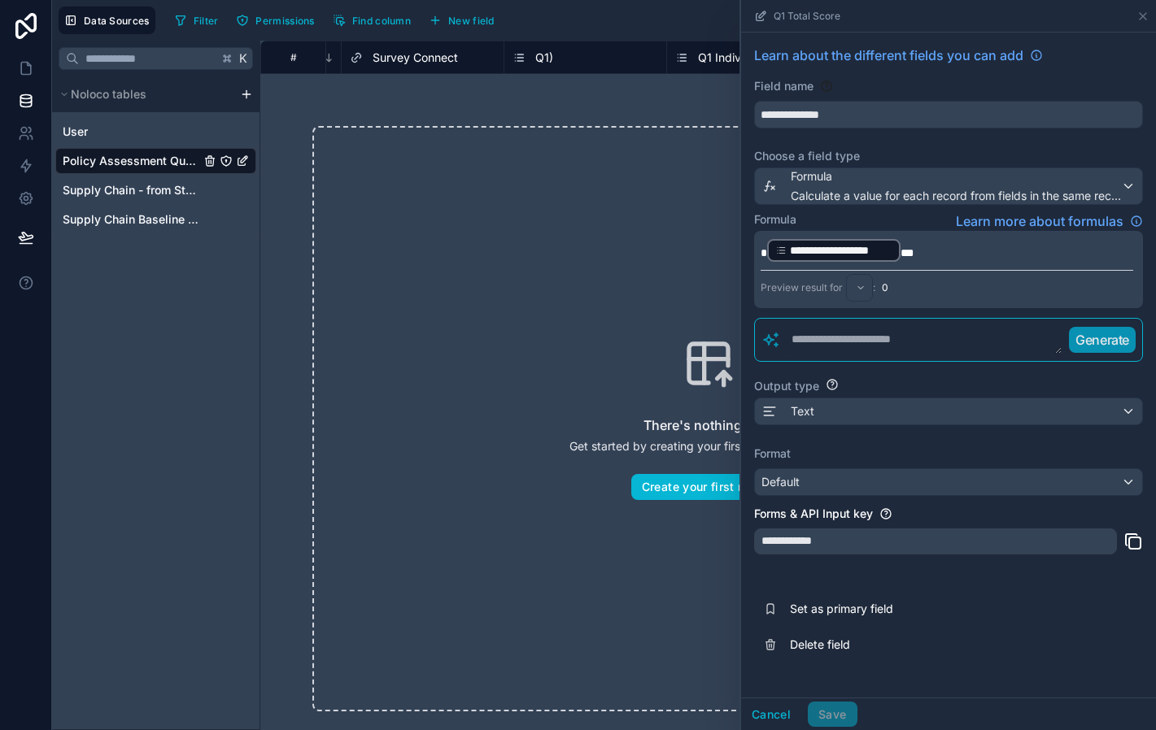
click at [830, 343] on textarea at bounding box center [921, 339] width 281 height 29
click at [772, 716] on button "Cancel" at bounding box center [771, 715] width 60 height 26
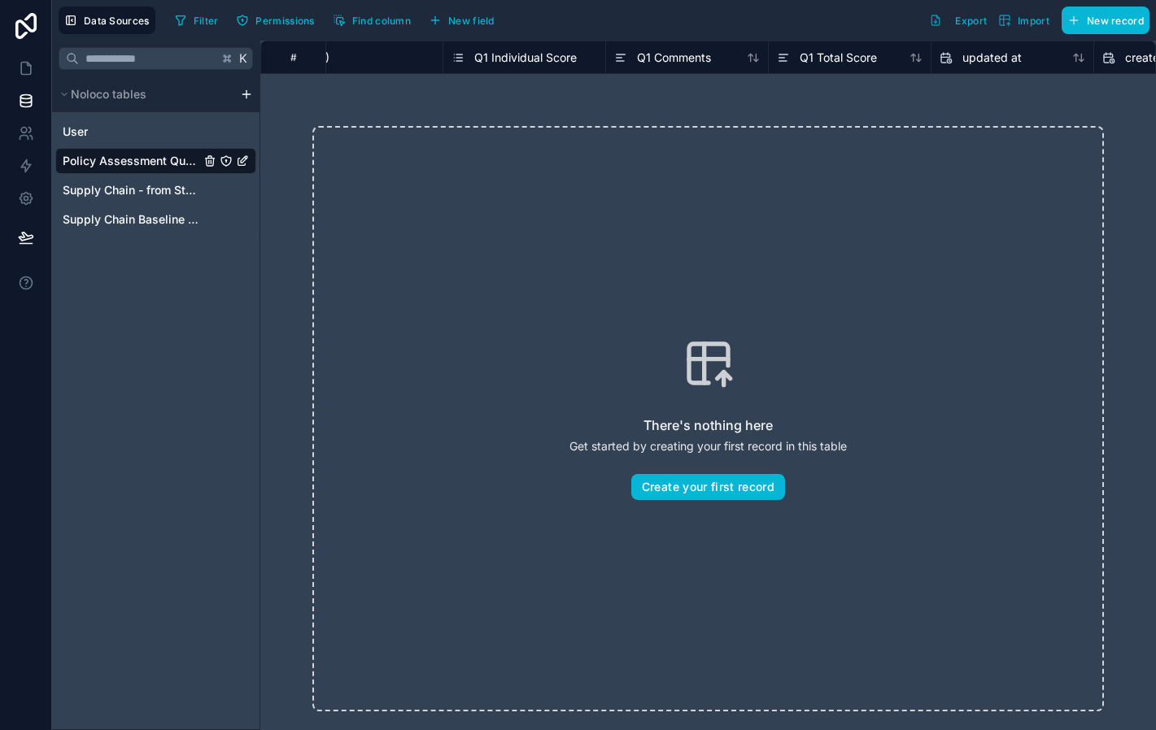
scroll to position [0, 580]
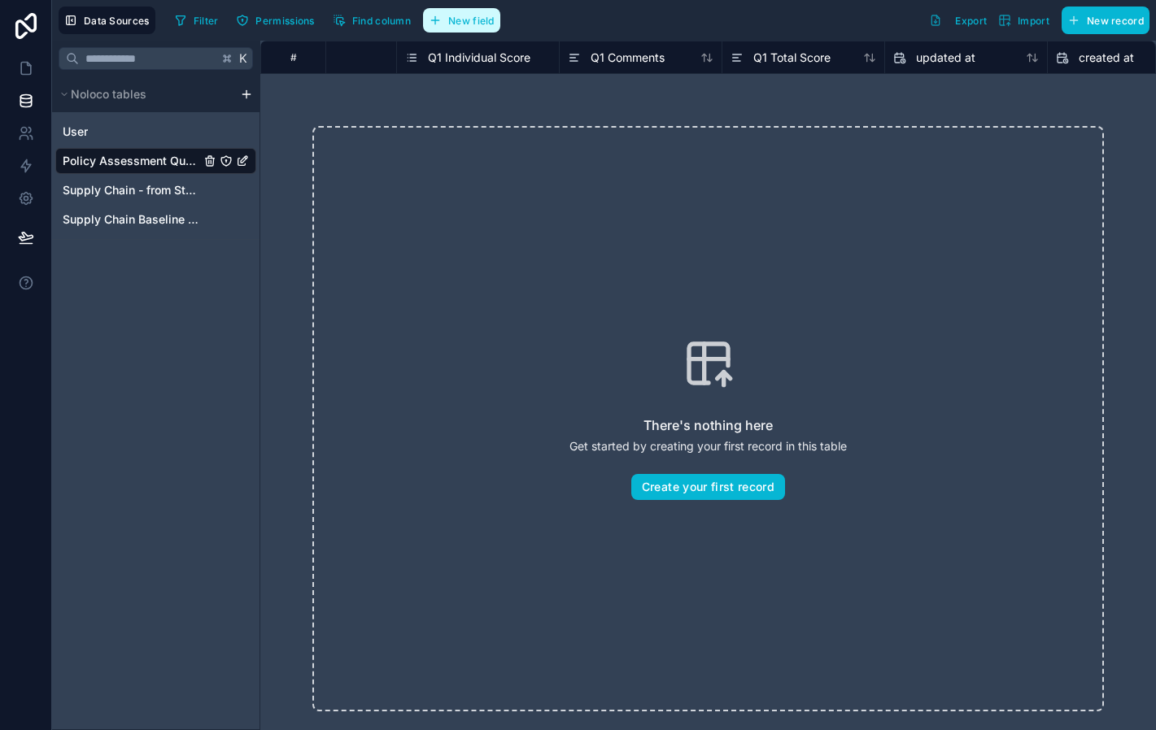
click at [486, 24] on span "New field" at bounding box center [471, 21] width 46 height 12
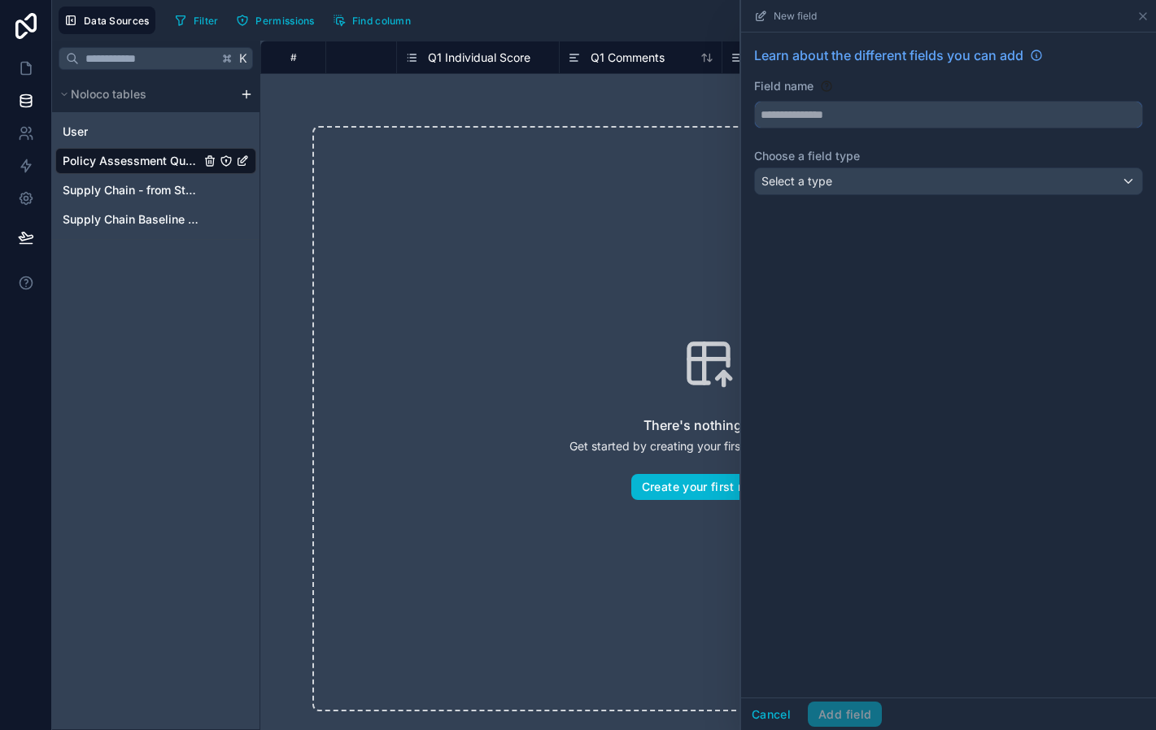
click at [817, 111] on input "text" at bounding box center [948, 115] width 387 height 26
type input "********"
click at [880, 177] on div "Select a type" at bounding box center [948, 181] width 387 height 26
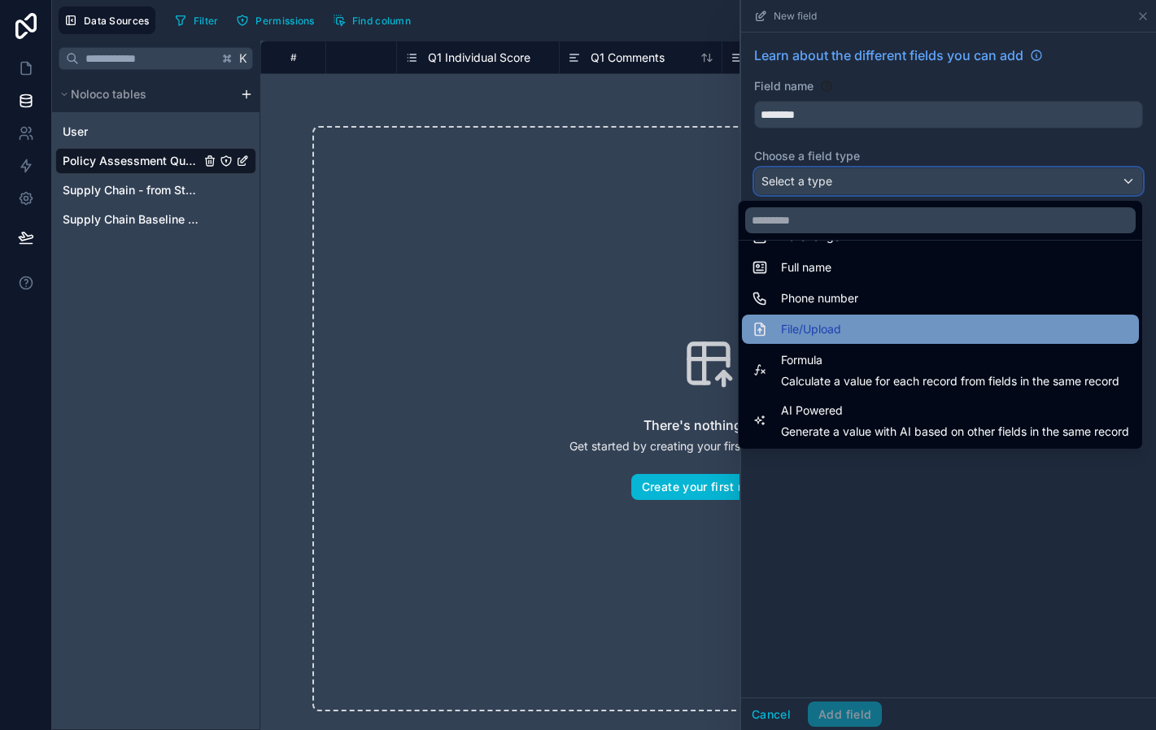
scroll to position [355, 0]
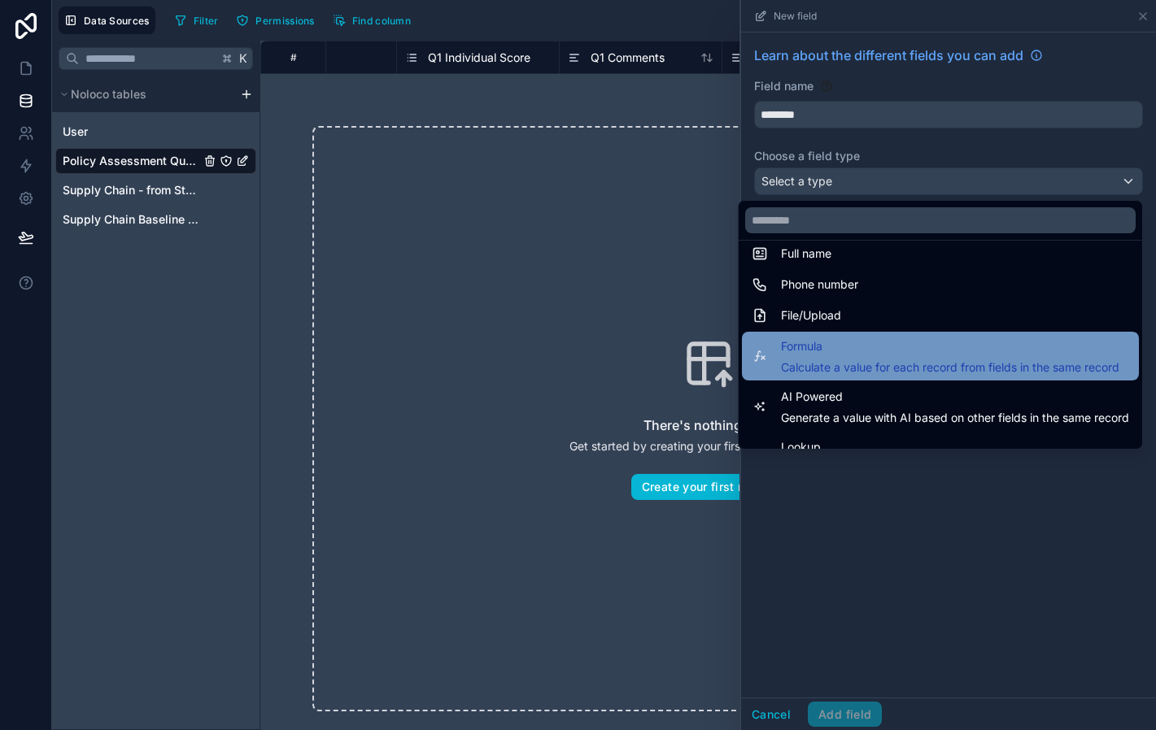
click at [871, 352] on span "Formula" at bounding box center [950, 347] width 338 height 20
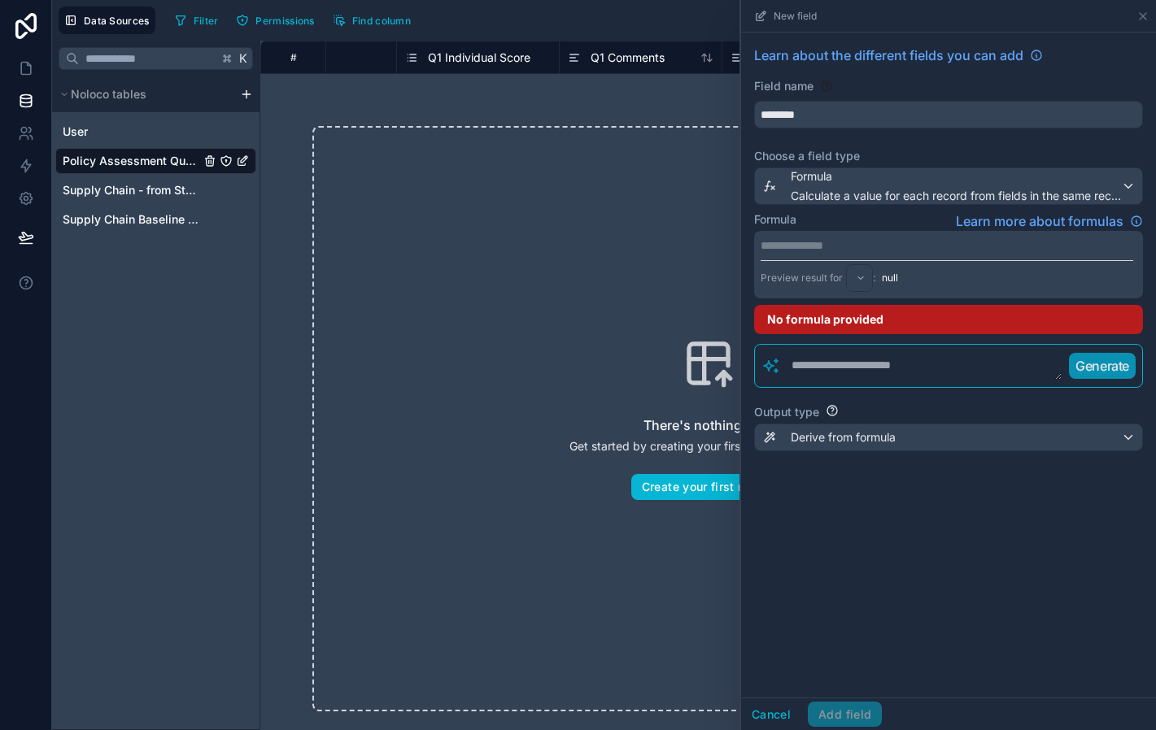
click at [844, 239] on p "**********" at bounding box center [946, 245] width 373 height 16
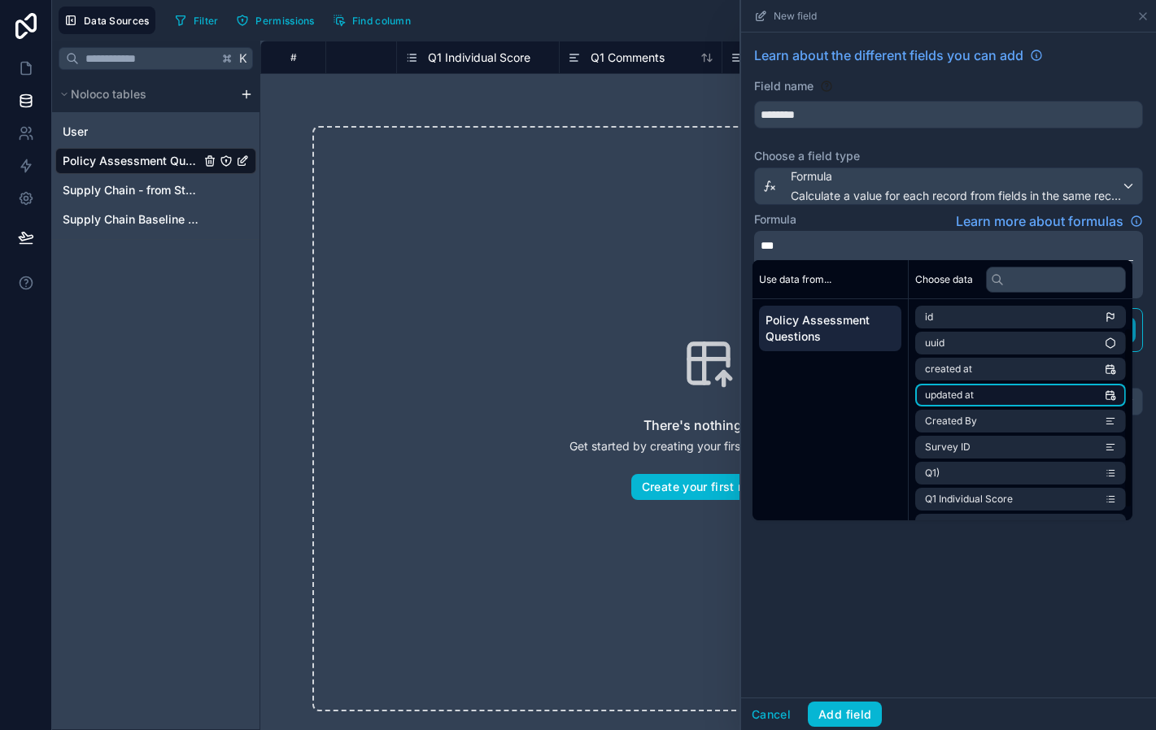
scroll to position [49, 0]
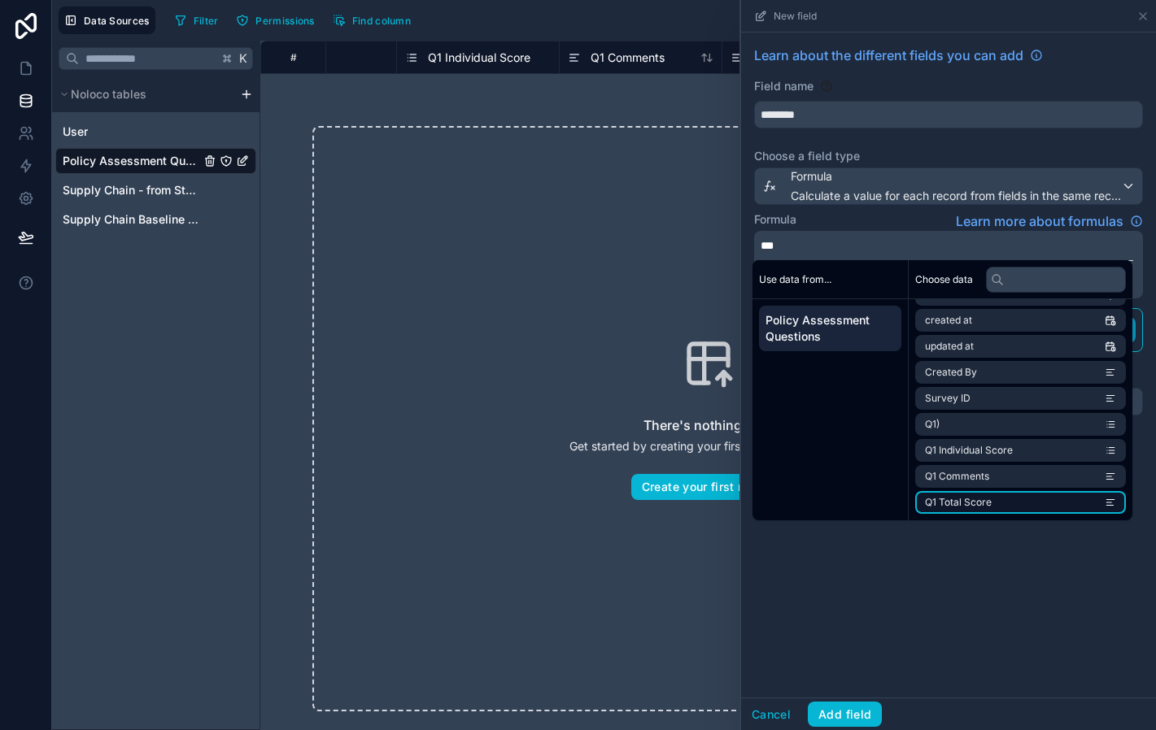
click at [987, 499] on span "Q1 Total Score" at bounding box center [958, 502] width 67 height 13
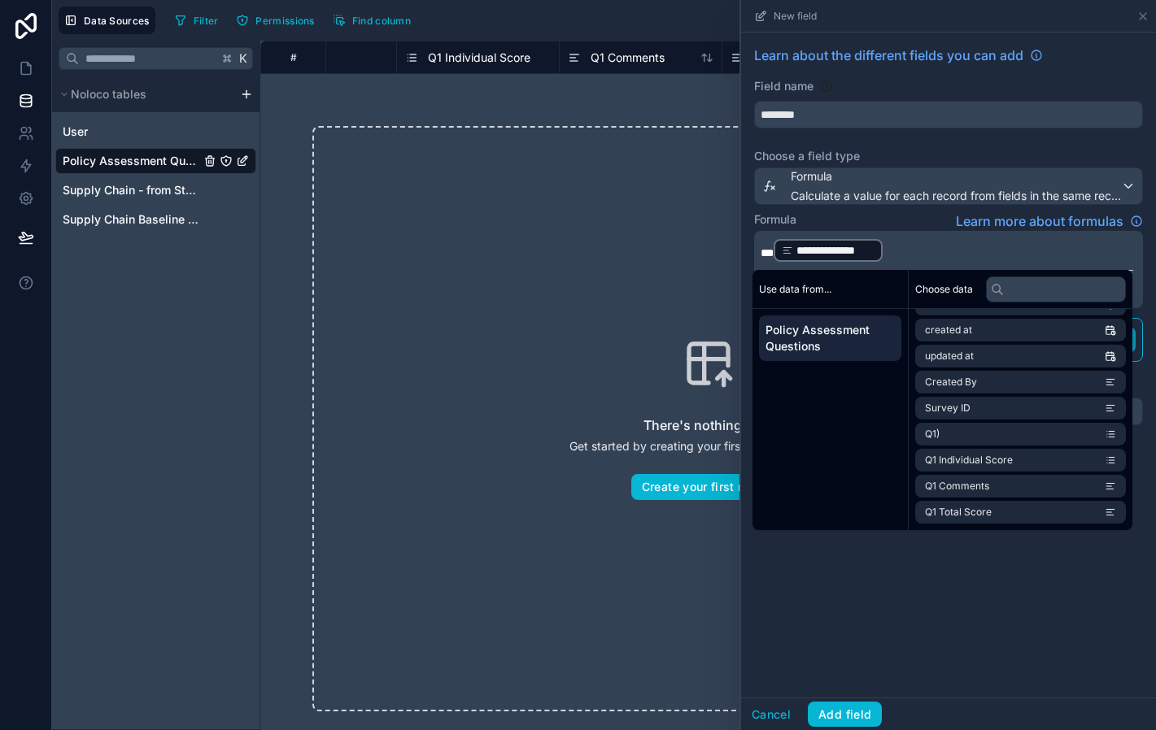
click at [894, 251] on p "**********" at bounding box center [946, 250] width 373 height 26
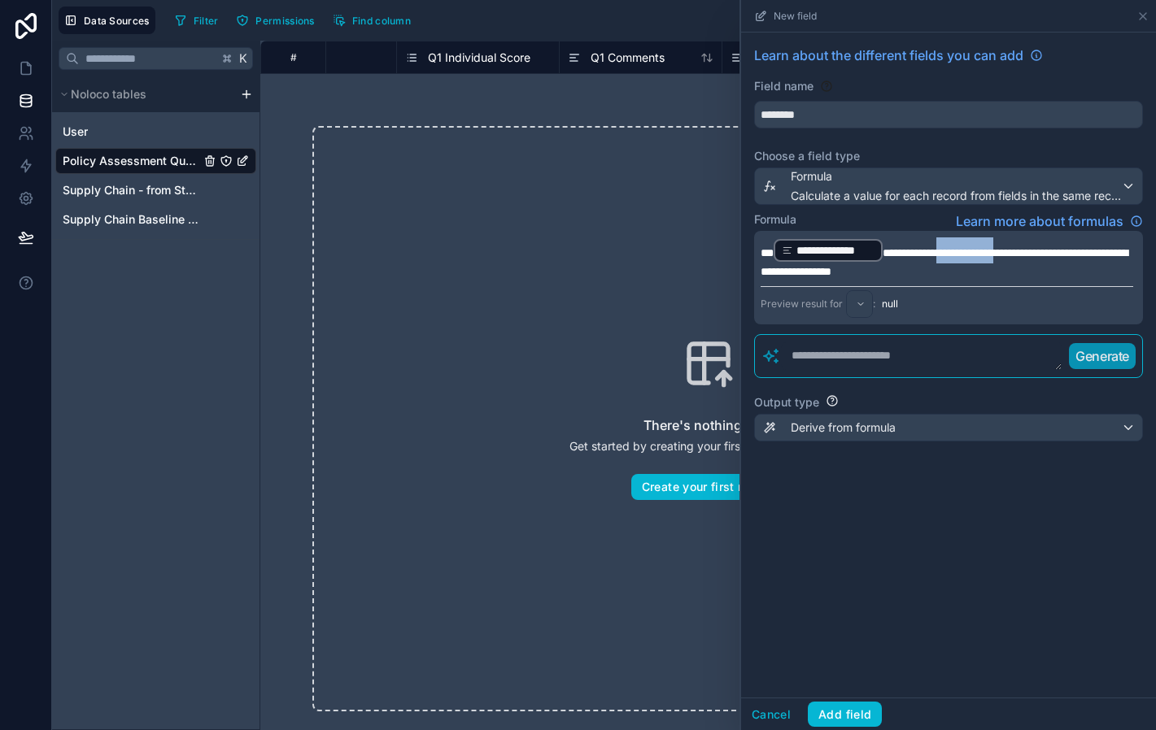
drag, startPoint x: 943, startPoint y: 253, endPoint x: 1019, endPoint y: 258, distance: 76.6
click at [1019, 258] on span "**********" at bounding box center [943, 262] width 367 height 30
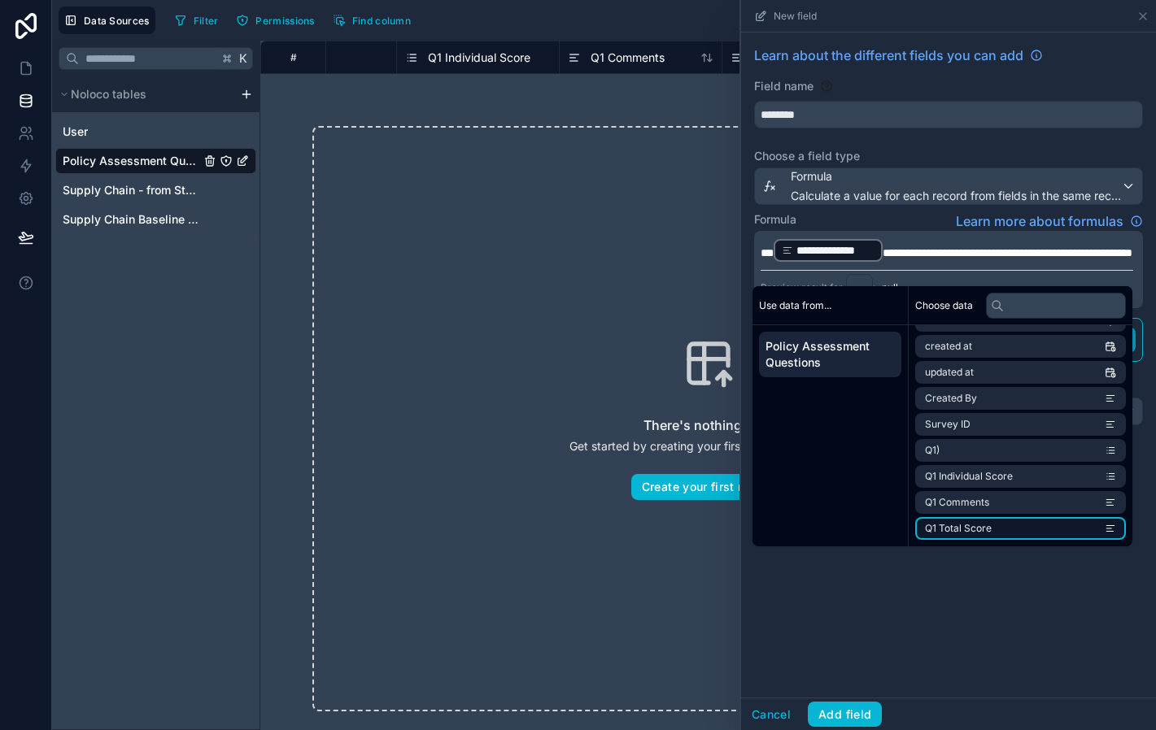
click at [1015, 537] on li "Q1 Total Score" at bounding box center [1020, 528] width 211 height 23
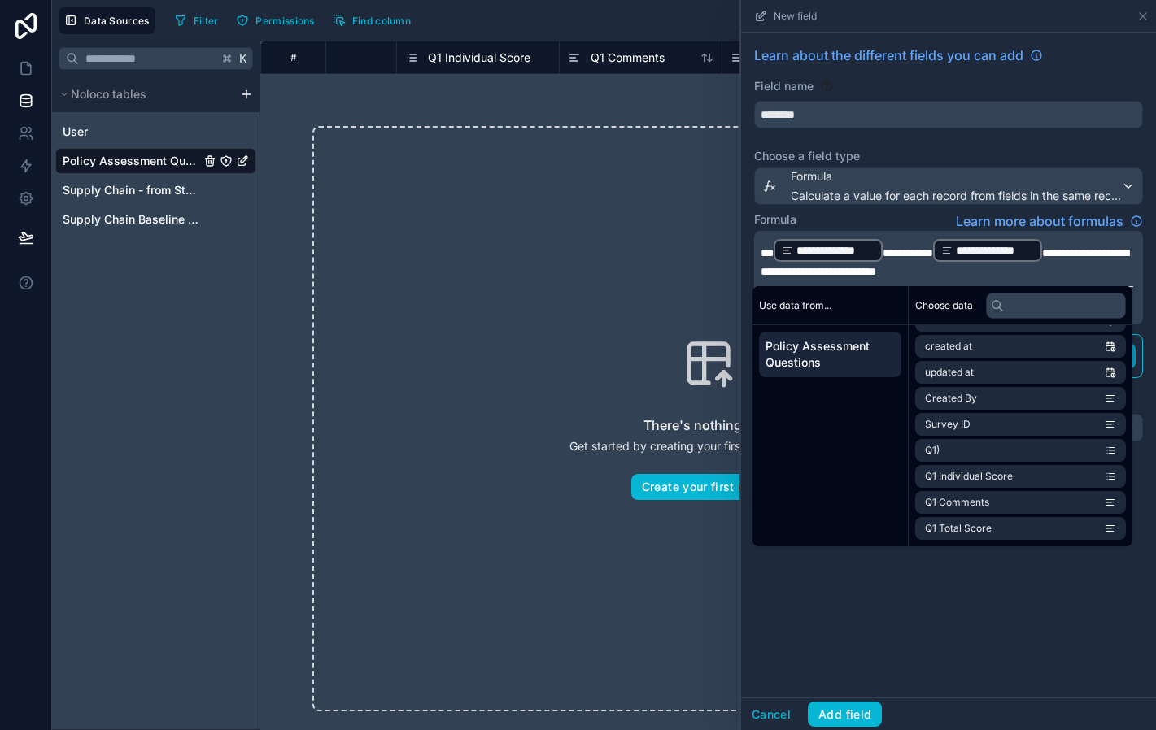
click at [827, 273] on span "**********" at bounding box center [944, 262] width 368 height 30
click at [1018, 525] on li "Q1 Total Score" at bounding box center [1020, 528] width 211 height 23
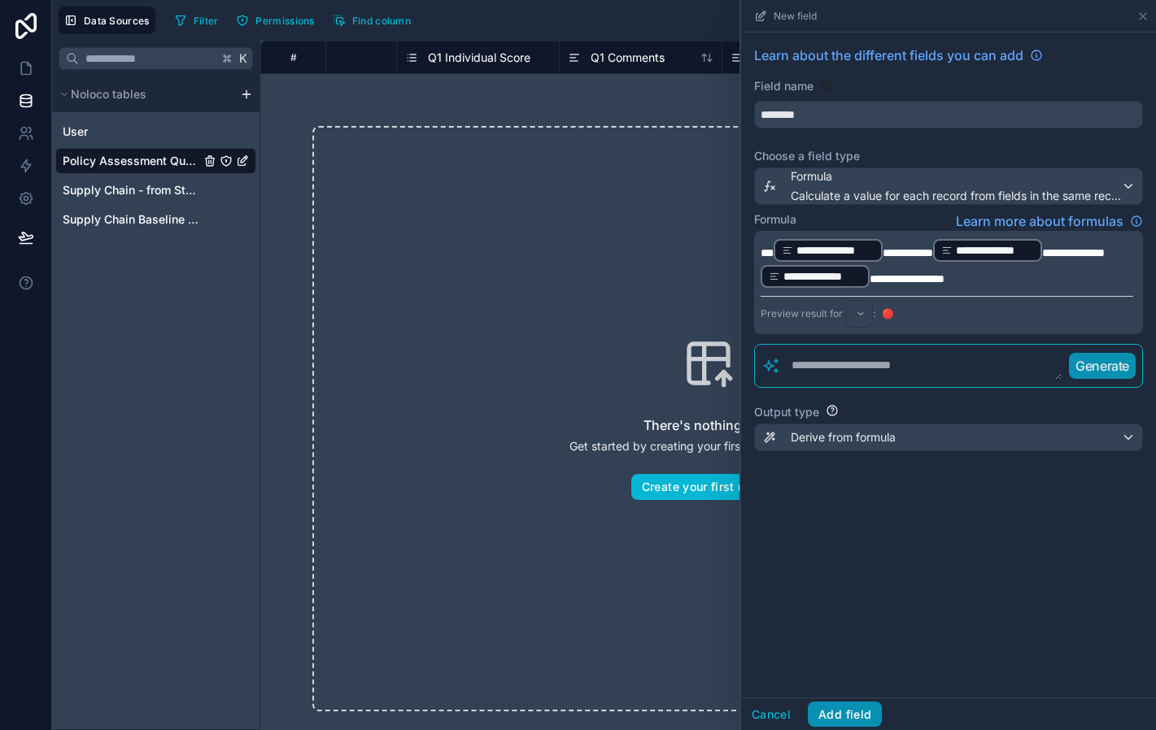
click at [851, 709] on button "Add field" at bounding box center [845, 715] width 74 height 26
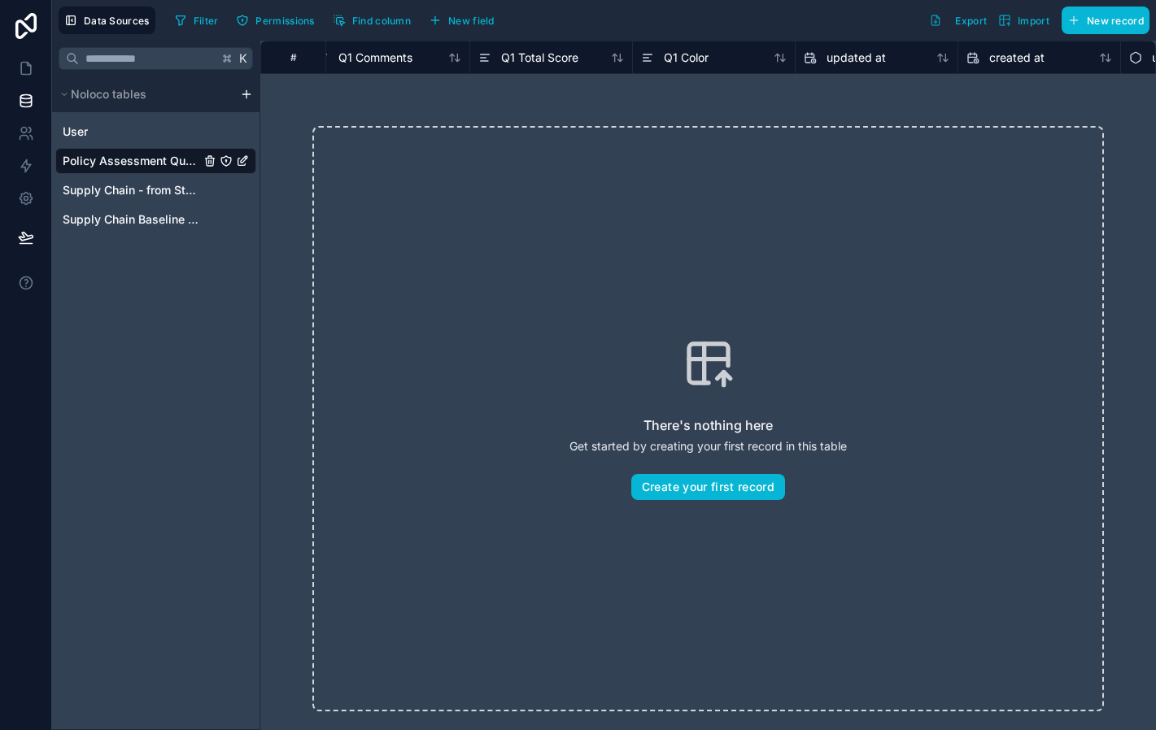
scroll to position [0, 834]
click at [462, 16] on span "New field" at bounding box center [471, 21] width 46 height 12
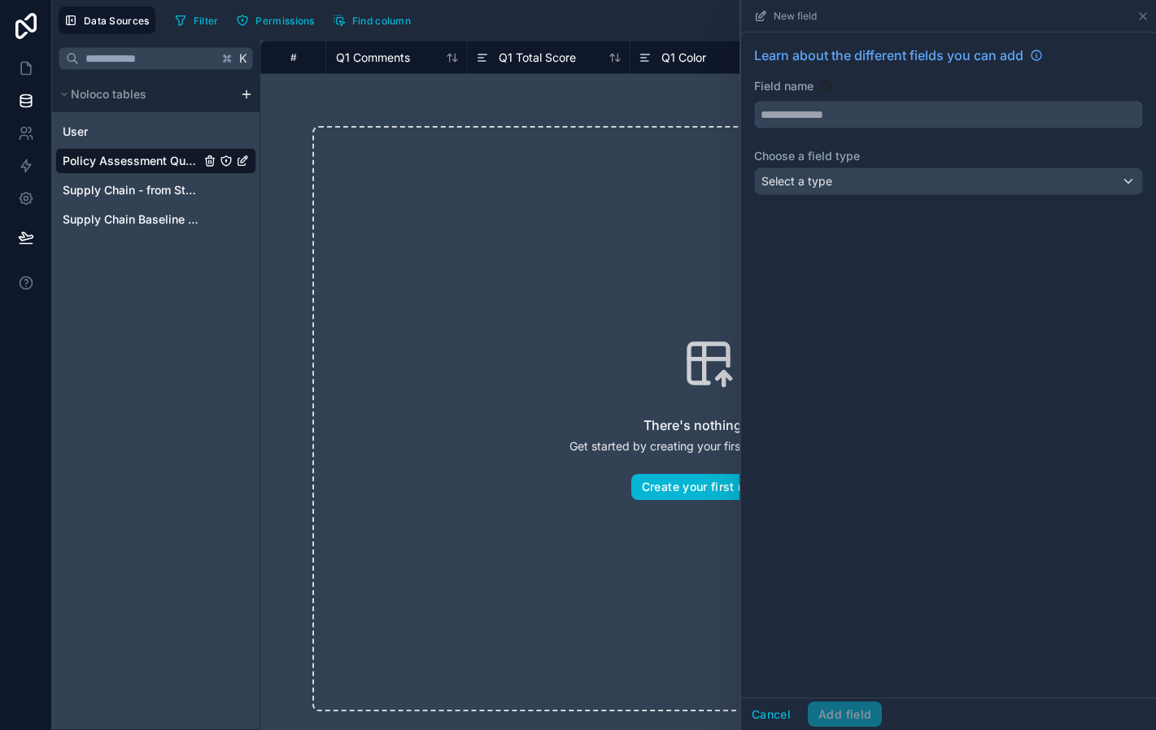
click at [844, 120] on input "text" at bounding box center [948, 115] width 387 height 26
type input "**********"
click at [884, 183] on div "Select a type" at bounding box center [948, 181] width 387 height 26
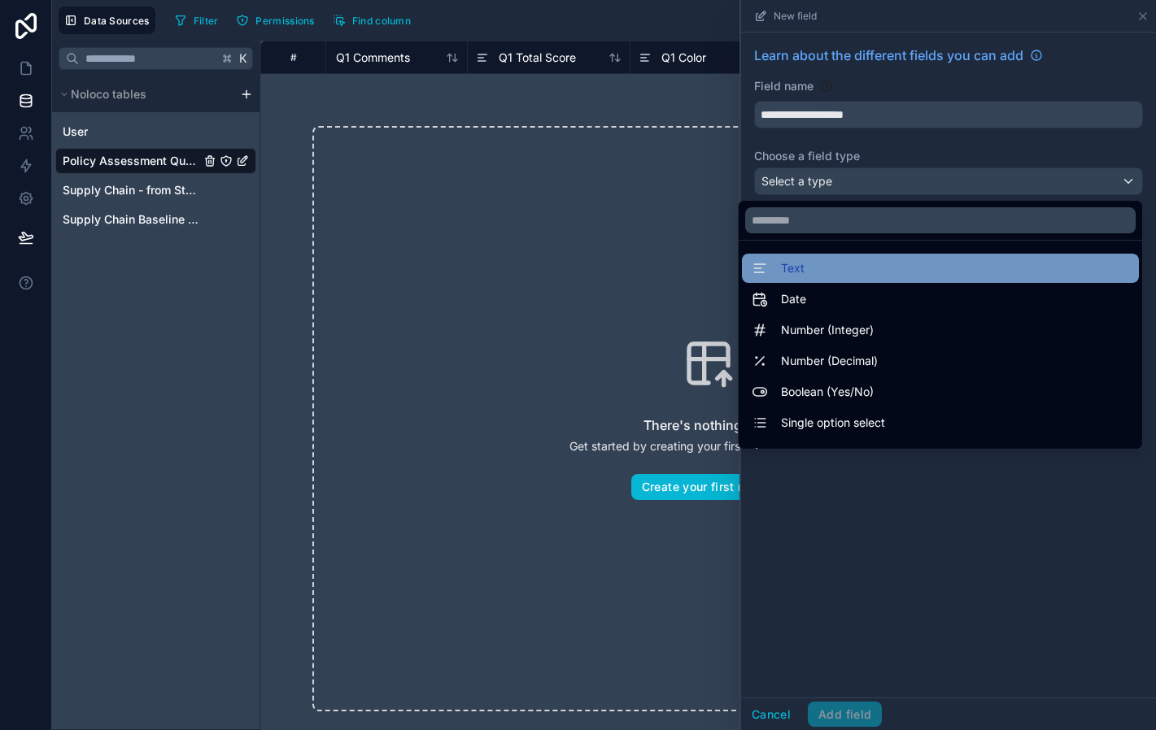
click at [861, 279] on div "Text" at bounding box center [940, 268] width 397 height 29
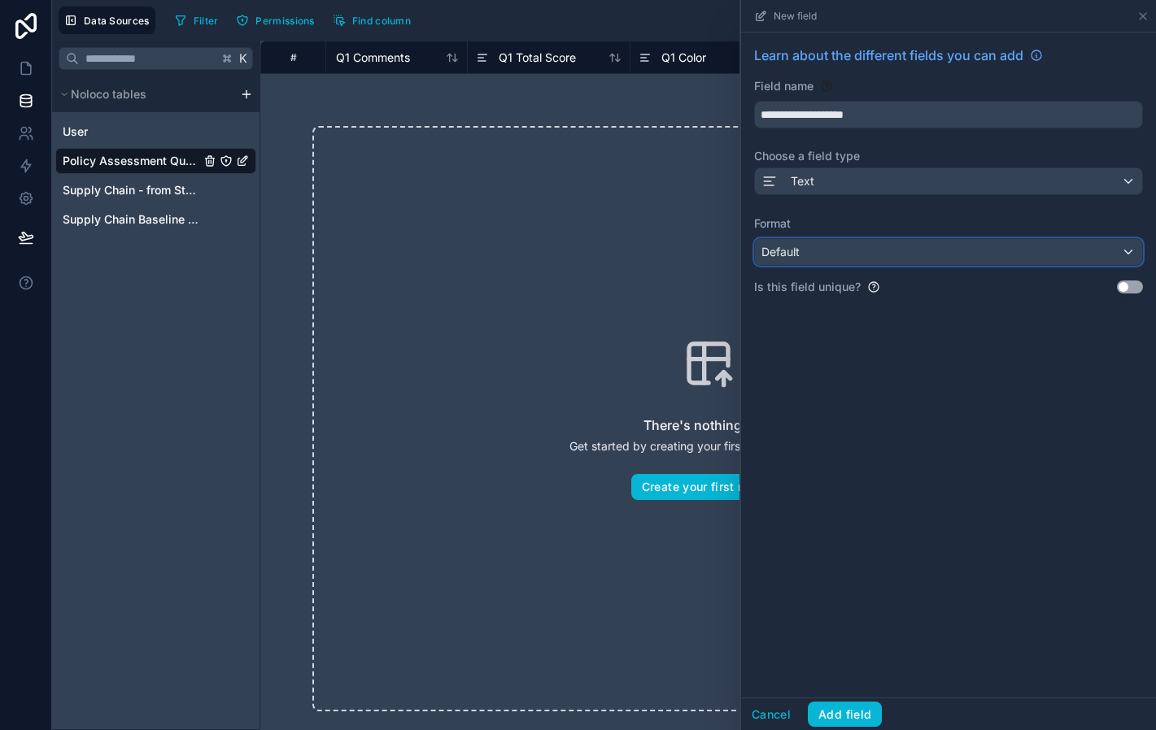
click at [970, 251] on div "Default" at bounding box center [948, 252] width 387 height 26
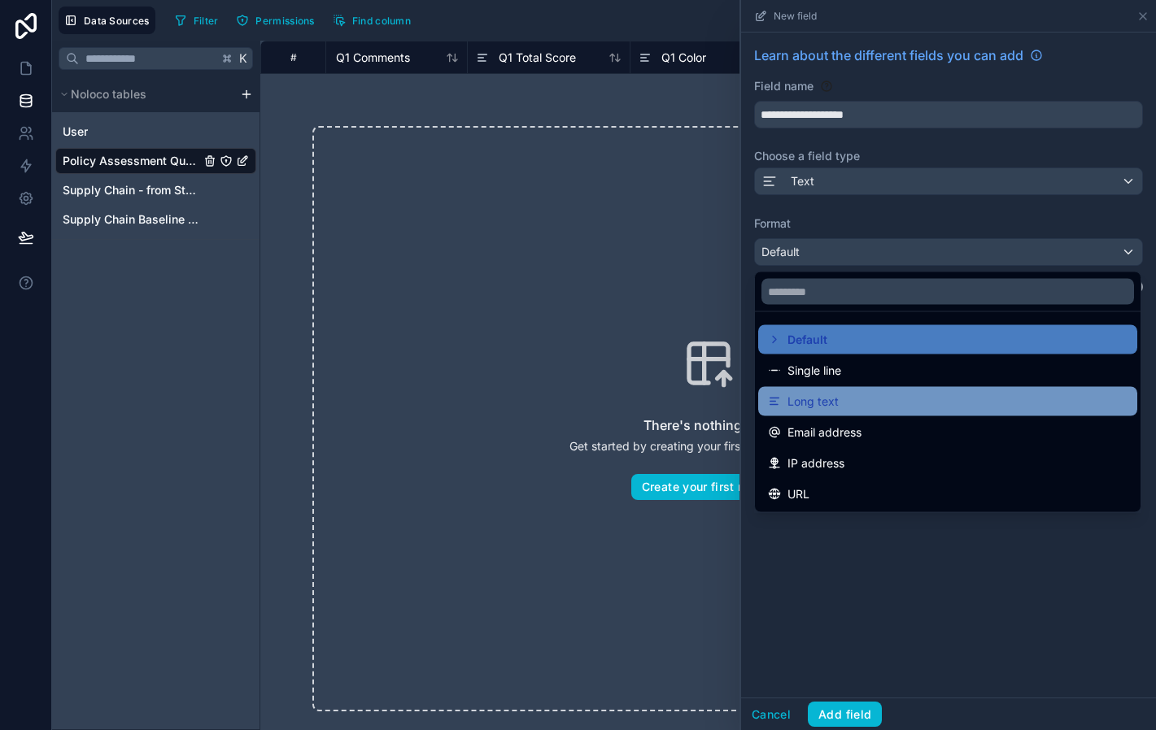
click at [871, 400] on div "Long text" at bounding box center [947, 402] width 359 height 20
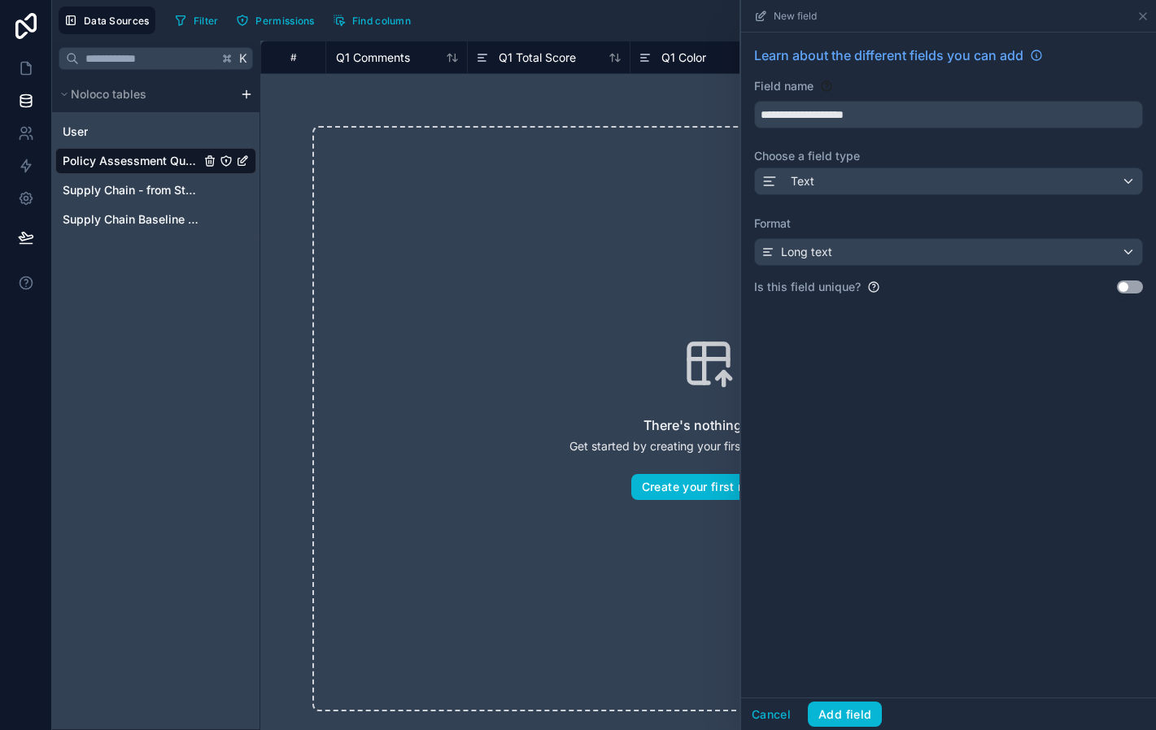
click at [873, 294] on div "Is this field unique? Use setting" at bounding box center [948, 287] width 389 height 16
click at [843, 710] on button "Add field" at bounding box center [845, 715] width 74 height 26
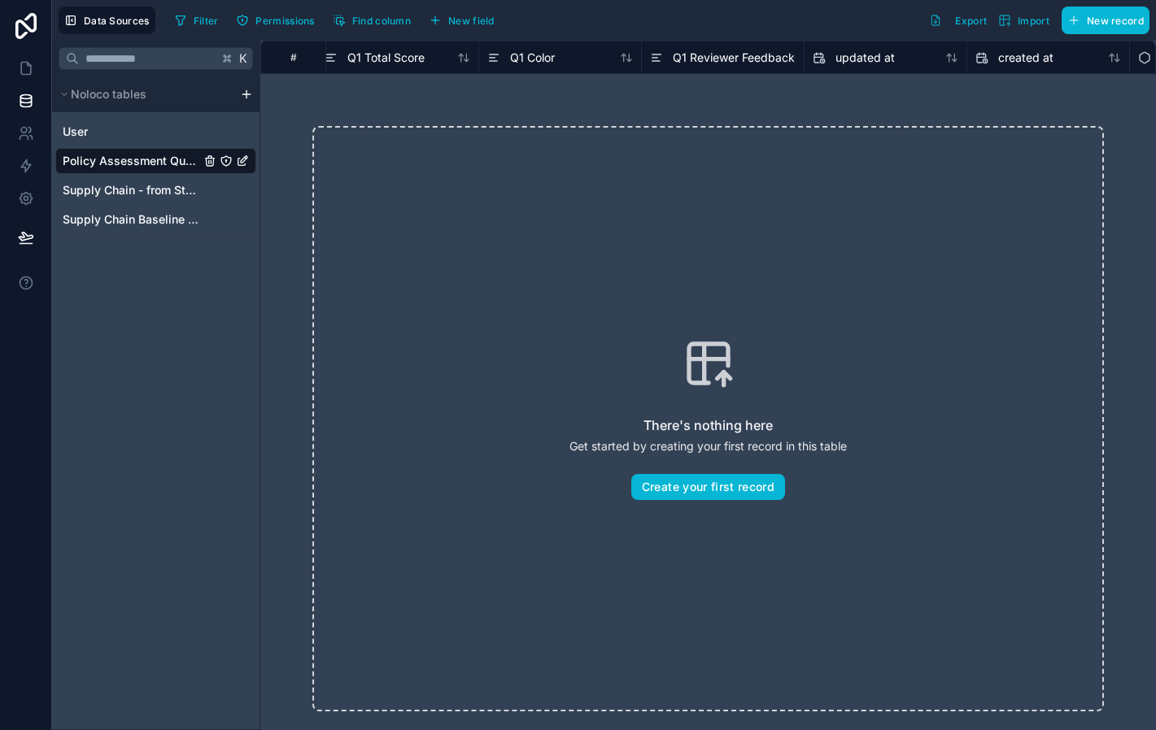
scroll to position [0, 987]
click at [477, 25] on span "New field" at bounding box center [471, 21] width 46 height 12
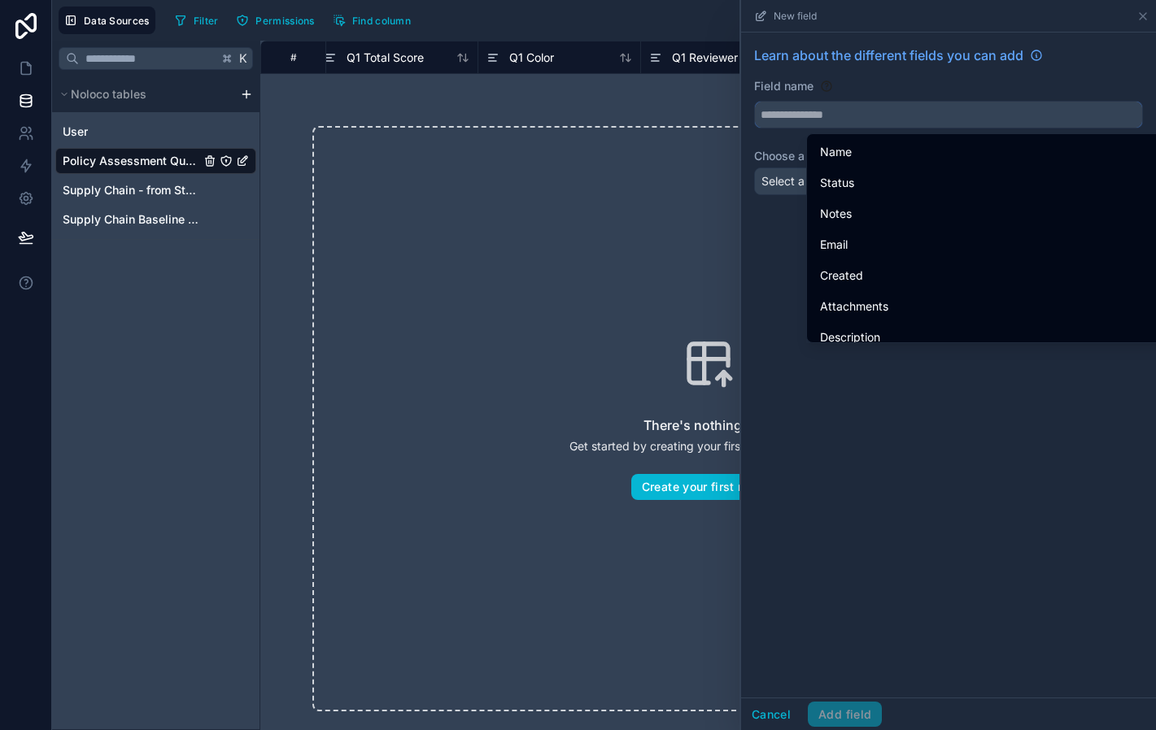
click at [810, 108] on input "text" at bounding box center [948, 115] width 387 height 26
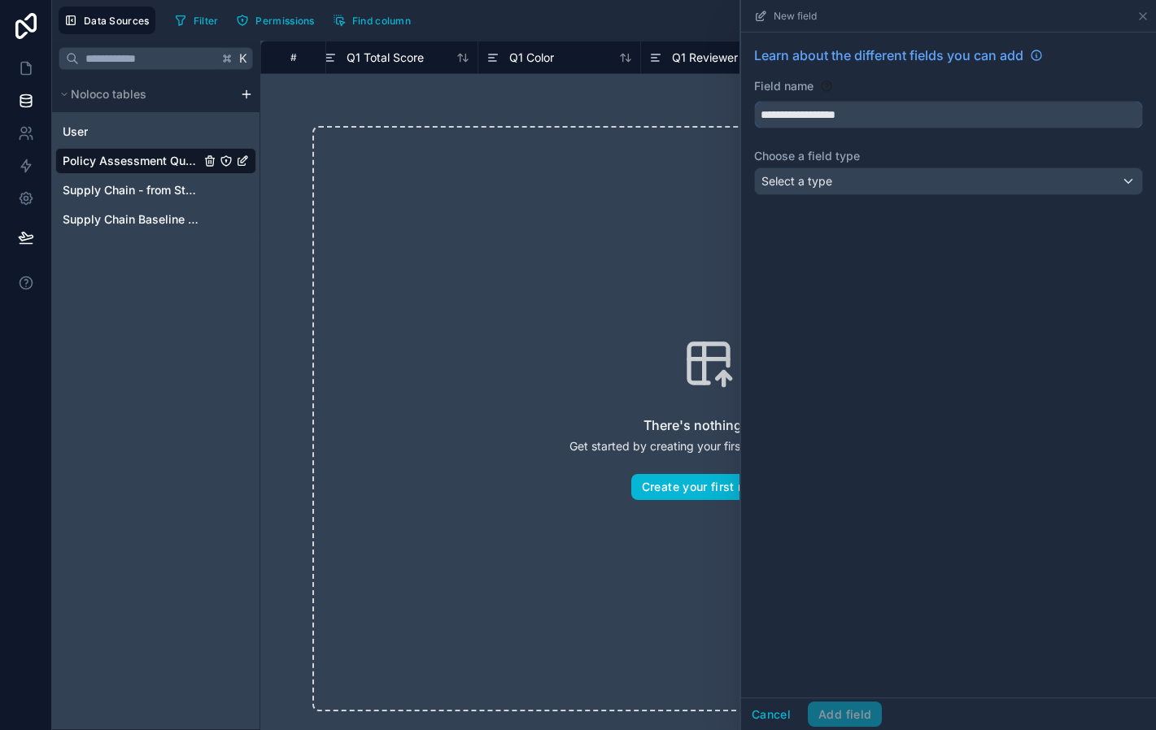
type input "**********"
click at [826, 181] on span "Select a type" at bounding box center [796, 181] width 71 height 14
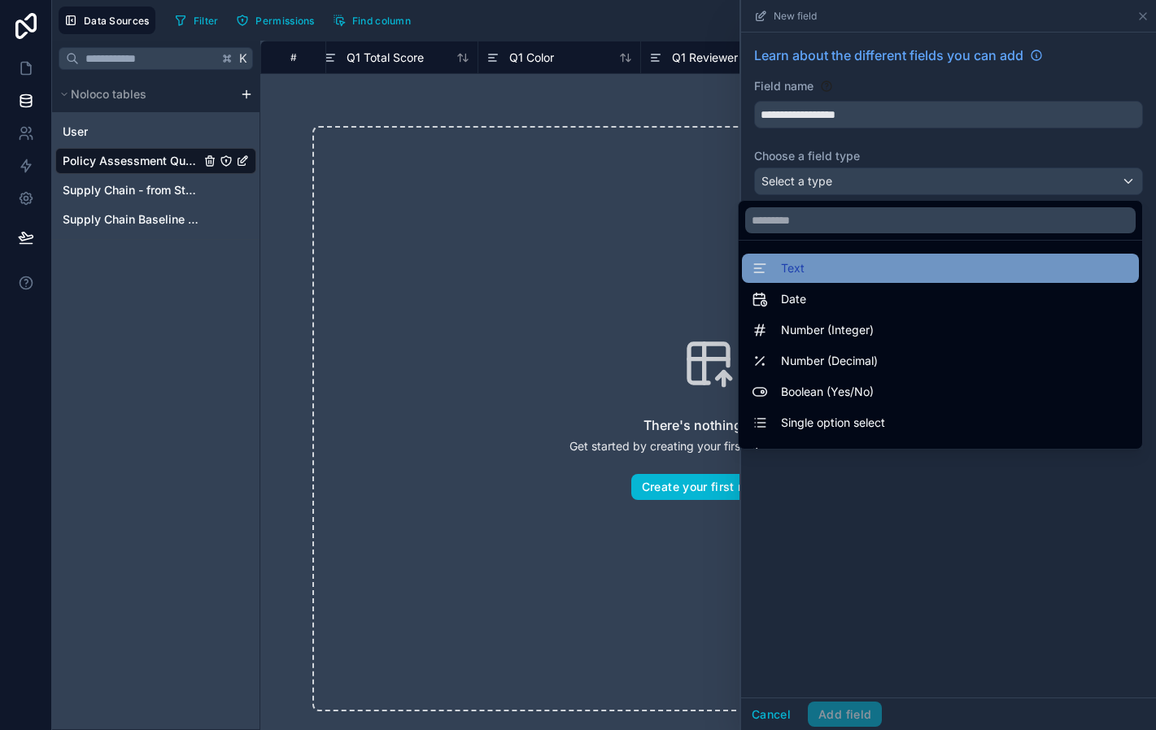
click at [825, 274] on div "Text" at bounding box center [940, 269] width 377 height 20
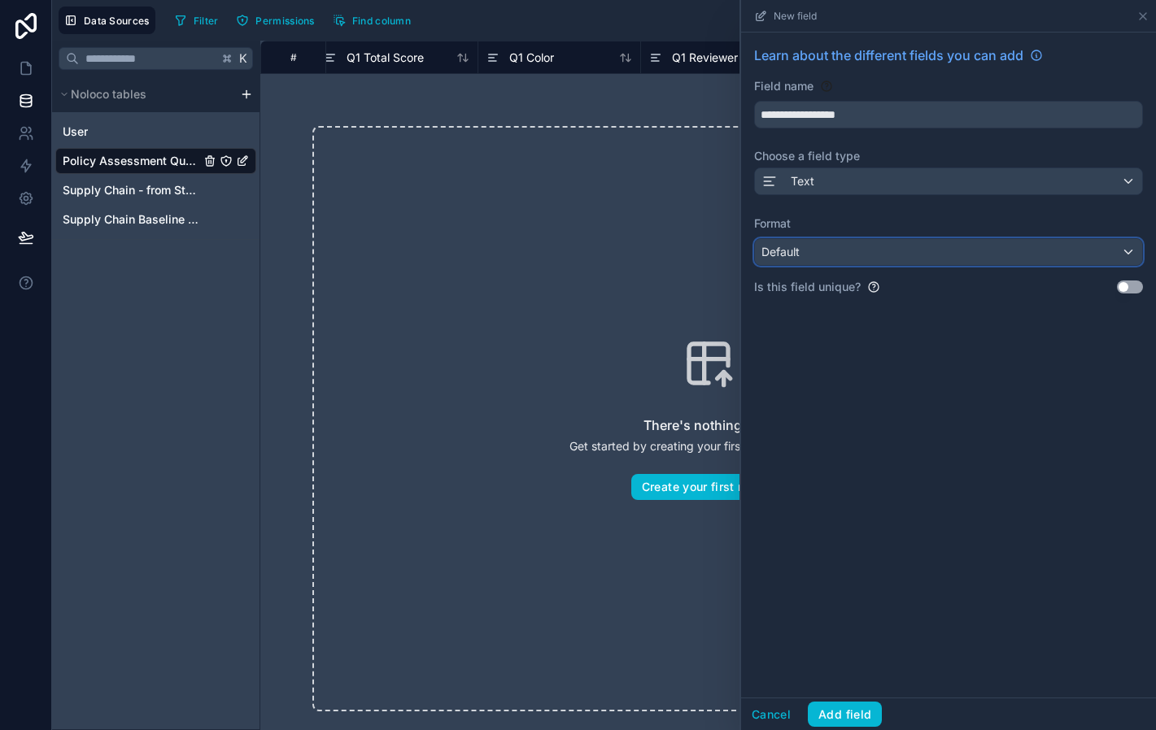
click at [818, 248] on div "Default" at bounding box center [948, 252] width 387 height 26
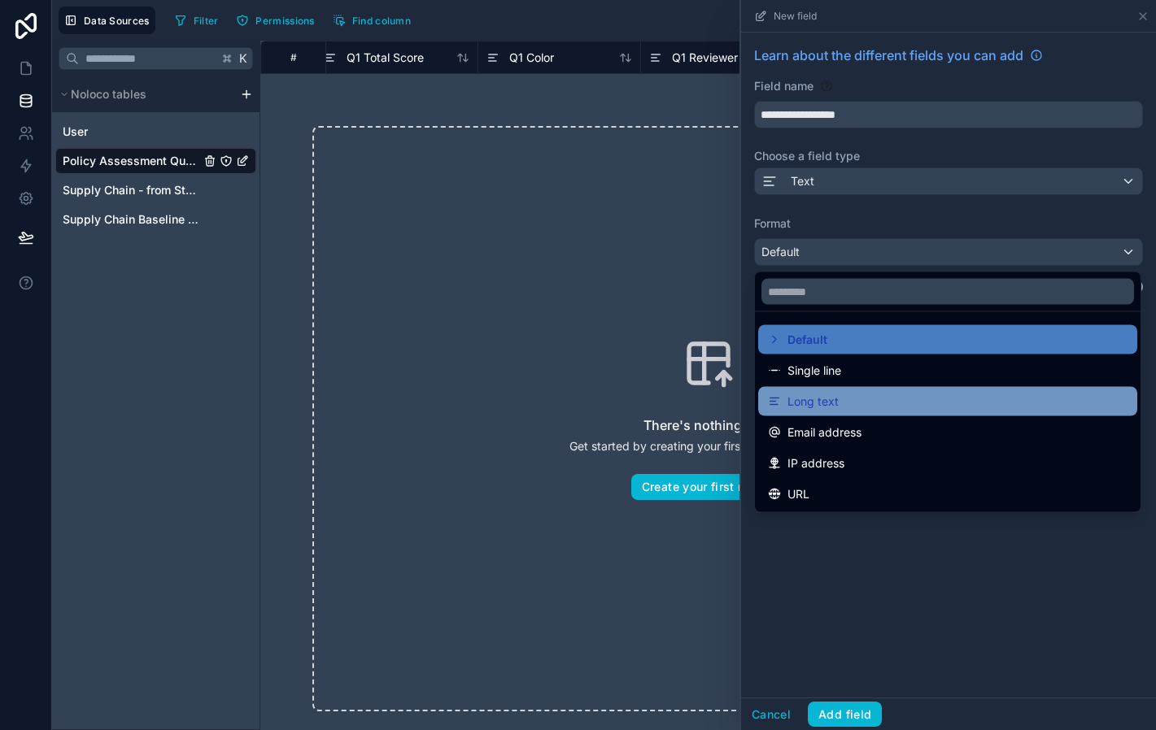
click at [825, 399] on span "Long text" at bounding box center [812, 402] width 51 height 20
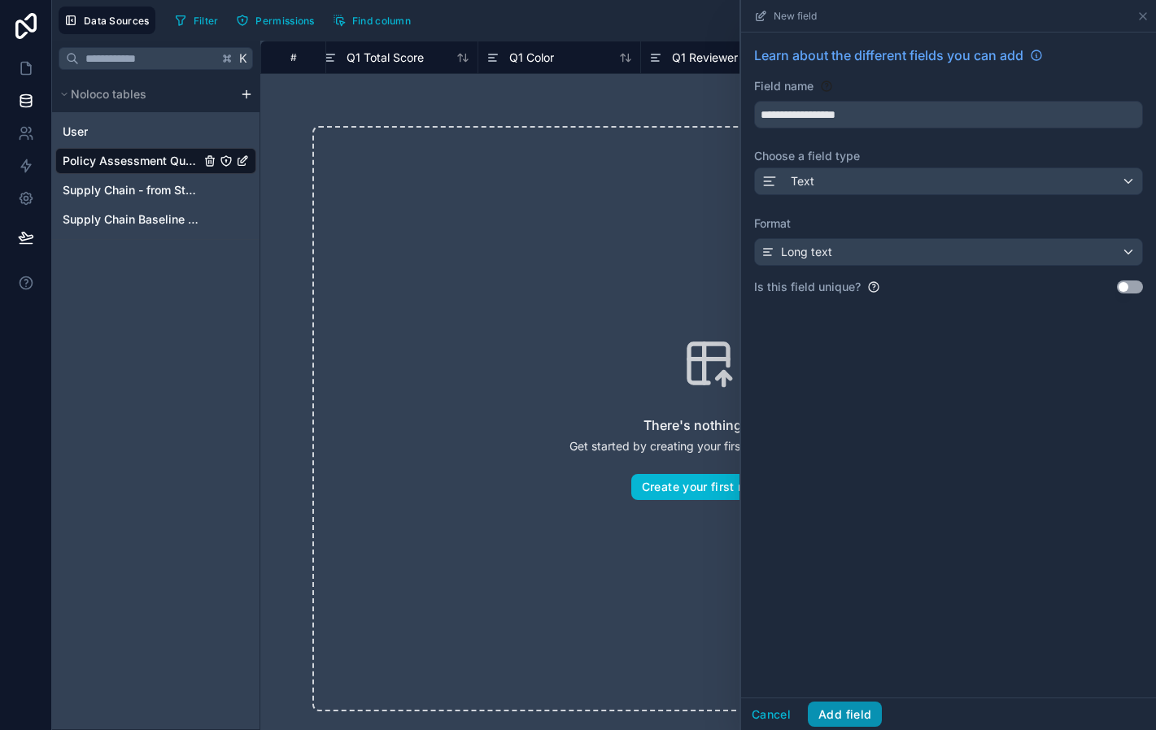
click at [861, 723] on button "Add field" at bounding box center [845, 715] width 74 height 26
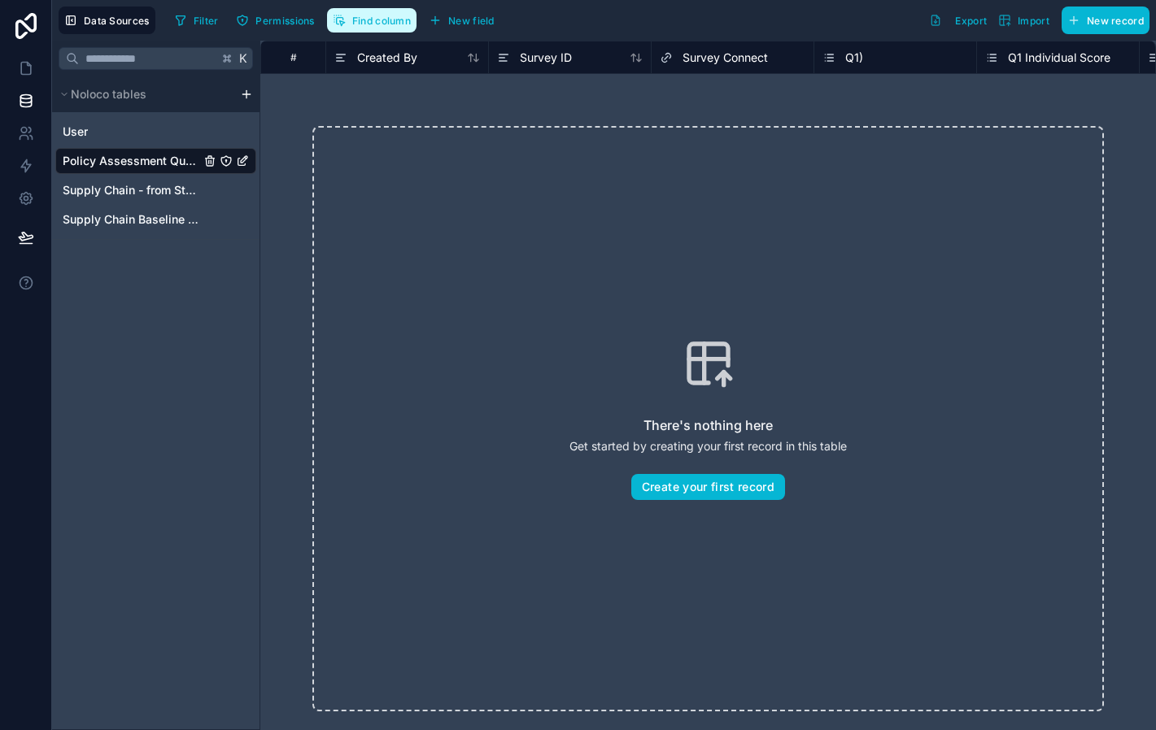
click at [408, 24] on span "Find column" at bounding box center [381, 21] width 59 height 12
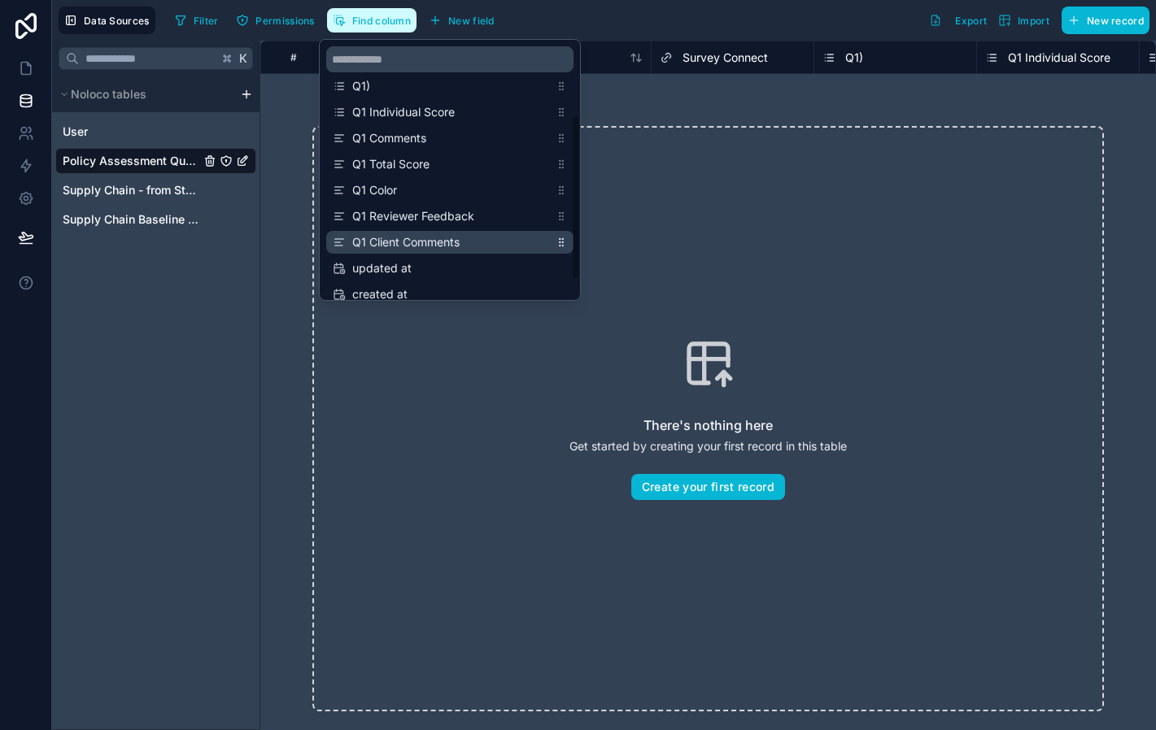
scroll to position [86, 0]
click at [560, 243] on icon "scrollable content" at bounding box center [561, 244] width 11 height 11
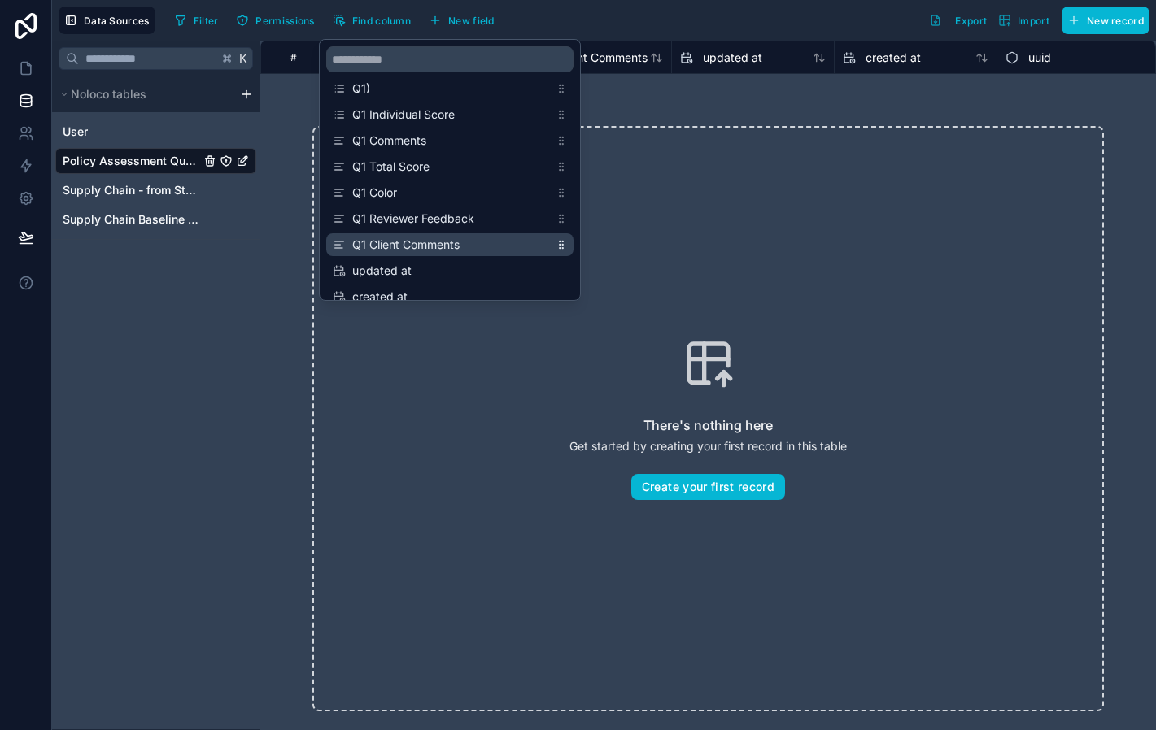
scroll to position [0, 1285]
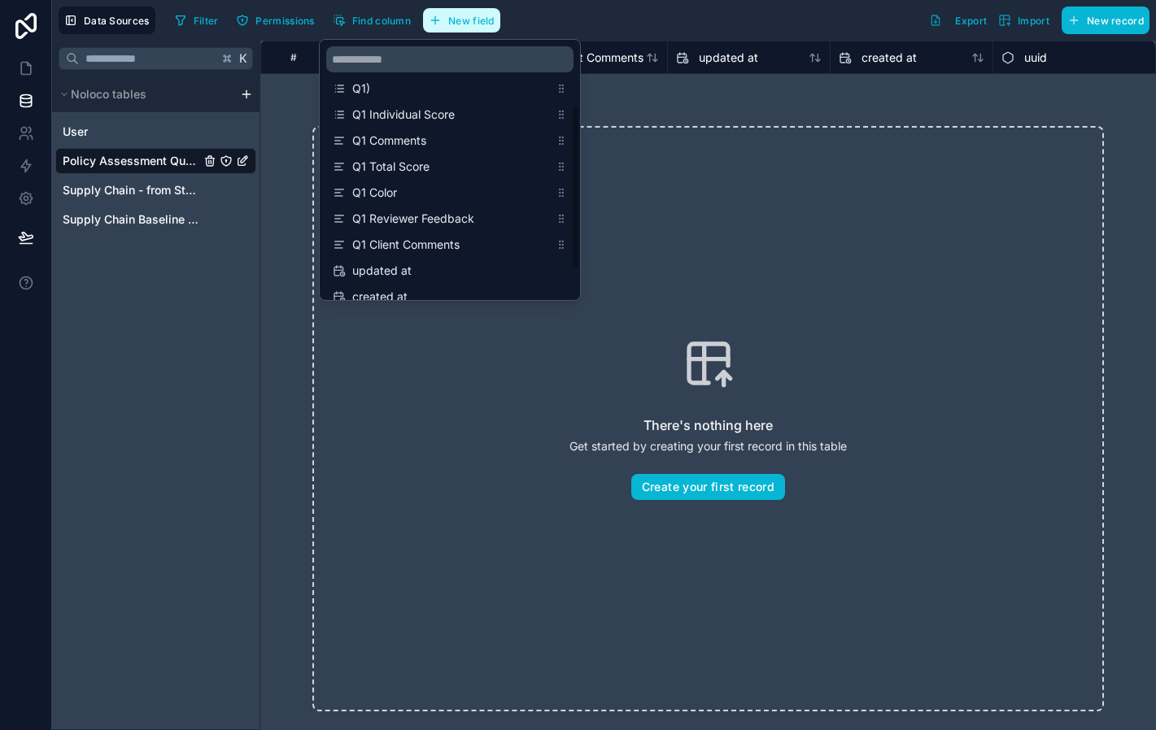
click at [469, 21] on span "New field" at bounding box center [471, 21] width 46 height 12
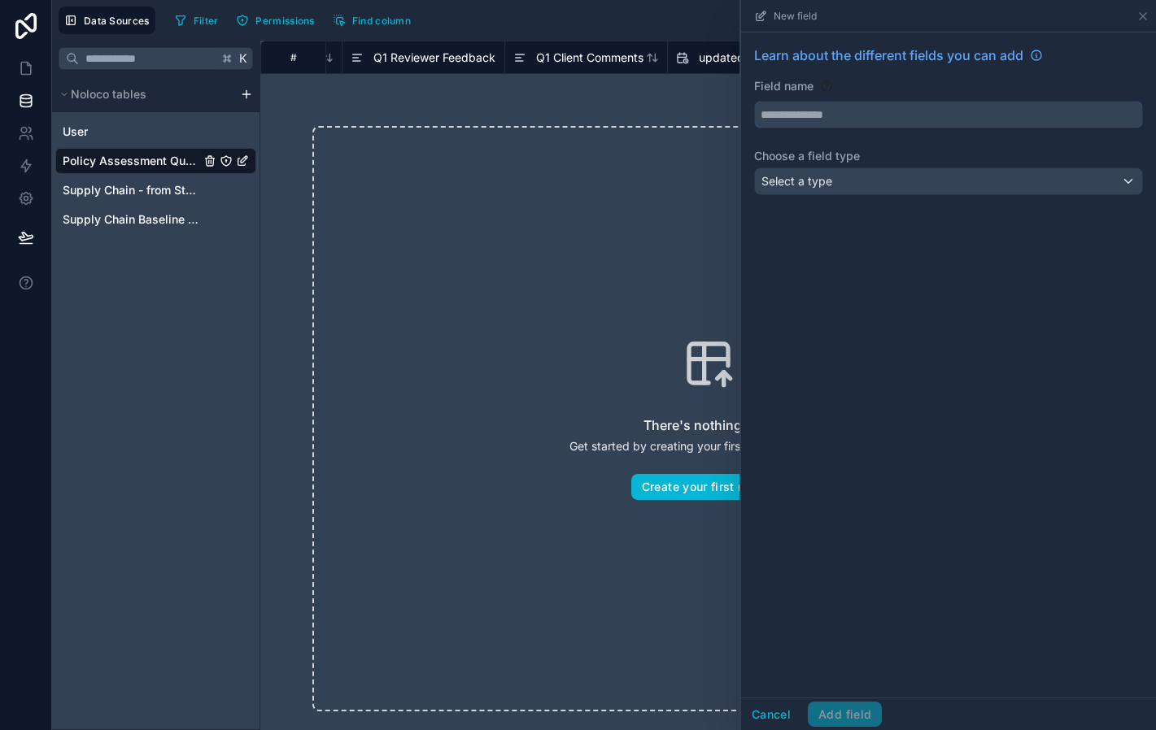
click at [831, 124] on input "text" at bounding box center [948, 115] width 387 height 26
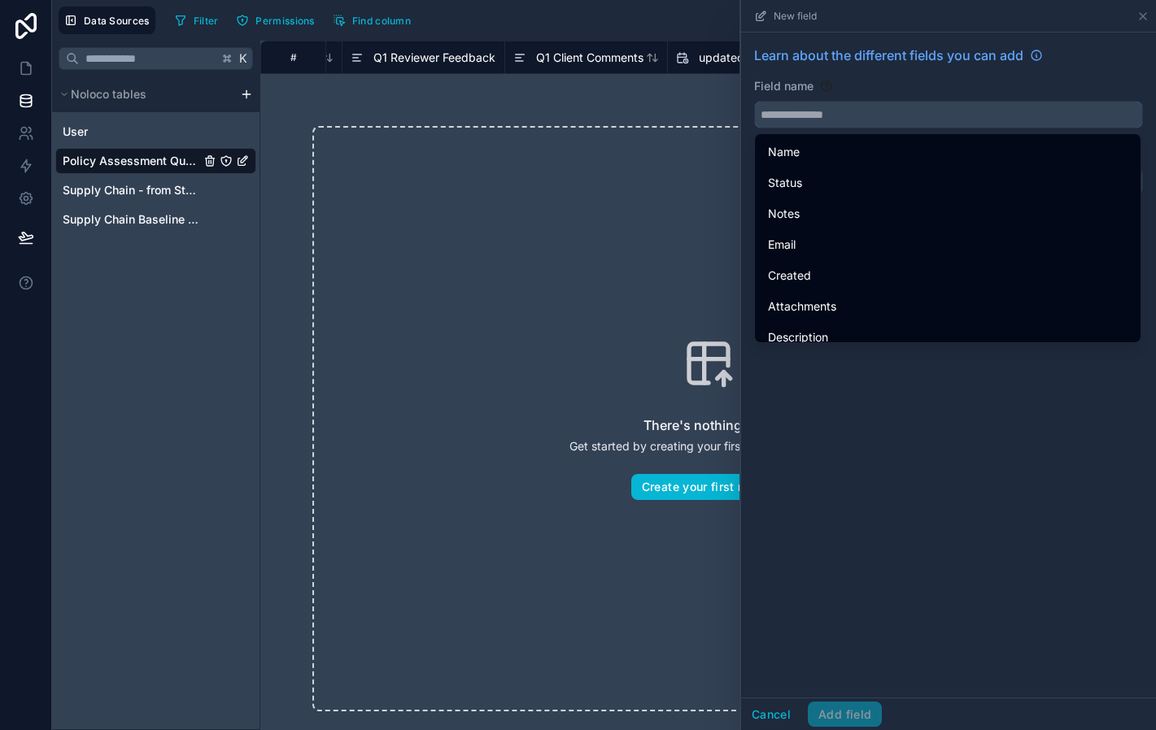
type input "*"
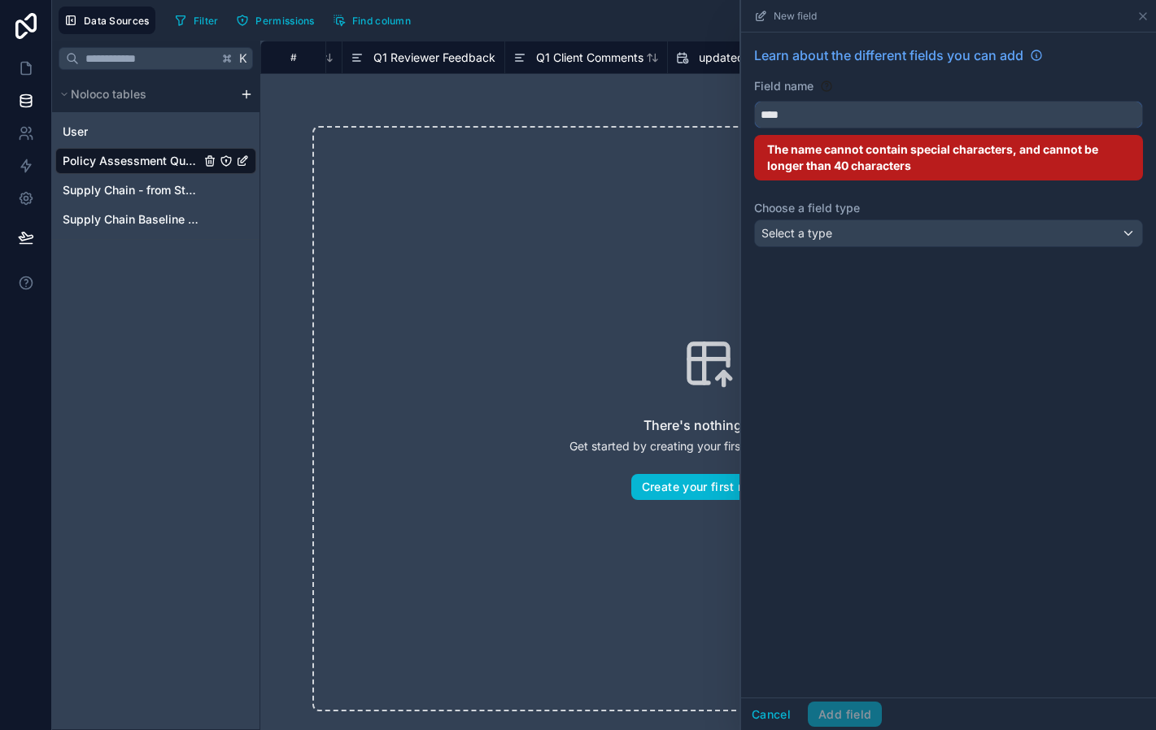
type input "****"
click at [822, 234] on span "Select a type" at bounding box center [796, 233] width 71 height 14
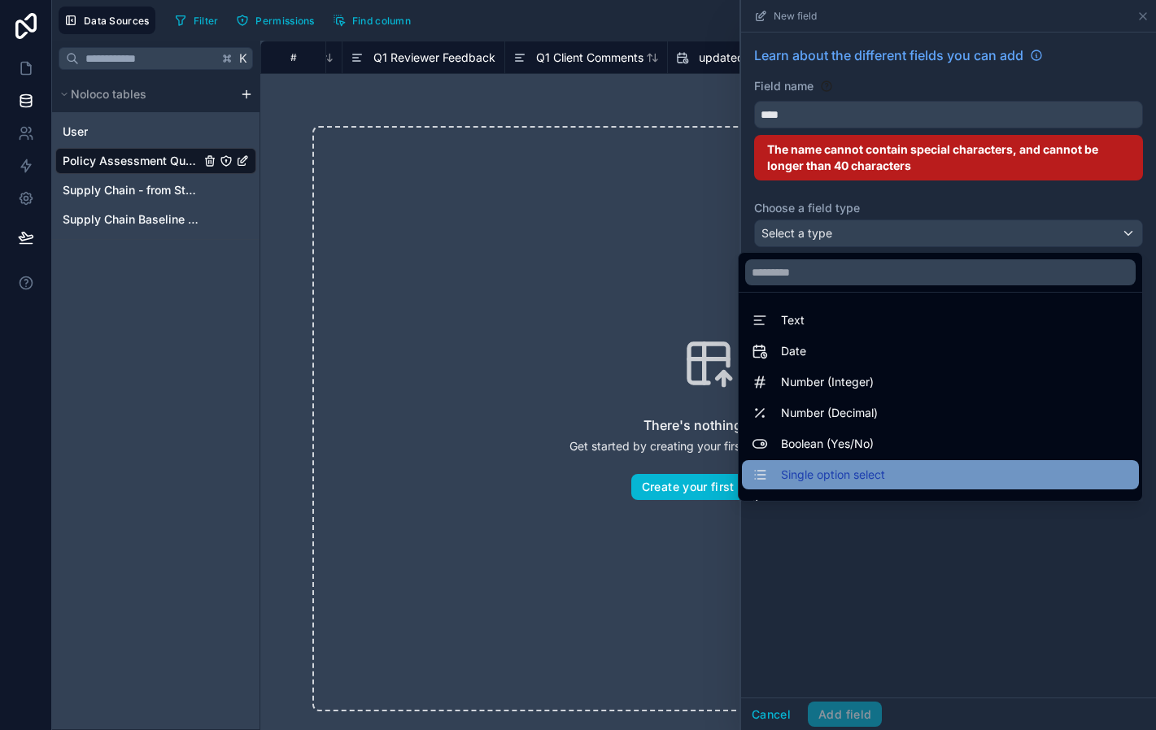
click at [821, 482] on span "Single option select" at bounding box center [833, 475] width 104 height 20
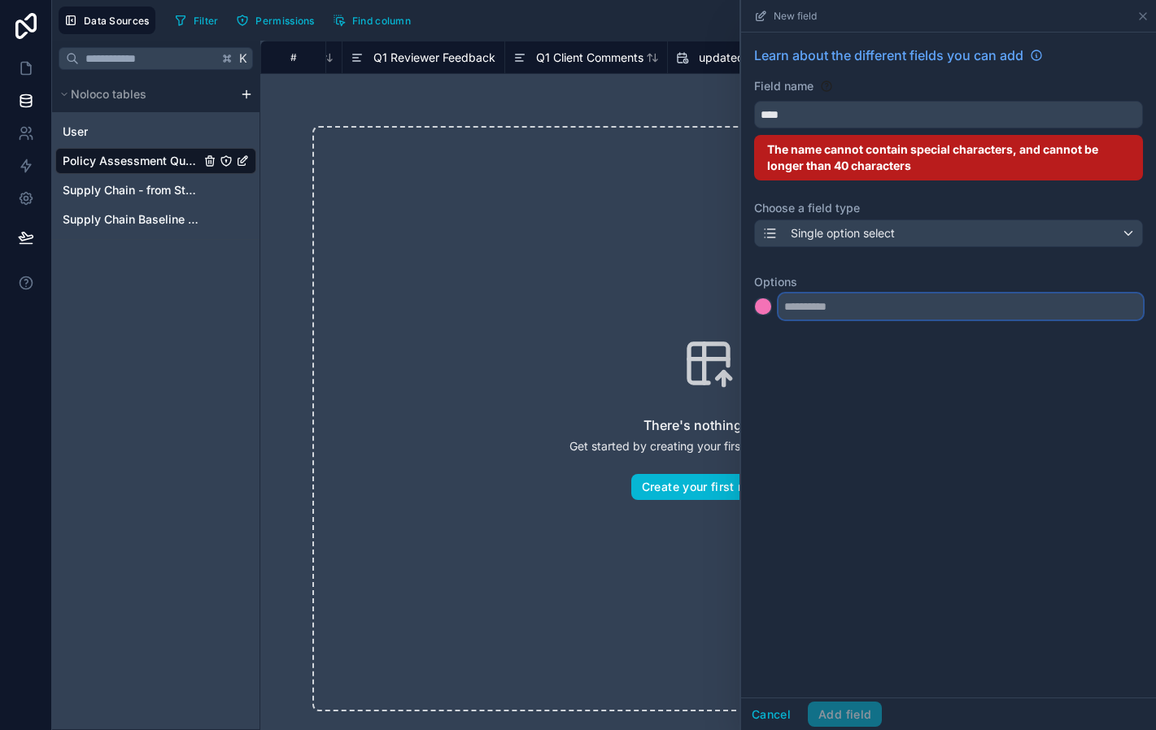
click at [804, 303] on input "text" at bounding box center [960, 307] width 364 height 26
click at [772, 299] on div at bounding box center [763, 307] width 18 height 18
click at [760, 308] on div at bounding box center [763, 306] width 16 height 16
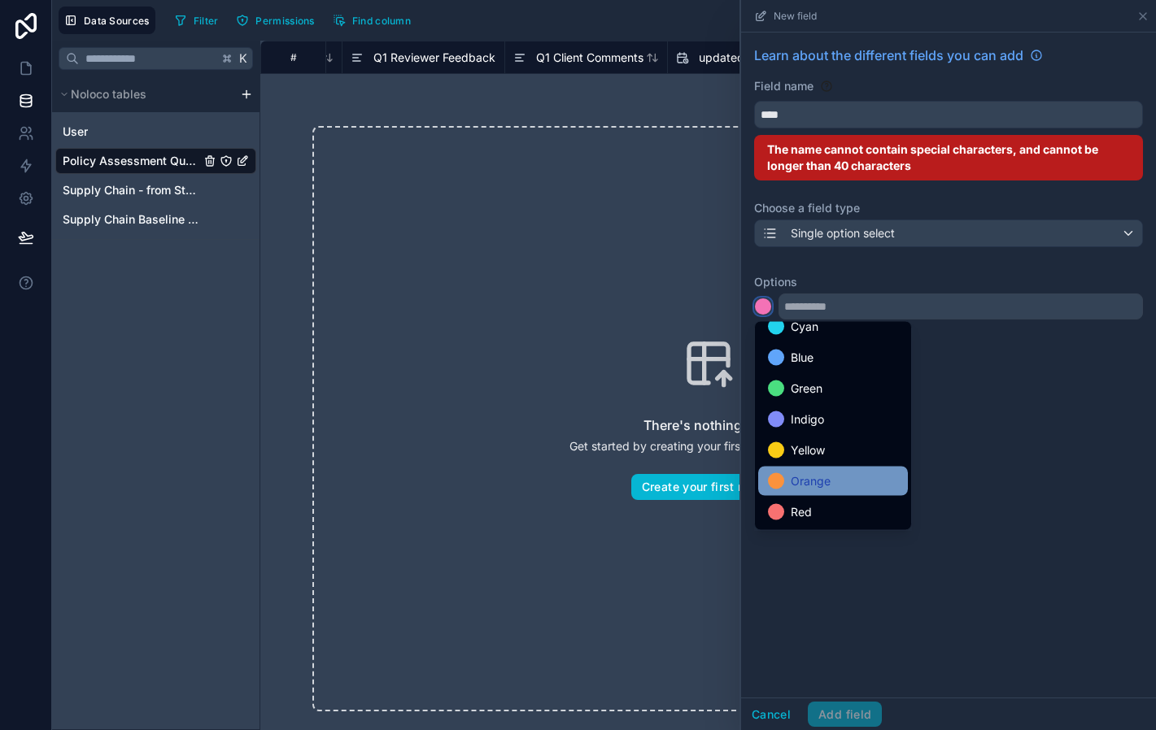
scroll to position [120, 0]
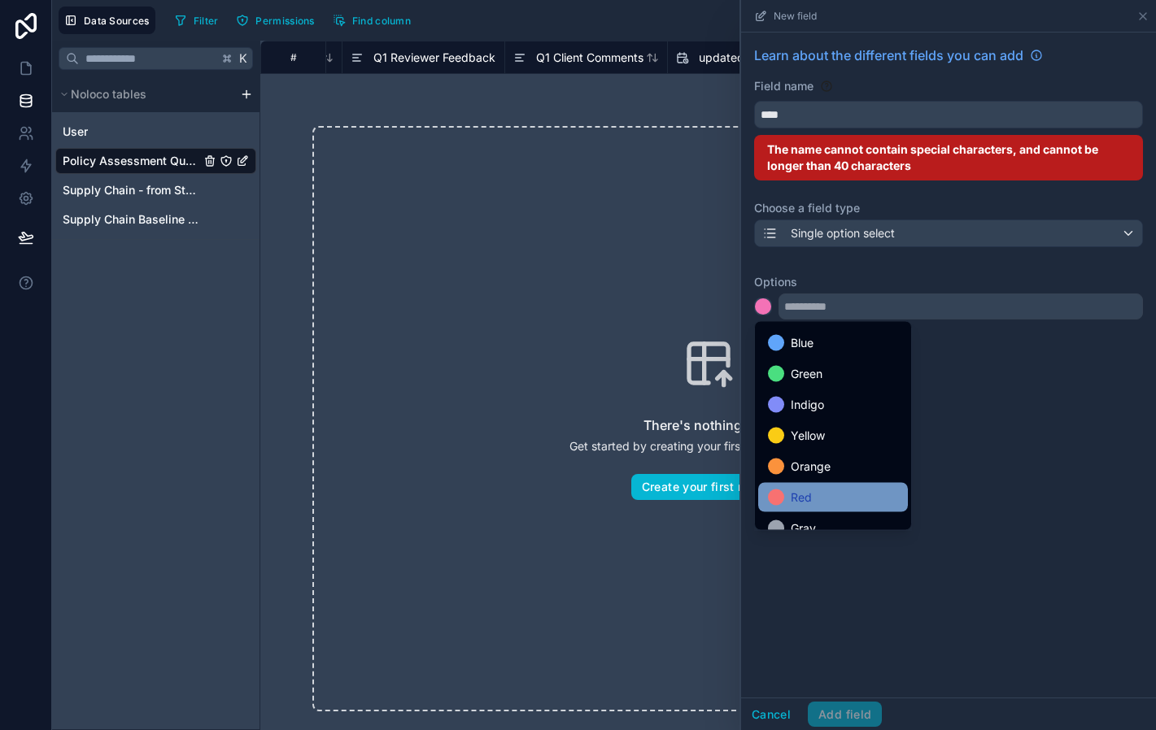
click at [822, 493] on div "Red" at bounding box center [833, 498] width 130 height 20
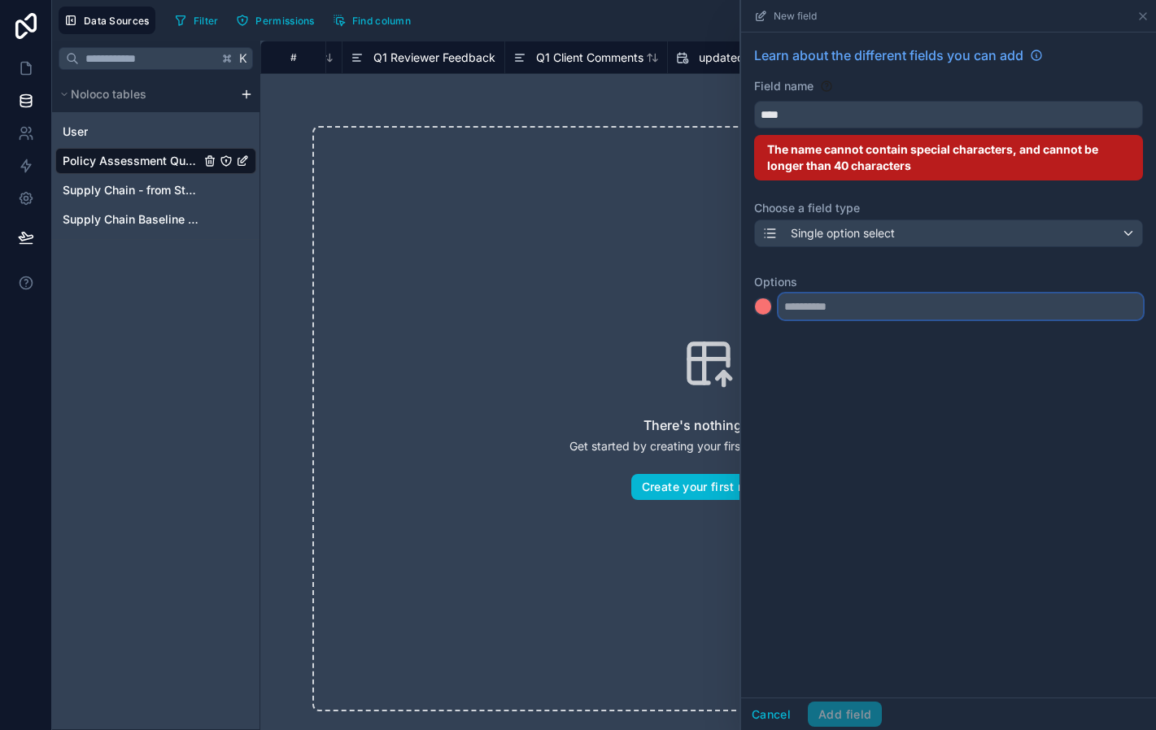
click at [813, 313] on input "text" at bounding box center [960, 307] width 364 height 26
click at [768, 307] on div at bounding box center [763, 306] width 16 height 16
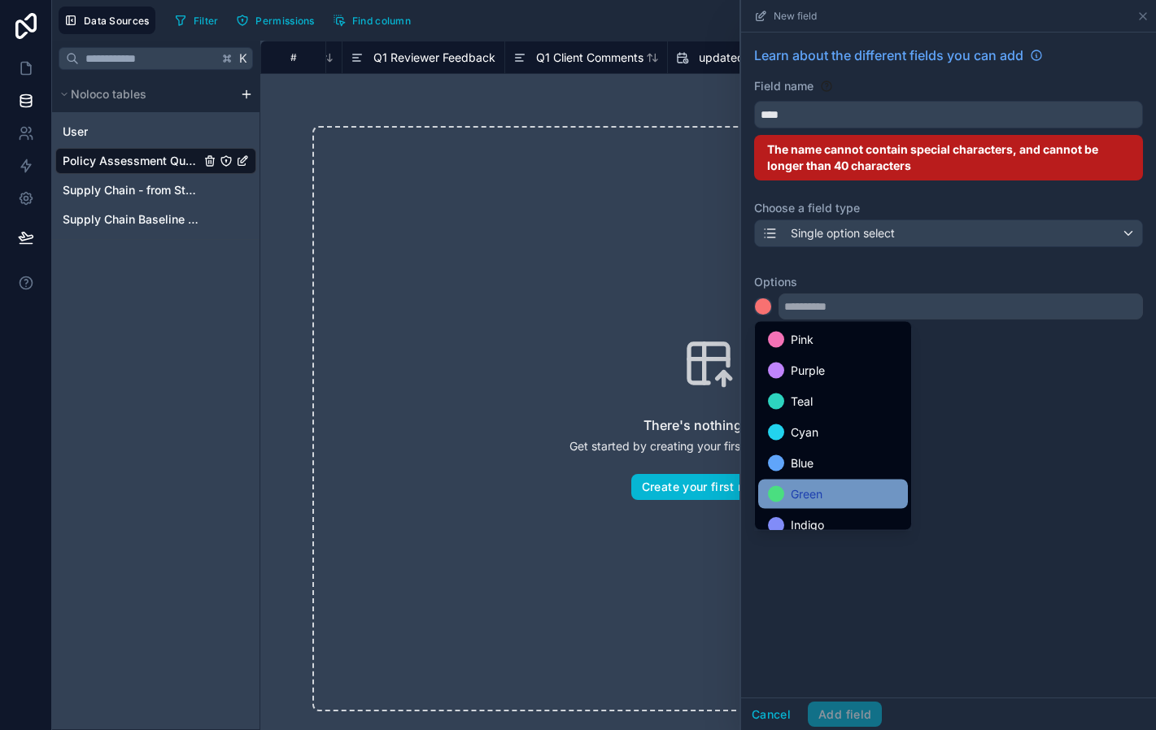
click at [817, 484] on div "Green" at bounding box center [833, 494] width 150 height 29
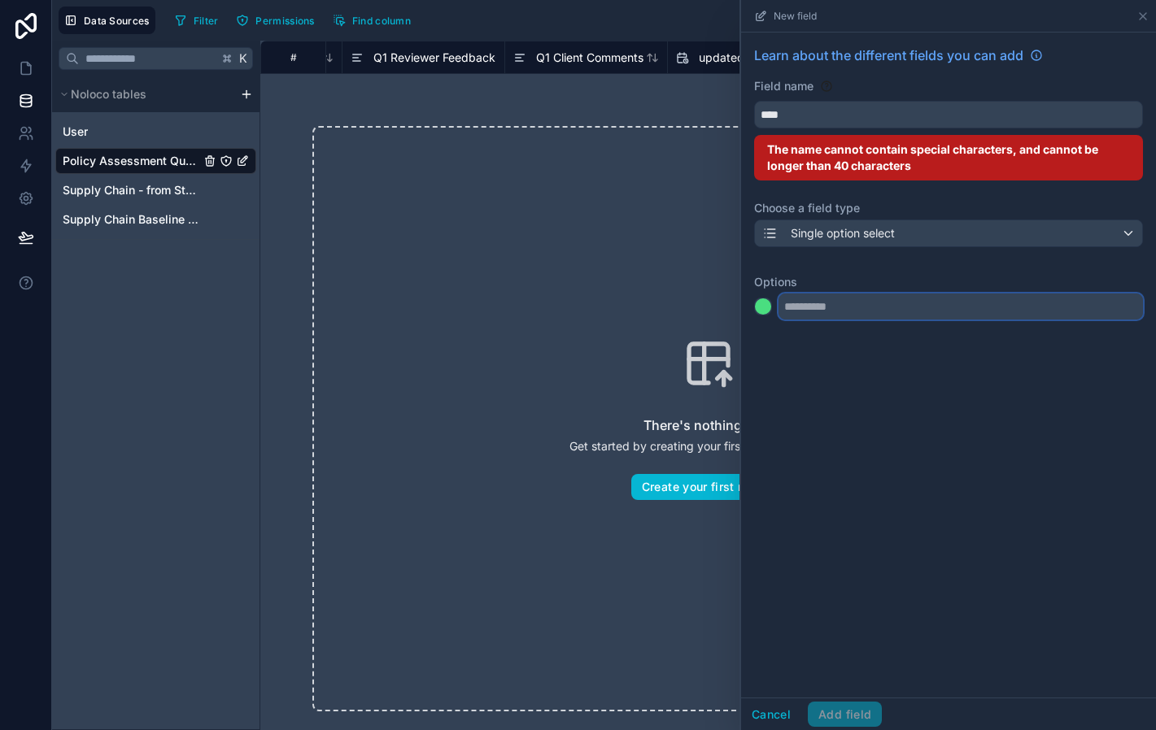
click at [816, 300] on input "text" at bounding box center [960, 307] width 364 height 26
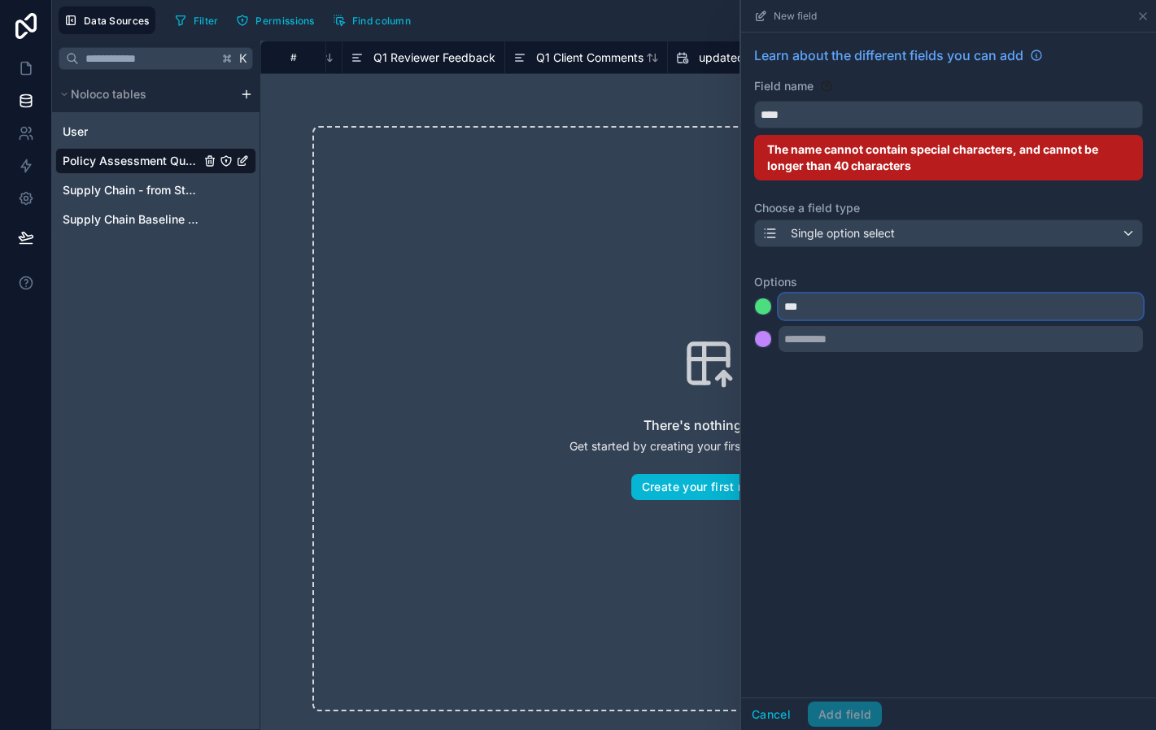
type input "***"
click at [758, 346] on div at bounding box center [763, 339] width 16 height 16
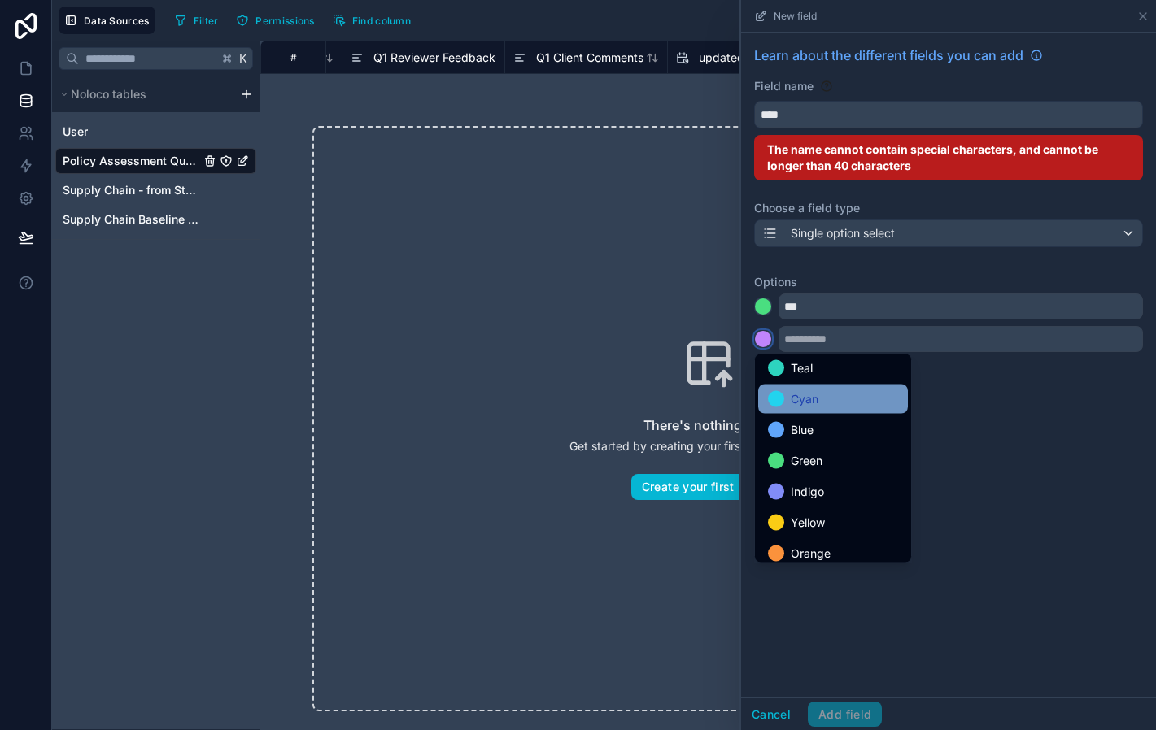
scroll to position [137, 0]
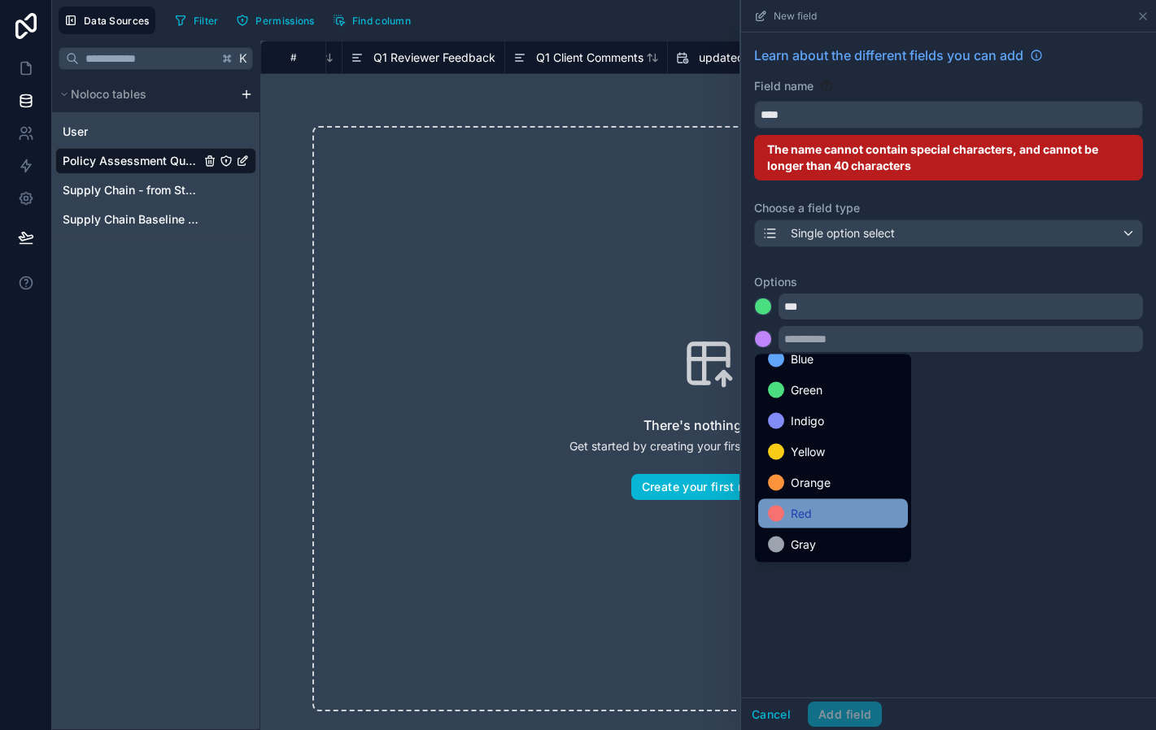
click at [822, 509] on div "Red" at bounding box center [833, 514] width 130 height 20
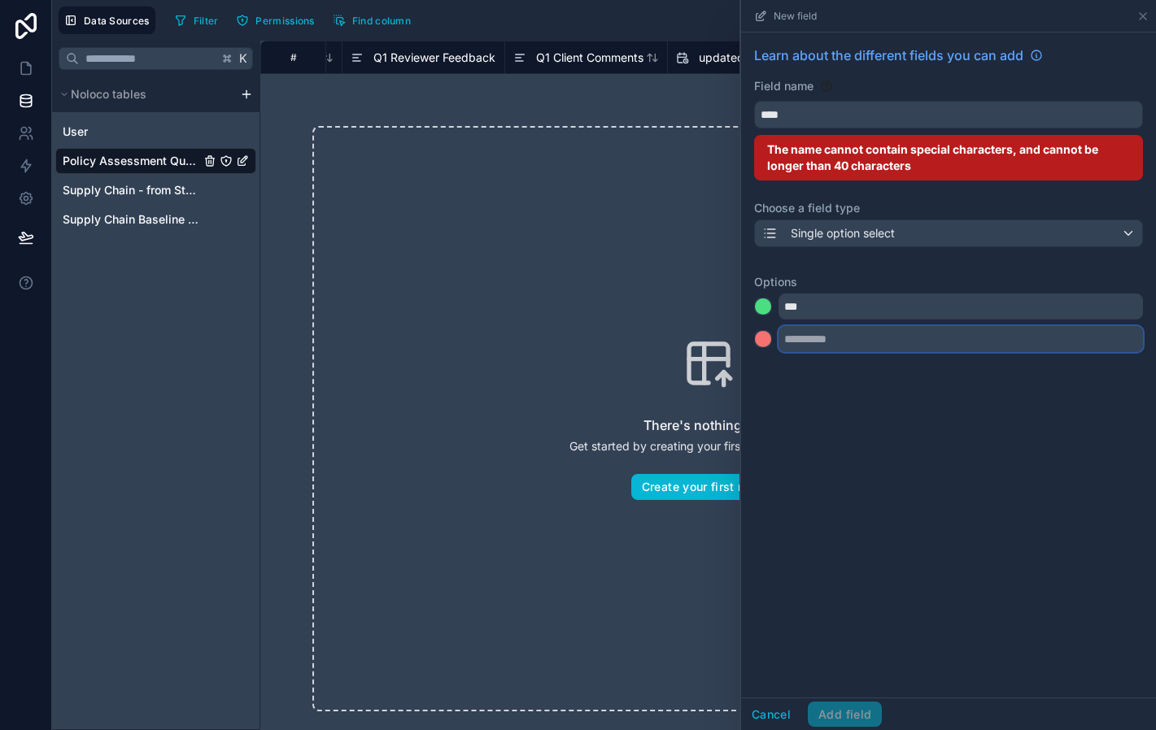
click at [810, 337] on input "text" at bounding box center [960, 339] width 364 height 26
type input "**"
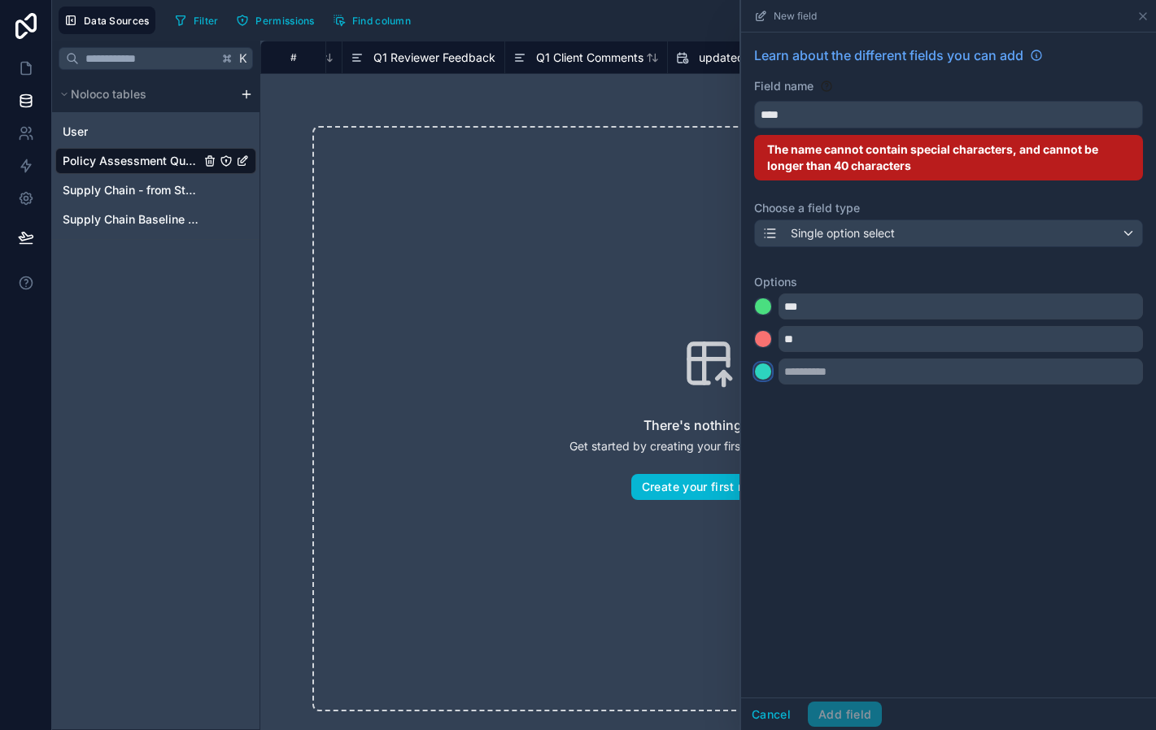
click at [760, 376] on div at bounding box center [763, 372] width 16 height 16
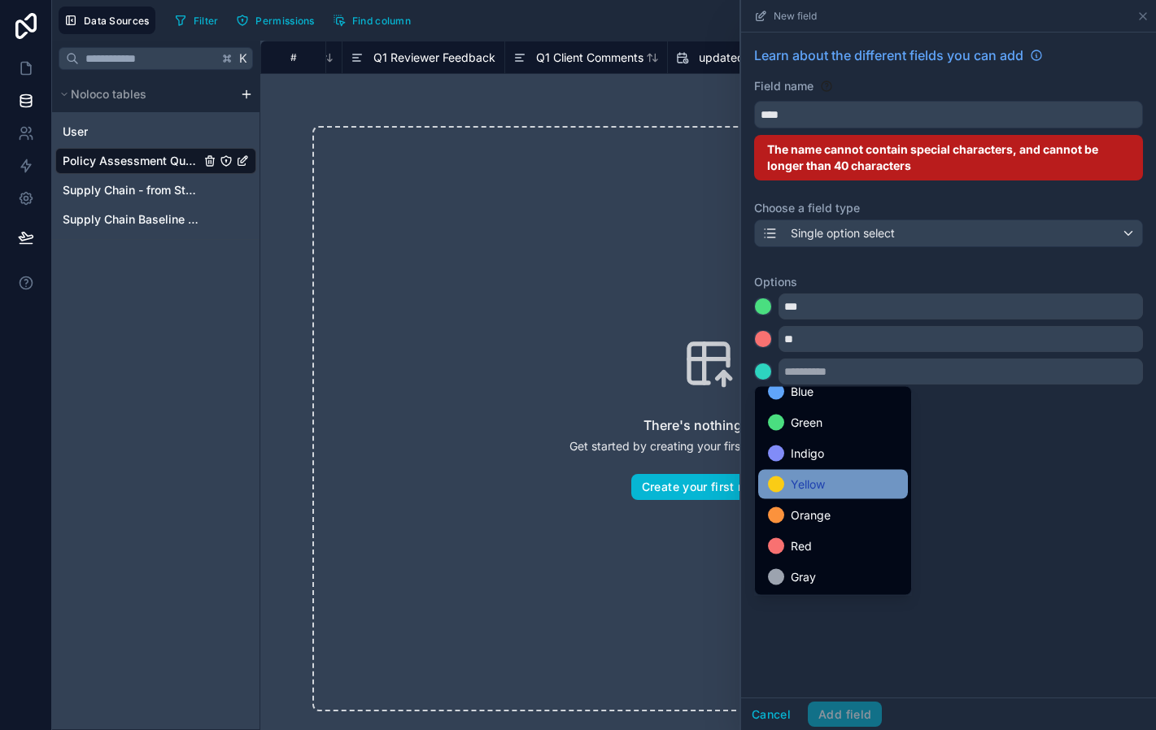
click at [815, 487] on span "Yellow" at bounding box center [808, 485] width 34 height 20
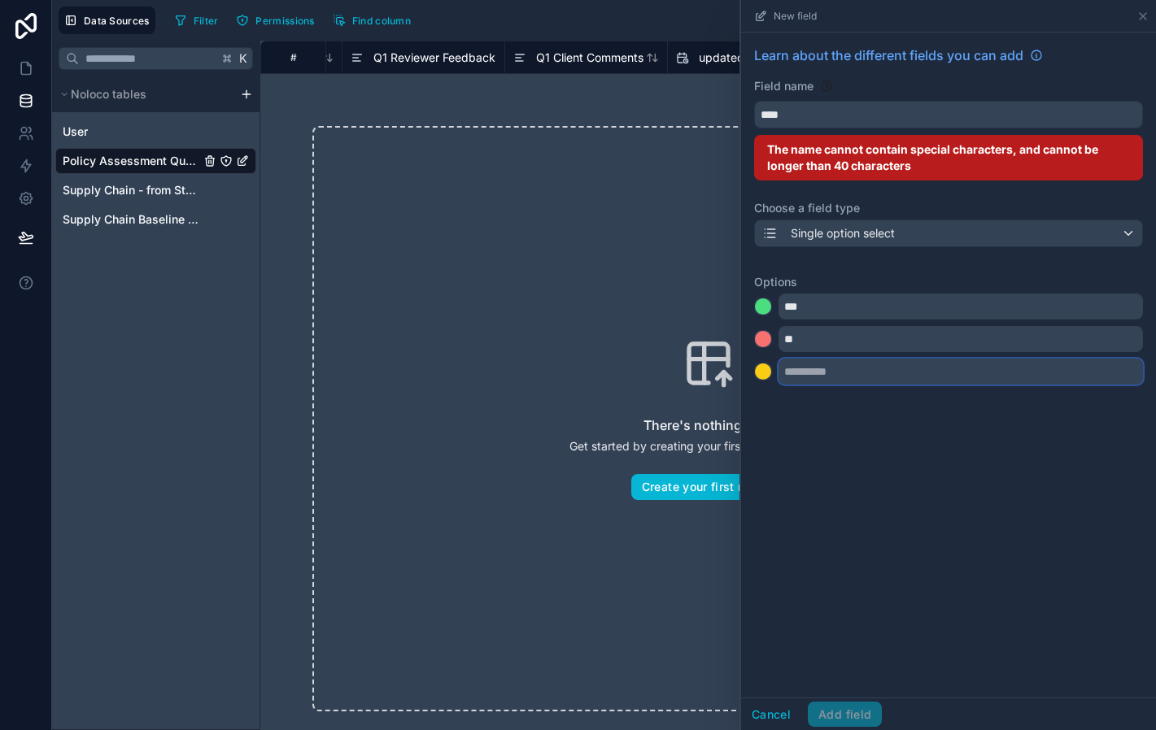
click at [812, 374] on input "text" at bounding box center [960, 372] width 364 height 26
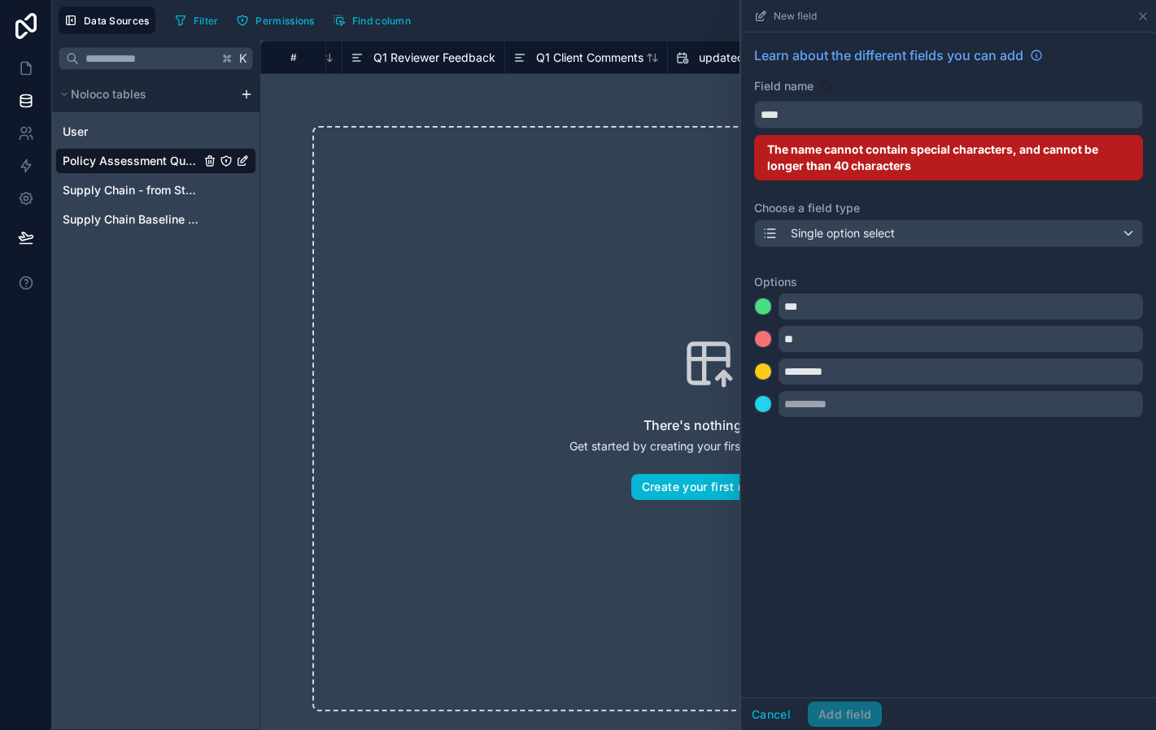
click at [864, 268] on div "Options *** ** *********" at bounding box center [948, 339] width 389 height 156
click at [854, 368] on input "*********" at bounding box center [960, 372] width 364 height 26
type input "******"
click at [778, 111] on input "****" at bounding box center [948, 115] width 387 height 26
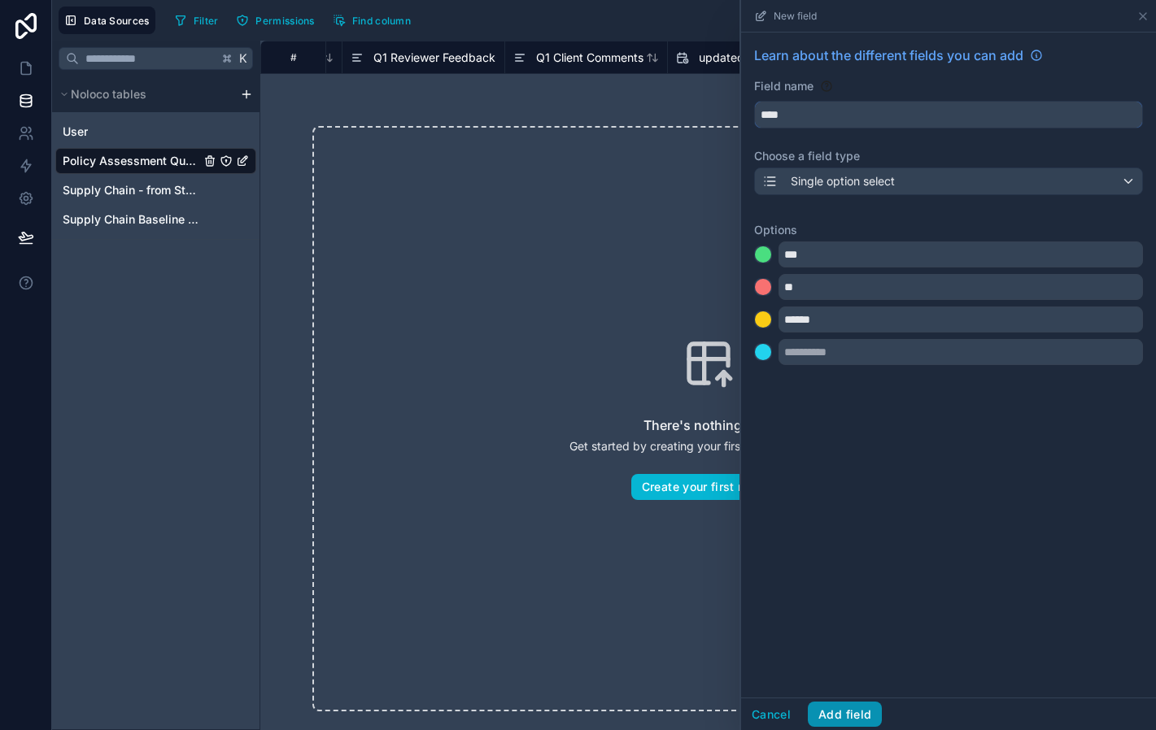
type input "****"
click at [841, 722] on button "Add field" at bounding box center [845, 715] width 74 height 26
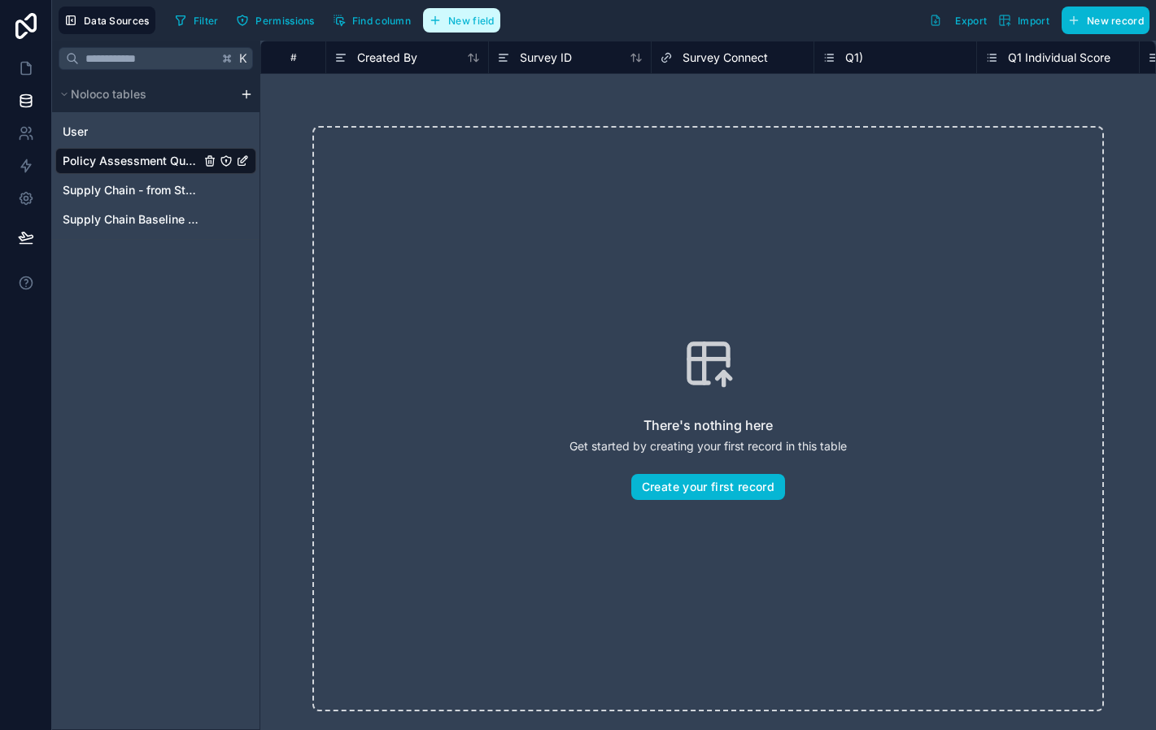
click at [463, 20] on span "New field" at bounding box center [471, 21] width 46 height 12
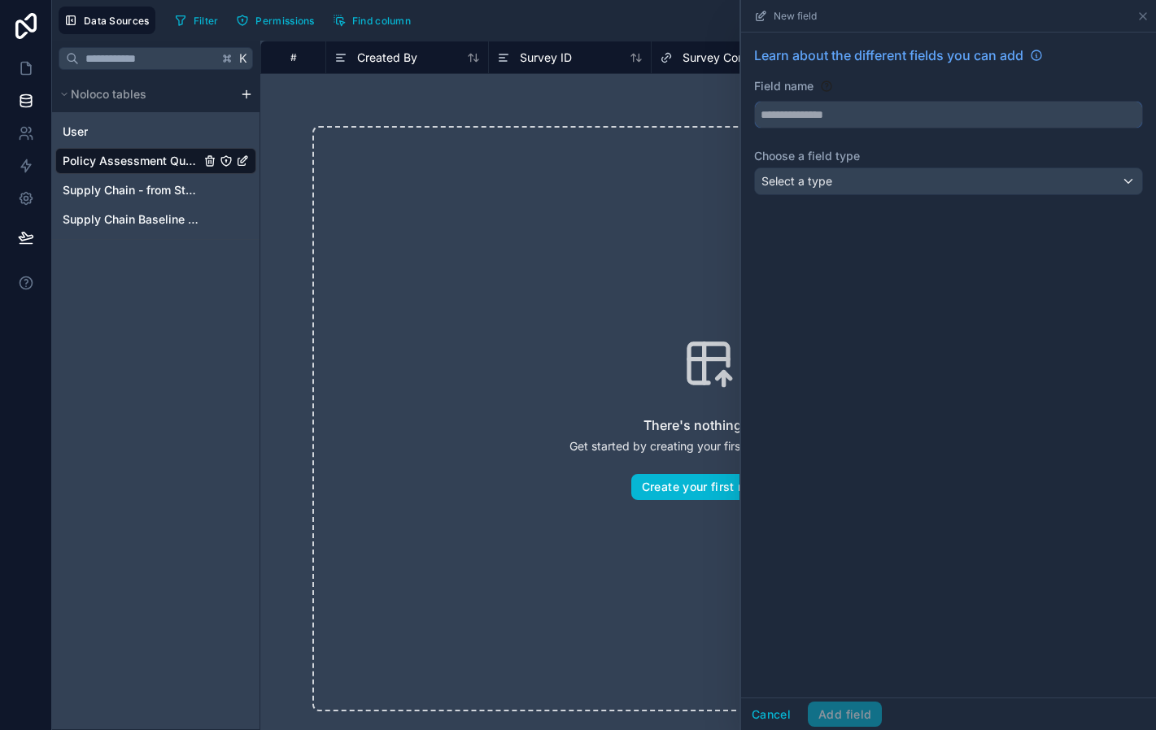
click at [913, 108] on input "text" at bounding box center [948, 115] width 387 height 26
type input "**********"
click at [902, 183] on div "Select a type" at bounding box center [948, 181] width 387 height 26
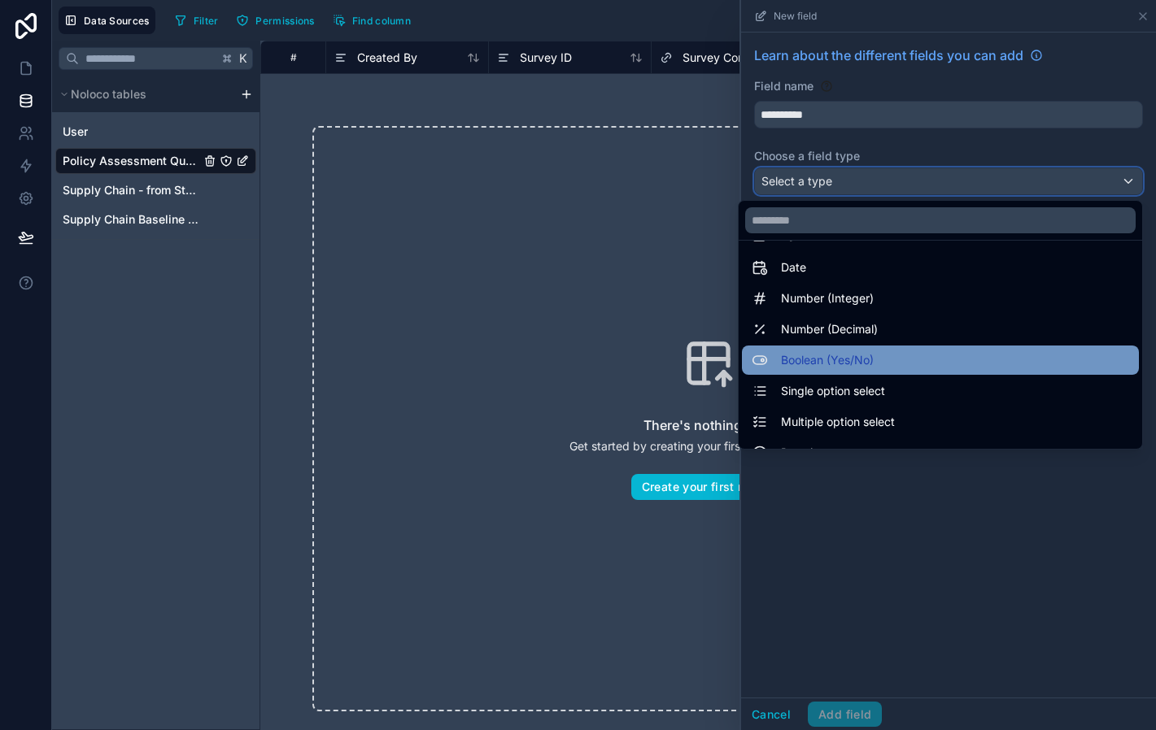
scroll to position [37, 0]
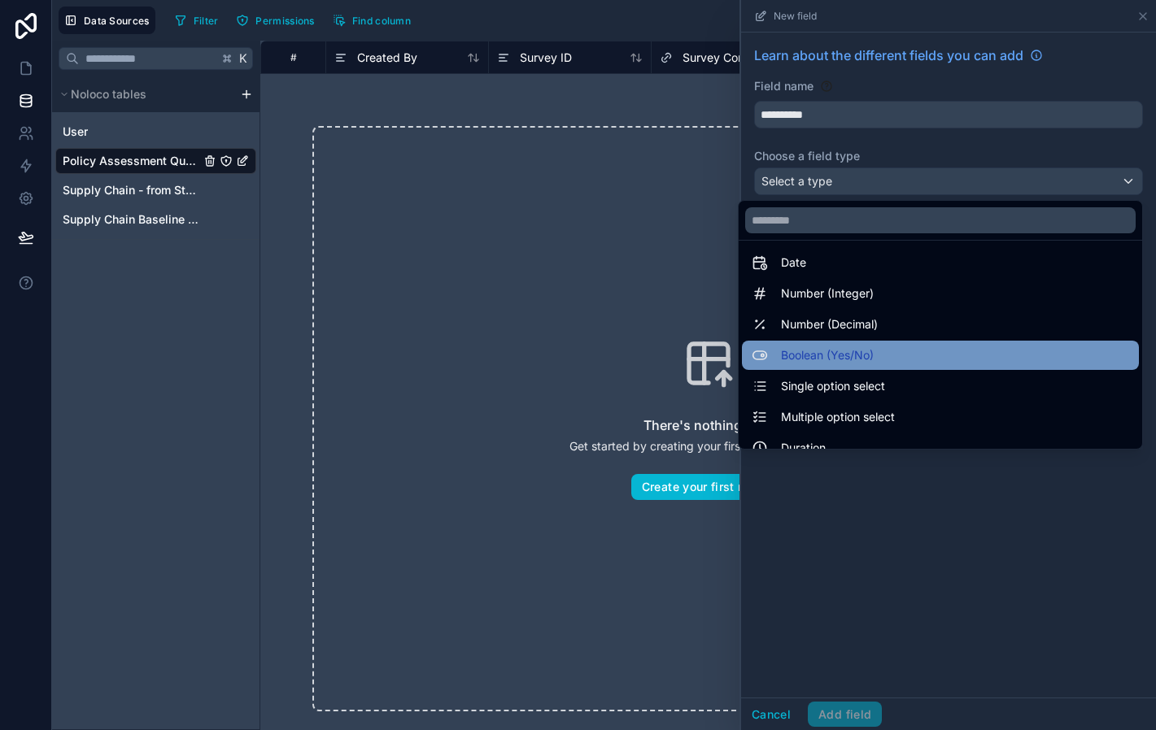
click at [874, 388] on span "Single option select" at bounding box center [833, 387] width 104 height 20
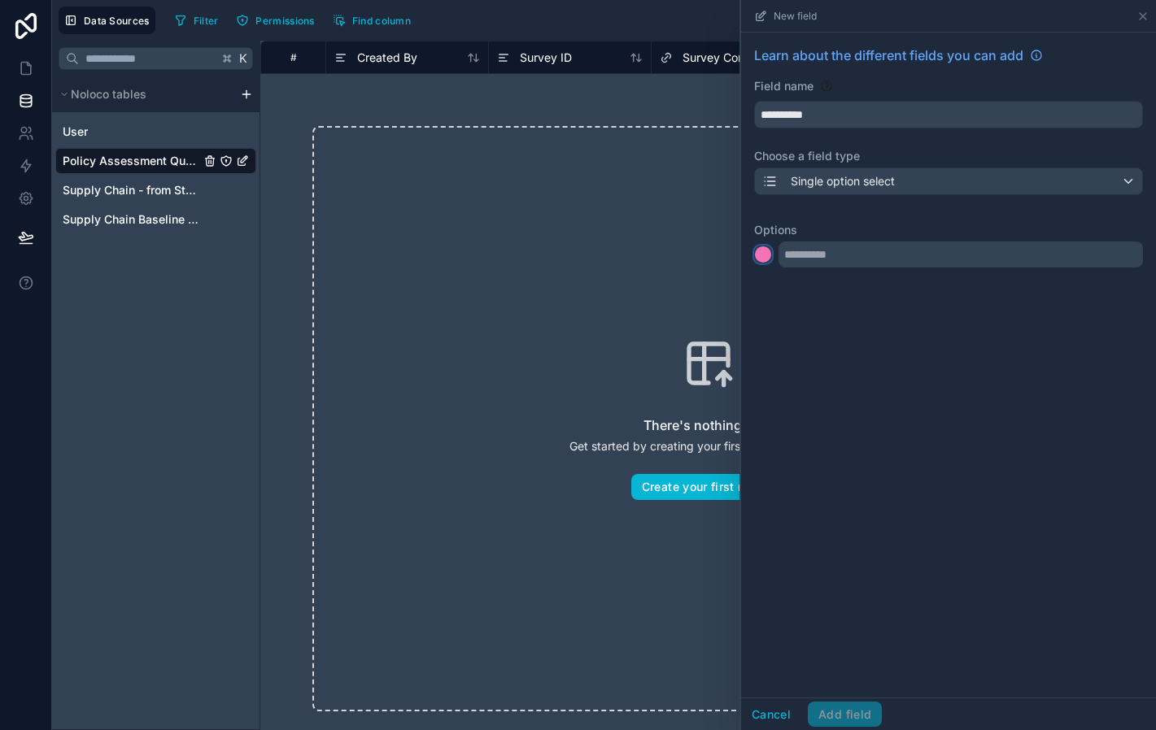
click at [762, 253] on div at bounding box center [763, 254] width 16 height 16
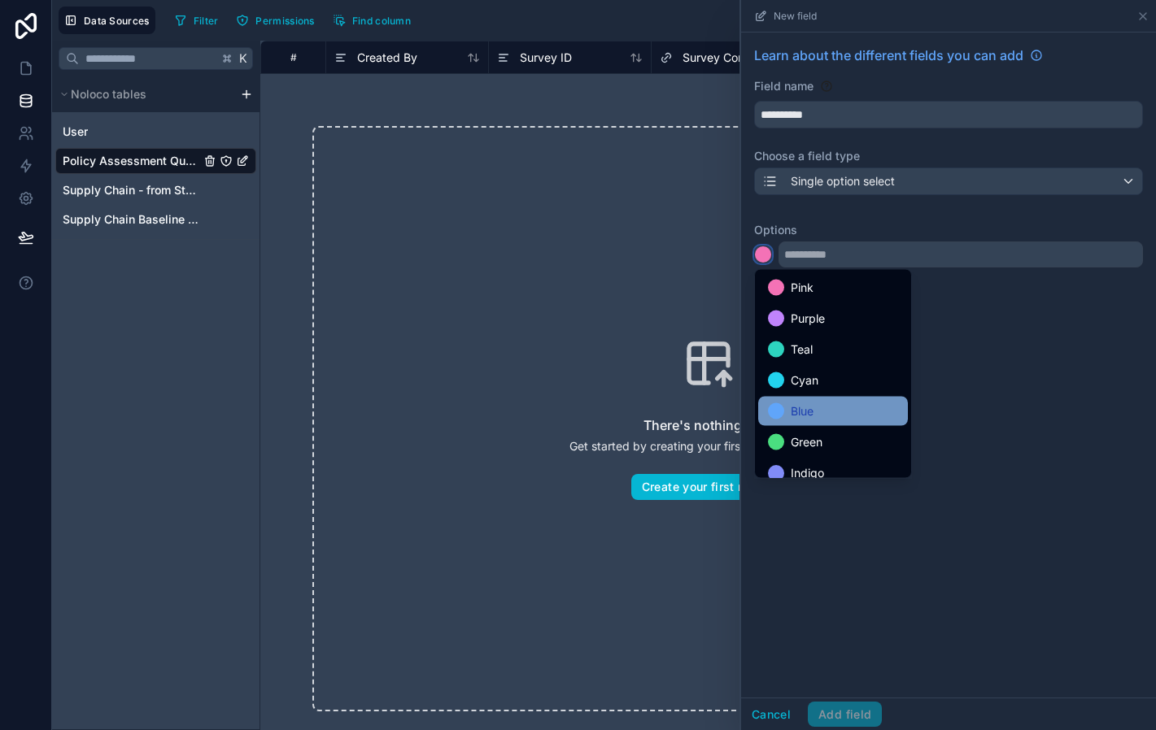
scroll to position [137, 0]
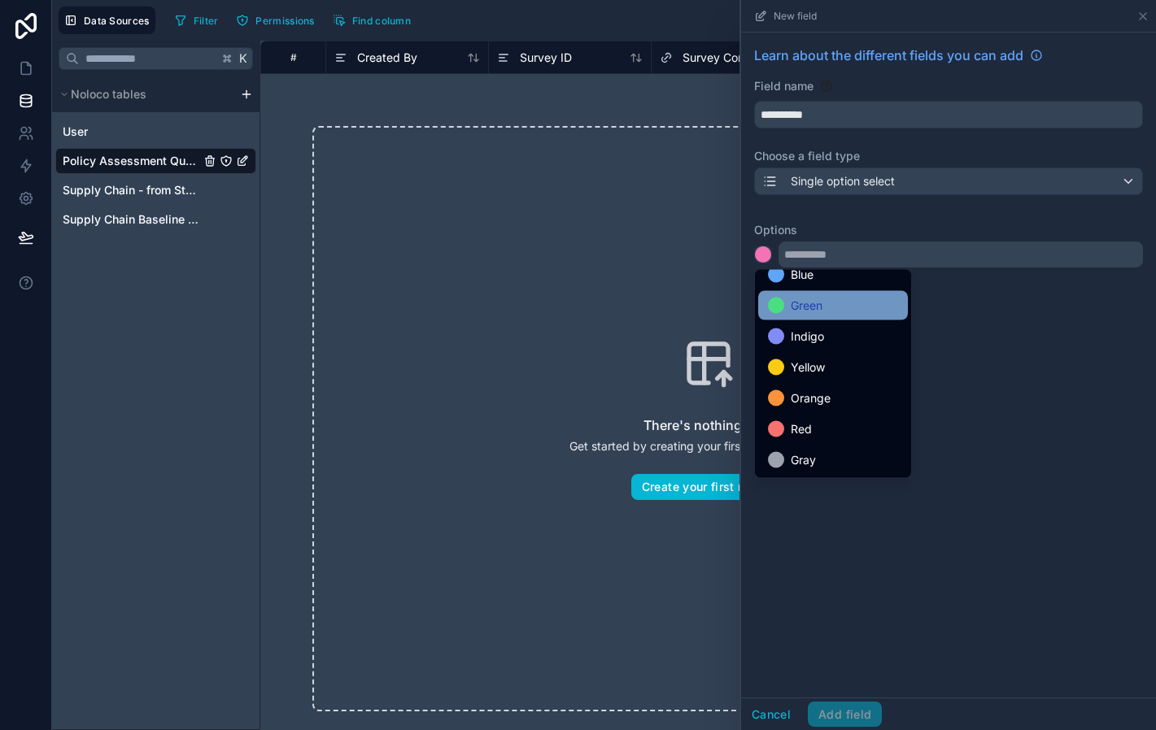
click at [825, 297] on div "Green" at bounding box center [833, 306] width 130 height 20
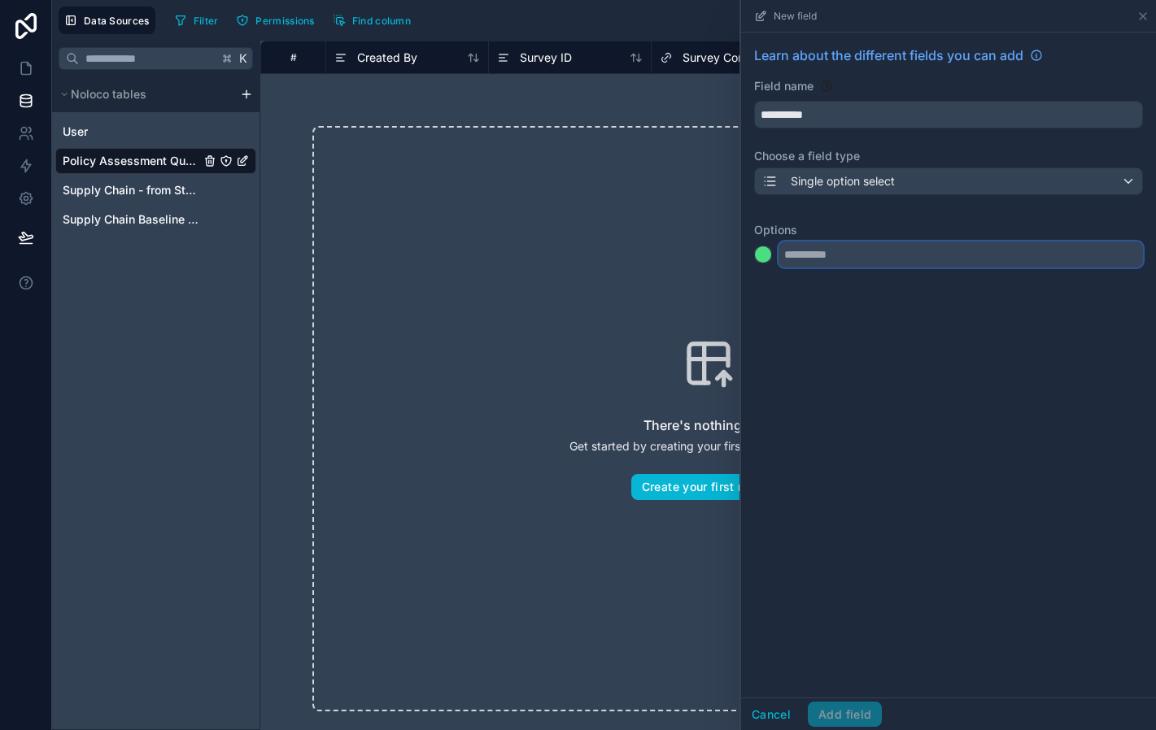
click at [823, 257] on input "text" at bounding box center [960, 255] width 364 height 26
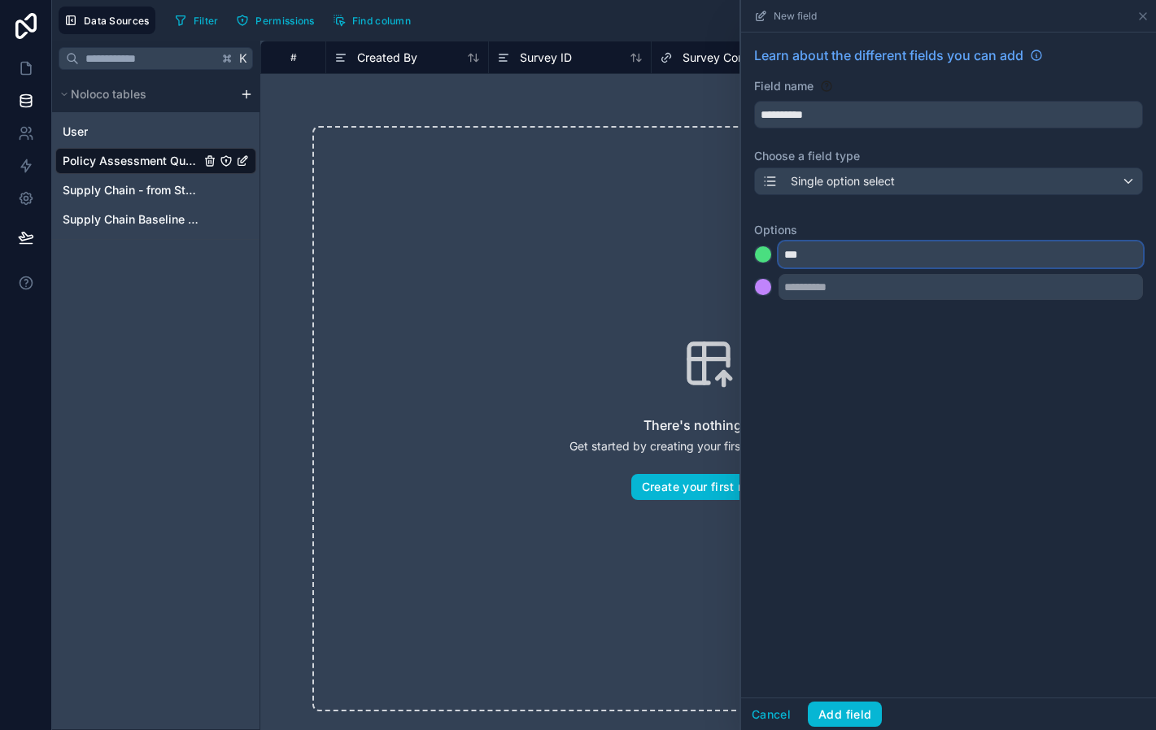
type input "***"
click at [756, 297] on div at bounding box center [763, 288] width 18 height 23
click at [768, 289] on div at bounding box center [763, 287] width 16 height 16
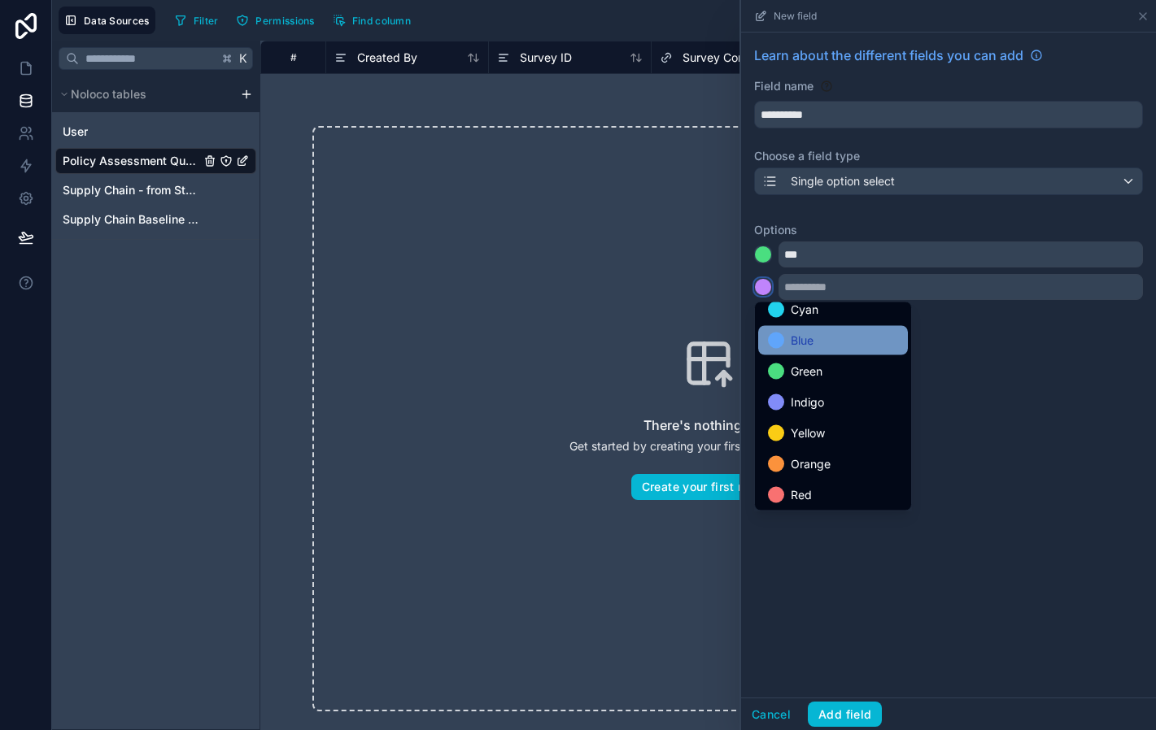
scroll to position [120, 0]
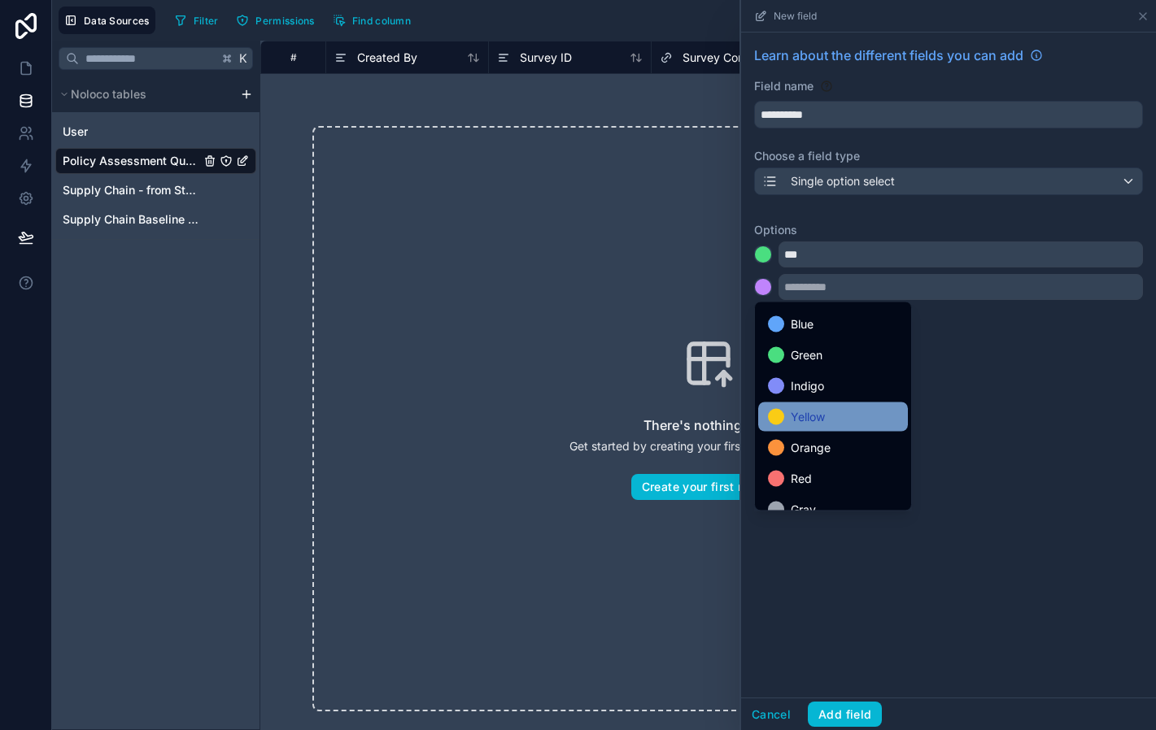
click at [818, 412] on span "Yellow" at bounding box center [808, 417] width 34 height 20
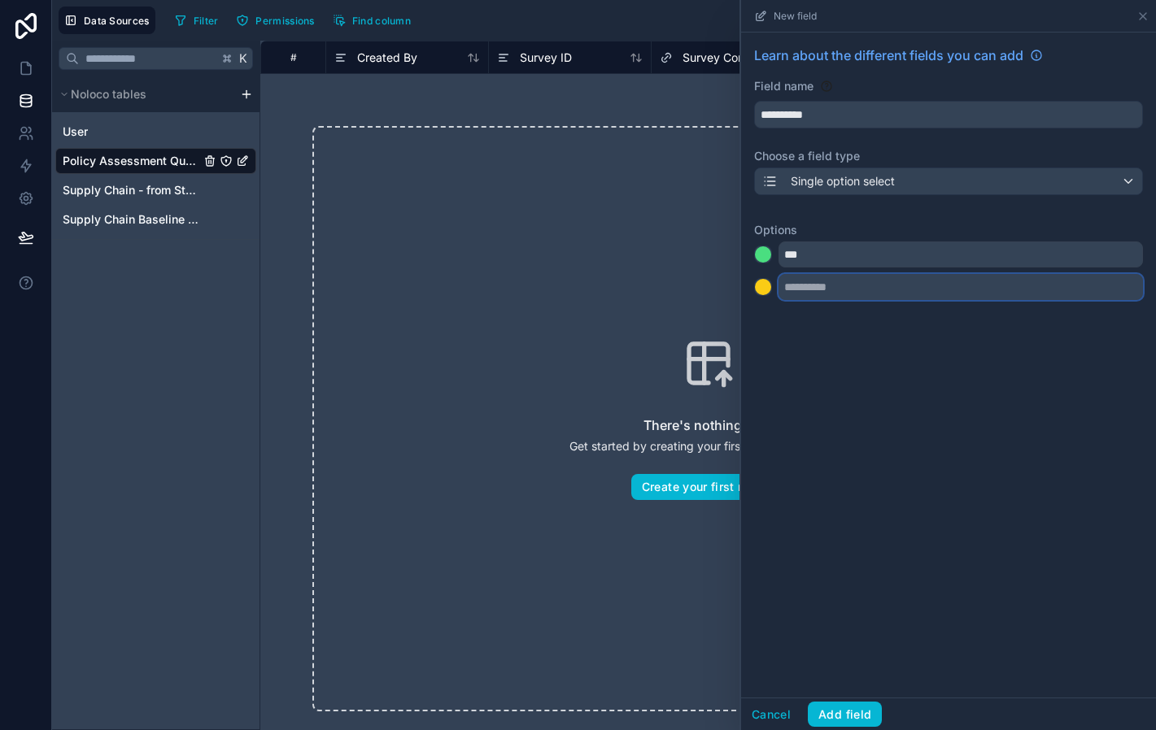
click at [802, 287] on input "text" at bounding box center [960, 287] width 364 height 26
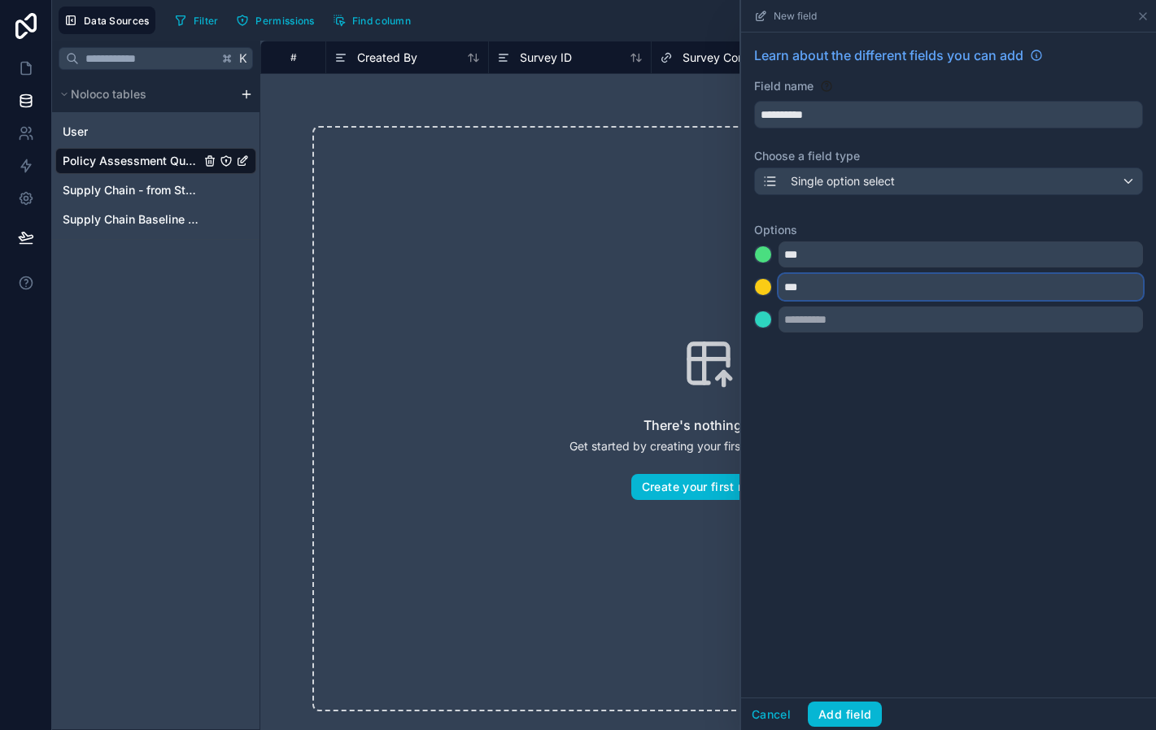
type input "***"
click at [759, 290] on div at bounding box center [763, 287] width 16 height 16
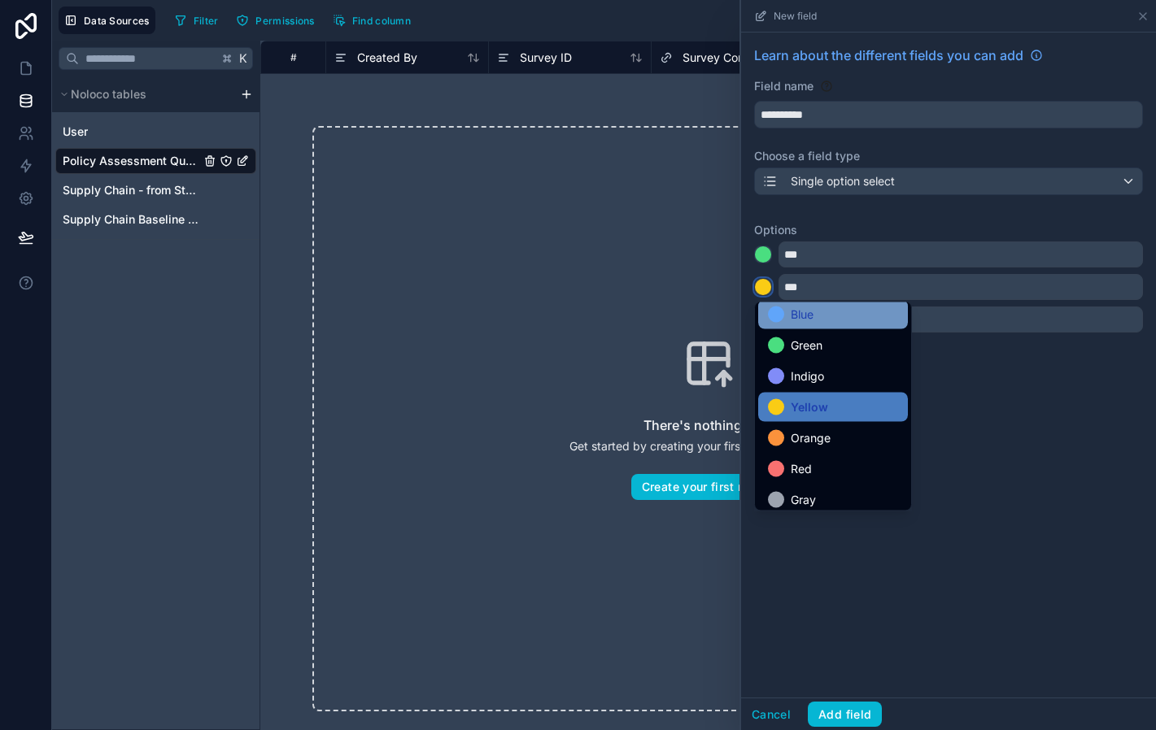
scroll to position [131, 0]
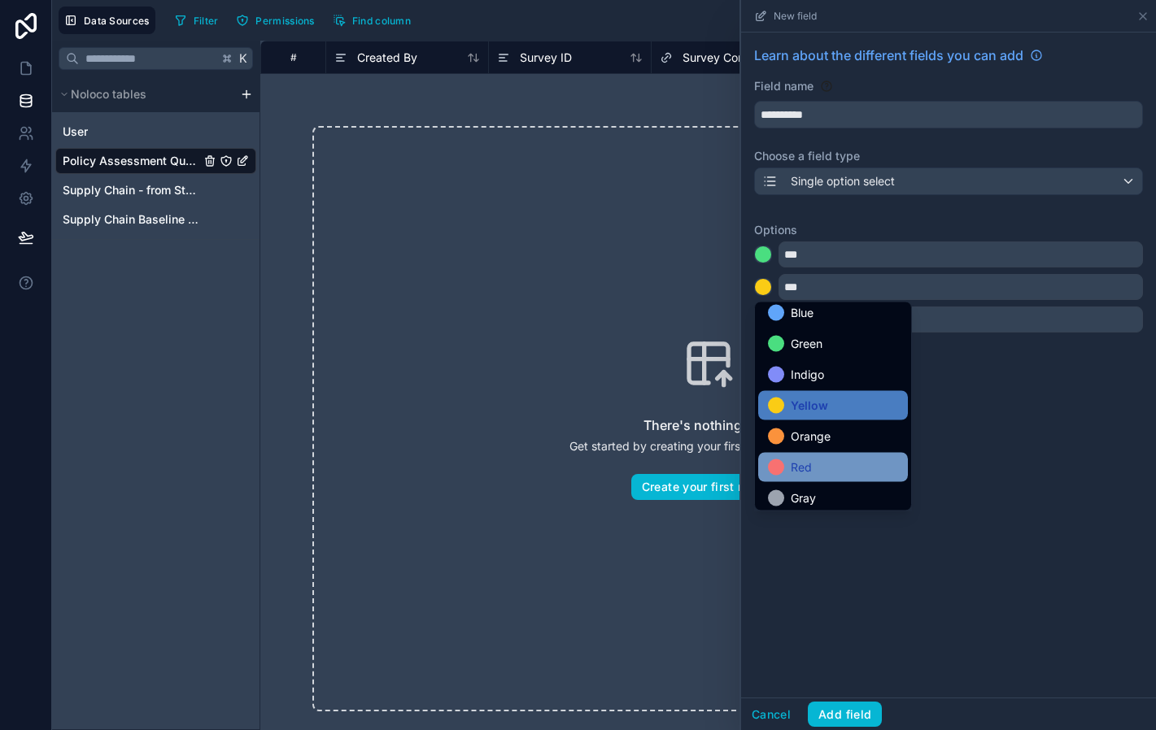
click at [823, 464] on div "Red" at bounding box center [833, 468] width 130 height 20
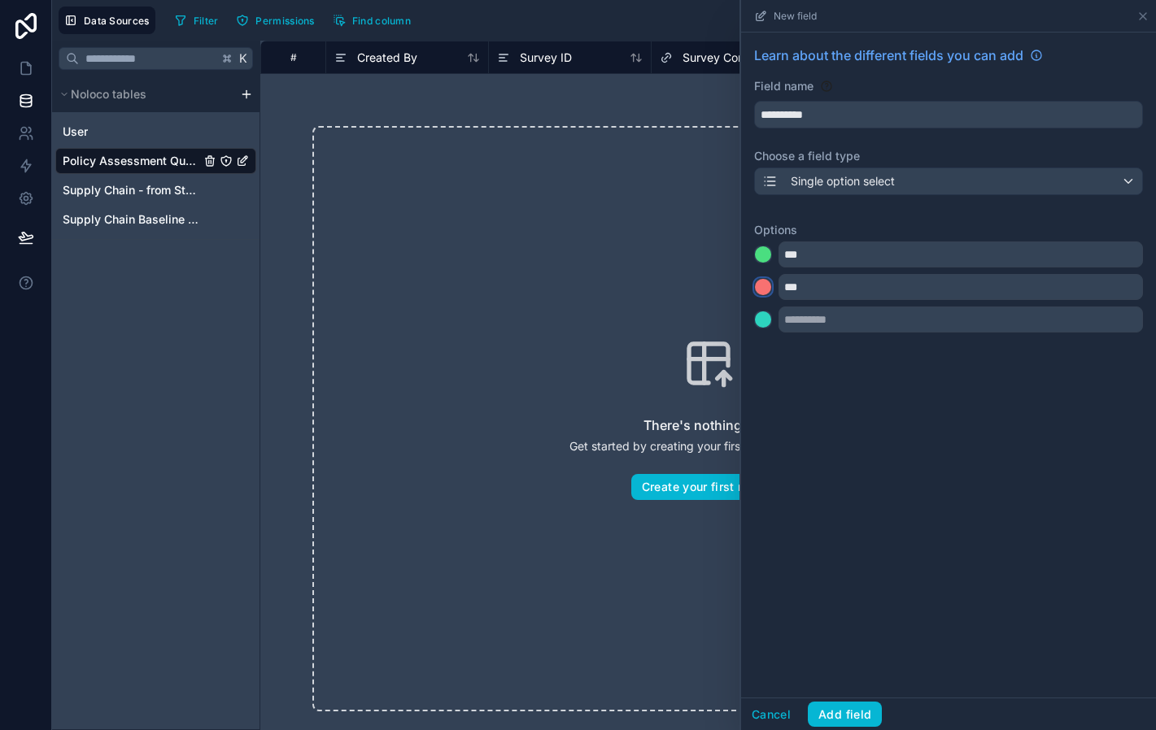
click at [763, 287] on div at bounding box center [763, 287] width 16 height 16
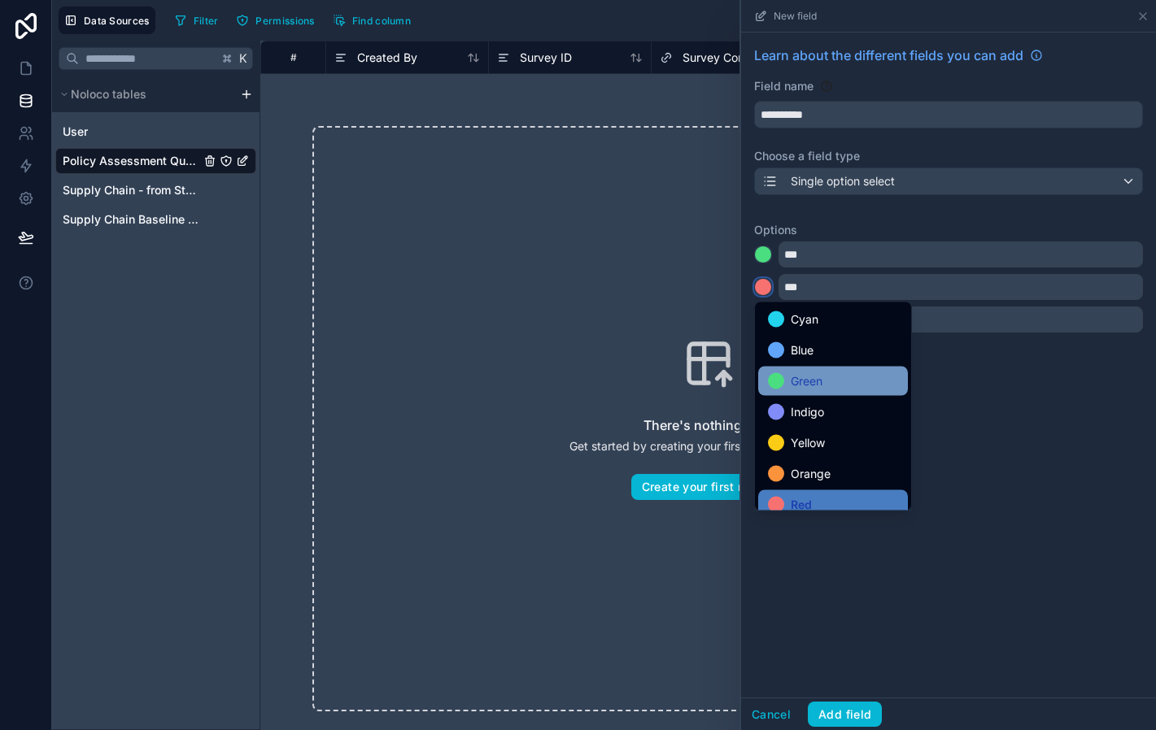
scroll to position [100, 0]
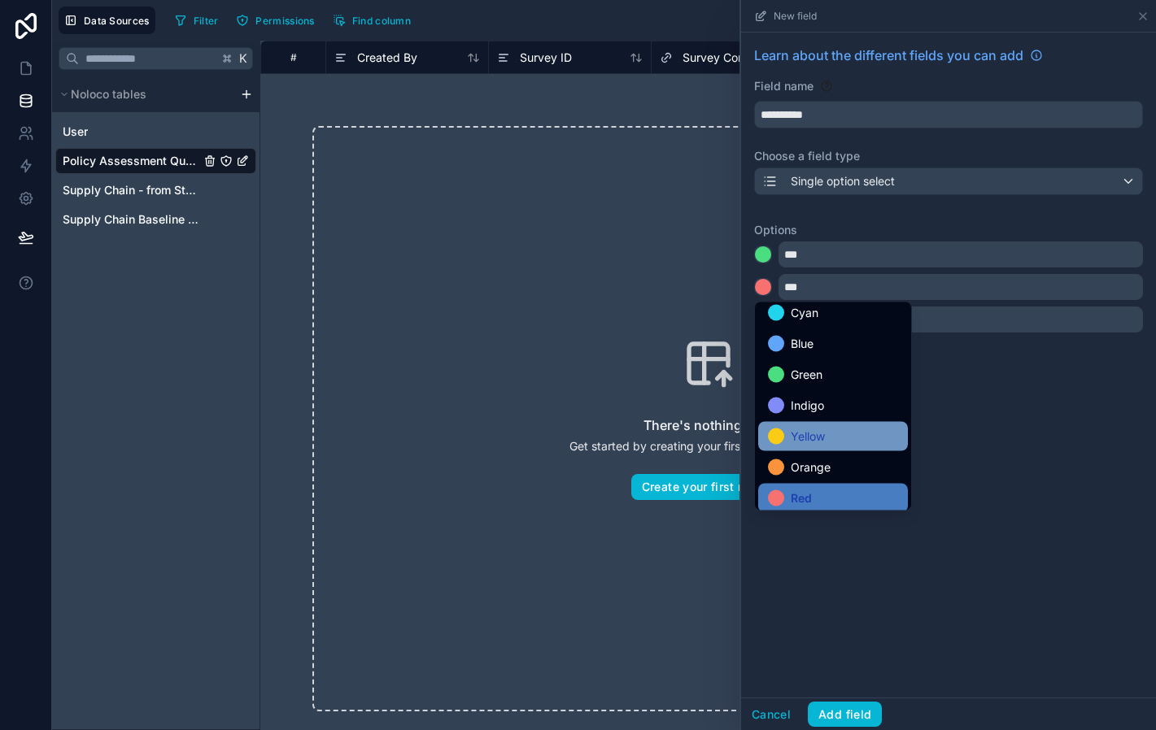
click at [824, 434] on span "Yellow" at bounding box center [808, 437] width 34 height 20
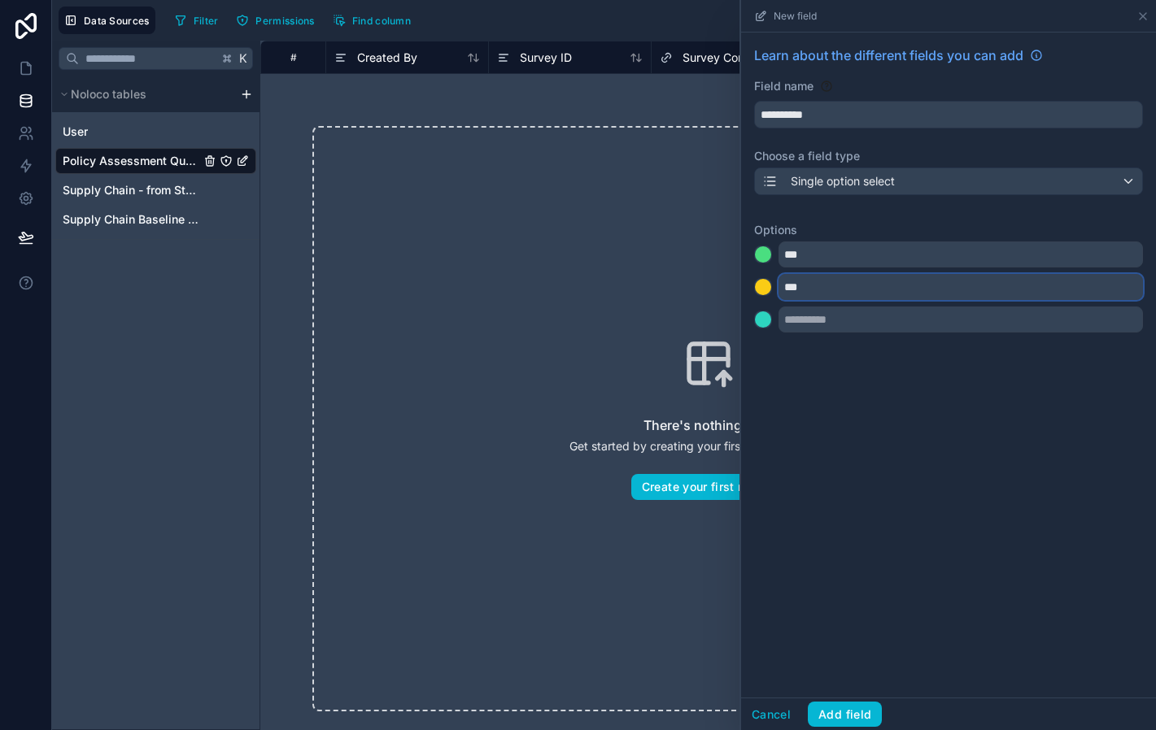
click at [807, 292] on input "***" at bounding box center [960, 287] width 364 height 26
click at [765, 285] on div at bounding box center [763, 287] width 16 height 16
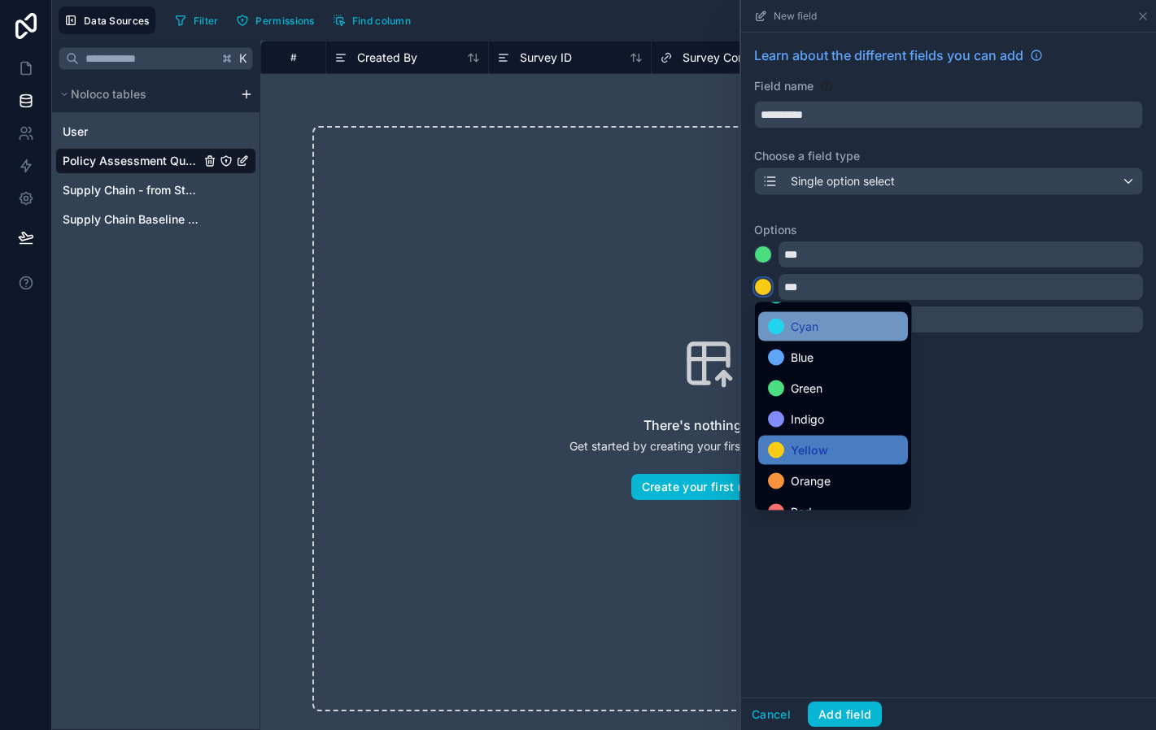
scroll to position [113, 0]
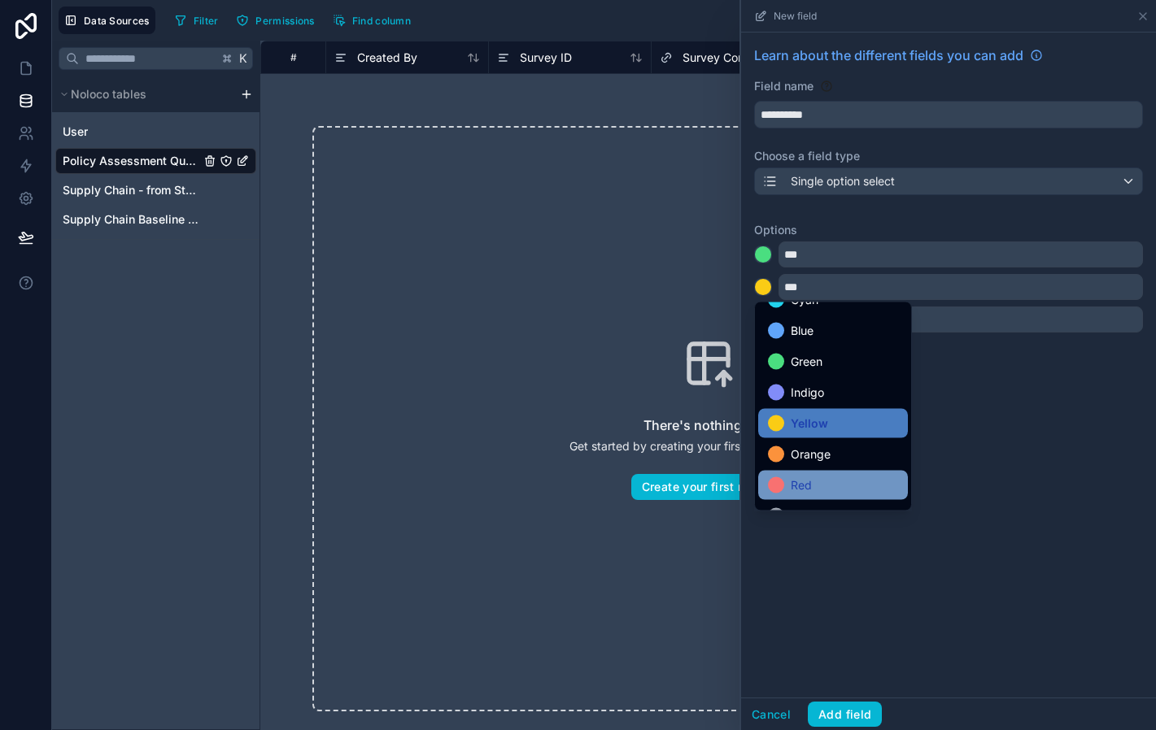
click at [810, 480] on span "Red" at bounding box center [801, 486] width 21 height 20
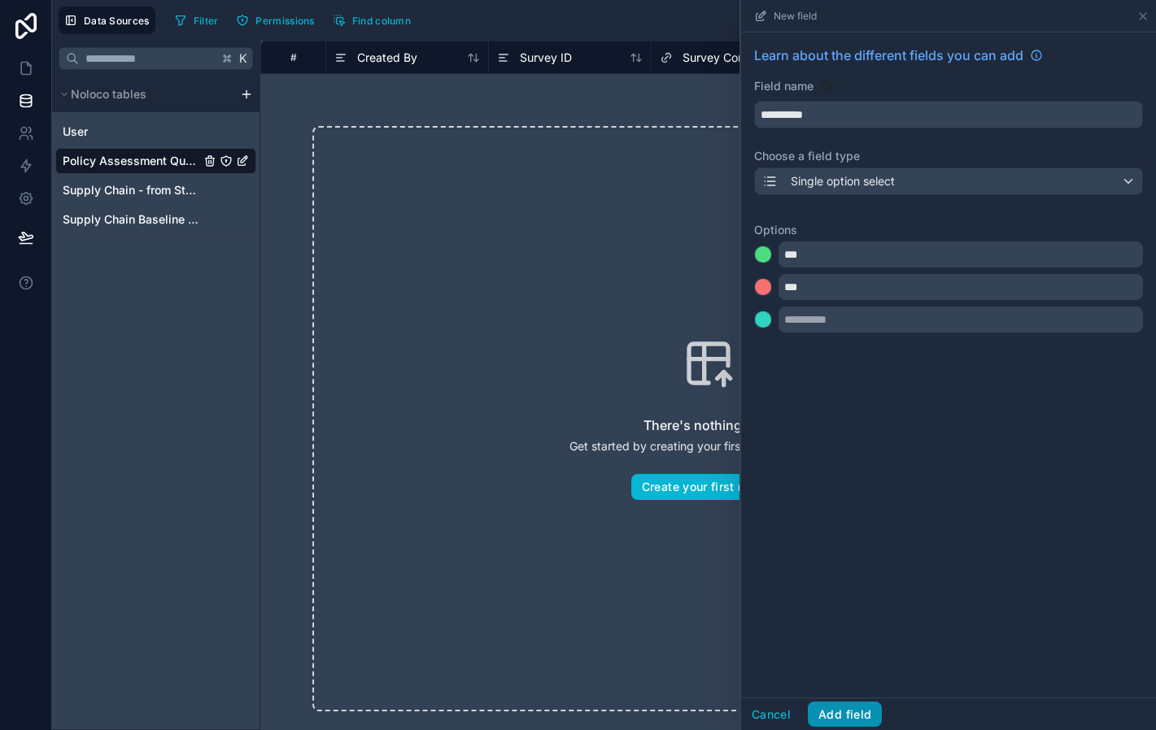
click at [849, 708] on button "Add field" at bounding box center [845, 715] width 74 height 26
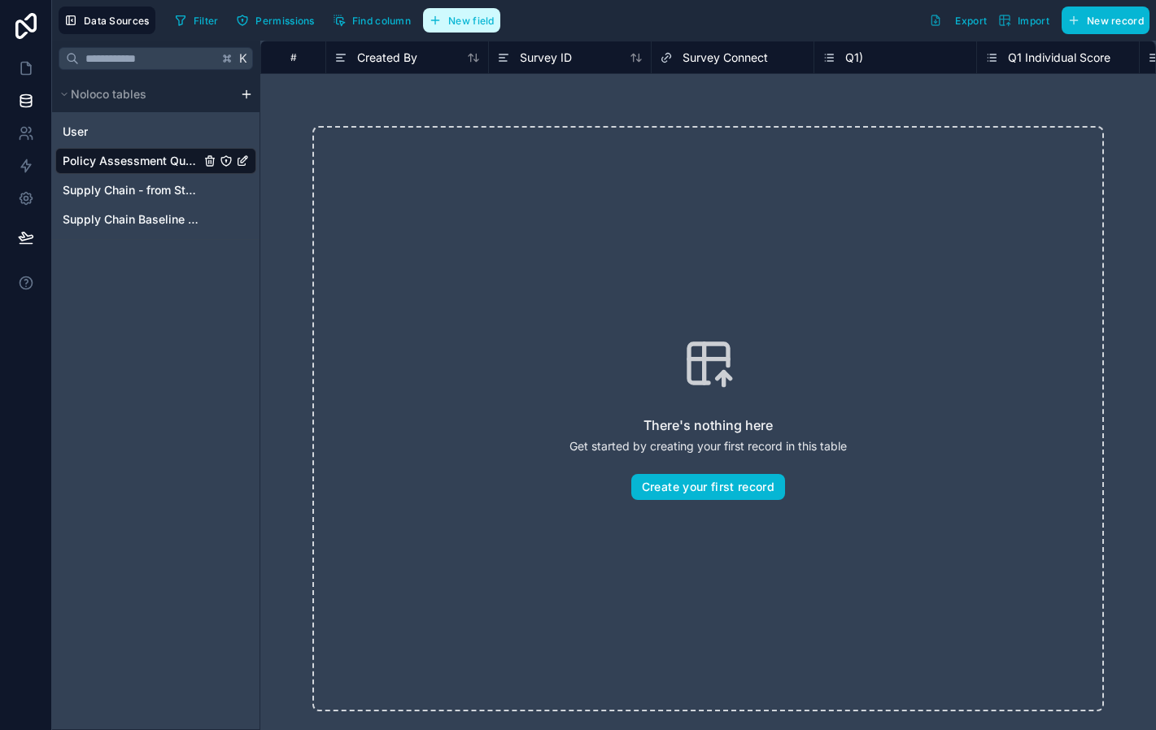
click at [492, 31] on button "New field" at bounding box center [461, 20] width 77 height 24
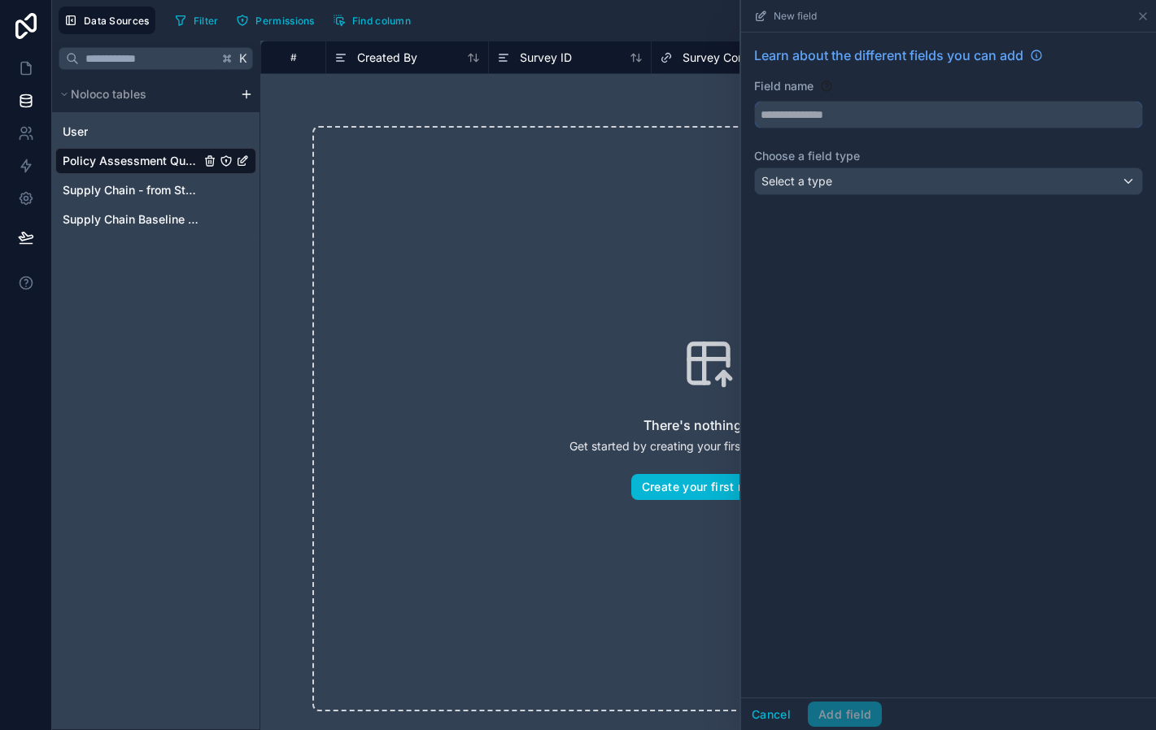
click at [855, 119] on input "text" at bounding box center [948, 115] width 387 height 26
type input "**********"
click at [883, 181] on div "Select a type" at bounding box center [948, 181] width 387 height 26
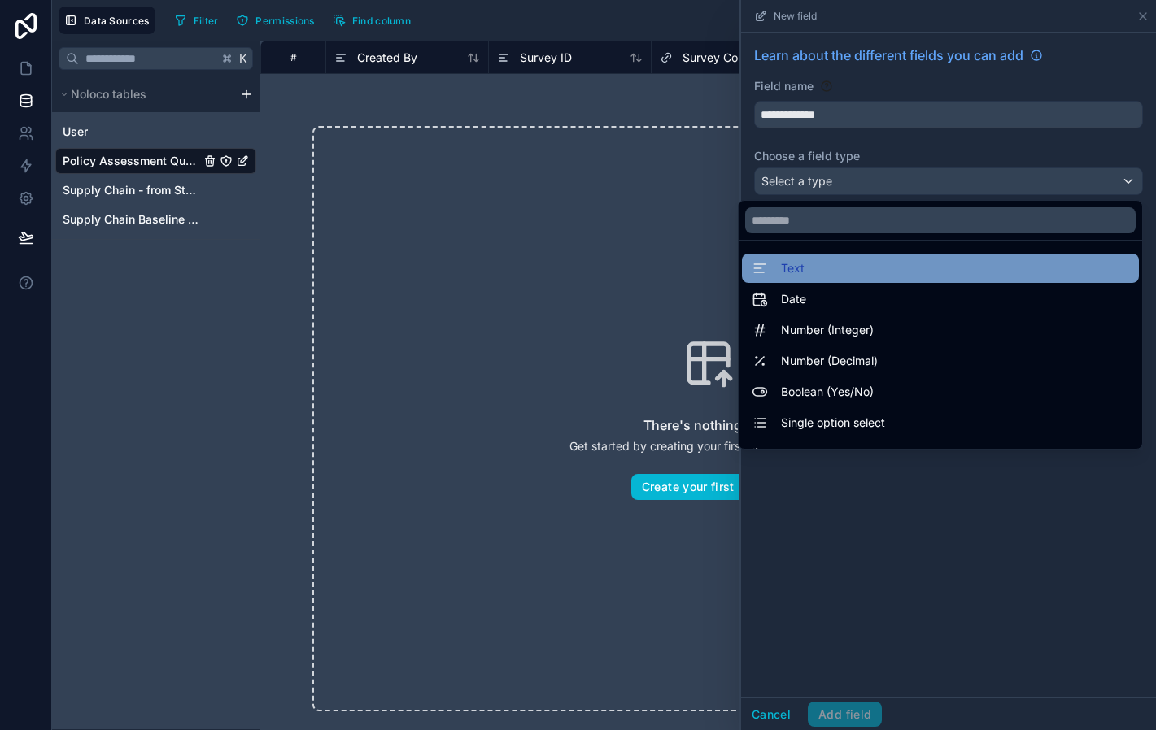
click at [841, 281] on div "Text" at bounding box center [940, 268] width 397 height 29
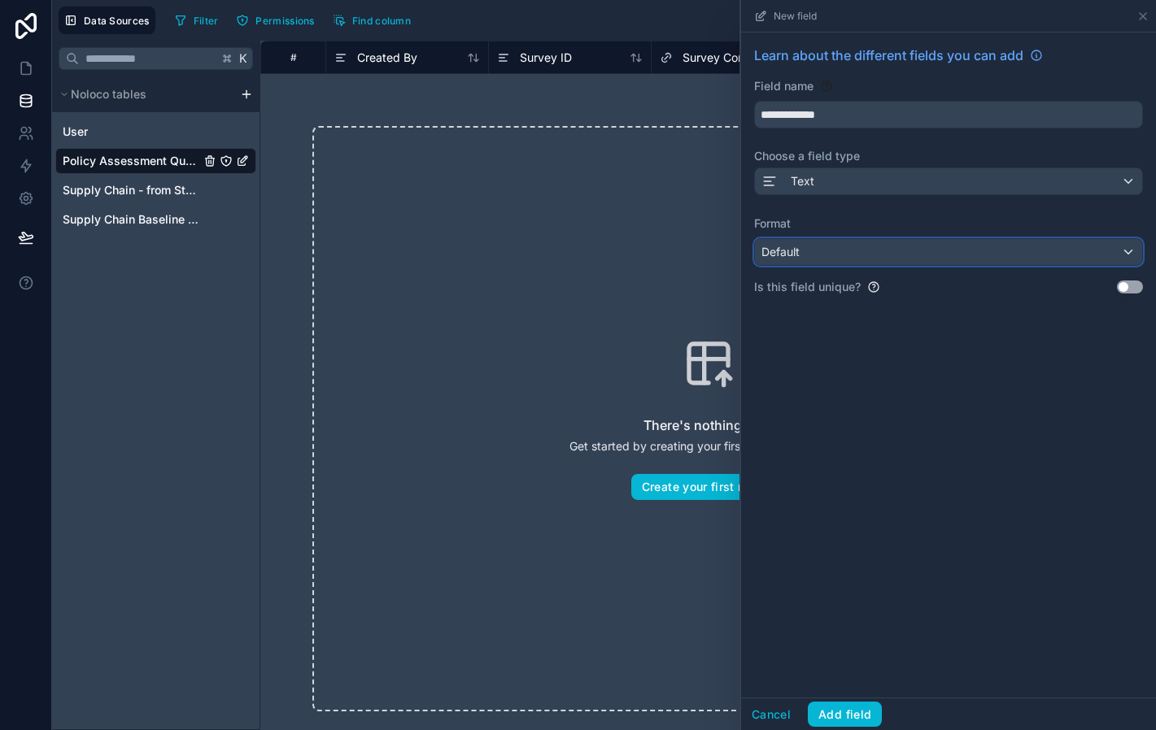
click at [818, 242] on div "Default" at bounding box center [948, 252] width 387 height 26
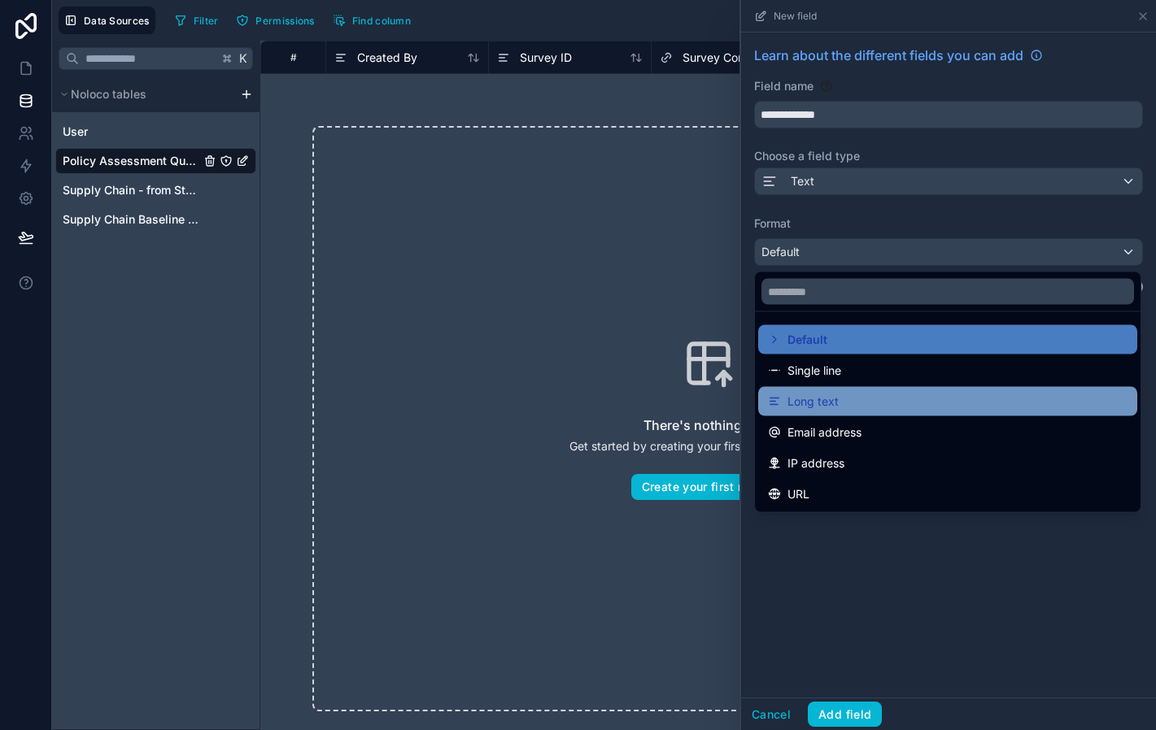
click at [826, 402] on span "Long text" at bounding box center [812, 402] width 51 height 20
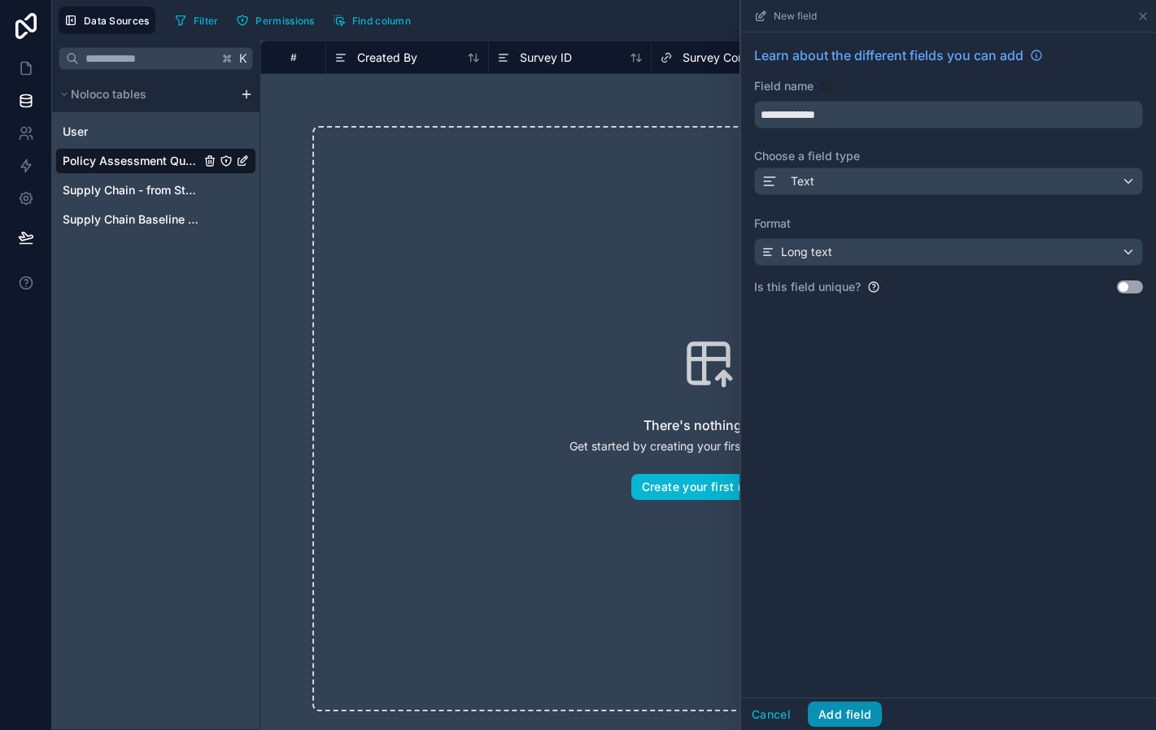
click at [848, 717] on button "Add field" at bounding box center [845, 715] width 74 height 26
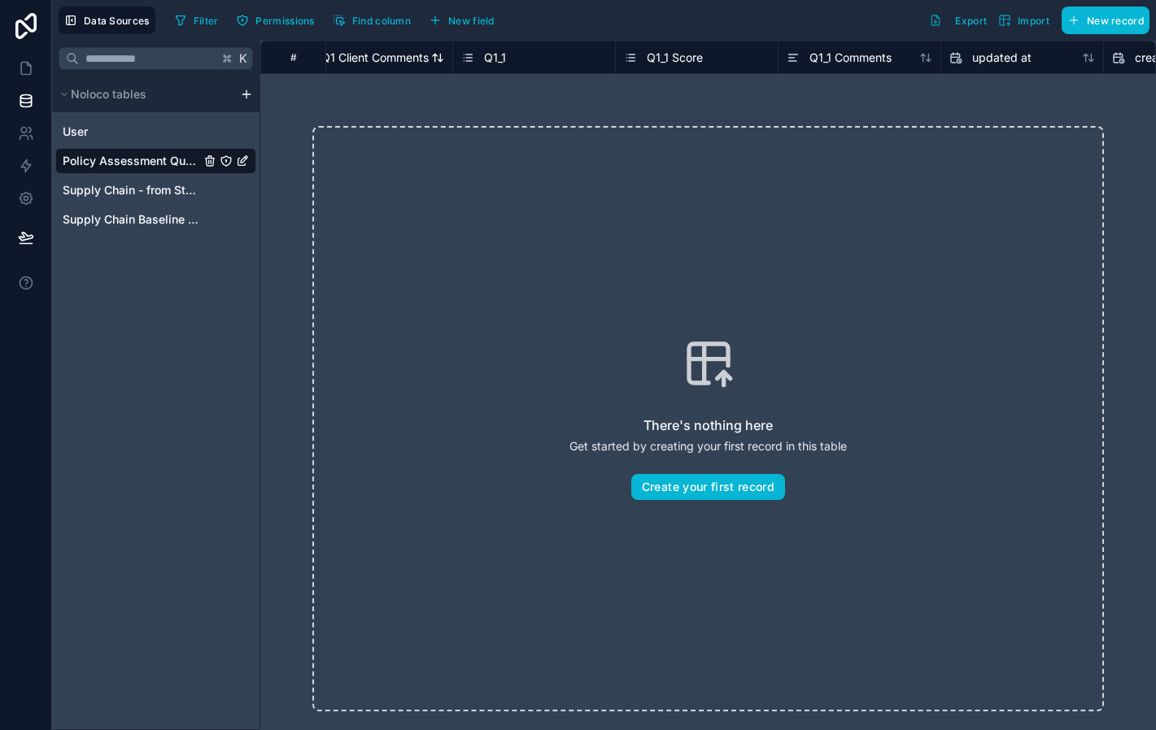
scroll to position [0, 1505]
click at [470, 20] on span "New field" at bounding box center [471, 21] width 46 height 12
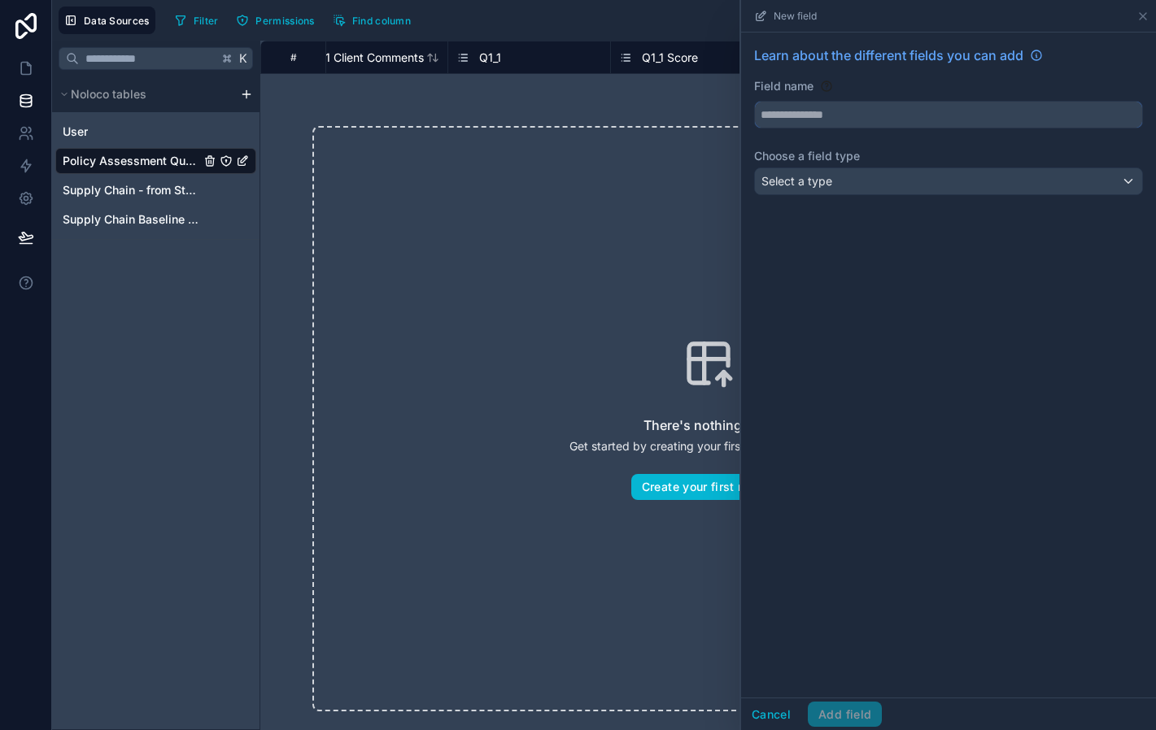
click at [851, 114] on input "text" at bounding box center [948, 115] width 387 height 26
type input "****"
click at [852, 180] on div "Select a type" at bounding box center [948, 181] width 387 height 26
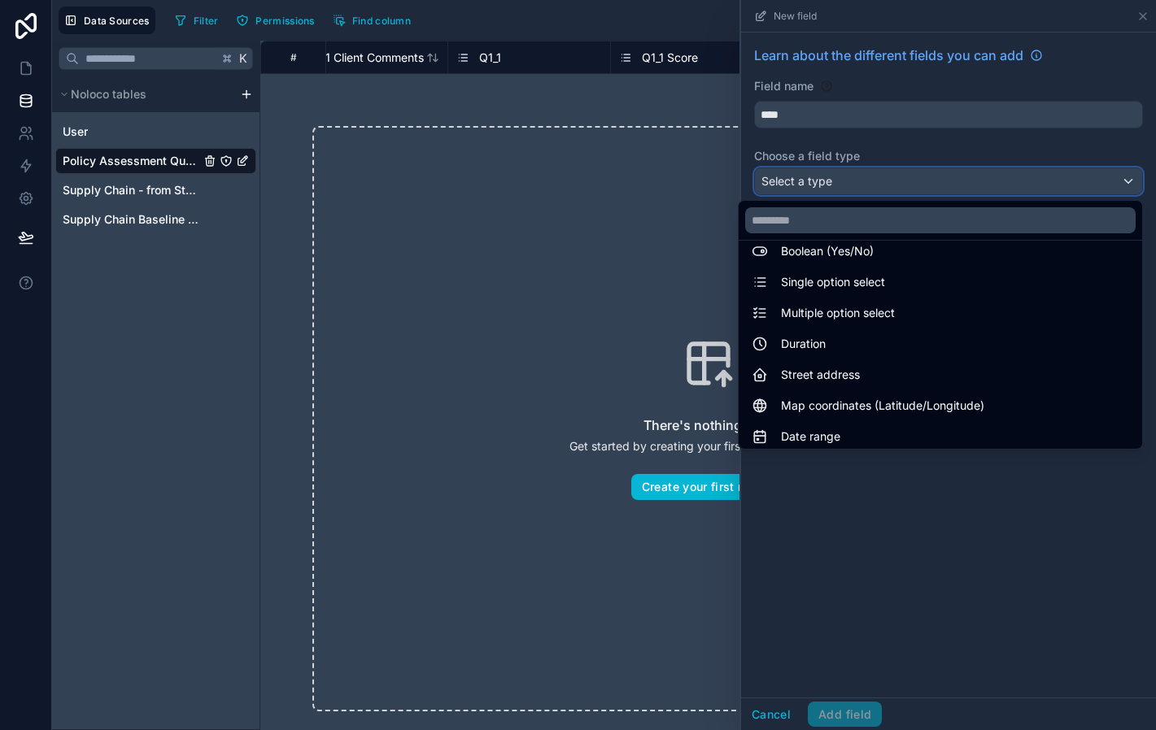
scroll to position [142, 0]
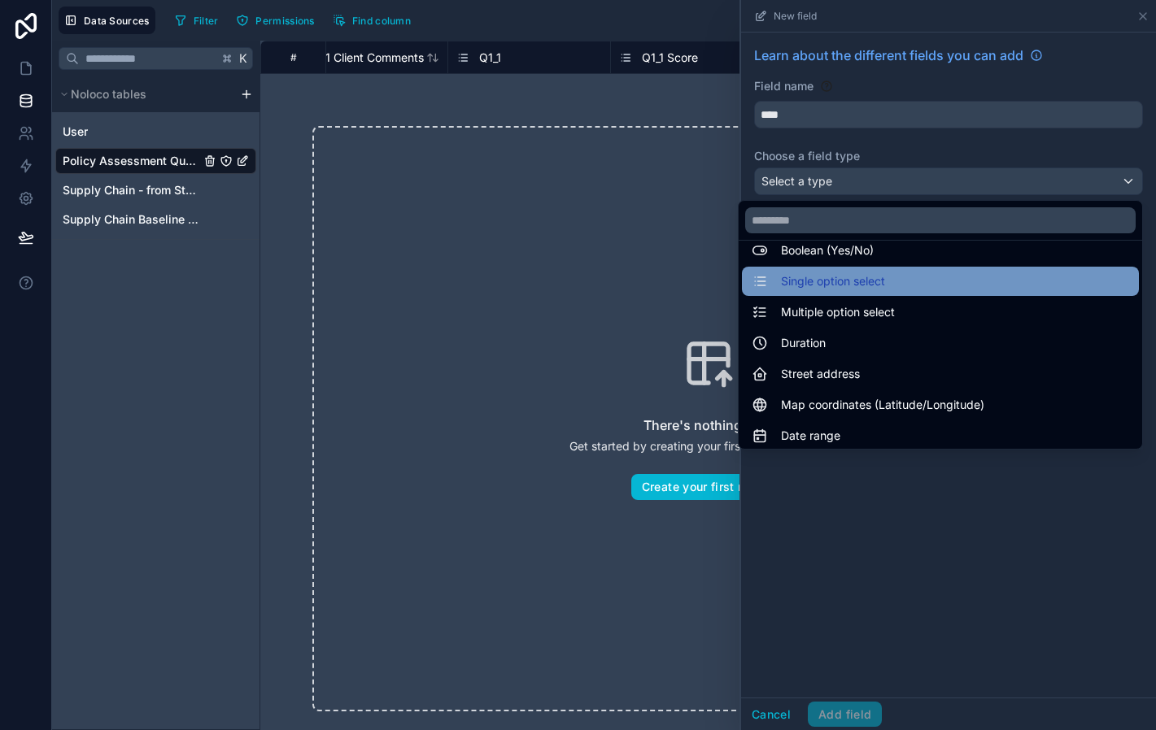
click at [855, 282] on span "Single option select" at bounding box center [833, 282] width 104 height 20
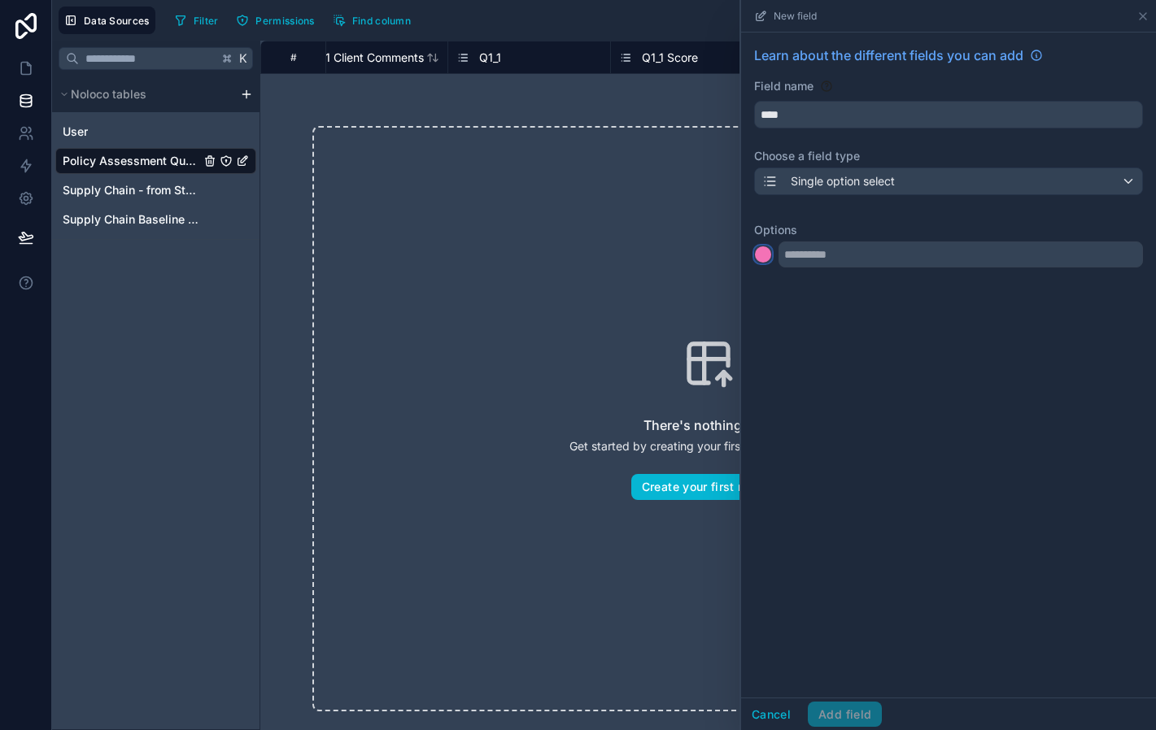
click at [765, 255] on div at bounding box center [763, 254] width 16 height 16
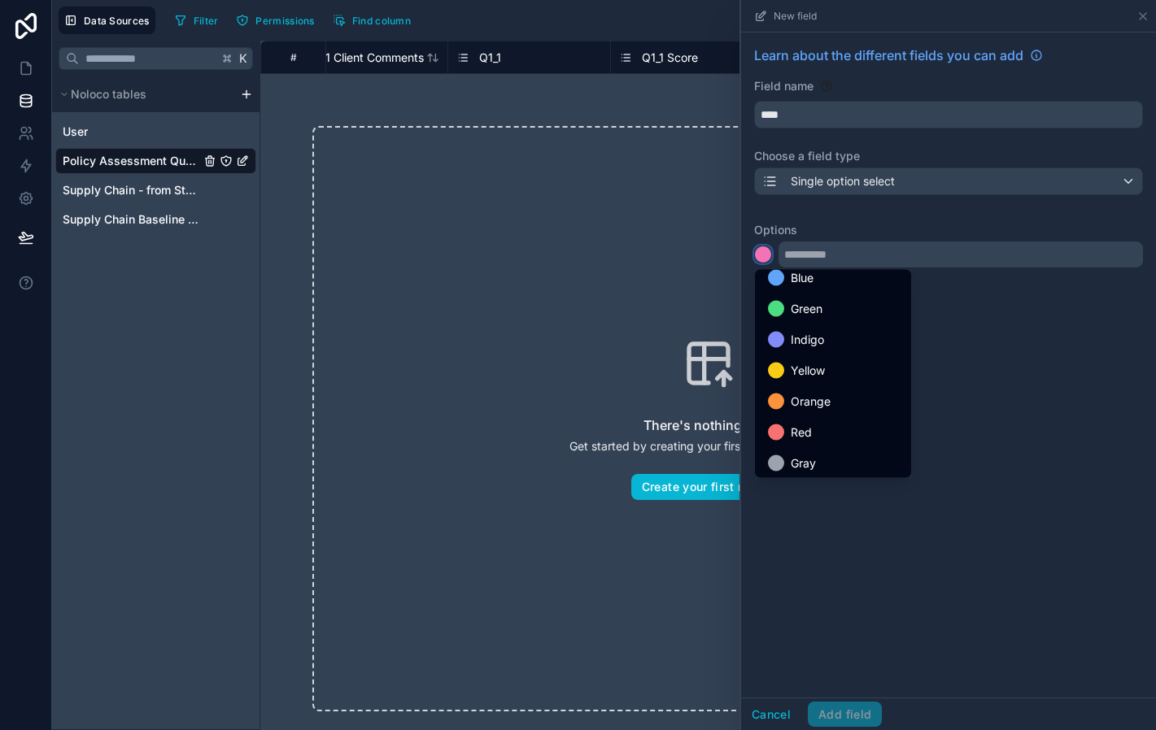
scroll to position [137, 0]
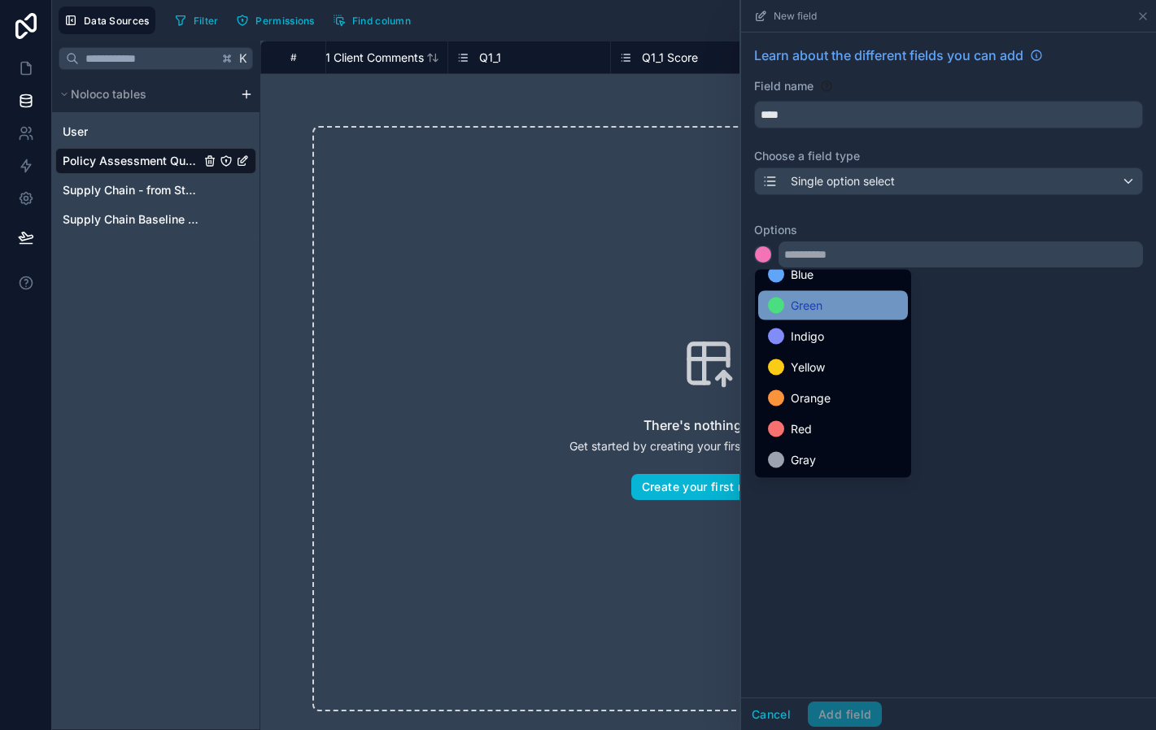
click at [818, 314] on span "Green" at bounding box center [807, 306] width 32 height 20
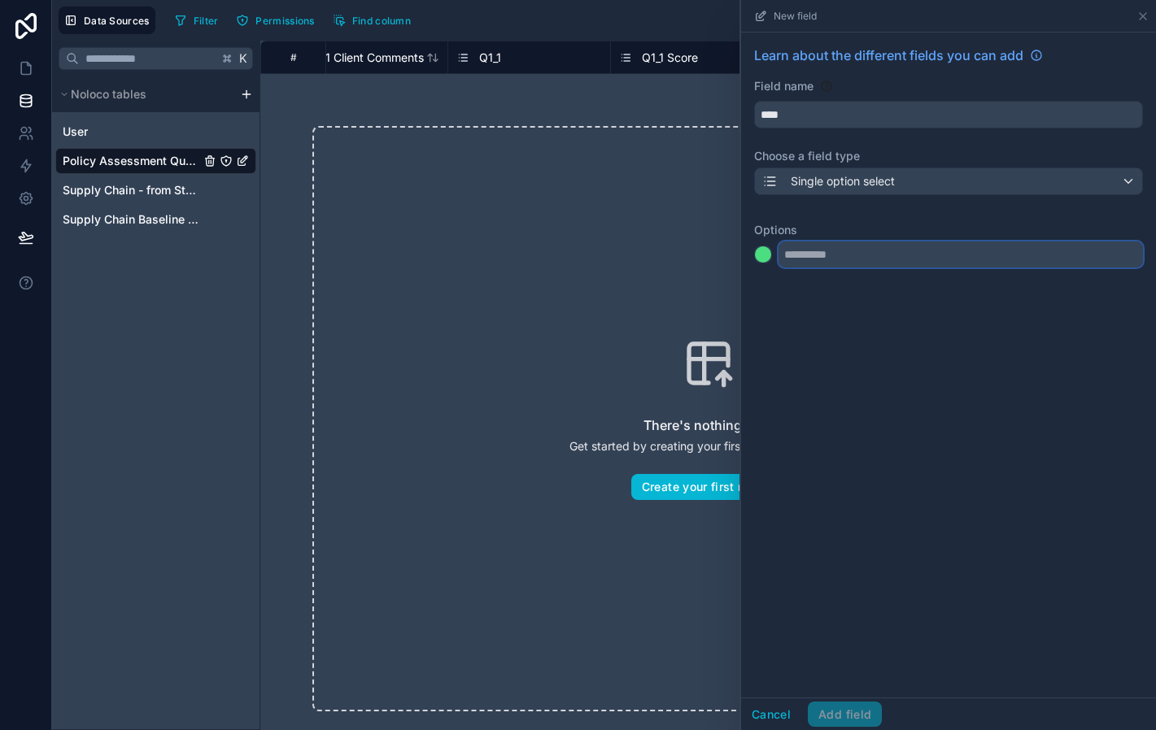
click at [804, 249] on input "text" at bounding box center [960, 255] width 364 height 26
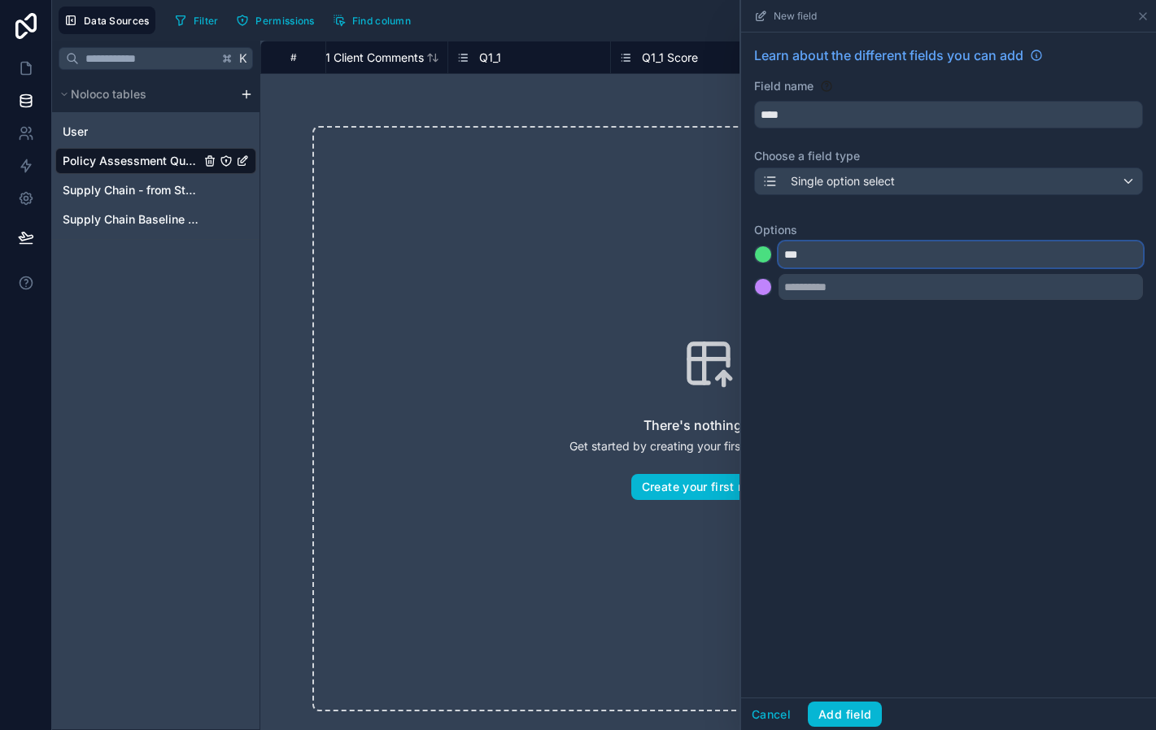
type input "***"
click at [762, 283] on div at bounding box center [763, 287] width 16 height 16
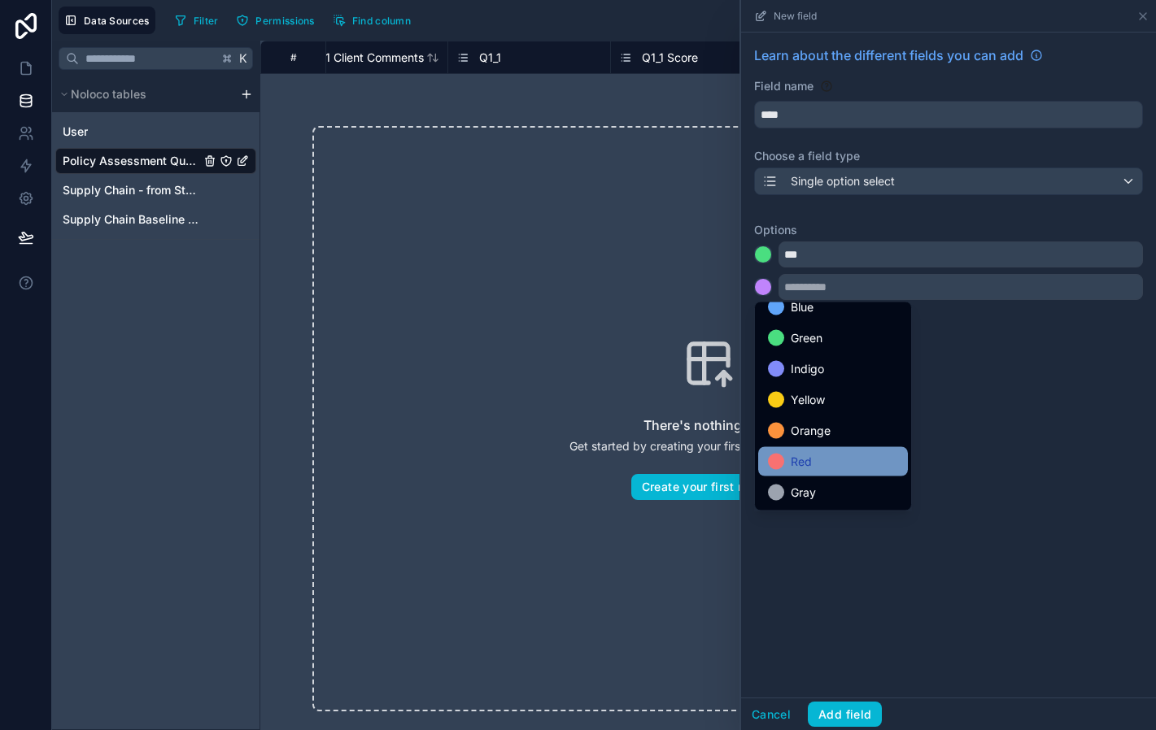
click at [821, 455] on div "Red" at bounding box center [833, 462] width 130 height 20
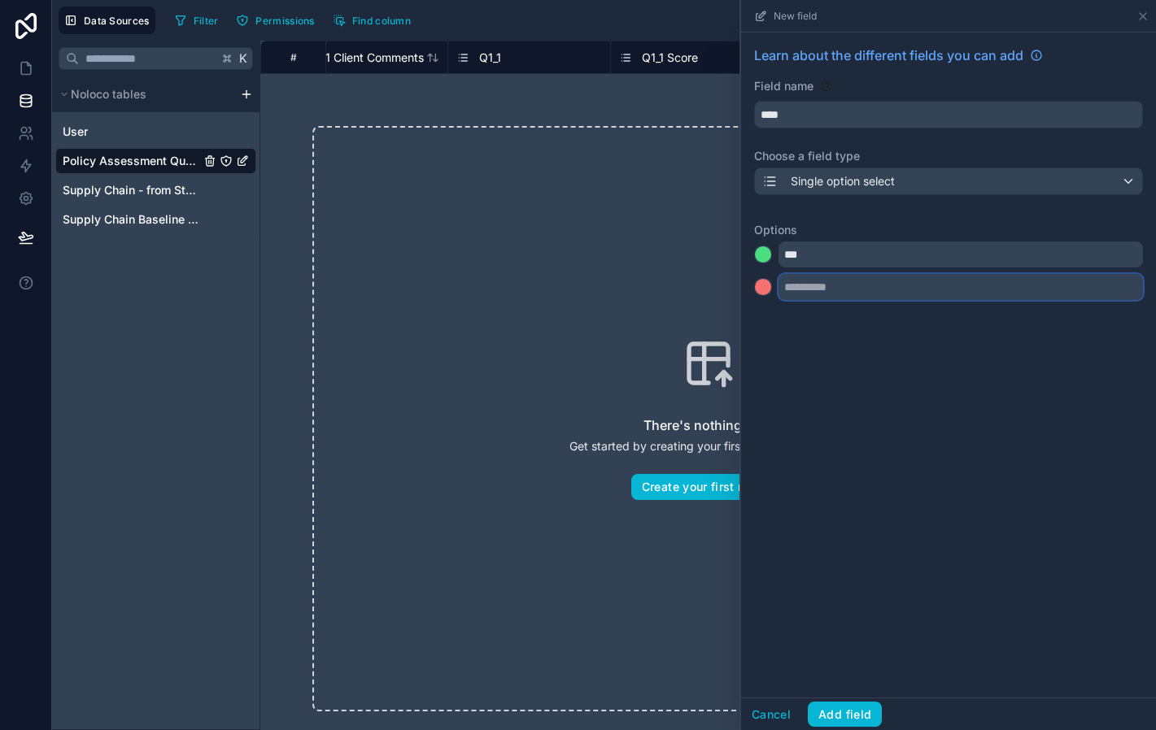
click at [804, 293] on input "text" at bounding box center [960, 287] width 364 height 26
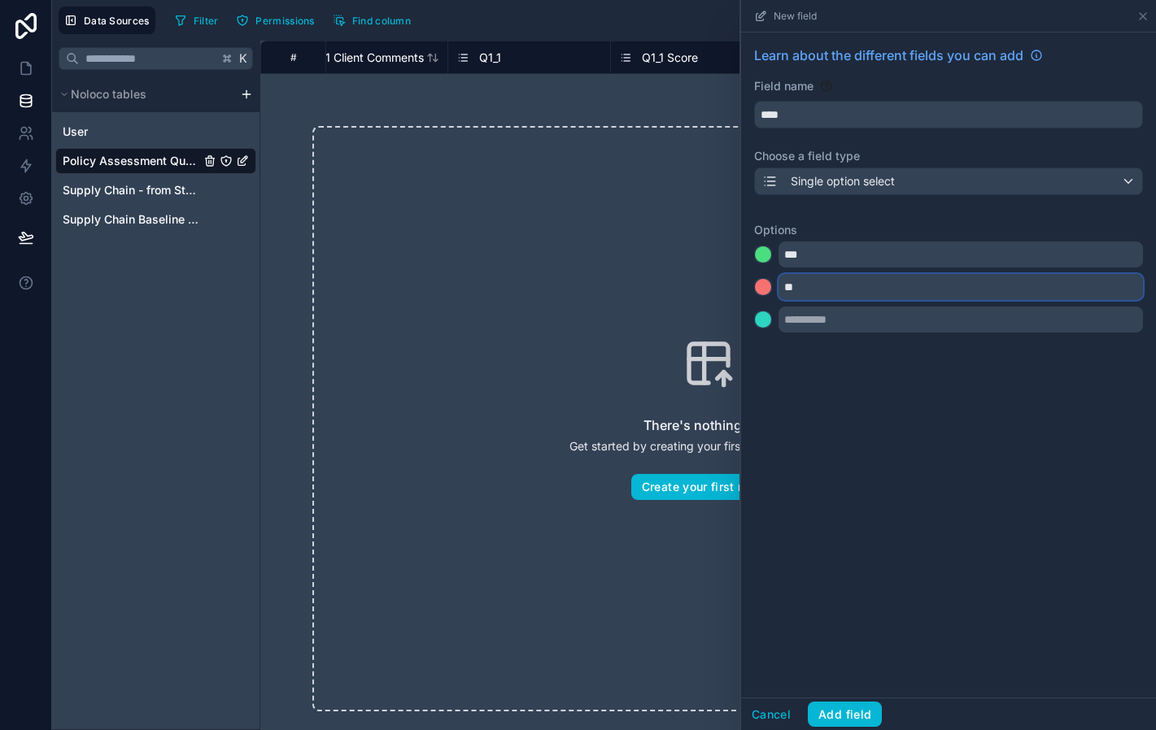
type input "**"
click at [760, 324] on div at bounding box center [763, 320] width 16 height 16
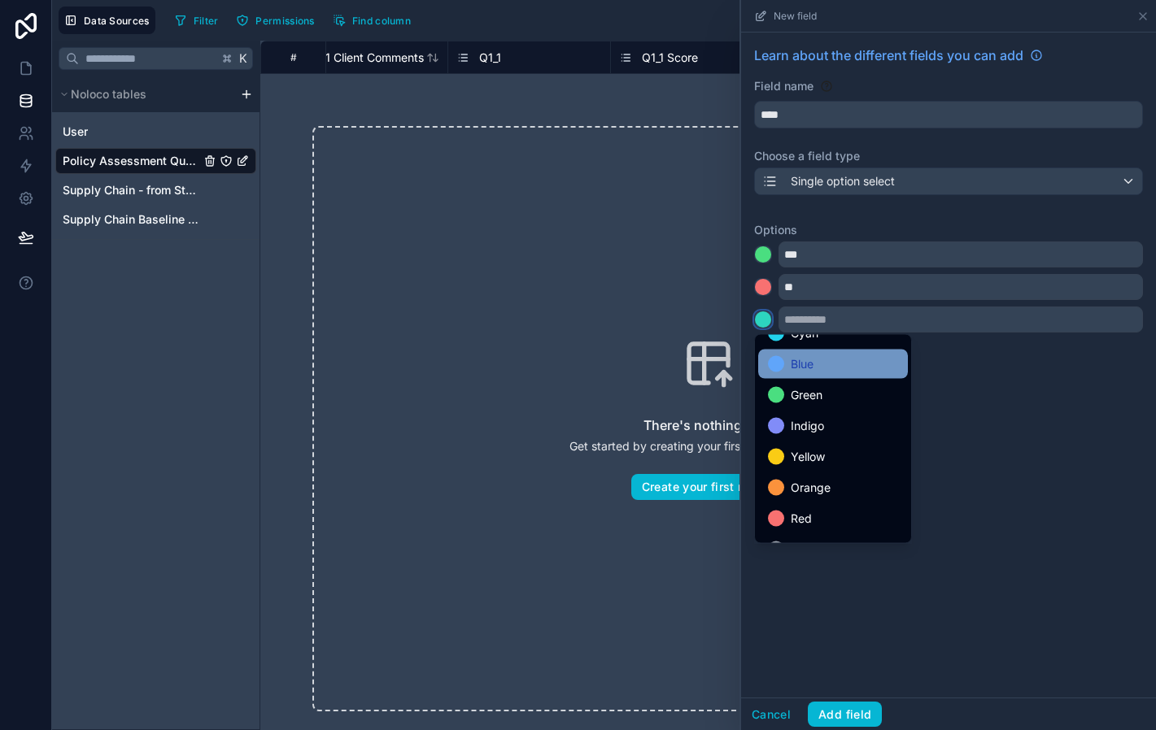
scroll to position [124, 0]
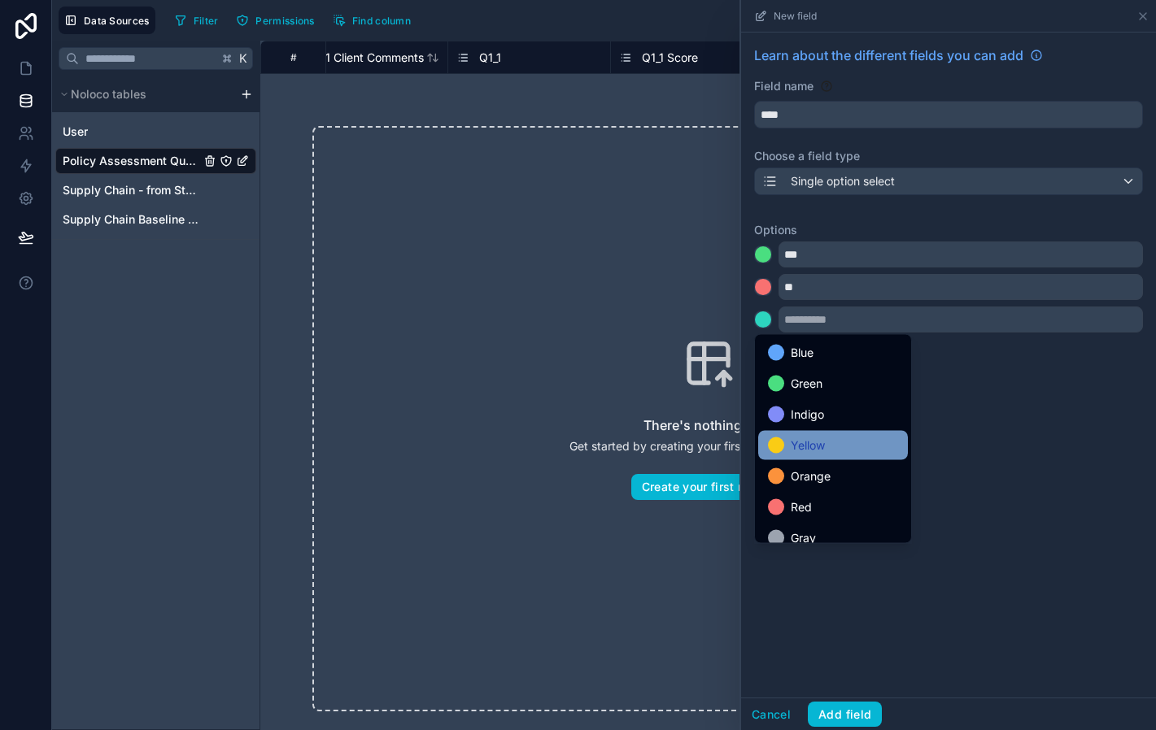
click at [804, 455] on div "Yellow" at bounding box center [833, 445] width 150 height 29
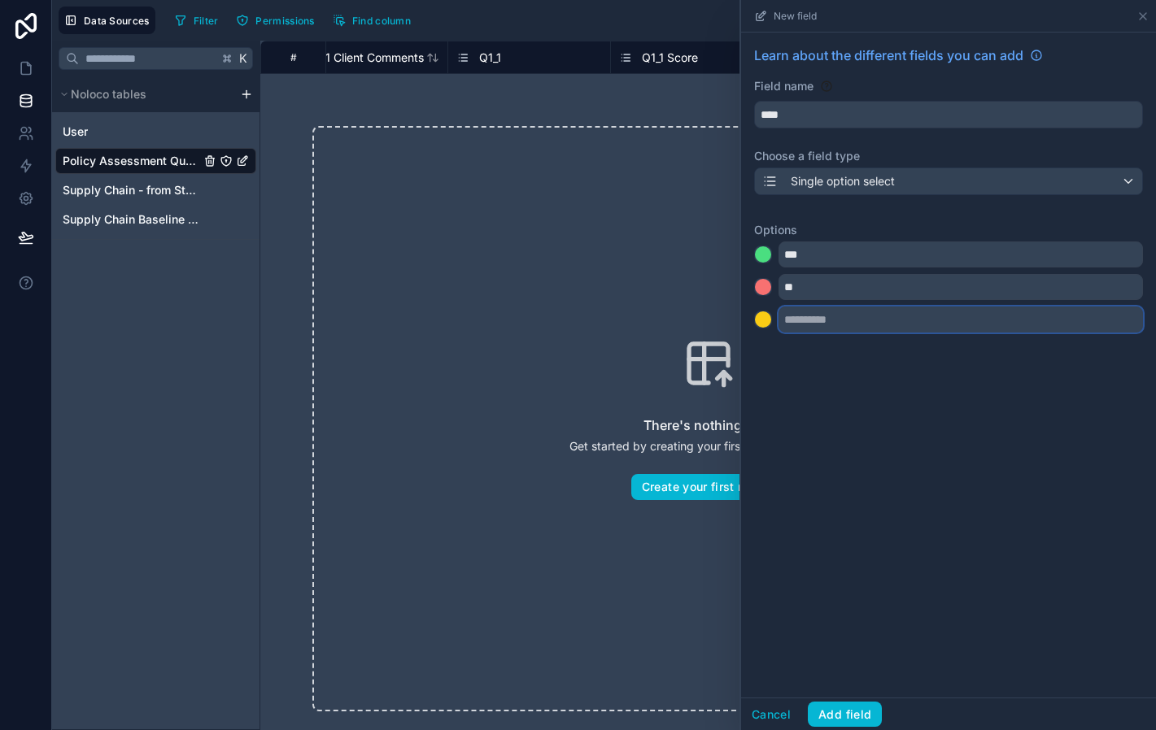
click at [808, 322] on input "text" at bounding box center [960, 320] width 364 height 26
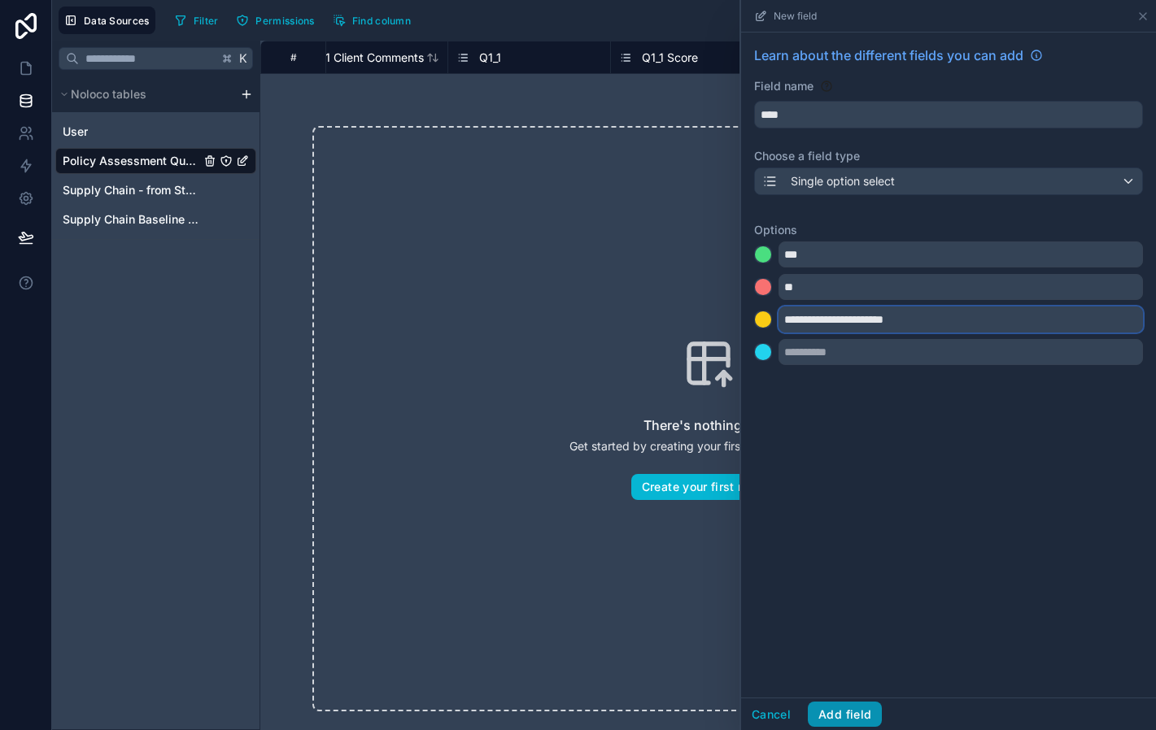
type input "**********"
click at [842, 712] on button "Add field" at bounding box center [845, 715] width 74 height 26
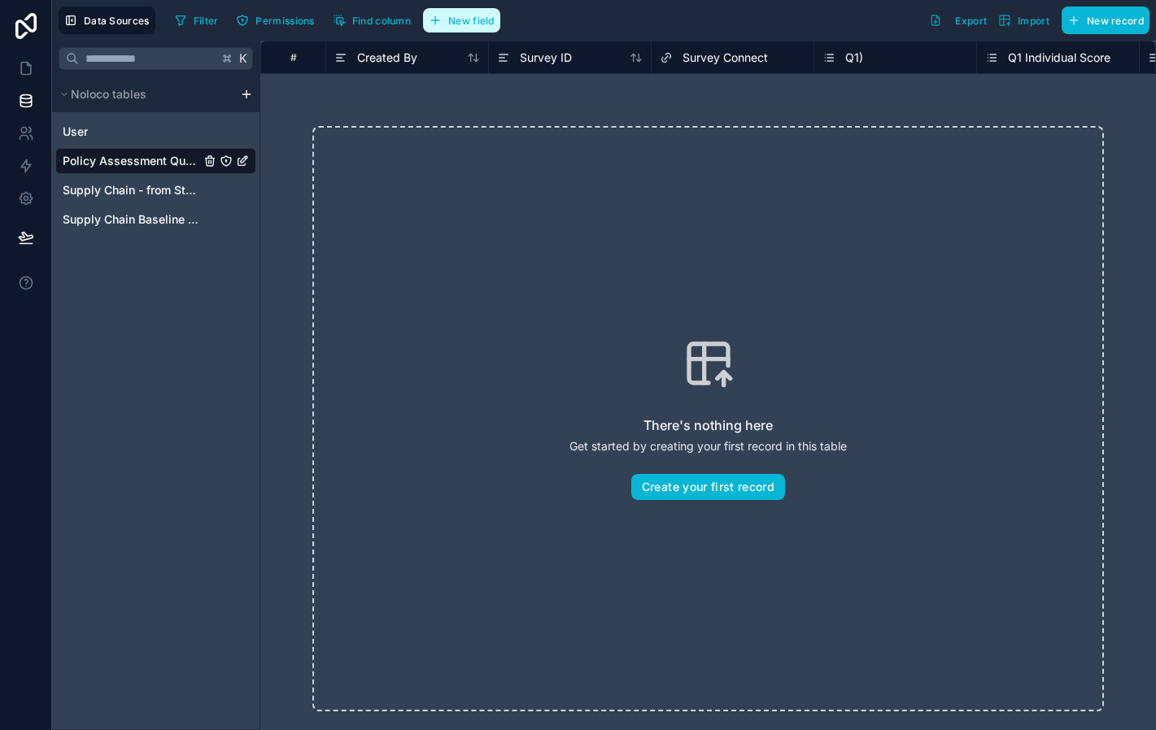
click at [485, 23] on span "New field" at bounding box center [471, 21] width 46 height 12
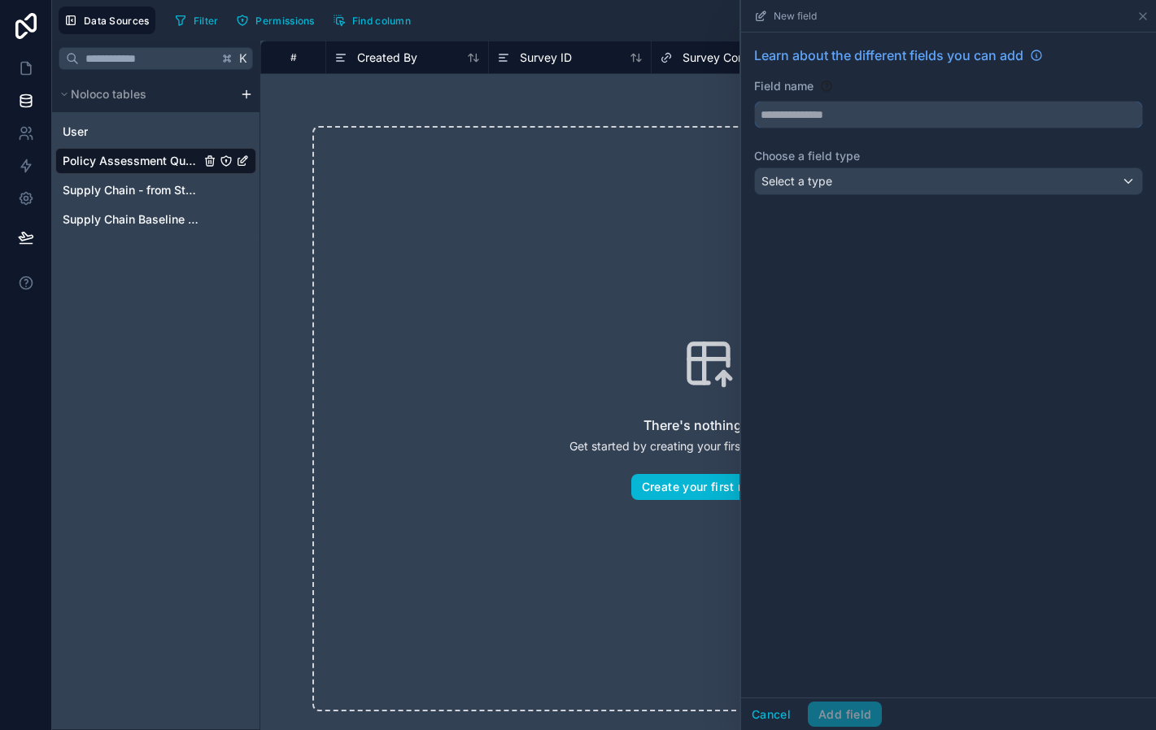
click at [971, 111] on input "text" at bounding box center [948, 115] width 387 height 26
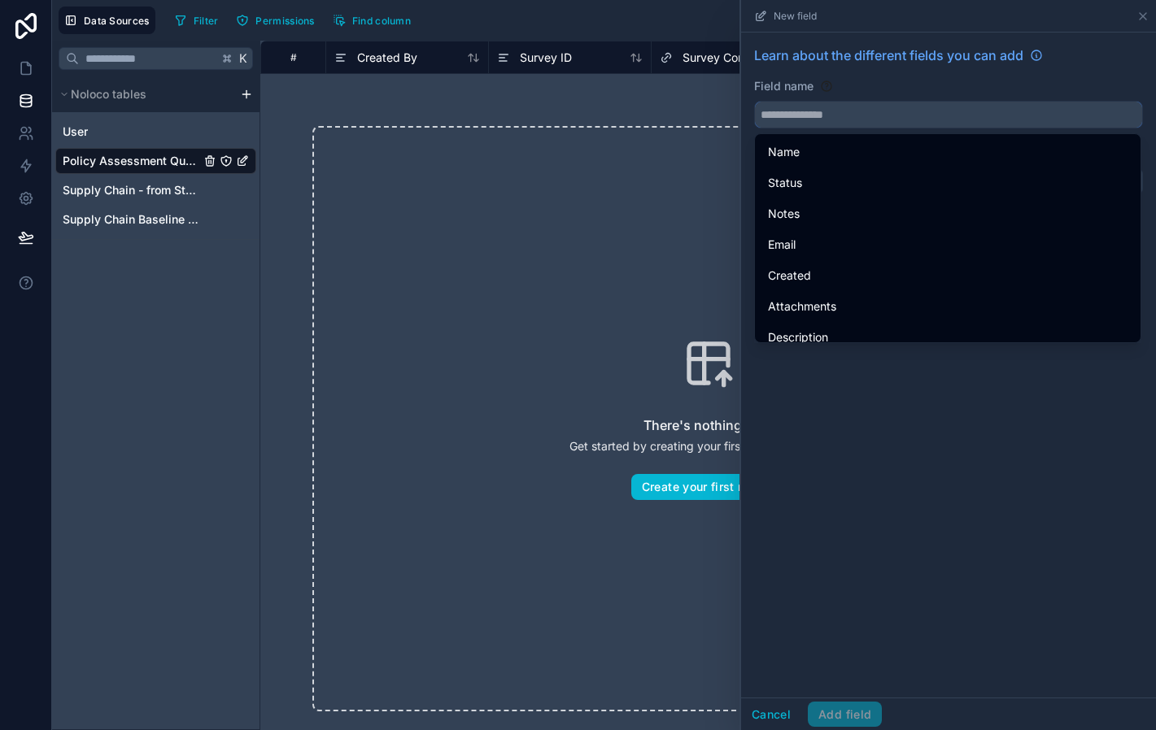
type input "*"
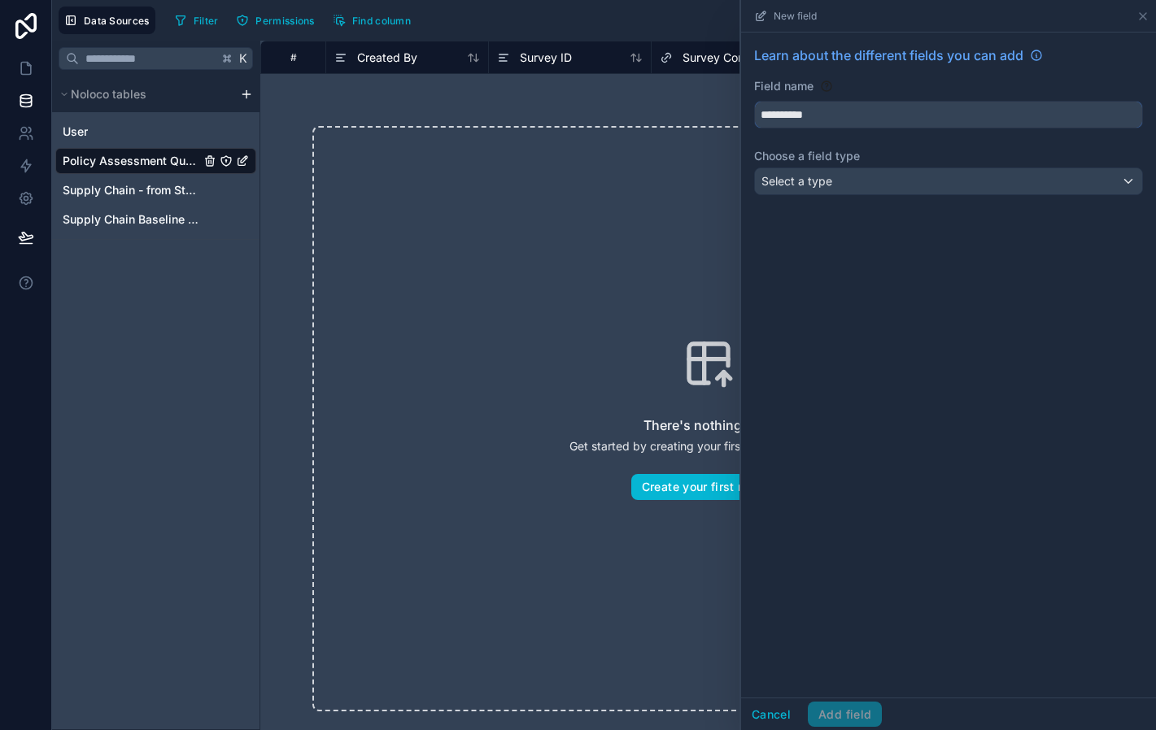
type input "**********"
click at [880, 175] on div "Select a type" at bounding box center [948, 181] width 387 height 26
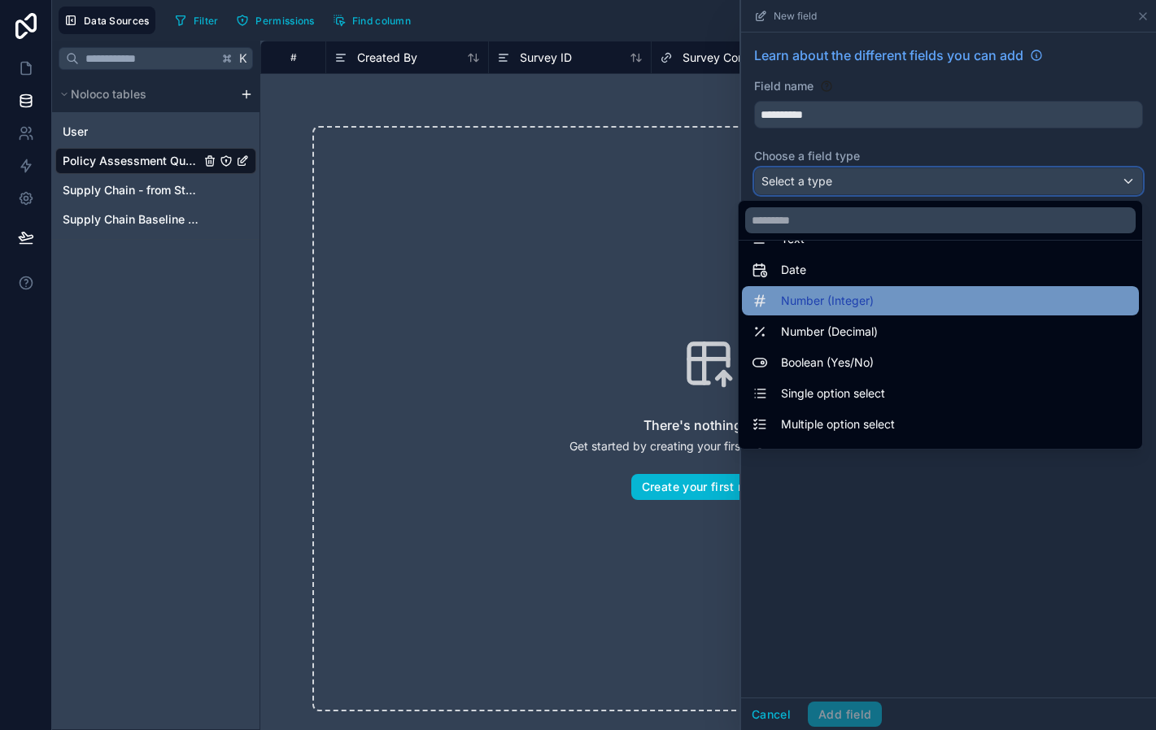
scroll to position [31, 0]
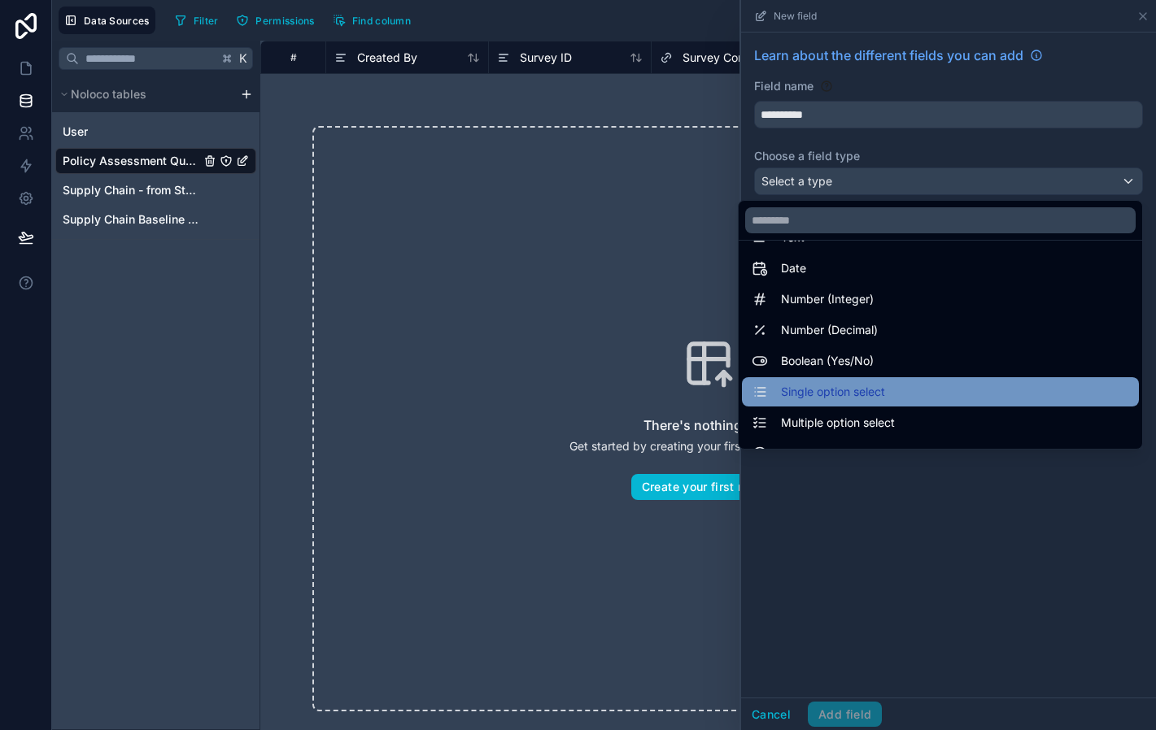
click at [847, 388] on span "Single option select" at bounding box center [833, 392] width 104 height 20
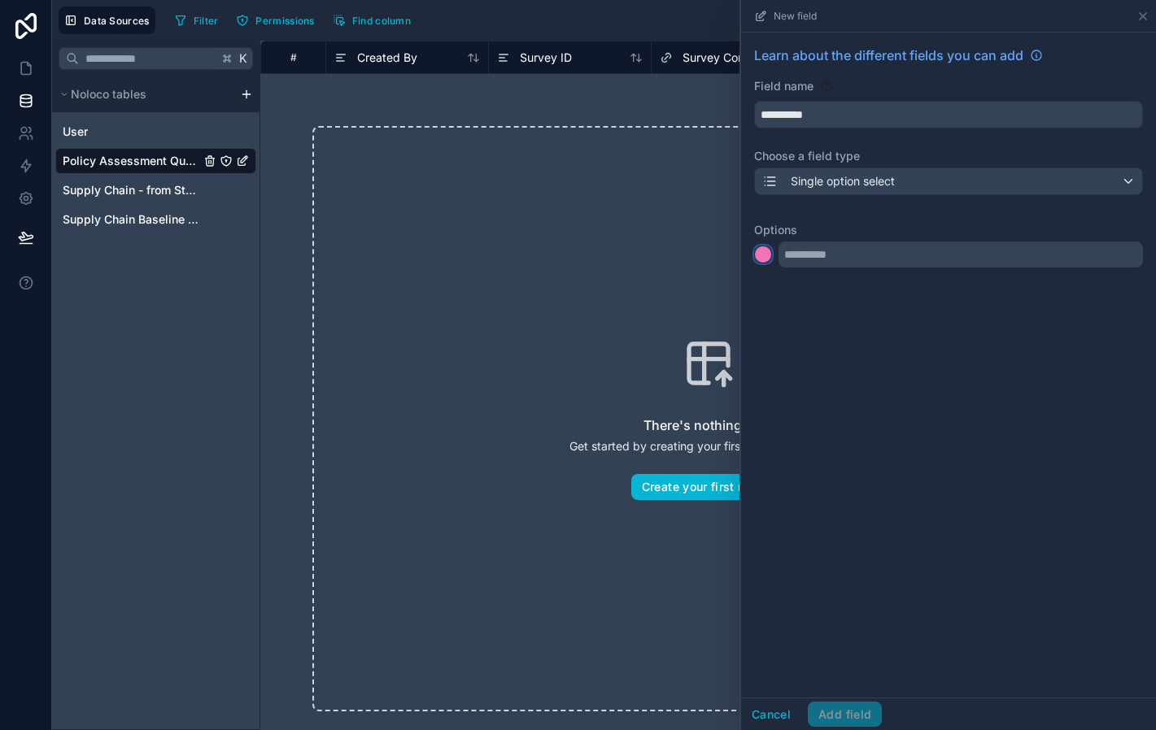
click at [770, 255] on div at bounding box center [763, 254] width 16 height 16
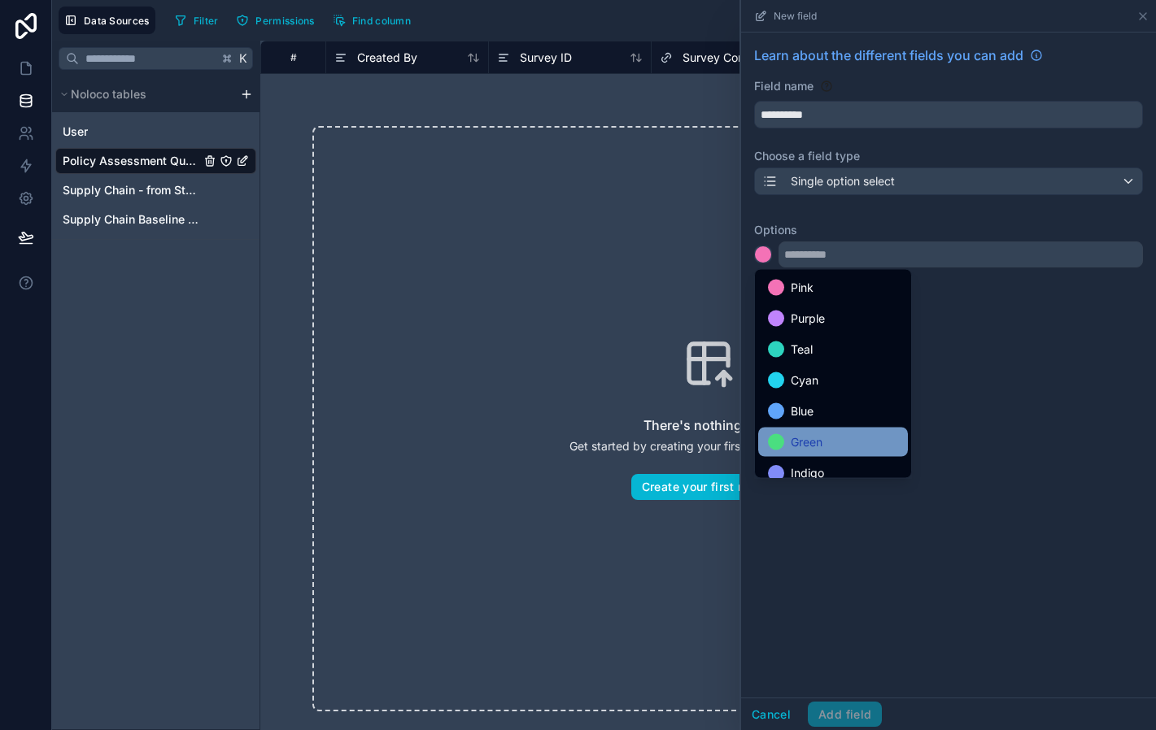
click at [840, 434] on div "Green" at bounding box center [833, 443] width 130 height 20
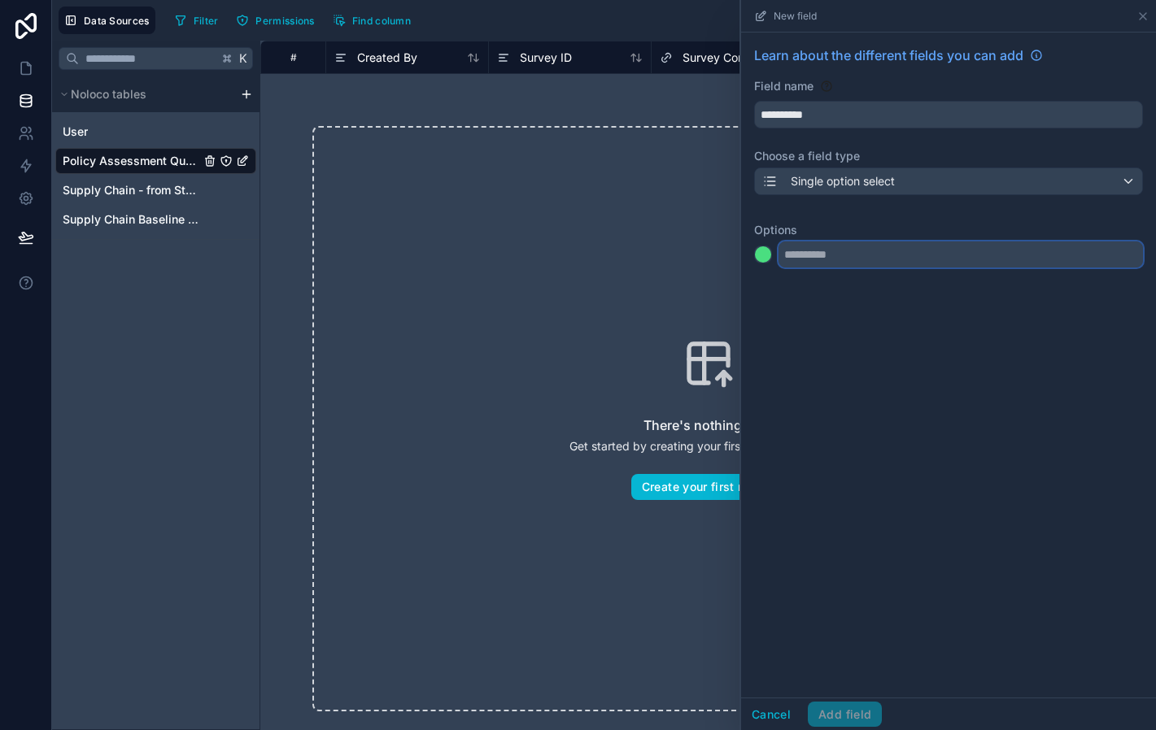
click at [813, 244] on input "text" at bounding box center [960, 255] width 364 height 26
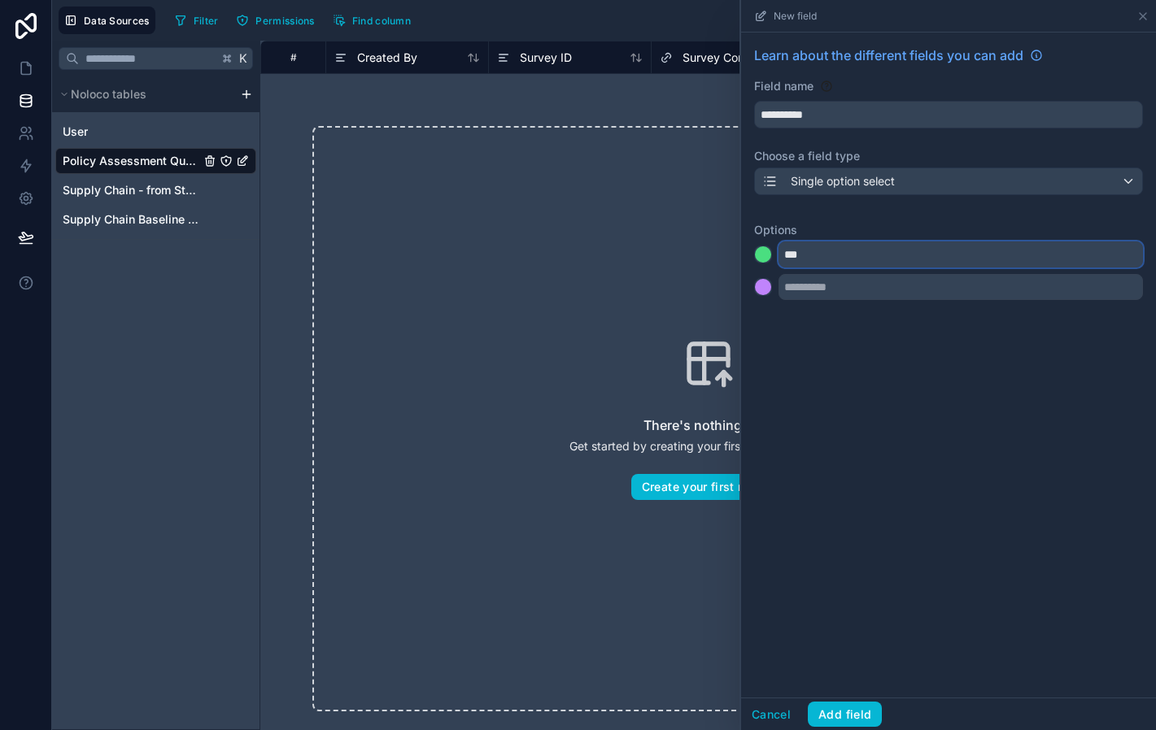
type input "***"
click at [768, 298] on div at bounding box center [763, 288] width 18 height 23
click at [765, 291] on div at bounding box center [763, 287] width 16 height 16
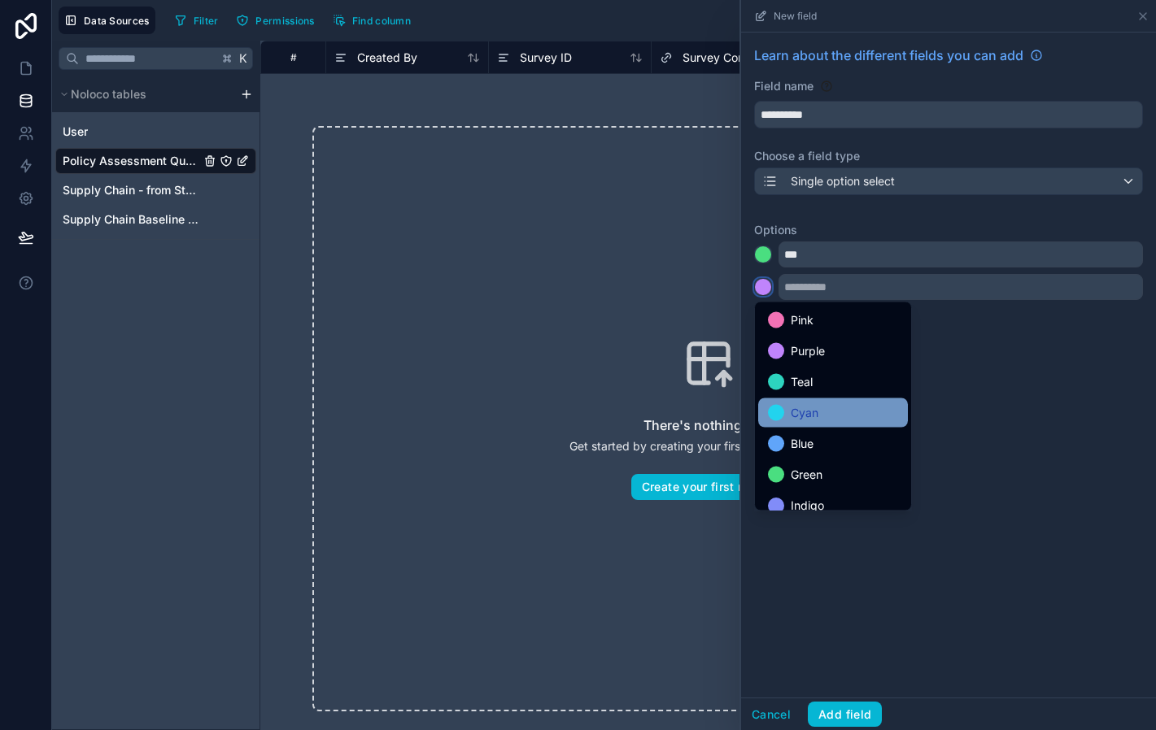
scroll to position [137, 0]
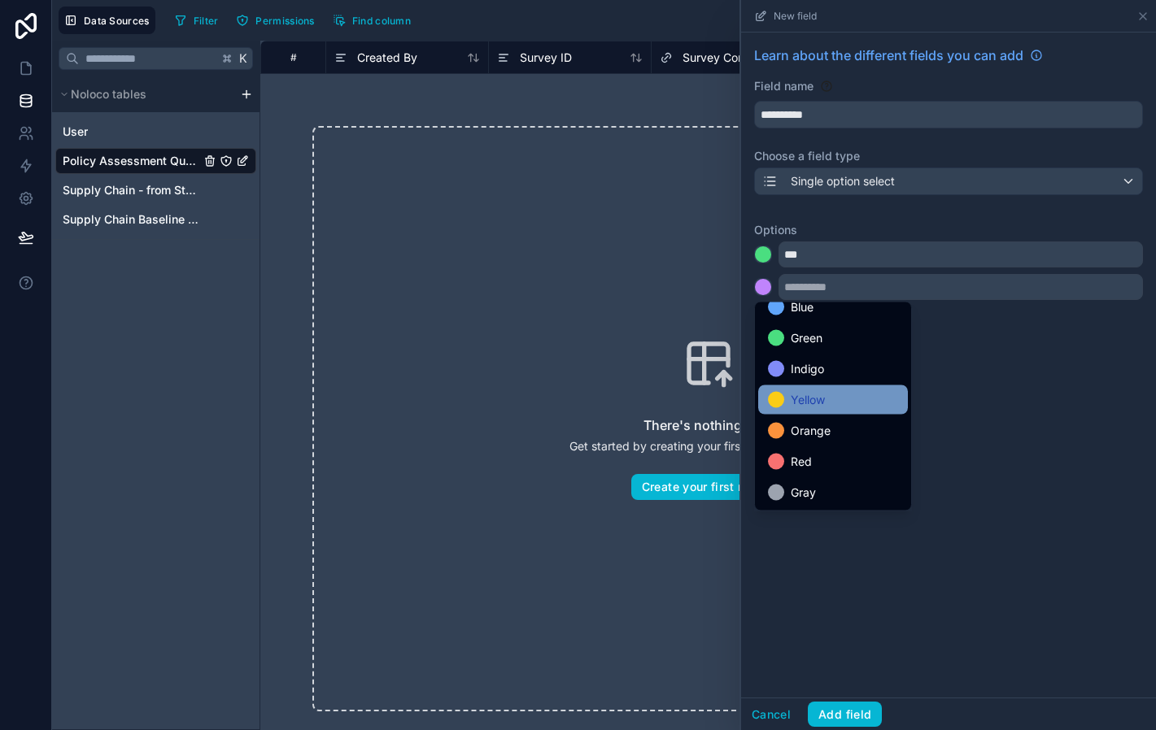
click at [804, 399] on span "Yellow" at bounding box center [808, 400] width 34 height 20
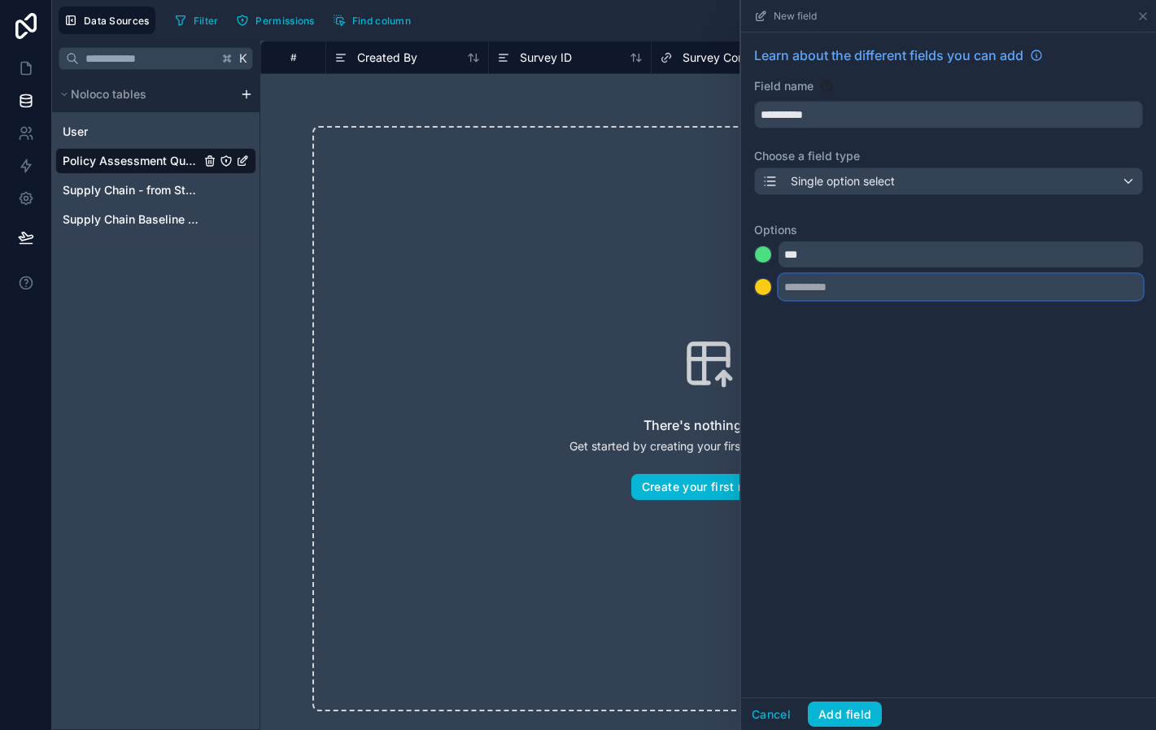
click at [802, 291] on input "text" at bounding box center [960, 287] width 364 height 26
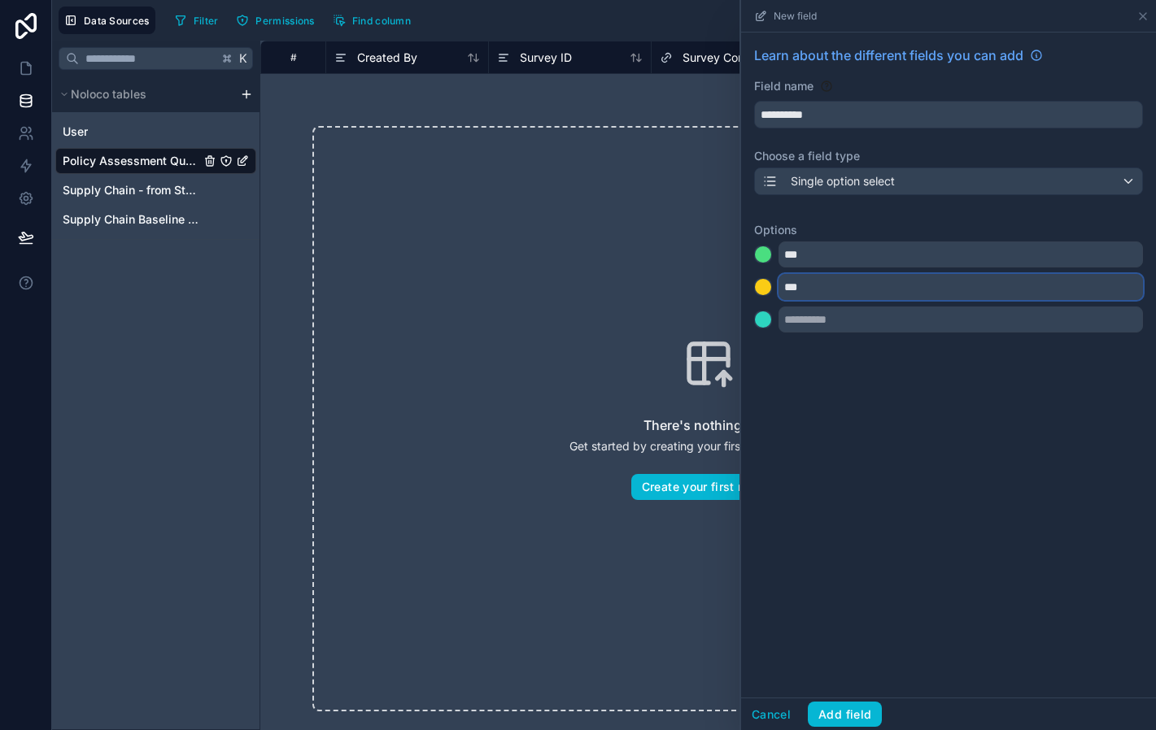
type input "***"
click at [760, 318] on div at bounding box center [763, 320] width 16 height 16
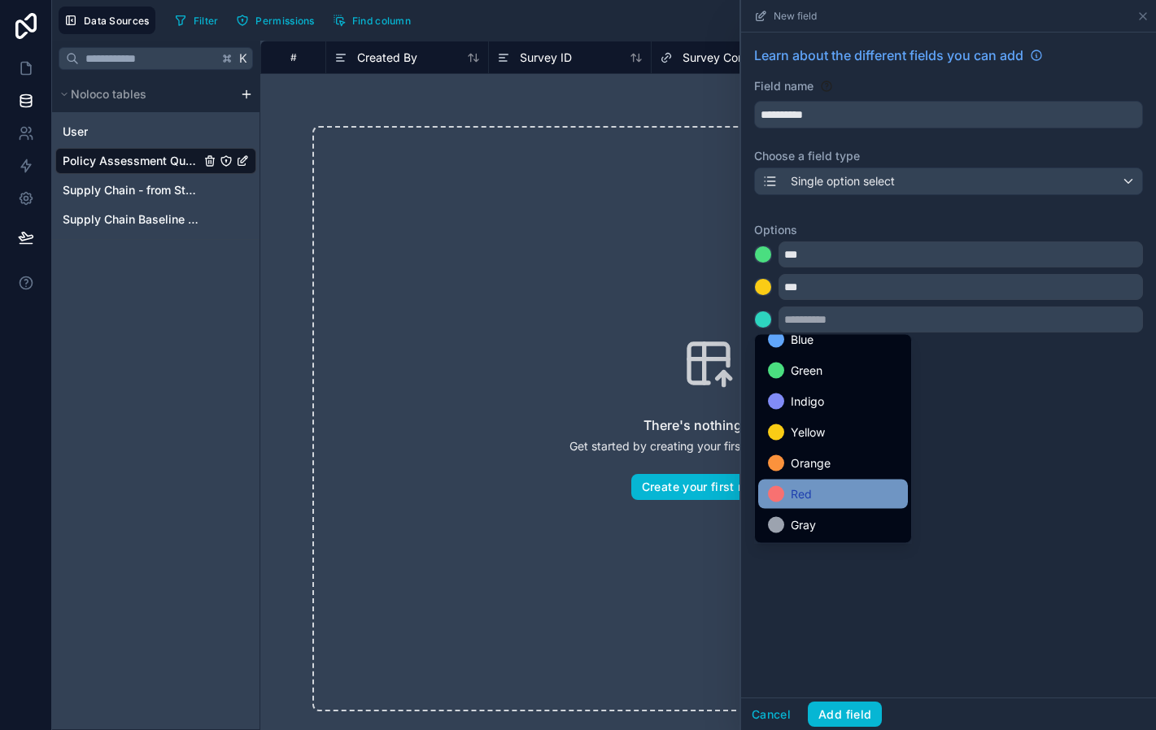
click at [806, 500] on span "Red" at bounding box center [801, 495] width 21 height 20
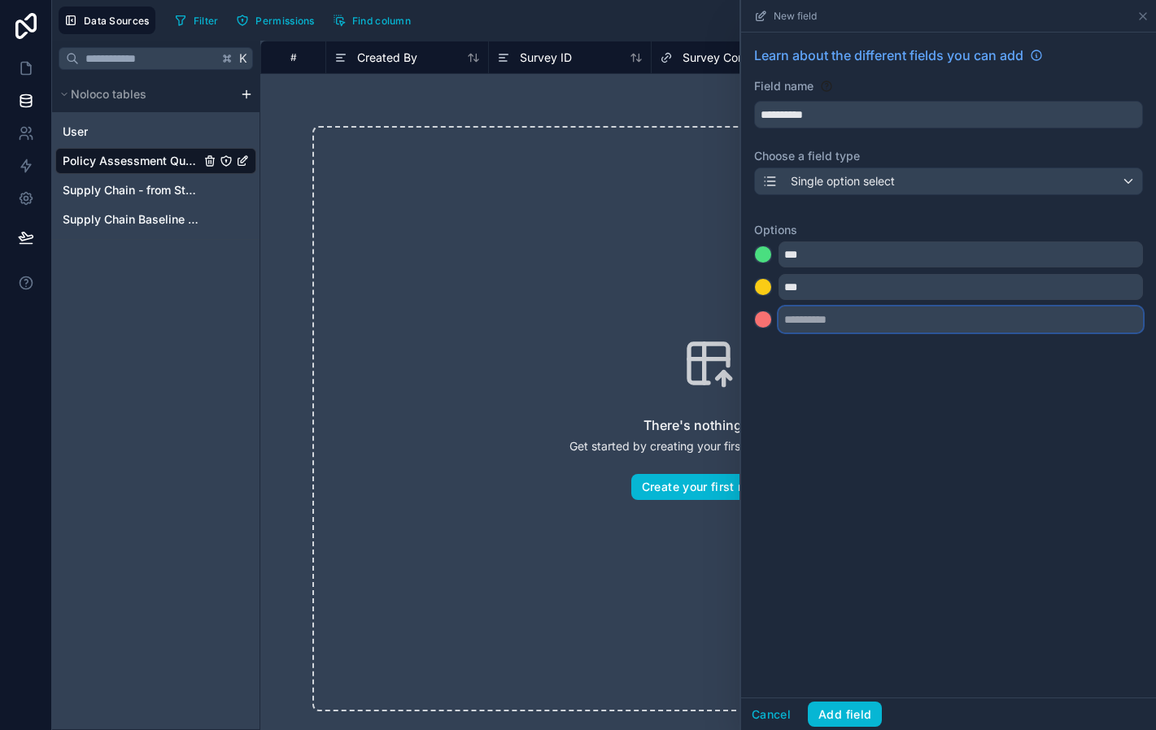
click at [805, 322] on input "text" at bounding box center [960, 320] width 364 height 26
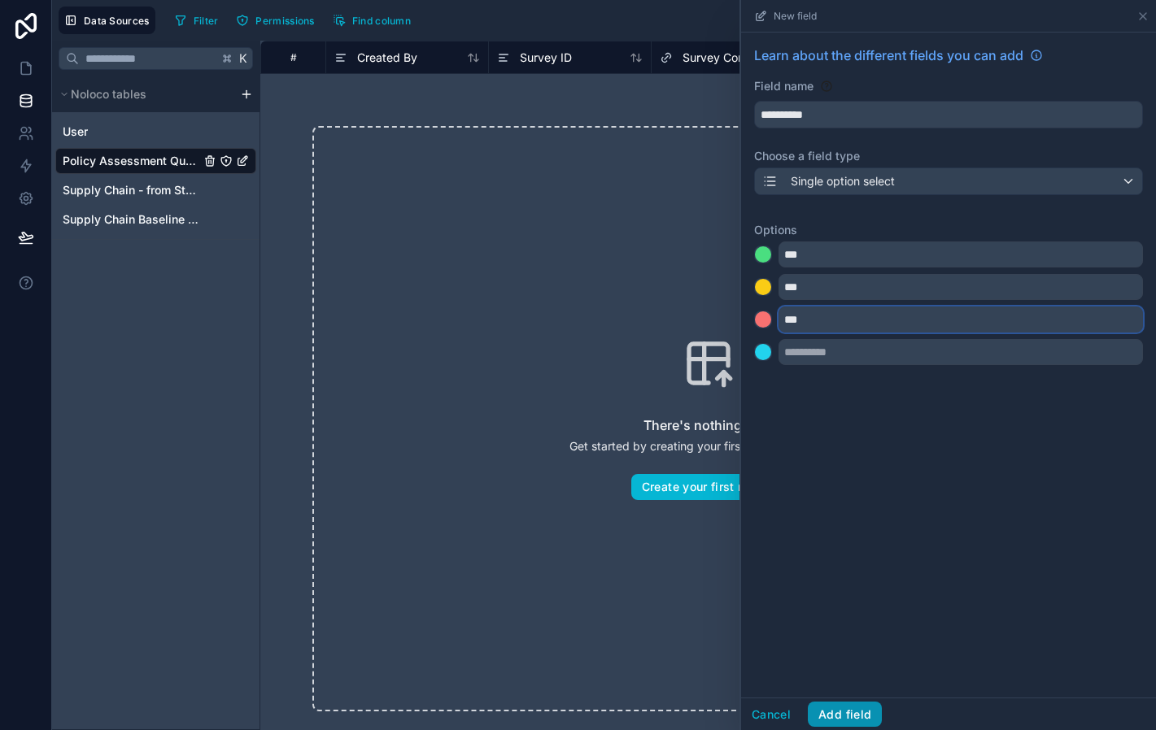
type input "***"
click at [838, 714] on button "Add field" at bounding box center [845, 715] width 74 height 26
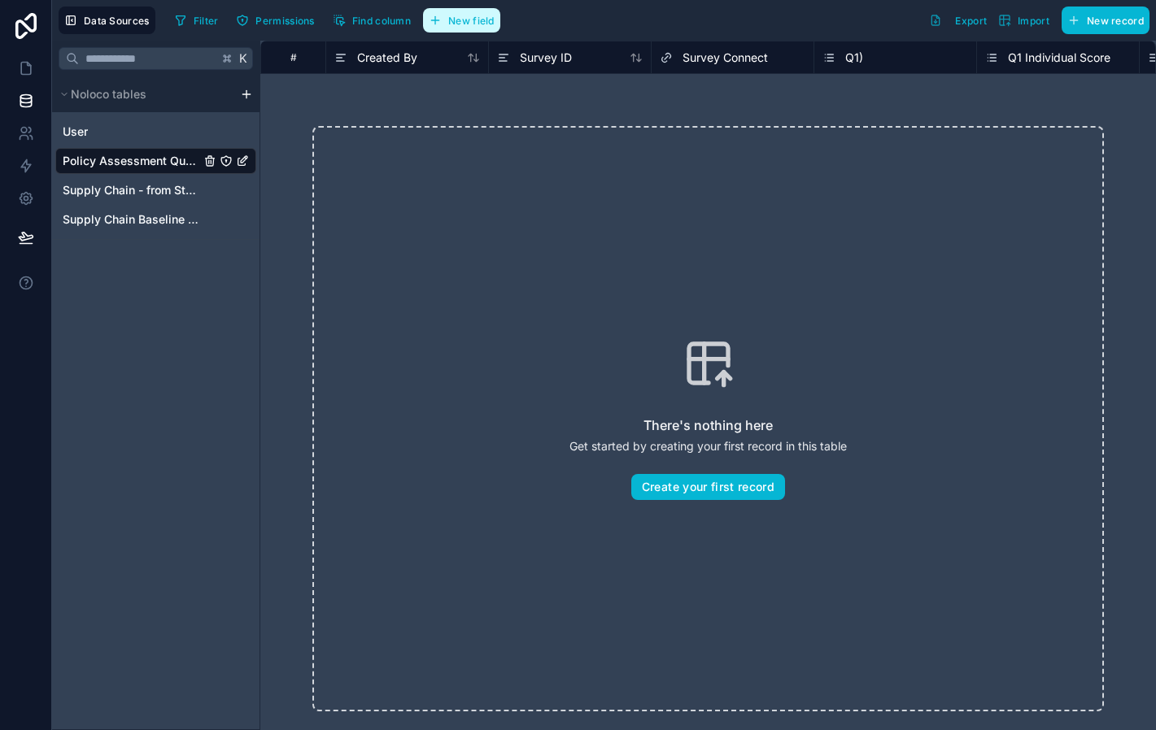
click at [467, 20] on span "New field" at bounding box center [471, 21] width 46 height 12
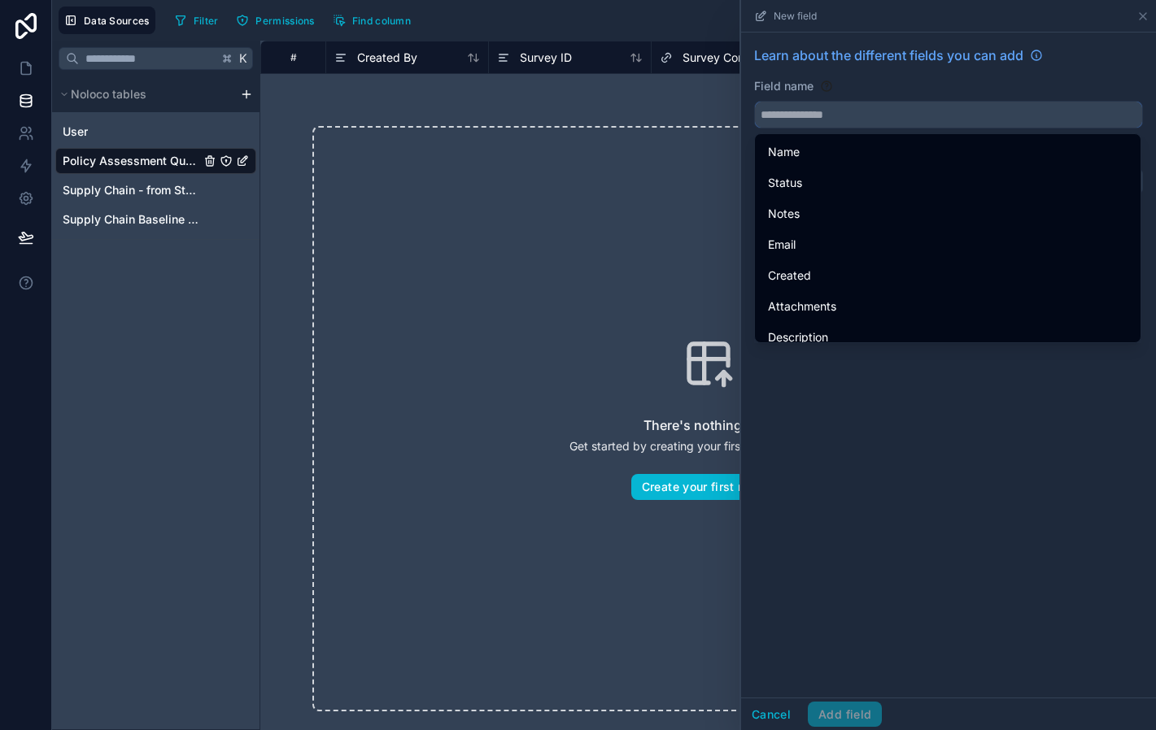
click at [808, 110] on input "text" at bounding box center [948, 115] width 387 height 26
type input "*"
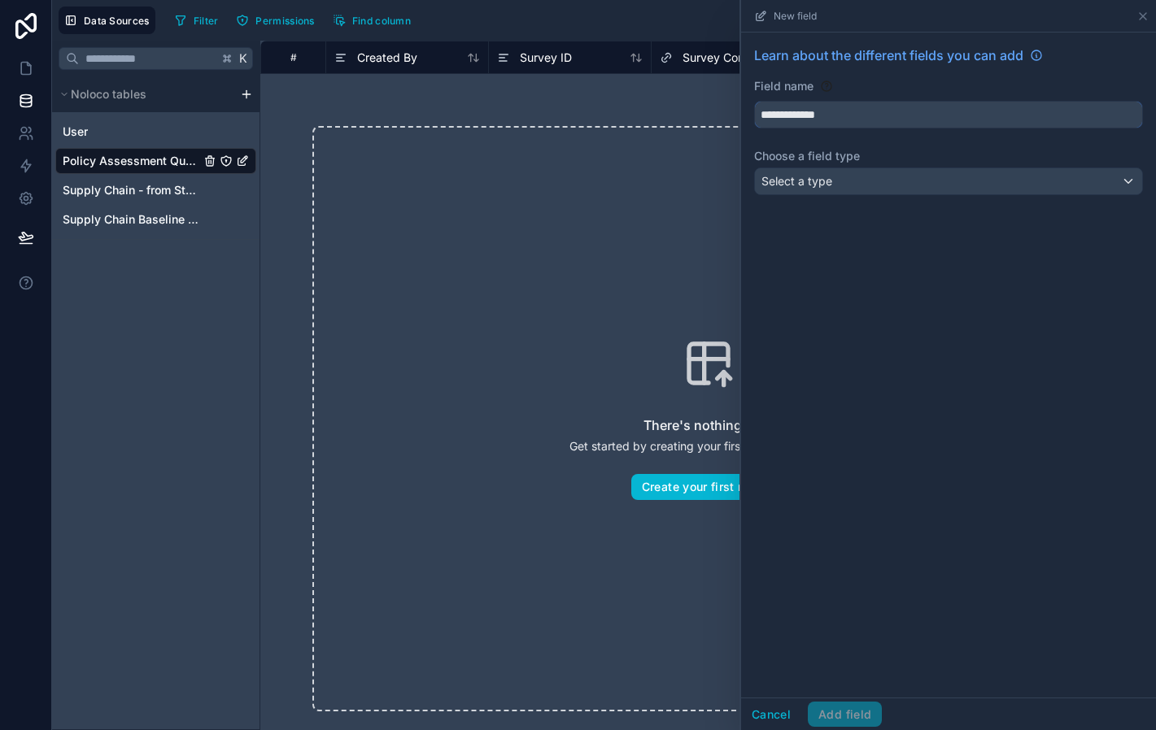
type input "**********"
click at [803, 186] on span "Select a type" at bounding box center [796, 181] width 71 height 14
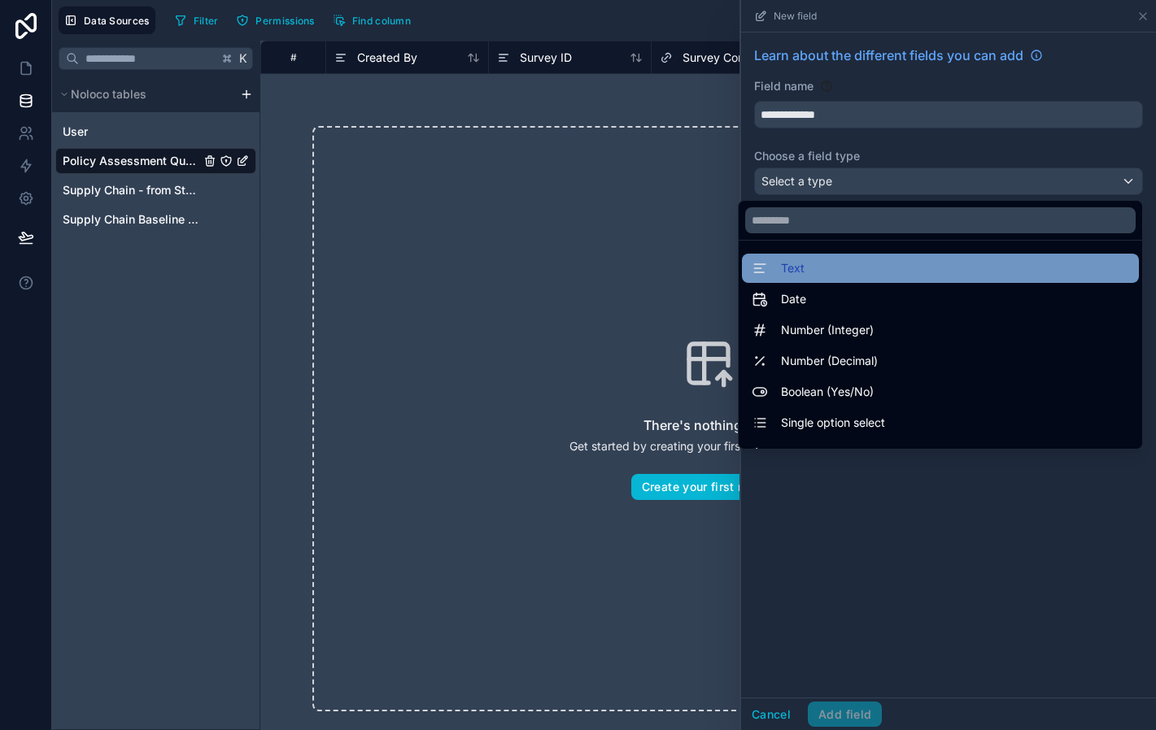
click at [813, 267] on div "Text" at bounding box center [940, 269] width 377 height 20
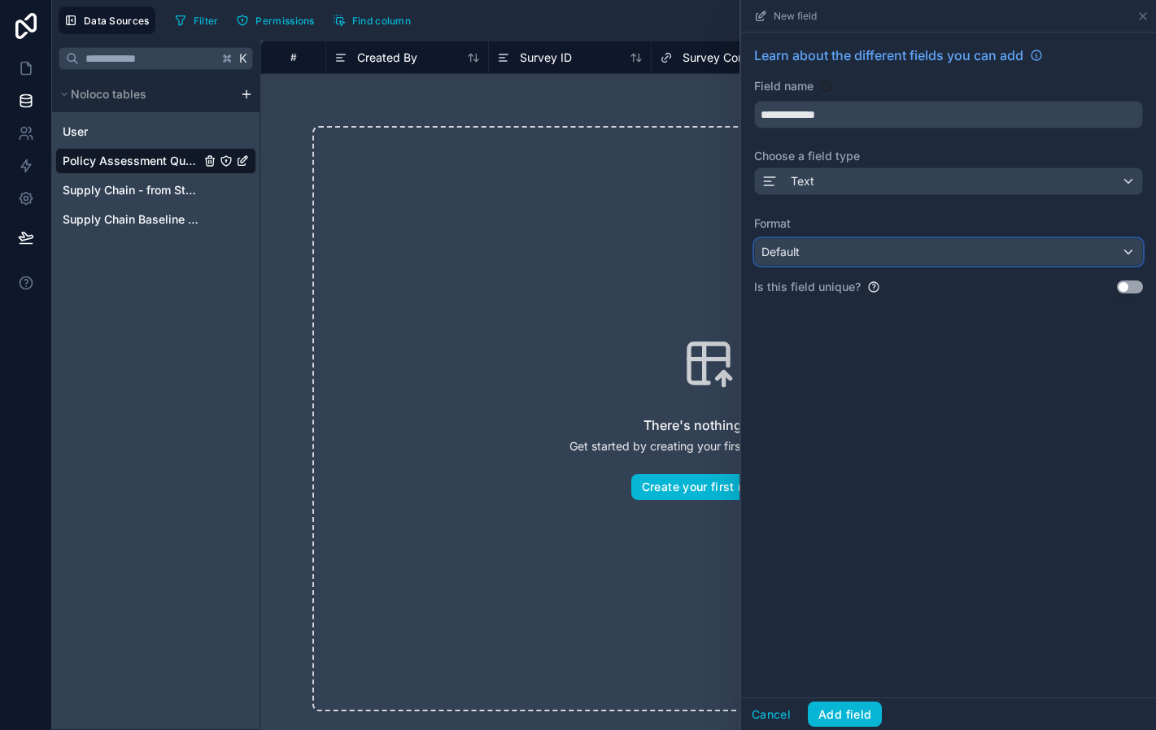
click at [831, 256] on div "Default" at bounding box center [948, 252] width 387 height 26
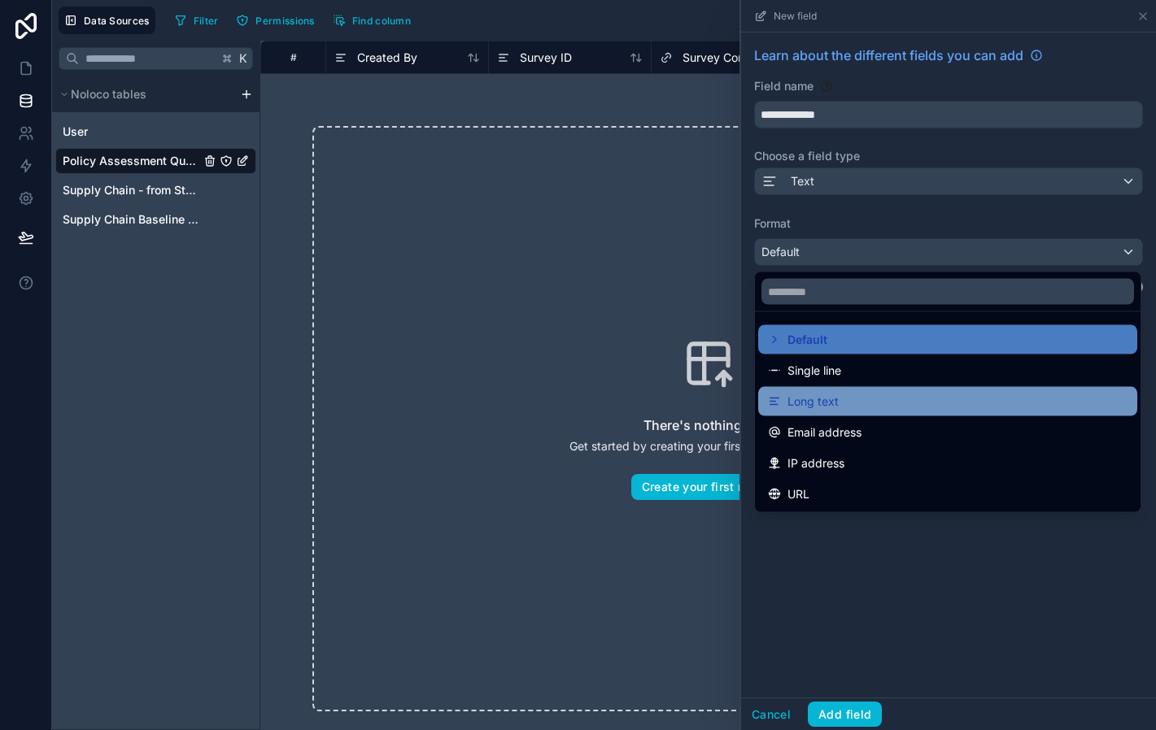
click at [839, 404] on div "Long text" at bounding box center [947, 402] width 359 height 20
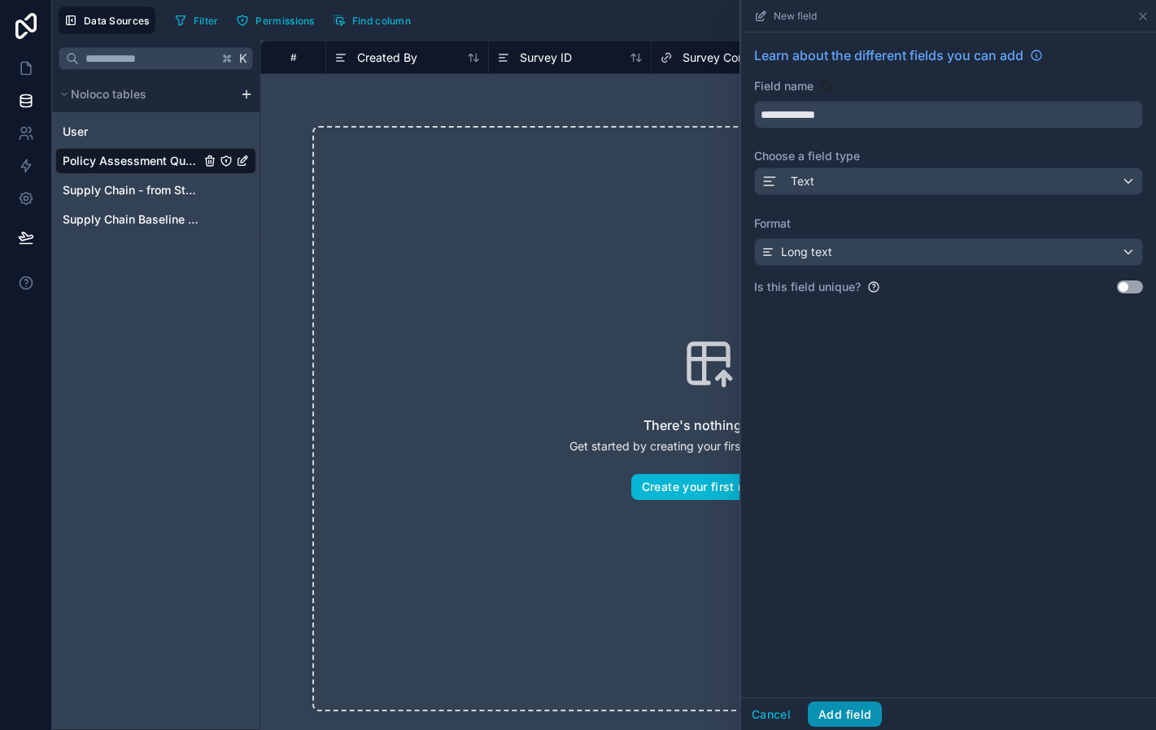
click at [847, 710] on button "Add field" at bounding box center [845, 715] width 74 height 26
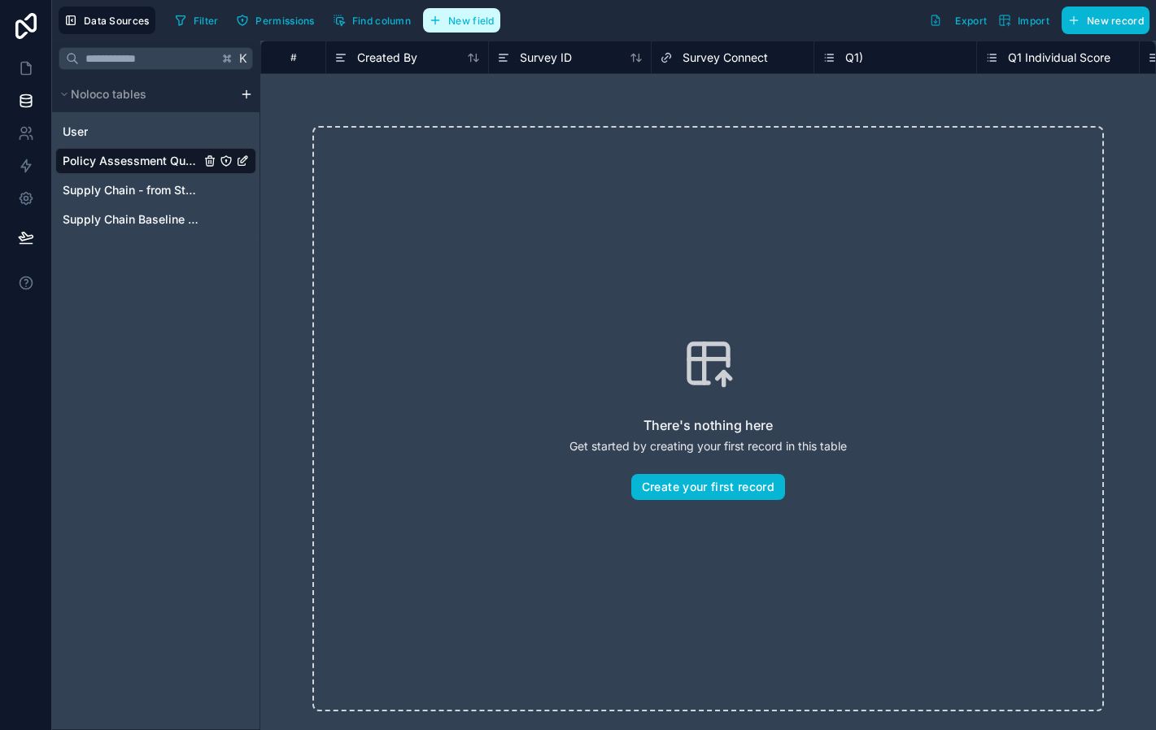
click at [469, 23] on span "New field" at bounding box center [471, 21] width 46 height 12
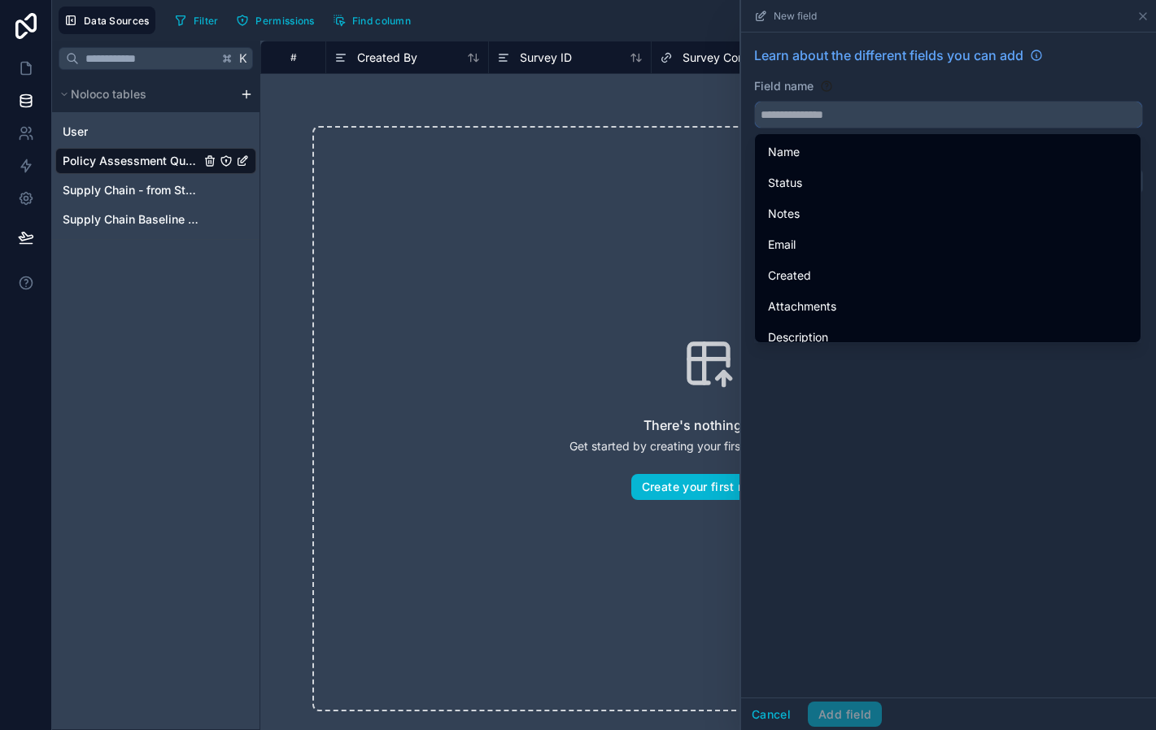
click at [818, 107] on input "text" at bounding box center [948, 115] width 387 height 26
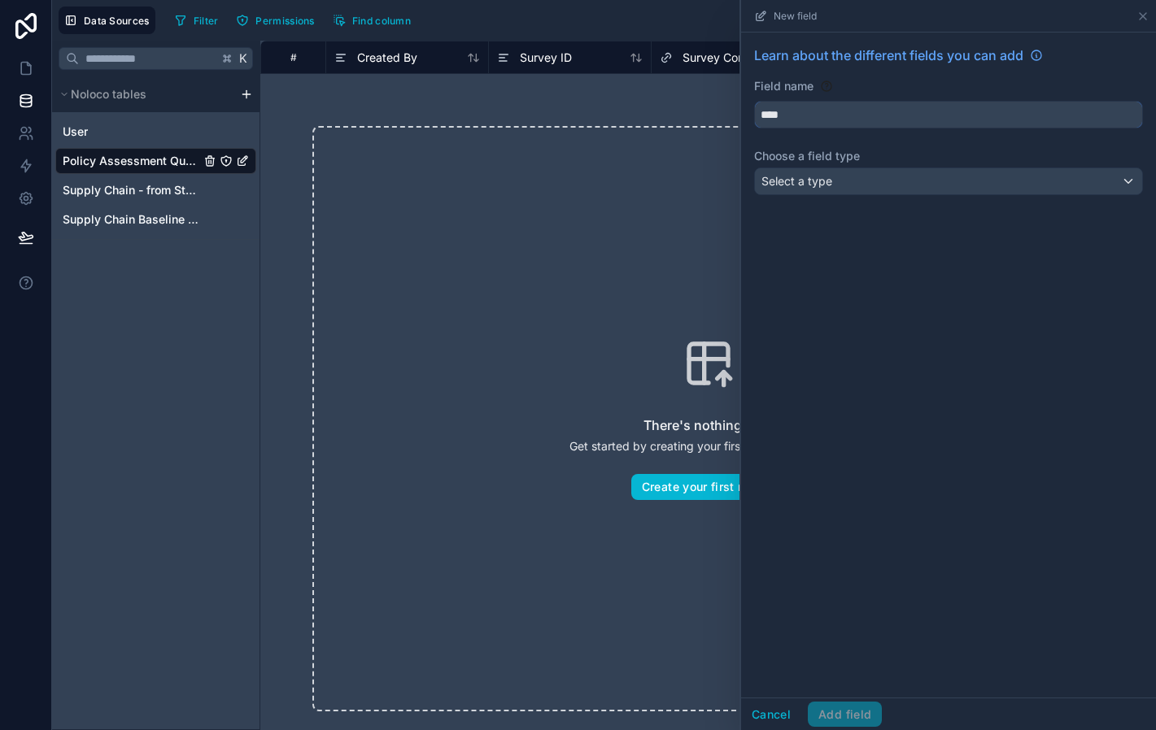
type input "****"
click at [802, 192] on div "Select a type" at bounding box center [948, 181] width 387 height 26
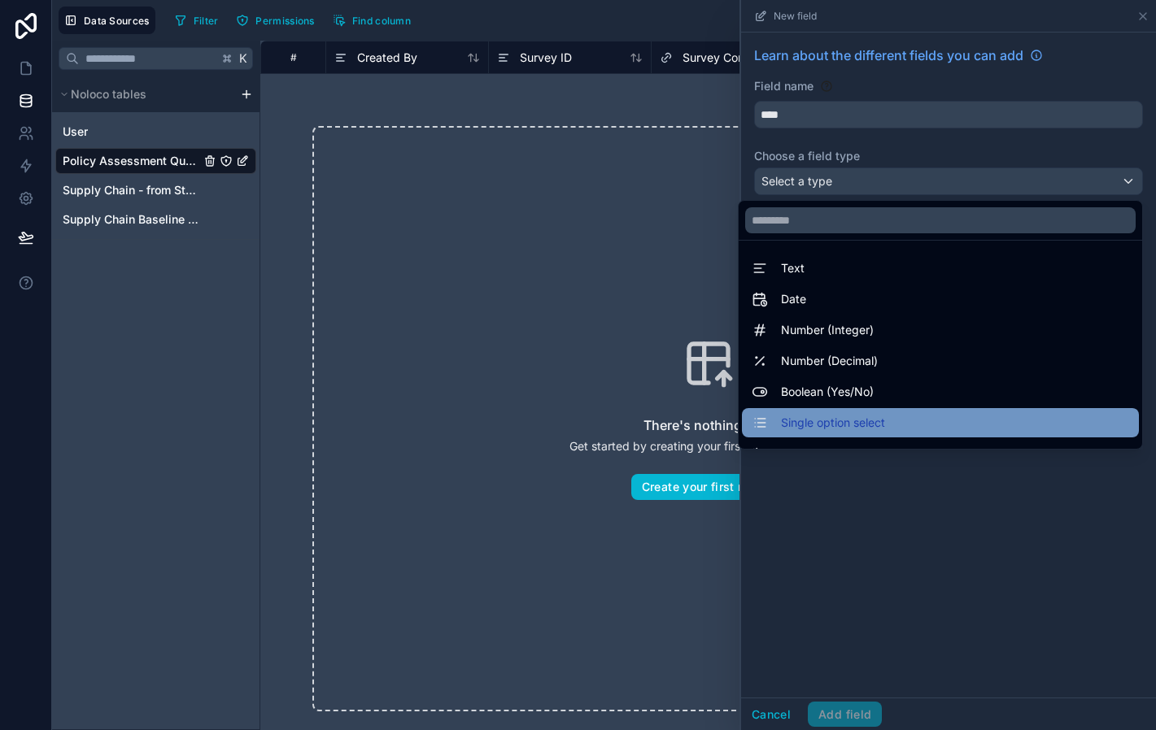
click at [844, 420] on span "Single option select" at bounding box center [833, 423] width 104 height 20
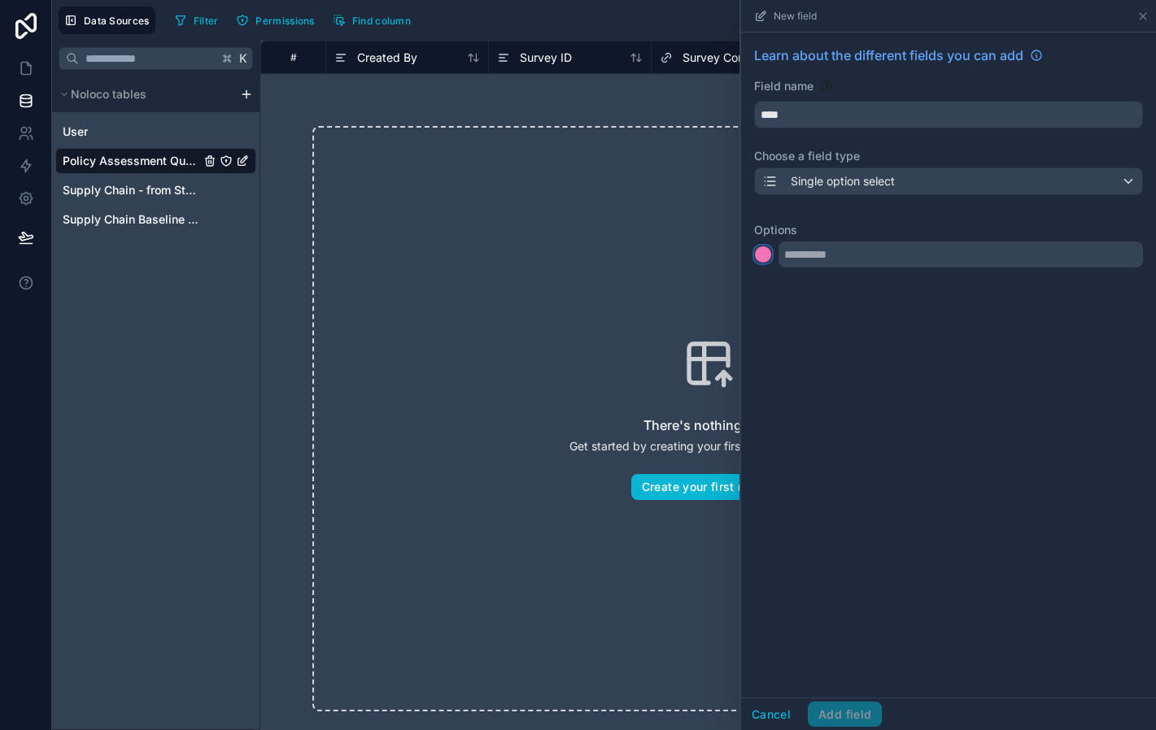
click at [772, 256] on button at bounding box center [763, 255] width 18 height 18
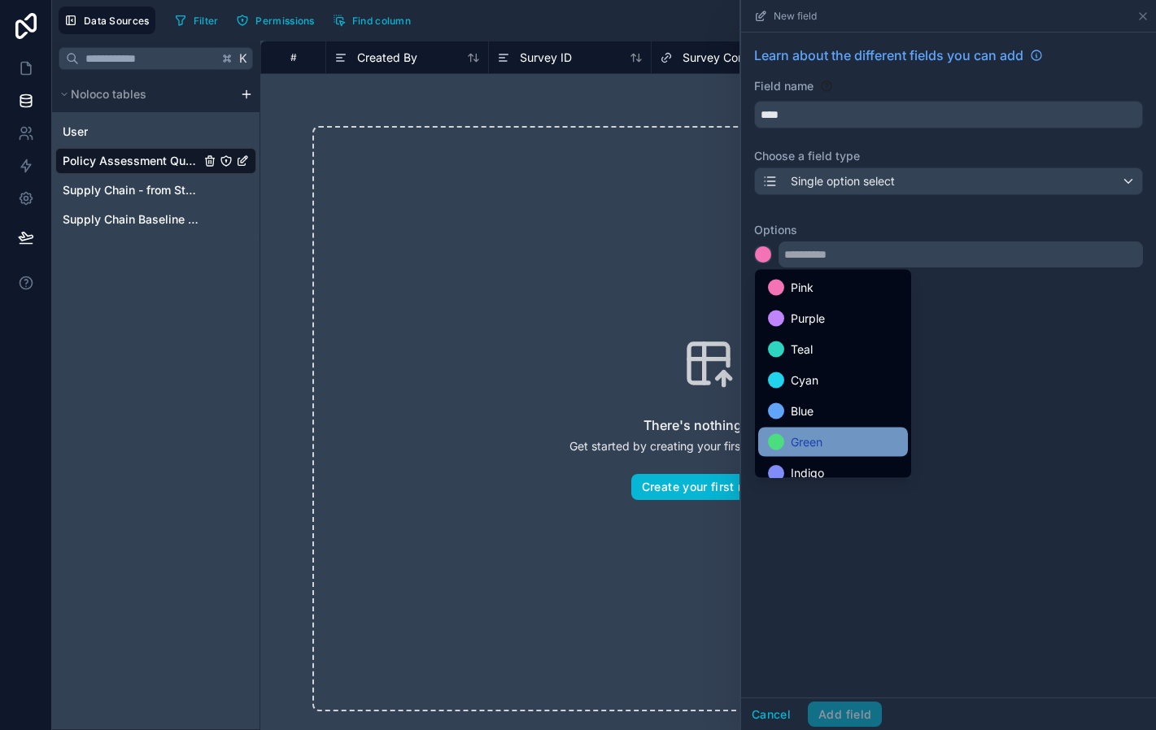
click at [833, 438] on div "Green" at bounding box center [833, 443] width 130 height 20
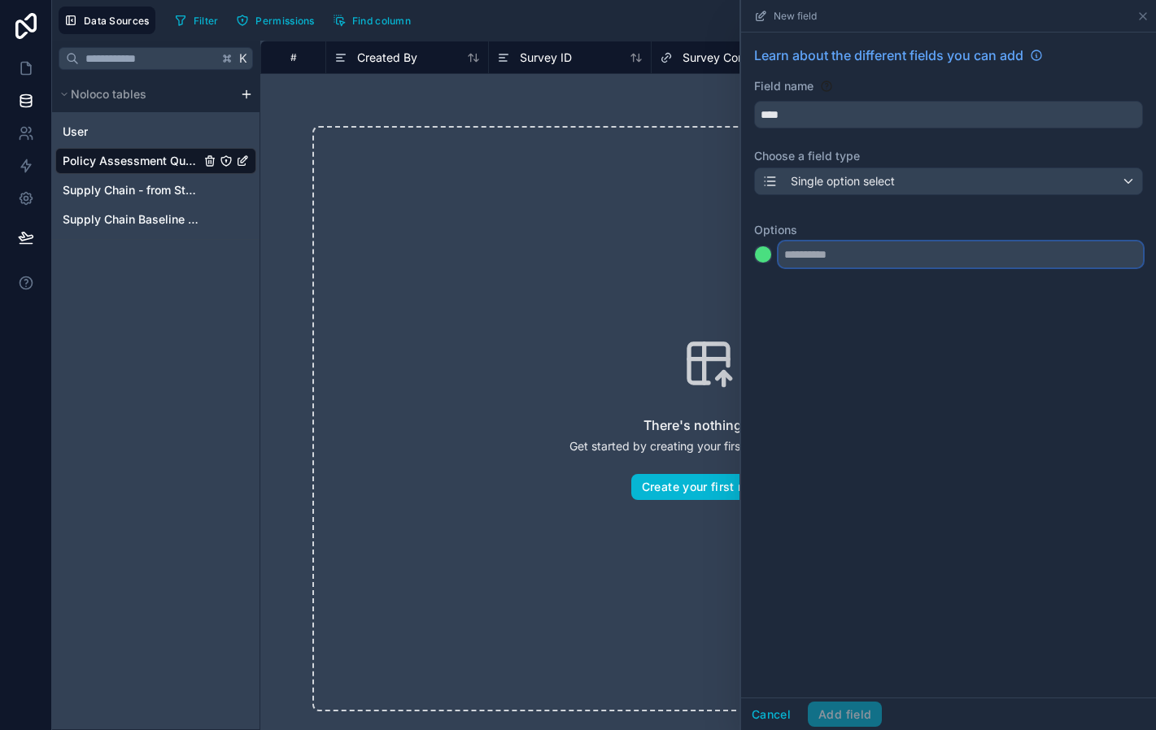
click at [839, 250] on input "text" at bounding box center [960, 255] width 364 height 26
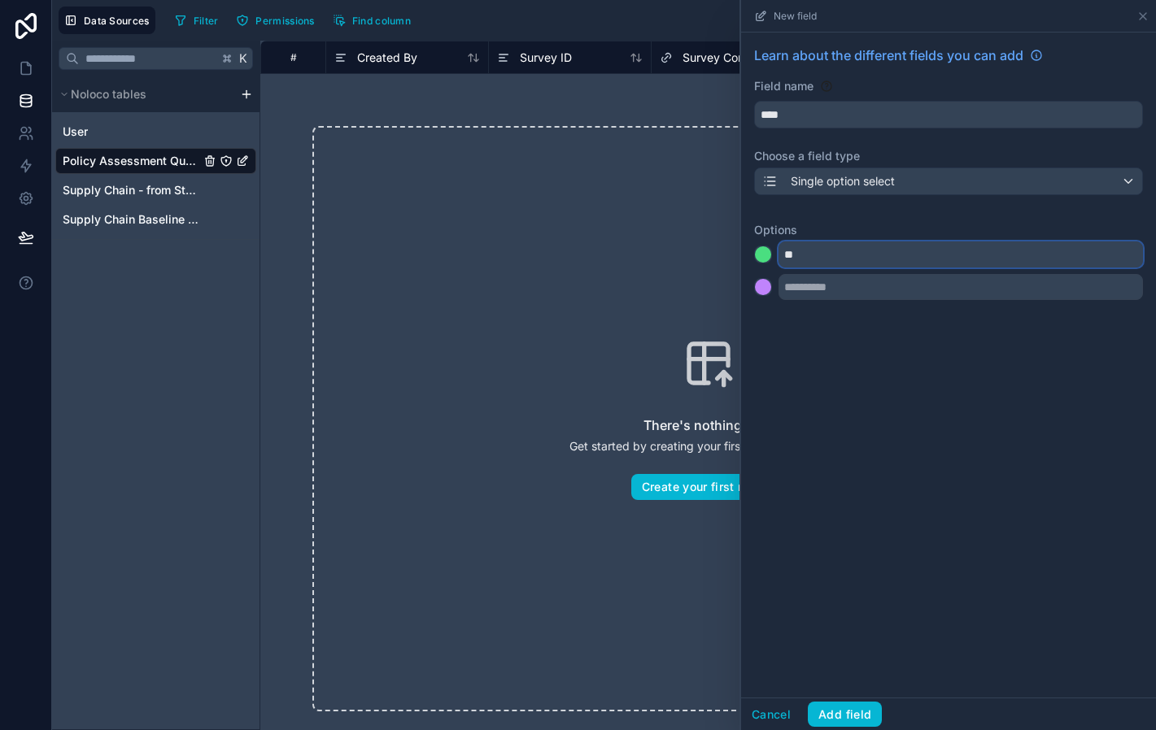
type input "*"
type input "***"
click at [765, 289] on div at bounding box center [763, 287] width 16 height 16
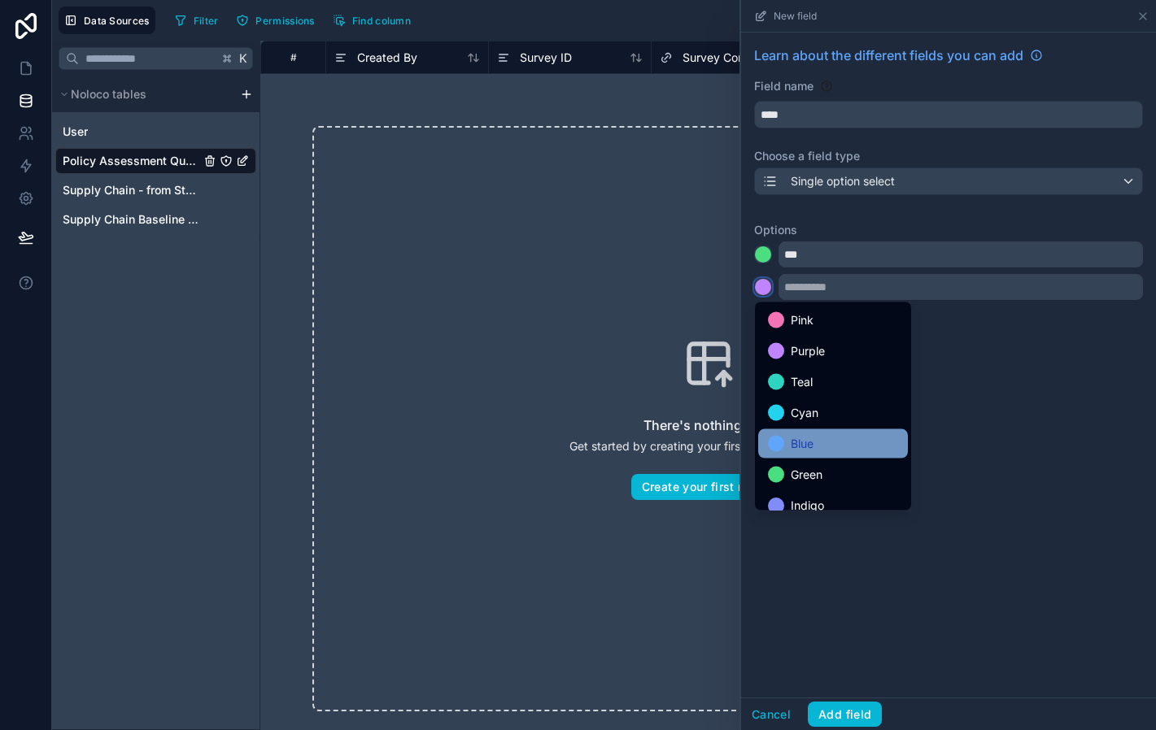
scroll to position [137, 0]
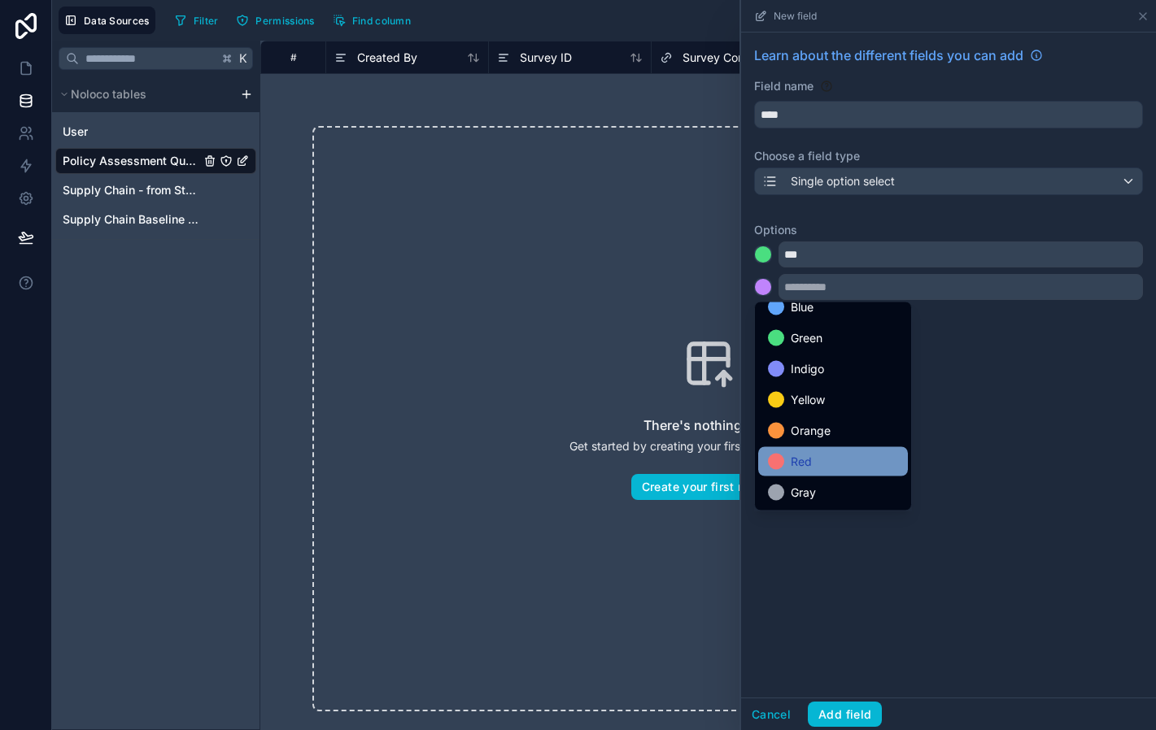
click at [829, 459] on div "Red" at bounding box center [833, 462] width 130 height 20
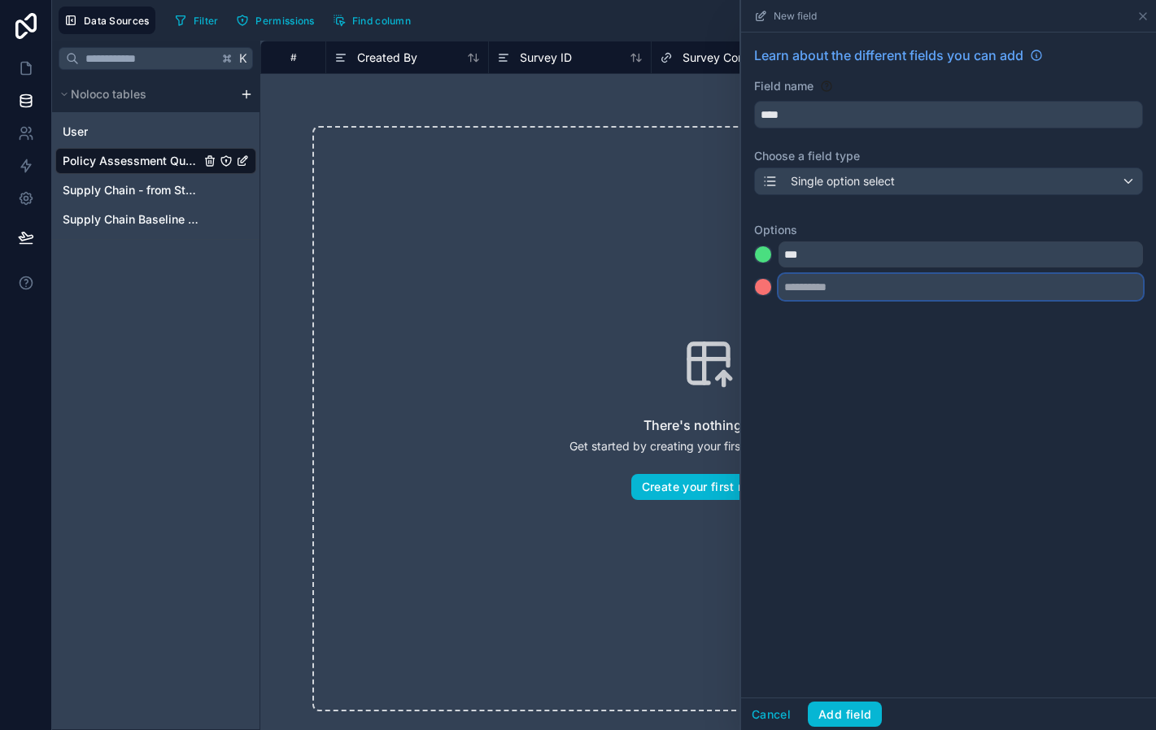
click at [820, 285] on input "text" at bounding box center [960, 287] width 364 height 26
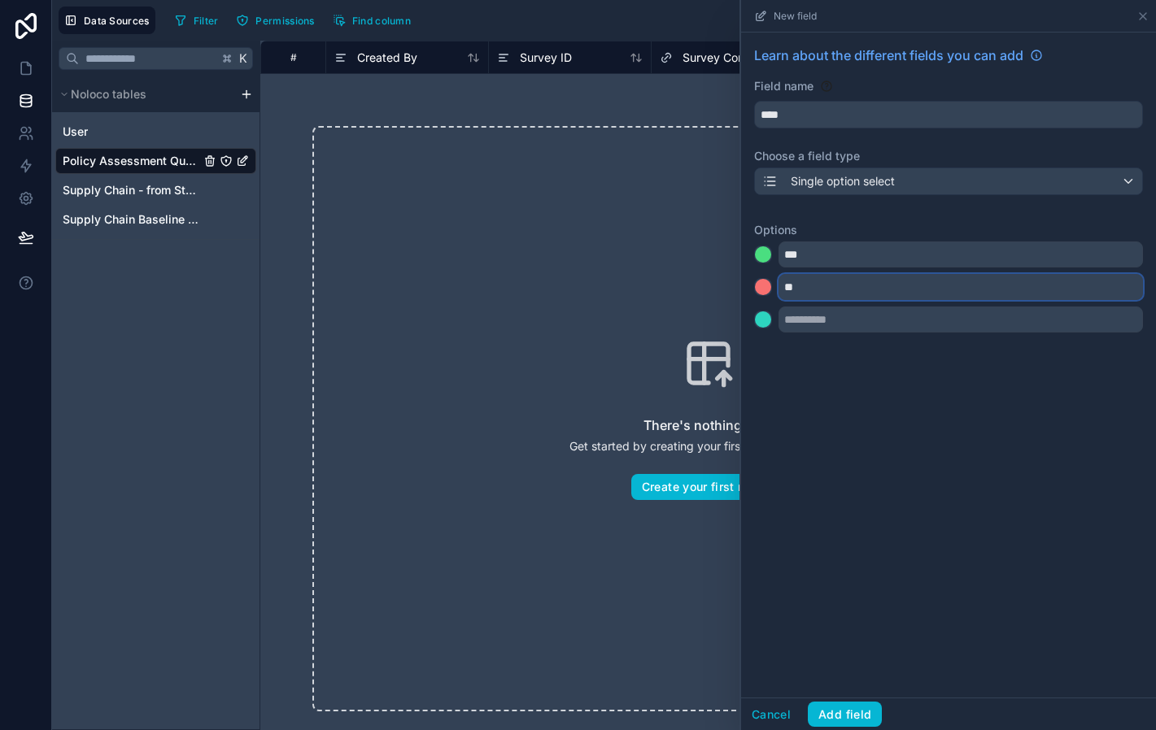
type input "**"
click at [761, 323] on div at bounding box center [763, 320] width 16 height 16
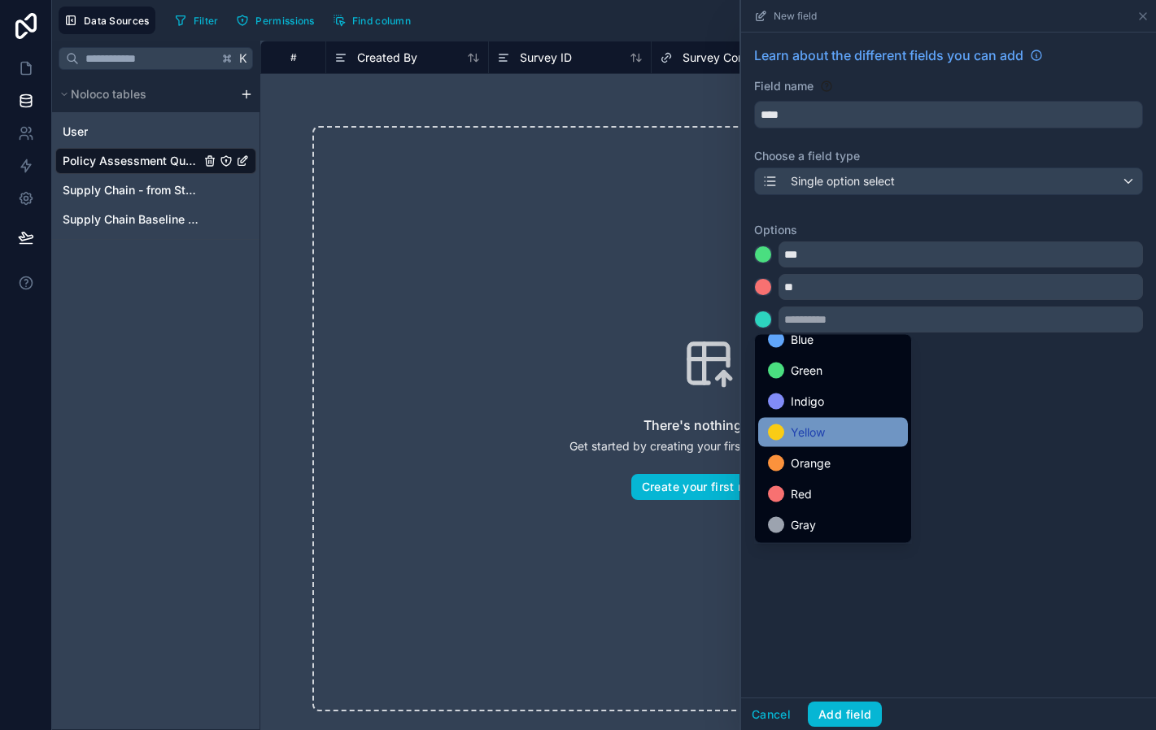
click at [825, 433] on span "Yellow" at bounding box center [808, 433] width 34 height 20
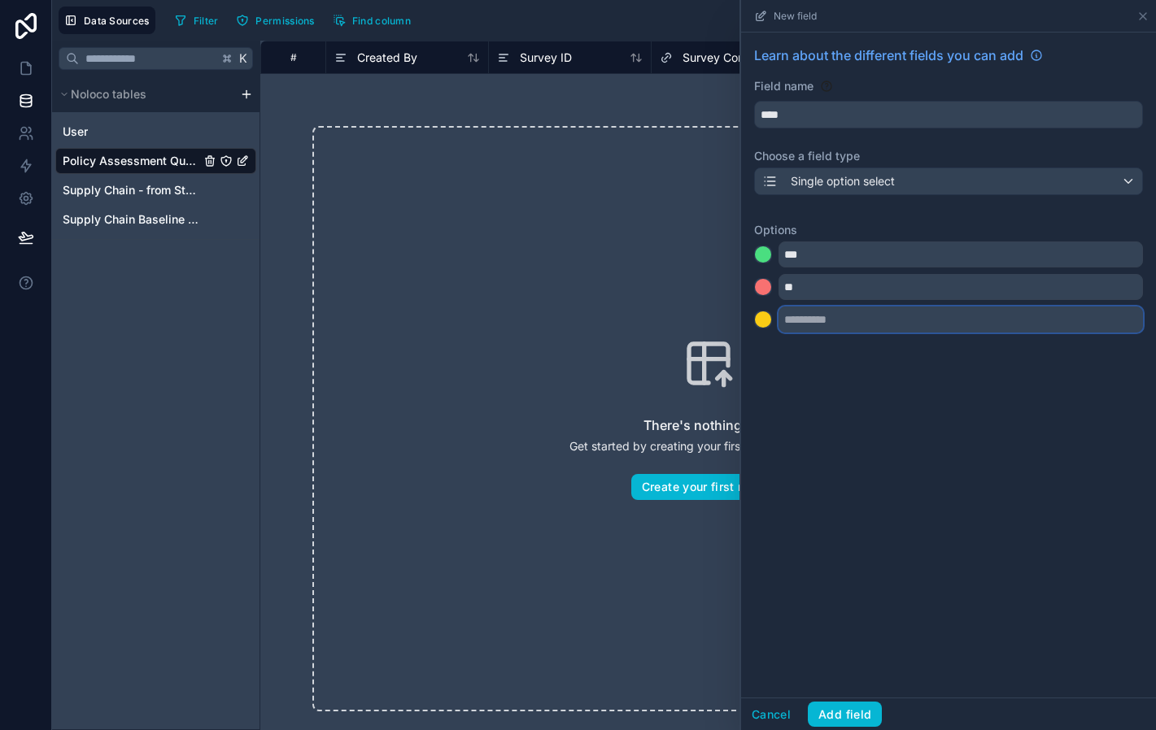
click at [808, 314] on input "text" at bounding box center [960, 320] width 364 height 26
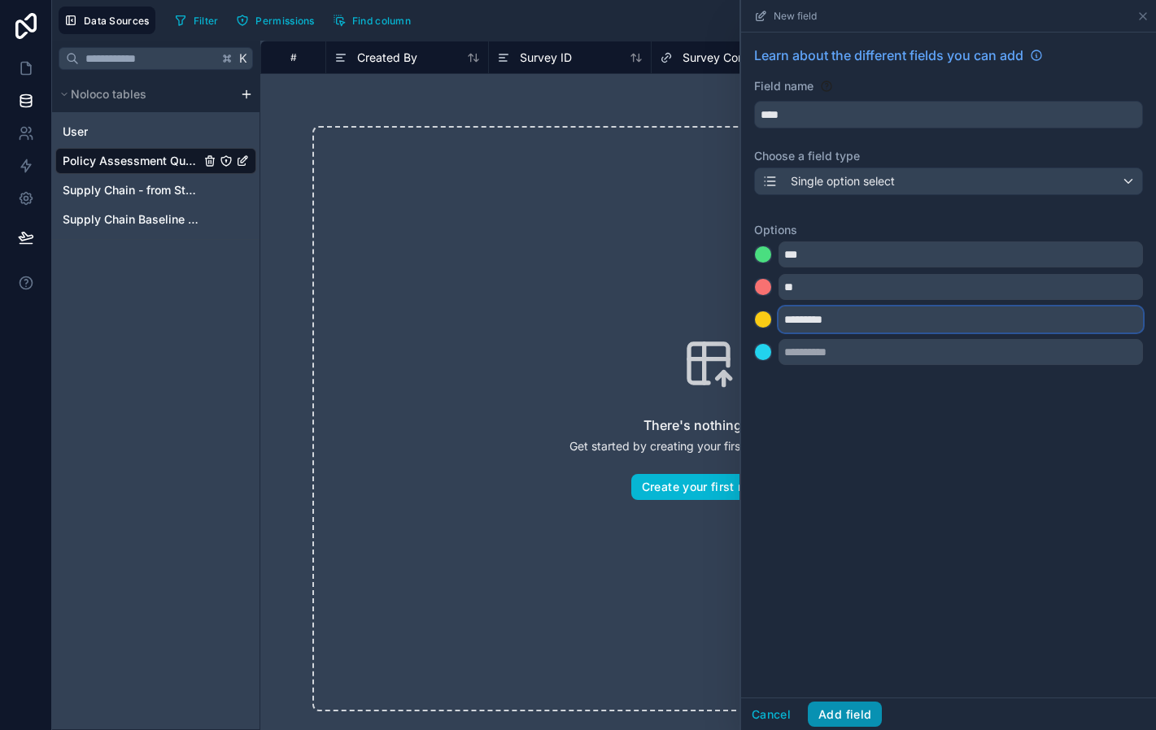
type input "*********"
click at [839, 711] on button "Add field" at bounding box center [845, 715] width 74 height 26
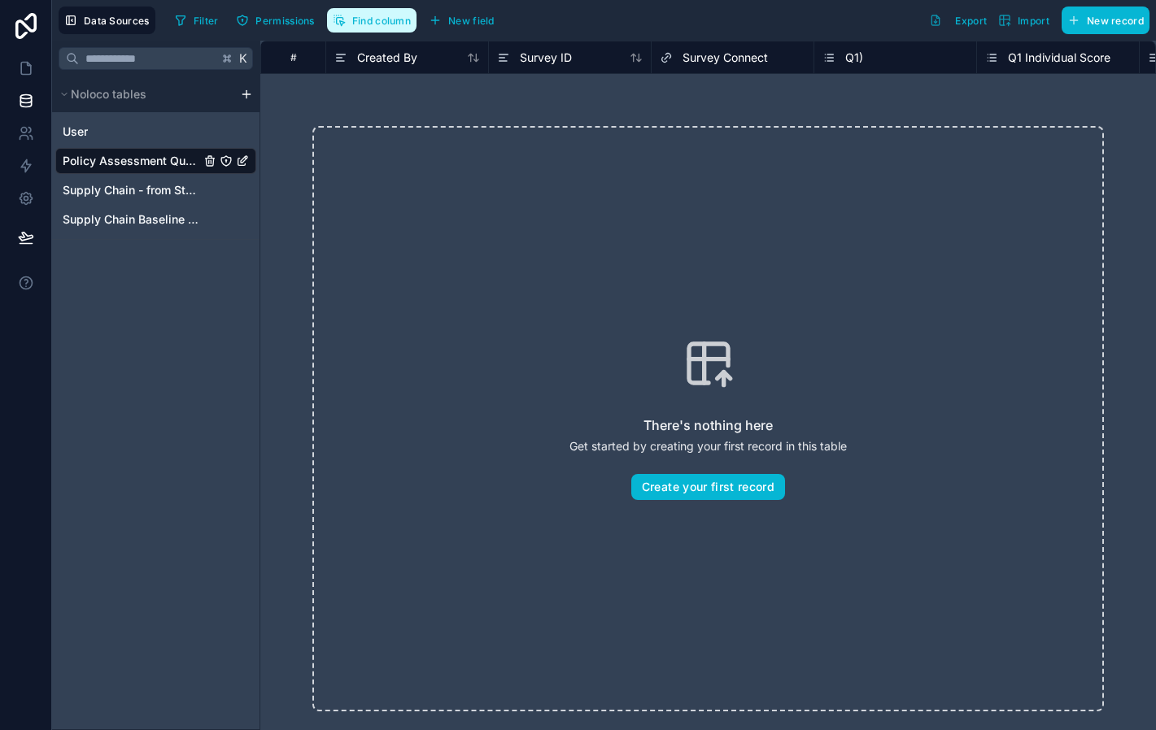
click at [386, 22] on span "Find column" at bounding box center [381, 21] width 59 height 12
click at [455, 13] on button "New field" at bounding box center [461, 20] width 77 height 24
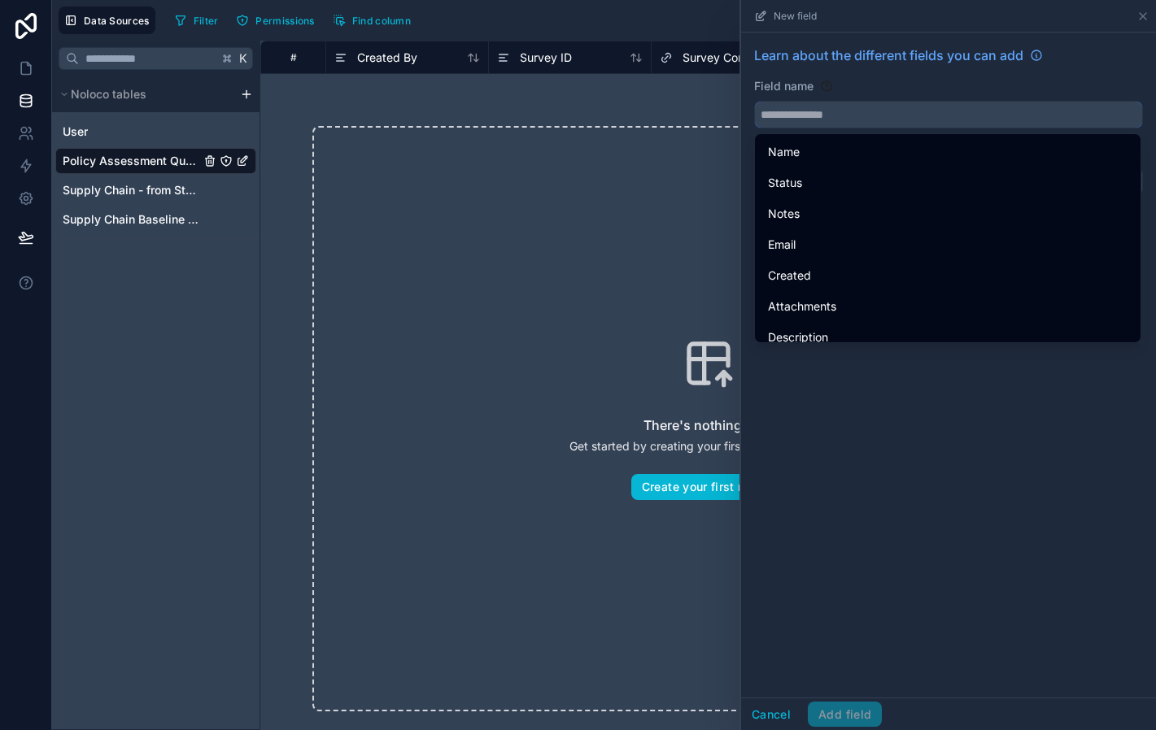
click at [823, 115] on input "text" at bounding box center [948, 115] width 387 height 26
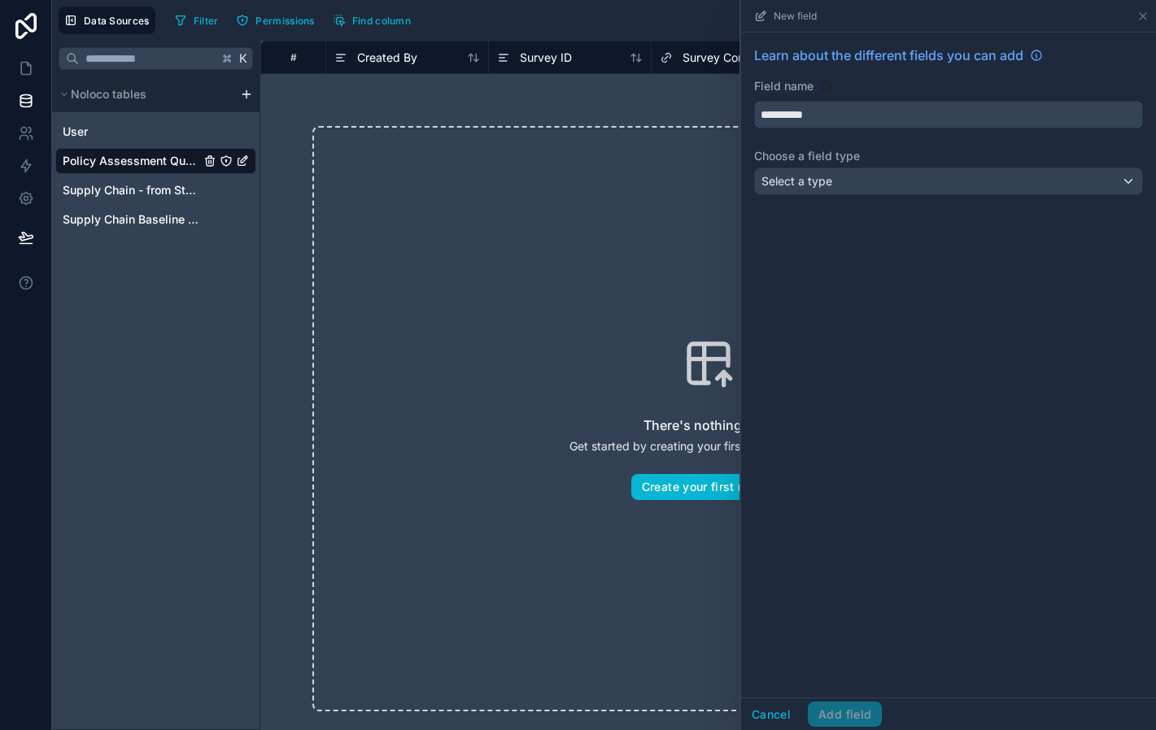
type input "**********"
click at [850, 181] on div "Select a type" at bounding box center [948, 181] width 387 height 26
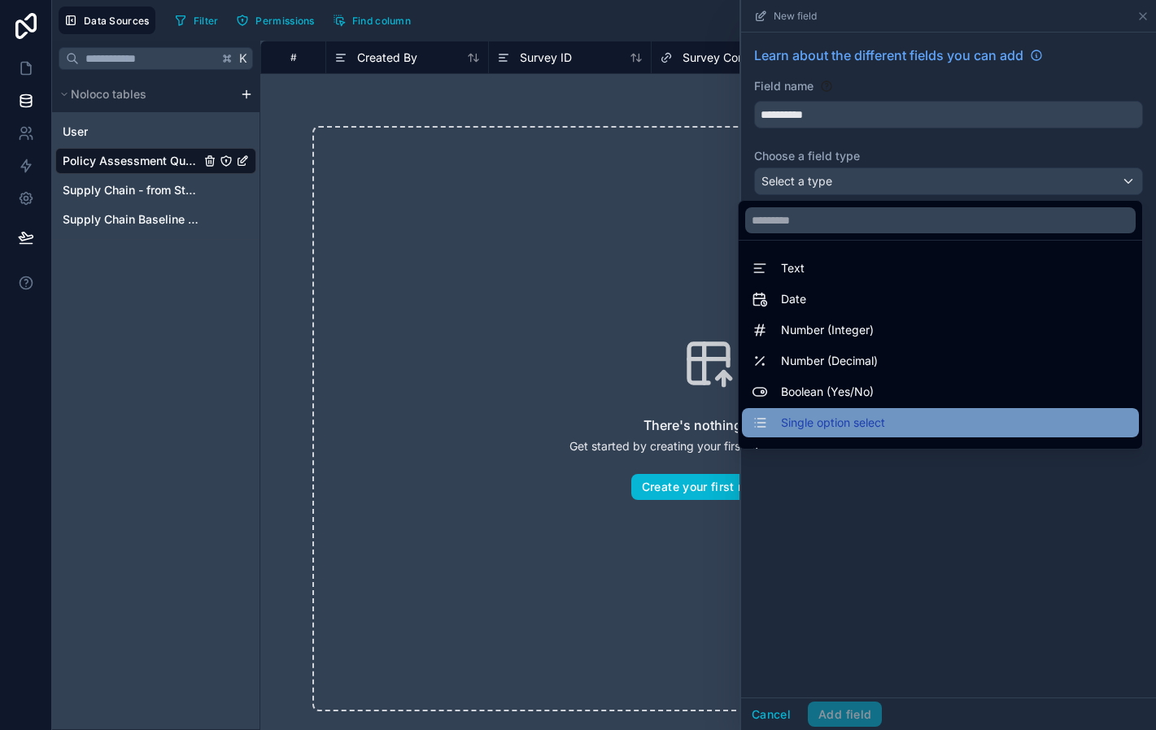
click at [867, 419] on span "Single option select" at bounding box center [833, 423] width 104 height 20
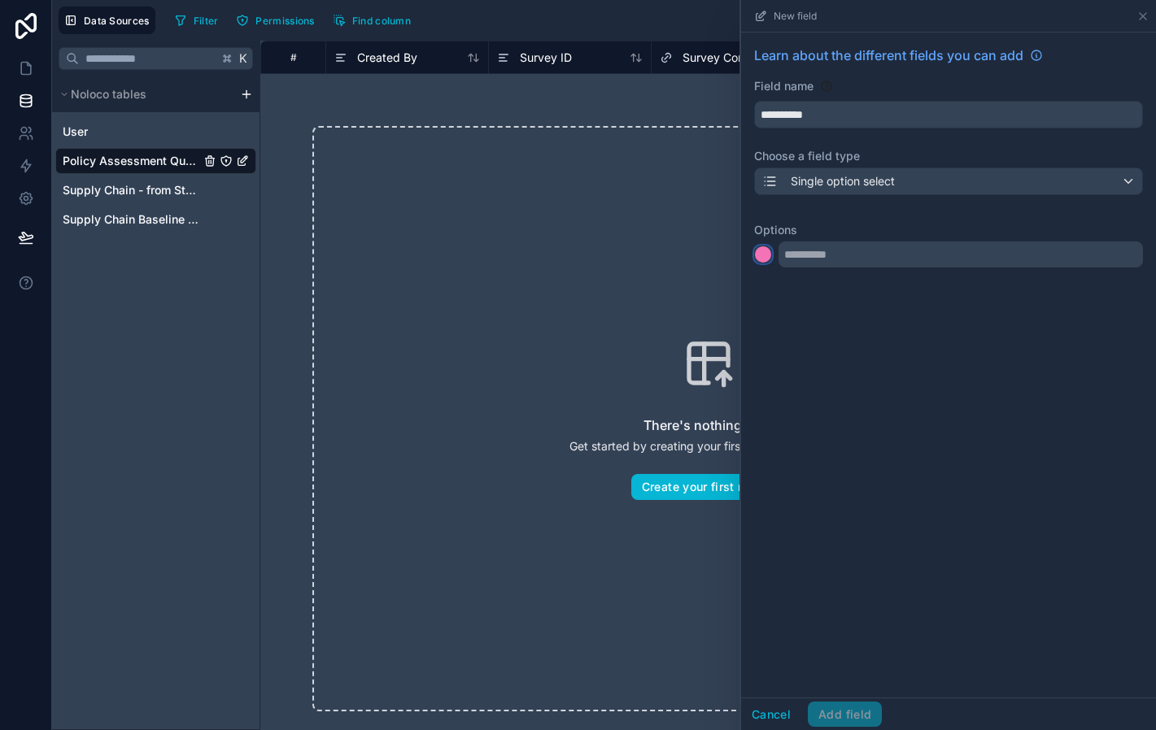
click at [765, 258] on div at bounding box center [763, 254] width 16 height 16
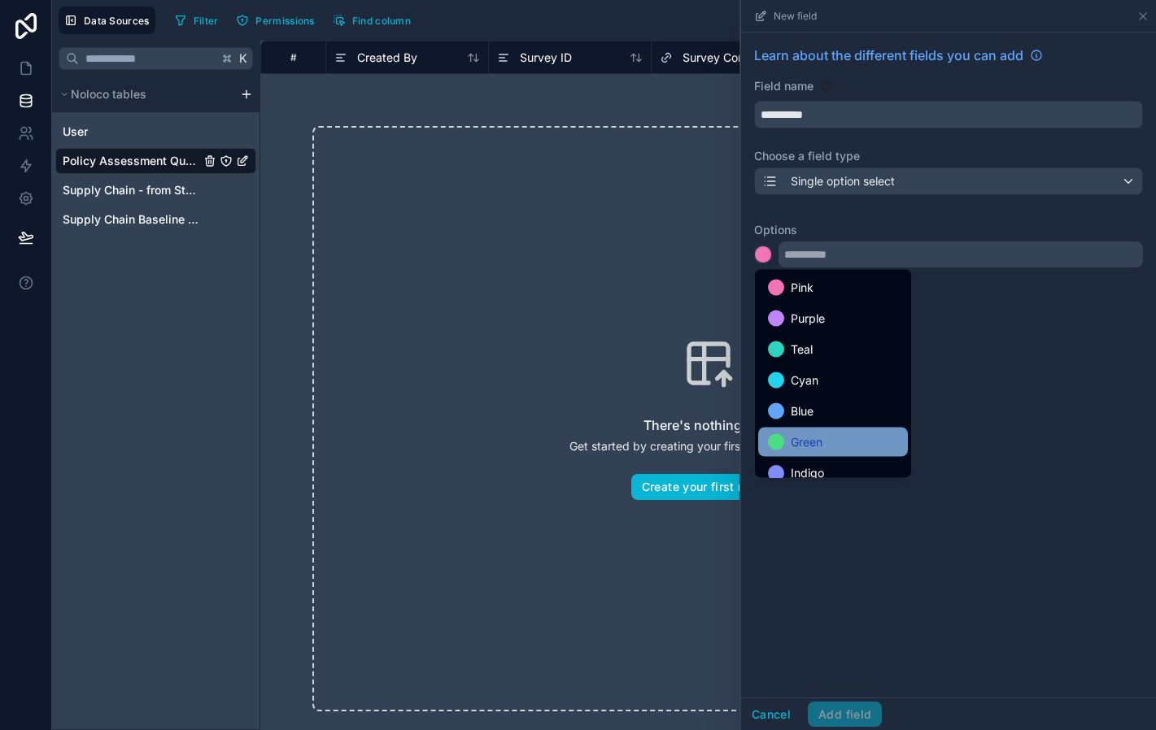
click at [807, 436] on span "Green" at bounding box center [807, 443] width 32 height 20
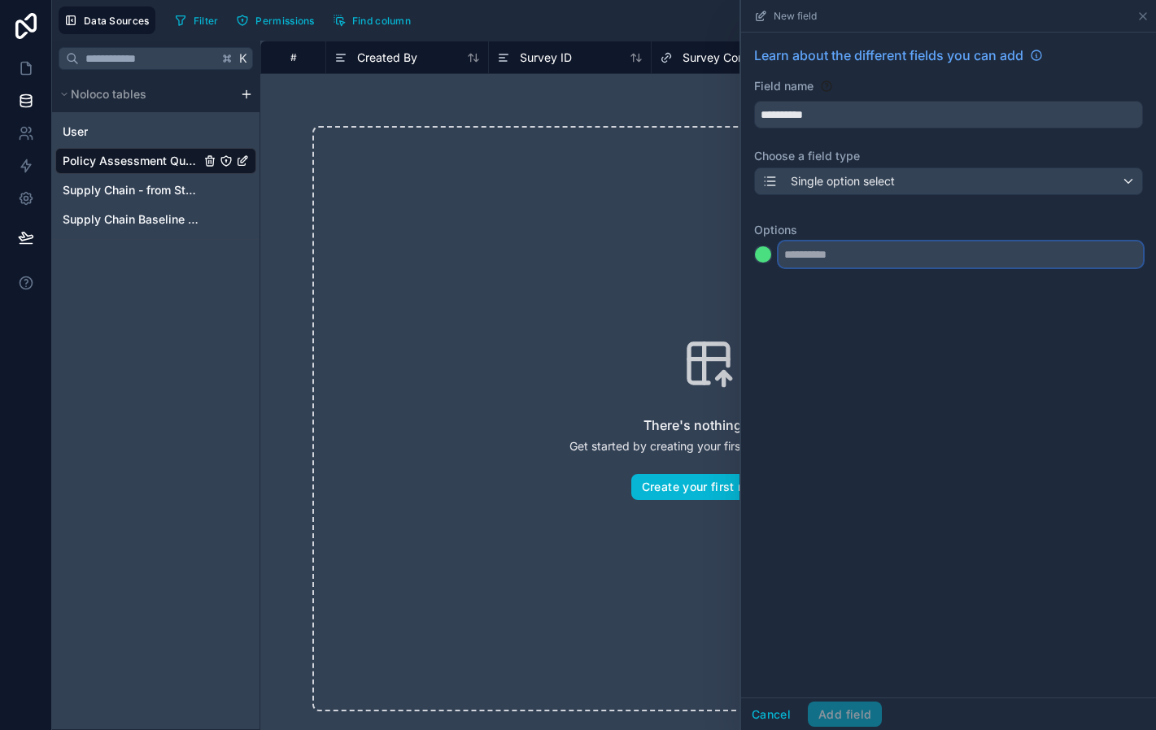
click at [804, 259] on input "text" at bounding box center [960, 255] width 364 height 26
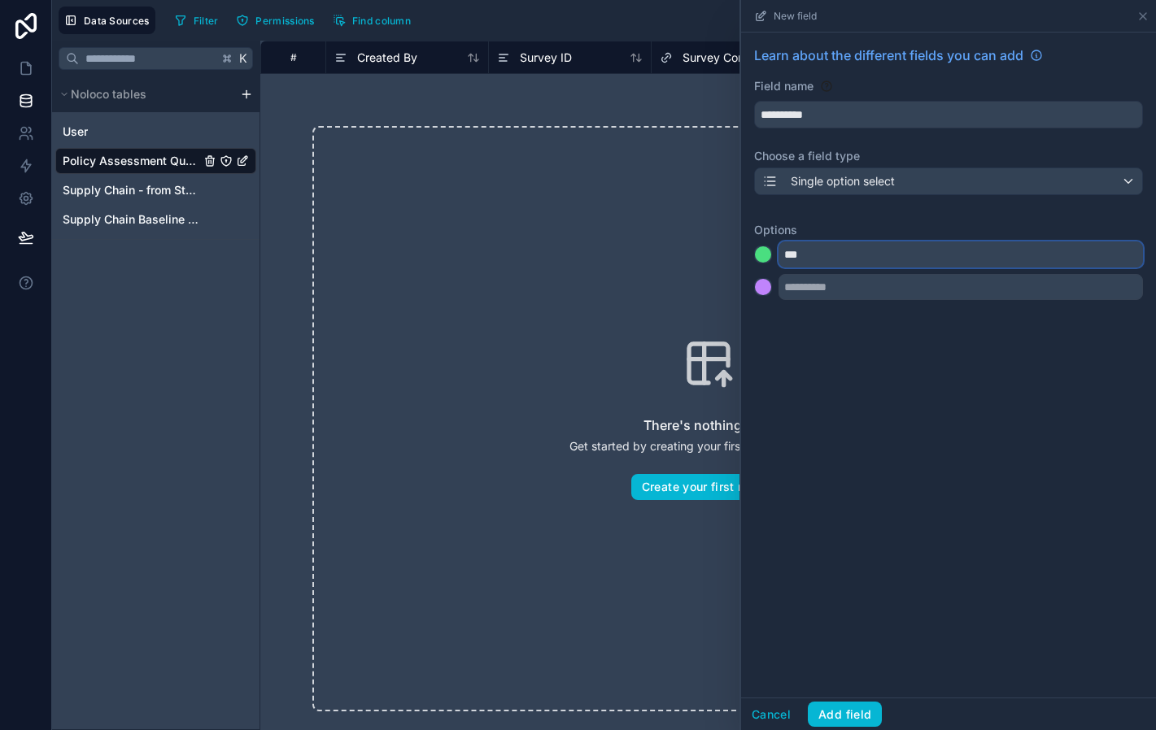
type input "***"
click at [769, 275] on div at bounding box center [948, 287] width 389 height 26
click at [766, 284] on div at bounding box center [763, 287] width 16 height 16
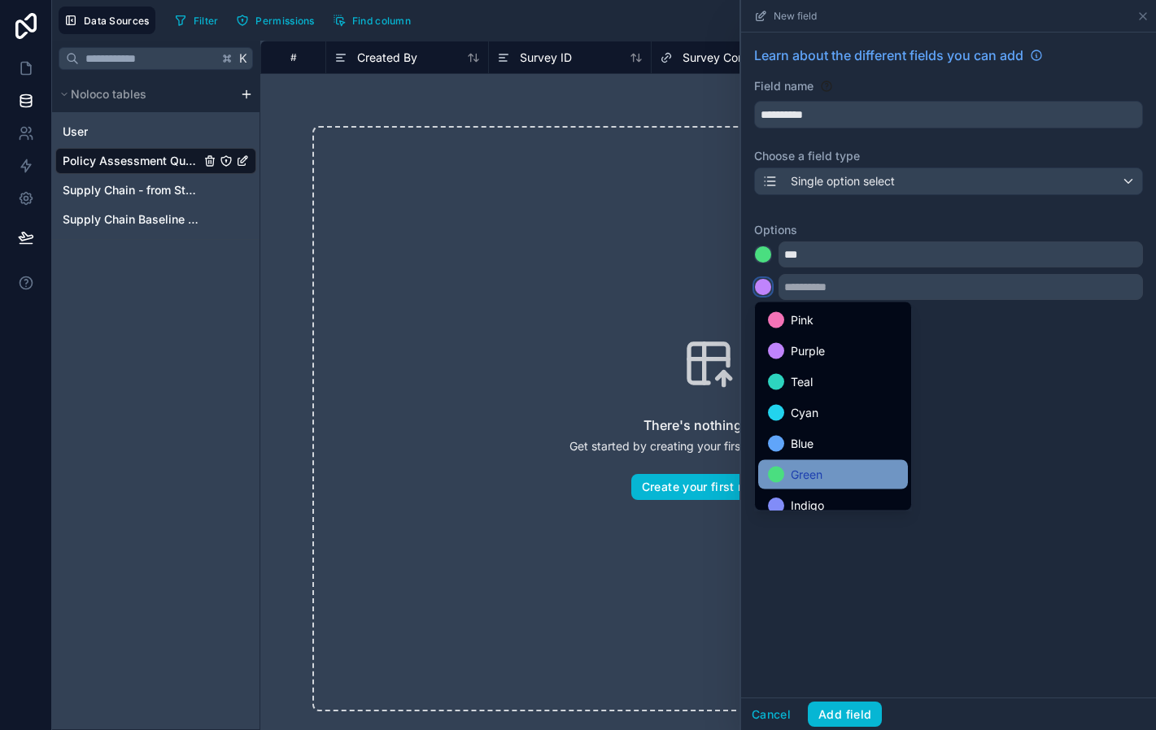
scroll to position [137, 0]
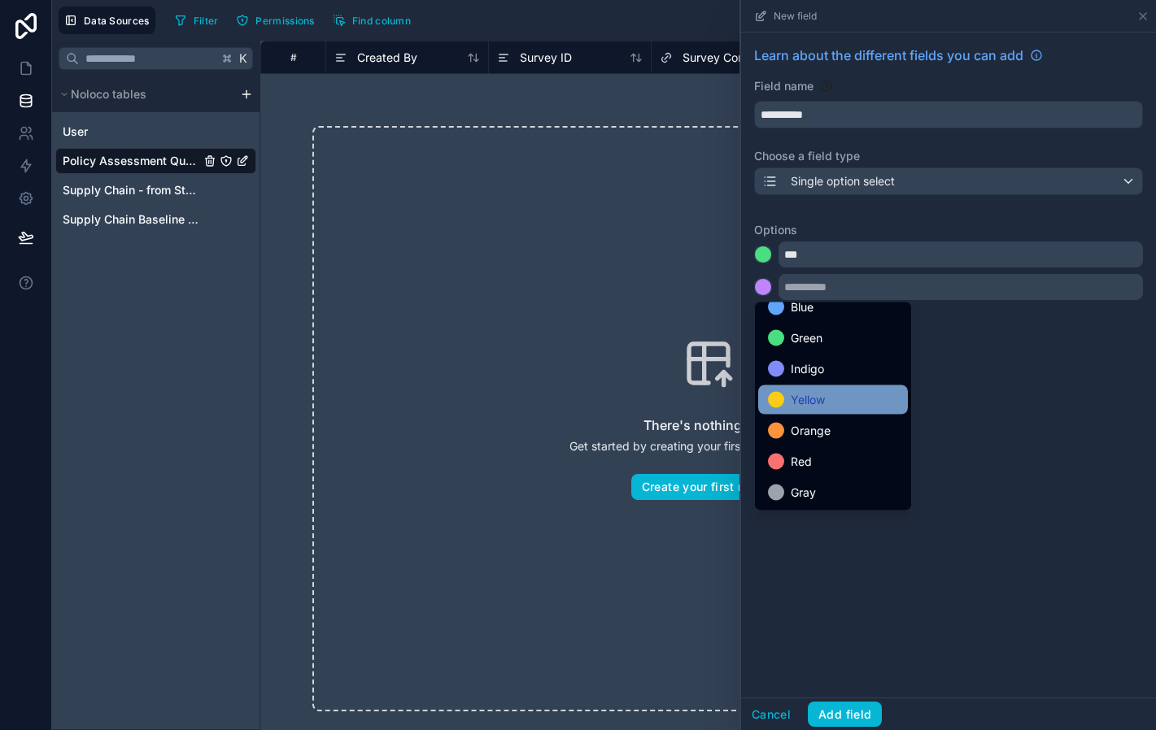
click at [817, 400] on span "Yellow" at bounding box center [808, 400] width 34 height 20
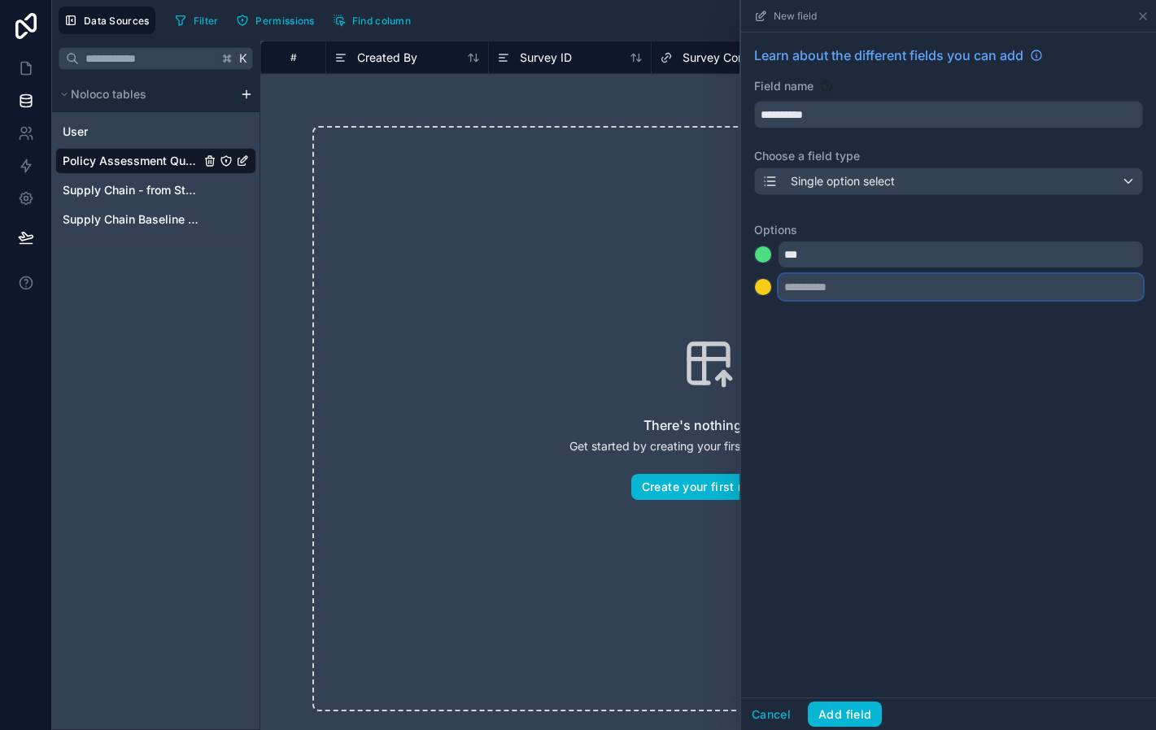
click at [812, 292] on input "text" at bounding box center [960, 287] width 364 height 26
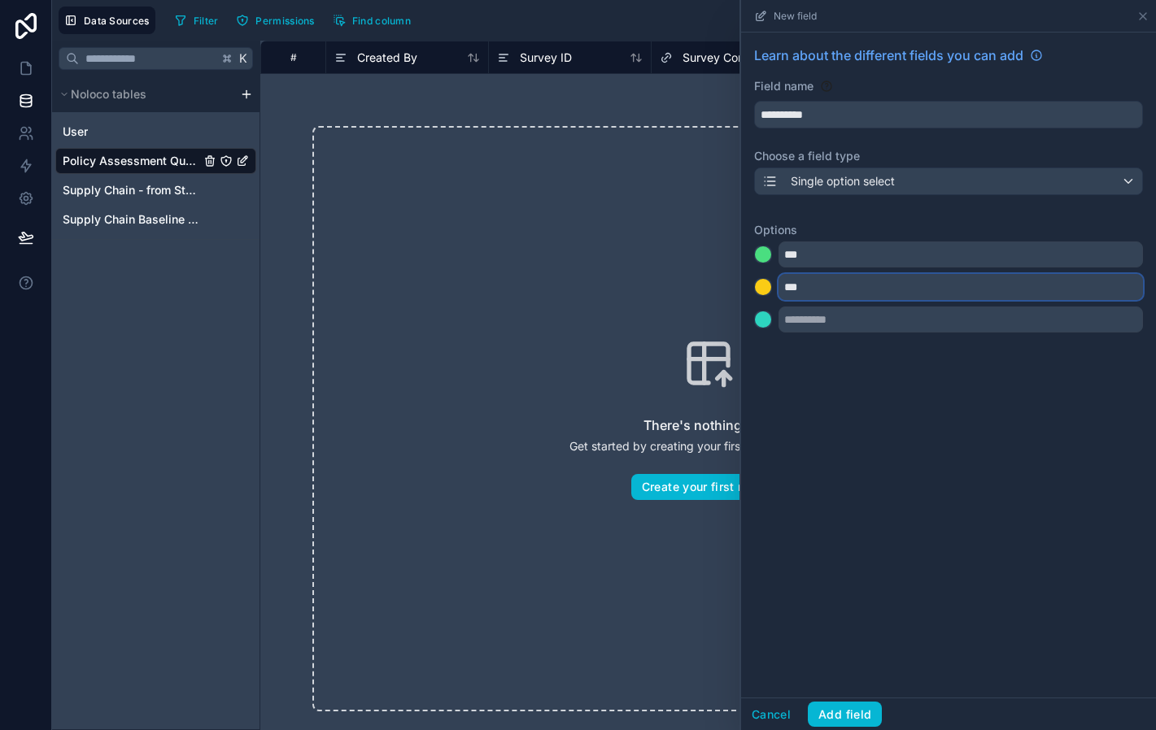
type input "***"
click at [766, 320] on div at bounding box center [763, 320] width 16 height 16
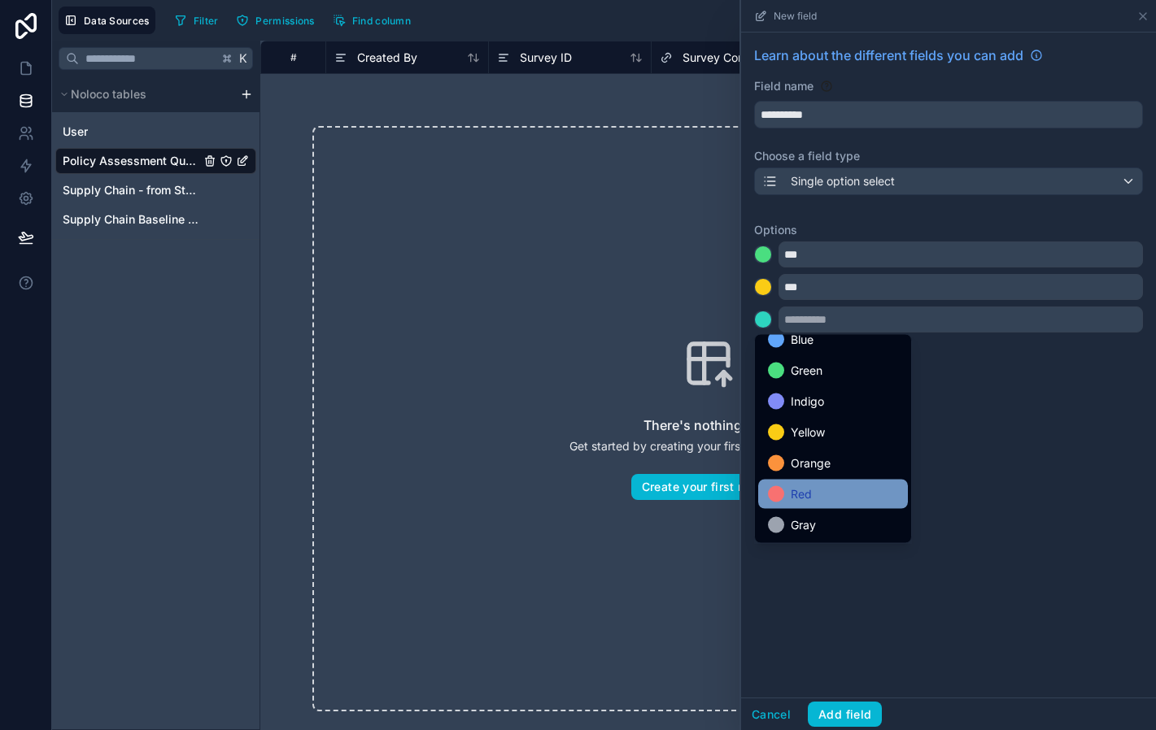
click at [815, 482] on div "Red" at bounding box center [833, 494] width 150 height 29
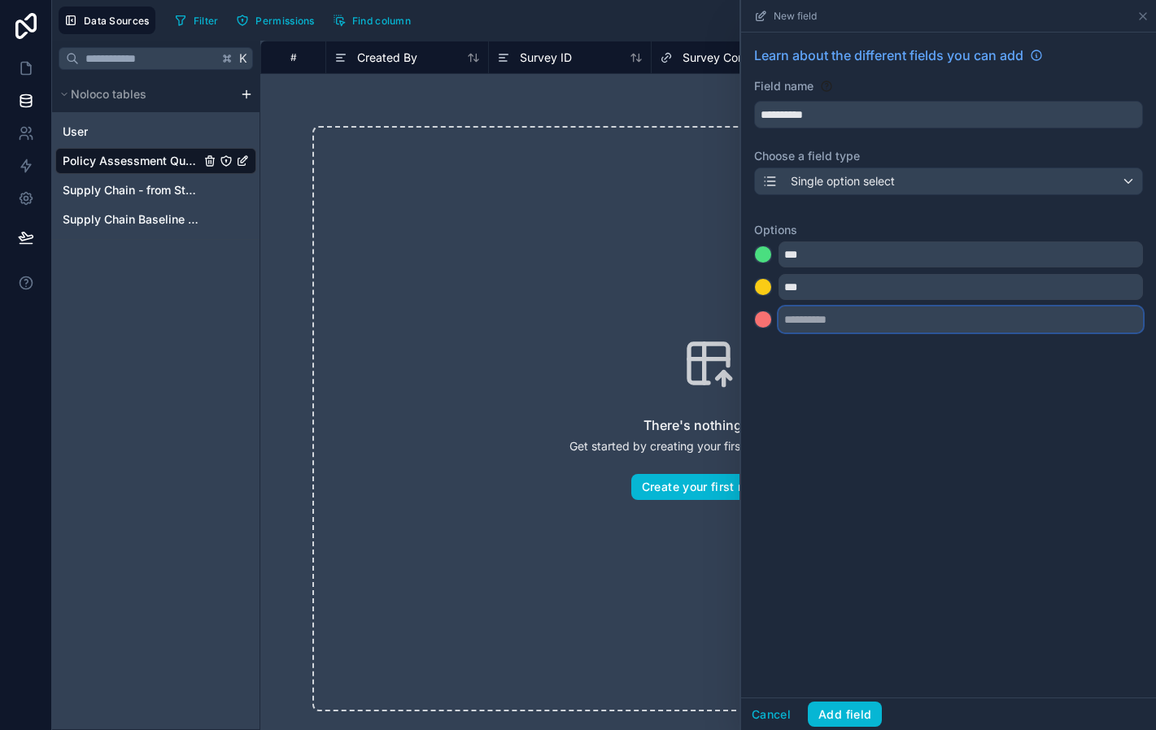
click at [830, 329] on input "text" at bounding box center [960, 320] width 364 height 26
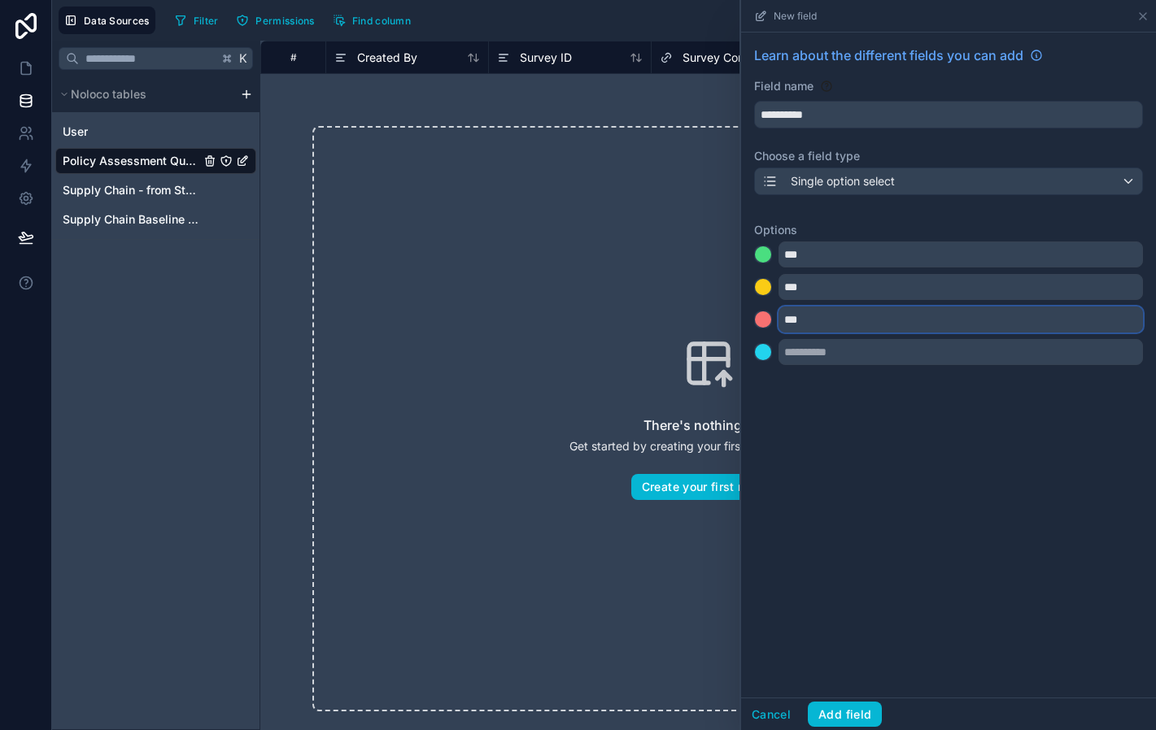
type input "***"
click at [847, 715] on button "Add field" at bounding box center [845, 715] width 74 height 26
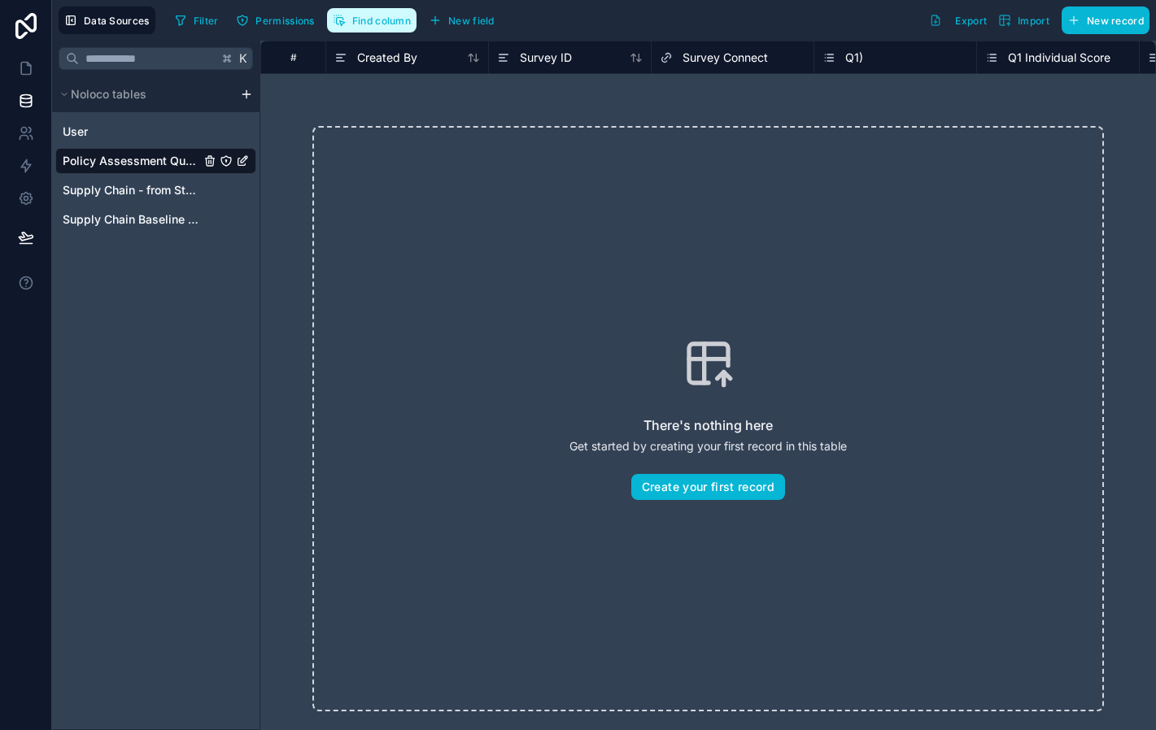
click at [407, 23] on span "Find column" at bounding box center [381, 21] width 59 height 12
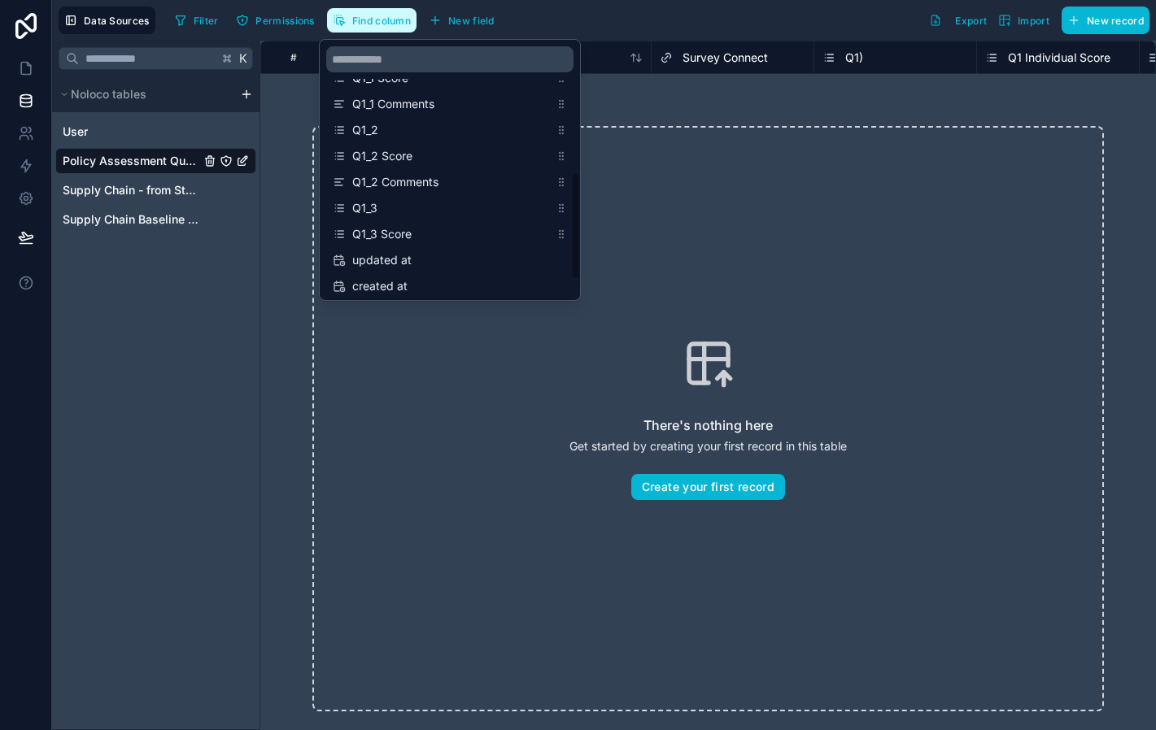
scroll to position [329, 0]
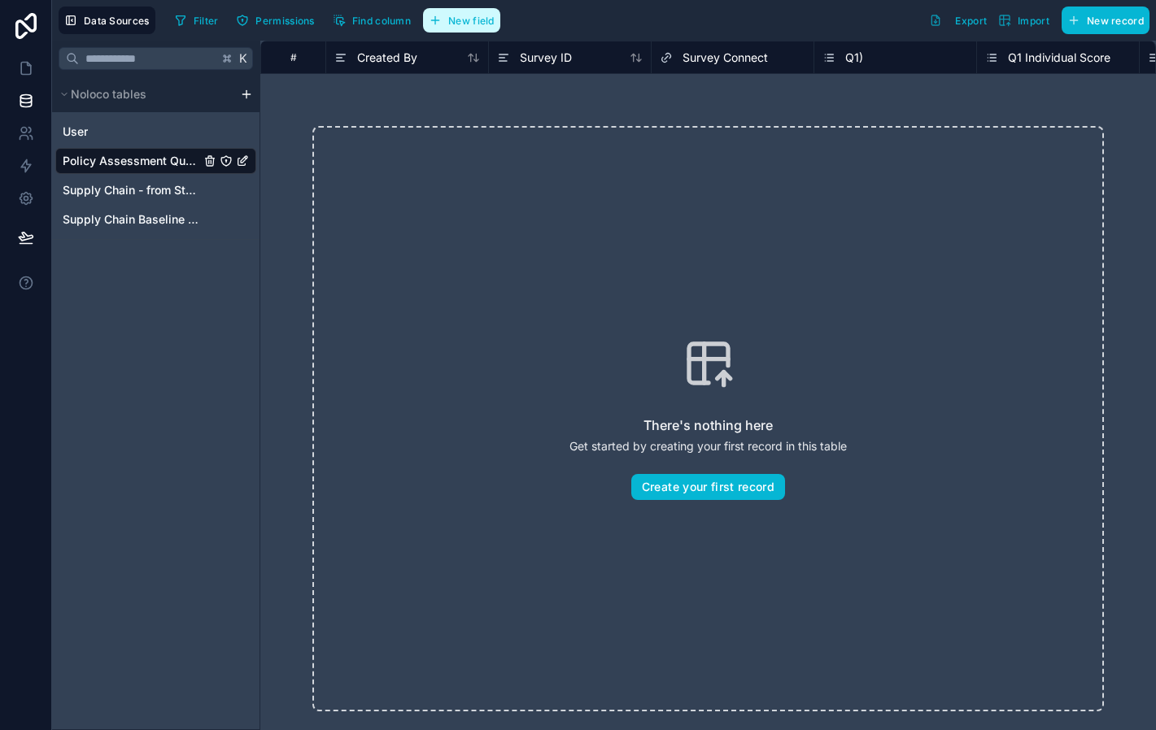
click at [455, 21] on span "New field" at bounding box center [471, 21] width 46 height 12
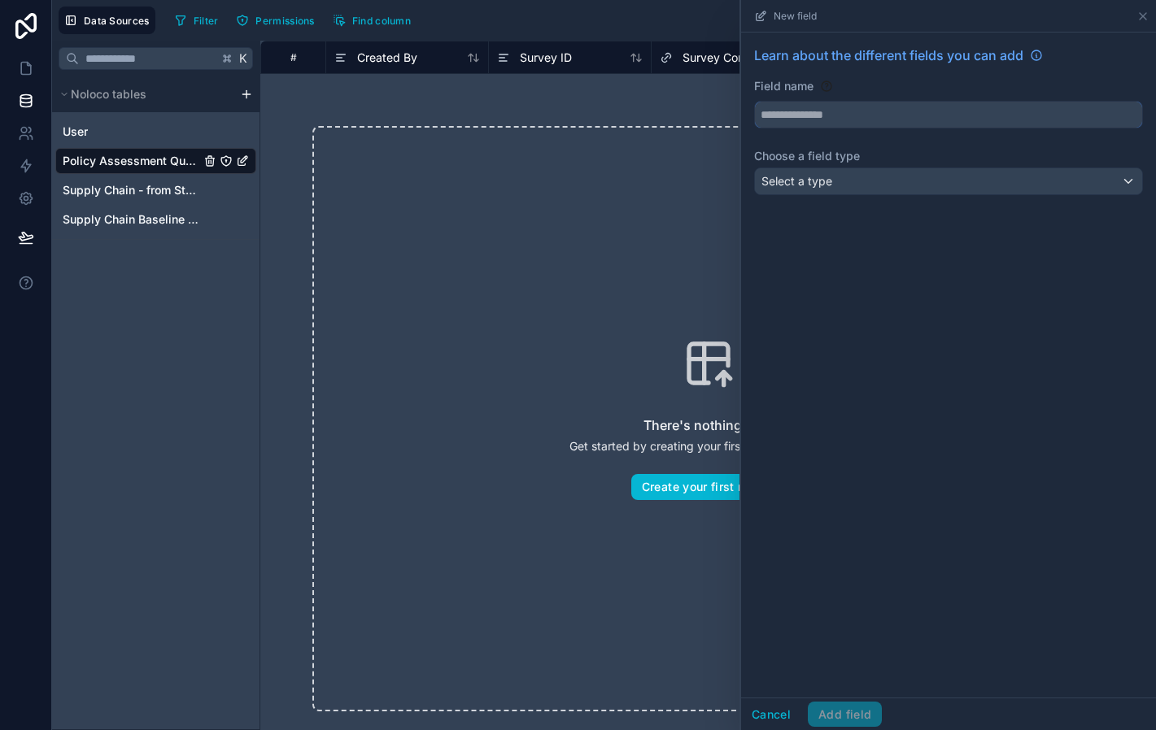
click at [819, 115] on input "text" at bounding box center [948, 115] width 387 height 26
type input "**********"
click at [837, 191] on div "Select a type" at bounding box center [948, 181] width 387 height 26
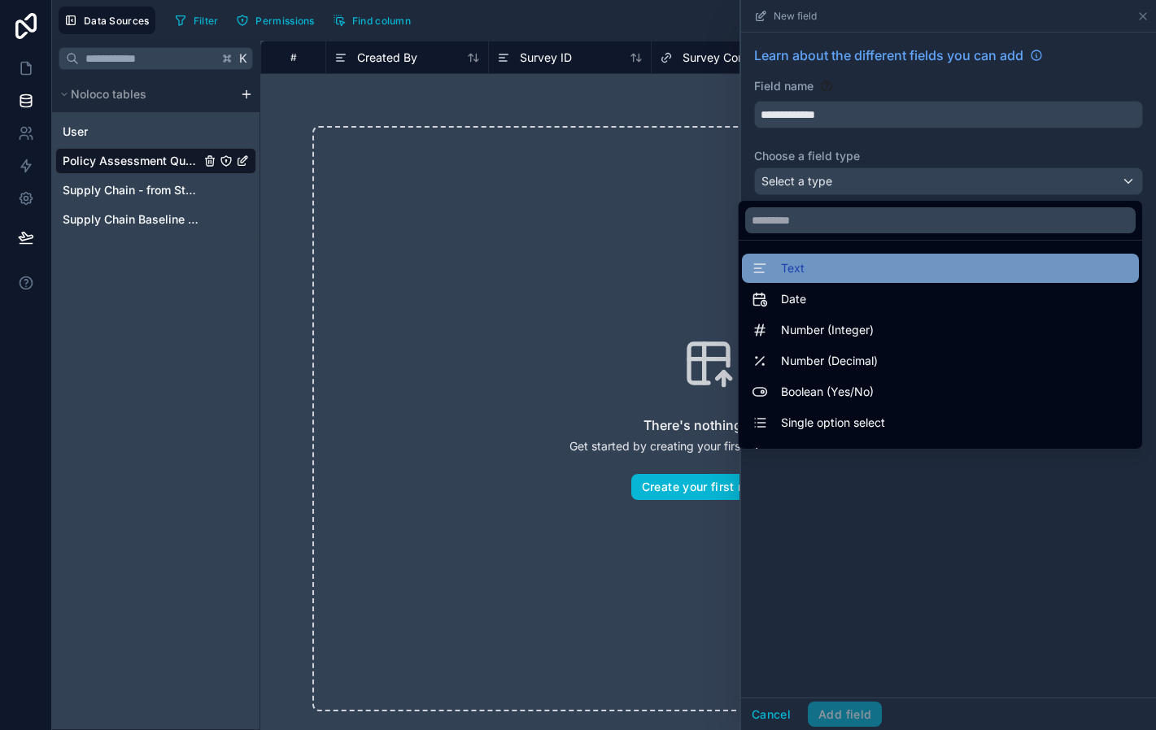
click at [841, 278] on div "Text" at bounding box center [940, 269] width 377 height 20
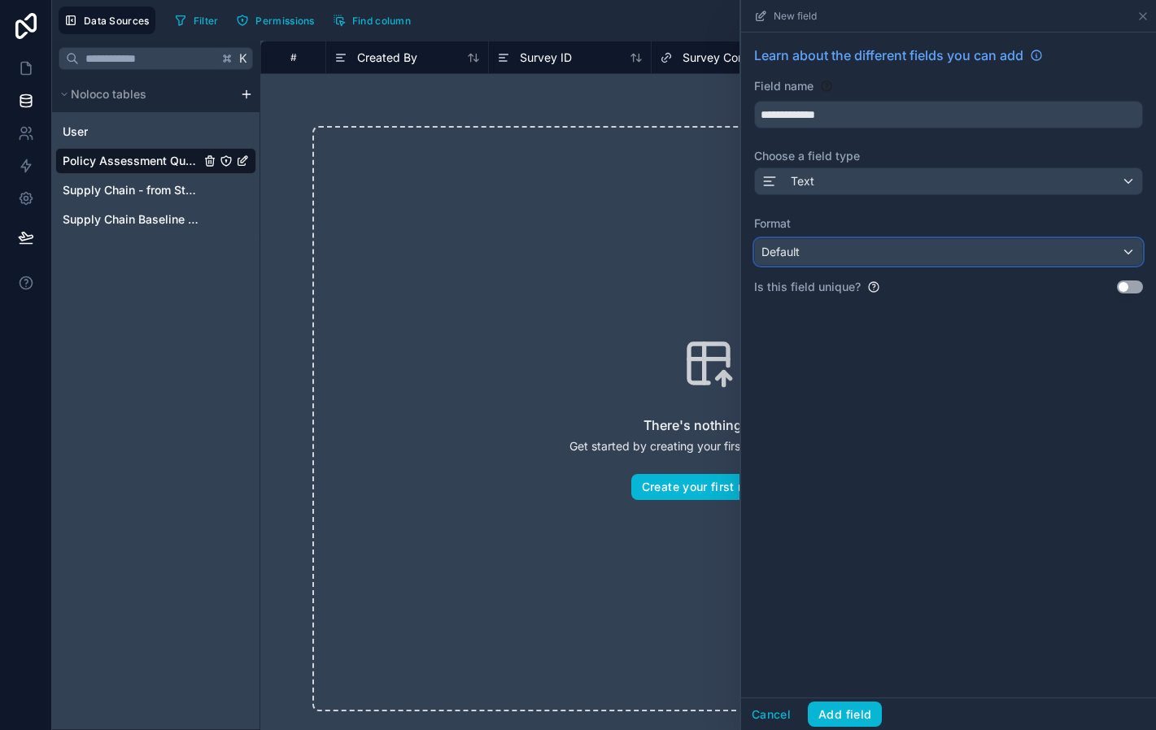
click at [831, 253] on div "Default" at bounding box center [948, 252] width 387 height 26
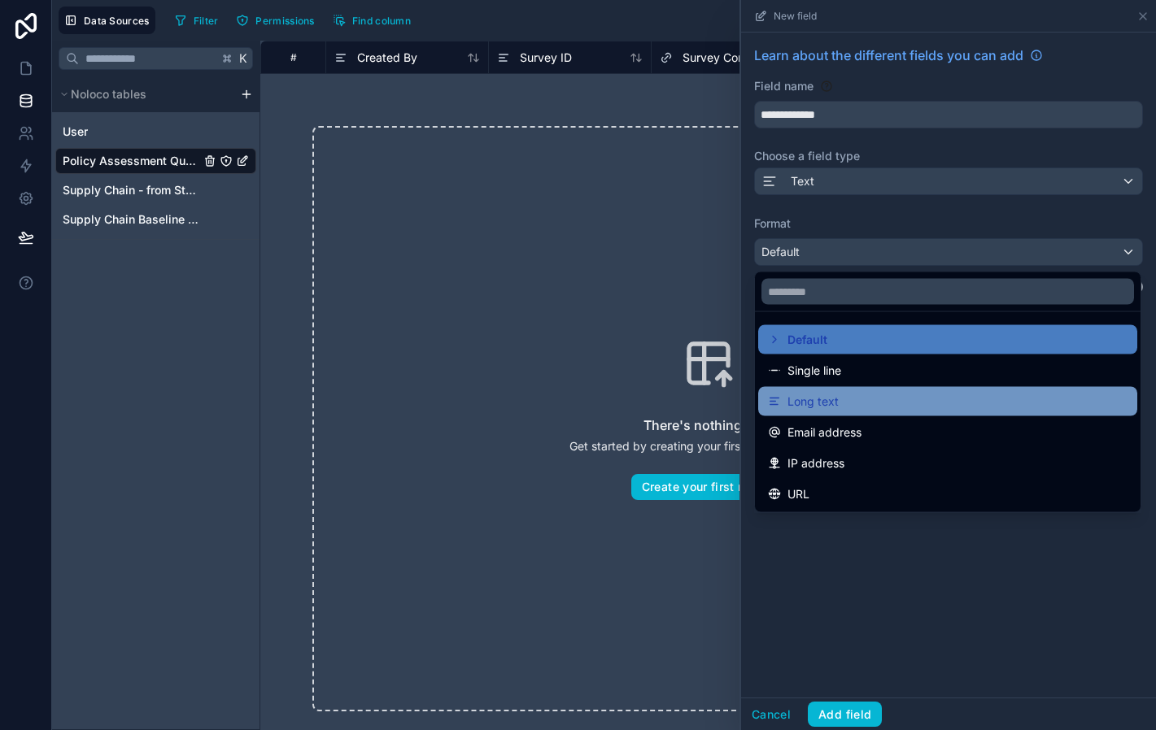
click at [835, 392] on span "Long text" at bounding box center [812, 402] width 51 height 20
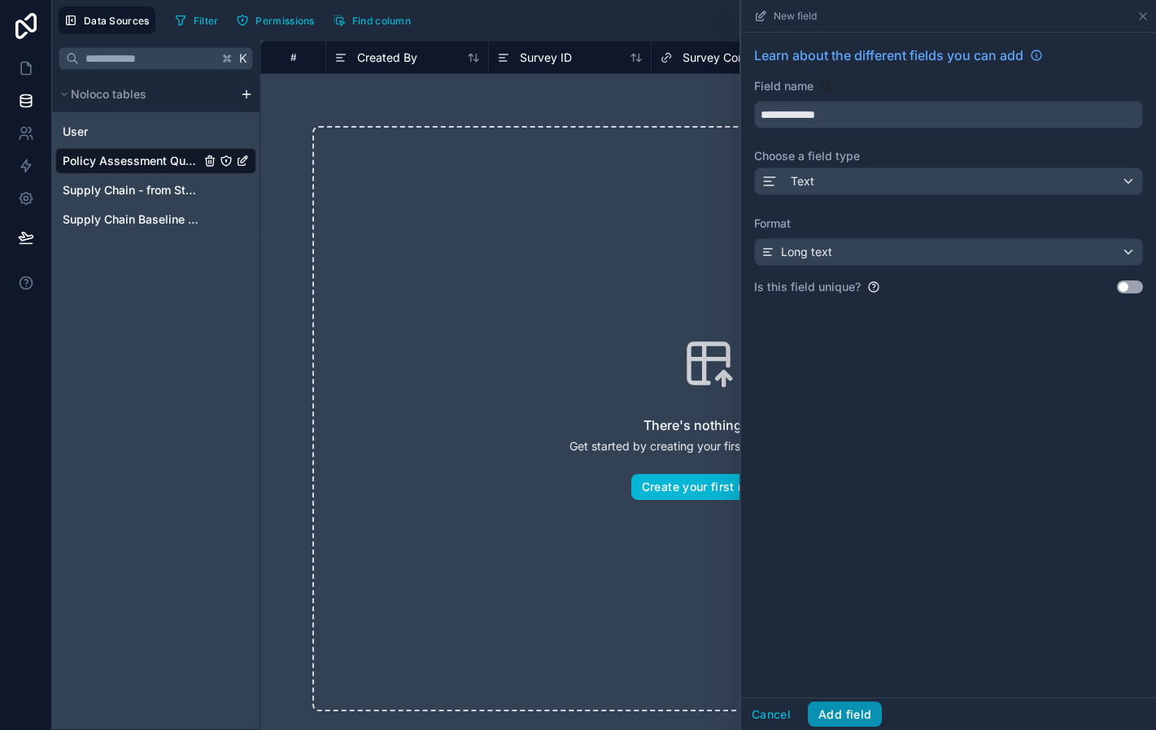
click at [848, 712] on button "Add field" at bounding box center [845, 715] width 74 height 26
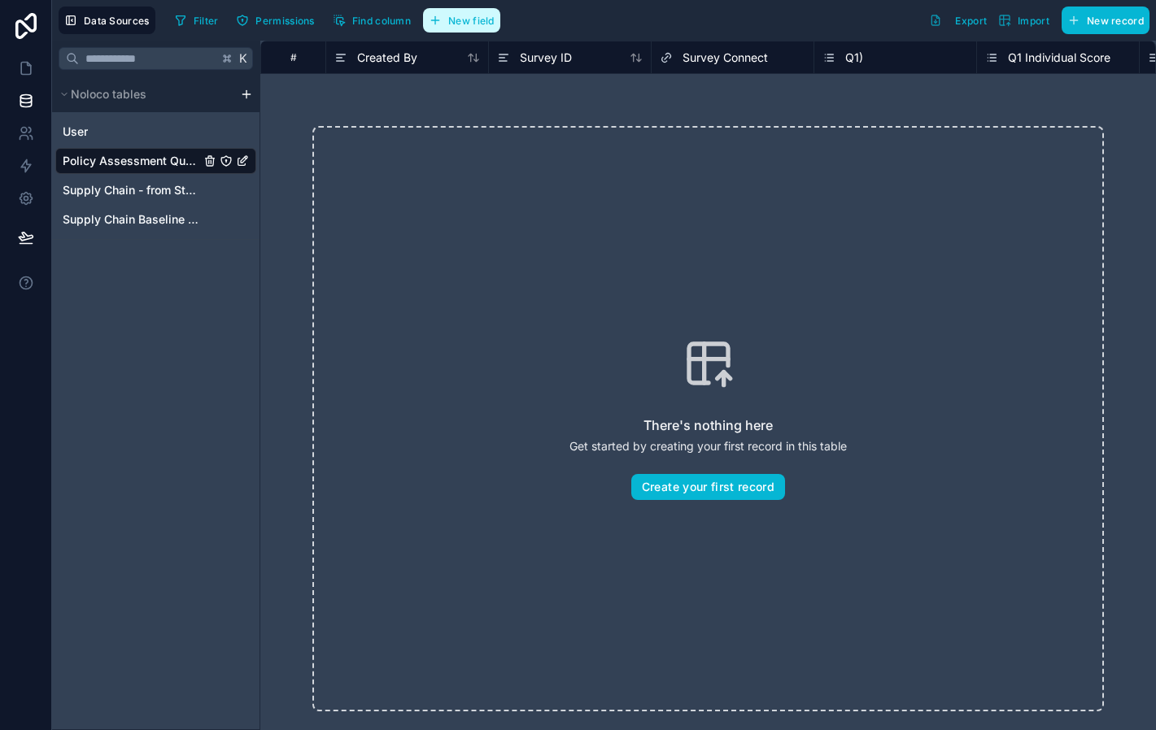
click at [479, 24] on span "New field" at bounding box center [471, 21] width 46 height 12
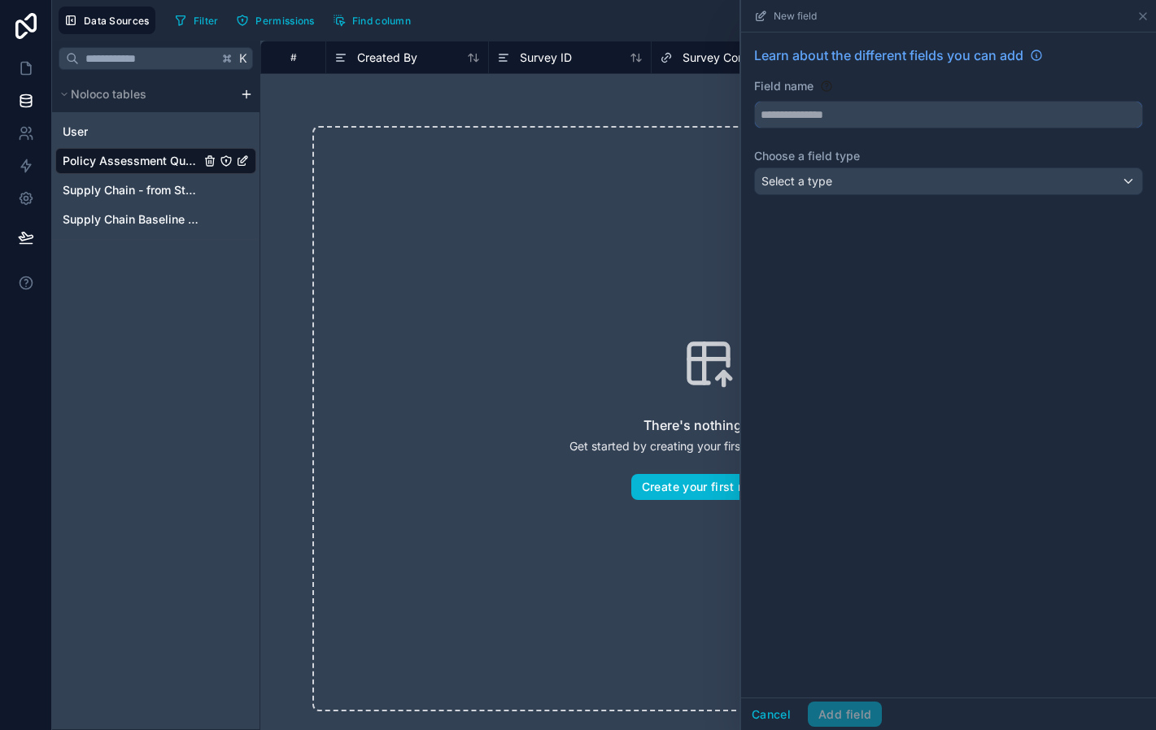
click at [816, 122] on input "text" at bounding box center [948, 115] width 387 height 26
type input "****"
click at [808, 176] on span "Select a type" at bounding box center [796, 181] width 71 height 14
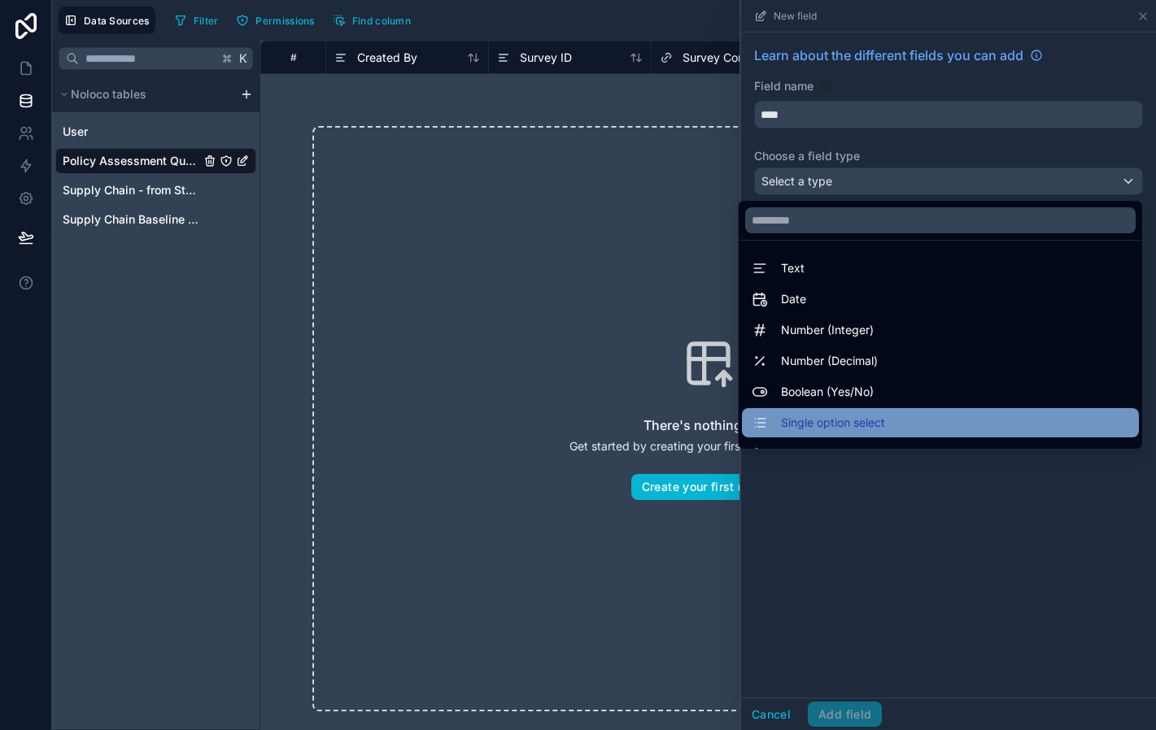
click at [831, 418] on span "Single option select" at bounding box center [833, 423] width 104 height 20
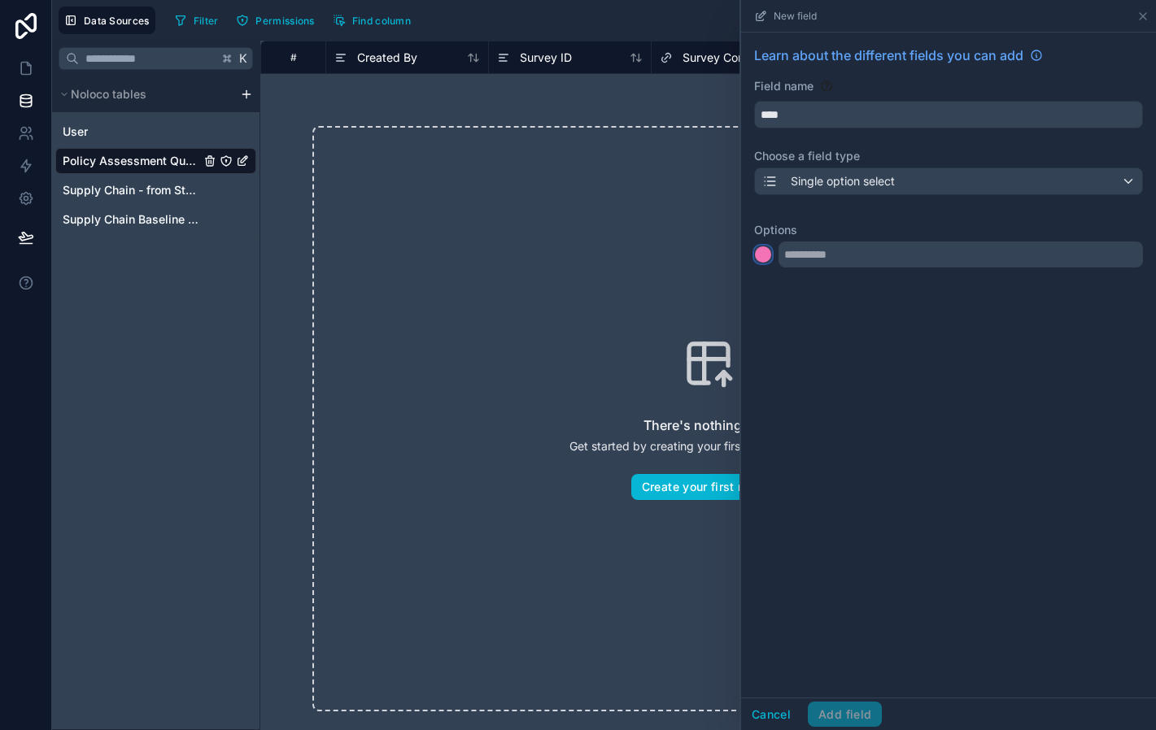
click at [763, 255] on div at bounding box center [763, 254] width 16 height 16
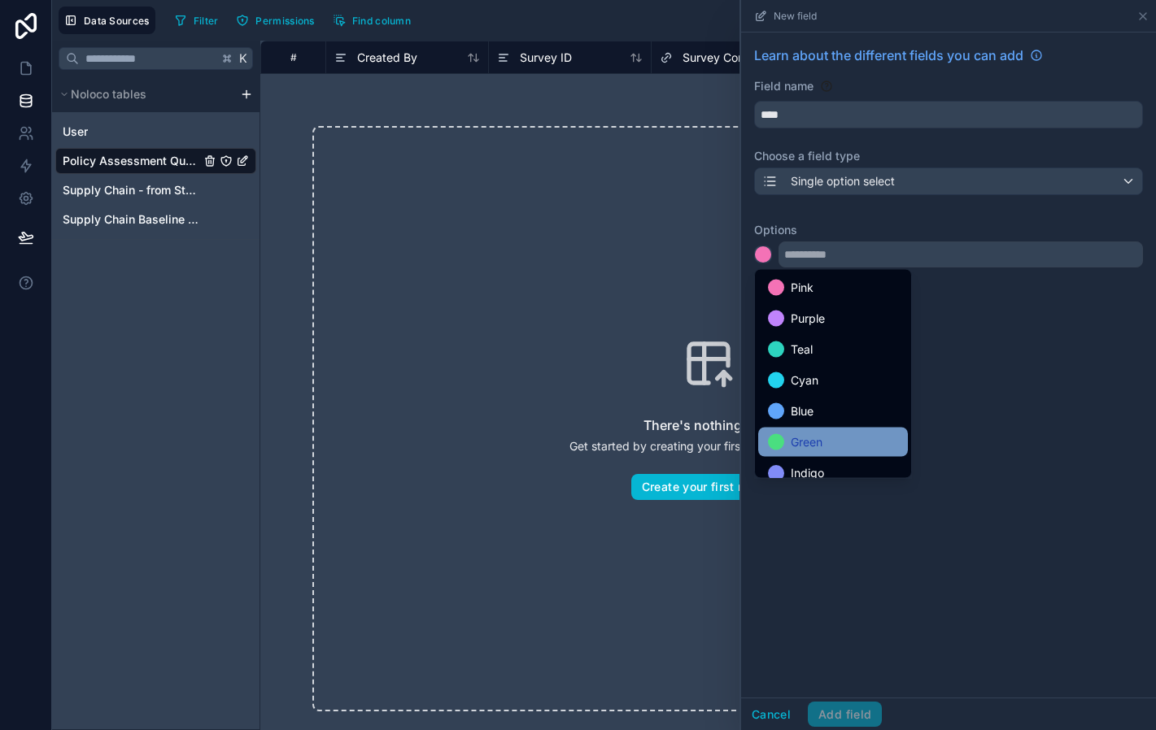
click at [827, 441] on div "Green" at bounding box center [833, 443] width 130 height 20
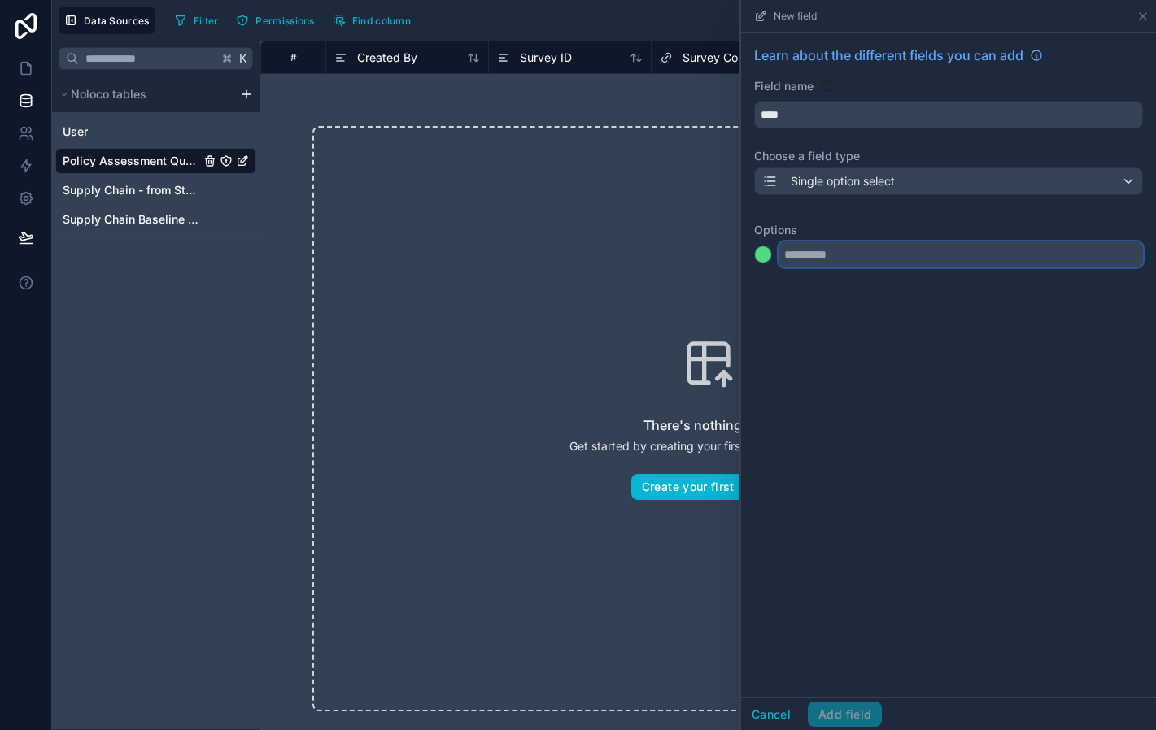
click at [816, 261] on input "text" at bounding box center [960, 255] width 364 height 26
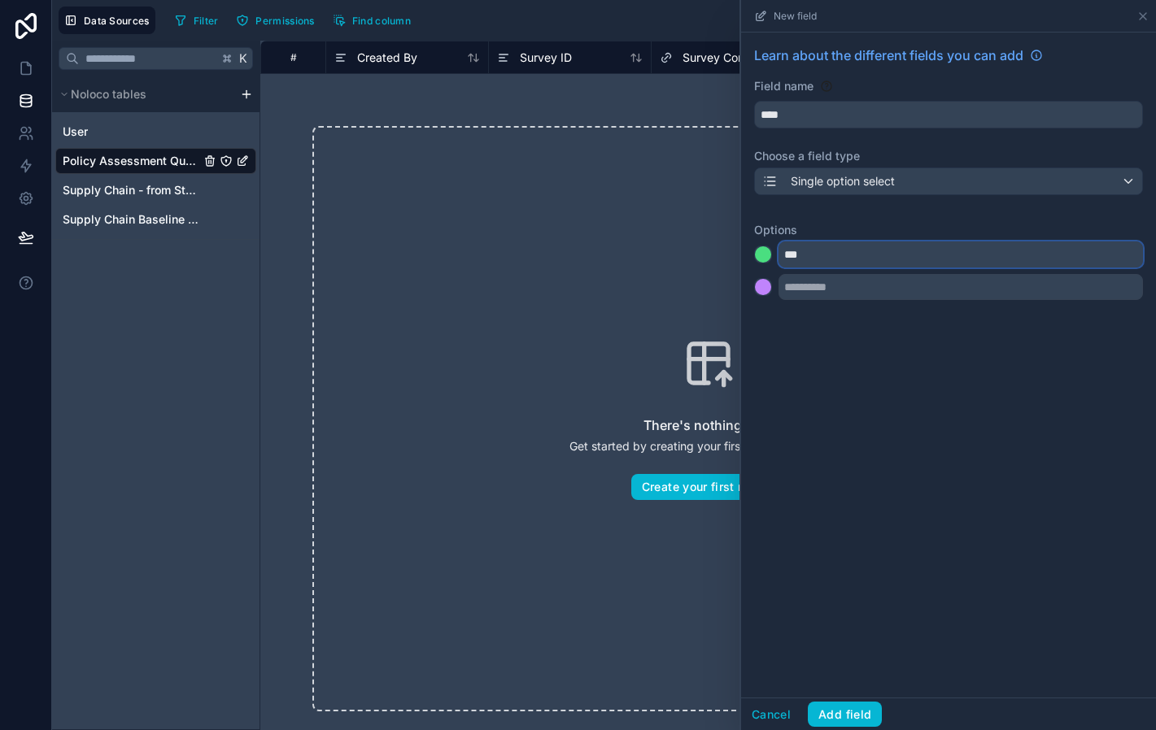
type input "***"
click at [767, 290] on div at bounding box center [763, 287] width 16 height 16
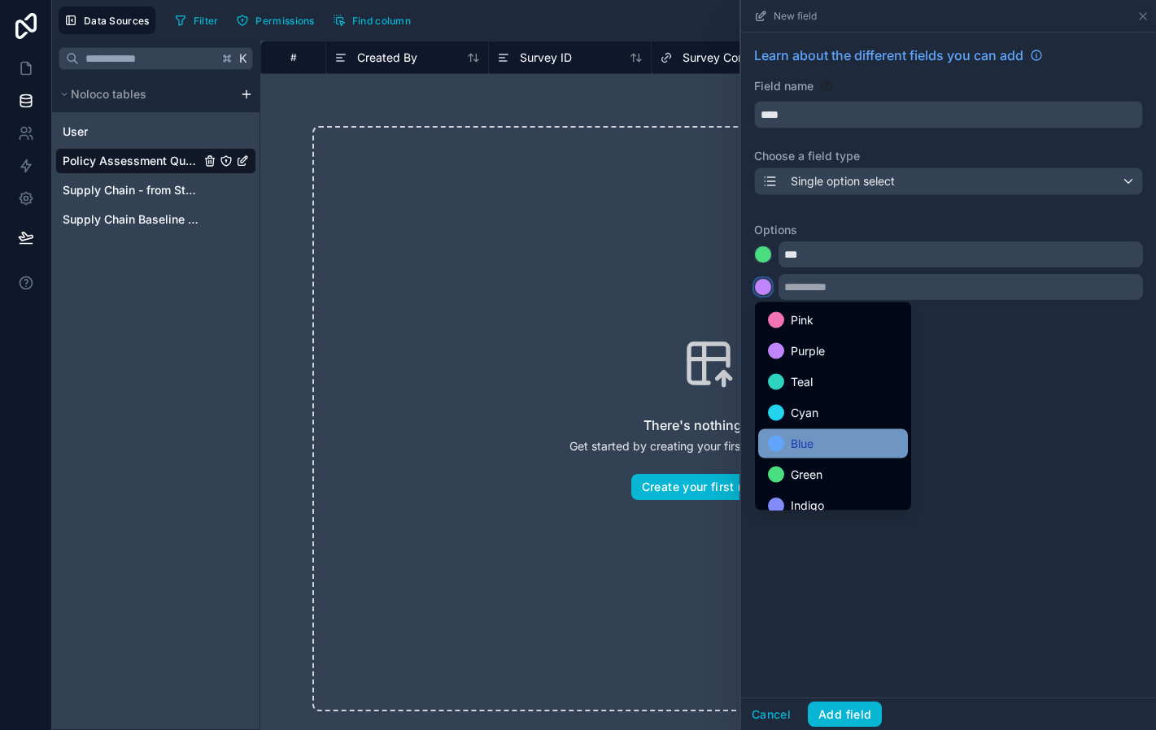
scroll to position [137, 0]
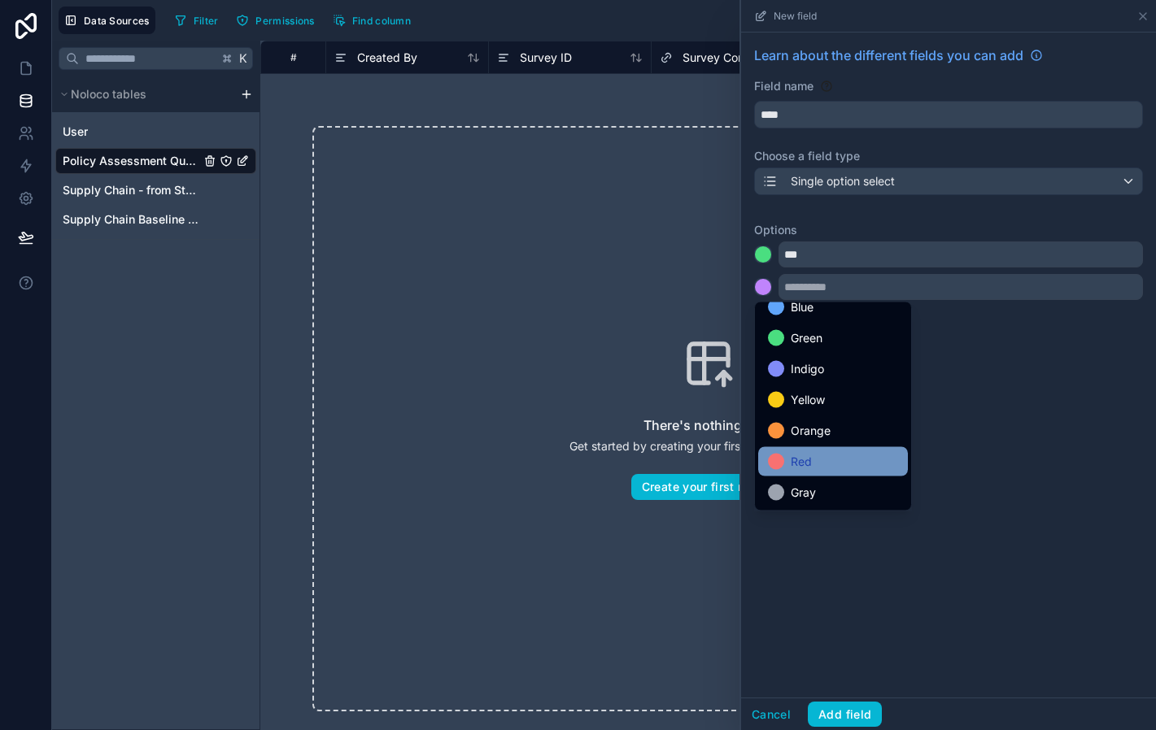
click at [834, 456] on div "Red" at bounding box center [833, 462] width 130 height 20
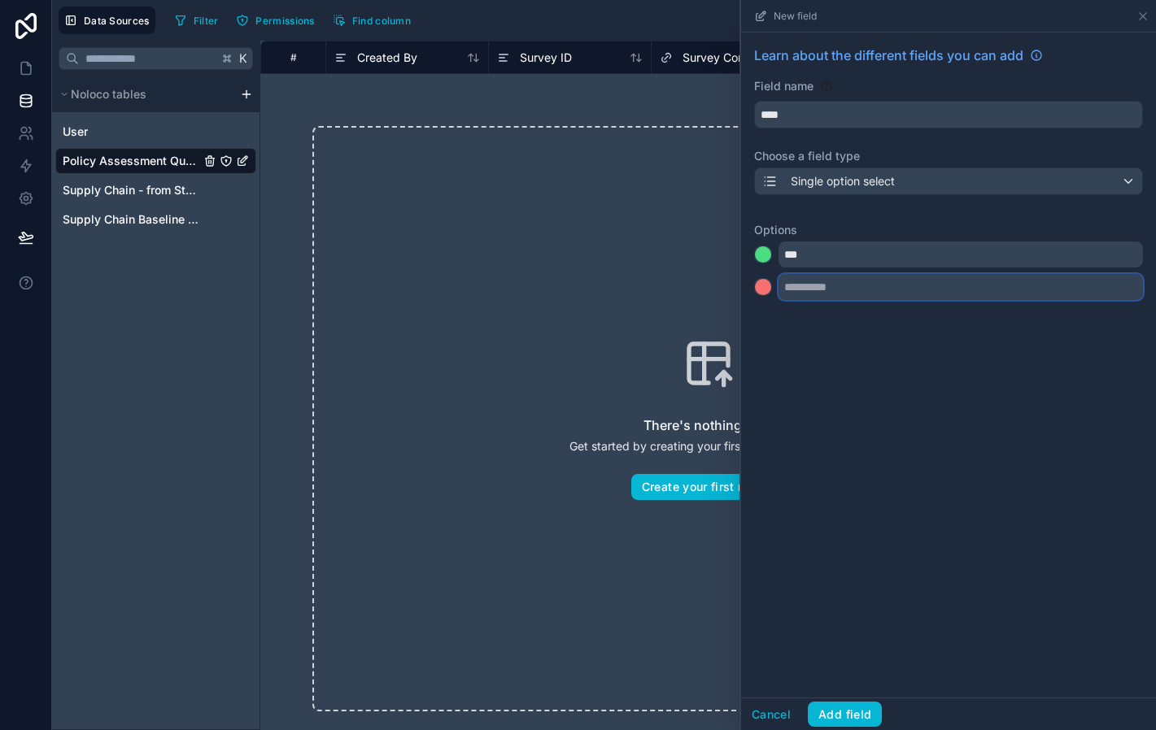
click at [815, 285] on input "text" at bounding box center [960, 287] width 364 height 26
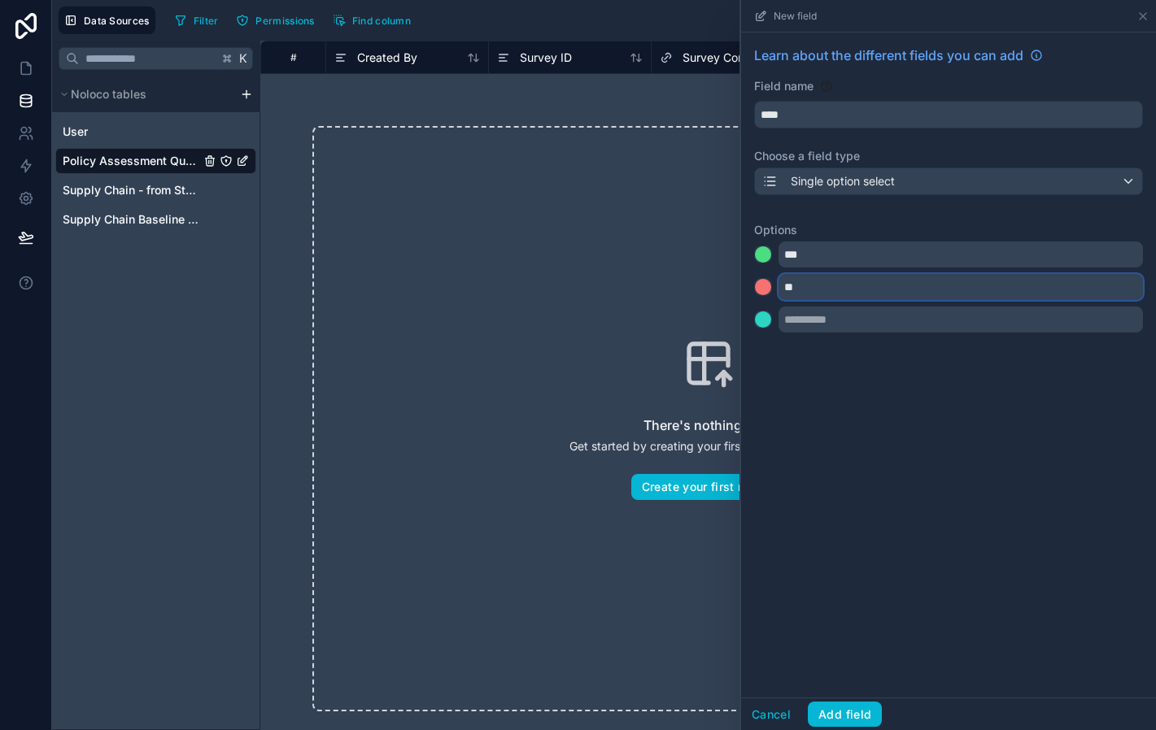
type input "**"
click at [763, 325] on div at bounding box center [763, 320] width 16 height 16
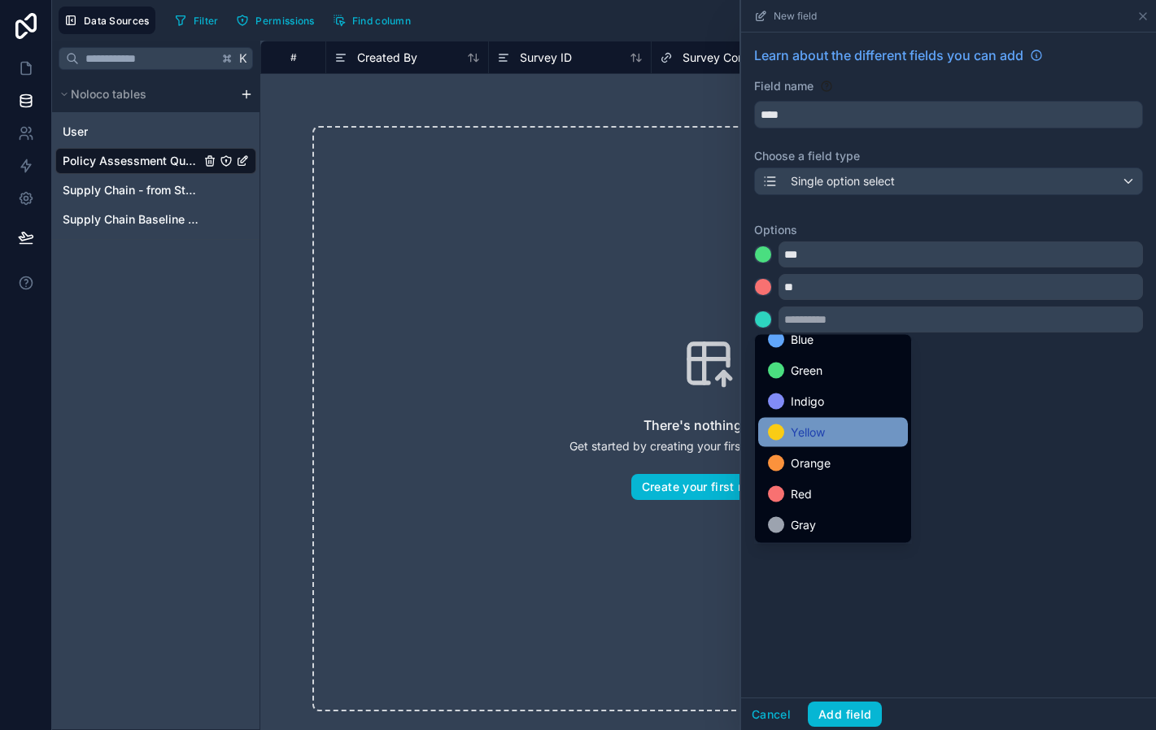
click at [842, 436] on div "Yellow" at bounding box center [833, 433] width 130 height 20
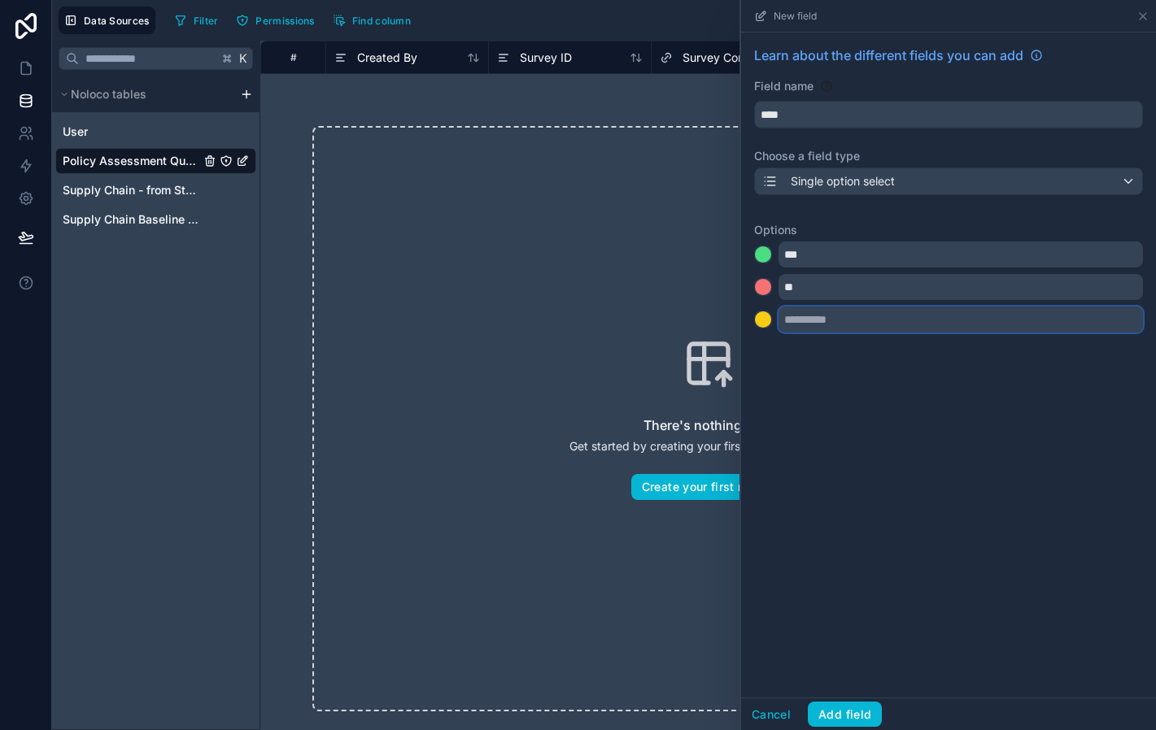
click at [810, 317] on input "text" at bounding box center [960, 320] width 364 height 26
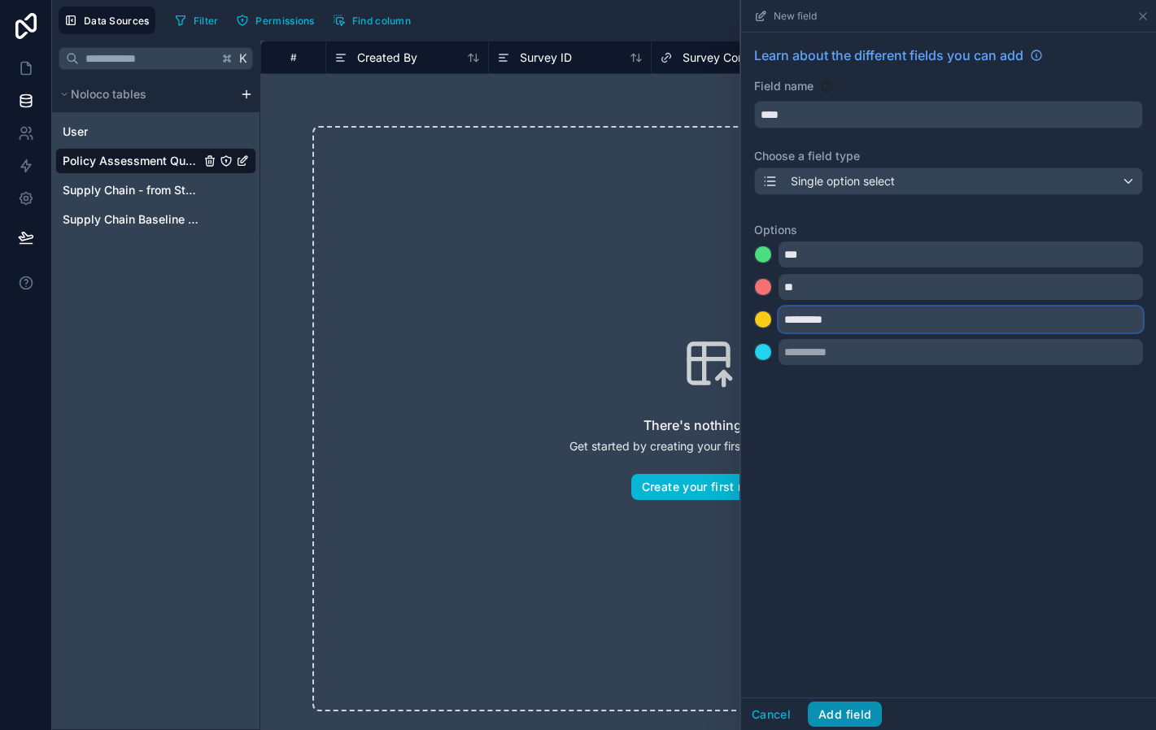
type input "*********"
click at [845, 717] on button "Add field" at bounding box center [845, 715] width 74 height 26
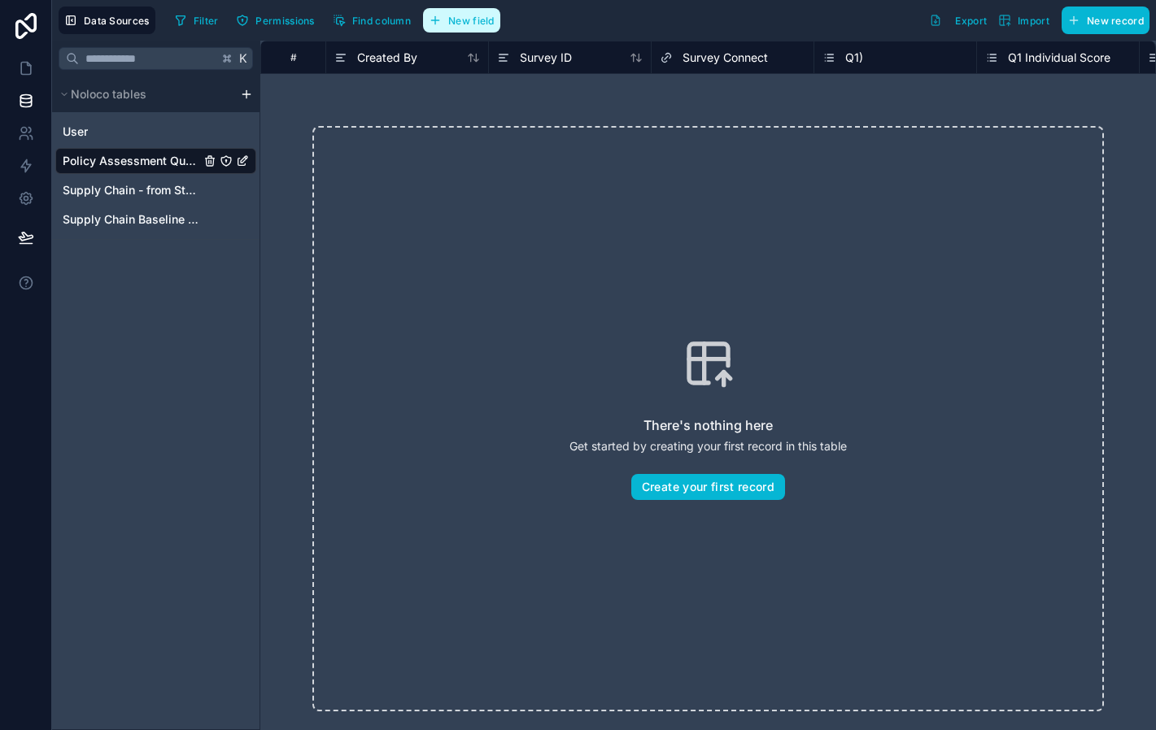
click at [481, 24] on span "New field" at bounding box center [471, 21] width 46 height 12
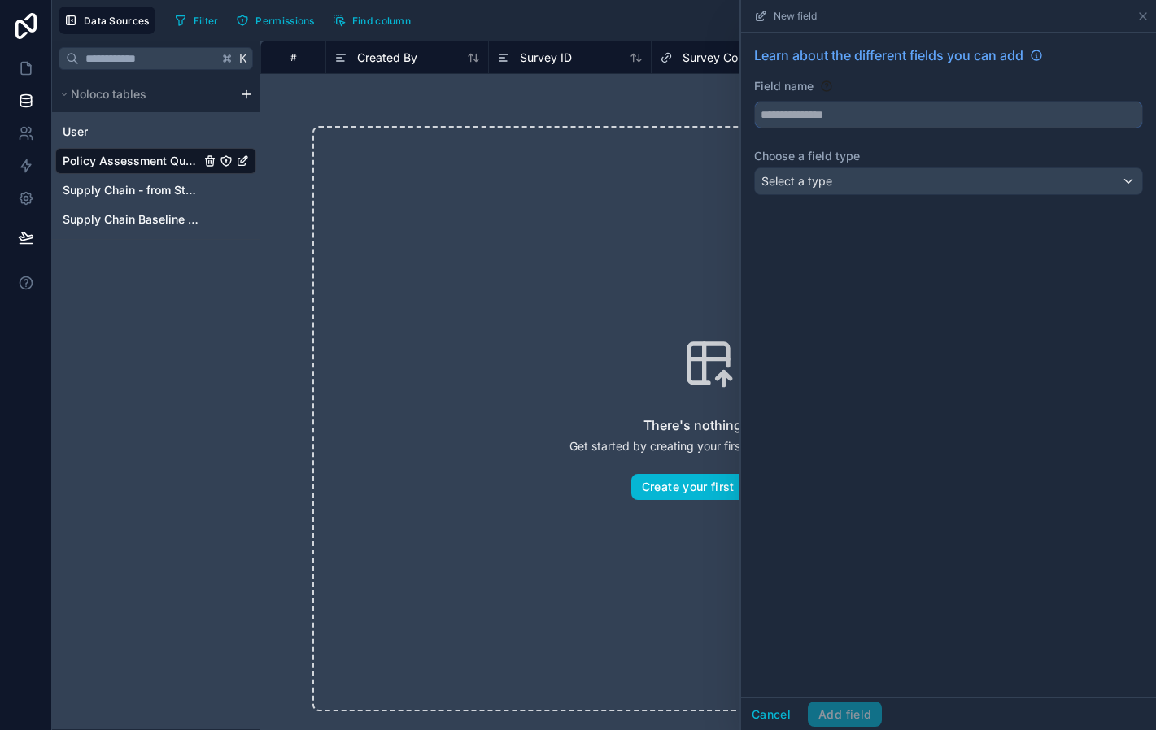
click at [800, 118] on input "text" at bounding box center [948, 115] width 387 height 26
type input "**********"
click at [826, 190] on span "Select a type" at bounding box center [796, 181] width 71 height 16
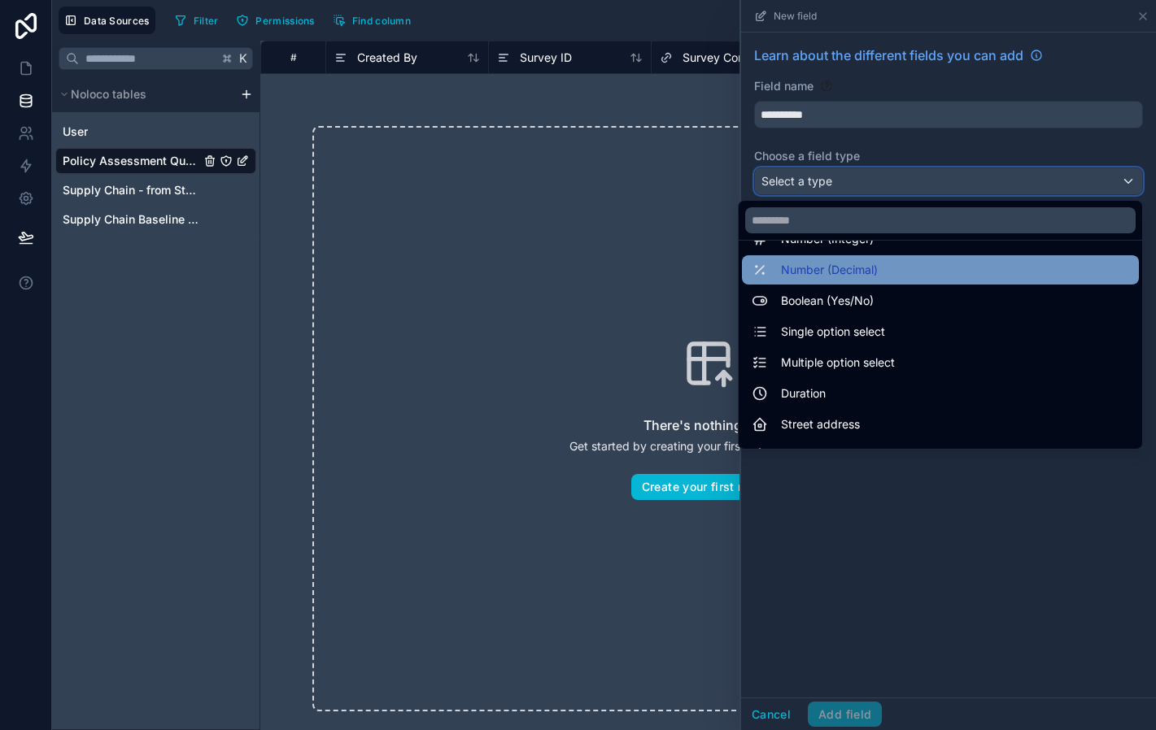
scroll to position [92, 0]
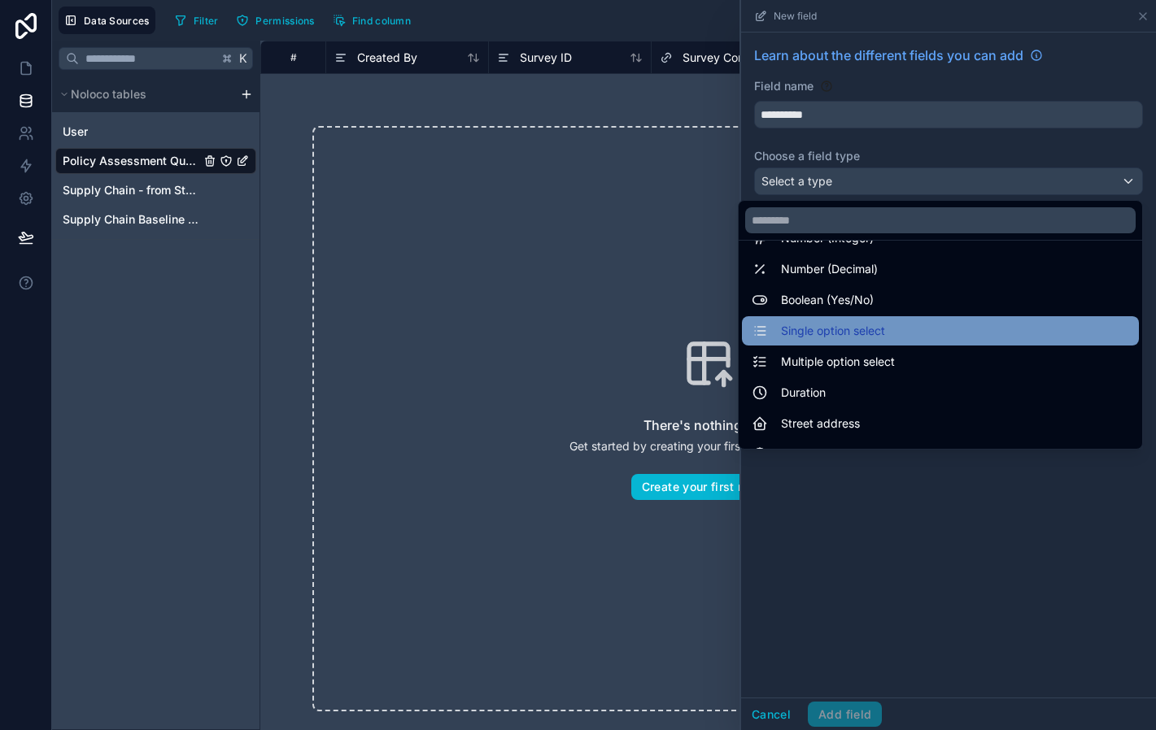
click at [863, 329] on span "Single option select" at bounding box center [833, 331] width 104 height 20
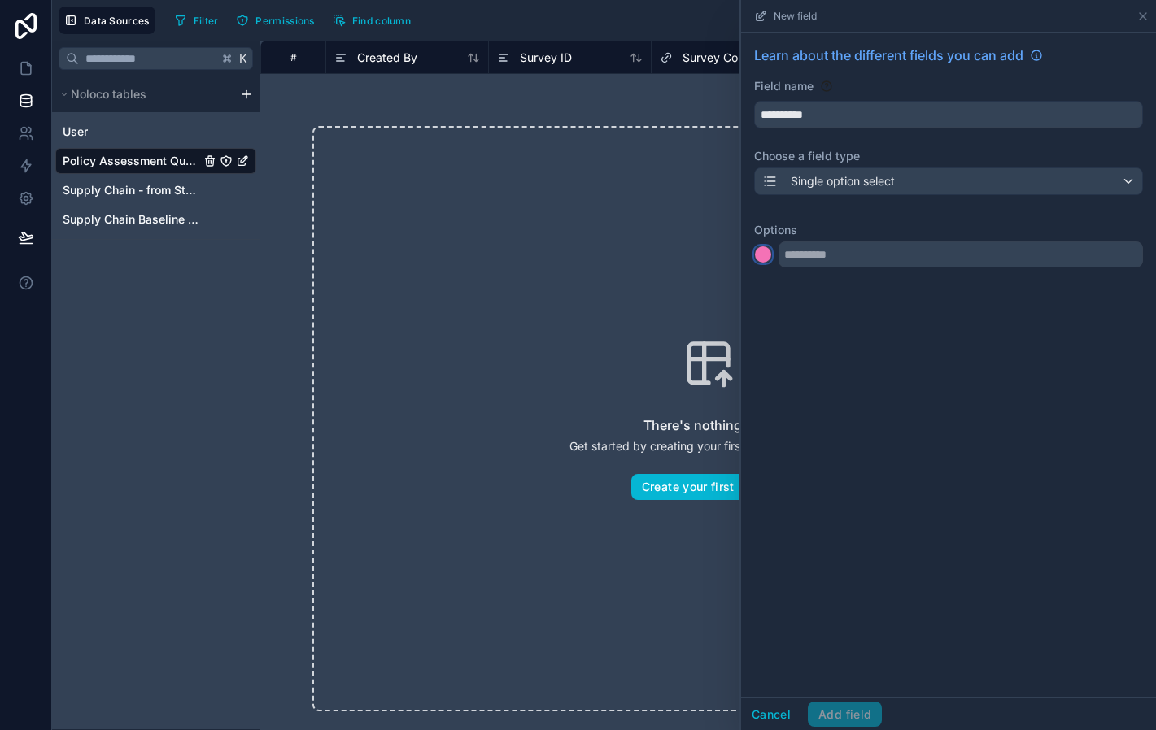
click at [768, 252] on div at bounding box center [763, 254] width 16 height 16
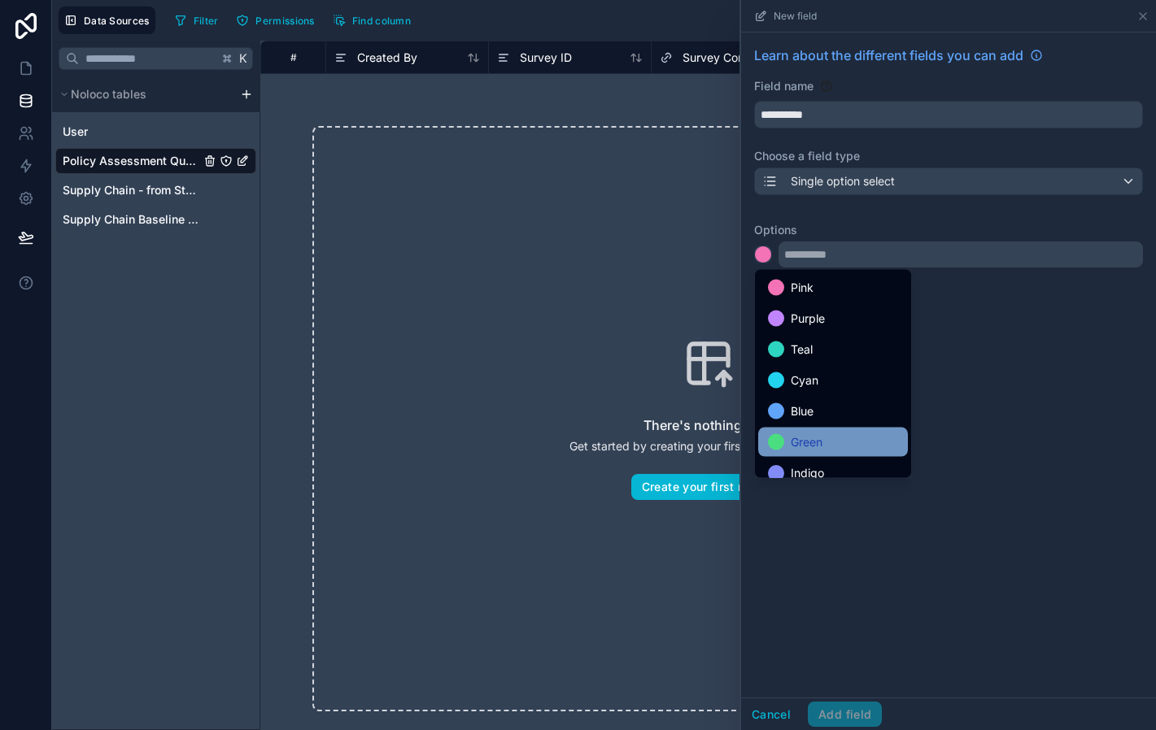
click at [832, 439] on div "Green" at bounding box center [833, 443] width 130 height 20
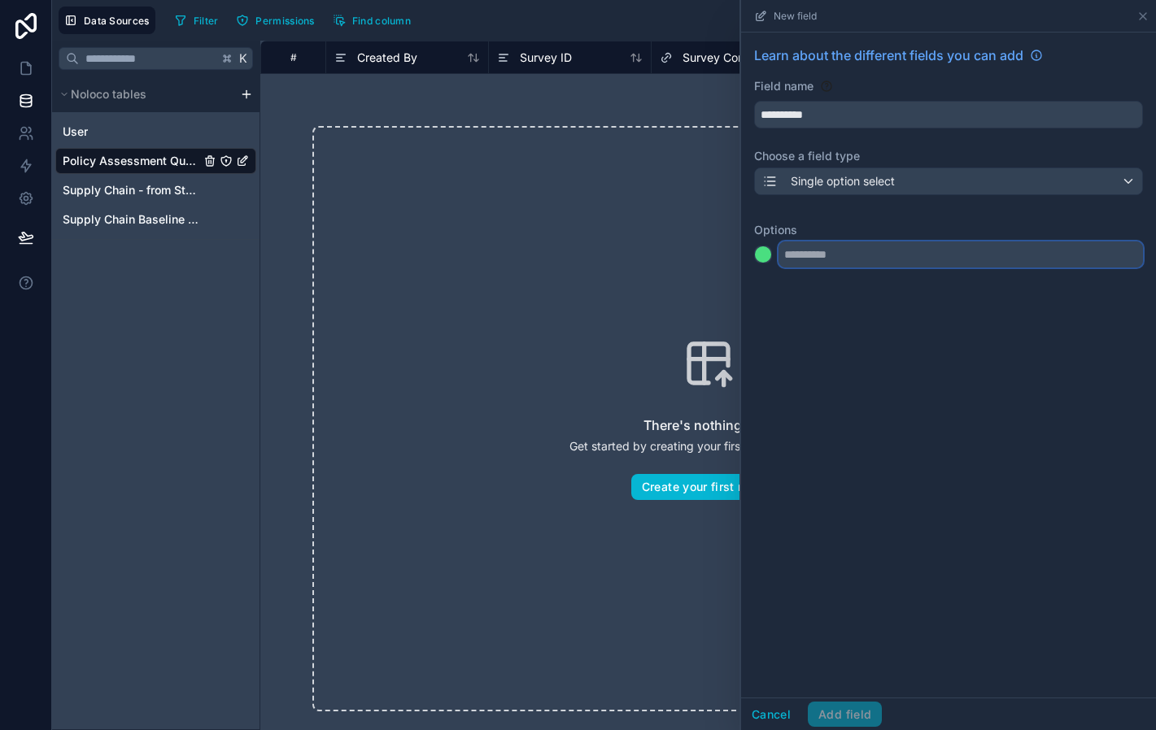
click at [800, 259] on input "text" at bounding box center [960, 255] width 364 height 26
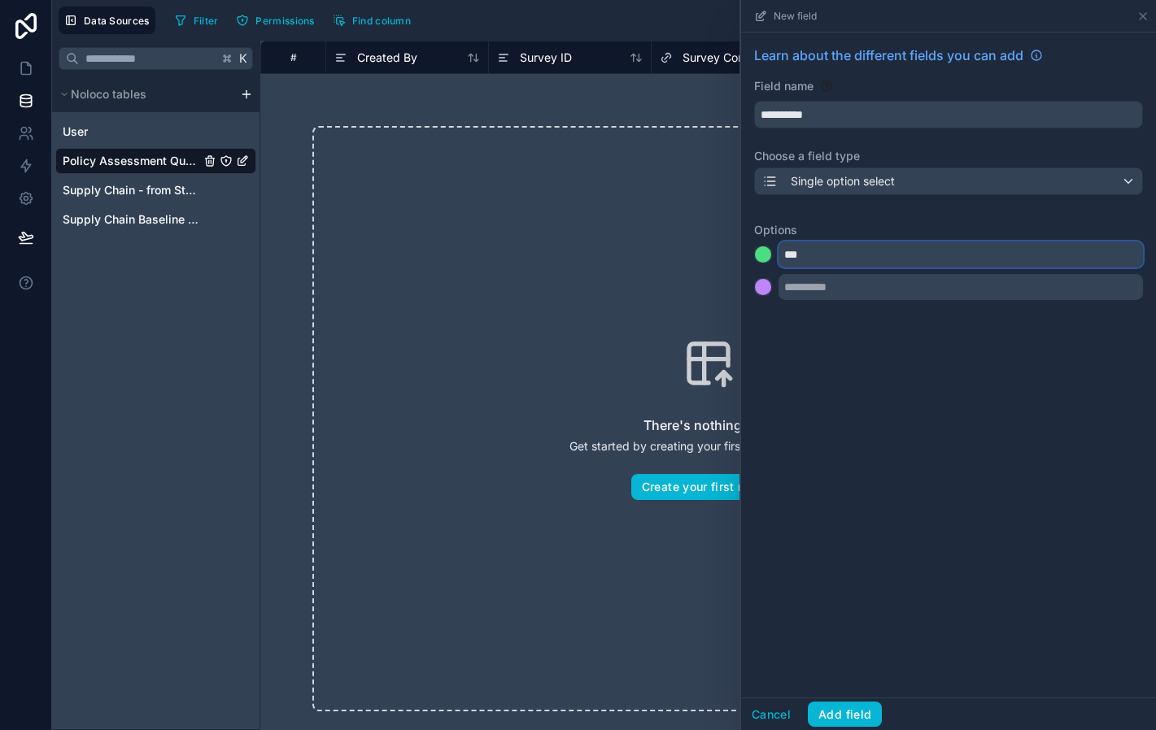
type input "***"
click at [766, 285] on div at bounding box center [763, 287] width 16 height 16
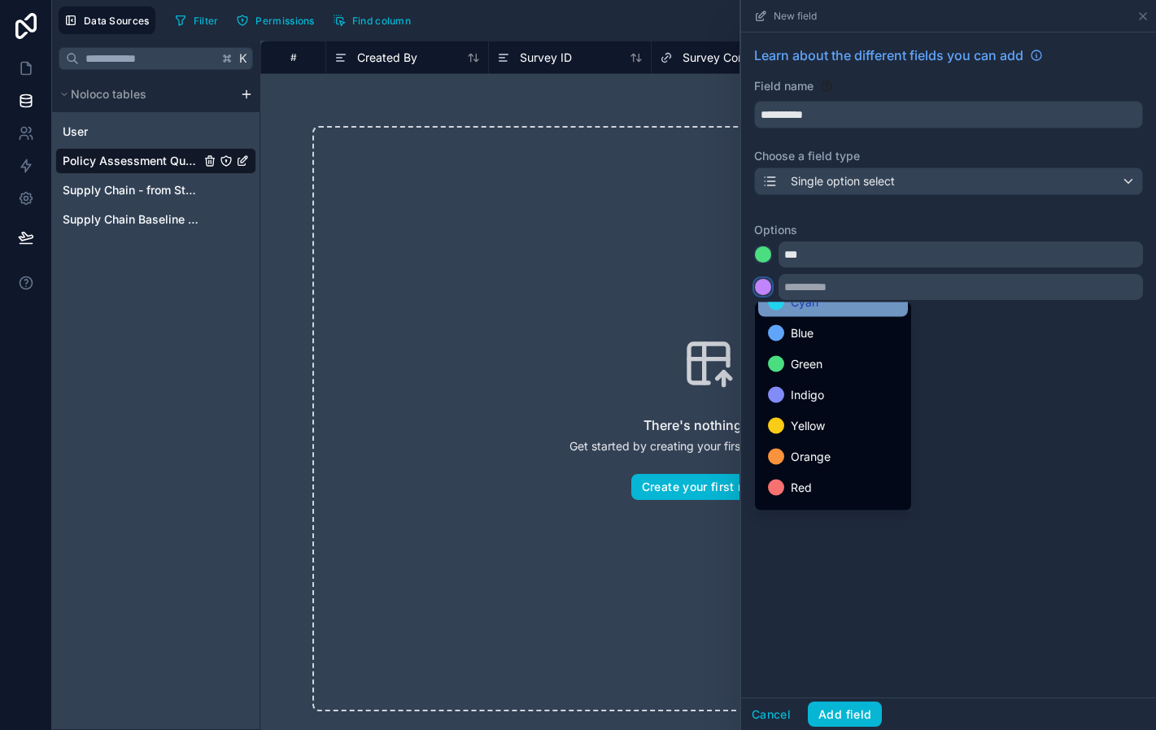
scroll to position [137, 0]
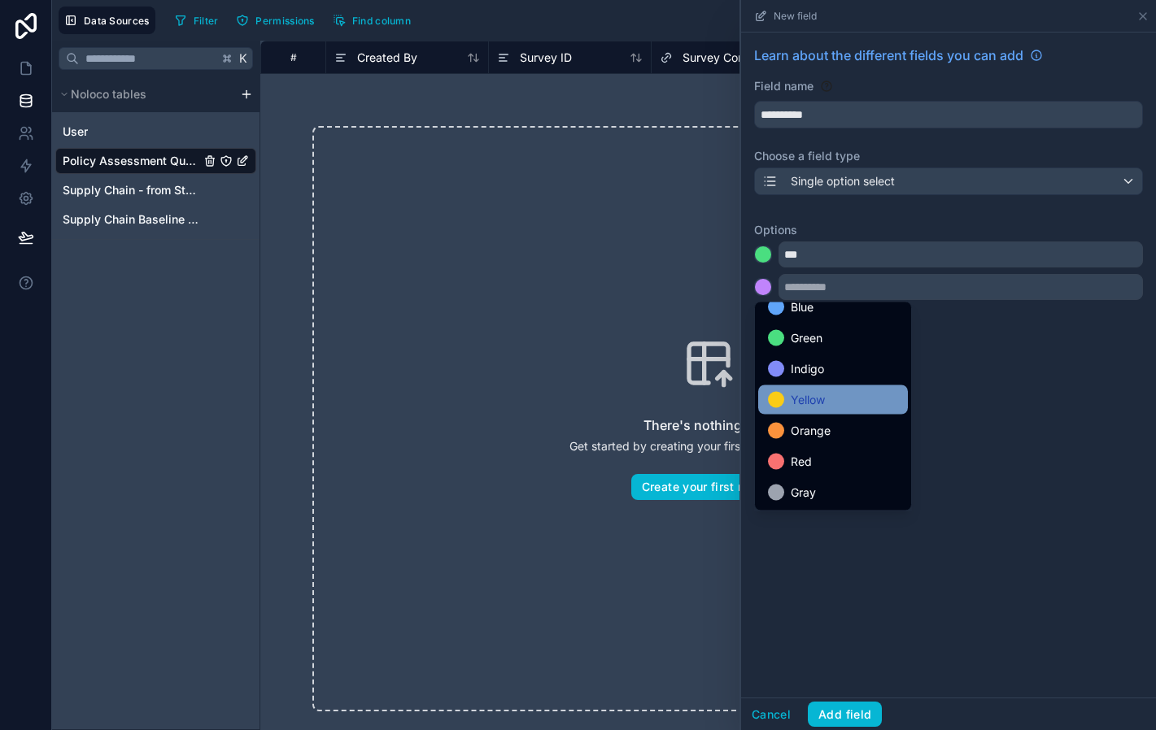
click at [808, 399] on span "Yellow" at bounding box center [808, 400] width 34 height 20
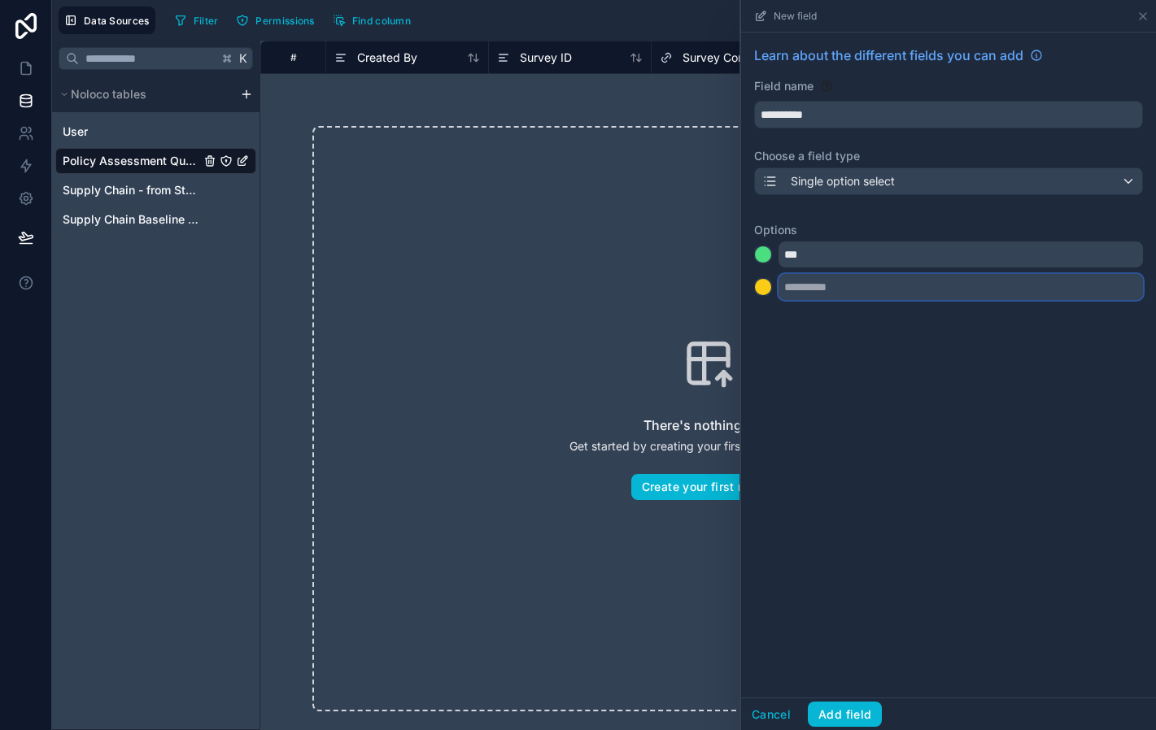
click at [800, 277] on input "text" at bounding box center [960, 287] width 364 height 26
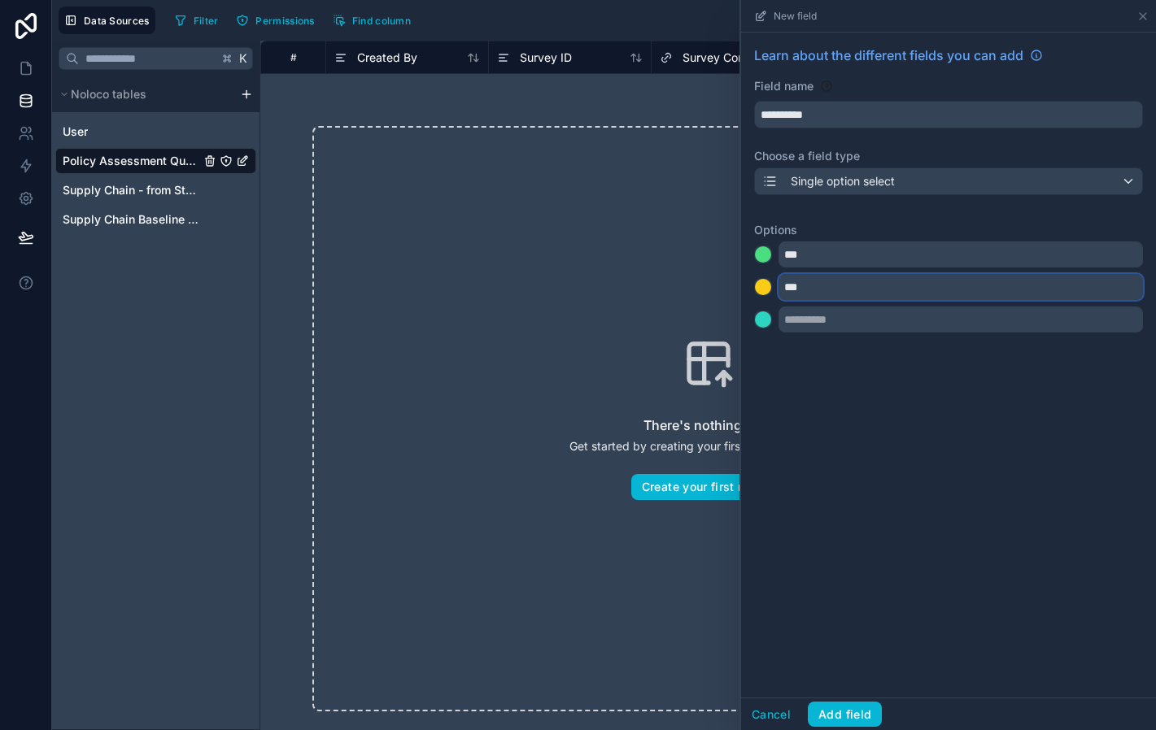
type input "***"
click at [771, 320] on button at bounding box center [763, 320] width 18 height 18
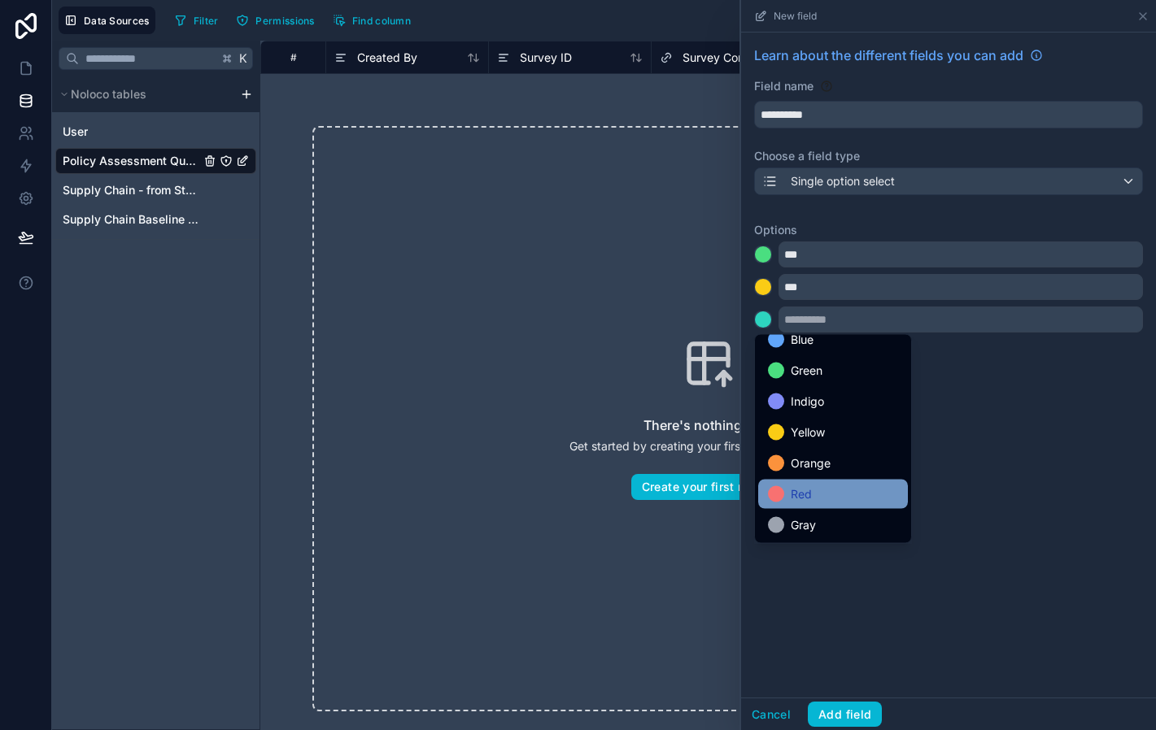
click at [831, 496] on div "Red" at bounding box center [833, 495] width 130 height 20
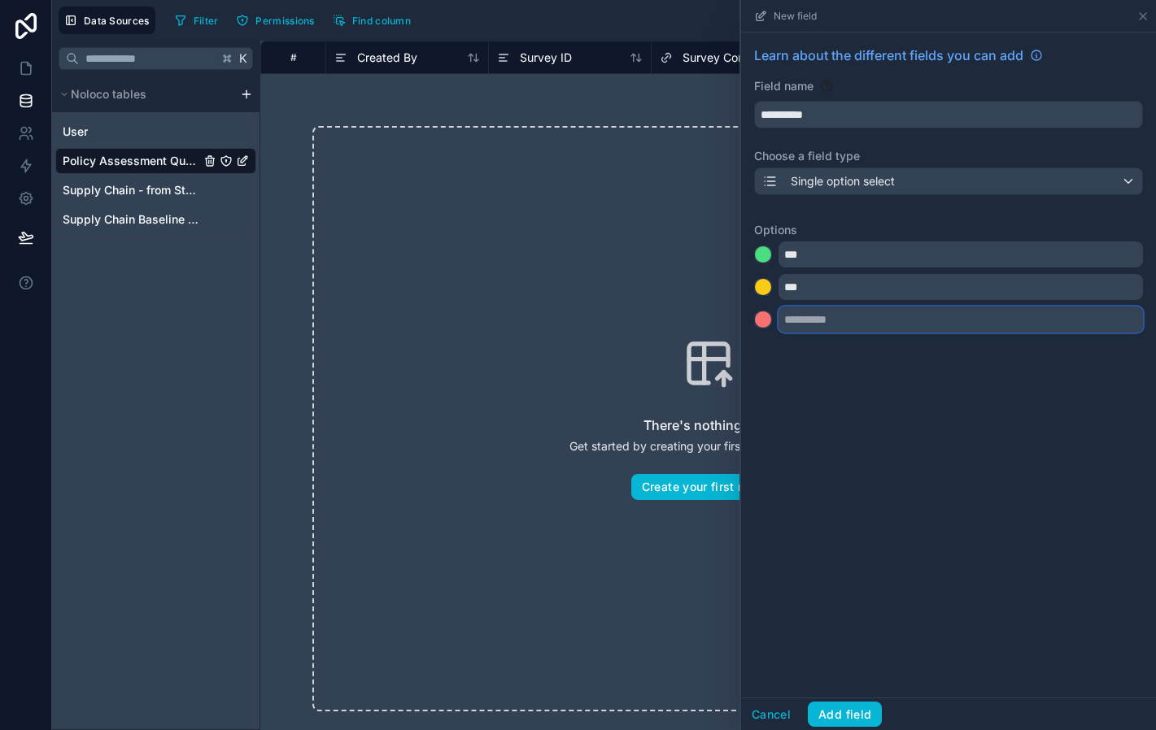
click at [813, 329] on input "text" at bounding box center [960, 320] width 364 height 26
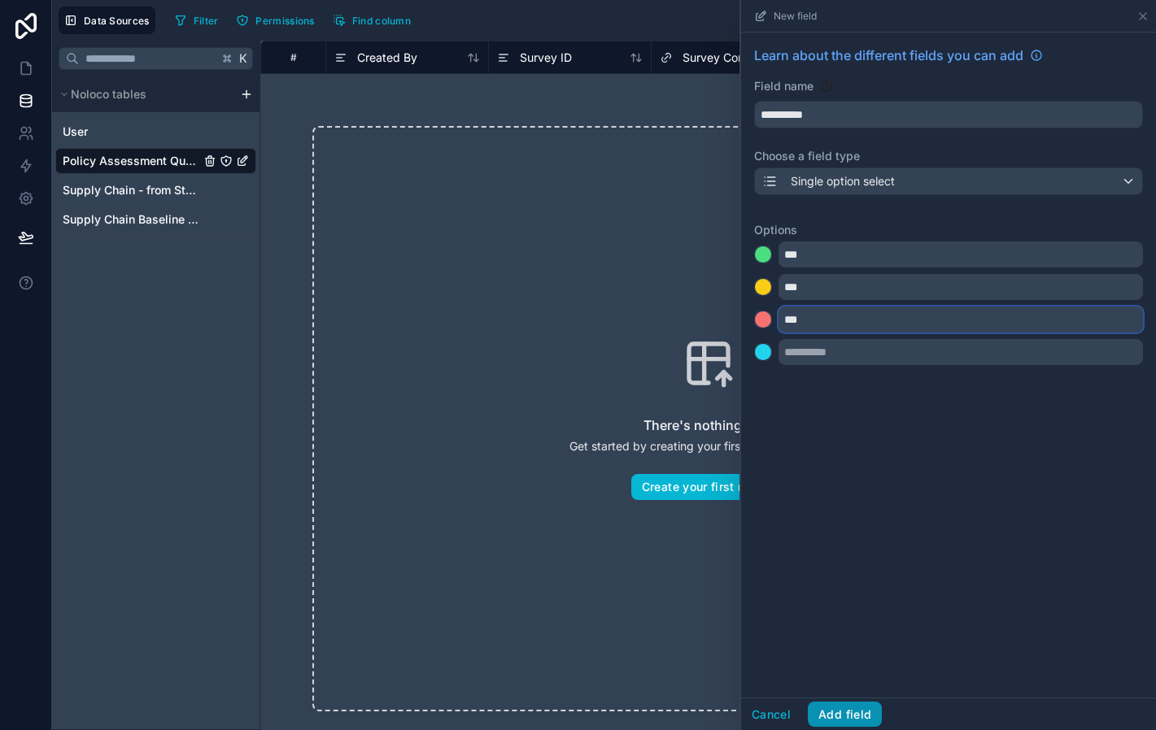
type input "***"
click at [854, 710] on button "Add field" at bounding box center [845, 715] width 74 height 26
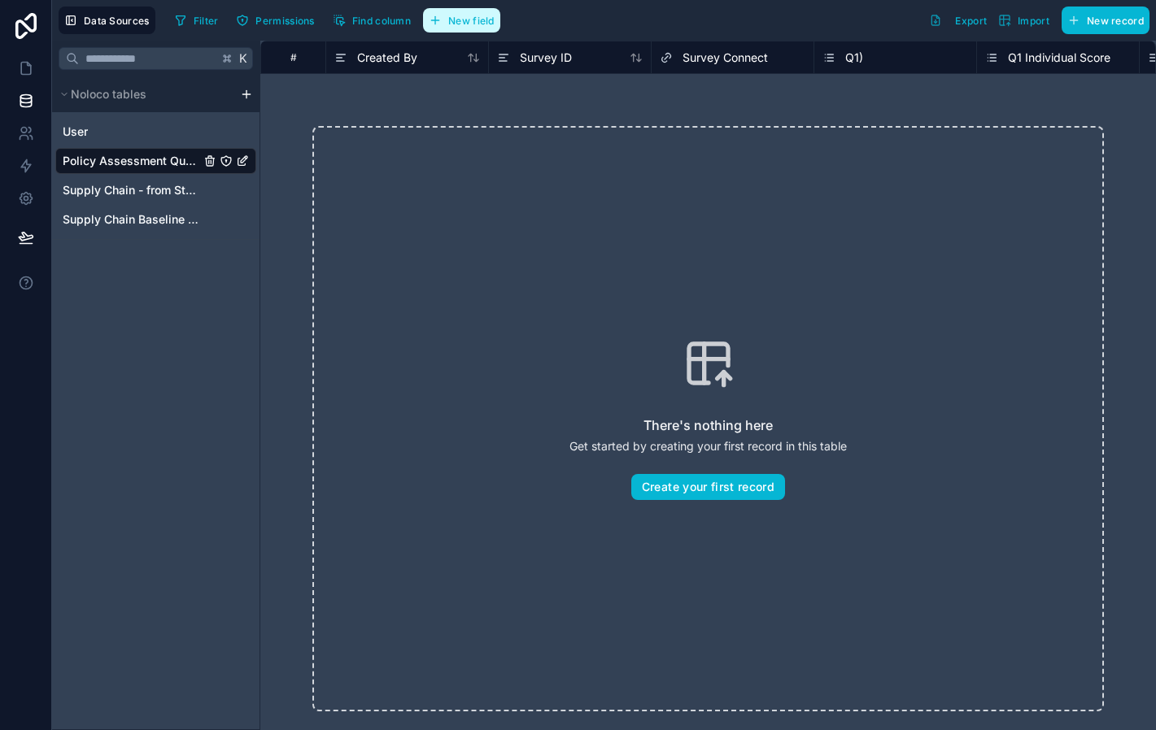
click at [457, 15] on span "New field" at bounding box center [471, 21] width 46 height 12
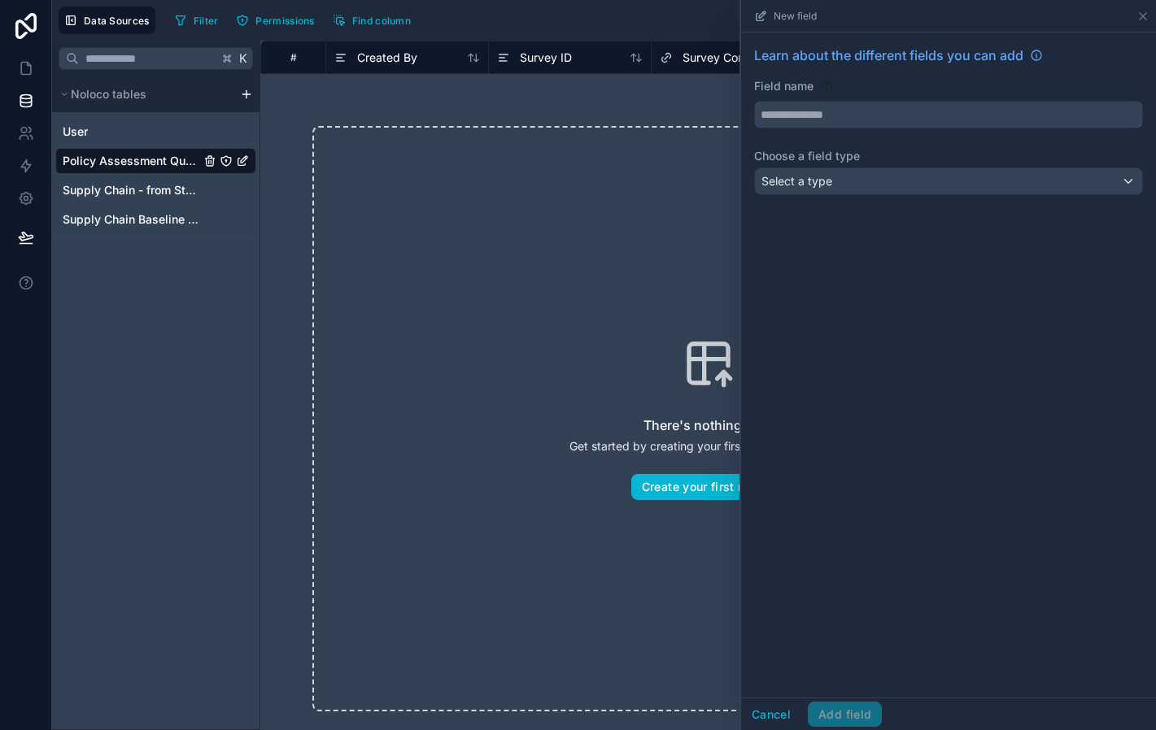
click at [817, 119] on input "text" at bounding box center [948, 115] width 387 height 26
type input "**********"
click at [843, 178] on div "Select a type" at bounding box center [948, 181] width 387 height 26
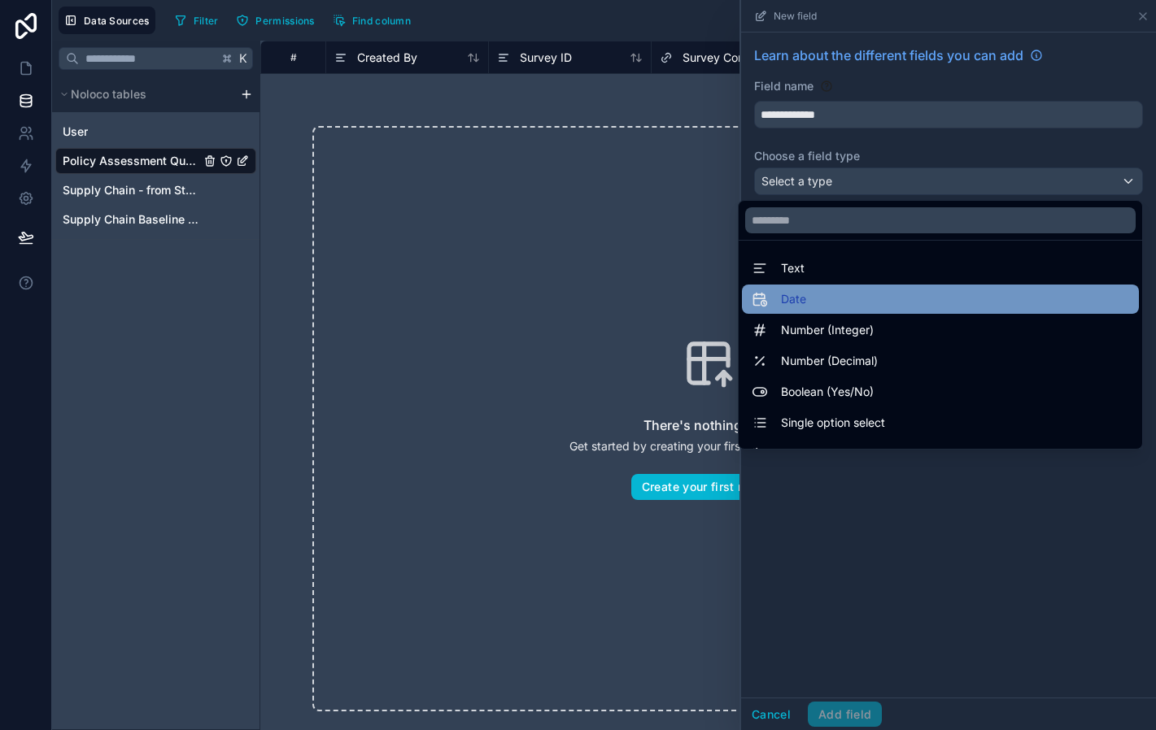
click at [819, 285] on div "Date" at bounding box center [940, 299] width 397 height 29
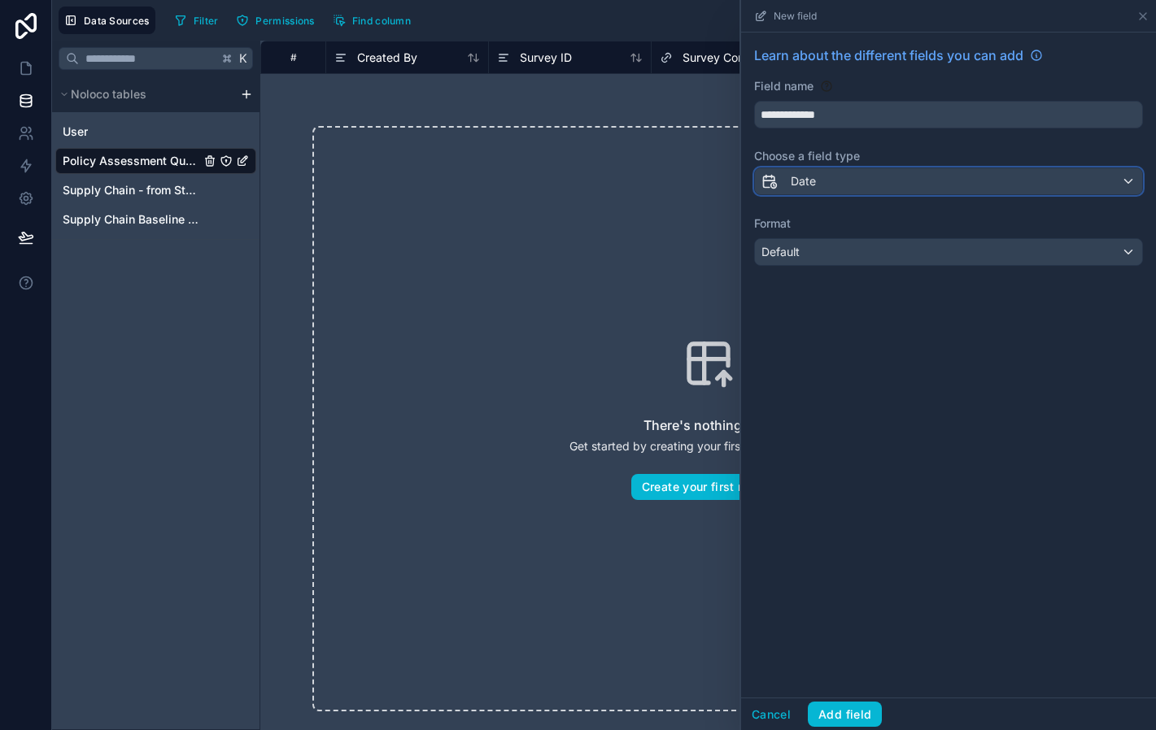
click at [826, 181] on div "Date" at bounding box center [948, 181] width 387 height 26
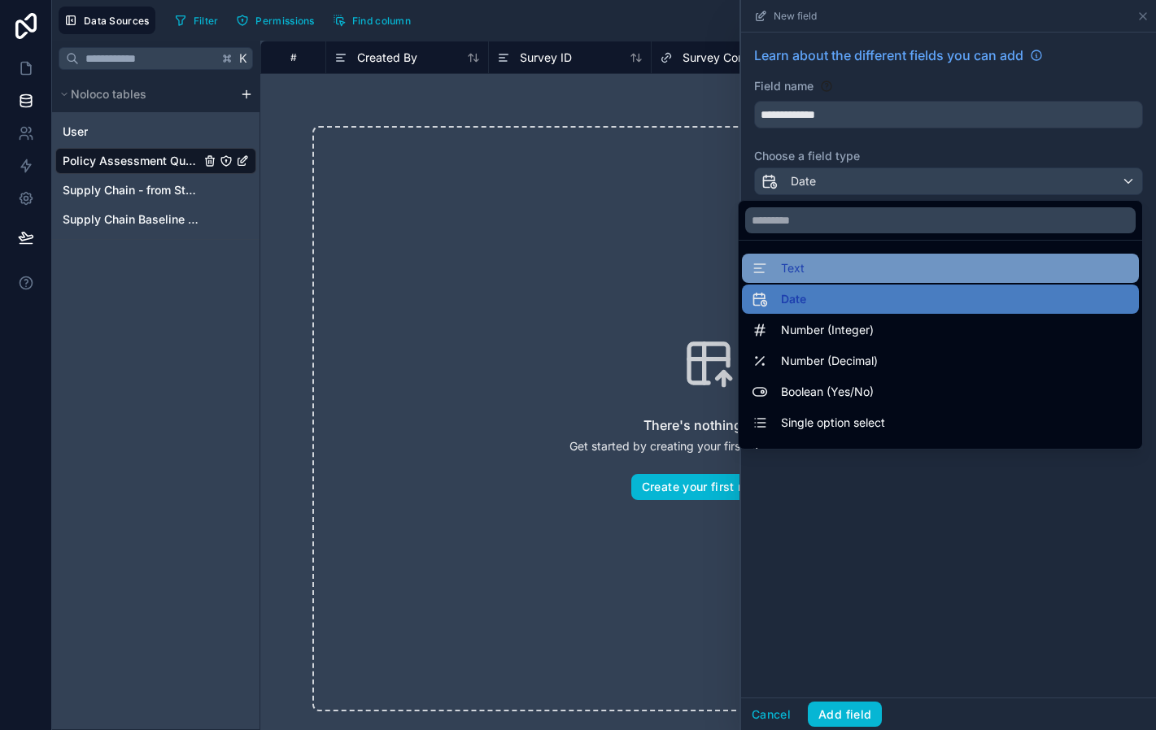
click at [820, 275] on div "Text" at bounding box center [940, 269] width 377 height 20
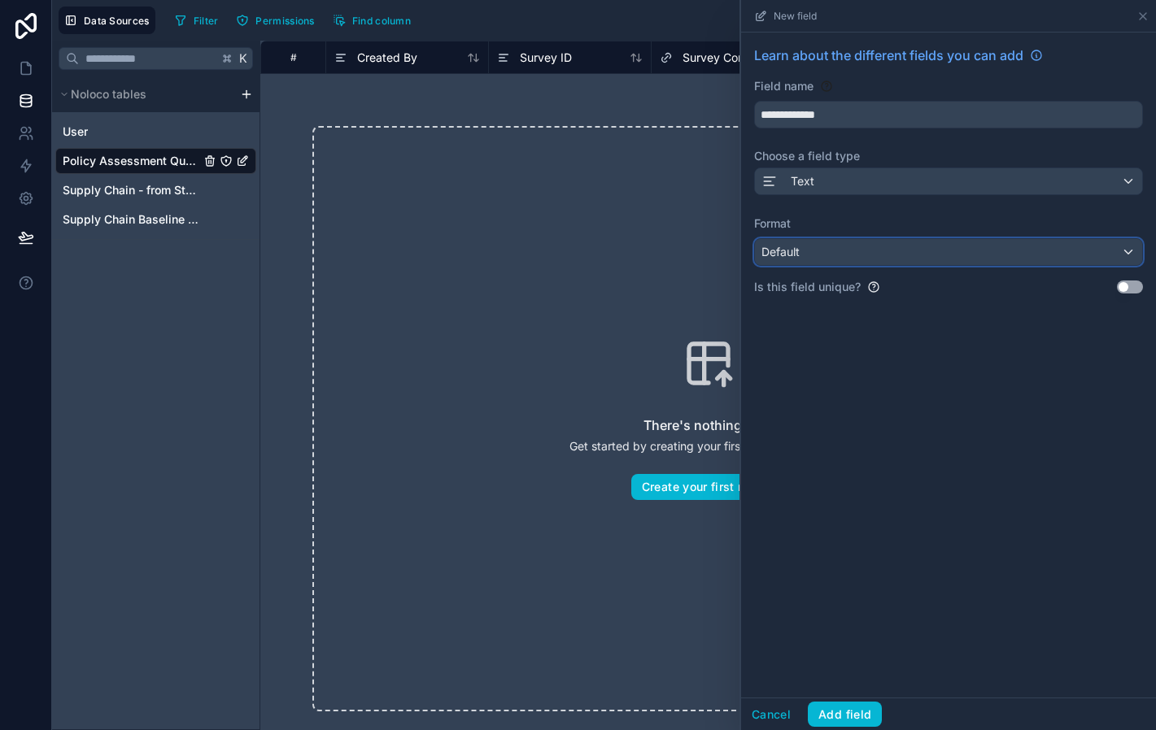
click at [814, 251] on div "Default" at bounding box center [948, 252] width 387 height 26
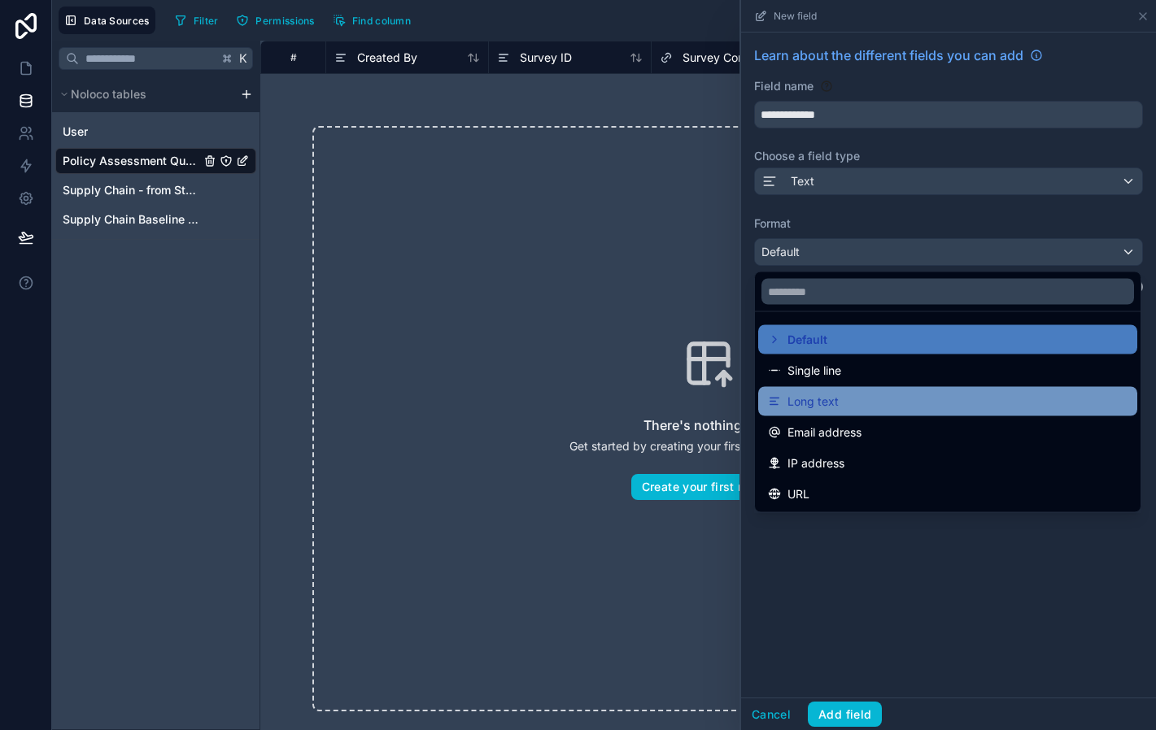
click at [837, 396] on span "Long text" at bounding box center [812, 402] width 51 height 20
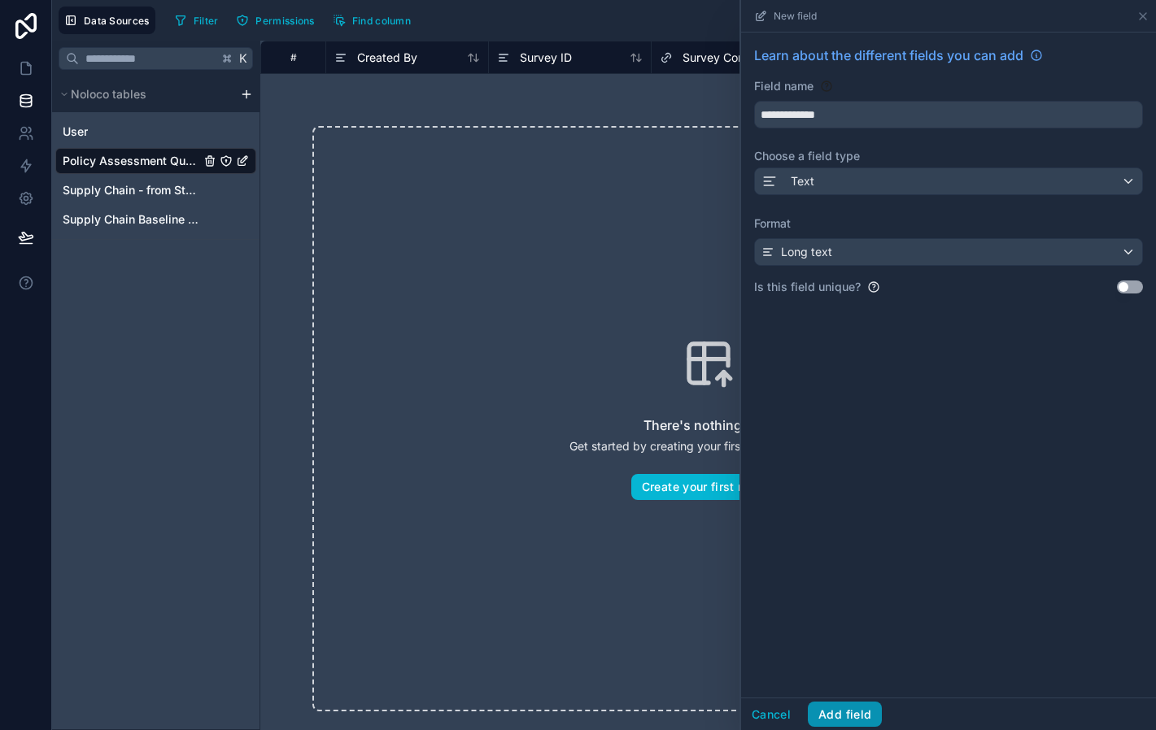
click at [852, 714] on button "Add field" at bounding box center [845, 715] width 74 height 26
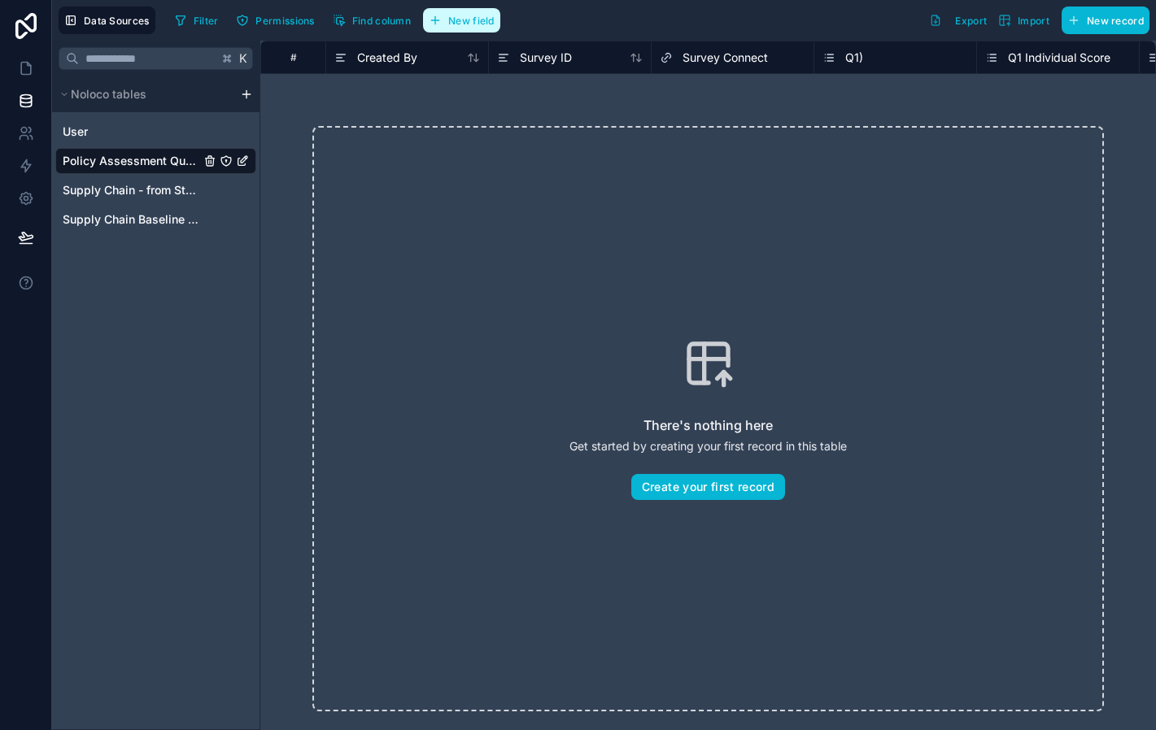
click at [490, 25] on span "New field" at bounding box center [471, 21] width 46 height 12
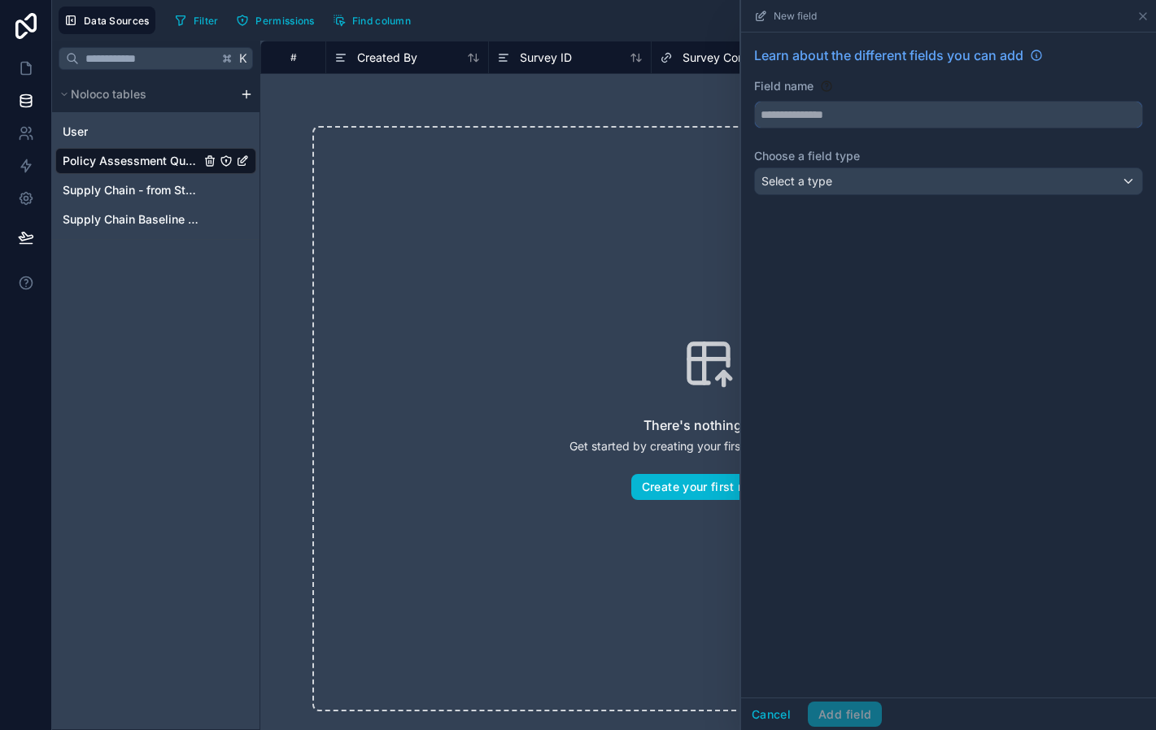
click at [797, 121] on input "text" at bounding box center [948, 115] width 387 height 26
type input "****"
click at [811, 184] on span "Select a type" at bounding box center [796, 181] width 71 height 14
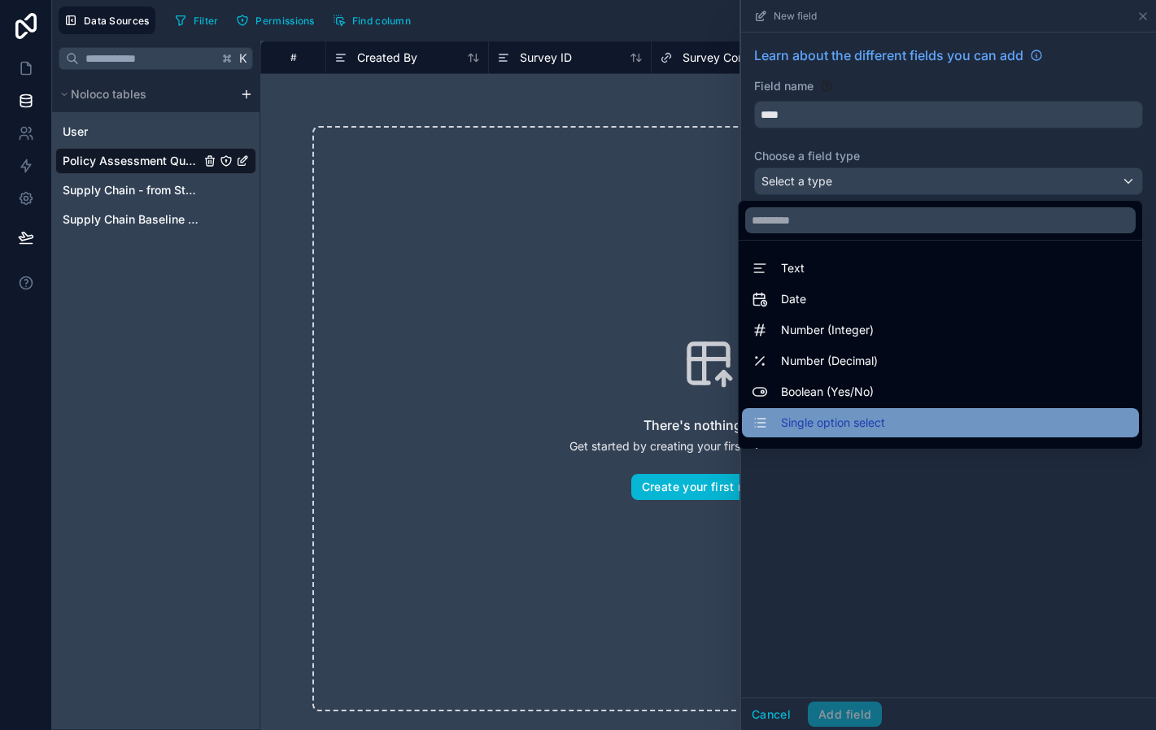
click at [827, 428] on span "Single option select" at bounding box center [833, 423] width 104 height 20
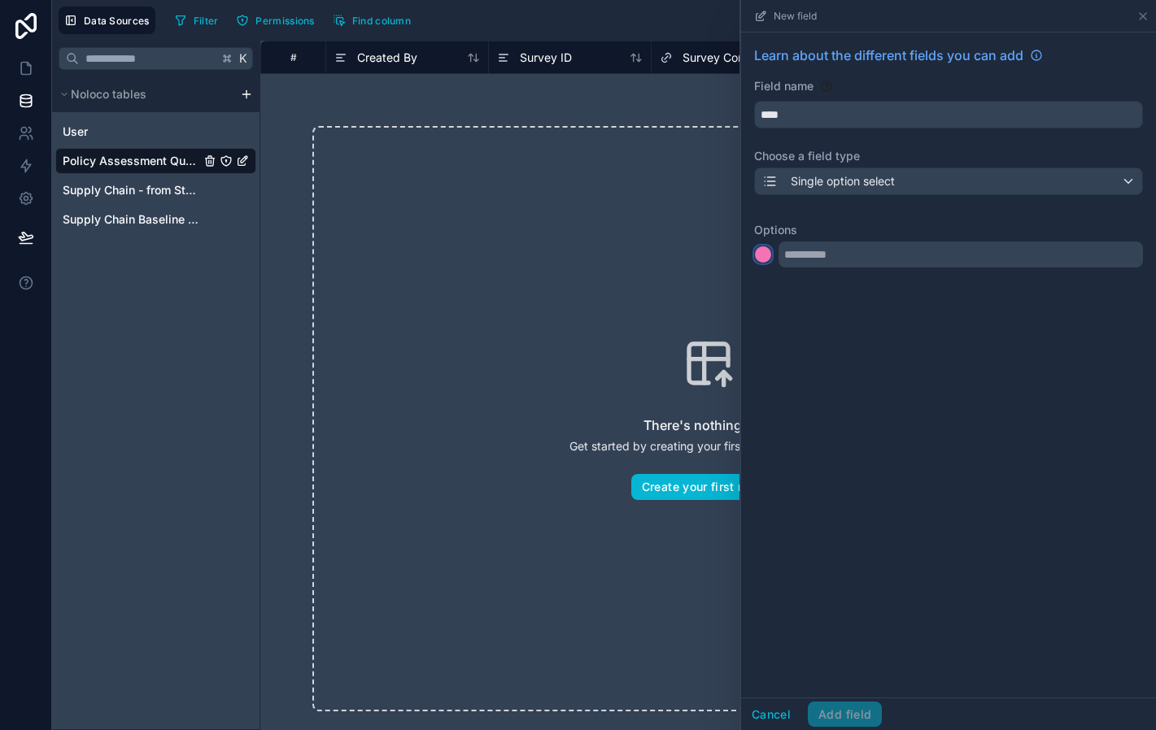
click at [765, 259] on div at bounding box center [763, 254] width 16 height 16
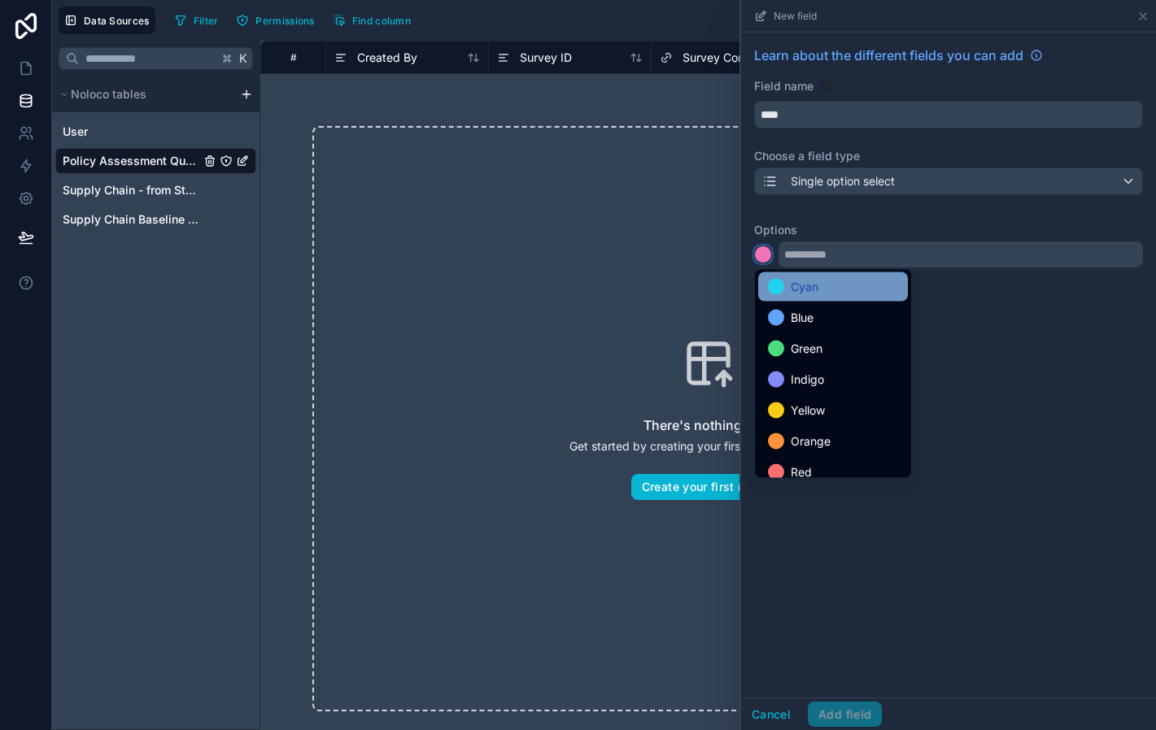
scroll to position [137, 0]
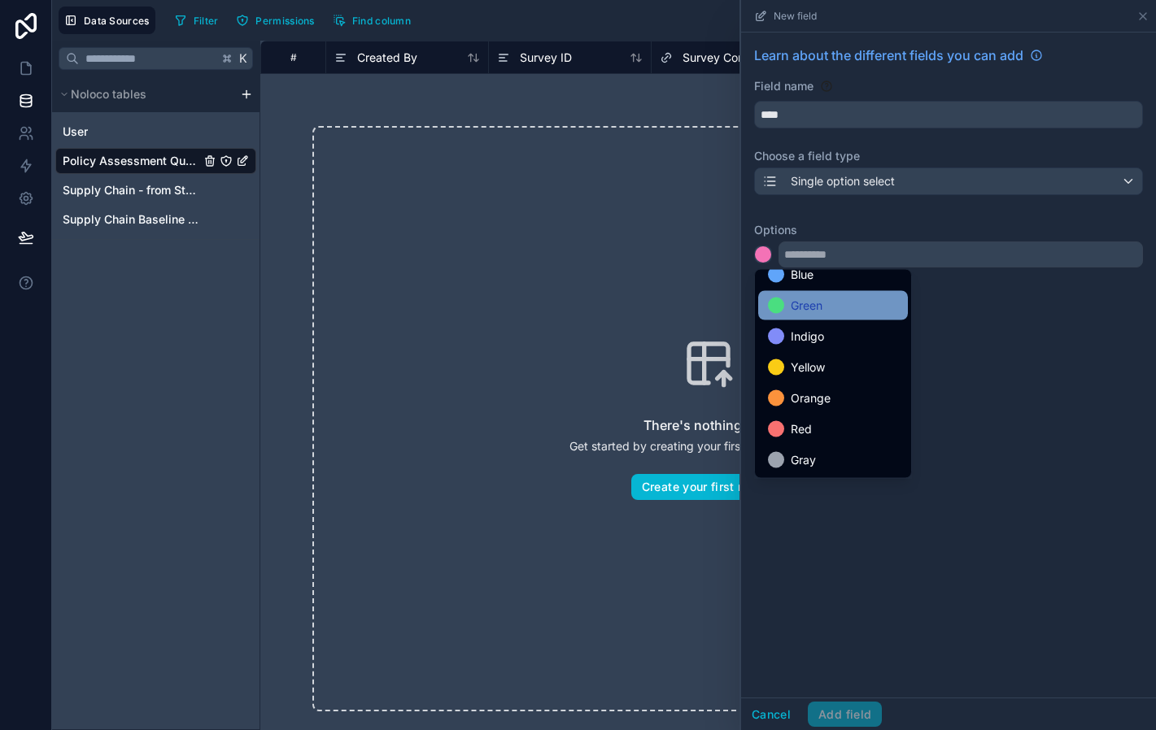
click at [811, 307] on span "Green" at bounding box center [807, 306] width 32 height 20
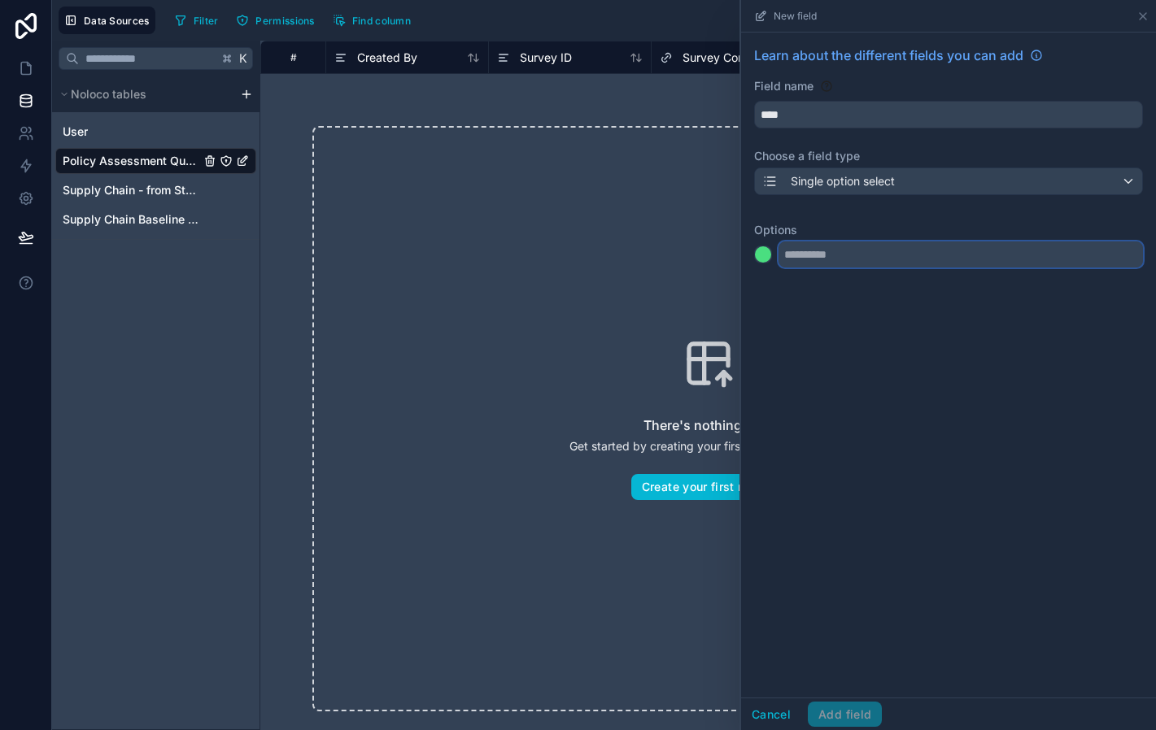
click at [813, 254] on input "text" at bounding box center [960, 255] width 364 height 26
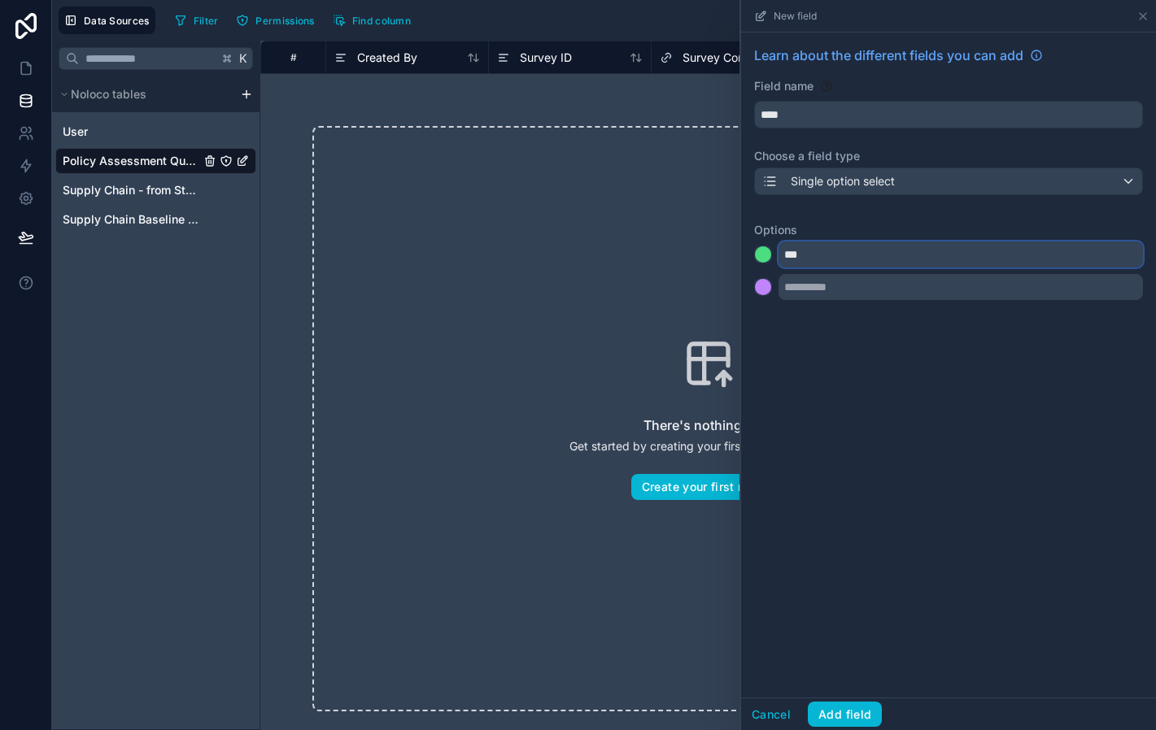
type input "***"
click at [761, 292] on div at bounding box center [763, 287] width 16 height 16
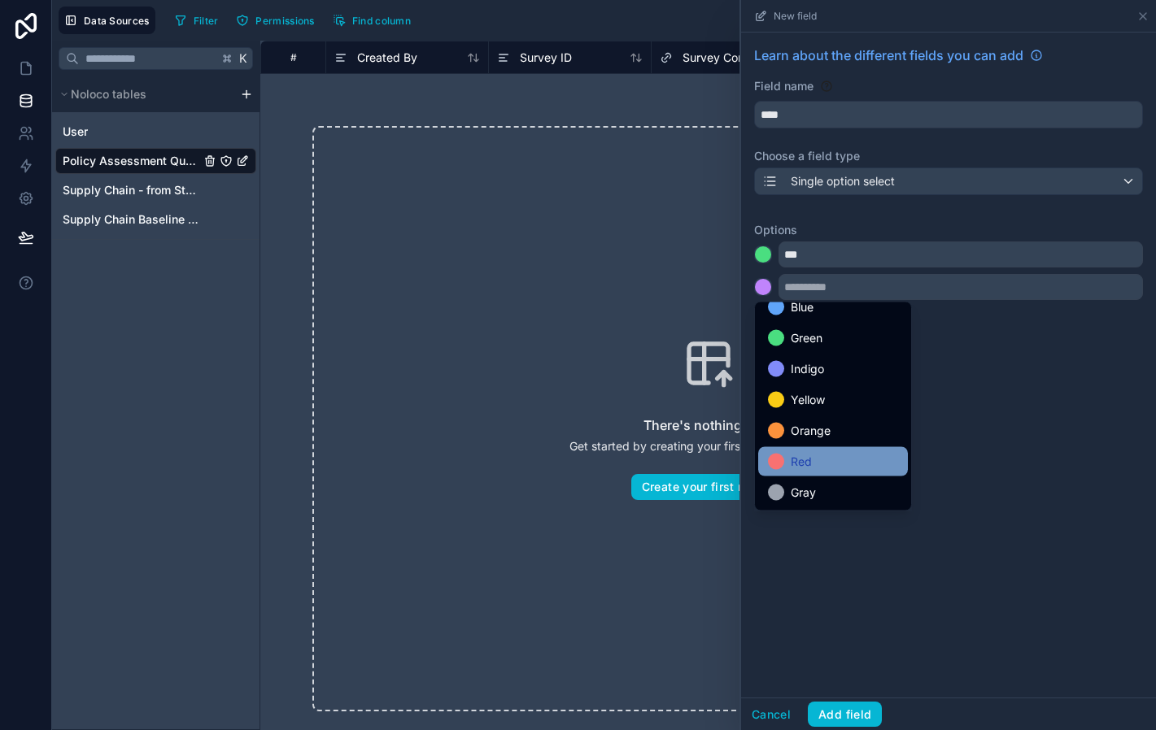
click at [823, 473] on div "Red" at bounding box center [833, 461] width 150 height 29
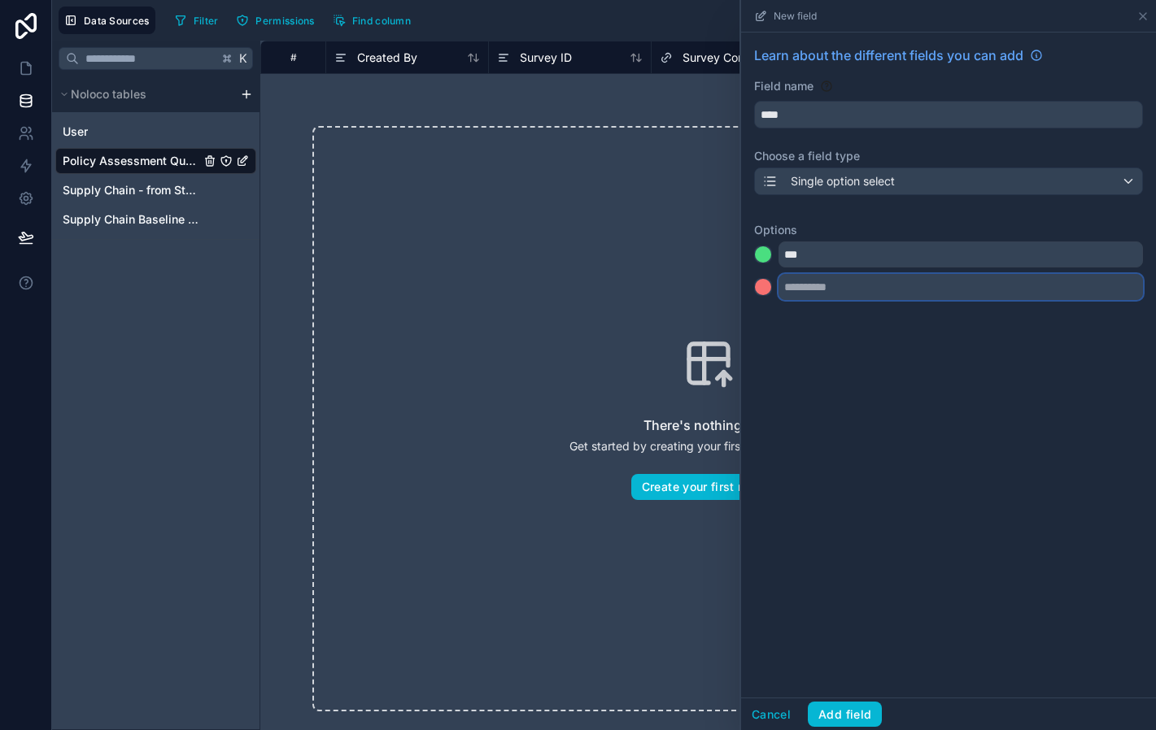
click at [810, 288] on input "text" at bounding box center [960, 287] width 364 height 26
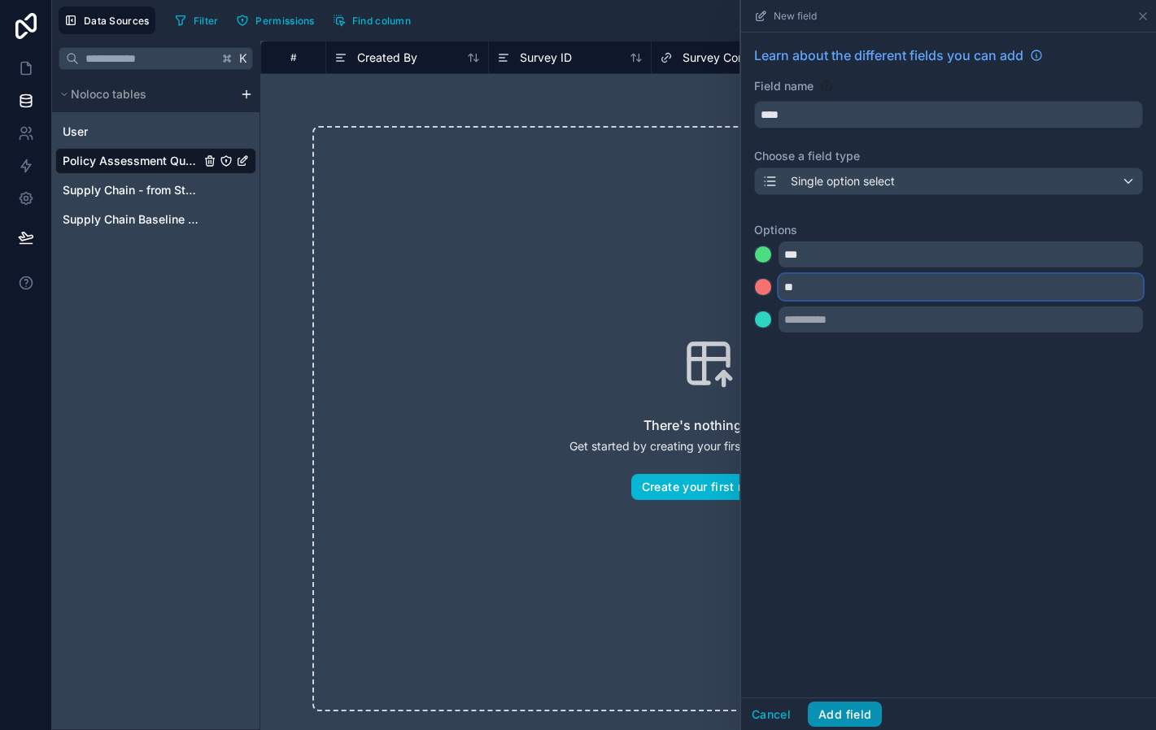
type input "**"
click at [852, 711] on button "Add field" at bounding box center [845, 715] width 74 height 26
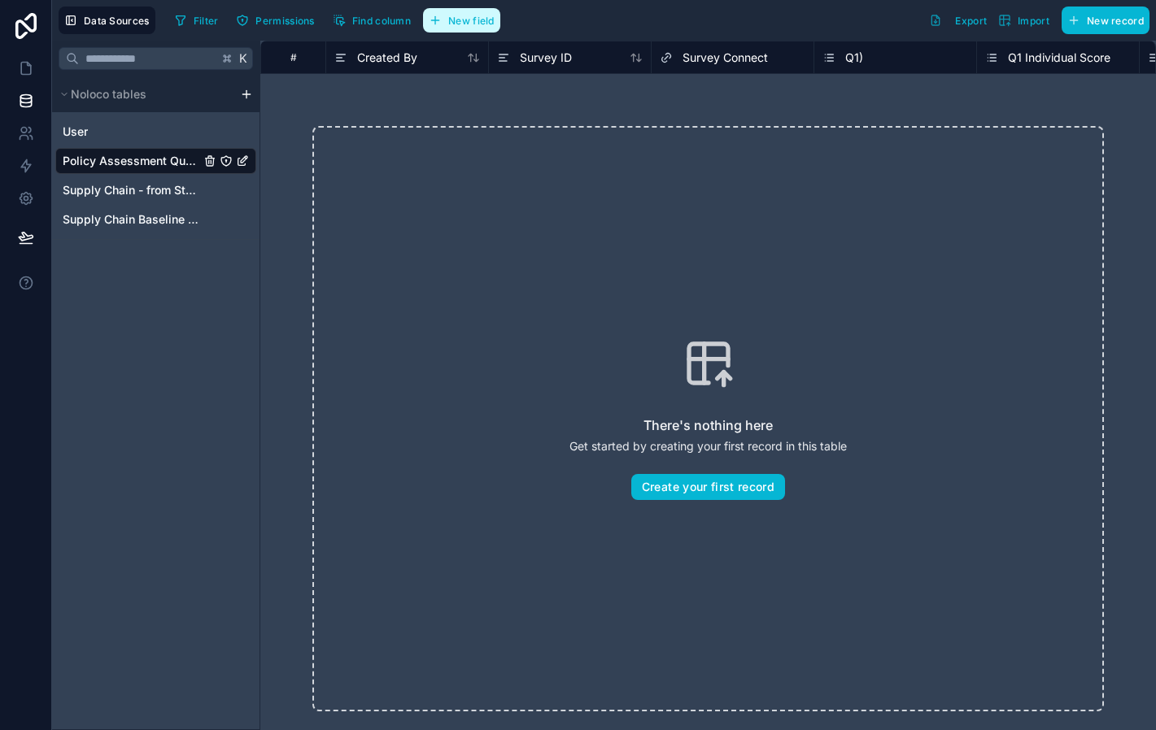
click at [457, 25] on span "New field" at bounding box center [471, 21] width 46 height 12
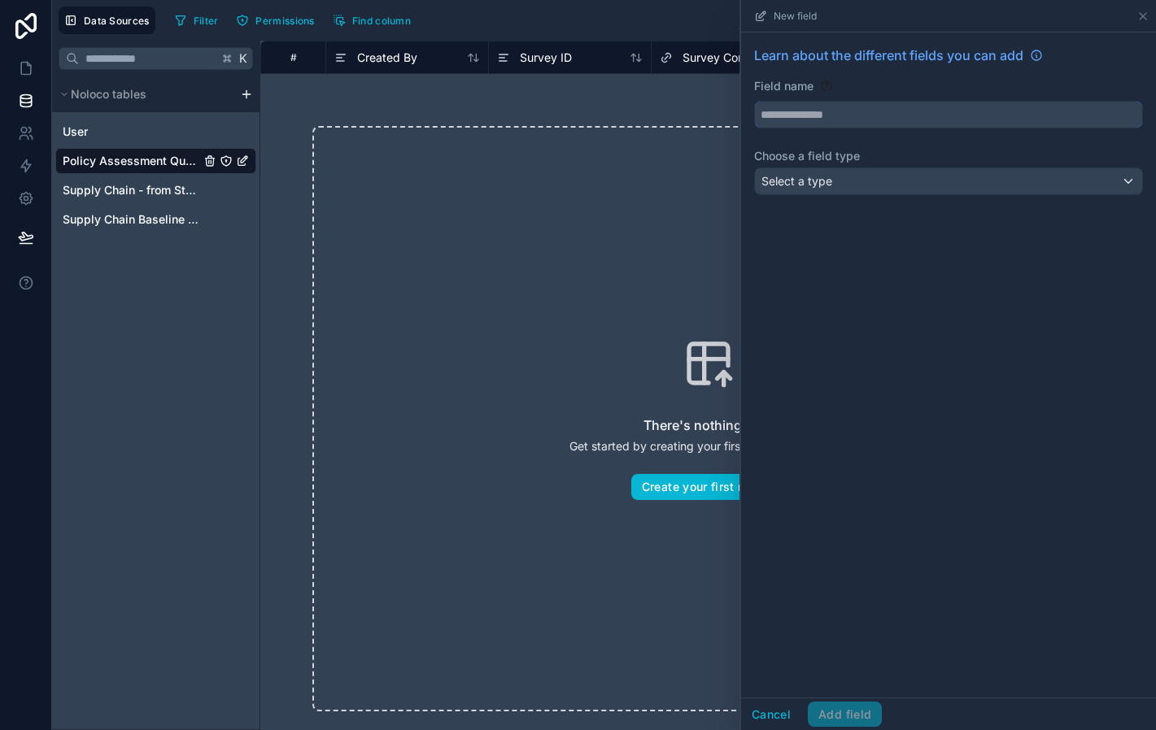
click at [870, 121] on input "text" at bounding box center [948, 115] width 387 height 26
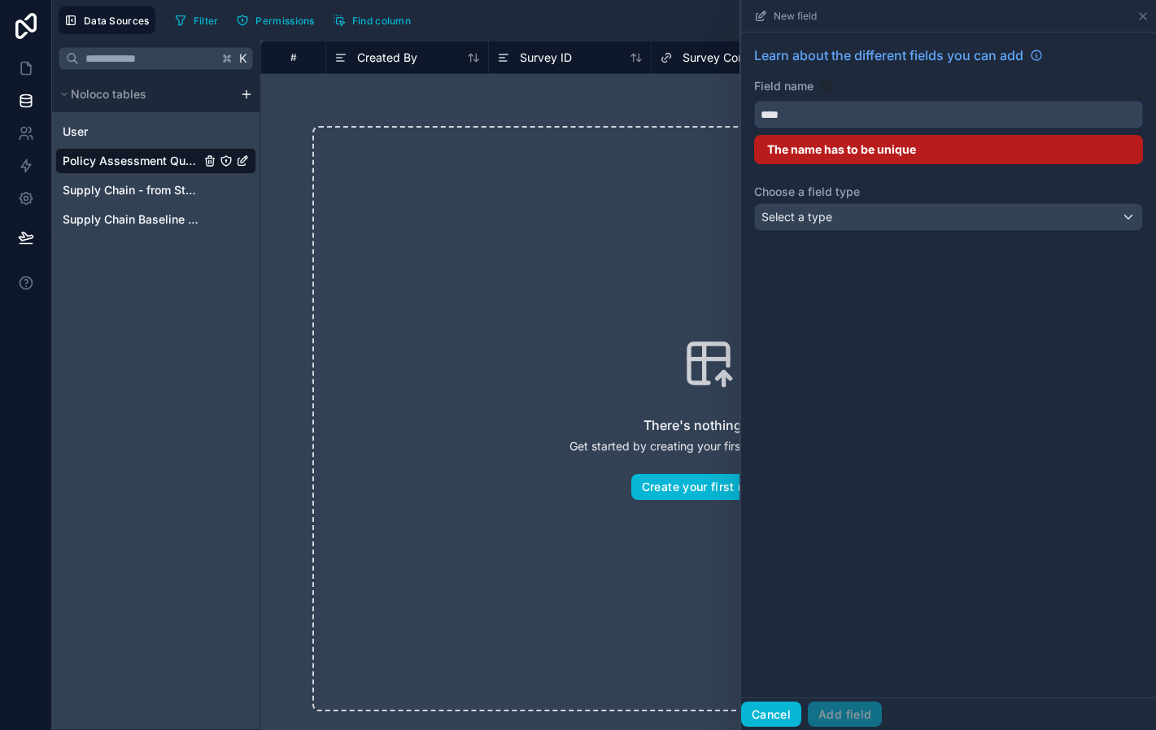
type input "****"
click at [769, 712] on button "Cancel" at bounding box center [771, 715] width 60 height 26
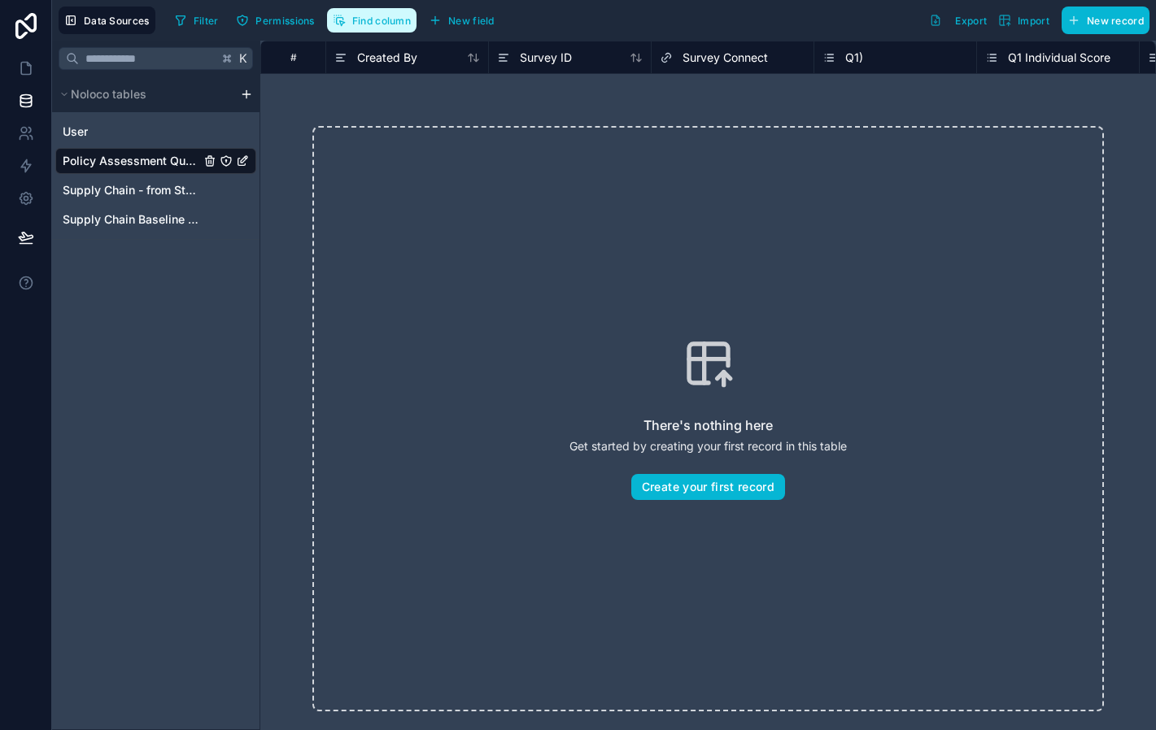
click at [392, 26] on span "Find column" at bounding box center [381, 21] width 59 height 12
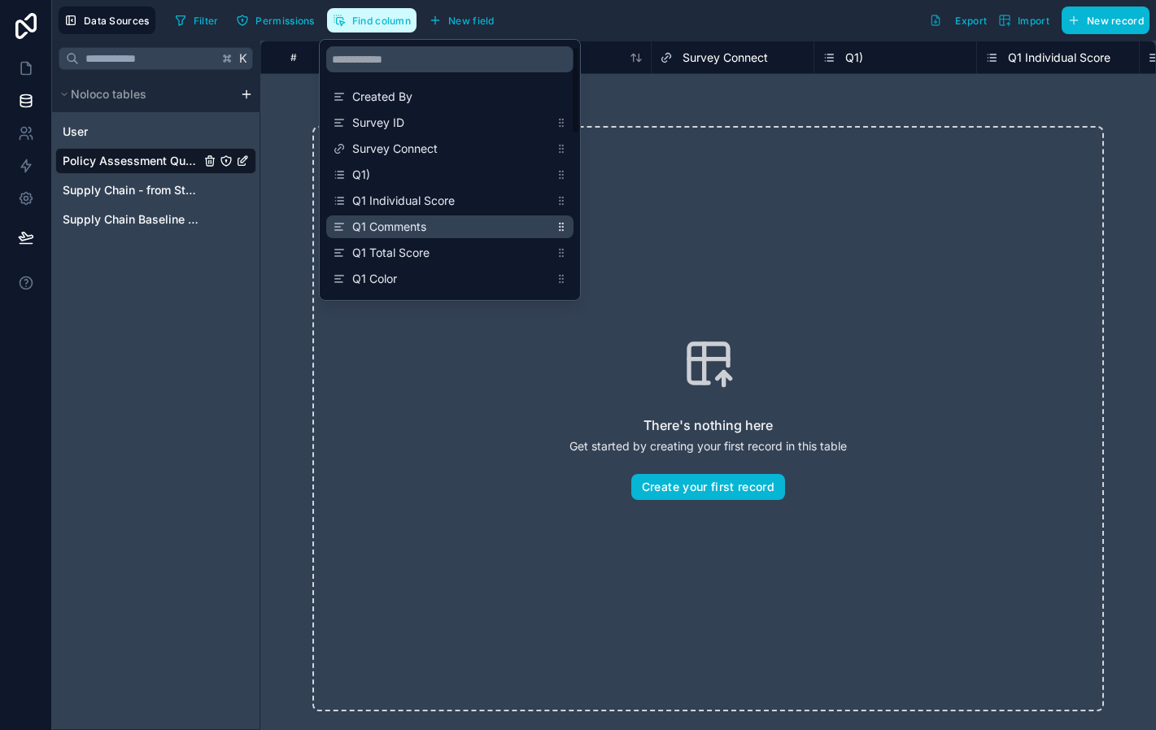
scroll to position [468, 0]
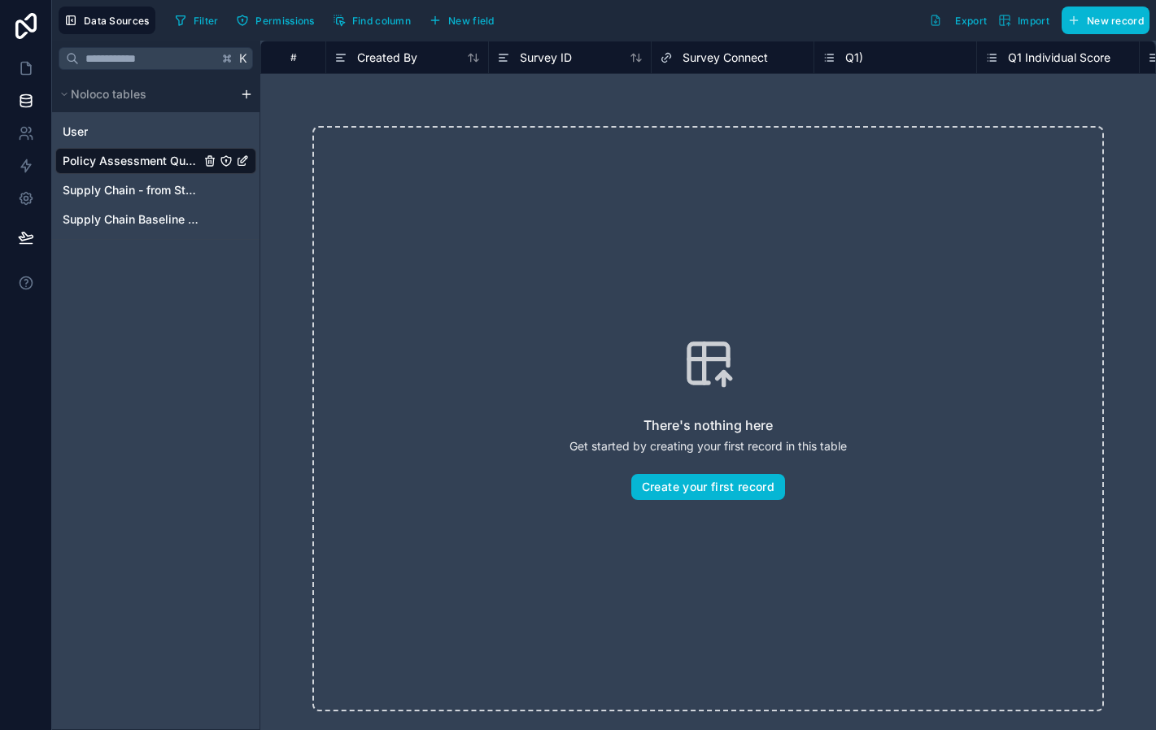
click at [952, 92] on div "There's nothing here Get started by creating your first record in this table Cr…" at bounding box center [707, 419] width 895 height 690
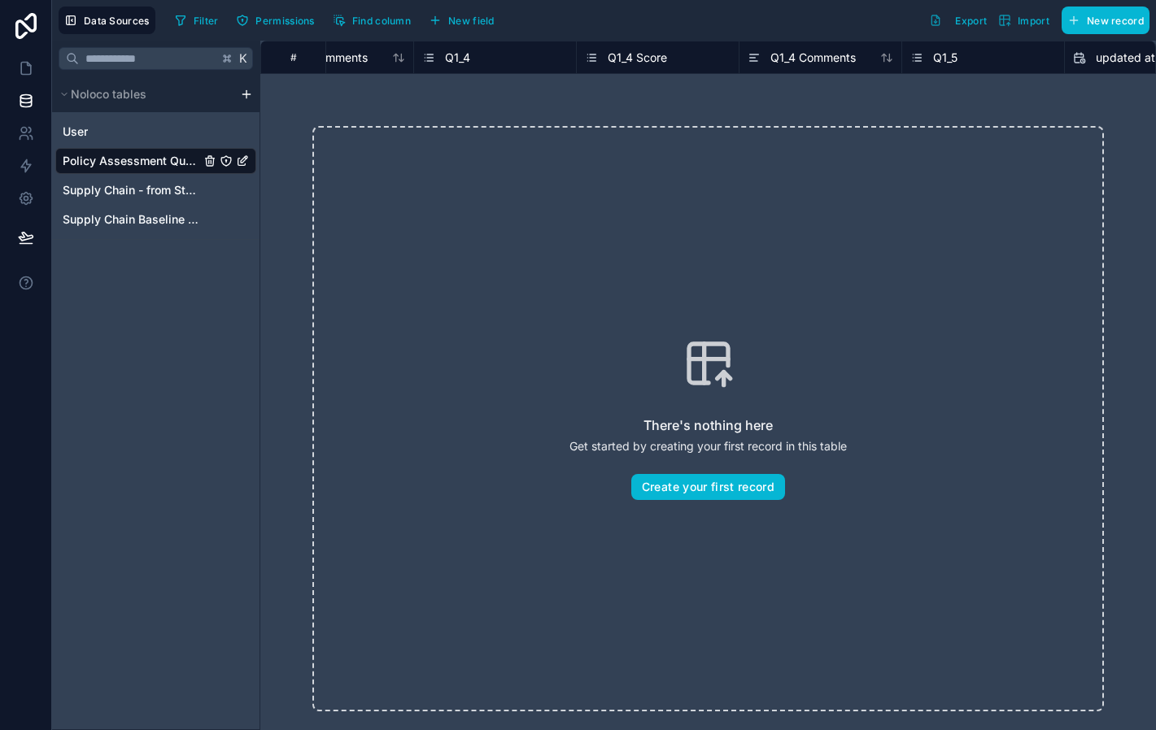
scroll to position [0, 3013]
click at [964, 58] on div "Q1_5" at bounding box center [973, 58] width 146 height 20
click at [987, 63] on div "Q1_5" at bounding box center [973, 58] width 146 height 20
click at [973, 57] on div "Q1_5" at bounding box center [973, 58] width 146 height 20
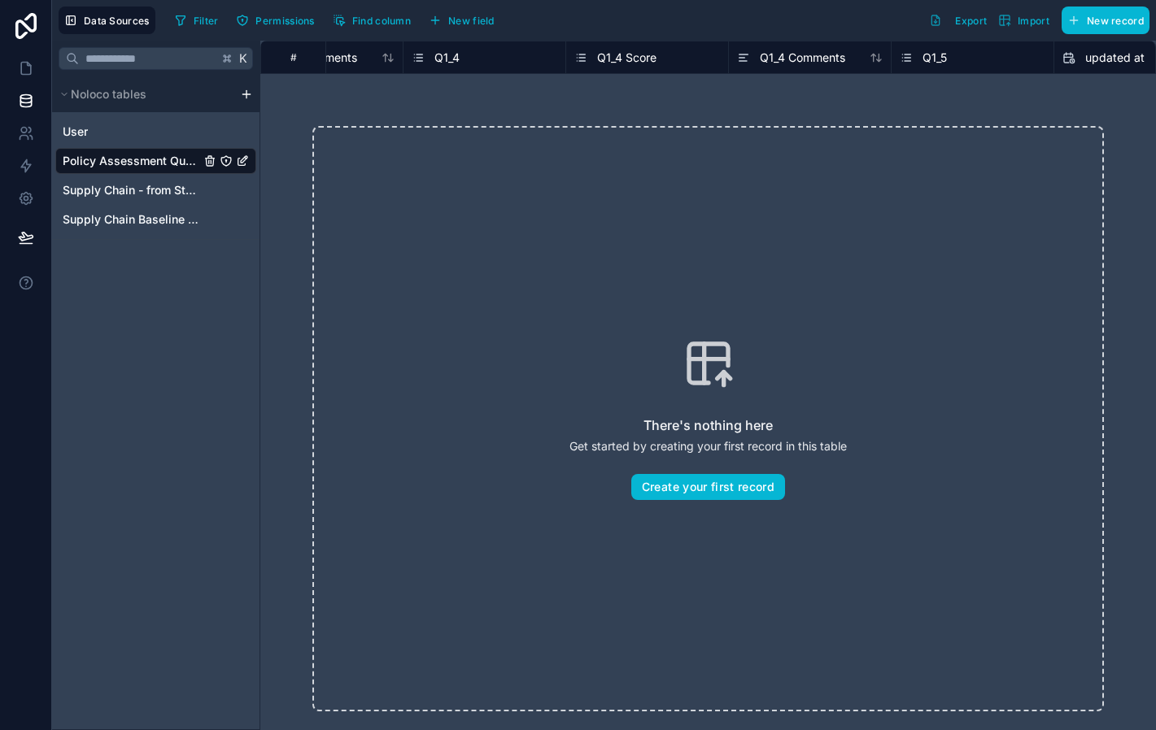
click at [926, 71] on div "Q1_5" at bounding box center [972, 57] width 163 height 33
click at [922, 58] on div "Q1_5" at bounding box center [923, 58] width 47 height 20
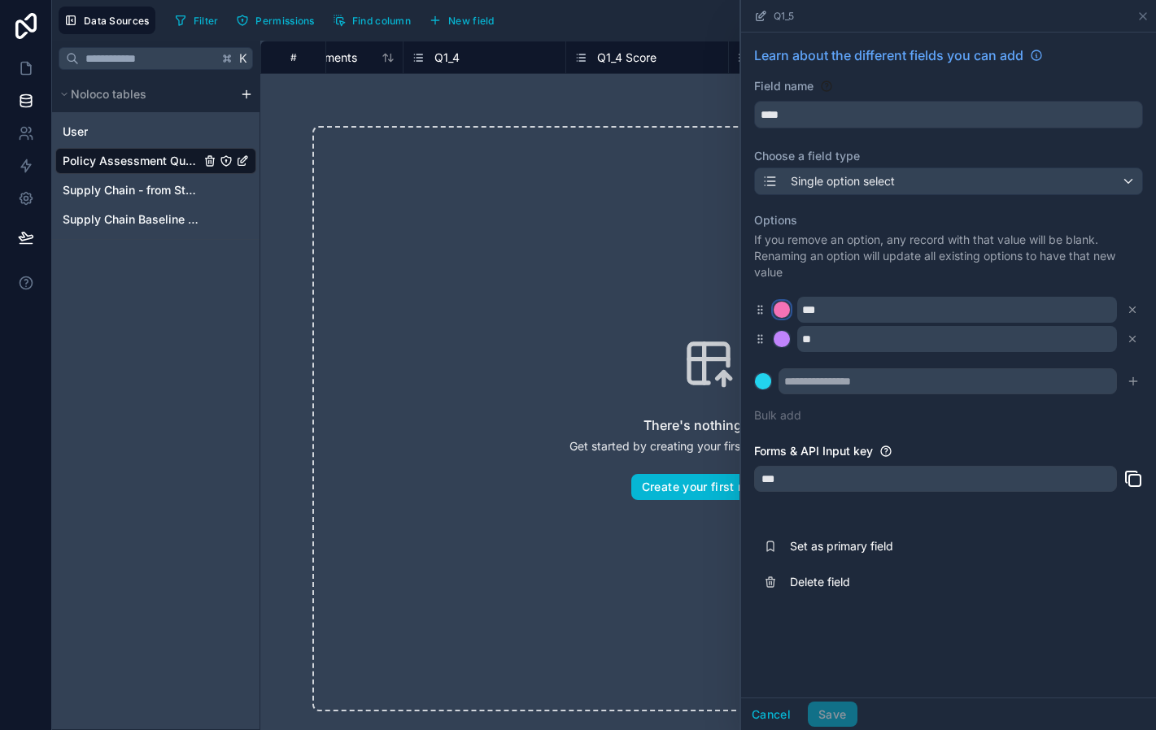
click at [782, 309] on div at bounding box center [781, 310] width 16 height 16
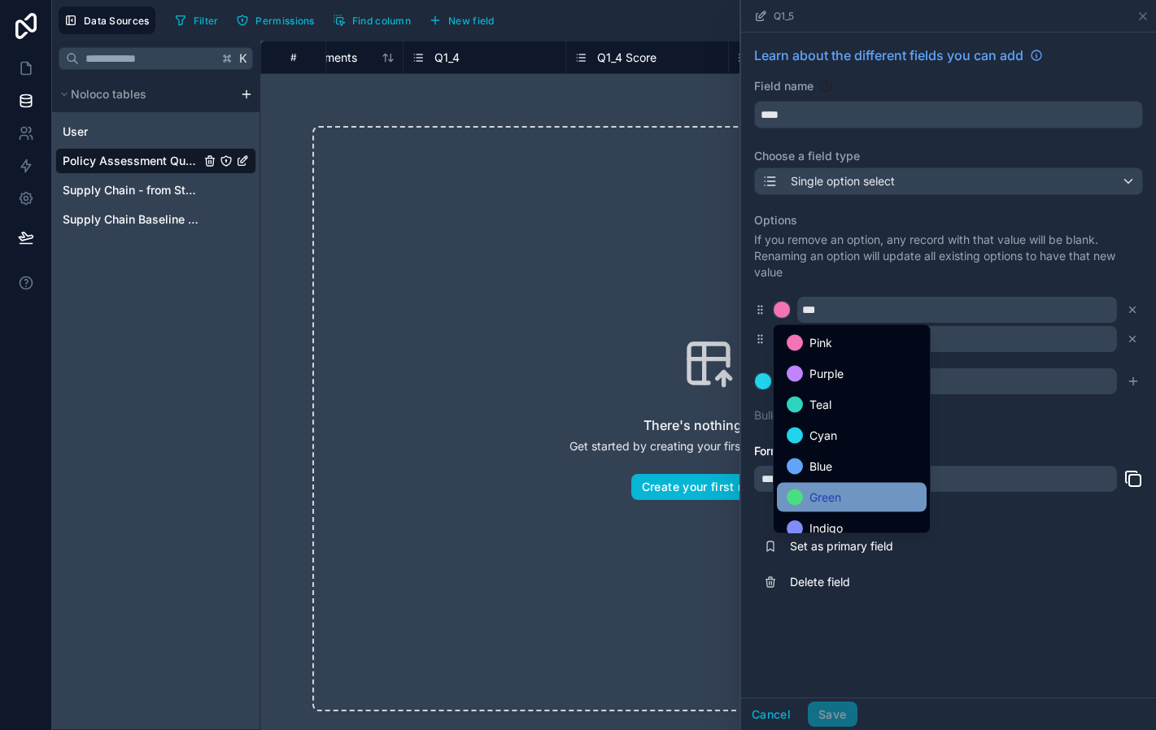
click at [835, 508] on div "Green" at bounding box center [852, 497] width 150 height 29
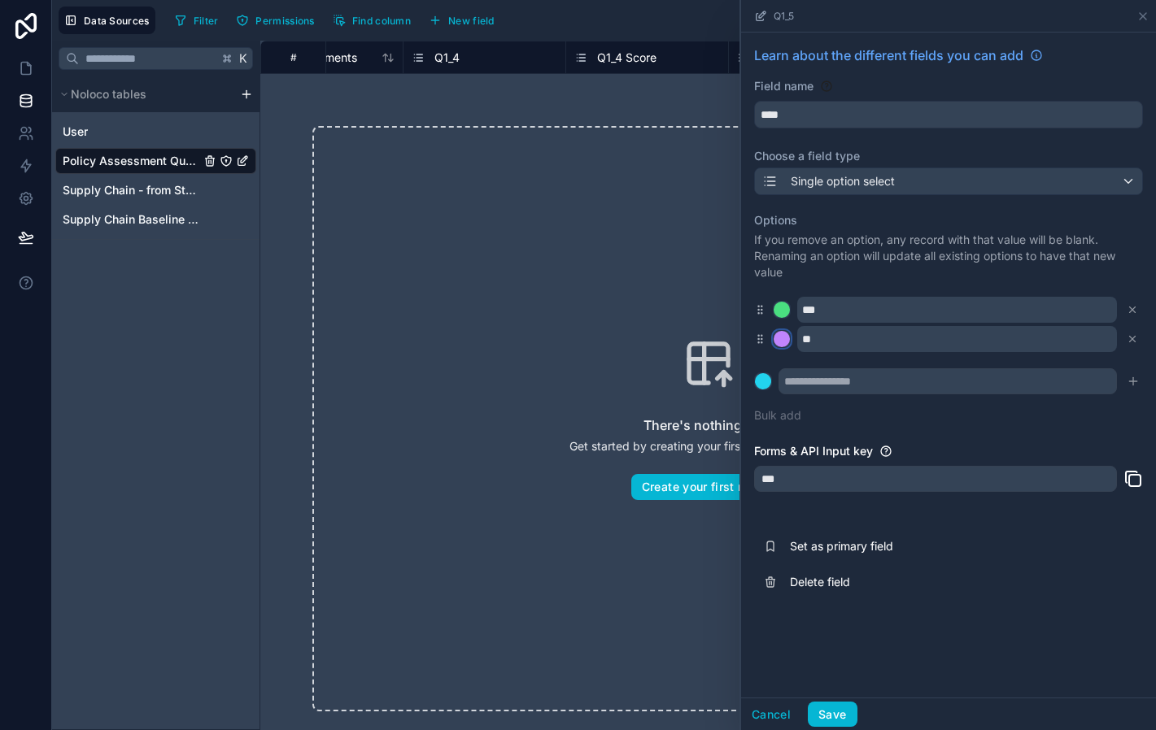
click at [780, 346] on div at bounding box center [781, 339] width 16 height 16
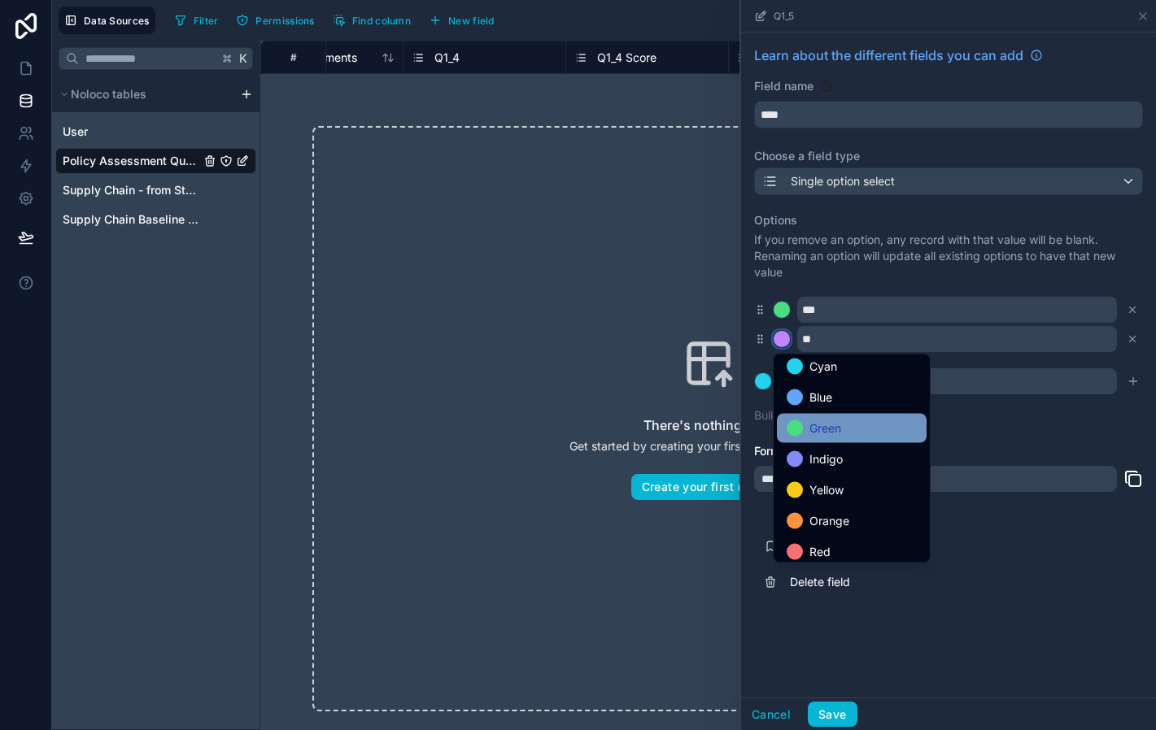
scroll to position [137, 0]
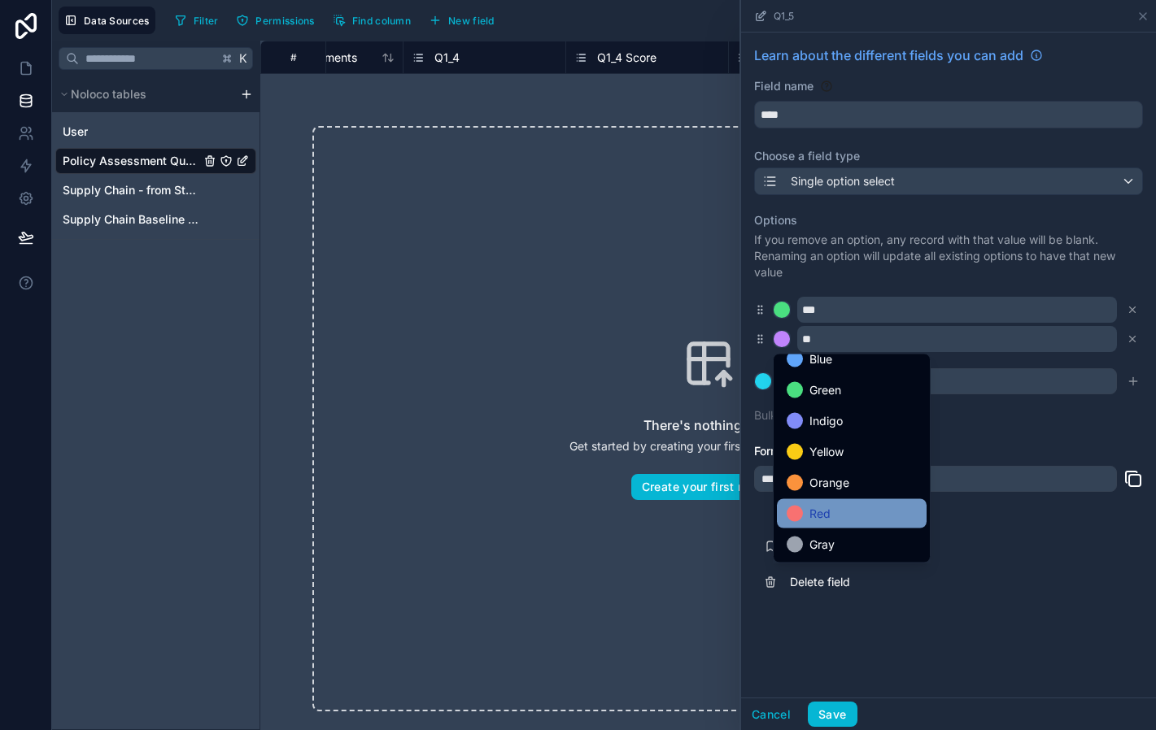
click at [844, 521] on div "Red" at bounding box center [852, 514] width 130 height 20
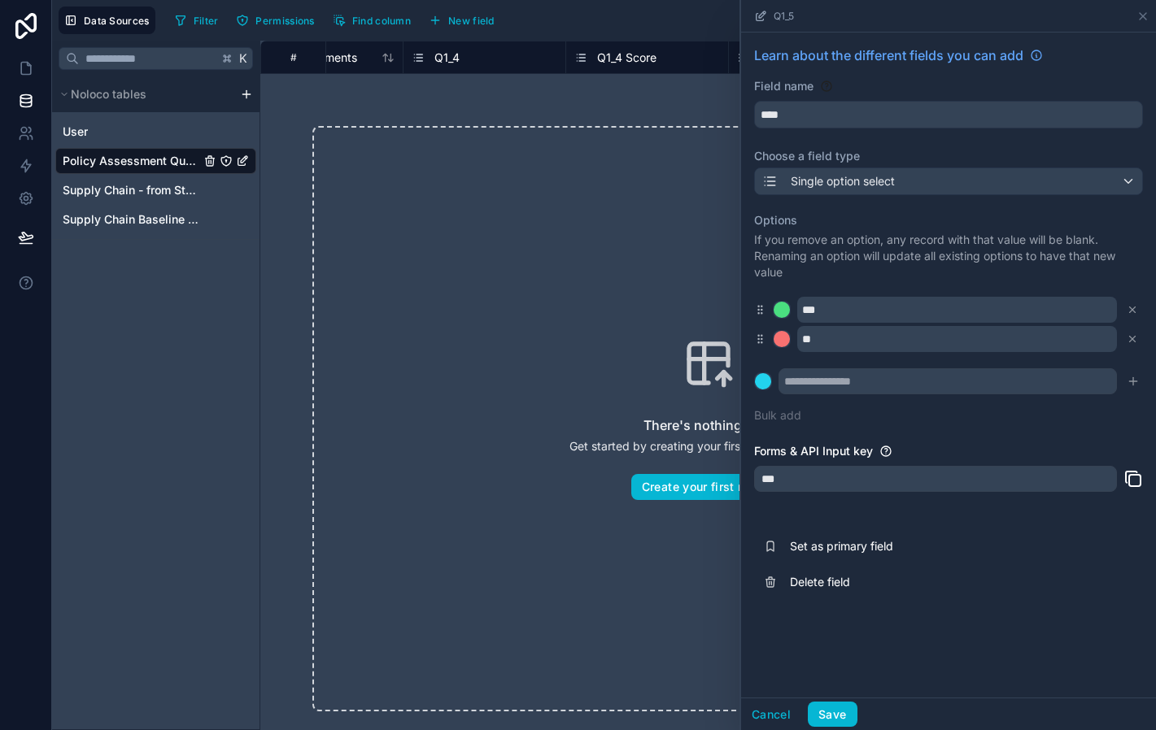
click at [773, 481] on div "***" at bounding box center [935, 479] width 363 height 26
click at [779, 481] on div "***" at bounding box center [935, 479] width 363 height 26
click at [826, 712] on button "Save" at bounding box center [832, 715] width 49 height 26
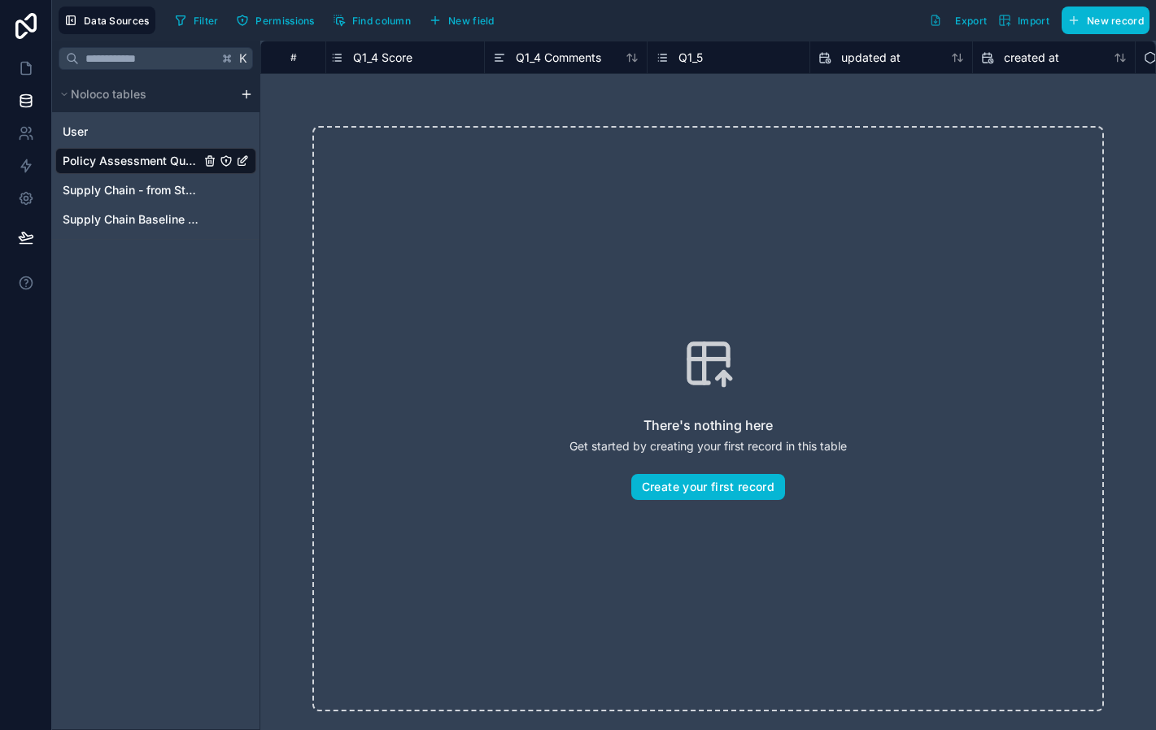
scroll to position [0, 3258]
click at [478, 15] on span "New field" at bounding box center [471, 21] width 46 height 12
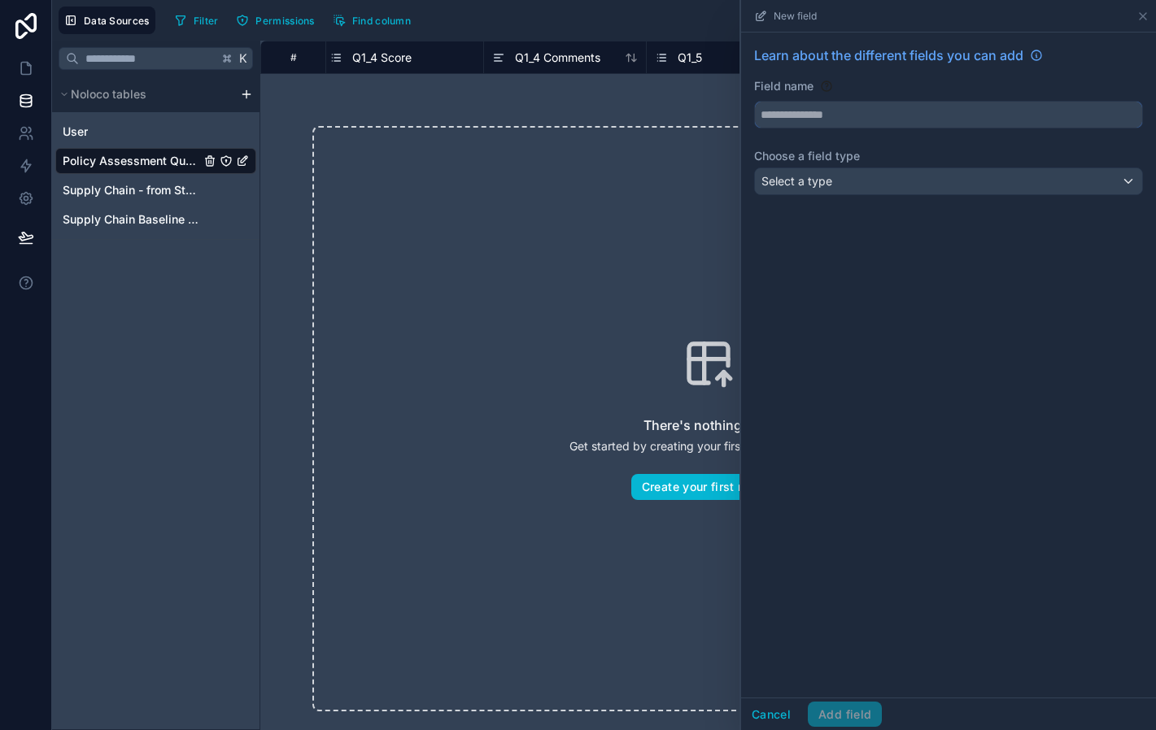
click at [810, 102] on input "text" at bounding box center [948, 115] width 387 height 26
type input "**********"
click at [812, 186] on span "Select a type" at bounding box center [796, 181] width 71 height 14
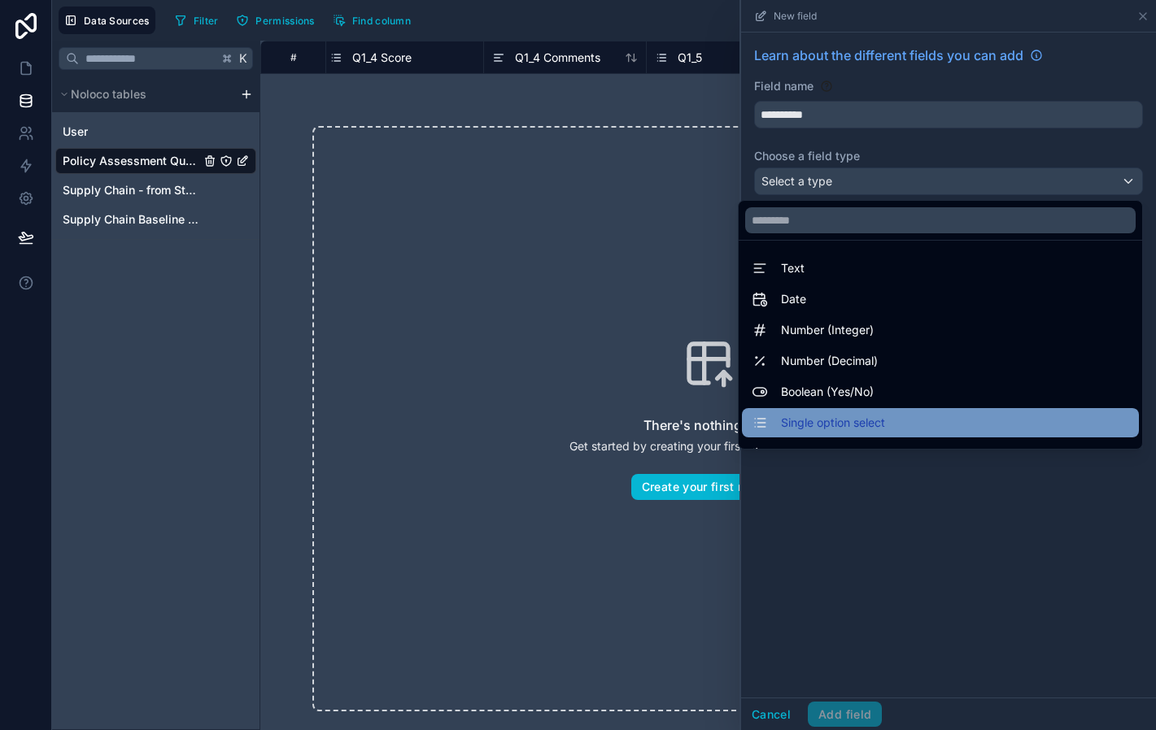
click at [845, 417] on span "Single option select" at bounding box center [833, 423] width 104 height 20
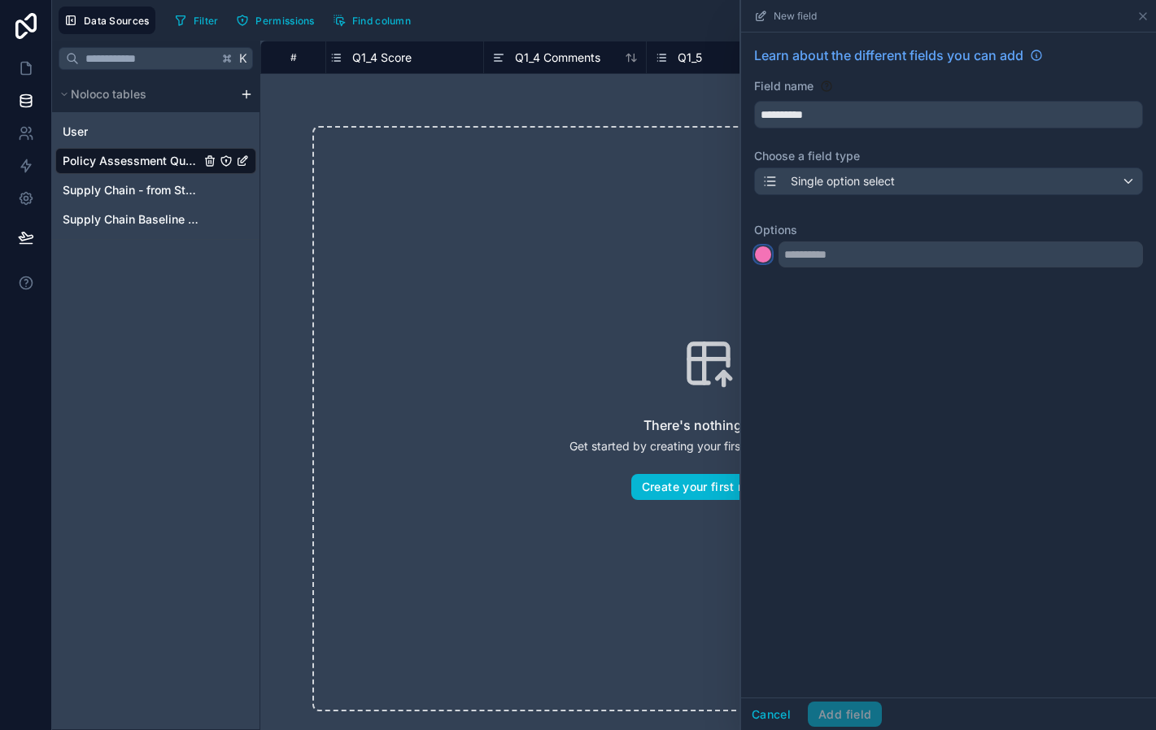
click at [764, 254] on div at bounding box center [763, 254] width 16 height 16
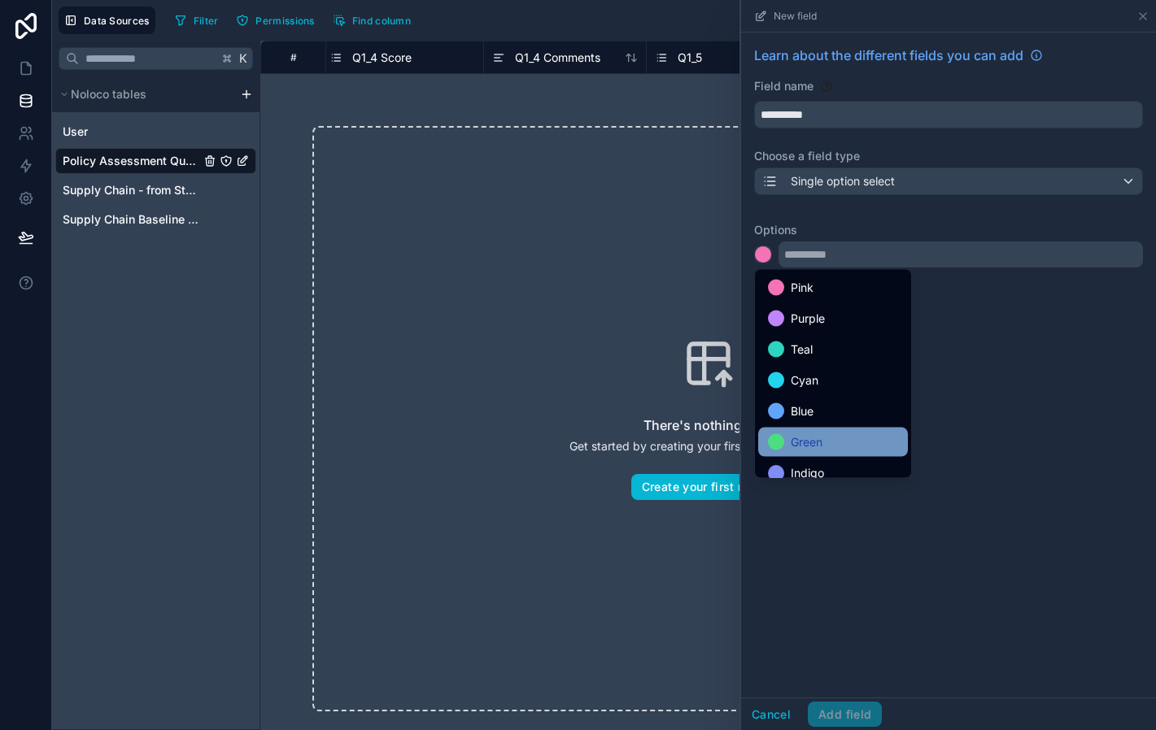
click at [819, 437] on span "Green" at bounding box center [807, 443] width 32 height 20
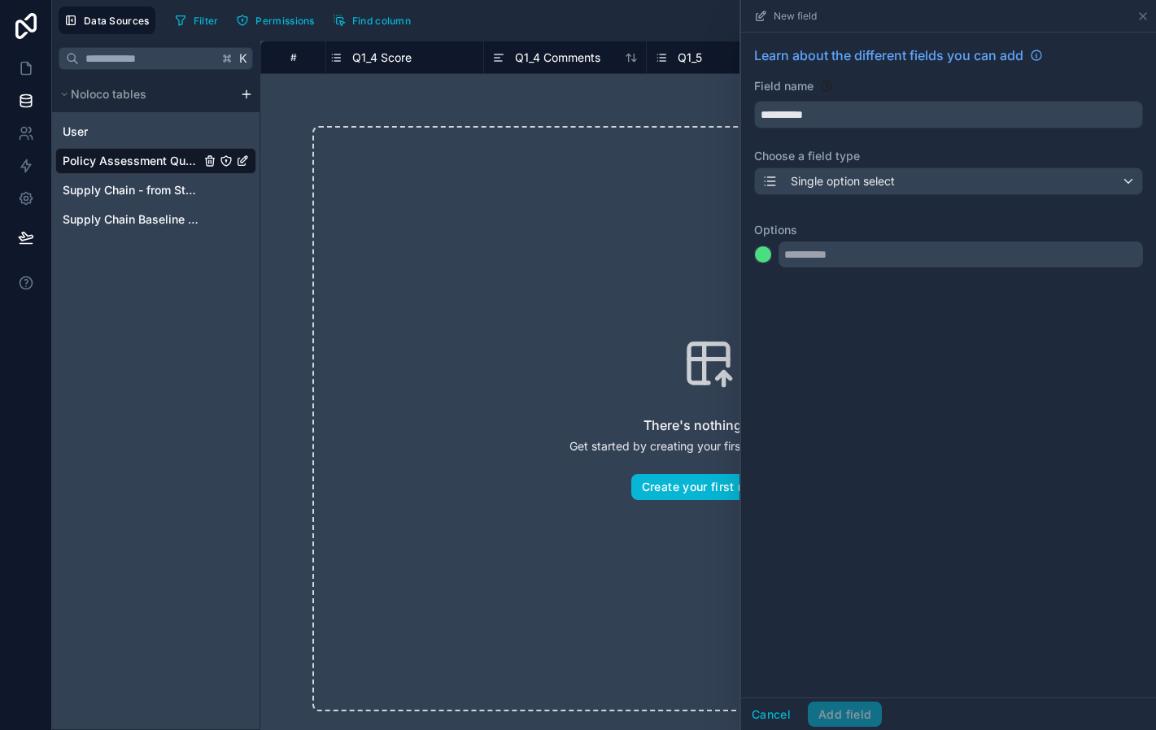
click at [843, 242] on div "Options" at bounding box center [948, 238] width 389 height 59
click at [840, 254] on input "text" at bounding box center [960, 255] width 364 height 26
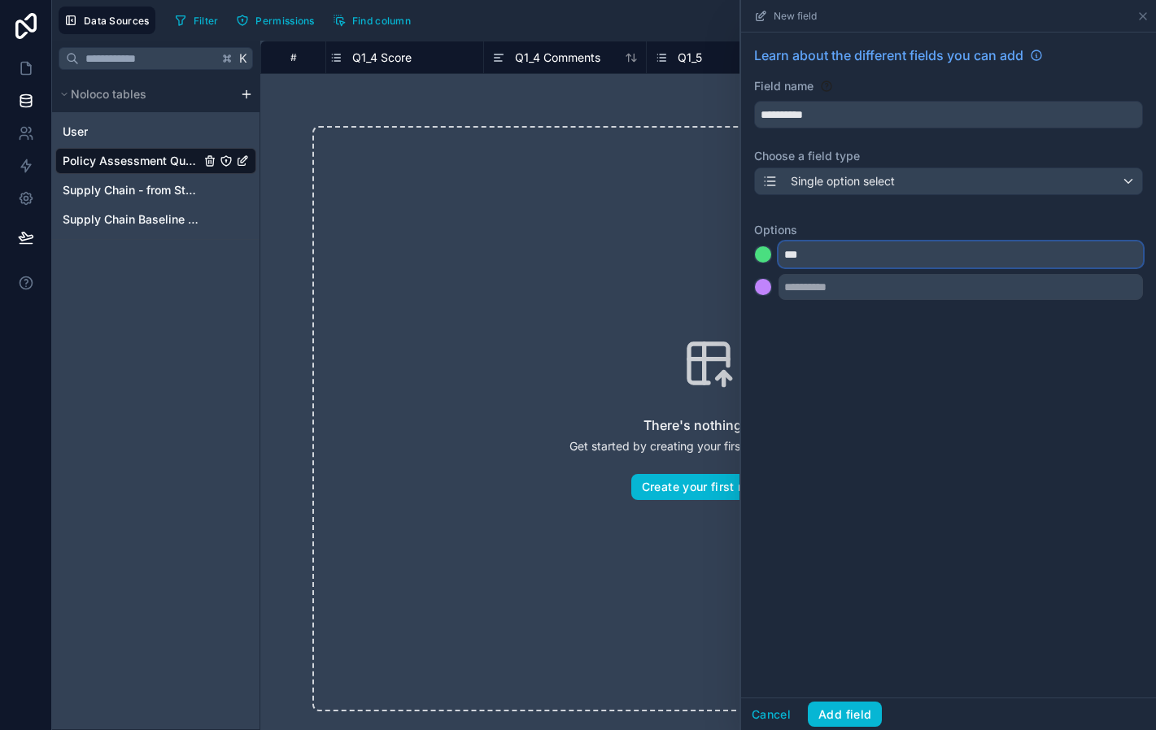
type input "***"
click at [764, 291] on div at bounding box center [763, 287] width 16 height 16
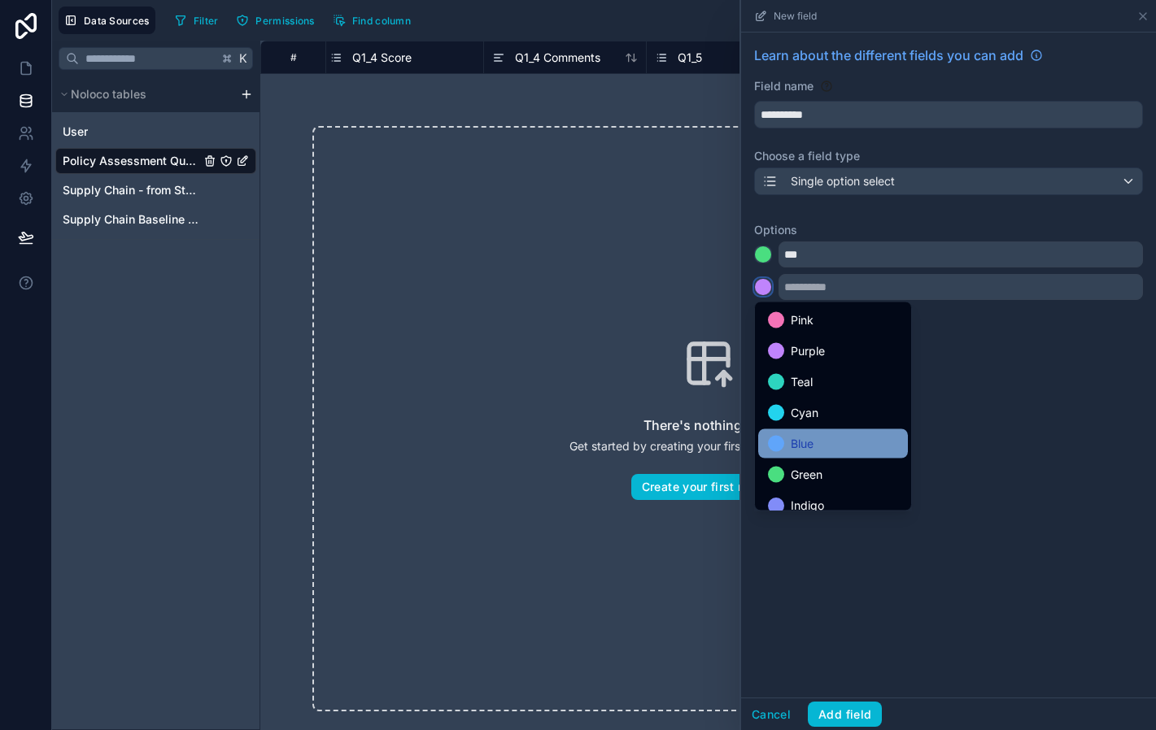
scroll to position [137, 0]
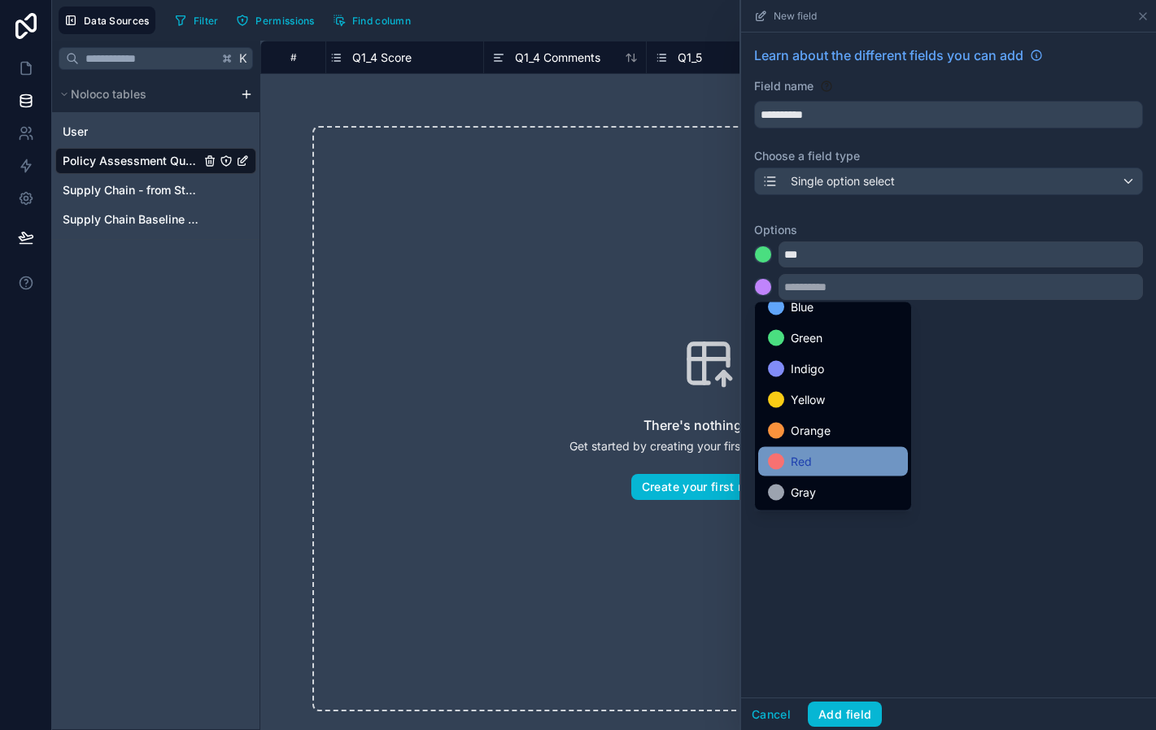
click at [810, 464] on span "Red" at bounding box center [801, 462] width 21 height 20
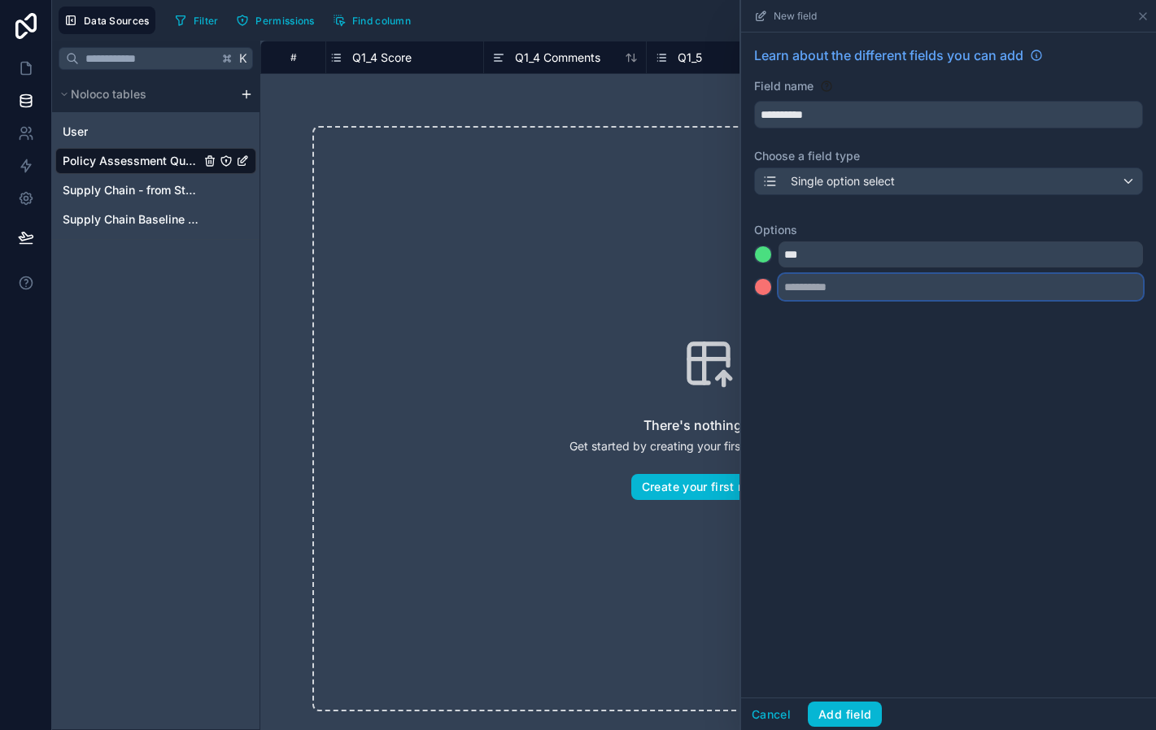
click at [796, 290] on input "text" at bounding box center [960, 287] width 364 height 26
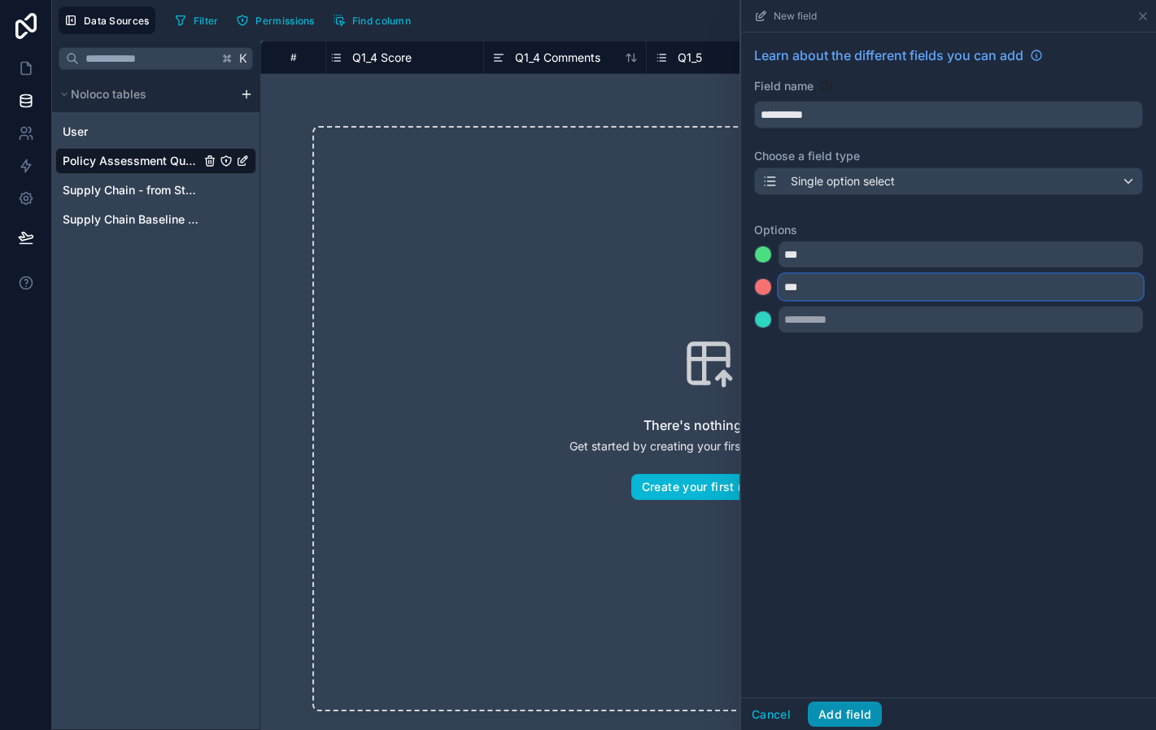
type input "***"
click at [853, 713] on button "Add field" at bounding box center [845, 715] width 74 height 26
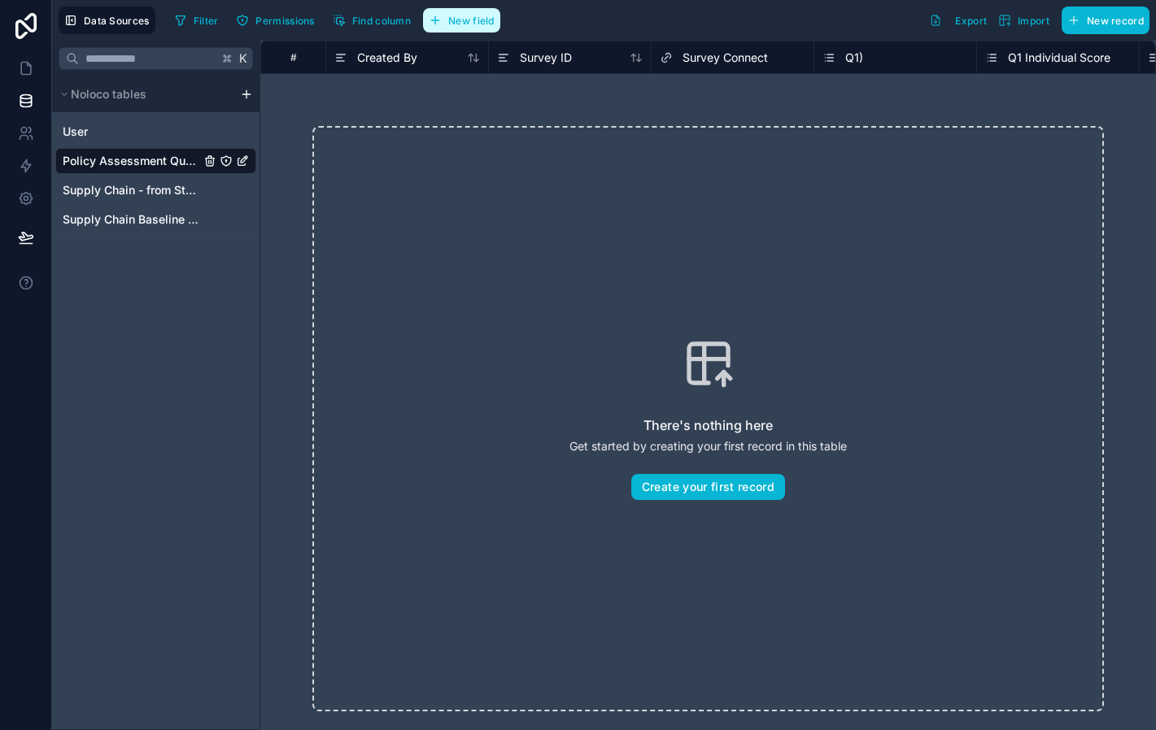
click at [472, 20] on span "New field" at bounding box center [471, 21] width 46 height 12
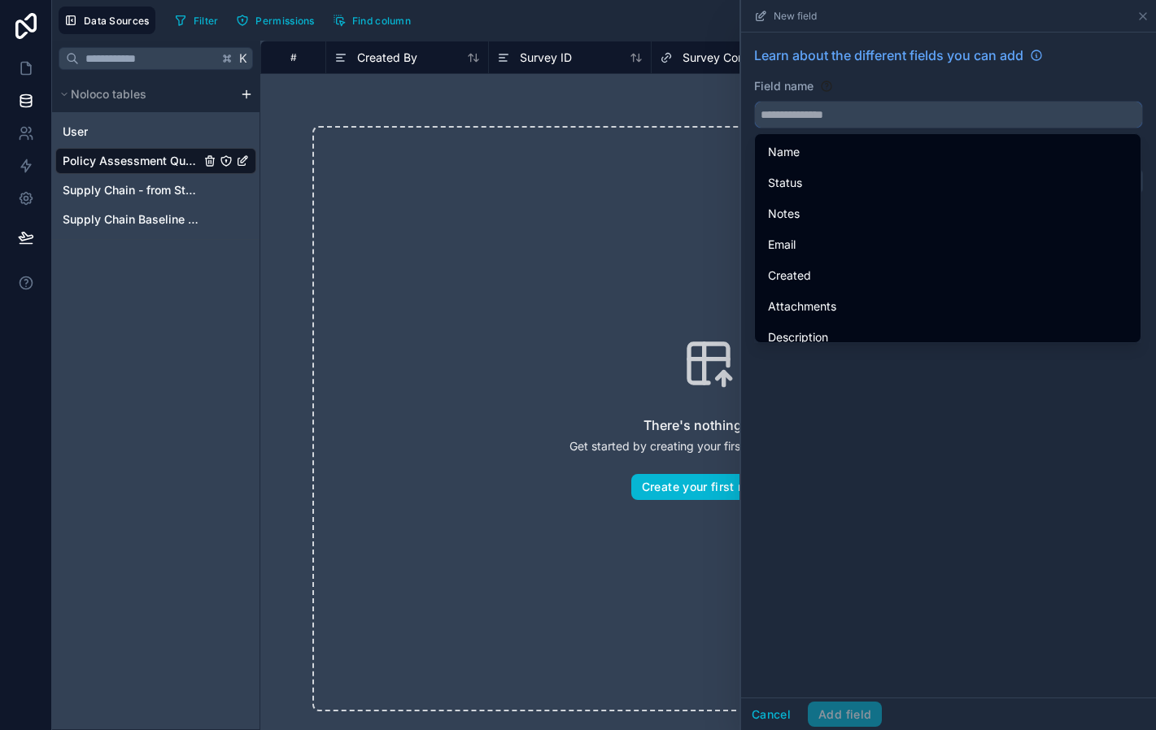
click at [838, 124] on input "text" at bounding box center [948, 115] width 387 height 26
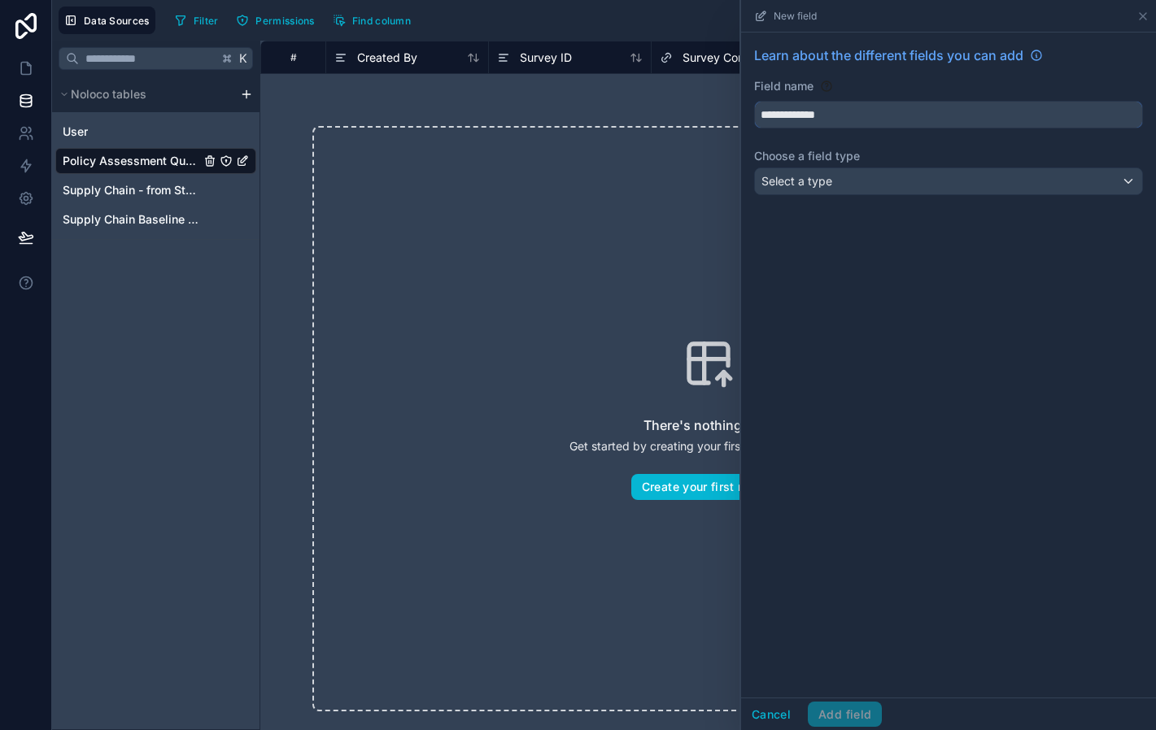
type input "**********"
click at [869, 190] on div "Select a type" at bounding box center [948, 181] width 387 height 26
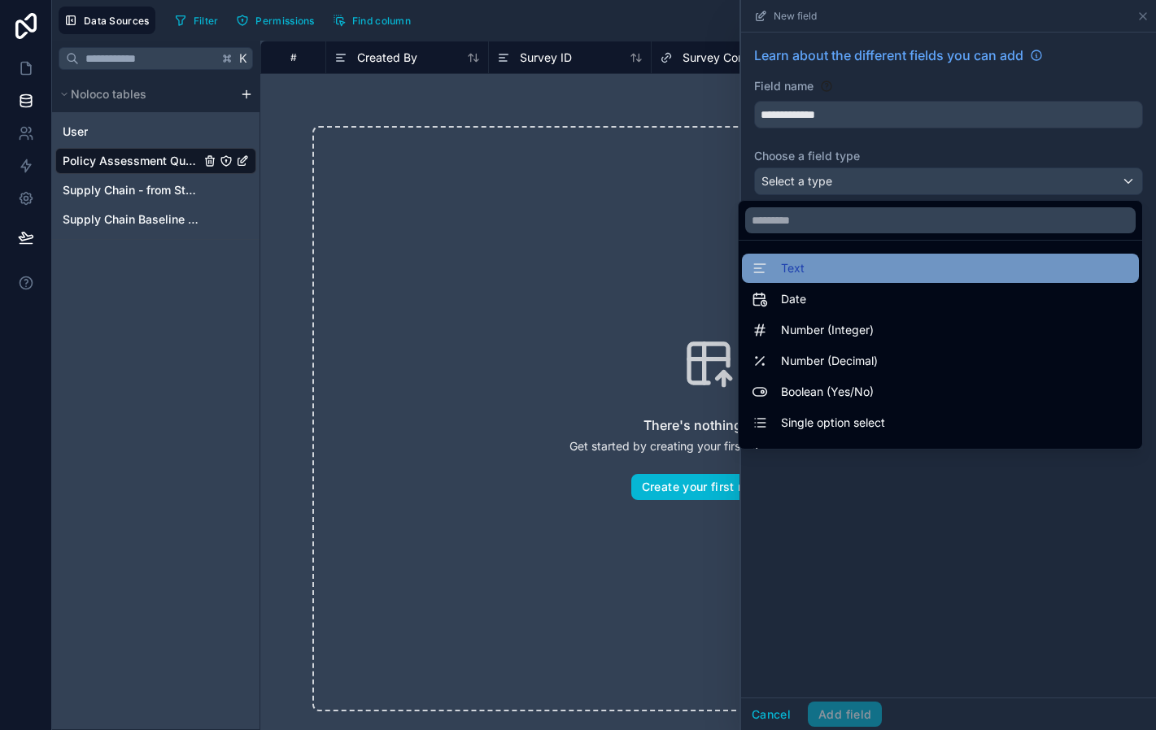
click at [852, 268] on div "Text" at bounding box center [940, 269] width 377 height 20
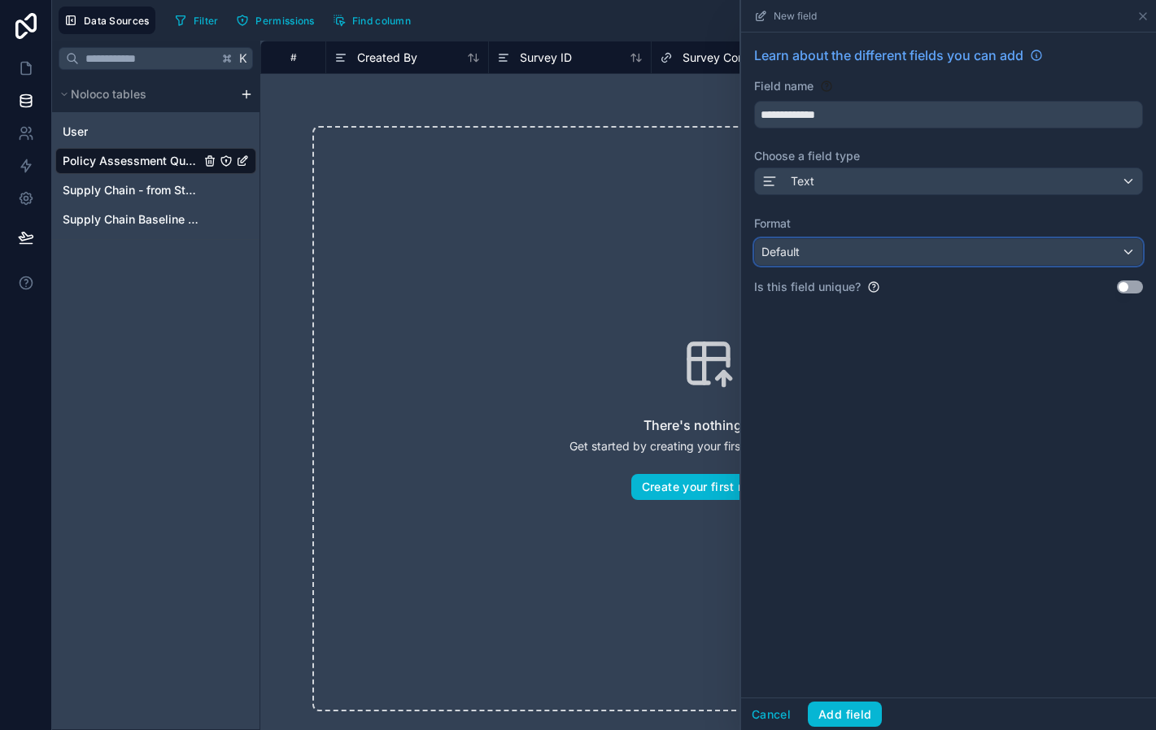
click at [837, 265] on div "Default" at bounding box center [948, 252] width 387 height 26
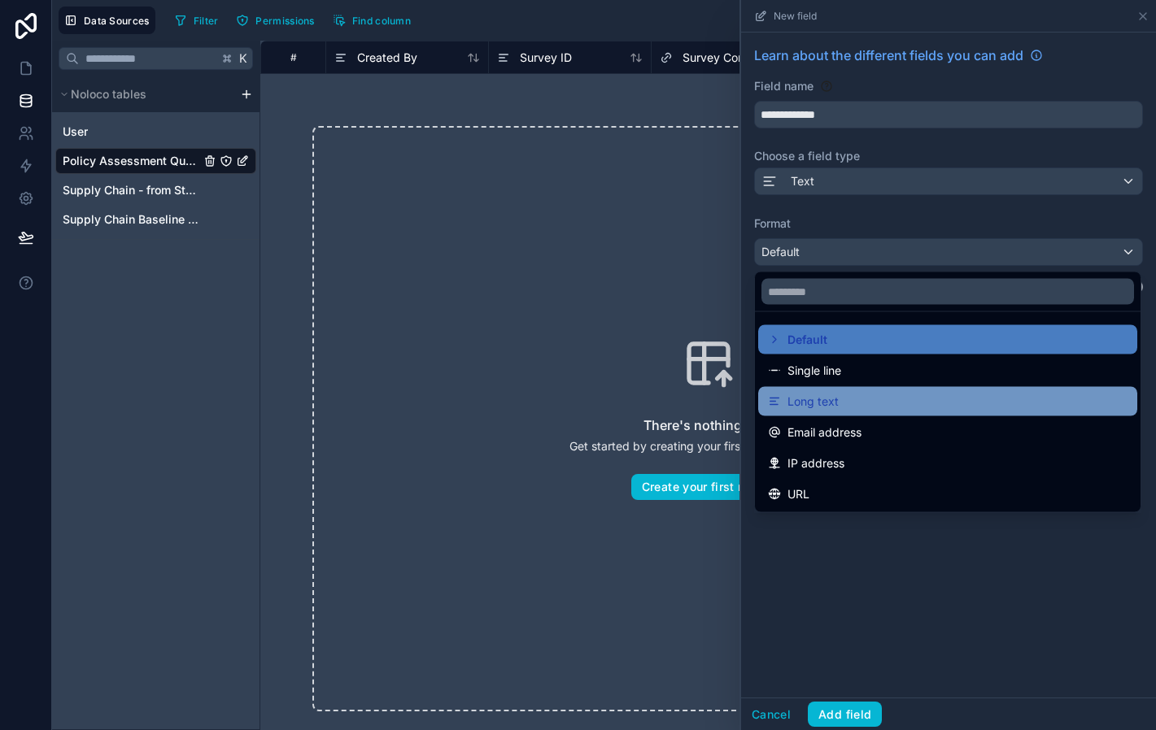
click at [839, 403] on div "Long text" at bounding box center [947, 402] width 359 height 20
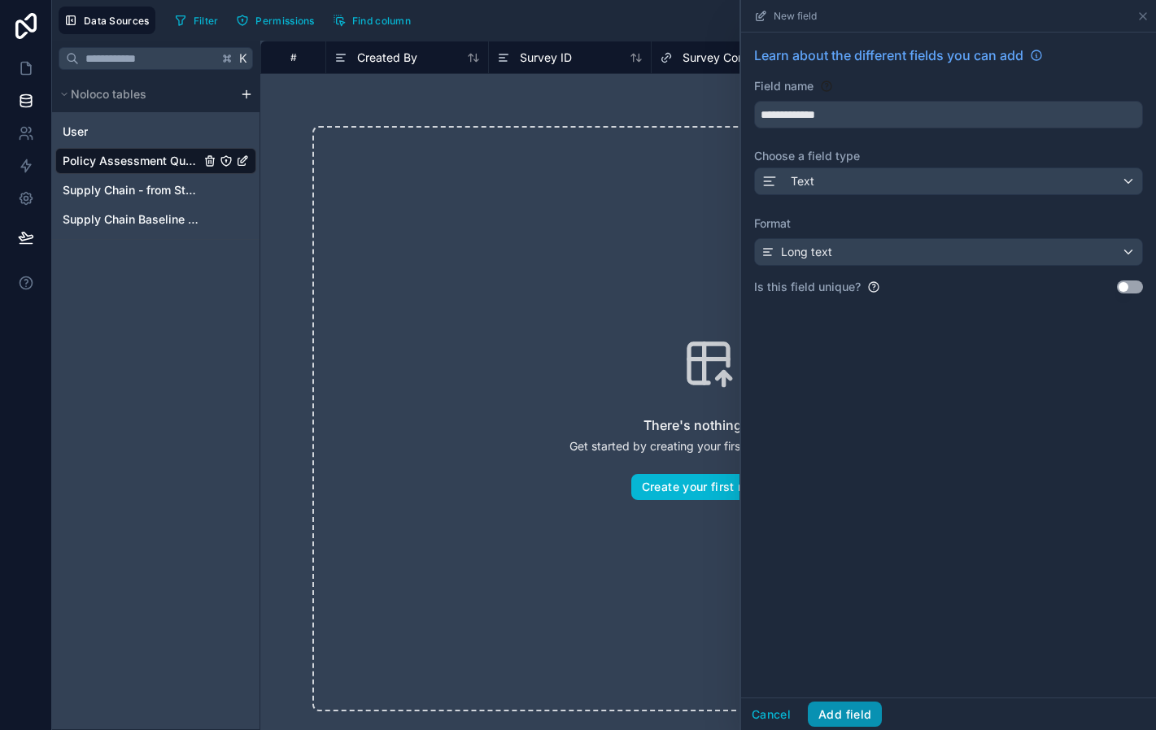
click at [846, 712] on button "Add field" at bounding box center [845, 715] width 74 height 26
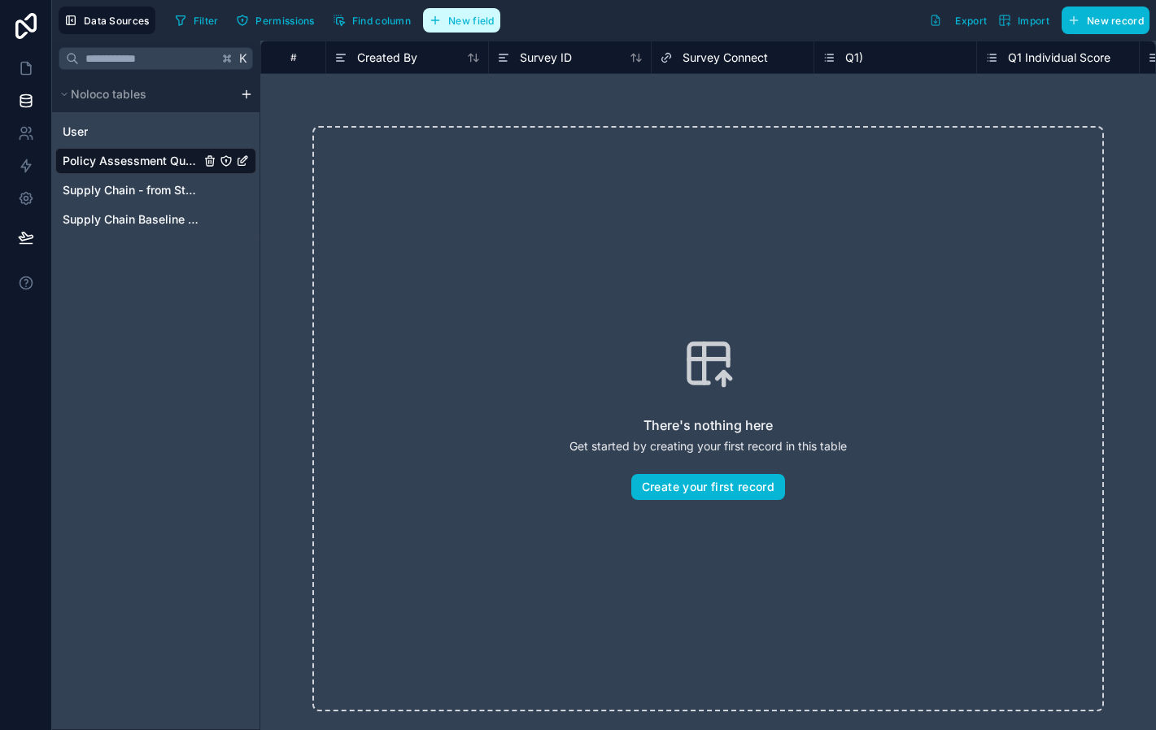
click at [465, 21] on span "New field" at bounding box center [471, 21] width 46 height 12
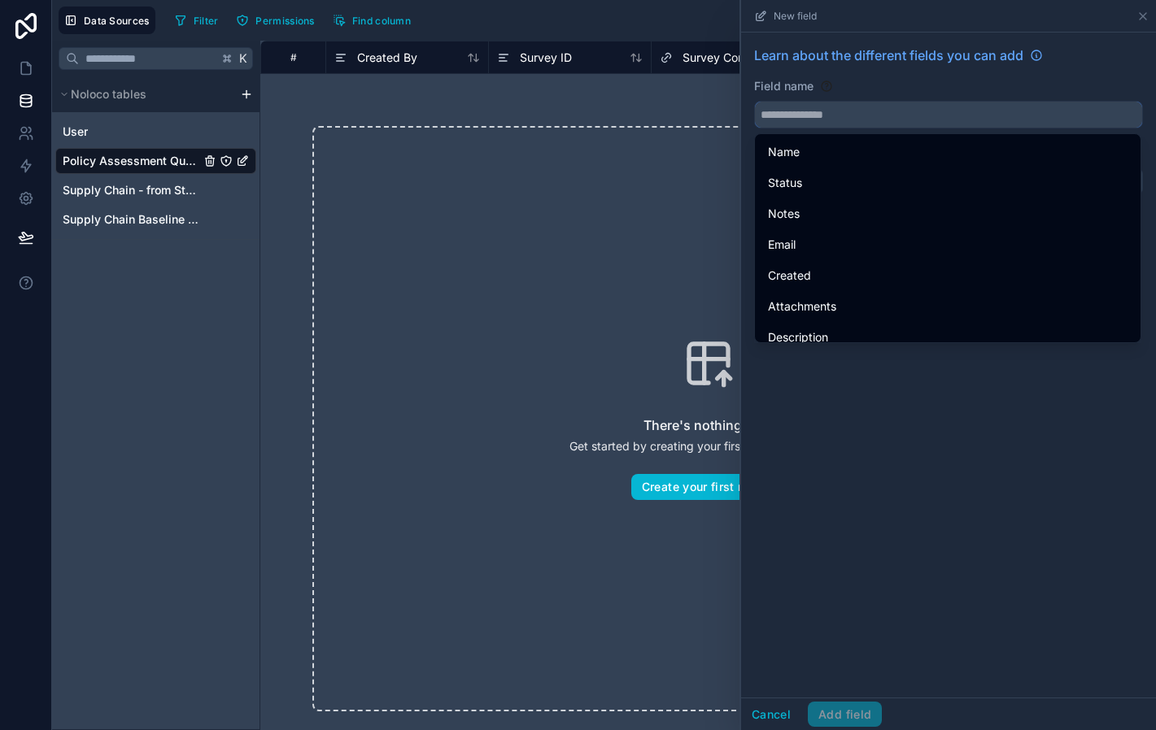
click at [926, 113] on input "text" at bounding box center [948, 115] width 387 height 26
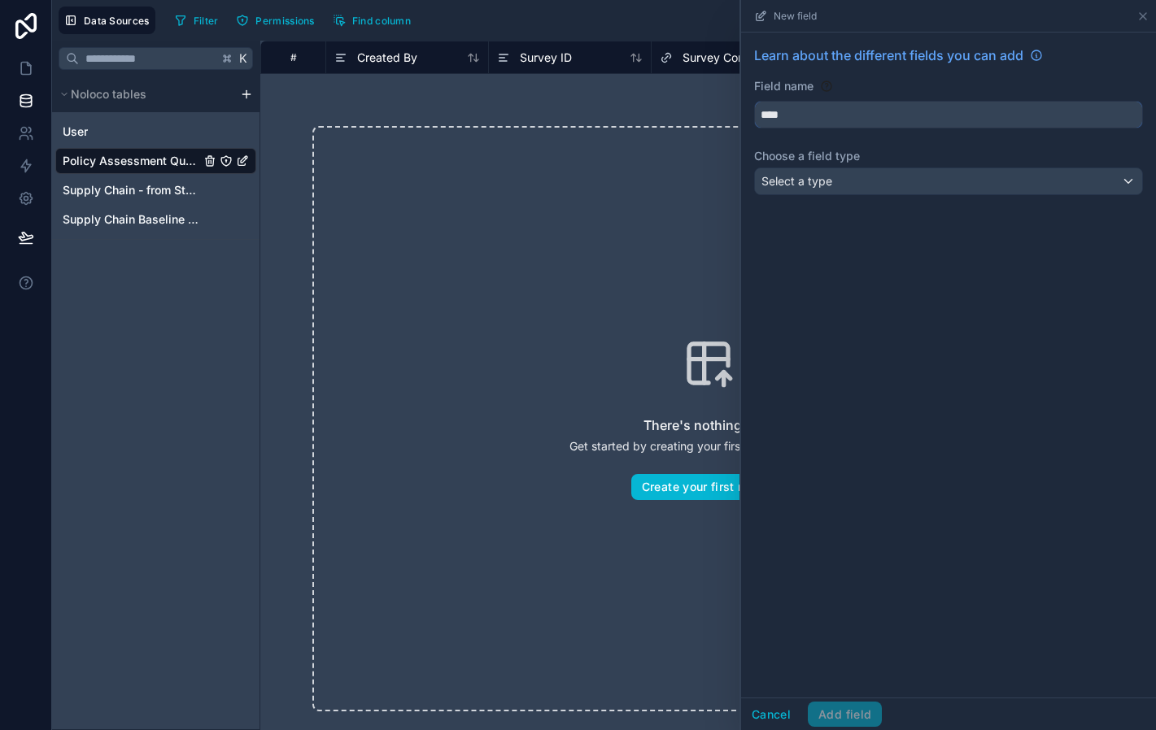
type input "****"
click at [911, 172] on div "Select a type" at bounding box center [948, 181] width 387 height 26
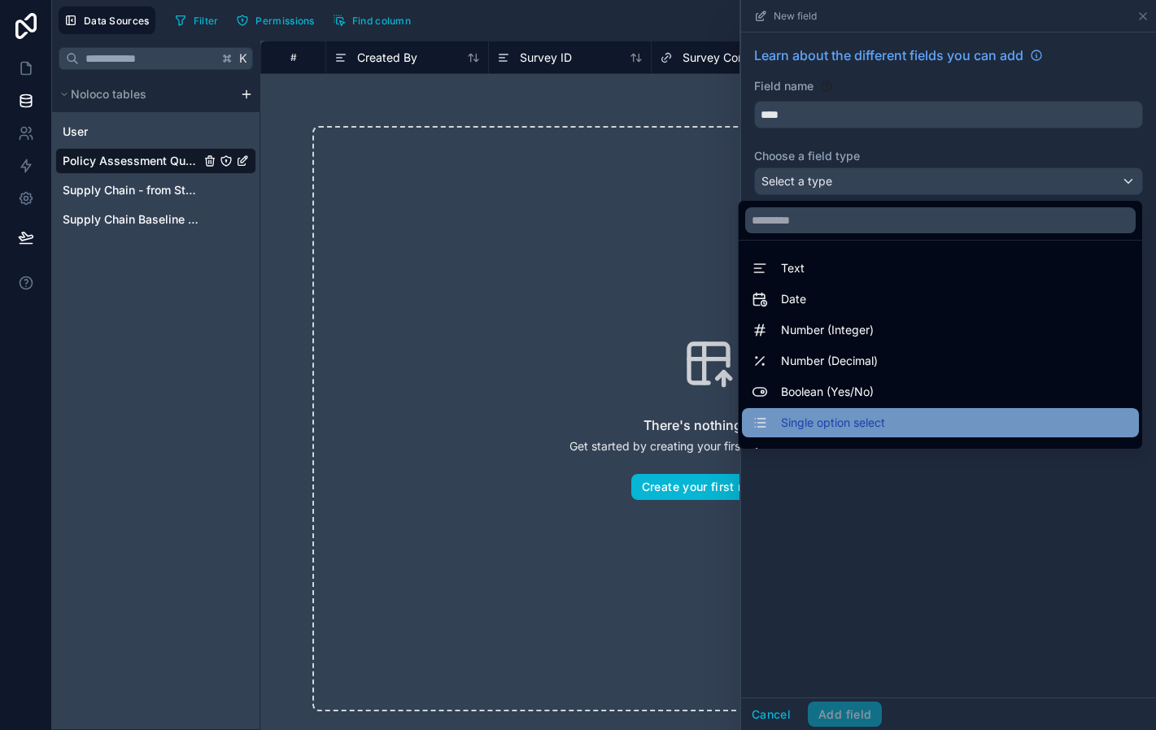
click at [851, 414] on span "Single option select" at bounding box center [833, 423] width 104 height 20
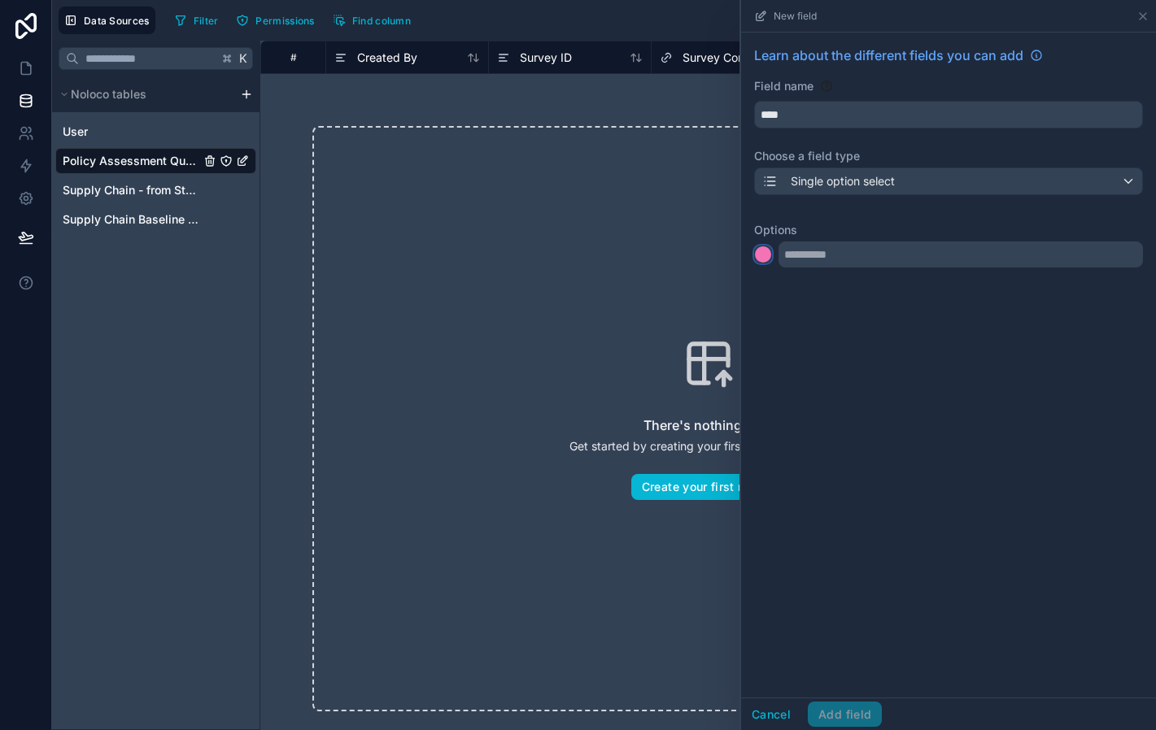
click at [760, 249] on div at bounding box center [763, 254] width 16 height 16
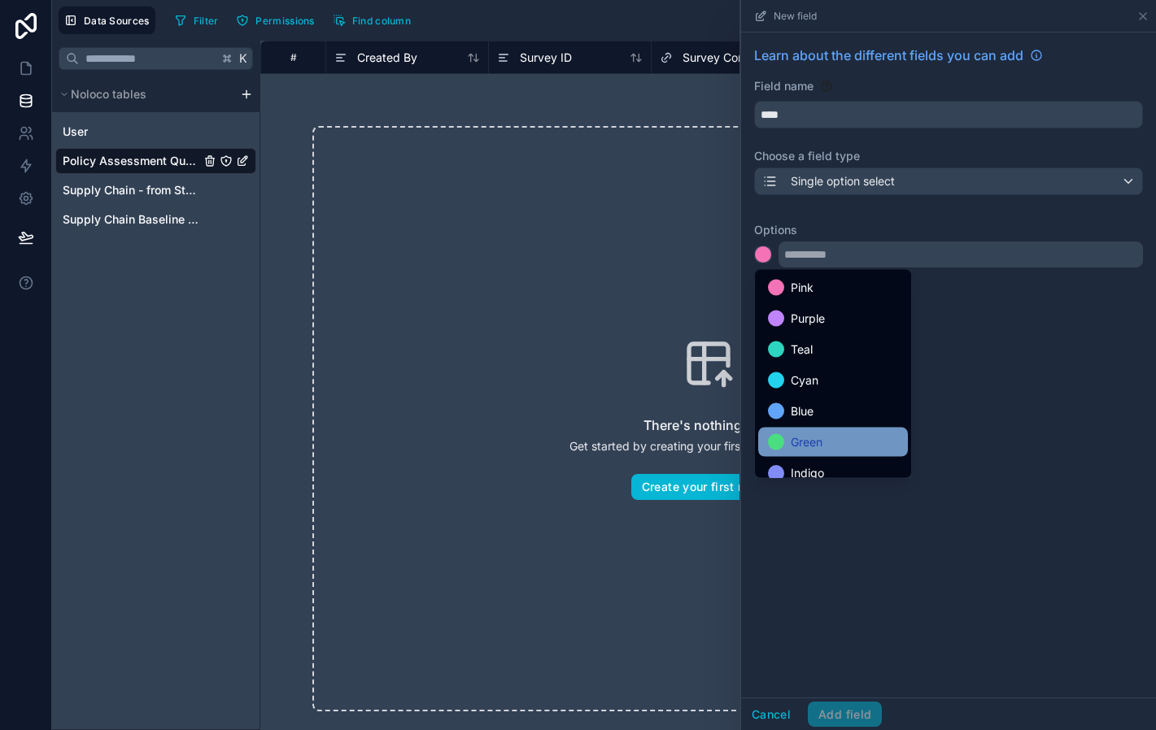
click at [812, 440] on span "Green" at bounding box center [807, 443] width 32 height 20
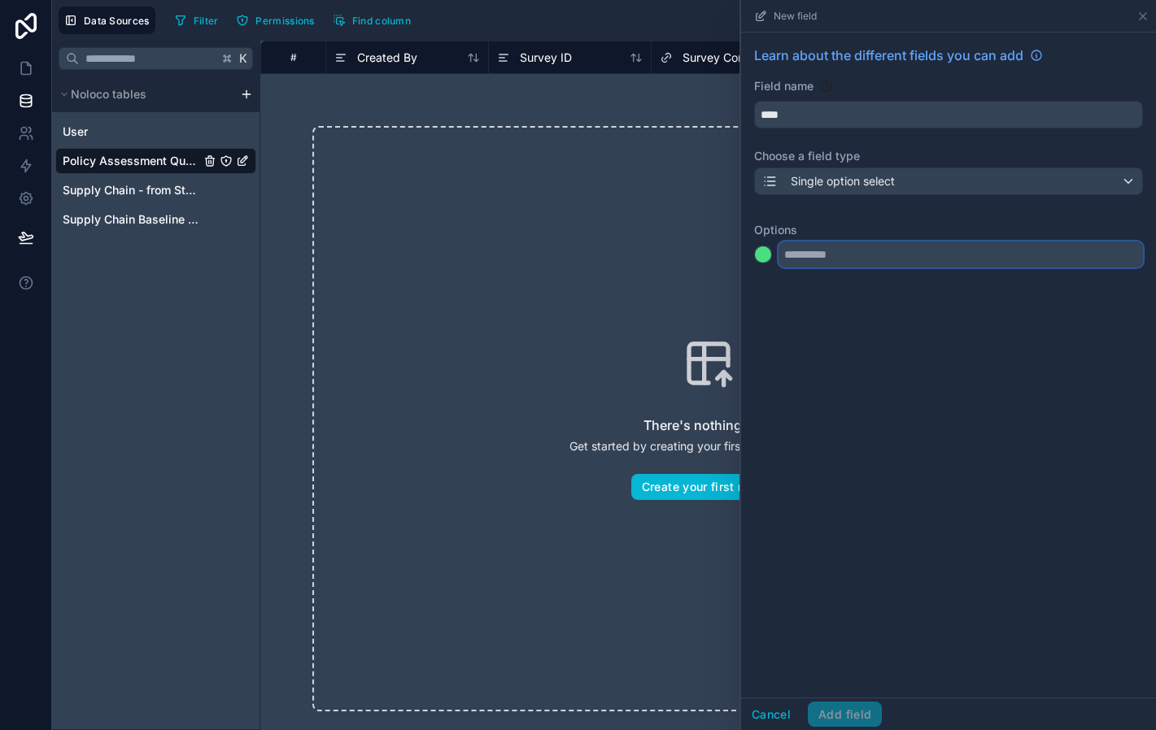
click at [821, 257] on input "text" at bounding box center [960, 255] width 364 height 26
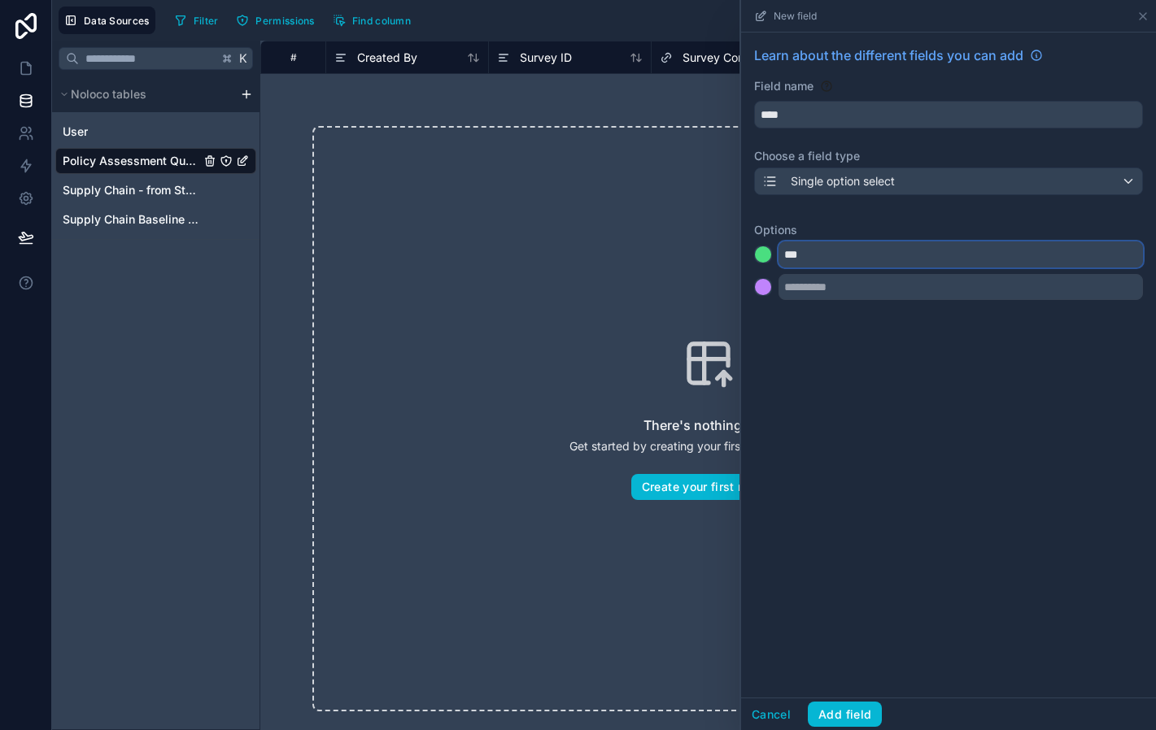
type input "***"
click at [760, 289] on div at bounding box center [763, 287] width 16 height 16
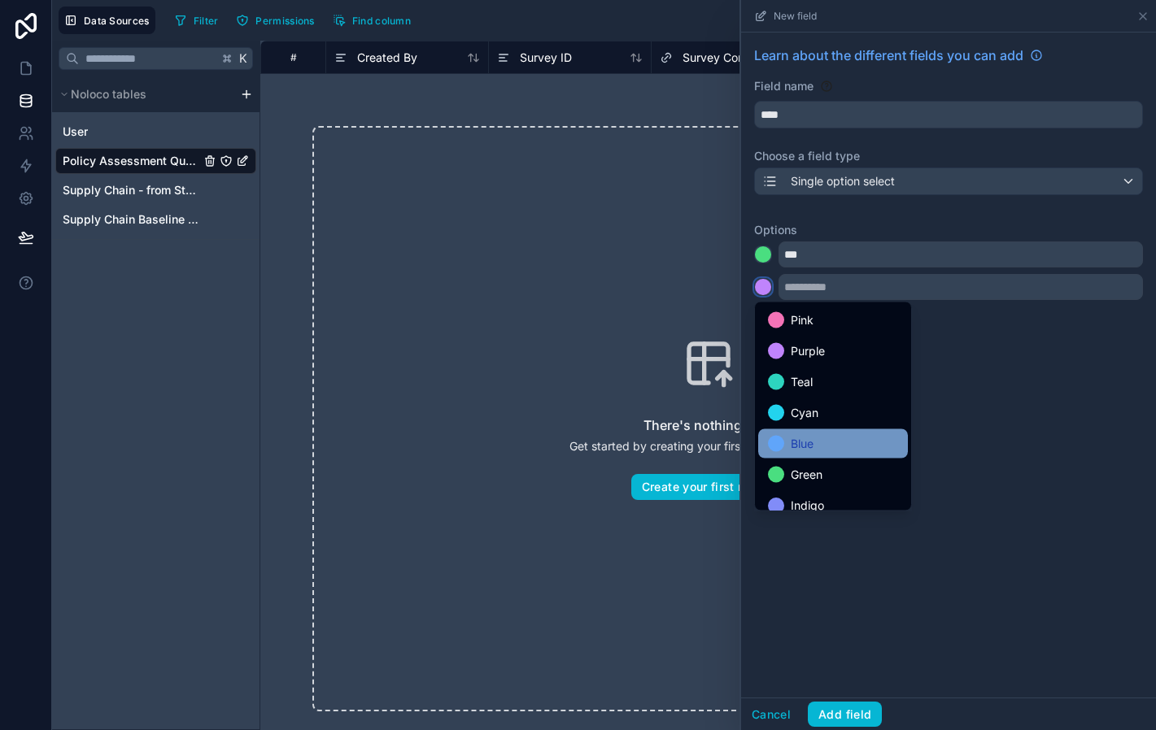
scroll to position [137, 0]
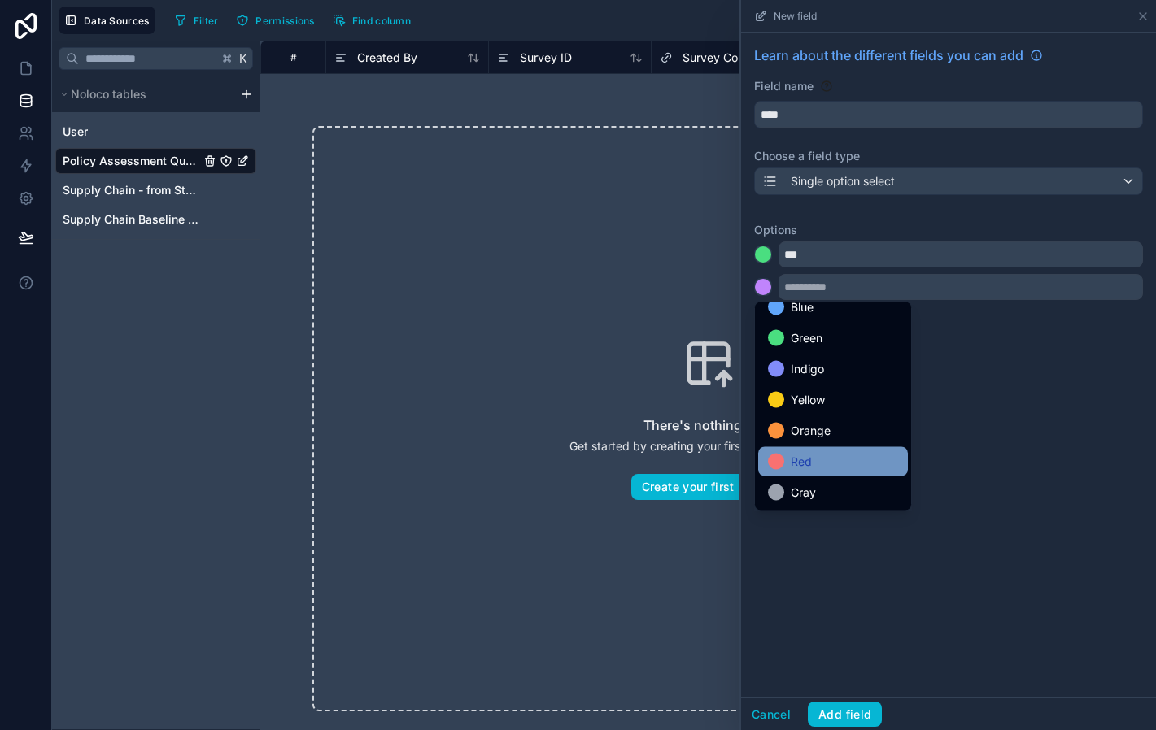
click at [808, 460] on span "Red" at bounding box center [801, 462] width 21 height 20
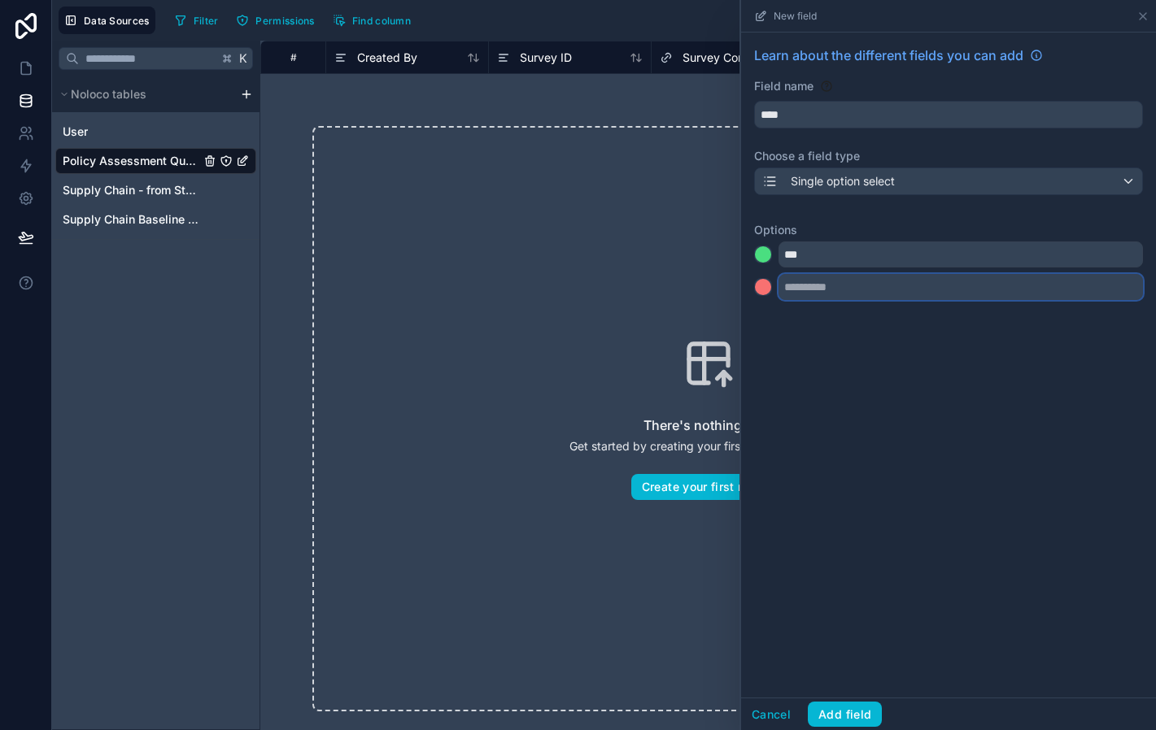
click at [809, 288] on input "text" at bounding box center [960, 287] width 364 height 26
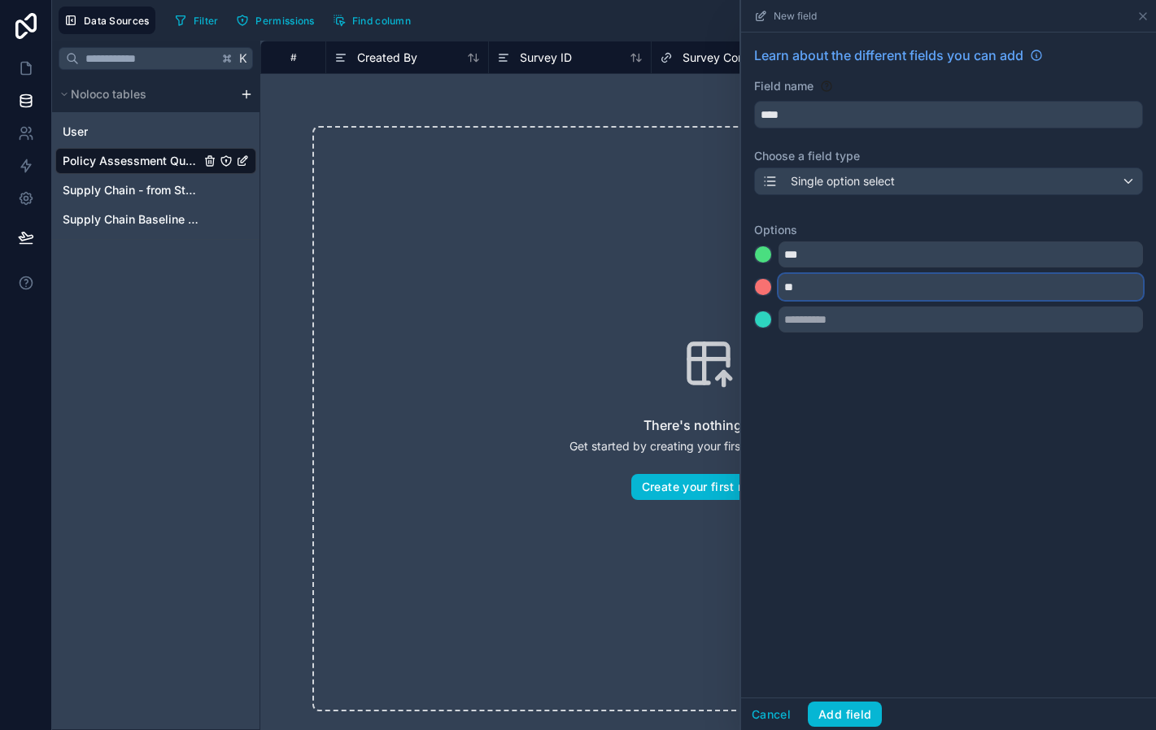
type input "**"
click at [763, 320] on div at bounding box center [763, 320] width 16 height 16
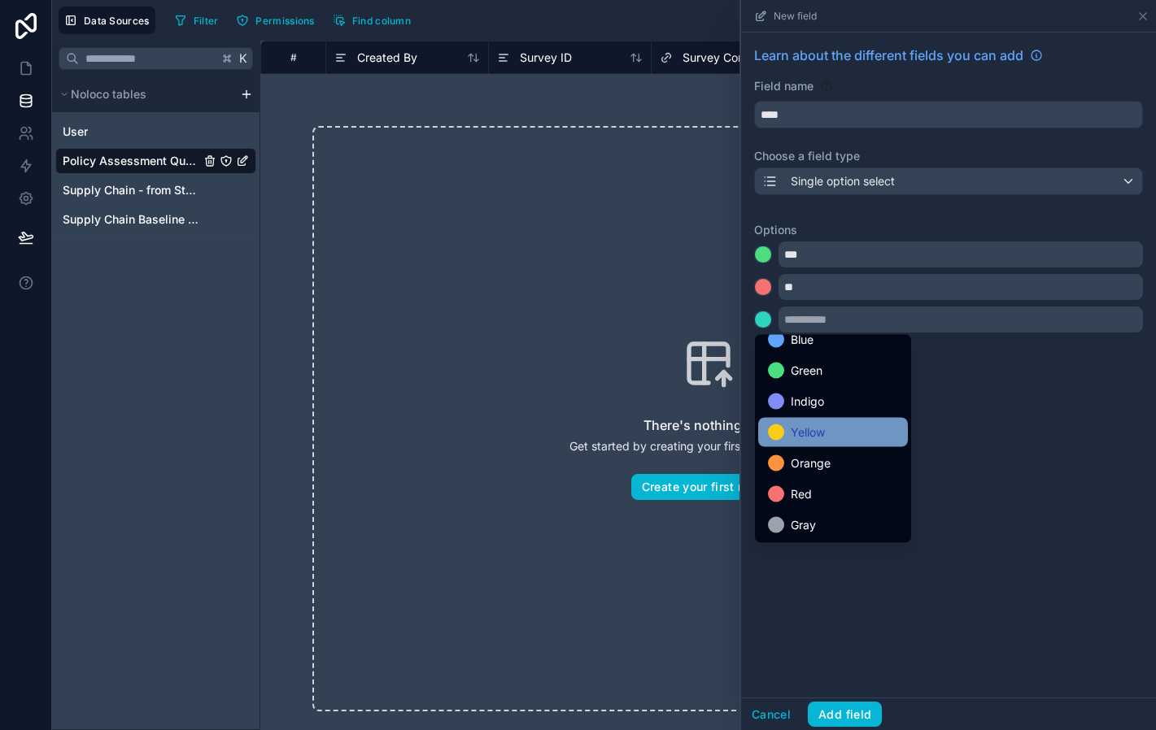
click at [803, 437] on span "Yellow" at bounding box center [808, 433] width 34 height 20
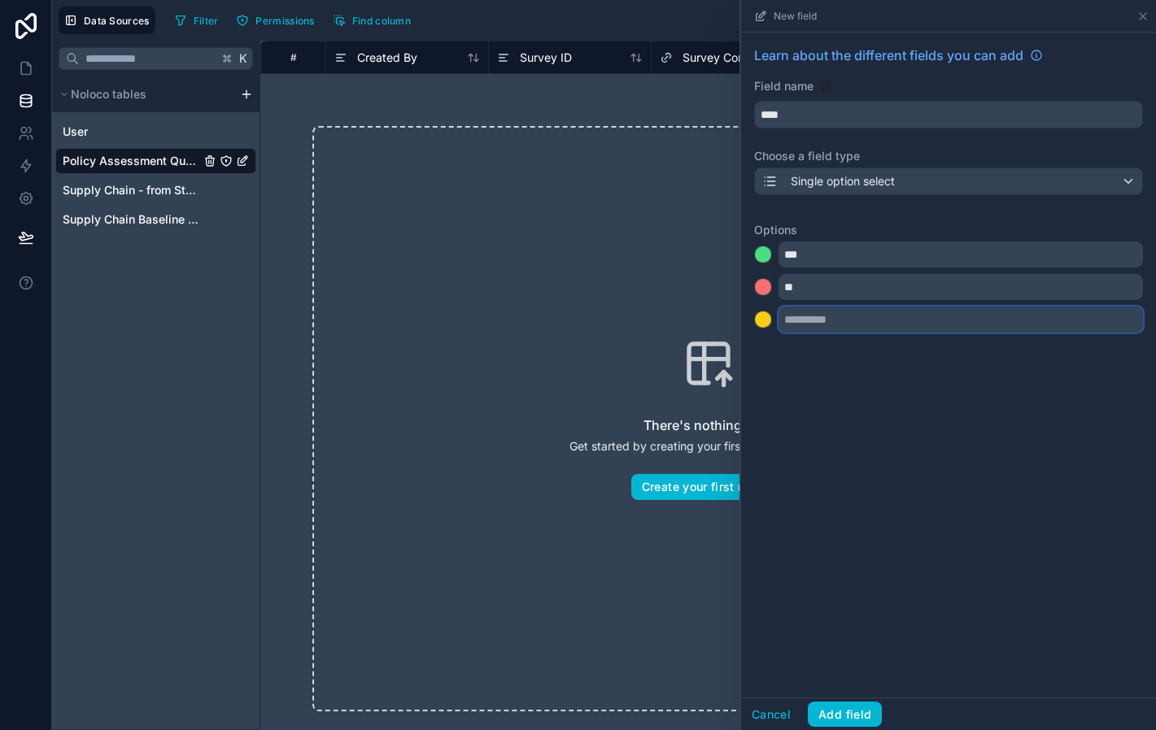
click at [810, 324] on input "text" at bounding box center [960, 320] width 364 height 26
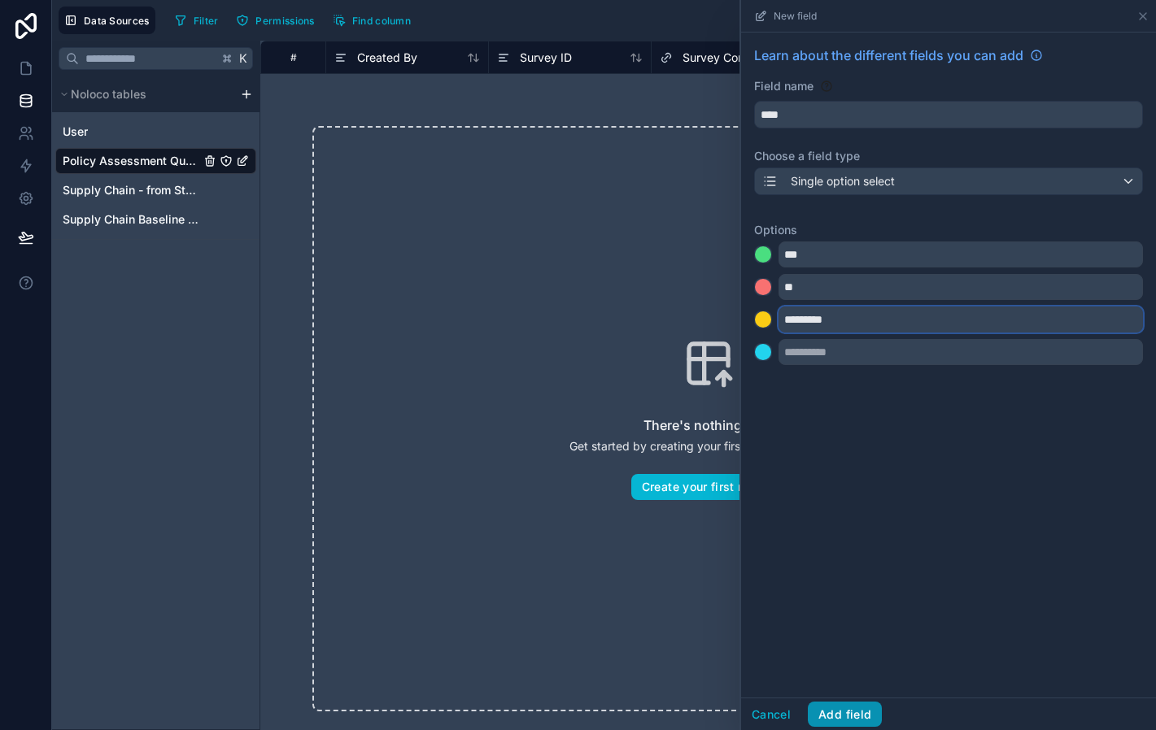
type input "*********"
click at [841, 709] on button "Add field" at bounding box center [845, 715] width 74 height 26
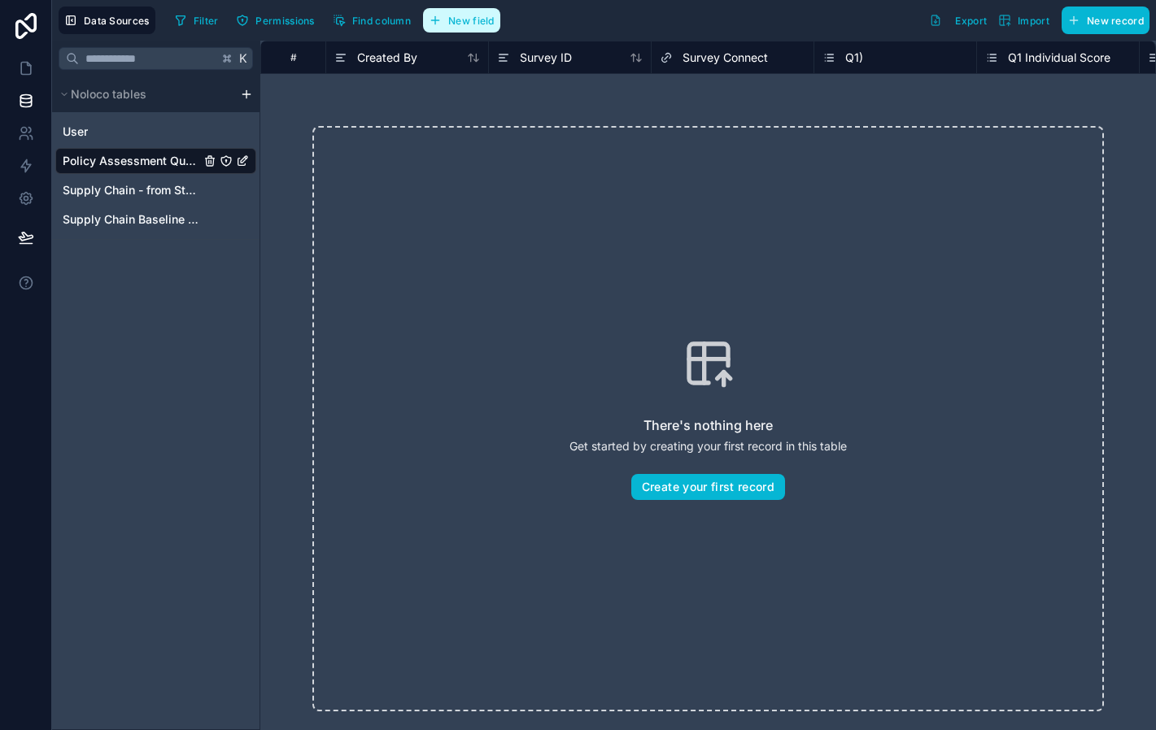
click at [472, 17] on span "New field" at bounding box center [471, 21] width 46 height 12
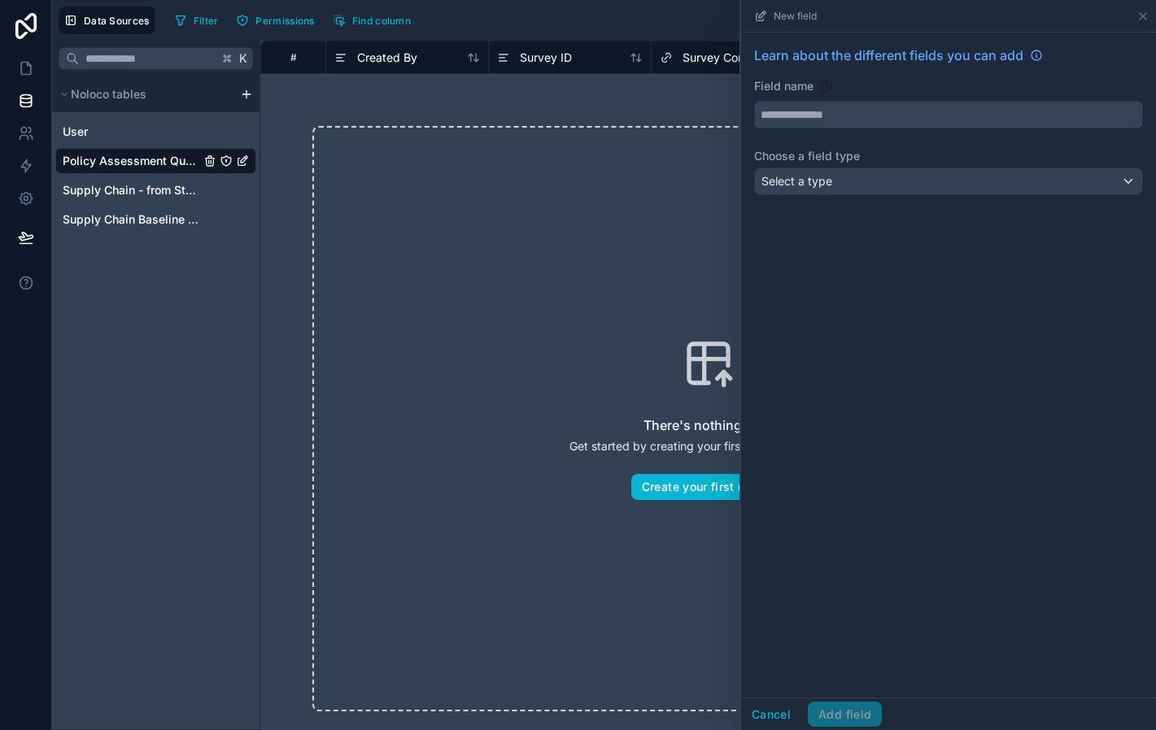
click at [782, 107] on input "text" at bounding box center [948, 115] width 387 height 26
type input "**********"
click at [832, 186] on span "Select a type" at bounding box center [796, 181] width 71 height 14
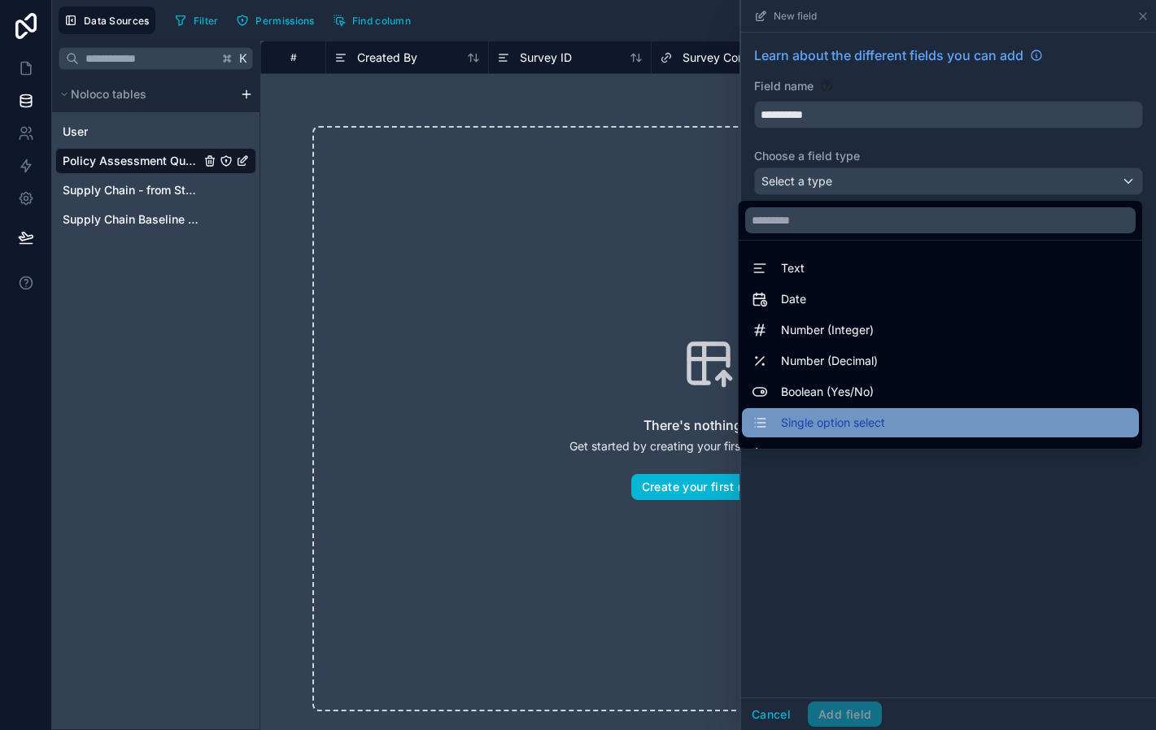
click at [853, 418] on span "Single option select" at bounding box center [833, 423] width 104 height 20
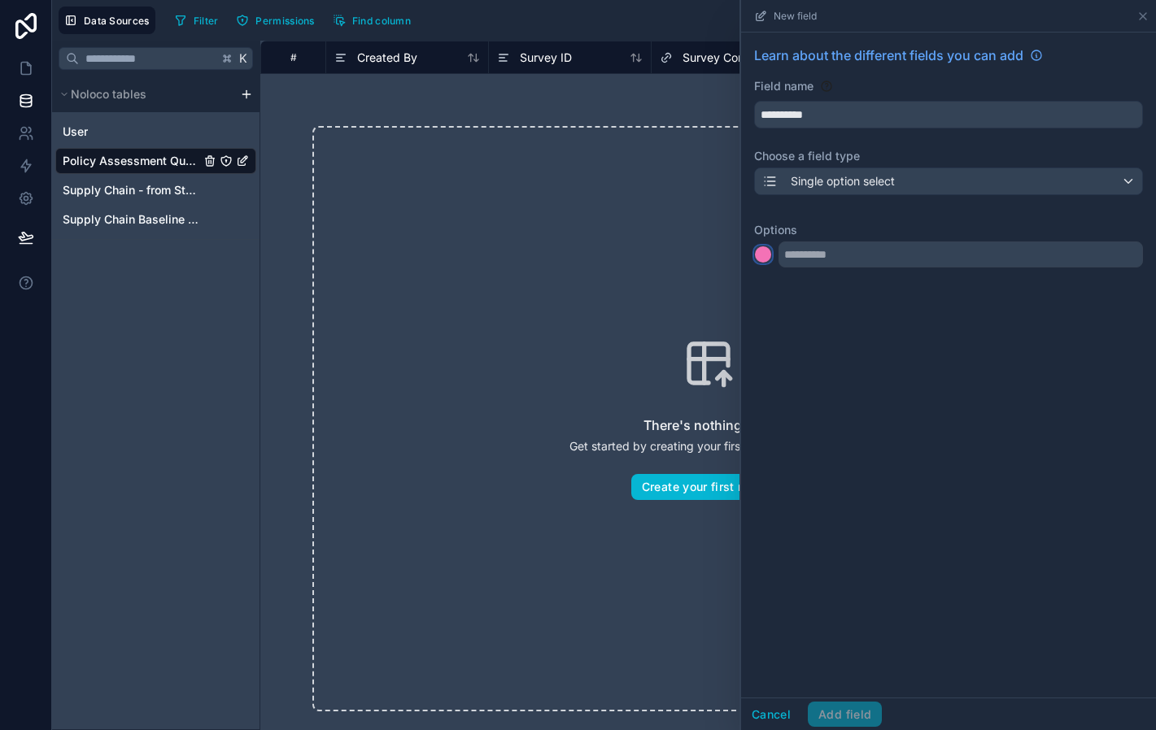
click at [761, 252] on div at bounding box center [763, 254] width 16 height 16
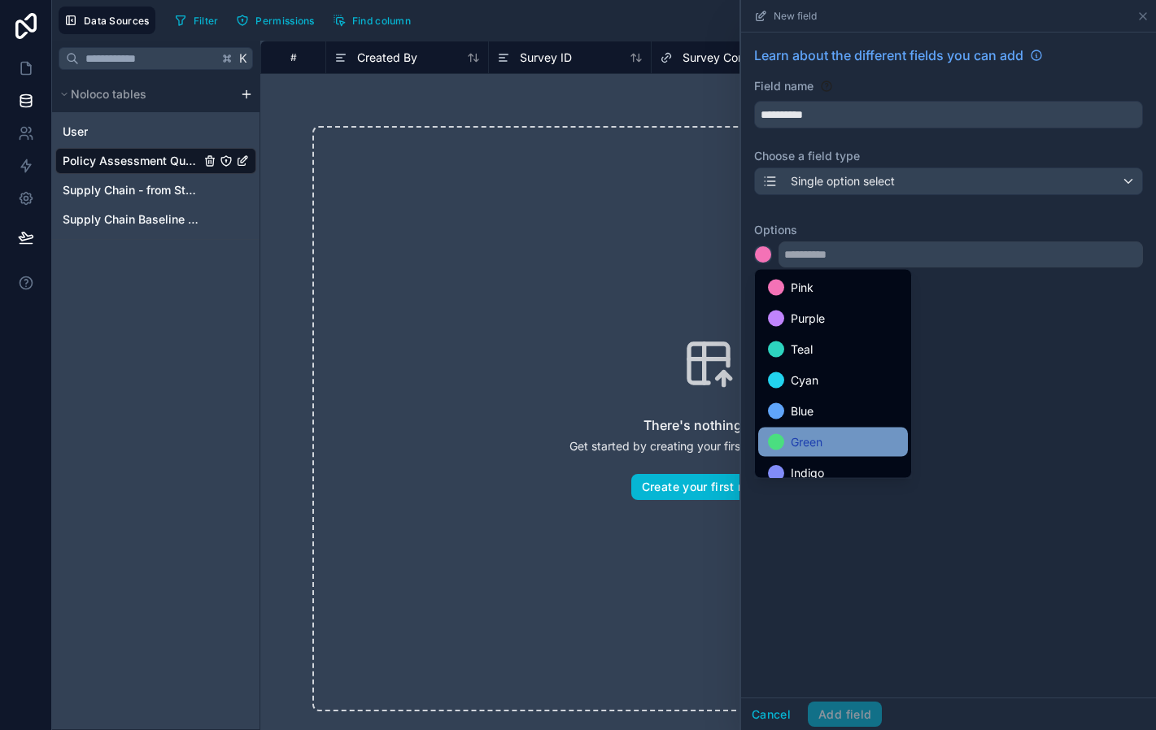
click at [828, 429] on div "Green" at bounding box center [833, 442] width 150 height 29
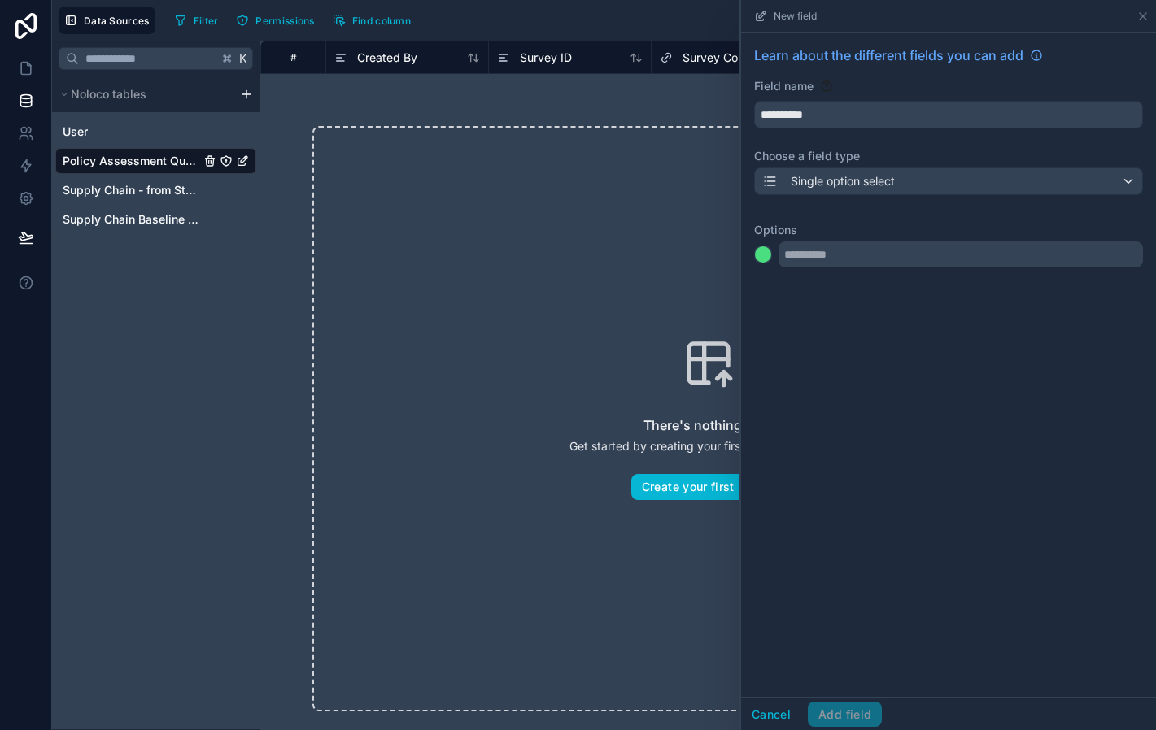
click at [850, 239] on div "Options" at bounding box center [948, 238] width 389 height 59
click at [844, 253] on input "text" at bounding box center [960, 255] width 364 height 26
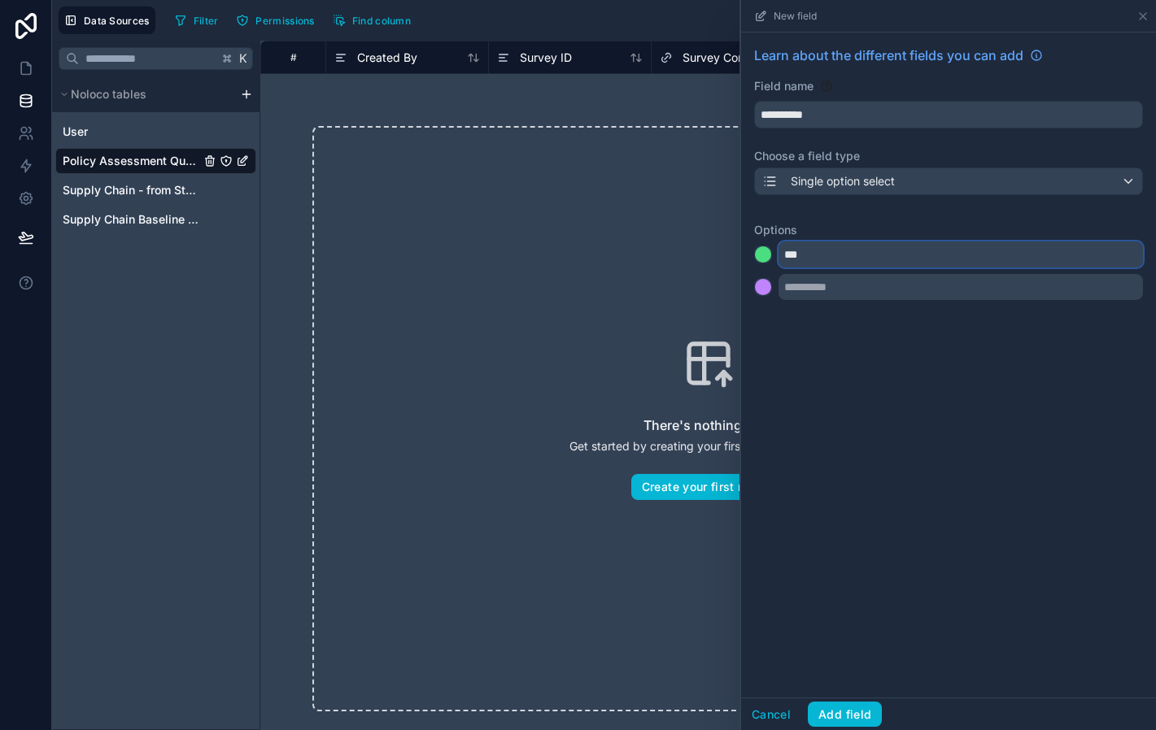
type input "***"
click at [765, 285] on div at bounding box center [763, 287] width 16 height 16
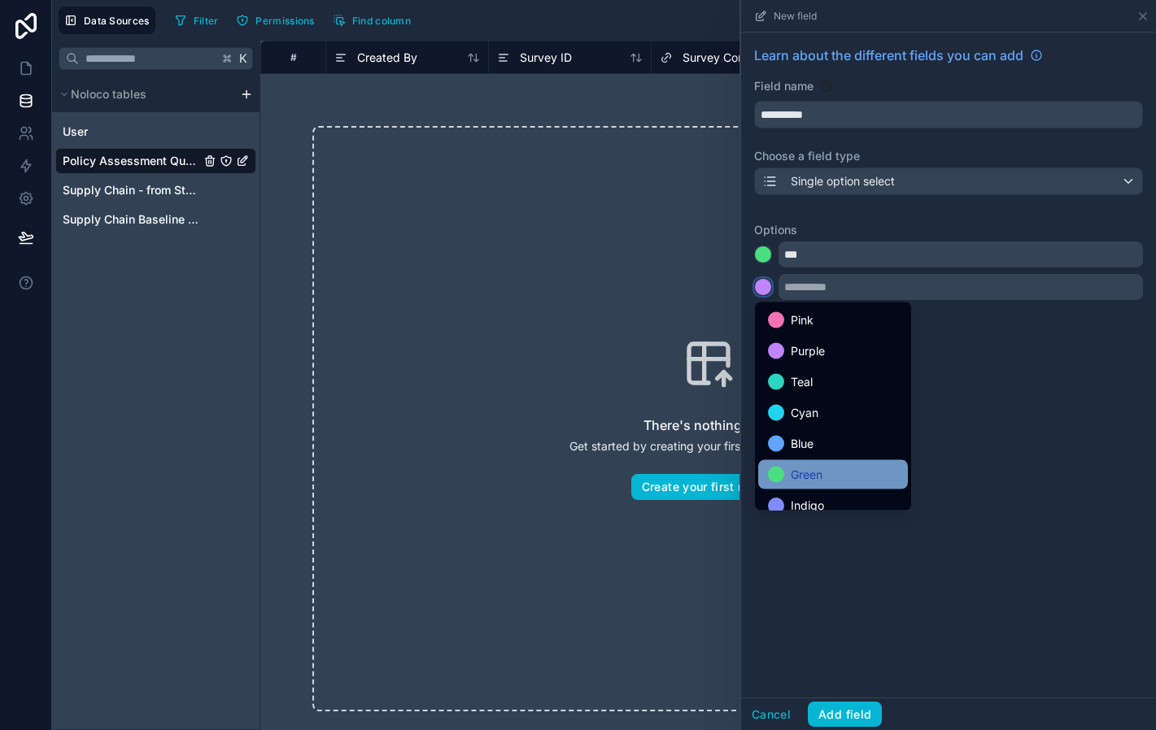
scroll to position [137, 0]
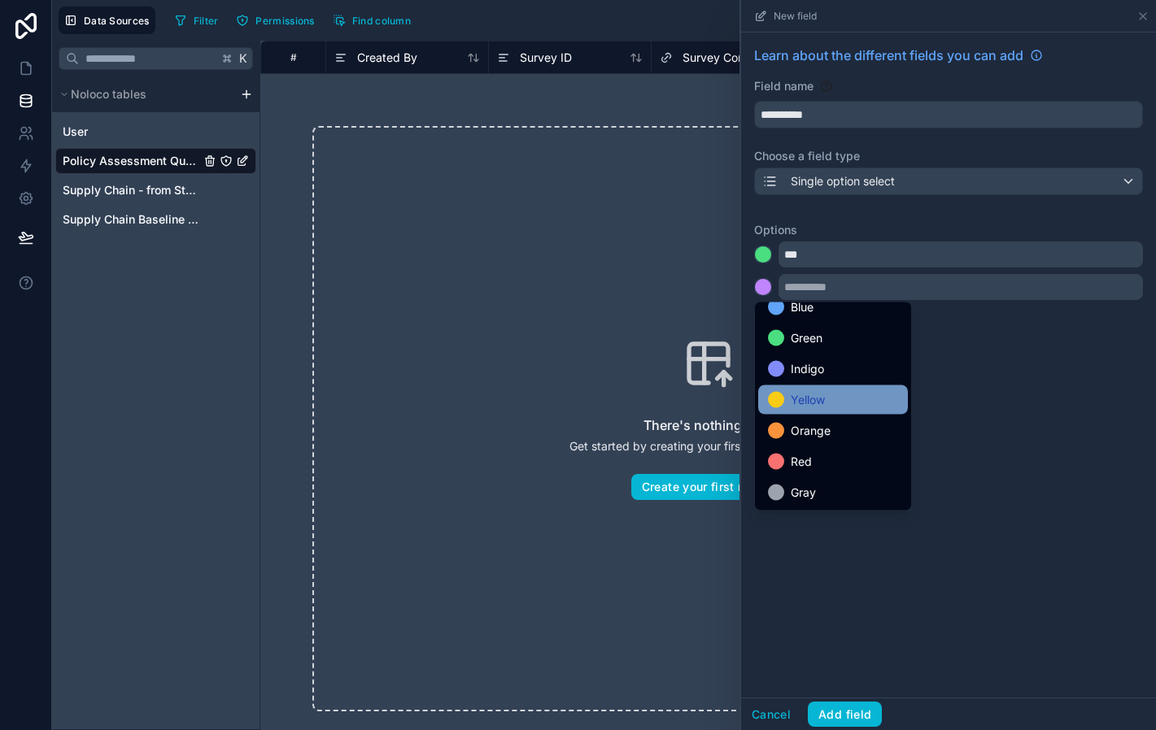
click at [809, 408] on span "Yellow" at bounding box center [808, 400] width 34 height 20
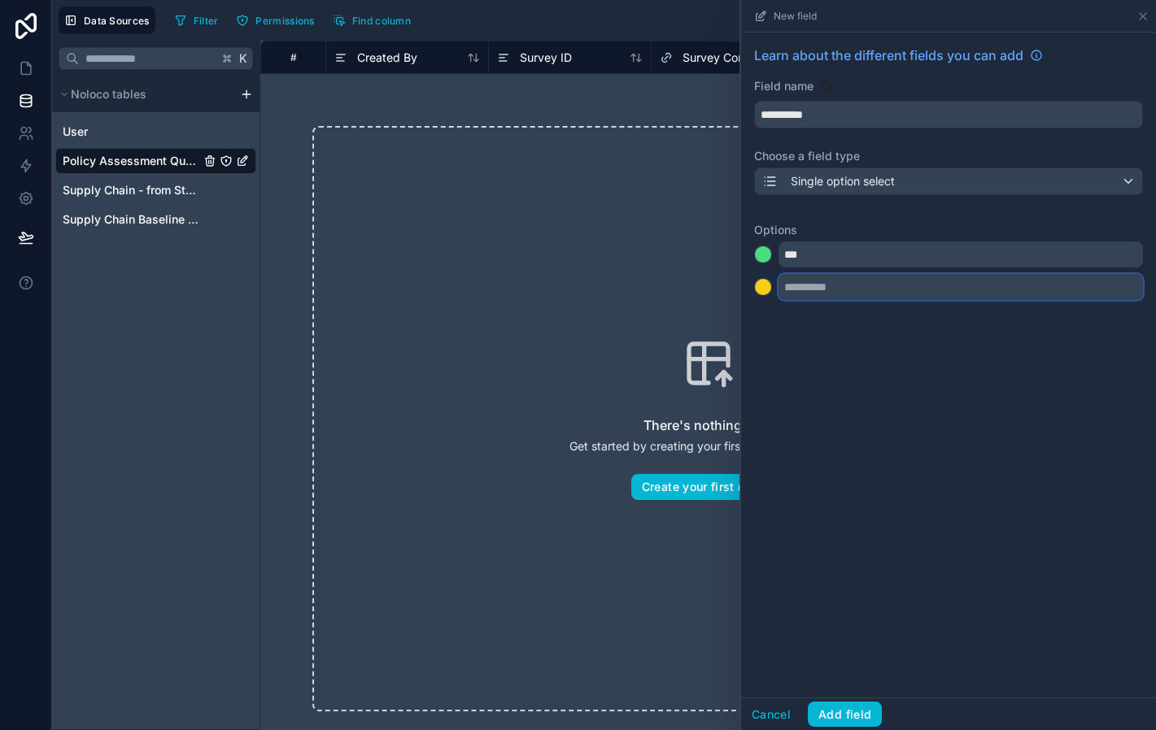
click at [808, 292] on input "text" at bounding box center [960, 287] width 364 height 26
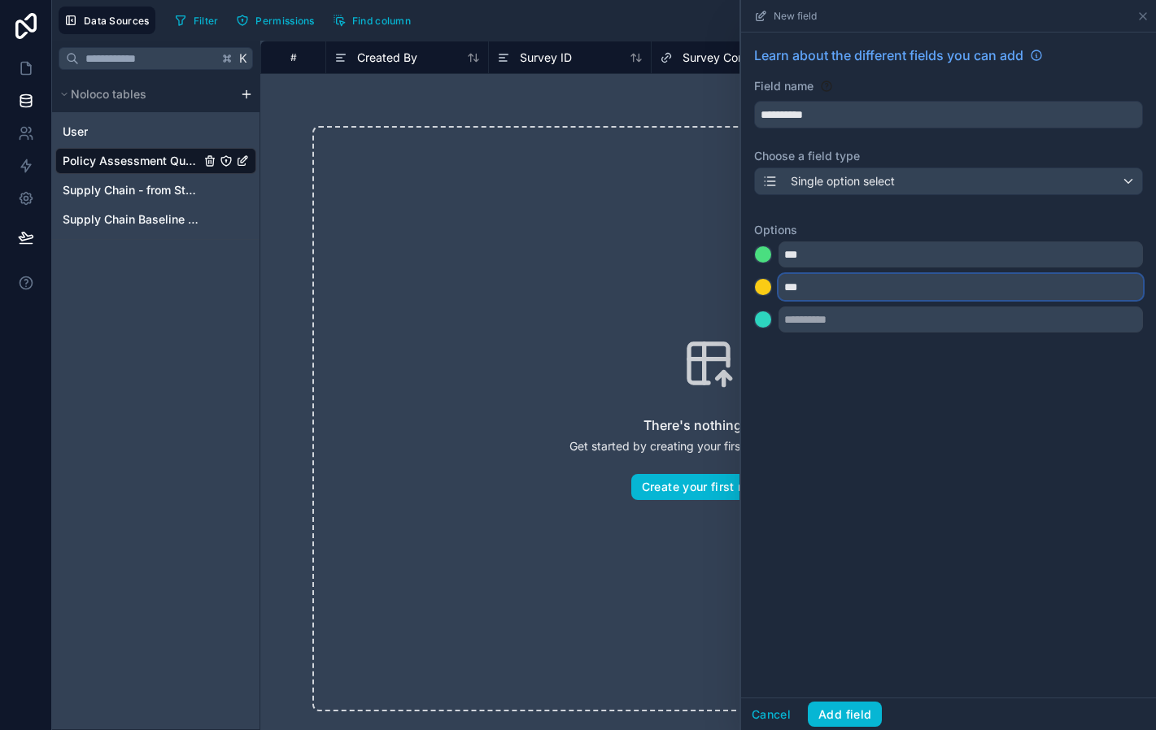
type input "***"
click at [765, 323] on div at bounding box center [763, 320] width 16 height 16
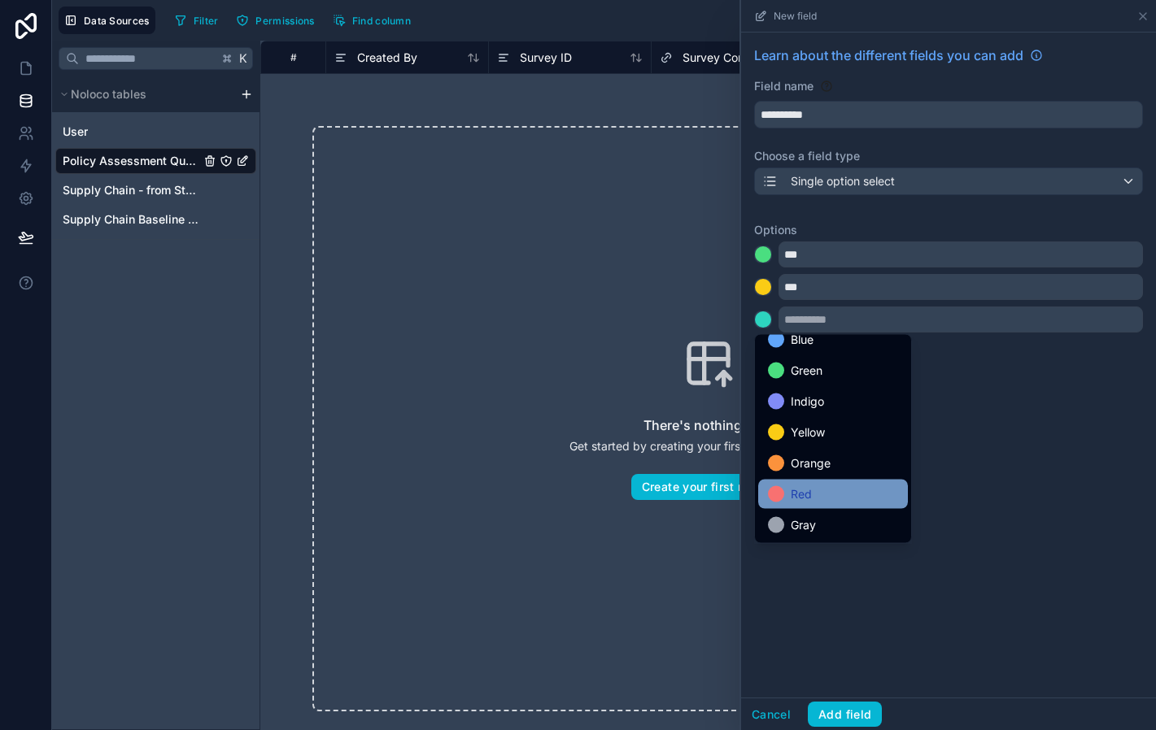
click at [828, 495] on div "Red" at bounding box center [833, 495] width 130 height 20
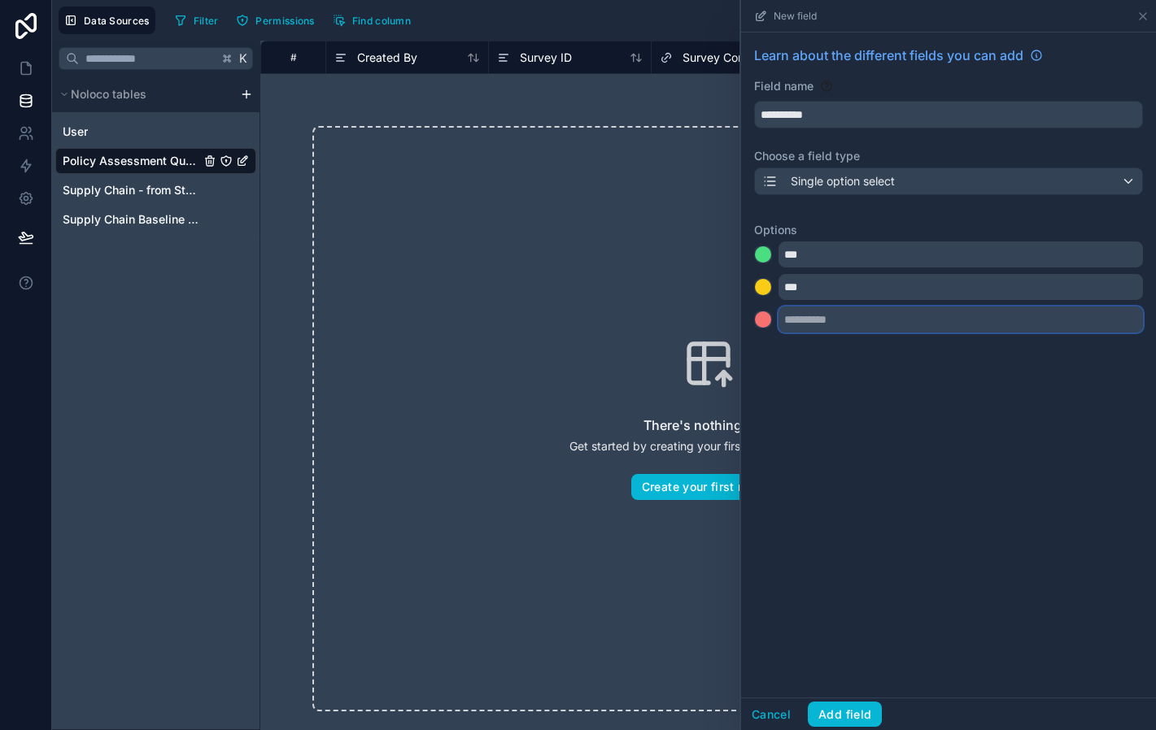
click at [821, 318] on input "text" at bounding box center [960, 320] width 364 height 26
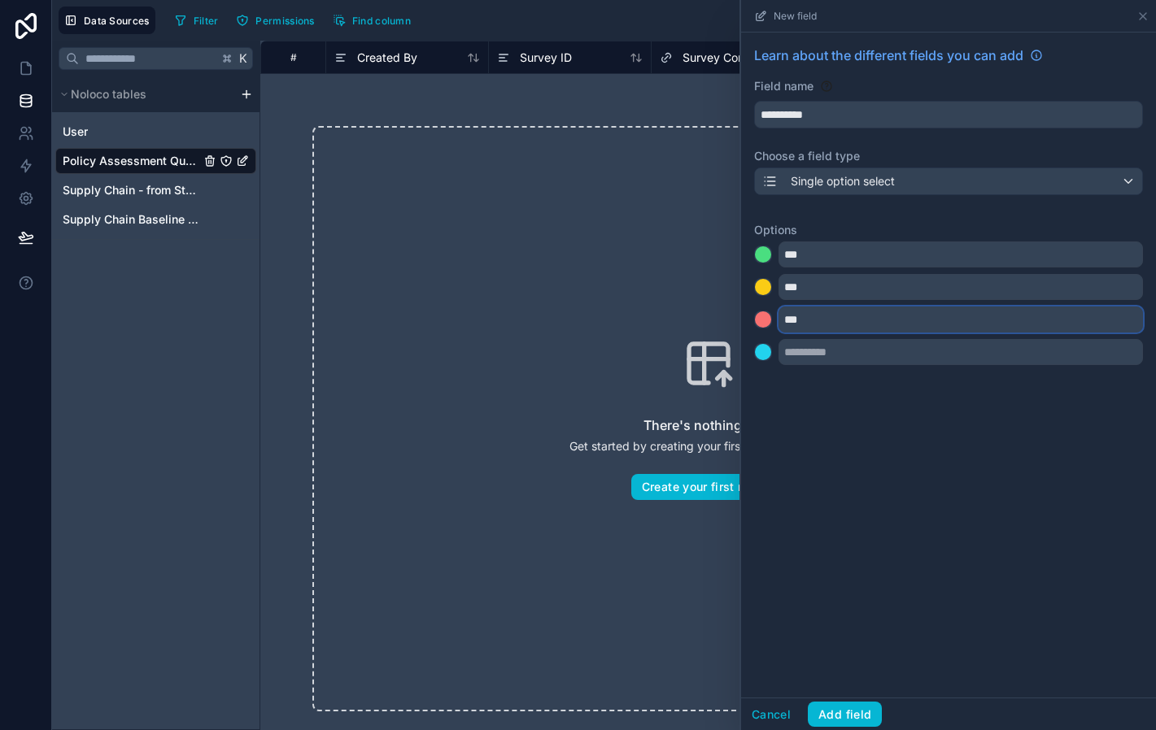
type input "***"
click at [840, 712] on button "Add field" at bounding box center [845, 715] width 74 height 26
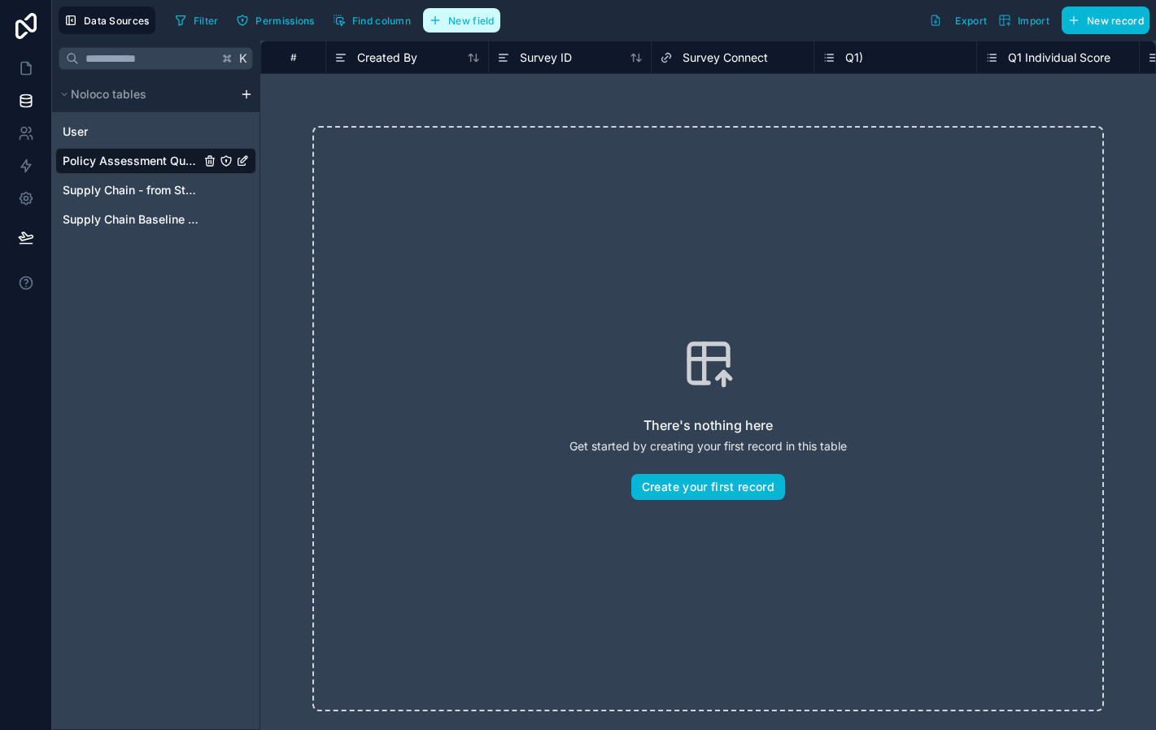
click at [469, 33] on button "New field" at bounding box center [461, 20] width 77 height 24
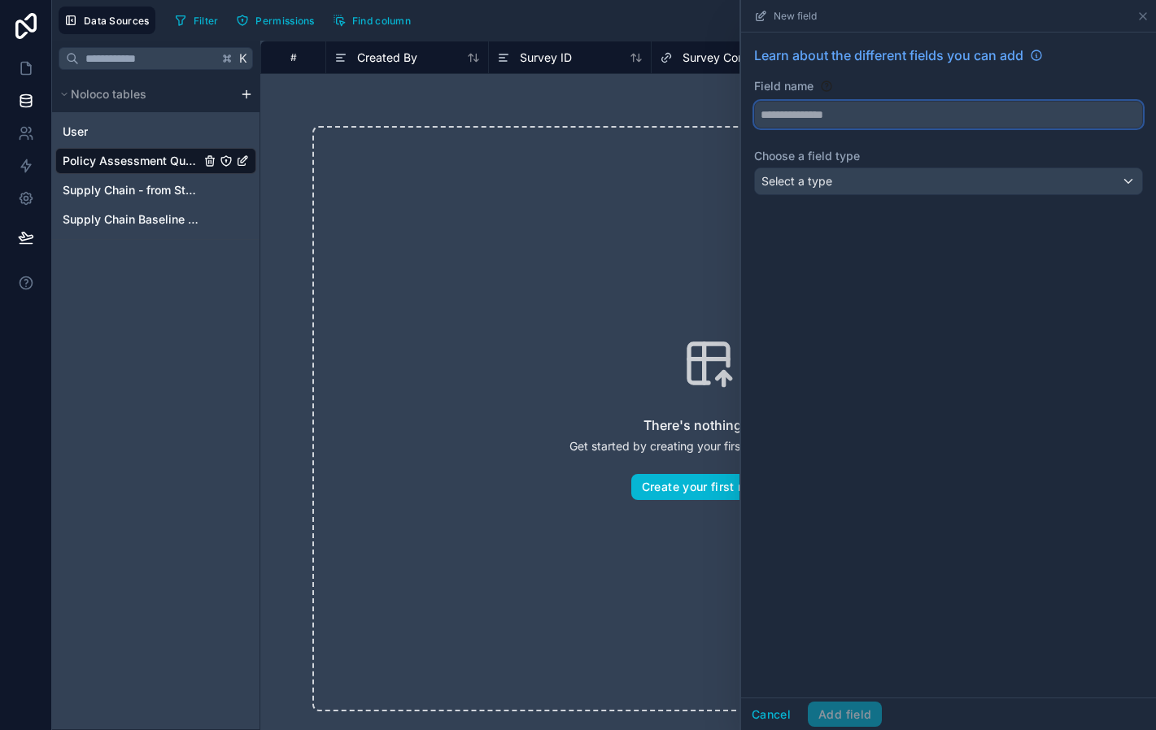
click at [774, 129] on button at bounding box center [948, 115] width 389 height 28
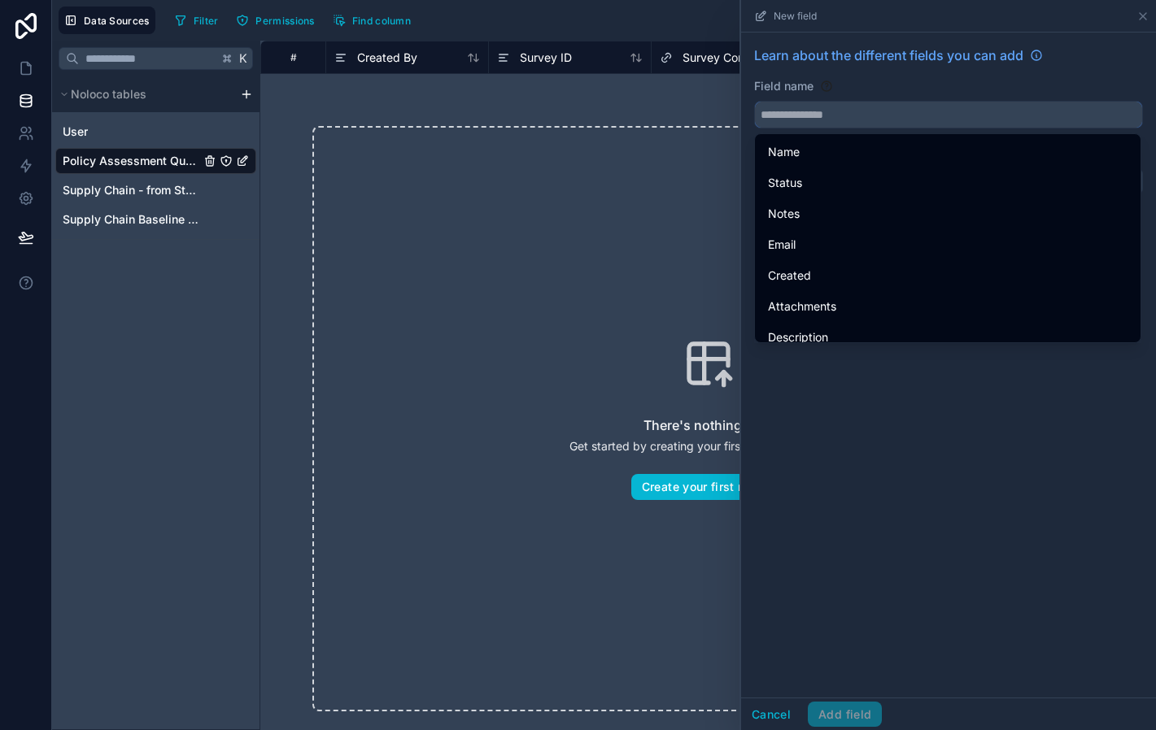
click at [782, 113] on input "text" at bounding box center [948, 115] width 387 height 26
type input "*"
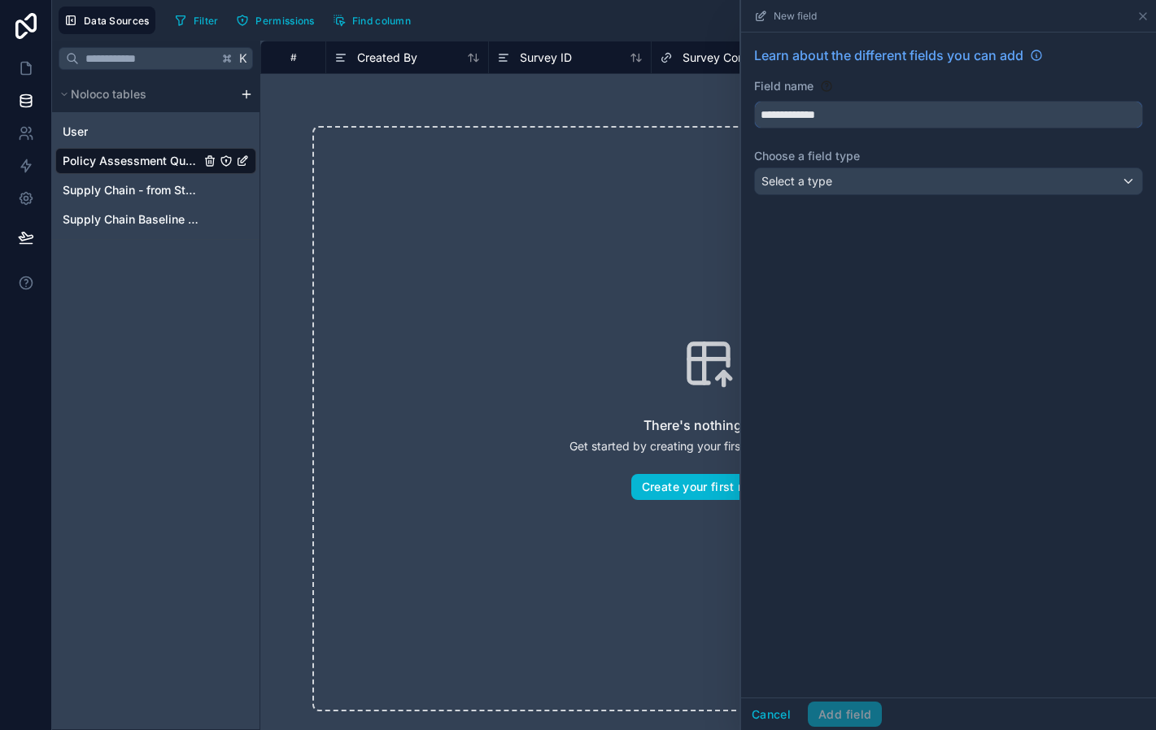
type input "**********"
click at [791, 184] on span "Select a type" at bounding box center [796, 181] width 71 height 14
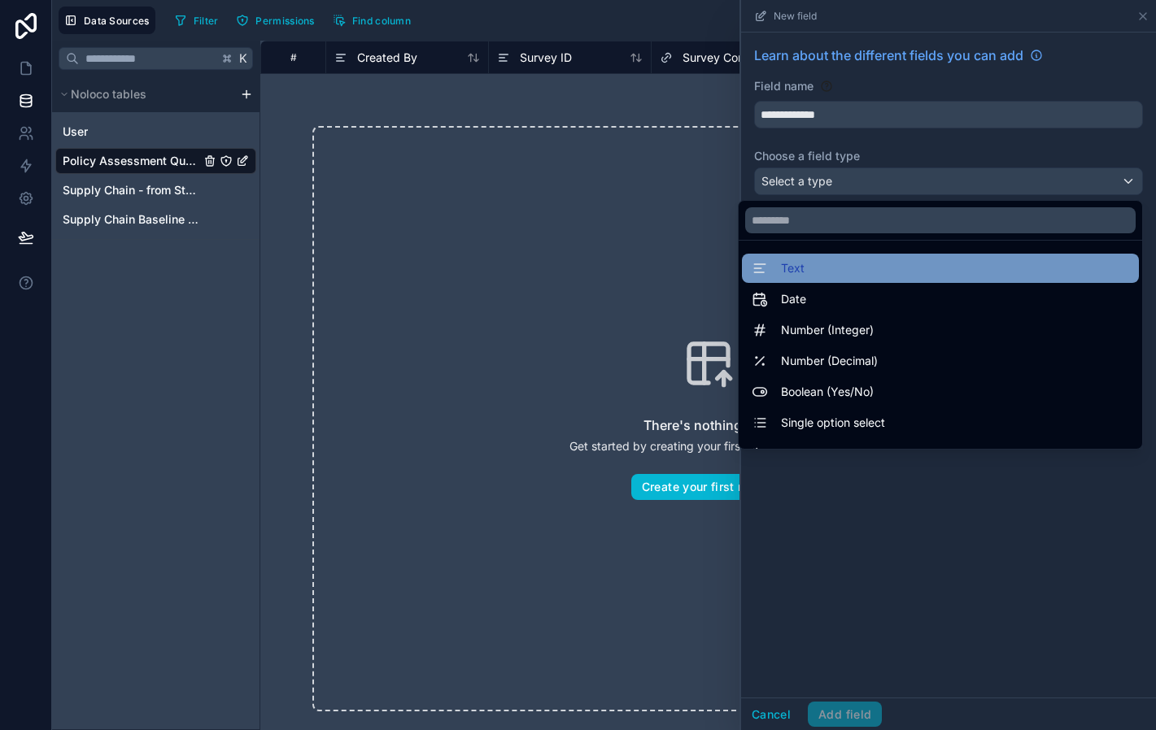
click at [821, 268] on div "Text" at bounding box center [940, 269] width 377 height 20
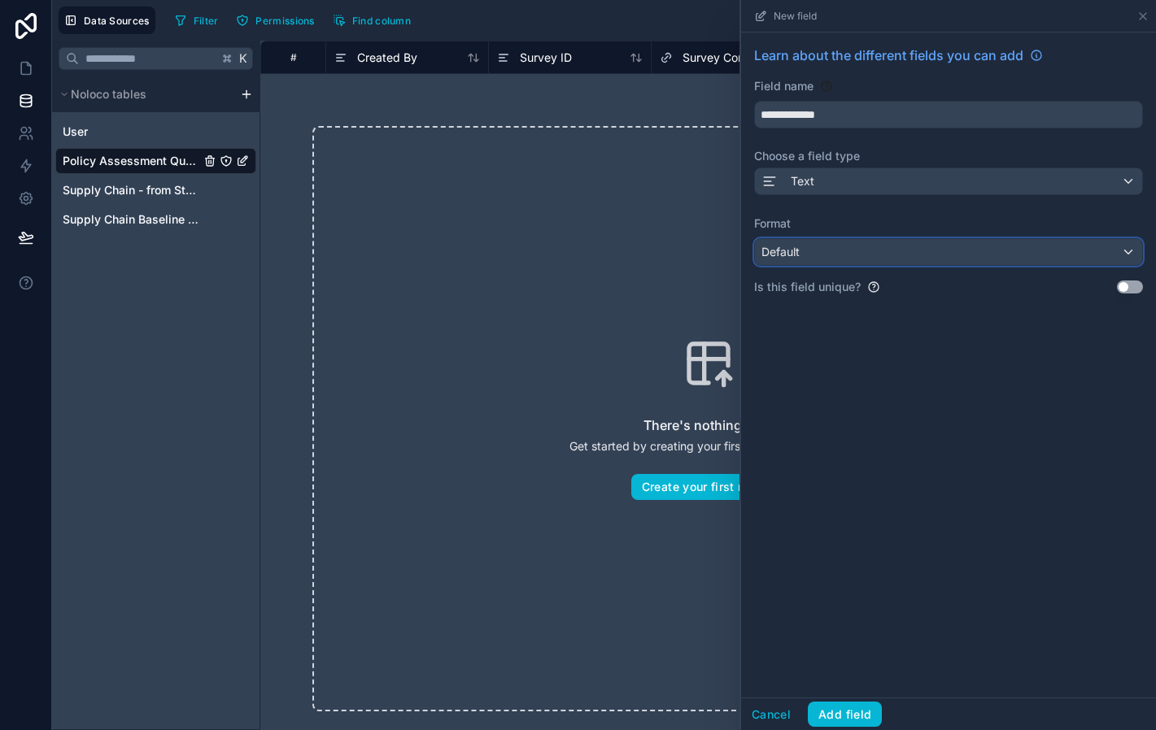
click at [821, 264] on div "Default" at bounding box center [948, 252] width 387 height 26
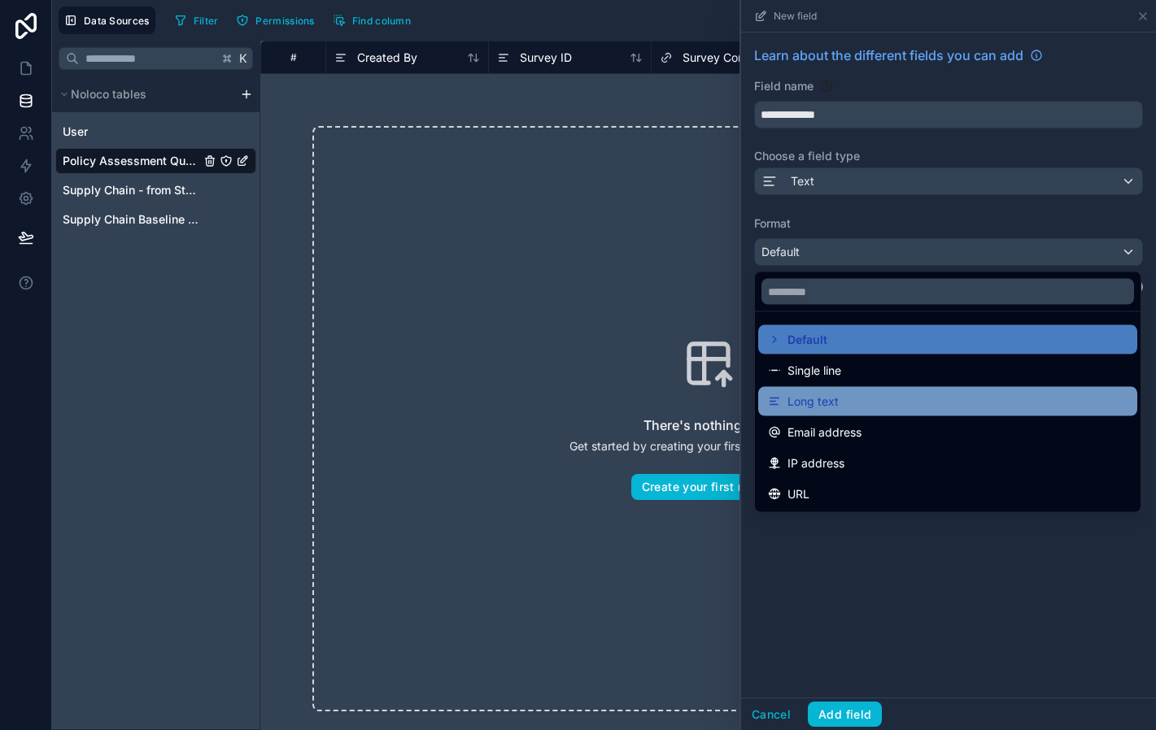
click at [842, 397] on div "Long text" at bounding box center [947, 402] width 359 height 20
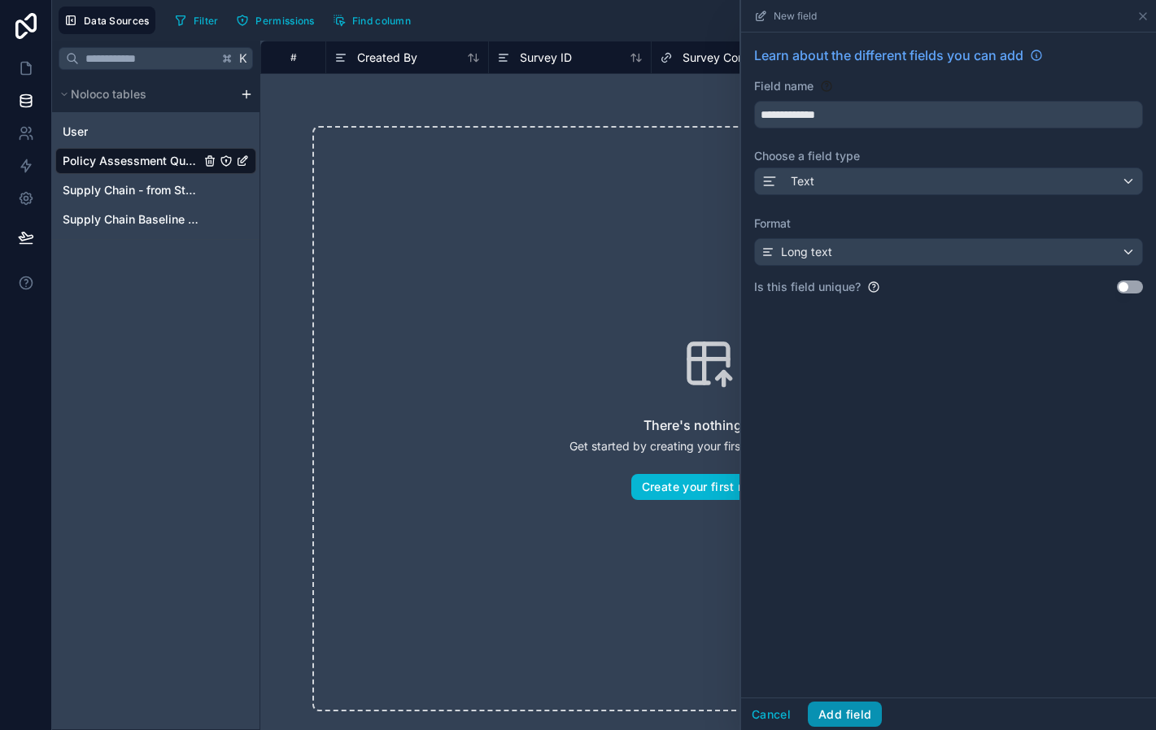
click at [855, 710] on button "Add field" at bounding box center [845, 715] width 74 height 26
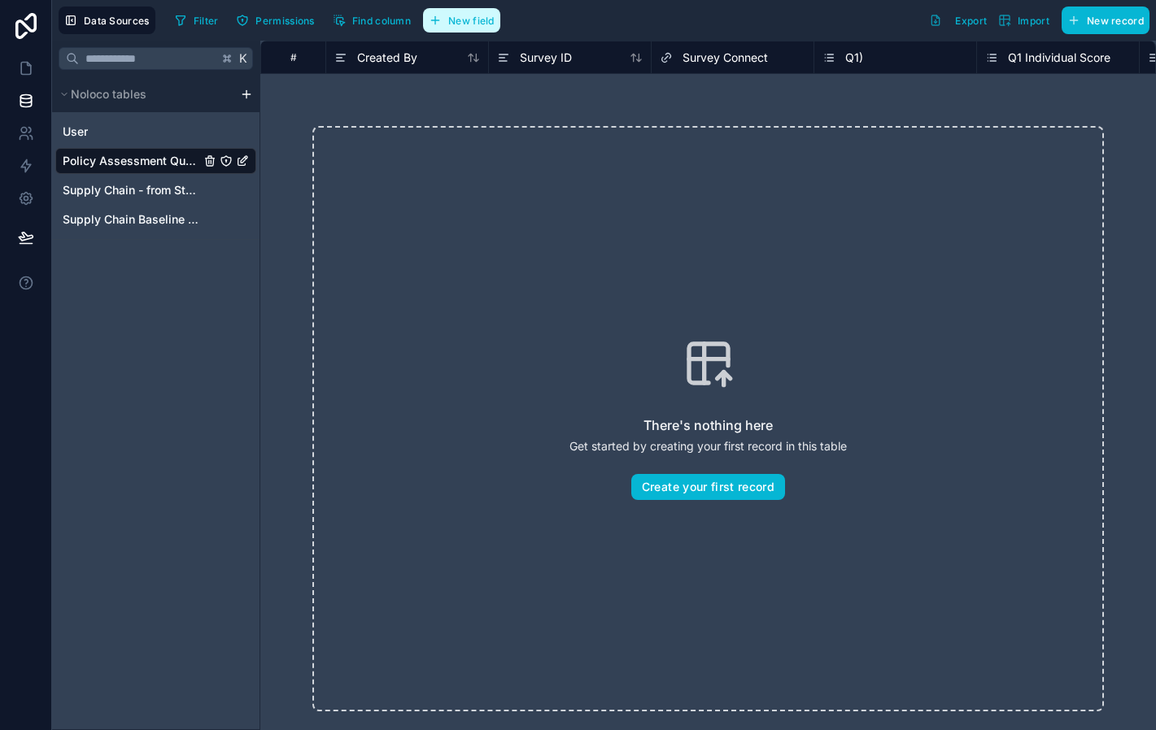
click at [464, 25] on span "New field" at bounding box center [471, 21] width 46 height 12
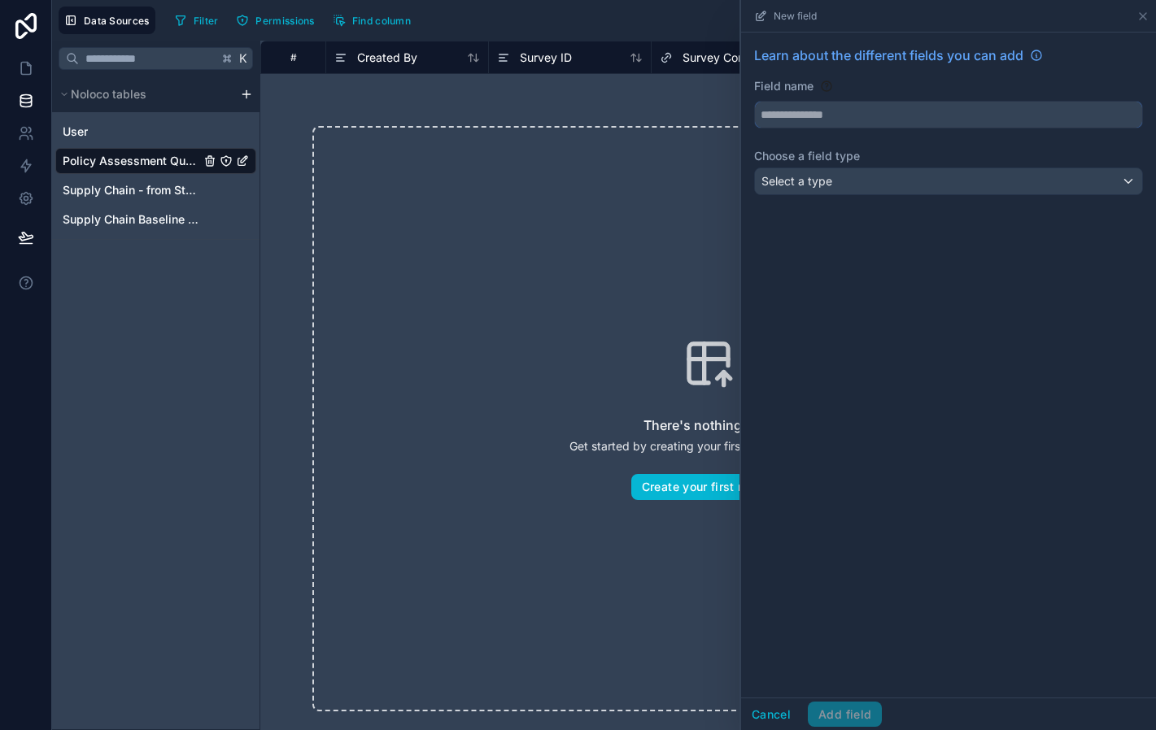
click at [859, 119] on input "text" at bounding box center [948, 115] width 387 height 26
type input "****"
click at [865, 191] on div "Select a type" at bounding box center [948, 181] width 387 height 26
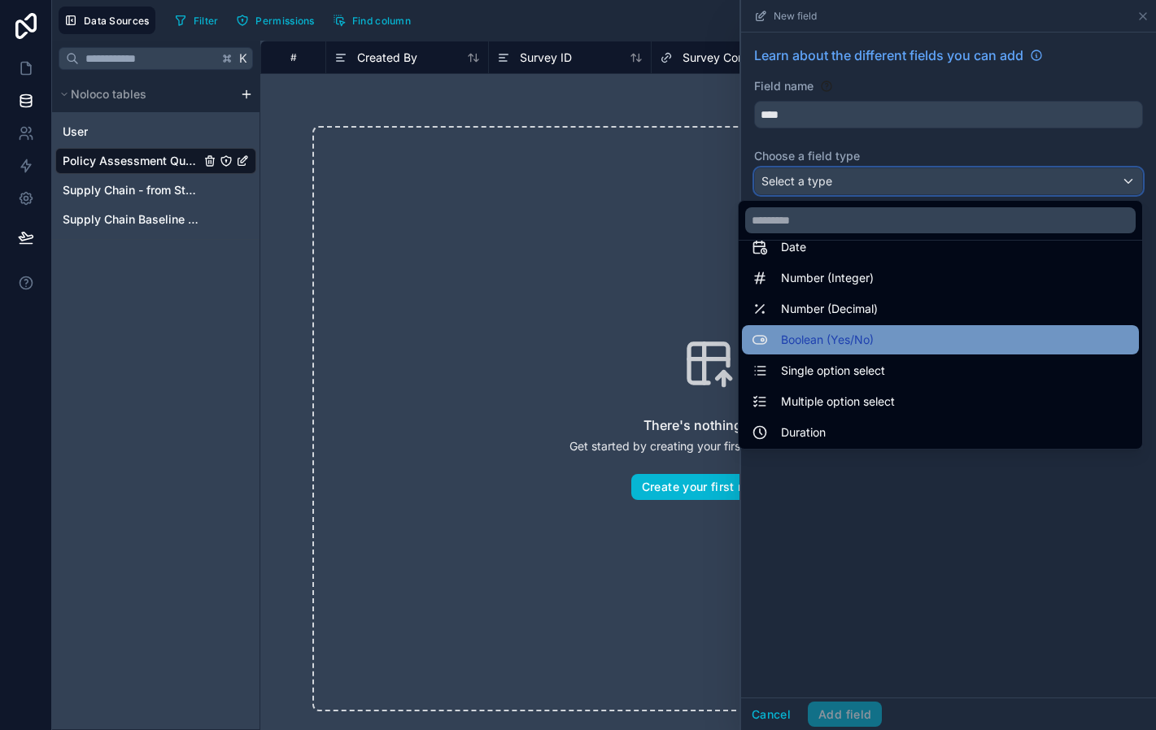
scroll to position [54, 0]
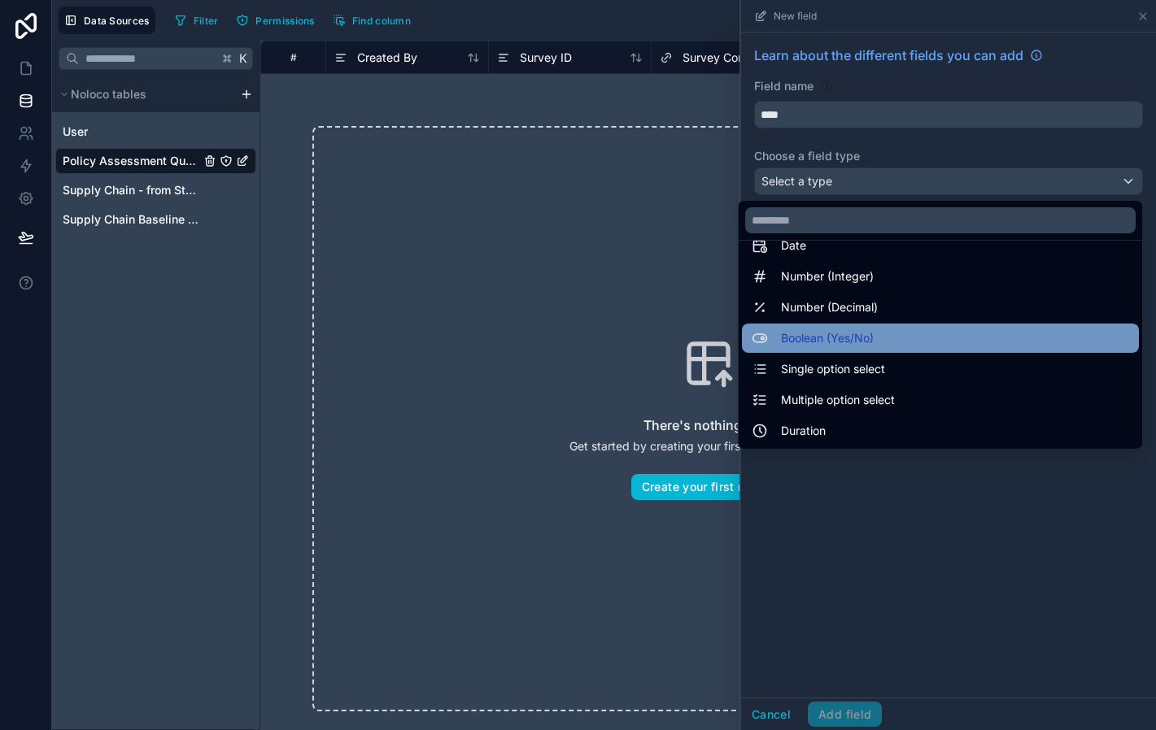
click at [865, 406] on span "Multiple option select" at bounding box center [838, 400] width 114 height 20
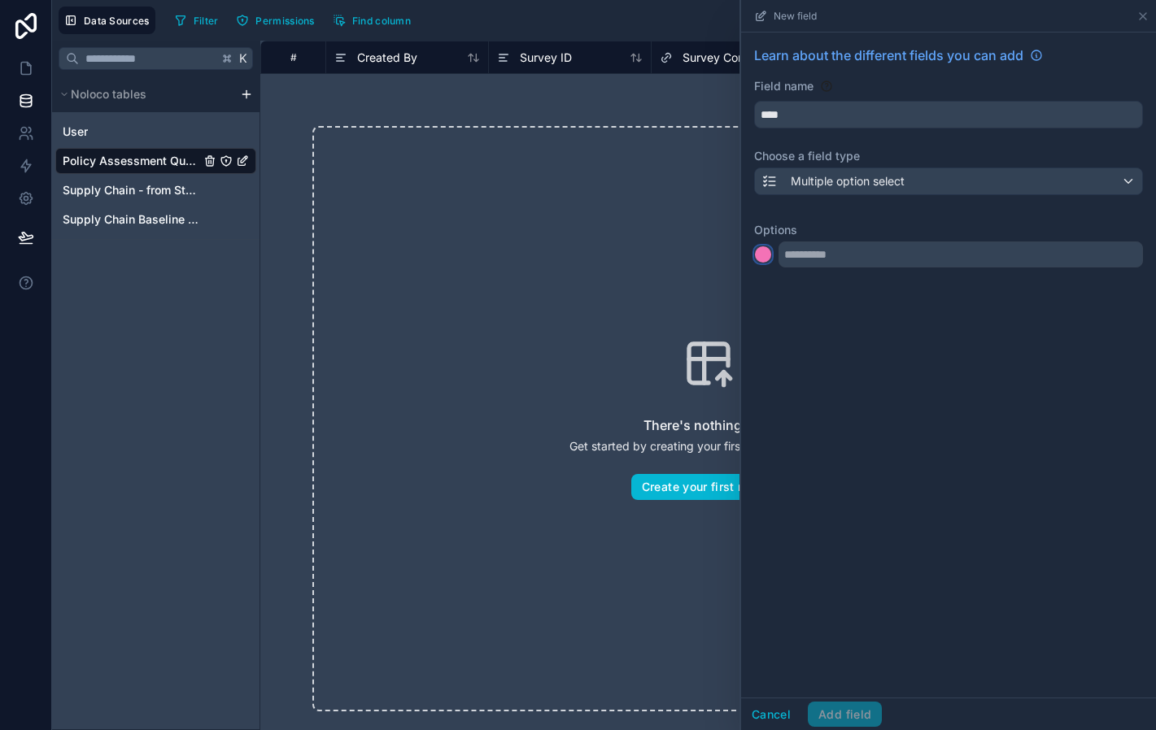
click at [760, 254] on div at bounding box center [763, 254] width 16 height 16
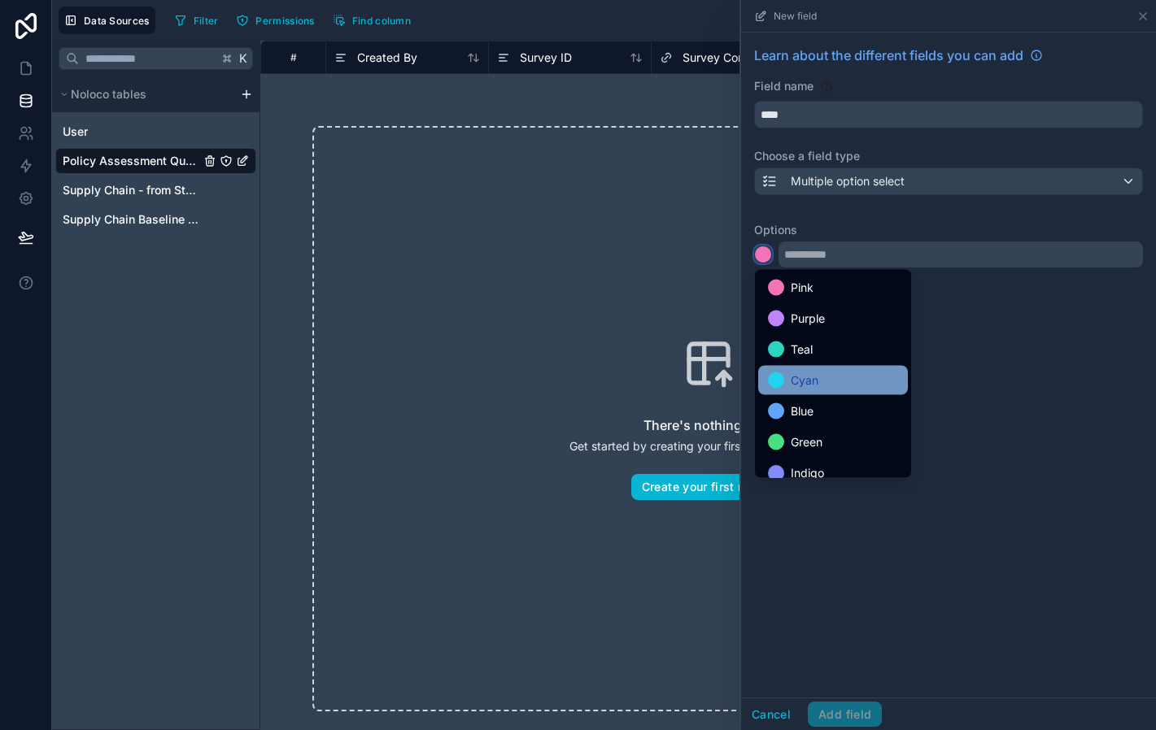
scroll to position [137, 0]
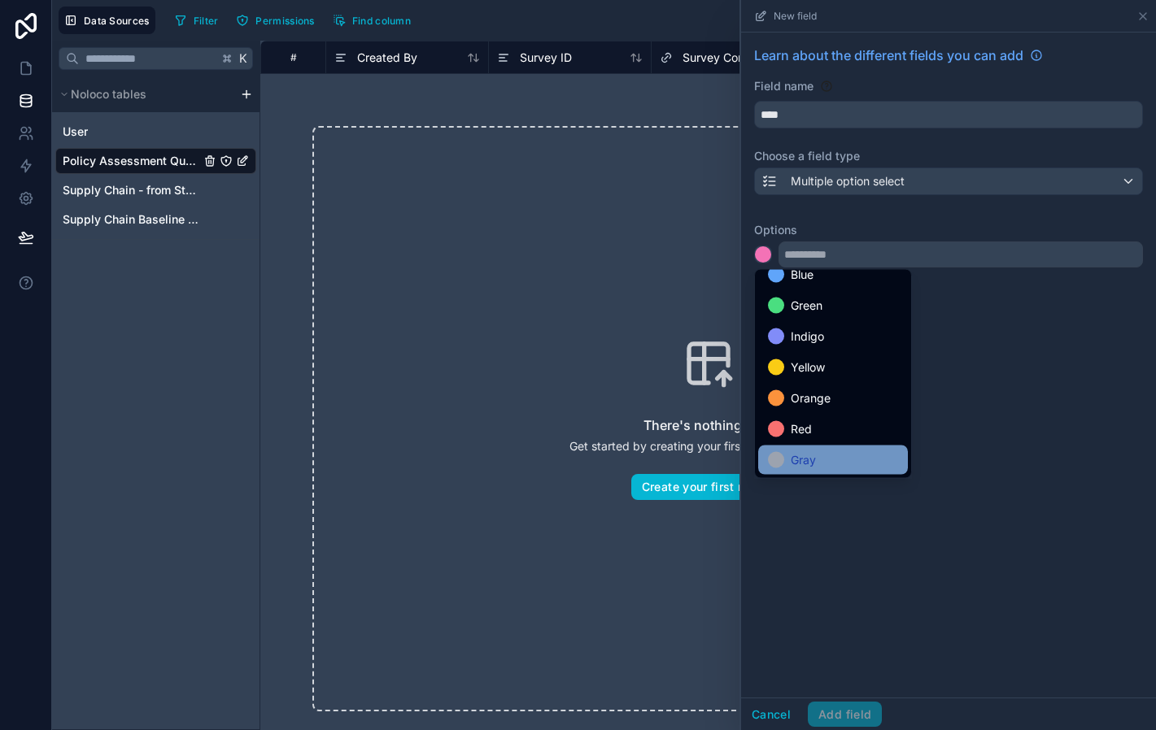
click at [811, 468] on span "Gray" at bounding box center [803, 461] width 25 height 20
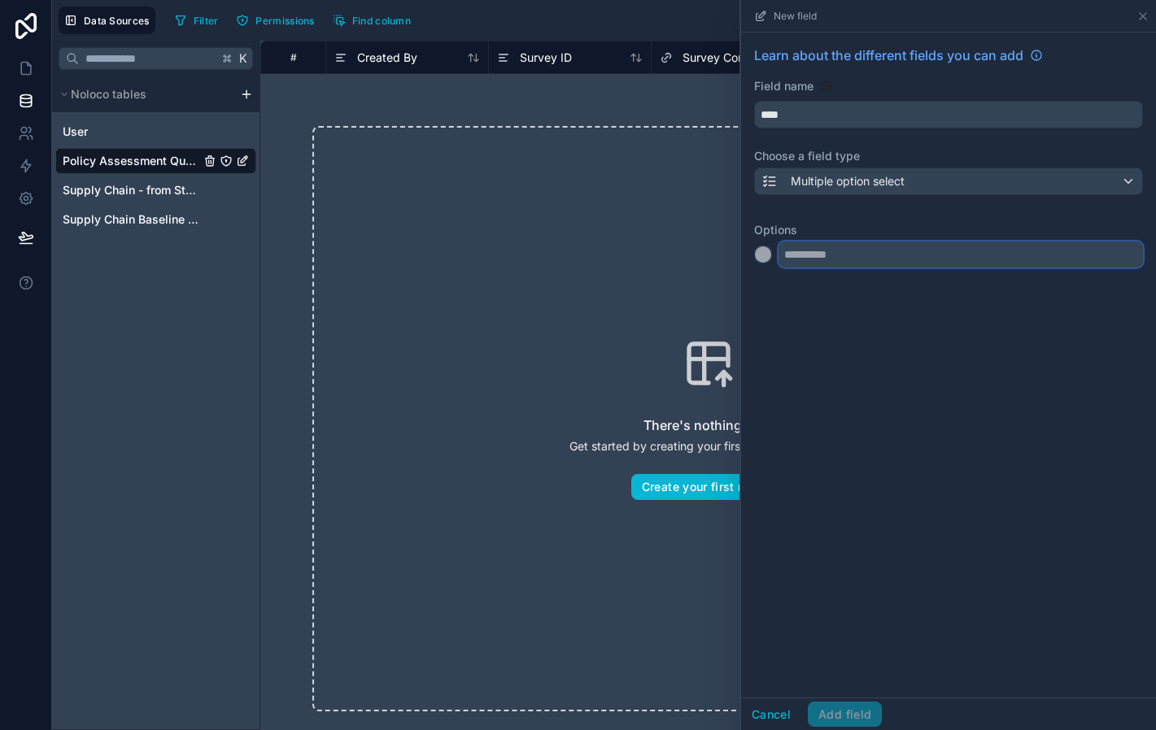
click at [817, 252] on input "text" at bounding box center [960, 255] width 364 height 26
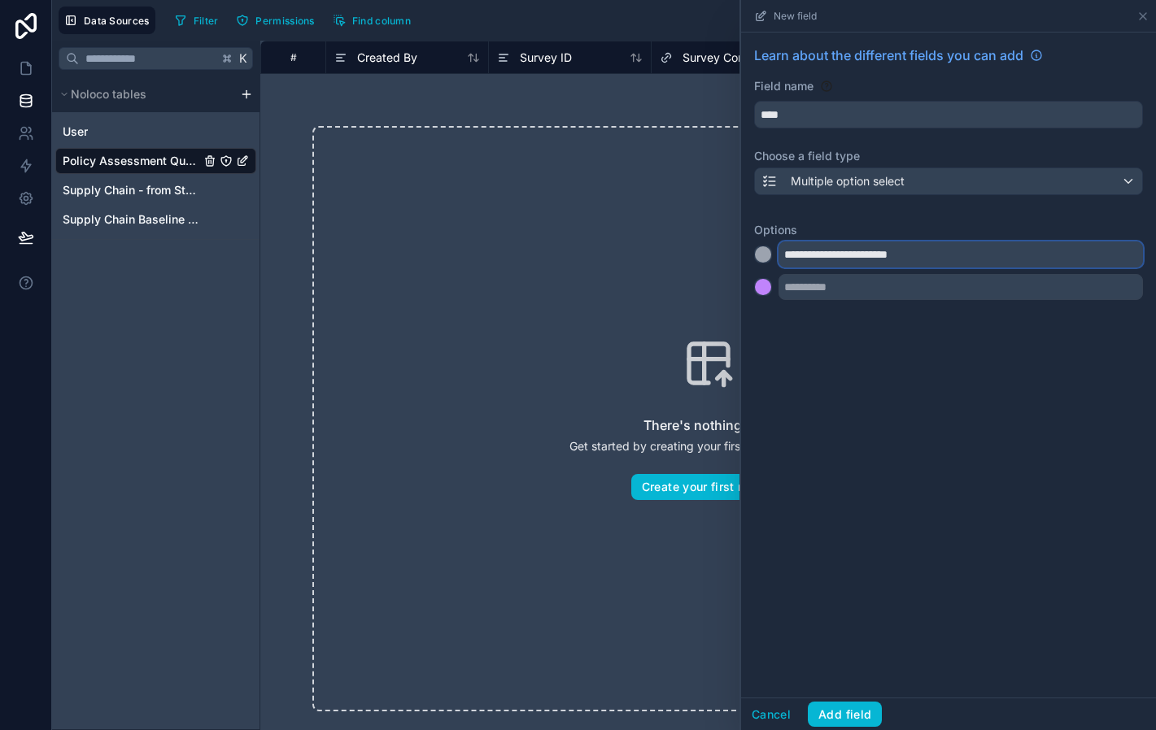
type input "**********"
click at [766, 286] on div at bounding box center [763, 287] width 16 height 16
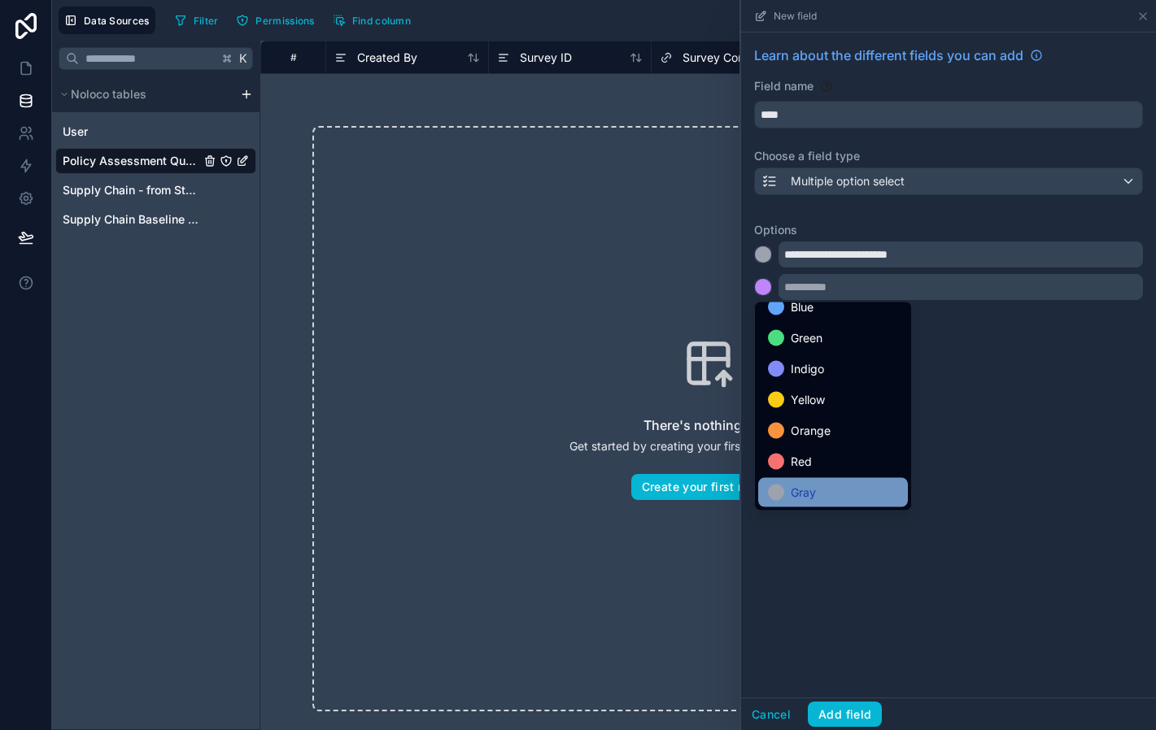
click at [801, 492] on span "Gray" at bounding box center [803, 493] width 25 height 20
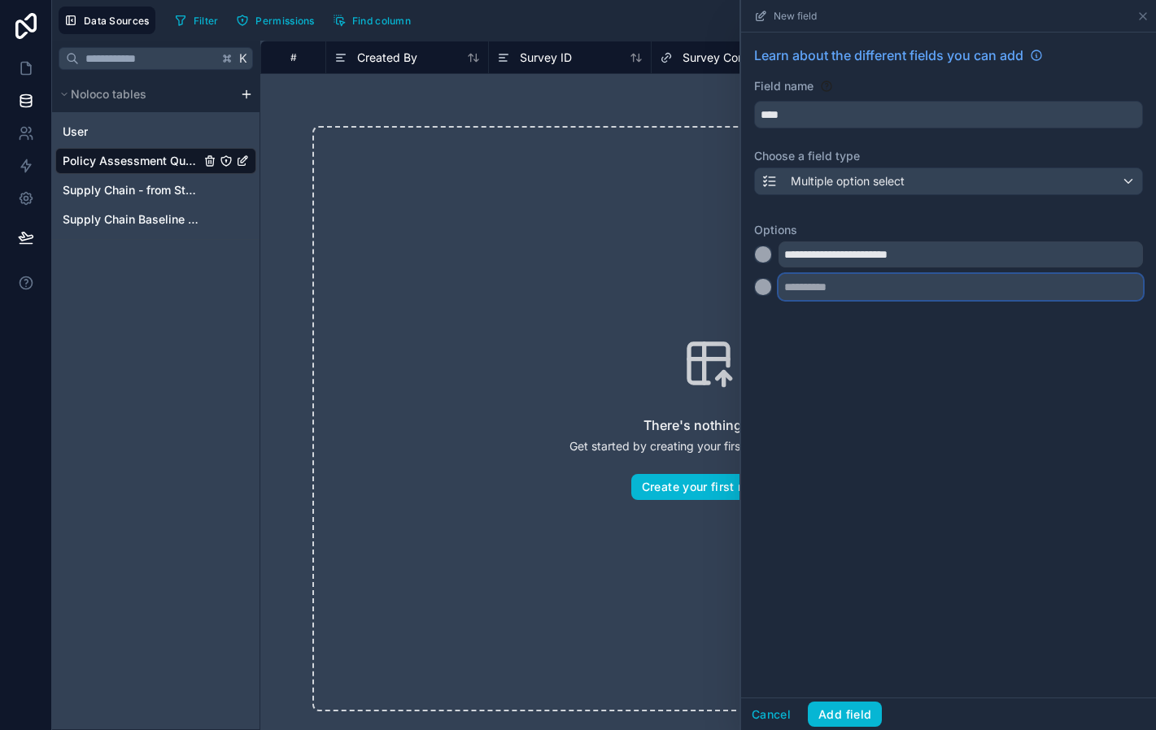
click at [822, 294] on input "text" at bounding box center [960, 287] width 364 height 26
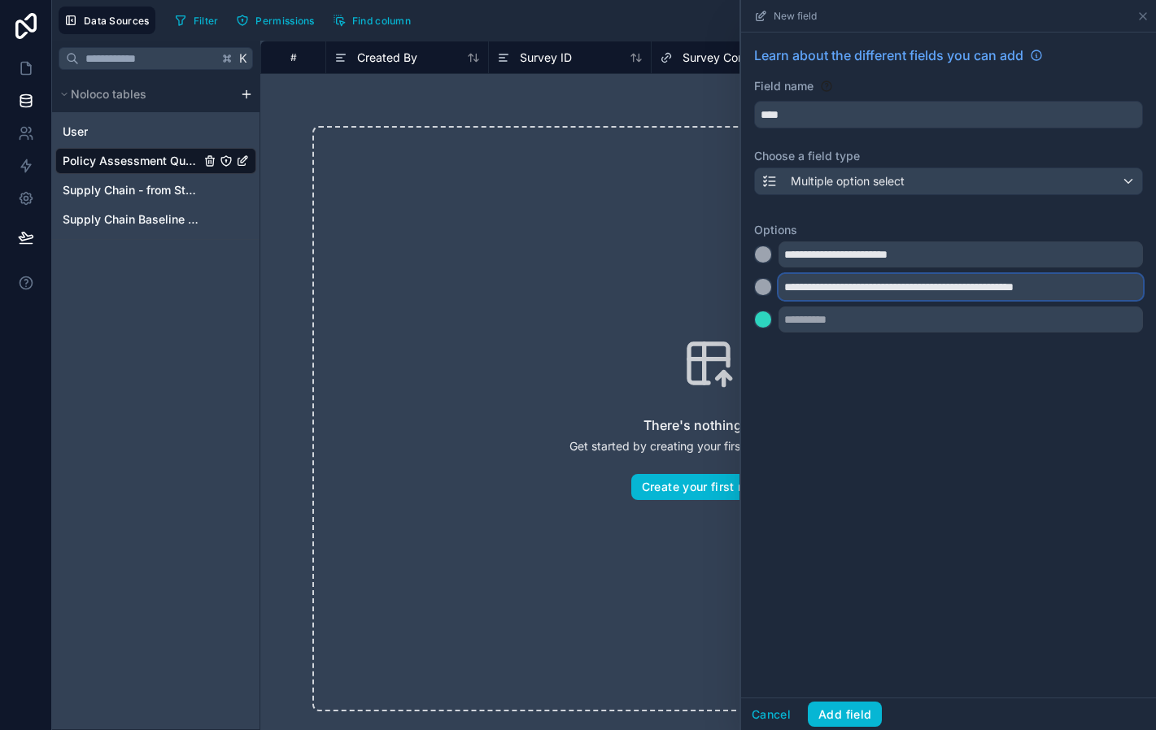
type input "**********"
click at [763, 320] on div at bounding box center [763, 320] width 16 height 16
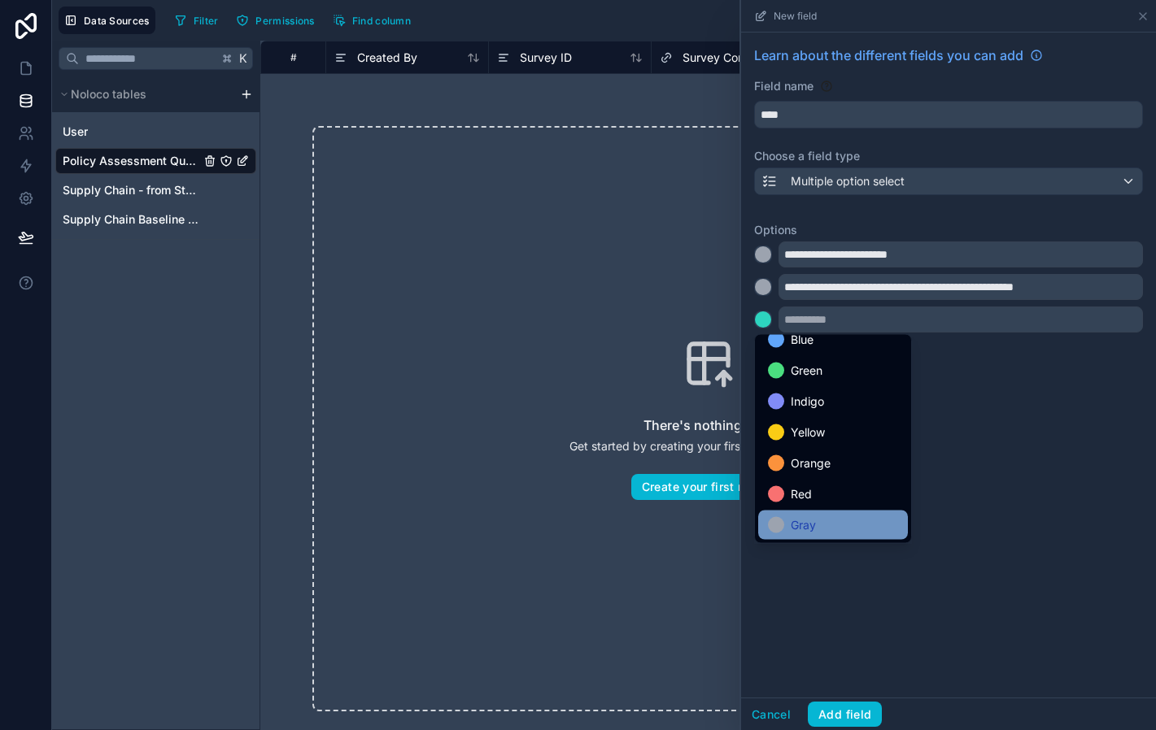
click at [821, 513] on div "Gray" at bounding box center [833, 525] width 150 height 29
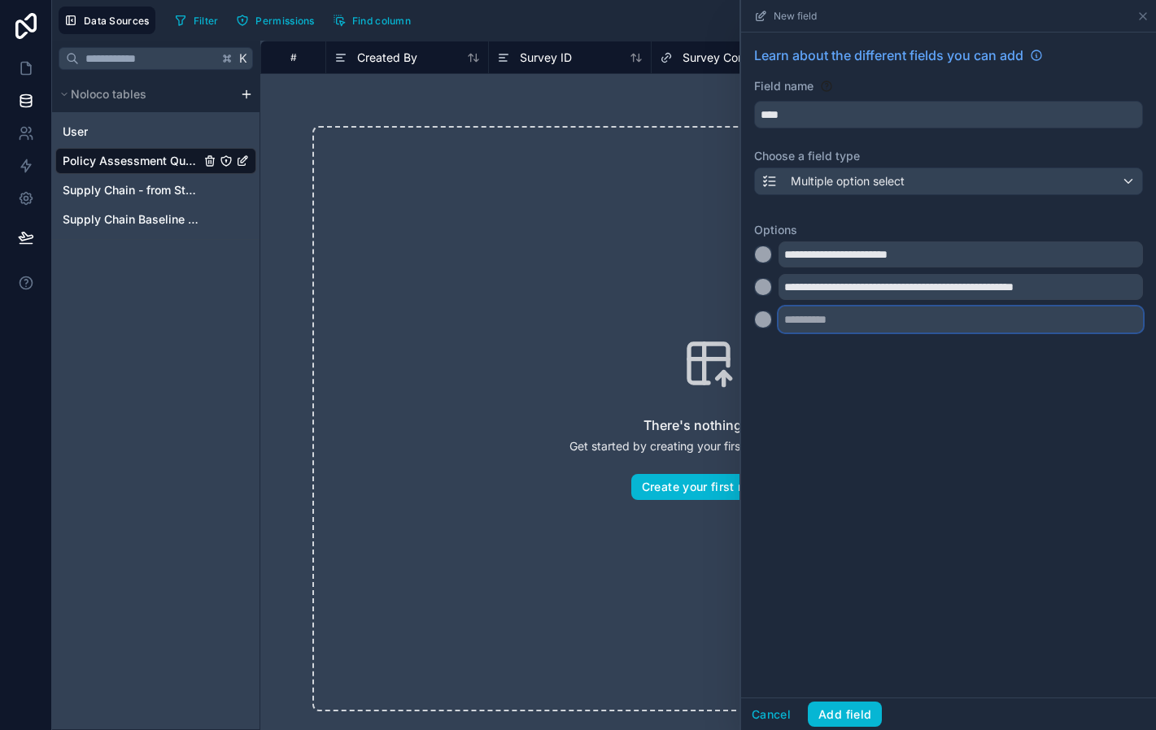
click at [900, 324] on input "text" at bounding box center [960, 320] width 364 height 26
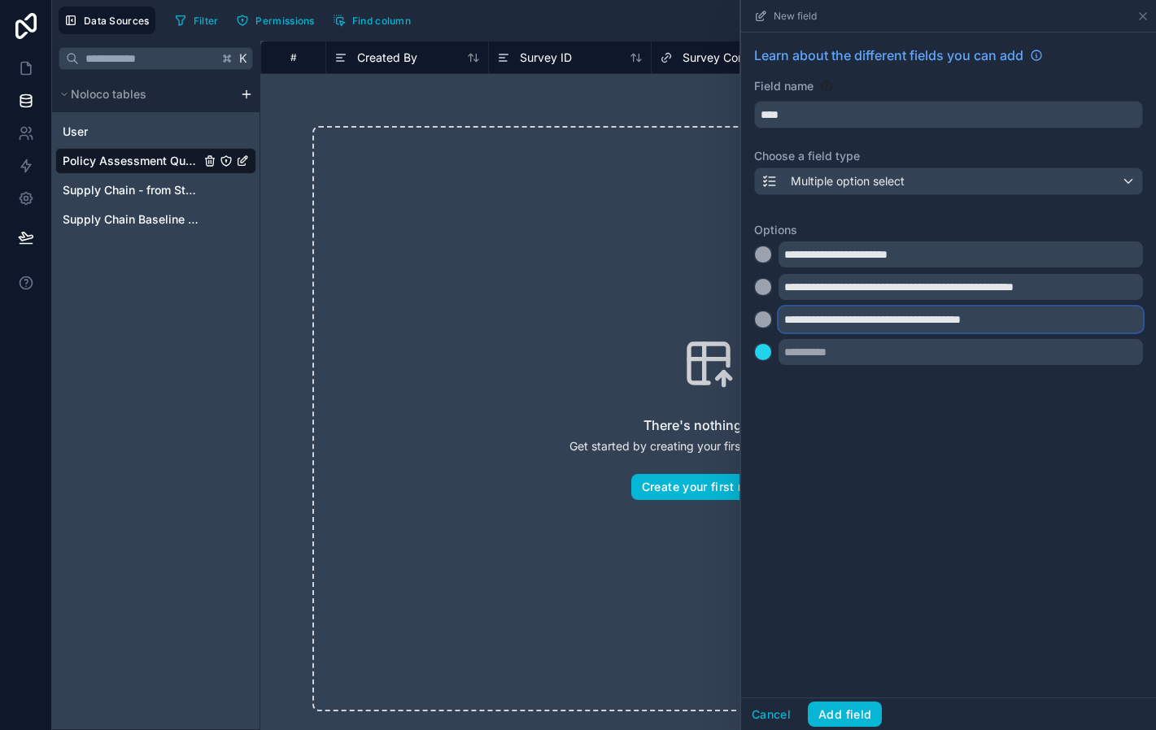
type input "**********"
click at [768, 359] on div at bounding box center [763, 352] width 16 height 16
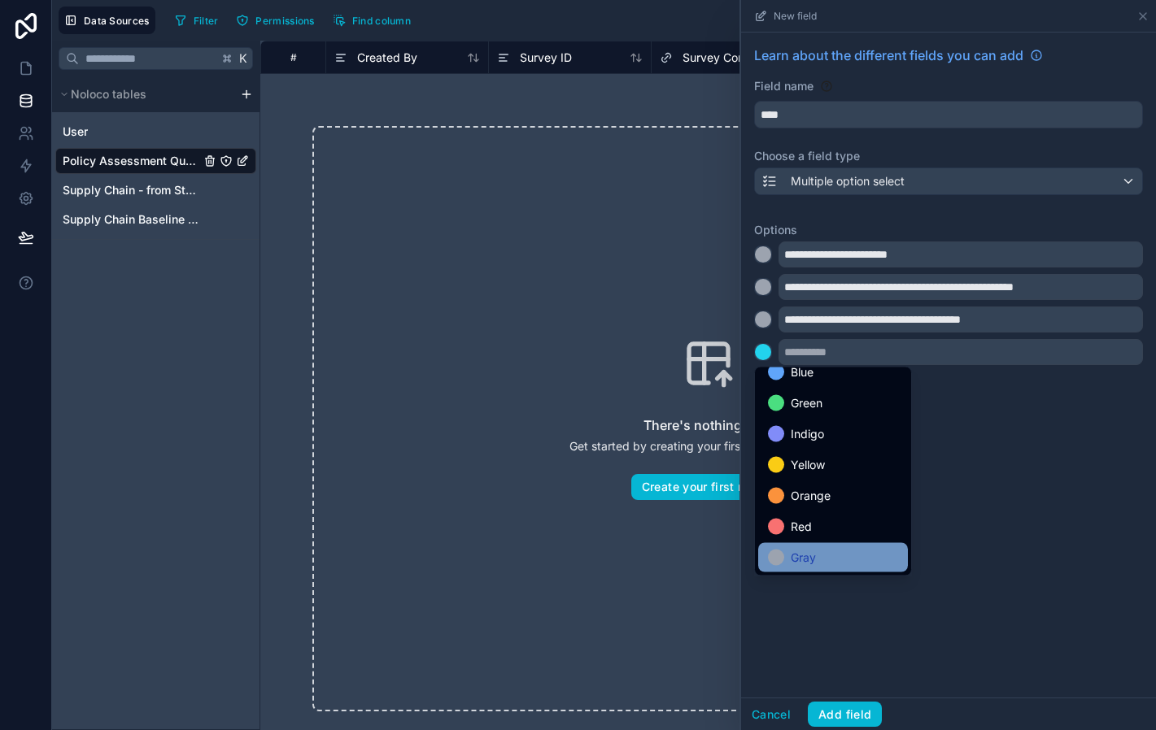
click at [808, 554] on span "Gray" at bounding box center [803, 558] width 25 height 20
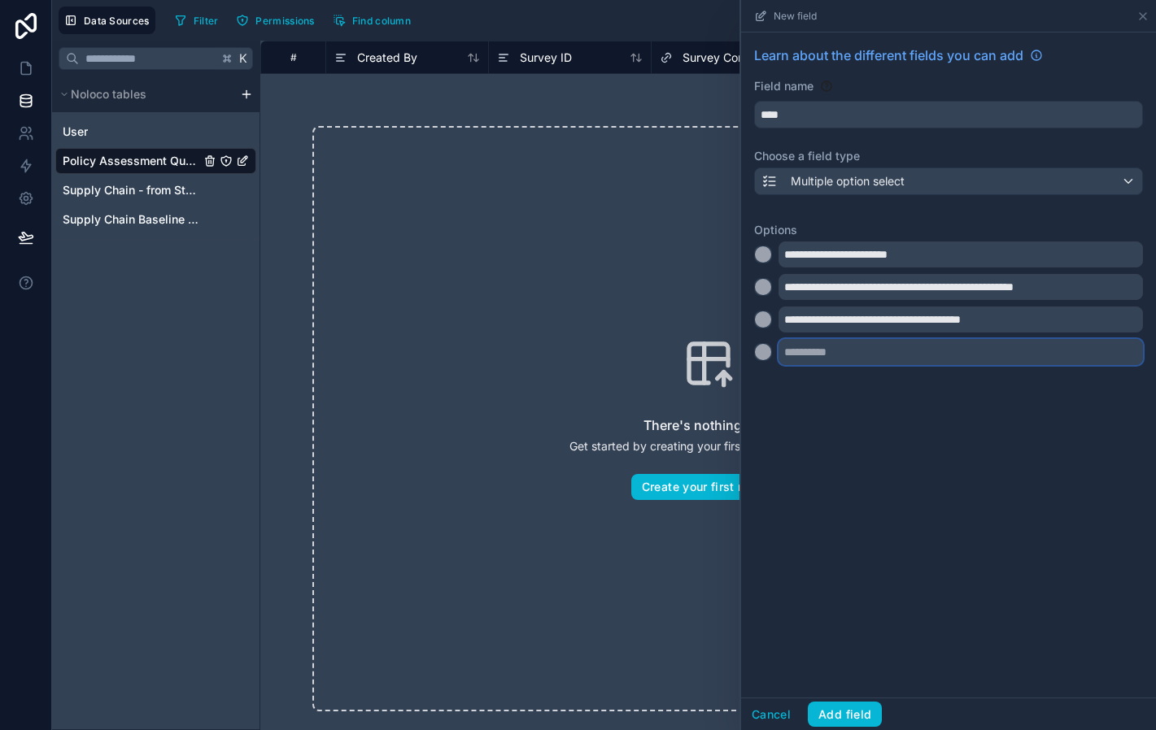
click at [808, 348] on input "text" at bounding box center [960, 352] width 364 height 26
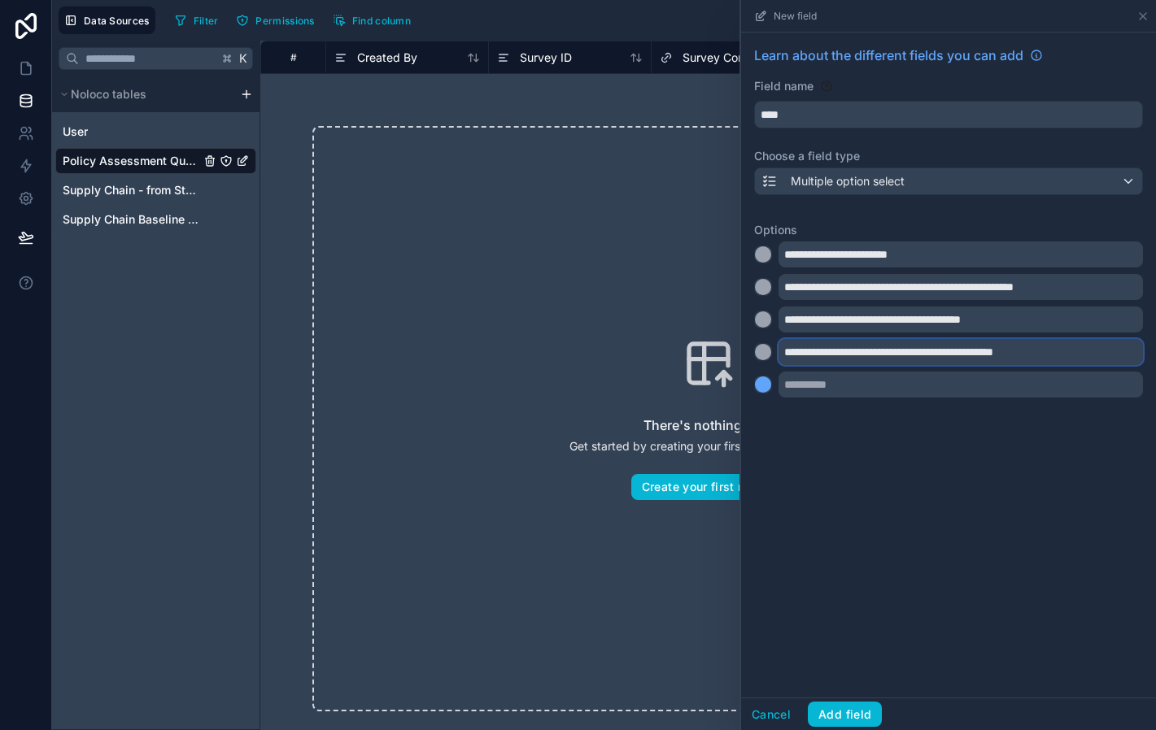
type input "**********"
click at [759, 382] on div at bounding box center [763, 385] width 16 height 16
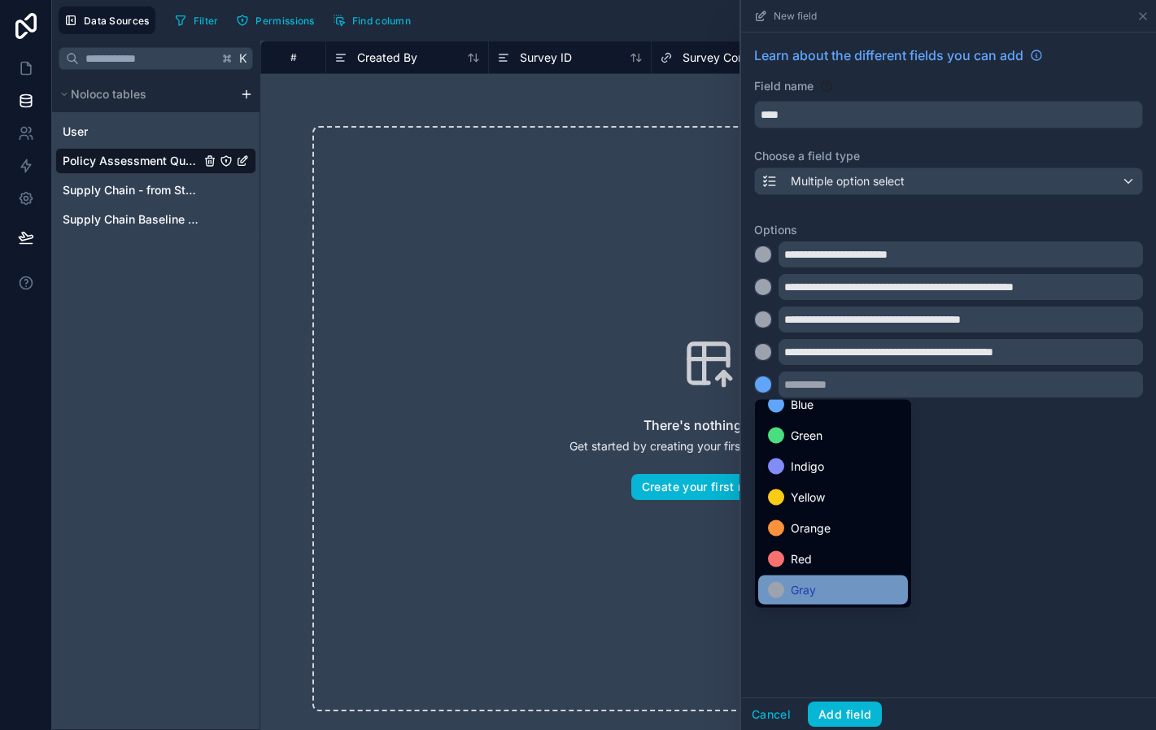
click at [811, 597] on span "Gray" at bounding box center [803, 591] width 25 height 20
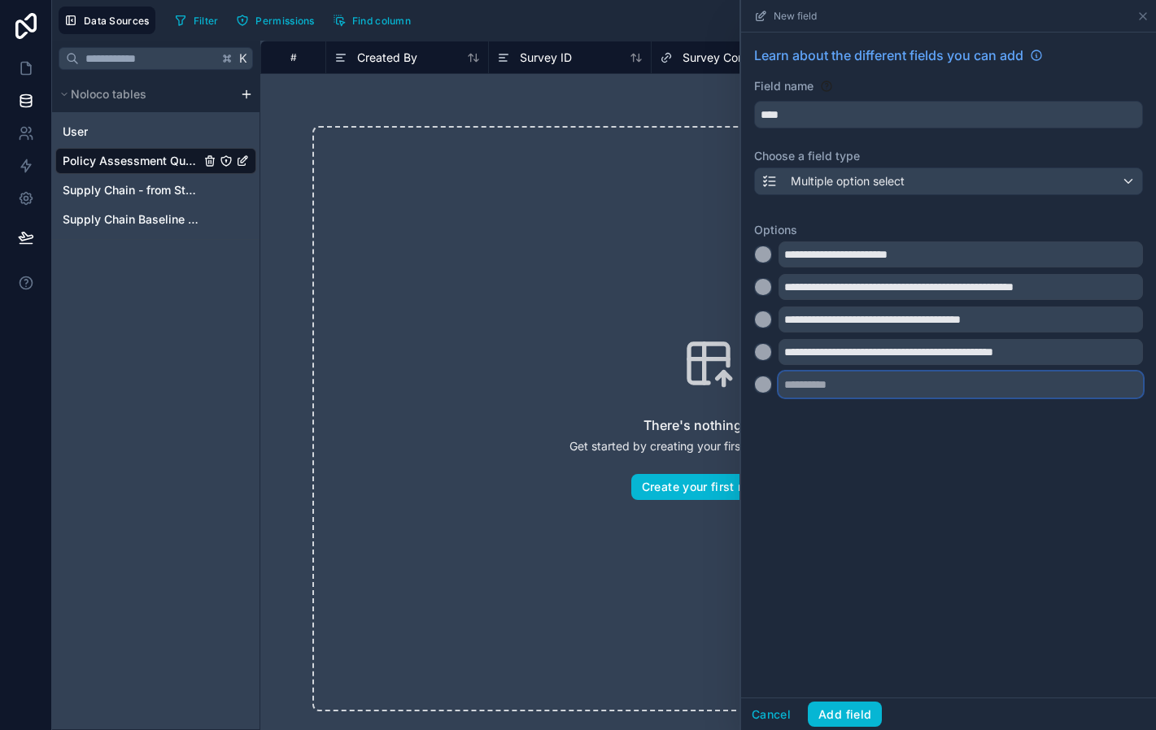
click at [822, 380] on input "text" at bounding box center [960, 385] width 364 height 26
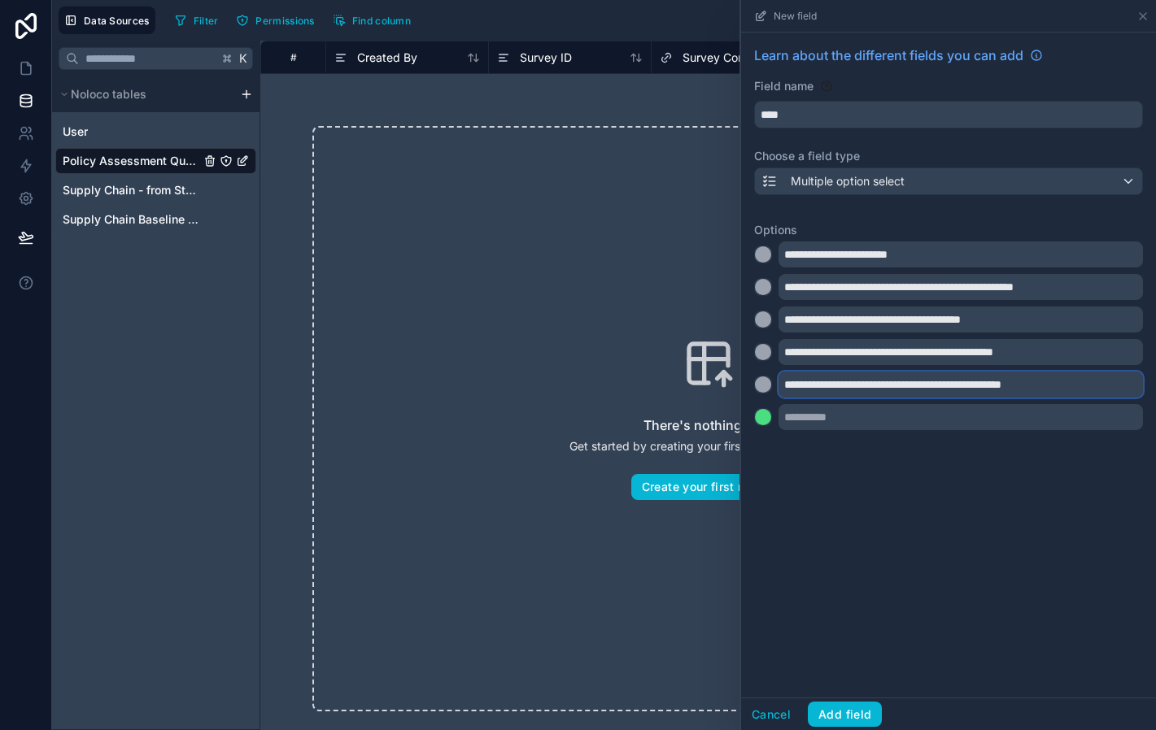
type input "**********"
click at [757, 424] on div at bounding box center [763, 417] width 16 height 16
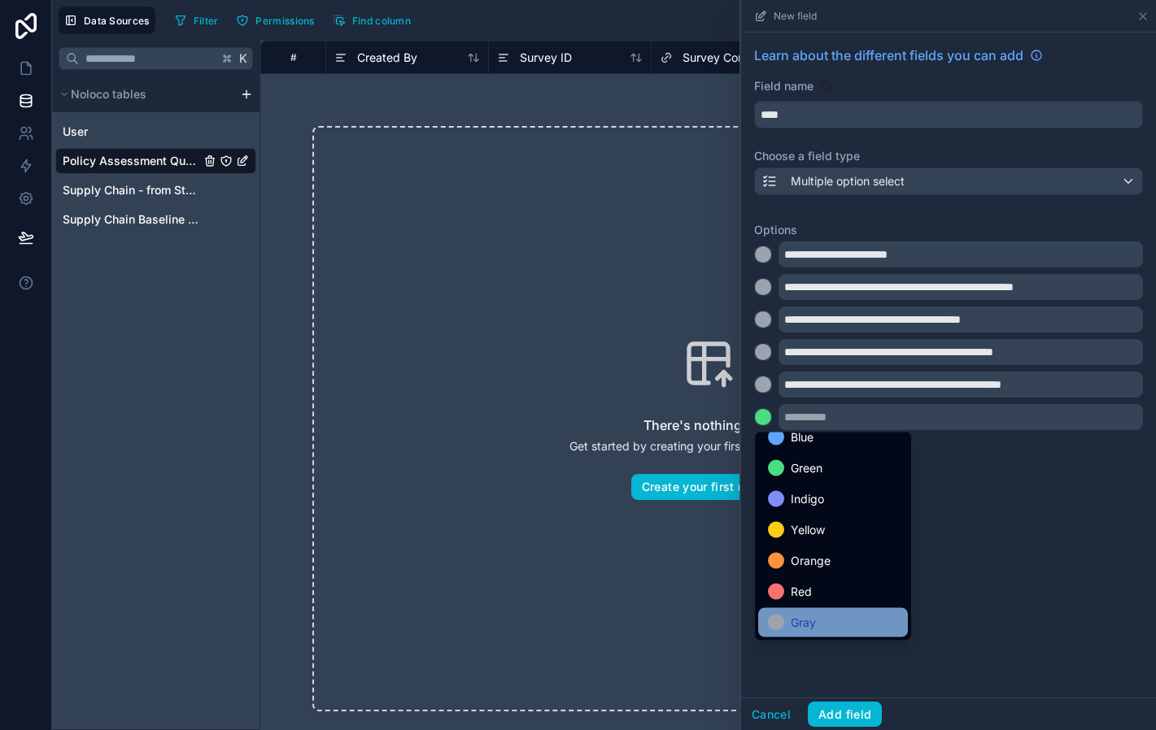
click at [803, 624] on span "Gray" at bounding box center [803, 623] width 25 height 20
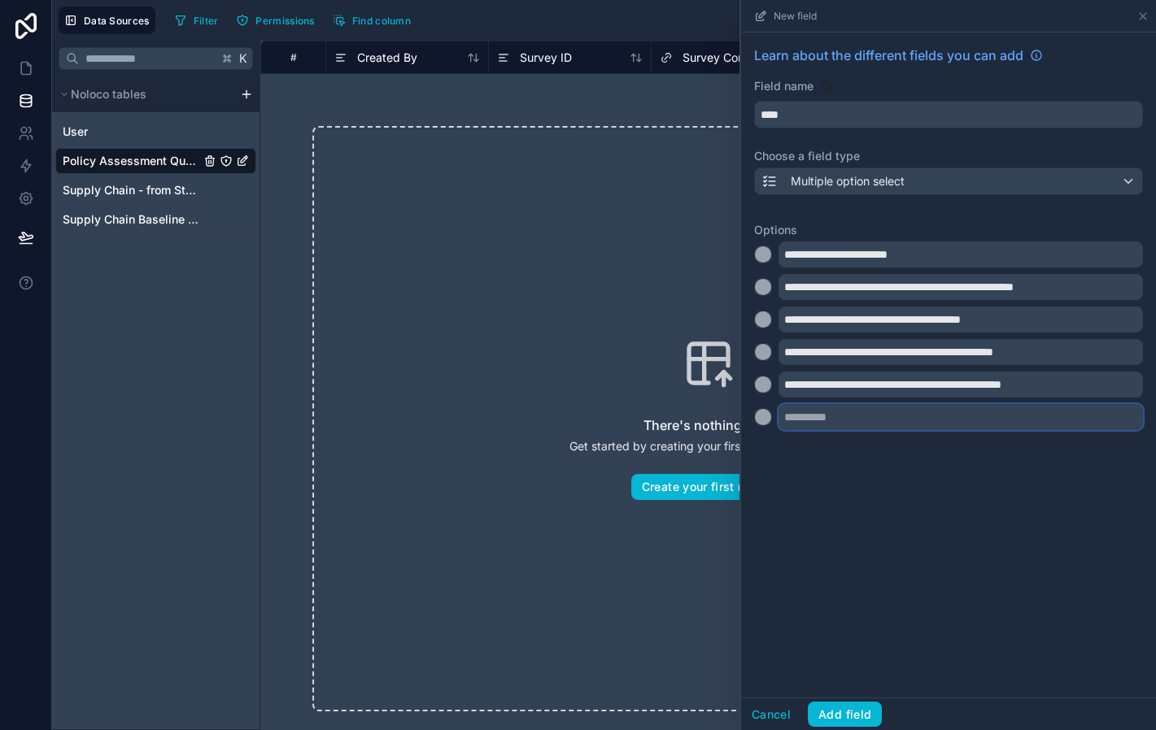
click at [809, 420] on input "text" at bounding box center [960, 417] width 364 height 26
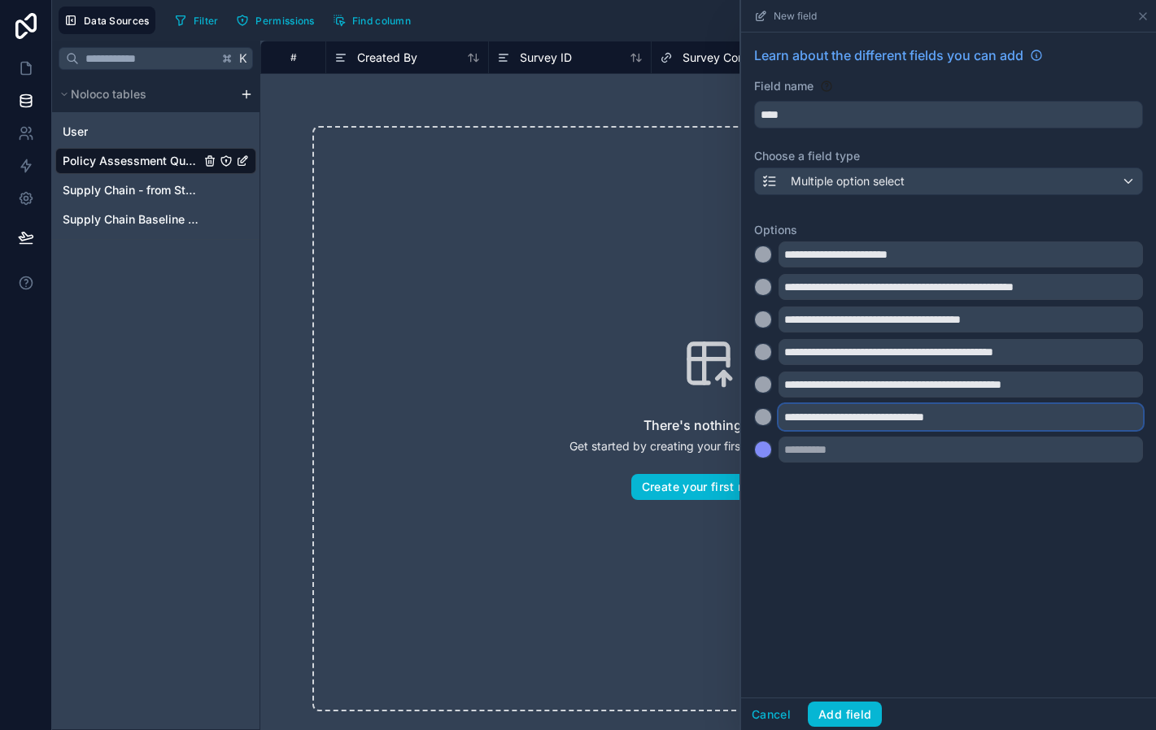
type input "**********"
click at [760, 458] on div at bounding box center [763, 450] width 16 height 16
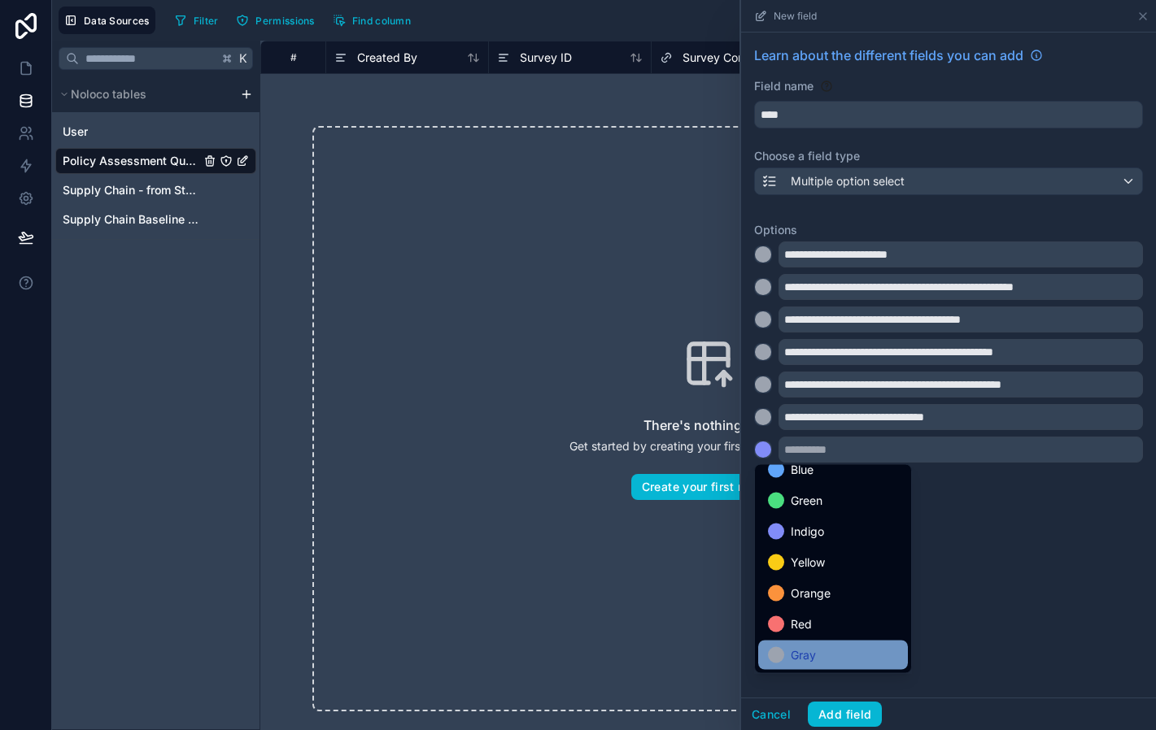
click at [816, 648] on span "Gray" at bounding box center [803, 656] width 25 height 20
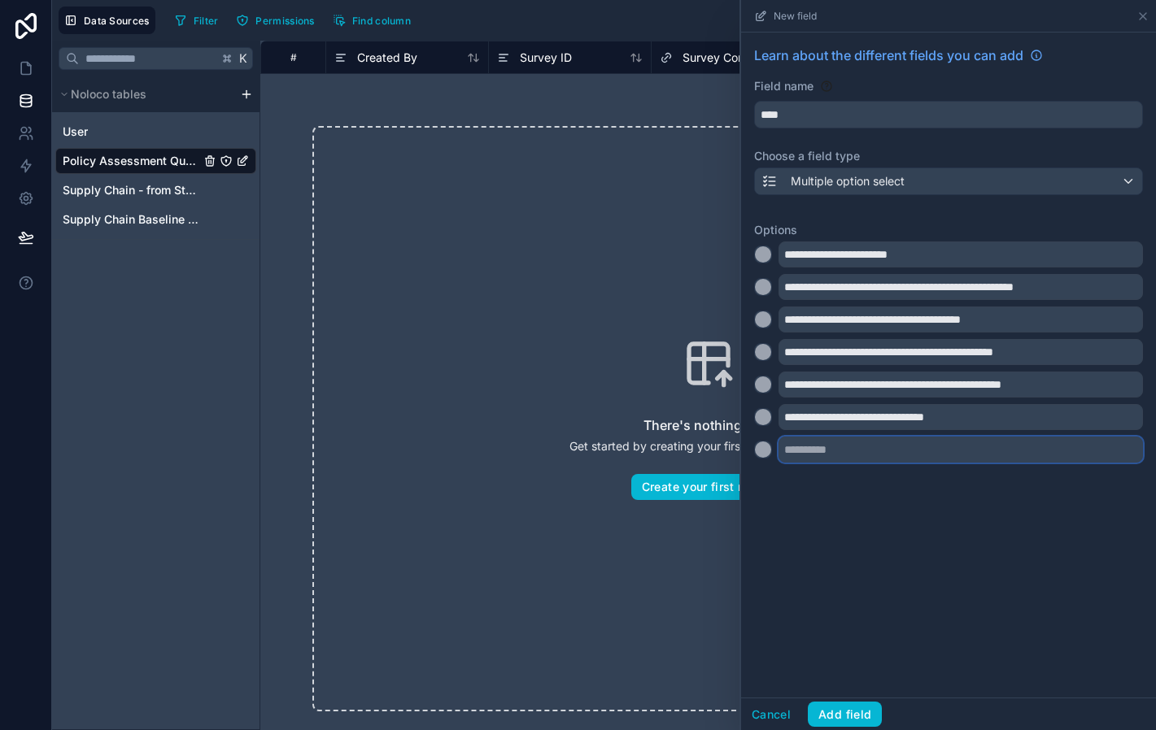
click at [1047, 459] on input "text" at bounding box center [960, 450] width 364 height 26
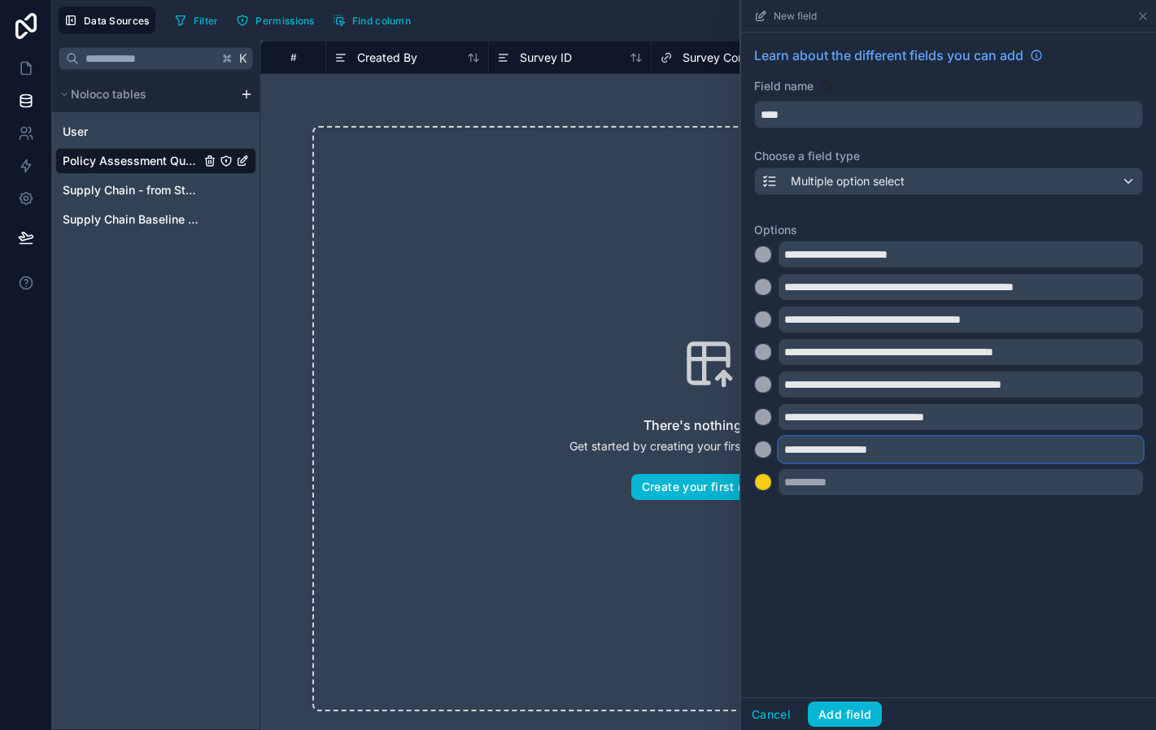
type input "**********"
click at [766, 486] on div at bounding box center [763, 482] width 16 height 16
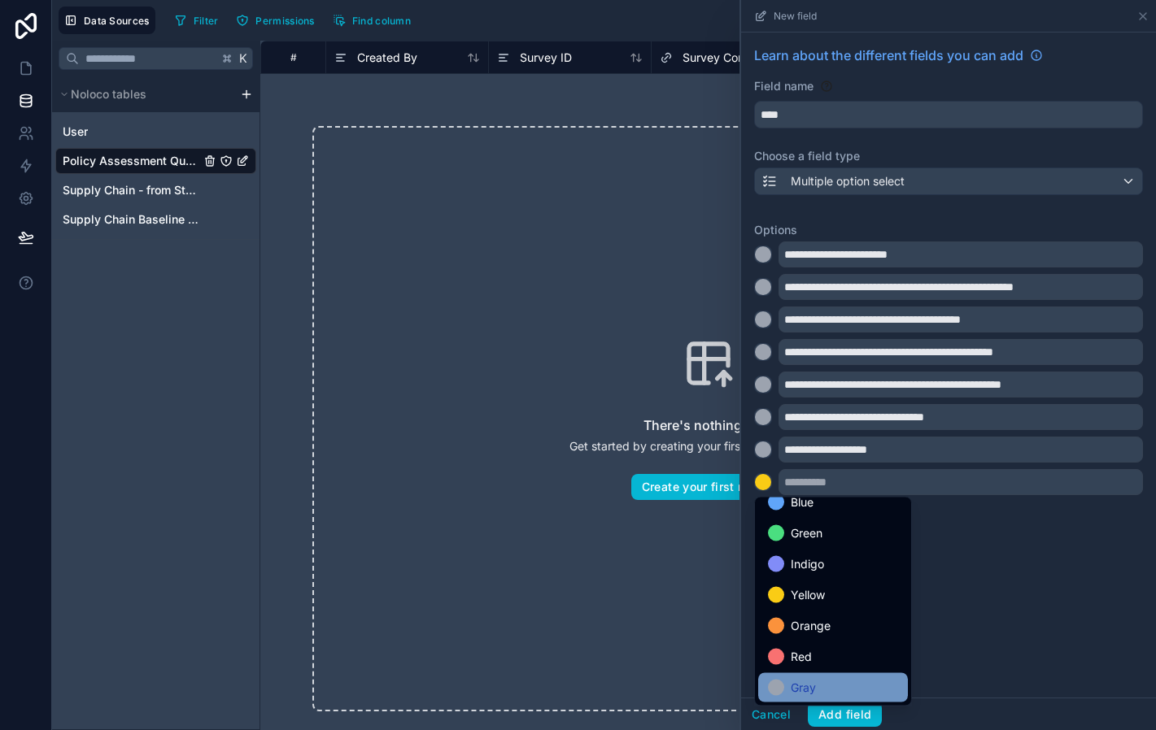
click at [805, 687] on span "Gray" at bounding box center [803, 688] width 25 height 20
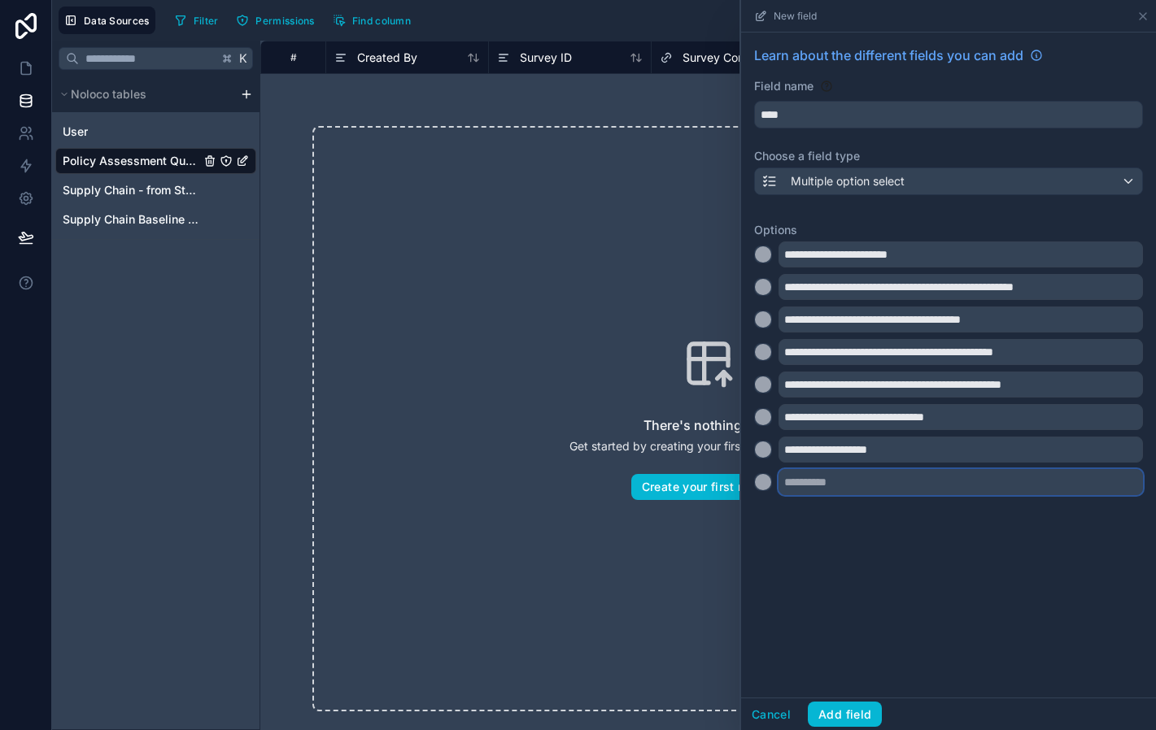
click at [816, 480] on input "text" at bounding box center [960, 482] width 364 height 26
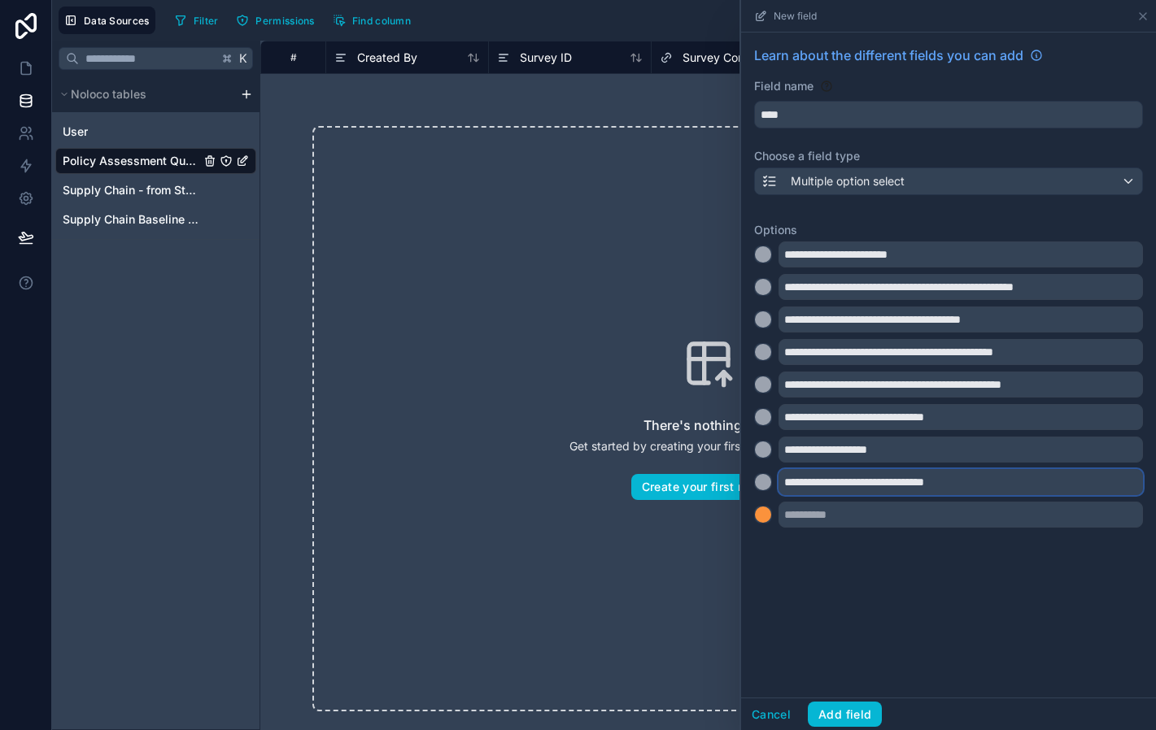
type input "**********"
click at [769, 519] on div at bounding box center [763, 515] width 16 height 16
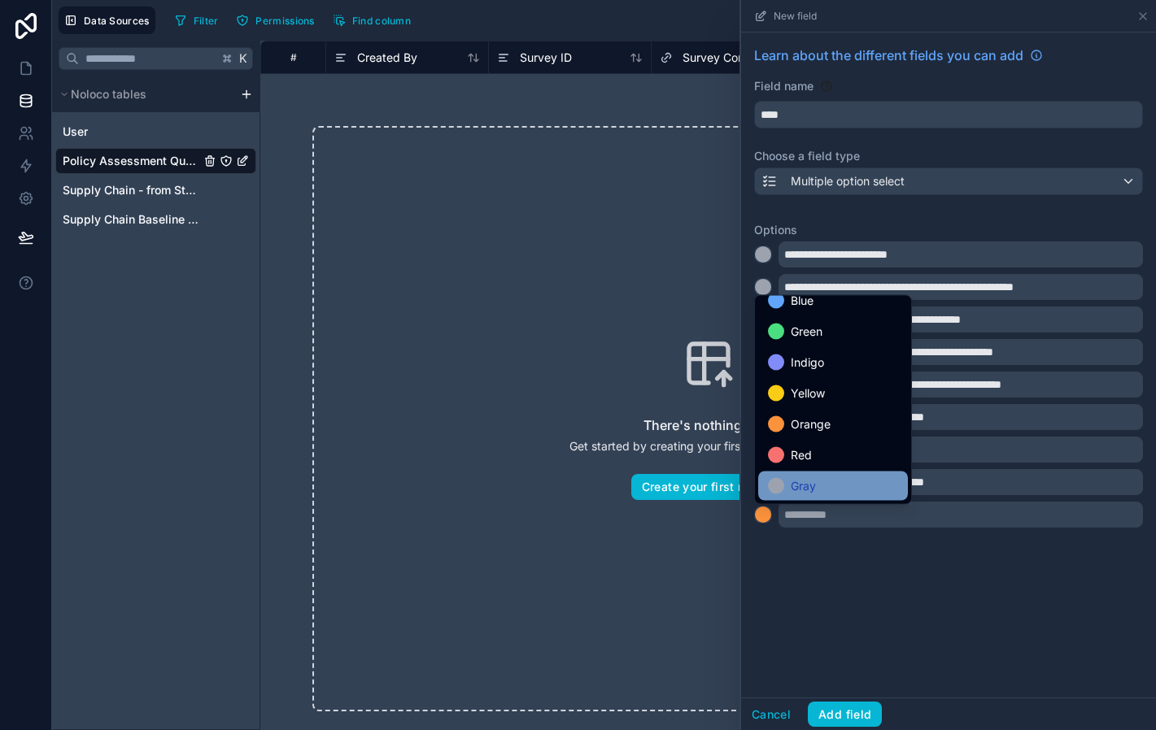
click at [797, 475] on div "Gray" at bounding box center [833, 486] width 150 height 29
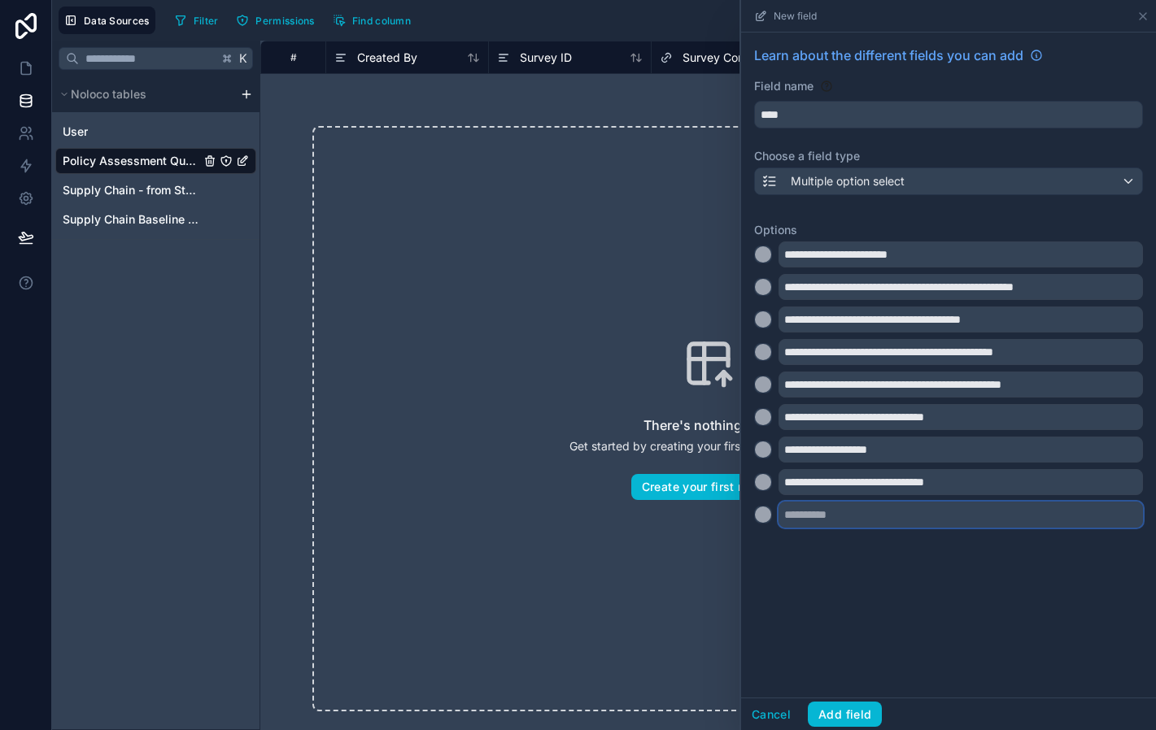
click at [806, 513] on input "text" at bounding box center [960, 515] width 364 height 26
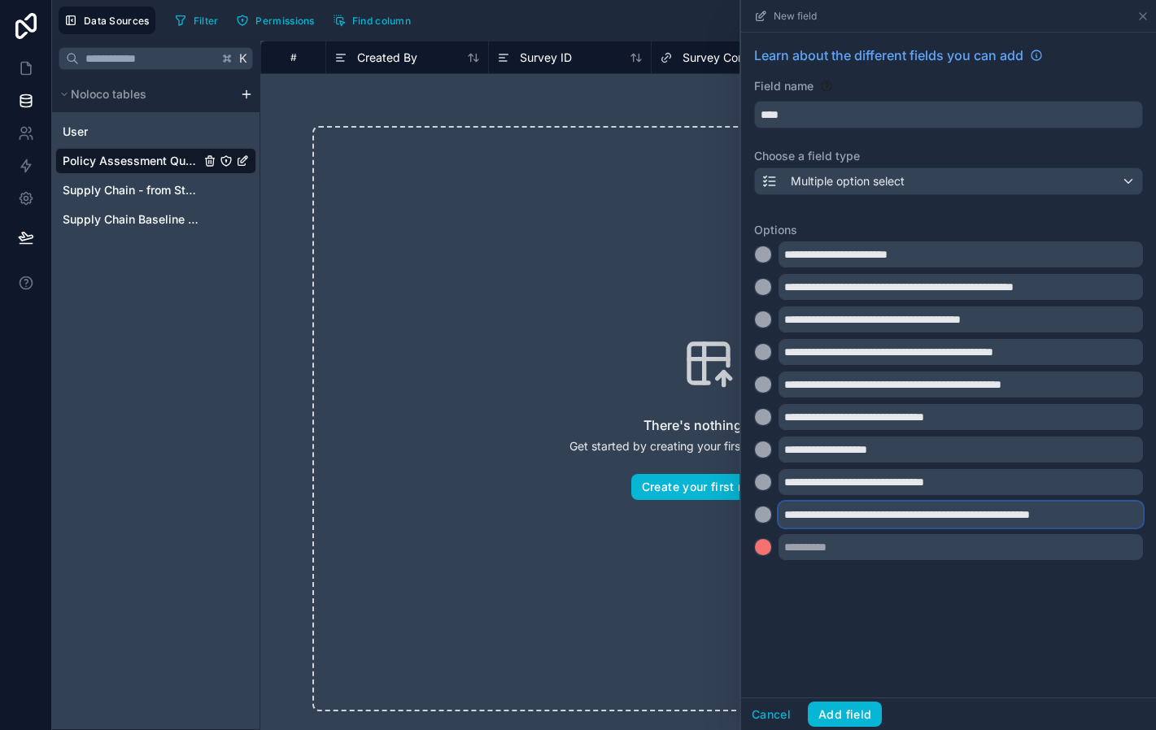
type input "**********"
click at [767, 553] on div at bounding box center [763, 547] width 16 height 16
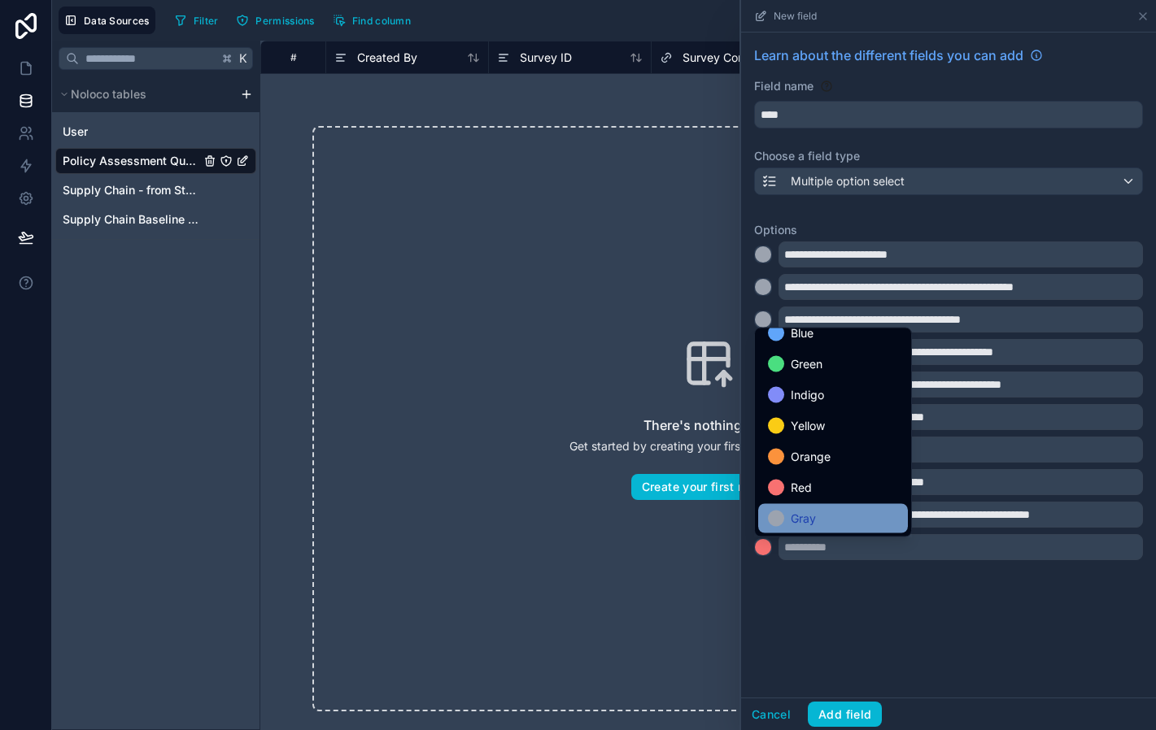
click at [821, 517] on div "Gray" at bounding box center [833, 519] width 130 height 20
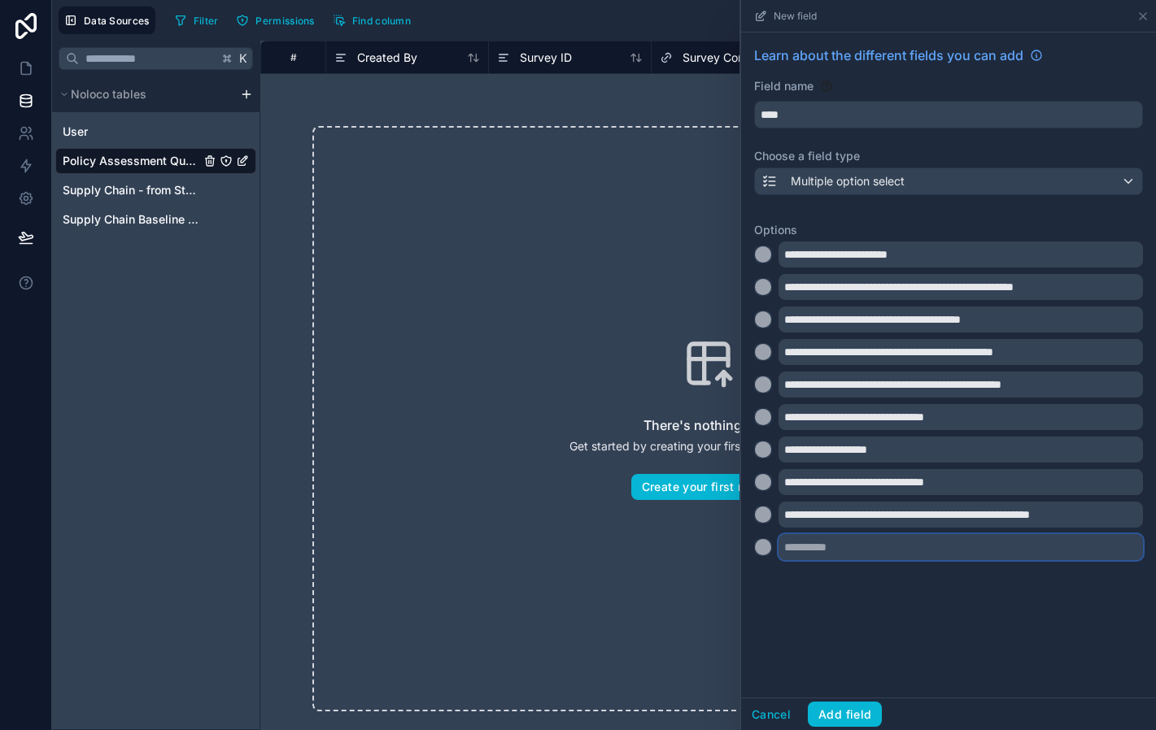
click at [819, 546] on input "text" at bounding box center [960, 547] width 364 height 26
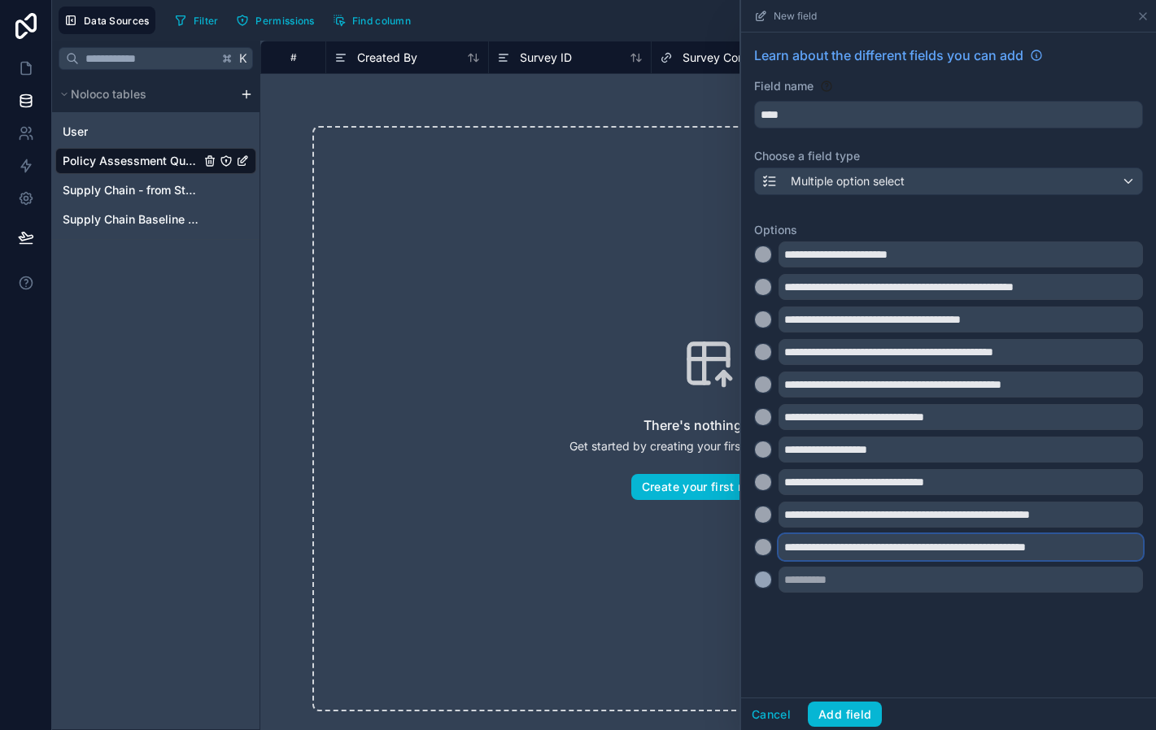
type input "**********"
click at [771, 586] on button at bounding box center [763, 580] width 18 height 18
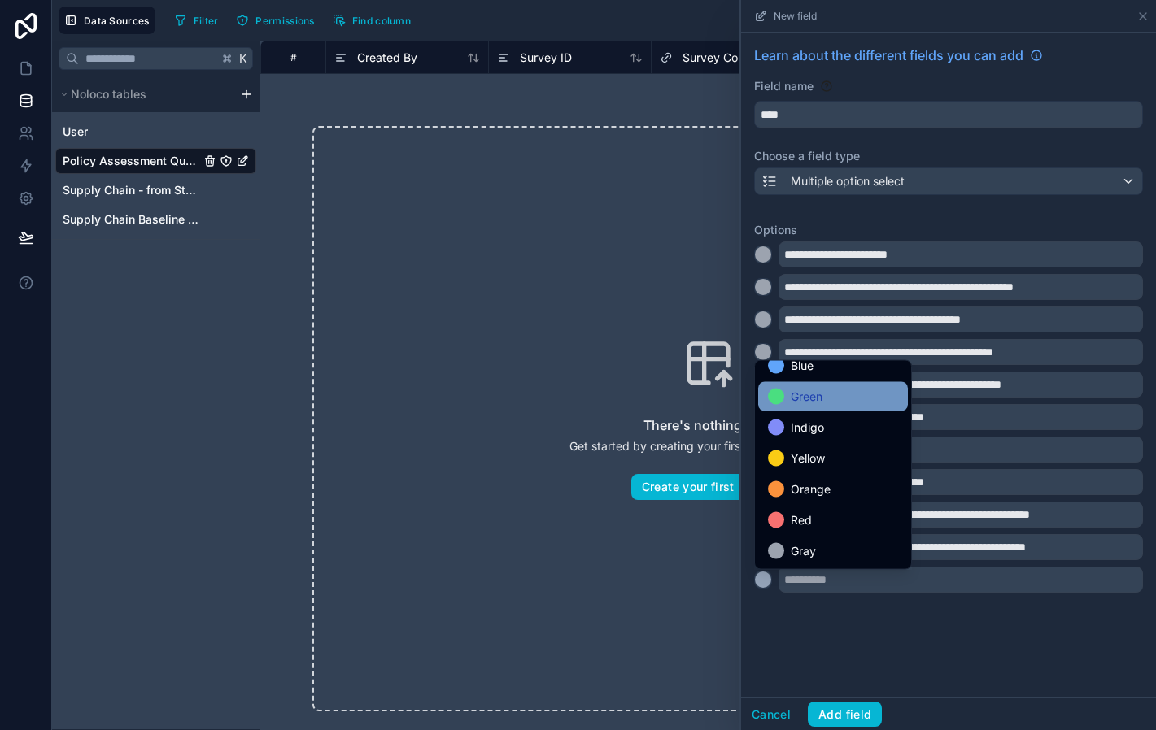
click at [800, 541] on div "Gray" at bounding box center [833, 551] width 150 height 29
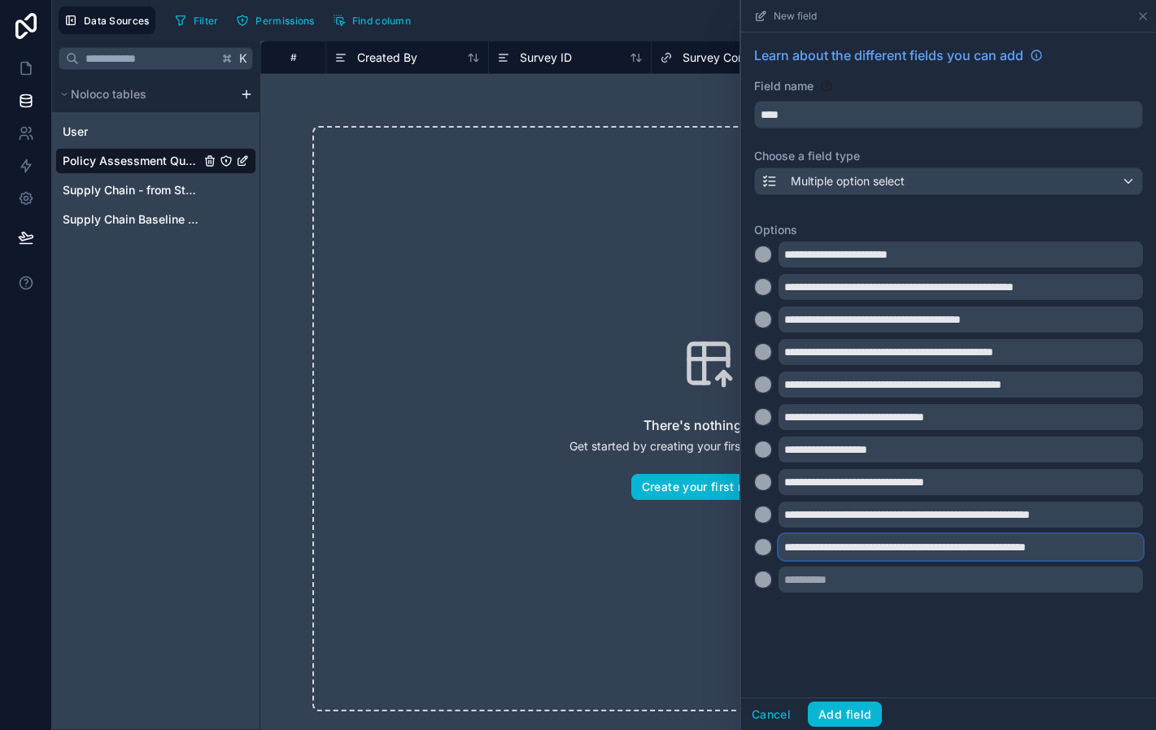
click at [787, 547] on input "**********" at bounding box center [960, 547] width 364 height 26
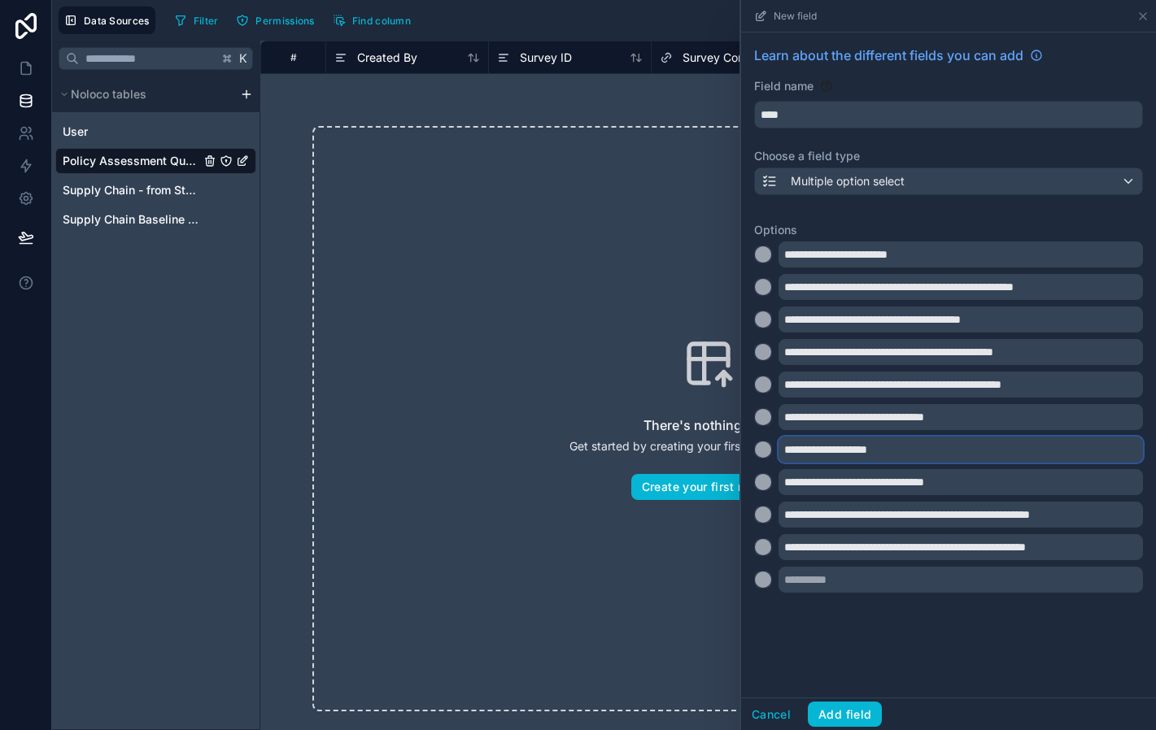
click at [783, 448] on input "**********" at bounding box center [960, 450] width 364 height 26
type input "**********"
click at [786, 483] on input "**********" at bounding box center [960, 482] width 364 height 26
type input "**********"
click at [786, 516] on input "**********" at bounding box center [960, 515] width 364 height 26
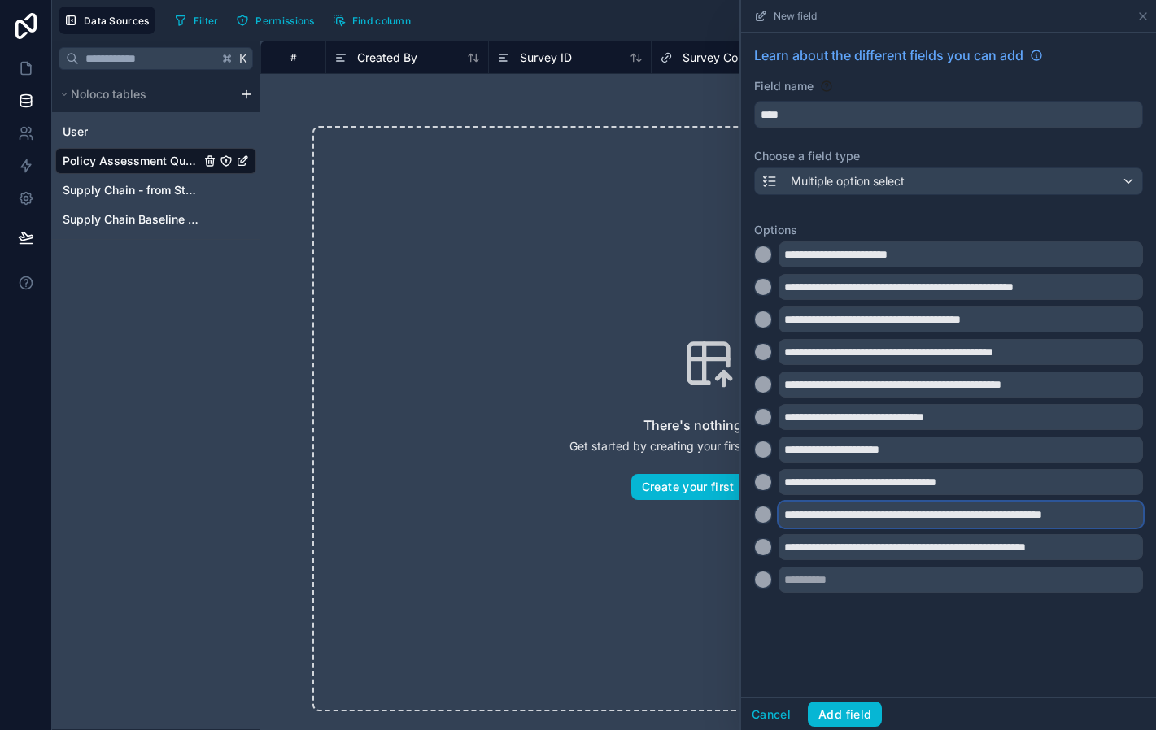
type input "**********"
click at [782, 547] on input "**********" at bounding box center [960, 547] width 364 height 26
type input "**********"
click at [785, 584] on input "text" at bounding box center [960, 580] width 364 height 26
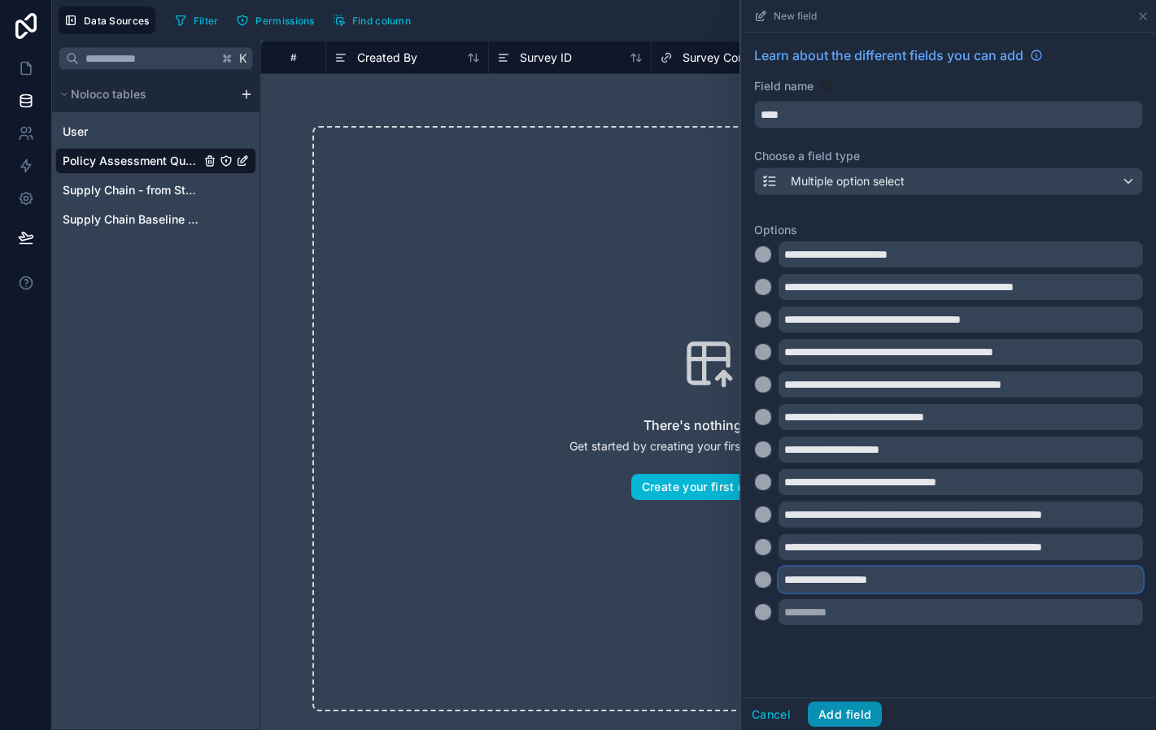
type input "**********"
click at [843, 711] on button "Add field" at bounding box center [845, 715] width 74 height 26
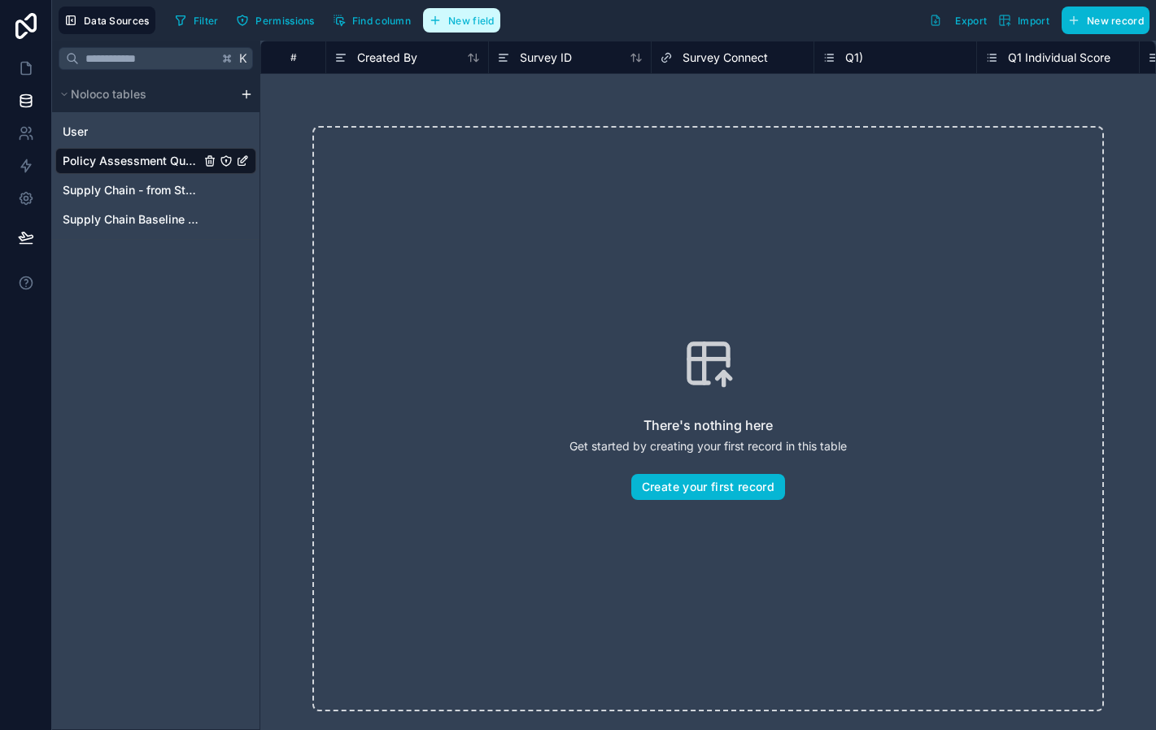
click at [471, 22] on span "New field" at bounding box center [471, 21] width 46 height 12
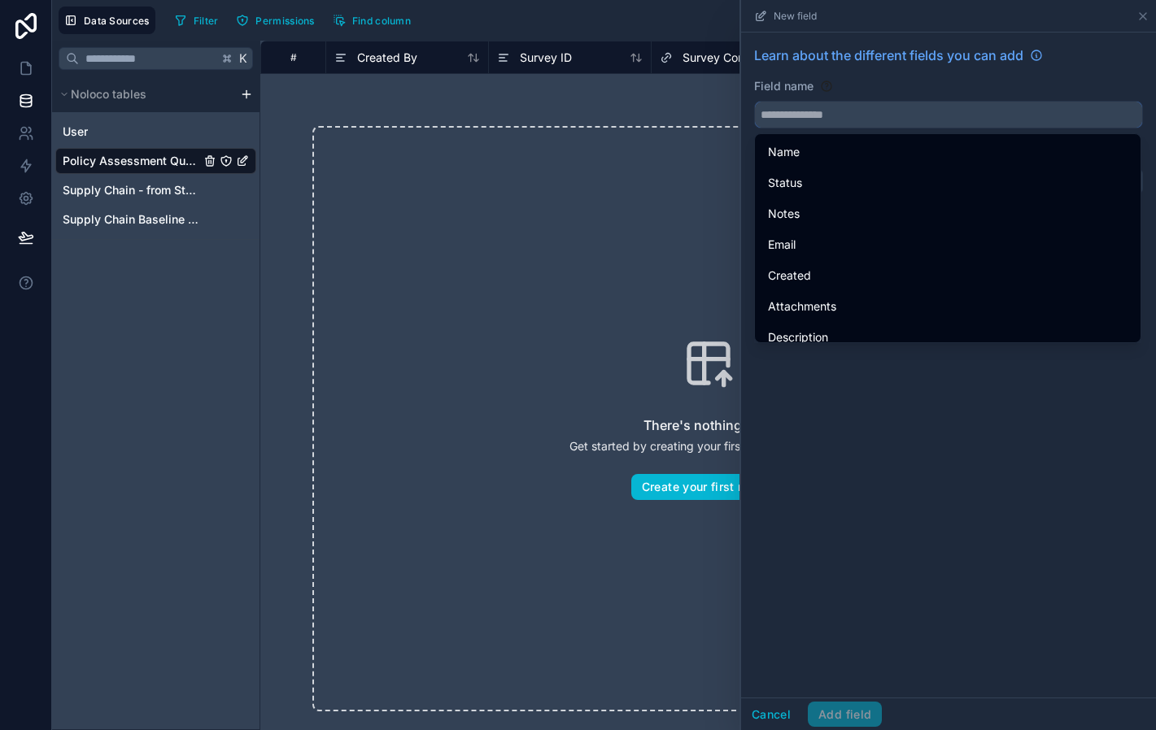
click at [819, 105] on input "text" at bounding box center [948, 115] width 387 height 26
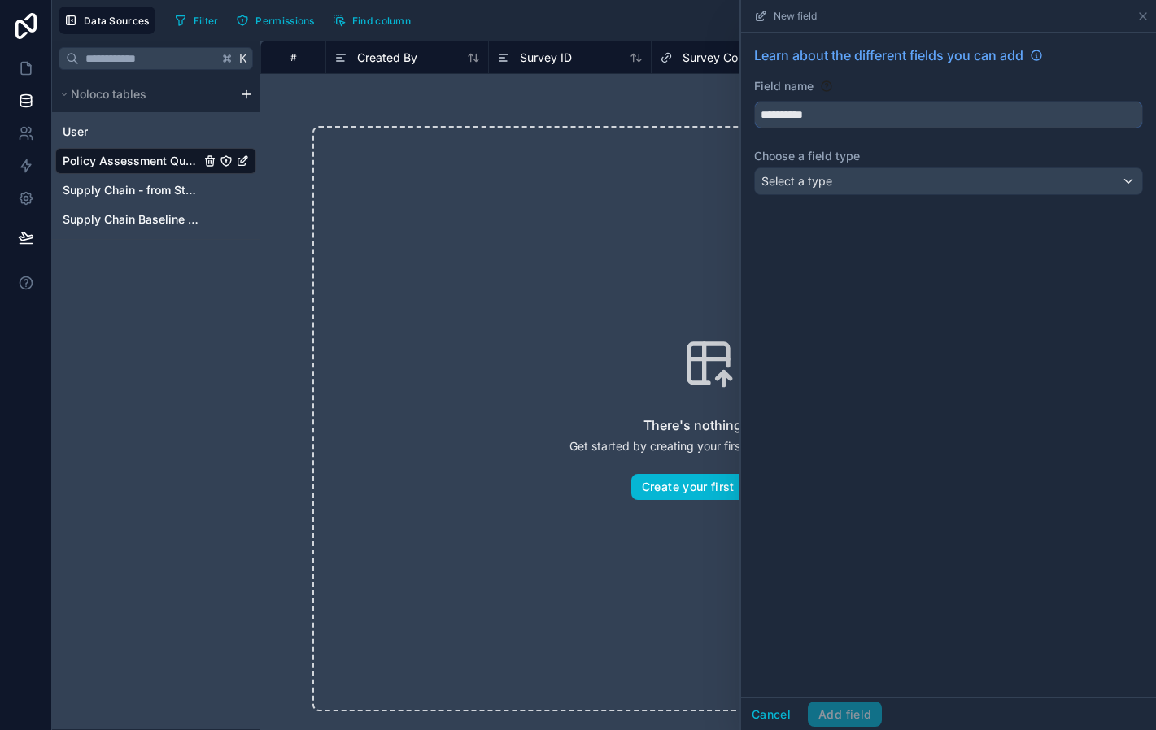
type input "**********"
click at [819, 188] on span "Select a type" at bounding box center [796, 181] width 71 height 14
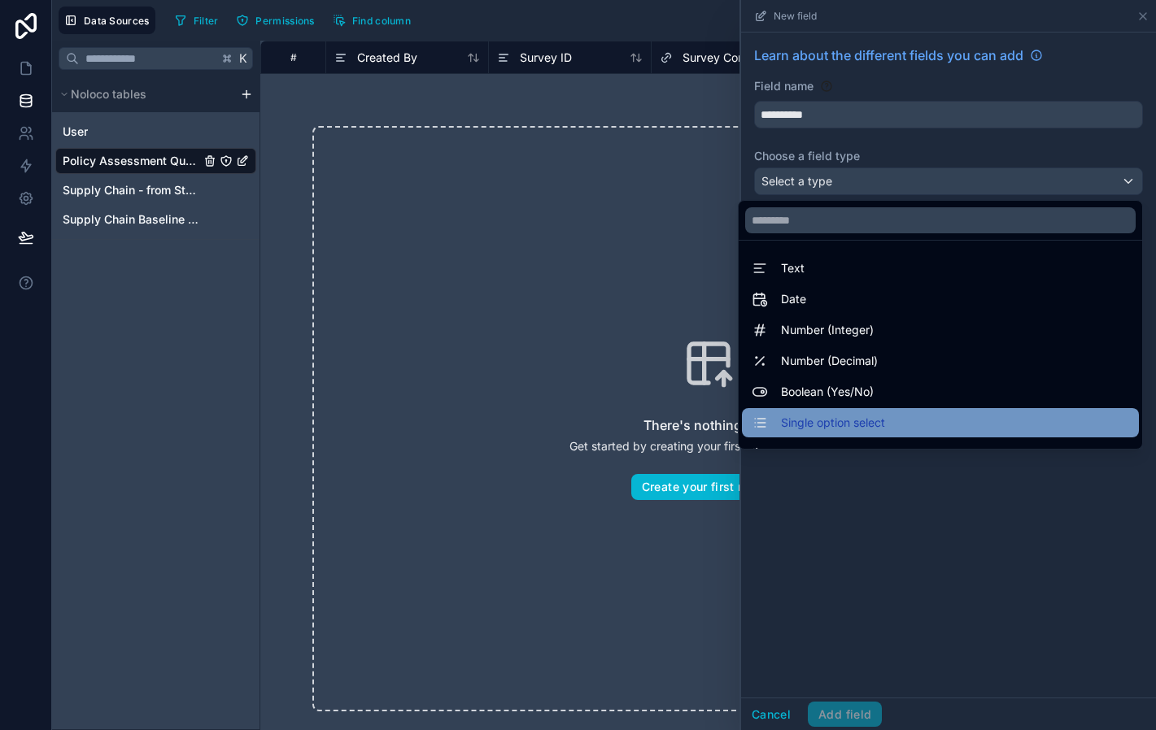
click at [844, 422] on span "Single option select" at bounding box center [833, 423] width 104 height 20
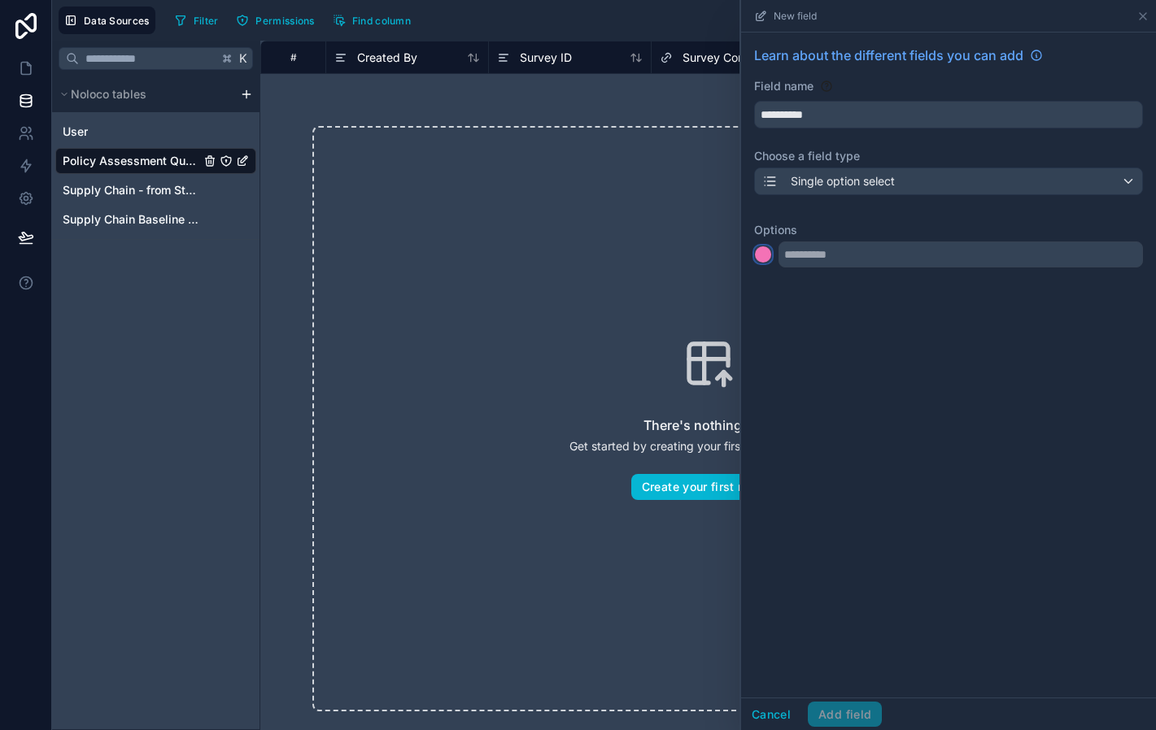
click at [765, 255] on div at bounding box center [763, 254] width 16 height 16
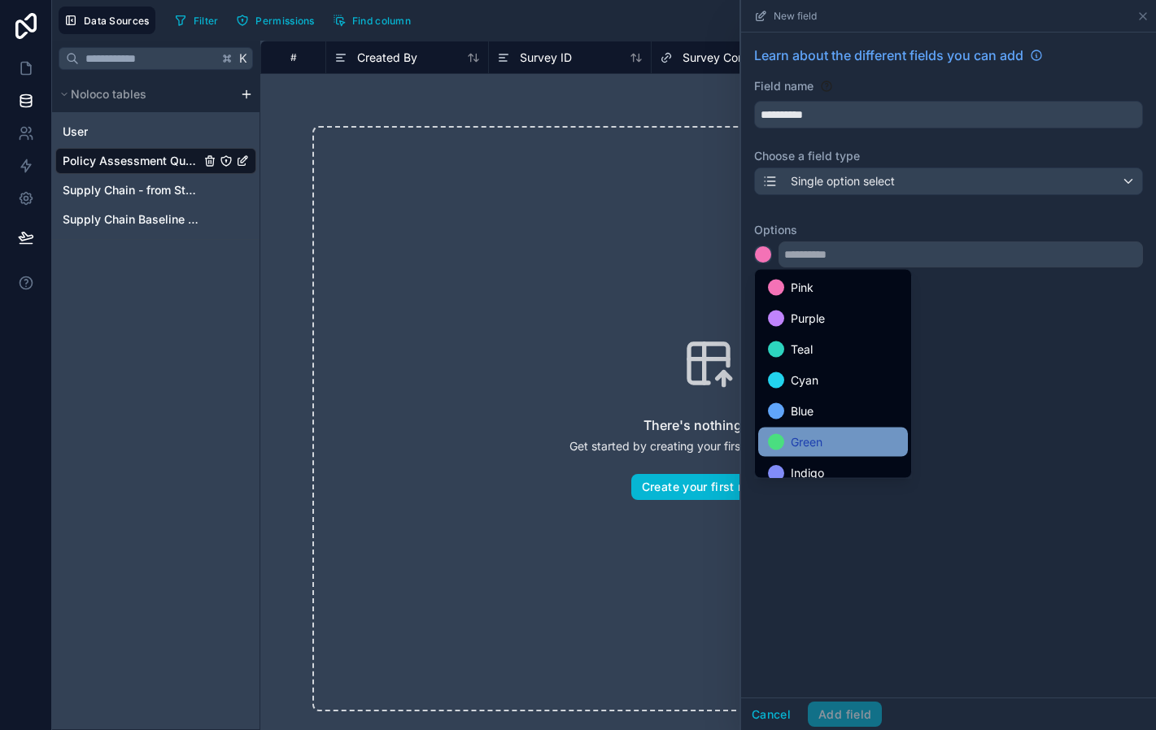
click at [805, 439] on span "Green" at bounding box center [807, 443] width 32 height 20
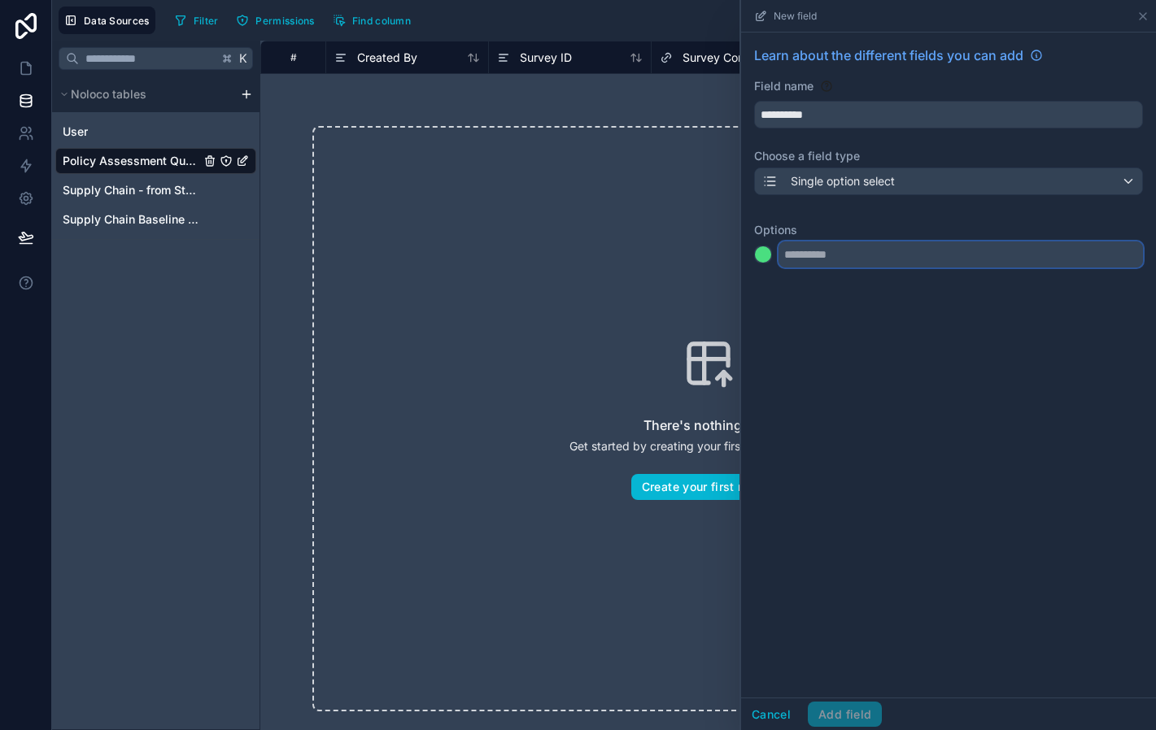
click at [811, 254] on input "text" at bounding box center [960, 255] width 364 height 26
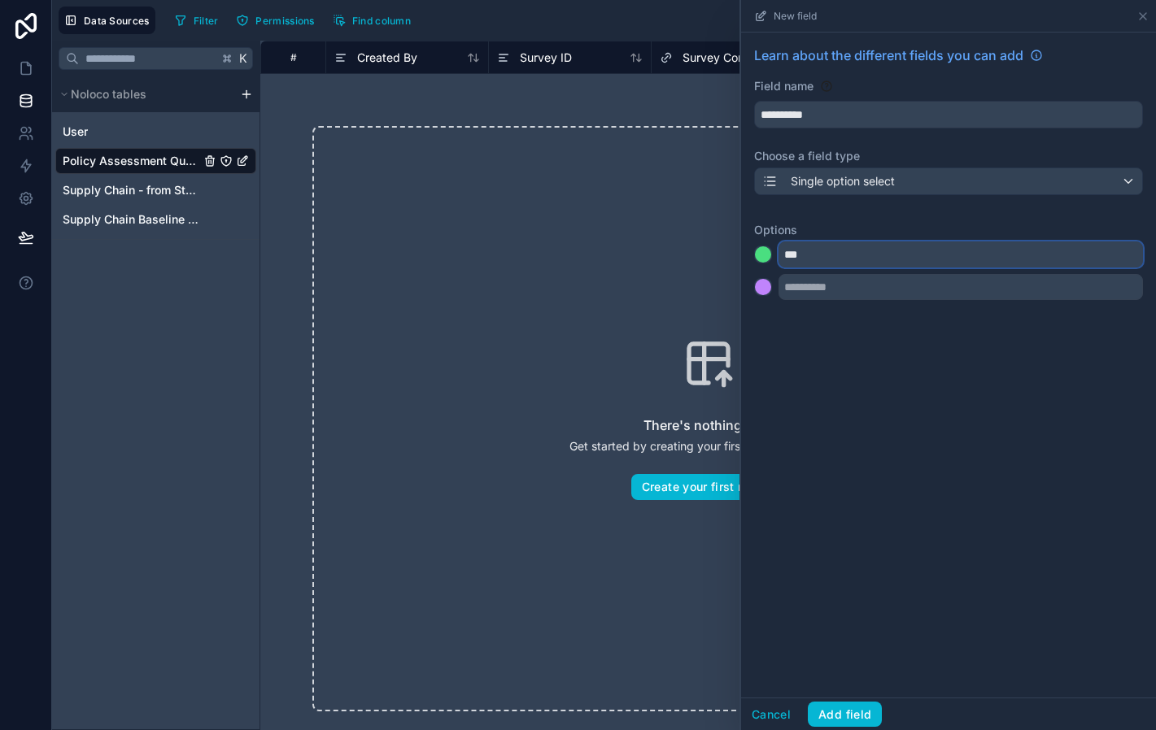
type input "***"
click at [762, 289] on div at bounding box center [763, 287] width 16 height 16
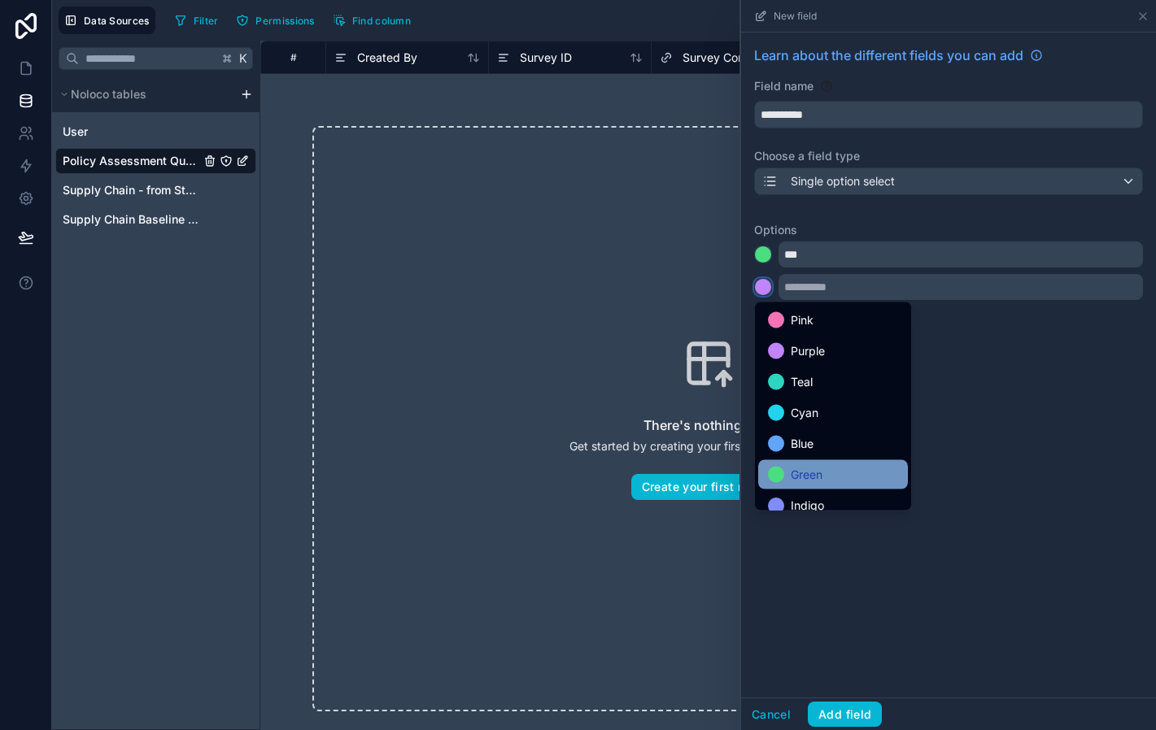
scroll to position [137, 0]
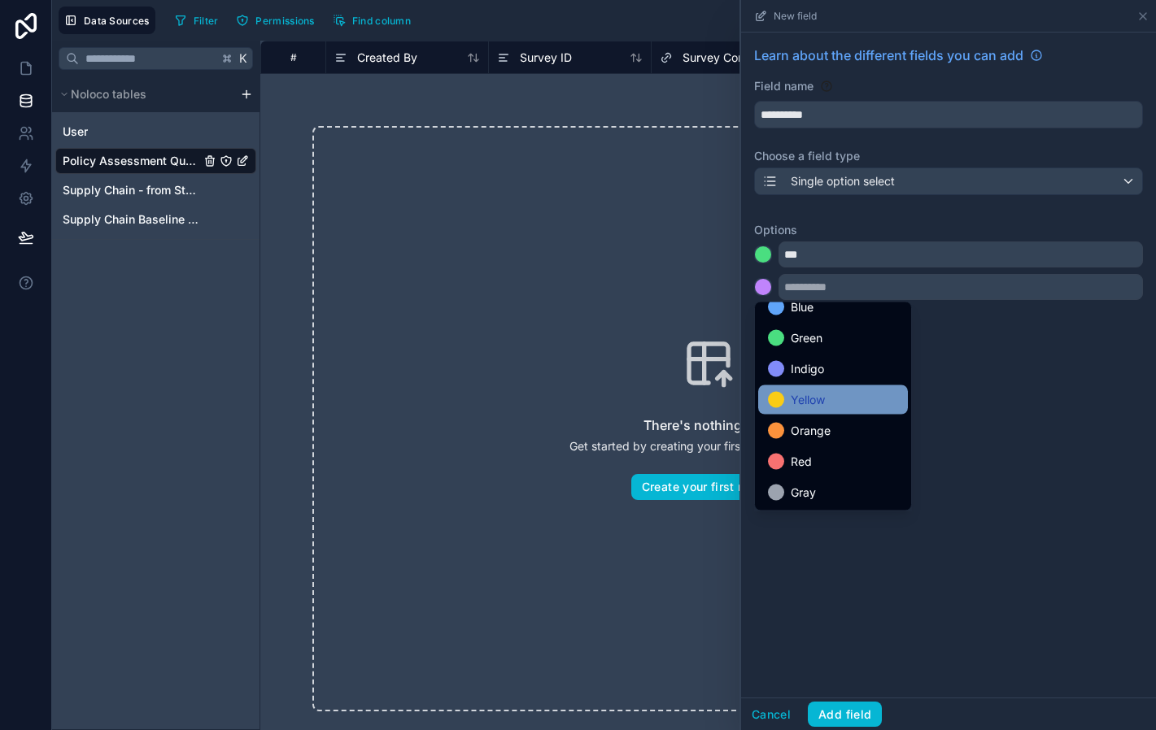
click at [814, 401] on span "Yellow" at bounding box center [808, 400] width 34 height 20
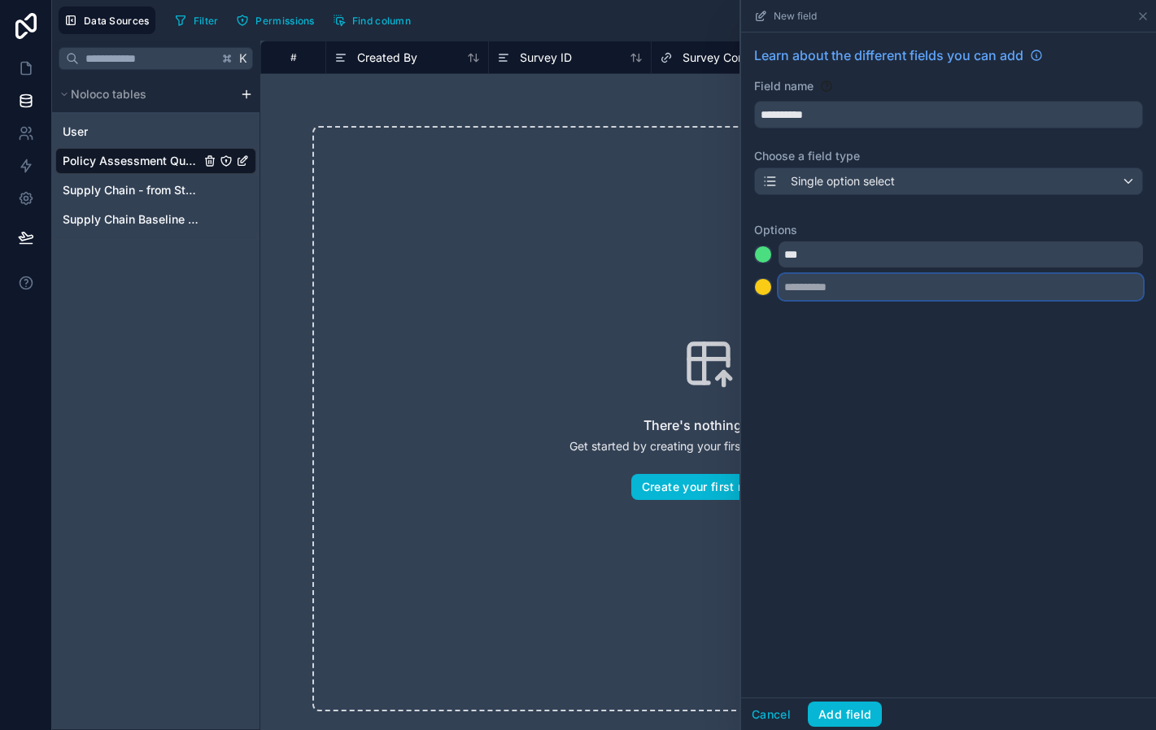
click at [808, 287] on input "text" at bounding box center [960, 287] width 364 height 26
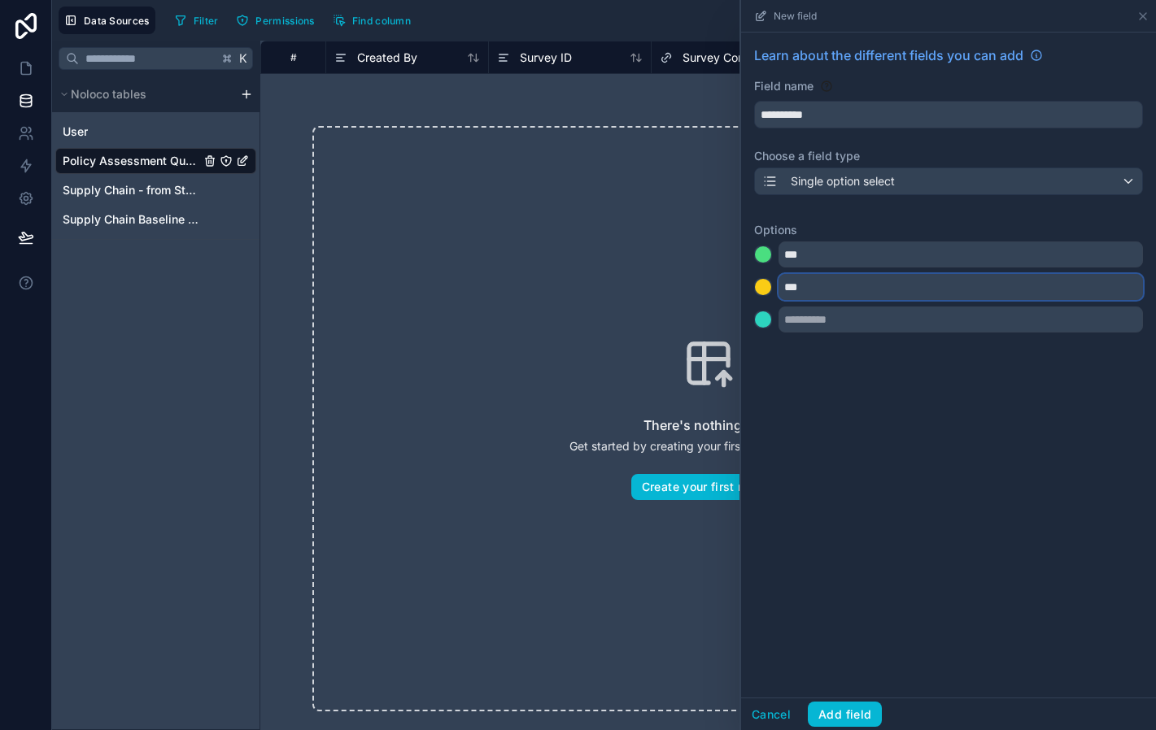
type input "***"
click at [760, 314] on div at bounding box center [763, 320] width 16 height 16
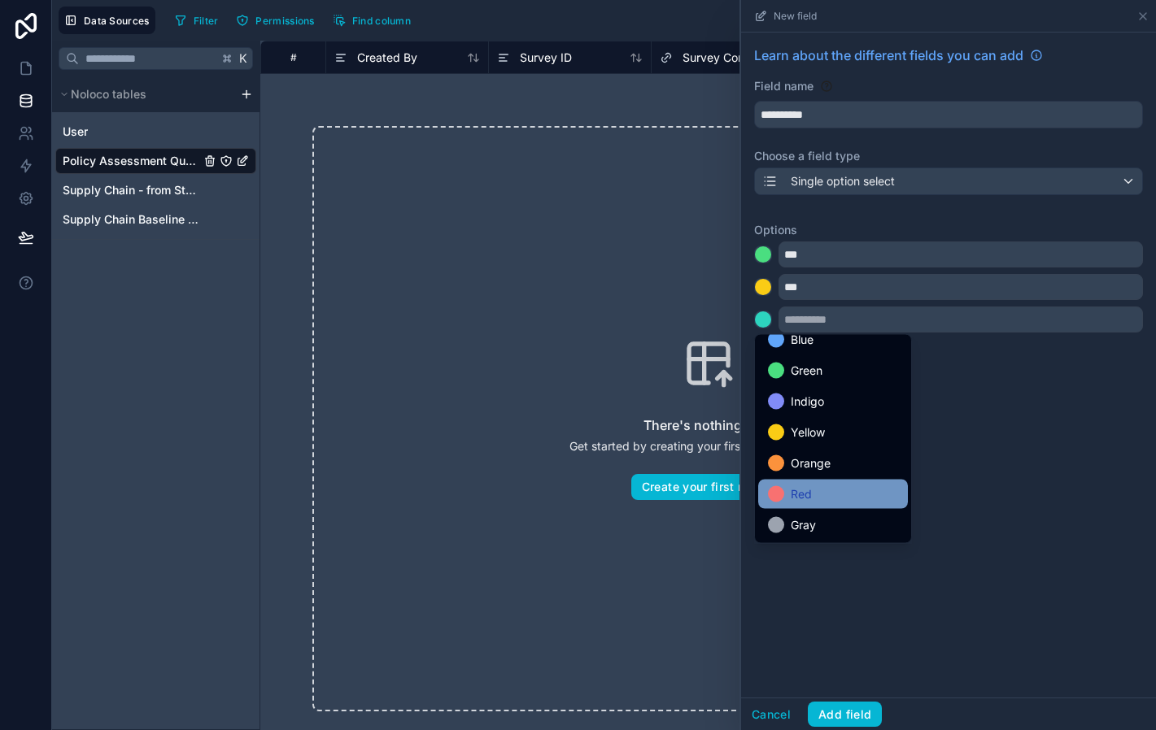
click at [808, 500] on span "Red" at bounding box center [801, 495] width 21 height 20
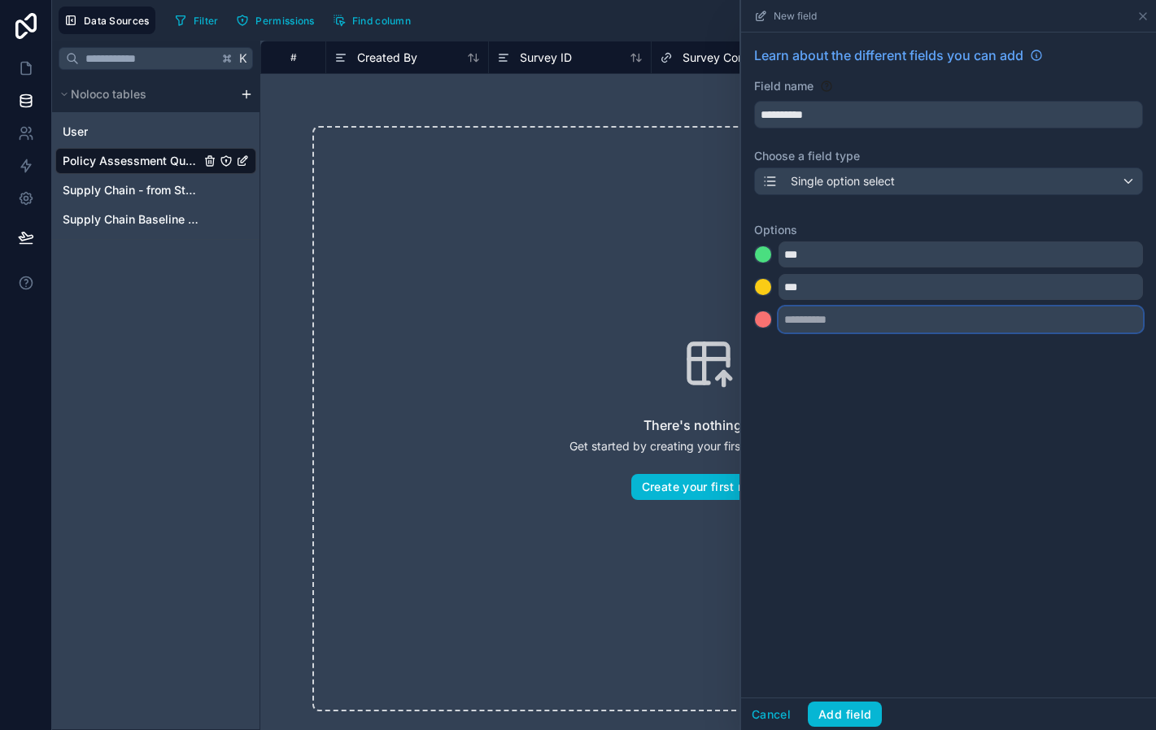
click at [812, 319] on input "text" at bounding box center [960, 320] width 364 height 26
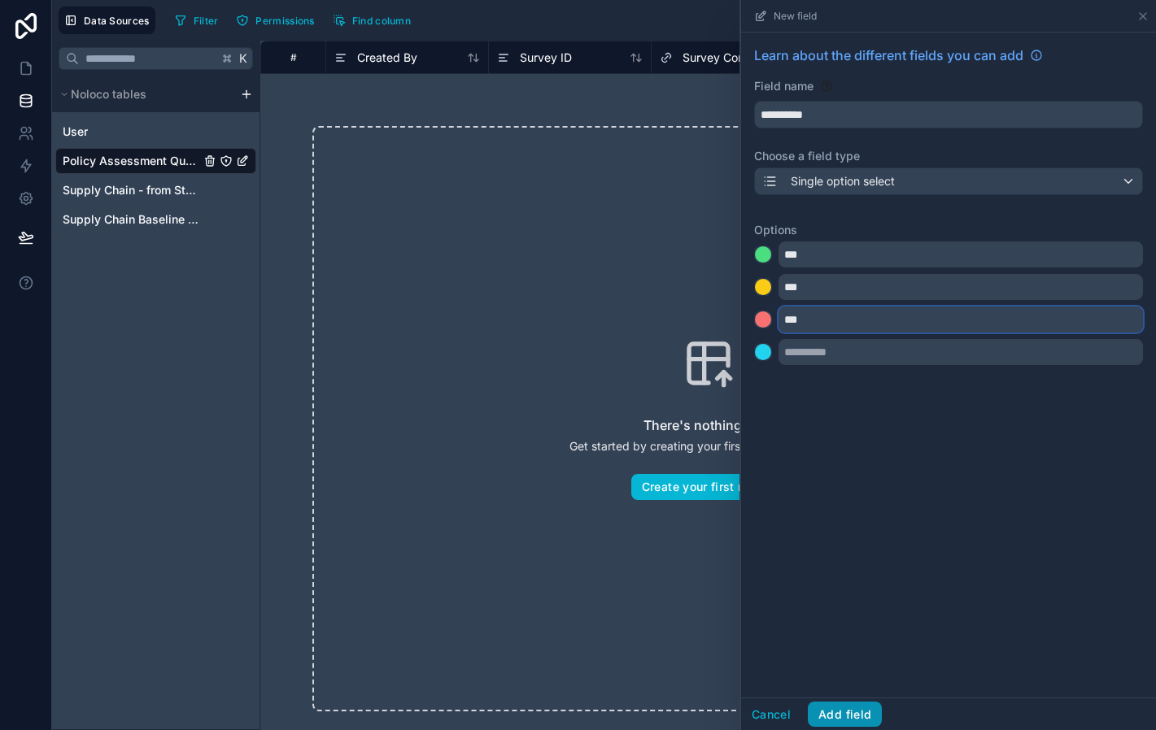
type input "***"
click at [863, 711] on button "Add field" at bounding box center [845, 715] width 74 height 26
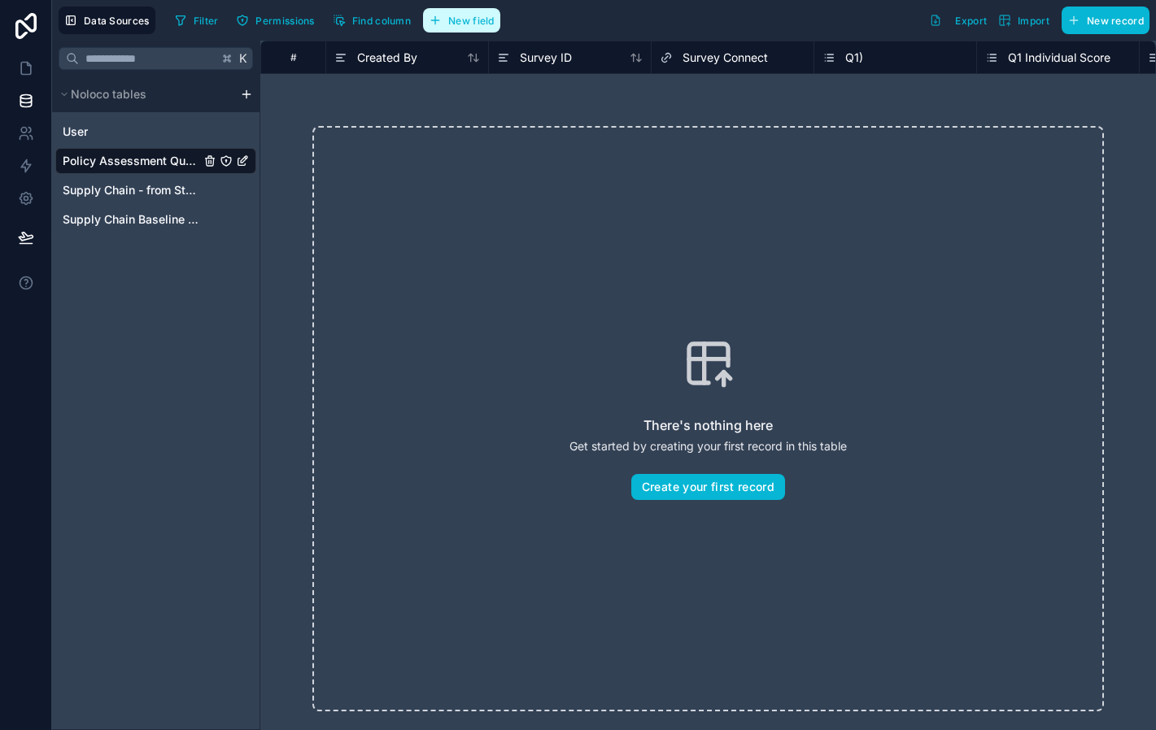
click at [479, 21] on span "New field" at bounding box center [471, 21] width 46 height 12
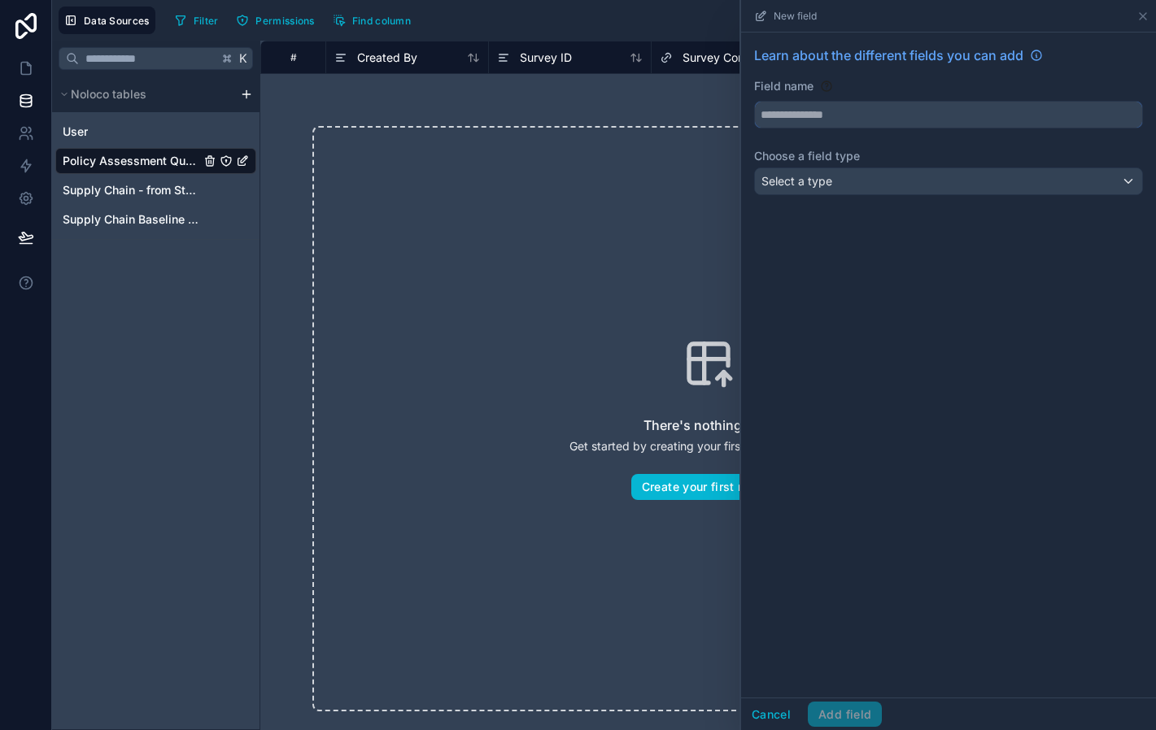
click at [806, 115] on input "text" at bounding box center [948, 115] width 387 height 26
type input "**********"
click at [823, 180] on span "Select a type" at bounding box center [796, 181] width 71 height 14
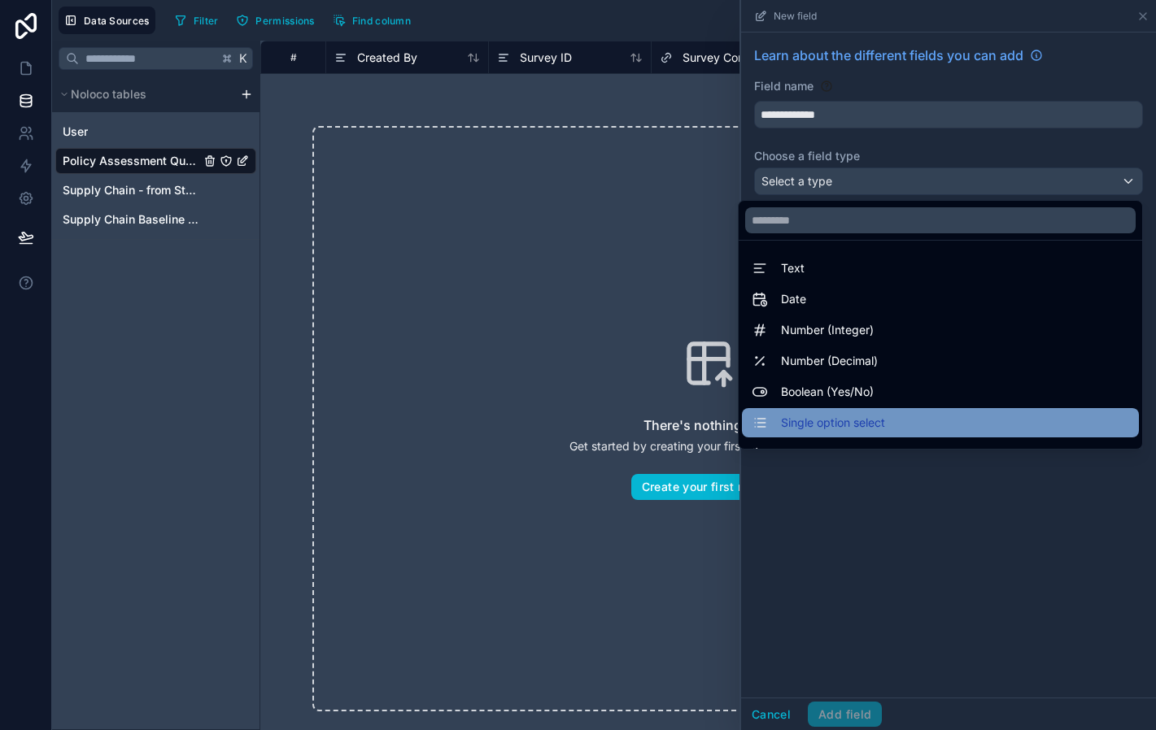
click at [855, 424] on span "Single option select" at bounding box center [833, 423] width 104 height 20
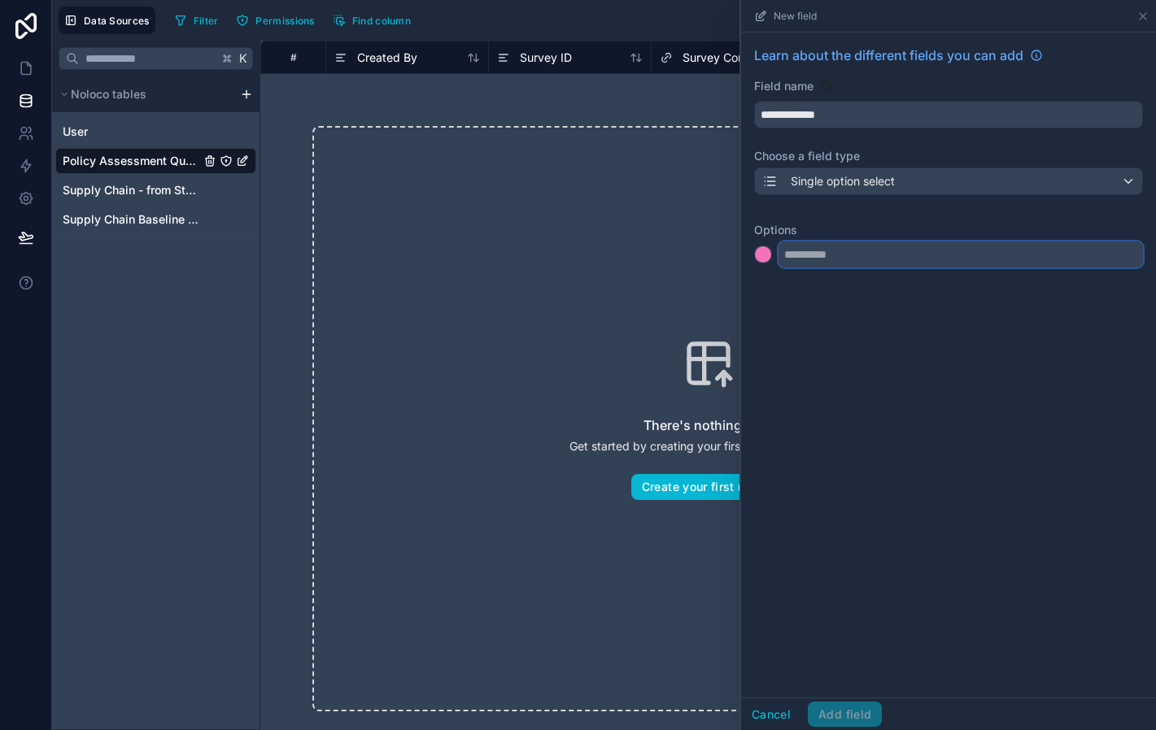
click at [833, 259] on input "text" at bounding box center [960, 255] width 364 height 26
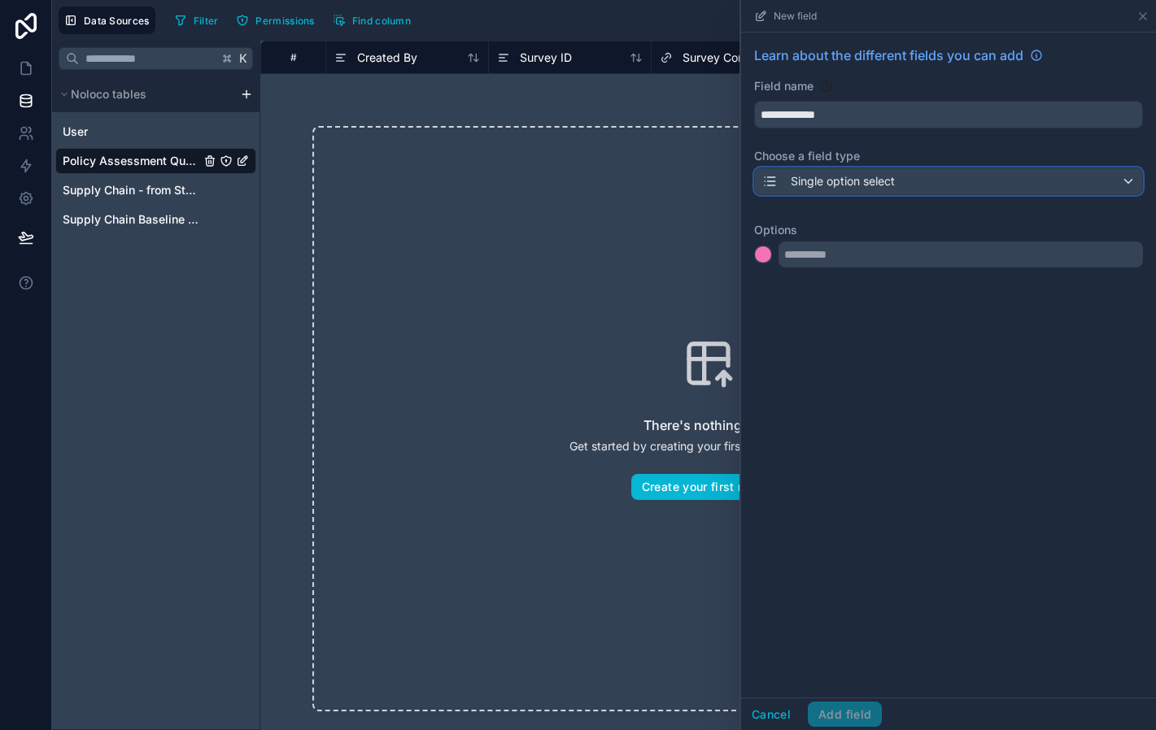
click at [840, 181] on span "Single option select" at bounding box center [843, 181] width 104 height 16
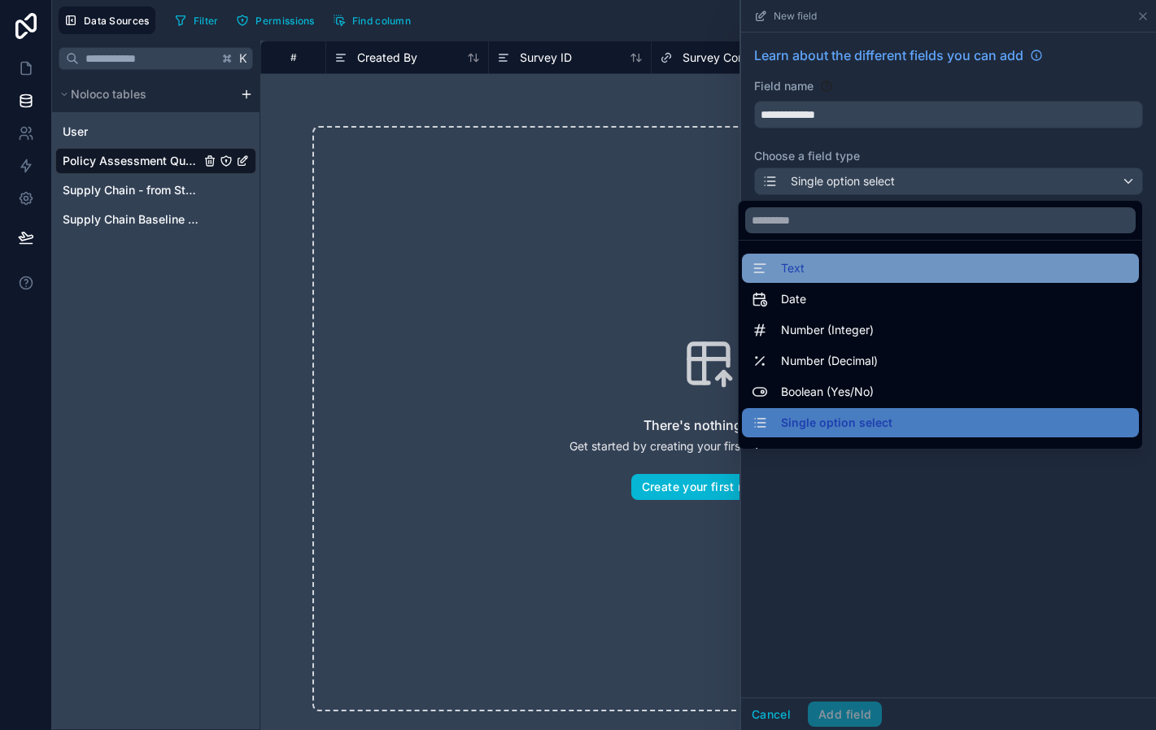
click at [845, 275] on div "Text" at bounding box center [940, 269] width 377 height 20
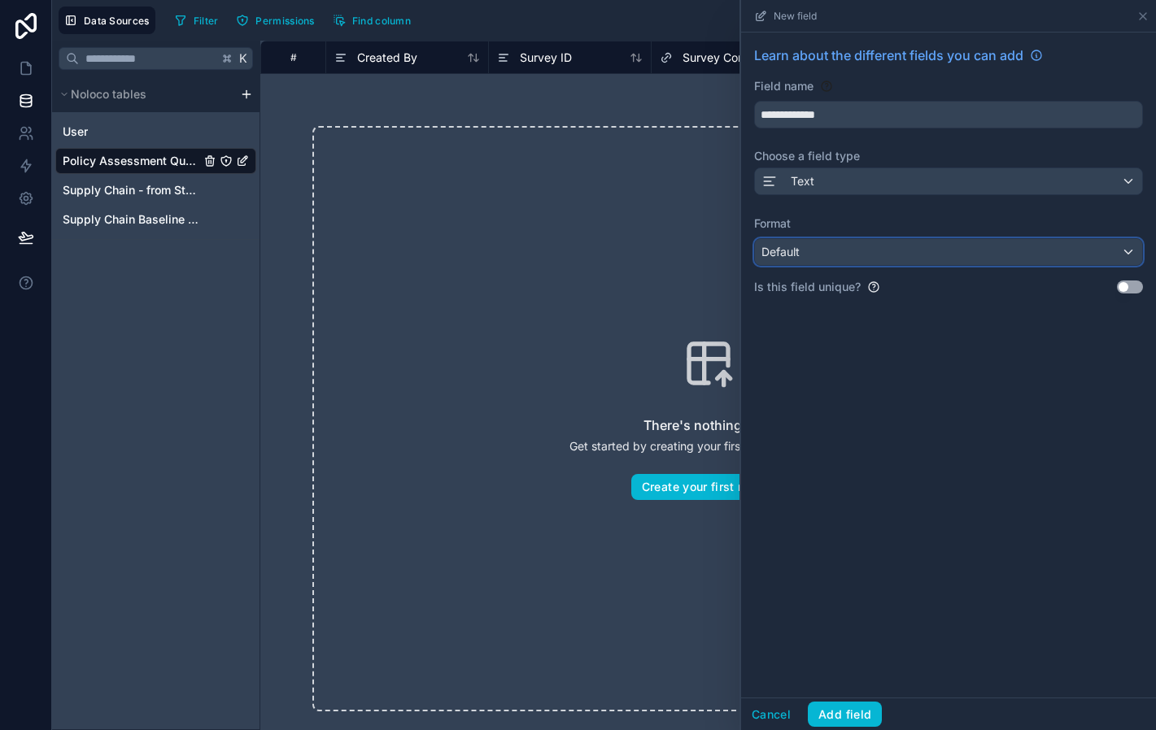
click at [826, 255] on div "Default" at bounding box center [948, 252] width 387 height 26
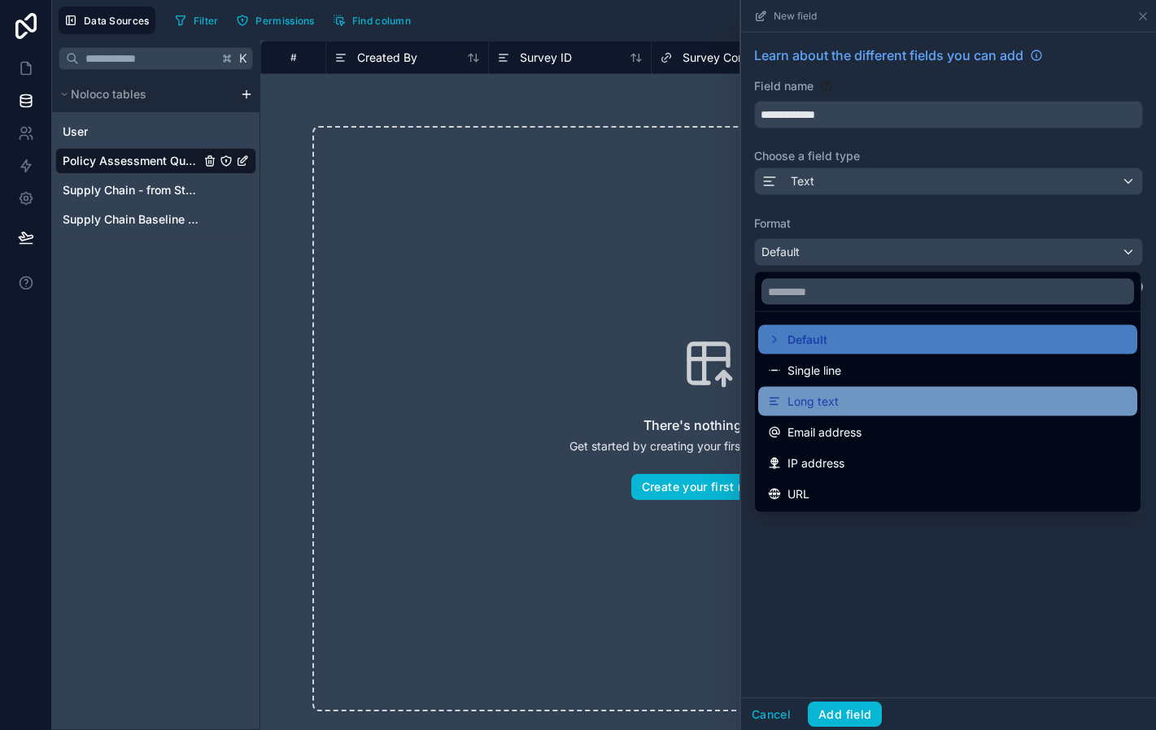
click at [850, 407] on div "Long text" at bounding box center [947, 402] width 359 height 20
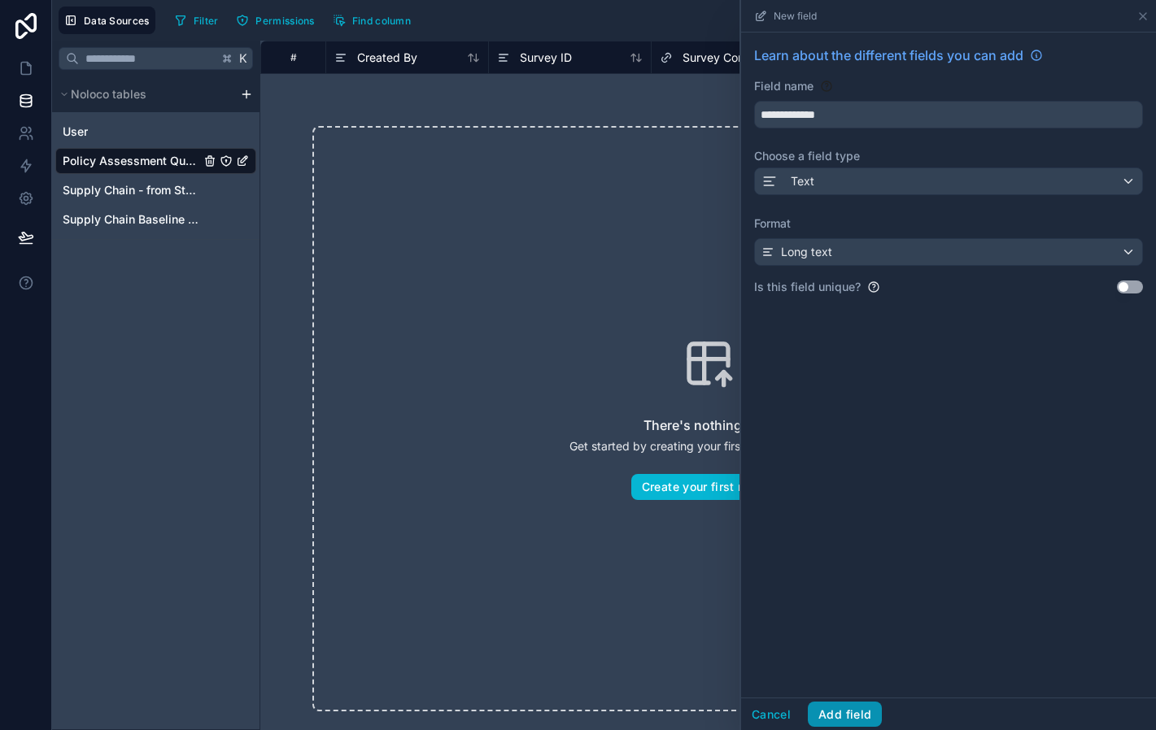
click at [836, 712] on button "Add field" at bounding box center [845, 715] width 74 height 26
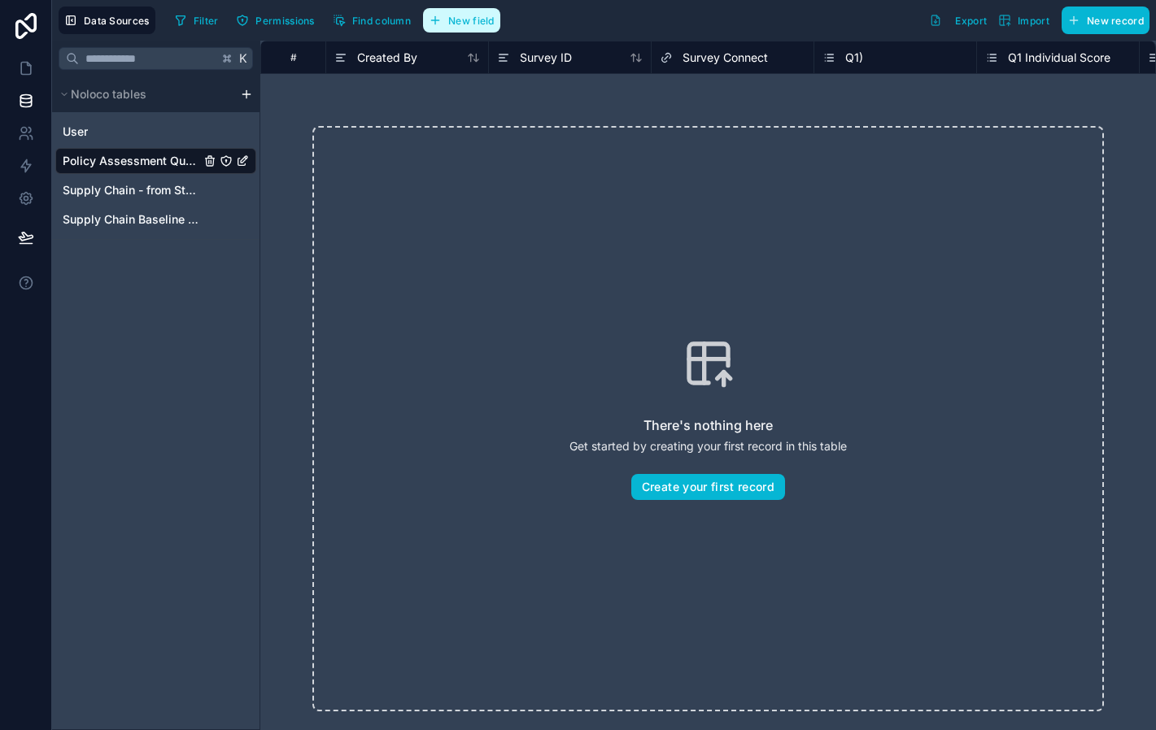
click at [471, 23] on span "New field" at bounding box center [471, 21] width 46 height 12
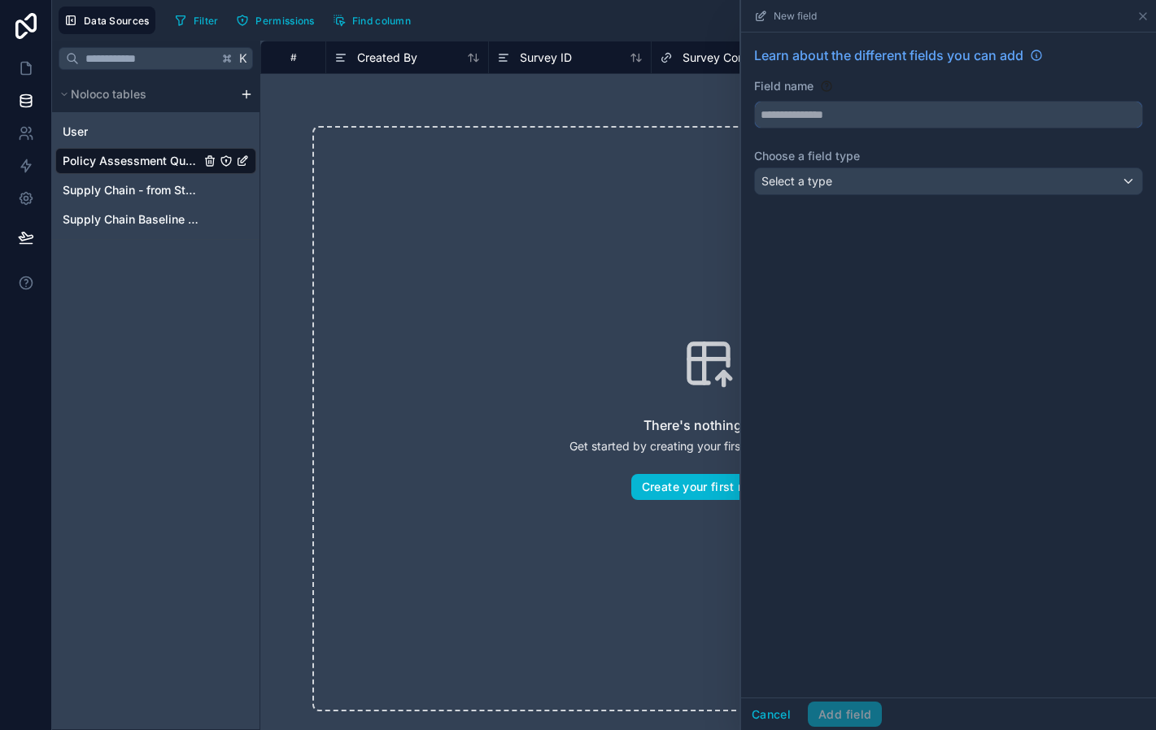
click at [808, 109] on input "text" at bounding box center [948, 115] width 387 height 26
type input "****"
click at [802, 191] on div "Select a type" at bounding box center [948, 181] width 387 height 26
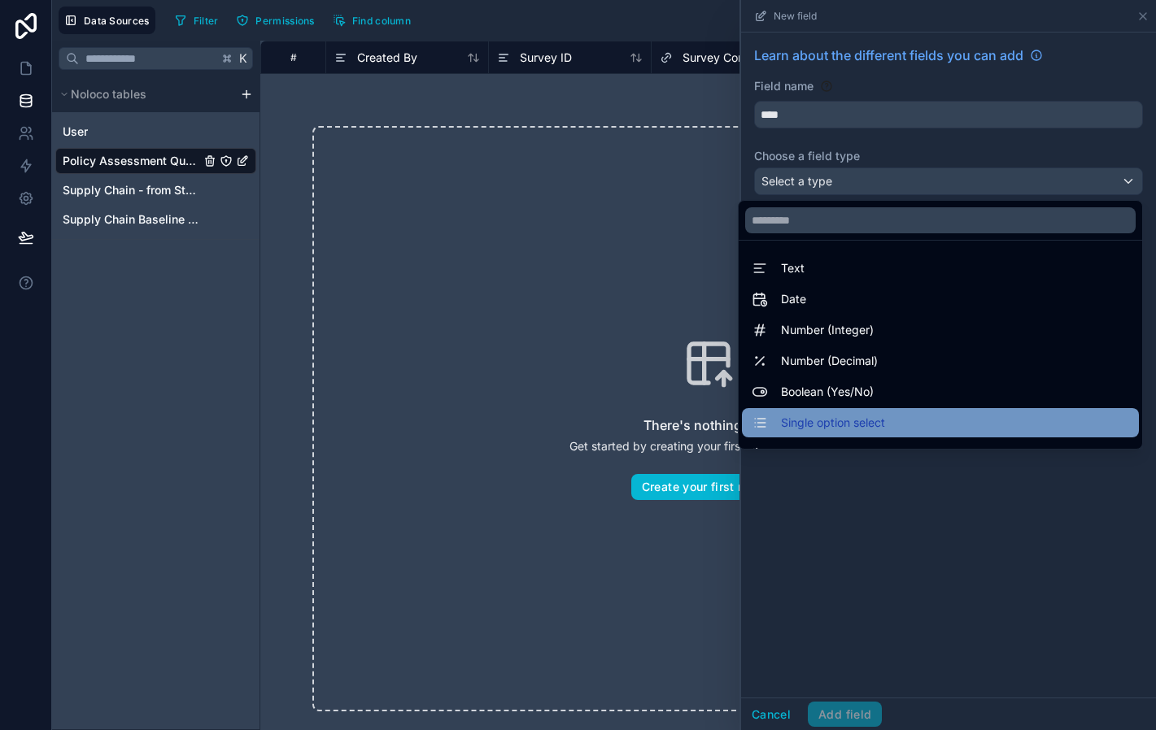
click at [830, 420] on span "Single option select" at bounding box center [833, 423] width 104 height 20
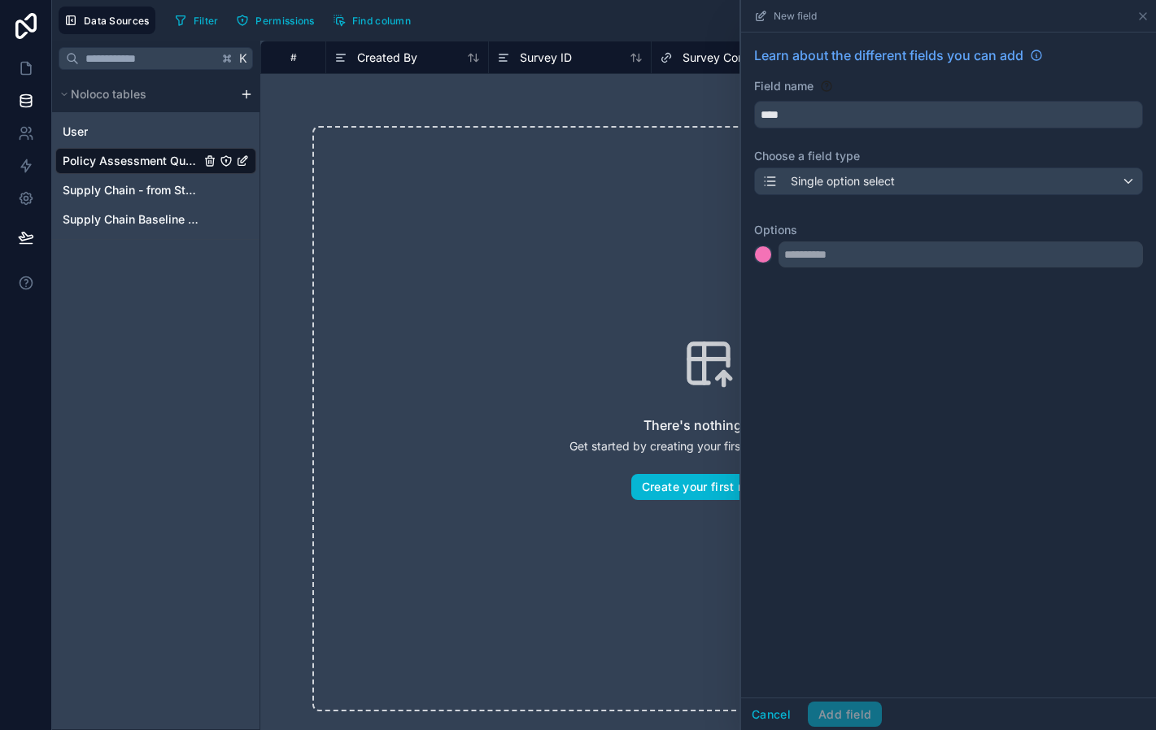
click at [753, 252] on div "Learn about the different fields you can add Field name **** Choose a field typ…" at bounding box center [948, 160] width 415 height 255
click at [764, 259] on div at bounding box center [763, 254] width 16 height 16
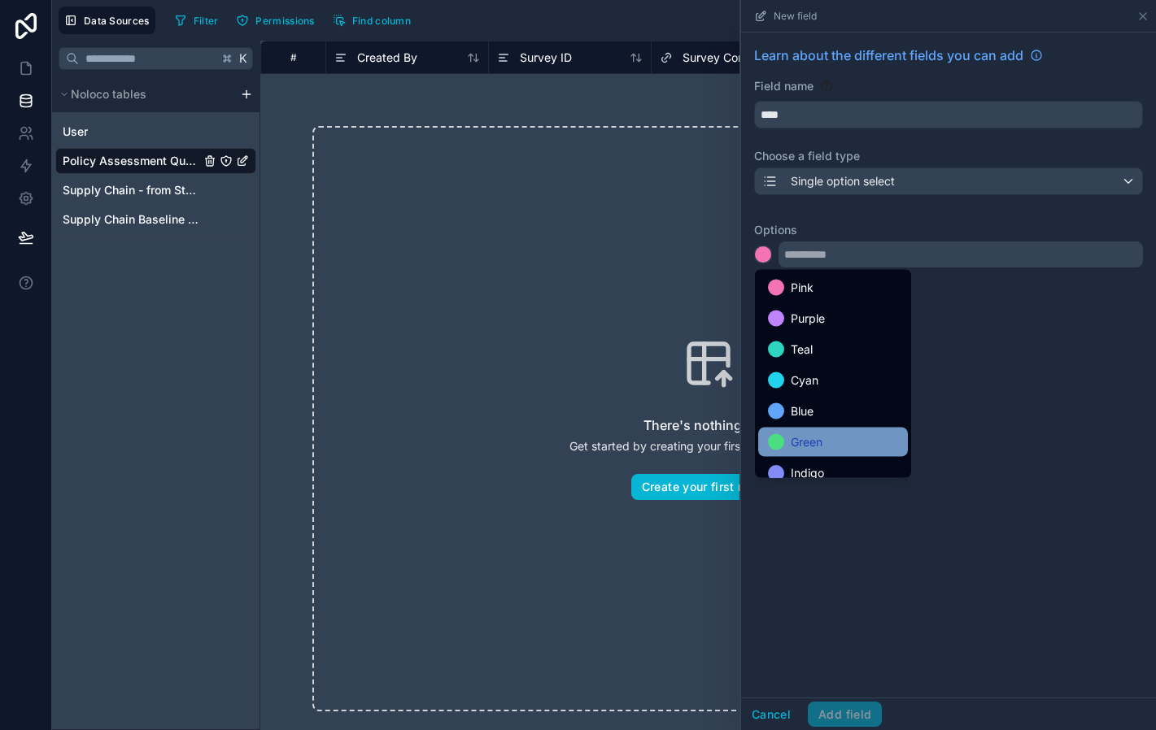
click at [810, 441] on span "Green" at bounding box center [807, 443] width 32 height 20
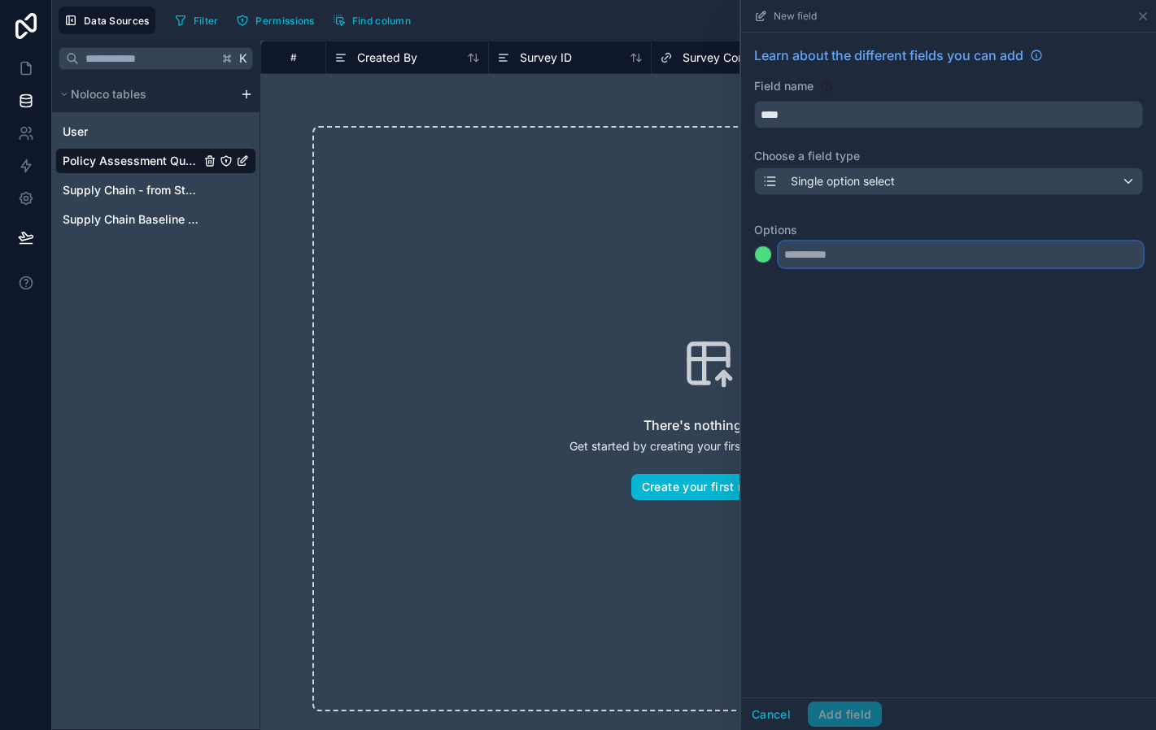
click at [836, 259] on input "text" at bounding box center [960, 255] width 364 height 26
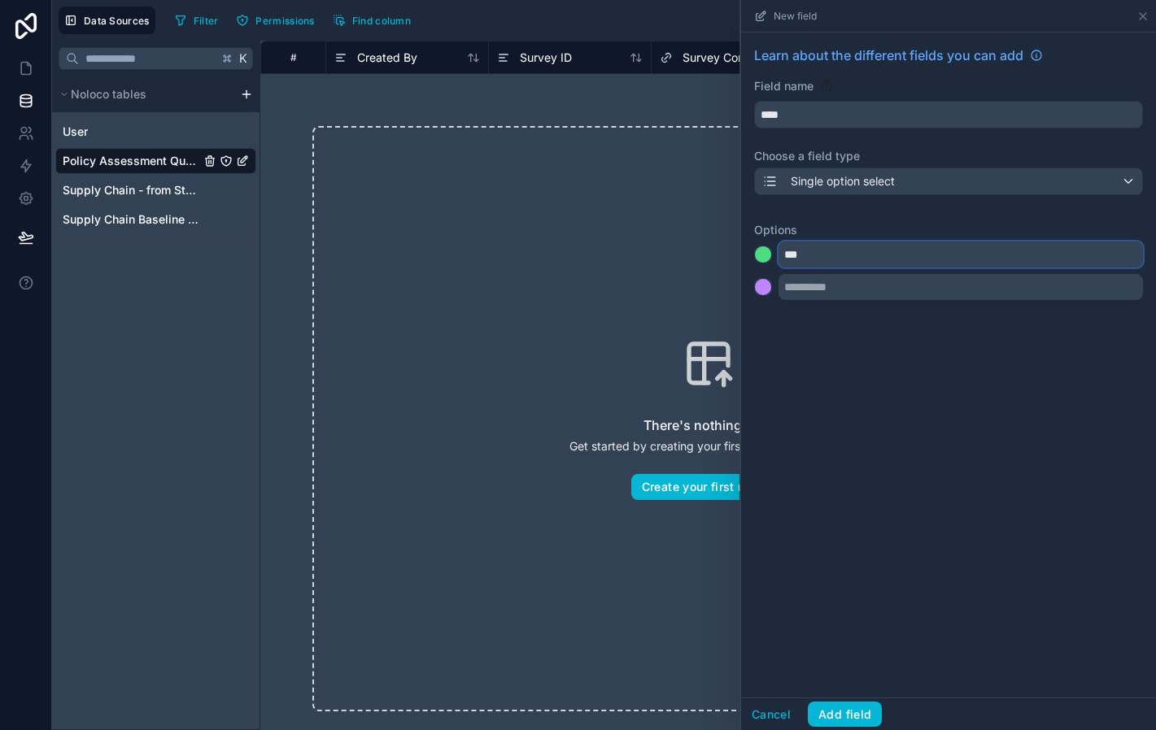
type input "***"
click at [766, 291] on div at bounding box center [763, 287] width 16 height 16
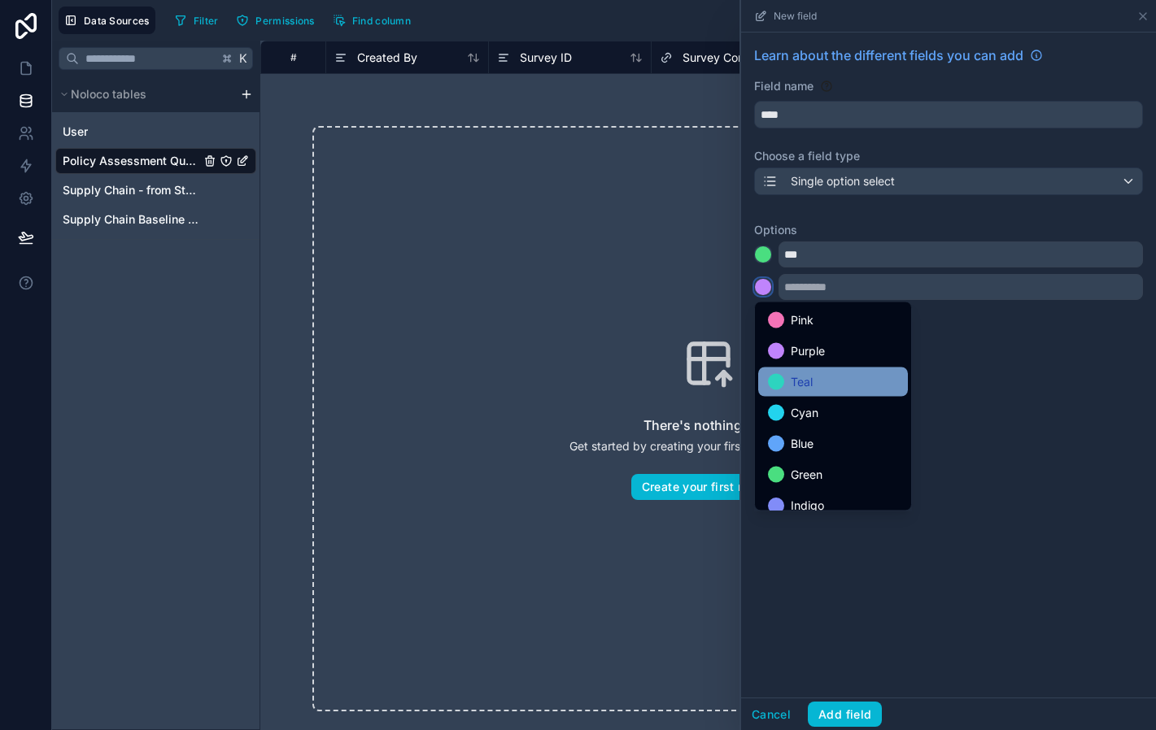
scroll to position [137, 0]
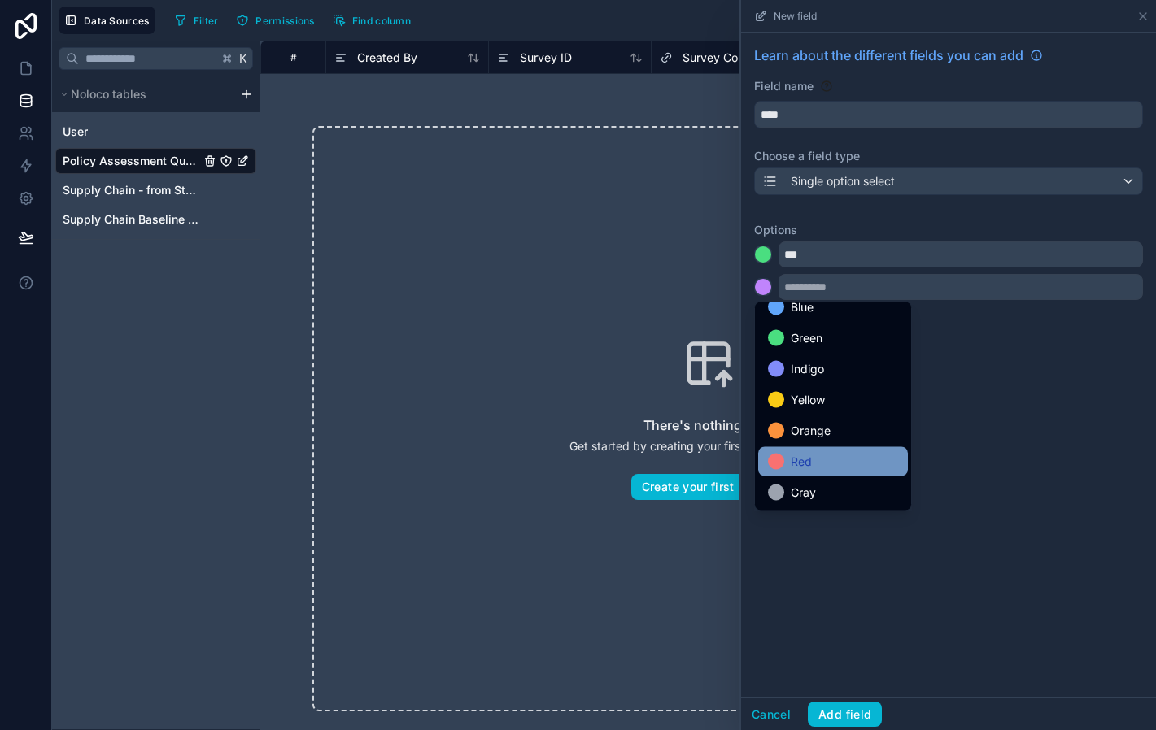
click at [816, 460] on div "Red" at bounding box center [833, 462] width 130 height 20
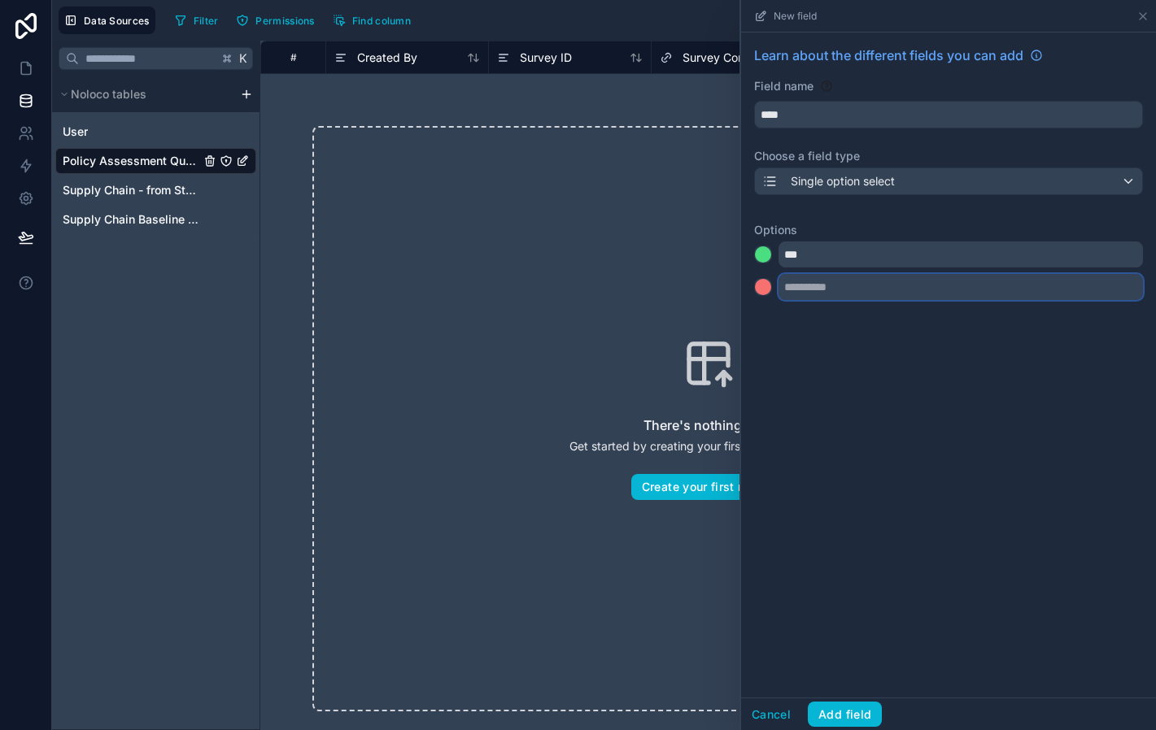
click at [827, 296] on input "text" at bounding box center [960, 287] width 364 height 26
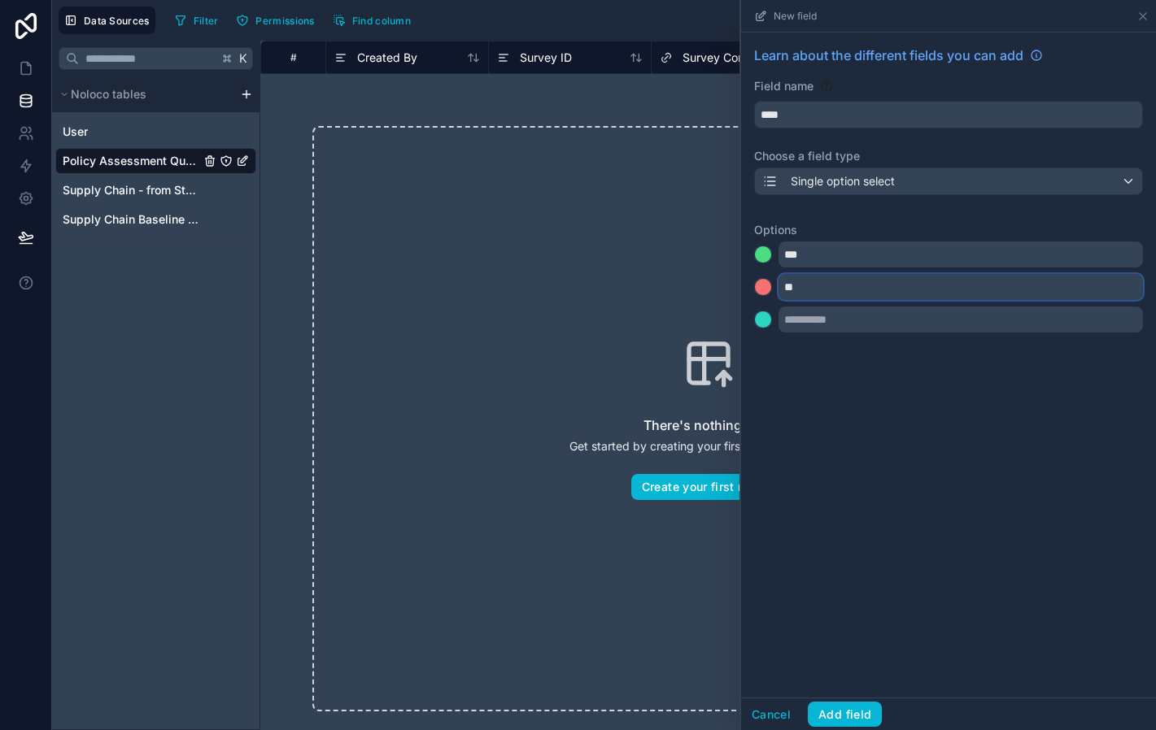
type input "**"
click at [760, 320] on div at bounding box center [763, 320] width 16 height 16
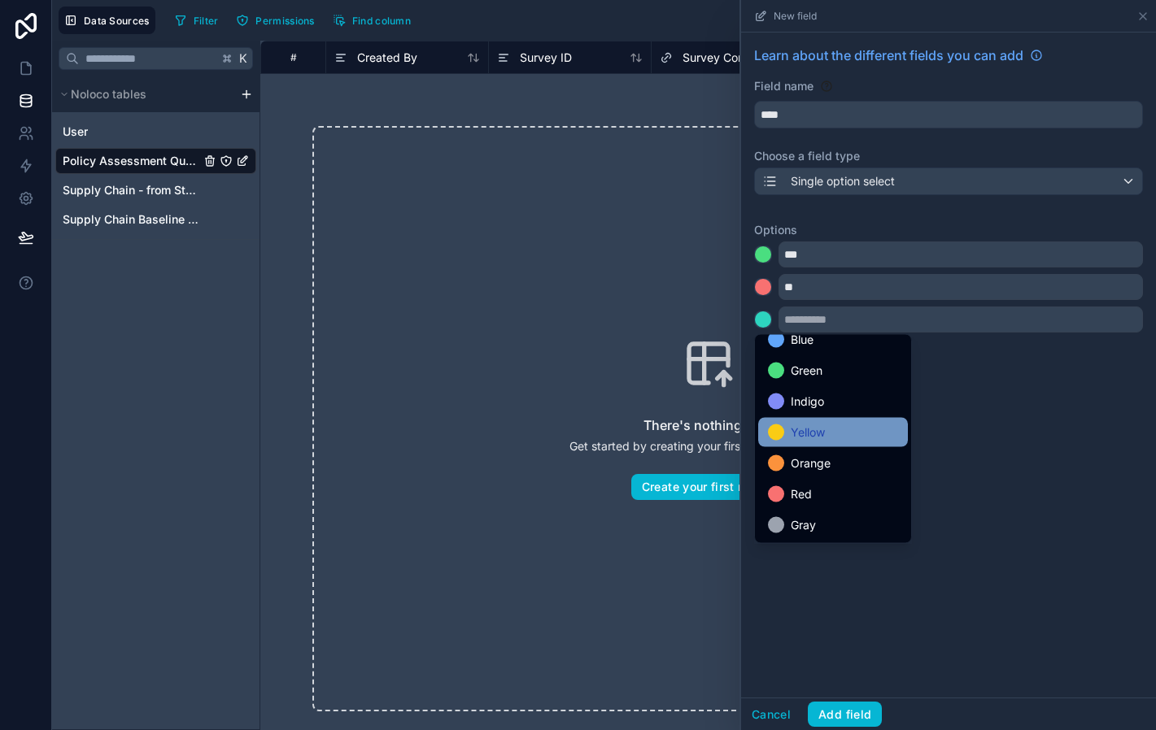
click at [804, 427] on span "Yellow" at bounding box center [808, 433] width 34 height 20
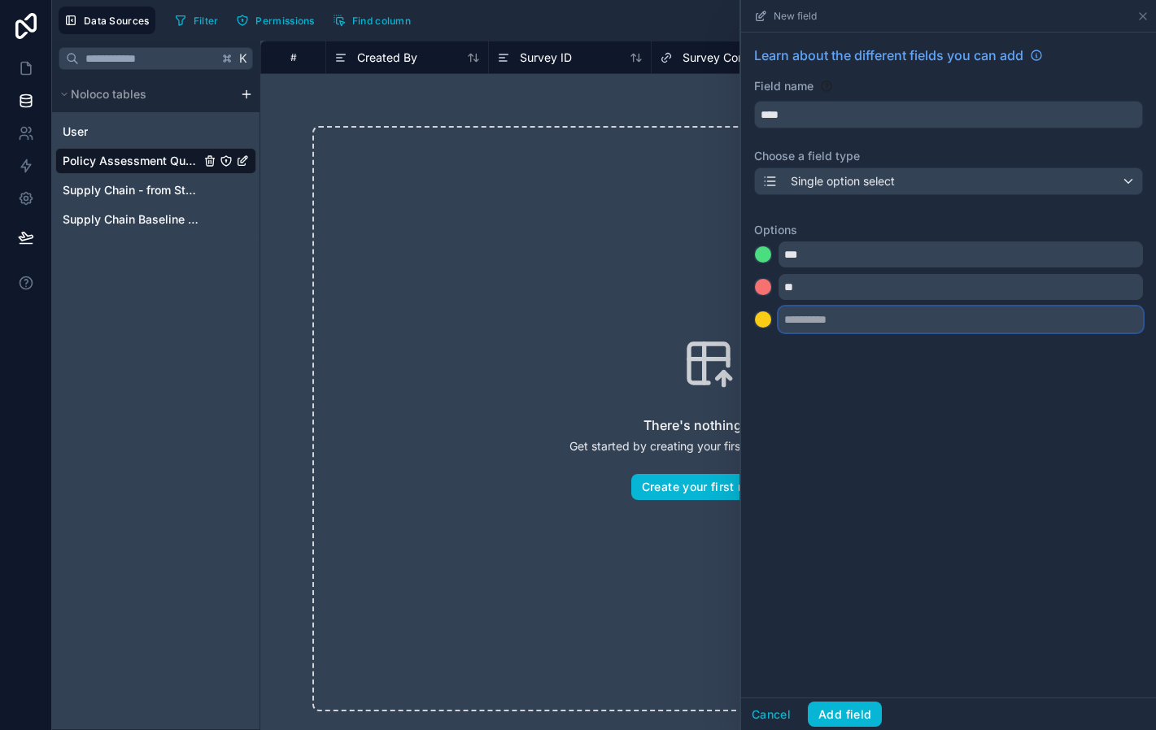
click at [824, 316] on input "text" at bounding box center [960, 320] width 364 height 26
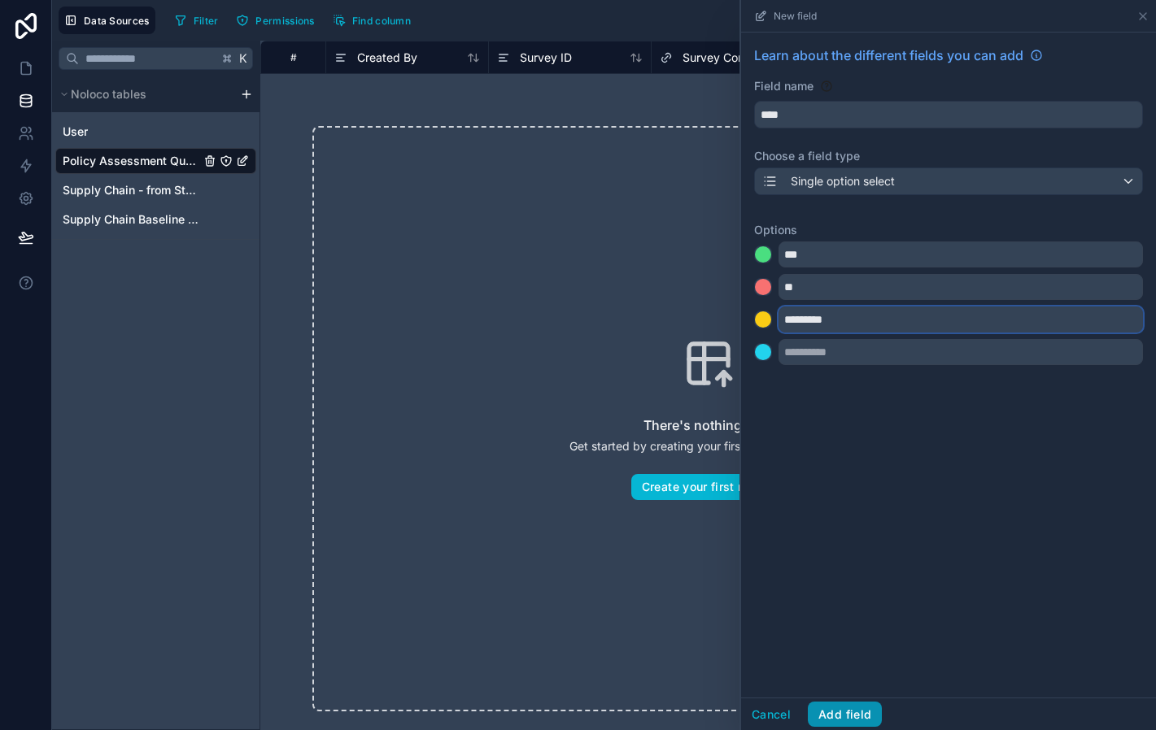
type input "*********"
click at [850, 708] on button "Add field" at bounding box center [845, 715] width 74 height 26
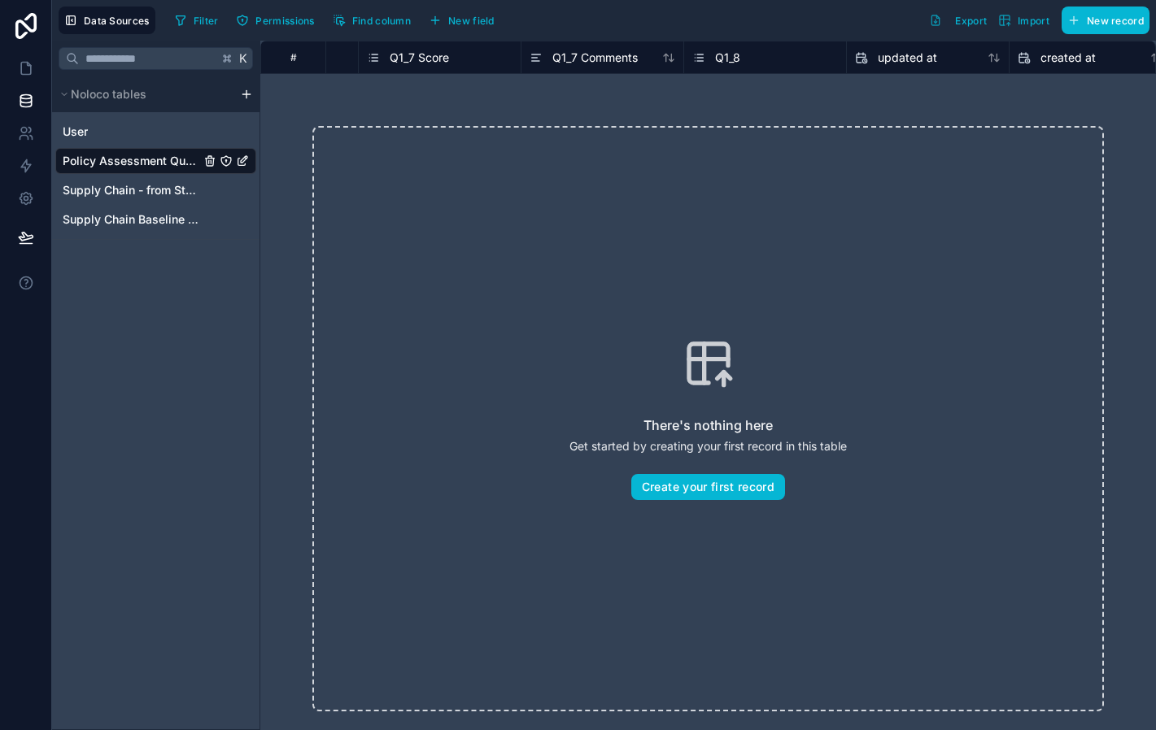
scroll to position [0, 4864]
click at [489, 28] on button "New field" at bounding box center [461, 20] width 77 height 24
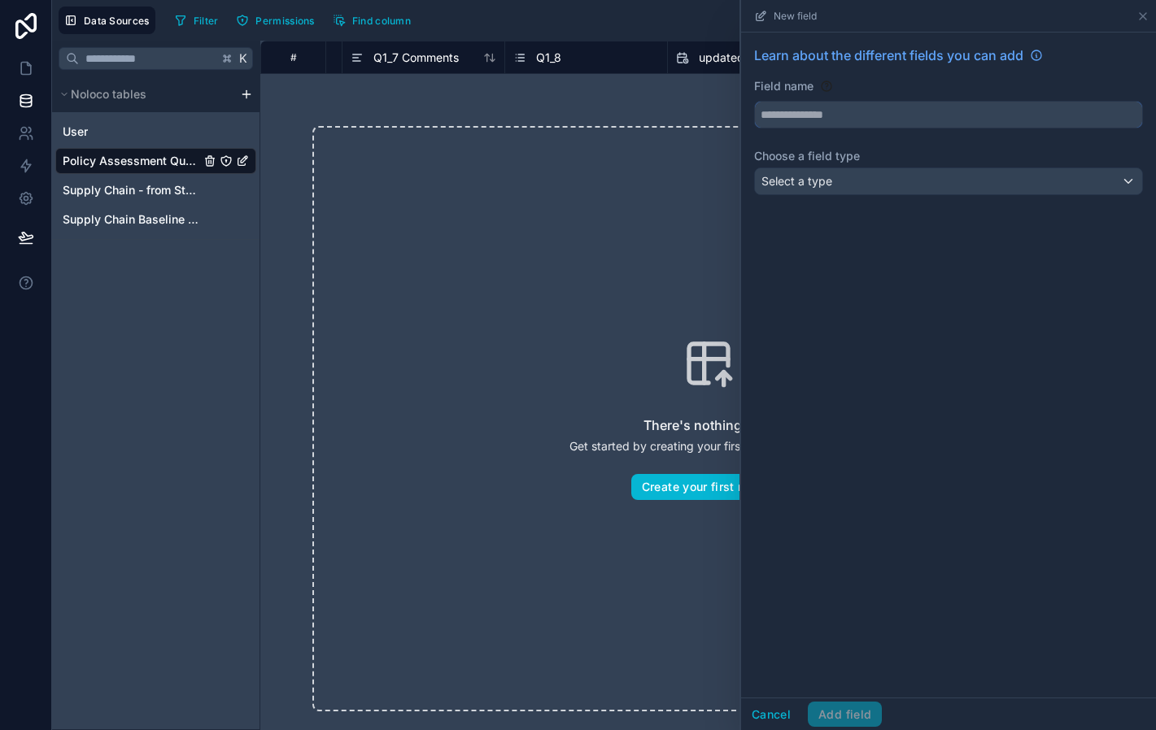
click at [791, 120] on input "text" at bounding box center [948, 115] width 387 height 26
type input "**********"
click at [817, 180] on span "Select a type" at bounding box center [796, 181] width 71 height 14
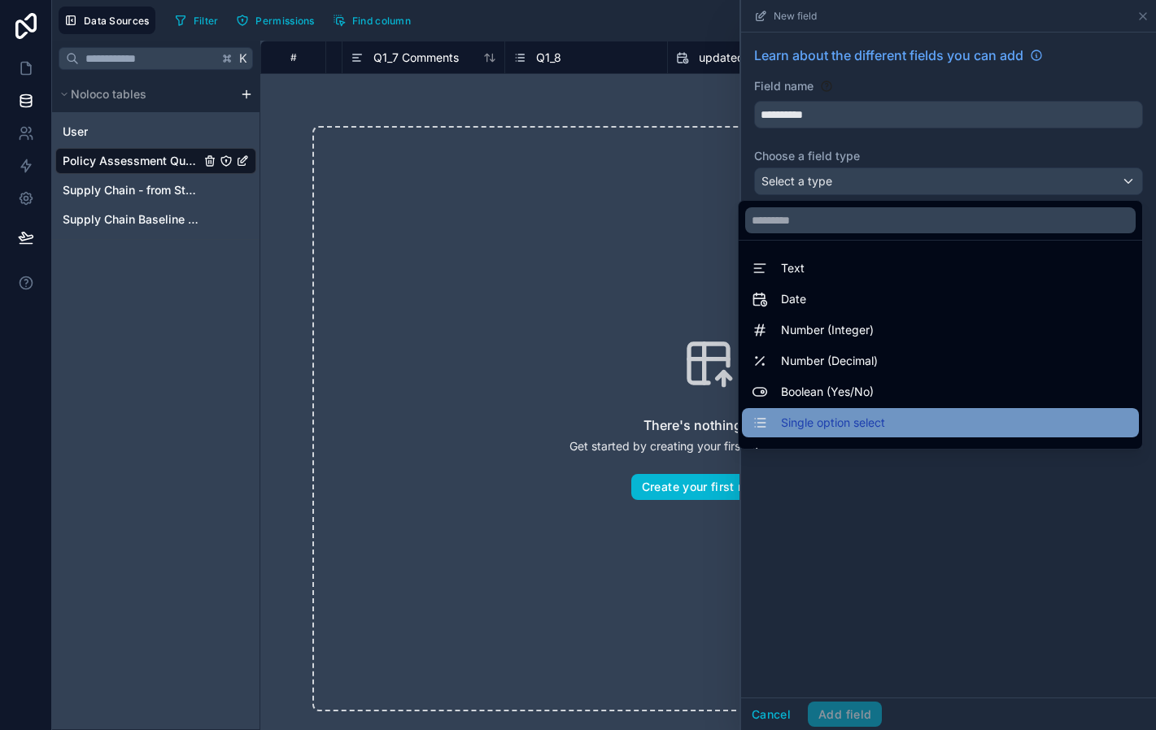
click at [843, 420] on span "Single option select" at bounding box center [833, 423] width 104 height 20
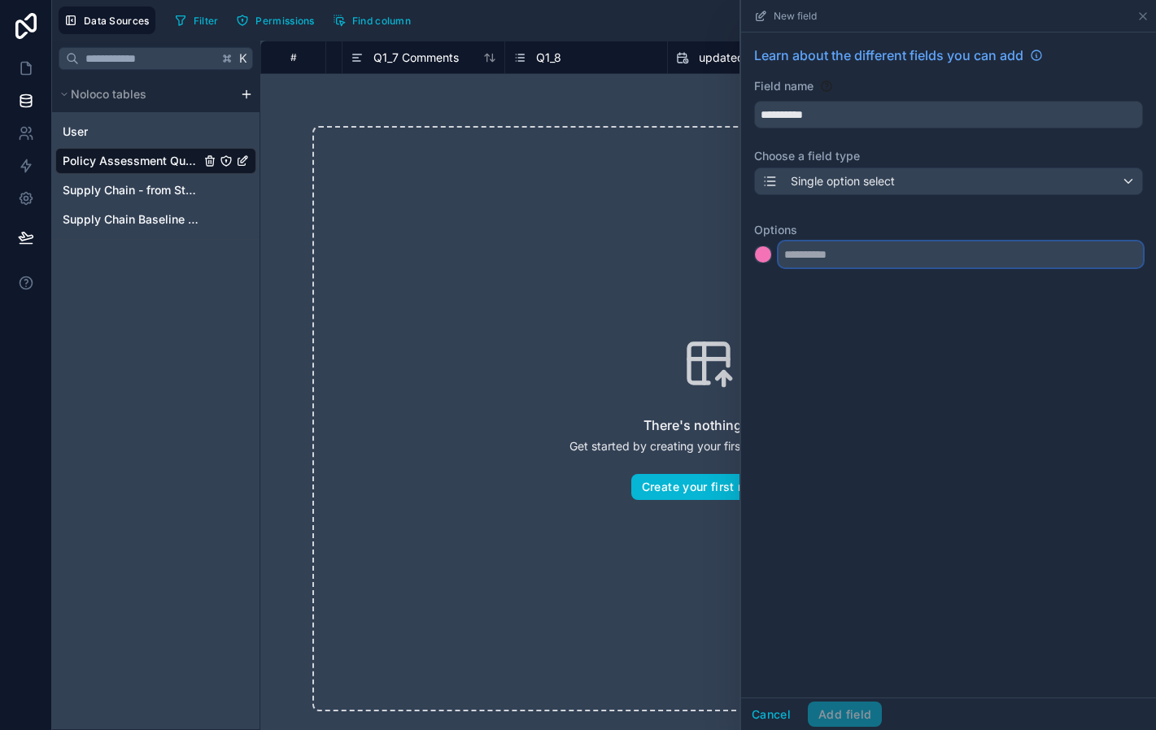
click at [835, 251] on input "text" at bounding box center [960, 255] width 364 height 26
click at [764, 253] on div at bounding box center [763, 254] width 16 height 16
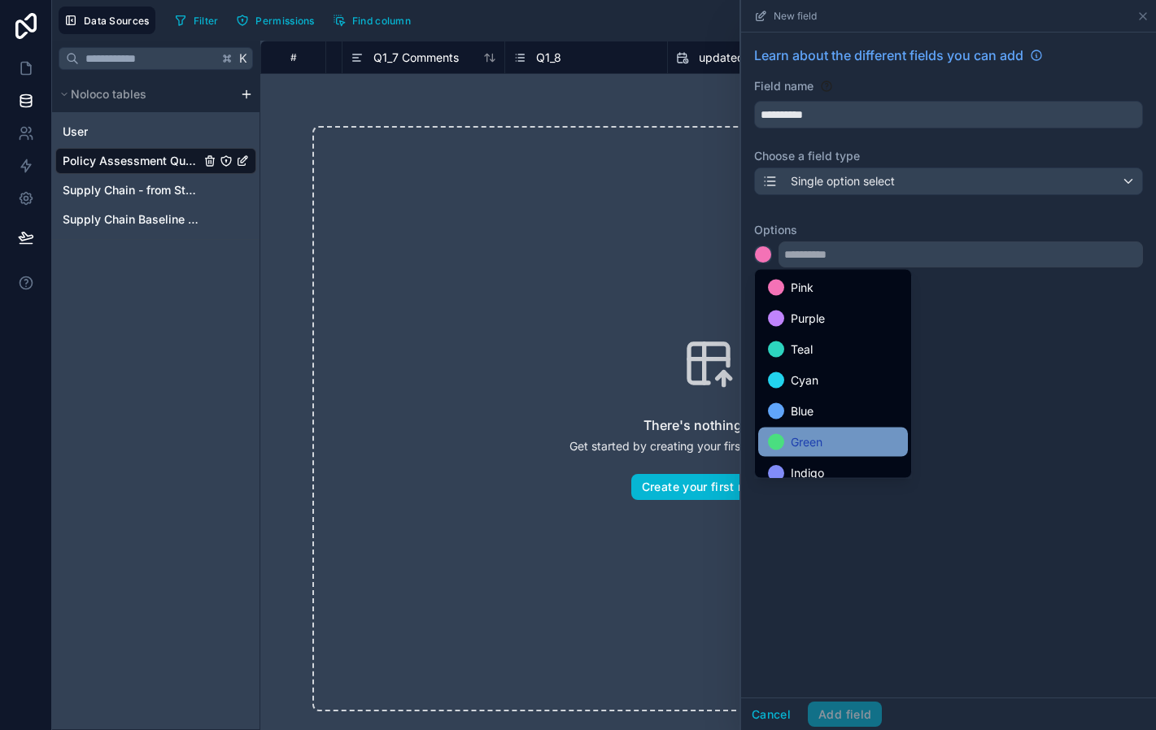
click at [808, 441] on span "Green" at bounding box center [807, 443] width 32 height 20
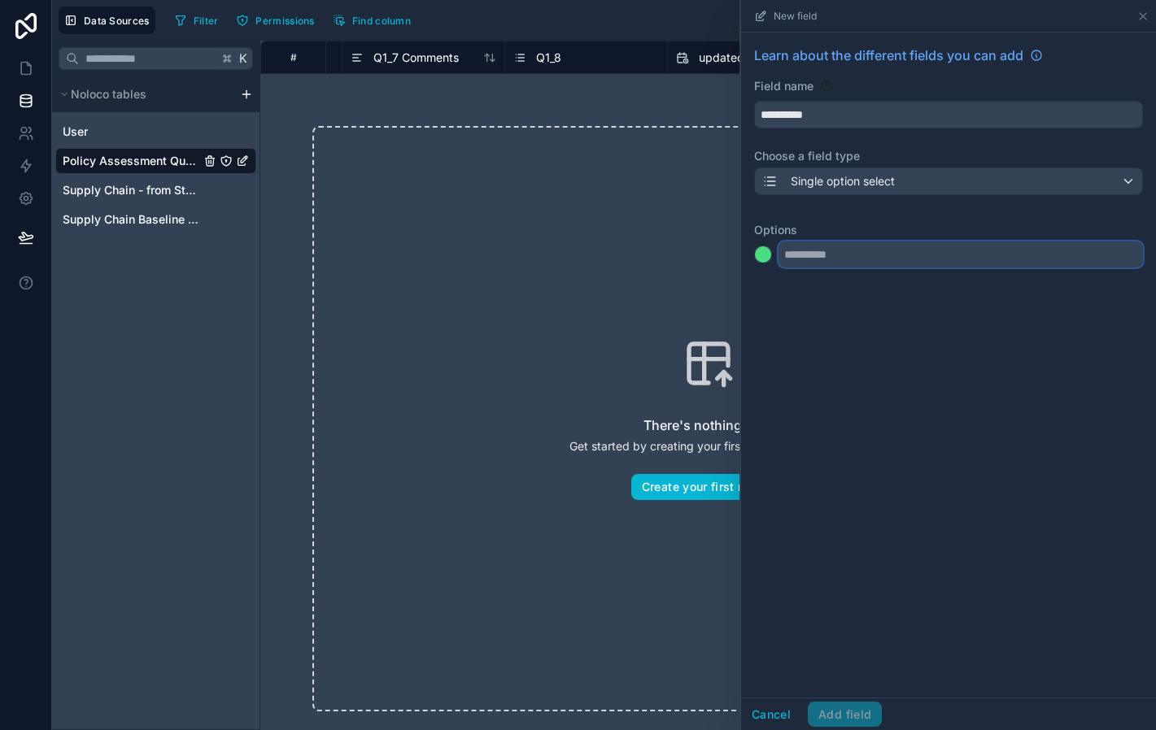
click at [811, 250] on input "text" at bounding box center [960, 255] width 364 height 26
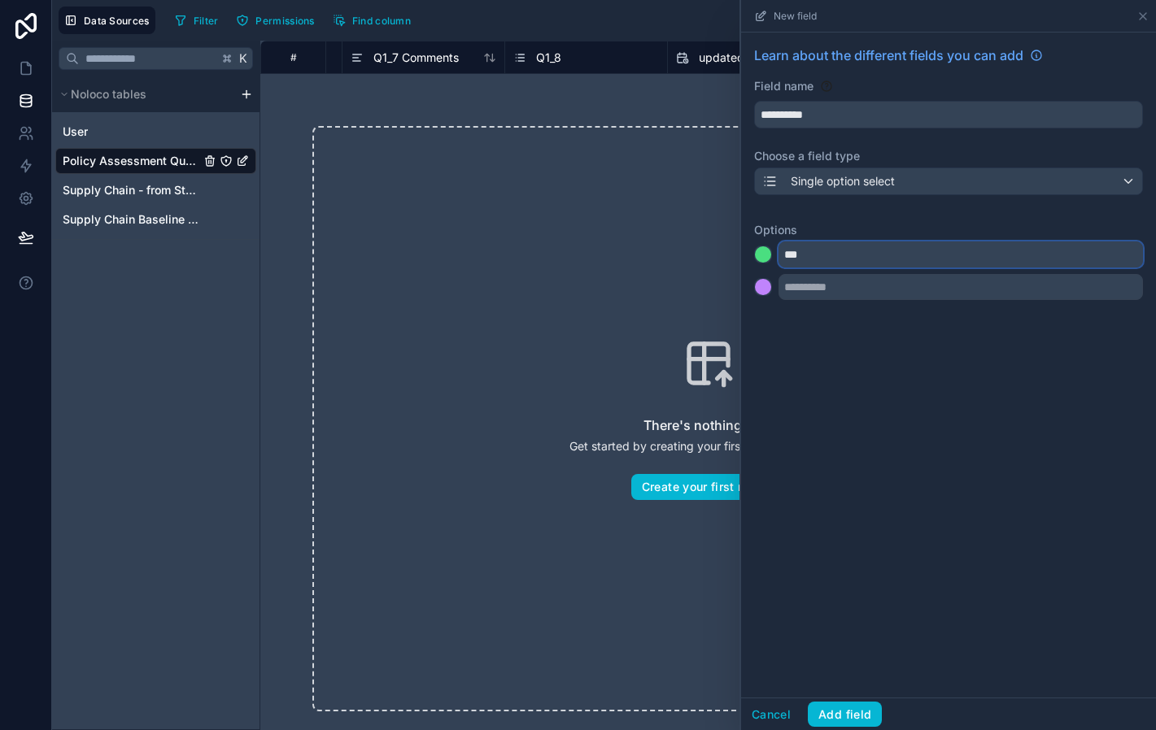
type input "***"
click at [764, 287] on div at bounding box center [763, 287] width 16 height 16
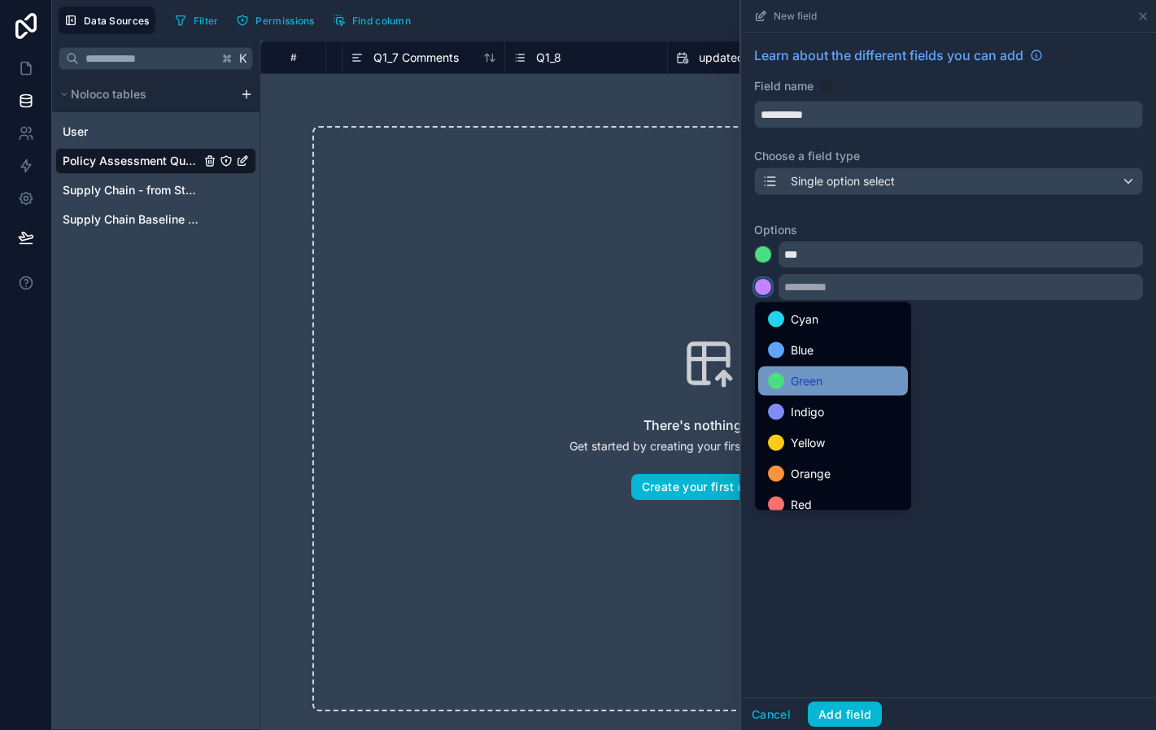
scroll to position [137, 0]
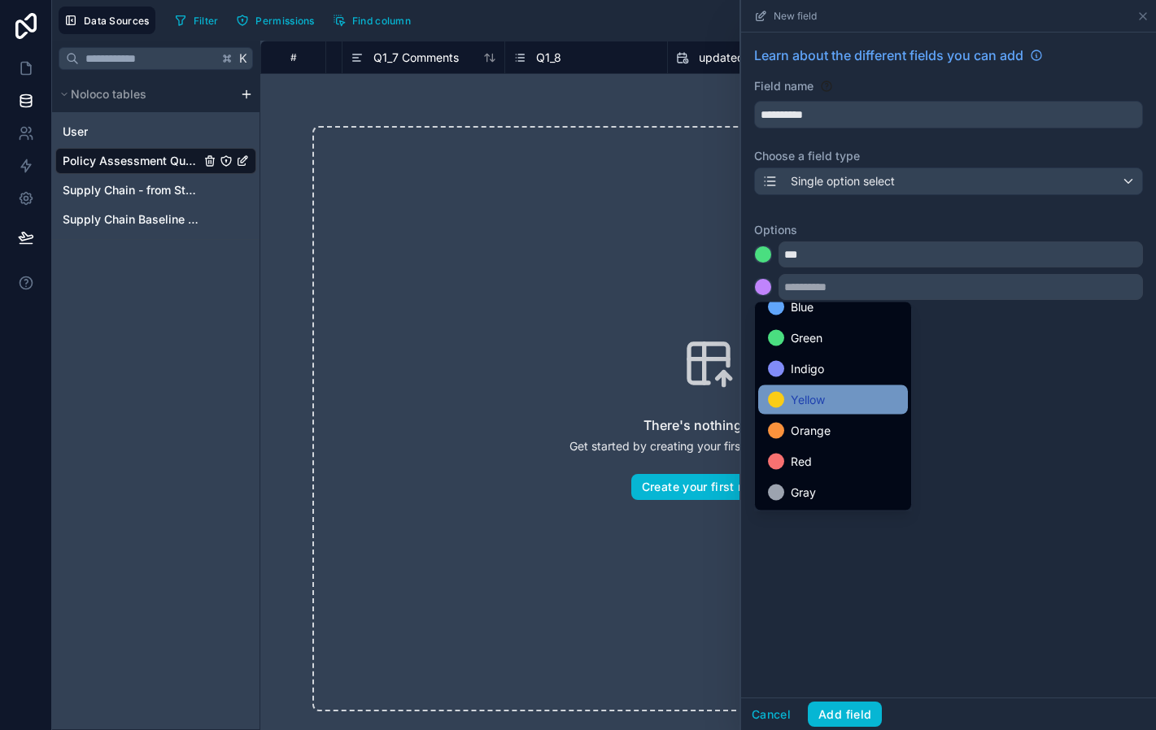
click at [805, 399] on span "Yellow" at bounding box center [808, 400] width 34 height 20
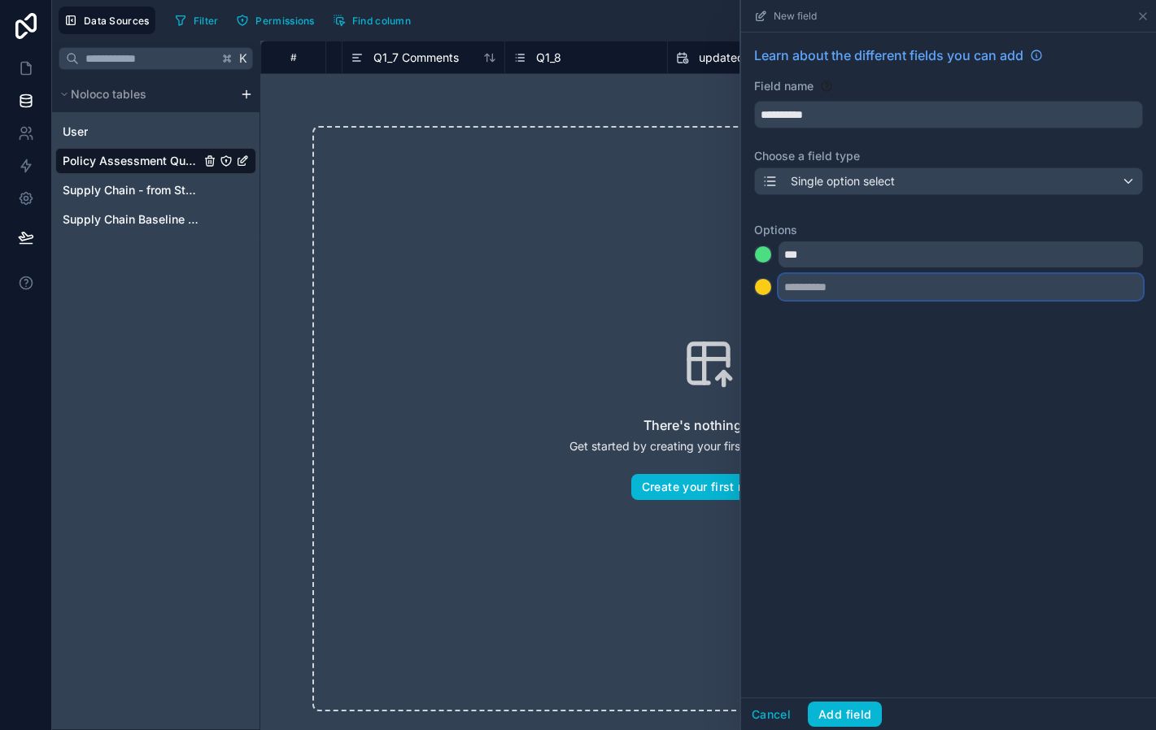
click at [817, 289] on input "text" at bounding box center [960, 287] width 364 height 26
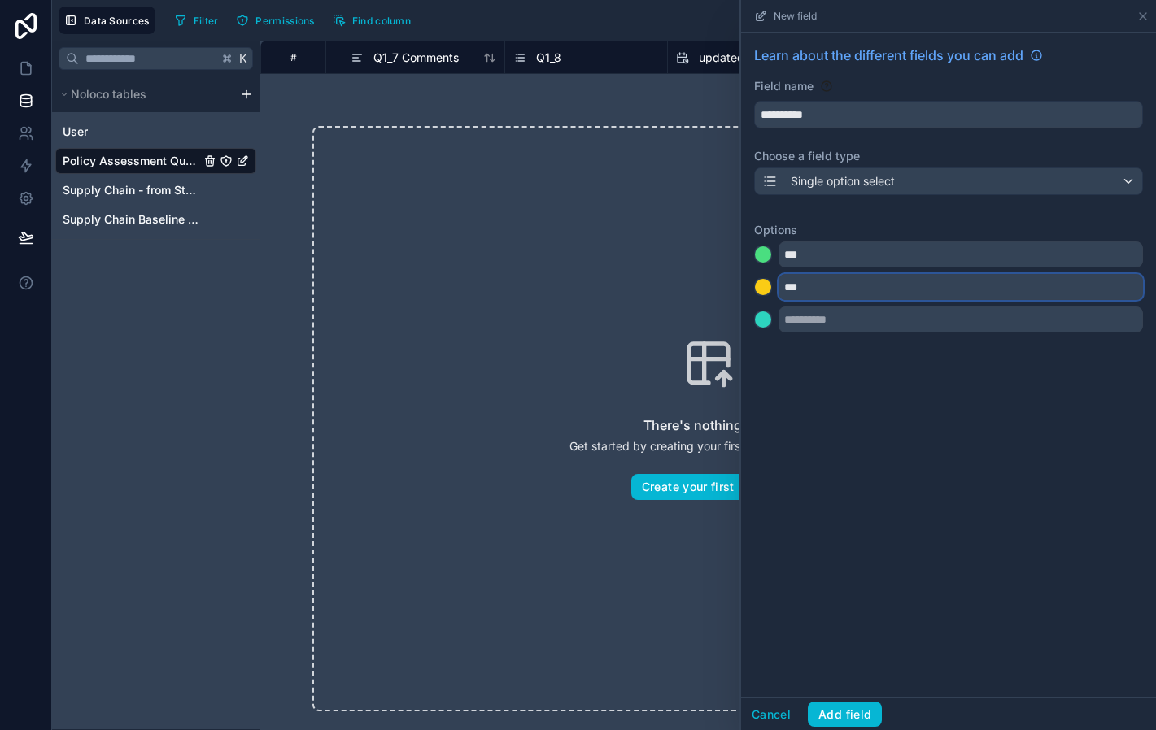
type input "***"
click at [769, 316] on div at bounding box center [763, 320] width 16 height 16
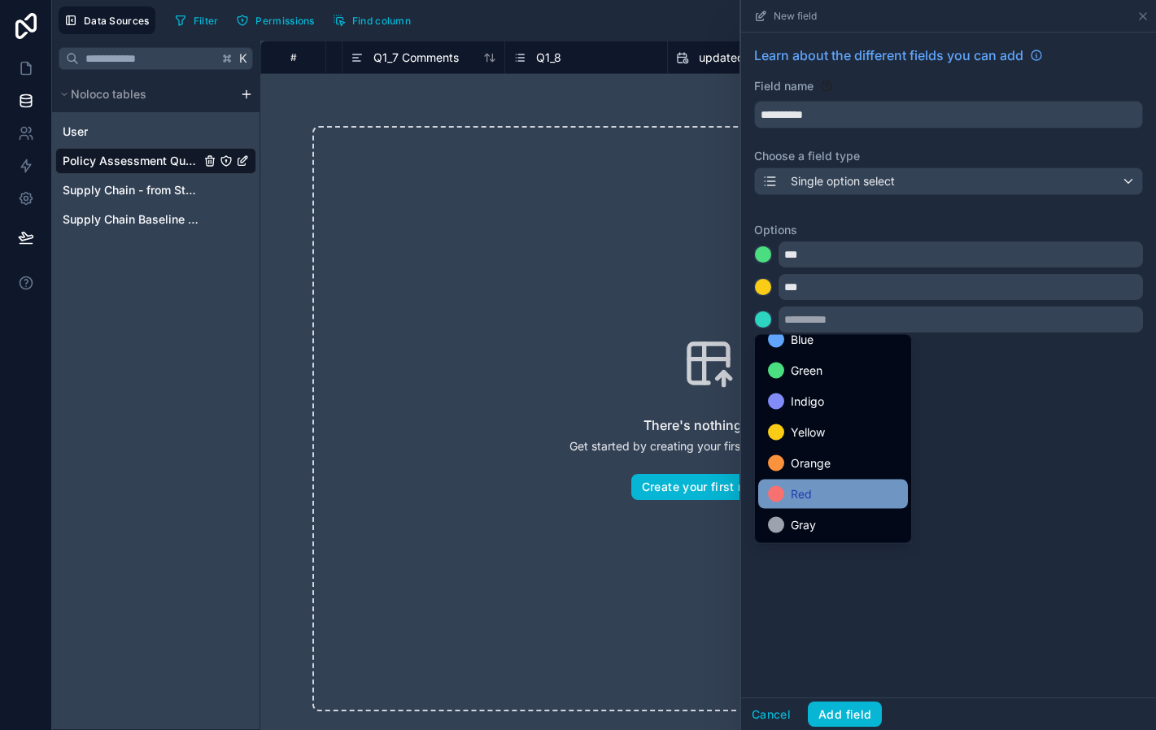
click at [819, 499] on div "Red" at bounding box center [833, 495] width 130 height 20
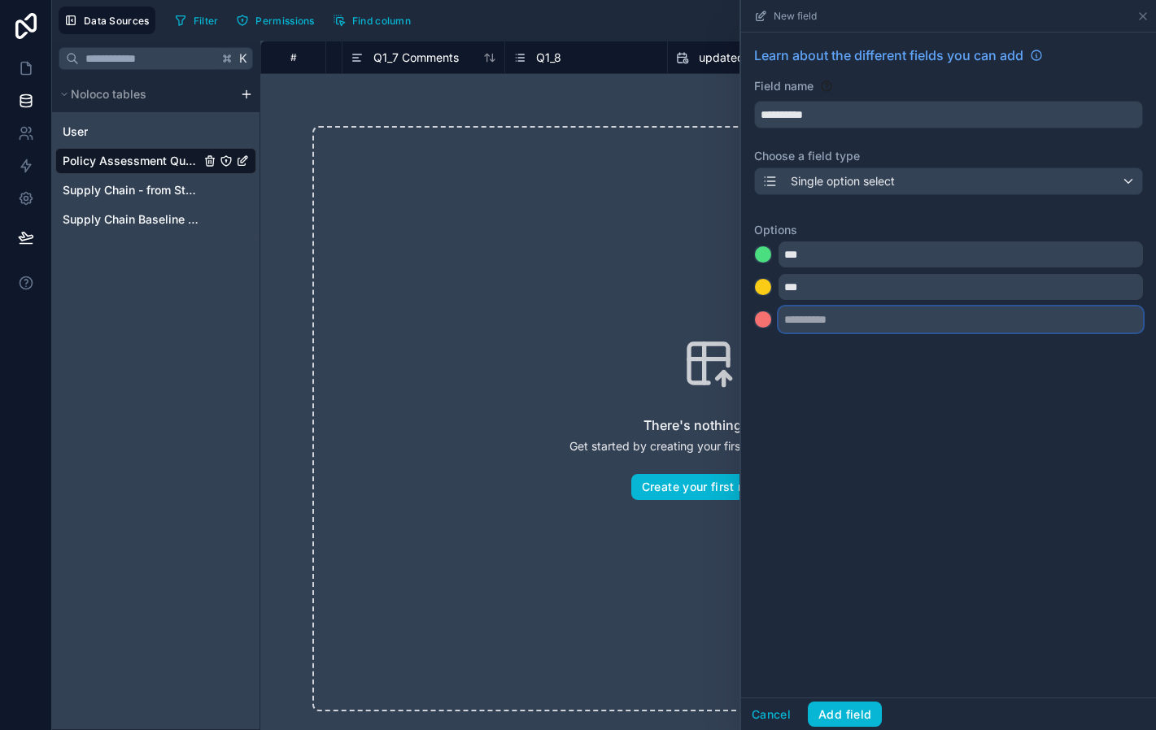
click at [808, 320] on input "text" at bounding box center [960, 320] width 364 height 26
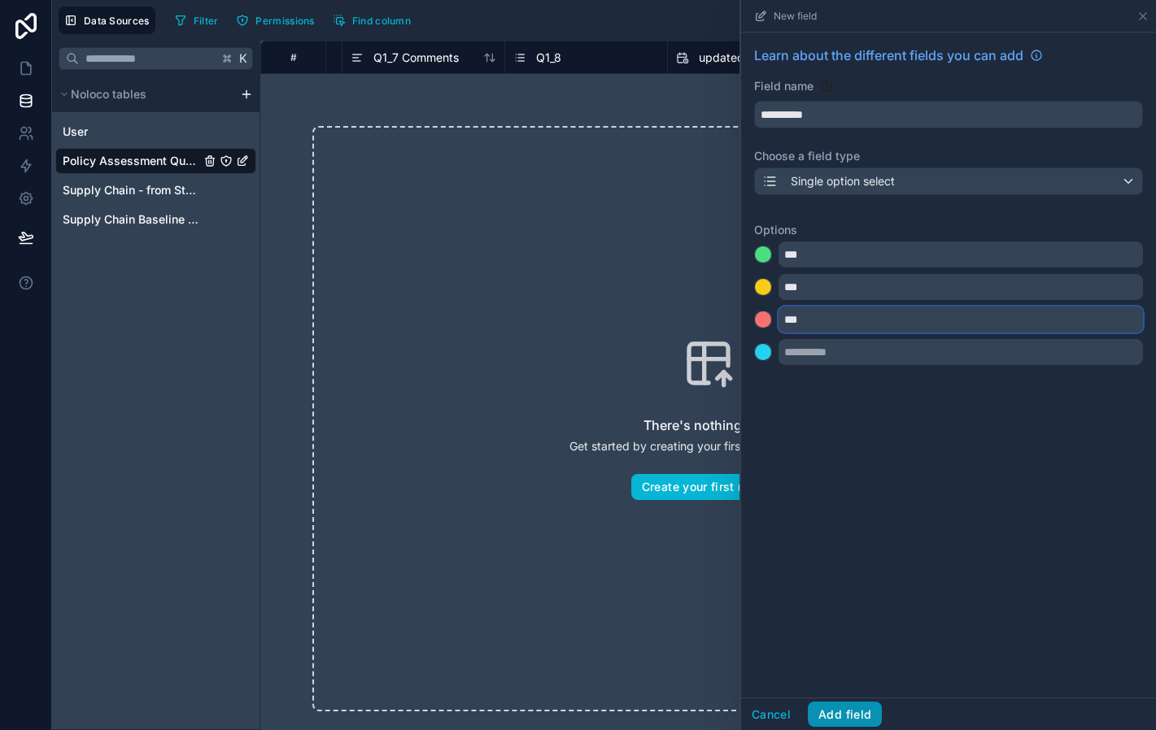
type input "***"
click at [841, 712] on button "Add field" at bounding box center [845, 715] width 74 height 26
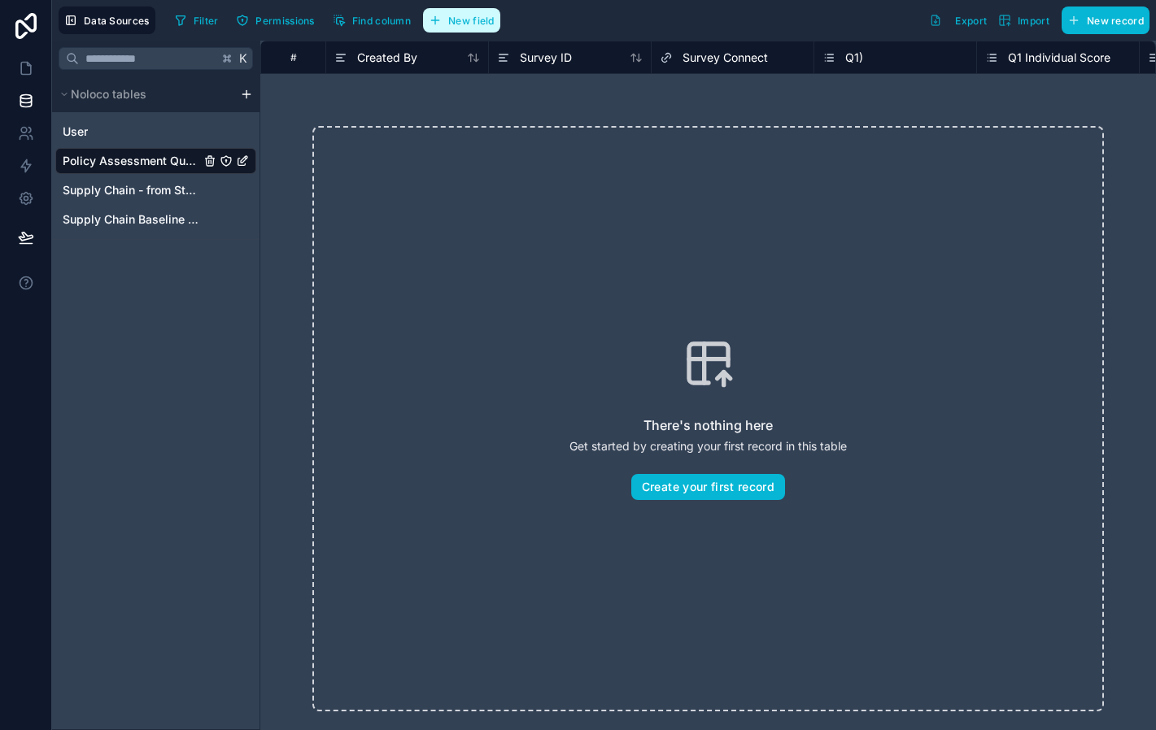
click at [489, 30] on button "New field" at bounding box center [461, 20] width 77 height 24
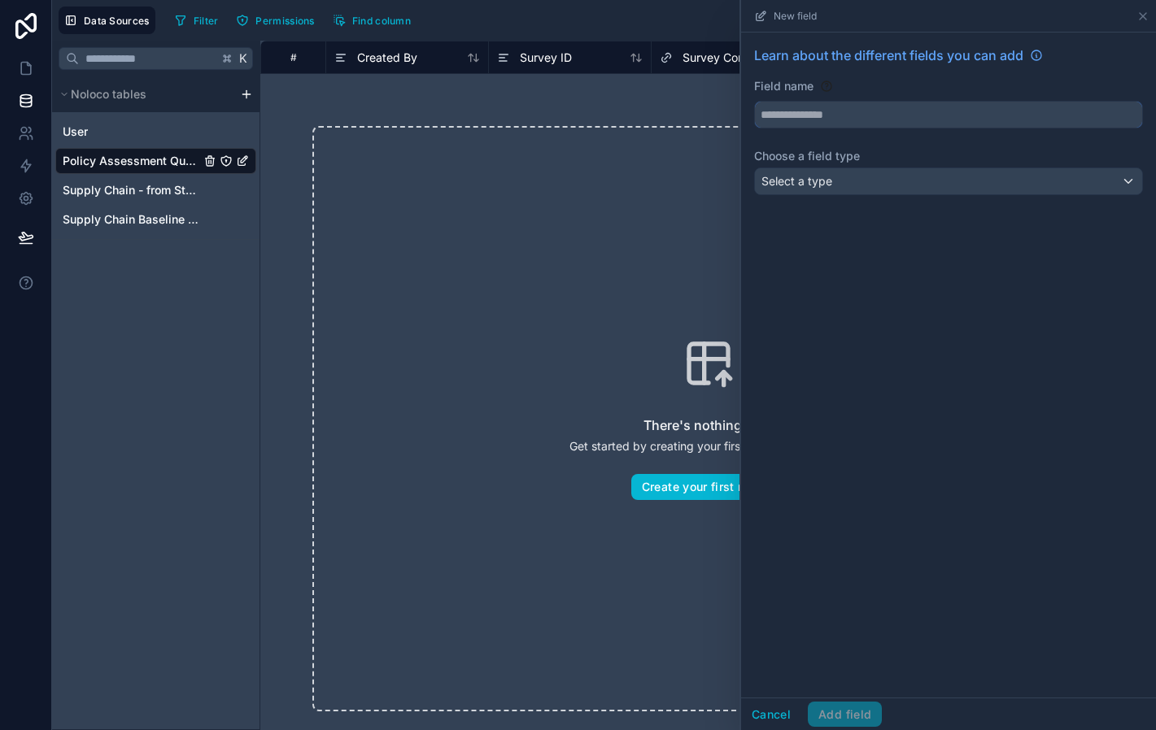
click at [860, 114] on input "text" at bounding box center [948, 115] width 387 height 26
type input "**********"
click at [850, 176] on div "Select a type" at bounding box center [948, 181] width 387 height 26
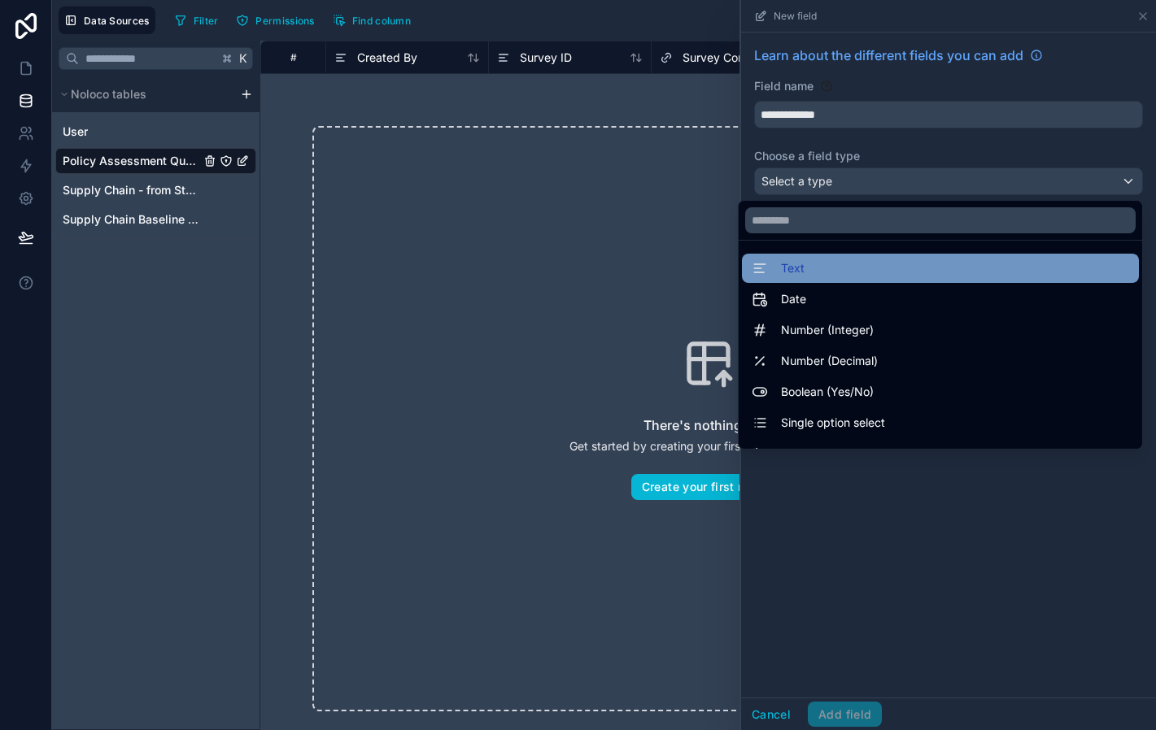
click at [834, 263] on div "Text" at bounding box center [940, 269] width 377 height 20
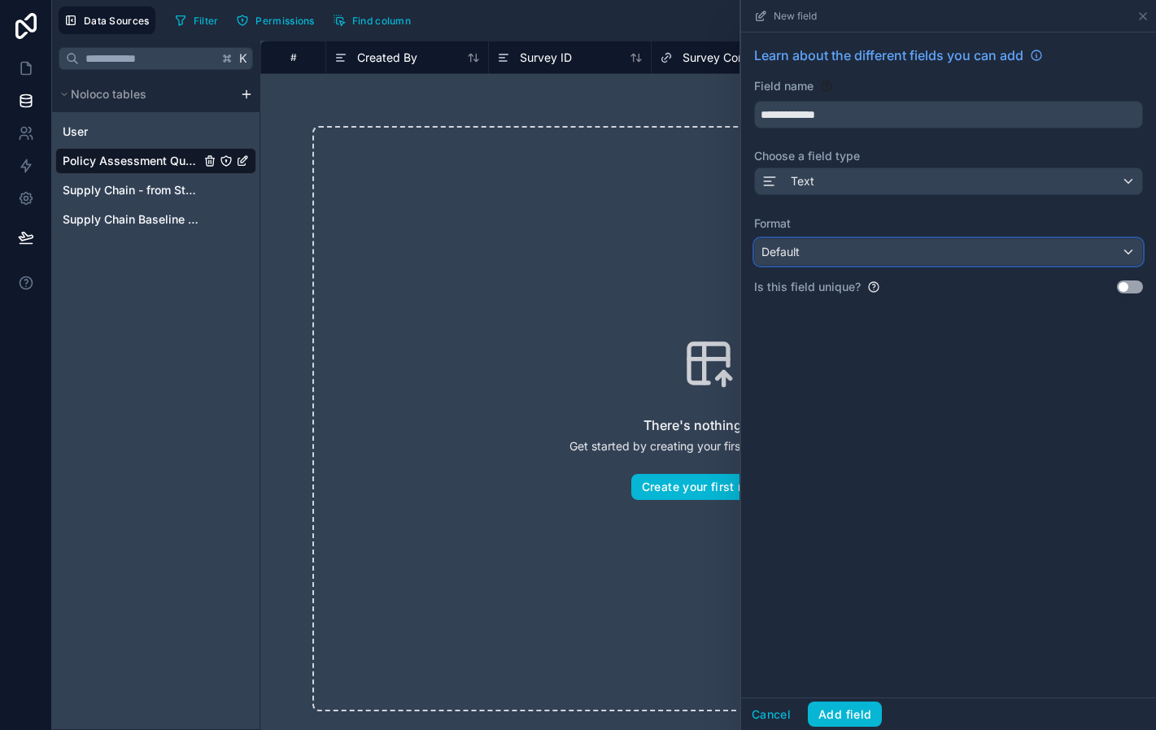
click at [820, 265] on div "Default" at bounding box center [948, 252] width 387 height 26
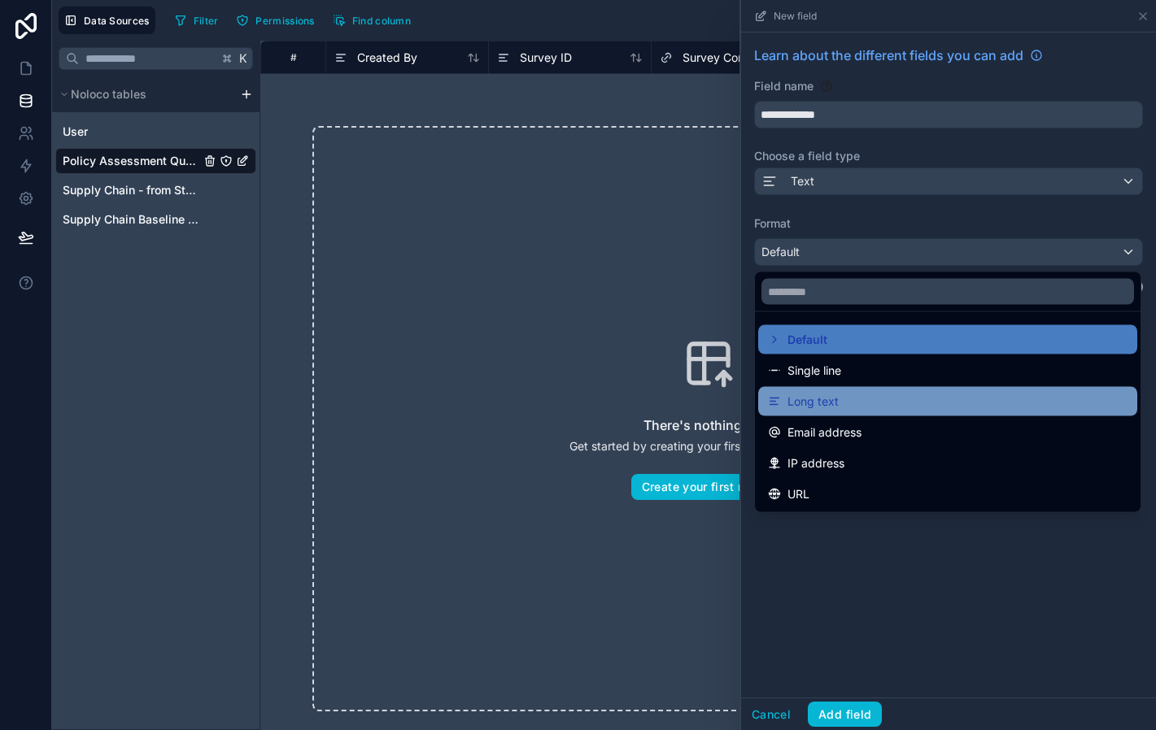
click at [839, 412] on div "Long text" at bounding box center [947, 401] width 379 height 29
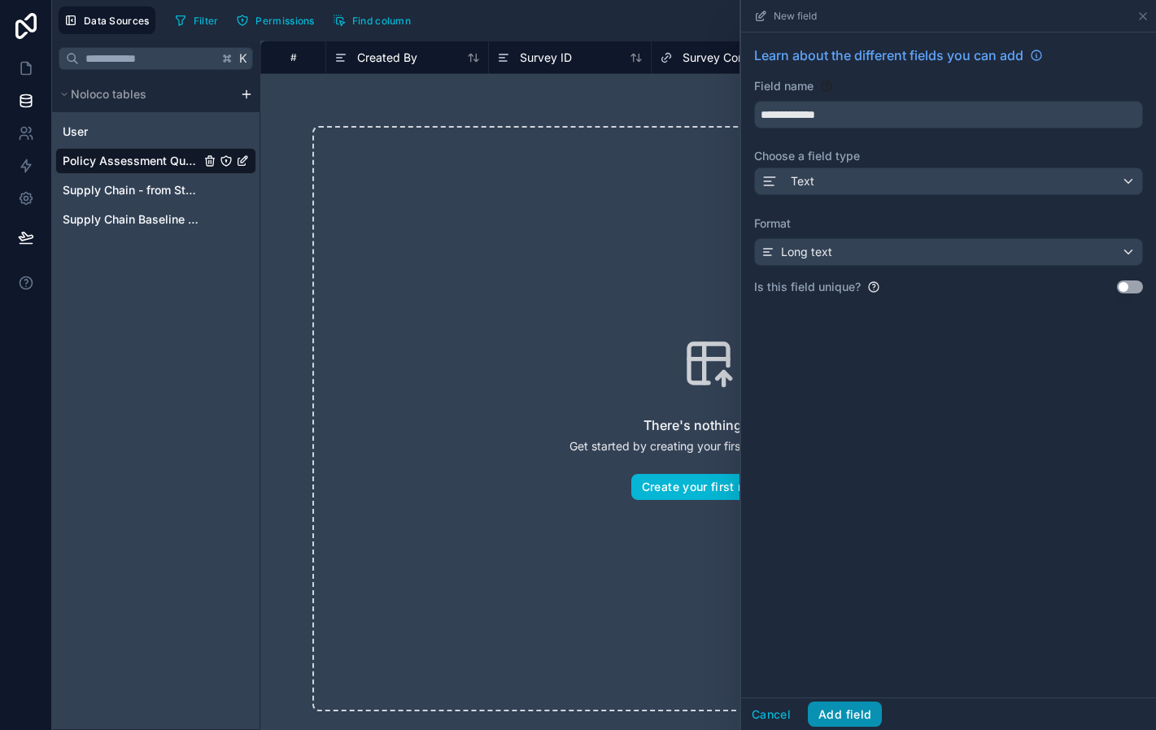
click at [843, 716] on button "Add field" at bounding box center [845, 715] width 74 height 26
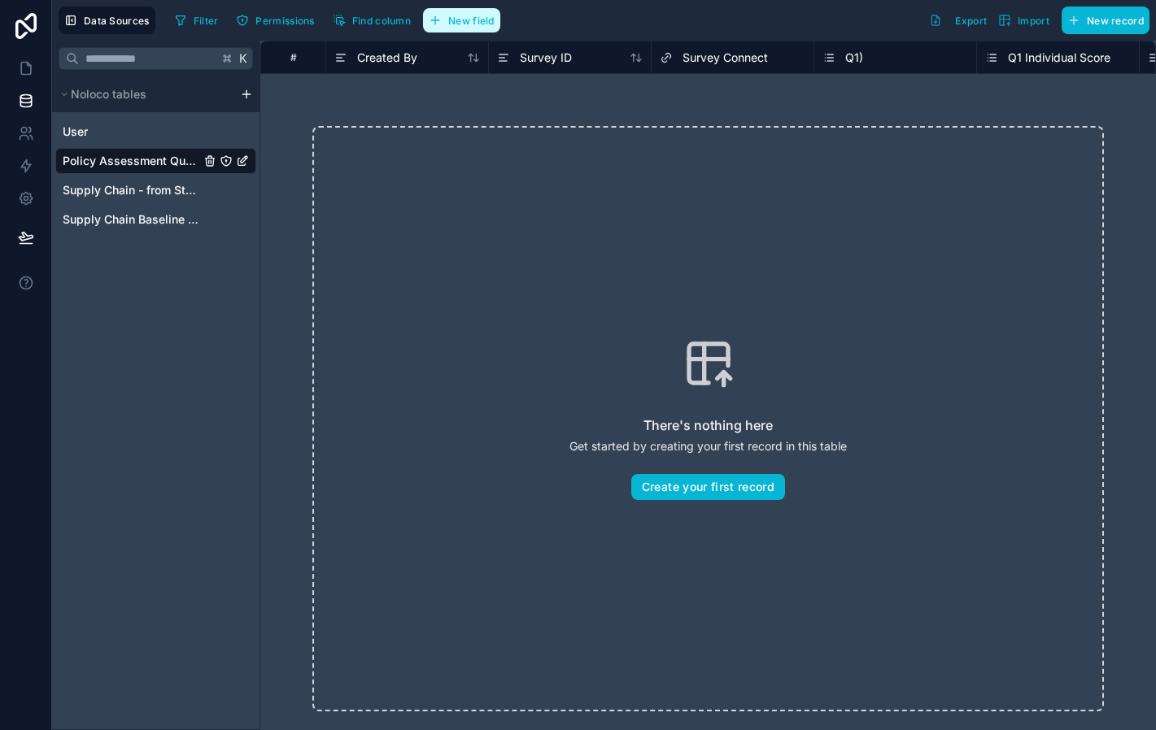
click at [469, 22] on span "New field" at bounding box center [471, 21] width 46 height 12
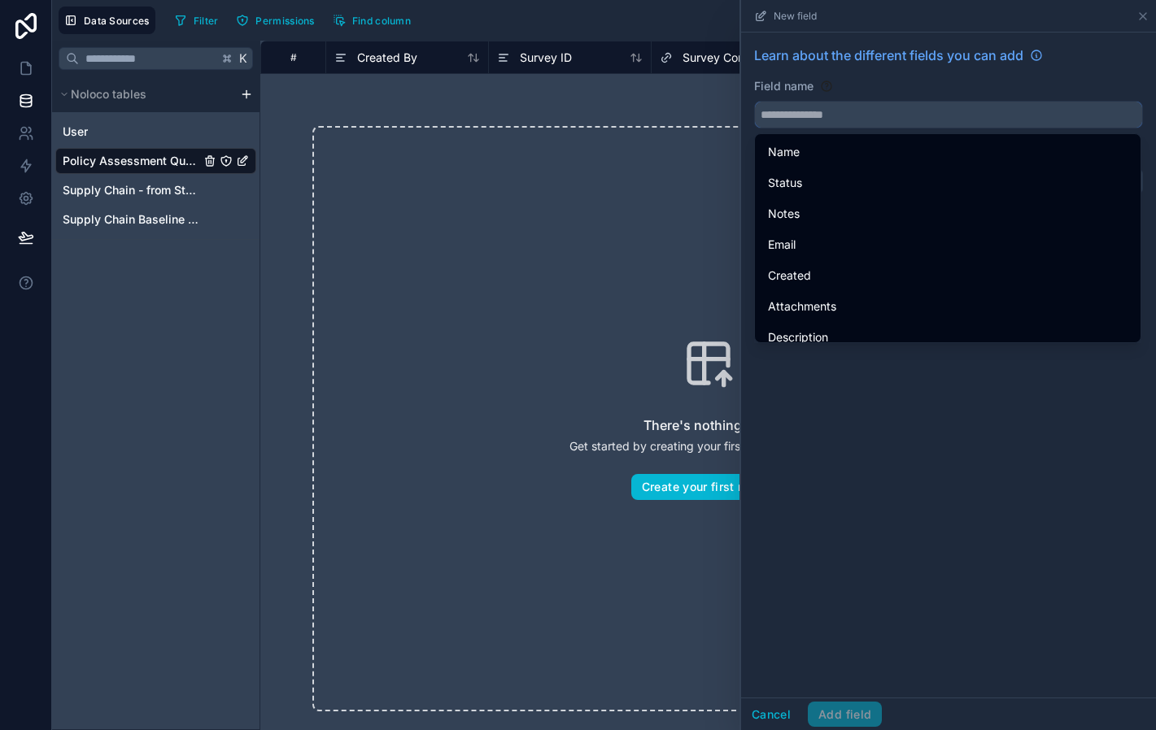
click at [976, 111] on input "text" at bounding box center [948, 115] width 387 height 26
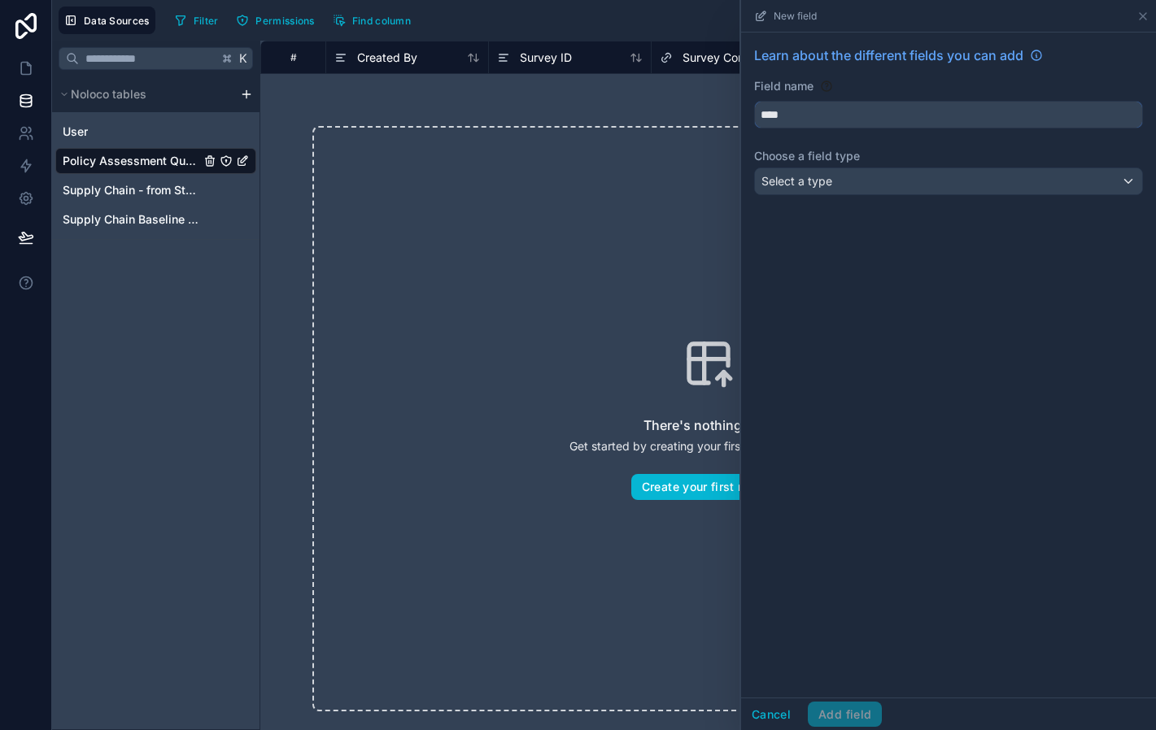
type input "****"
click at [942, 188] on div "Select a type" at bounding box center [948, 181] width 387 height 26
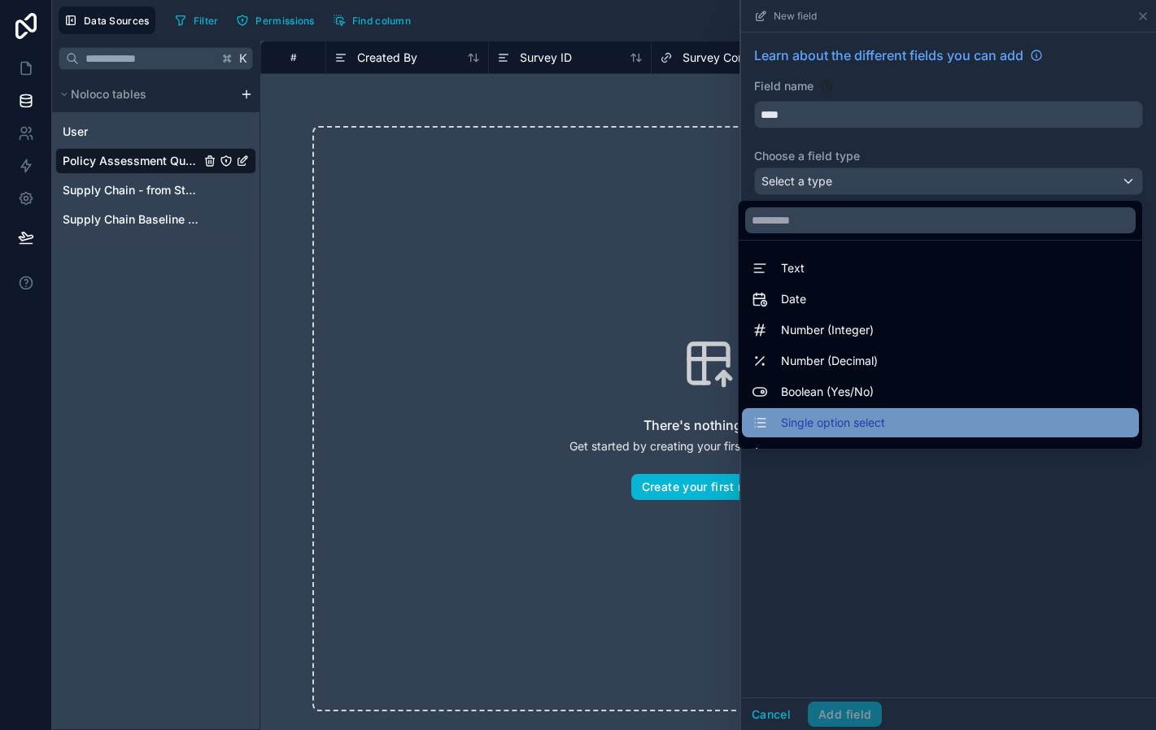
click at [868, 429] on span "Single option select" at bounding box center [833, 423] width 104 height 20
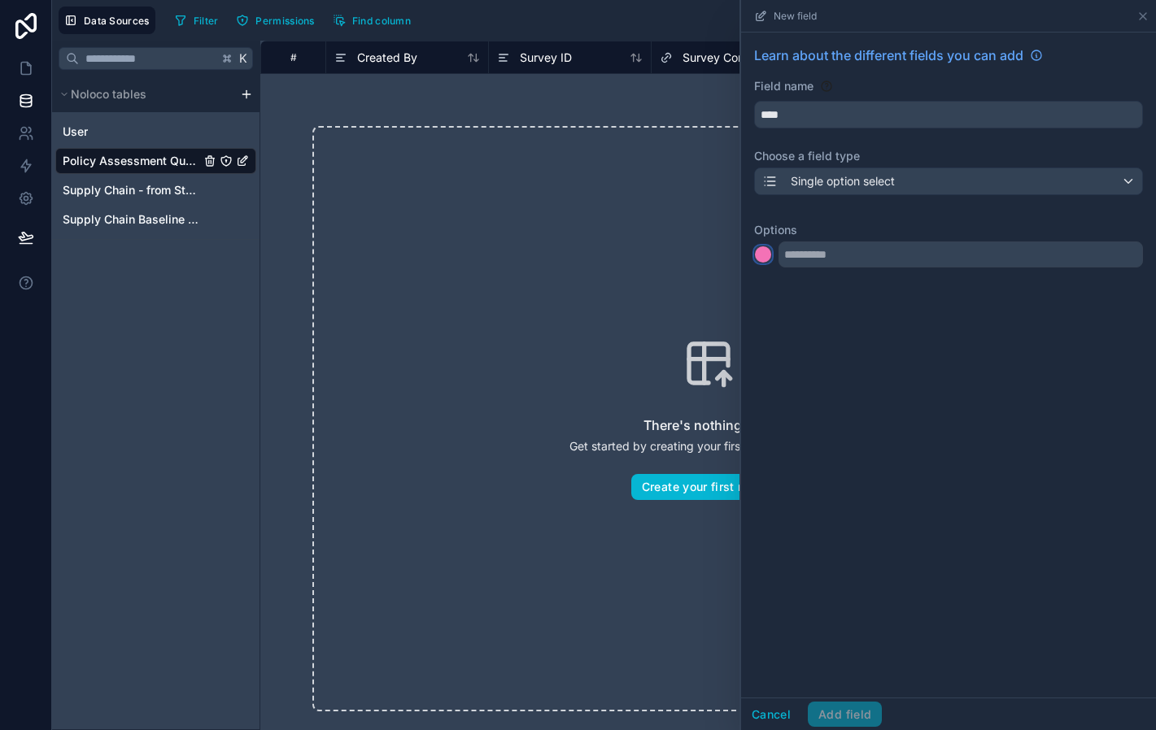
click at [766, 255] on div at bounding box center [763, 254] width 16 height 16
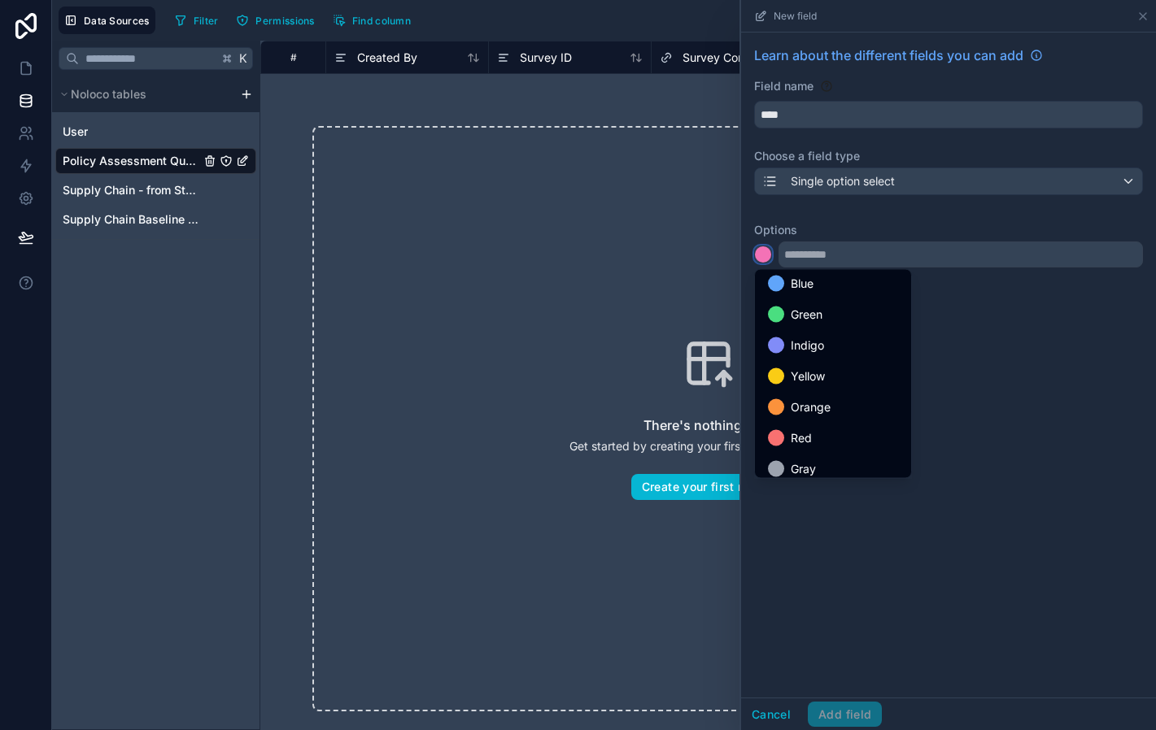
scroll to position [137, 0]
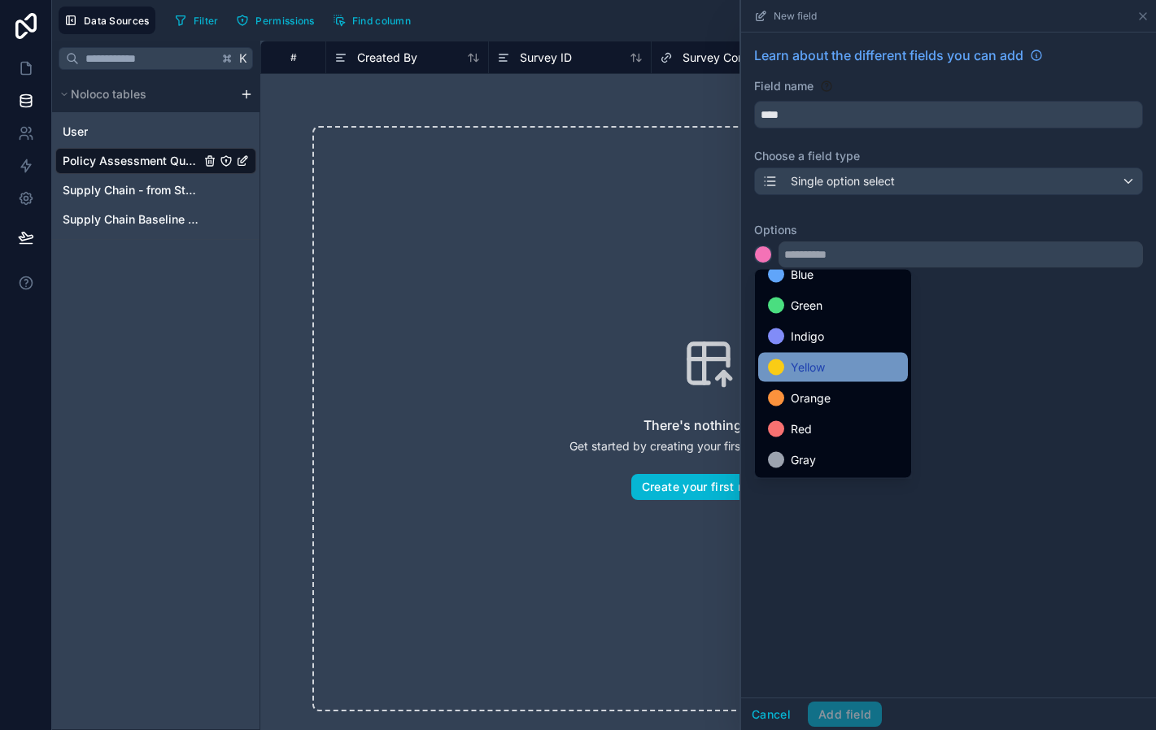
click at [810, 369] on span "Yellow" at bounding box center [808, 368] width 34 height 20
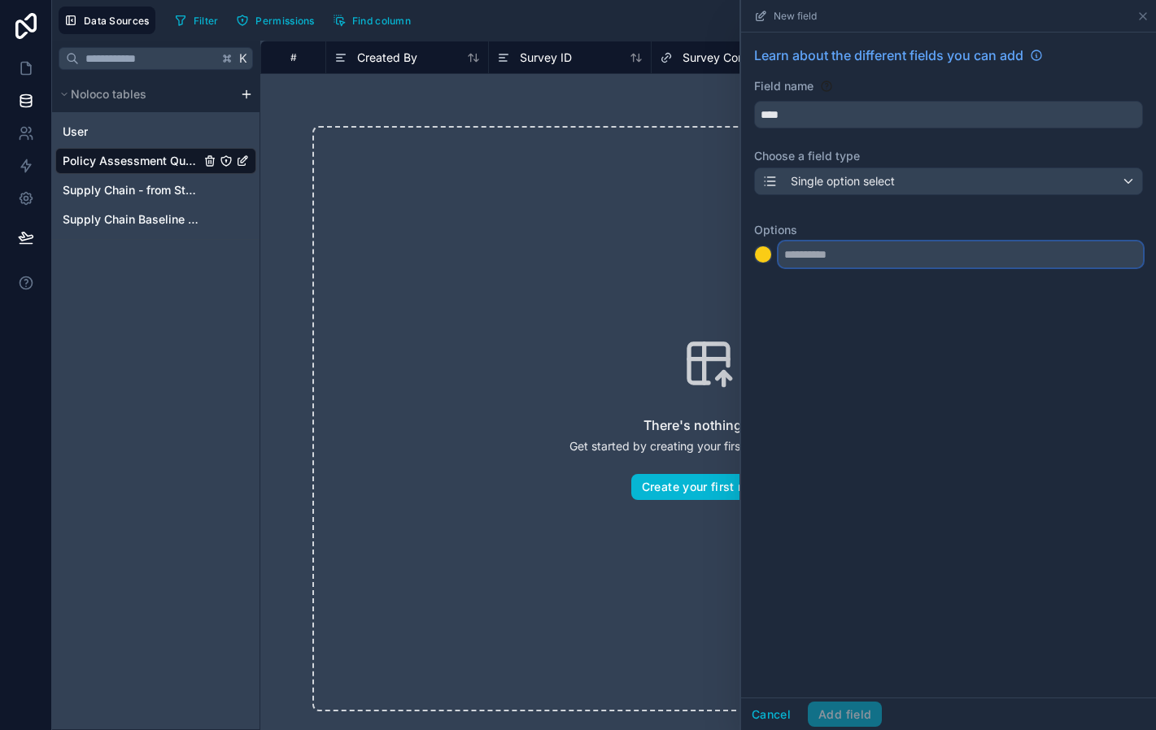
click at [805, 255] on input "text" at bounding box center [960, 255] width 364 height 26
click at [822, 258] on input "text" at bounding box center [960, 255] width 364 height 26
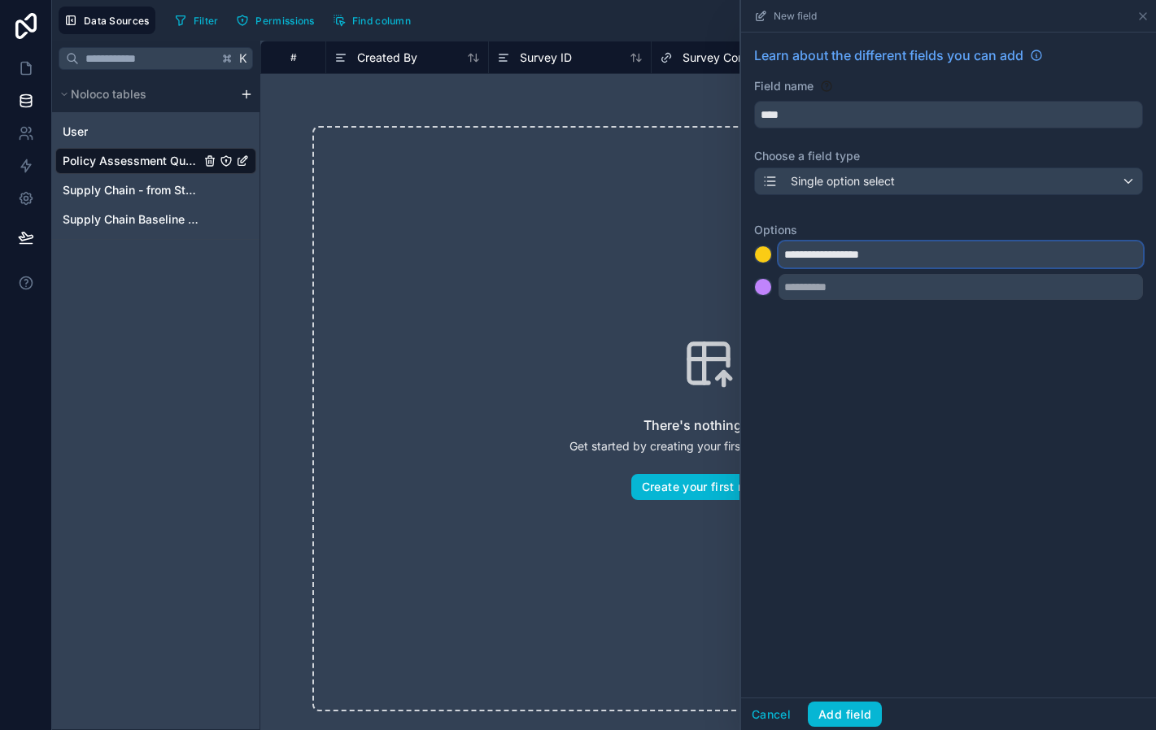
type input "**********"
click at [767, 285] on div at bounding box center [763, 287] width 16 height 16
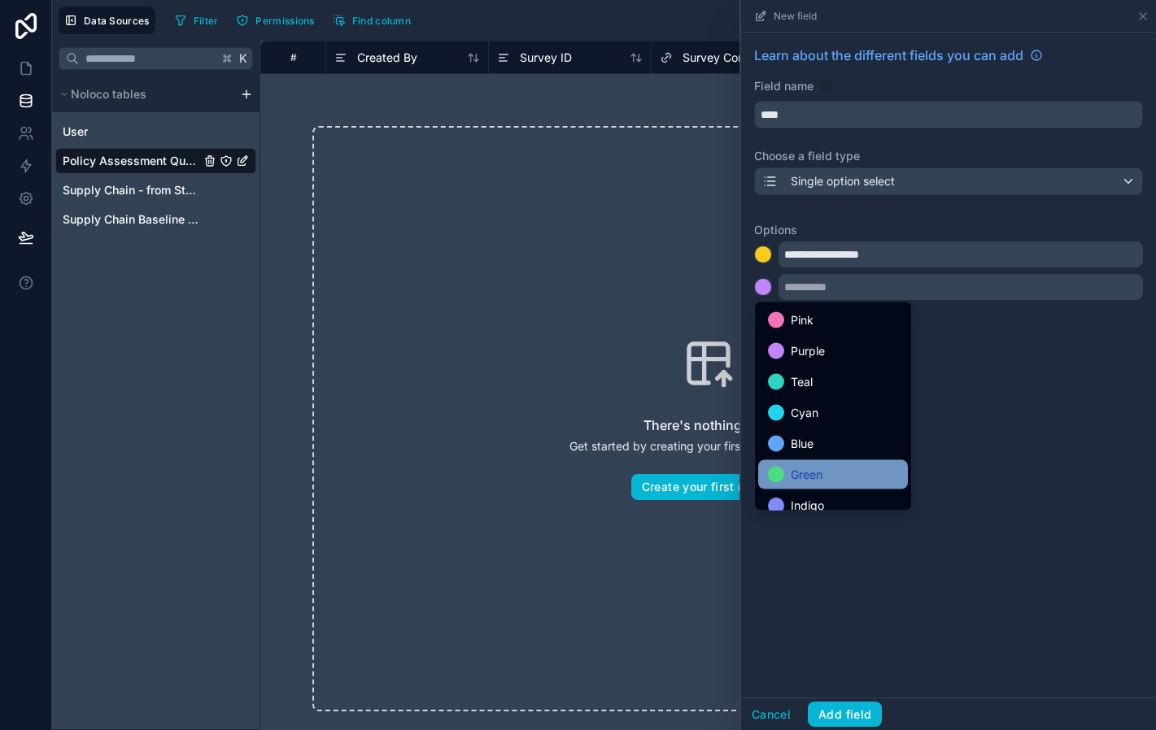
click at [800, 473] on span "Green" at bounding box center [807, 475] width 32 height 20
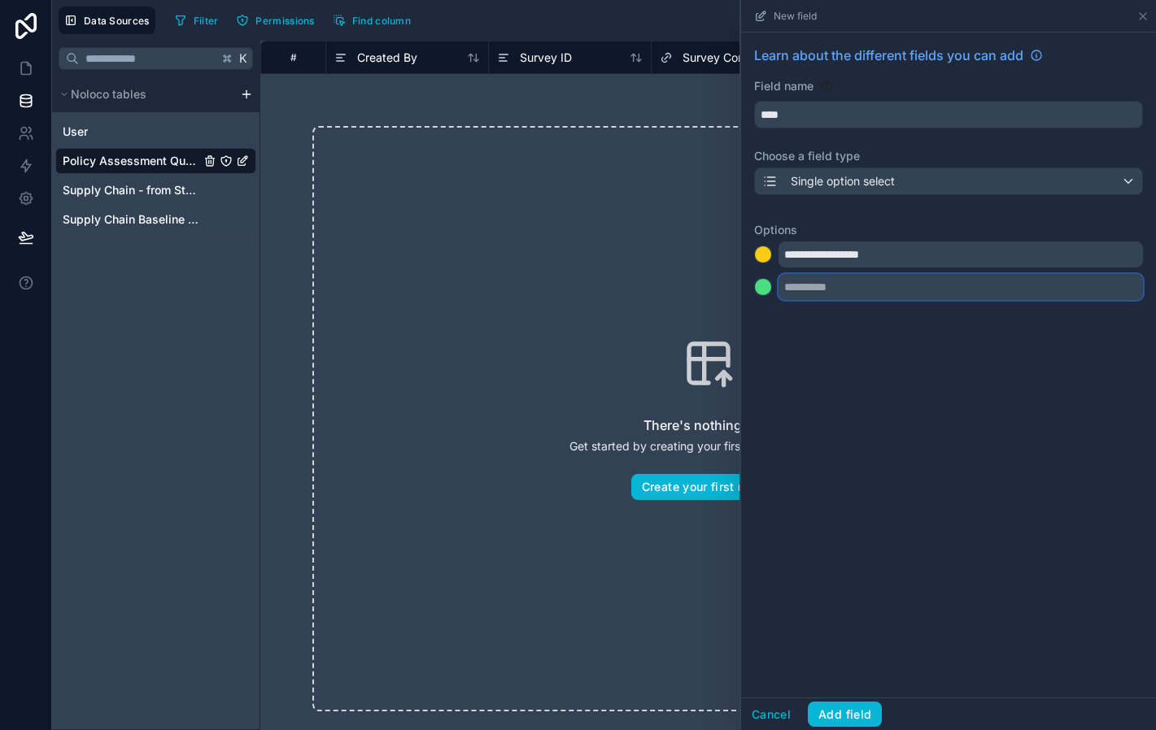
click at [828, 286] on input "text" at bounding box center [960, 287] width 364 height 26
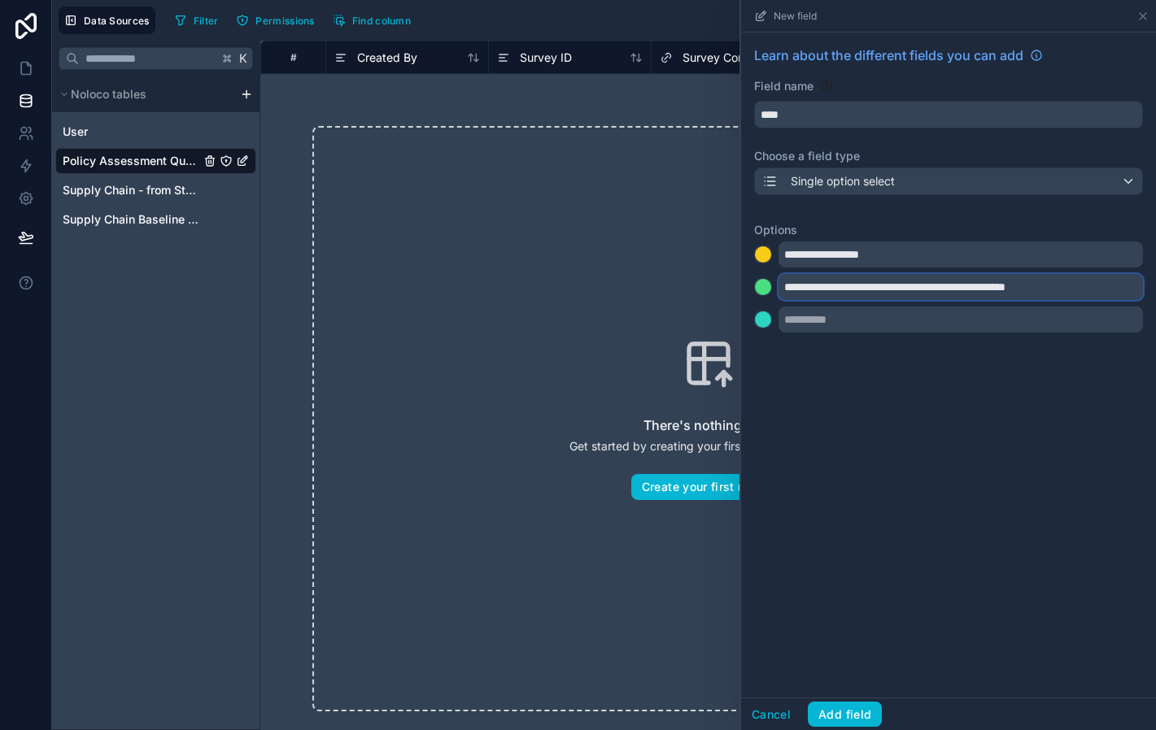
type input "**********"
click at [756, 319] on div at bounding box center [763, 320] width 16 height 16
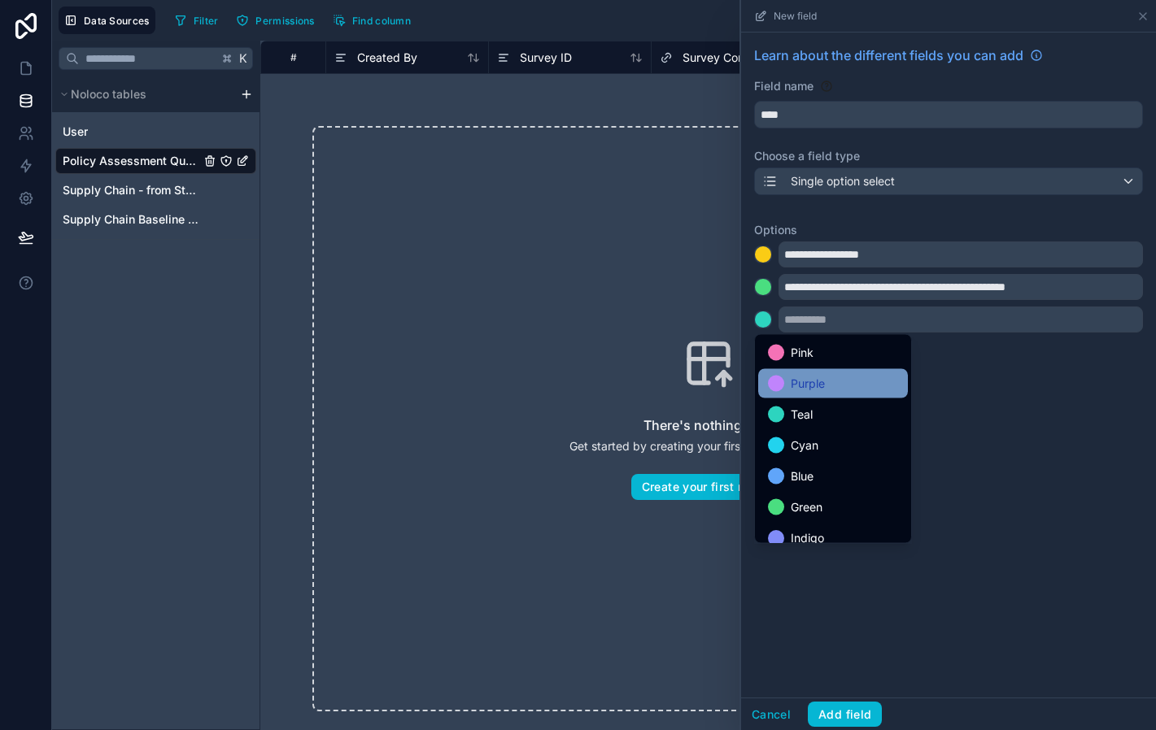
click at [801, 384] on span "Purple" at bounding box center [808, 384] width 34 height 20
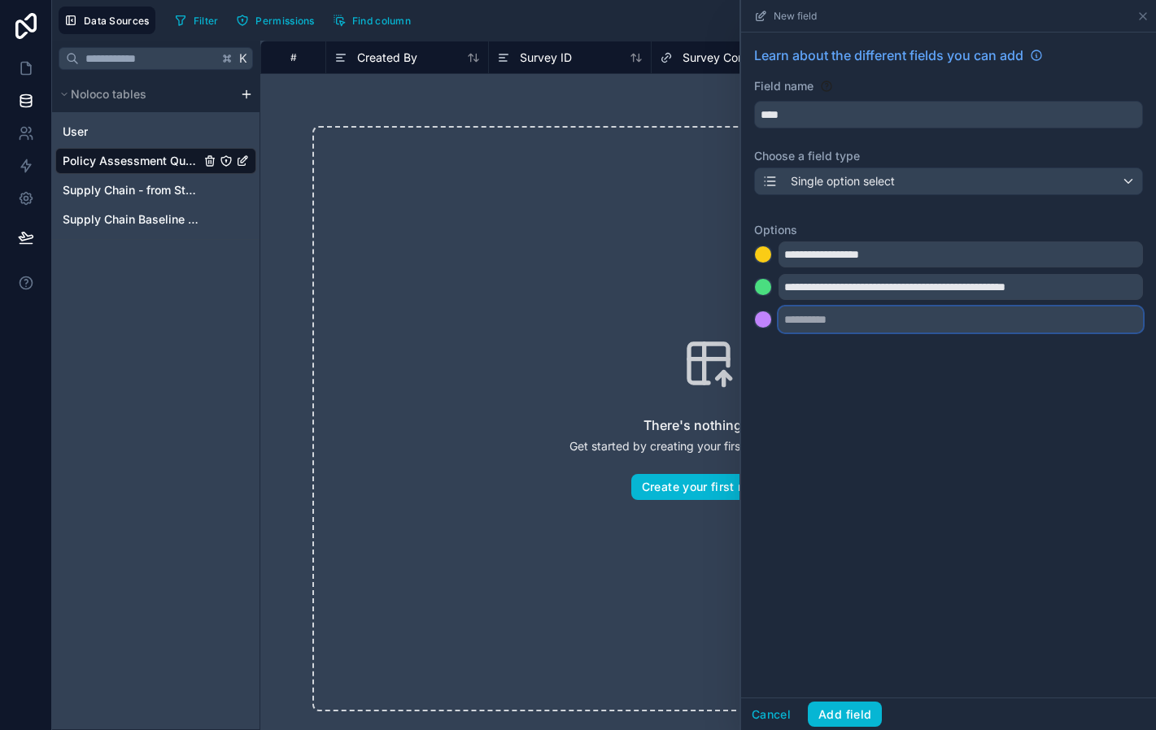
click at [793, 323] on input "text" at bounding box center [960, 320] width 364 height 26
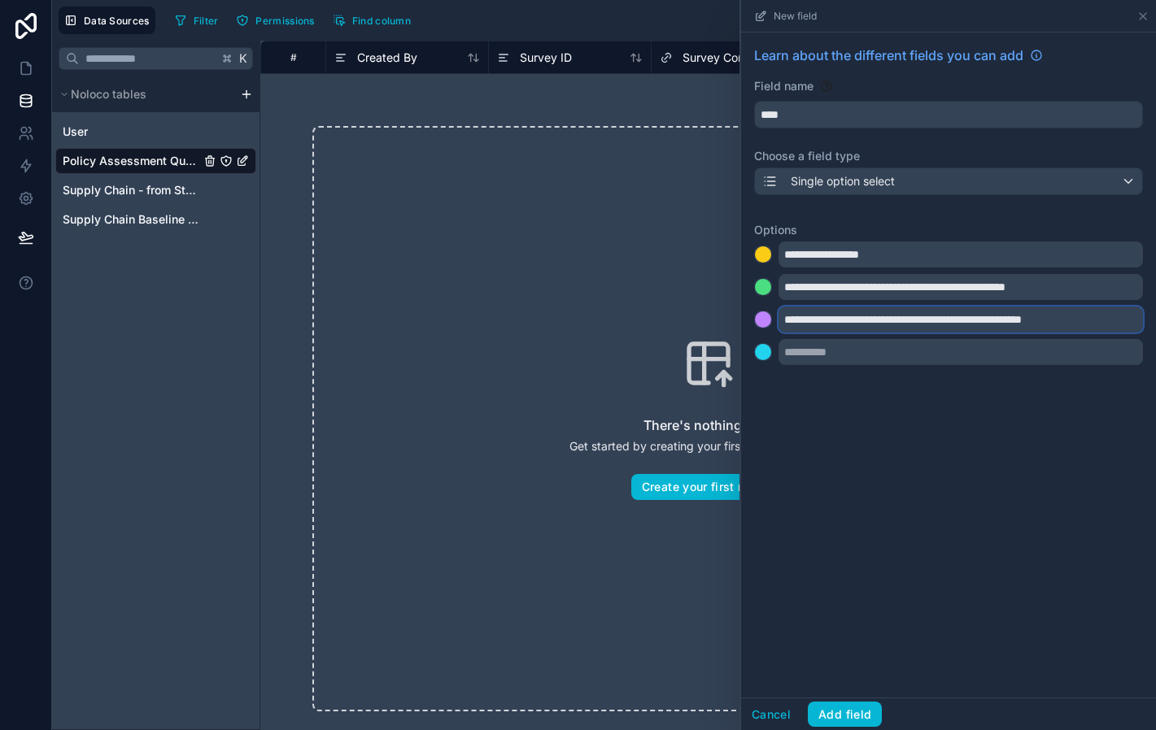
type input "**********"
click at [771, 352] on button at bounding box center [763, 352] width 18 height 18
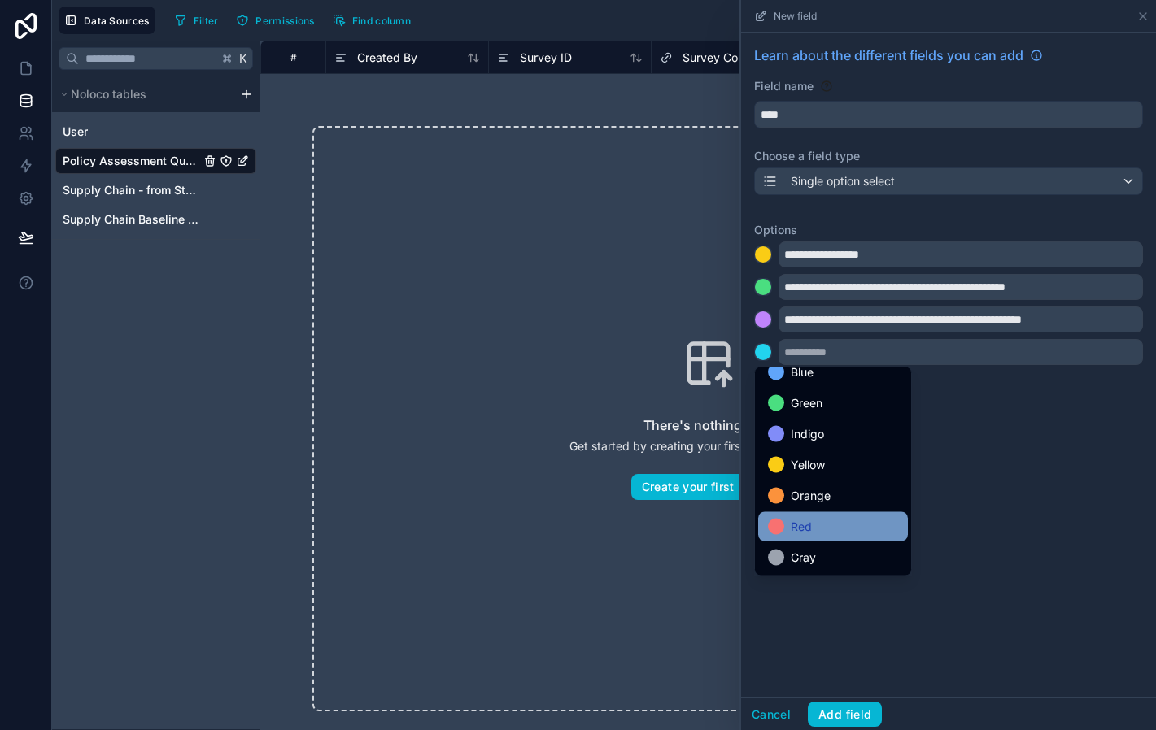
click at [806, 521] on span "Red" at bounding box center [801, 527] width 21 height 20
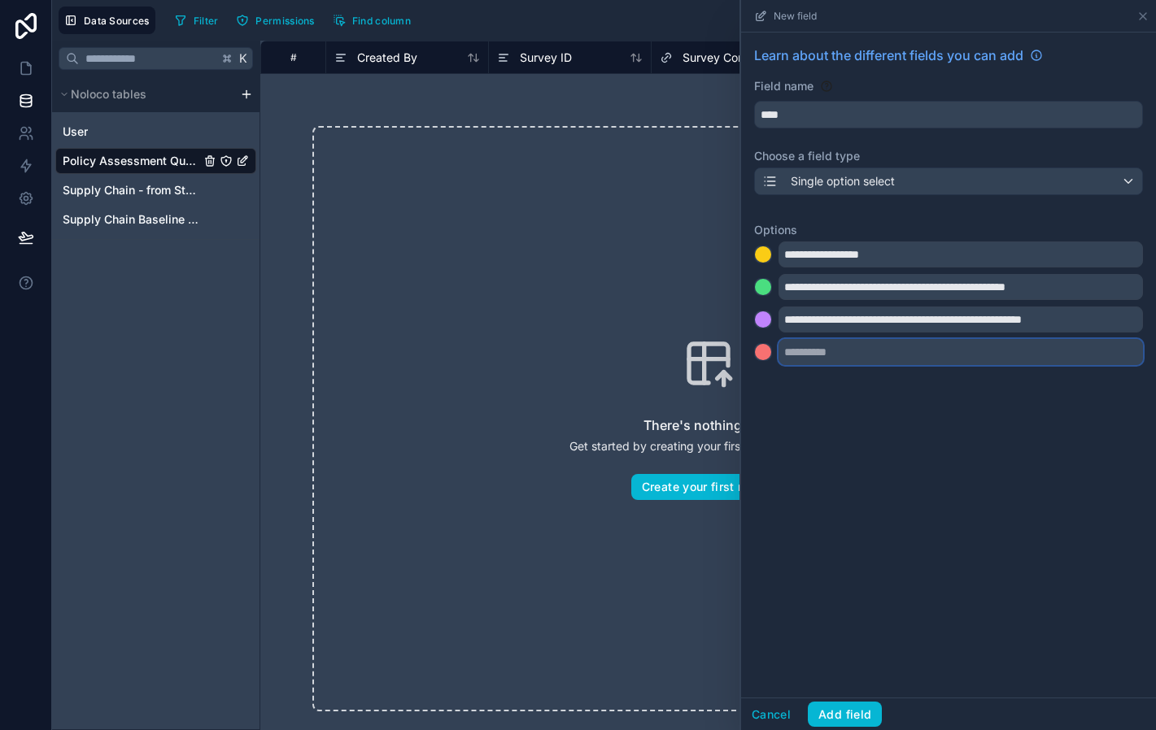
click at [808, 353] on input "text" at bounding box center [960, 352] width 364 height 26
type input "**"
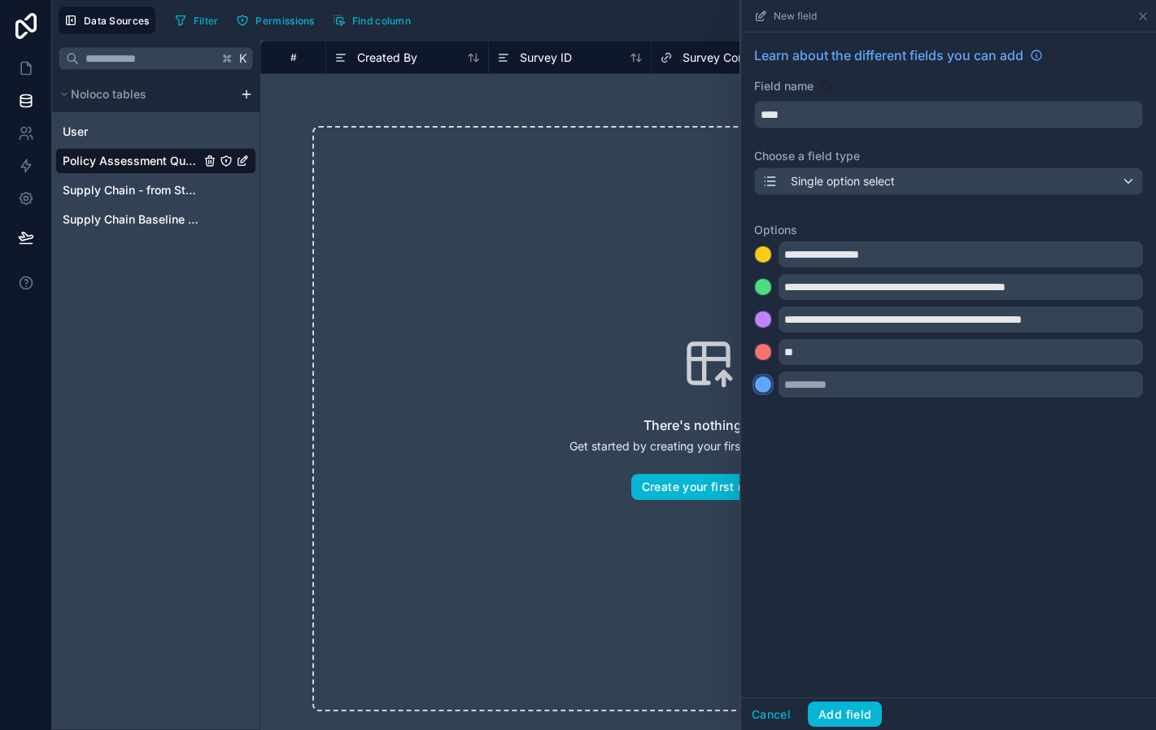
click at [767, 390] on div at bounding box center [763, 385] width 16 height 16
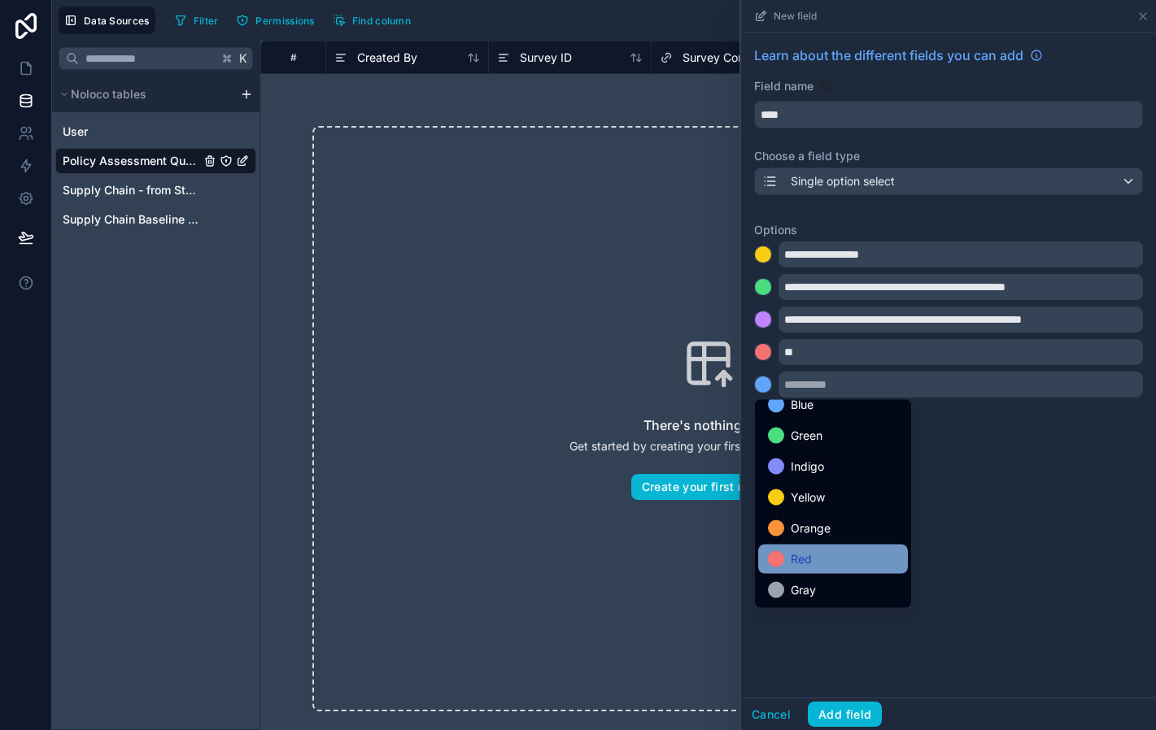
click at [814, 561] on div "Red" at bounding box center [833, 560] width 130 height 20
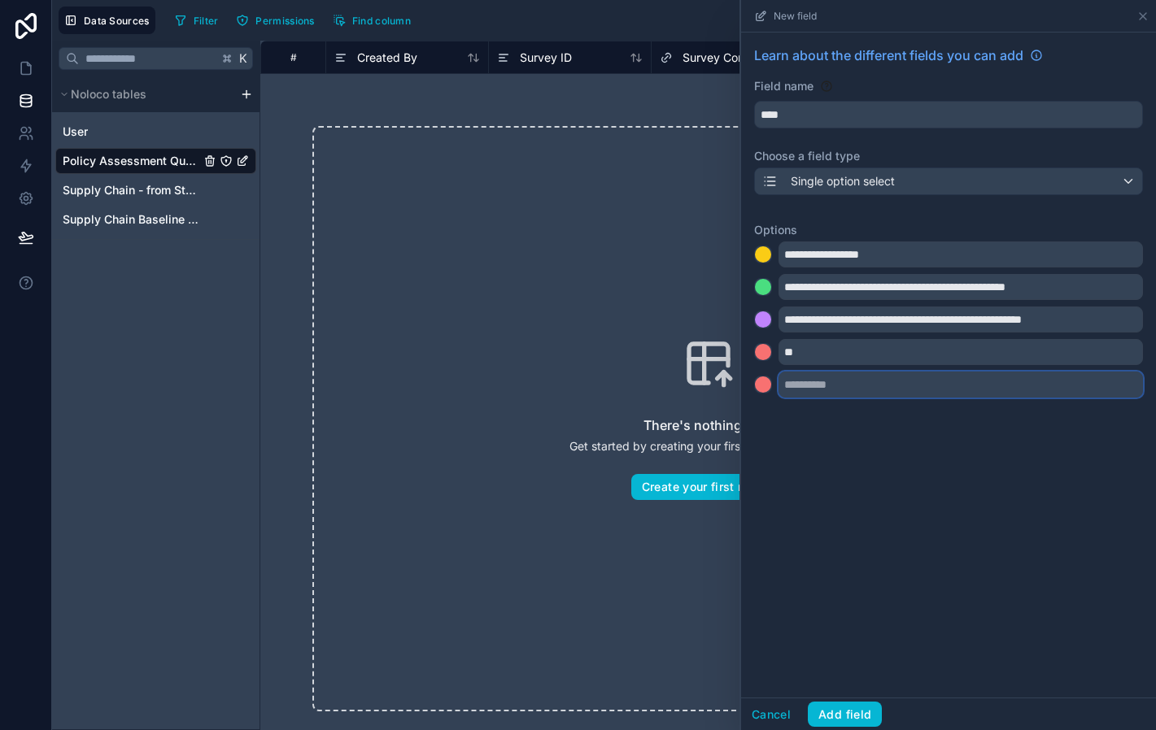
click at [812, 386] on input "text" at bounding box center [960, 385] width 364 height 26
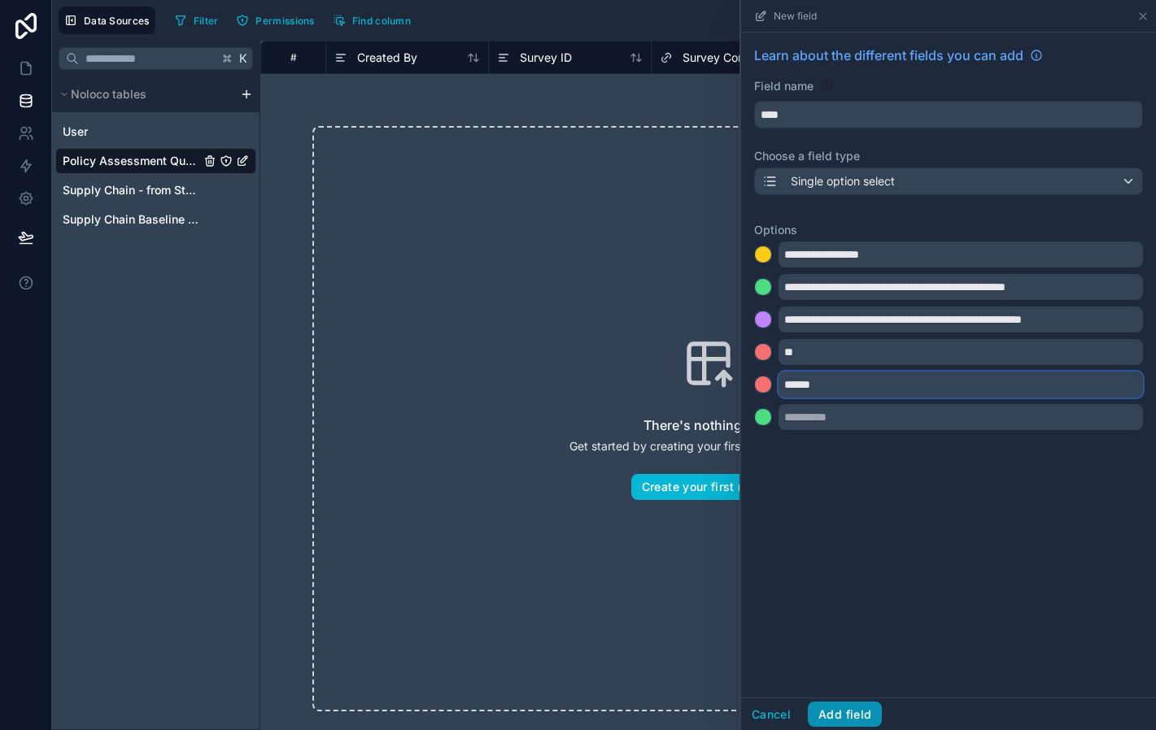
type input "******"
click at [846, 714] on button "Add field" at bounding box center [845, 715] width 74 height 26
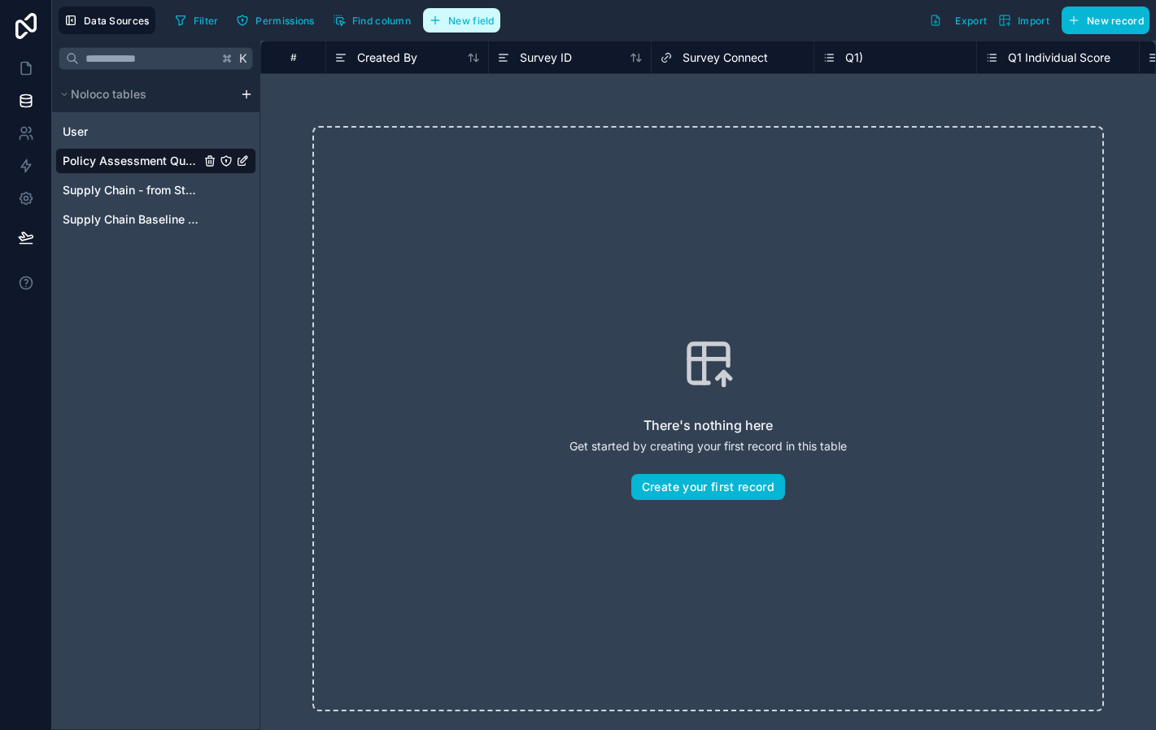
click at [459, 20] on span "New field" at bounding box center [471, 21] width 46 height 12
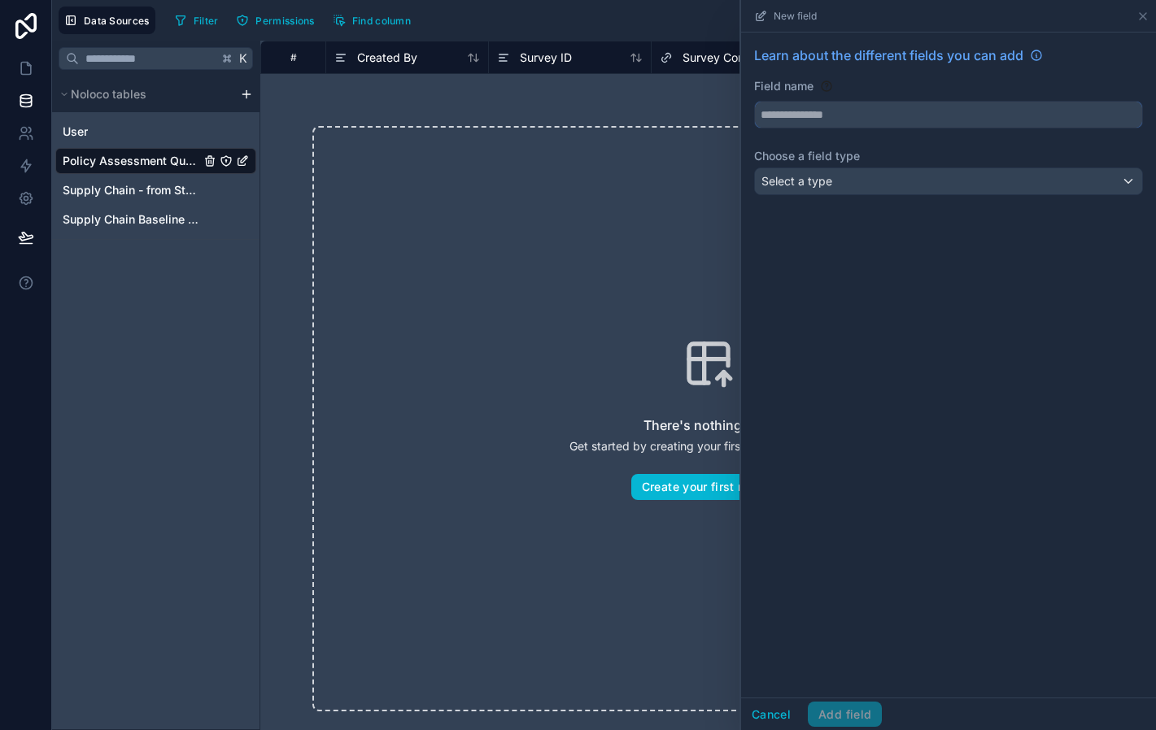
click at [830, 119] on input "text" at bounding box center [948, 115] width 387 height 26
type input "**********"
click at [808, 186] on span "Select a type" at bounding box center [796, 181] width 71 height 14
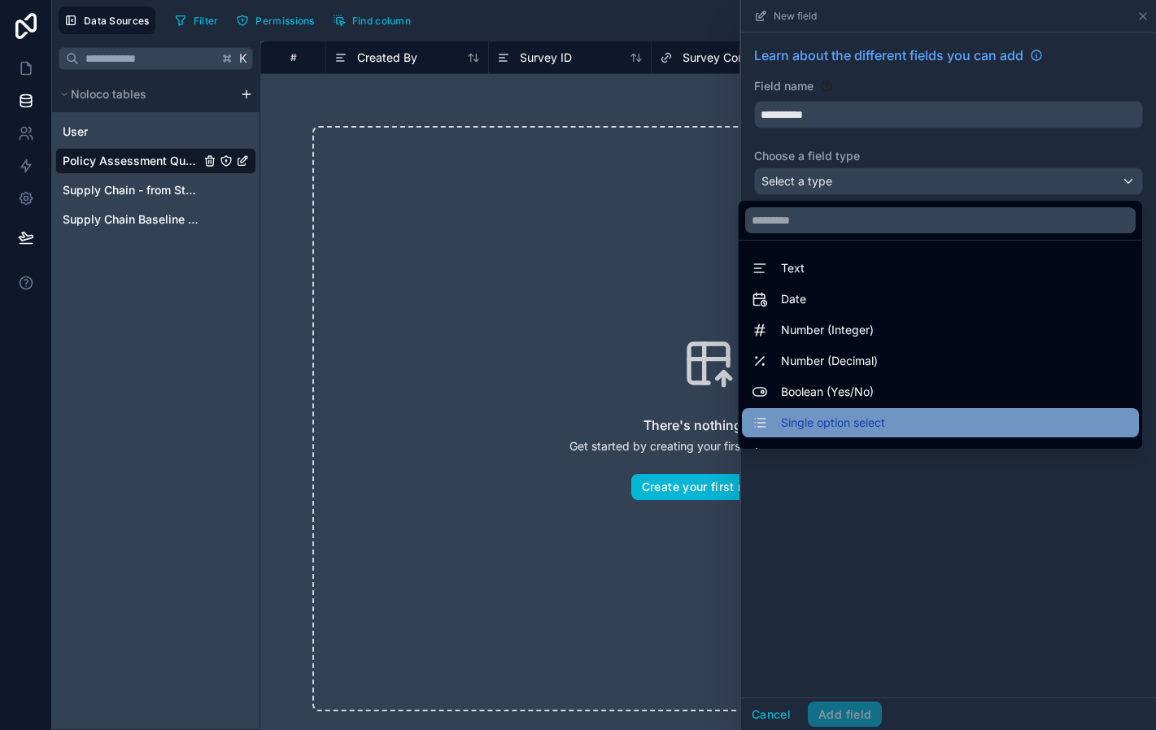
click at [838, 420] on span "Single option select" at bounding box center [833, 423] width 104 height 20
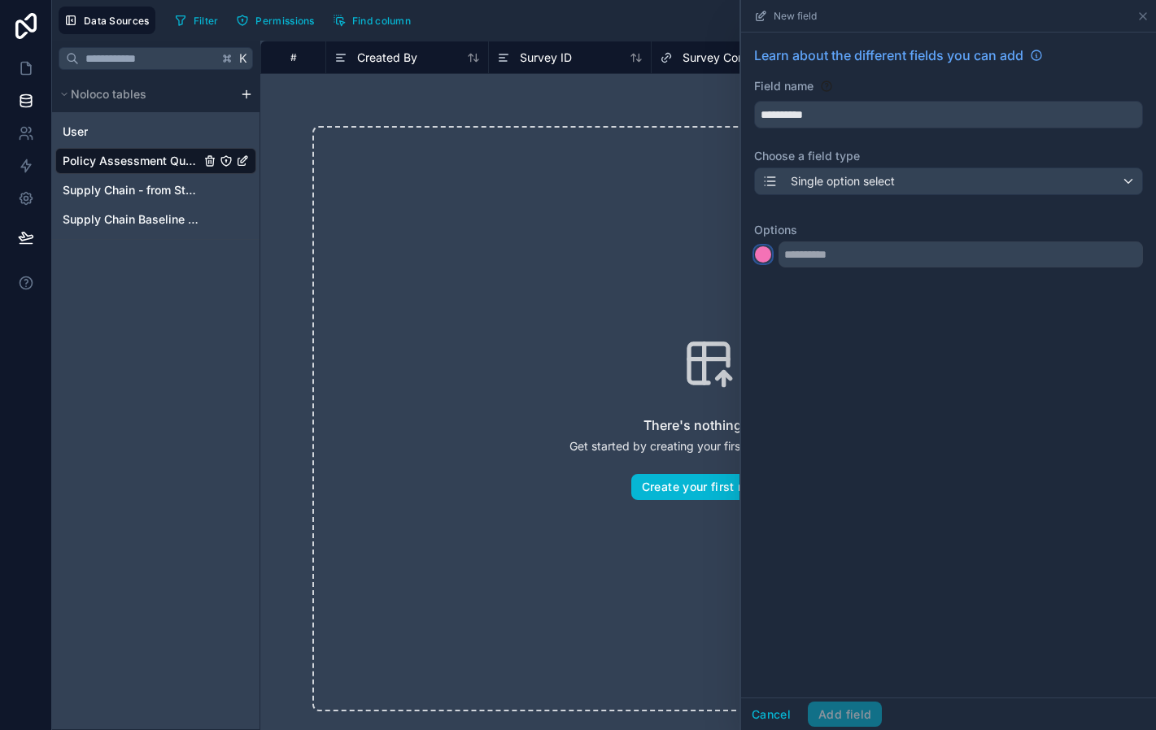
click at [768, 257] on div at bounding box center [763, 254] width 16 height 16
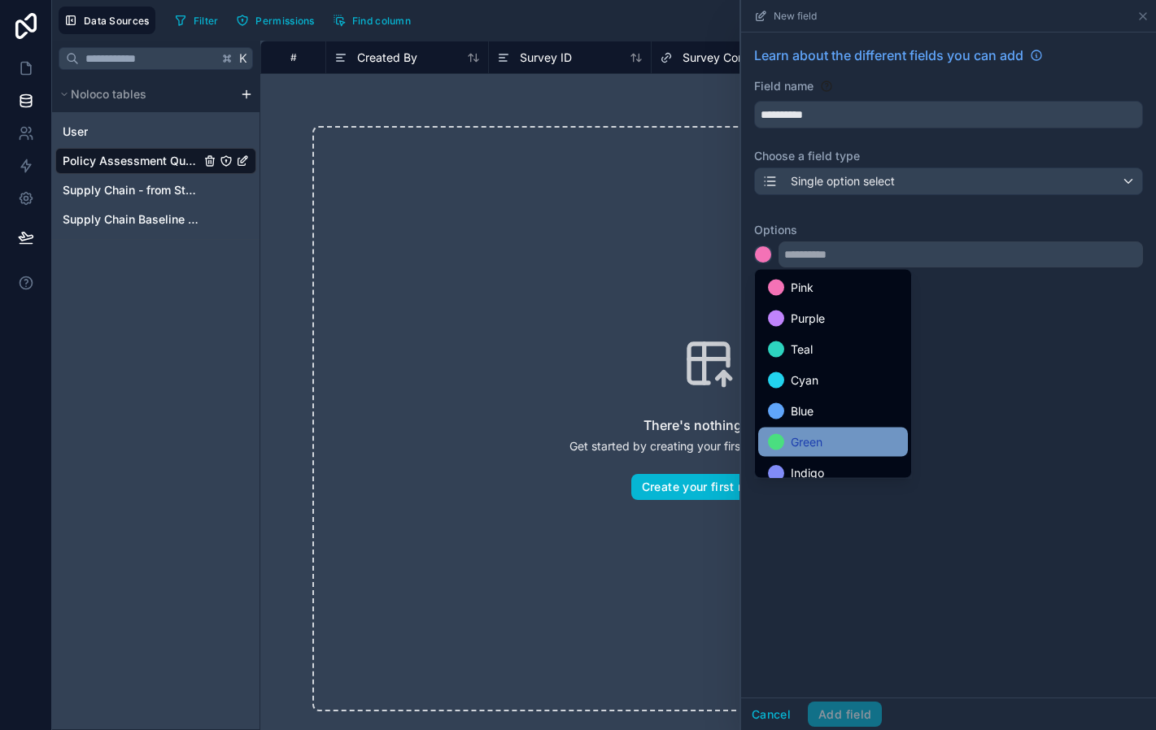
click at [827, 442] on div "Green" at bounding box center [833, 443] width 130 height 20
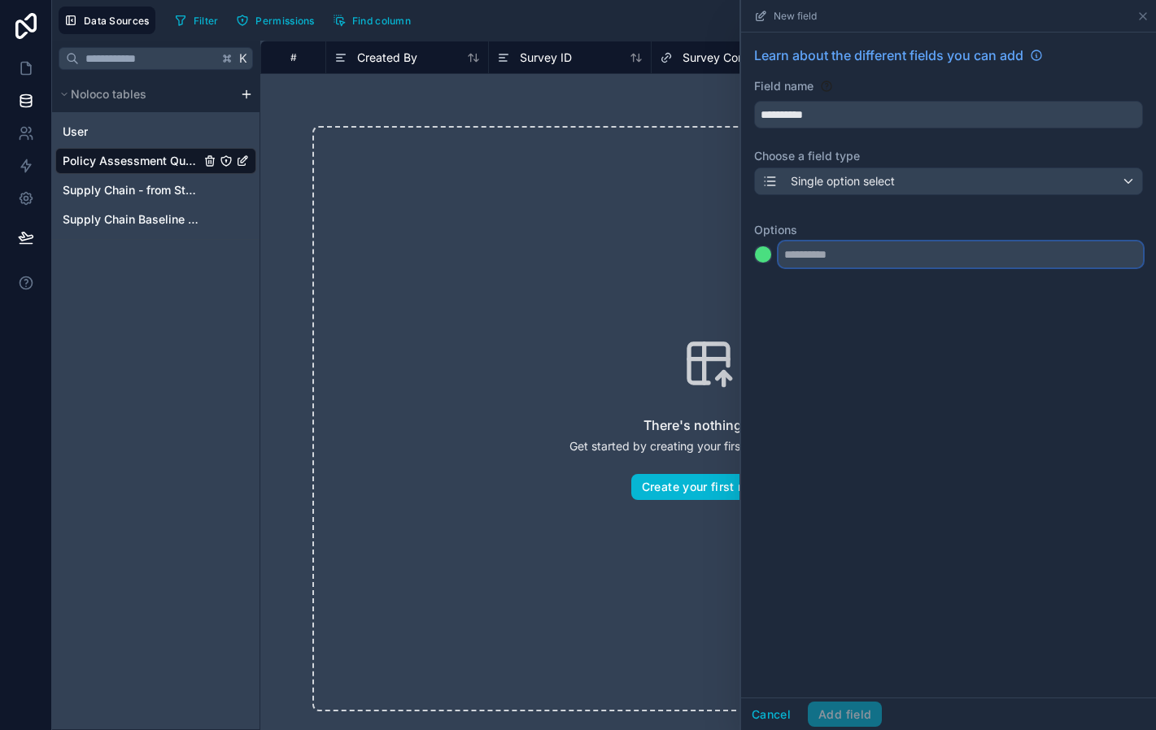
click at [814, 255] on input "text" at bounding box center [960, 255] width 364 height 26
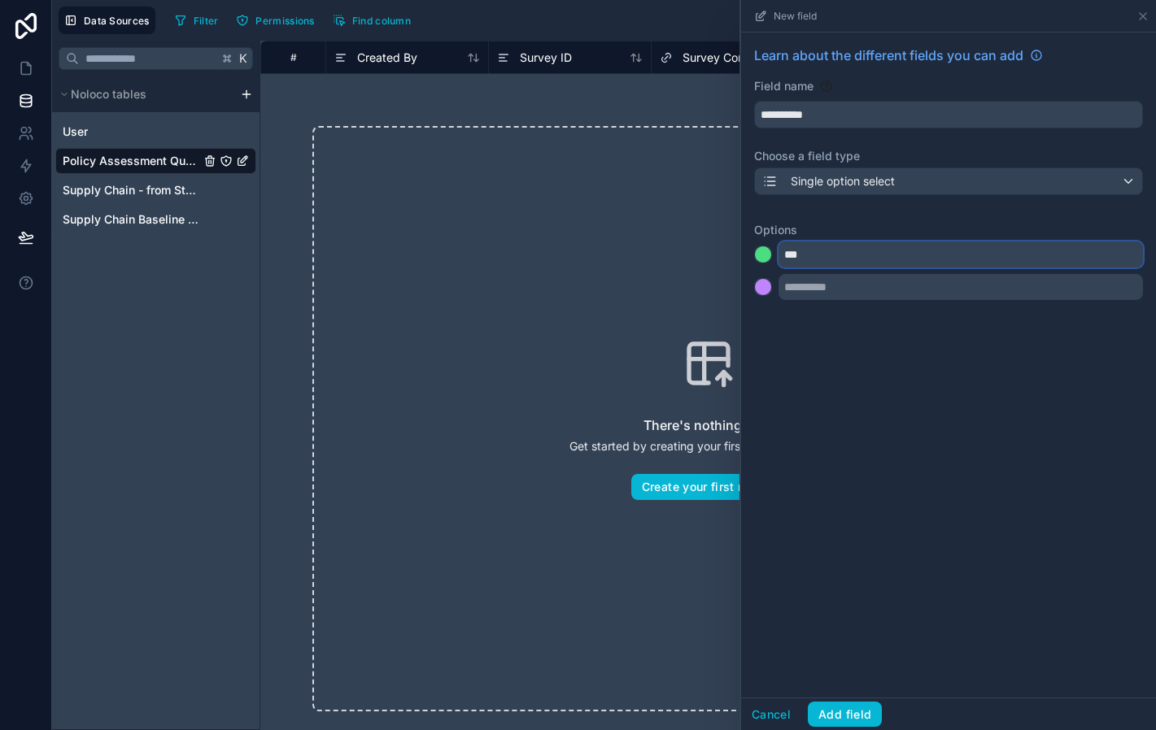
type input "***"
click at [766, 290] on div at bounding box center [763, 287] width 16 height 16
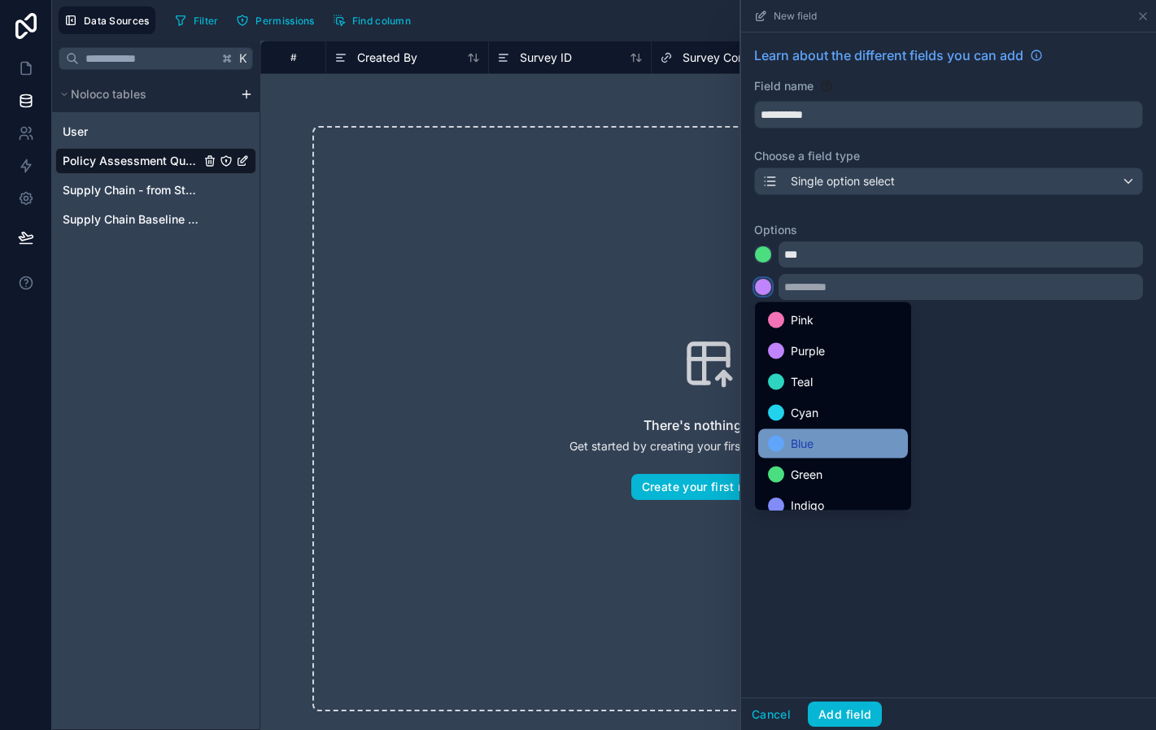
scroll to position [137, 0]
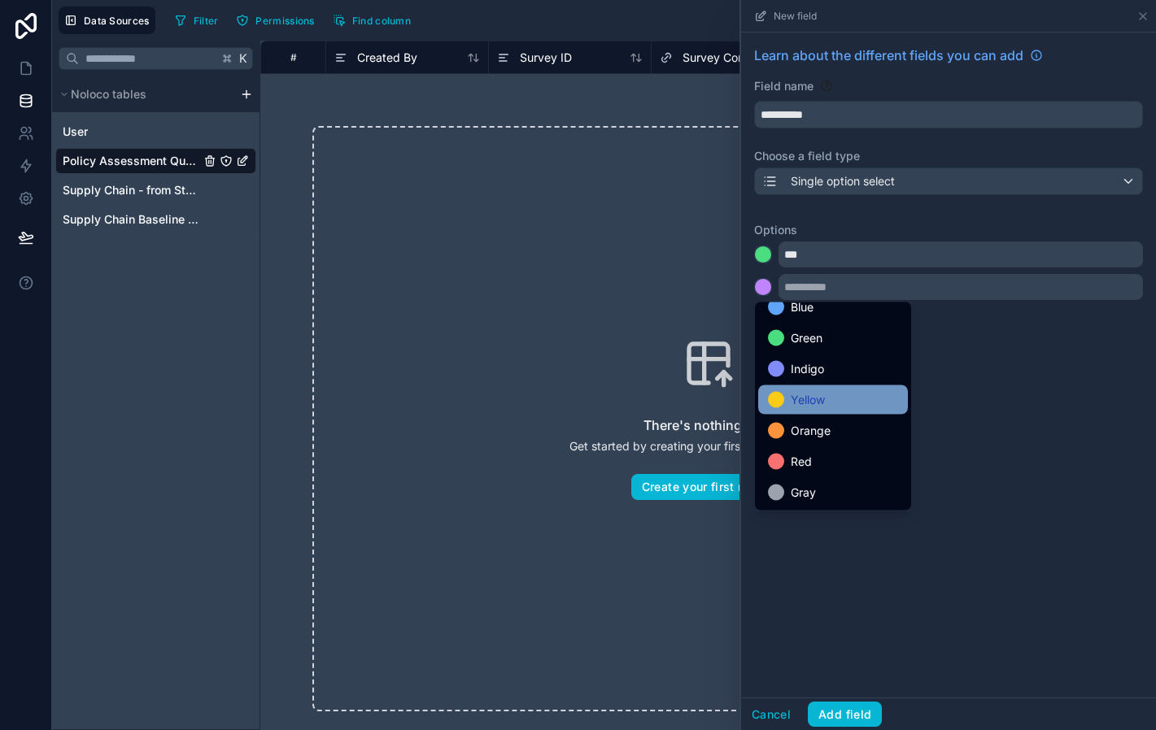
click at [813, 409] on span "Yellow" at bounding box center [808, 400] width 34 height 20
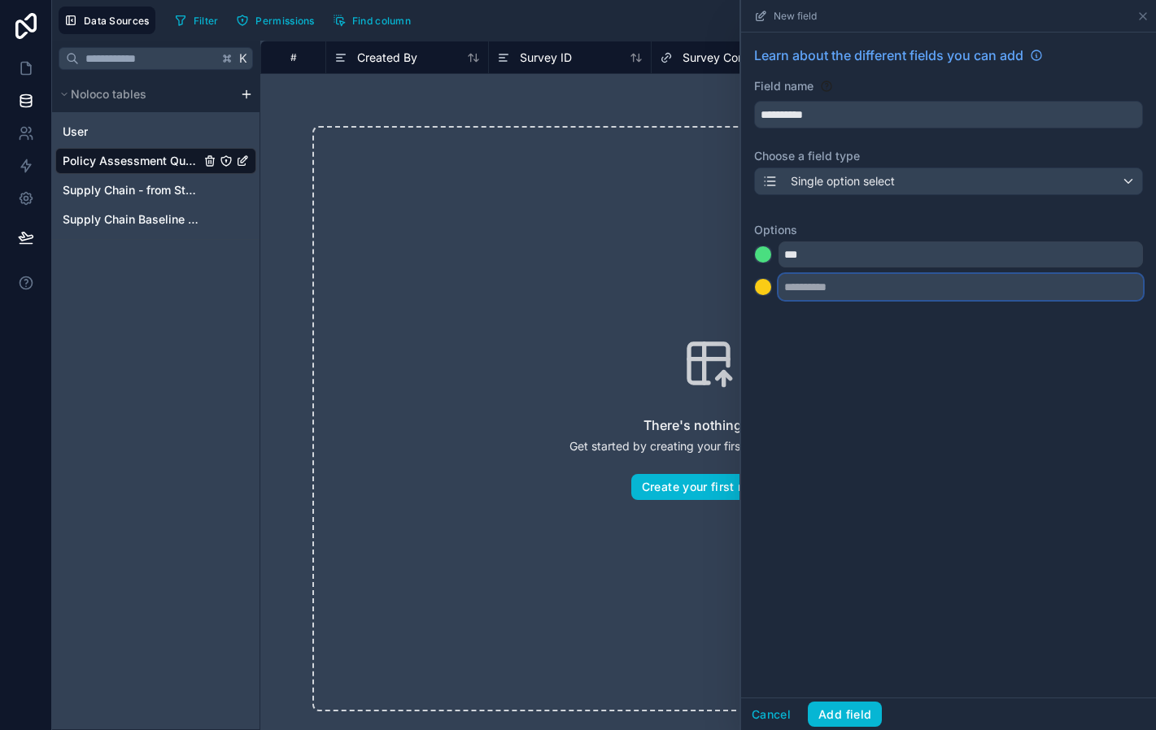
click at [838, 296] on input "text" at bounding box center [960, 287] width 364 height 26
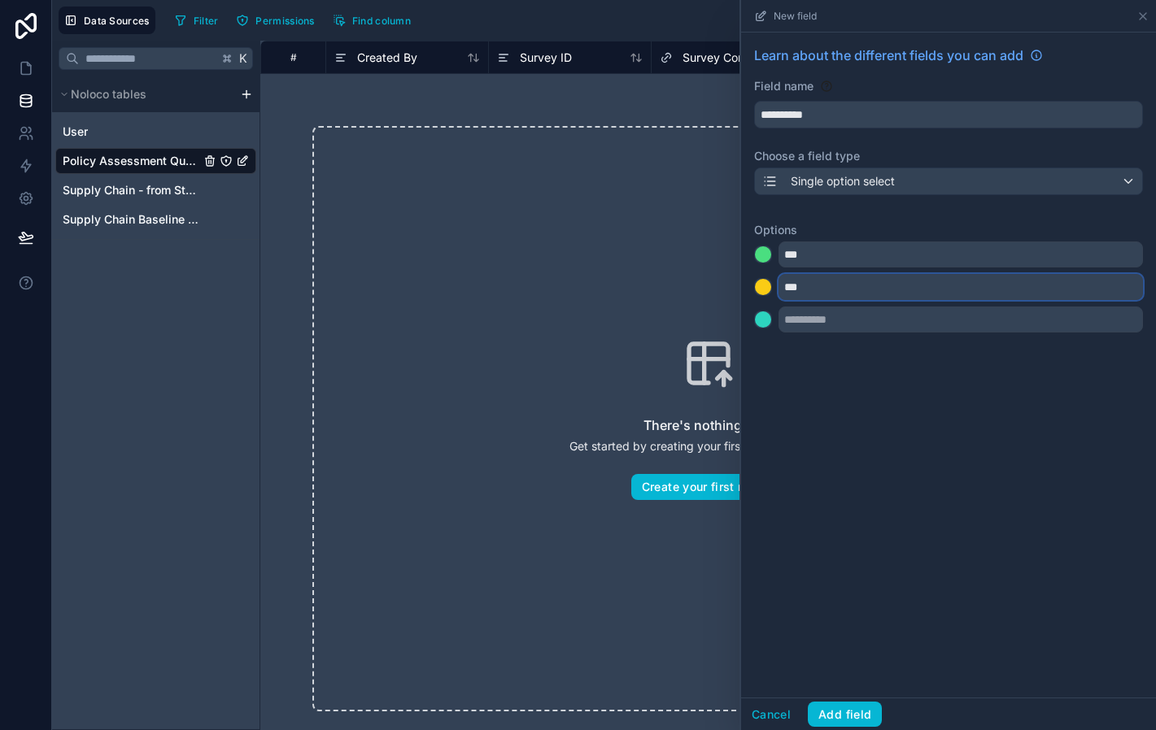
type input "***"
click at [761, 316] on div at bounding box center [763, 320] width 16 height 16
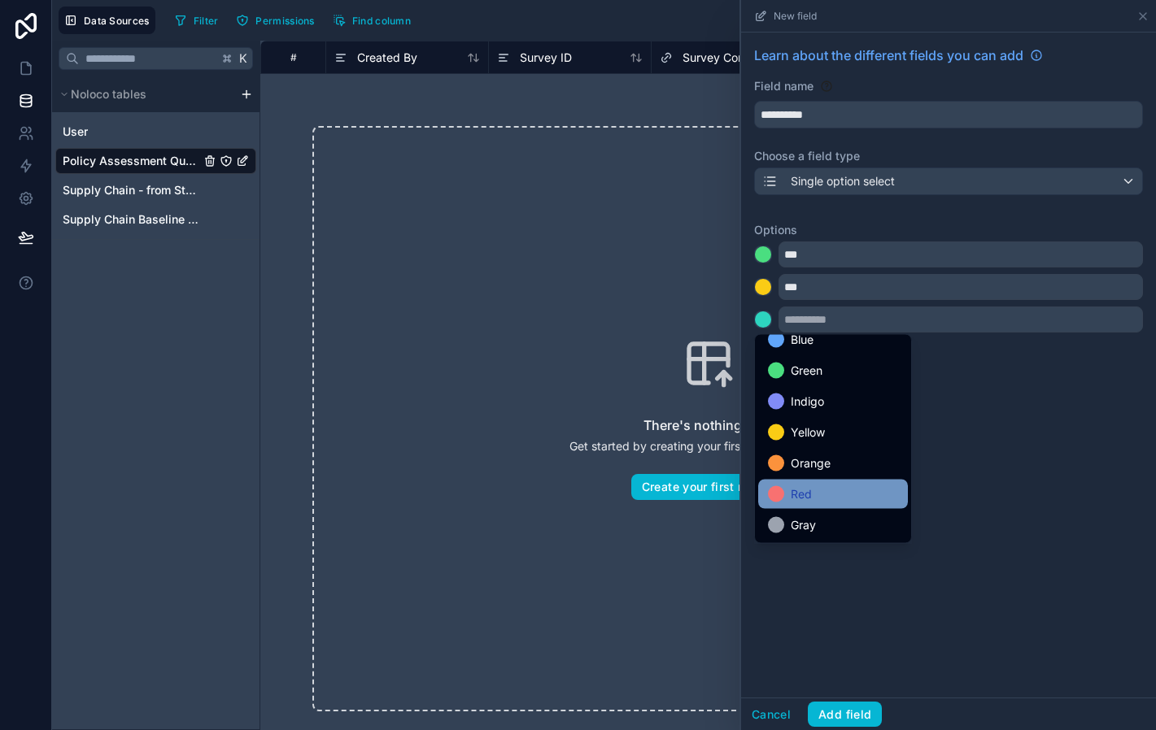
click at [826, 488] on div "Red" at bounding box center [833, 495] width 130 height 20
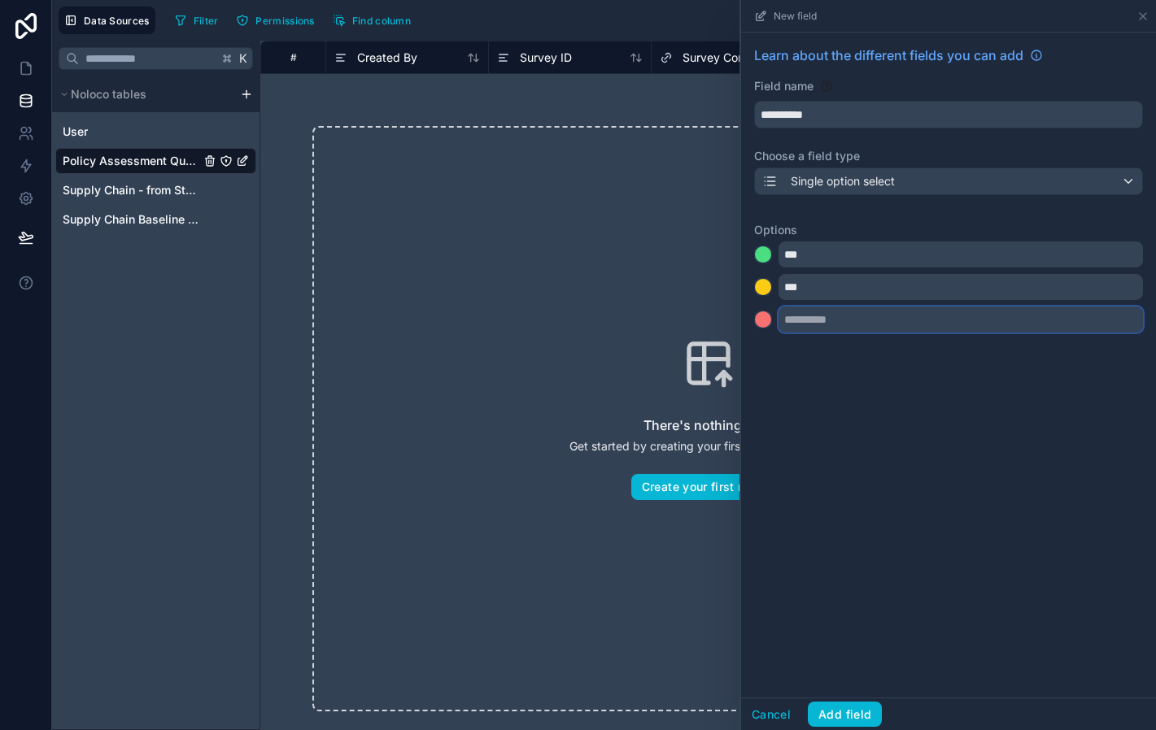
click at [813, 317] on input "text" at bounding box center [960, 320] width 364 height 26
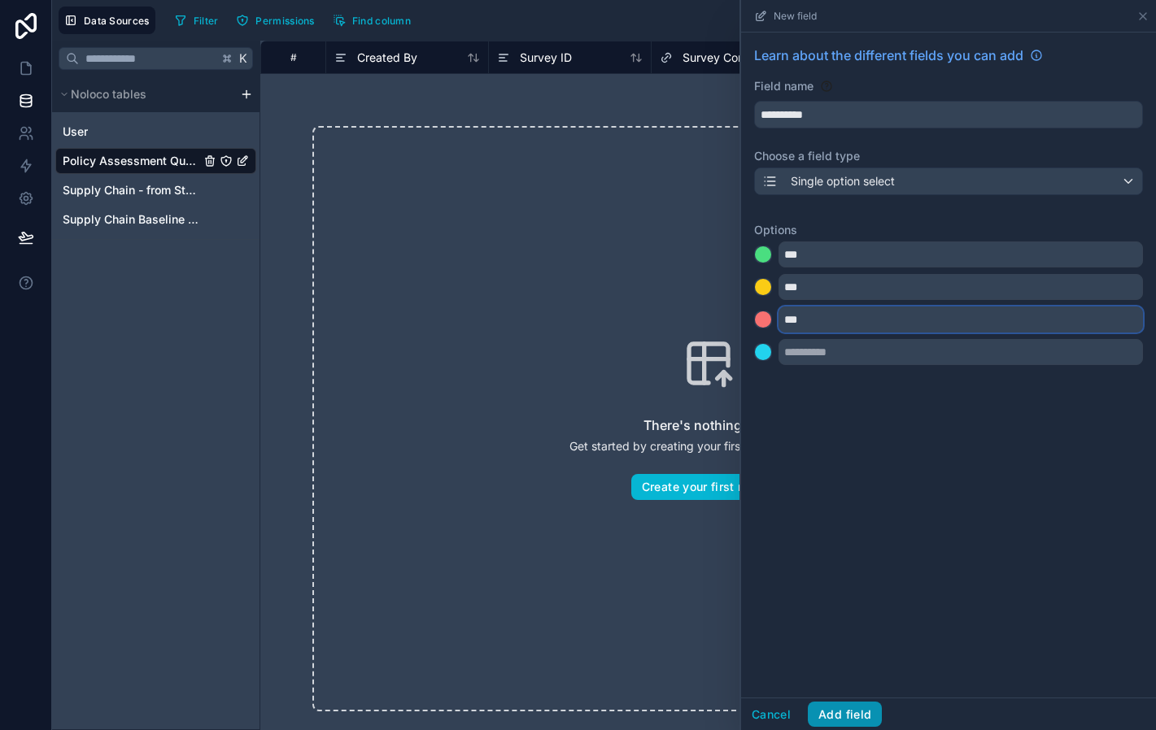
type input "***"
click at [852, 717] on button "Add field" at bounding box center [845, 715] width 74 height 26
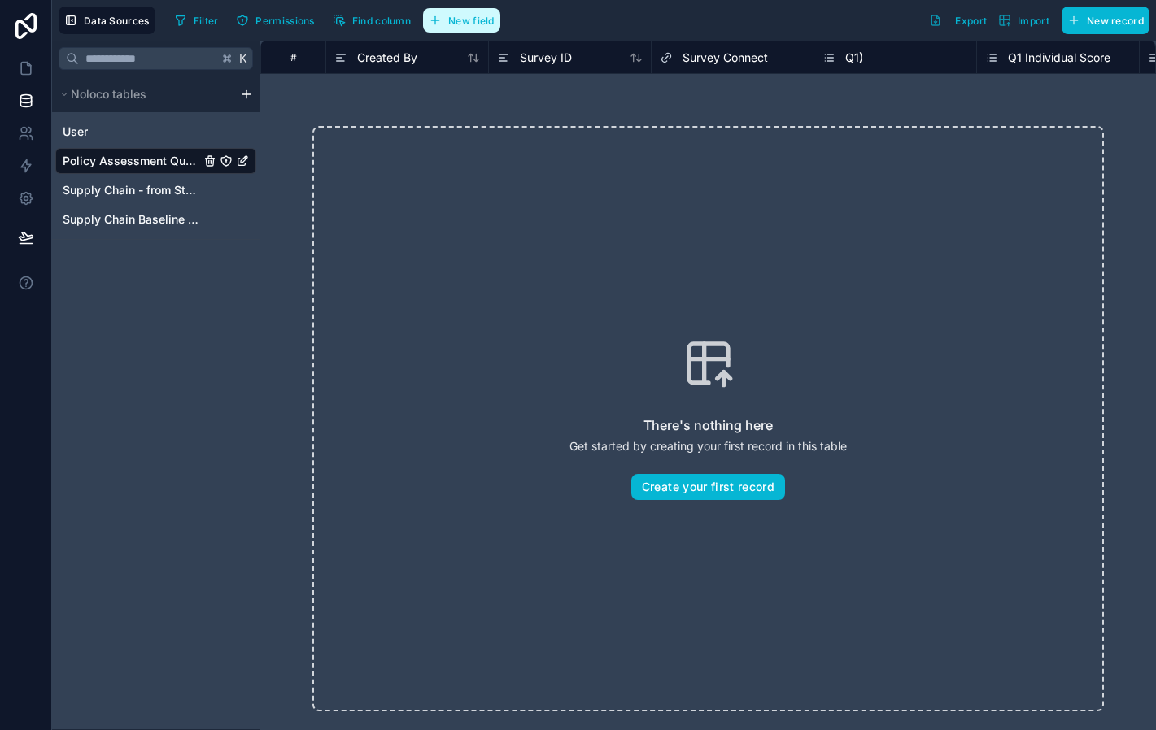
click at [469, 25] on span "New field" at bounding box center [471, 21] width 46 height 12
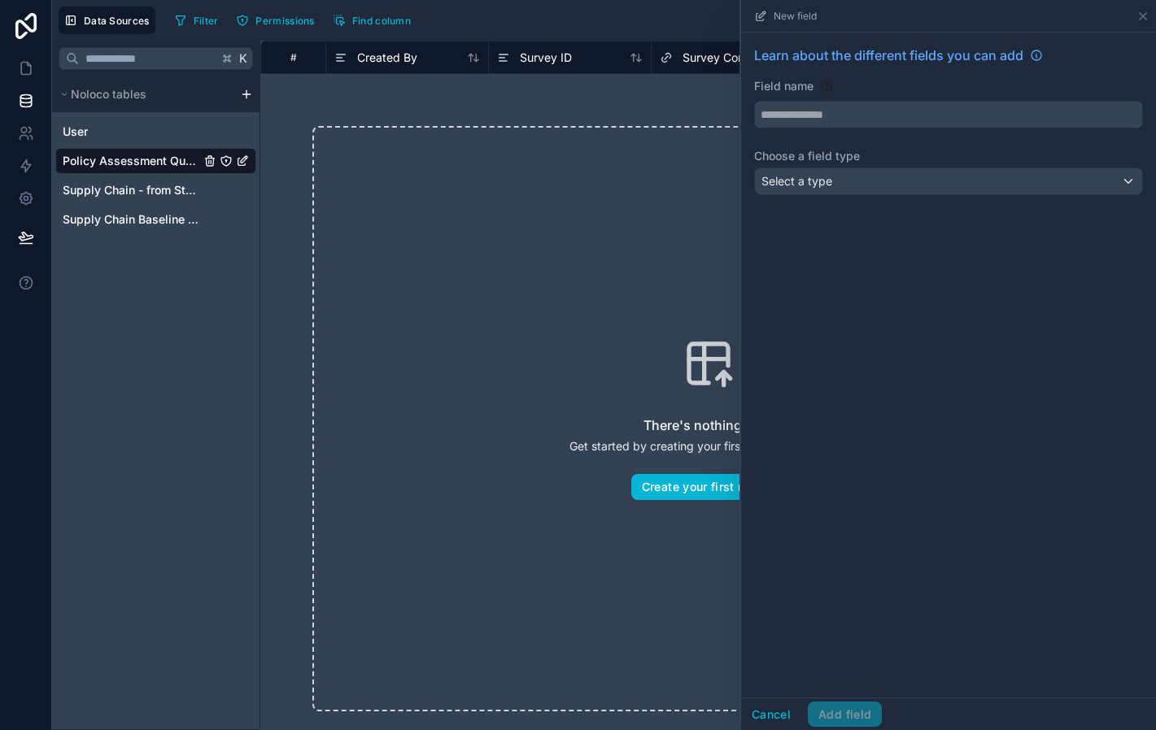
click at [831, 124] on input "text" at bounding box center [948, 115] width 387 height 26
type input "**********"
click at [821, 186] on span "Select a type" at bounding box center [796, 181] width 71 height 14
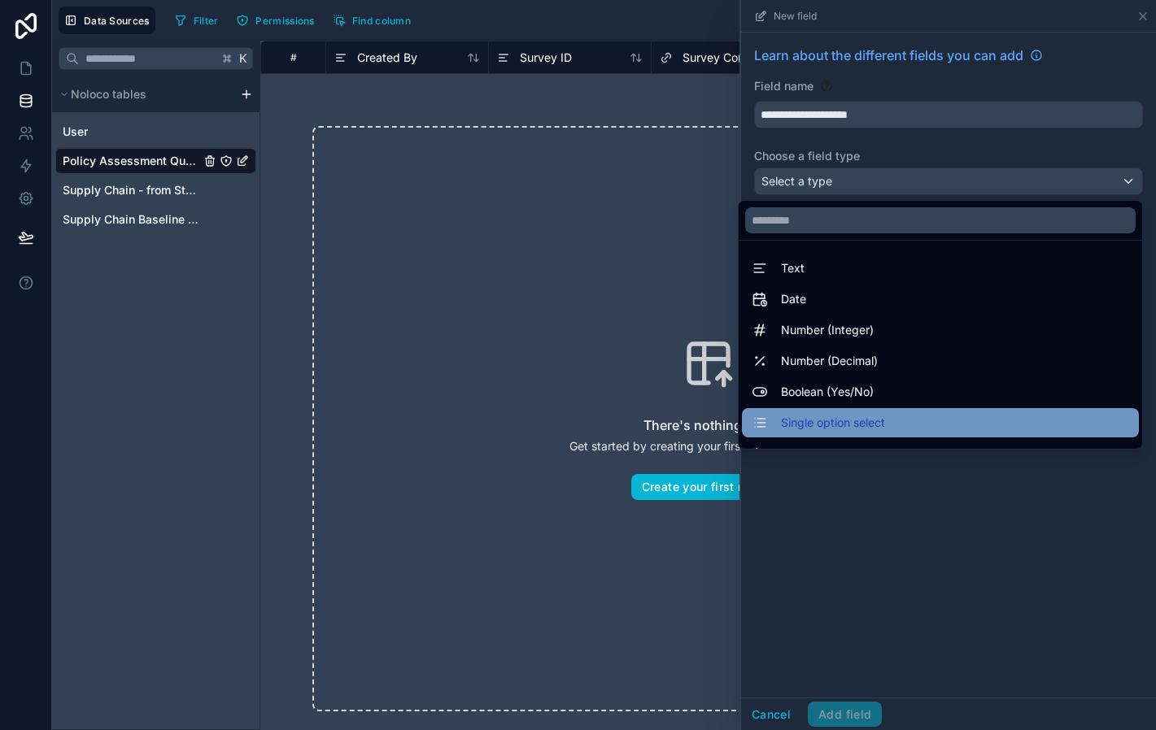
click at [935, 421] on div "Single option select" at bounding box center [940, 423] width 377 height 20
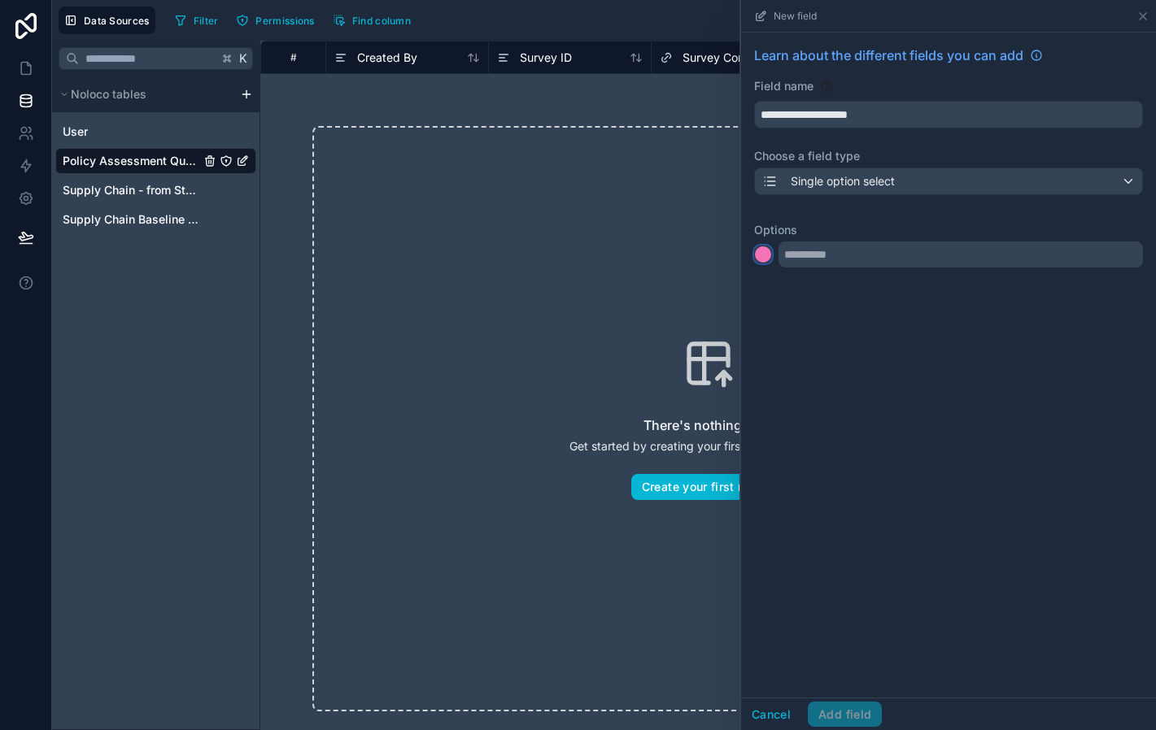
click at [763, 252] on div at bounding box center [763, 254] width 16 height 16
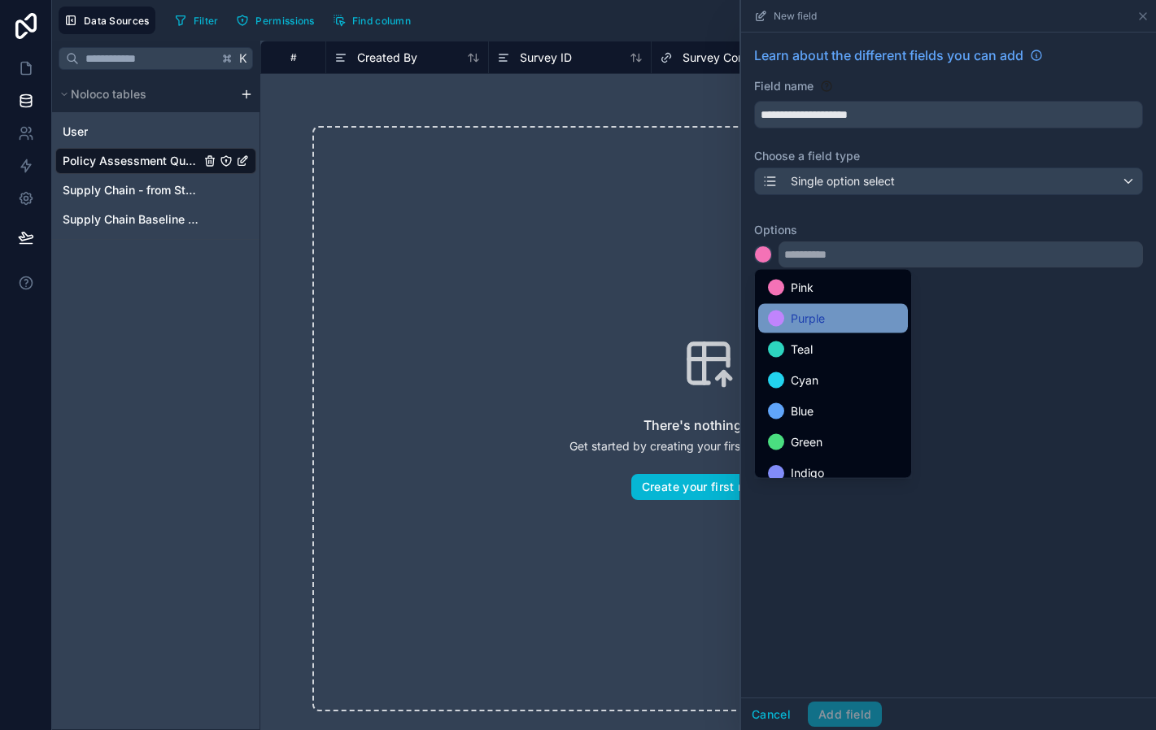
click at [809, 319] on span "Purple" at bounding box center [808, 319] width 34 height 20
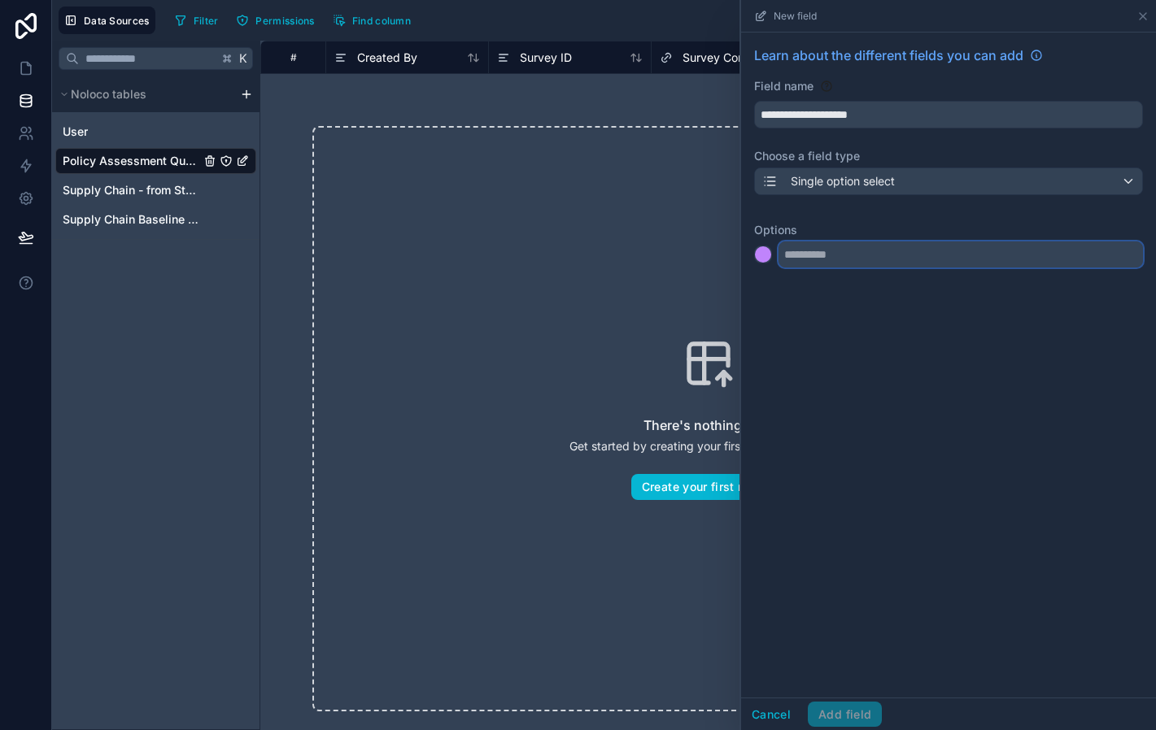
click at [817, 251] on input "text" at bounding box center [960, 255] width 364 height 26
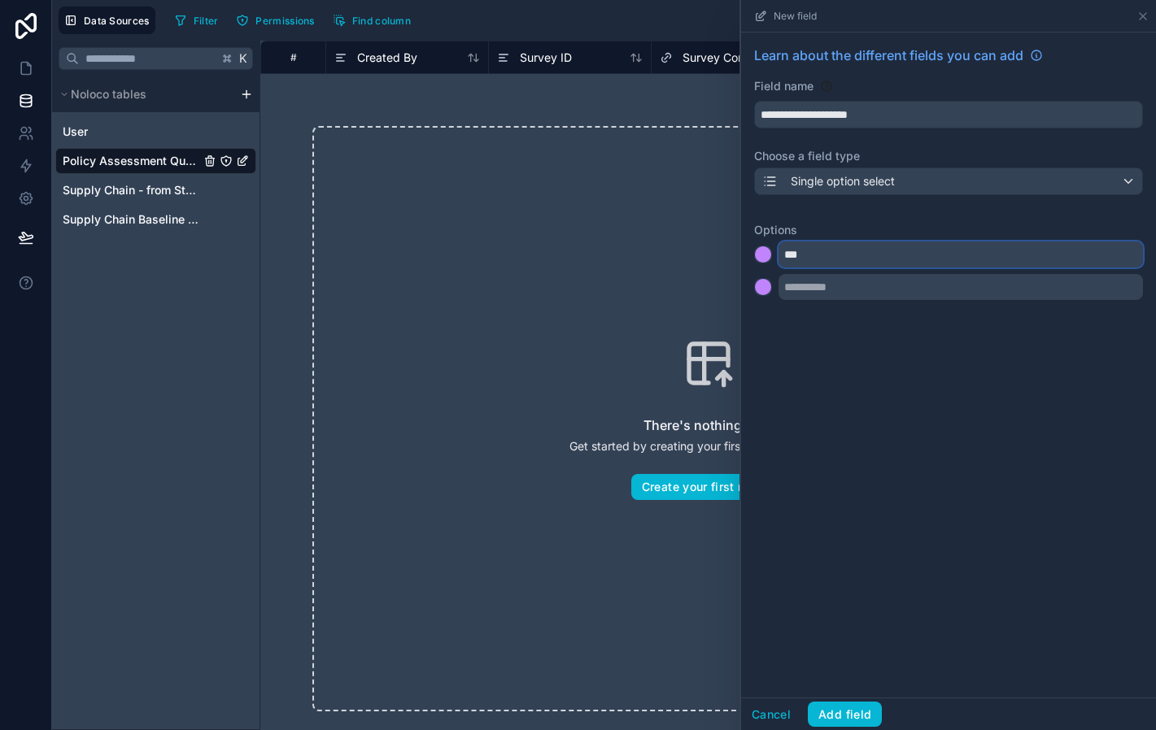
type input "***"
click at [760, 289] on div at bounding box center [763, 287] width 16 height 16
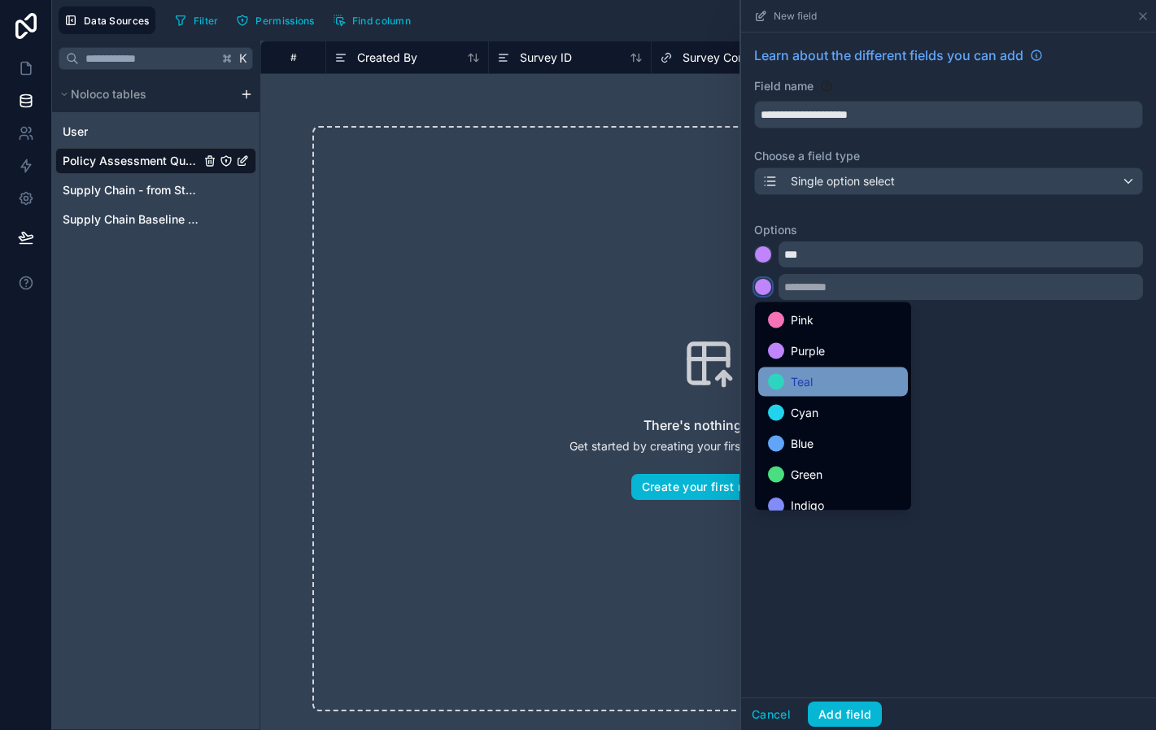
scroll to position [137, 0]
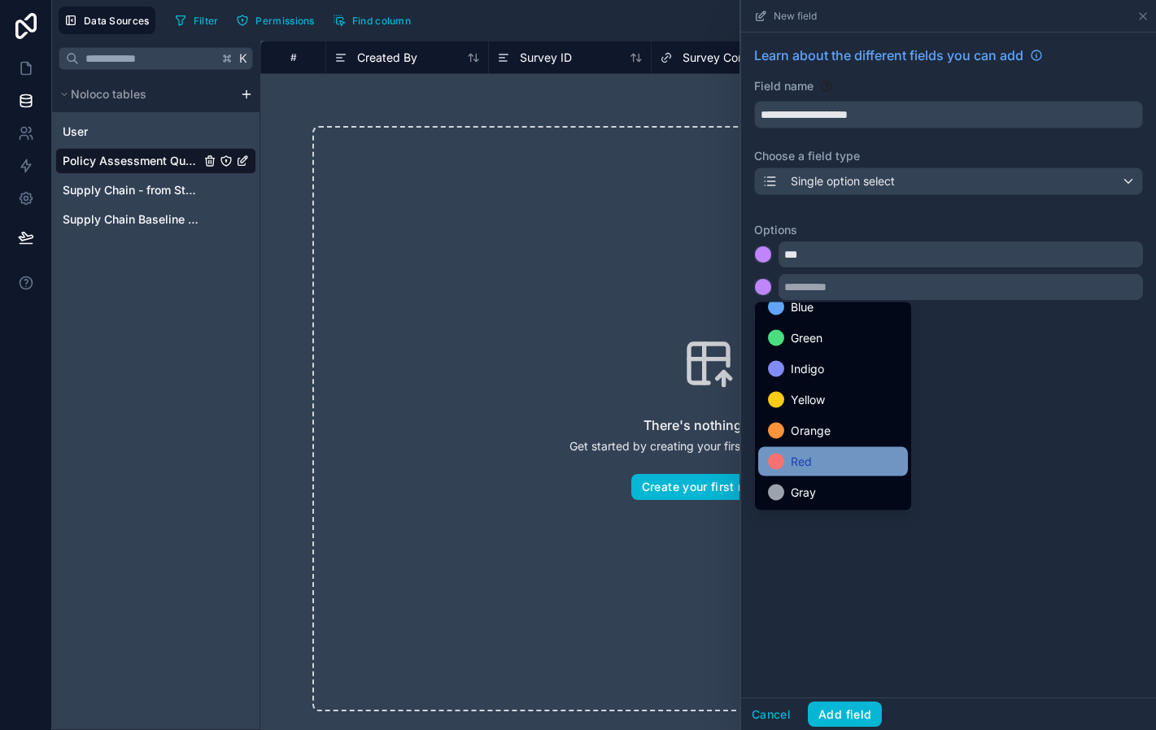
click at [797, 461] on span "Red" at bounding box center [801, 462] width 21 height 20
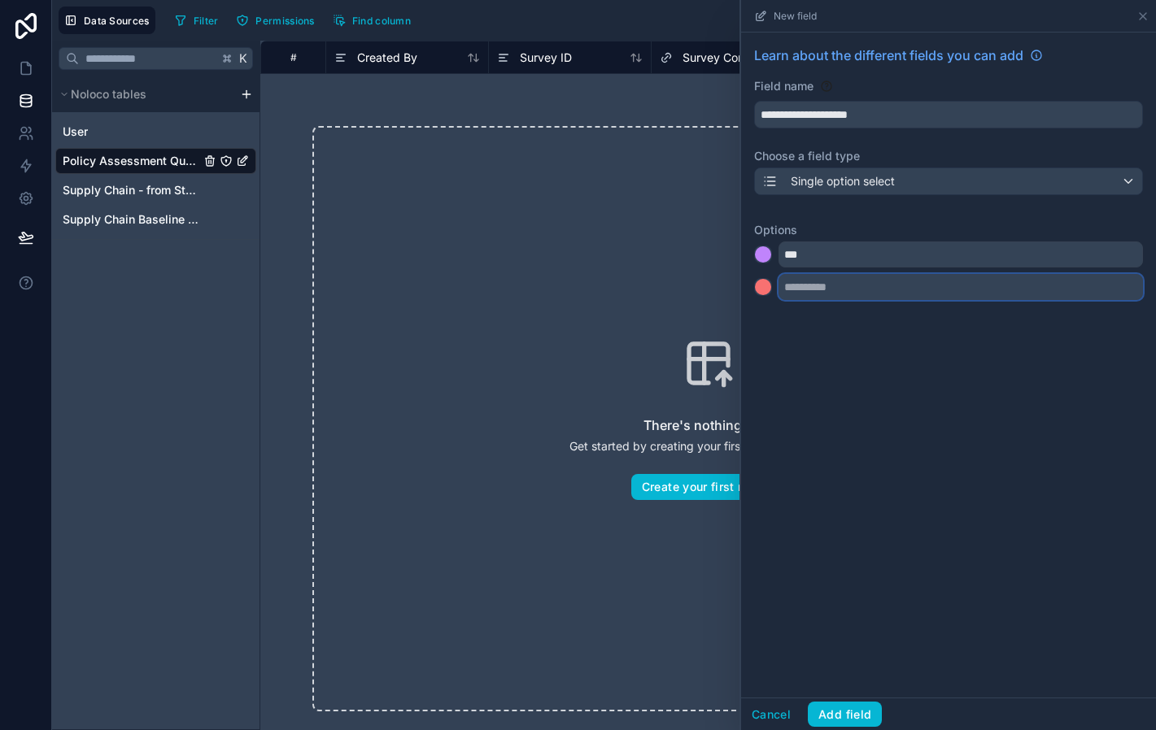
click at [804, 287] on input "text" at bounding box center [960, 287] width 364 height 26
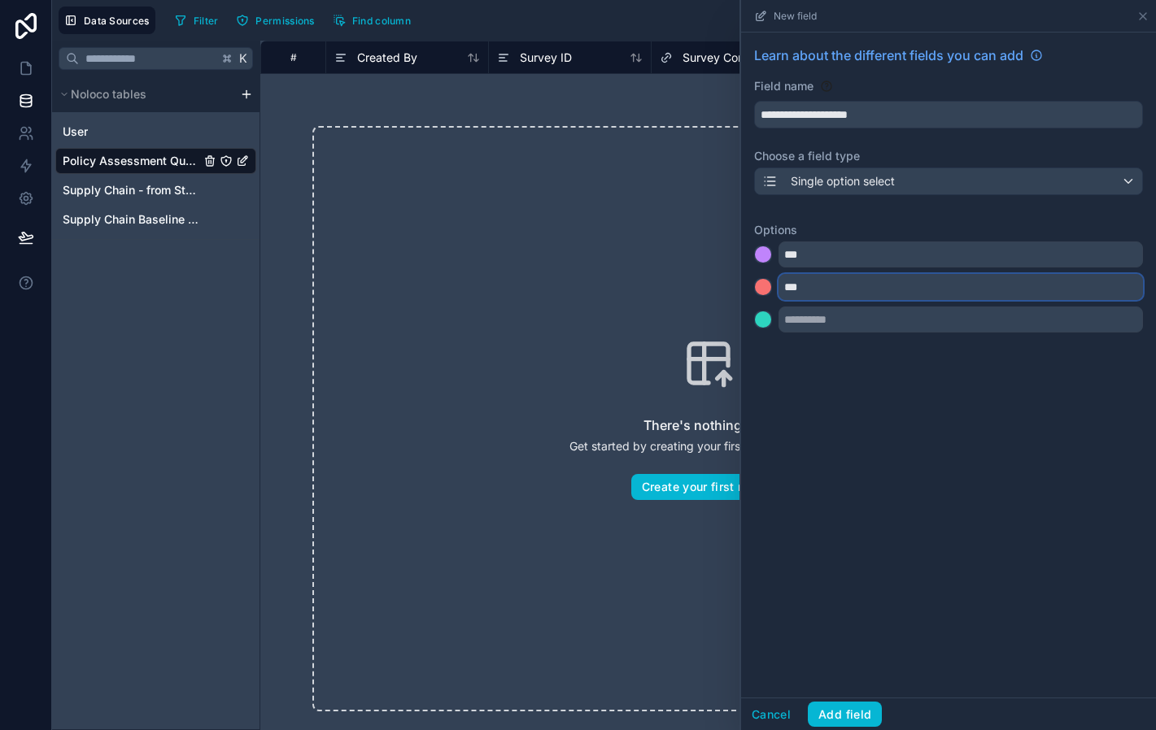
type input "***"
click at [765, 280] on div at bounding box center [763, 287] width 16 height 16
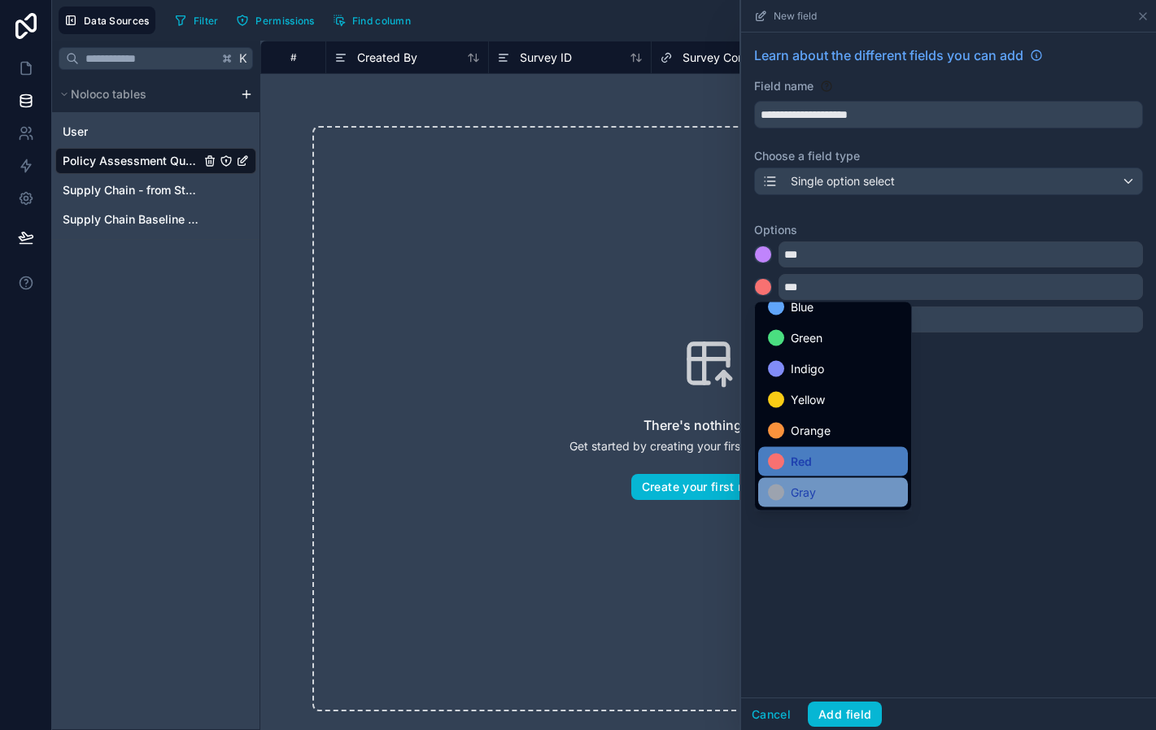
click at [790, 494] on div "Gray" at bounding box center [833, 493] width 130 height 20
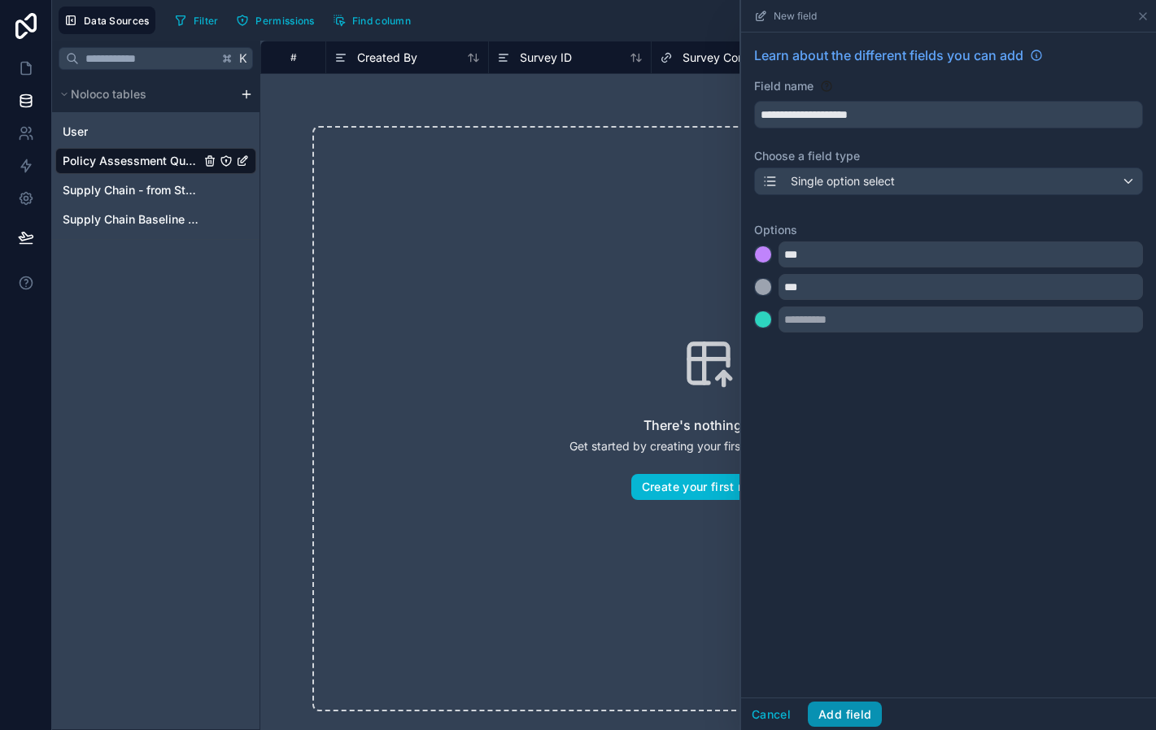
click at [841, 719] on button "Add field" at bounding box center [845, 715] width 74 height 26
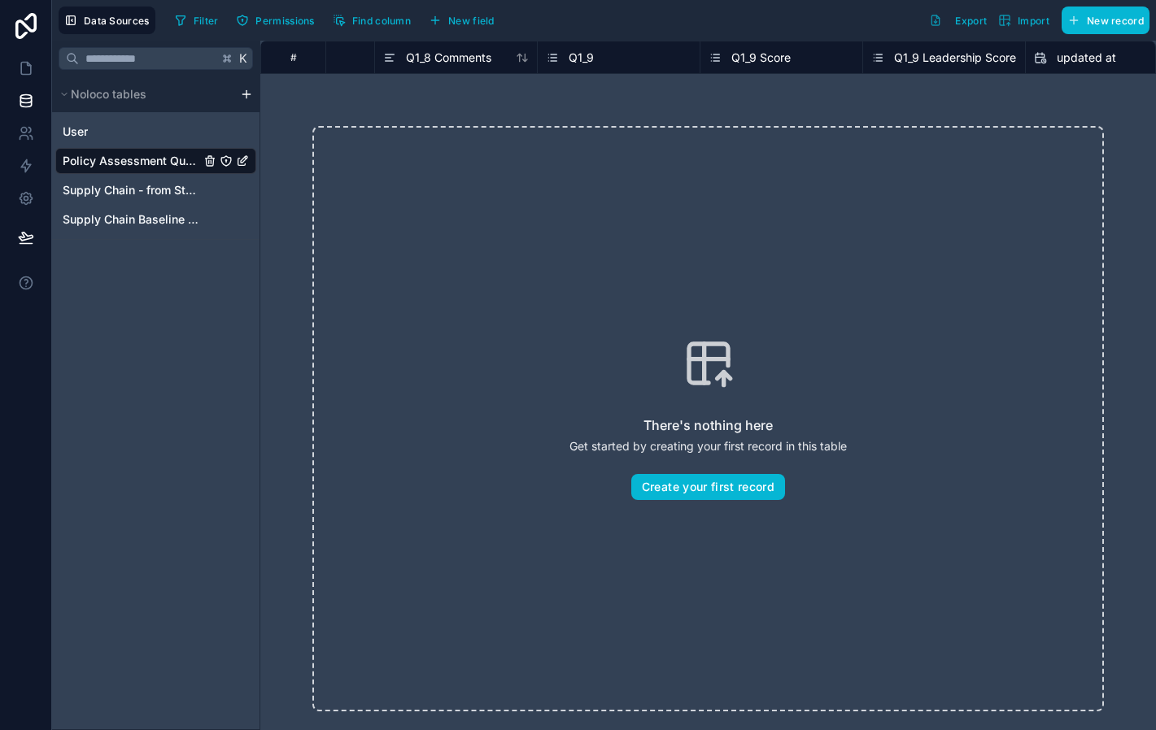
scroll to position [0, 5677]
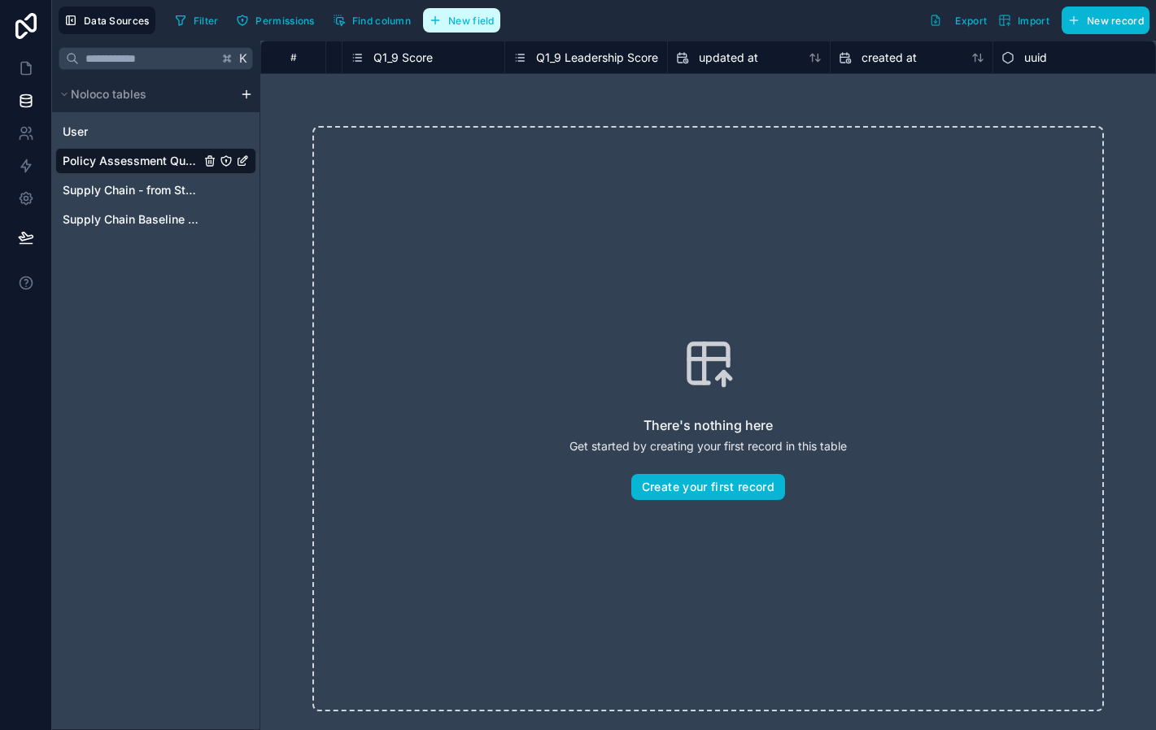
click at [480, 28] on button "New field" at bounding box center [461, 20] width 77 height 24
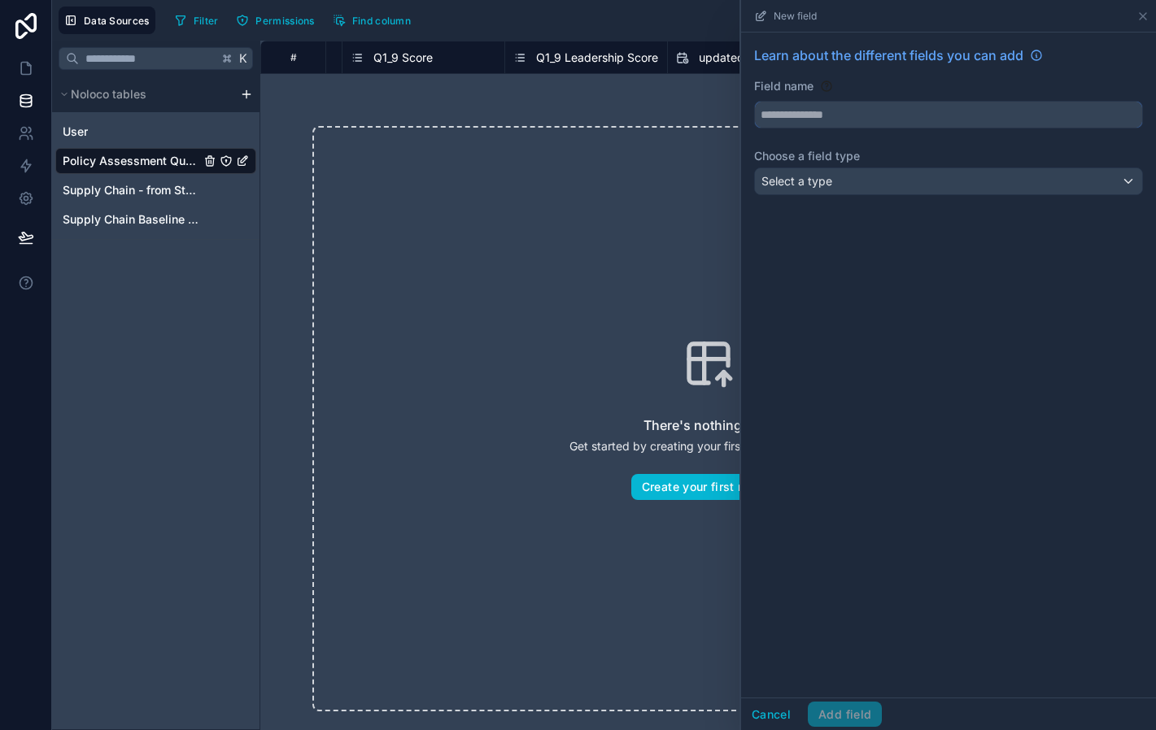
click at [815, 115] on input "text" at bounding box center [948, 115] width 387 height 26
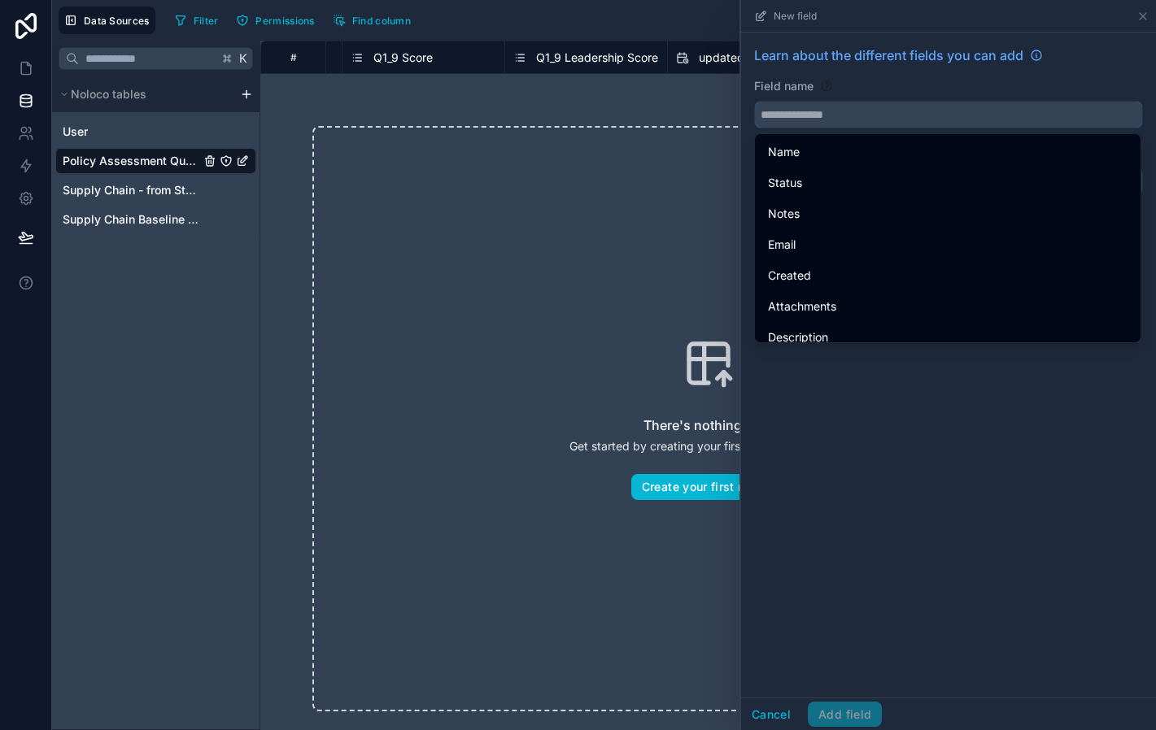
type input "*"
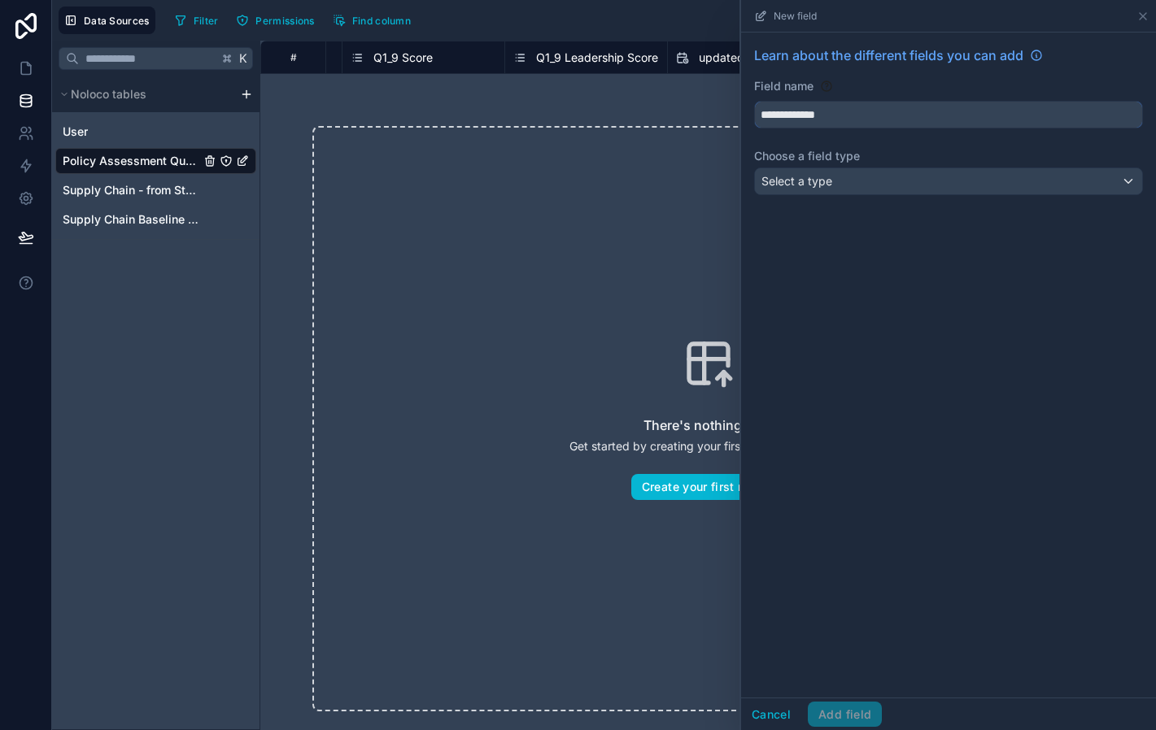
type input "**********"
click at [823, 185] on span "Select a type" at bounding box center [796, 181] width 71 height 14
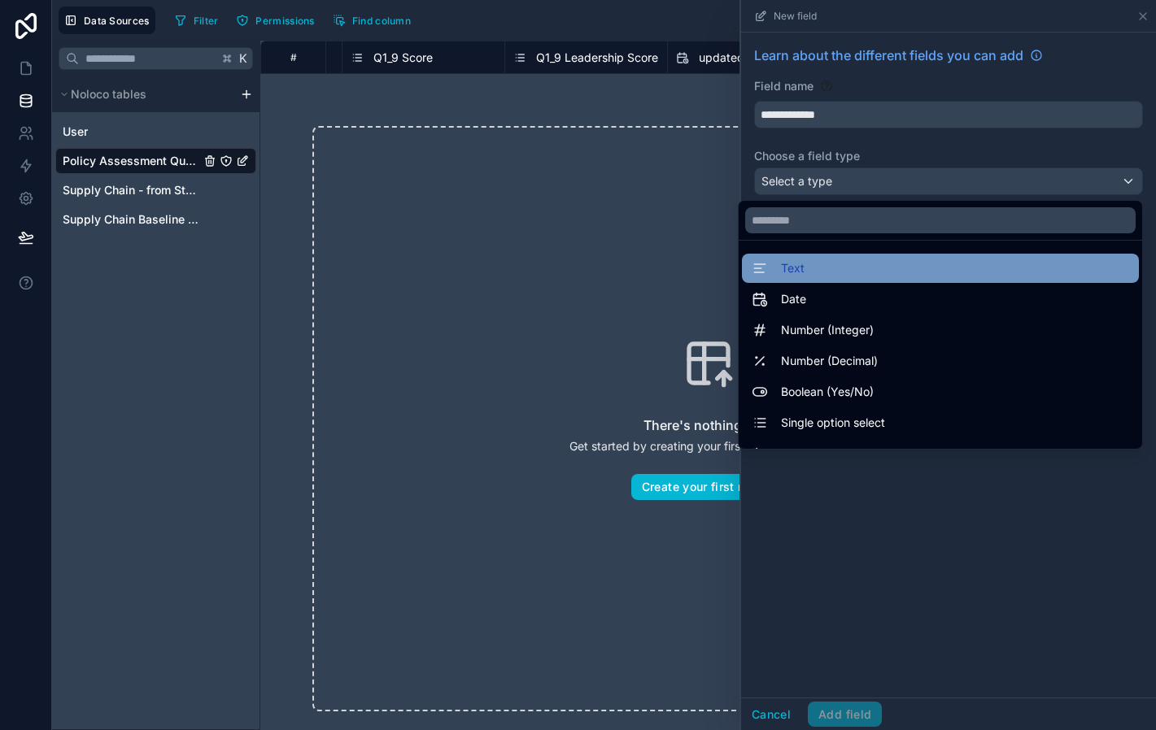
click at [822, 263] on div "Text" at bounding box center [940, 269] width 377 height 20
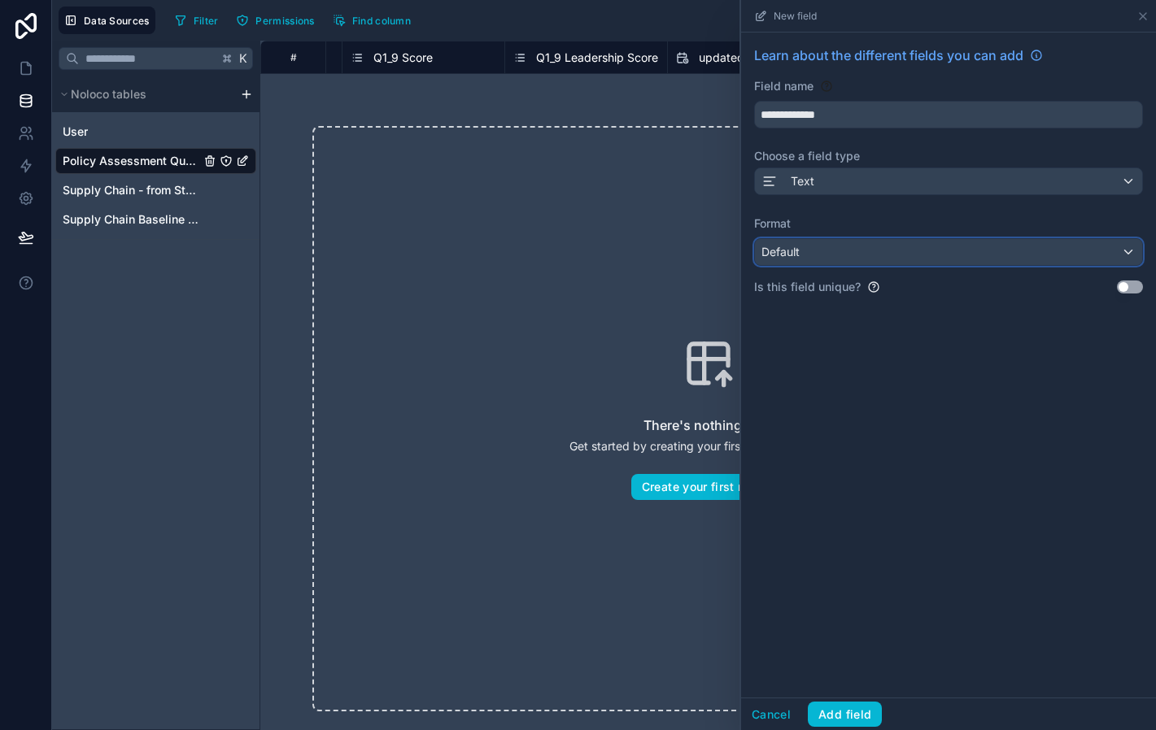
click at [821, 247] on div "Default" at bounding box center [948, 252] width 387 height 26
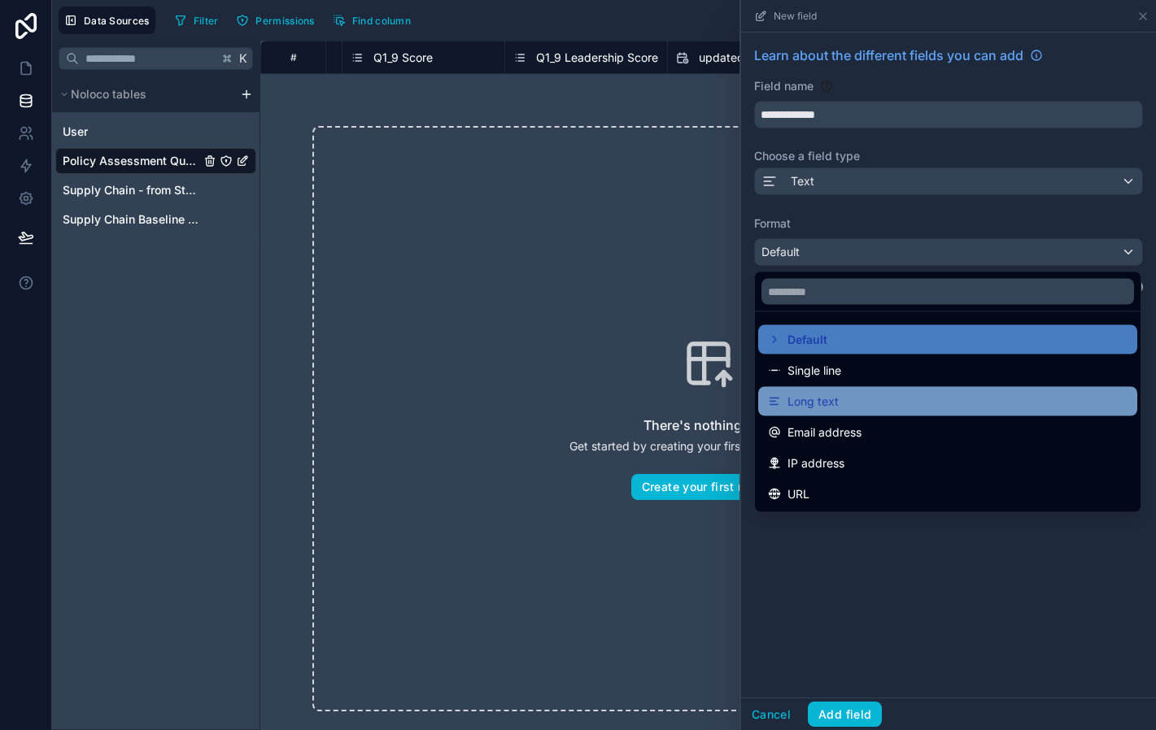
click at [833, 399] on span "Long text" at bounding box center [812, 402] width 51 height 20
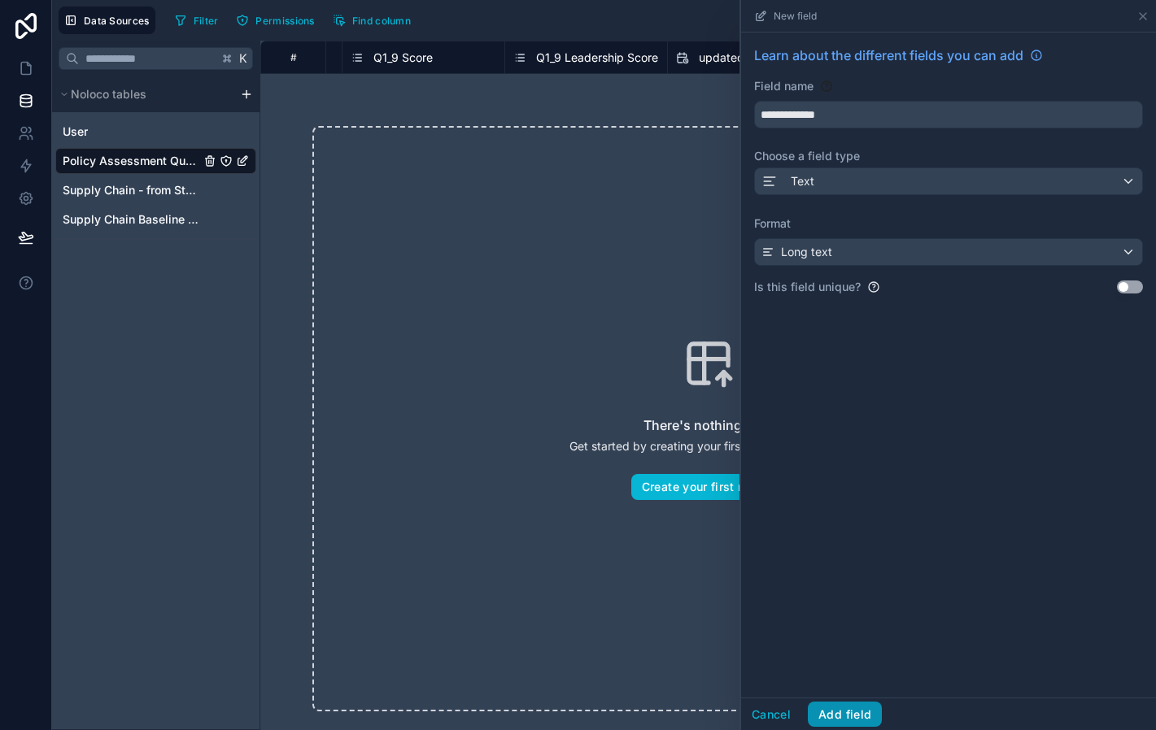
click at [848, 705] on button "Add field" at bounding box center [845, 715] width 74 height 26
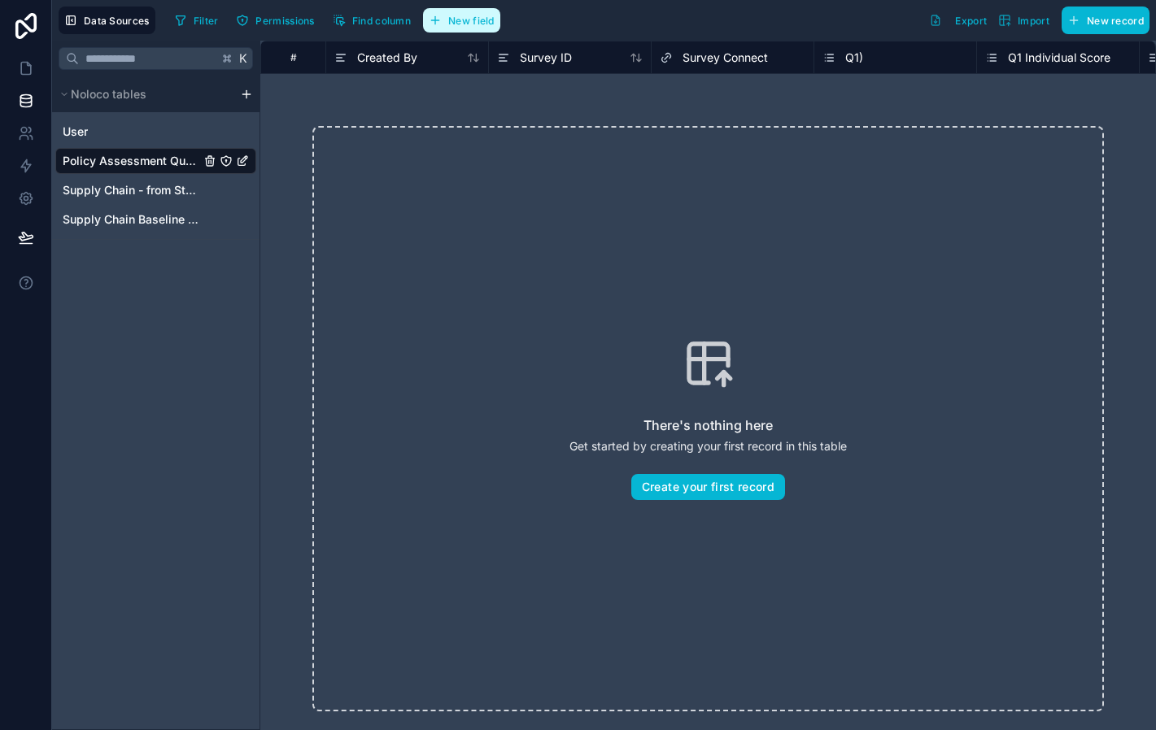
click at [465, 17] on span "New field" at bounding box center [471, 21] width 46 height 12
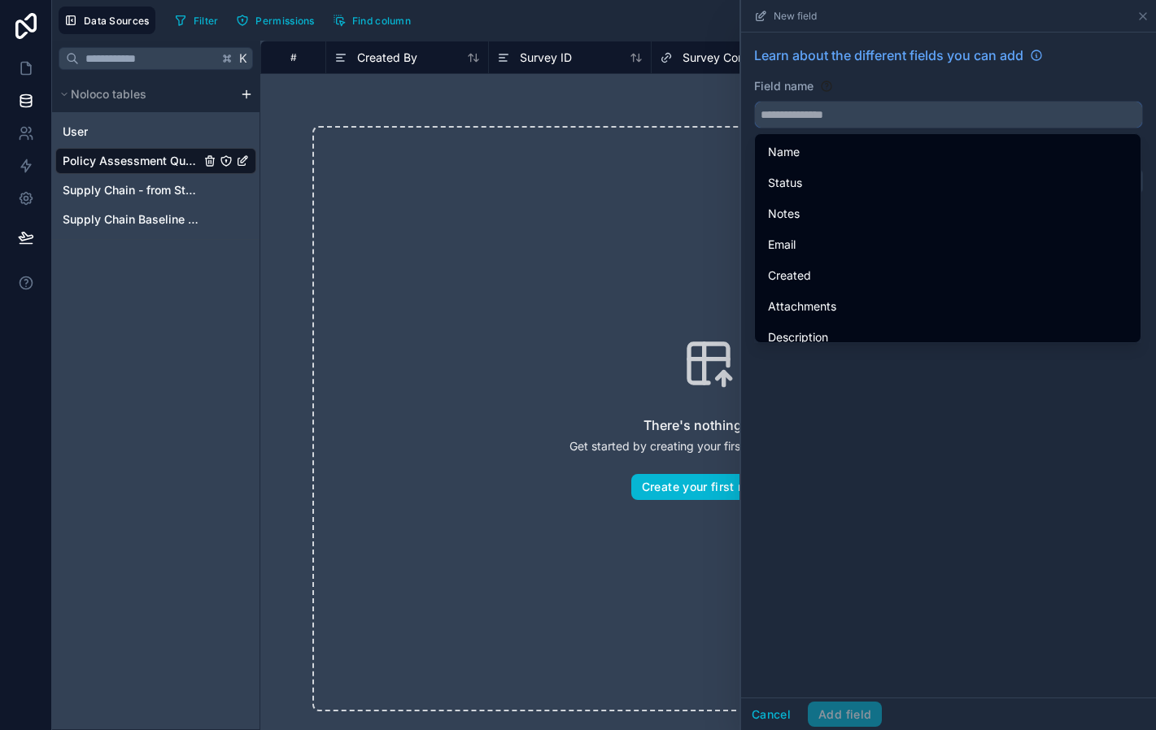
click at [848, 120] on input "text" at bounding box center [948, 115] width 387 height 26
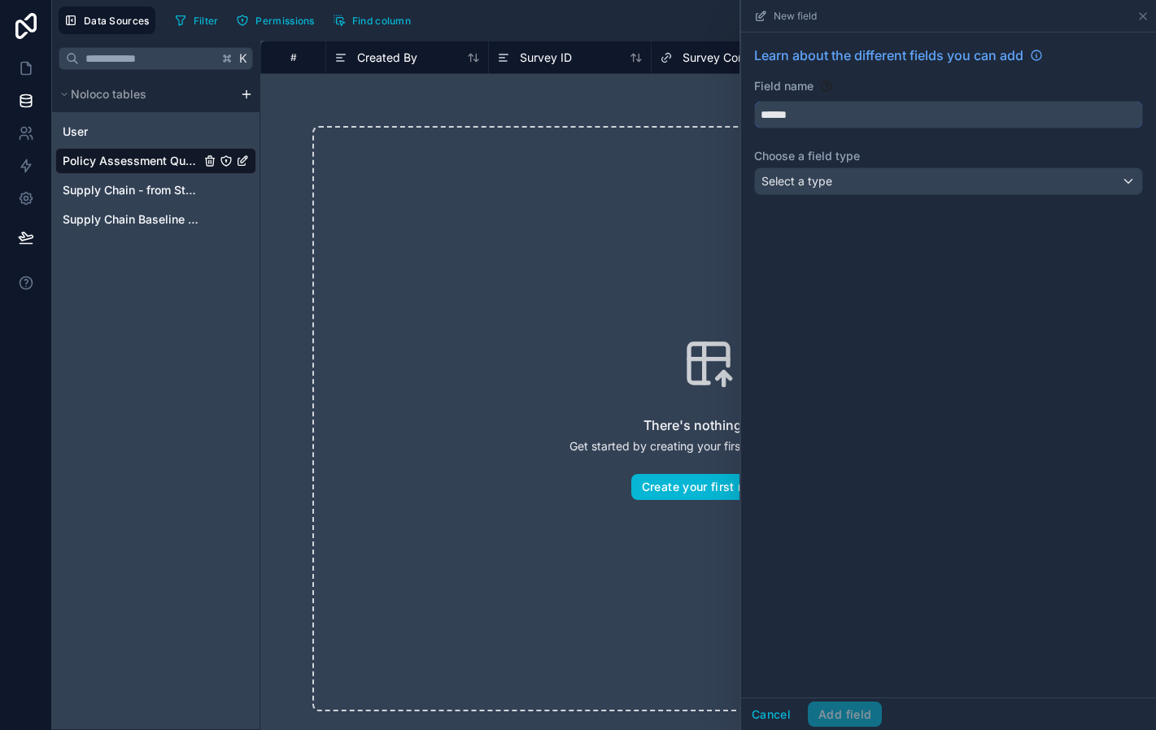
type input "******"
click at [832, 172] on div "Select a type" at bounding box center [948, 181] width 387 height 26
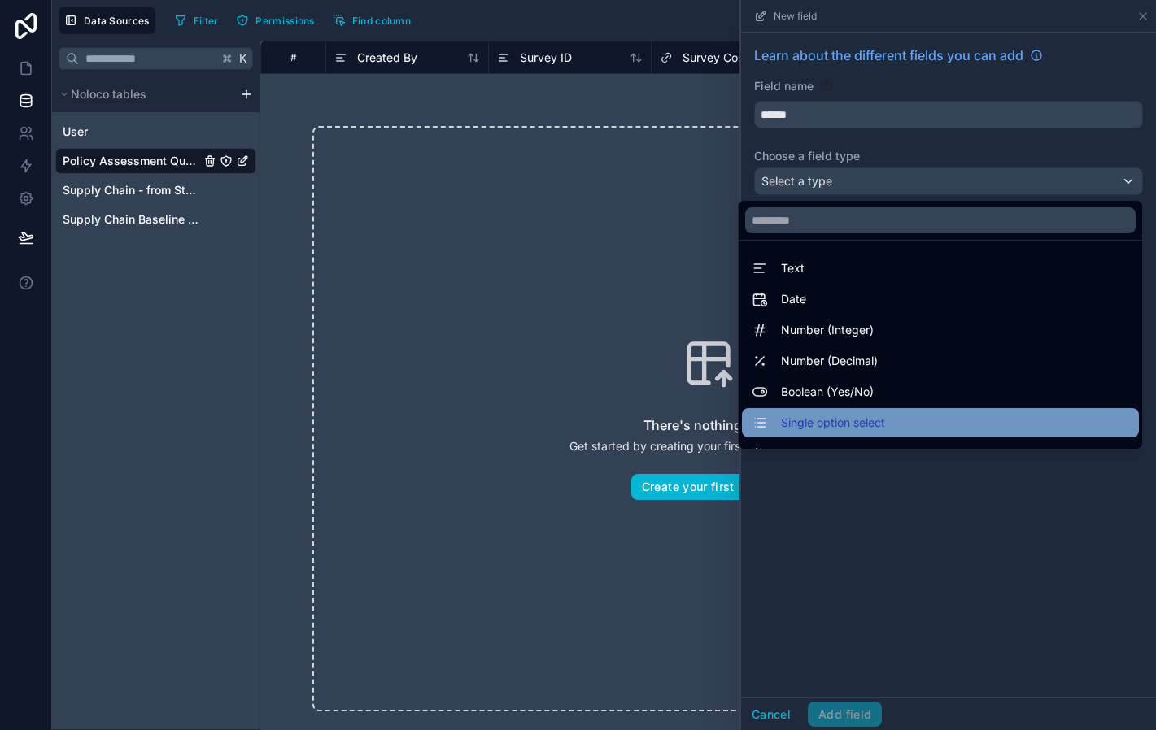
click at [847, 429] on span "Single option select" at bounding box center [833, 423] width 104 height 20
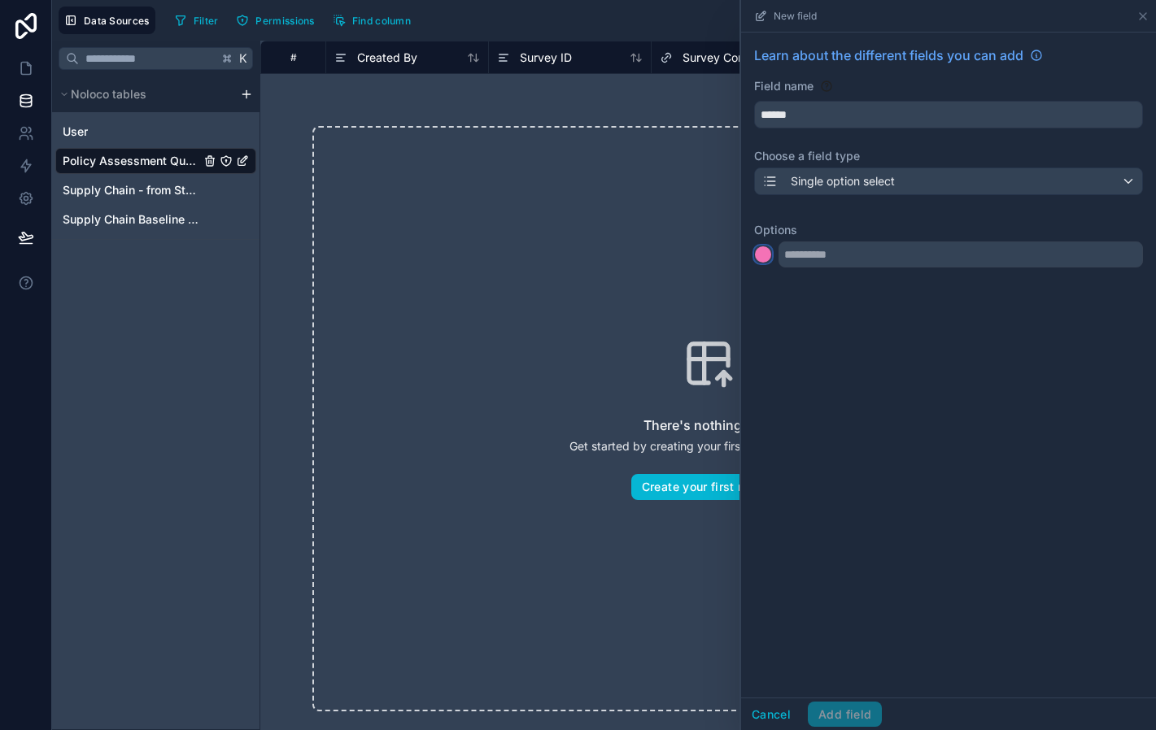
click at [768, 255] on div at bounding box center [763, 254] width 16 height 16
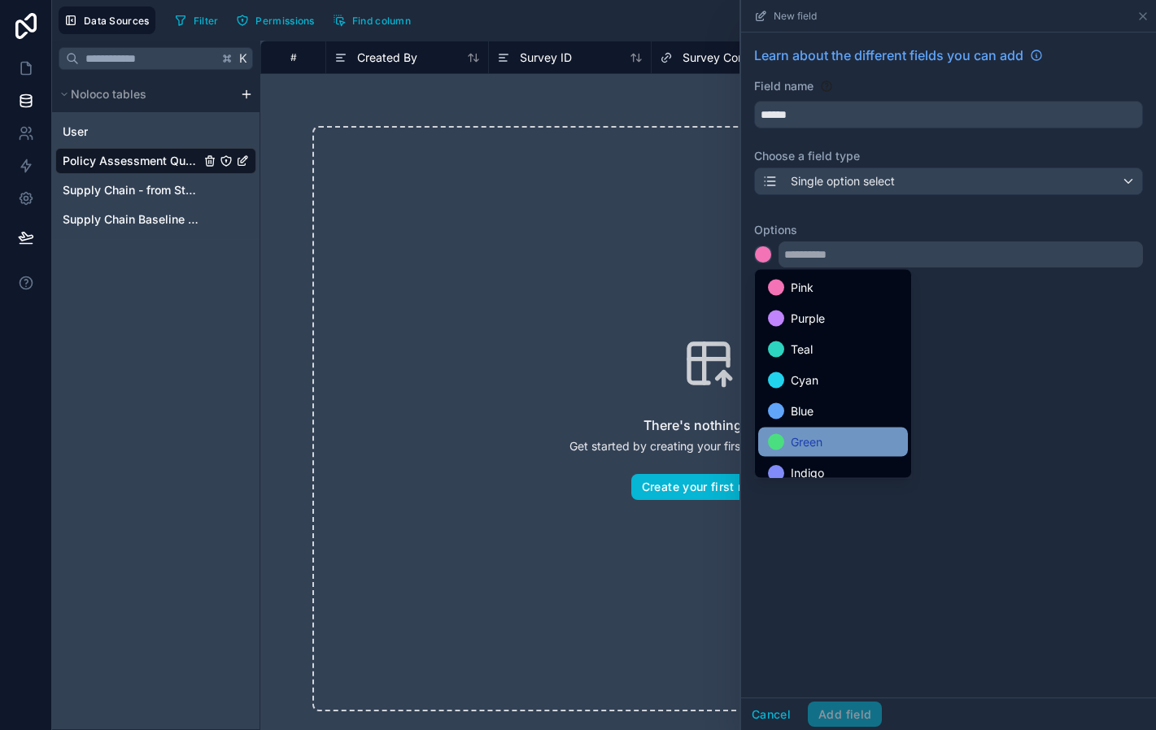
click at [833, 436] on div "Green" at bounding box center [833, 443] width 130 height 20
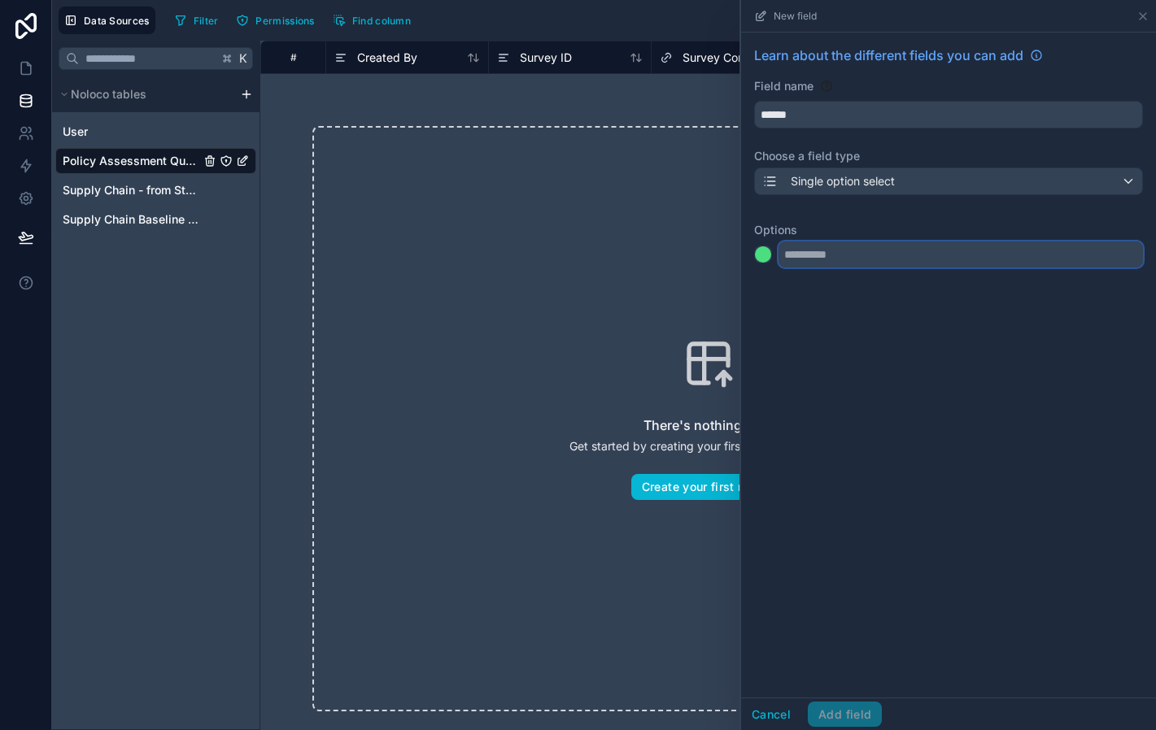
click at [830, 247] on input "text" at bounding box center [960, 255] width 364 height 26
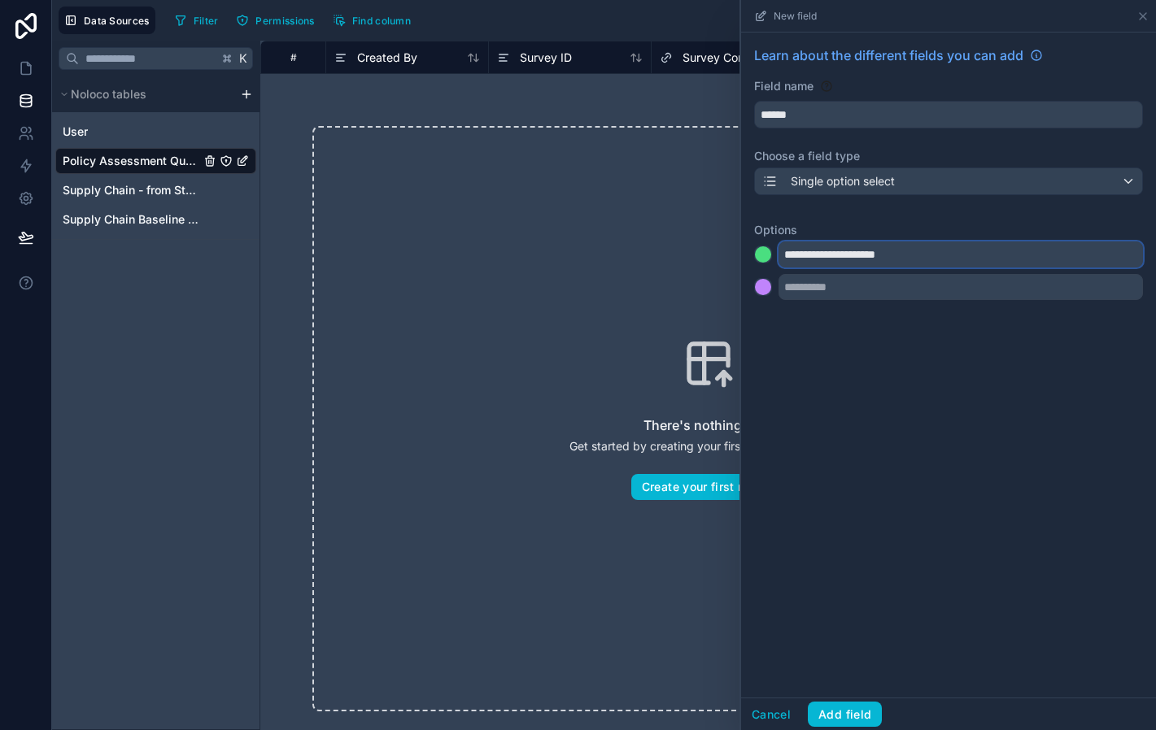
type input "**********"
click at [760, 292] on div at bounding box center [763, 287] width 16 height 16
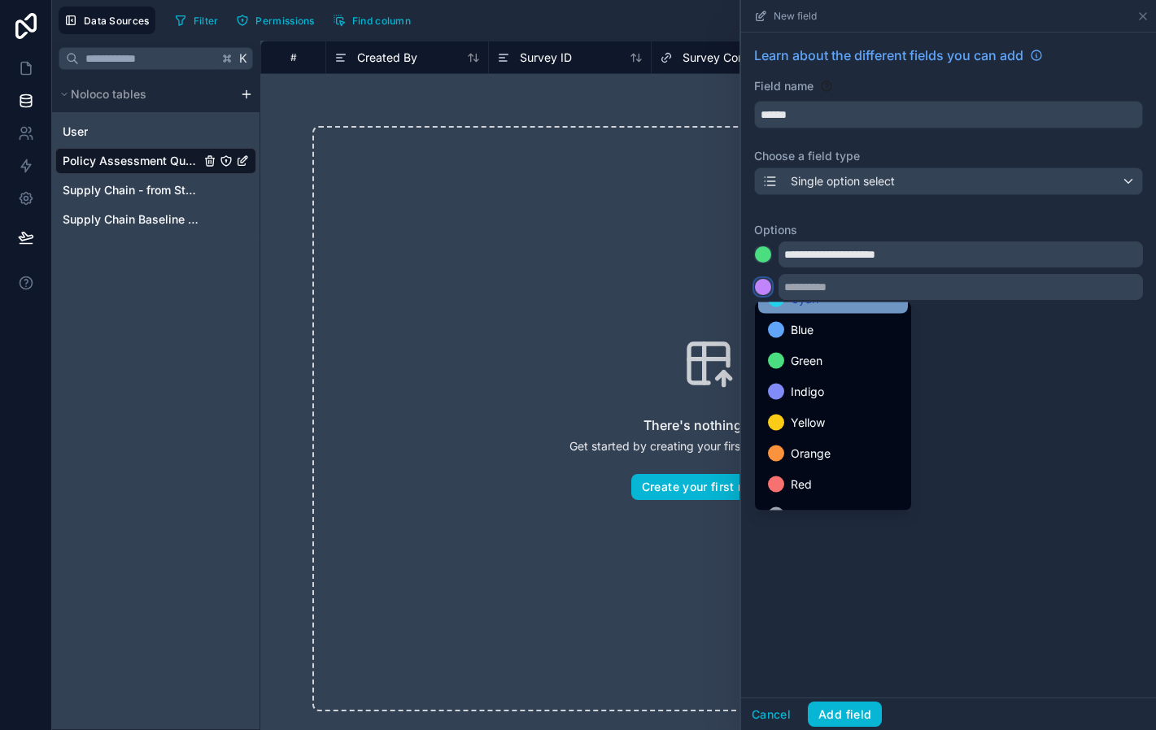
scroll to position [137, 0]
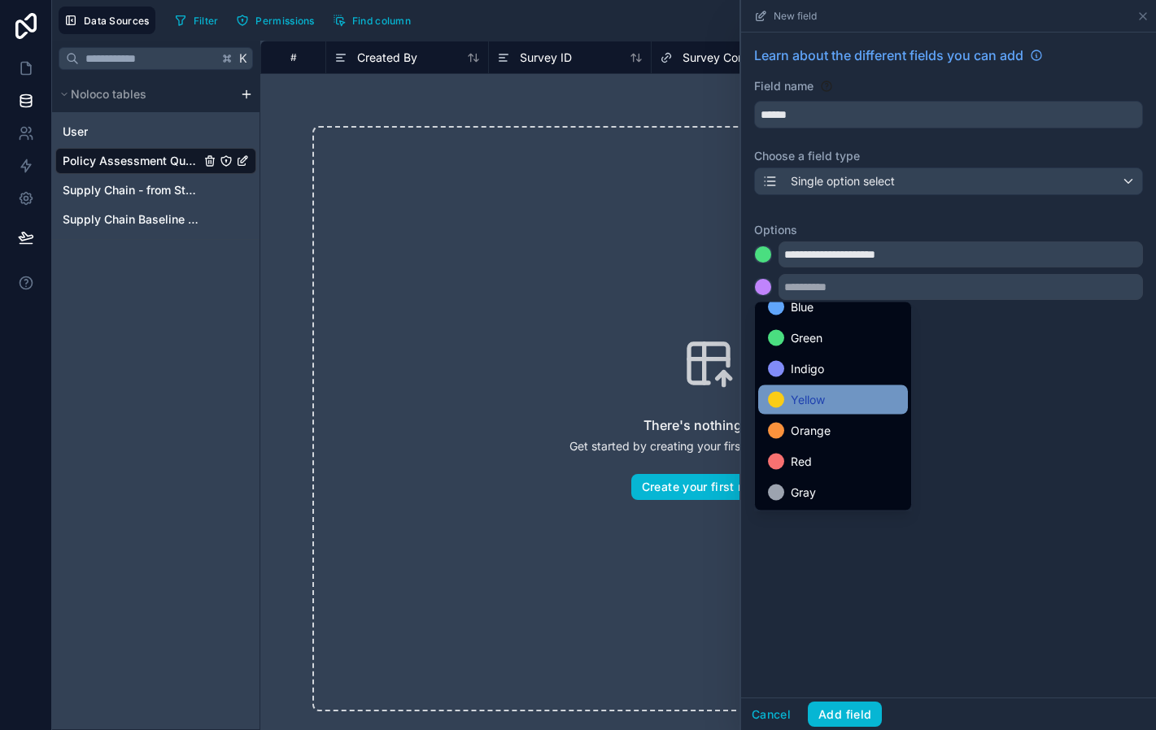
click at [817, 407] on span "Yellow" at bounding box center [808, 400] width 34 height 20
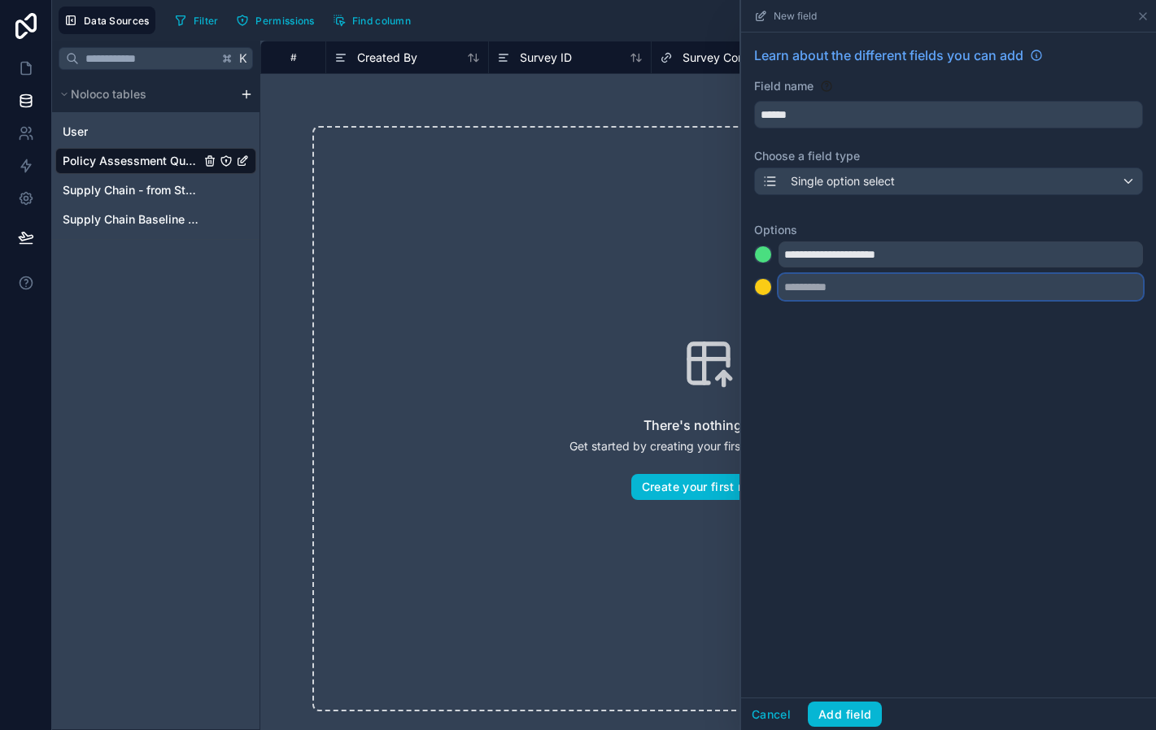
click at [805, 288] on input "text" at bounding box center [960, 287] width 364 height 26
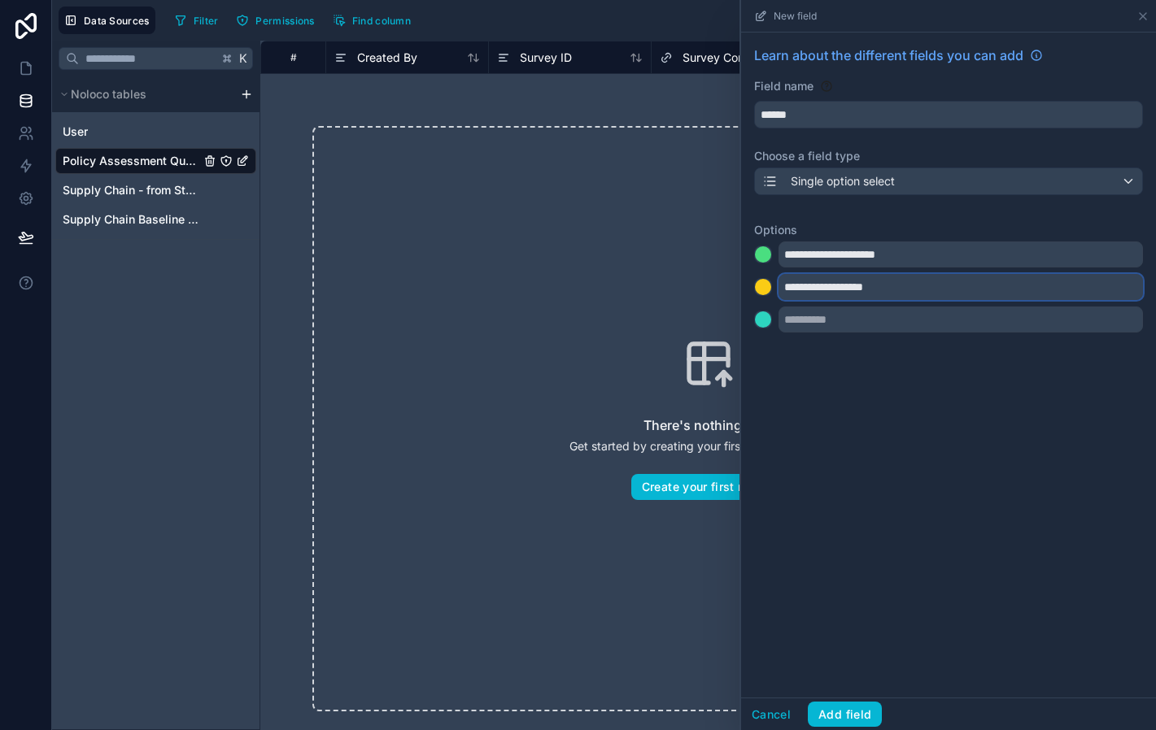
type input "**********"
click at [763, 325] on div at bounding box center [763, 320] width 16 height 16
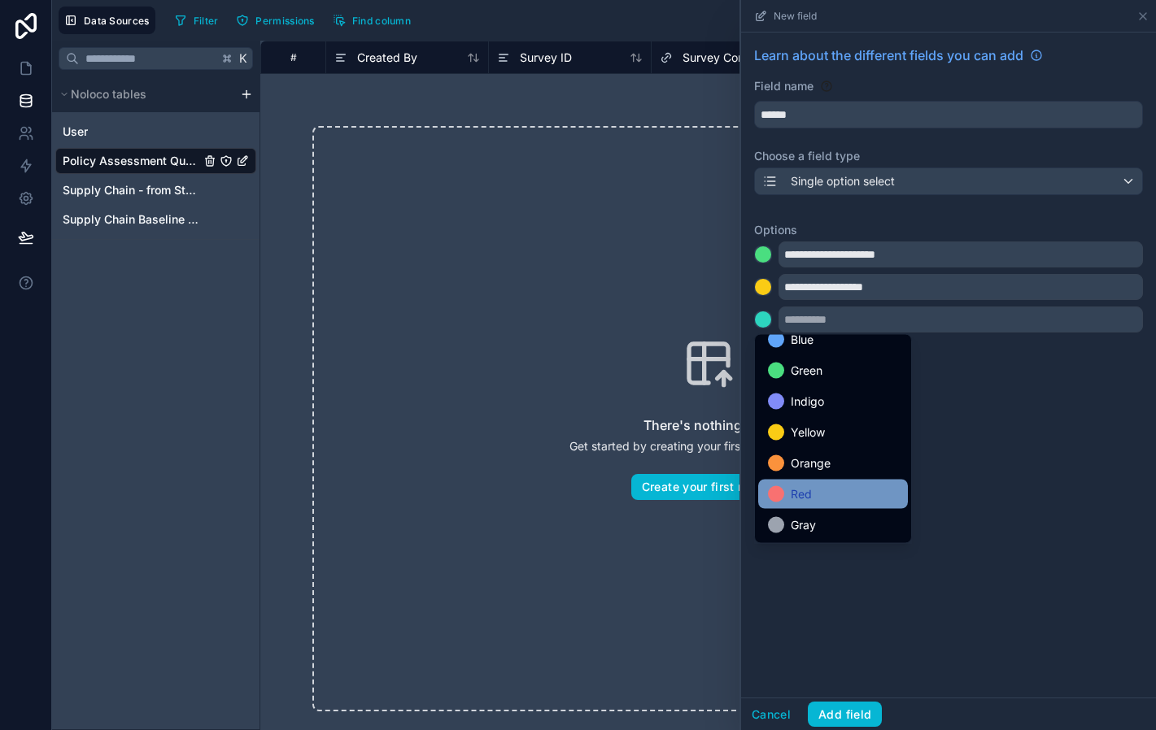
click at [817, 488] on div "Red" at bounding box center [833, 495] width 130 height 20
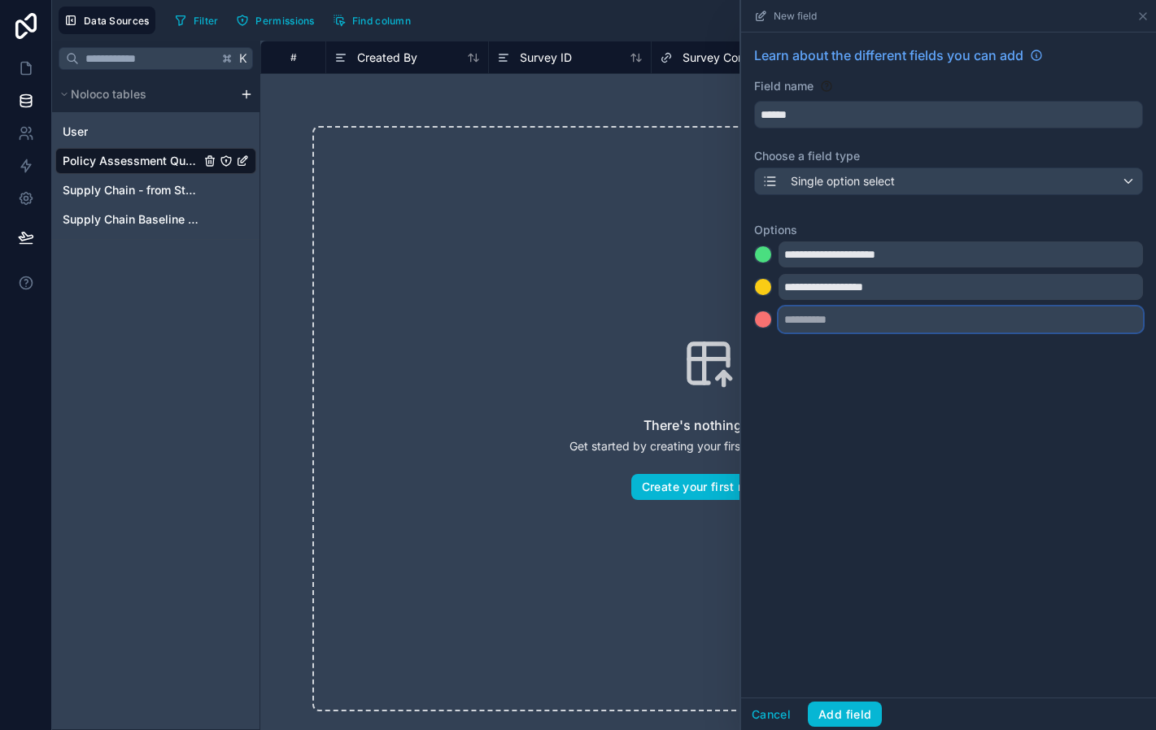
click at [812, 325] on input "text" at bounding box center [960, 320] width 364 height 26
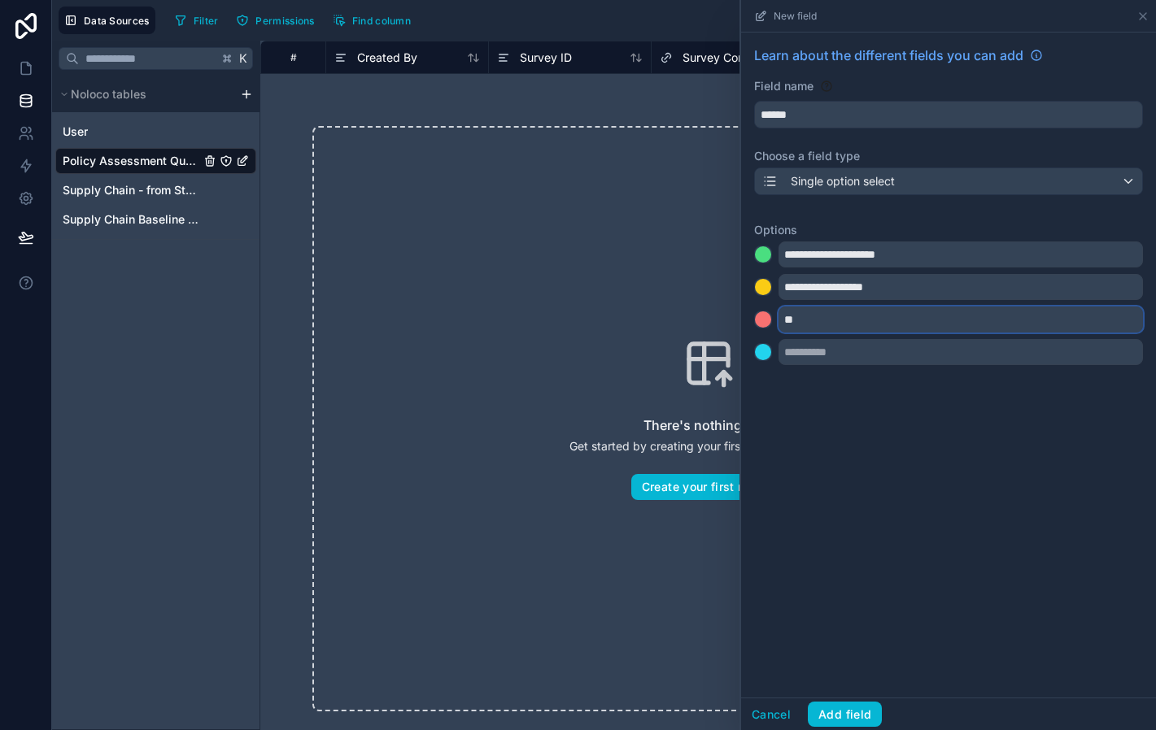
type input "**"
click at [763, 355] on div at bounding box center [763, 352] width 16 height 16
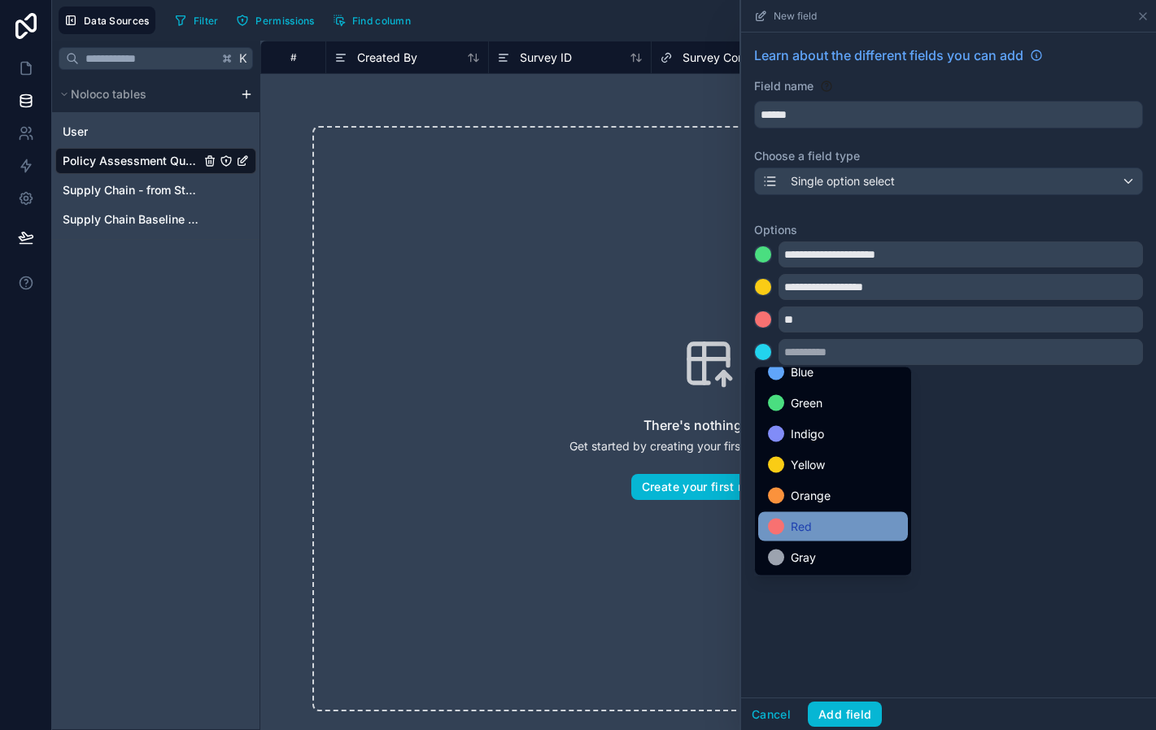
click at [812, 521] on div "Red" at bounding box center [833, 527] width 130 height 20
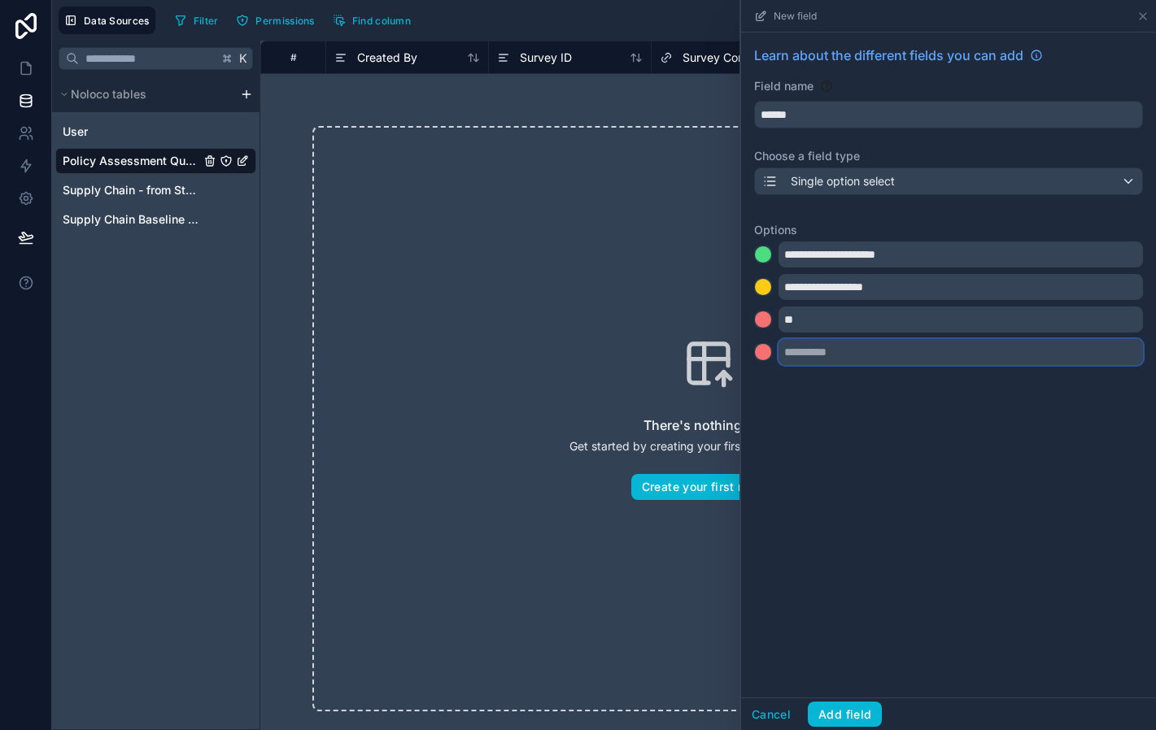
click at [808, 354] on input "text" at bounding box center [960, 352] width 364 height 26
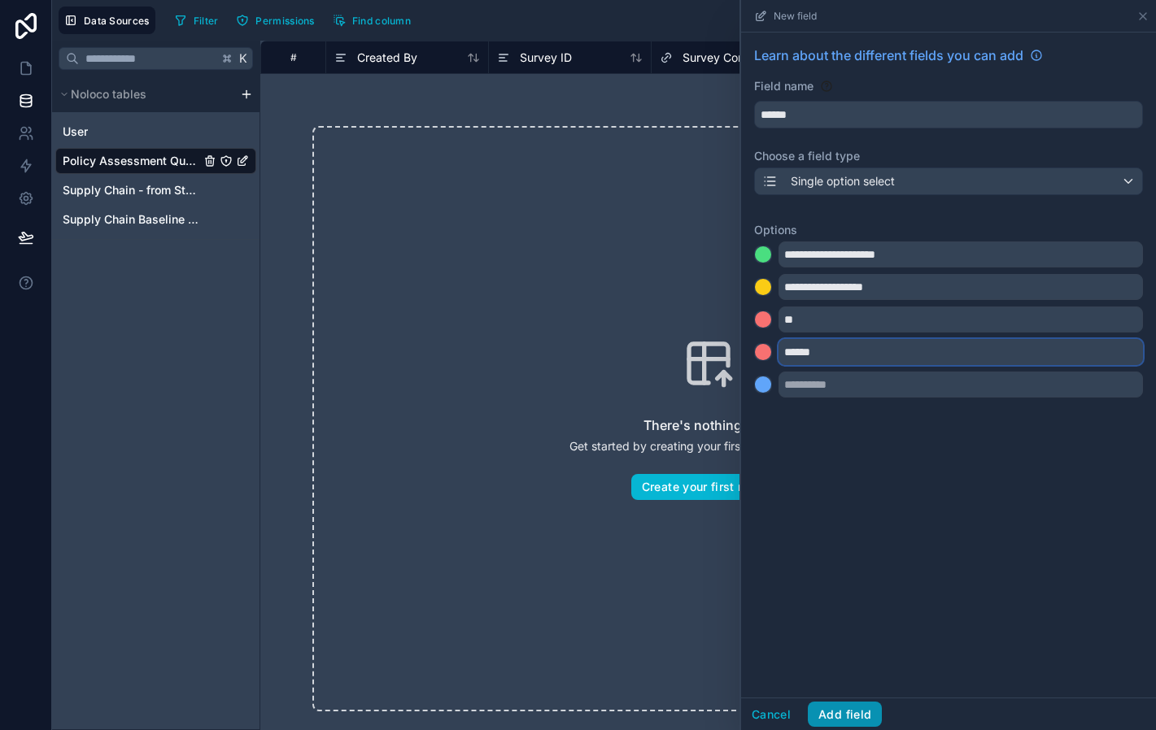
type input "******"
click at [854, 706] on button "Add field" at bounding box center [845, 715] width 74 height 26
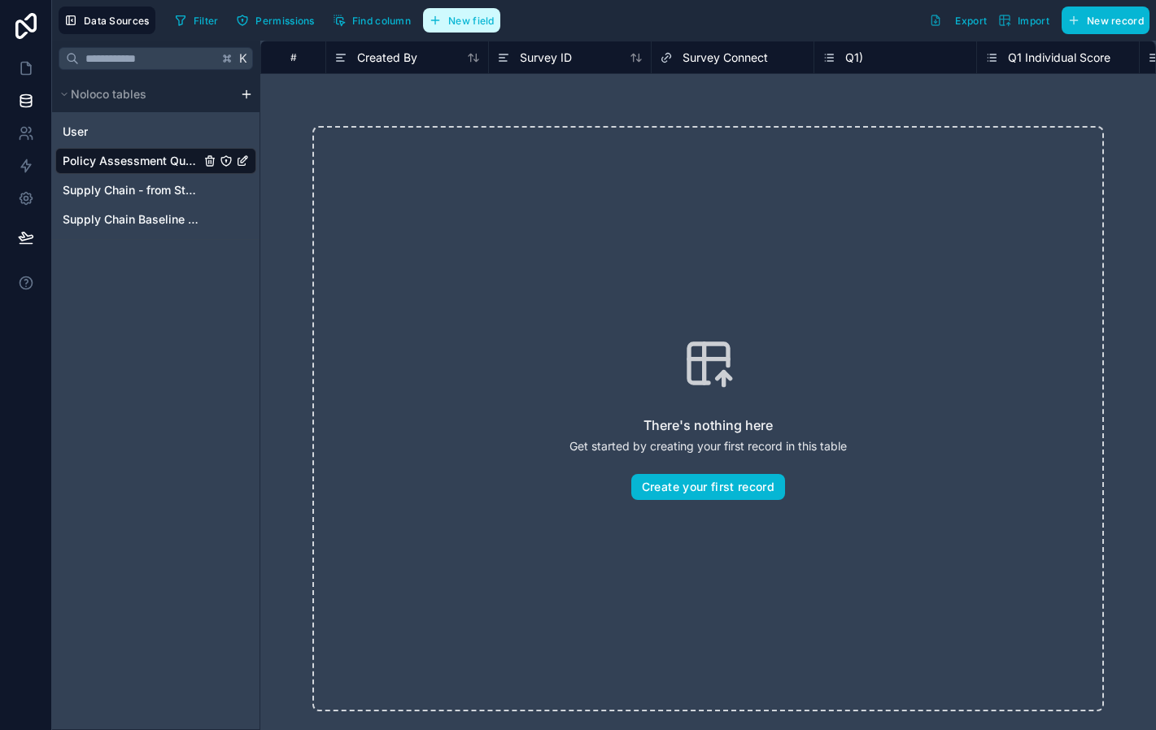
click at [473, 18] on span "New field" at bounding box center [471, 21] width 46 height 12
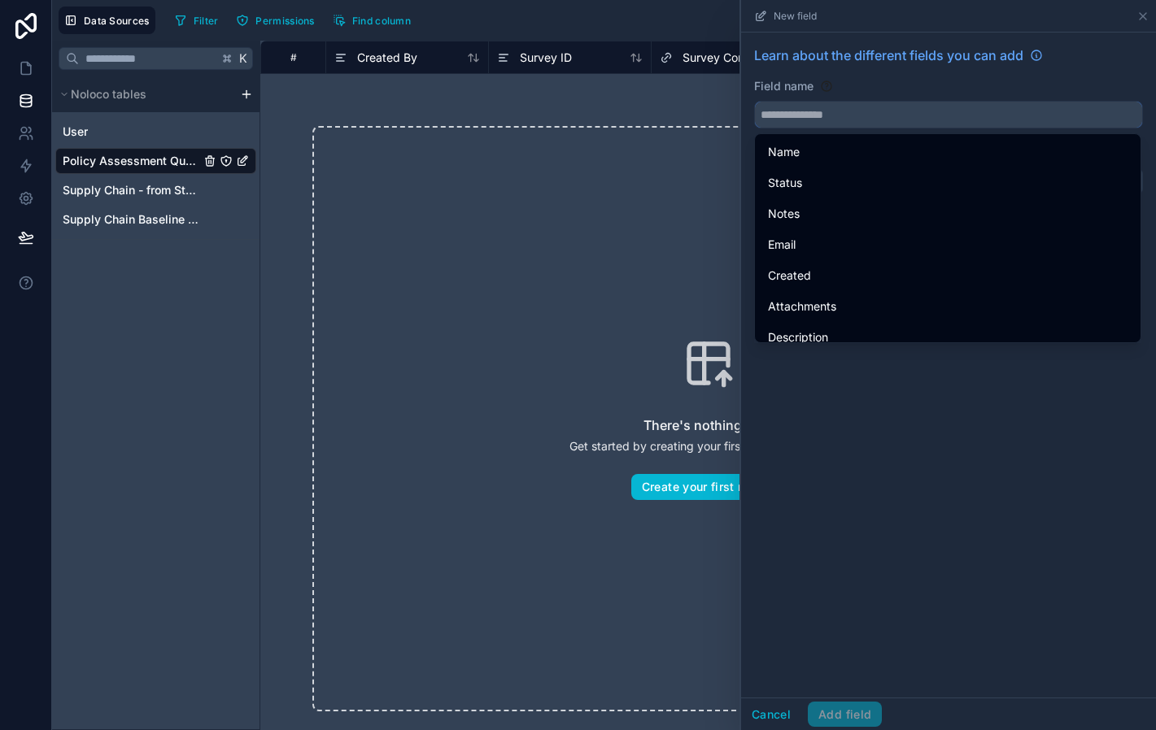
click at [905, 112] on input "text" at bounding box center [948, 115] width 387 height 26
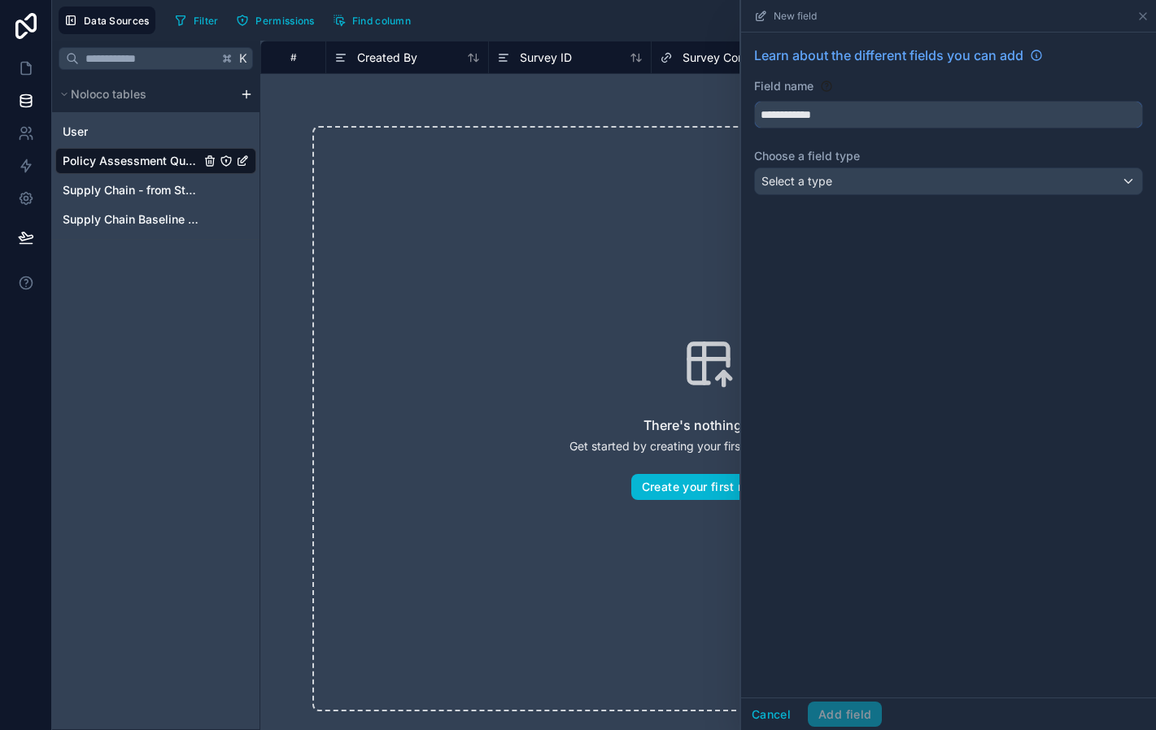
type input "**********"
click at [843, 185] on div "Select a type" at bounding box center [948, 181] width 387 height 26
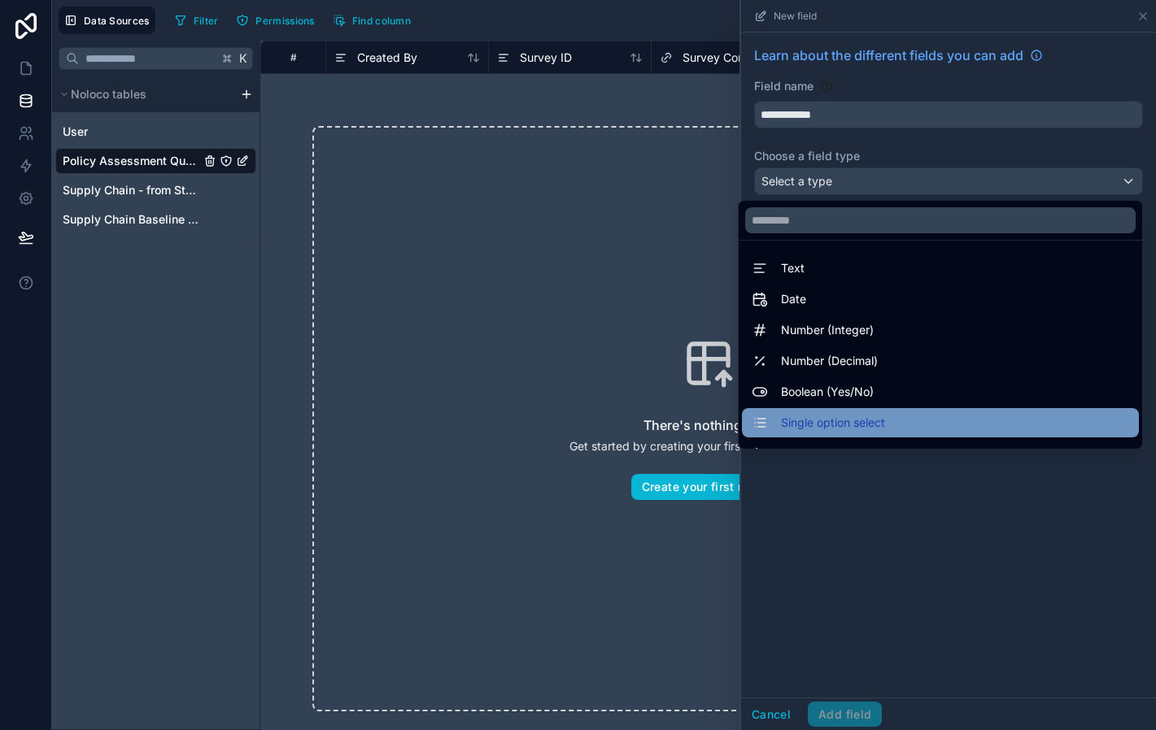
click at [838, 417] on span "Single option select" at bounding box center [833, 423] width 104 height 20
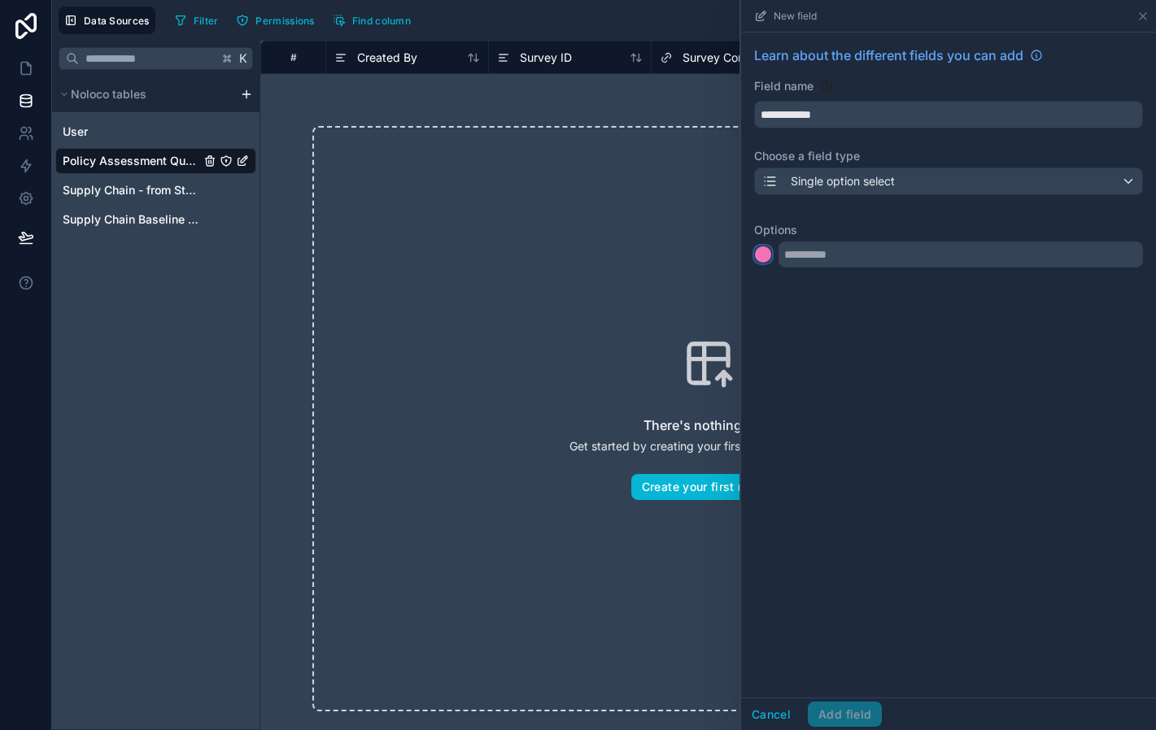
click at [766, 251] on div at bounding box center [763, 254] width 16 height 16
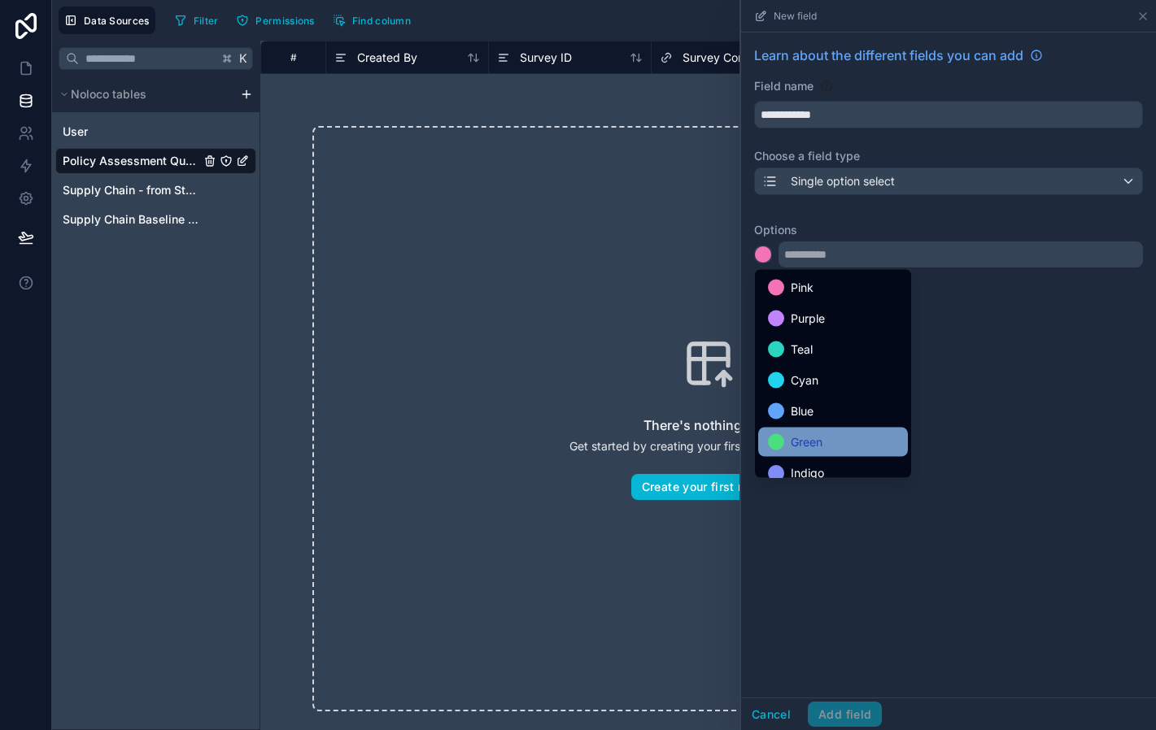
click at [813, 441] on span "Green" at bounding box center [807, 443] width 32 height 20
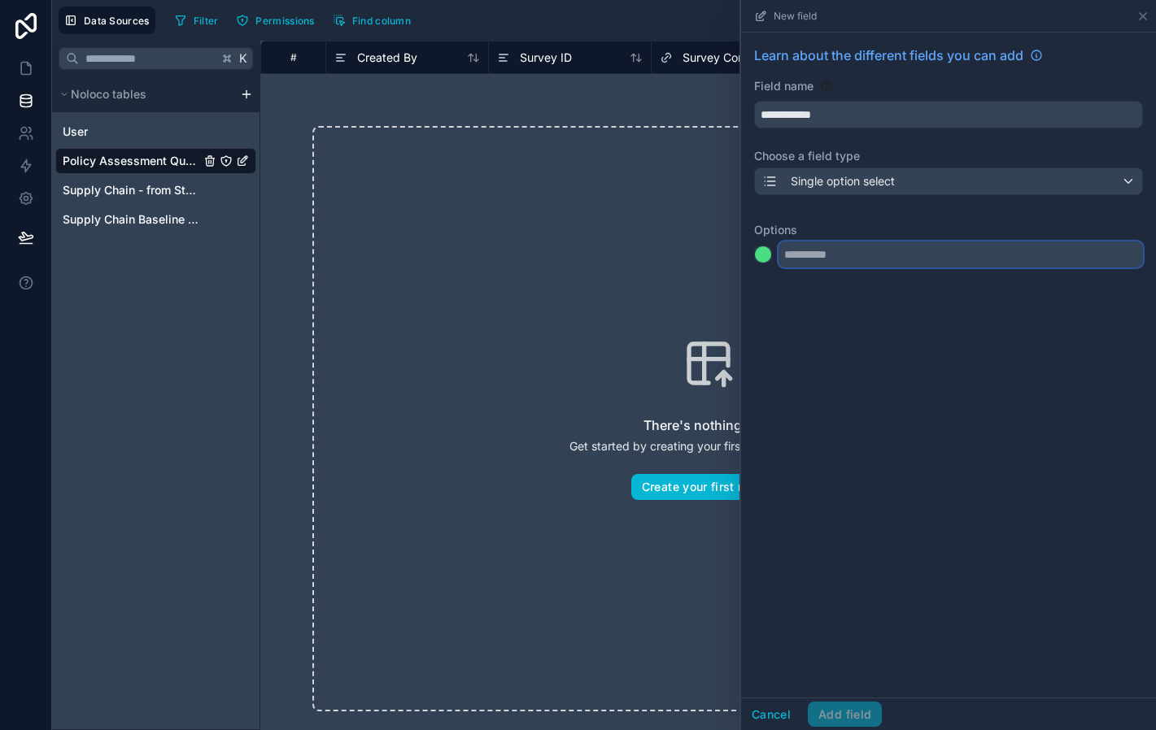
click at [818, 264] on input "text" at bounding box center [960, 255] width 364 height 26
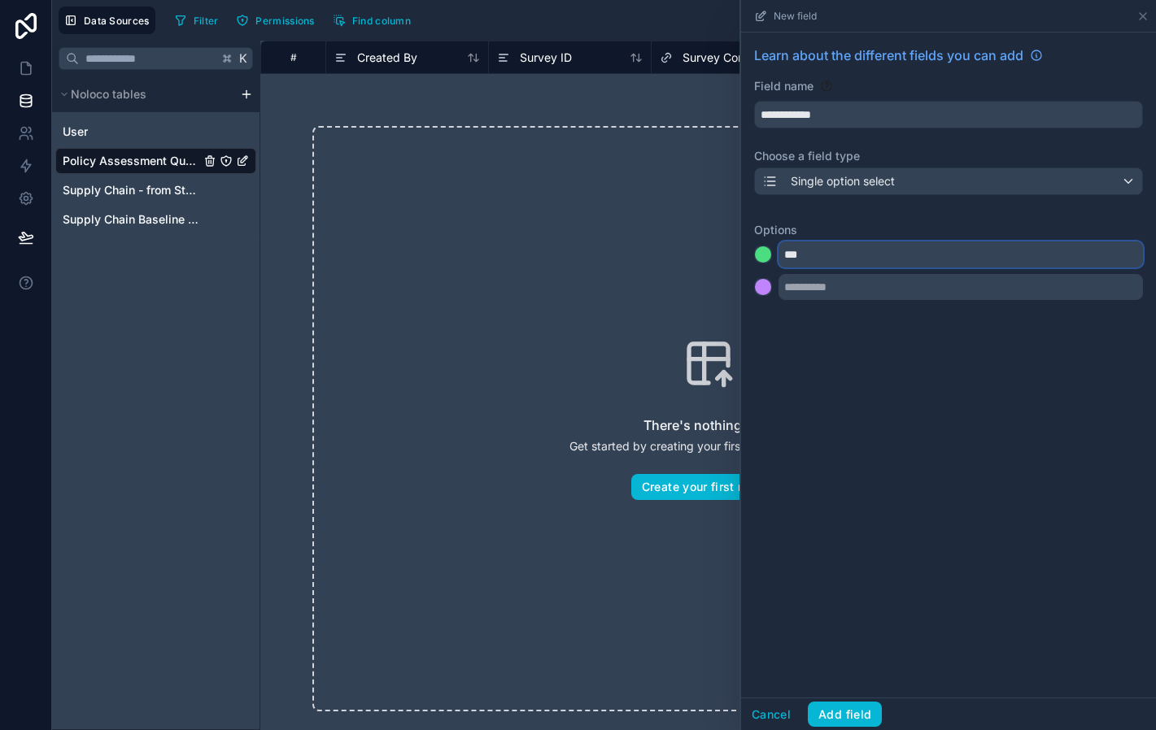
type input "***"
click at [762, 282] on div at bounding box center [763, 287] width 16 height 16
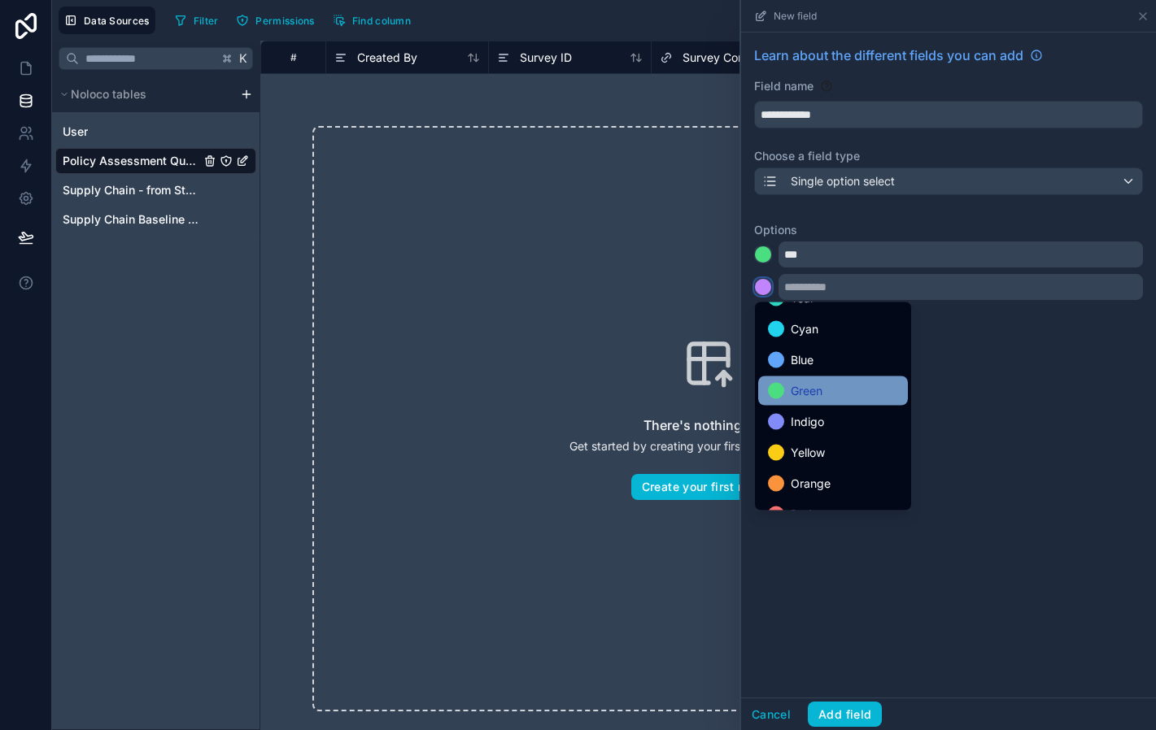
scroll to position [137, 0]
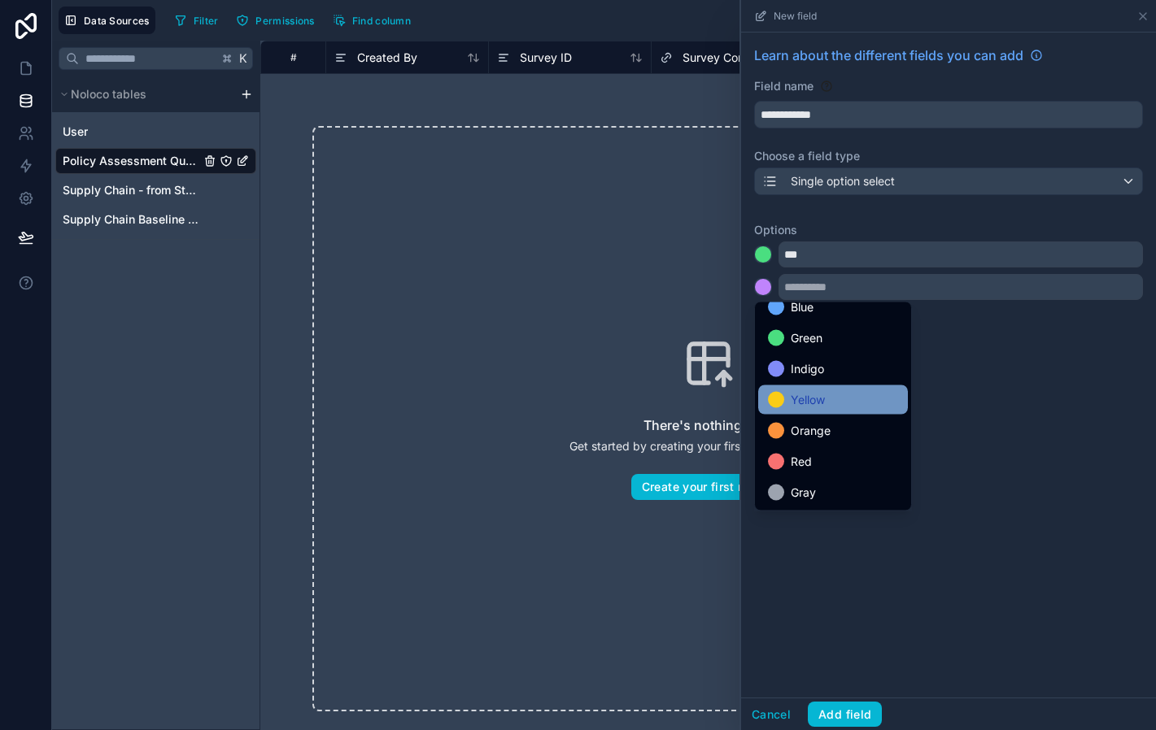
click at [806, 407] on span "Yellow" at bounding box center [808, 400] width 34 height 20
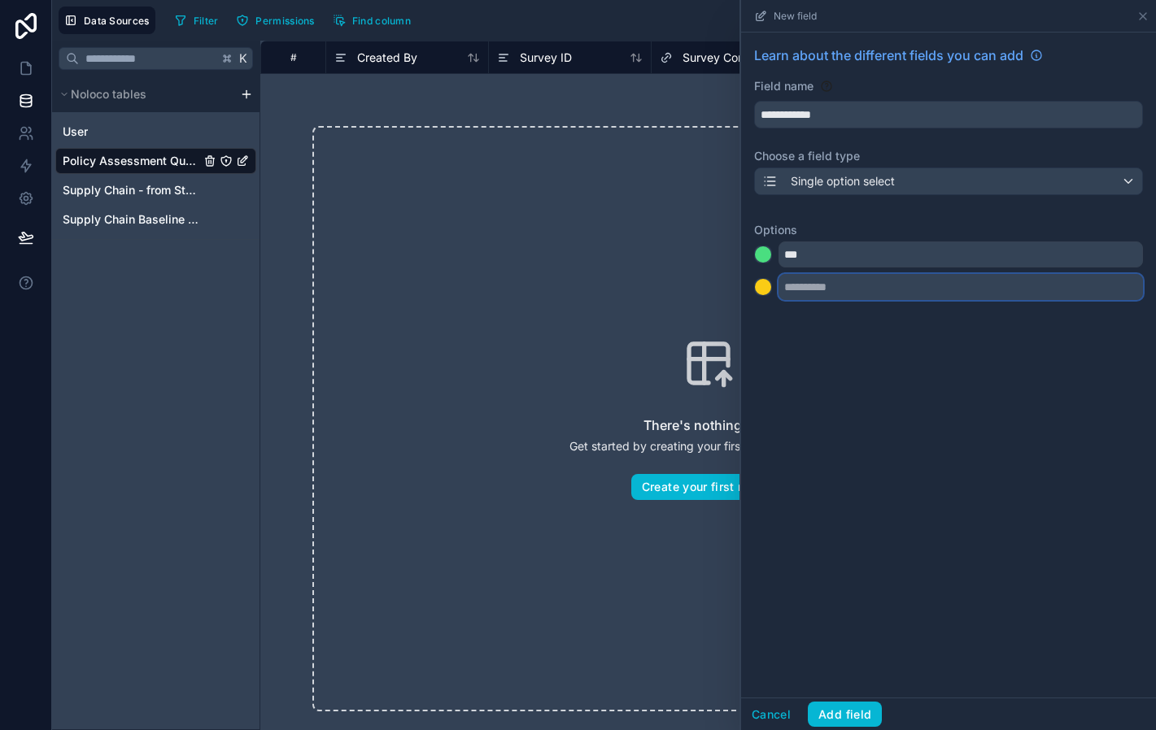
click at [832, 281] on input "text" at bounding box center [960, 287] width 364 height 26
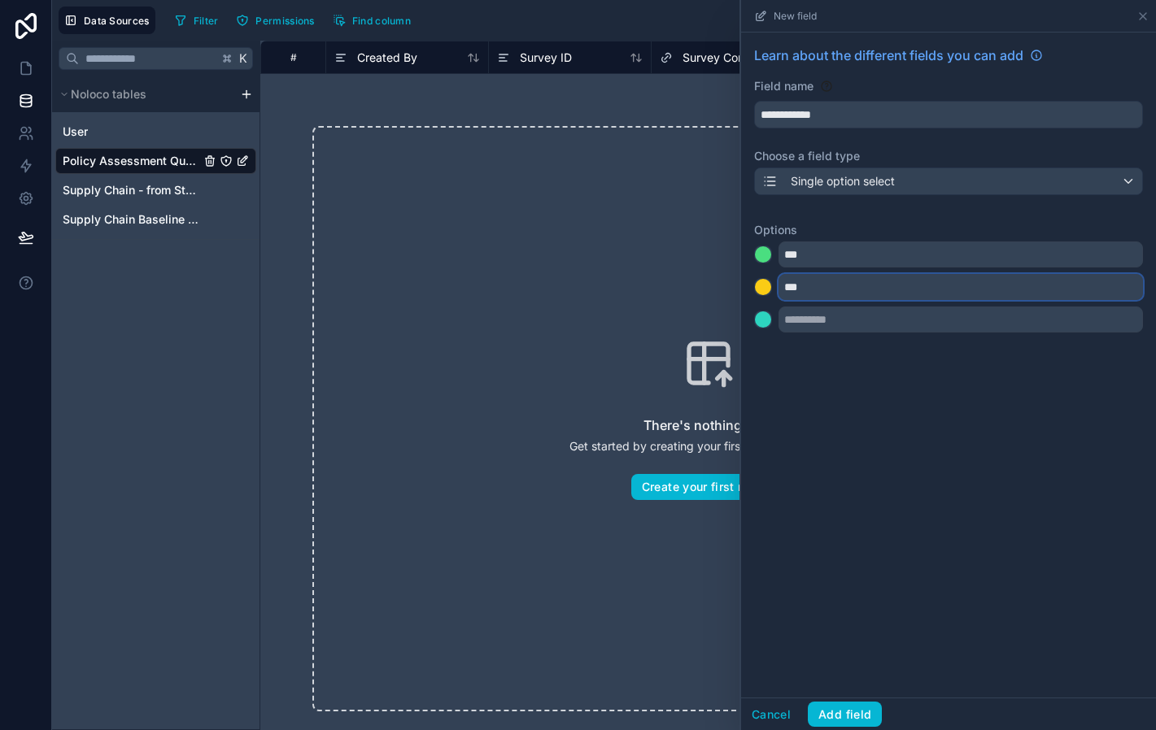
type input "***"
click at [760, 328] on div at bounding box center [763, 320] width 16 height 16
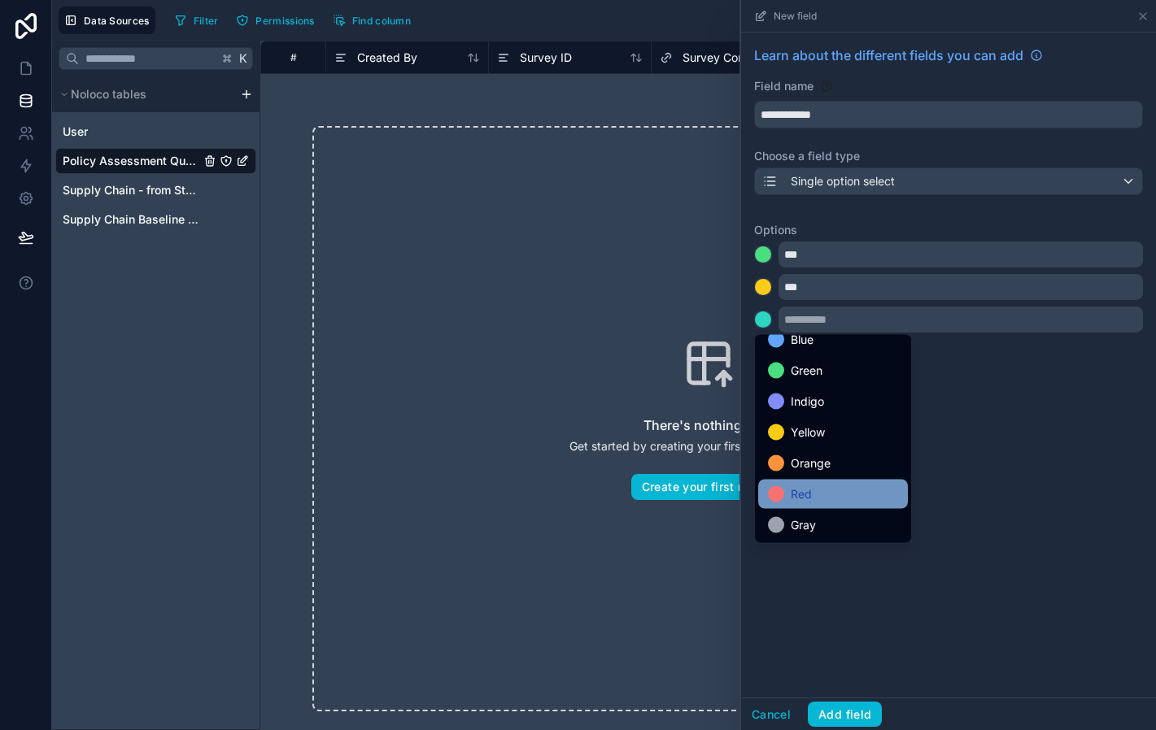
click at [821, 481] on div "Red" at bounding box center [833, 494] width 150 height 29
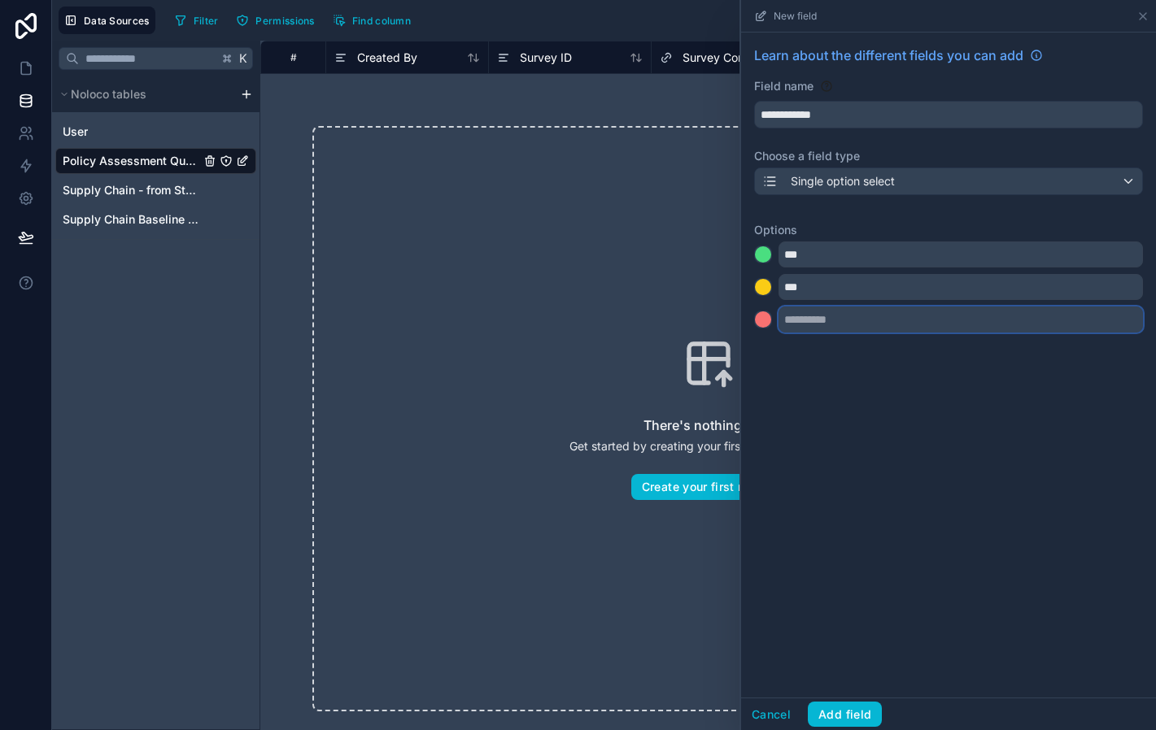
click at [834, 318] on input "text" at bounding box center [960, 320] width 364 height 26
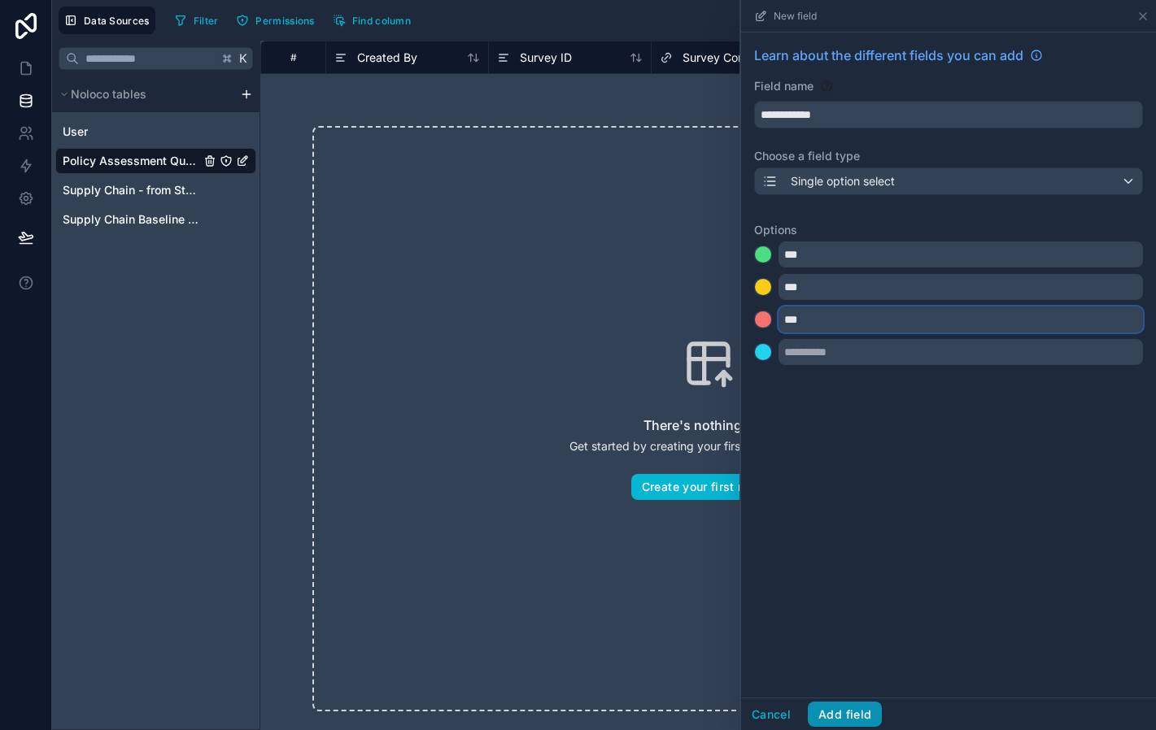
type input "***"
click at [844, 710] on button "Add field" at bounding box center [845, 715] width 74 height 26
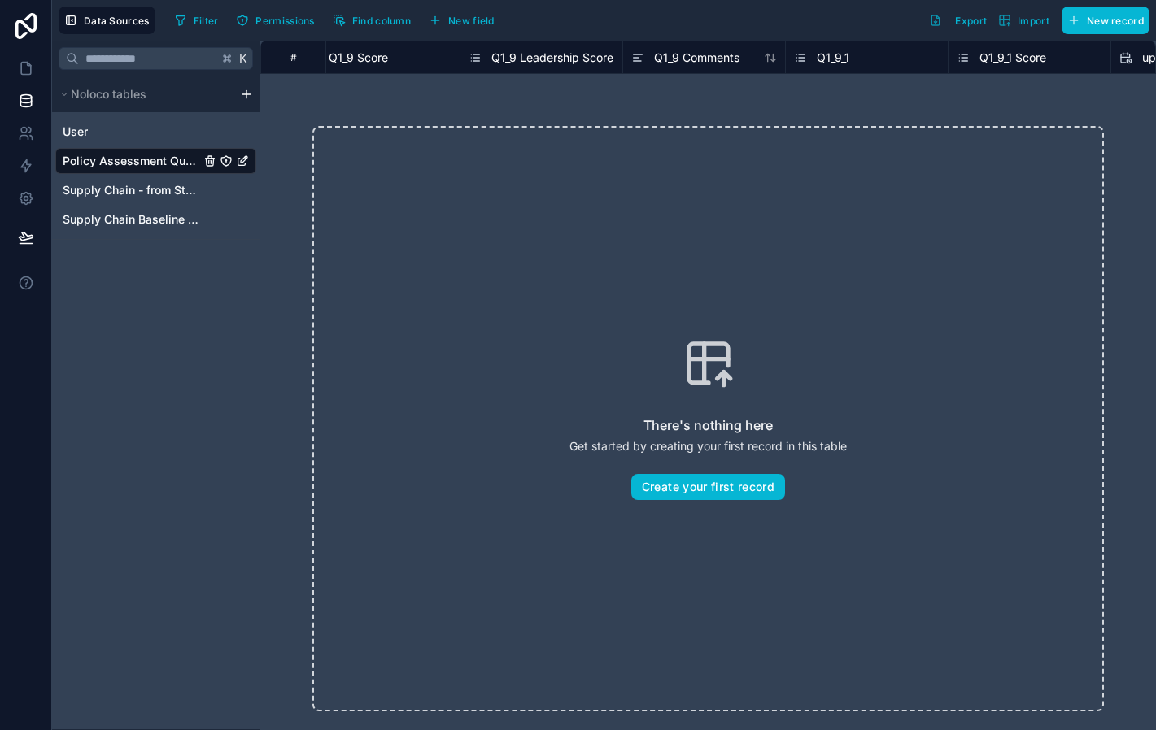
scroll to position [0, 6165]
click at [477, 25] on span "New field" at bounding box center [471, 21] width 46 height 12
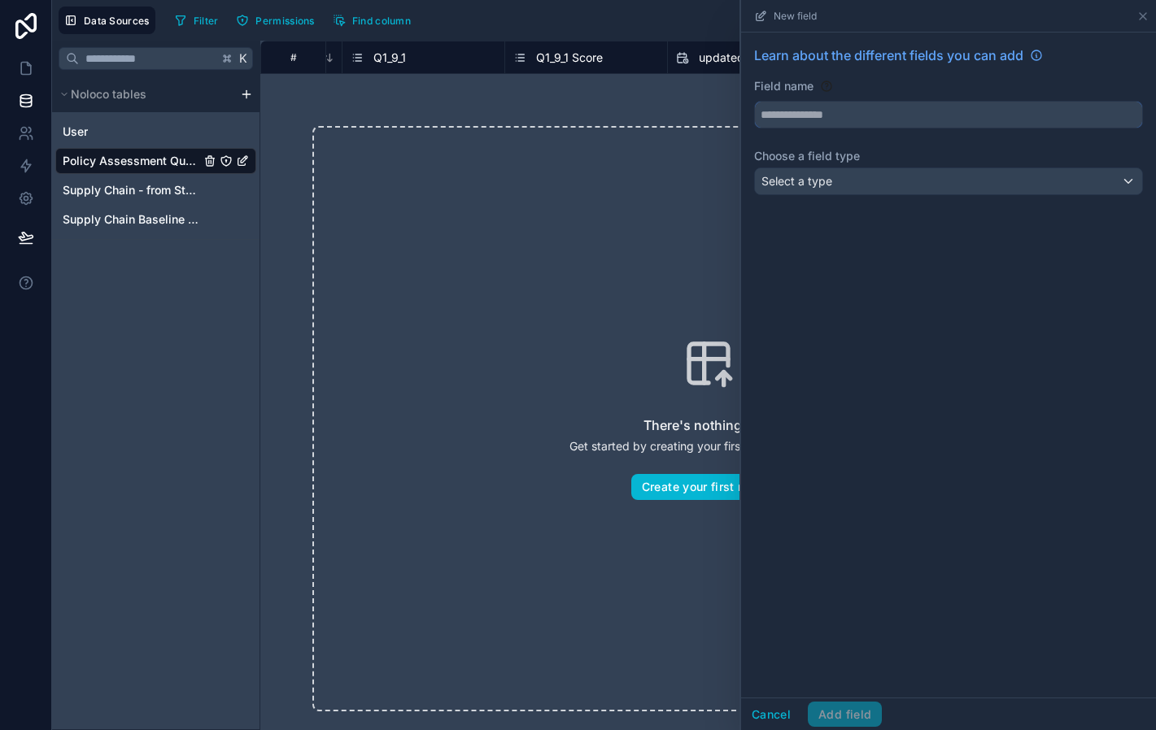
click at [827, 120] on input "text" at bounding box center [948, 115] width 387 height 26
type input "**********"
click at [804, 181] on span "Select a type" at bounding box center [796, 181] width 71 height 14
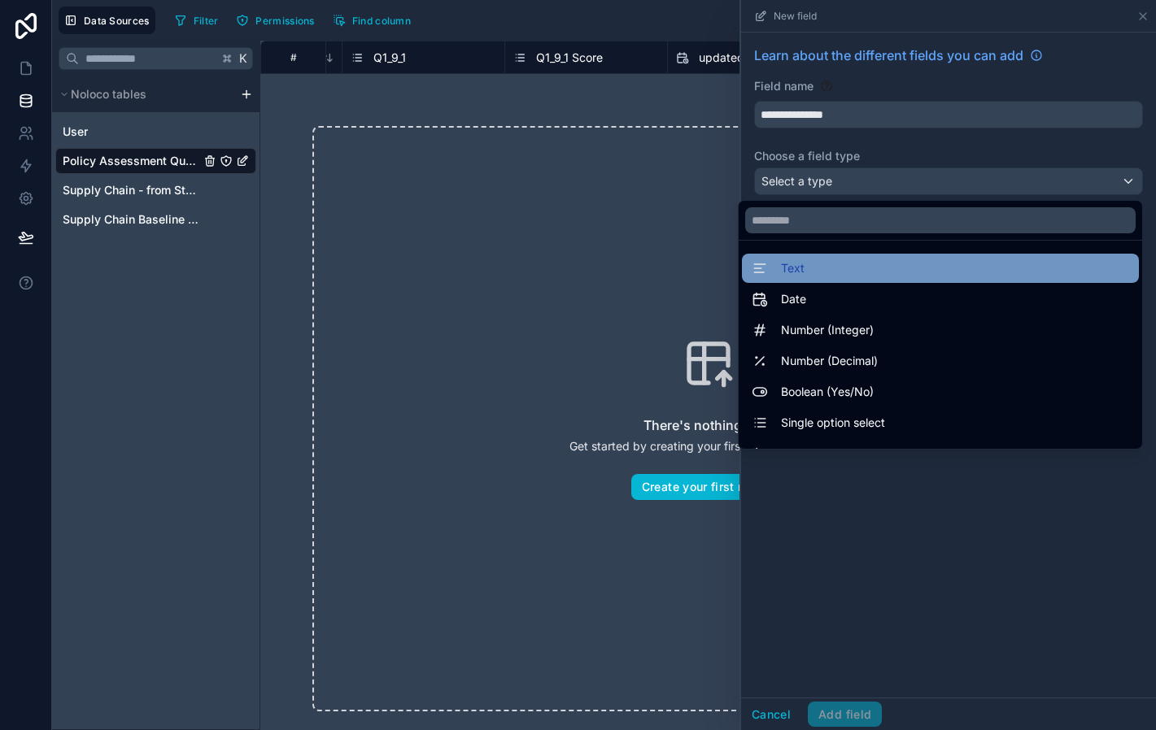
click at [811, 272] on div "Text" at bounding box center [940, 269] width 377 height 20
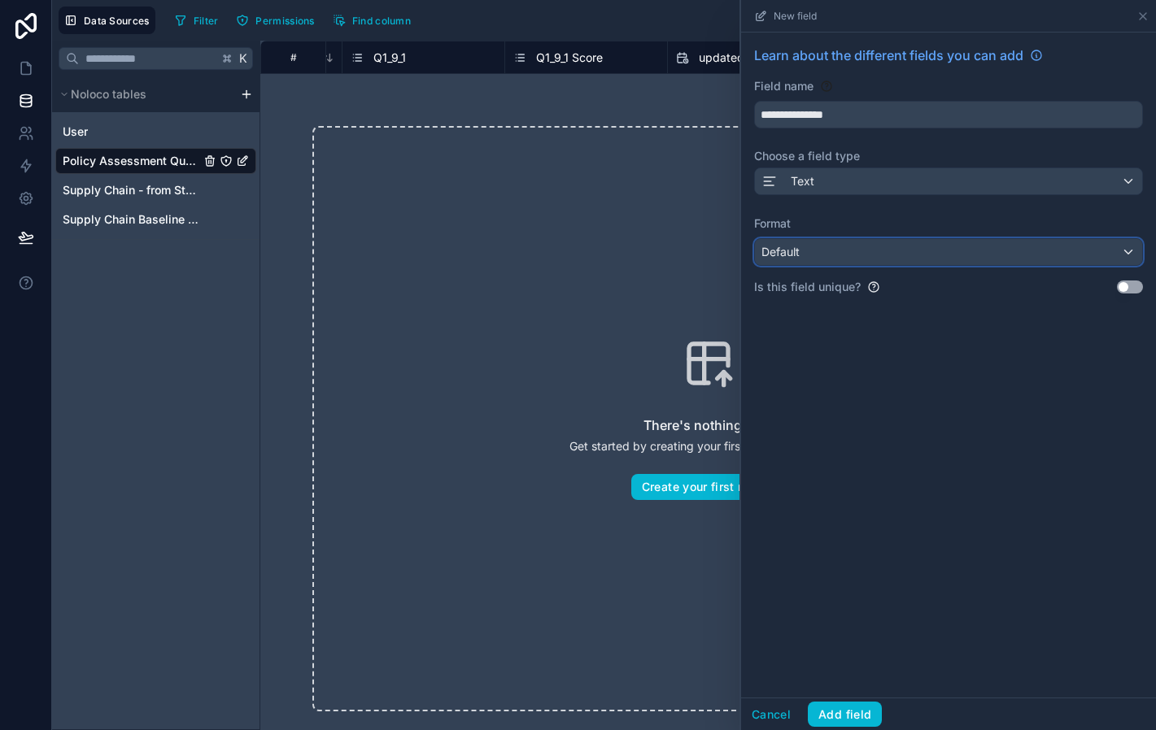
click at [808, 255] on div "Default" at bounding box center [948, 252] width 387 height 26
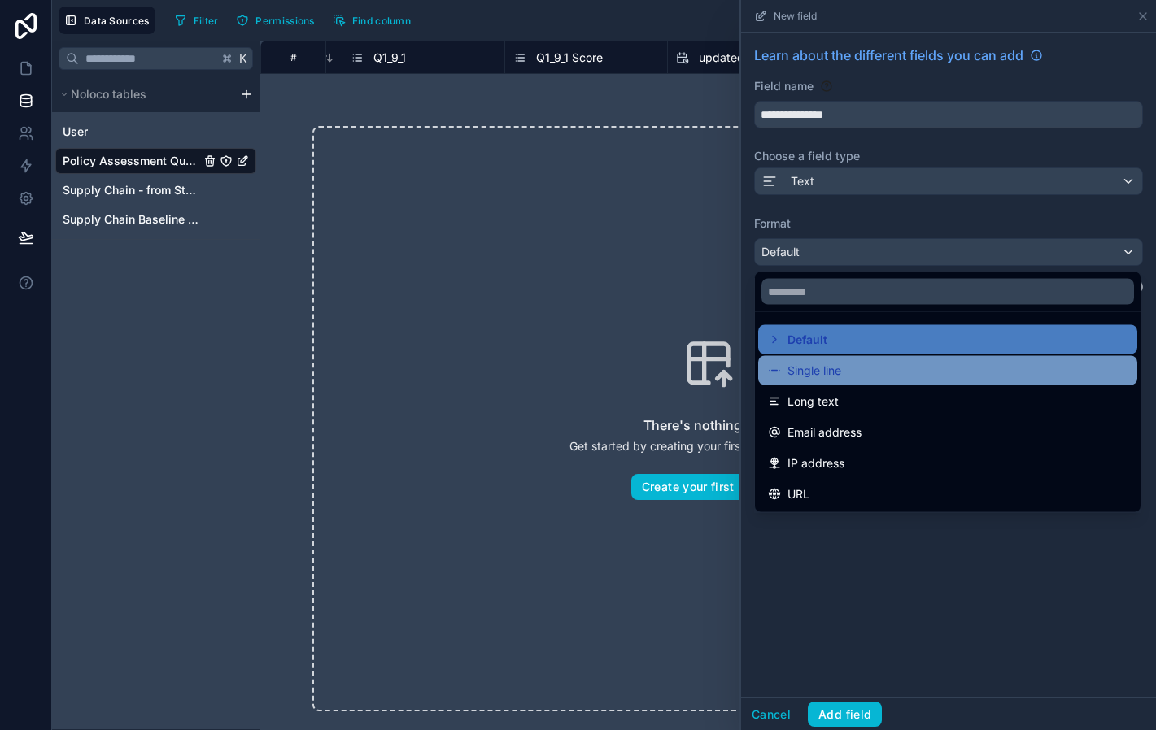
click at [822, 373] on span "Single line" at bounding box center [814, 371] width 54 height 20
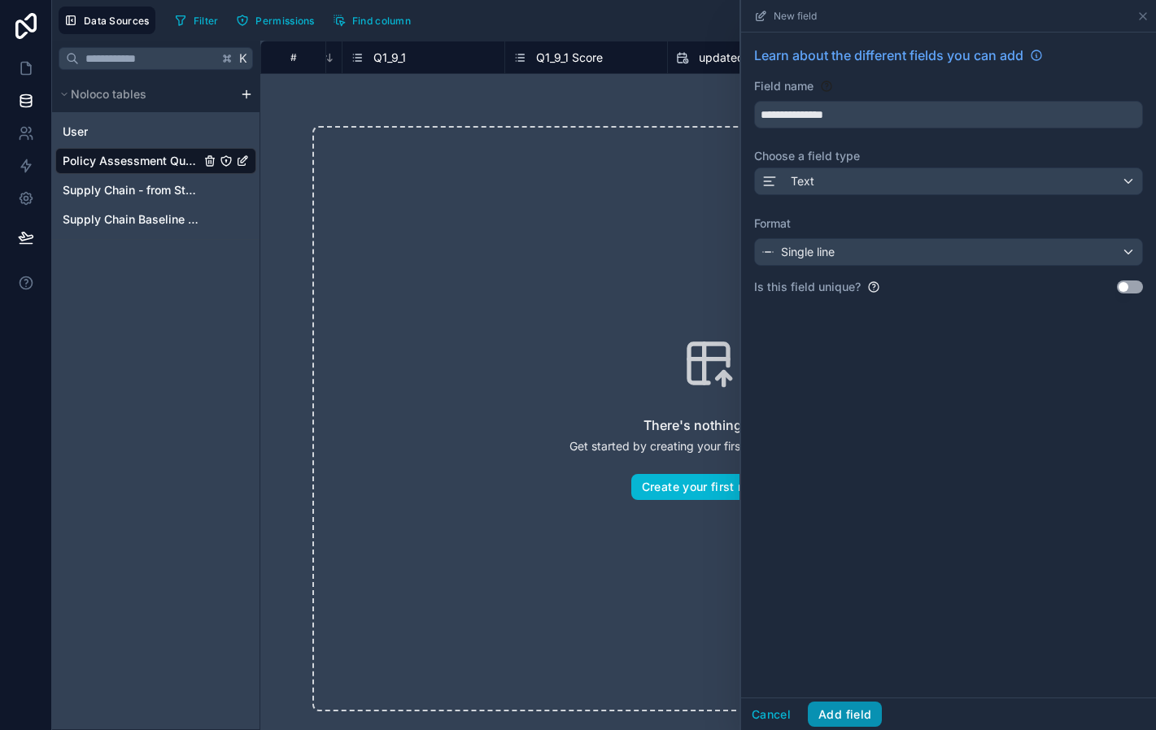
click at [845, 715] on button "Add field" at bounding box center [845, 715] width 74 height 26
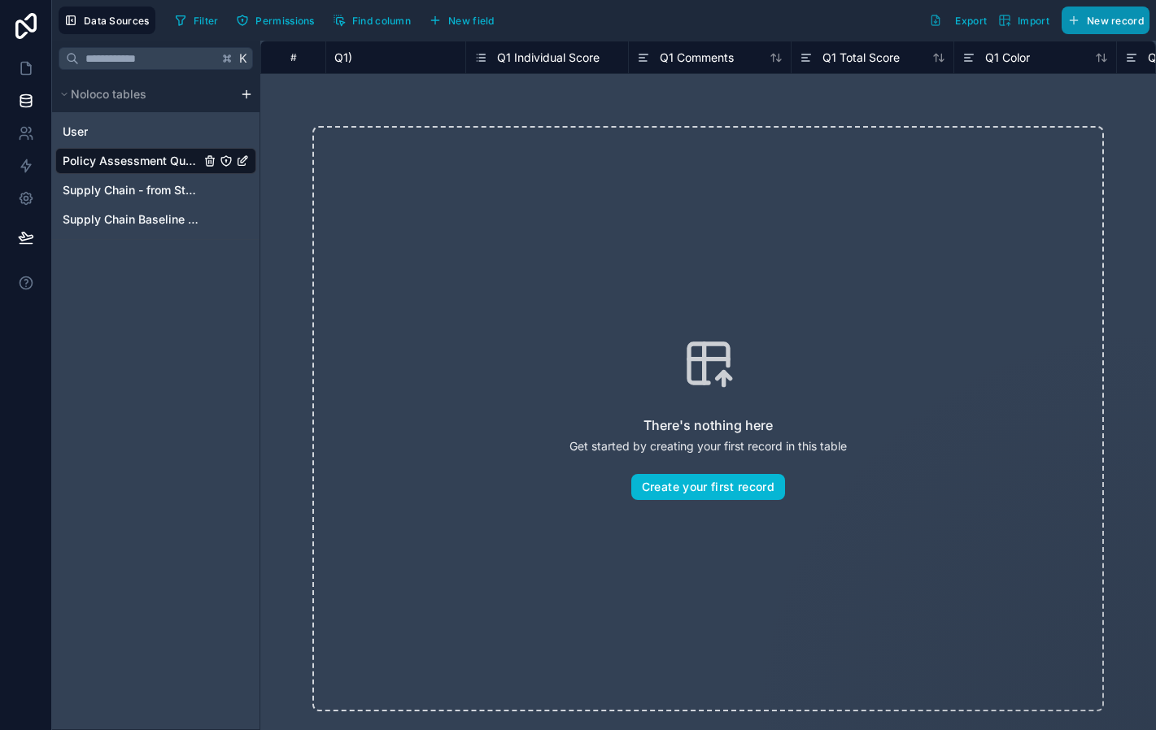
scroll to position [0, 520]
click at [876, 59] on span "Q1 Total Score" at bounding box center [851, 58] width 77 height 16
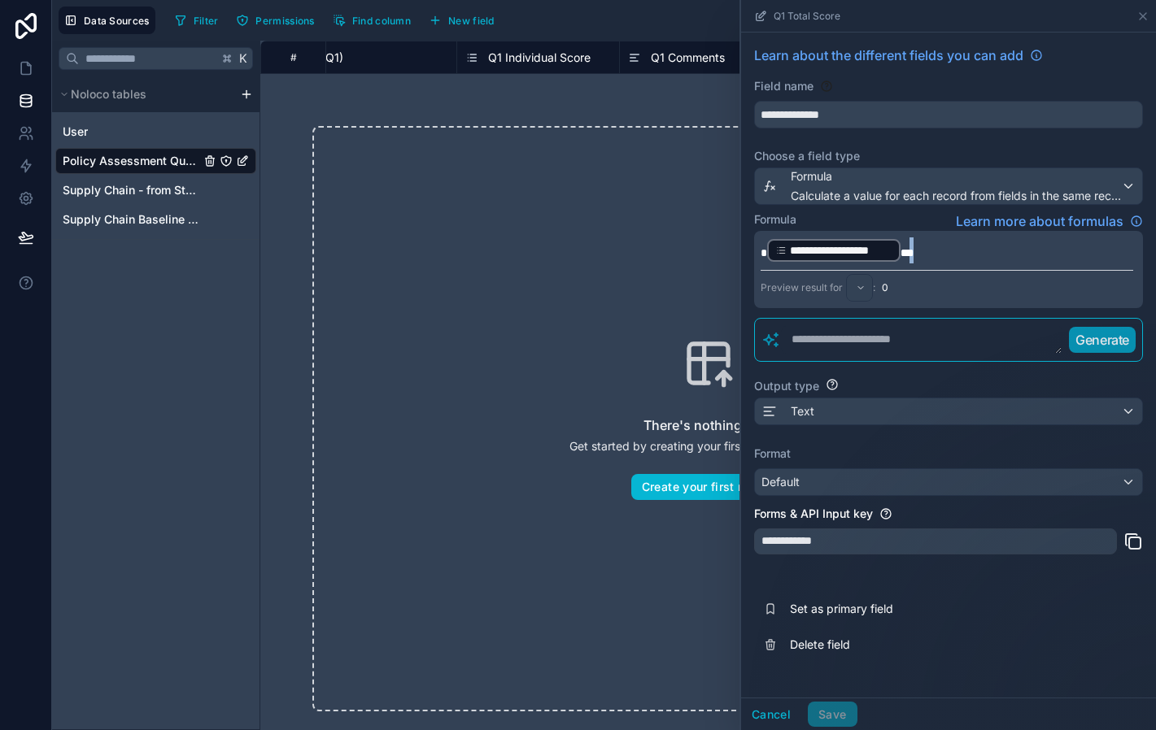
drag, startPoint x: 929, startPoint y: 252, endPoint x: 909, endPoint y: 254, distance: 20.4
click at [909, 254] on p "**********" at bounding box center [946, 250] width 373 height 26
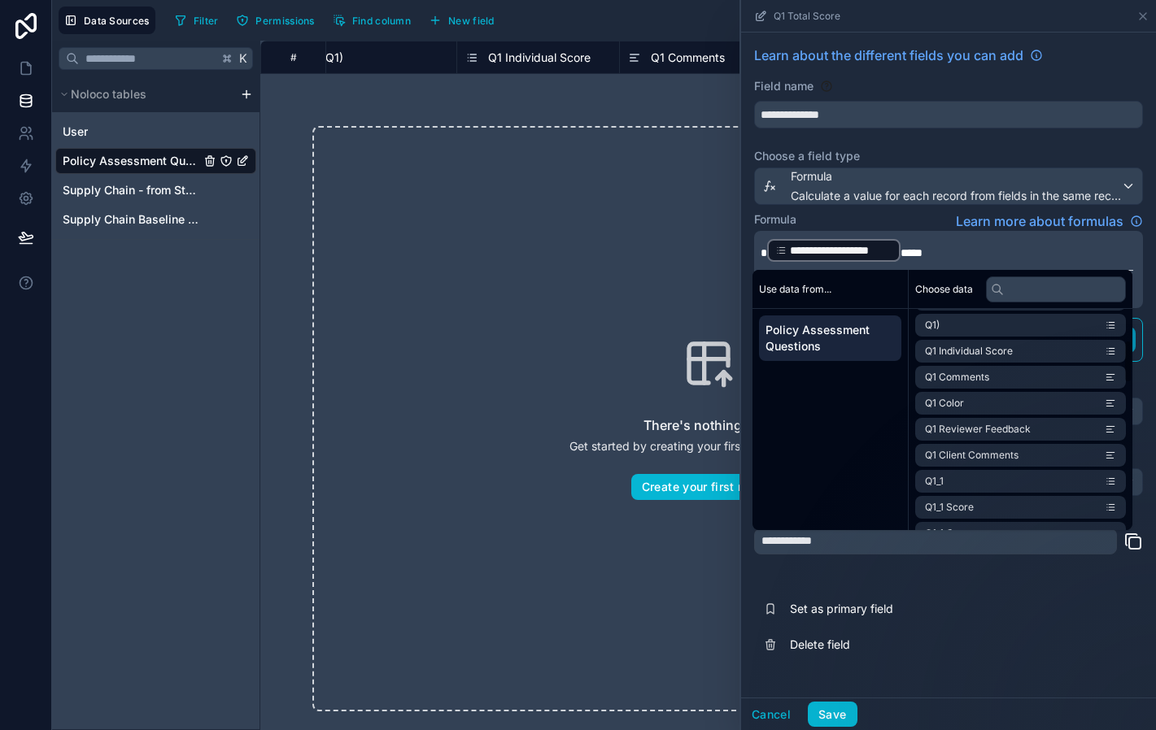
scroll to position [159, 0]
click at [1004, 514] on li "Q1_1 Score" at bounding box center [1020, 506] width 211 height 23
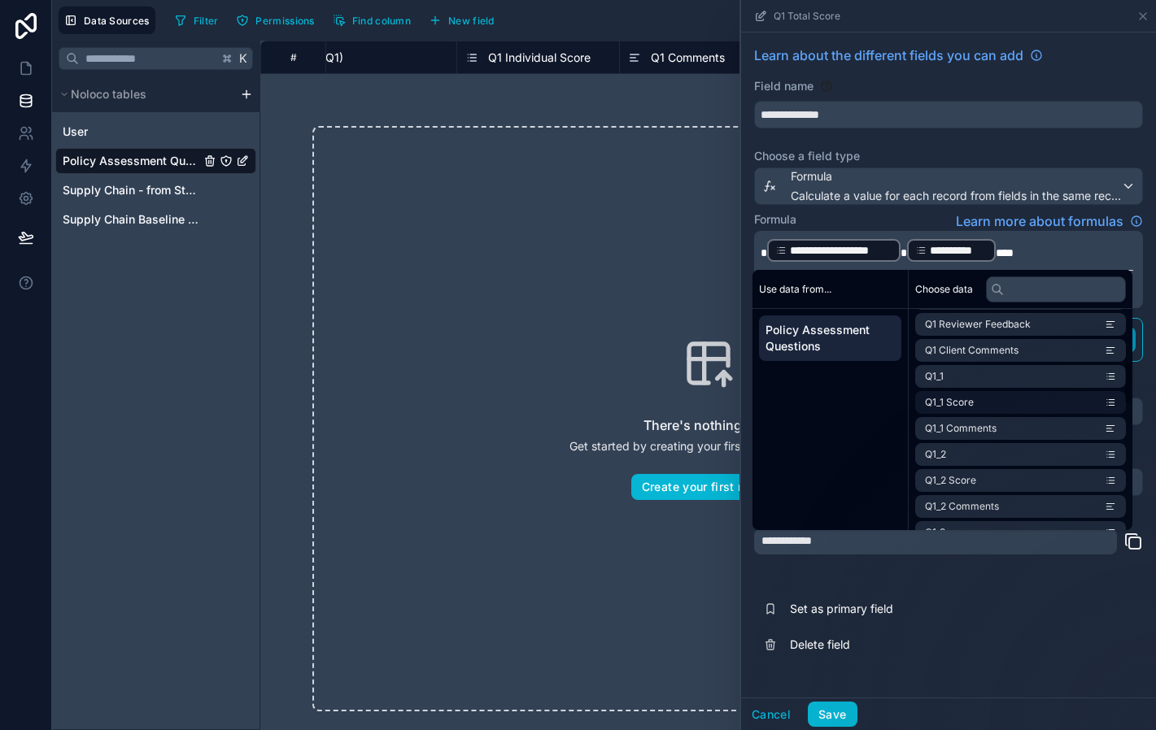
scroll to position [291, 0]
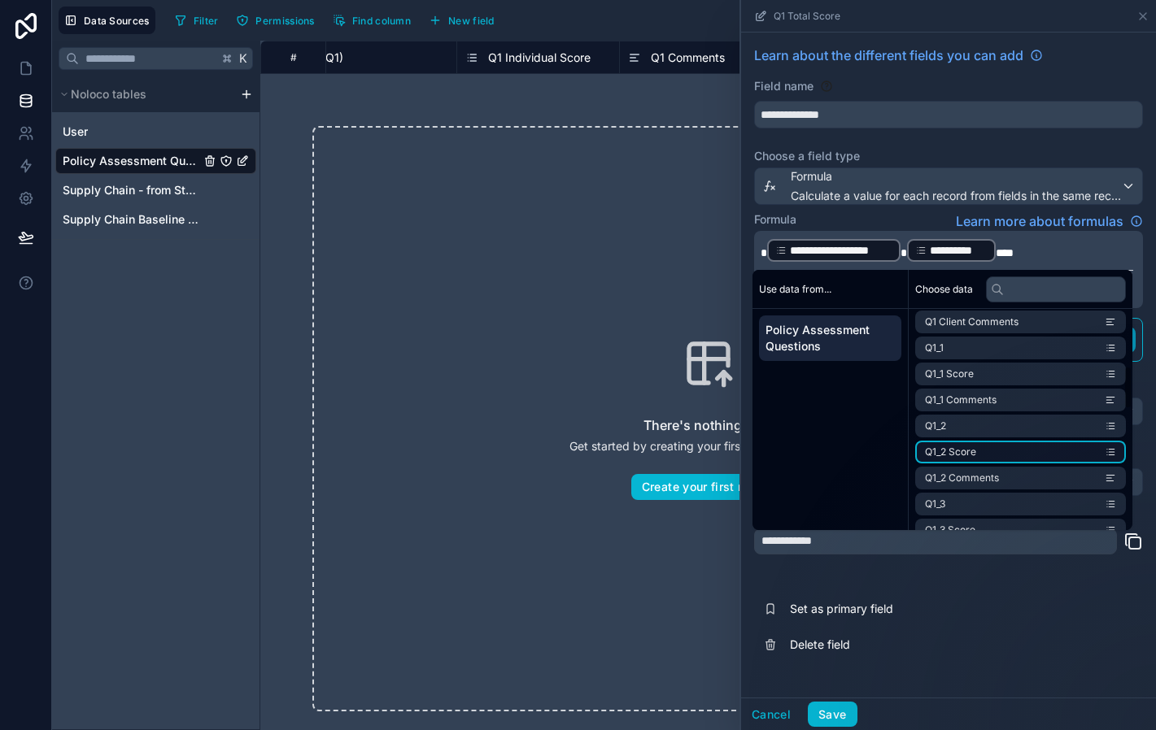
click at [1000, 451] on li "Q1_2 Score" at bounding box center [1020, 452] width 211 height 23
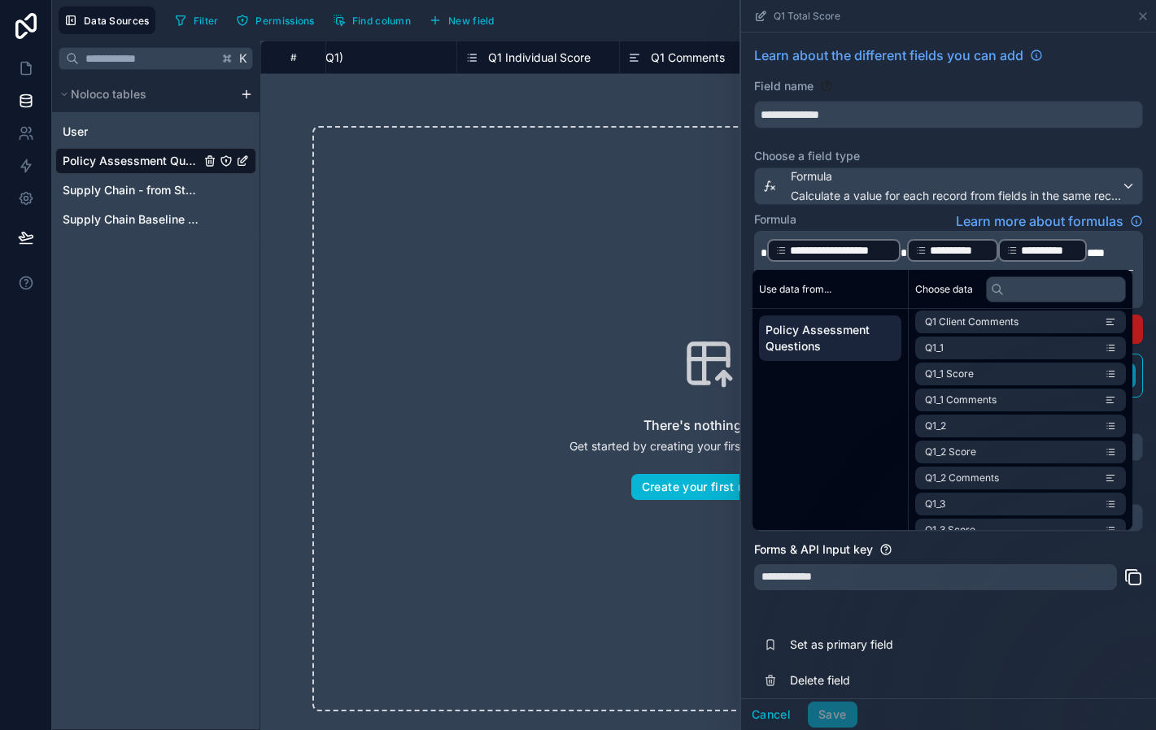
click at [1123, 255] on p "**********" at bounding box center [946, 250] width 373 height 26
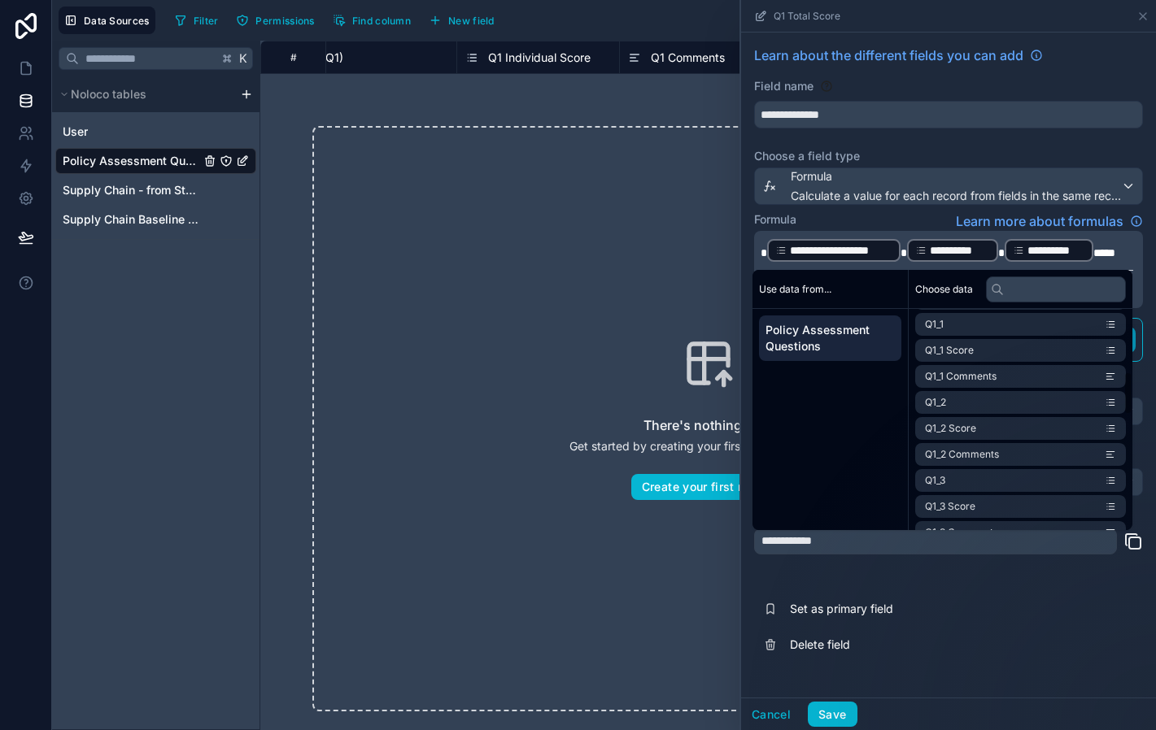
scroll to position [324, 0]
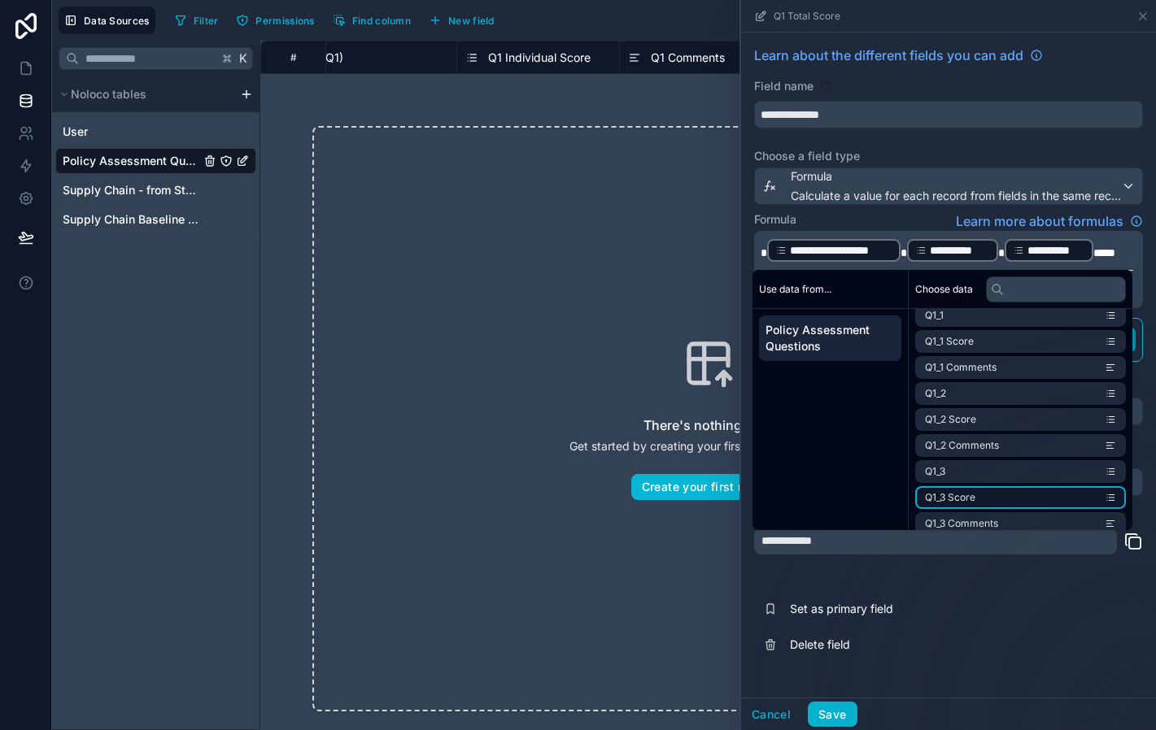
click at [1007, 495] on li "Q1_3 Score" at bounding box center [1020, 497] width 211 height 23
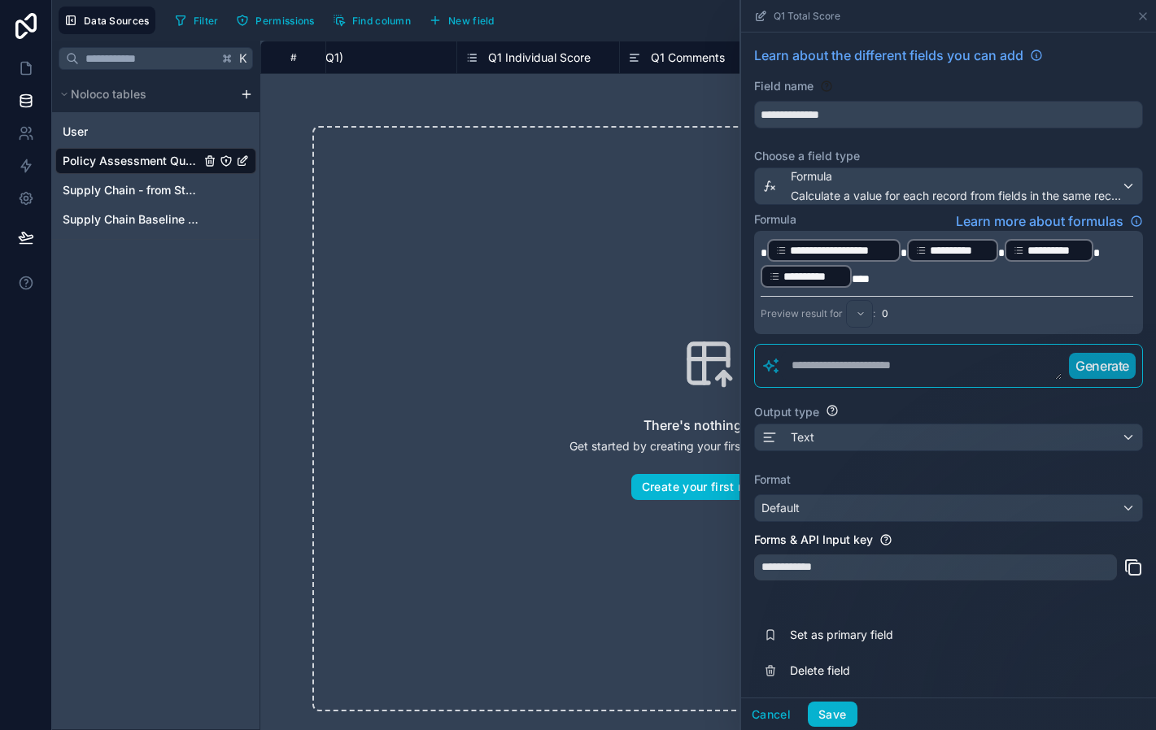
click at [891, 287] on p "**********" at bounding box center [946, 263] width 373 height 52
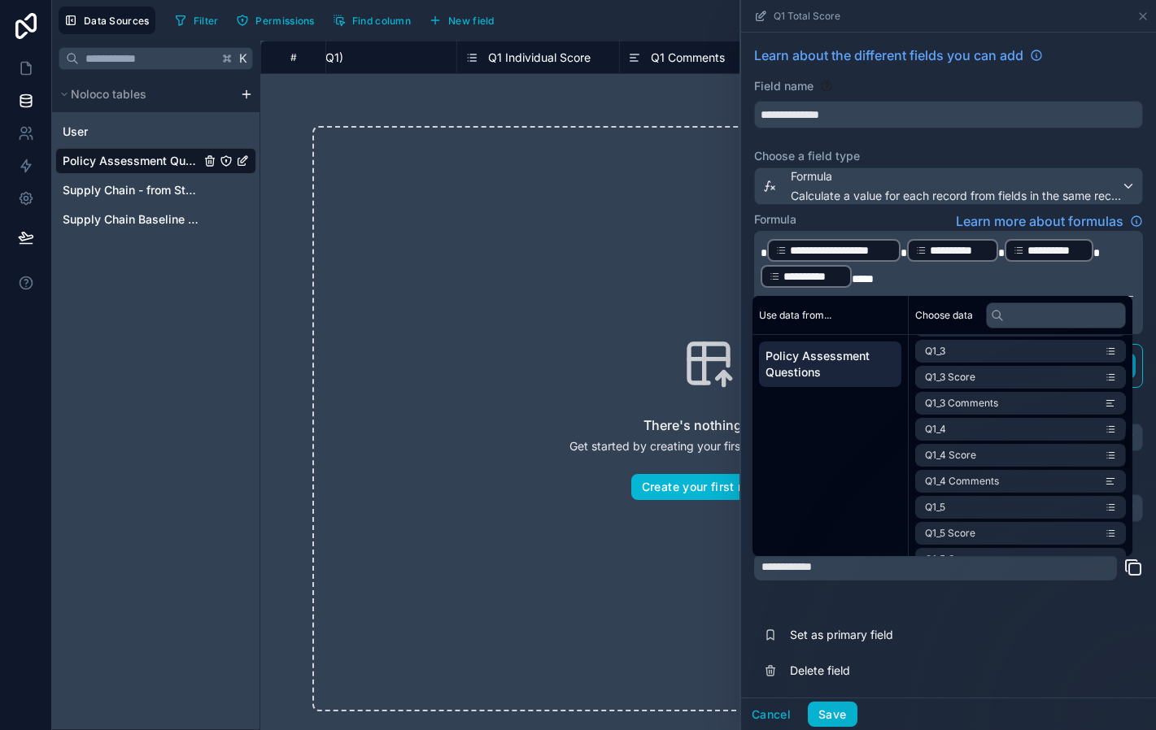
scroll to position [481, 0]
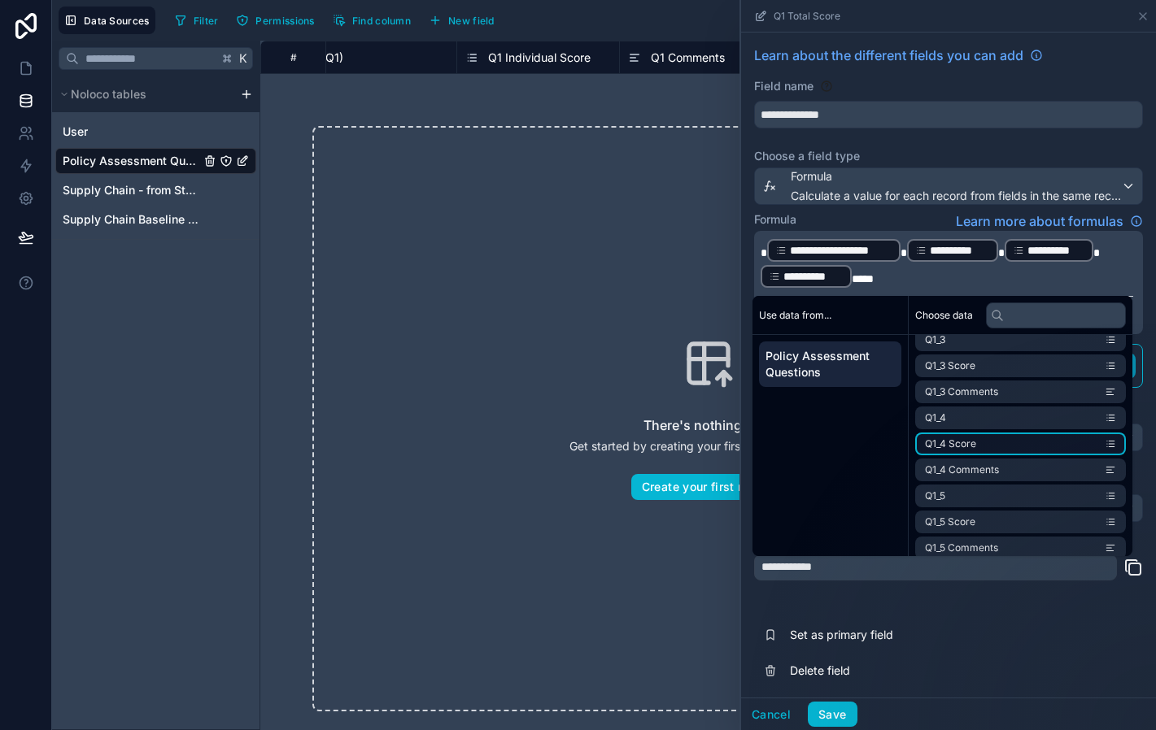
click at [1012, 452] on li "Q1_4 Score" at bounding box center [1020, 444] width 211 height 23
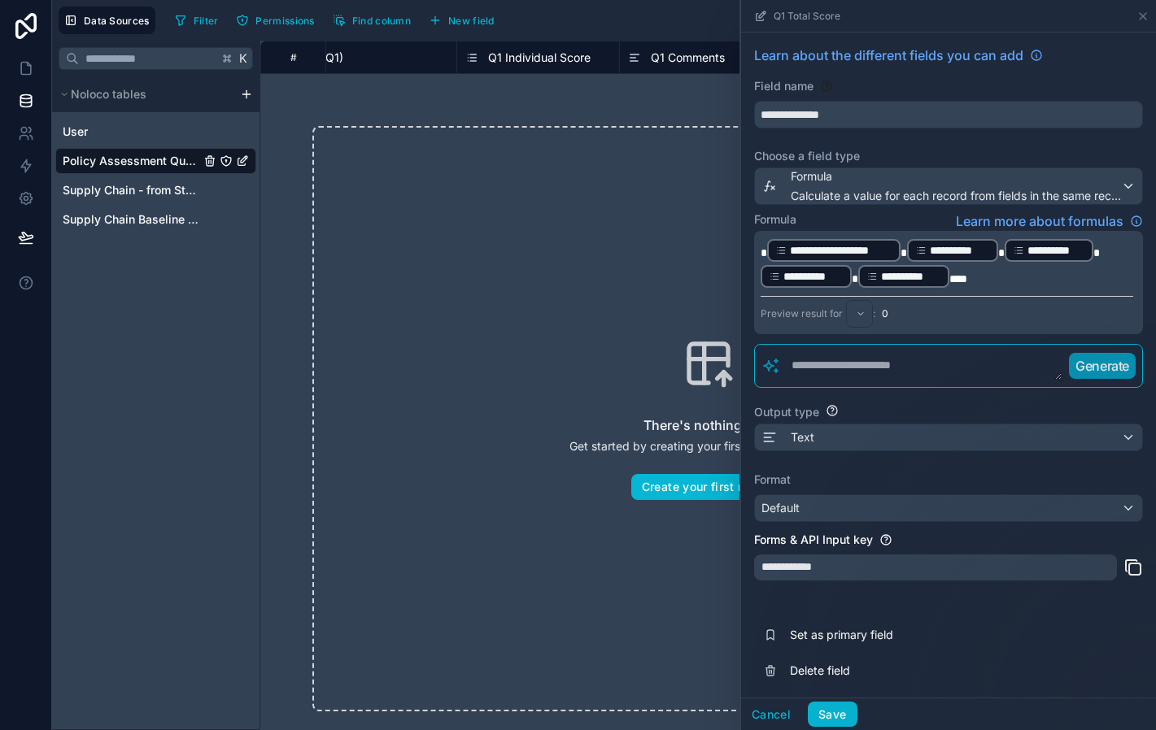
click at [1009, 275] on p "**********" at bounding box center [946, 263] width 373 height 52
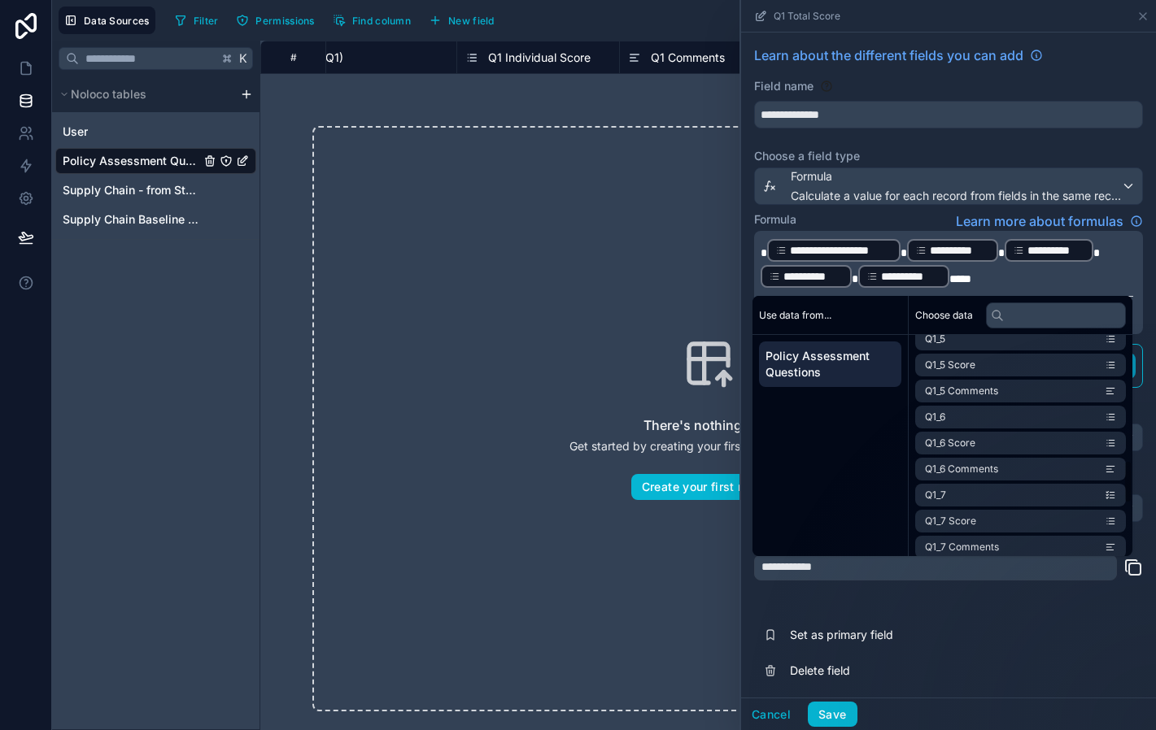
scroll to position [647, 0]
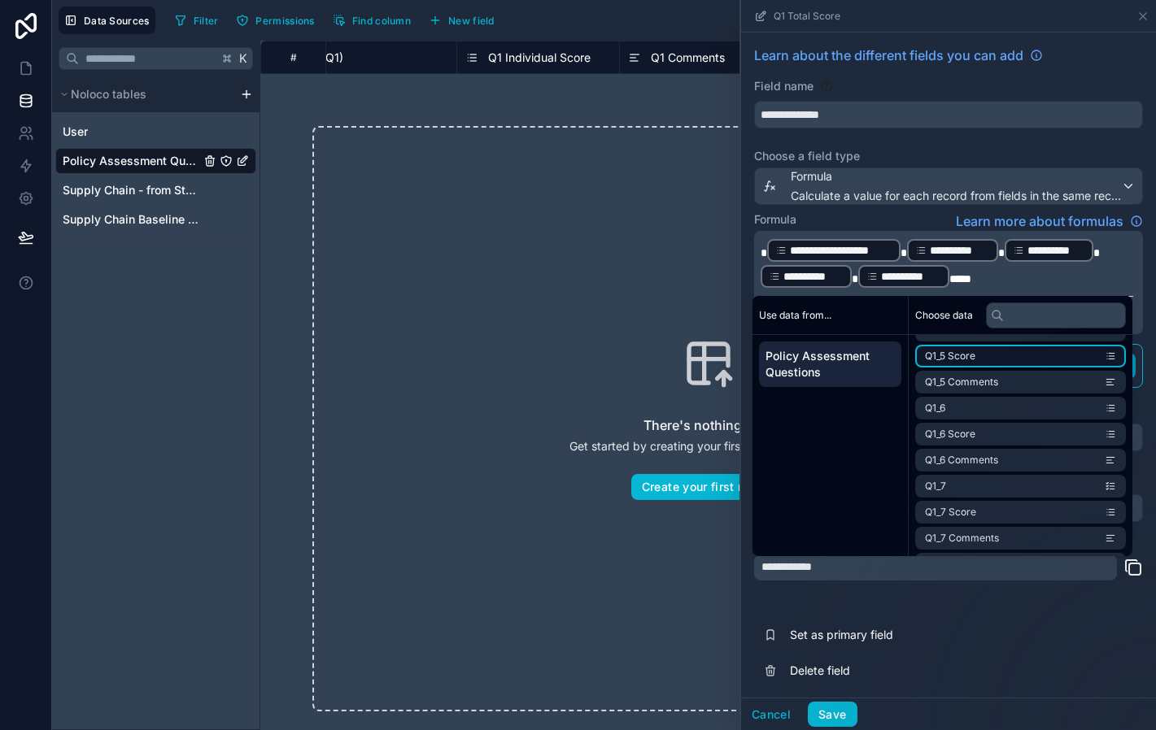
click at [1009, 355] on li "Q1_5 Score" at bounding box center [1020, 356] width 211 height 23
click at [1083, 277] on p "**********" at bounding box center [946, 263] width 373 height 52
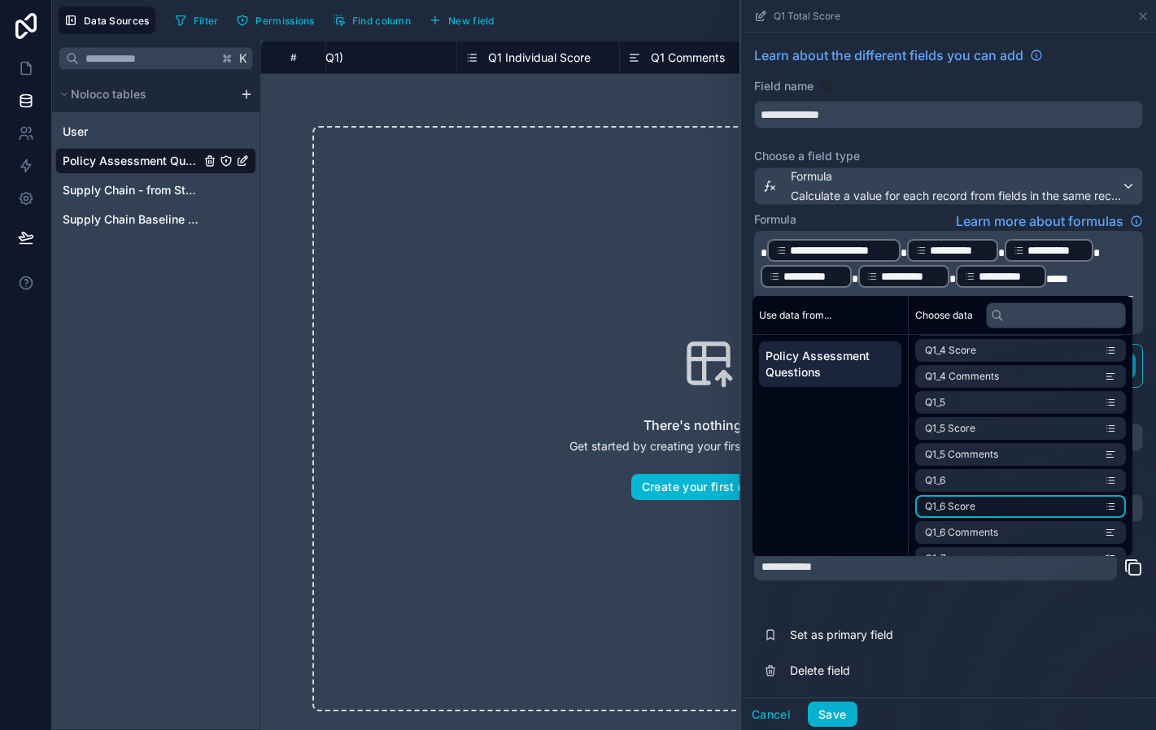
click at [1031, 509] on li "Q1_6 Score" at bounding box center [1020, 506] width 211 height 23
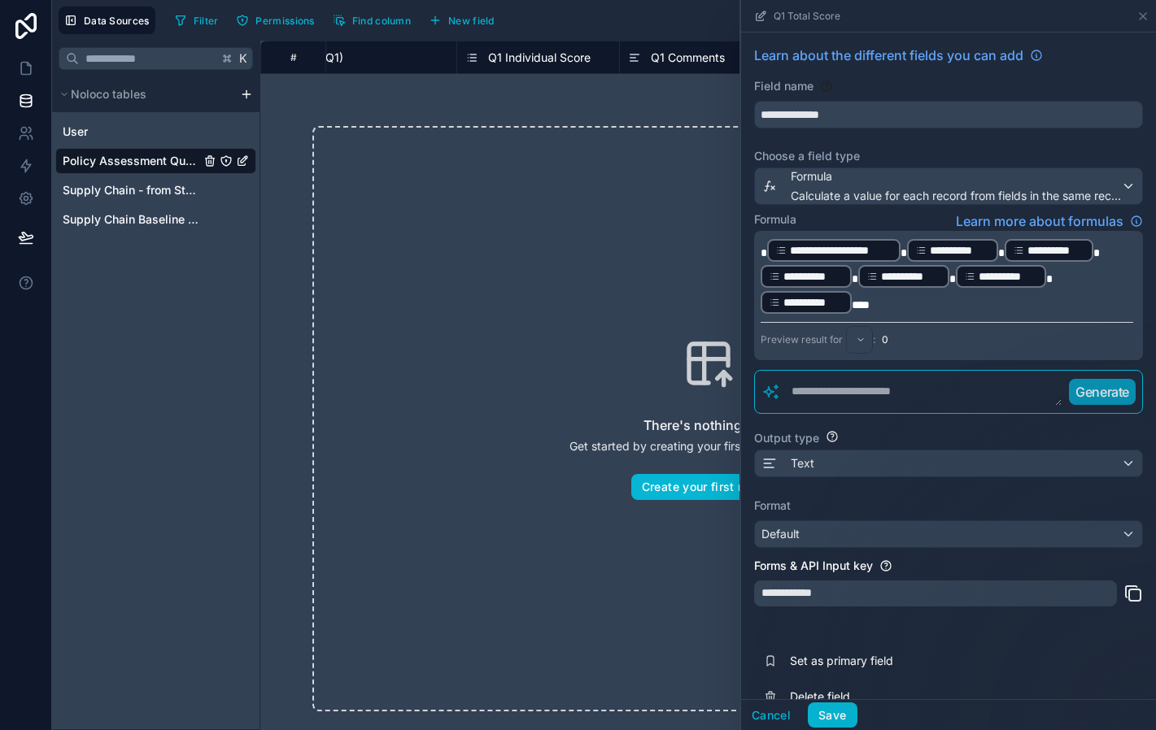
click at [959, 299] on p "**********" at bounding box center [946, 276] width 373 height 78
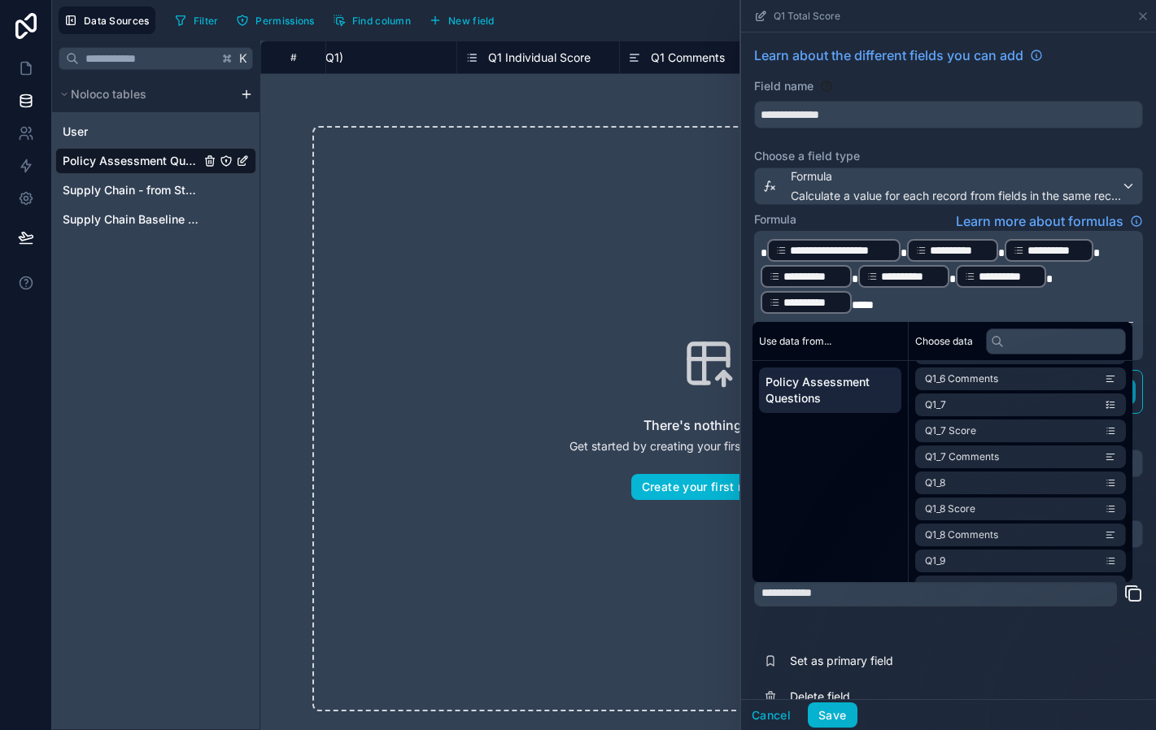
scroll to position [740, 0]
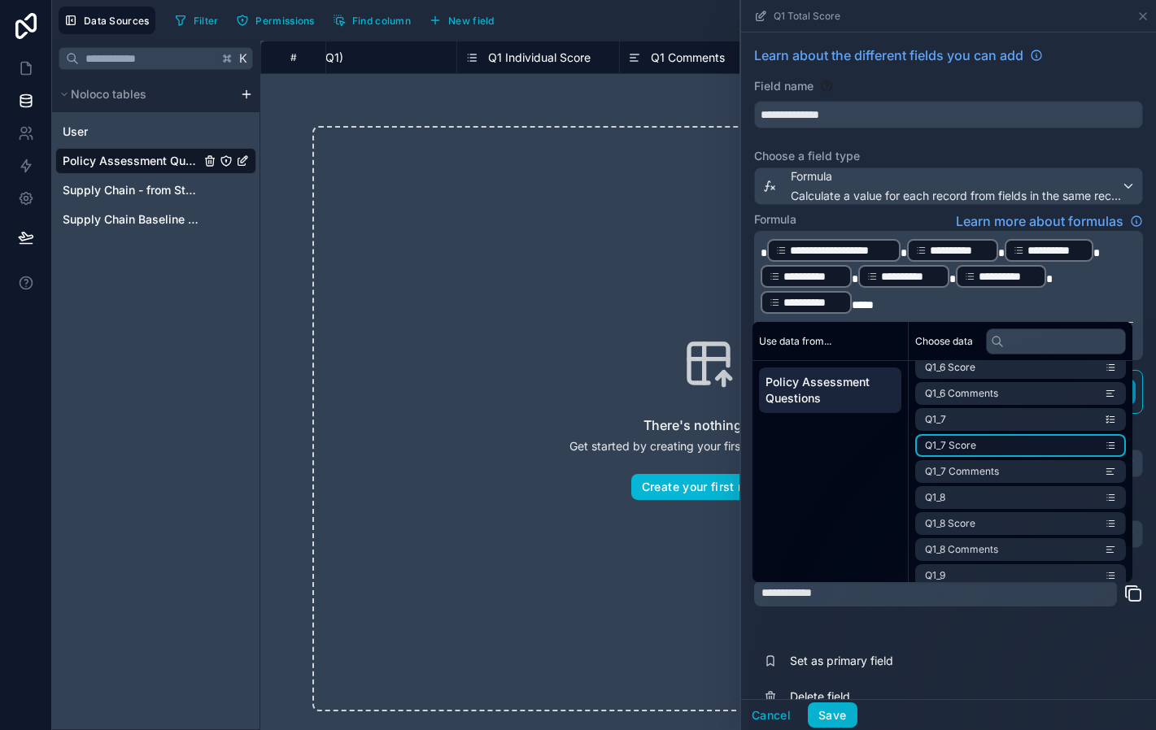
click at [987, 447] on li "Q1_7 Score" at bounding box center [1020, 445] width 211 height 23
click at [1011, 302] on p "**********" at bounding box center [946, 276] width 373 height 78
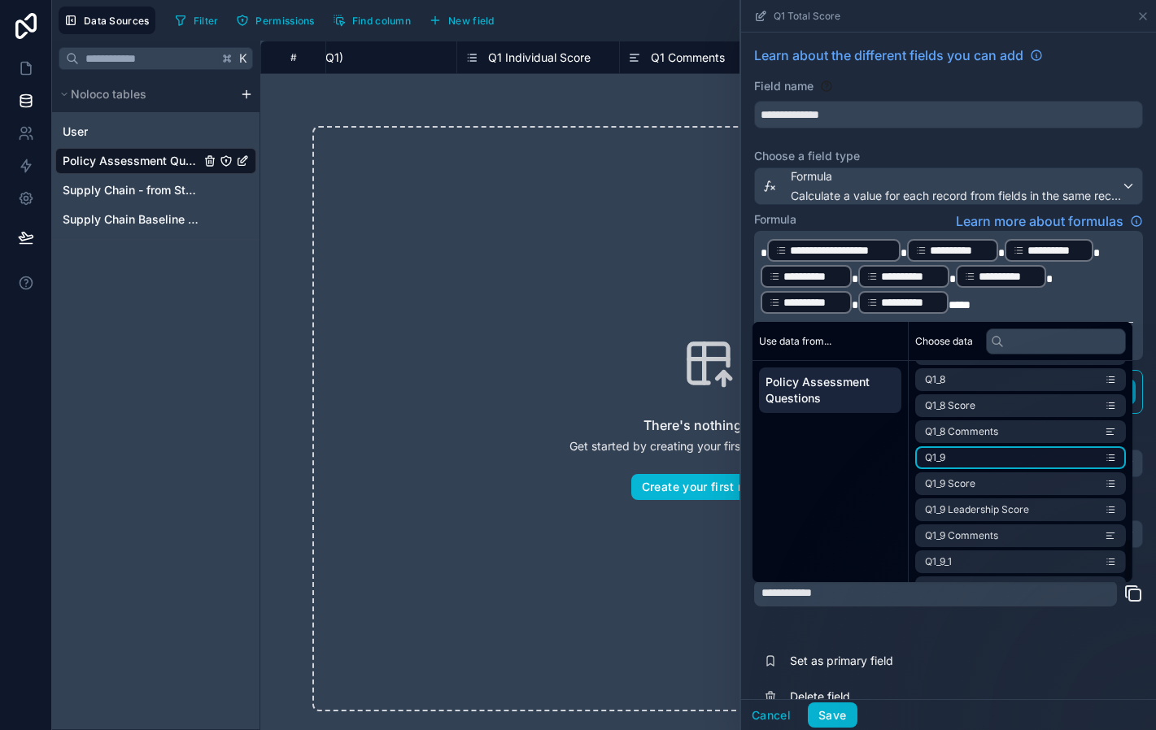
scroll to position [854, 0]
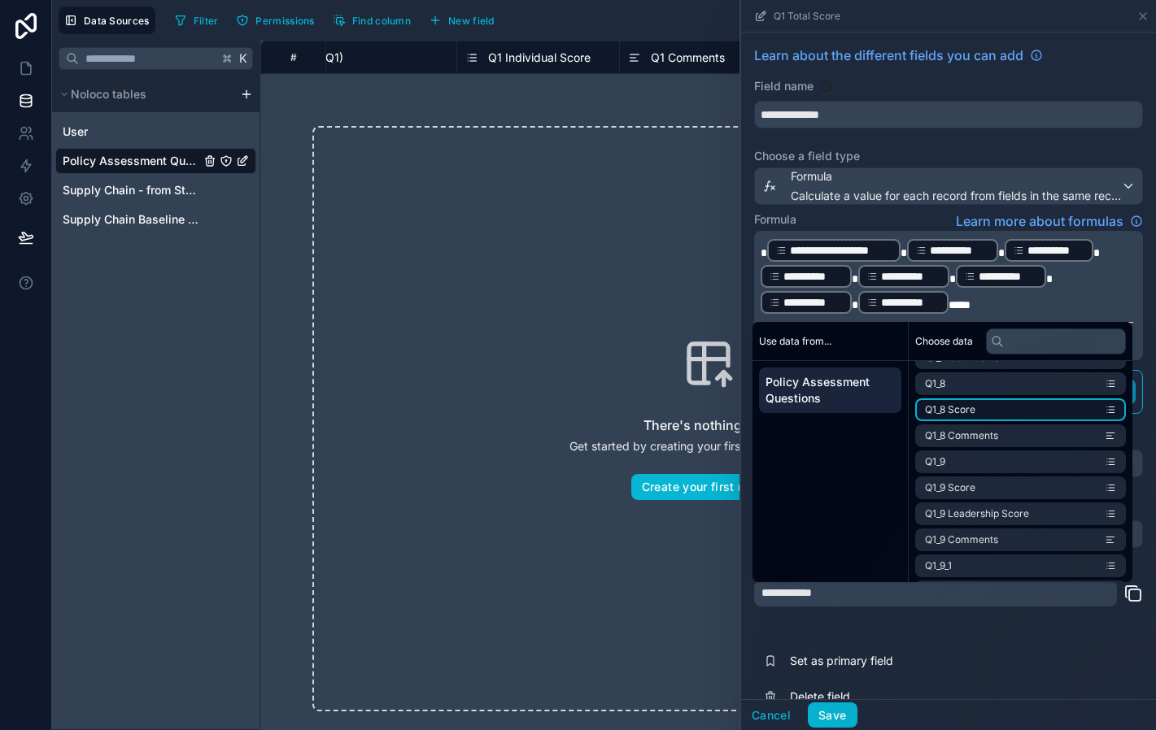
click at [1015, 414] on li "Q1_8 Score" at bounding box center [1020, 410] width 211 height 23
click at [1105, 314] on p "**********" at bounding box center [946, 276] width 373 height 78
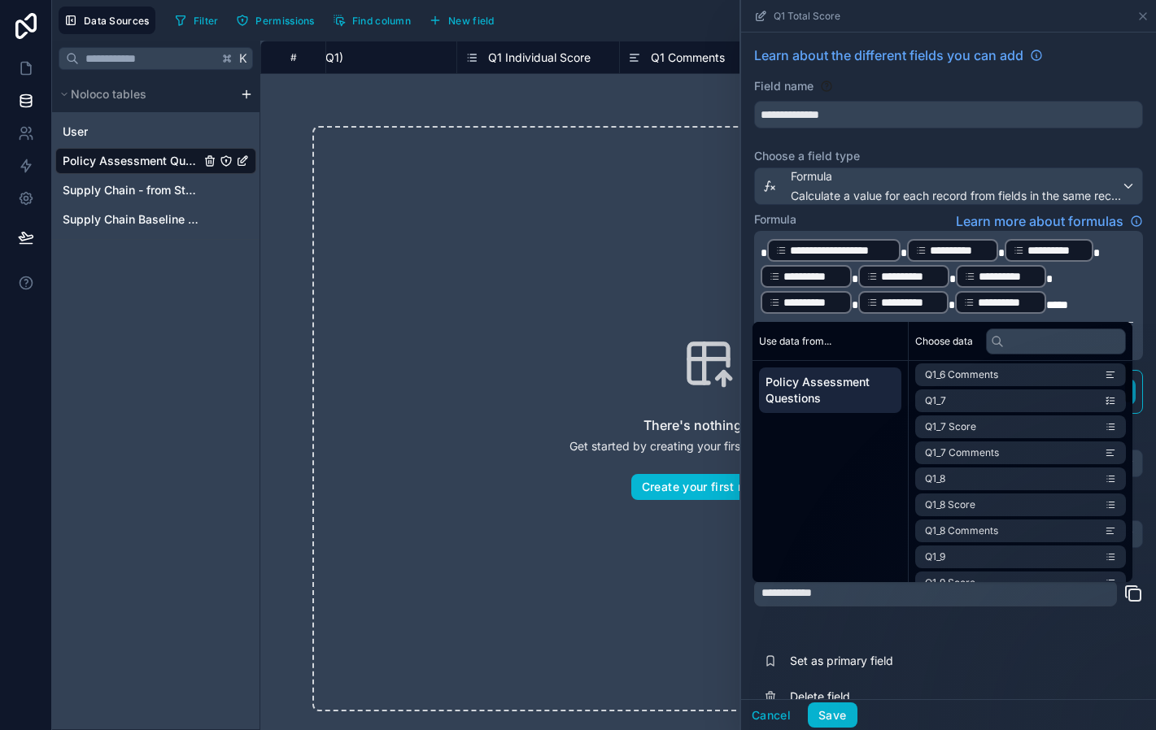
scroll to position [908, 0]
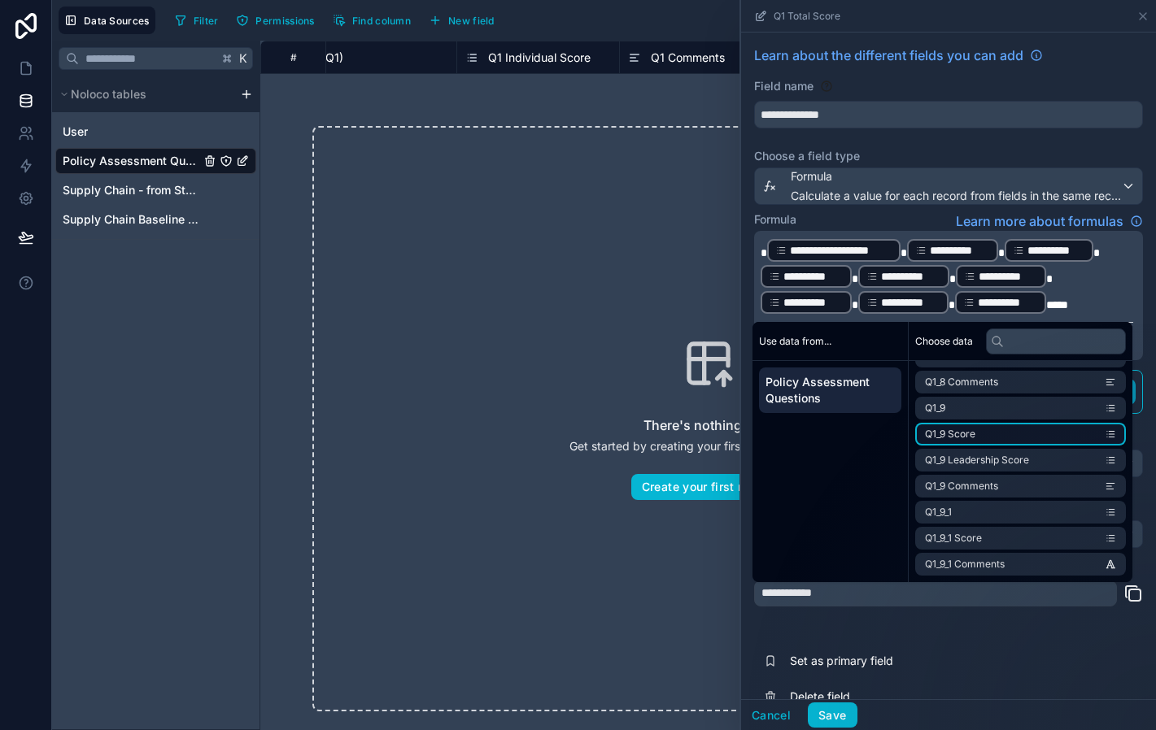
click at [1039, 441] on li "Q1_9 Score" at bounding box center [1020, 434] width 211 height 23
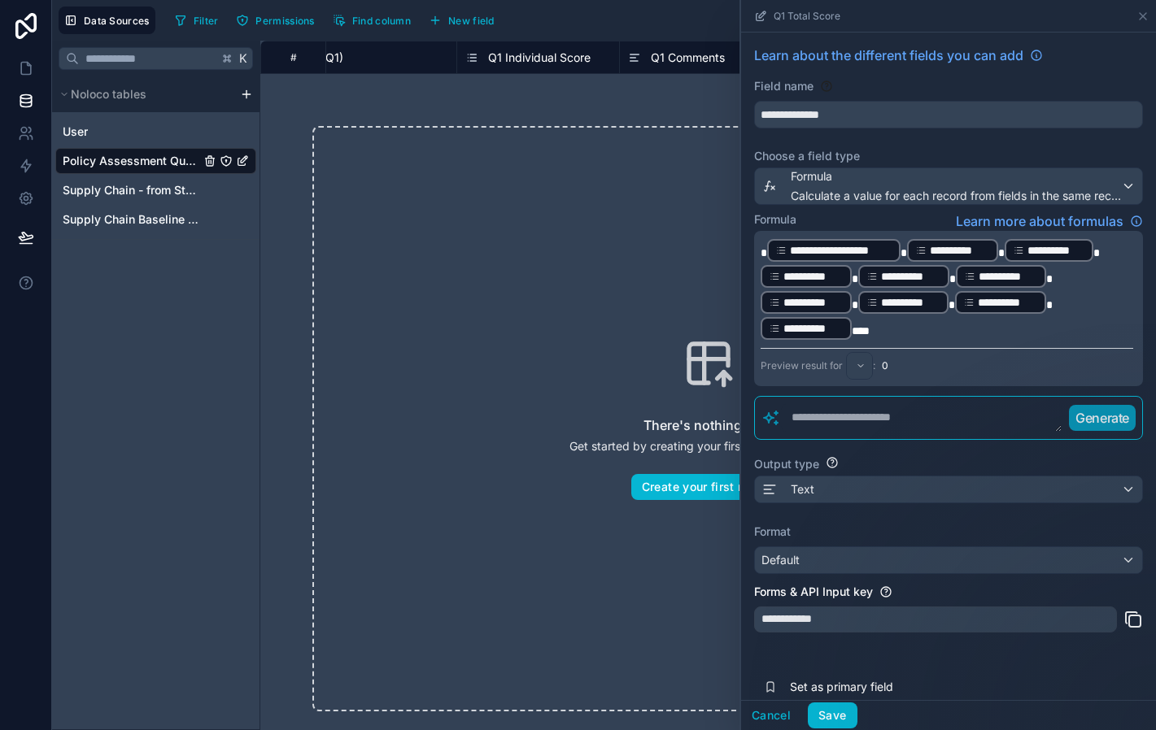
click at [1029, 333] on p "**********" at bounding box center [946, 289] width 373 height 104
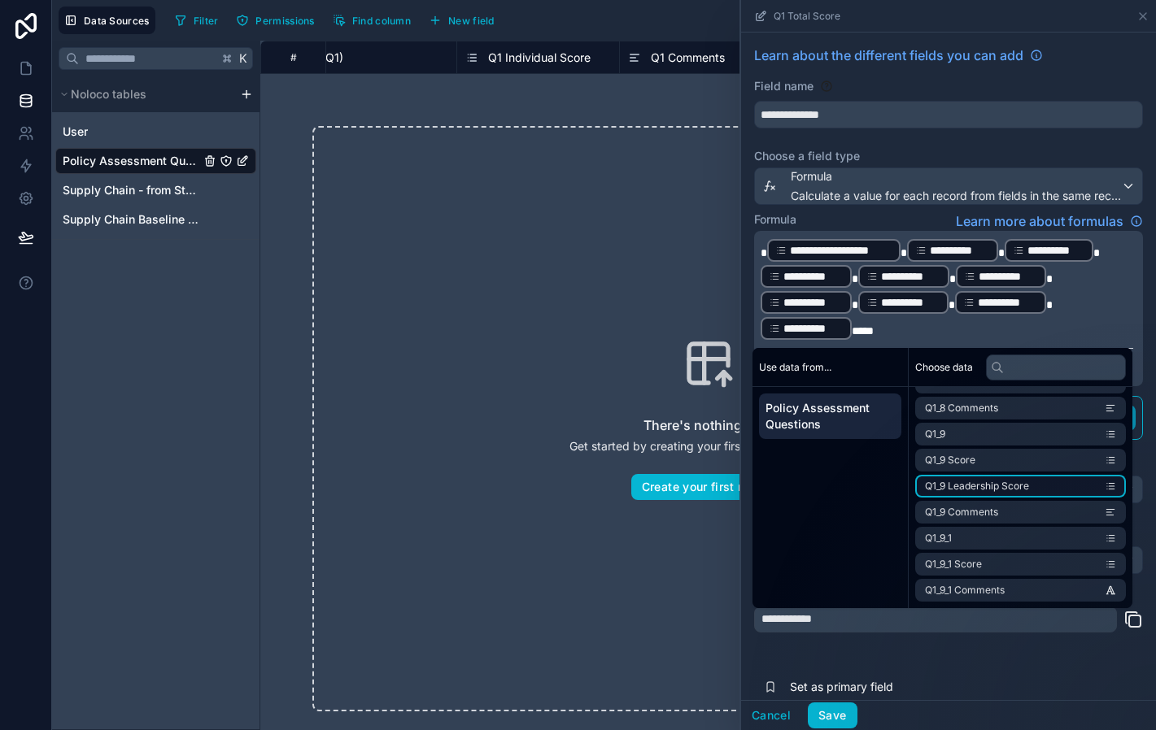
click at [1006, 493] on li "Q1_9 Leadership Score" at bounding box center [1020, 486] width 211 height 23
click at [1074, 326] on p "**********" at bounding box center [946, 289] width 373 height 104
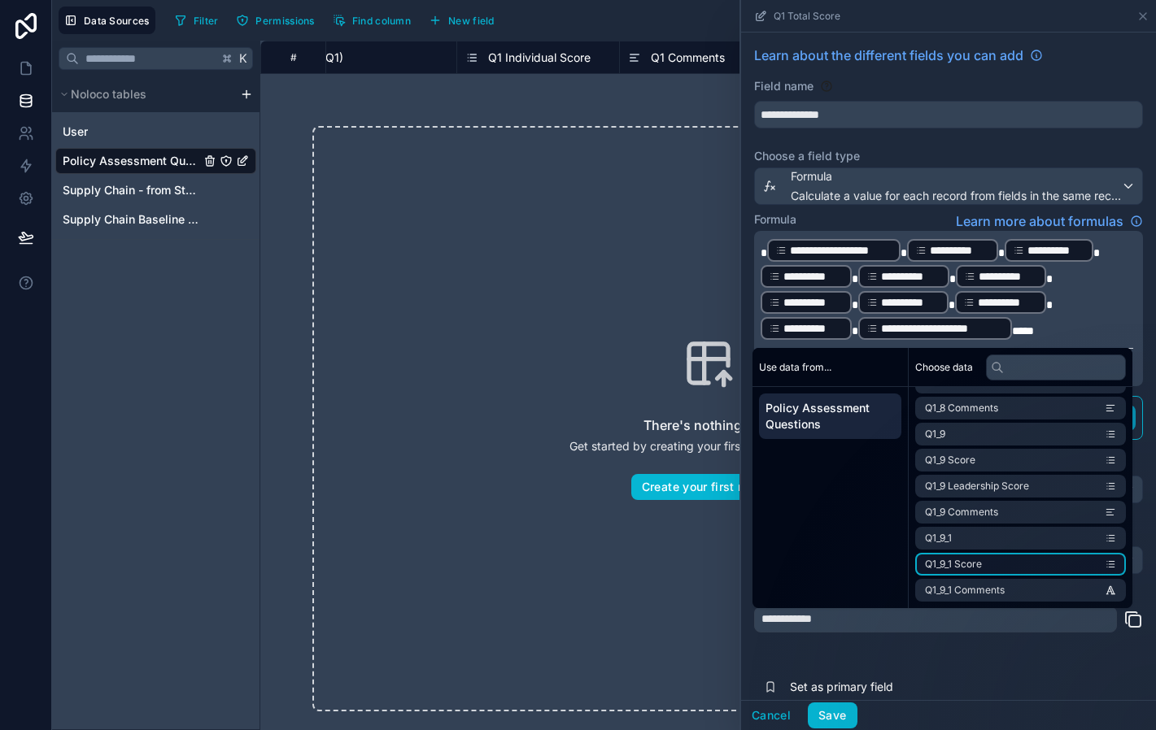
click at [1011, 566] on li "Q1_9_1 Score" at bounding box center [1020, 564] width 211 height 23
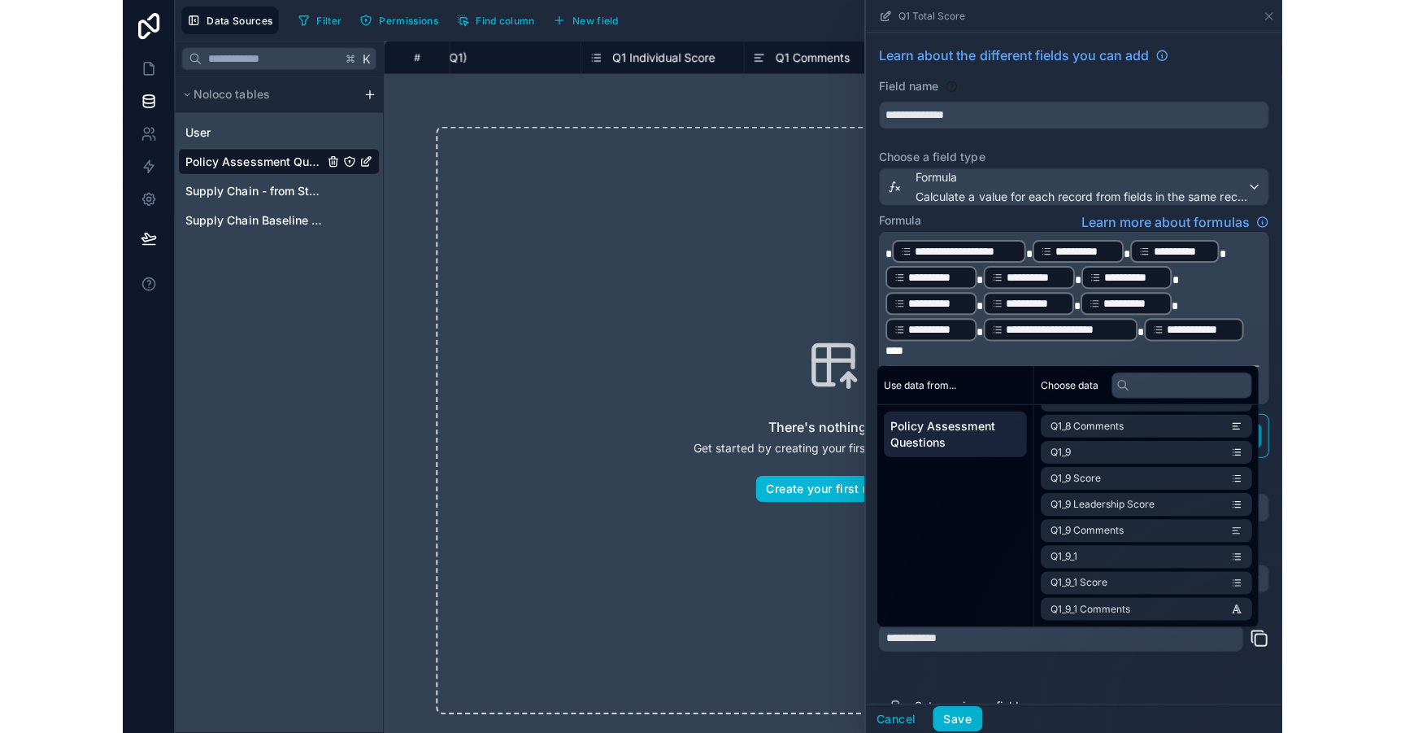
scroll to position [70, 0]
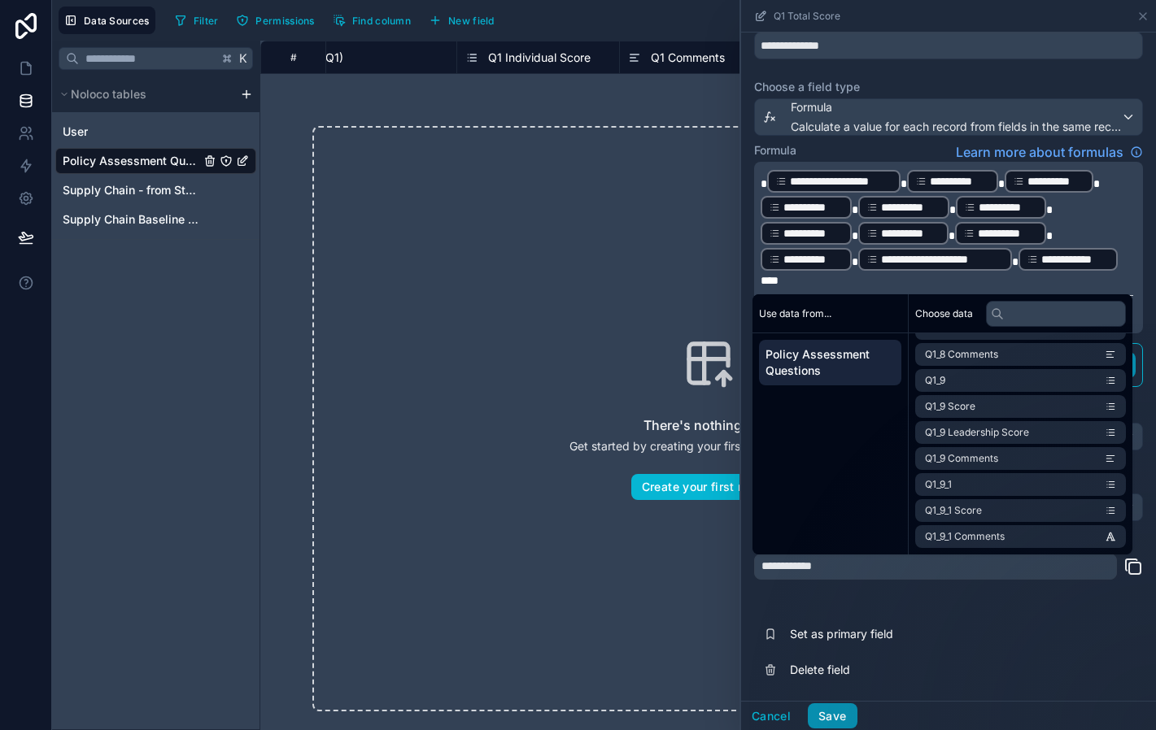
click at [835, 715] on button "Save" at bounding box center [832, 717] width 49 height 26
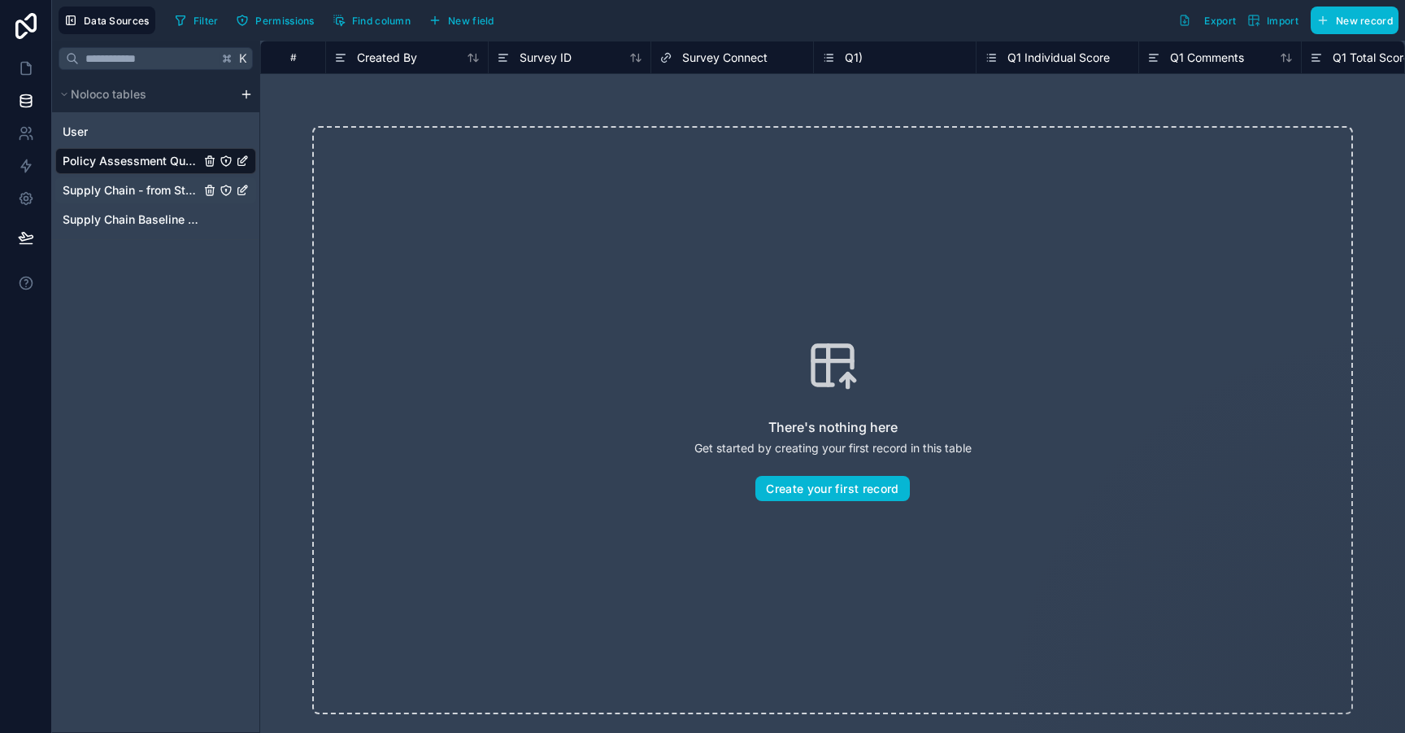
click at [142, 190] on span "Supply Chain - from Stacker" at bounding box center [131, 190] width 137 height 16
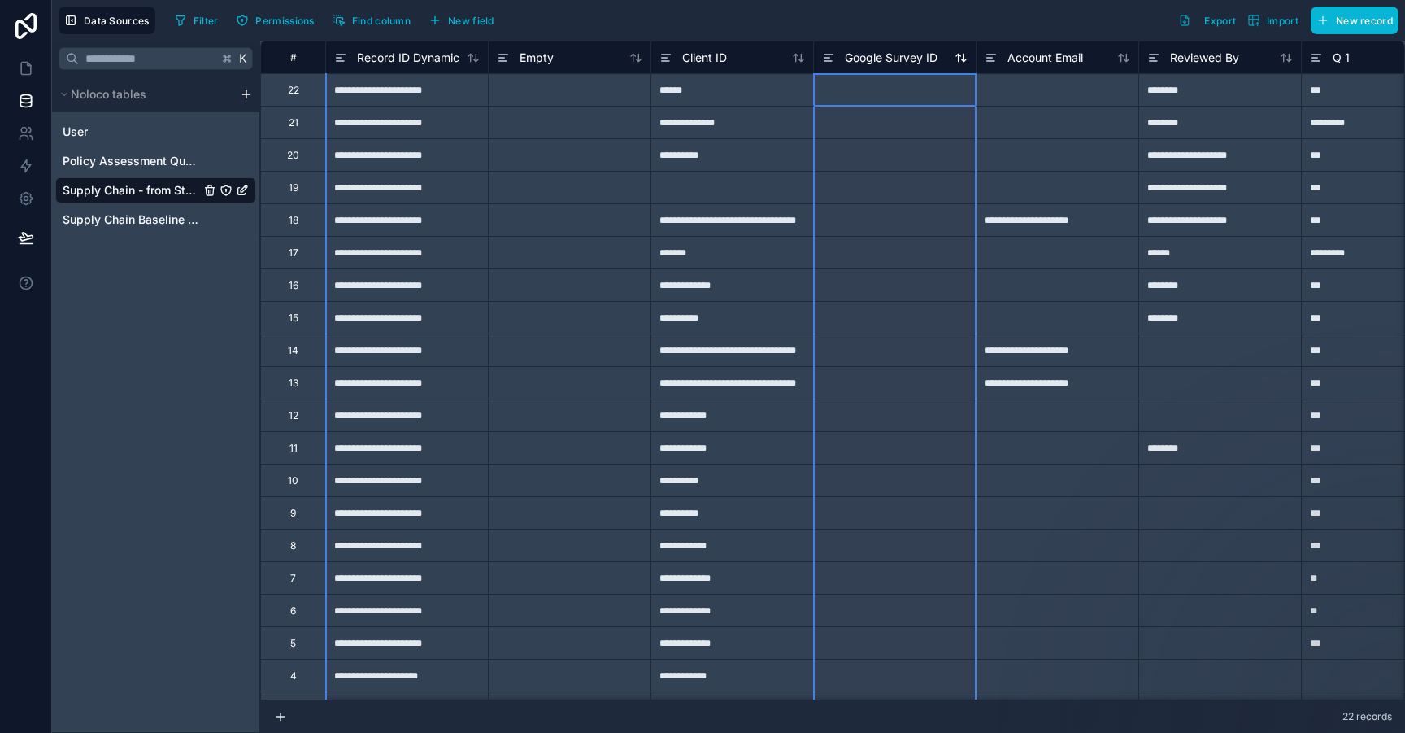
click at [904, 59] on span "Google Survey ID" at bounding box center [891, 58] width 93 height 16
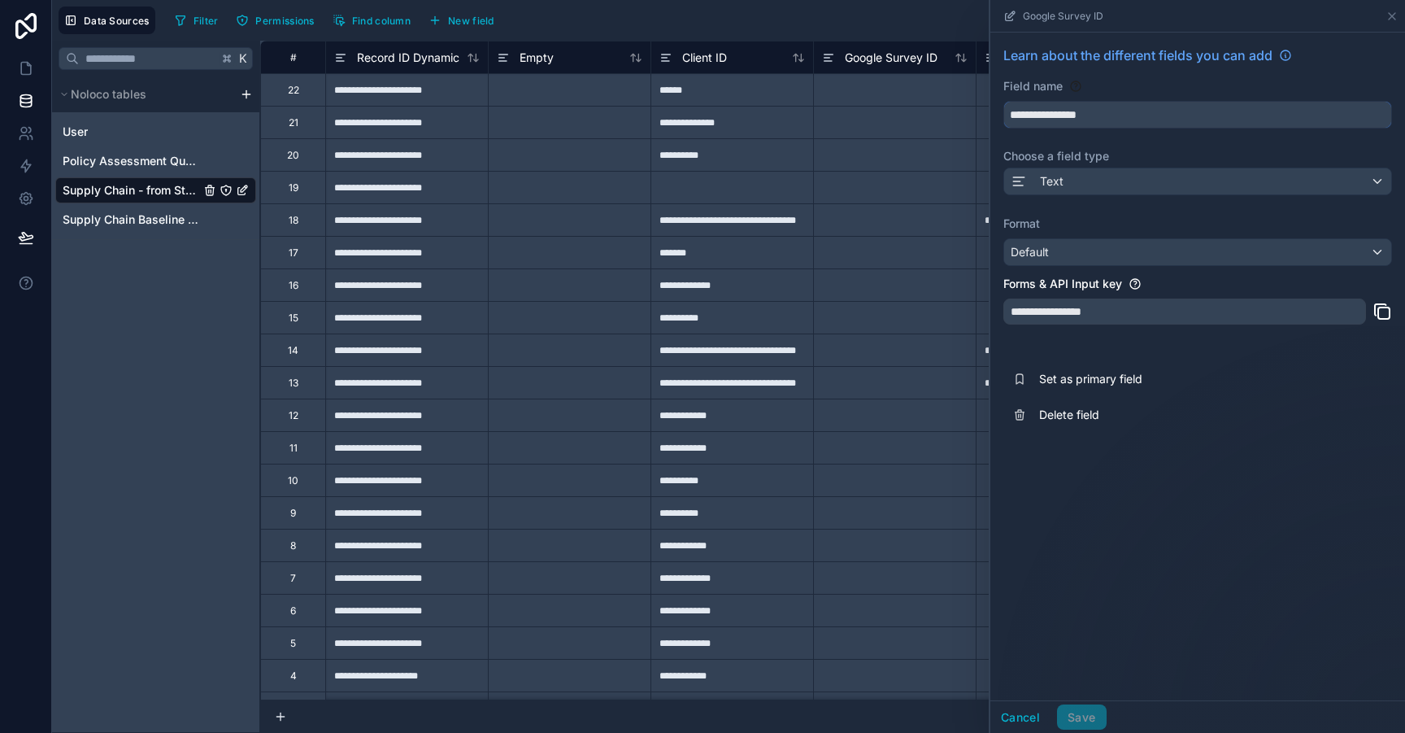
drag, startPoint x: 1054, startPoint y: 114, endPoint x: 965, endPoint y: 102, distance: 89.4
click at [1004, 102] on input "**********" at bounding box center [1197, 115] width 387 height 26
type input "*********"
click at [1078, 715] on button "Save" at bounding box center [1081, 717] width 49 height 26
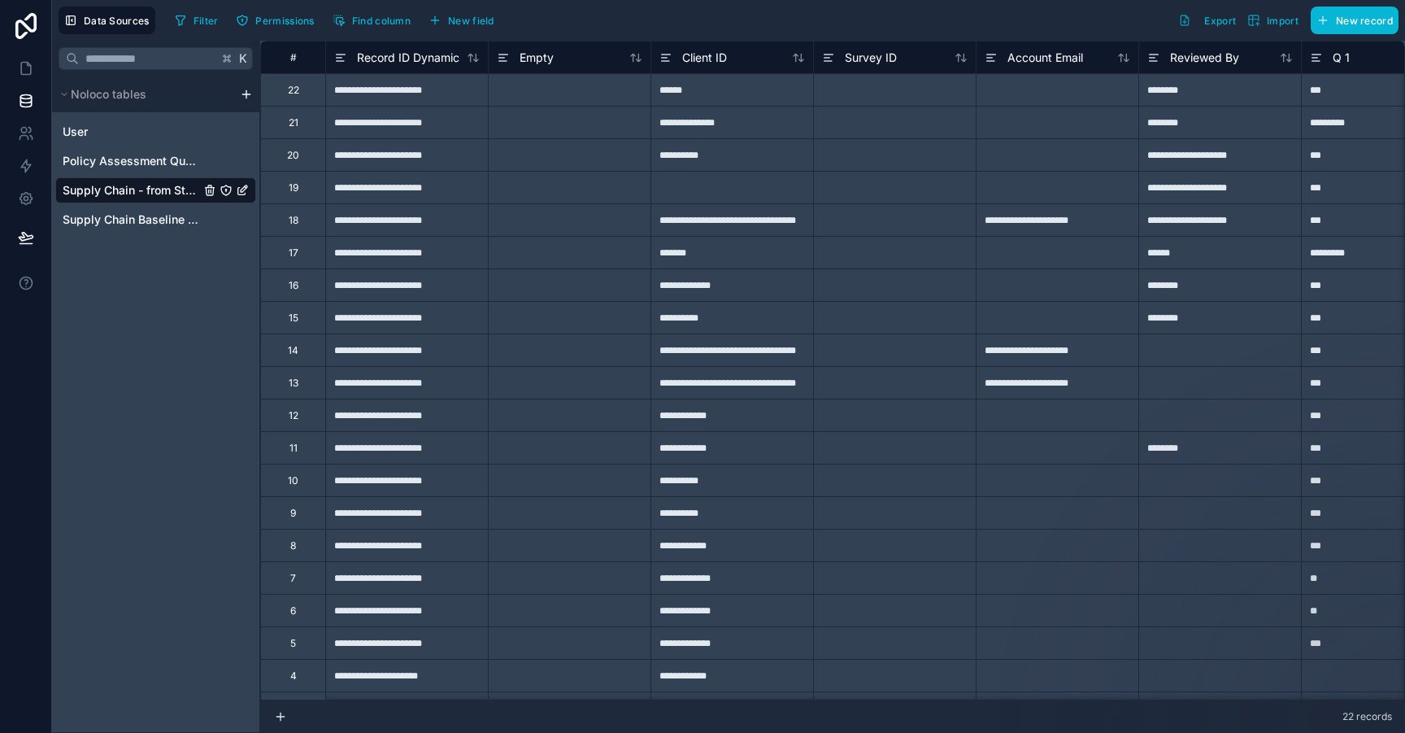
click at [242, 194] on icon "Supply Chain - from Stacker" at bounding box center [241, 191] width 7 height 7
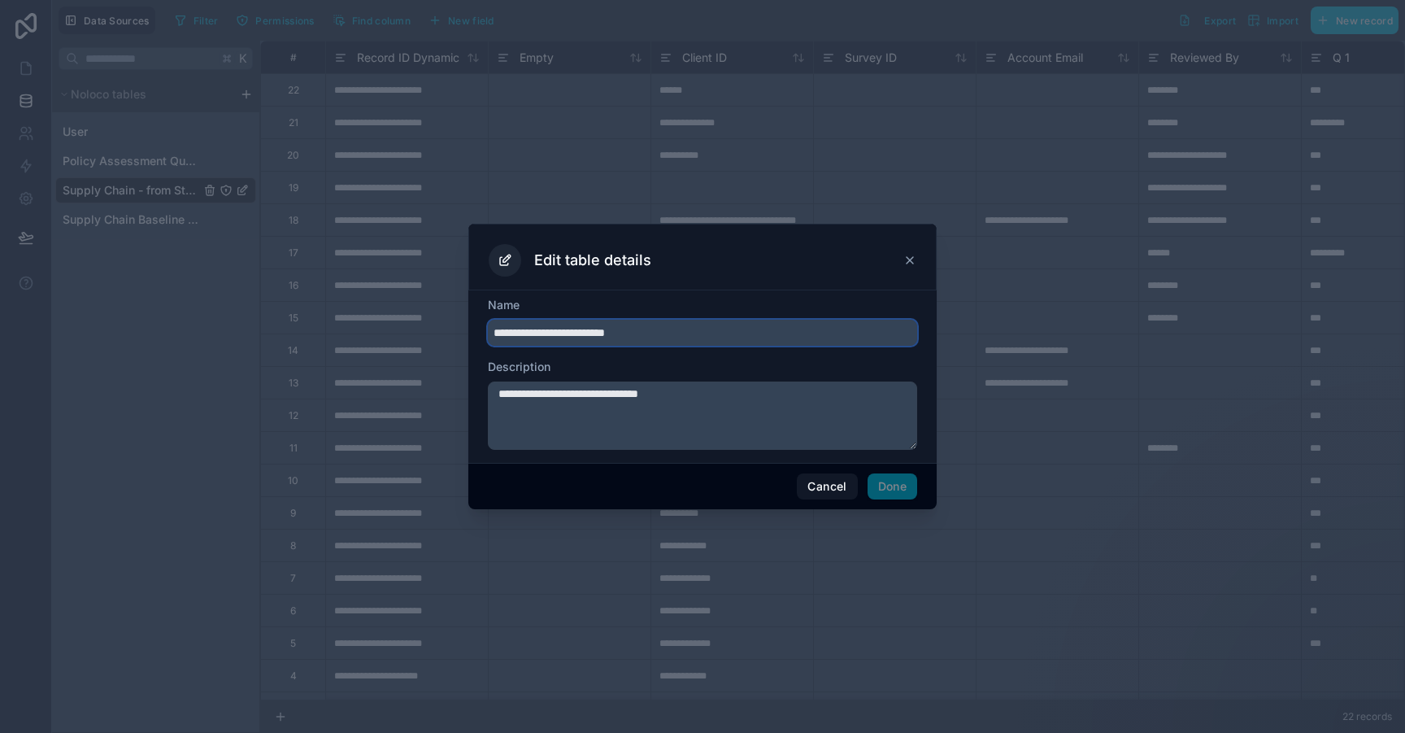
drag, startPoint x: 1142, startPoint y: 7, endPoint x: 503, endPoint y: 319, distance: 711.1
click at [503, 320] on input "**********" at bounding box center [702, 333] width 429 height 26
type input "**********"
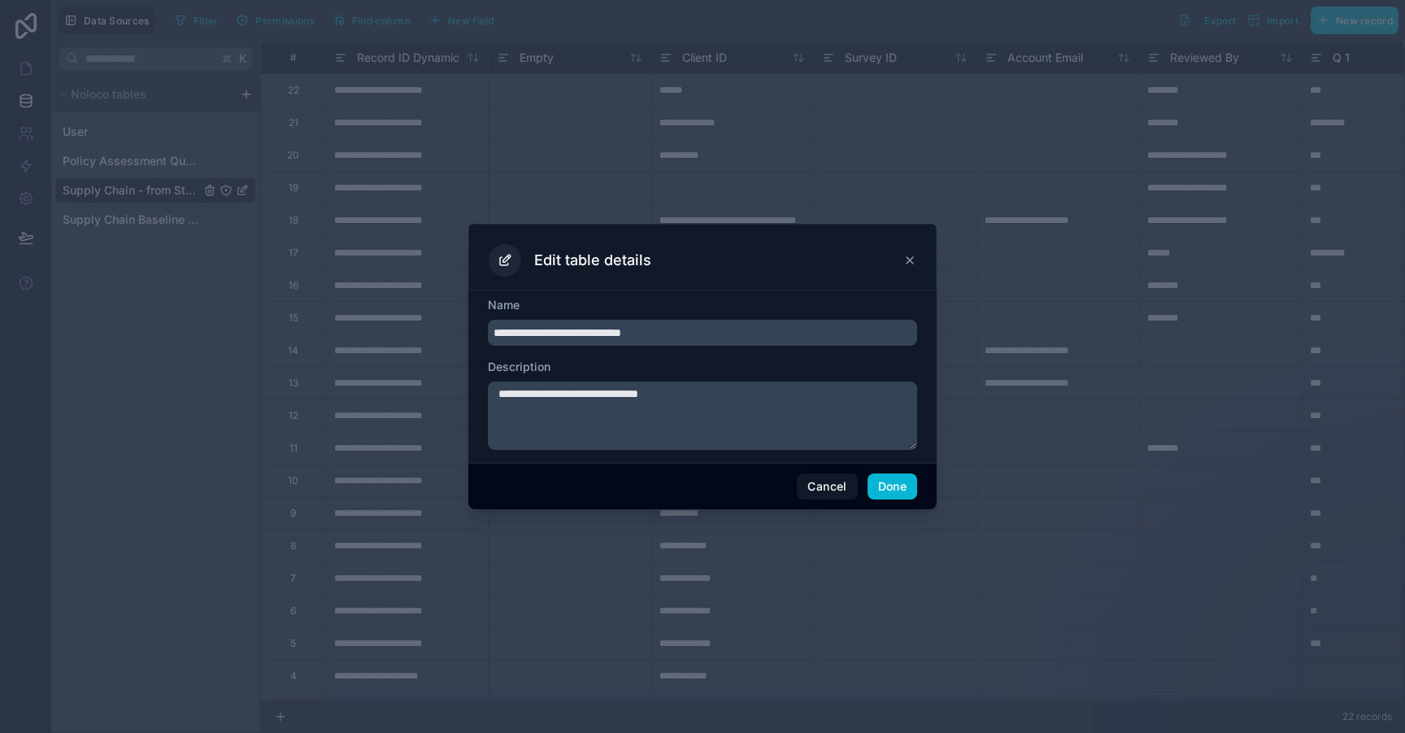
drag, startPoint x: 692, startPoint y: 401, endPoint x: 529, endPoint y: 393, distance: 163.7
click at [529, 393] on textarea "**********" at bounding box center [702, 415] width 429 height 68
drag, startPoint x: 529, startPoint y: 393, endPoint x: 461, endPoint y: 391, distance: 67.5
click at [488, 391] on textarea "**********" at bounding box center [702, 415] width 429 height 68
type textarea "*"
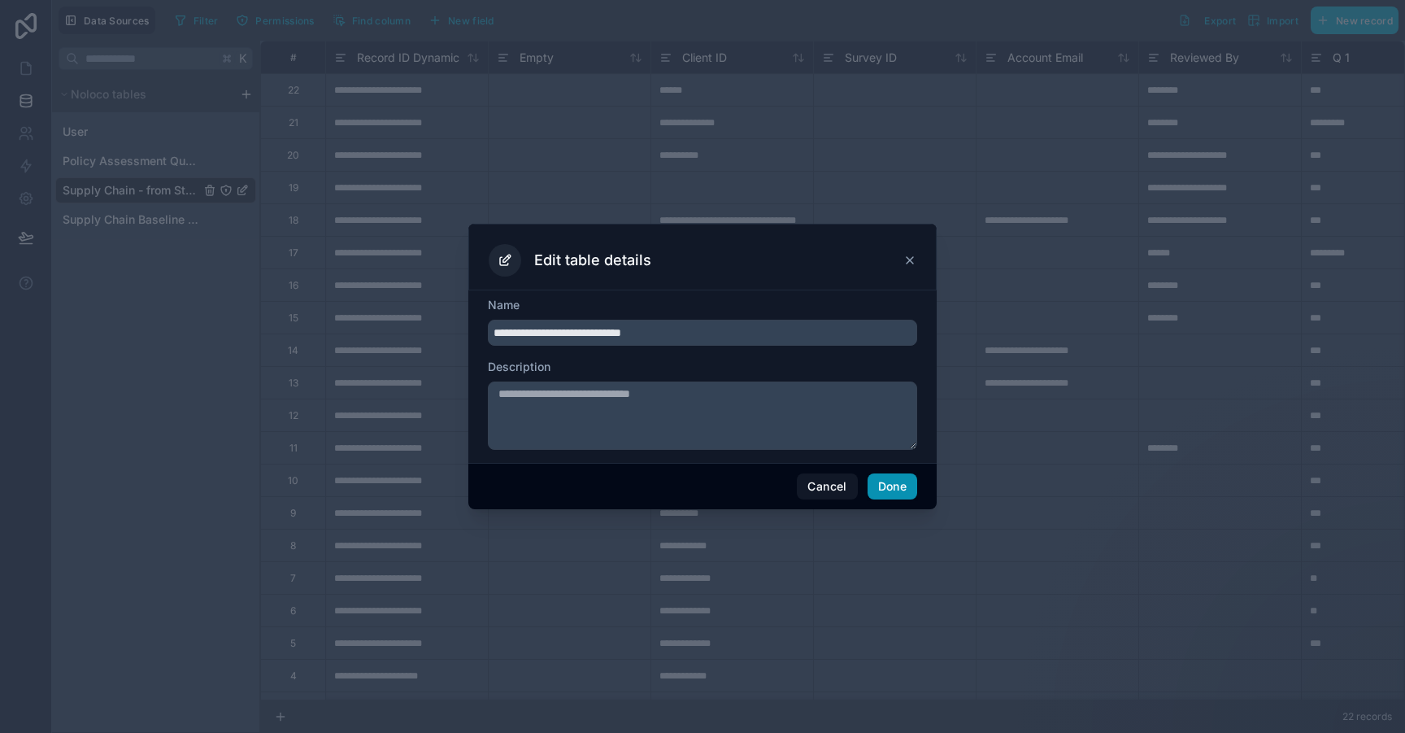
click at [913, 490] on button "Done" at bounding box center [893, 486] width 50 height 26
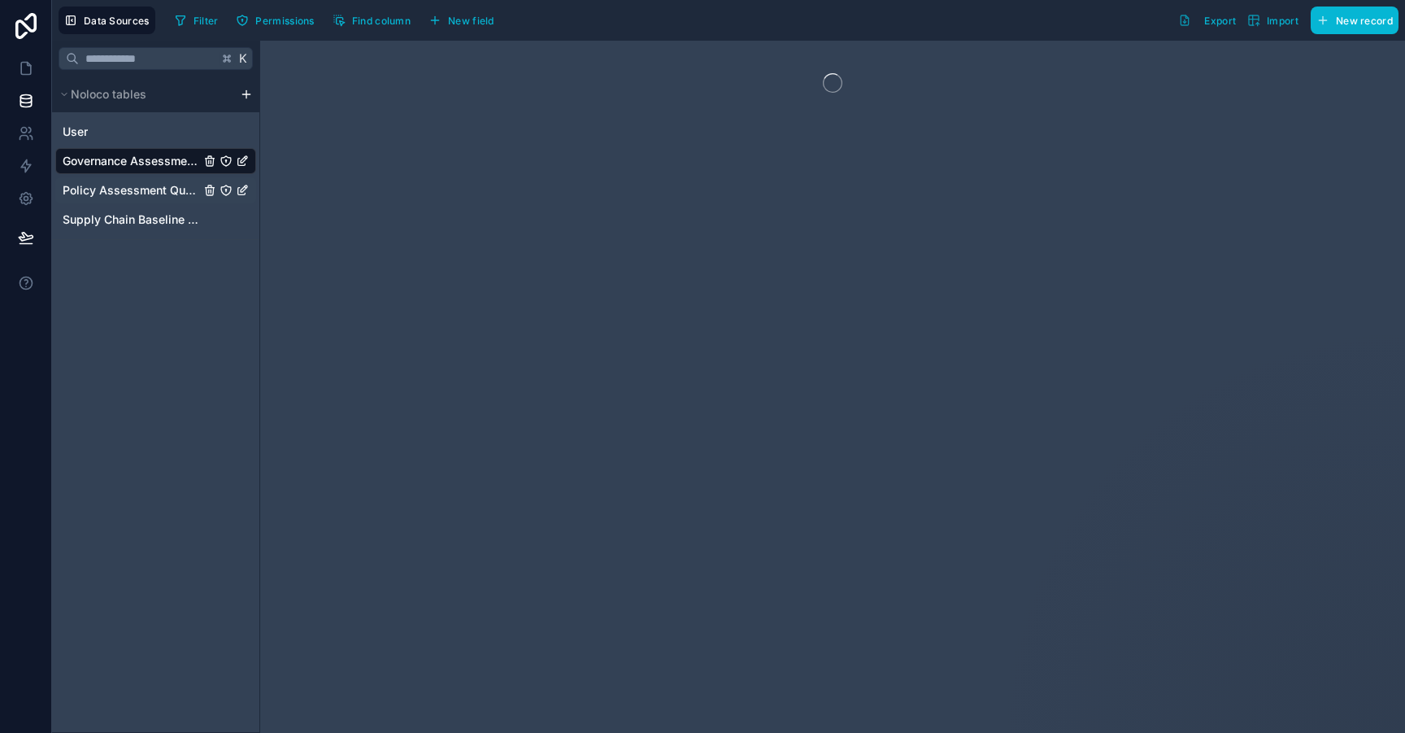
click at [139, 192] on span "Policy Assessment Questions" at bounding box center [131, 190] width 137 height 16
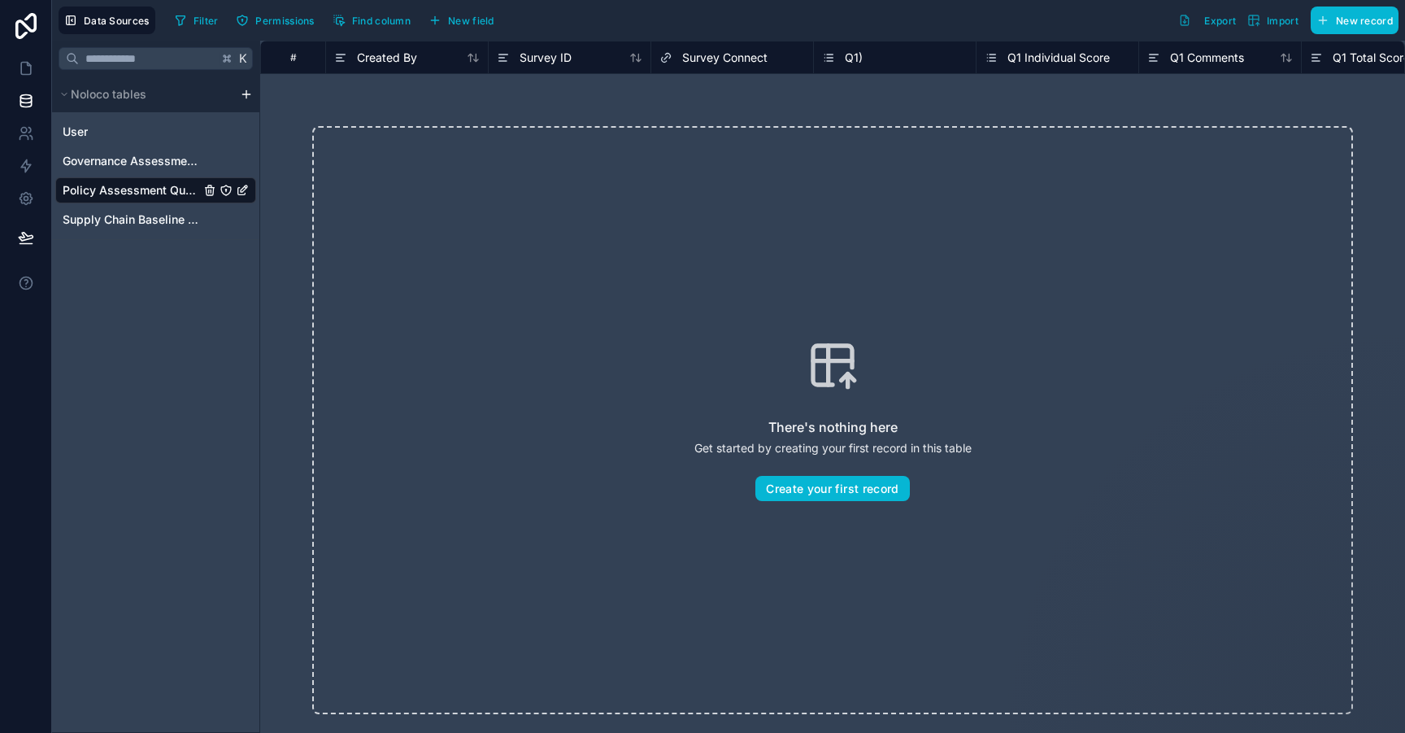
click at [160, 186] on span "Policy Assessment Questions" at bounding box center [131, 190] width 137 height 16
click at [246, 188] on icon "Policy Assessment Questions" at bounding box center [246, 187] width 2 height 2
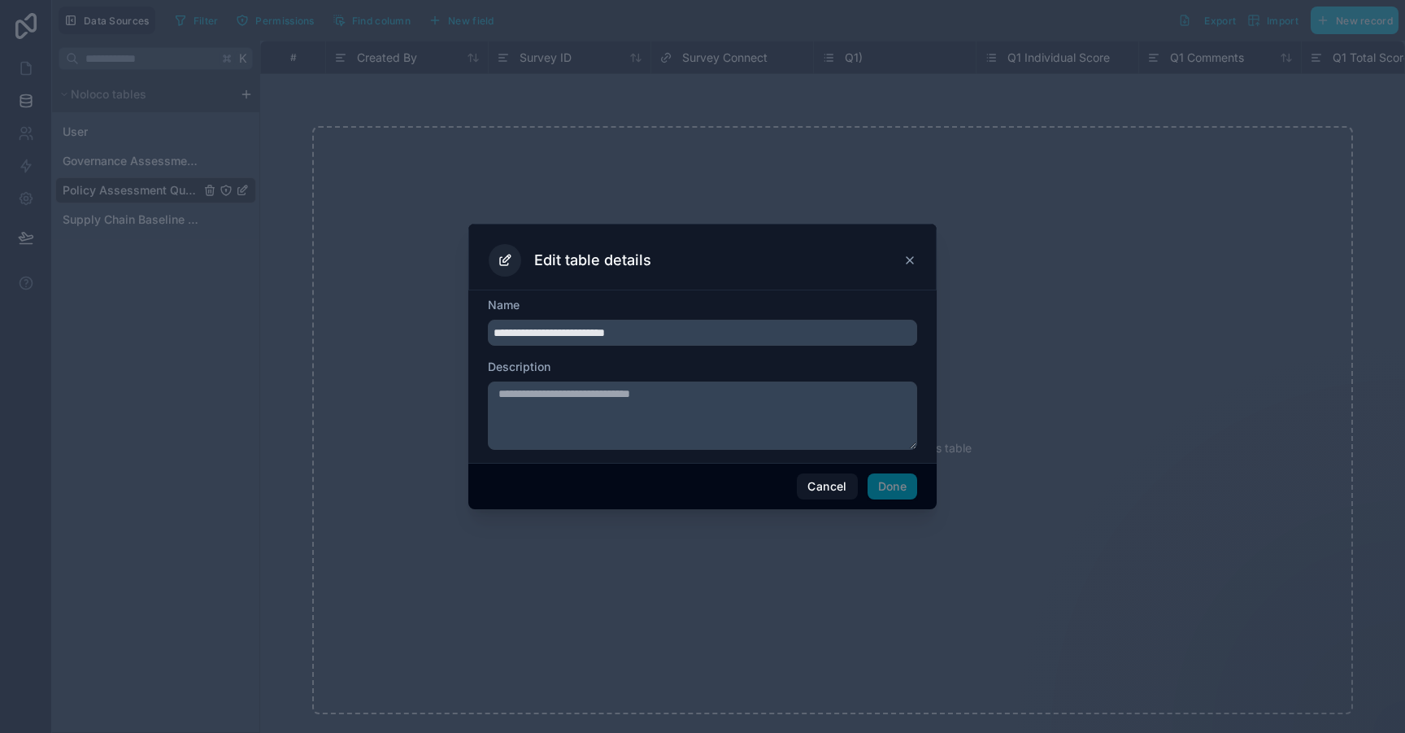
click at [497, 339] on input "**********" at bounding box center [702, 333] width 429 height 26
type input "**********"
click at [896, 490] on button "Done" at bounding box center [893, 486] width 50 height 26
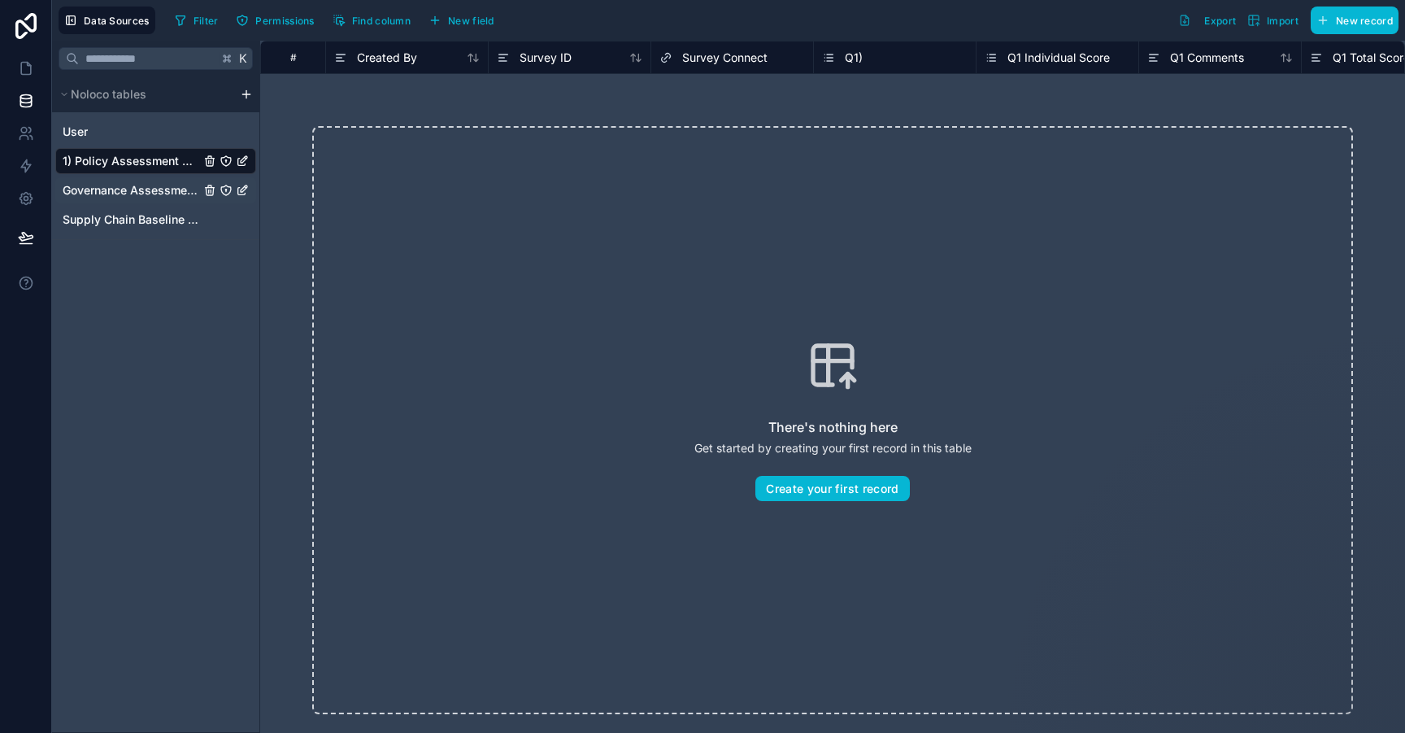
click at [245, 190] on icon "Governance Assessment Questions" at bounding box center [244, 188] width 7 height 7
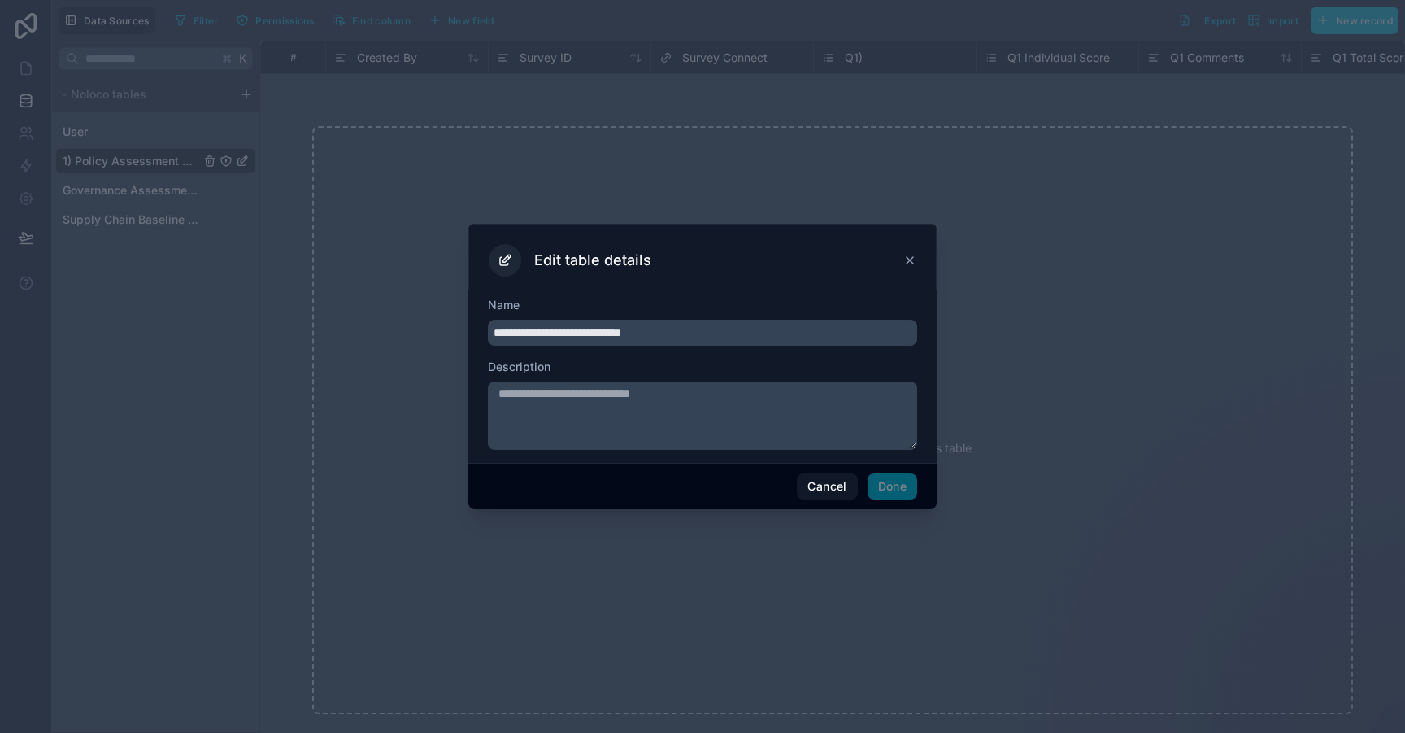
click at [497, 333] on input "**********" at bounding box center [702, 333] width 429 height 26
type input "**********"
click at [908, 494] on button "Done" at bounding box center [893, 486] width 50 height 26
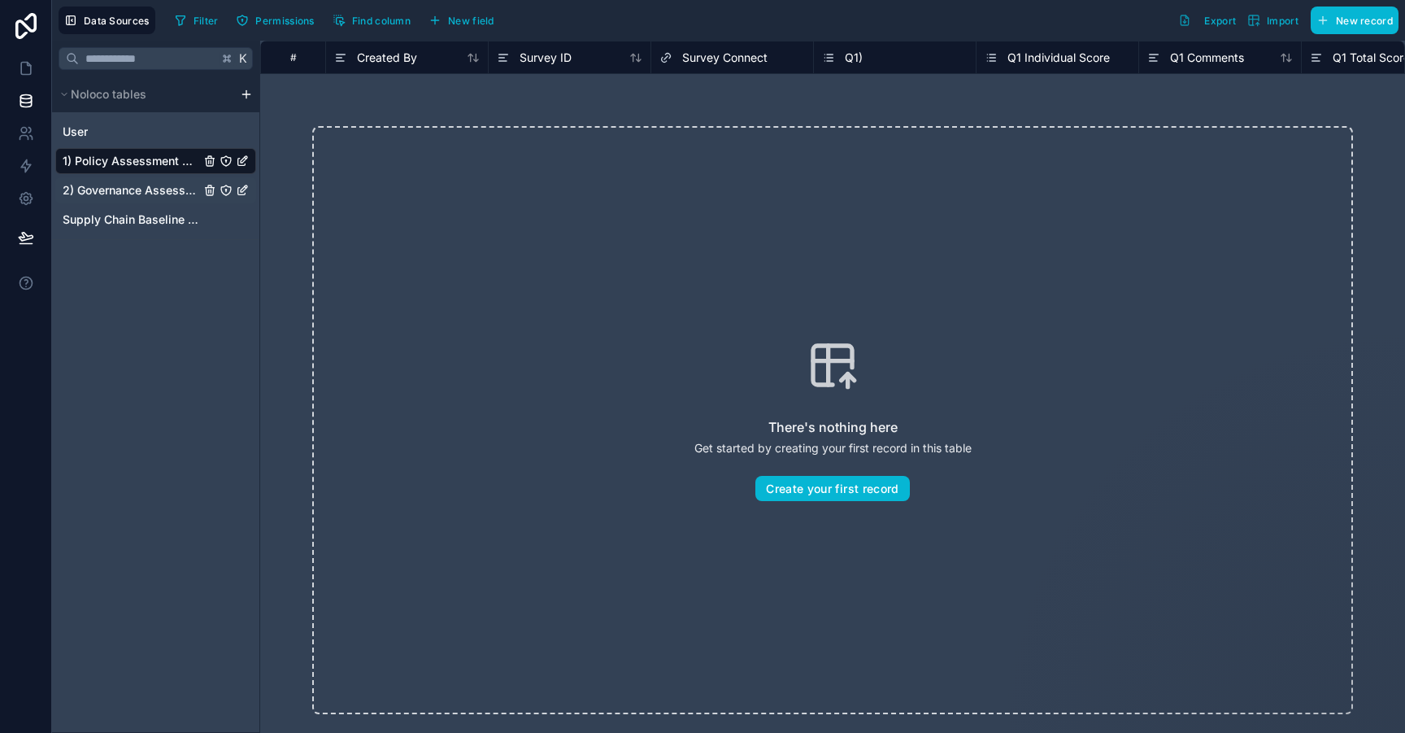
click at [167, 196] on span "2) Governance Assessment Questions" at bounding box center [131, 190] width 137 height 16
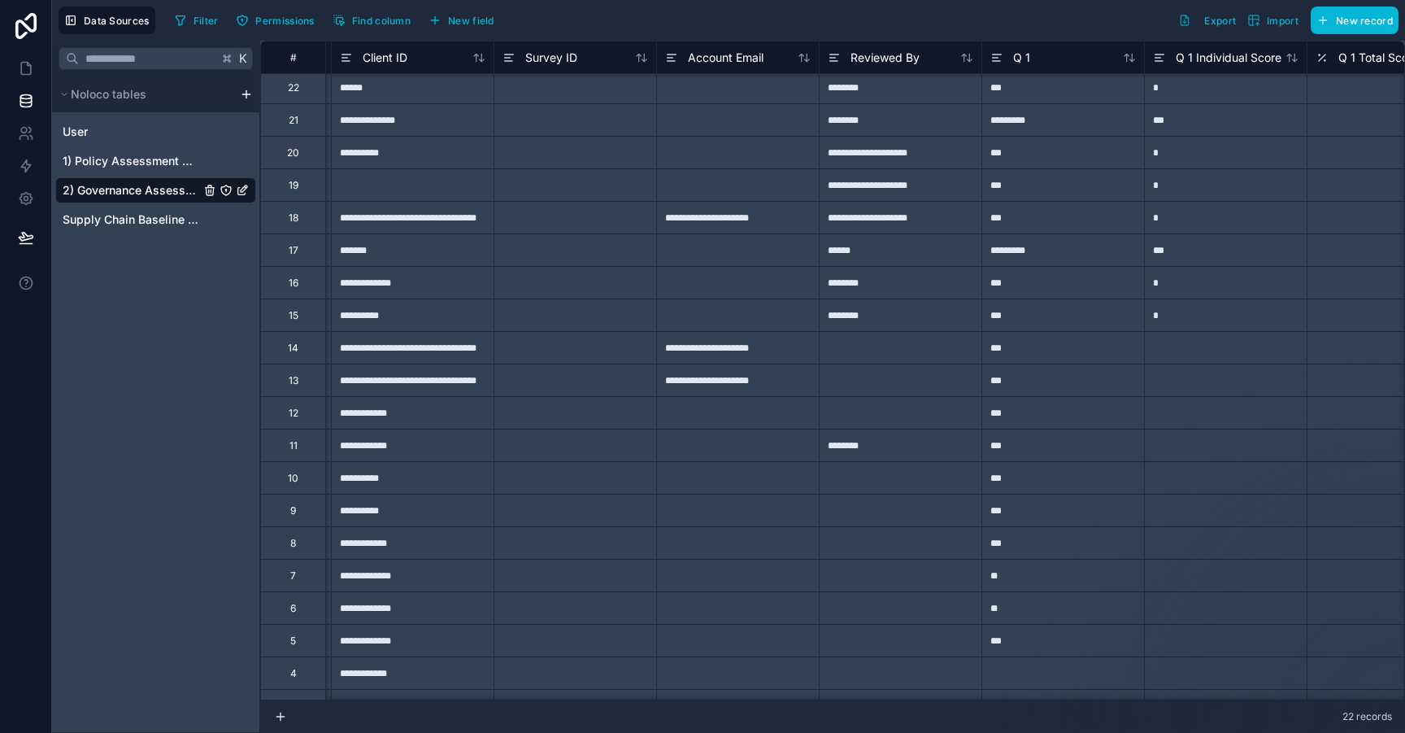
scroll to position [5, 377]
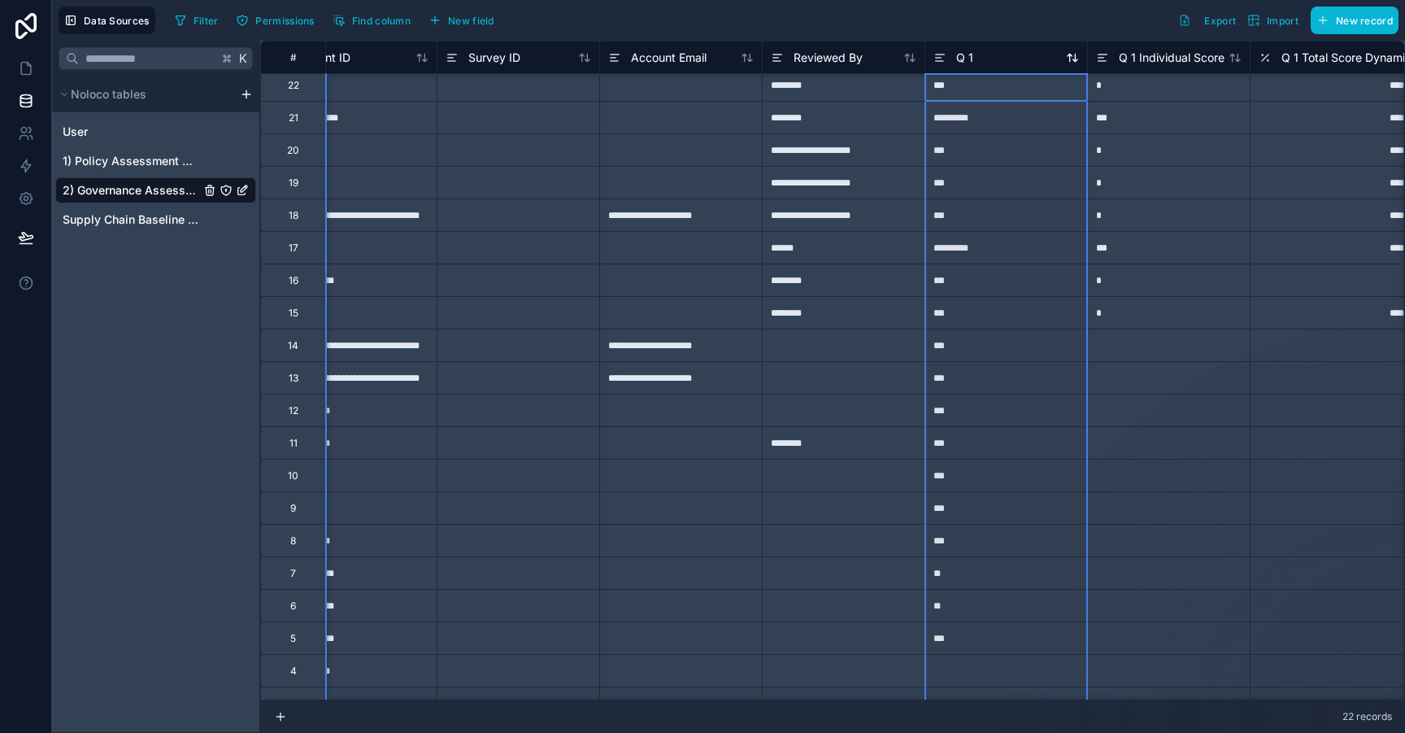
click at [999, 59] on div "Q 1" at bounding box center [1007, 58] width 146 height 20
click at [975, 58] on div "Q 1" at bounding box center [1007, 58] width 146 height 20
click at [962, 59] on span "Q 1" at bounding box center [964, 58] width 17 height 16
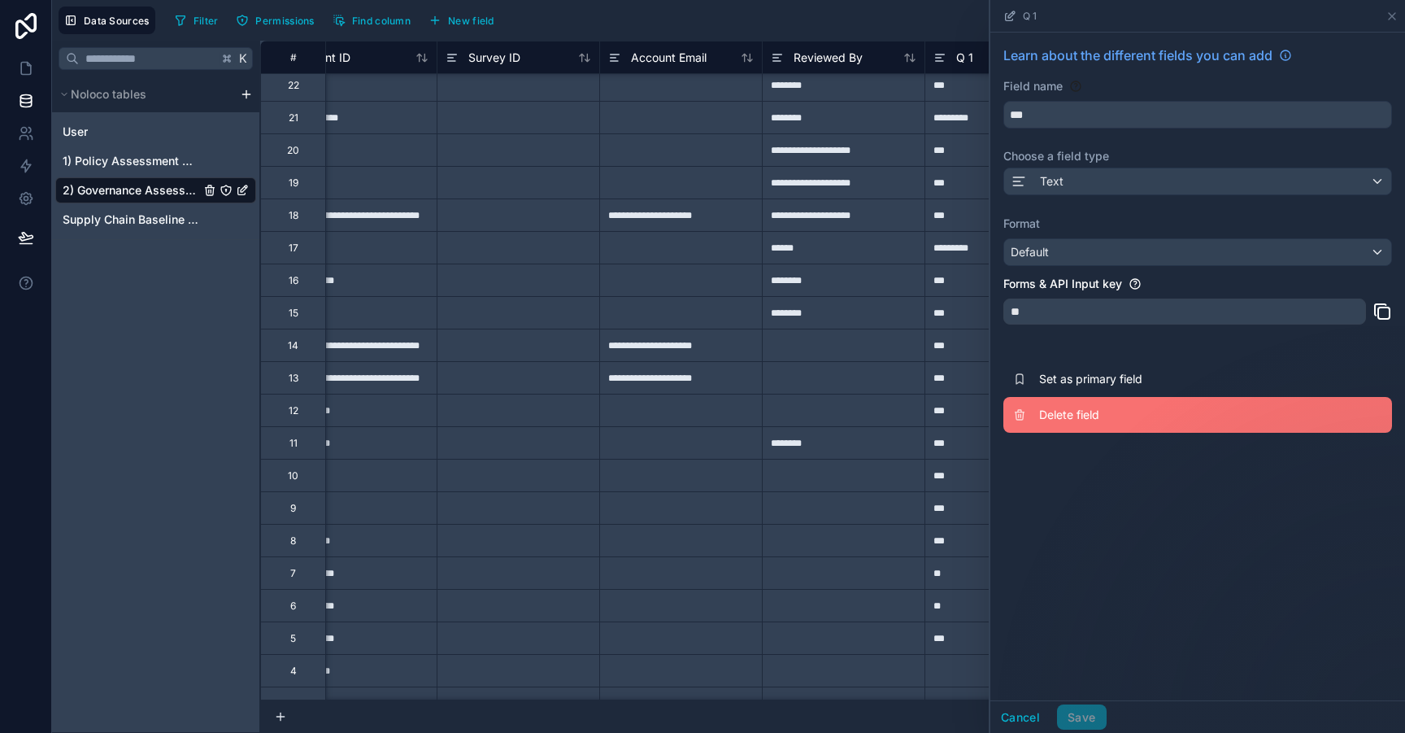
click at [1072, 423] on span "Delete field" at bounding box center [1156, 415] width 234 height 16
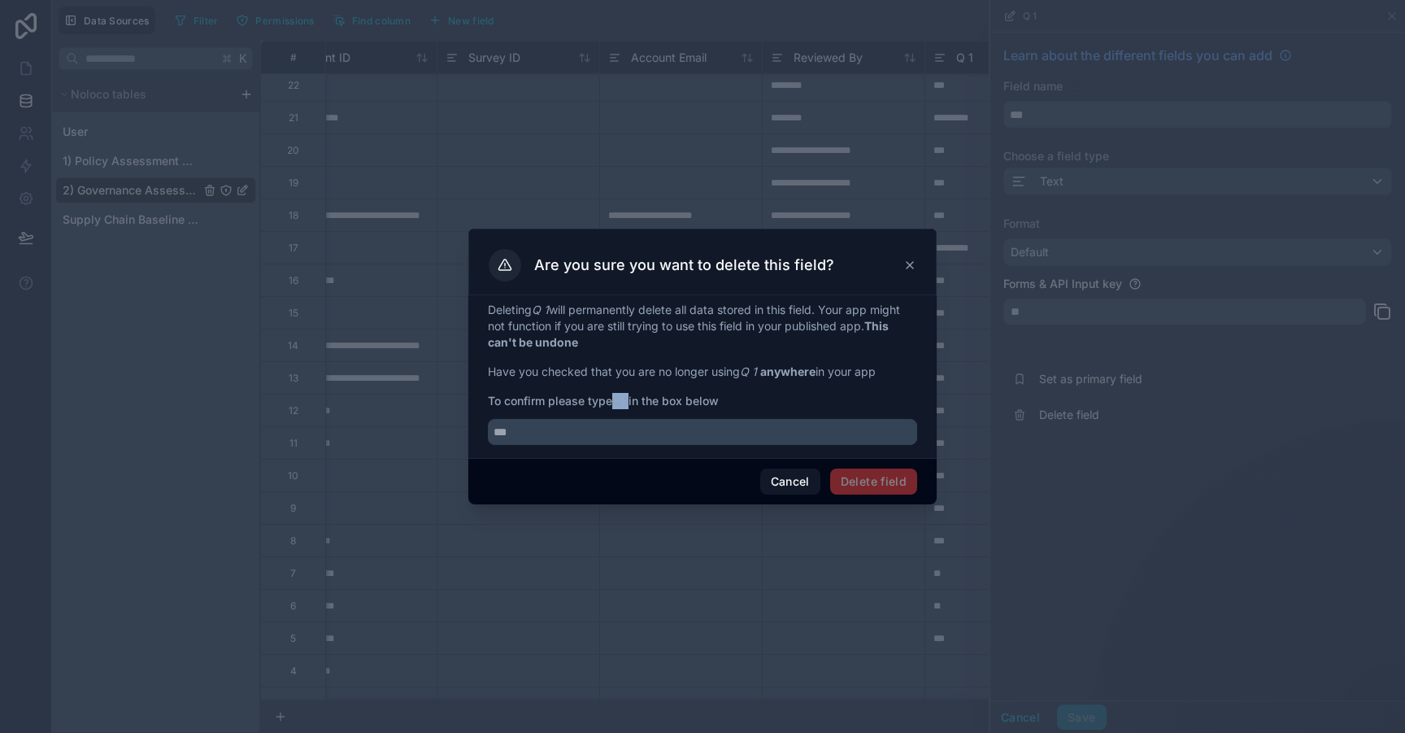
drag, startPoint x: 617, startPoint y: 403, endPoint x: 632, endPoint y: 403, distance: 14.6
click at [629, 403] on strong "Q 1" at bounding box center [620, 401] width 16 height 14
copy strong "Q 1"
click at [634, 438] on input "text" at bounding box center [702, 432] width 429 height 26
paste input "***"
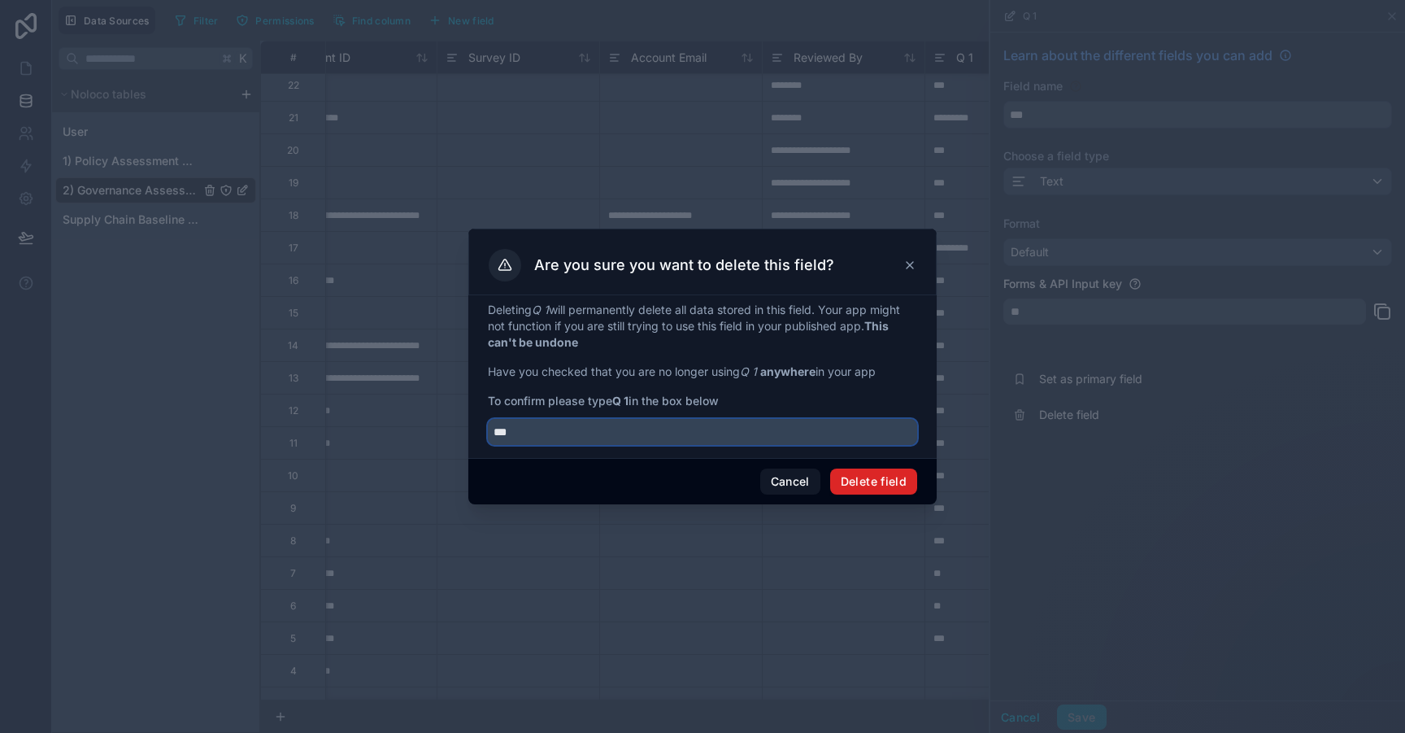
type input "***"
click at [866, 470] on button "Delete field" at bounding box center [873, 481] width 87 height 26
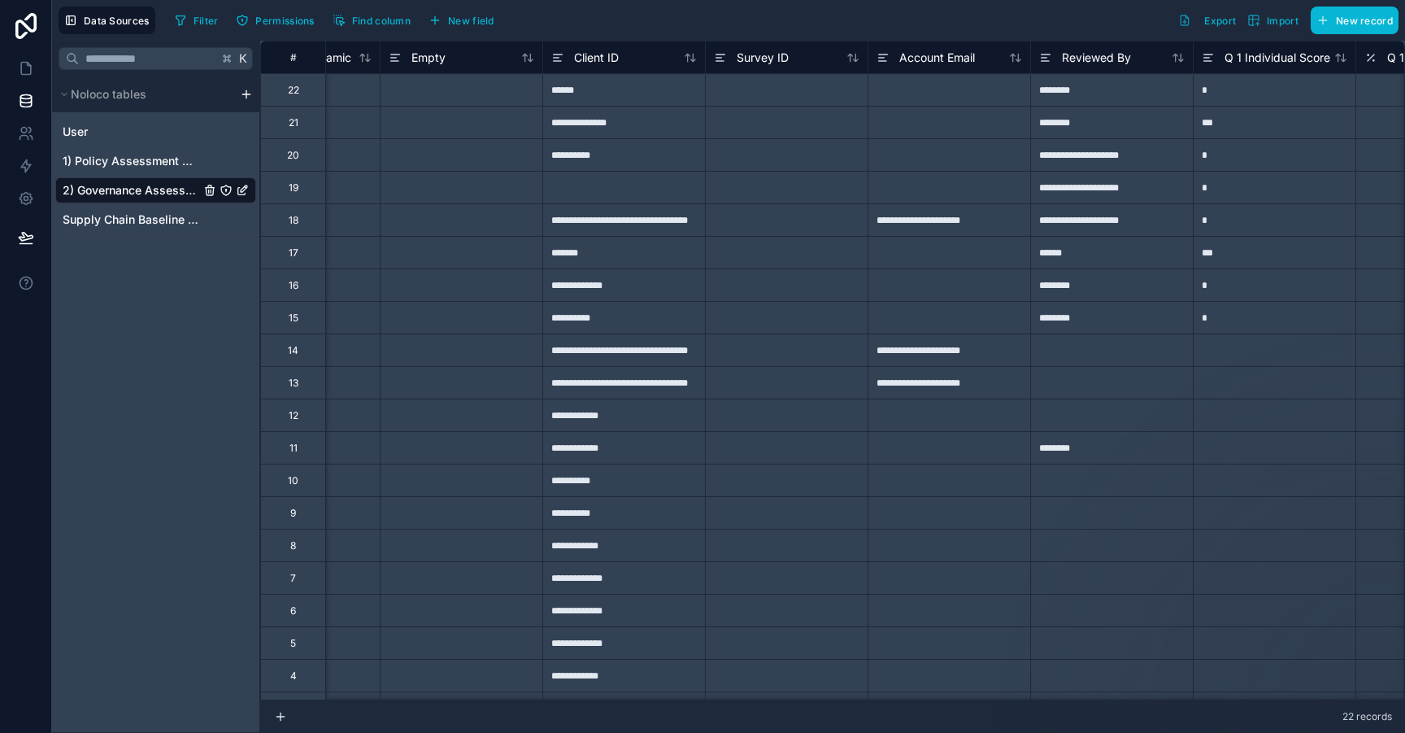
scroll to position [0, 119]
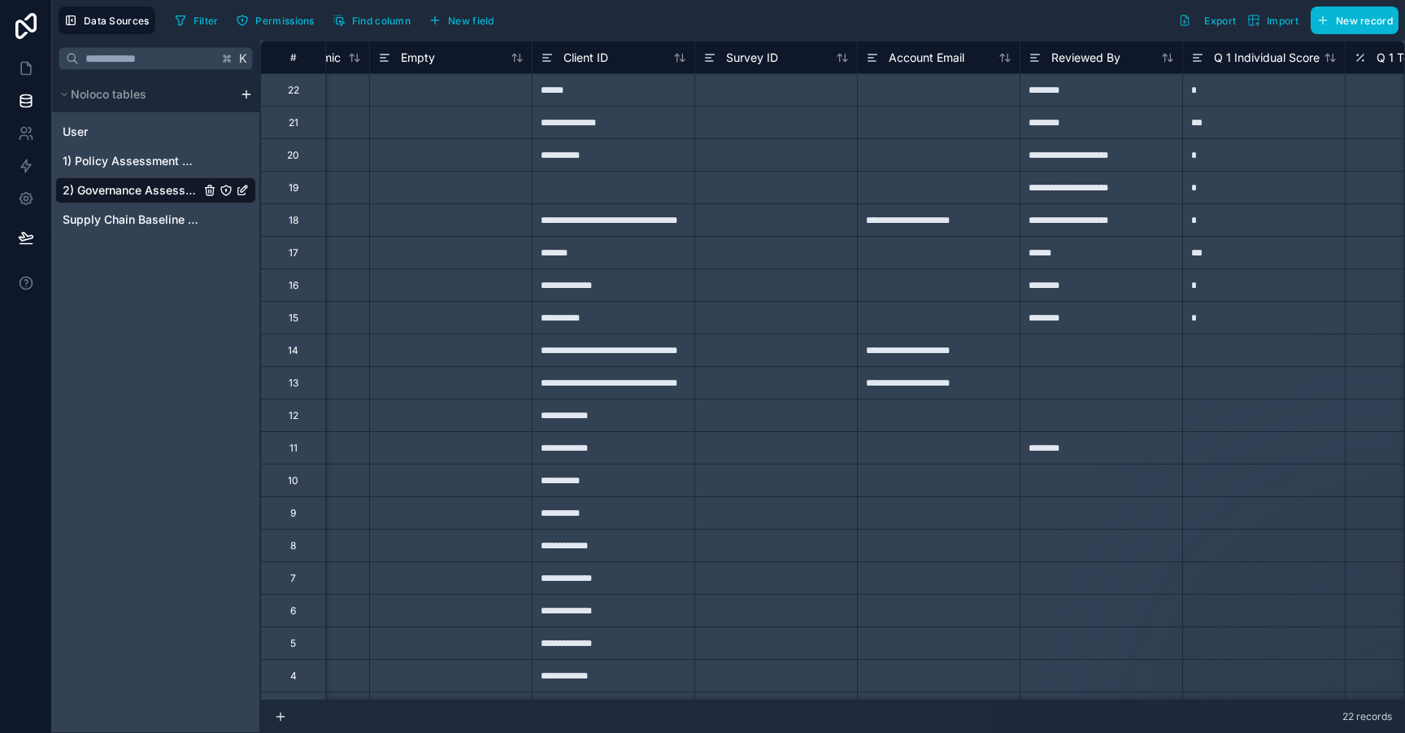
click at [1155, 59] on span "Q 1 Individual Score" at bounding box center [1267, 58] width 106 height 16
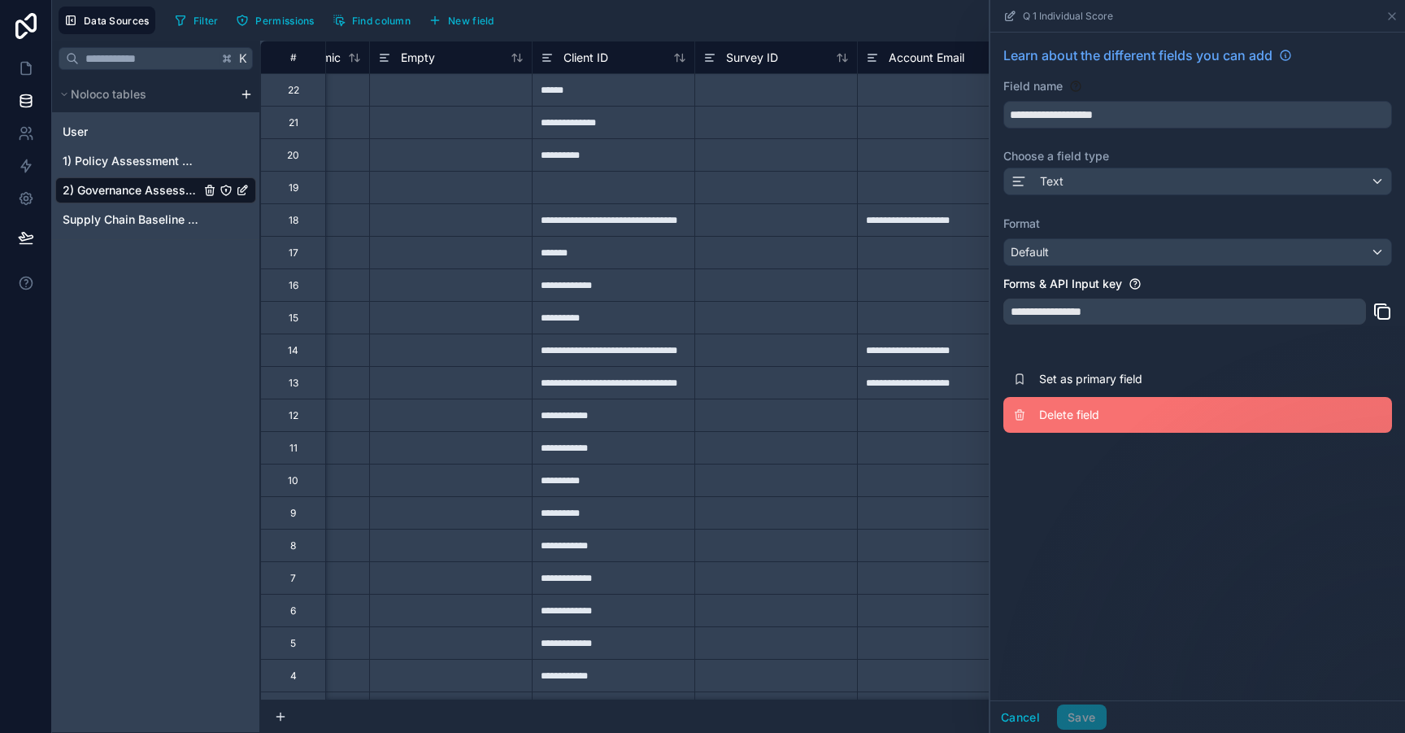
click at [1042, 417] on span "Delete field" at bounding box center [1156, 415] width 234 height 16
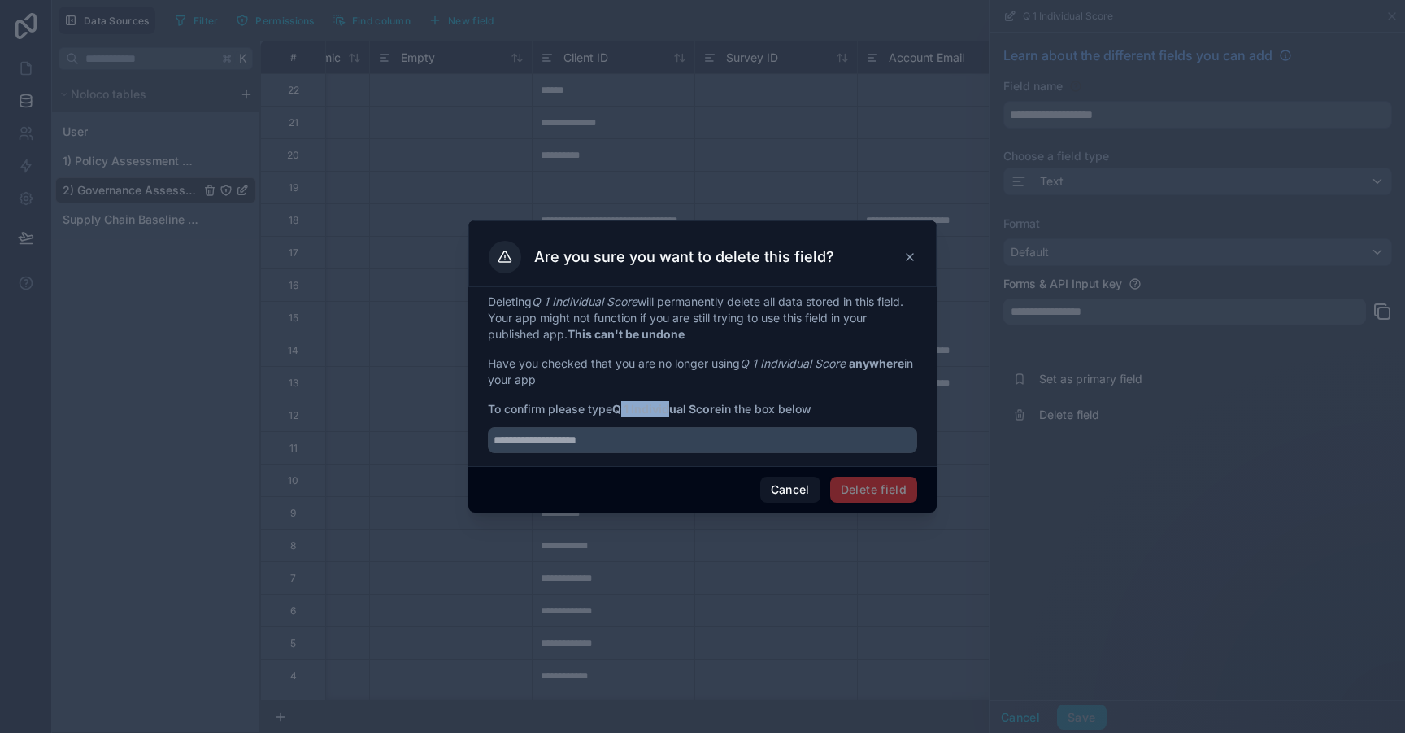
drag, startPoint x: 621, startPoint y: 409, endPoint x: 673, endPoint y: 416, distance: 52.6
click at [673, 416] on strong "Q 1 Individual Score" at bounding box center [666, 409] width 109 height 14
drag, startPoint x: 619, startPoint y: 412, endPoint x: 724, endPoint y: 412, distance: 104.9
click at [721, 412] on strong "Q 1 Individual Score" at bounding box center [666, 409] width 109 height 14
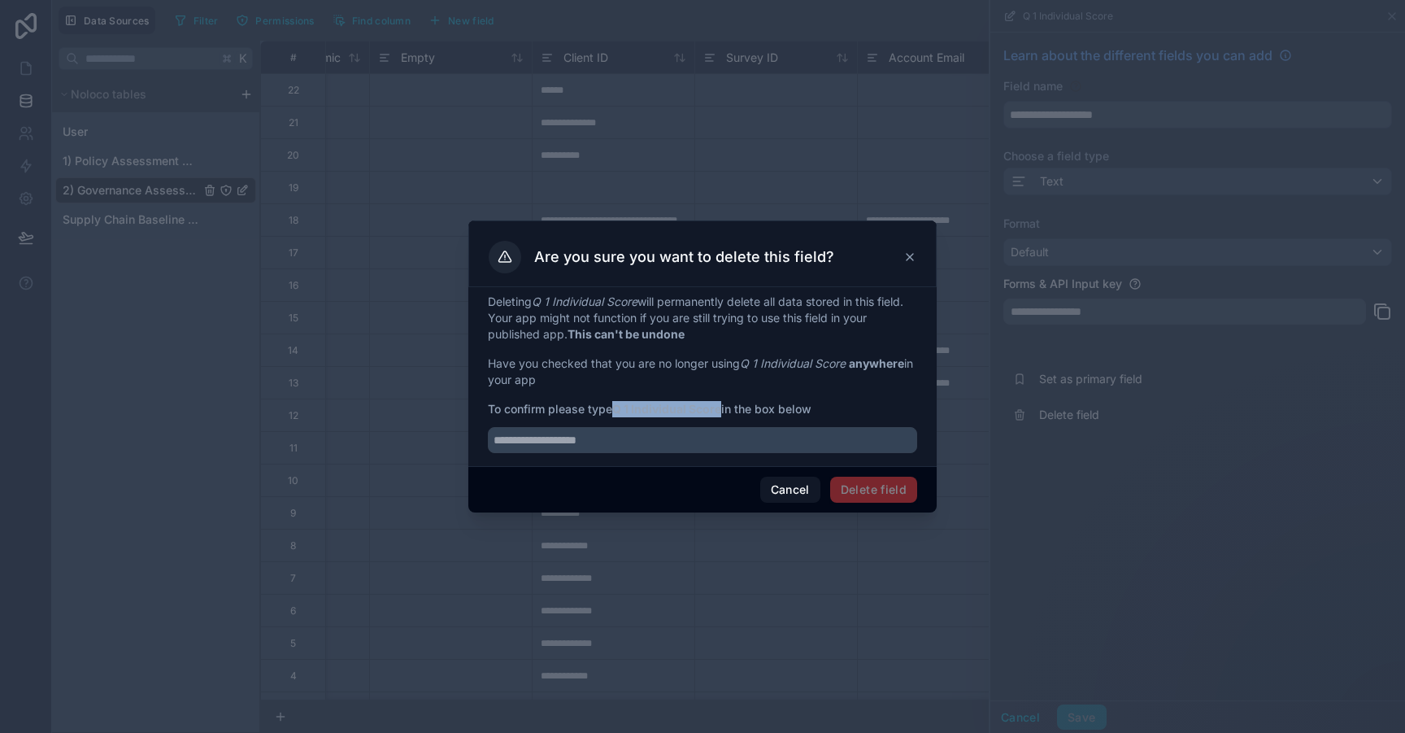
copy strong "Q 1 Individual Score"
click at [644, 440] on input "text" at bounding box center [702, 440] width 429 height 26
paste input "**********"
type input "**********"
click at [884, 490] on button "Delete field" at bounding box center [873, 490] width 87 height 26
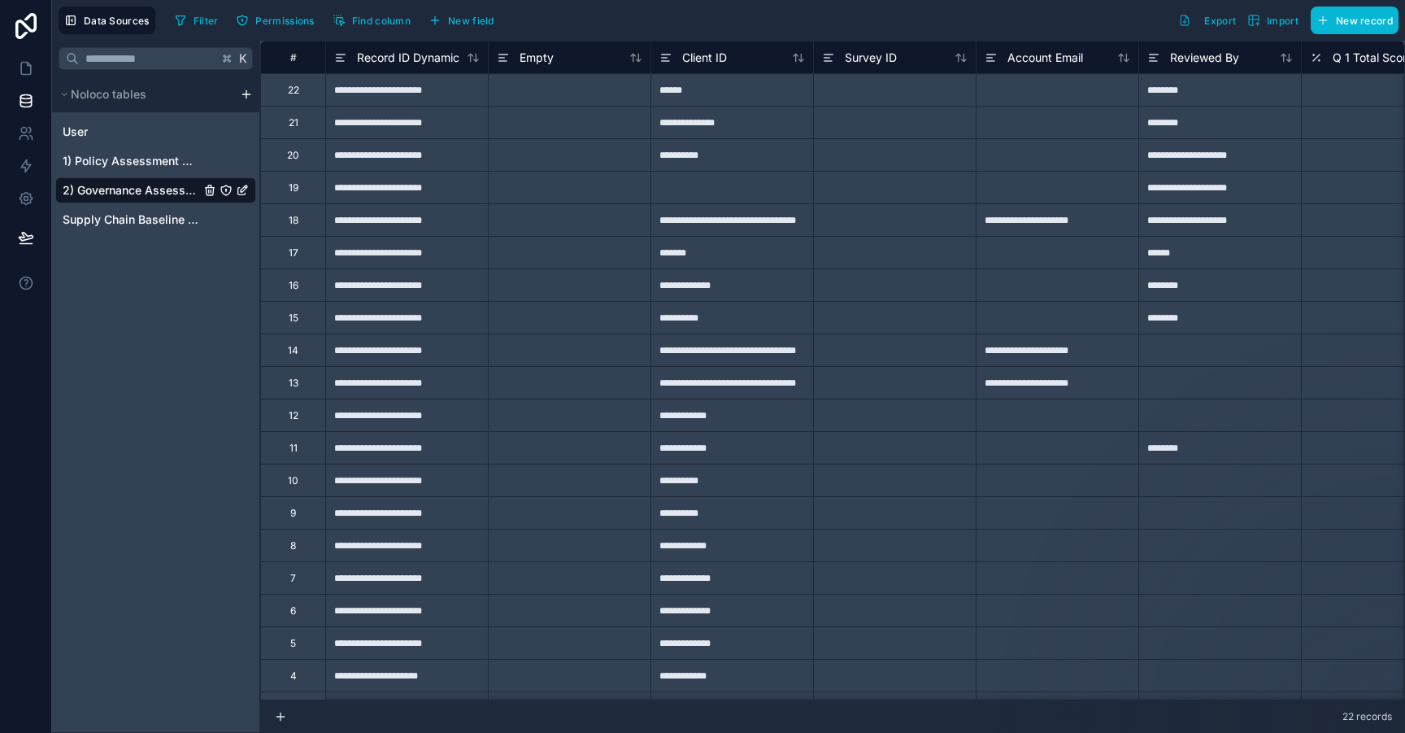
click at [1155, 63] on span "Q 1 Total Score Dynamic" at bounding box center [1398, 58] width 130 height 16
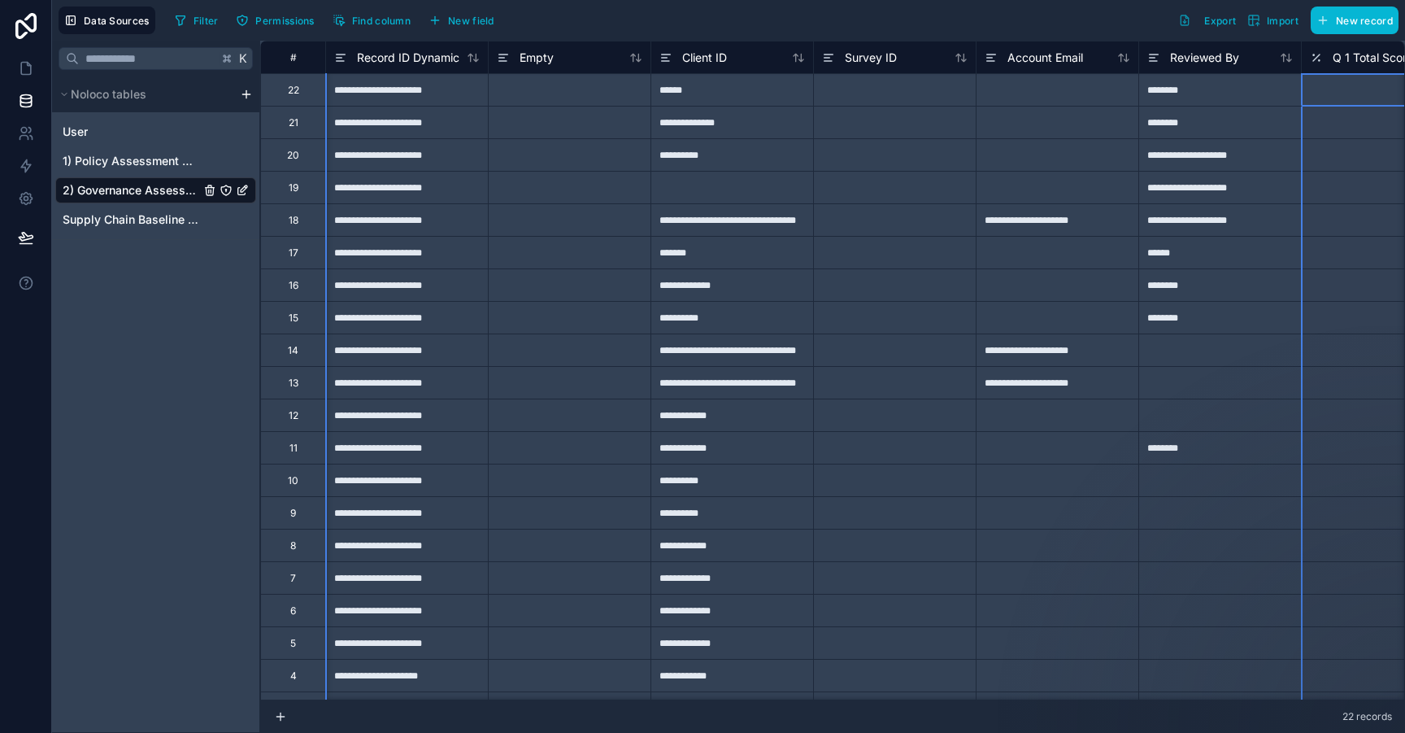
scroll to position [0, 60]
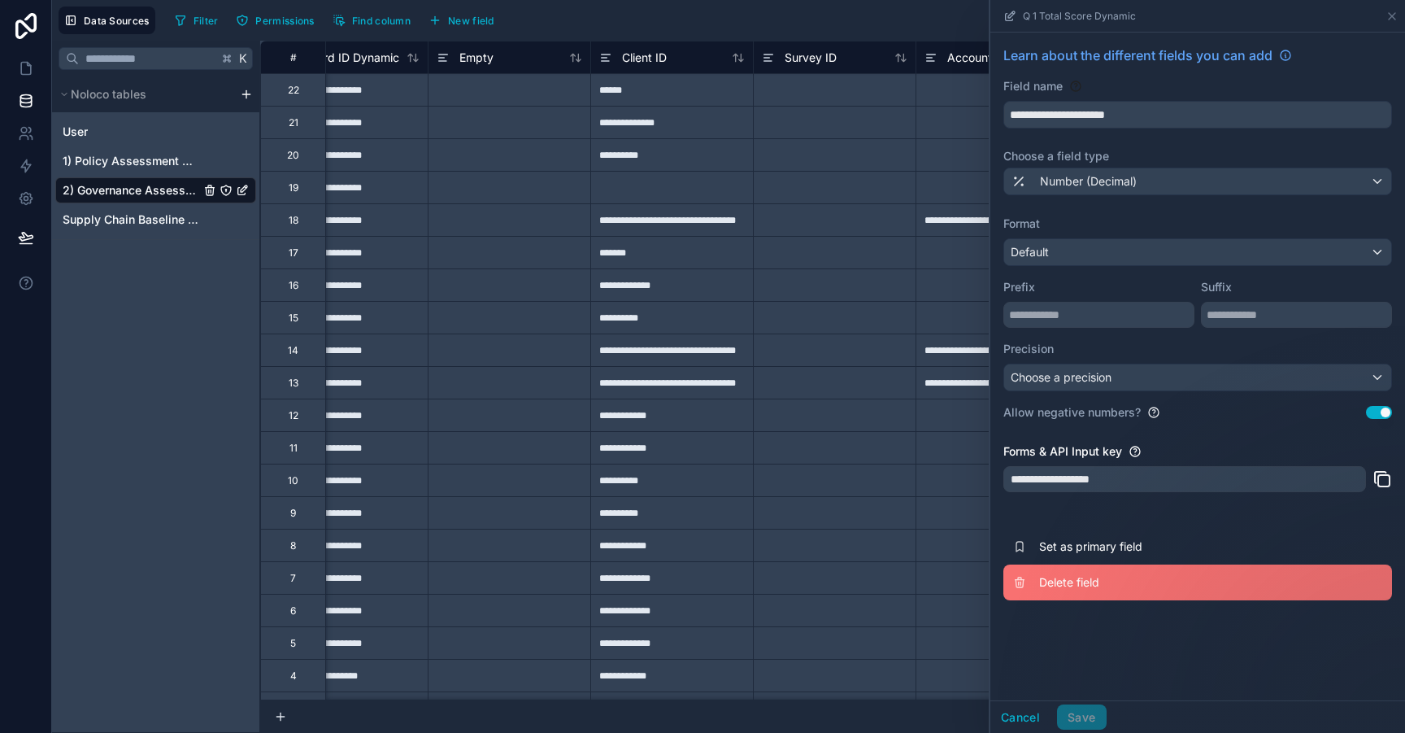
click at [1058, 582] on span "Delete field" at bounding box center [1156, 582] width 234 height 16
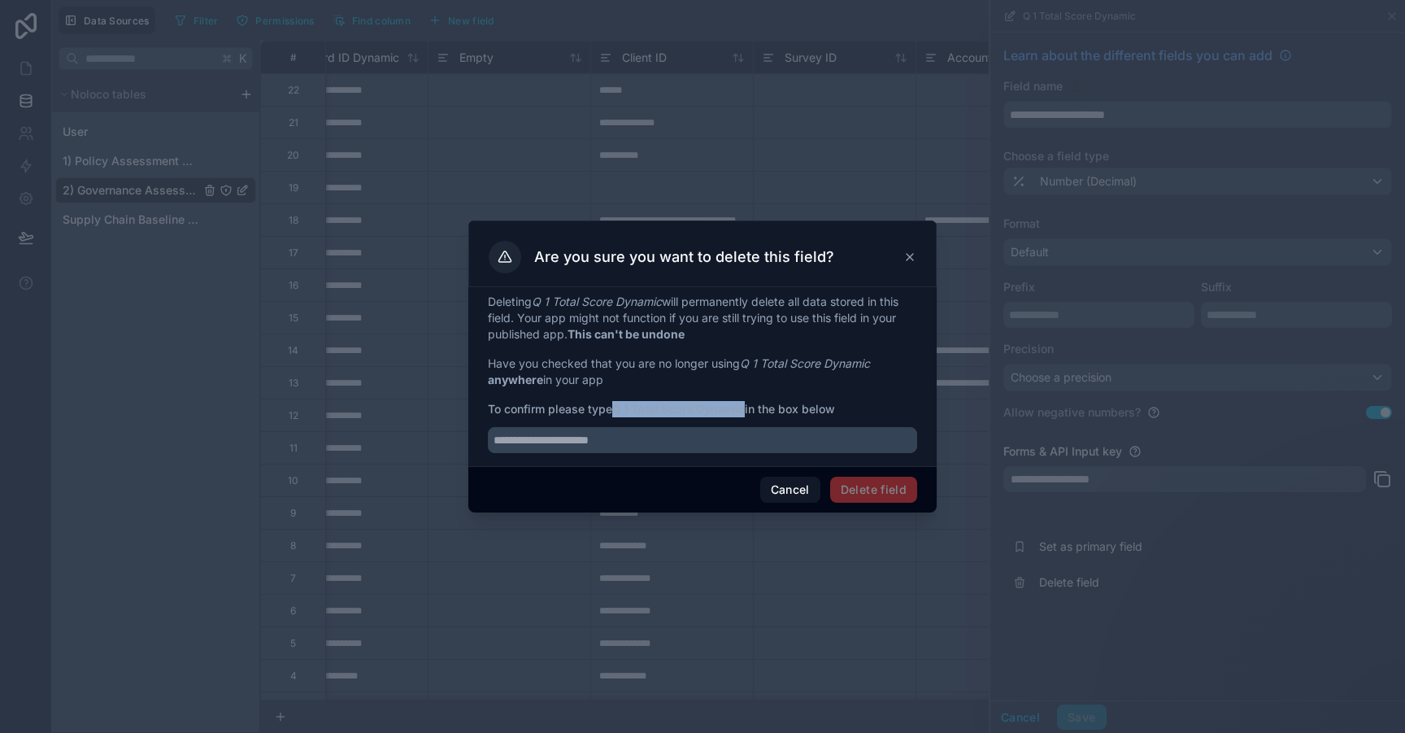
drag, startPoint x: 617, startPoint y: 410, endPoint x: 747, endPoint y: 412, distance: 131.0
click at [745, 412] on strong "Q 1 Total Score Dynamic" at bounding box center [678, 409] width 133 height 14
copy strong "Q 1 Total Score Dynamic"
click at [616, 445] on input "text" at bounding box center [702, 440] width 429 height 26
paste input "**********"
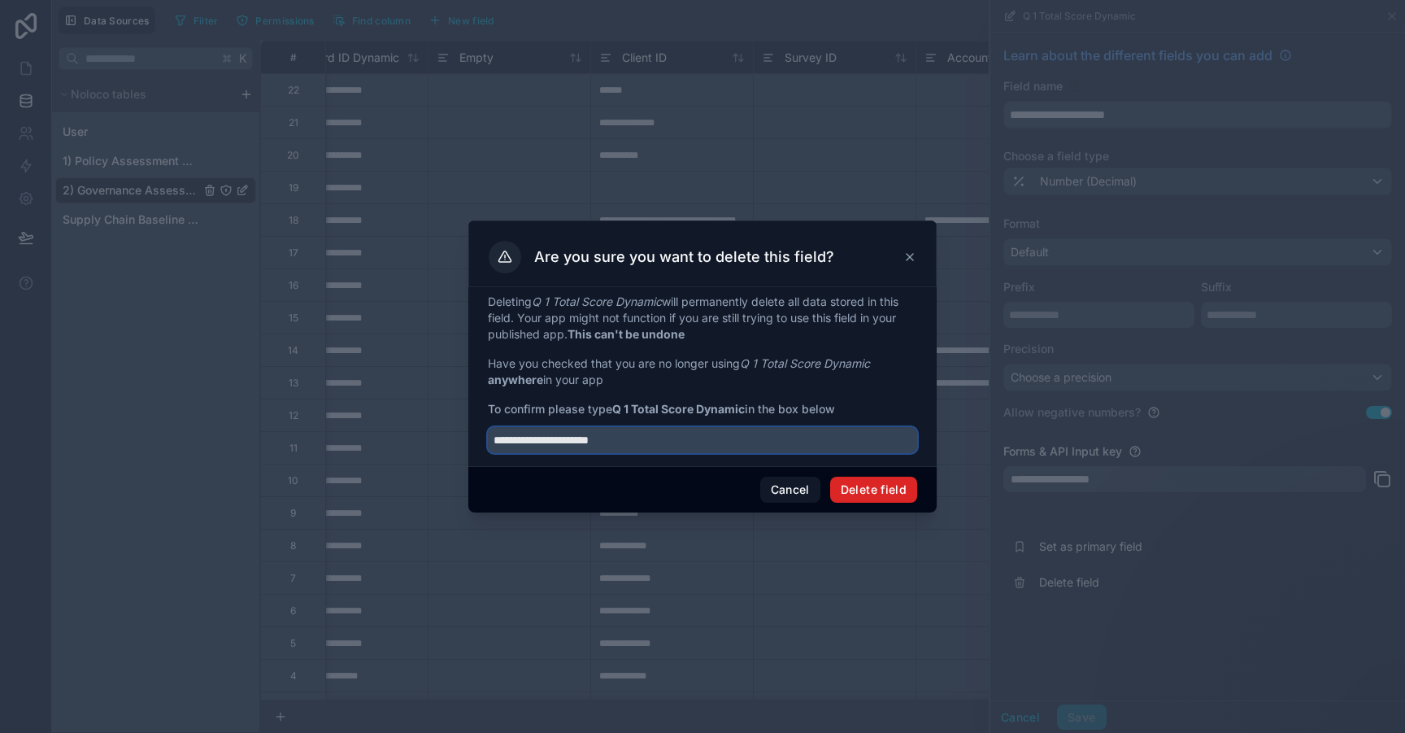
type input "**********"
click at [872, 490] on button "Delete field" at bounding box center [873, 490] width 87 height 26
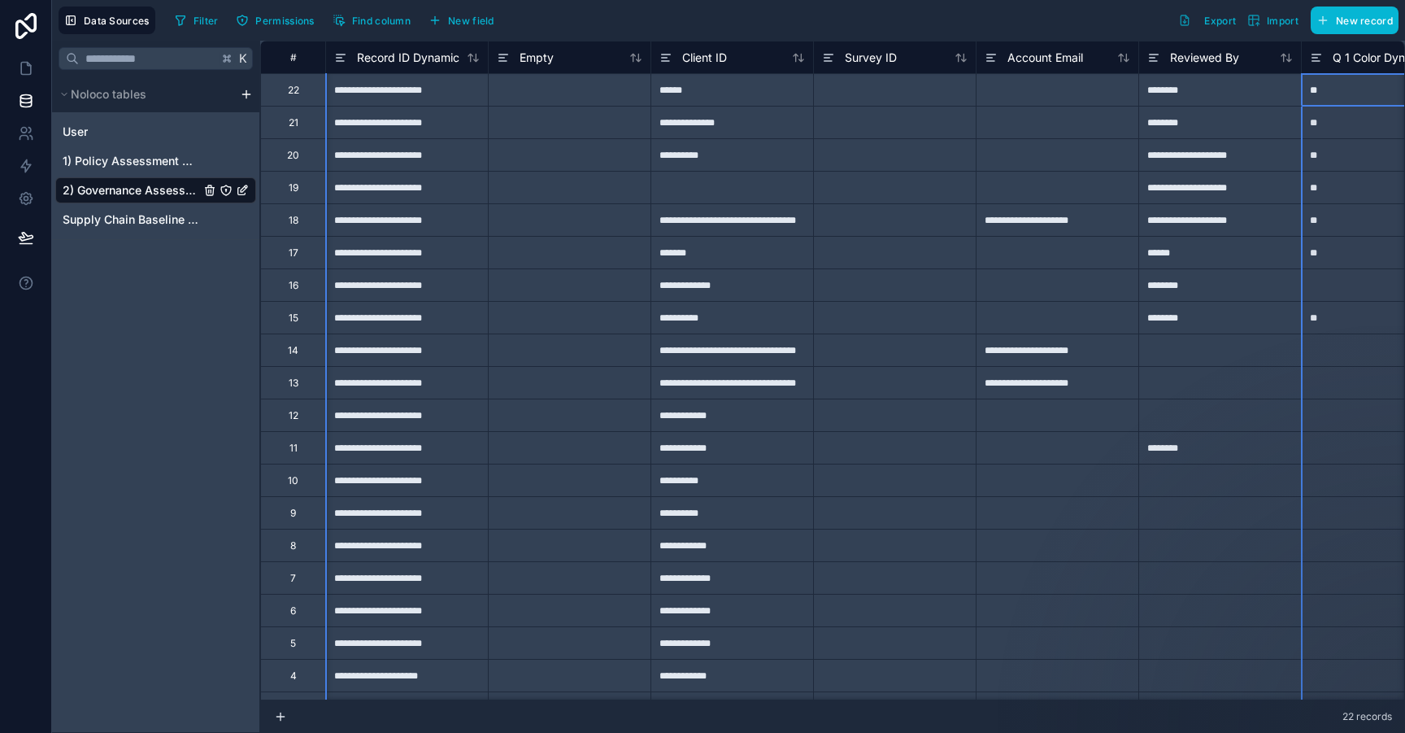
scroll to position [0, 60]
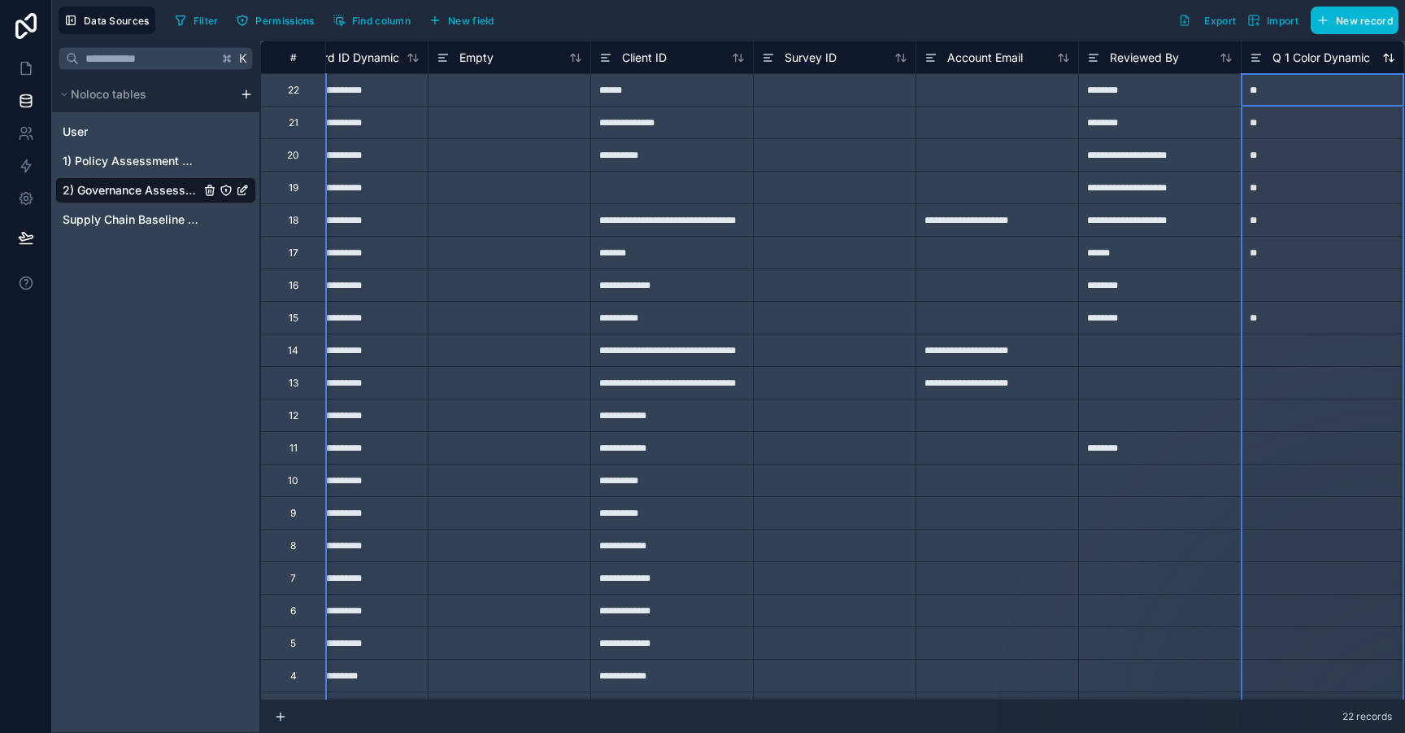
click at [1155, 57] on span "Q 1 Color Dynamic" at bounding box center [1322, 58] width 98 height 16
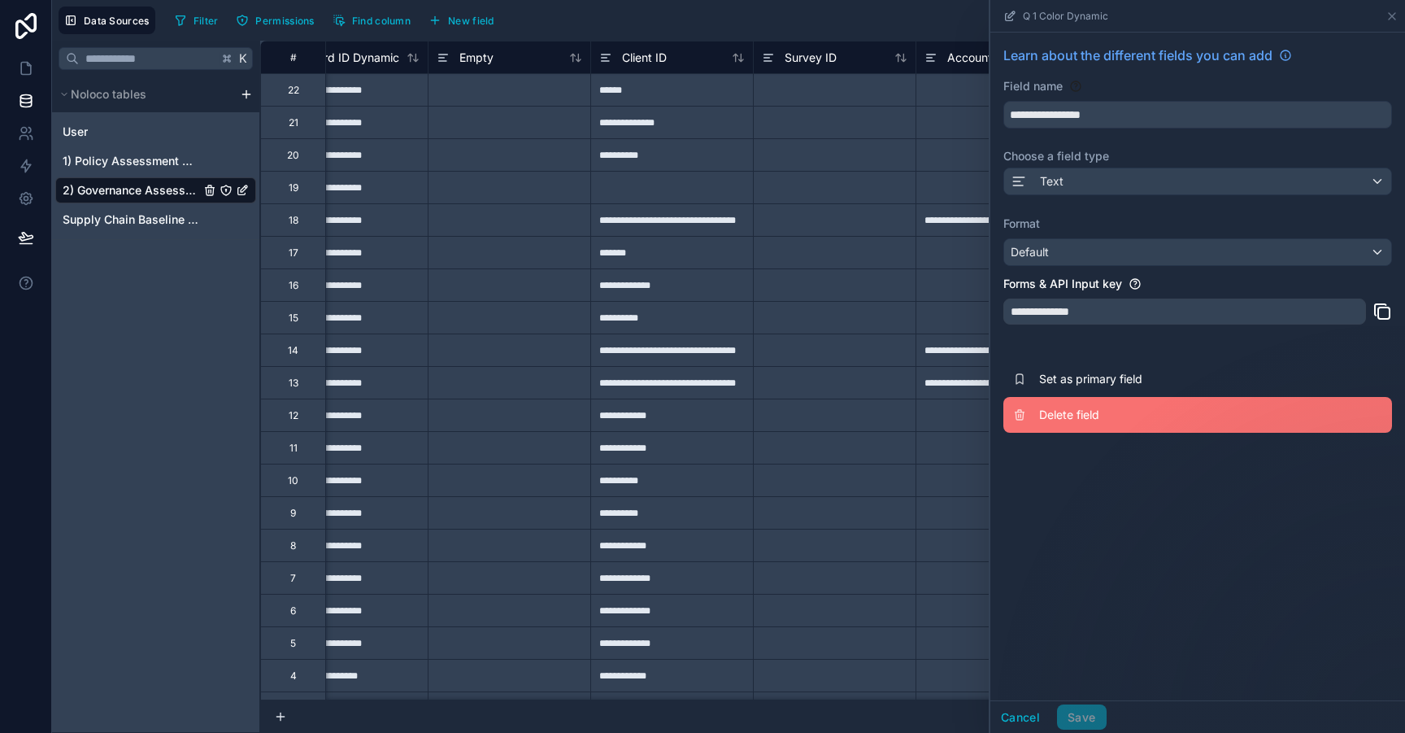
click at [1084, 429] on button "Delete field" at bounding box center [1198, 415] width 389 height 36
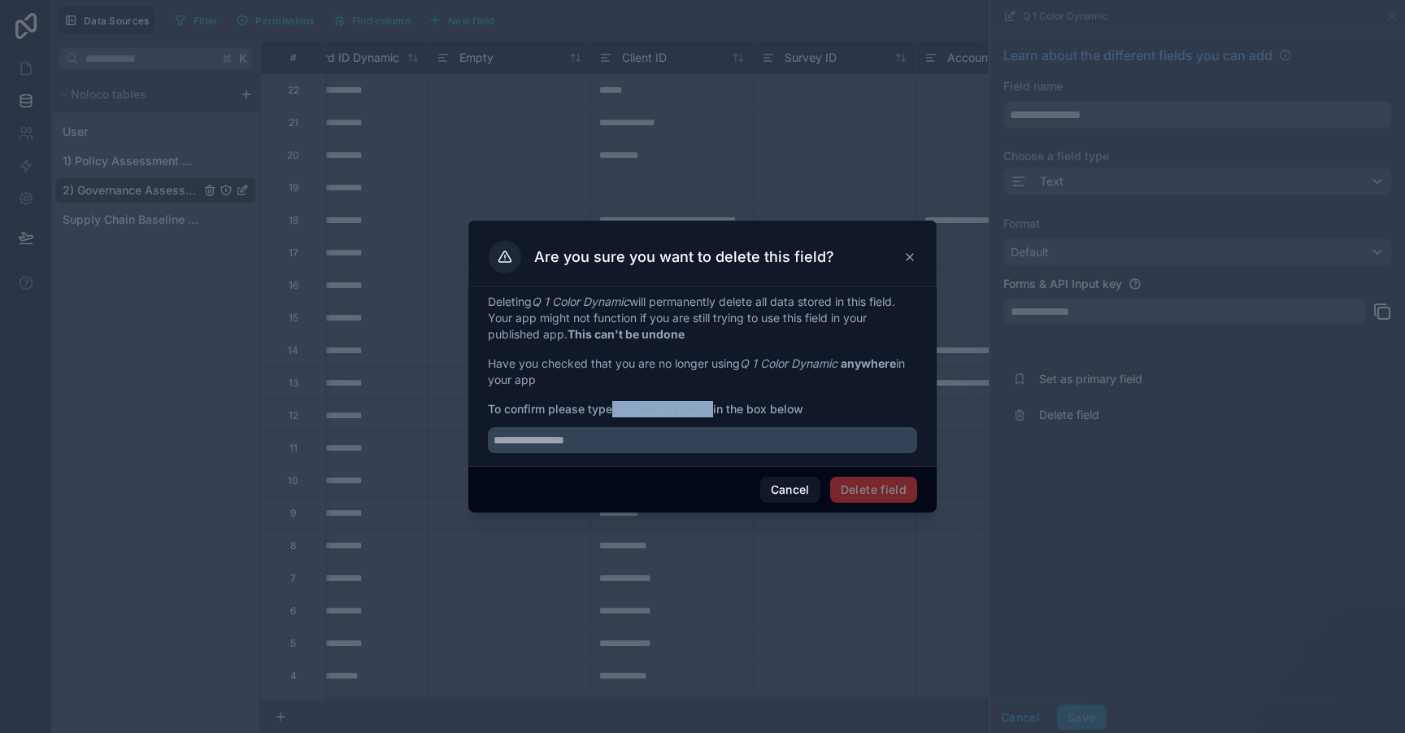
drag, startPoint x: 618, startPoint y: 412, endPoint x: 718, endPoint y: 416, distance: 100.1
click at [718, 416] on span "To confirm please type Q 1 Color Dynamic in the box below" at bounding box center [702, 409] width 429 height 16
copy strong "Q 1 Color Dynamic"
click at [664, 431] on input "text" at bounding box center [702, 440] width 429 height 26
paste input "**********"
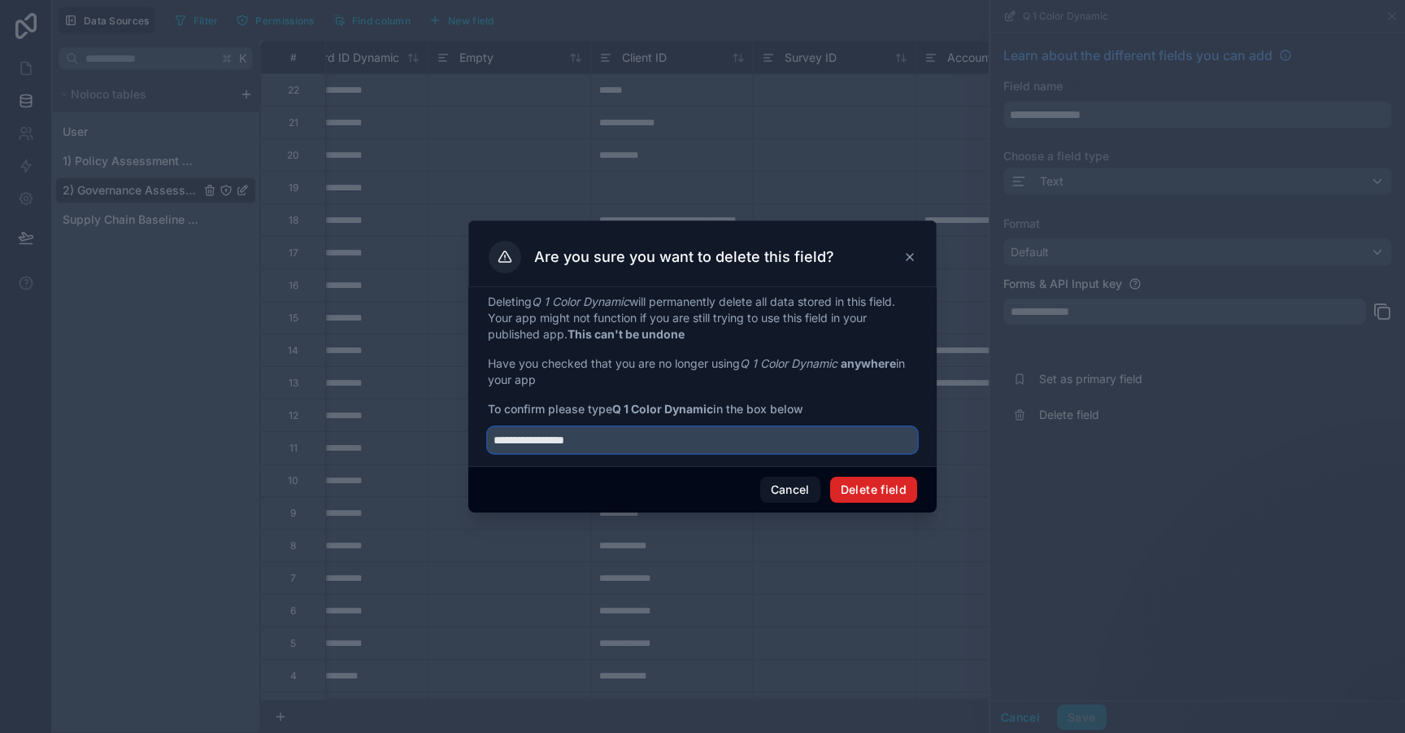
type input "**********"
click at [876, 486] on button "Delete field" at bounding box center [873, 490] width 87 height 26
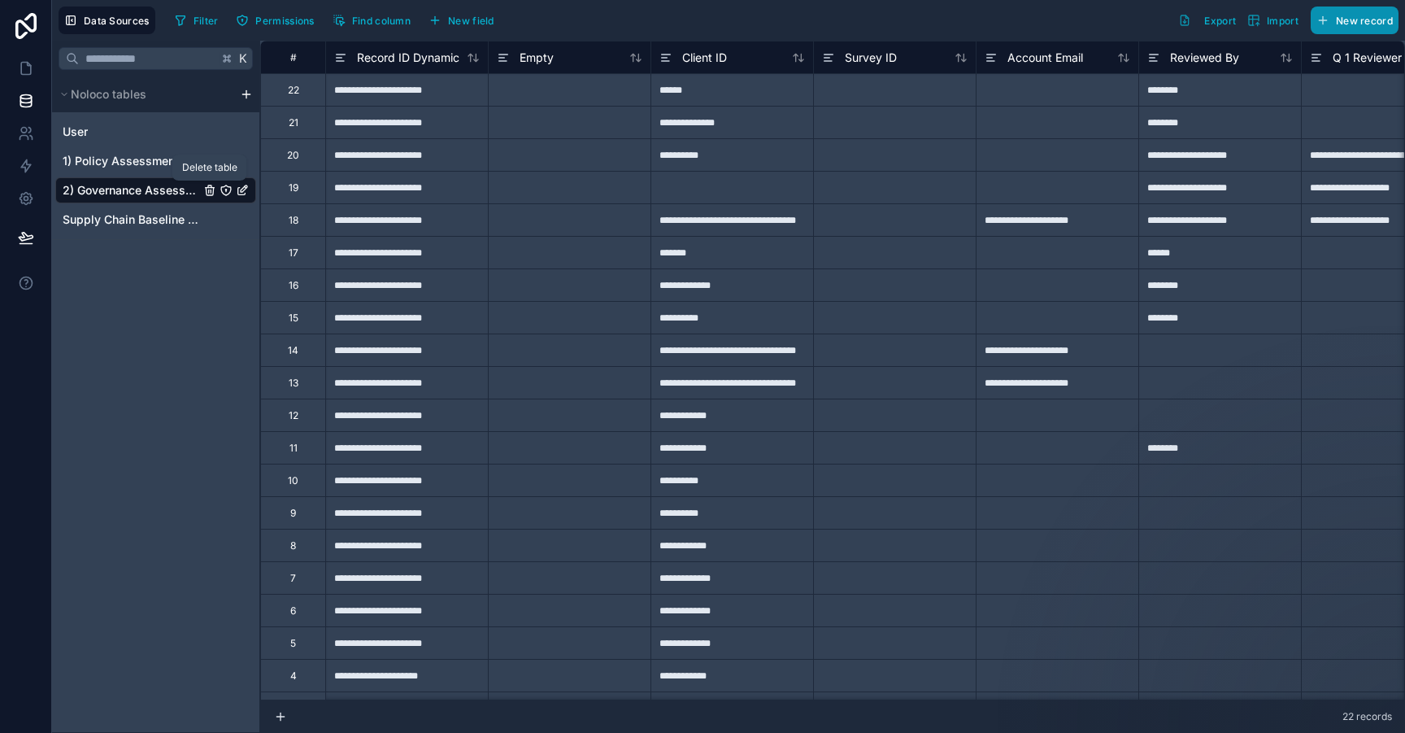
click at [210, 193] on icon "2) Governance Assessment Questions" at bounding box center [209, 190] width 13 height 13
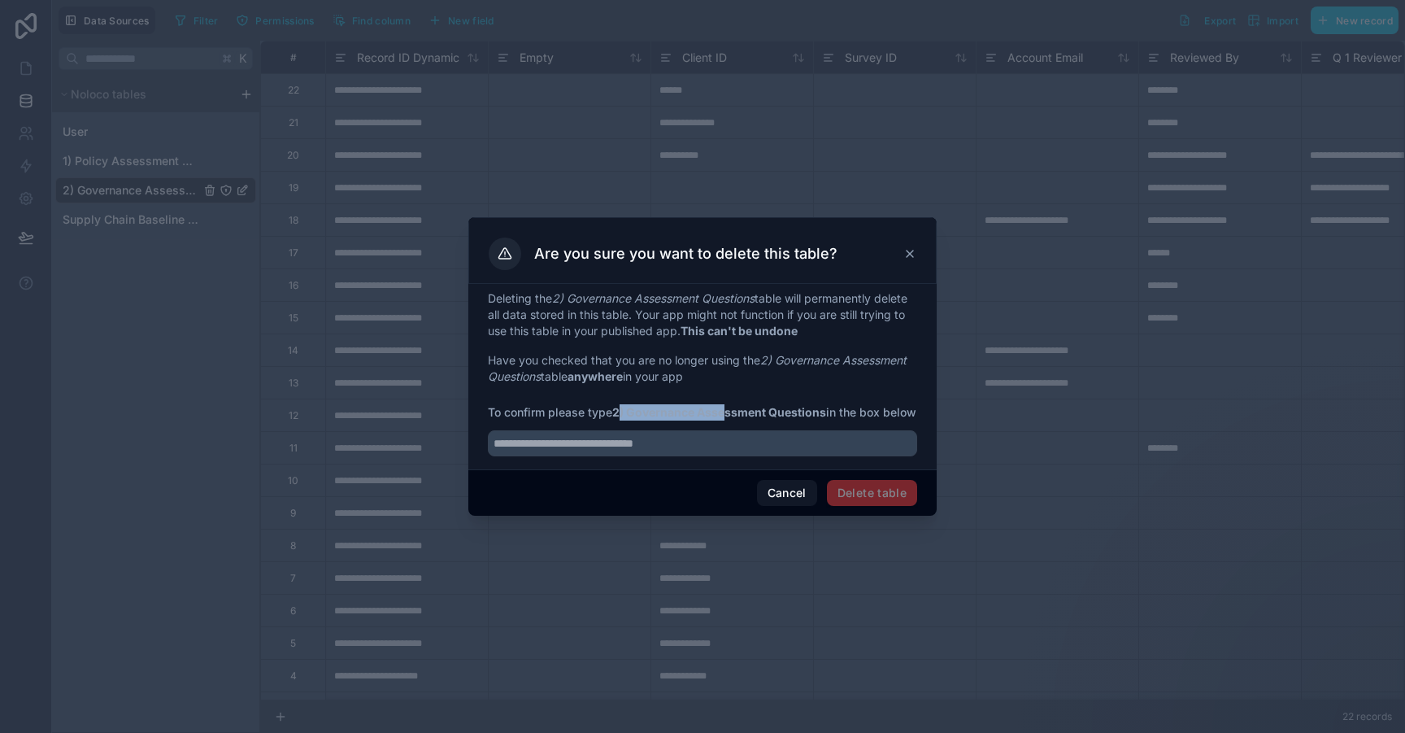
drag, startPoint x: 620, startPoint y: 406, endPoint x: 728, endPoint y: 410, distance: 108.3
click at [728, 410] on strong "2) Governance Assessment Questions" at bounding box center [719, 412] width 214 height 14
drag, startPoint x: 618, startPoint y: 406, endPoint x: 830, endPoint y: 408, distance: 211.5
click at [826, 408] on strong "2) Governance Assessment Questions" at bounding box center [719, 412] width 214 height 14
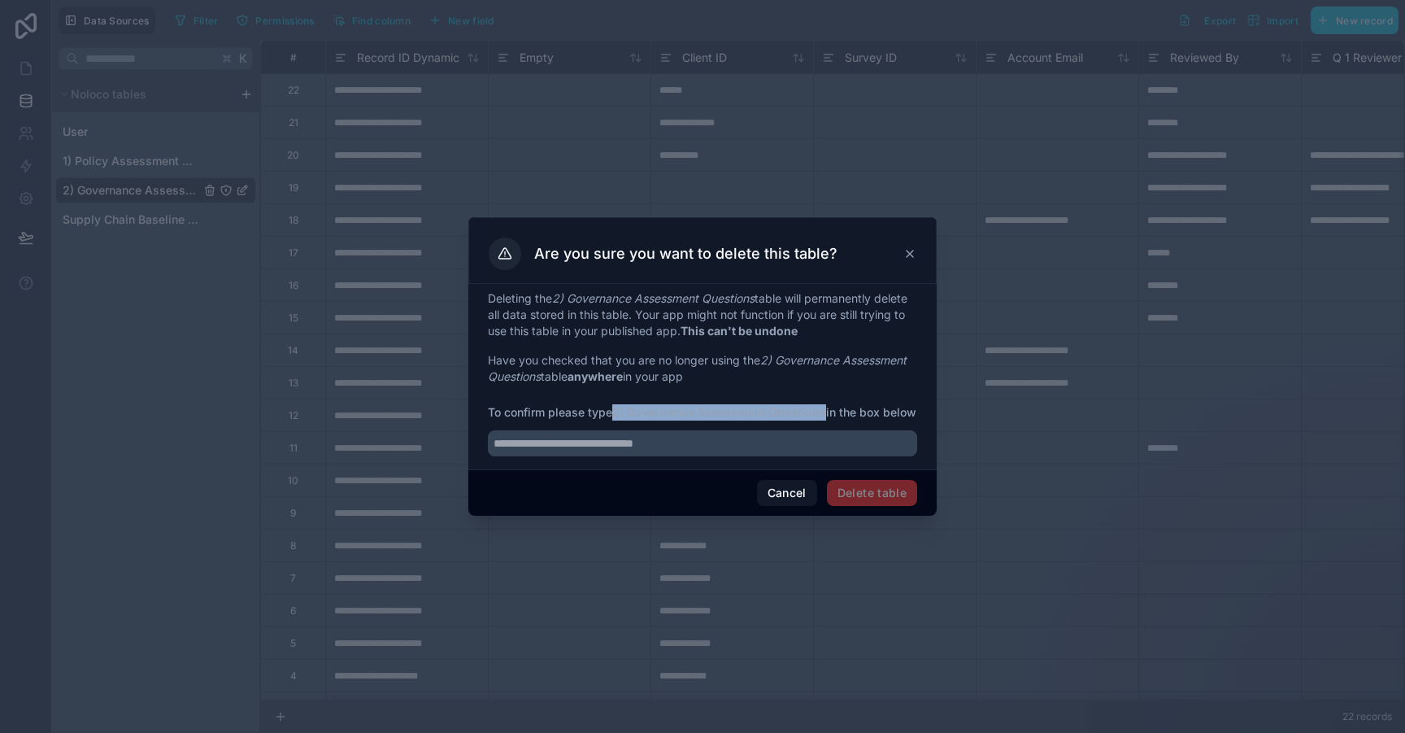
copy strong "2) Governance Assessment Questions"
click at [629, 449] on input "text" at bounding box center [702, 443] width 429 height 26
paste input "**********"
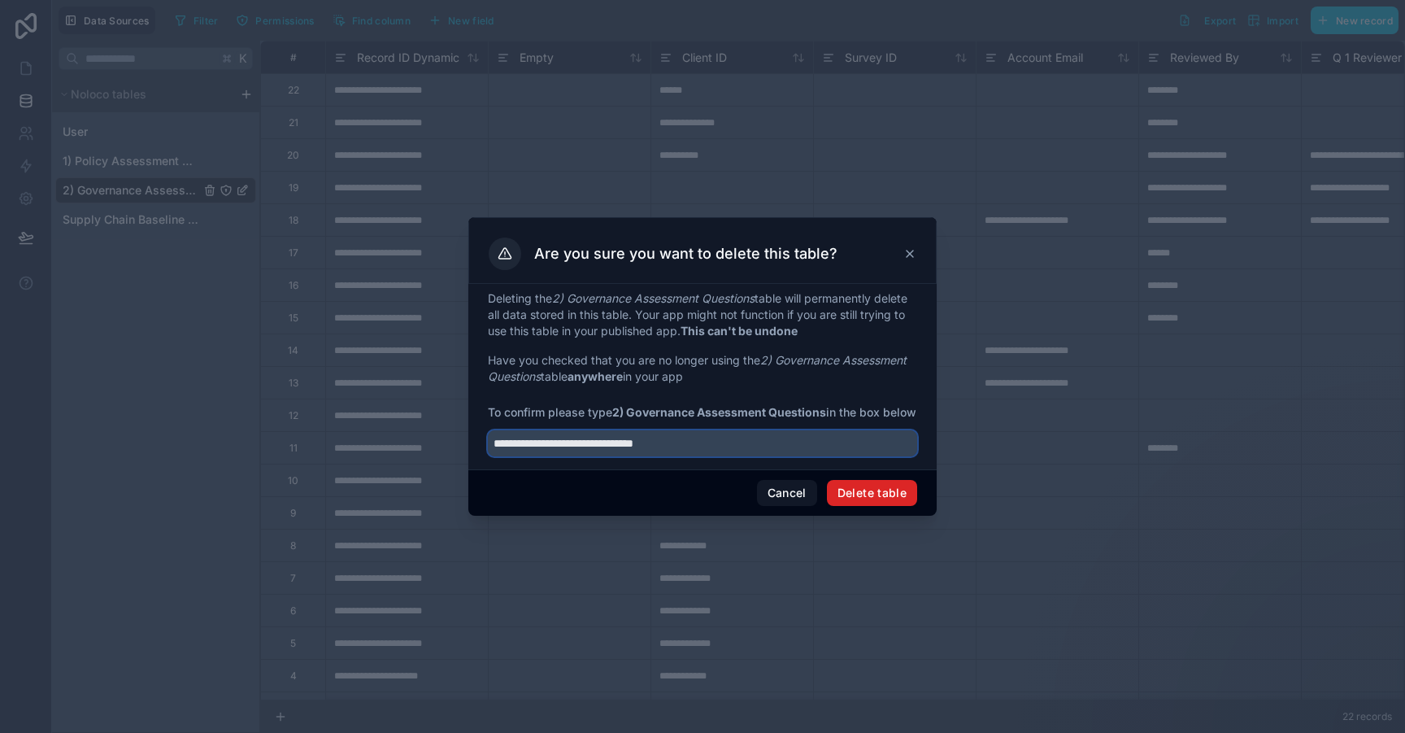
type input "**********"
click at [874, 497] on button "Delete table" at bounding box center [872, 493] width 90 height 26
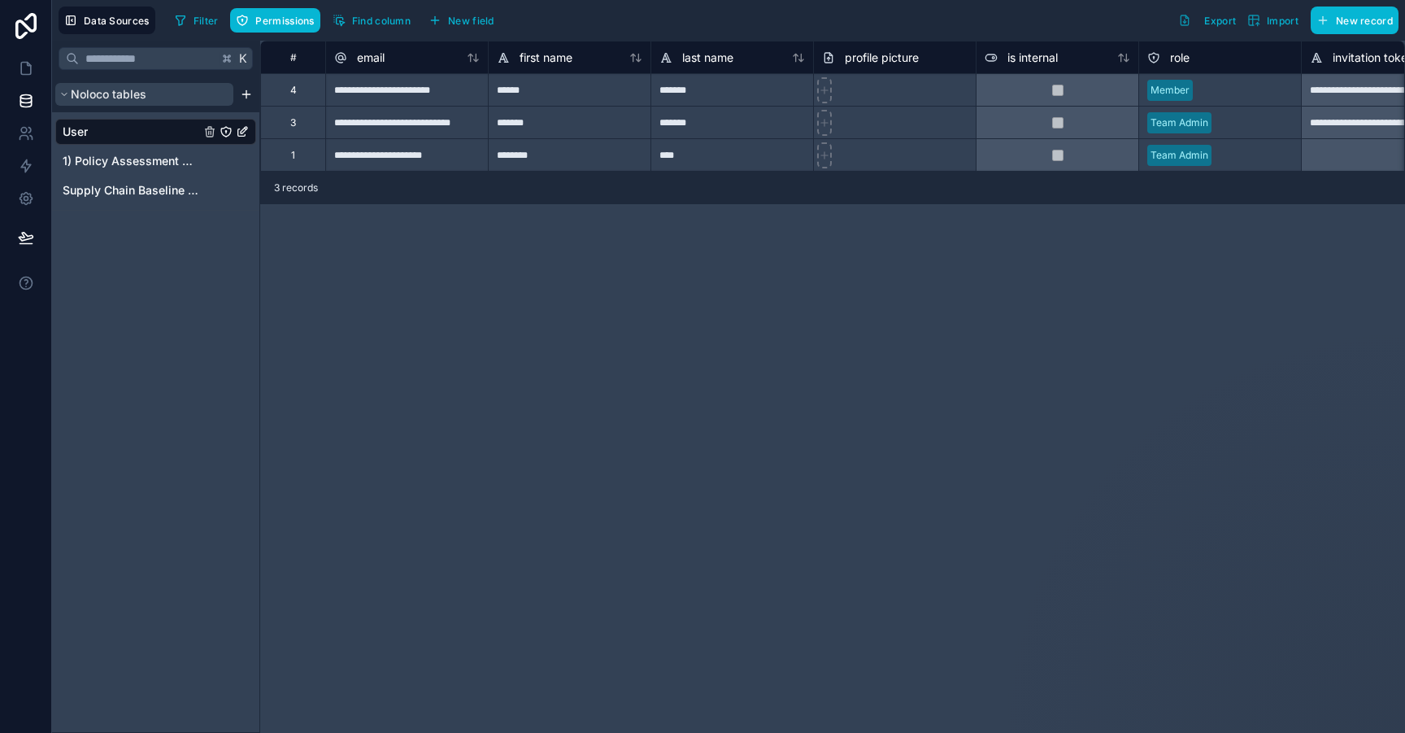
click at [184, 98] on button "Noloco tables" at bounding box center [144, 94] width 178 height 23
click at [247, 97] on html "**********" at bounding box center [702, 366] width 1405 height 733
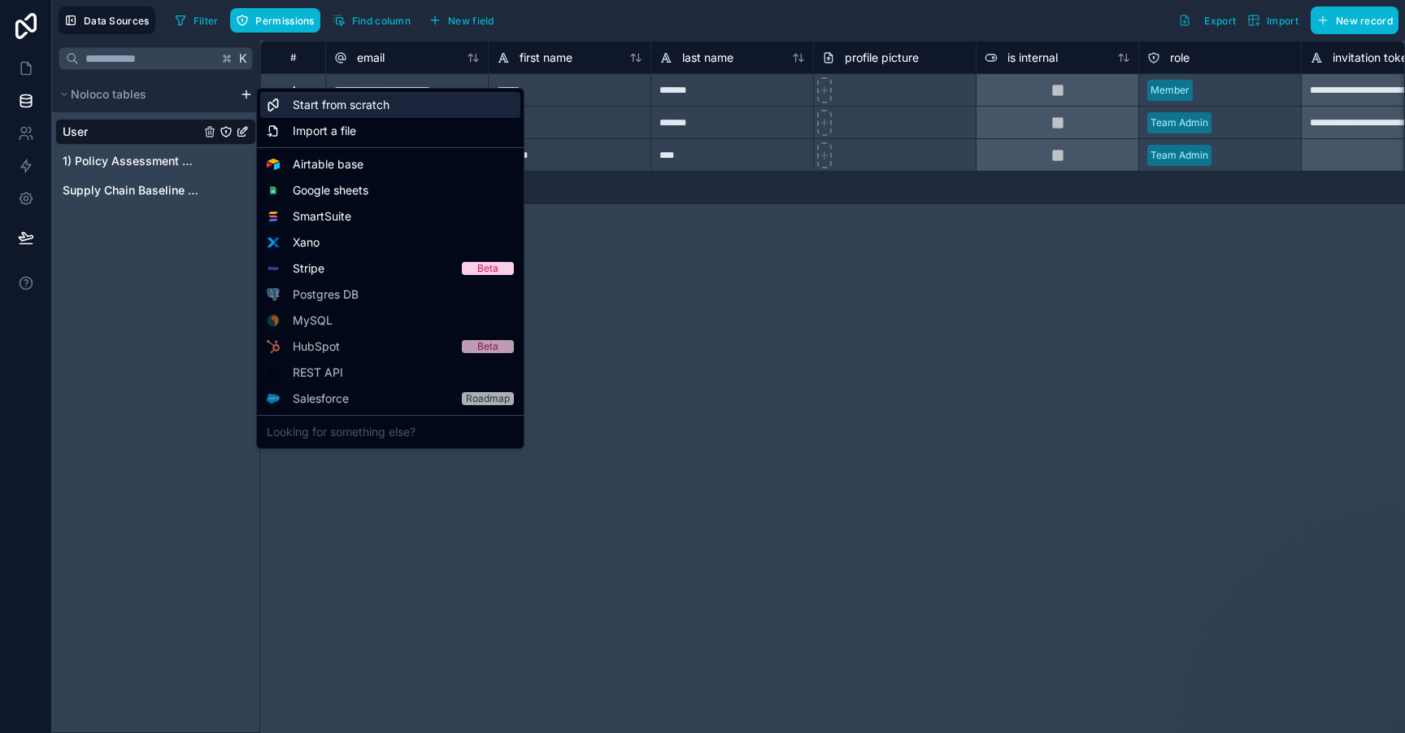
click at [323, 107] on span "Start from scratch" at bounding box center [341, 105] width 97 height 16
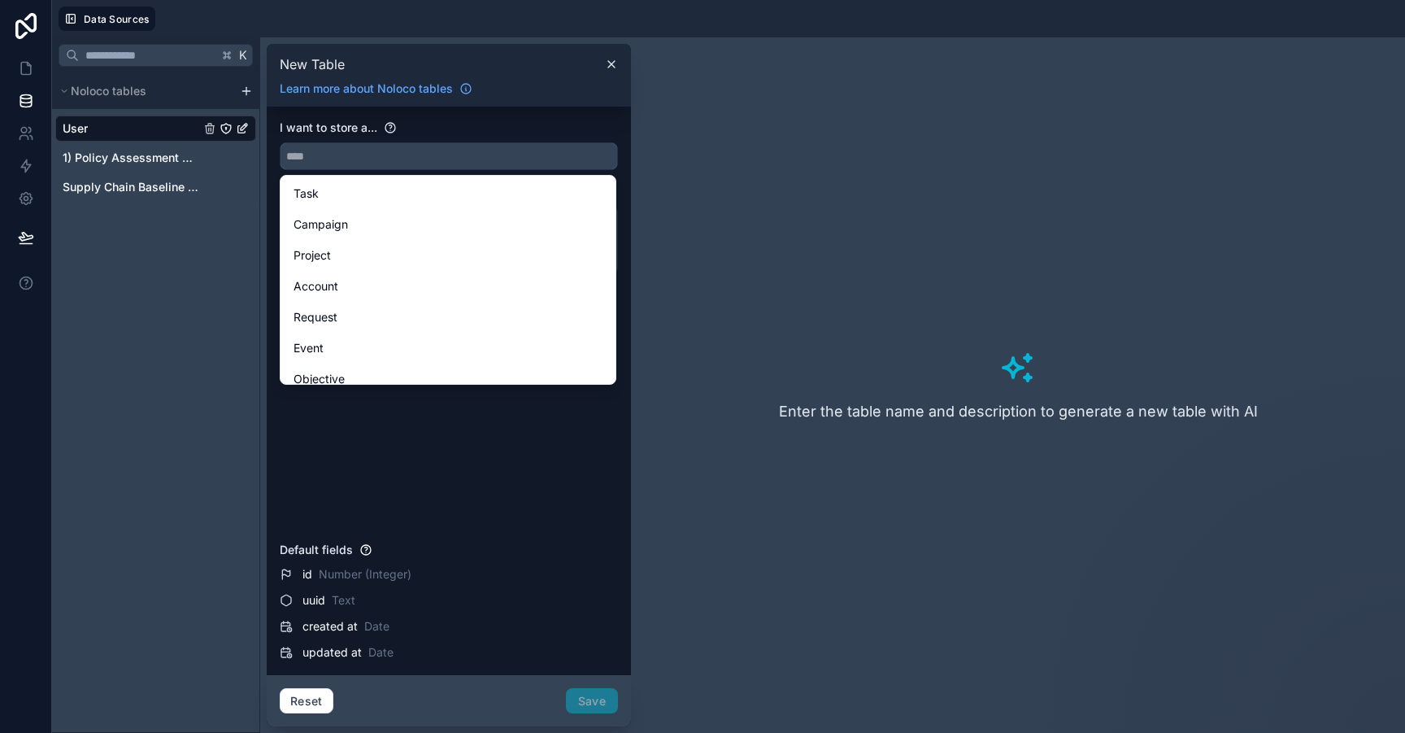
click at [330, 156] on input "text" at bounding box center [449, 156] width 337 height 26
click at [368, 160] on input "text" at bounding box center [449, 156] width 337 height 26
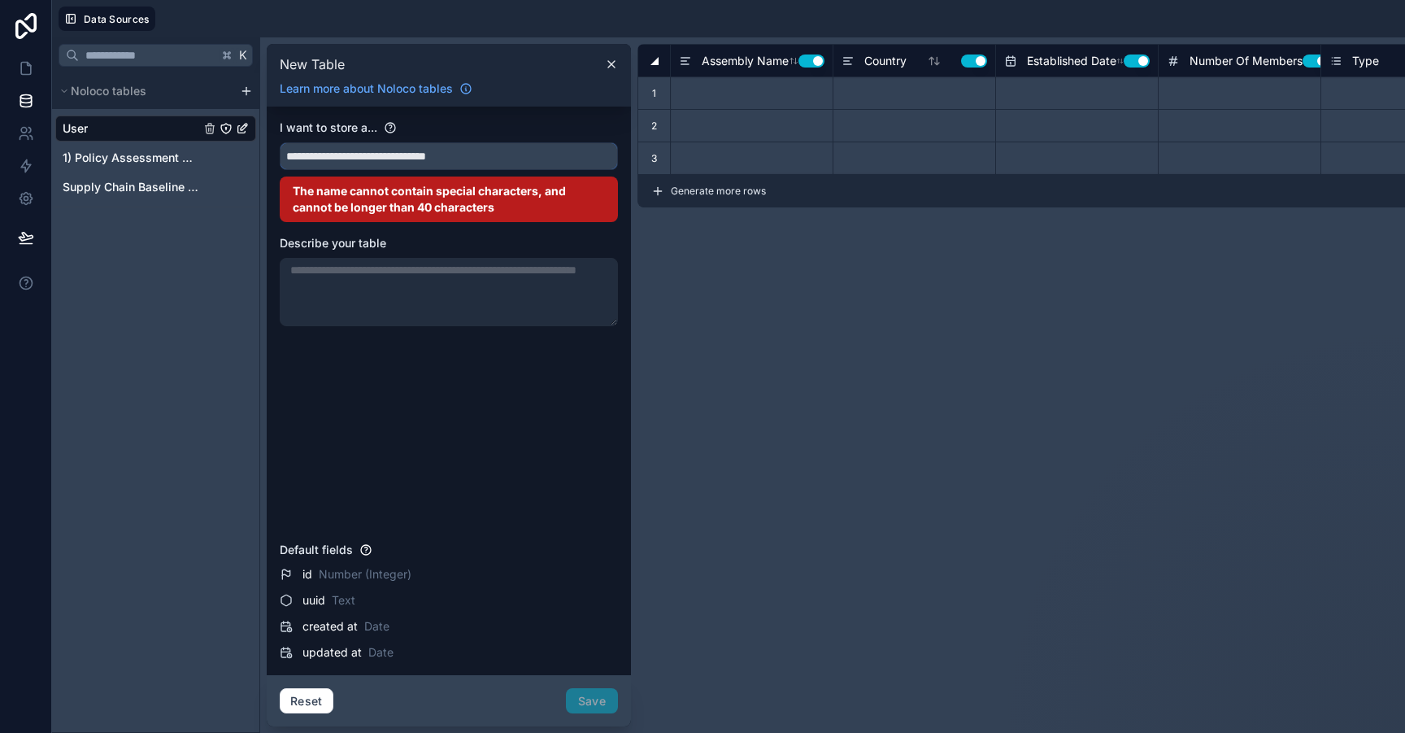
click at [304, 153] on input "**********" at bounding box center [449, 156] width 337 height 26
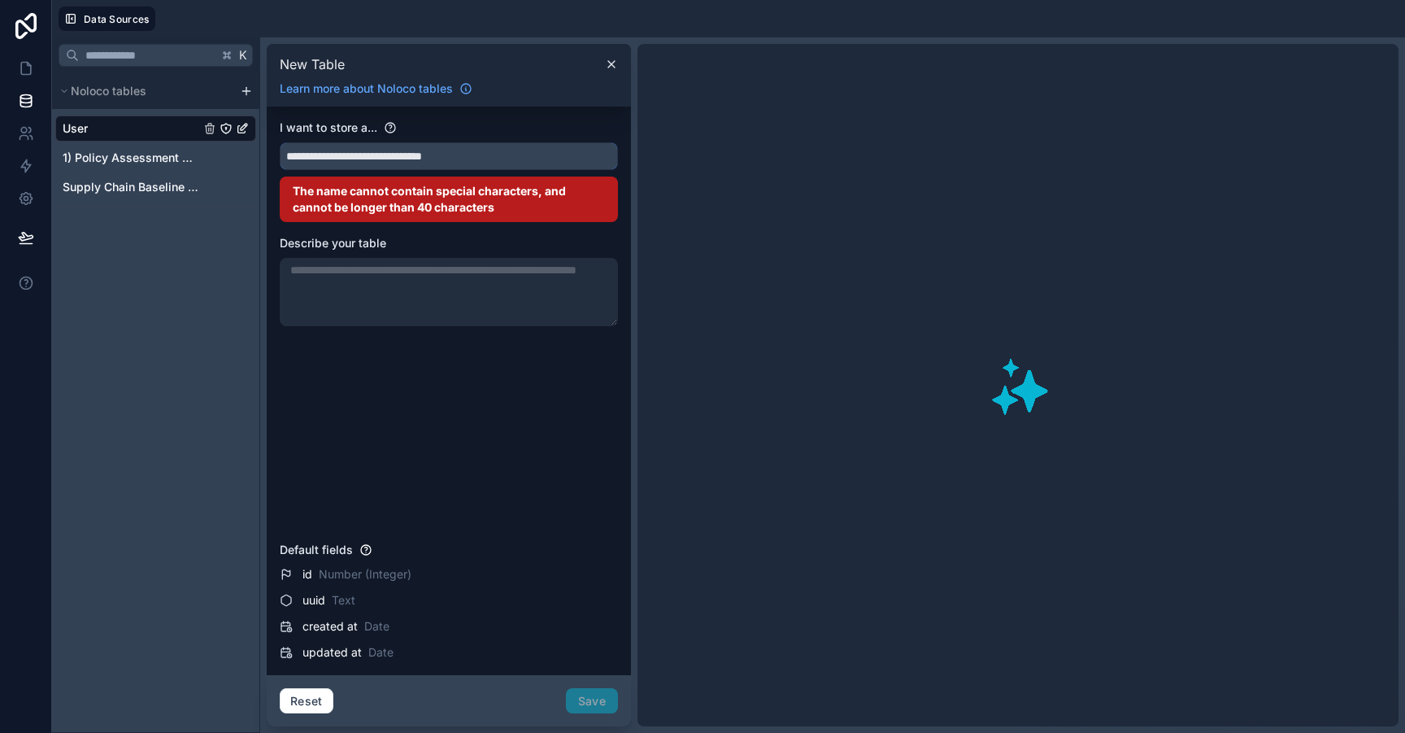
click at [495, 159] on input "**********" at bounding box center [449, 156] width 337 height 26
type input "*"
